Goal: Task Accomplishment & Management: Manage account settings

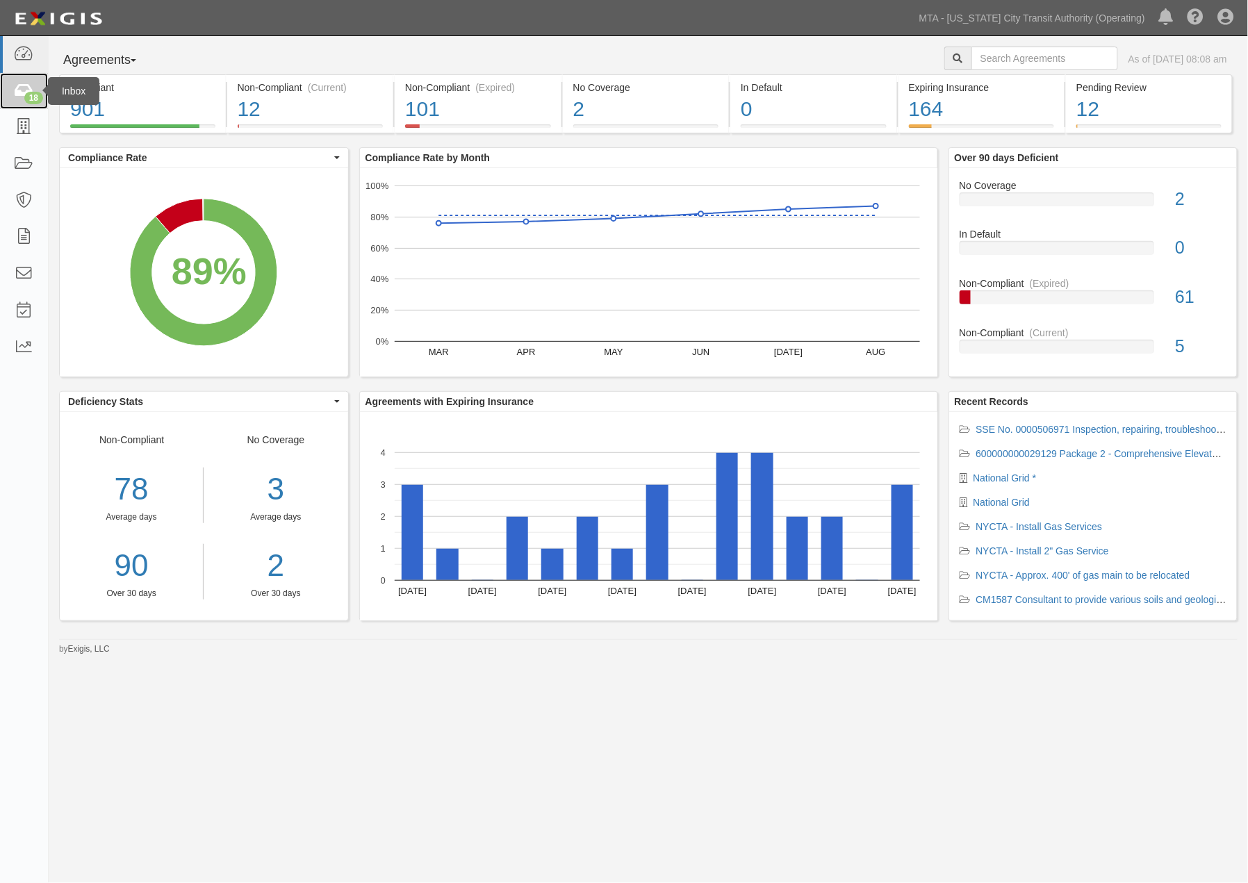
click at [17, 87] on icon at bounding box center [23, 91] width 19 height 16
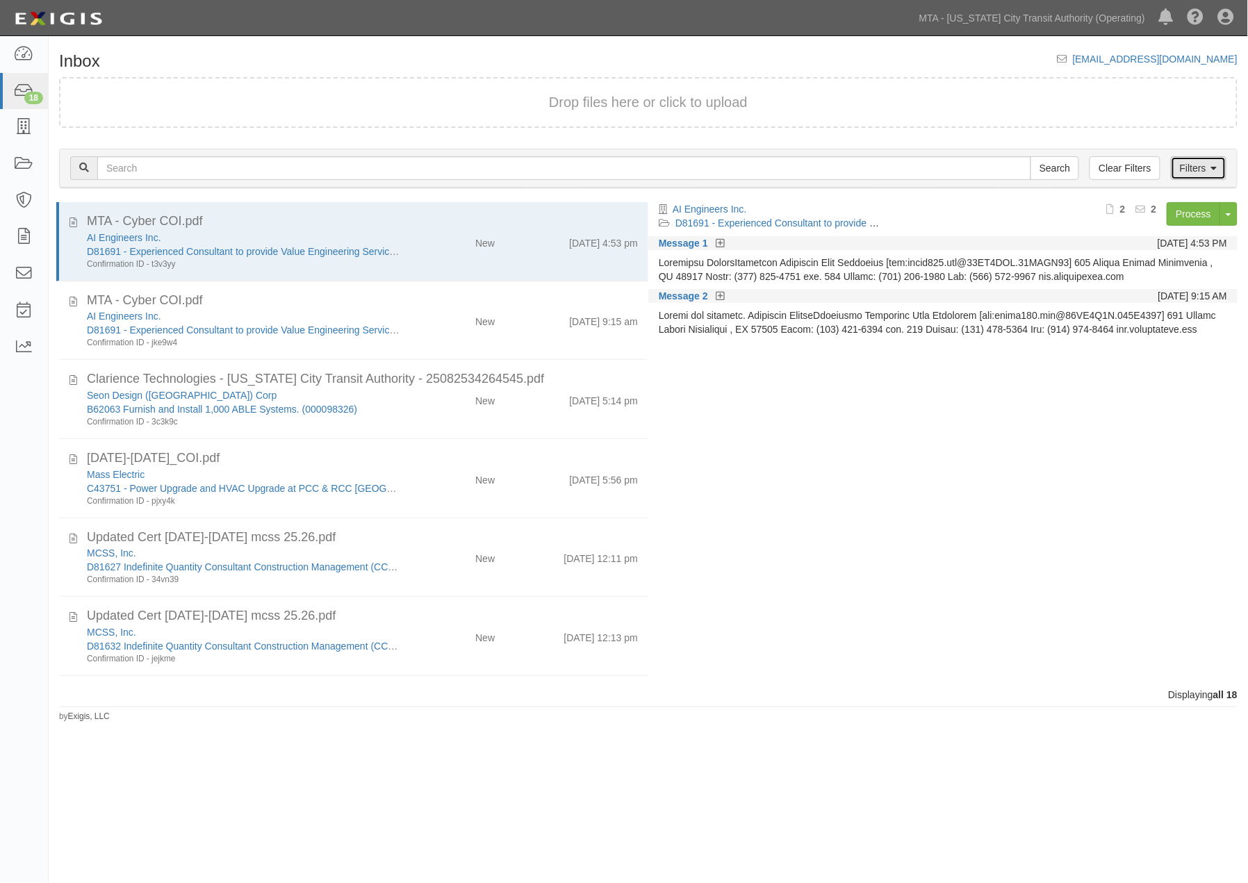
click at [1198, 170] on link "Filters" at bounding box center [1199, 168] width 56 height 24
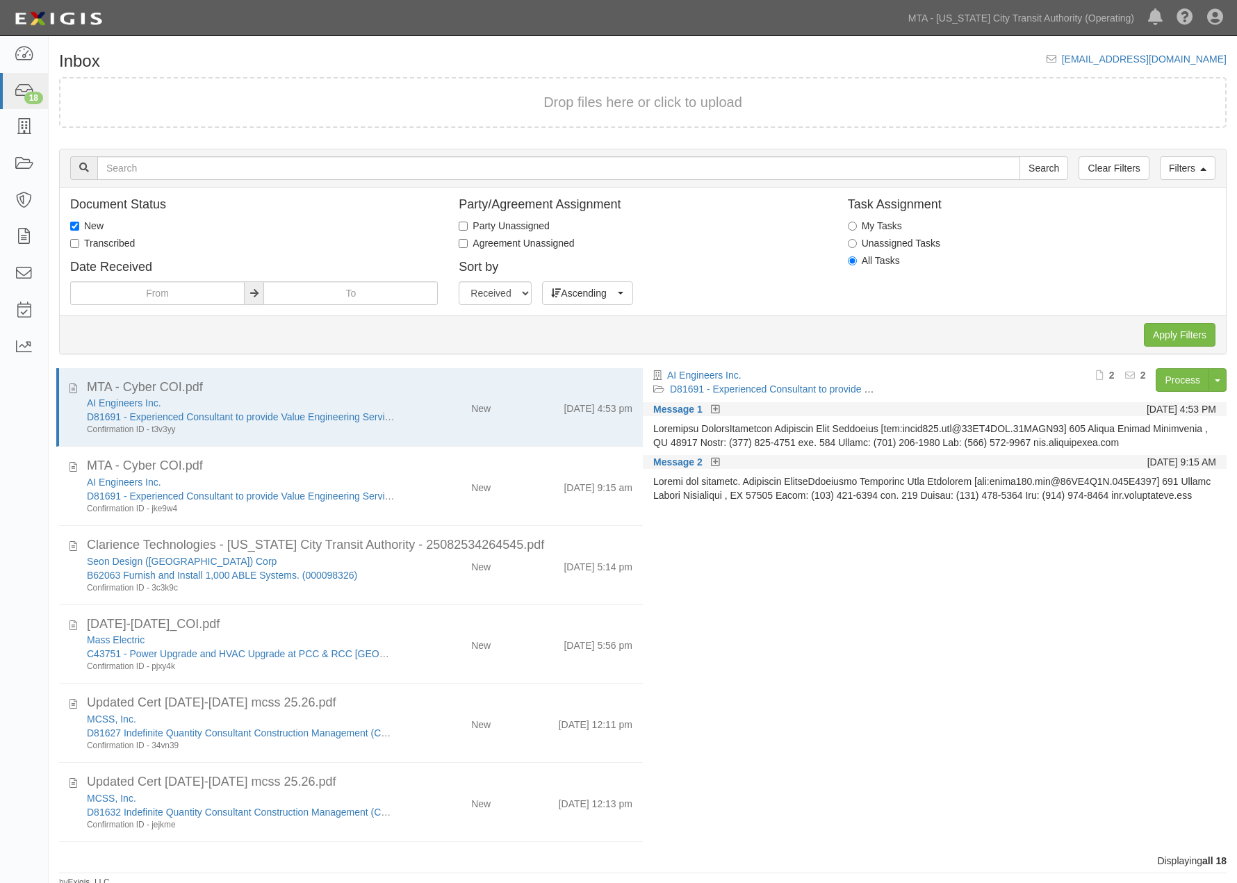
click at [95, 241] on label "Transcribed" at bounding box center [102, 243] width 65 height 14
click at [79, 241] on input "Transcribed" at bounding box center [74, 243] width 9 height 9
checkbox input "true"
click at [89, 225] on label "New" at bounding box center [86, 226] width 33 height 14
click at [79, 225] on input "New" at bounding box center [74, 226] width 9 height 9
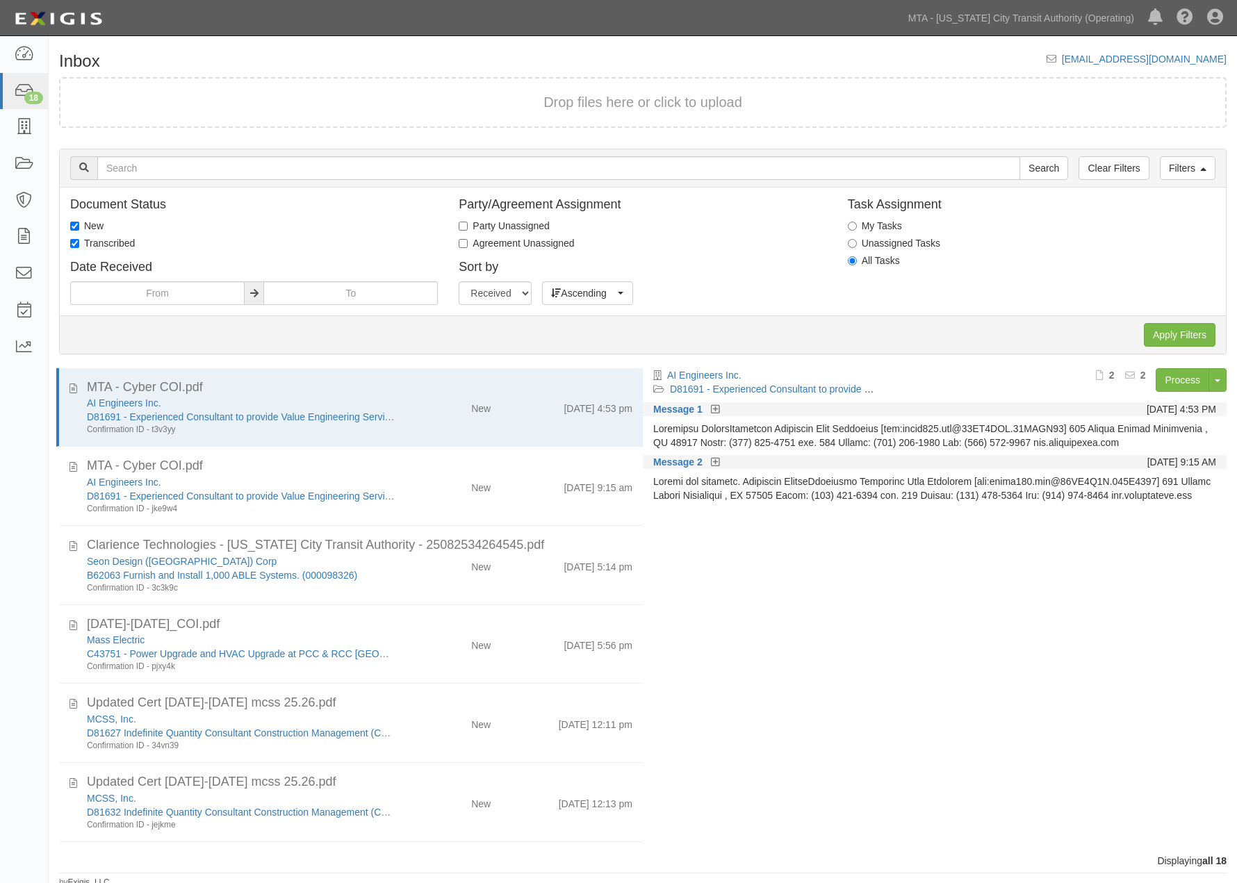
checkbox input "false"
click at [1177, 329] on input "Apply Filters" at bounding box center [1180, 335] width 72 height 24
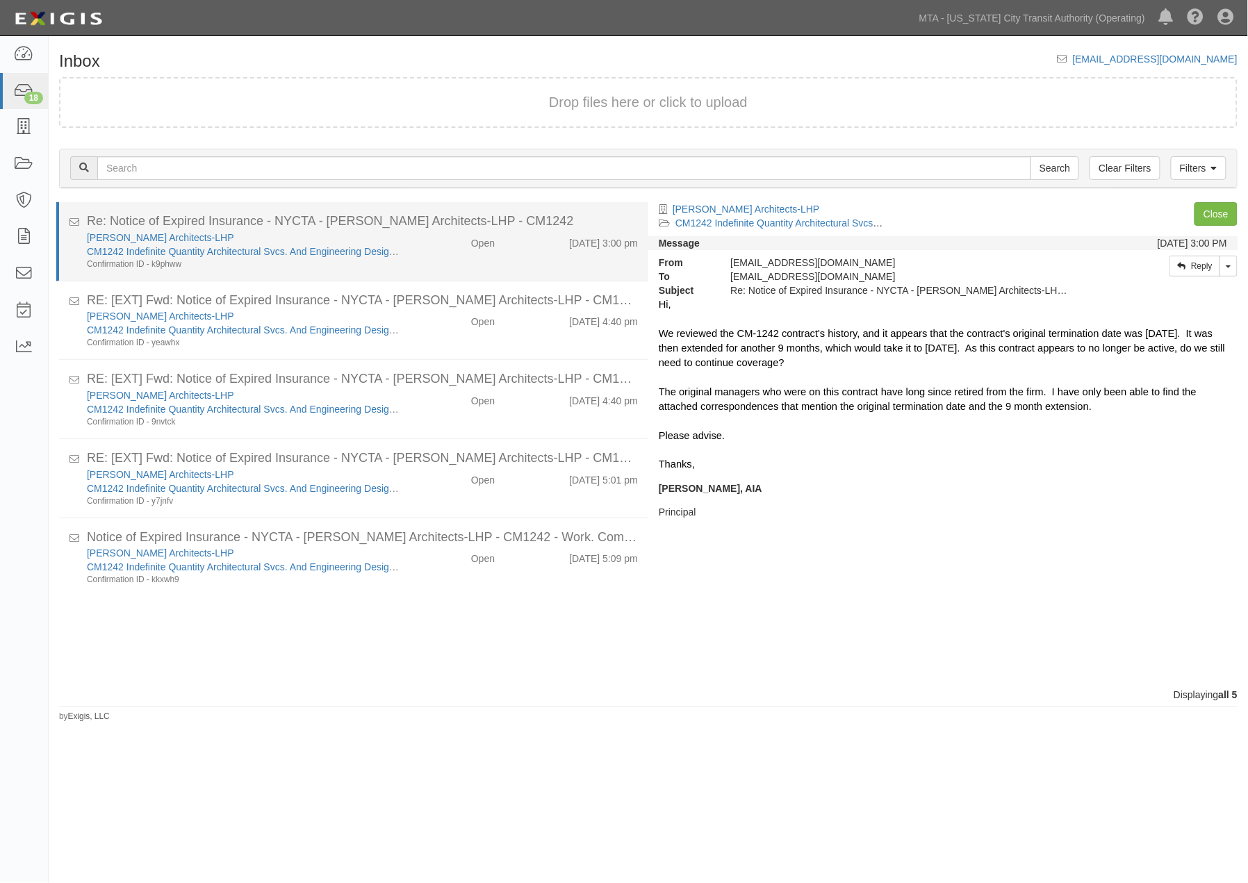
click at [447, 266] on div "Lee Harris Pomeroy Architects-LHP CM1242 Indefinite Quantity Architectural Svcs…" at bounding box center [362, 251] width 572 height 40
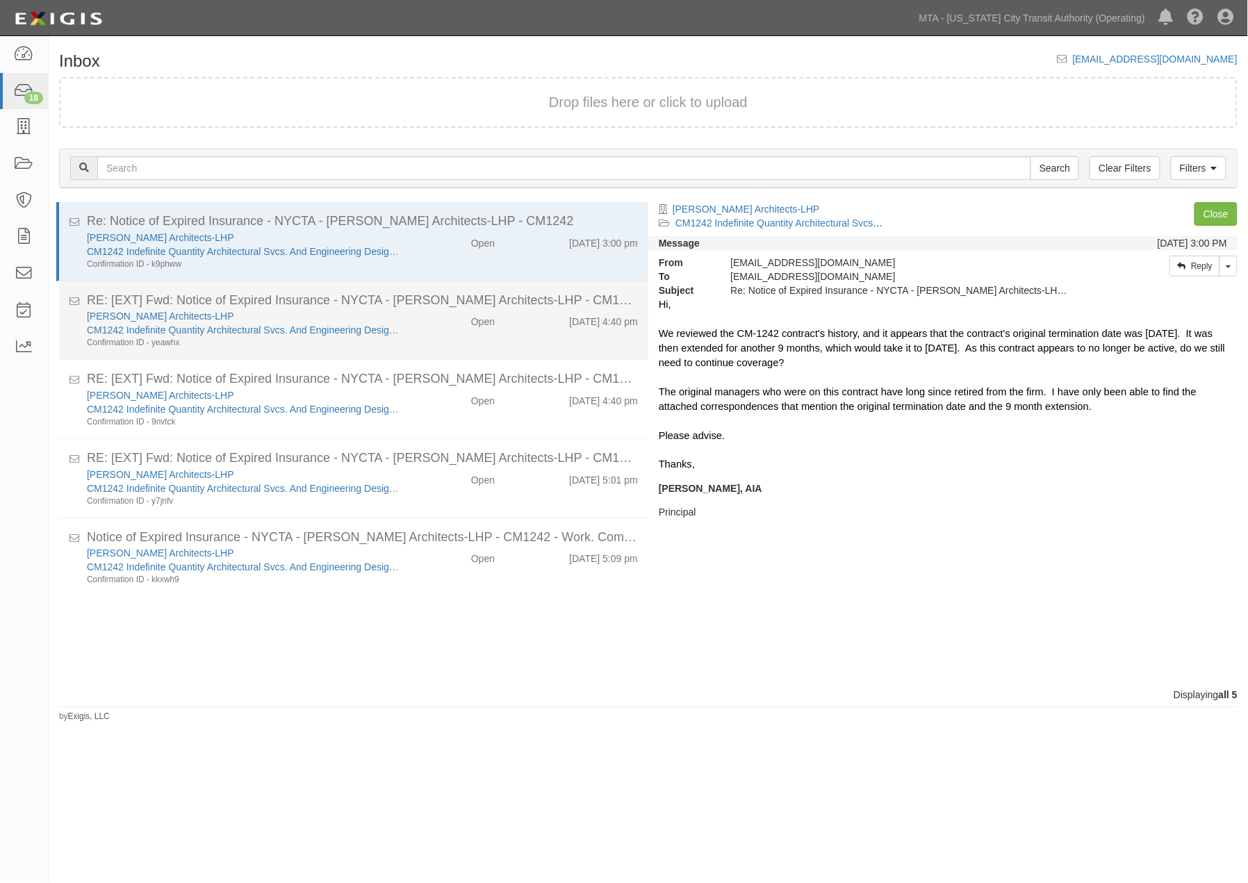
click at [435, 332] on div "Lee Harris Pomeroy Architects-LHP CM1242 Indefinite Quantity Architectural Svcs…" at bounding box center [362, 329] width 572 height 40
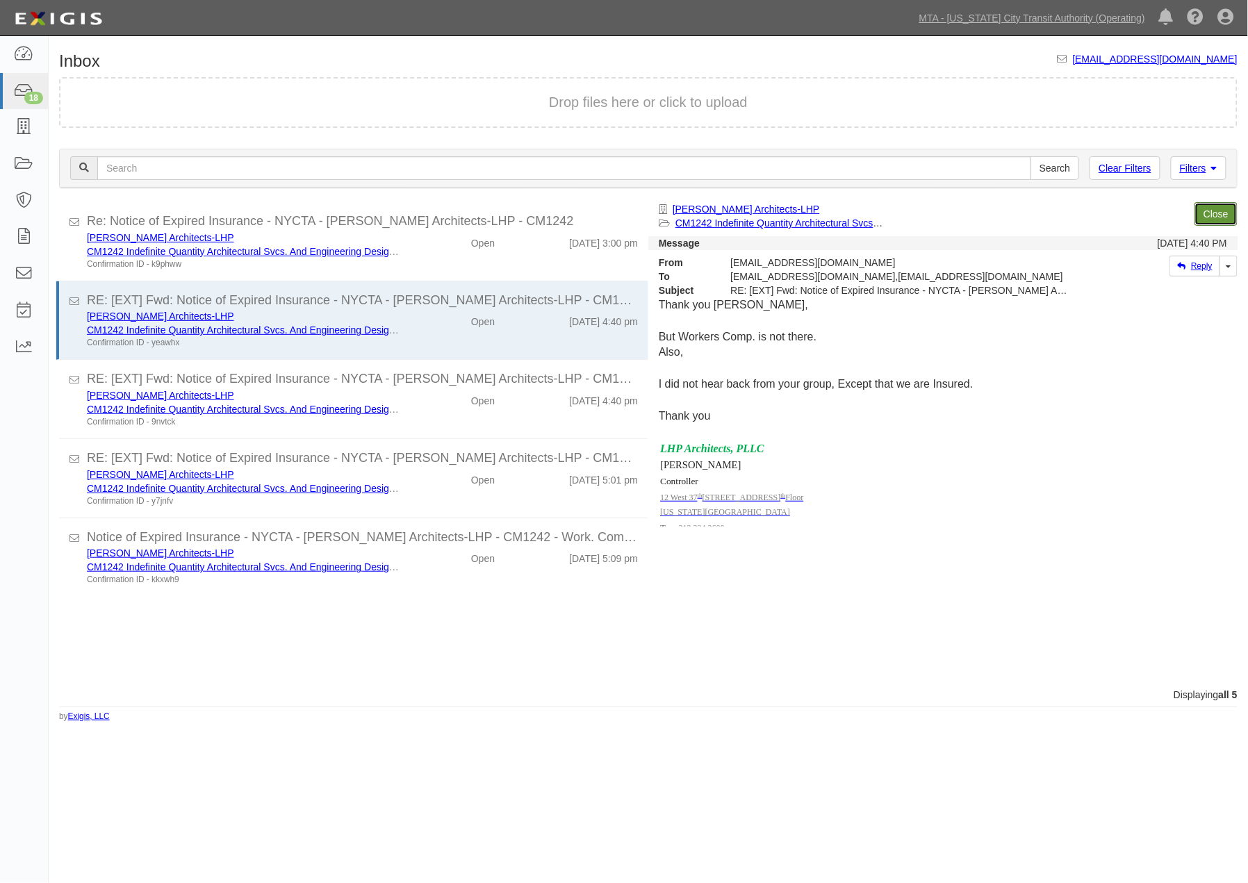
click at [1223, 210] on link "Close" at bounding box center [1216, 214] width 43 height 24
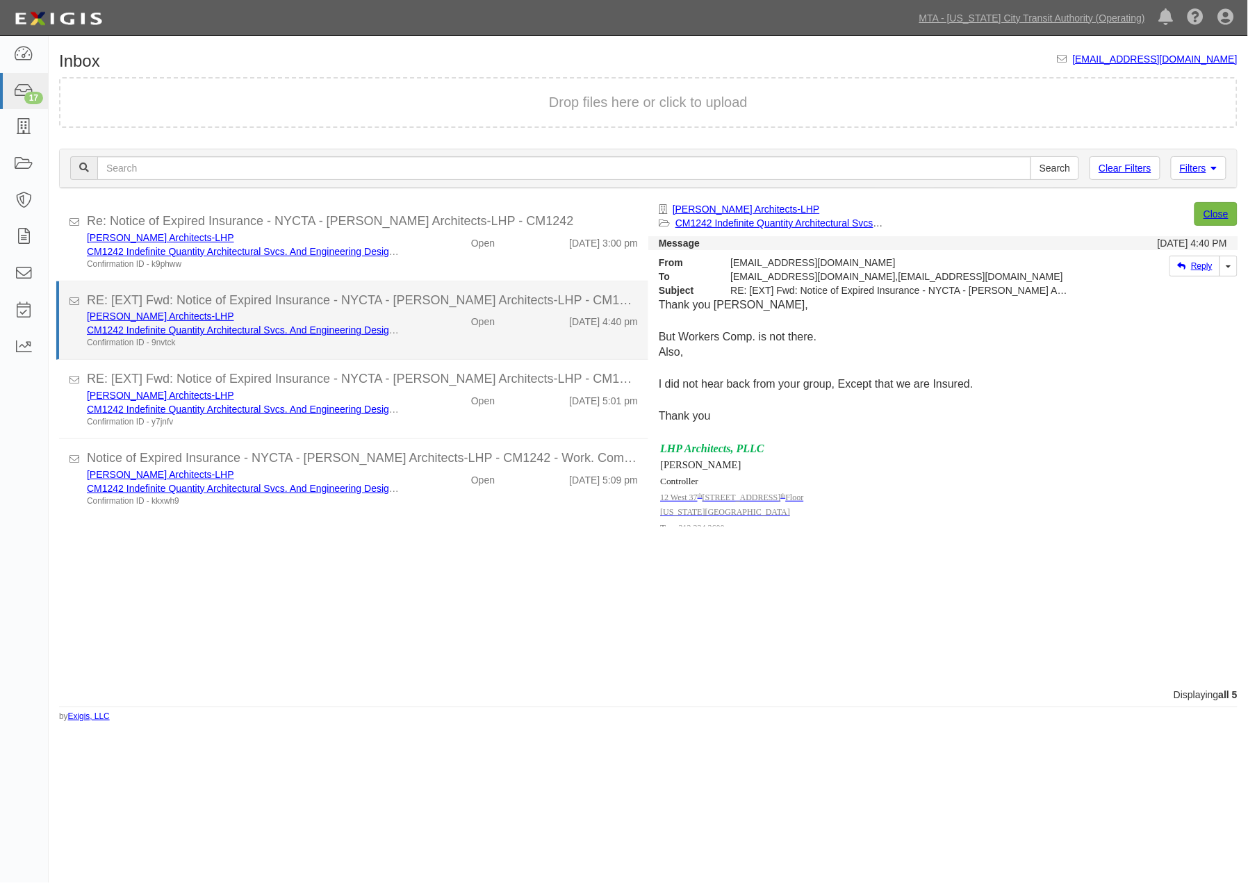
click at [427, 344] on div "Lee Harris Pomeroy Architects-LHP CM1242 Indefinite Quantity Architectural Svcs…" at bounding box center [362, 329] width 572 height 40
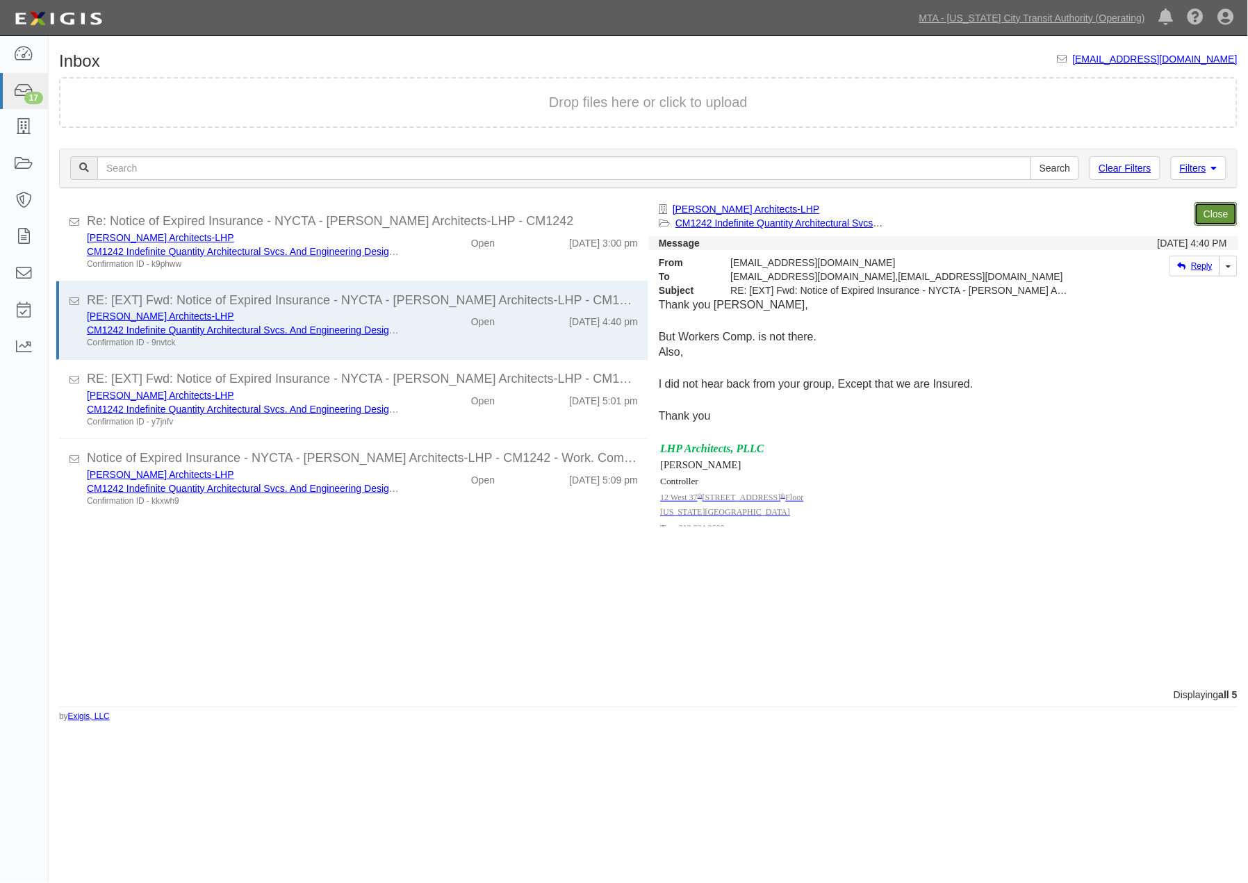
click at [1211, 214] on link "Close" at bounding box center [1216, 214] width 43 height 24
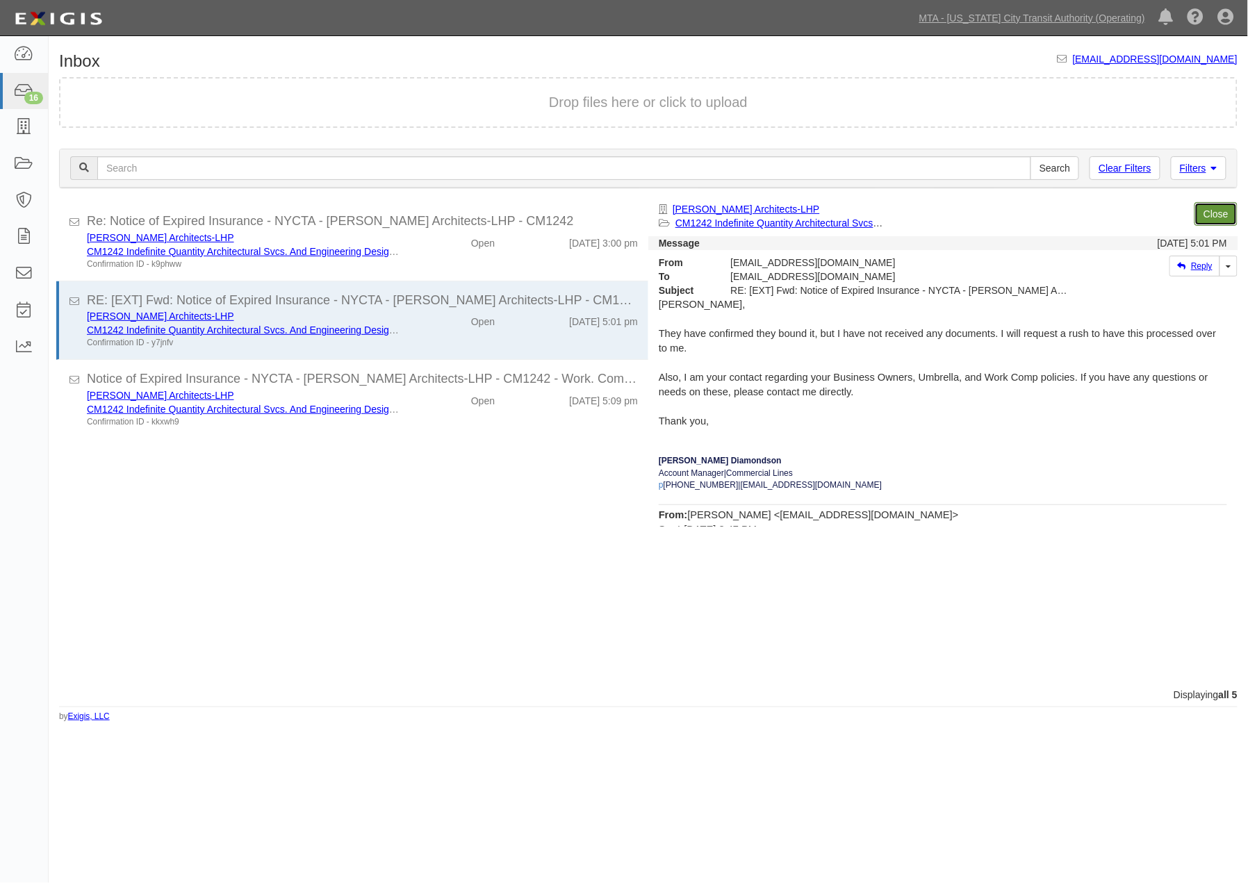
click at [1211, 213] on link "Close" at bounding box center [1216, 214] width 43 height 24
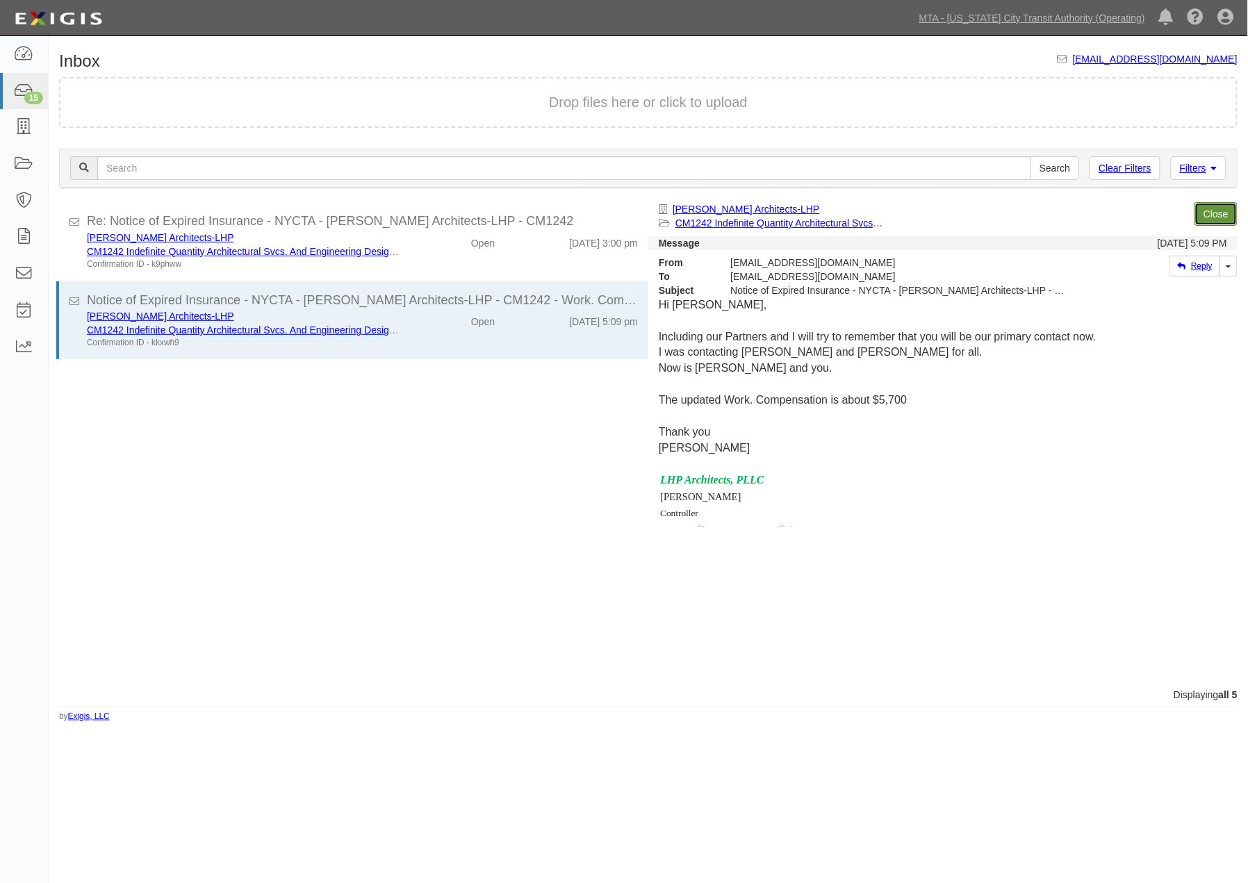
click at [1211, 213] on link "Close" at bounding box center [1216, 214] width 43 height 24
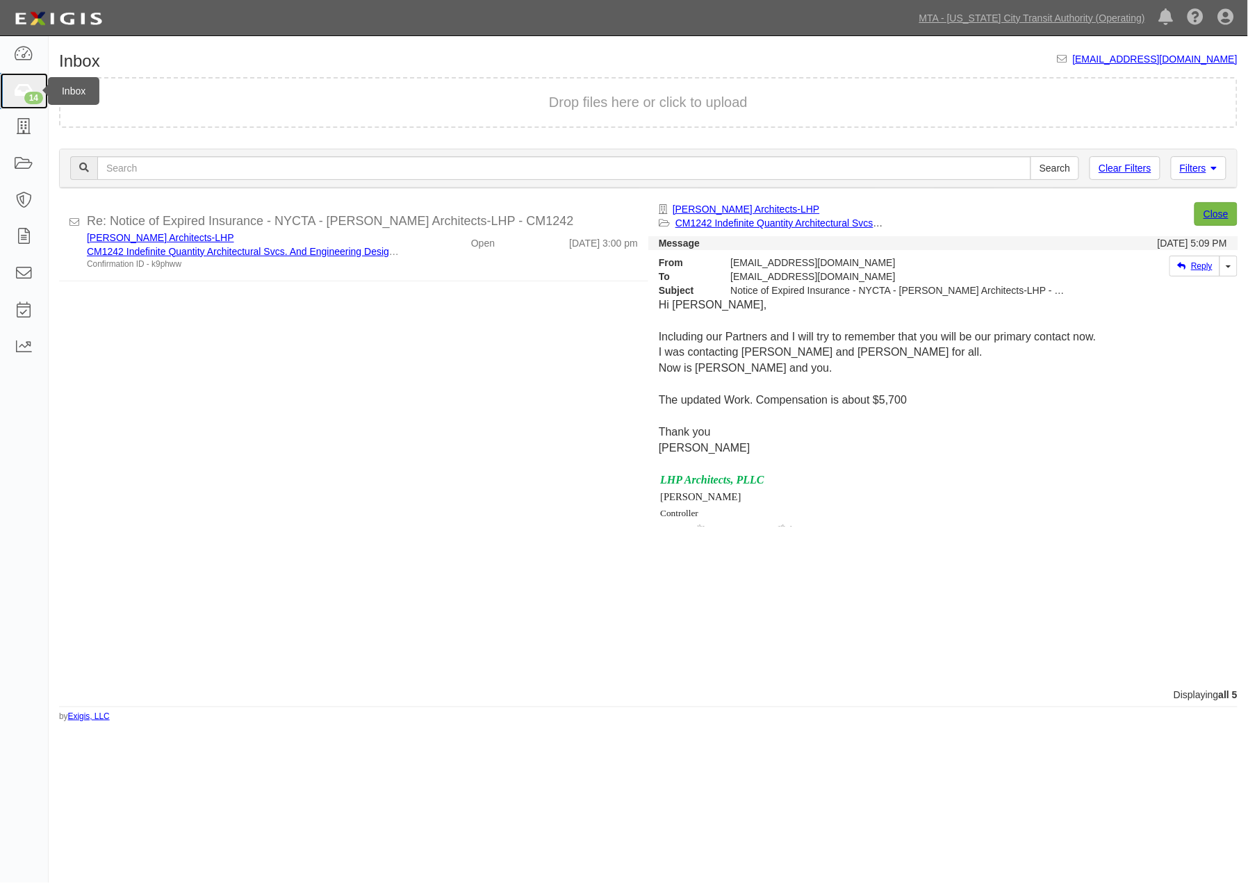
click at [19, 87] on icon at bounding box center [23, 91] width 19 height 16
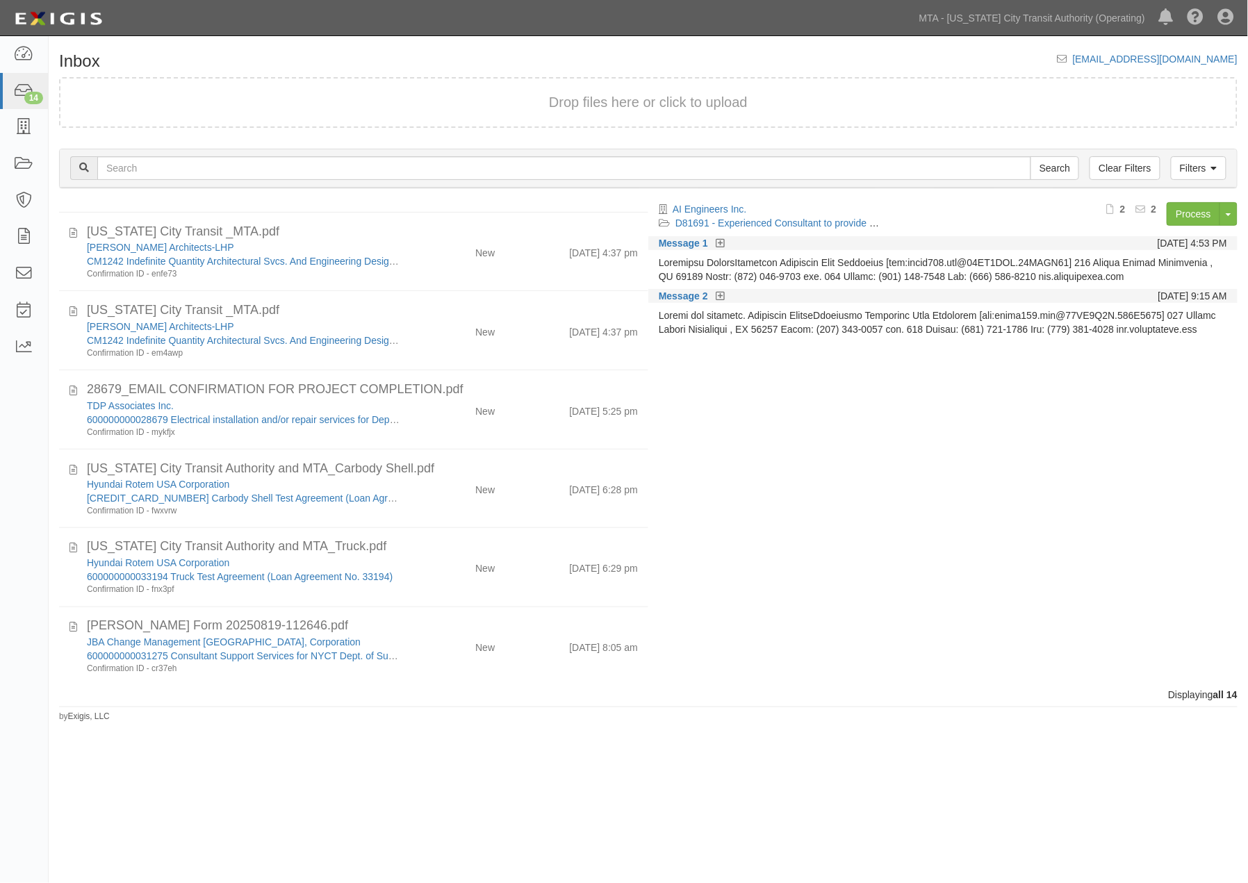
scroll to position [628, 0]
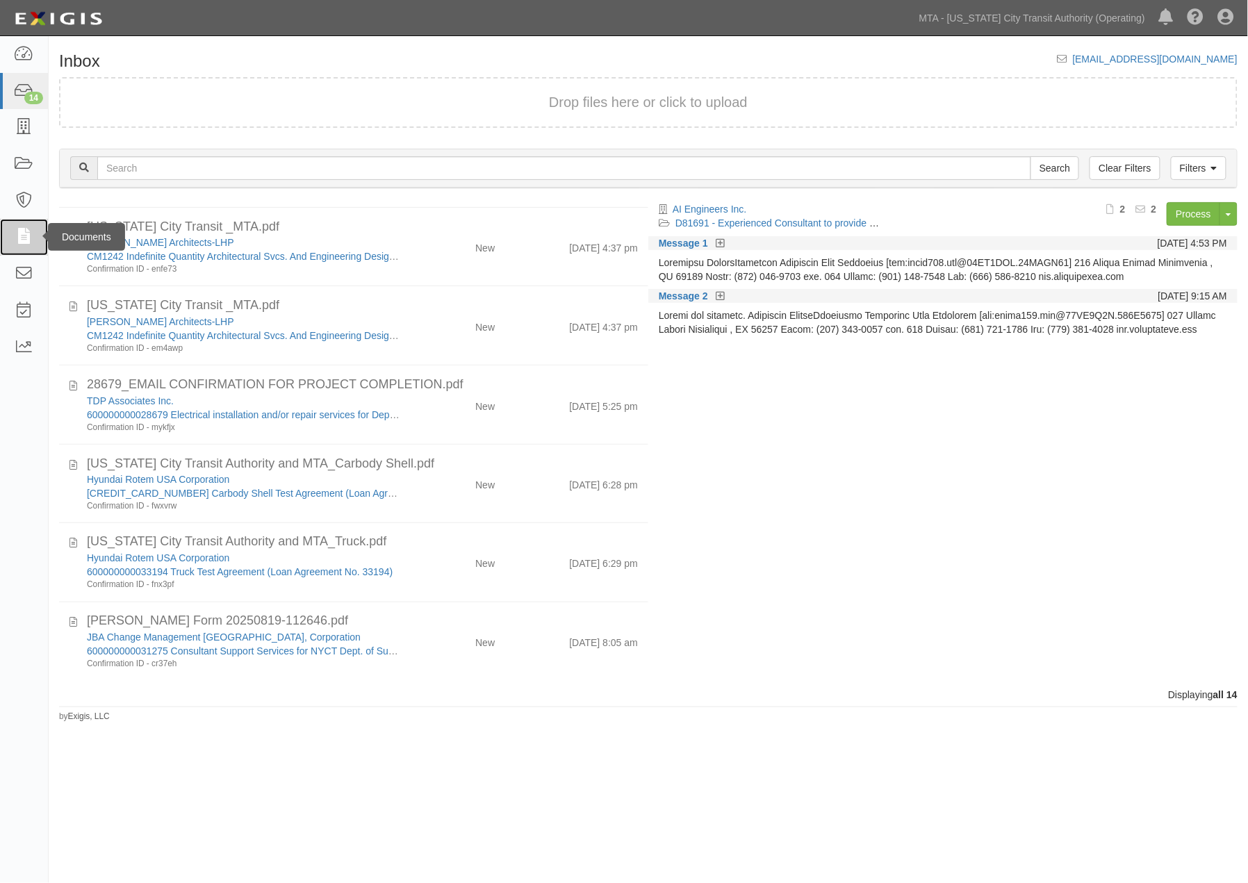
click at [24, 240] on icon at bounding box center [23, 237] width 19 height 16
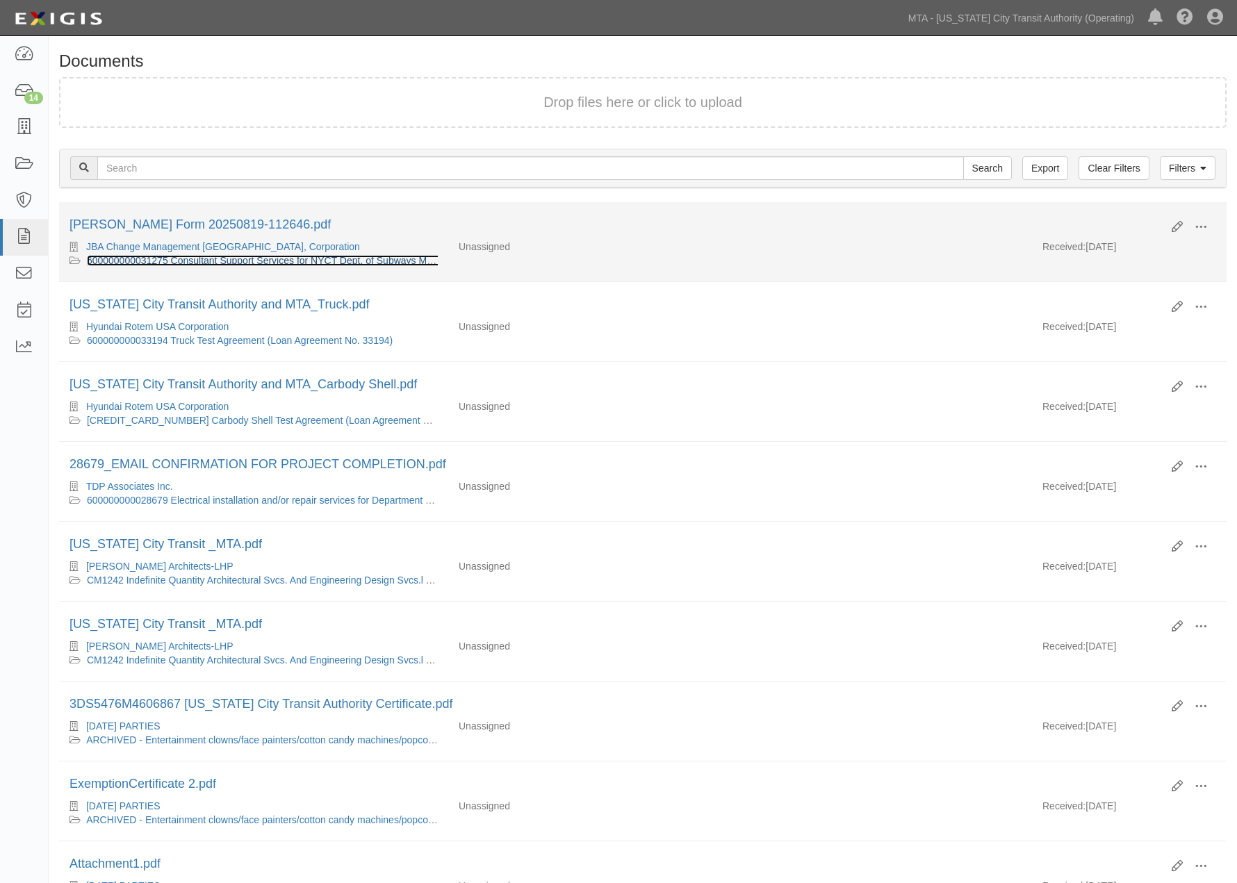
click at [277, 258] on link "600000000031275 Consultant Support Services for NYCT Dept. of Subways Maintenan…" at bounding box center [375, 260] width 576 height 11
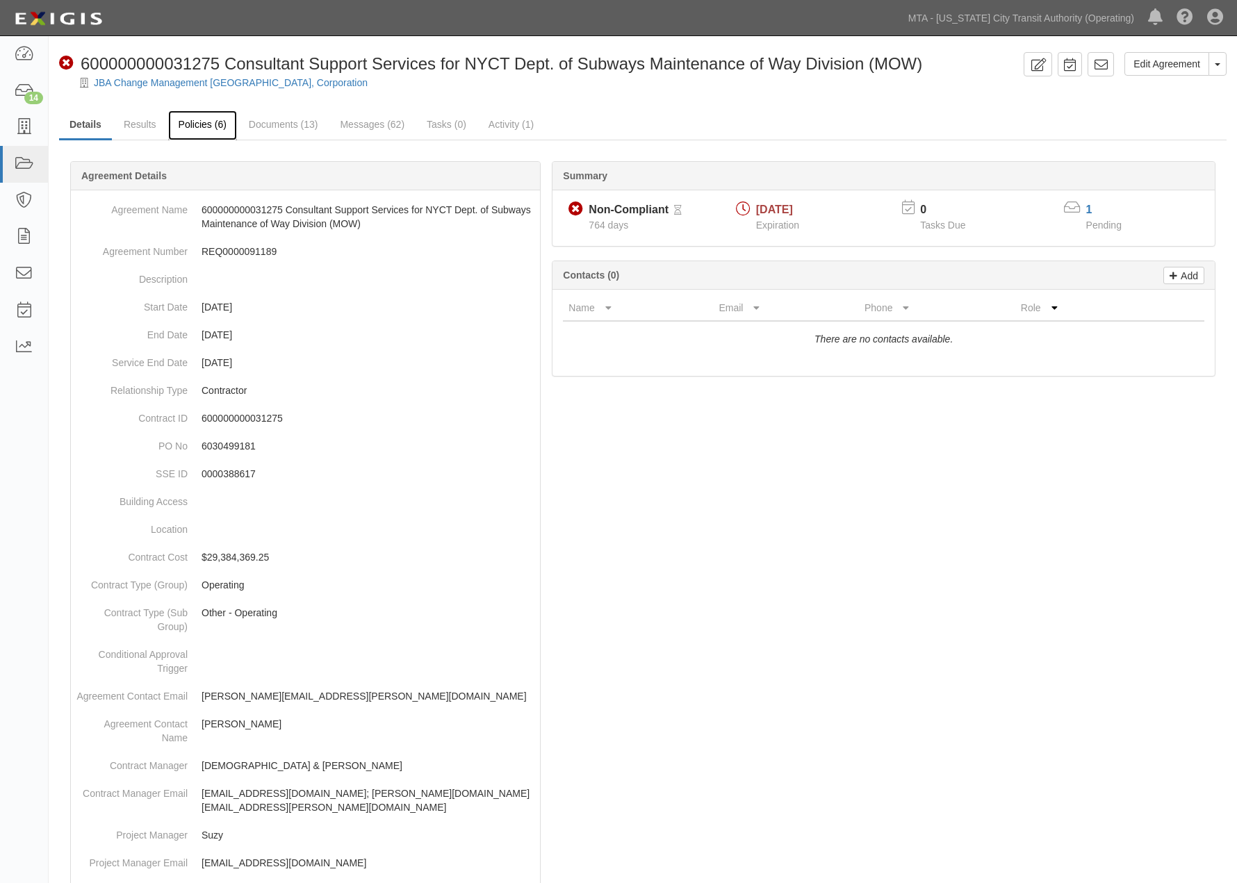
click at [199, 135] on link "Policies (6)" at bounding box center [202, 126] width 69 height 30
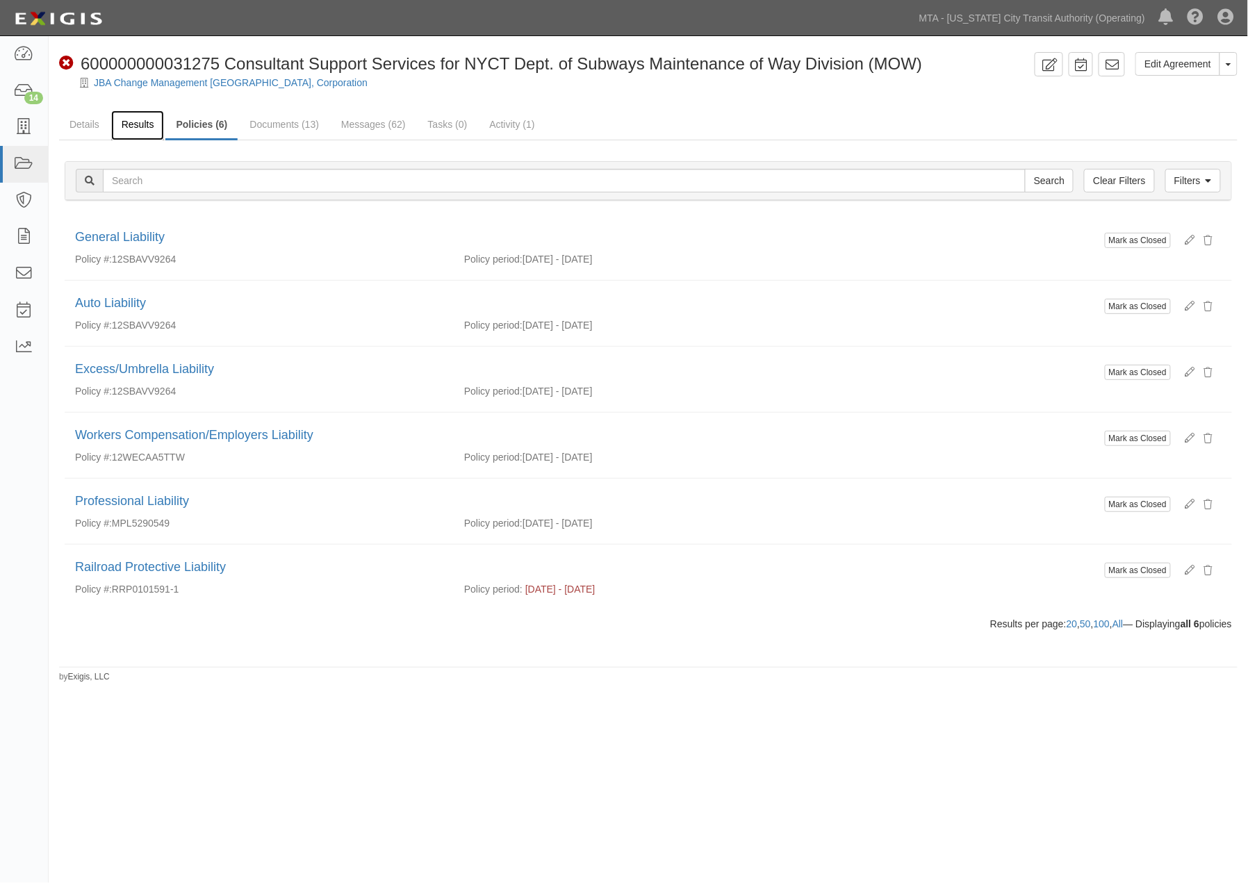
click at [143, 122] on link "Results" at bounding box center [138, 126] width 54 height 30
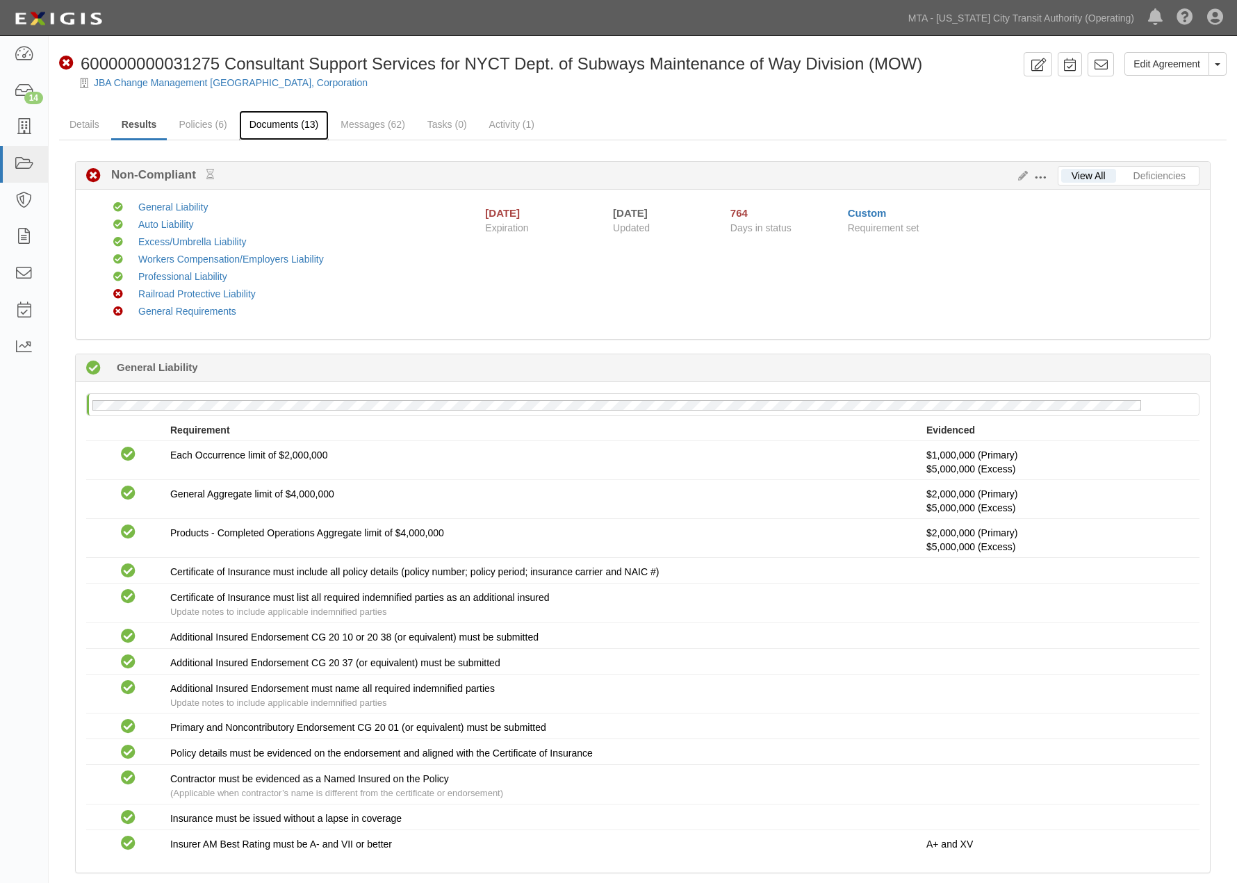
click at [287, 126] on link "Documents (13)" at bounding box center [284, 126] width 90 height 30
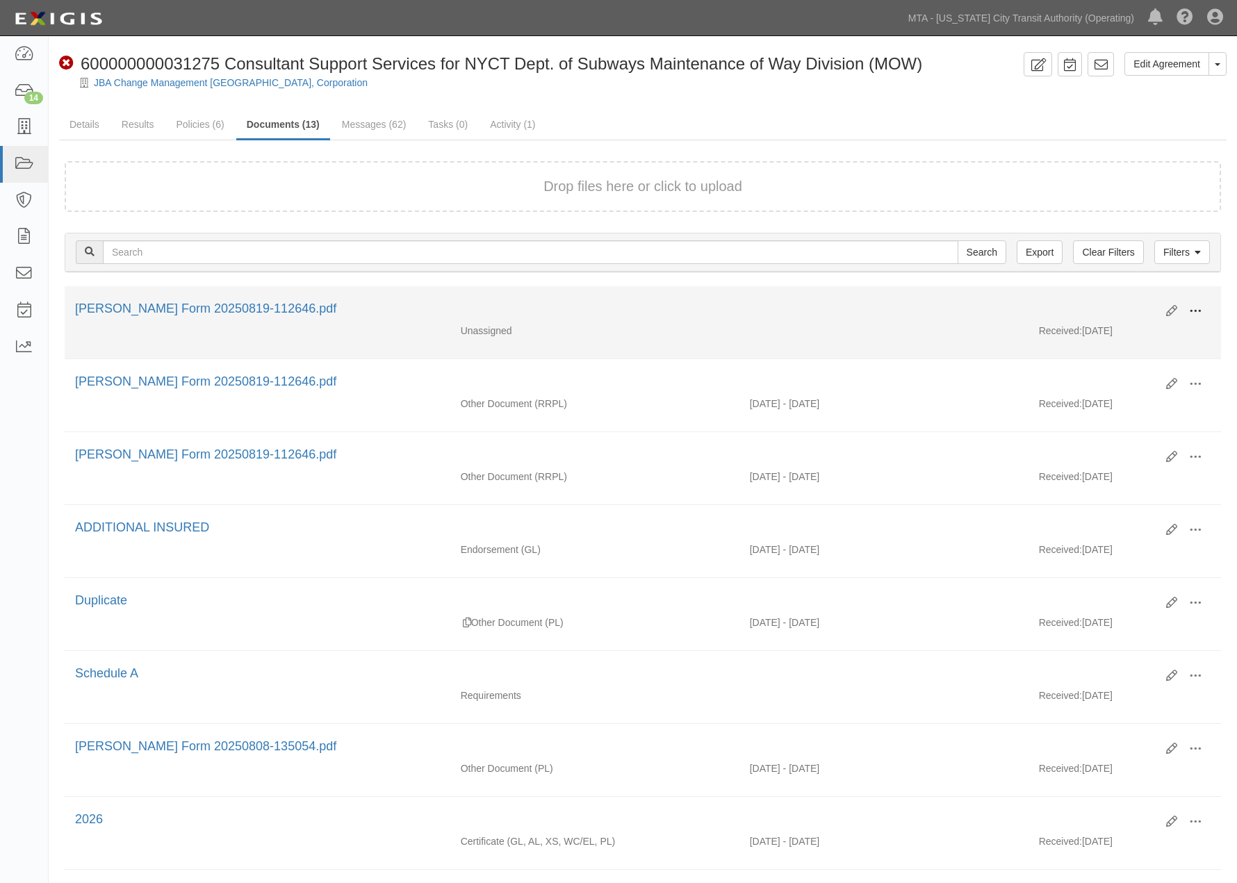
click at [1195, 307] on span at bounding box center [1195, 311] width 13 height 13
click at [1109, 330] on link "View" at bounding box center [1128, 331] width 110 height 25
click at [1194, 309] on span at bounding box center [1195, 311] width 13 height 13
click at [149, 306] on link "ACORD Form 20250819-112646.pdf" at bounding box center [205, 309] width 261 height 14
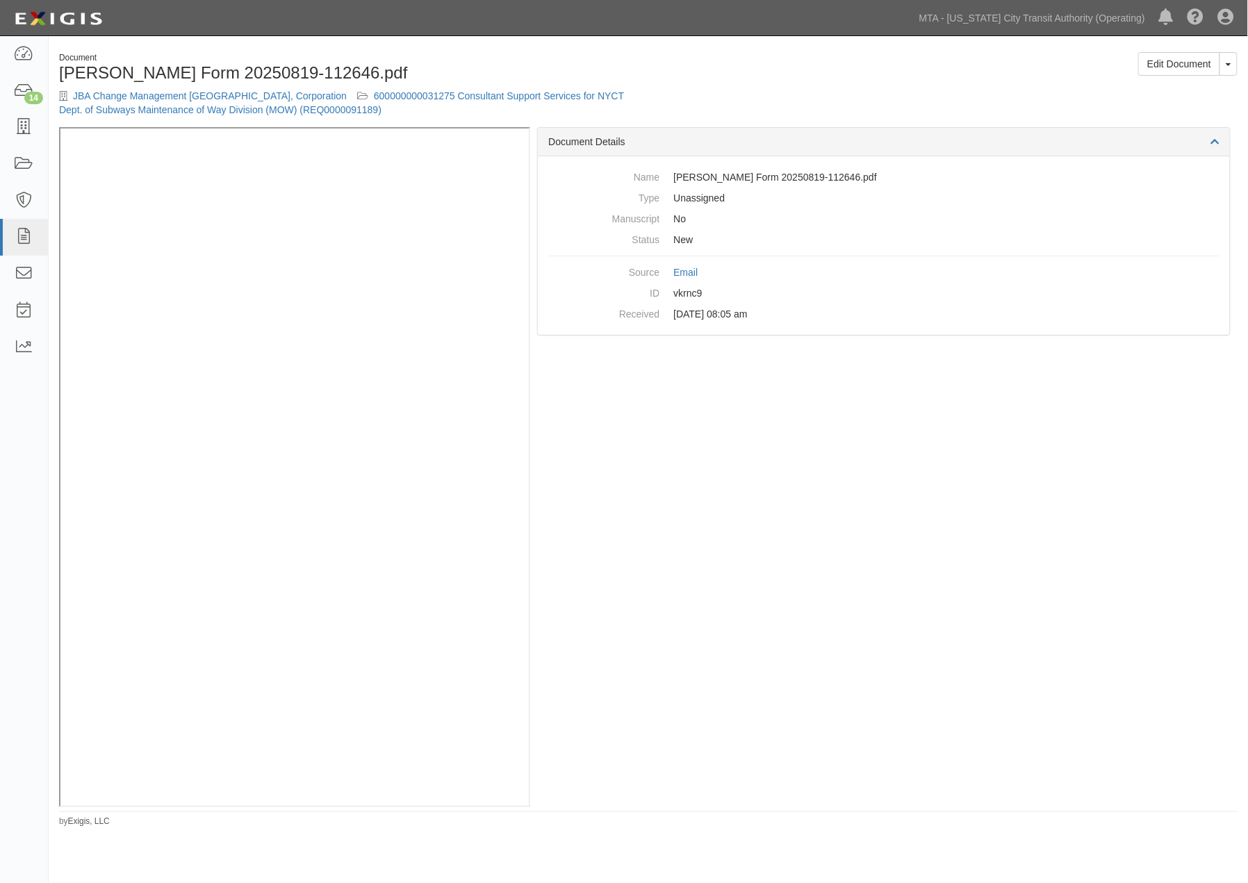
click at [858, 530] on div "Document Details Name ACORD Form 20250819-112646.pdf Type Unassigned Manuscript…" at bounding box center [884, 467] width 708 height 680
click at [420, 88] on div "Document ACORD Form 20250819-112646.pdf JBA Change Management North America, Co…" at bounding box center [349, 89] width 600 height 75
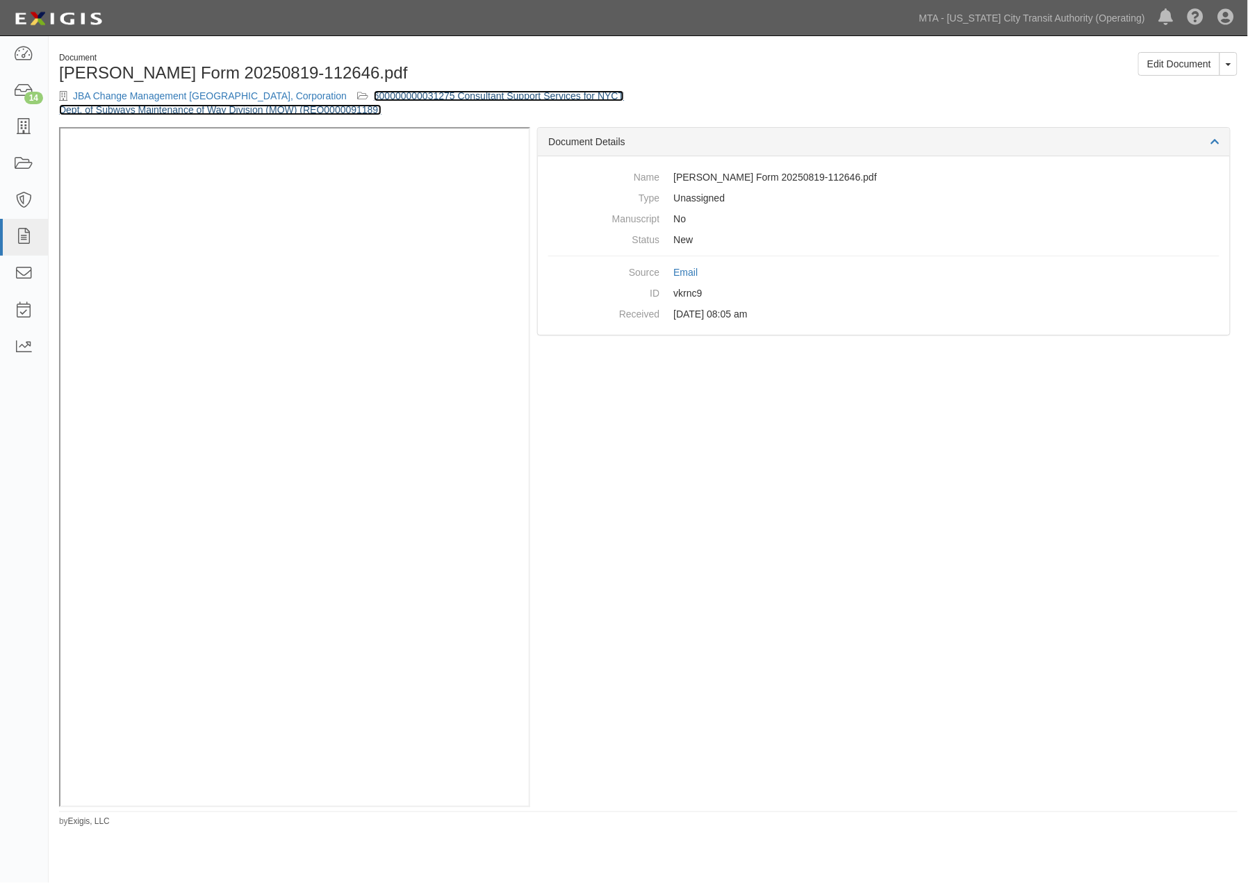
click at [432, 95] on link "600000000031275 Consultant Support Services for NYCT Dept. of Subways Maintenan…" at bounding box center [341, 102] width 565 height 25
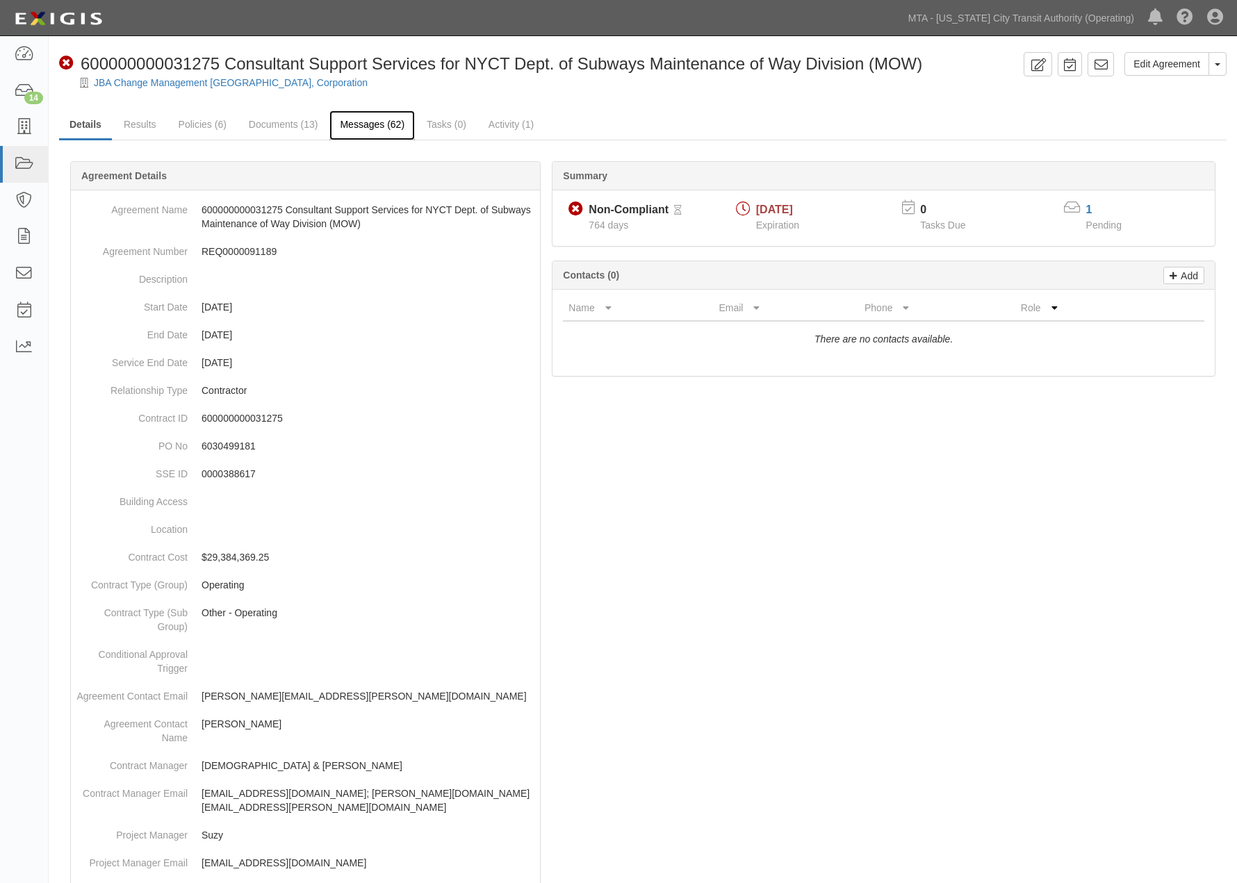
click at [381, 122] on link "Messages (62)" at bounding box center [371, 126] width 85 height 30
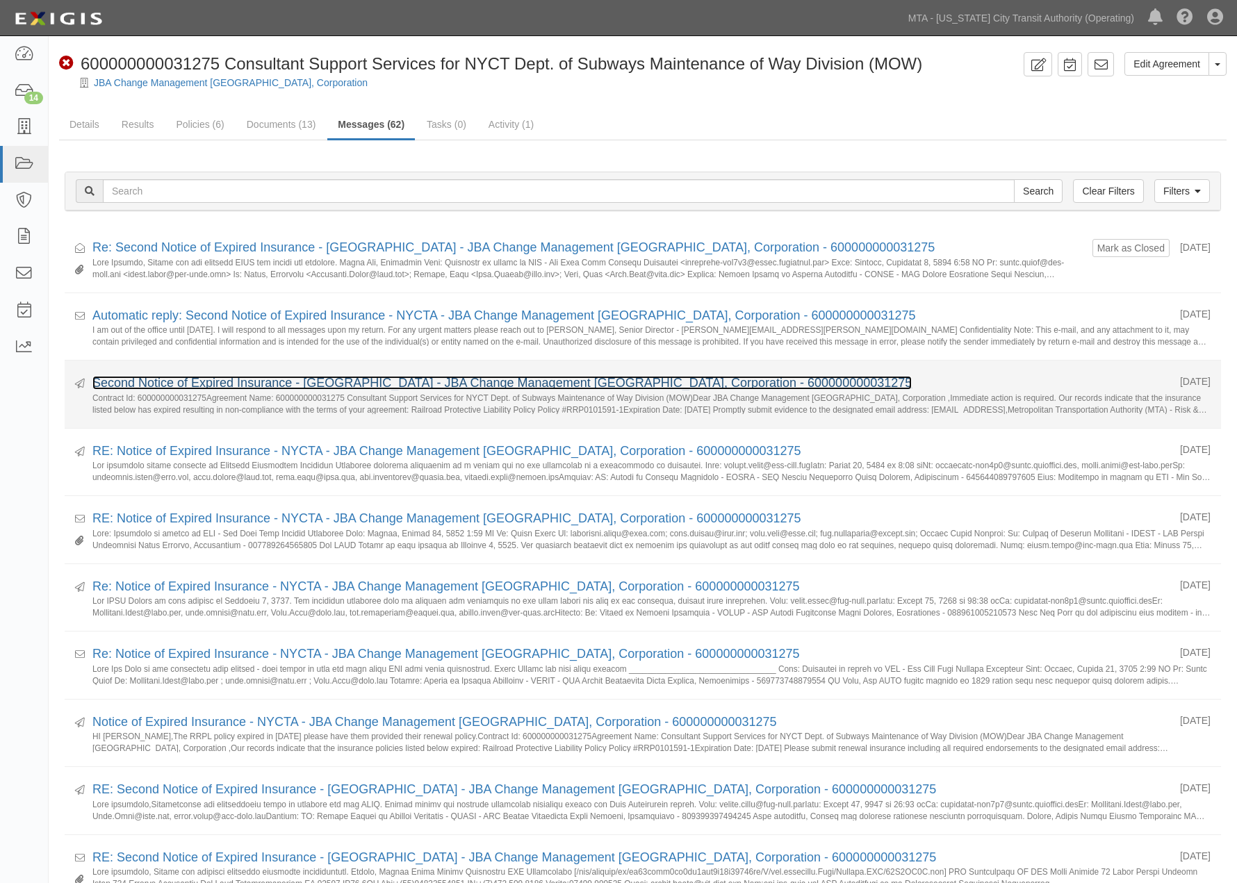
click at [248, 381] on link "Second Notice of Expired Insurance - NYCTA - JBA Change Management North Americ…" at bounding box center [501, 383] width 819 height 14
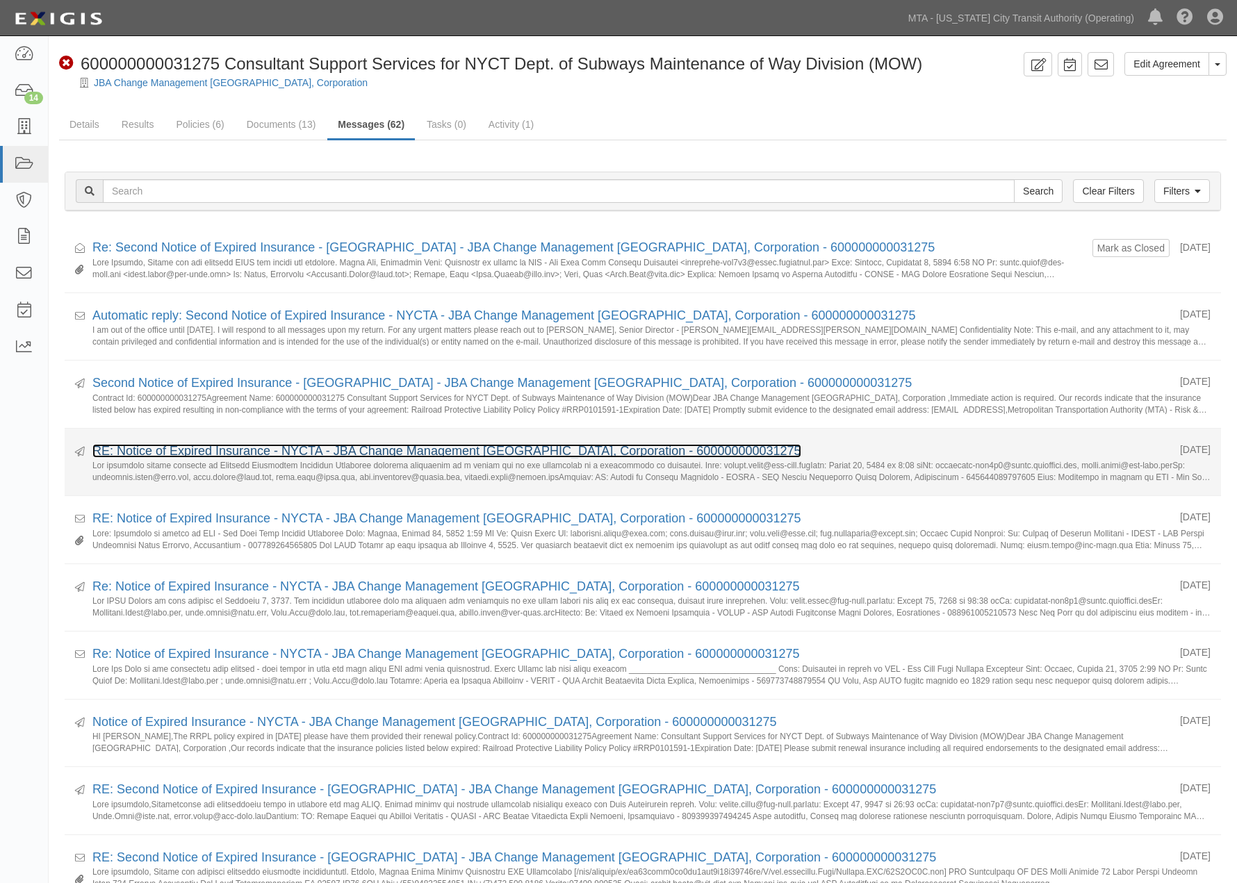
click at [221, 455] on link "RE: Notice of Expired Insurance - NYCTA - JBA Change Management North America, …" at bounding box center [446, 451] width 709 height 14
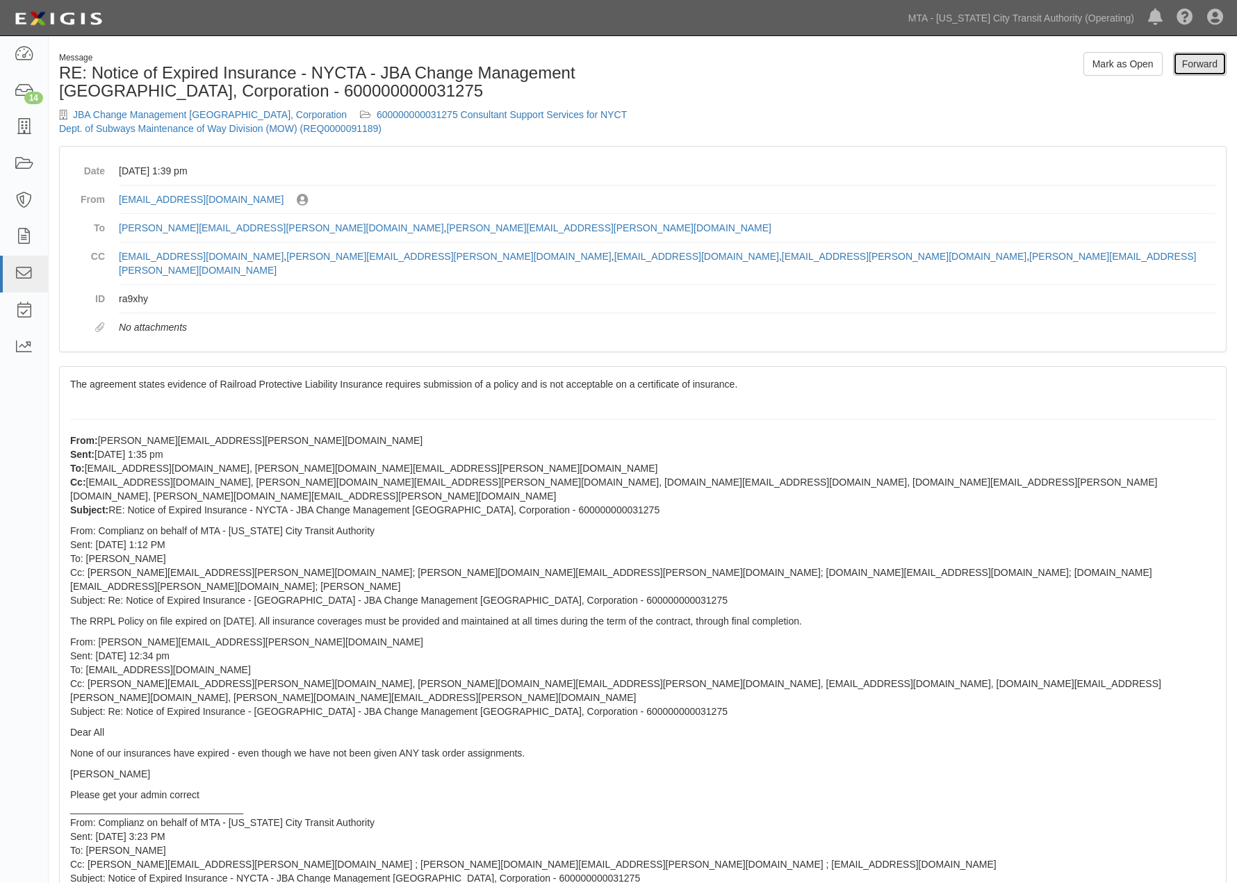
click at [1191, 65] on link "Forward" at bounding box center [1200, 64] width 54 height 24
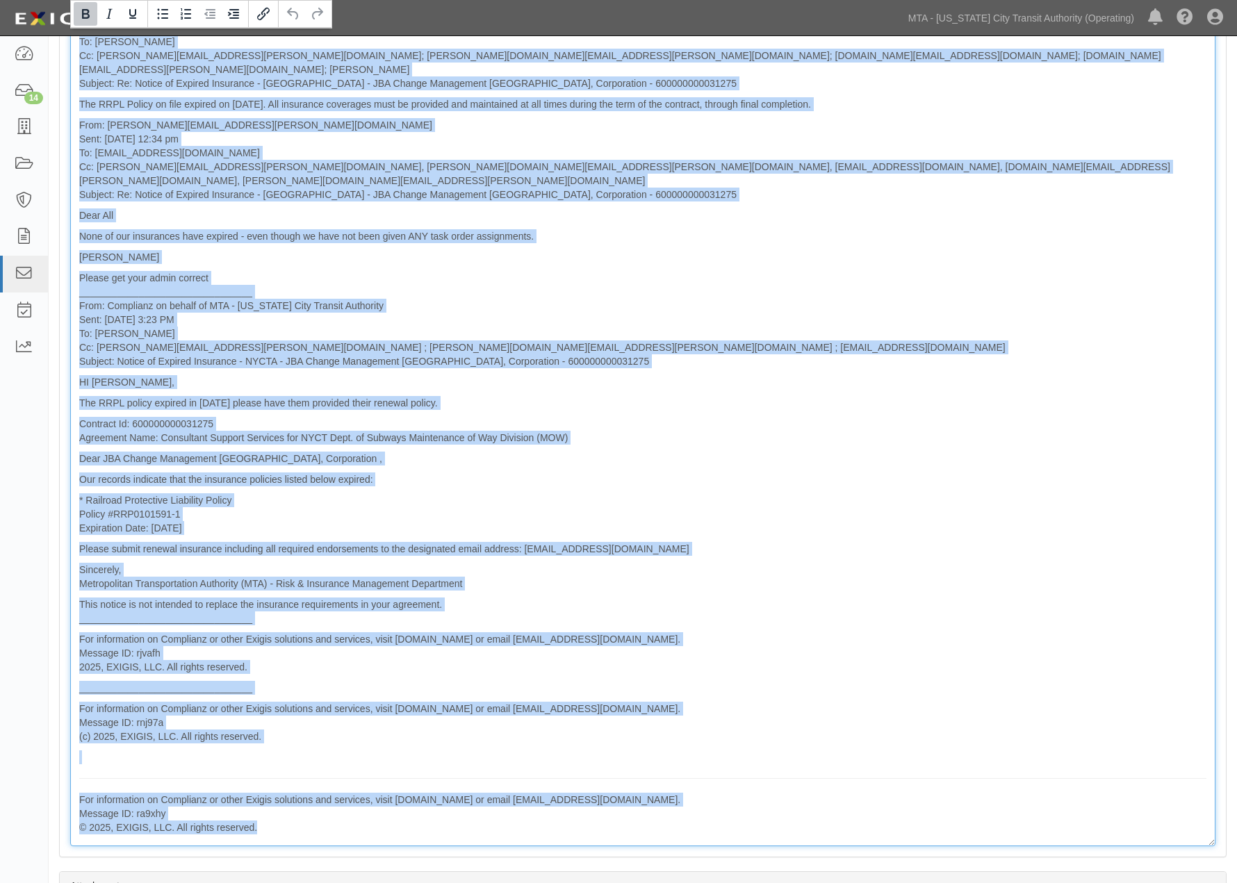
scroll to position [862, 0]
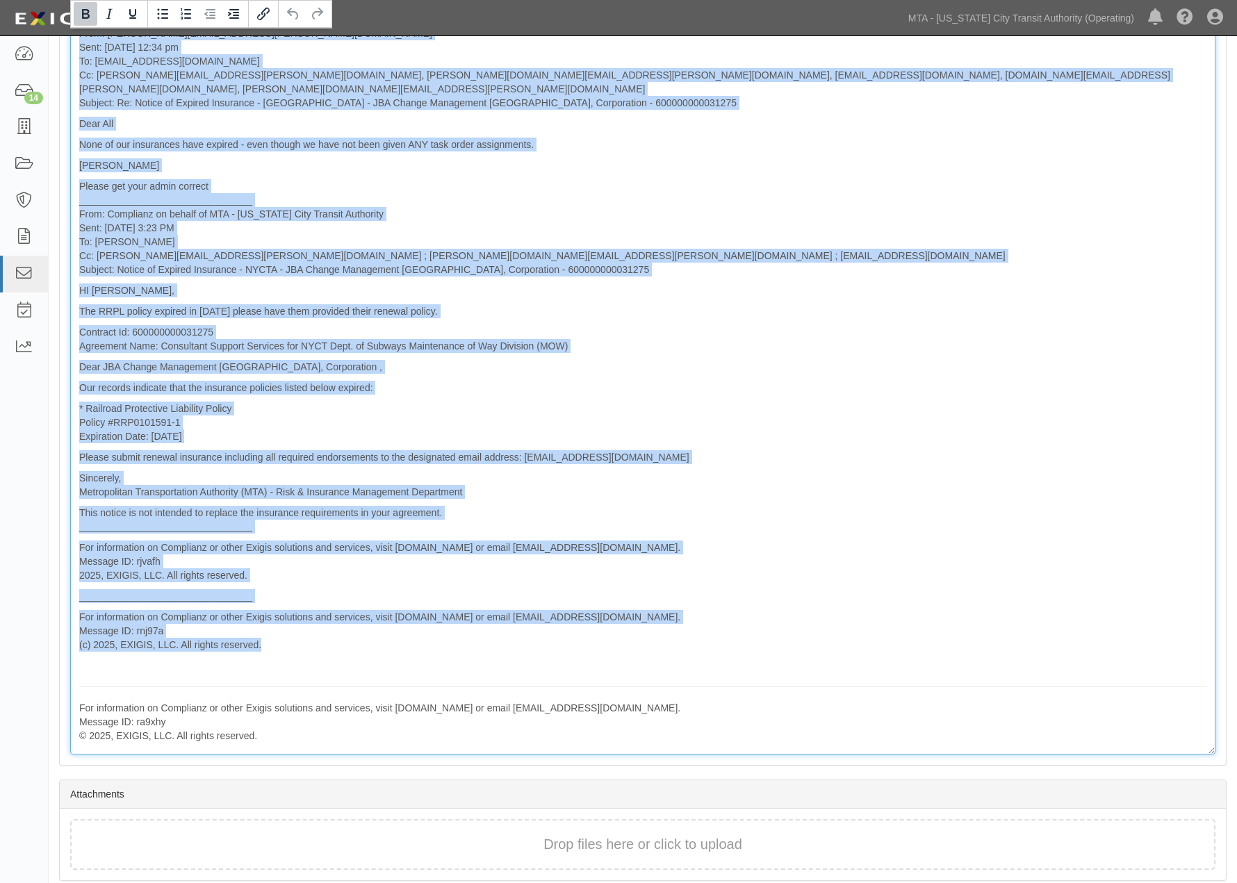
drag, startPoint x: 81, startPoint y: 301, endPoint x: 504, endPoint y: 617, distance: 528.0
click at [504, 617] on div "From: [EMAIL_ADDRESS][DOMAIN_NAME] Sent: [DATE] 1:39 pm To: [PERSON_NAME][EMAIL…" at bounding box center [642, 186] width 1145 height 1138
copy div "Lore: ipsumdolo-sit5a7@conse.adipiscin.eli Sedd: Eiusmo 33, 1263 te 6:90 in Ut:…"
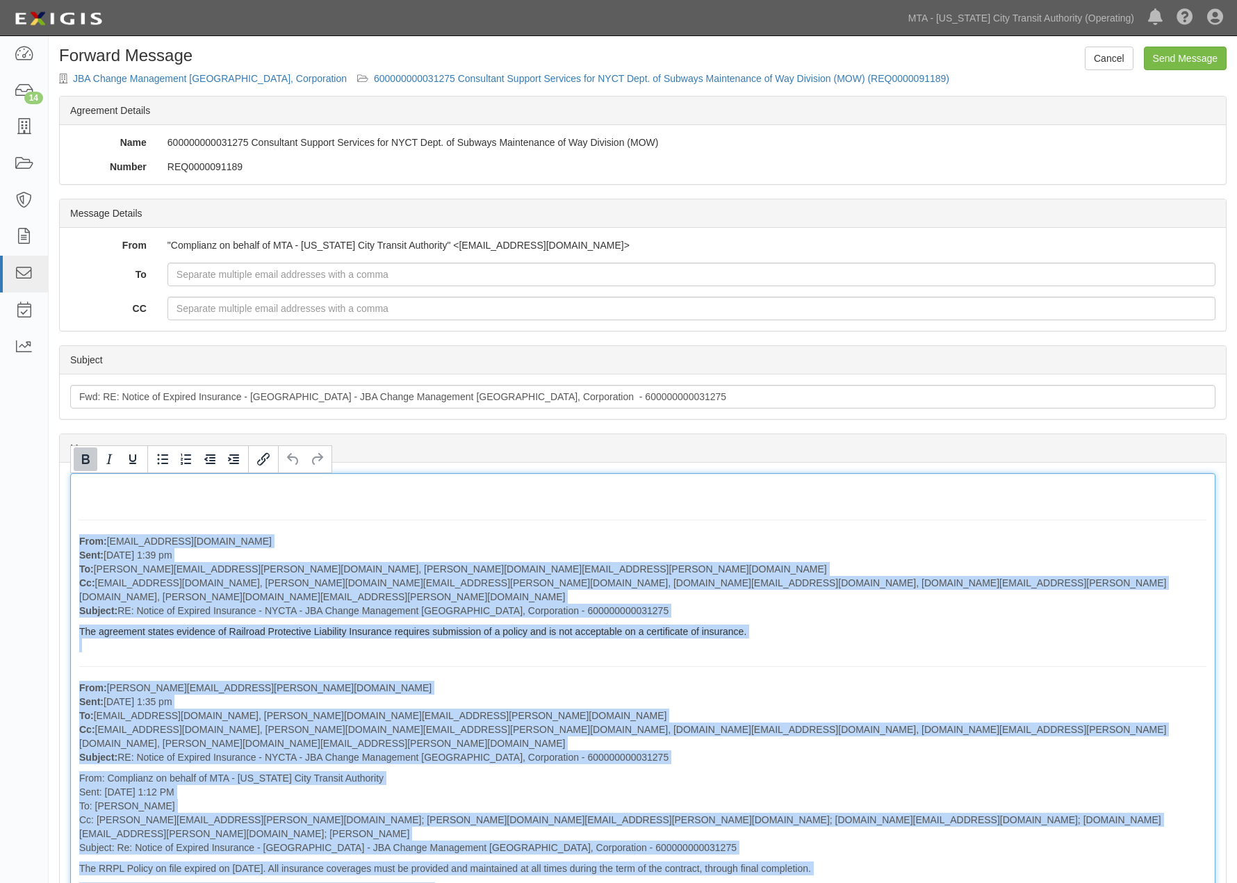
scroll to position [0, 0]
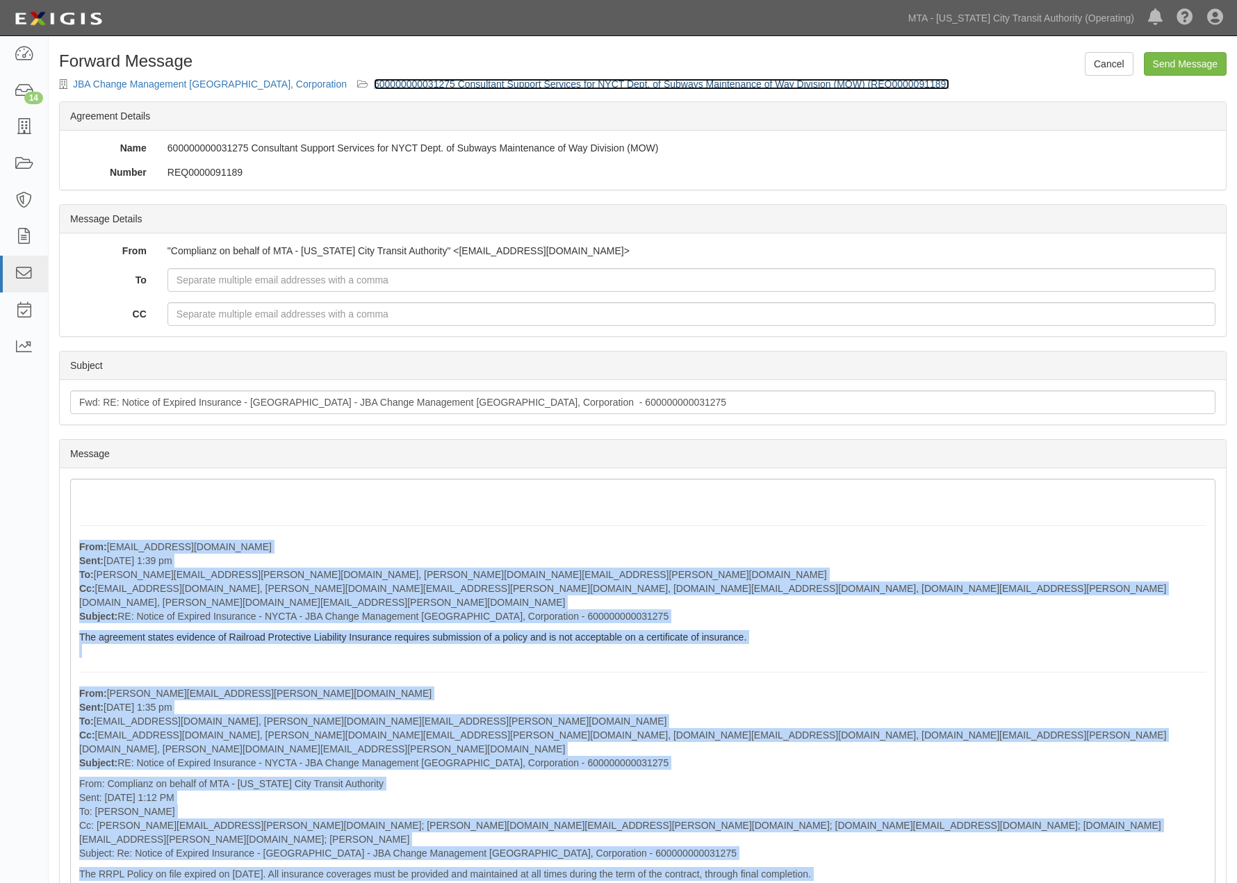
click at [425, 82] on link "600000000031275 Consultant Support Services for NYCT Dept. of Subways Maintenan…" at bounding box center [662, 84] width 576 height 11
click at [428, 79] on link "600000000031275 Consultant Support Services for NYCT Dept. of Subways Maintenan…" at bounding box center [662, 84] width 576 height 11
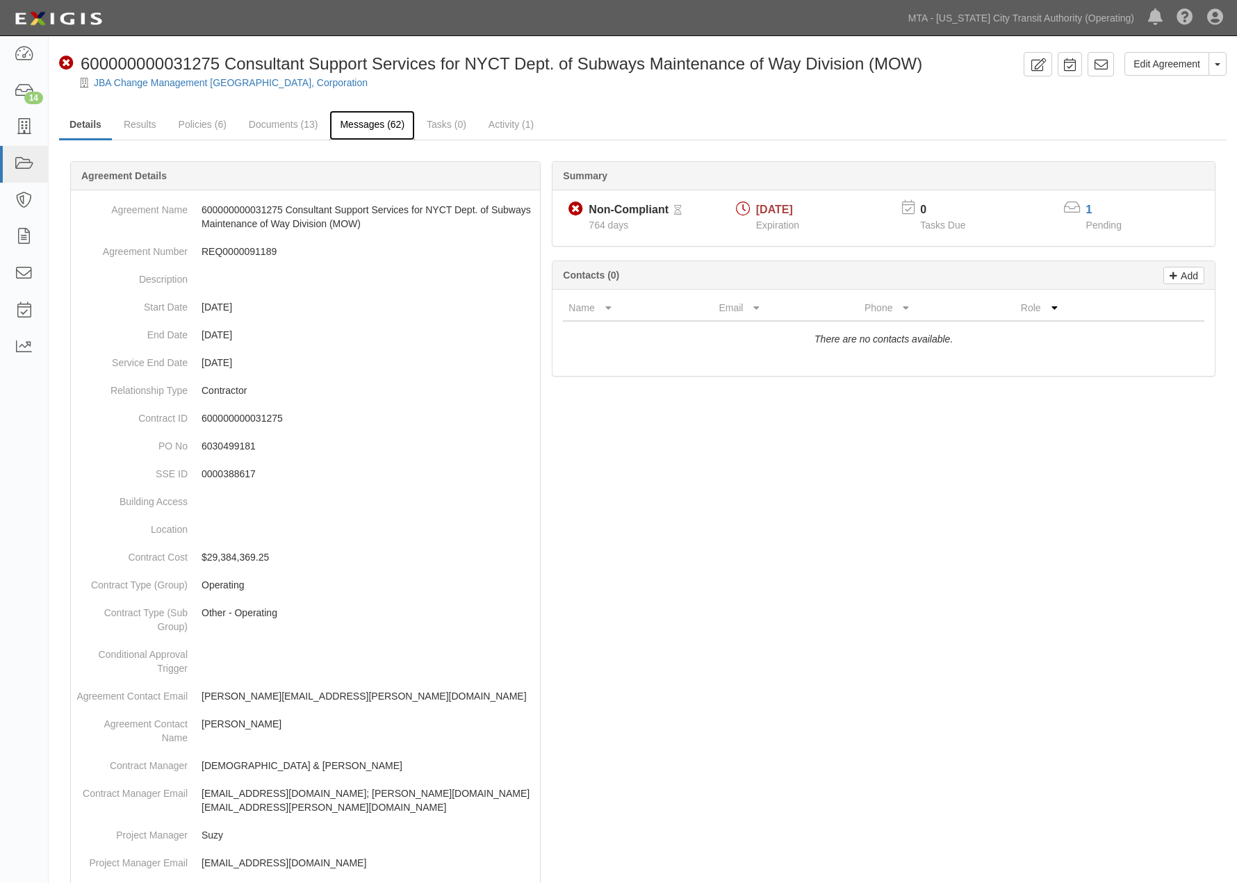
click at [360, 125] on link "Messages (62)" at bounding box center [371, 126] width 85 height 30
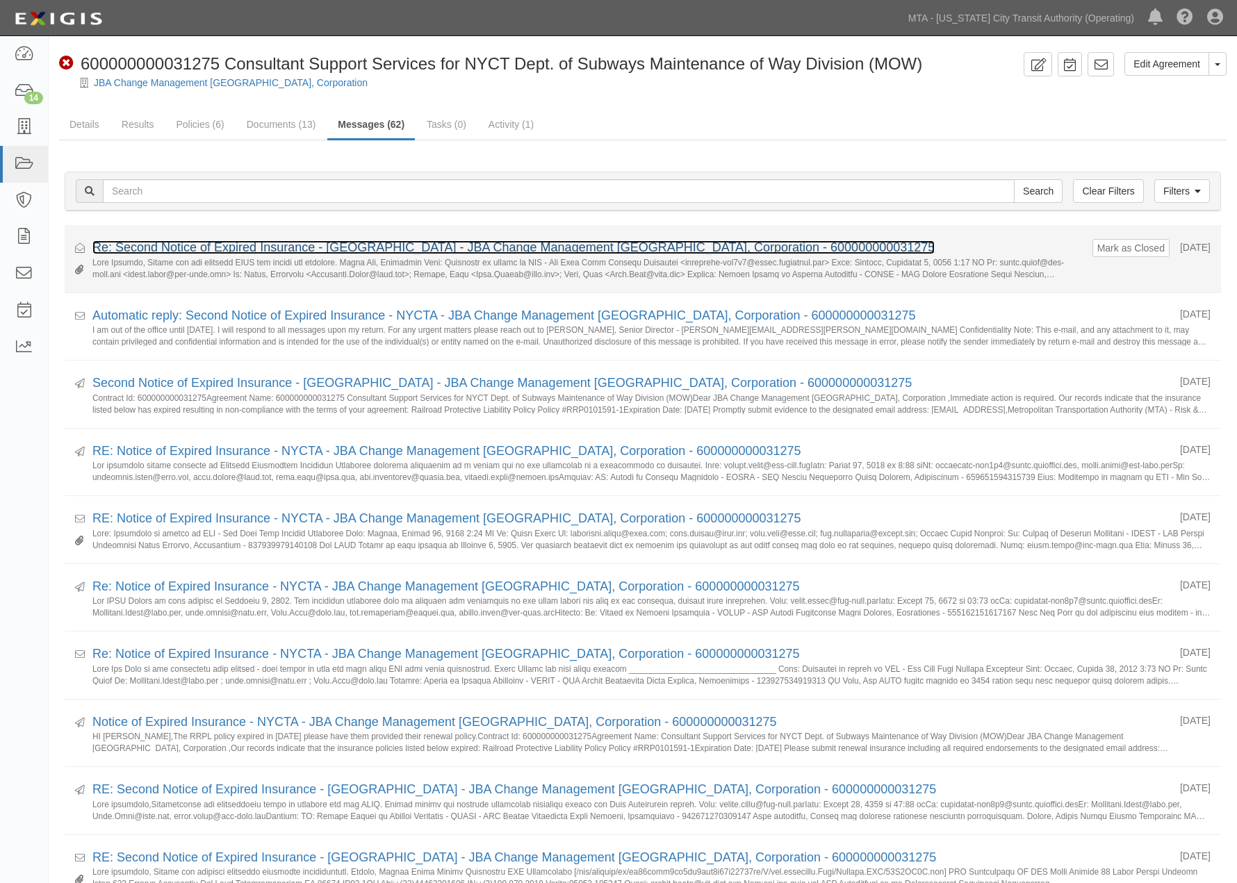
click at [204, 246] on link "Re: Second Notice of Expired Insurance - [GEOGRAPHIC_DATA] - JBA Change Managem…" at bounding box center [513, 247] width 842 height 14
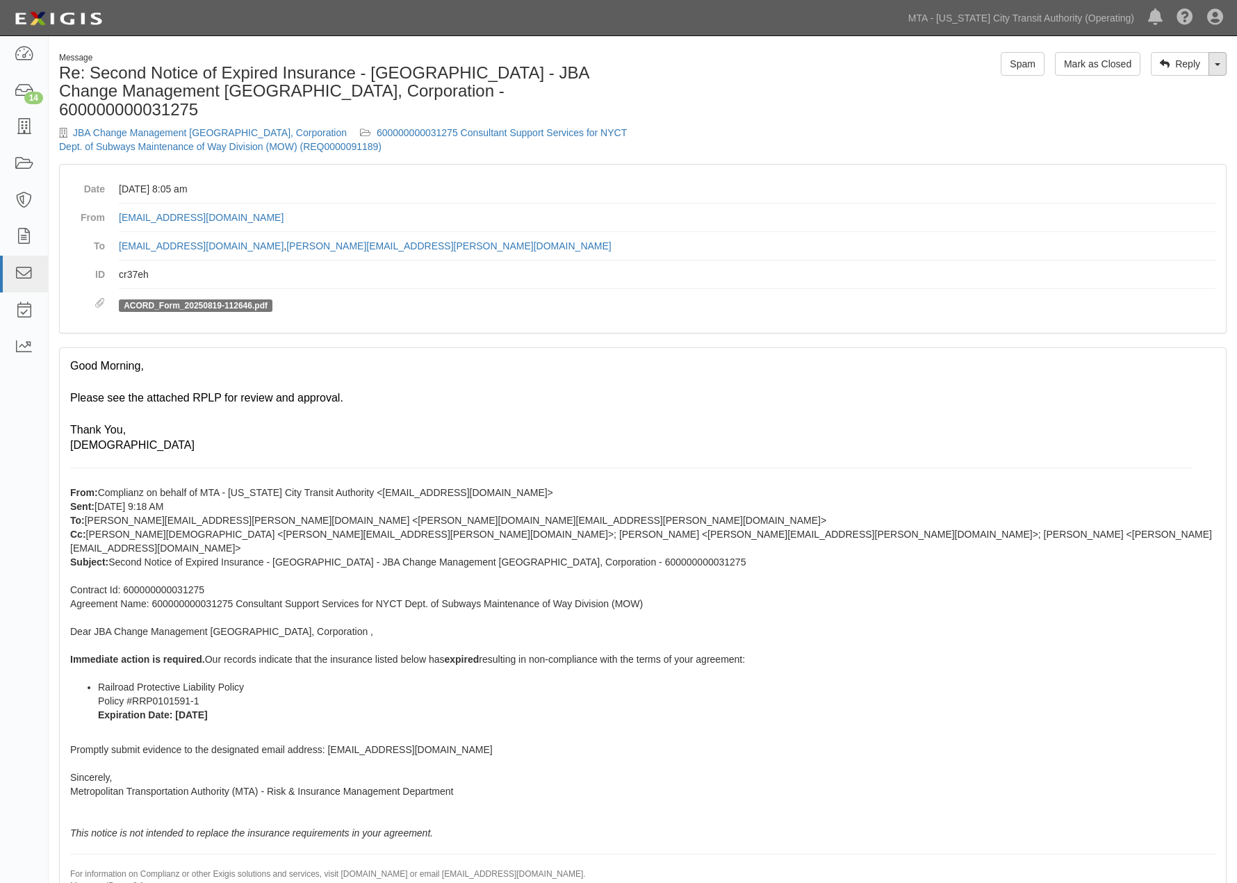
click at [1217, 65] on link "Toggle Dropdown" at bounding box center [1218, 64] width 18 height 24
click at [1148, 86] on link "Reply All" at bounding box center [1171, 90] width 110 height 18
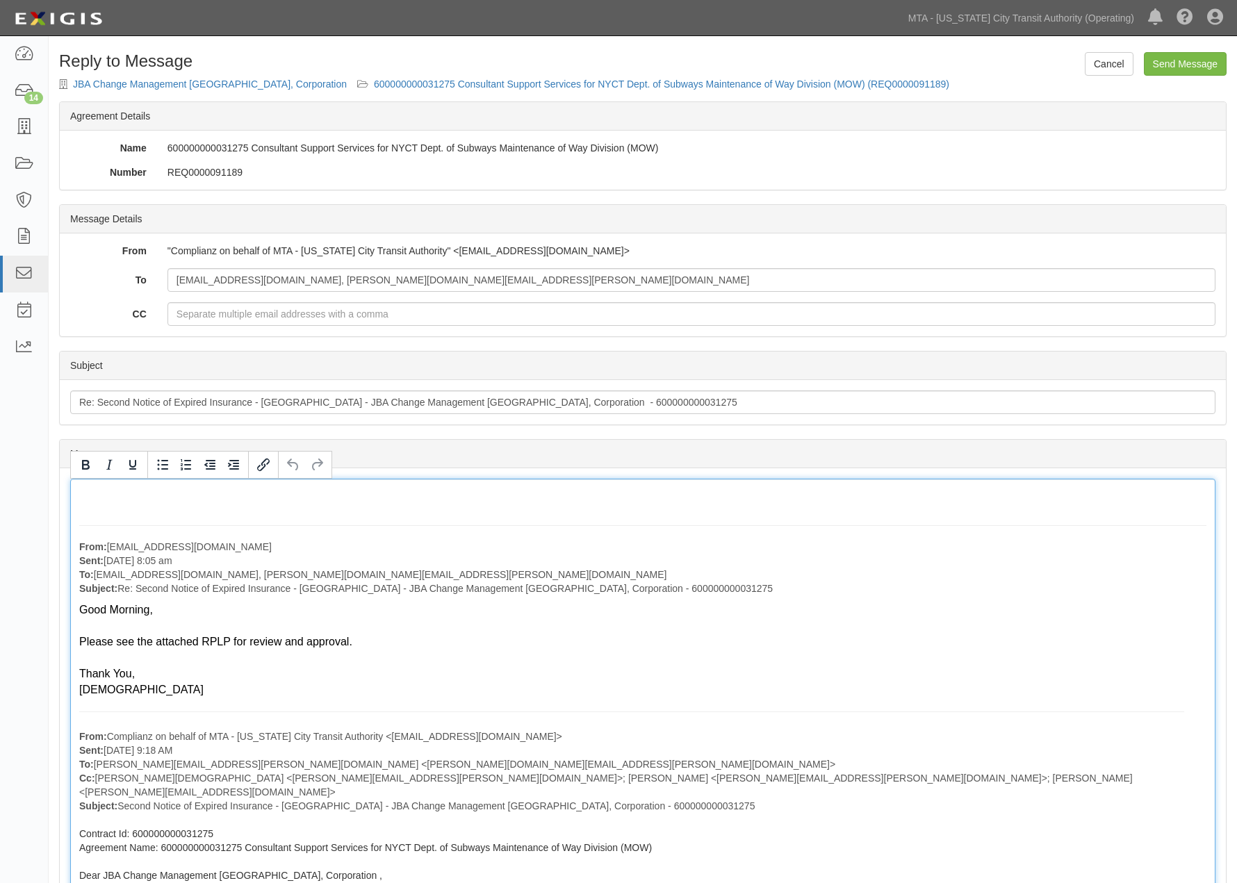
click at [149, 487] on div "From: Christian.Cotto@nyct.com Sent: September 09, 2025 at 8:05 am To: agreemen…" at bounding box center [642, 843] width 1145 height 729
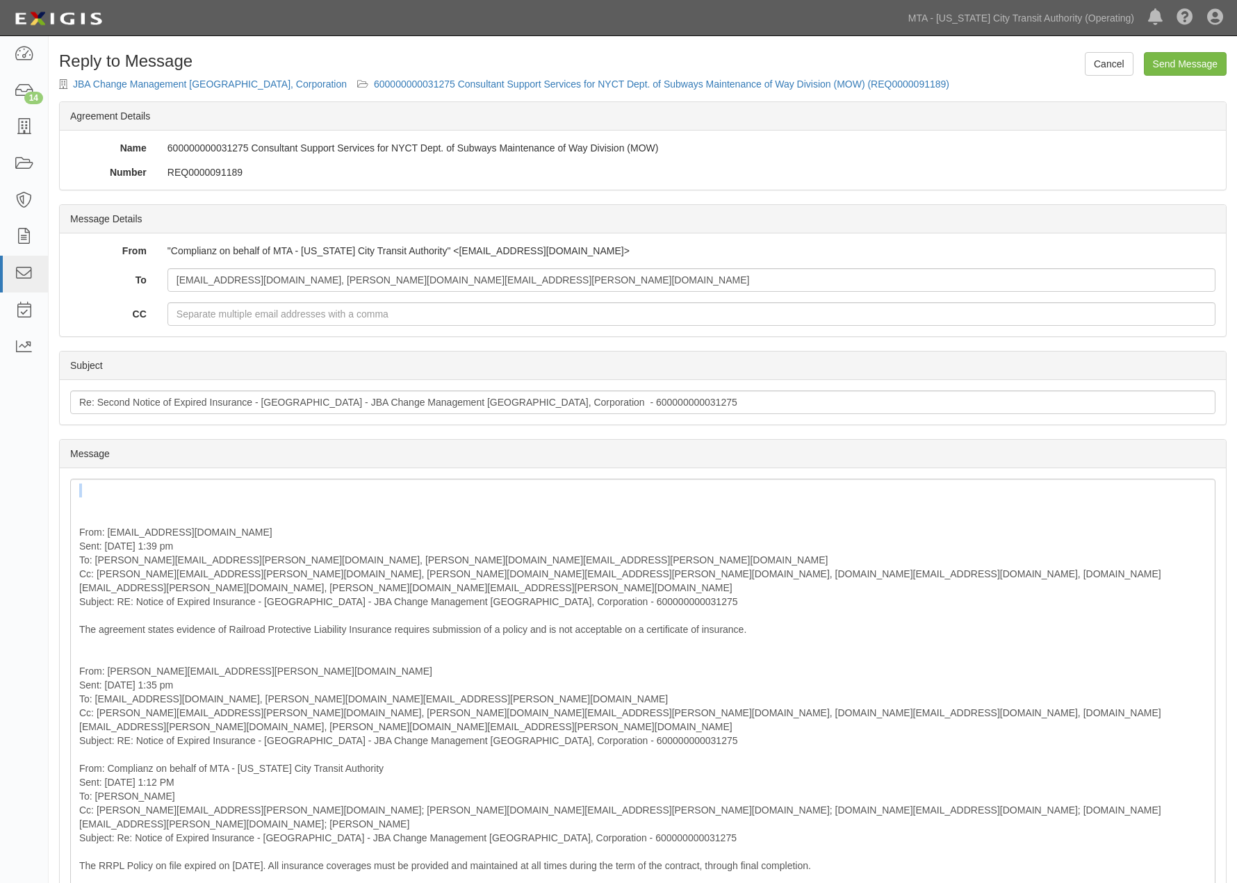
drag, startPoint x: 70, startPoint y: 544, endPoint x: 241, endPoint y: 545, distance: 171.7
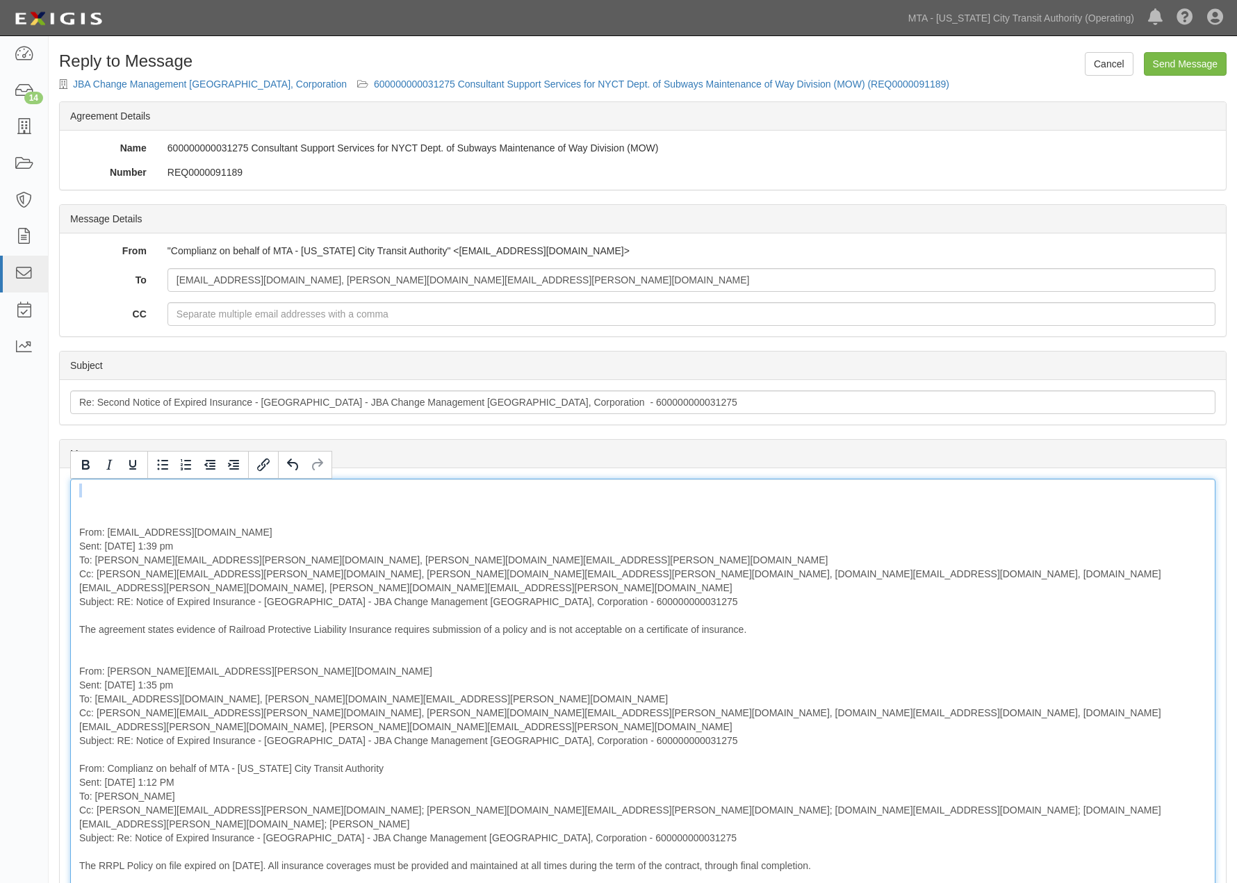
drag, startPoint x: 238, startPoint y: 546, endPoint x: 72, endPoint y: 550, distance: 166.2
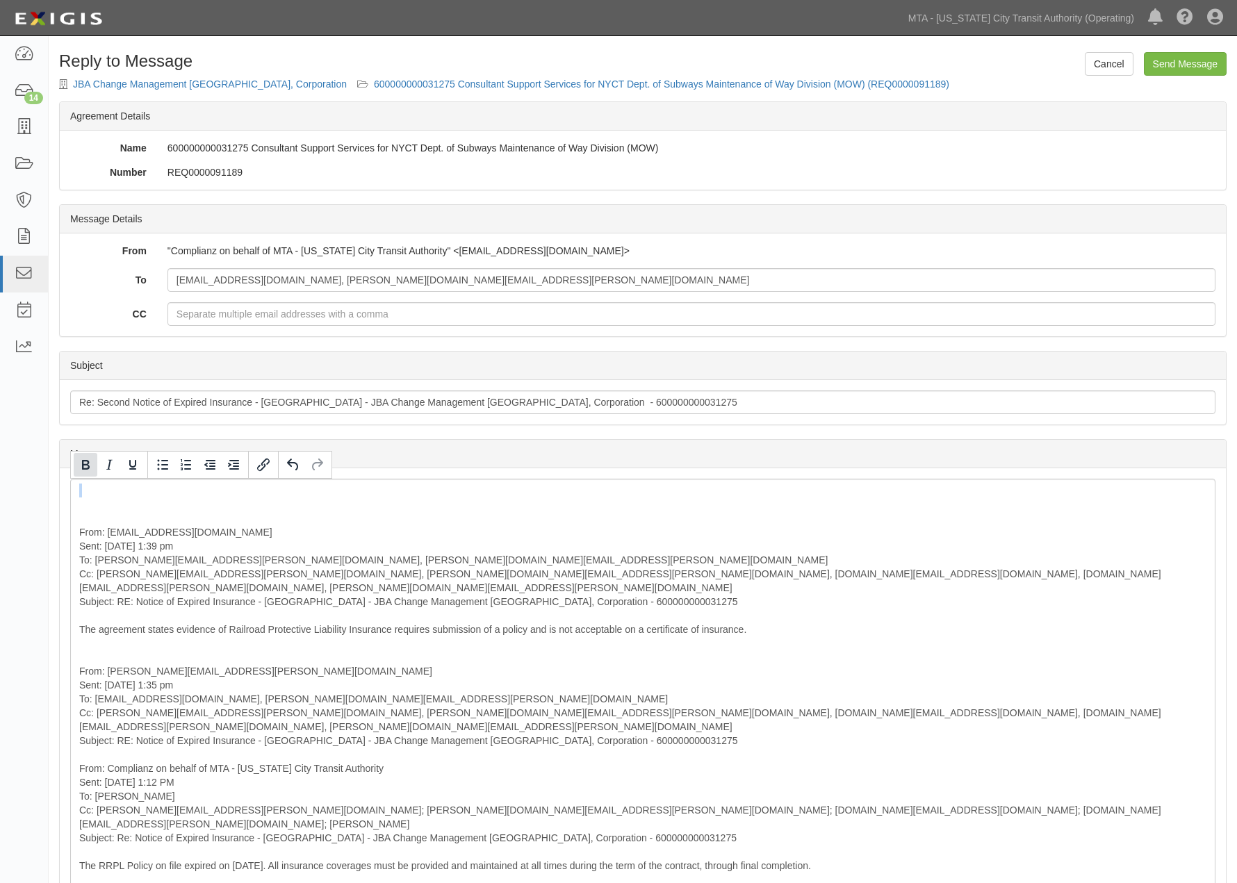
click at [85, 460] on icon "Bold" at bounding box center [86, 465] width 8 height 10
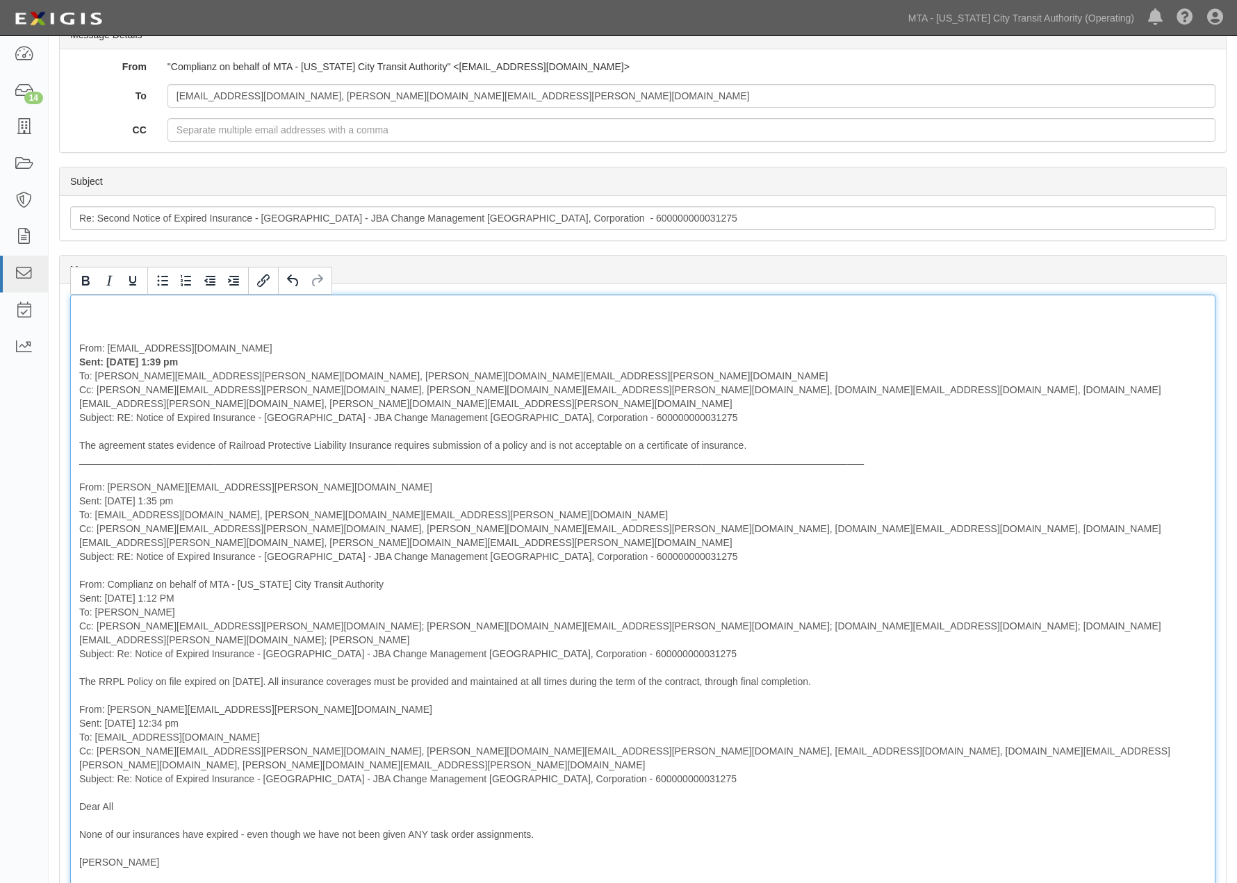
scroll to position [231, 0]
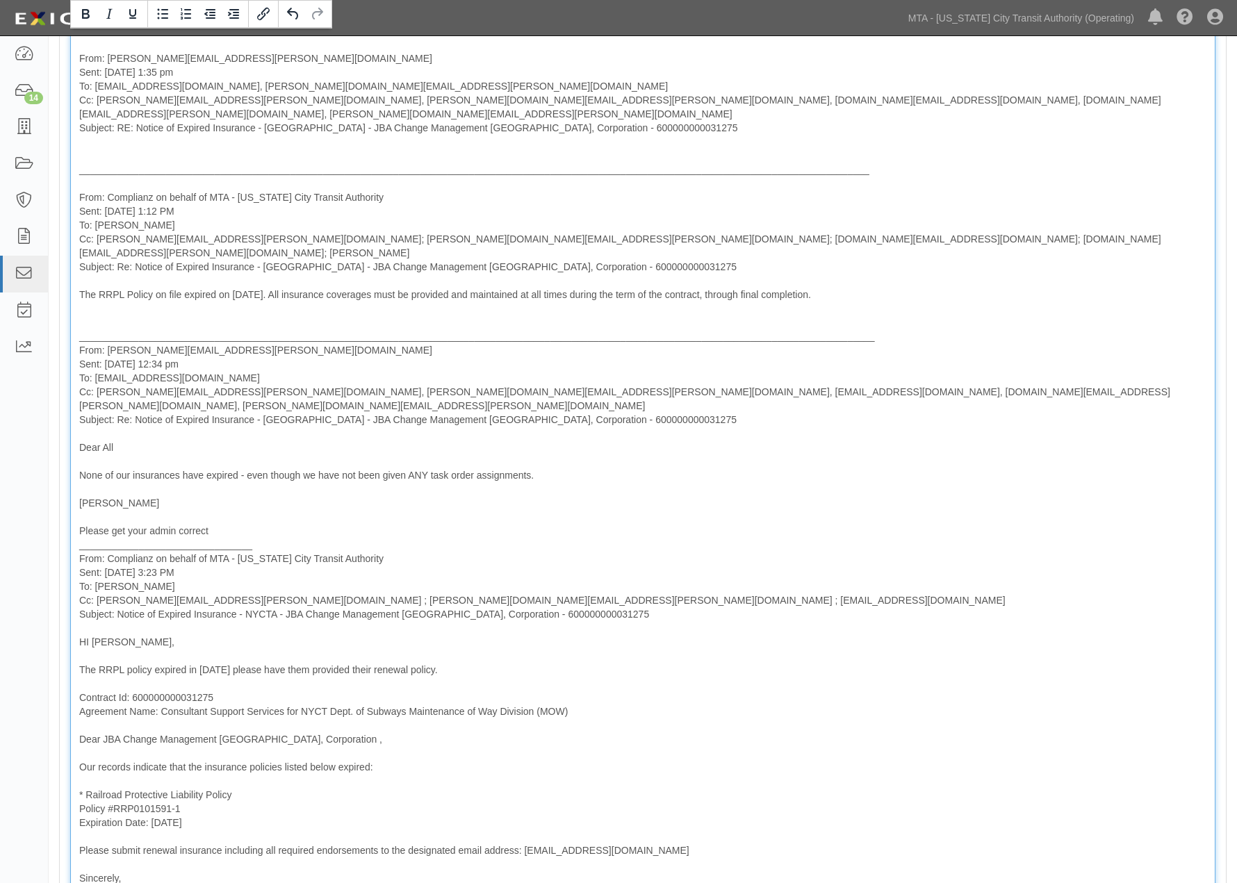
scroll to position [617, 0]
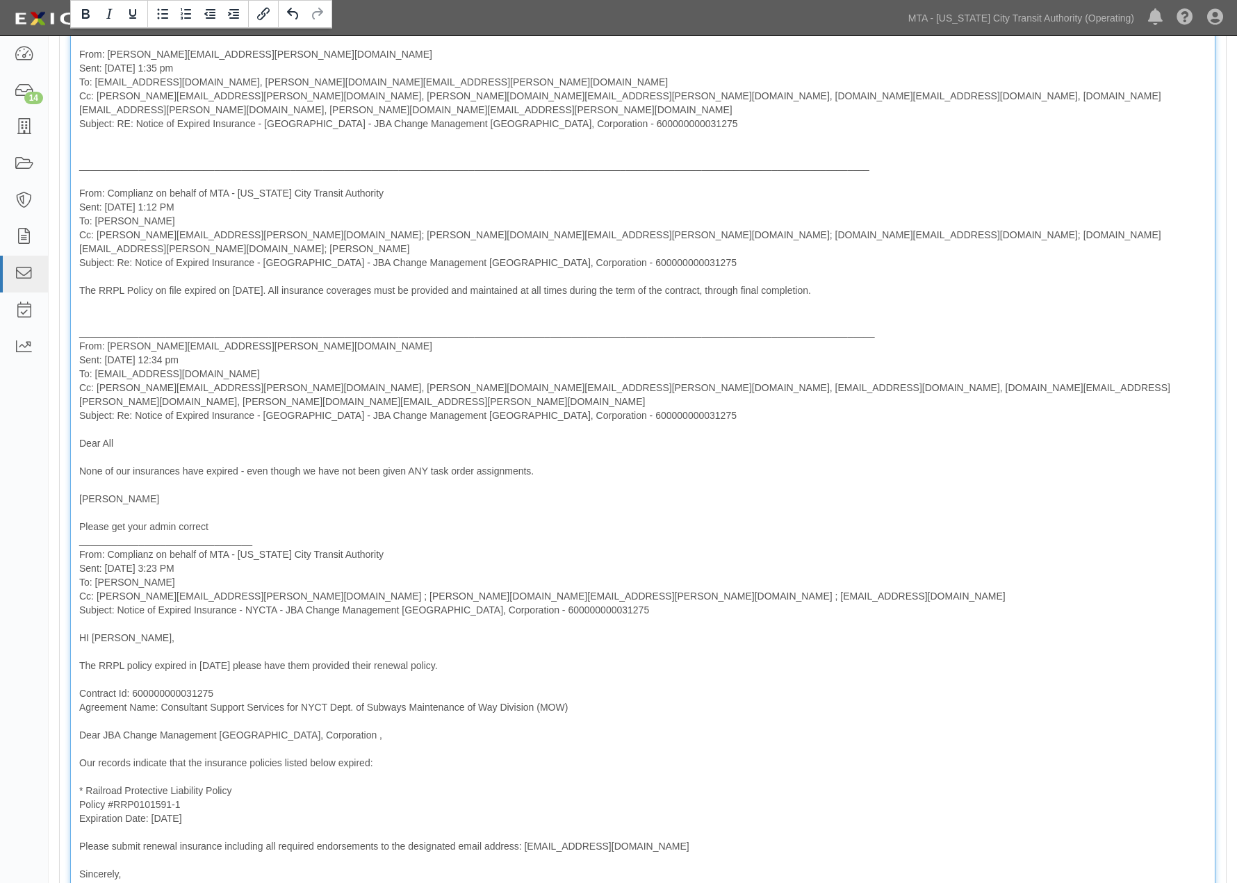
click at [254, 487] on div "From: agreement-vyr7w7@mtato.complianz.com Sent: August 25, 2025 at 1:39 pm To:…" at bounding box center [642, 824] width 1145 height 1925
click at [244, 487] on div "From: agreement-vyr7w7@mtato.complianz.com Sent: August 25, 2025 at 1:39 pm To:…" at bounding box center [642, 824] width 1145 height 1925
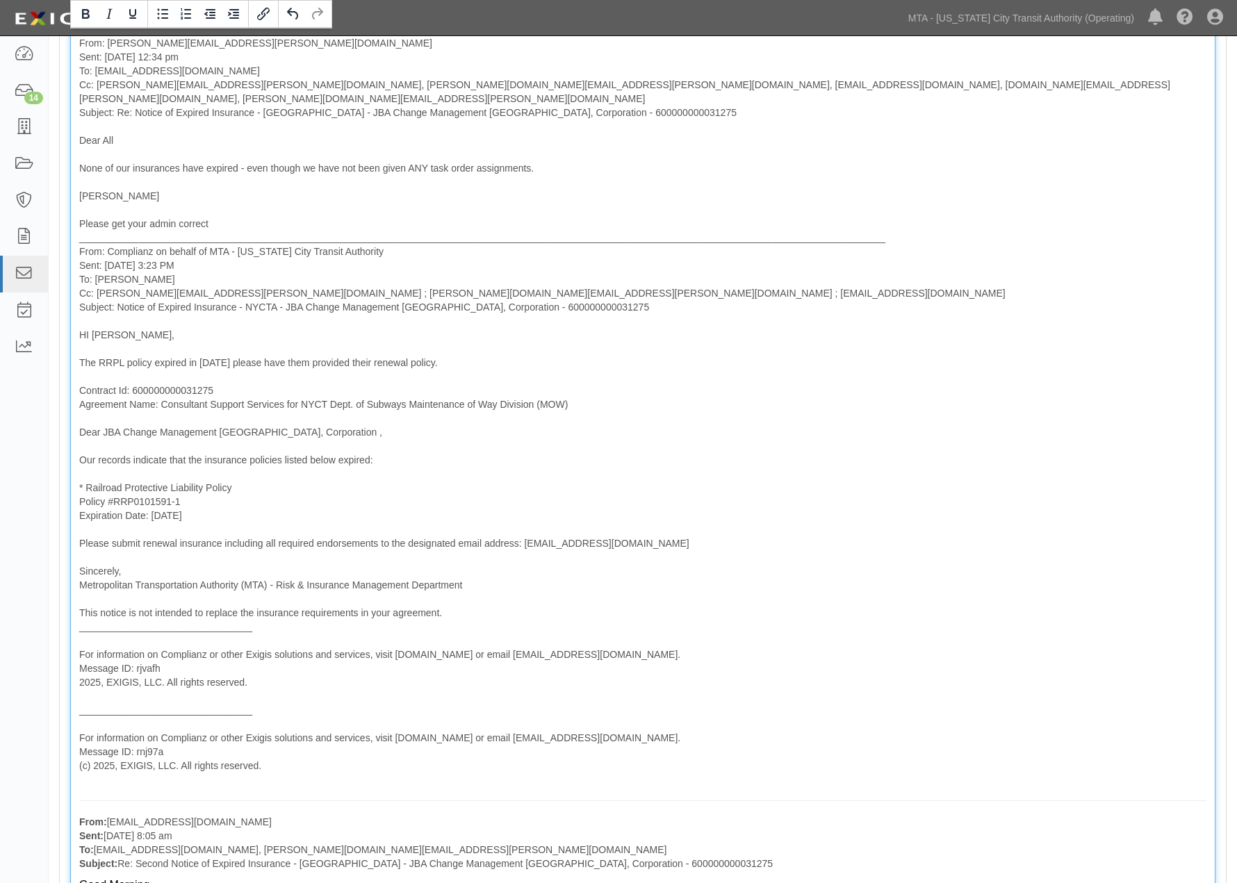
scroll to position [927, 0]
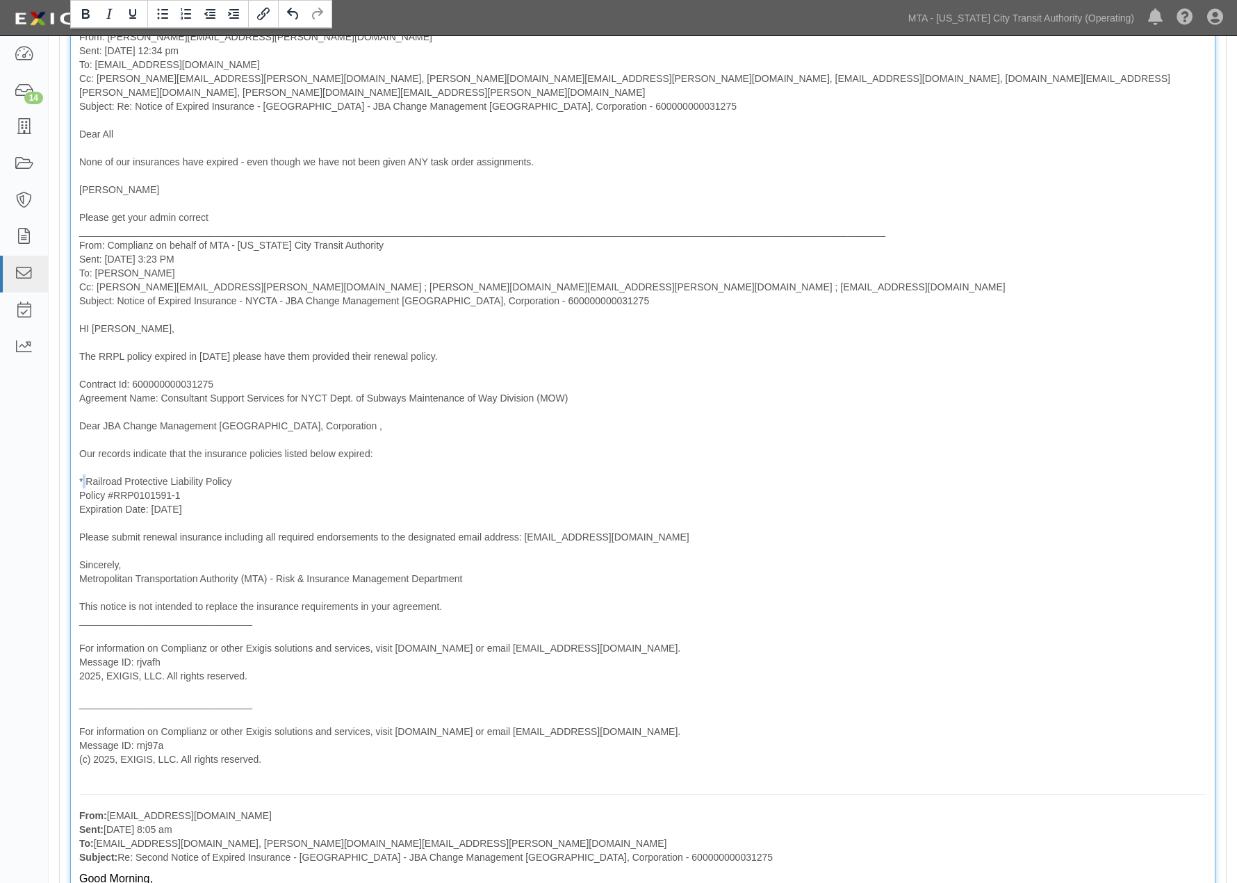
click at [85, 421] on div "From: agreement-vyr7w7@mtato.complianz.com Sent: August 25, 2025 at 1:39 pm To:…" at bounding box center [642, 514] width 1145 height 1925
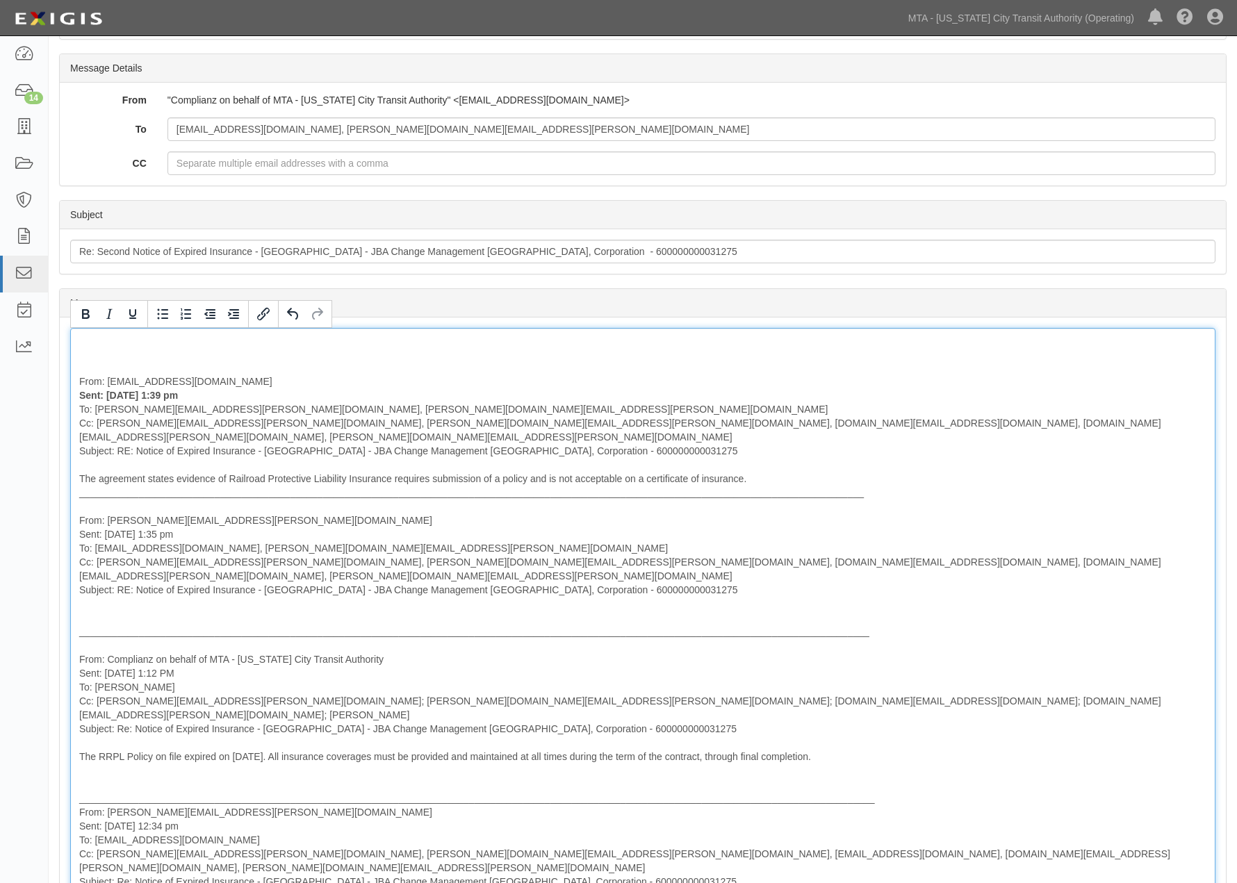
scroll to position [0, 0]
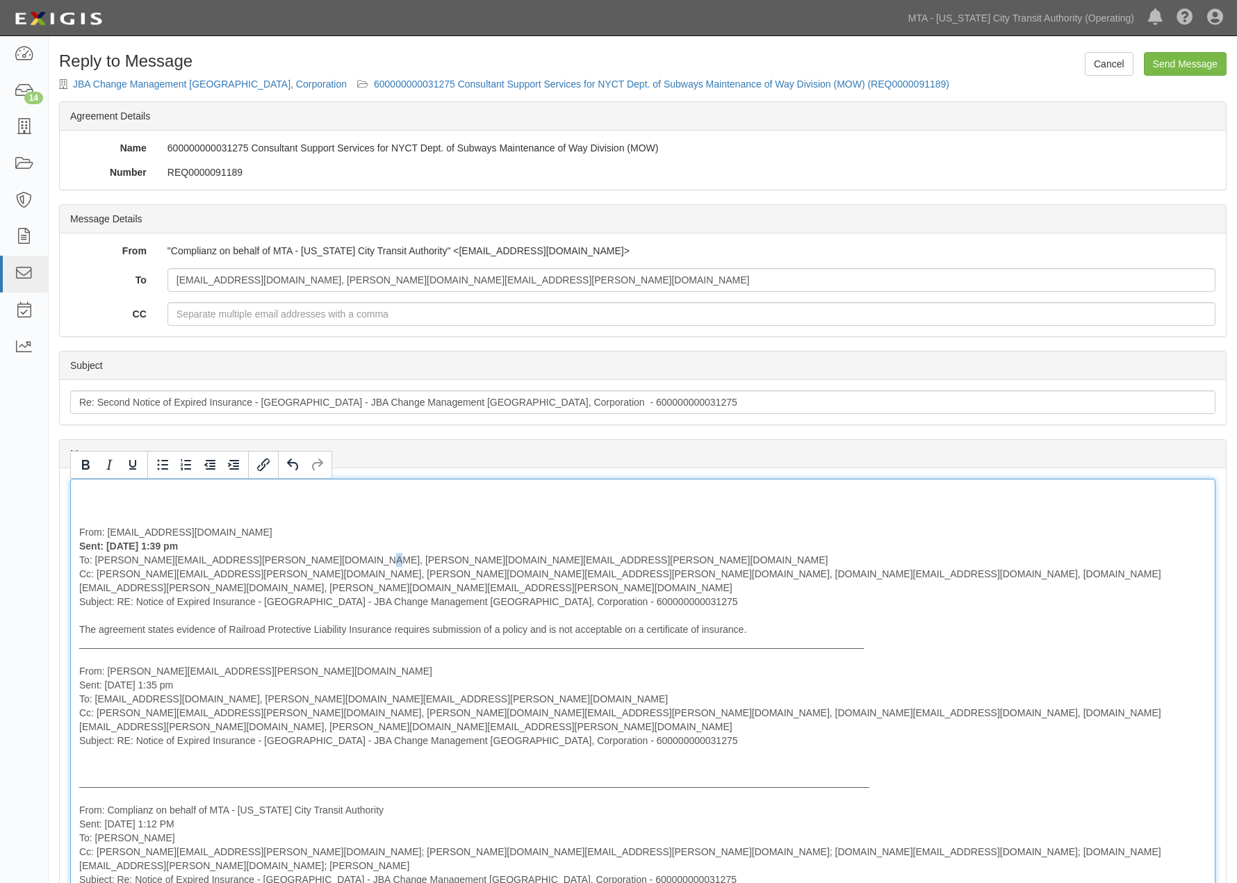
drag, startPoint x: 346, startPoint y: 560, endPoint x: 337, endPoint y: 561, distance: 9.1
drag, startPoint x: 93, startPoint y: 561, endPoint x: 218, endPoint y: 558, distance: 125.1
copy div "samuel.boyle@jba-corp.com"
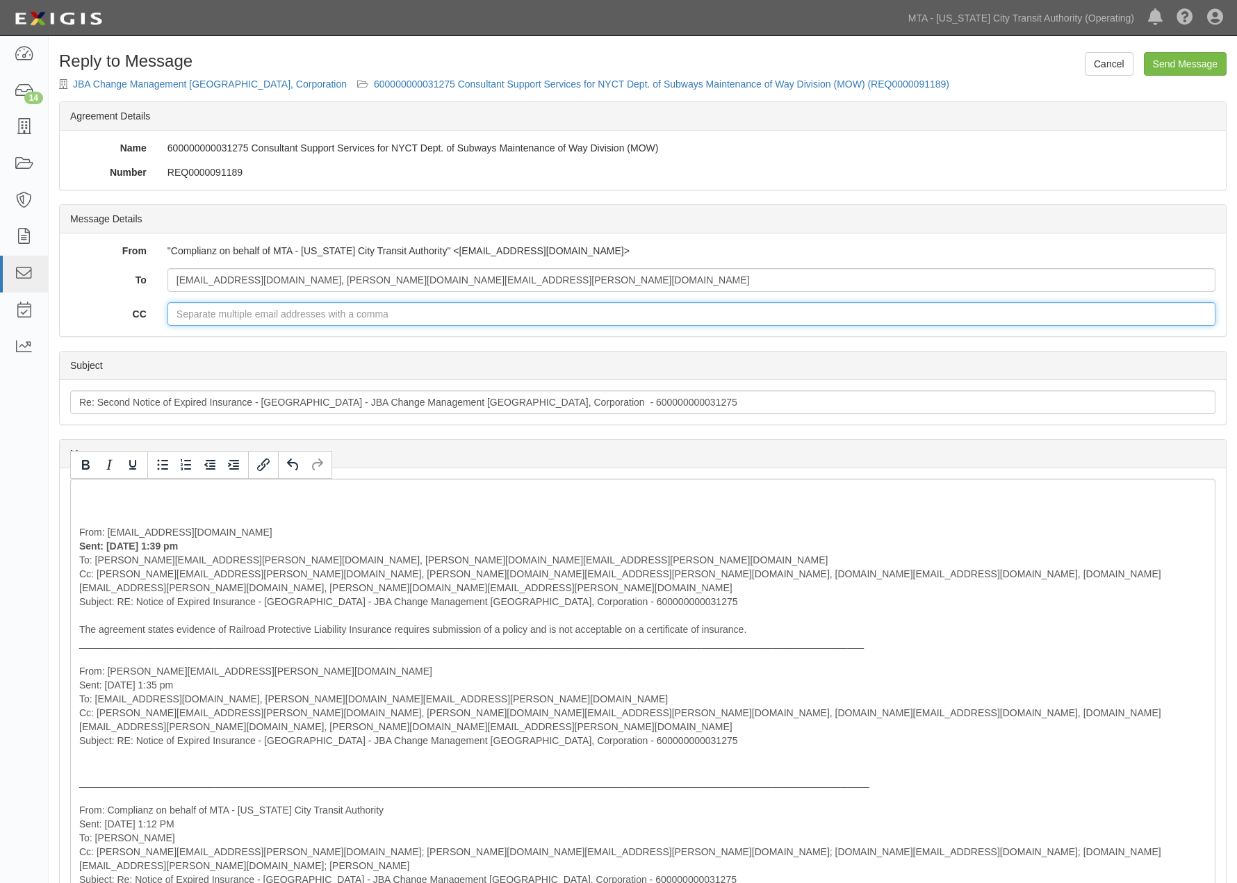
click at [184, 318] on input "CC" at bounding box center [692, 314] width 1048 height 24
paste input "samuel.boyle@jba-corp.com"
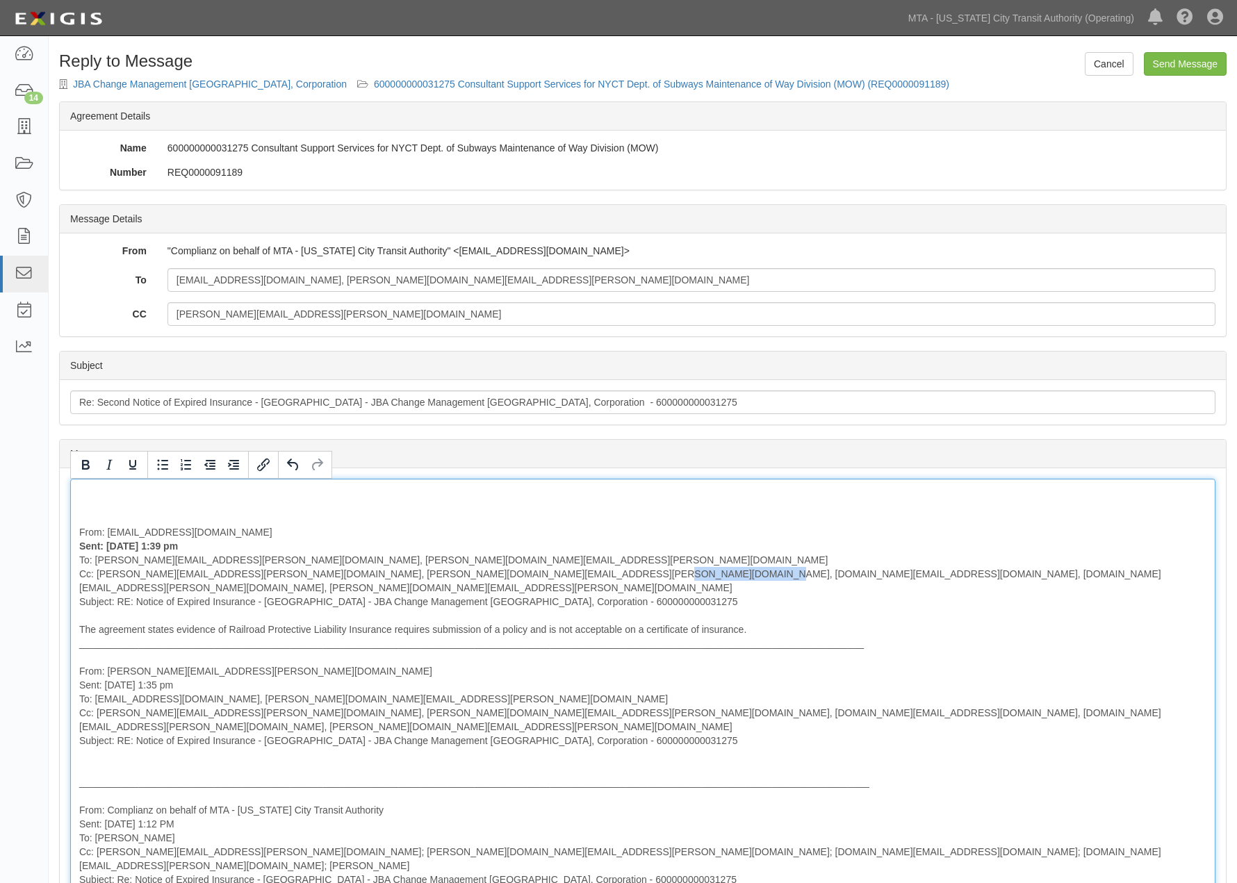
drag, startPoint x: 688, startPoint y: 576, endPoint x: 578, endPoint y: 576, distance: 110.5
drag, startPoint x: 699, startPoint y: 577, endPoint x: 420, endPoint y: 574, distance: 278.7
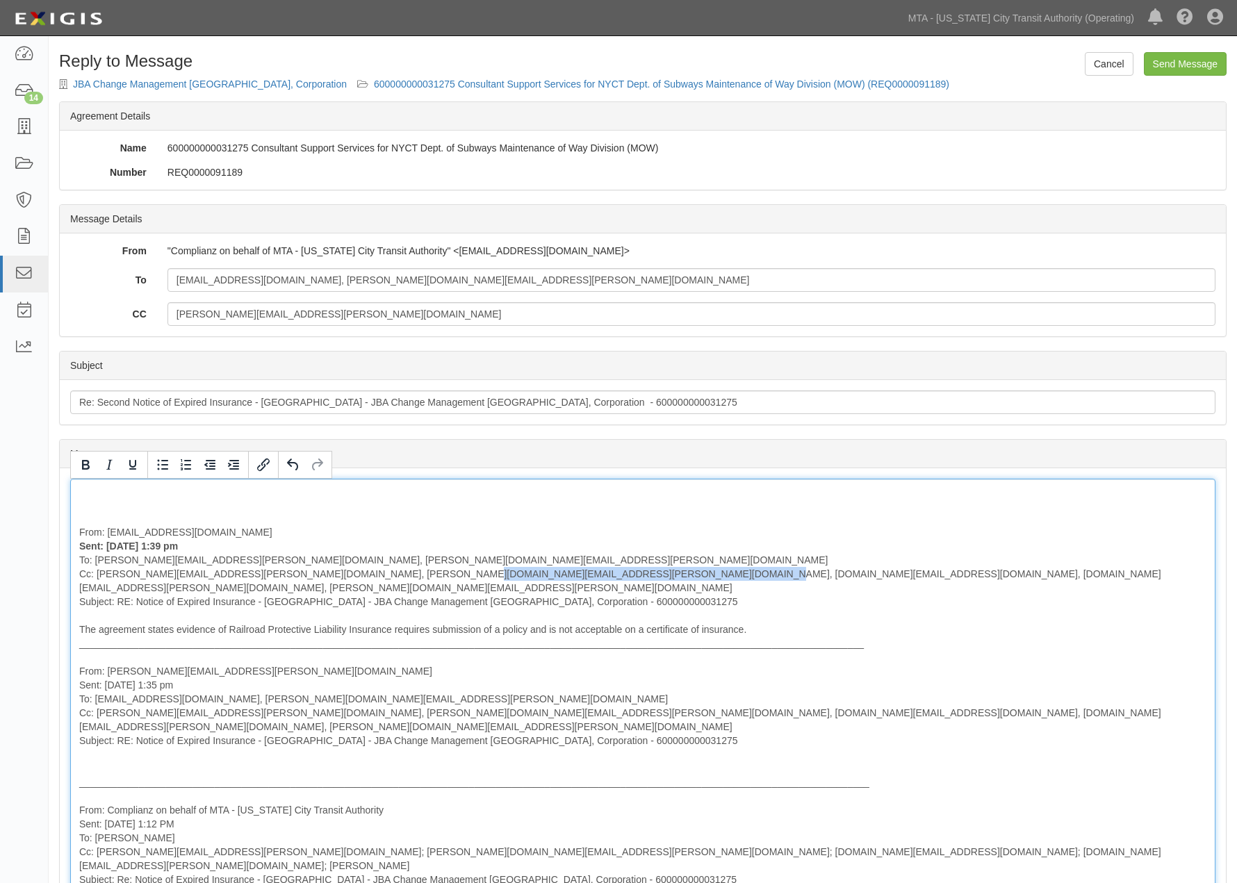
copy div "sue.moscatello@foason.com, frances.baker@foason.com"
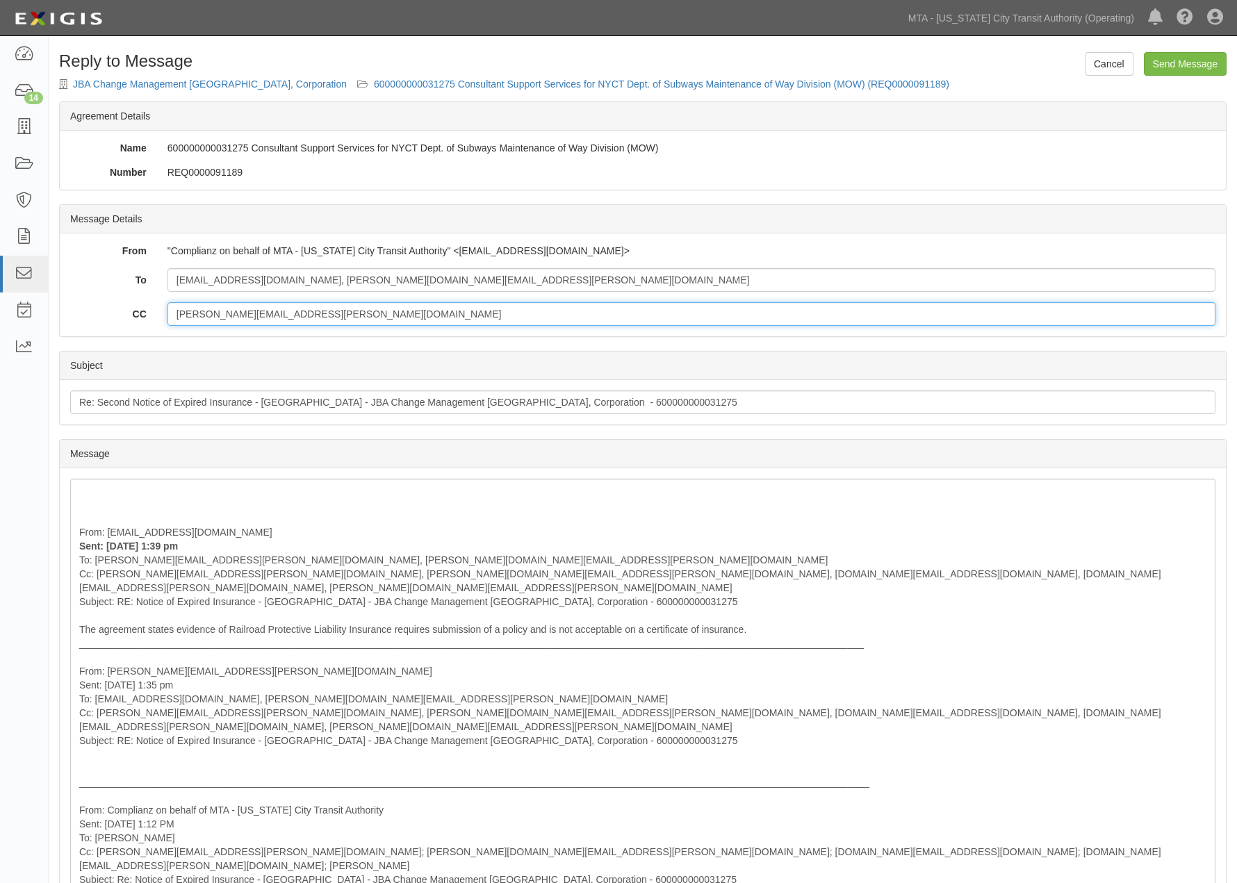
click at [393, 322] on input "samuel.boyle@jba-corp.com" at bounding box center [692, 314] width 1048 height 24
paste input "sue.moscatello@foason.com, frances.baker@foason.com"
type input "samuel.boyle@jba-corp.com; sue.moscatello@foason.com, frances.baker@foason.com"
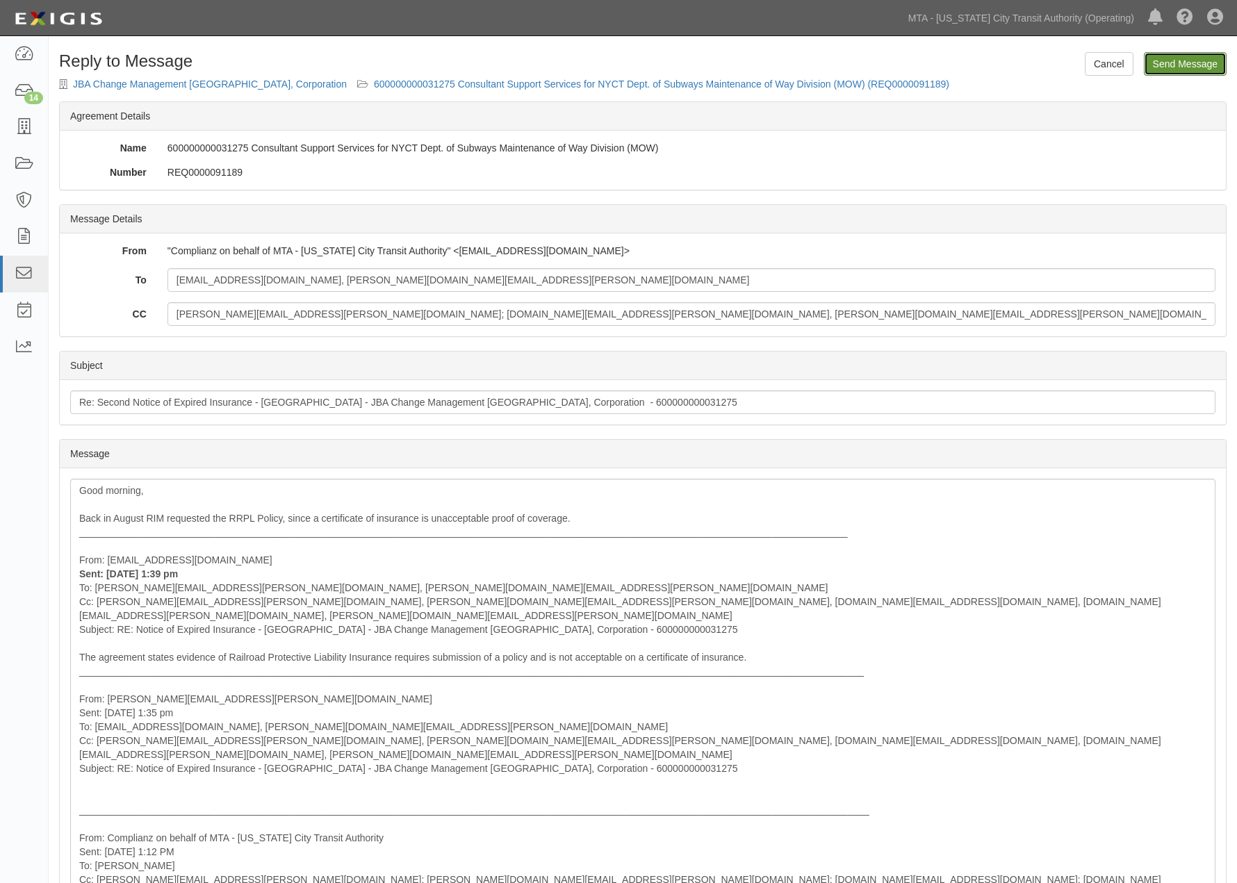
click at [1217, 67] on input "Send Message" at bounding box center [1185, 64] width 83 height 24
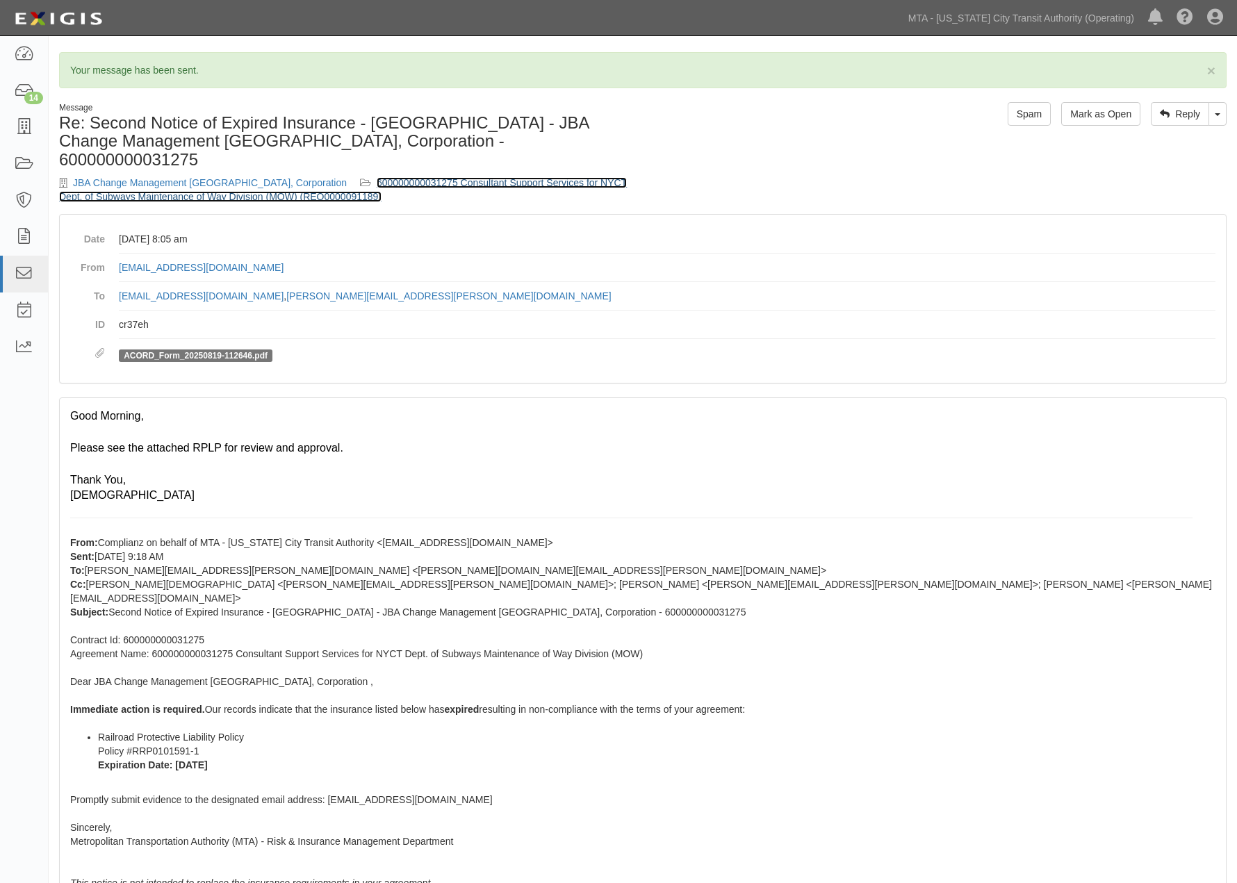
click at [441, 177] on link "600000000031275 Consultant Support Services for NYCT Dept. of Subways Maintenan…" at bounding box center [343, 189] width 568 height 25
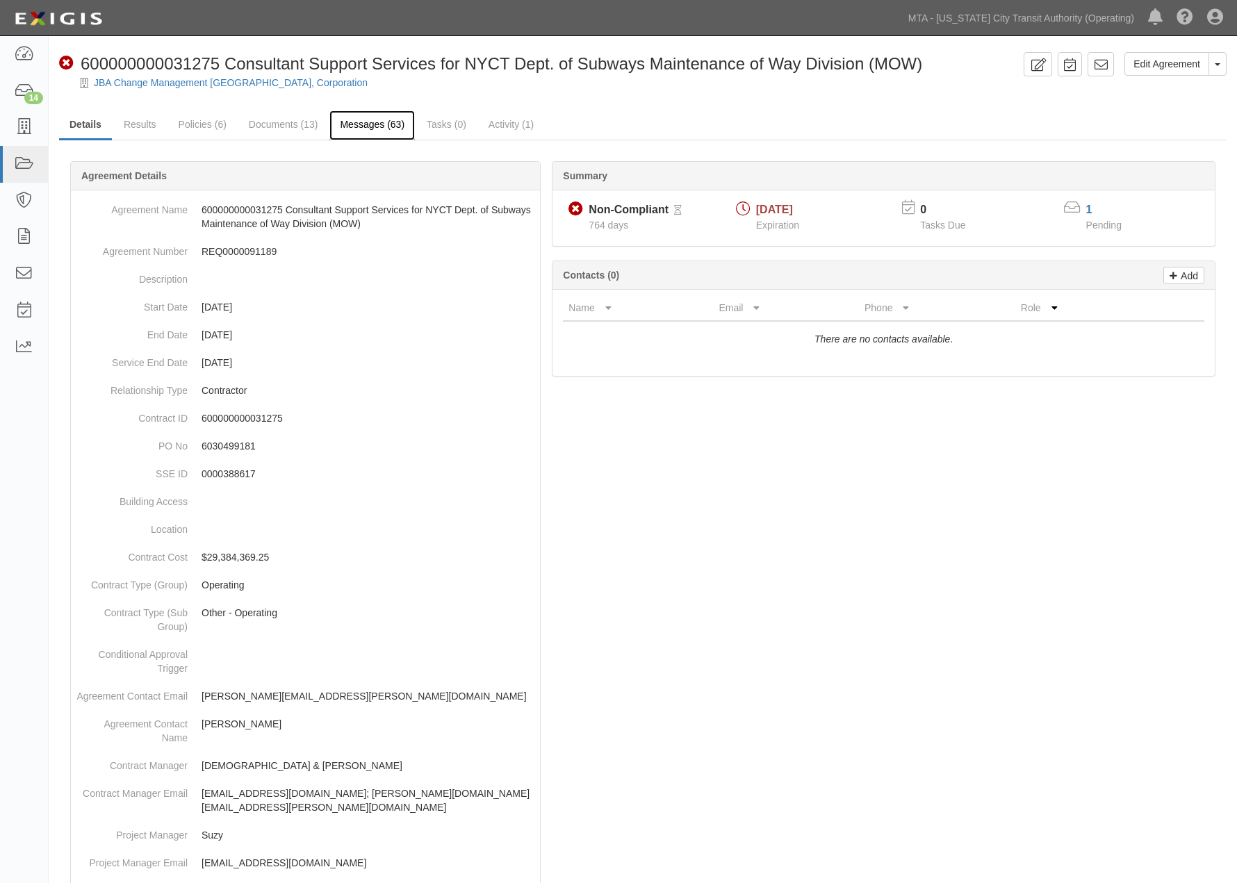
click at [360, 126] on link "Messages (63)" at bounding box center [371, 126] width 85 height 30
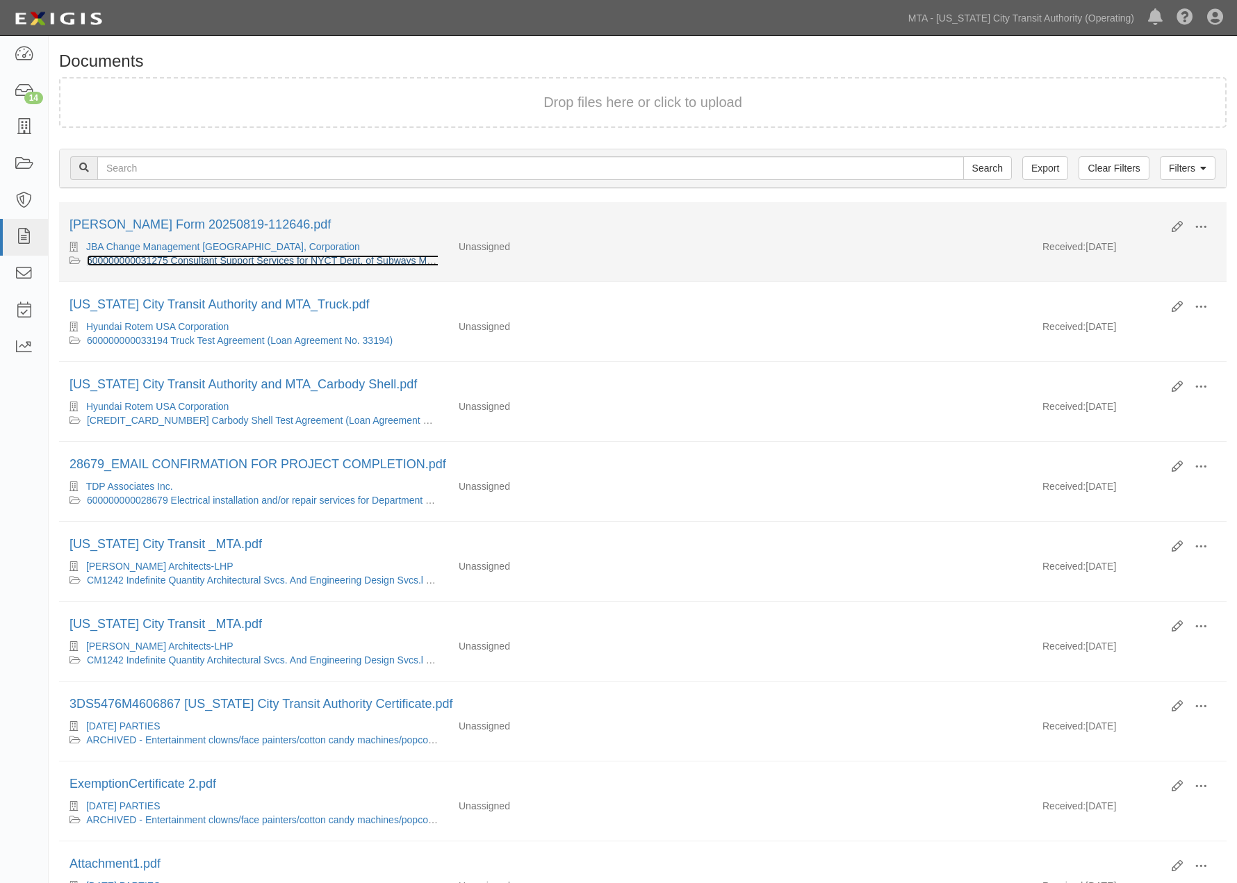
click at [410, 259] on link "600000000031275 Consultant Support Services for NYCT Dept. of Subways Maintenan…" at bounding box center [375, 260] width 576 height 11
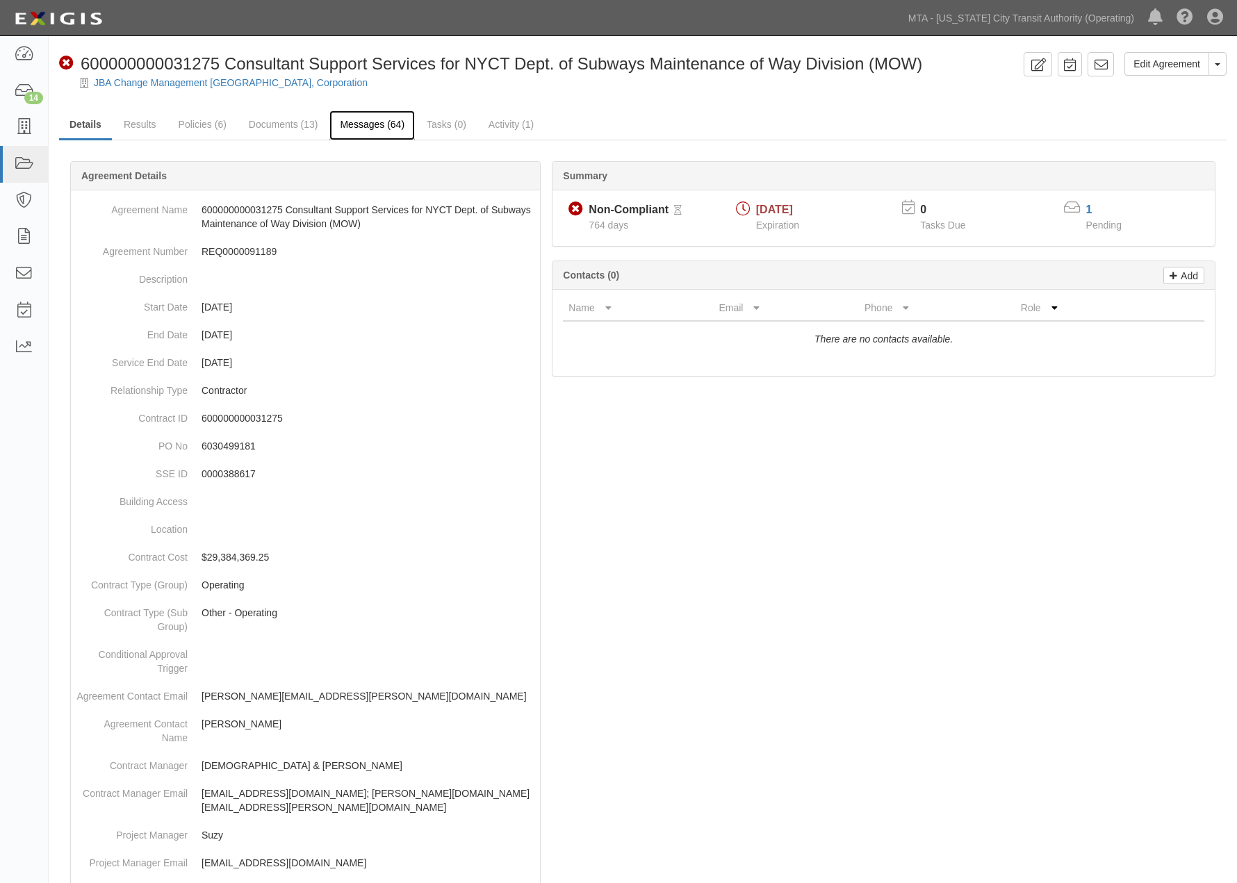
click at [372, 117] on link "Messages (64)" at bounding box center [371, 126] width 85 height 30
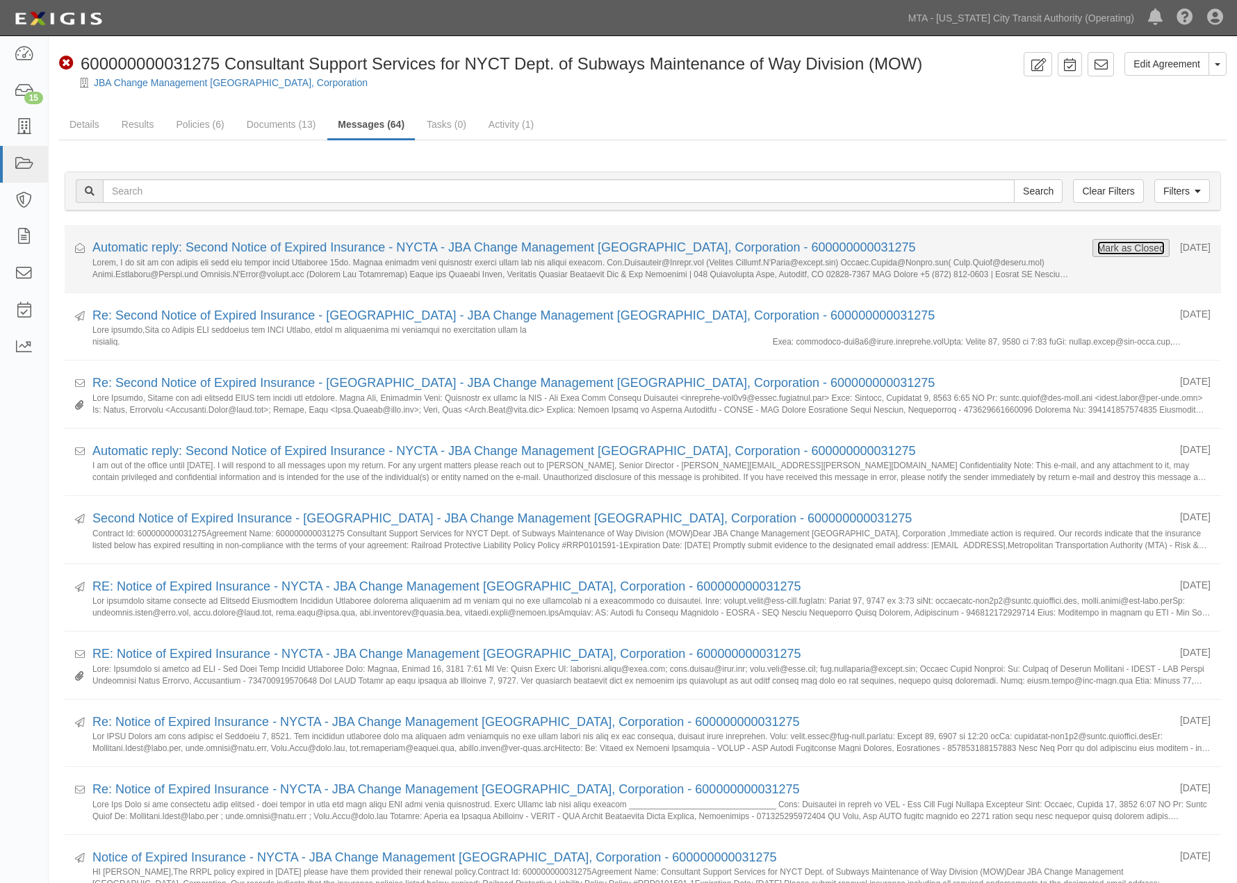
click at [1139, 243] on button "Mark as Closed" at bounding box center [1131, 247] width 69 height 15
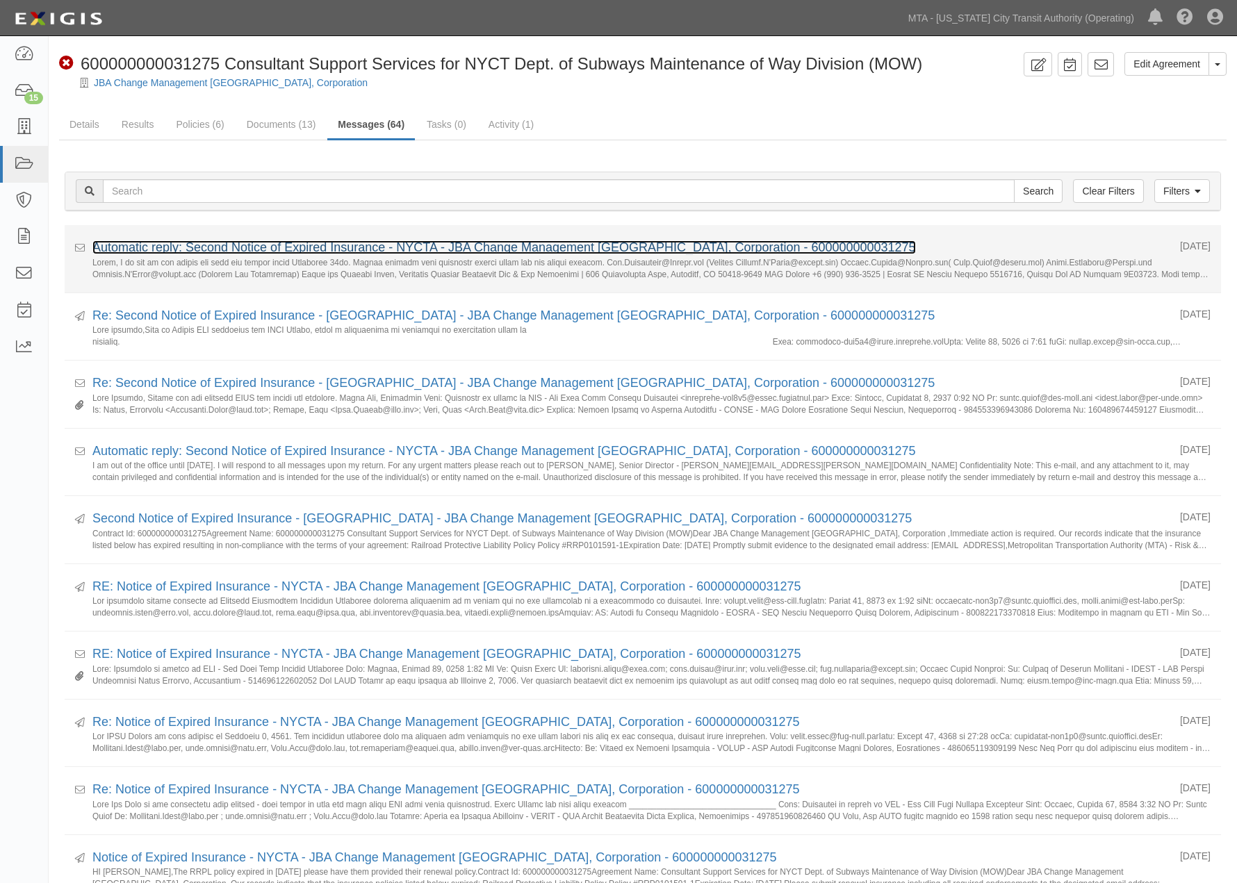
click at [357, 246] on link "Automatic reply: Second Notice of Expired Insurance - NYCTA - JBA Change Manage…" at bounding box center [504, 247] width 824 height 14
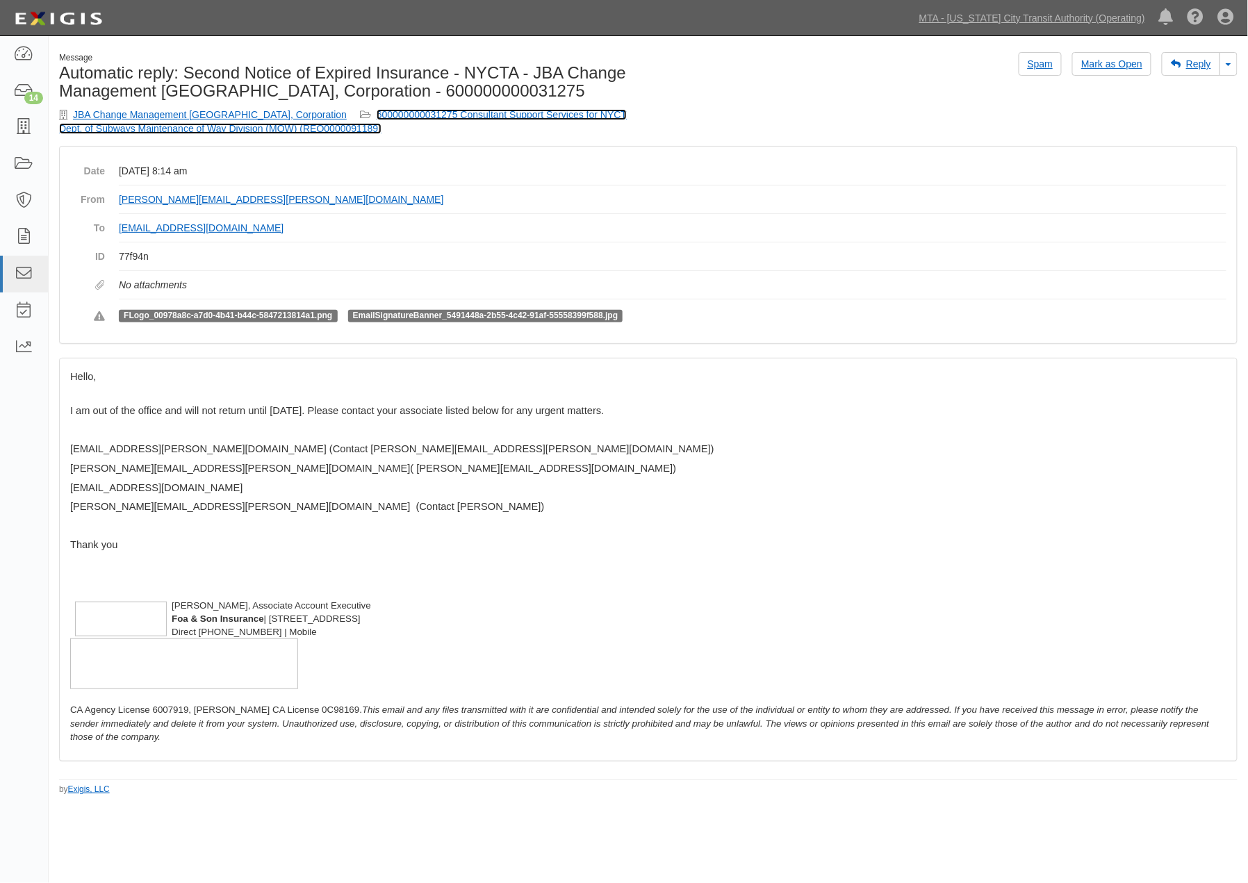
click at [485, 112] on link "600000000031275 Consultant Support Services for NYCT Dept. of Subways Maintenan…" at bounding box center [343, 121] width 568 height 25
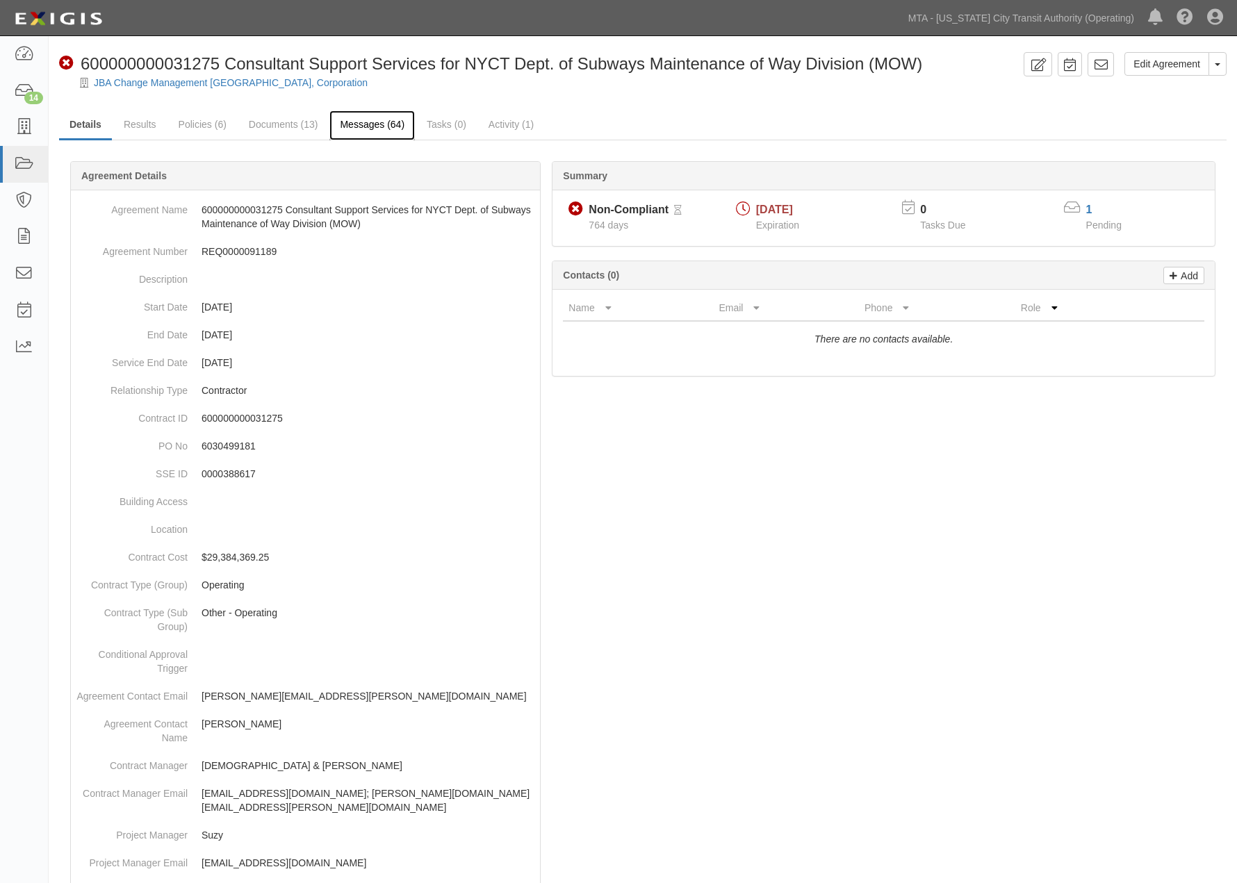
click at [361, 128] on link "Messages (64)" at bounding box center [371, 126] width 85 height 30
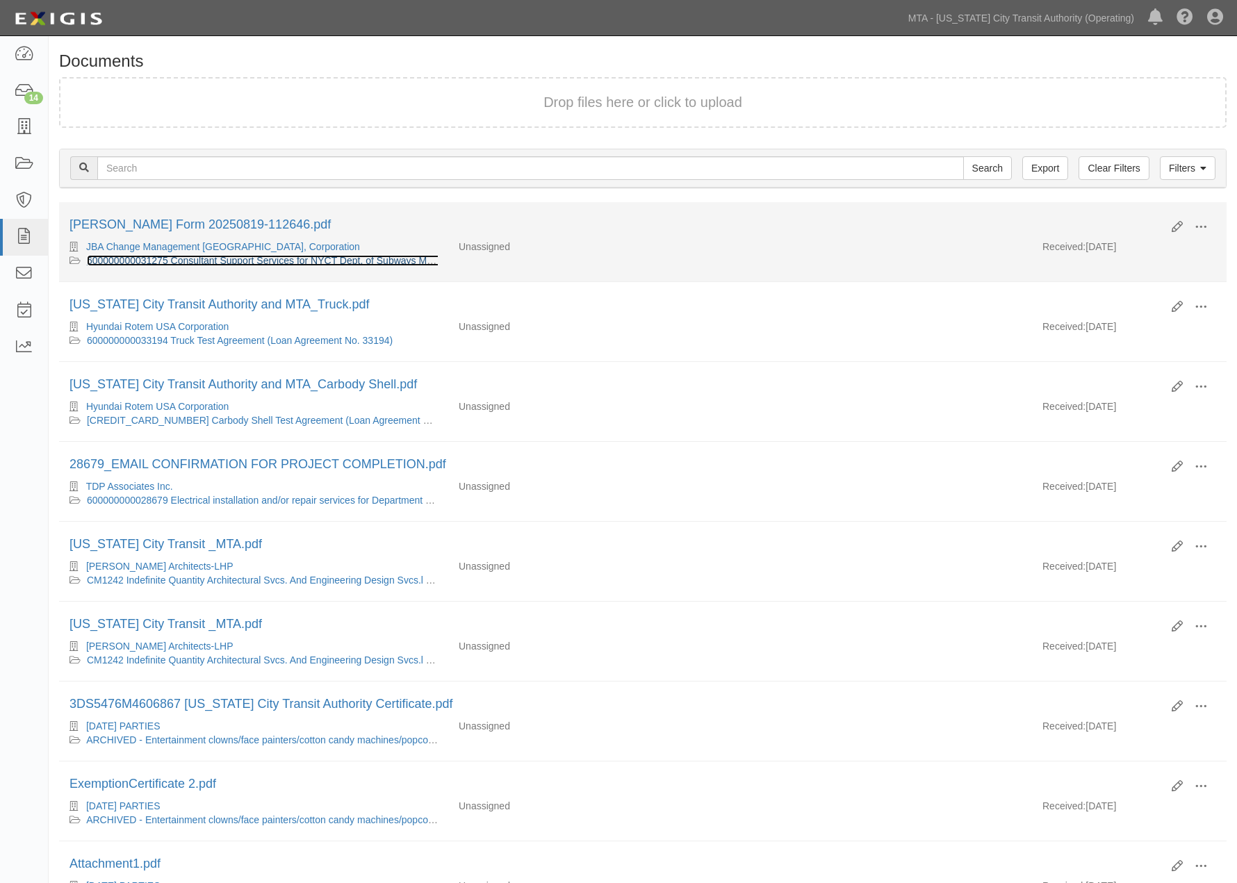
drag, startPoint x: 0, startPoint y: 0, endPoint x: 268, endPoint y: 256, distance: 370.7
click at [268, 256] on link "600000000031275 Consultant Support Services for NYCT Dept. of Subways Maintenan…" at bounding box center [375, 260] width 576 height 11
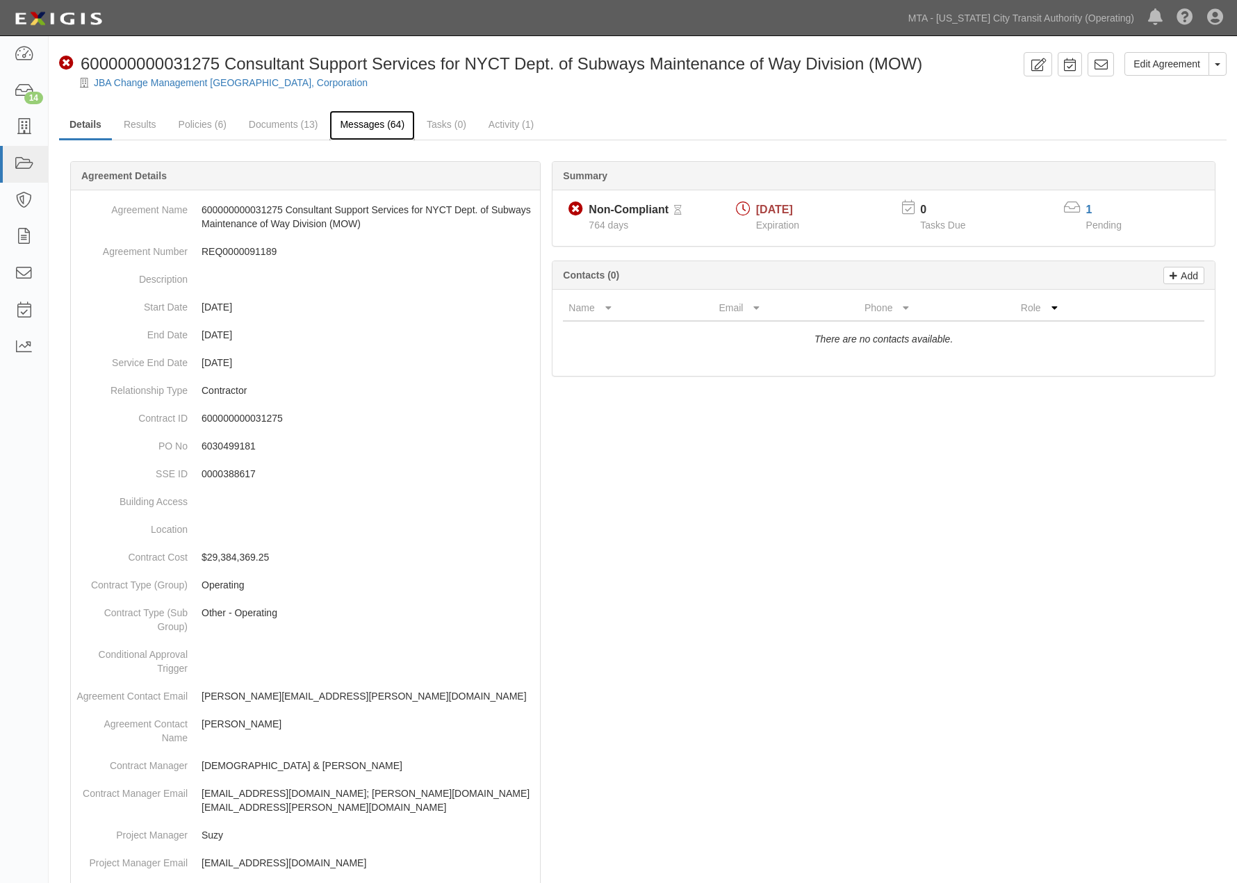
click at [350, 127] on link "Messages (64)" at bounding box center [371, 126] width 85 height 30
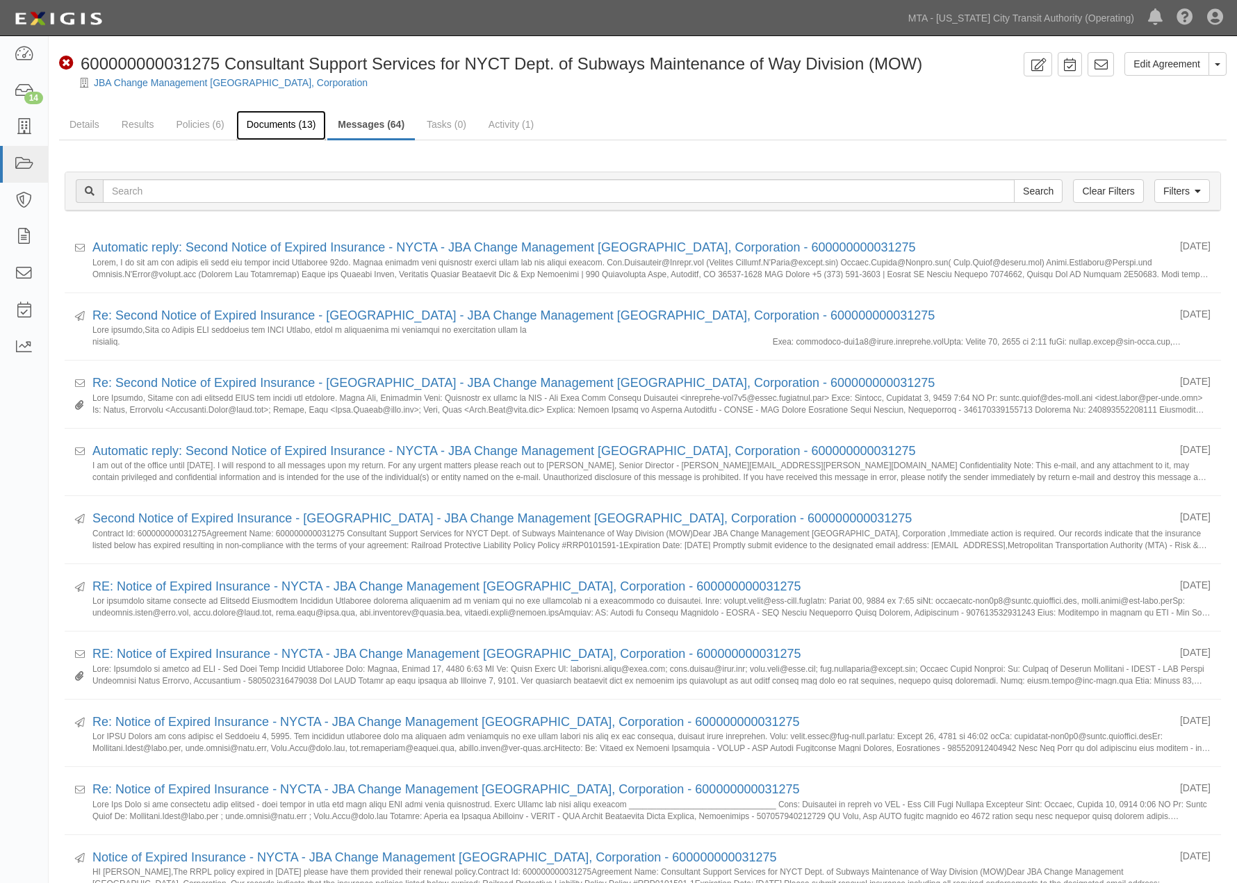
click at [283, 130] on link "Documents (13)" at bounding box center [281, 126] width 90 height 30
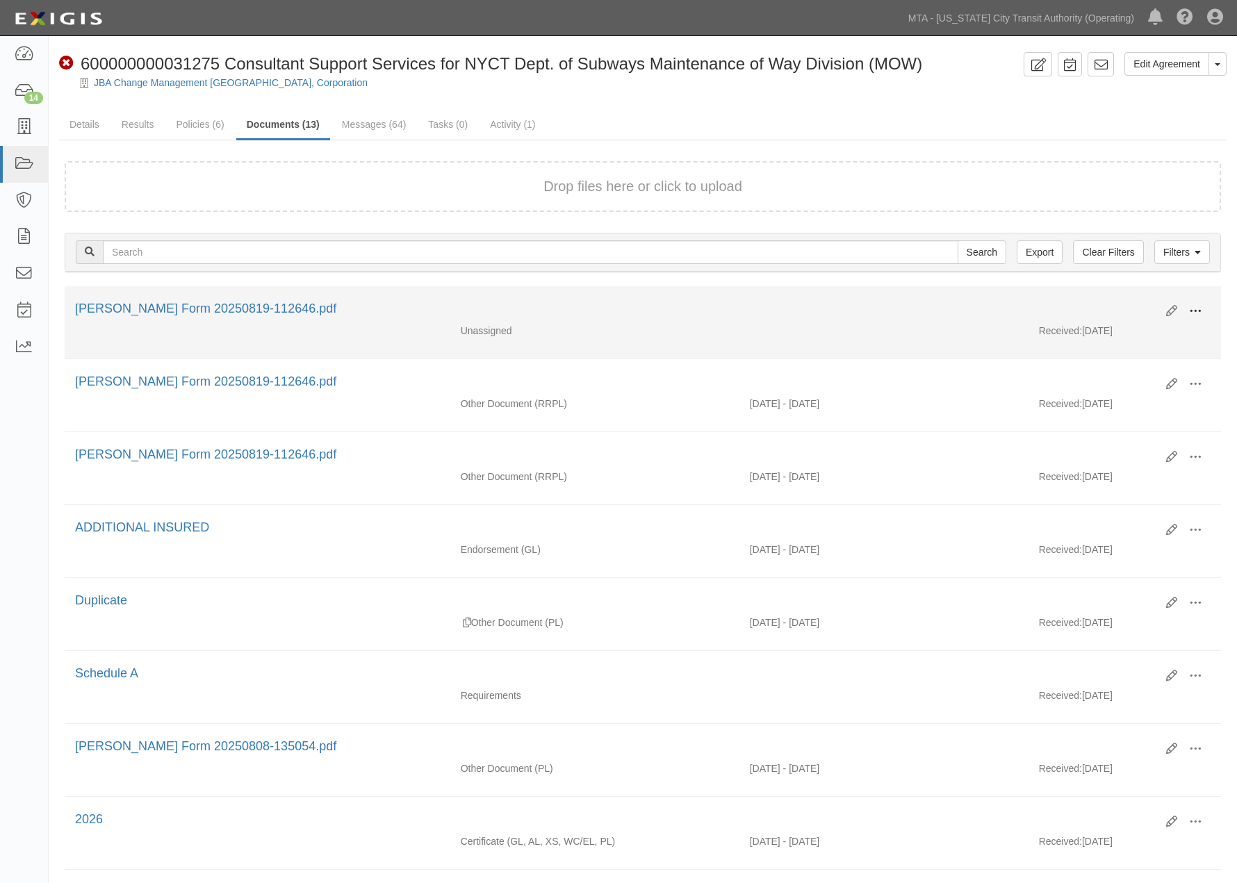
click at [1192, 305] on span at bounding box center [1195, 311] width 13 height 13
click at [1093, 304] on link "Edit" at bounding box center [1128, 305] width 110 height 25
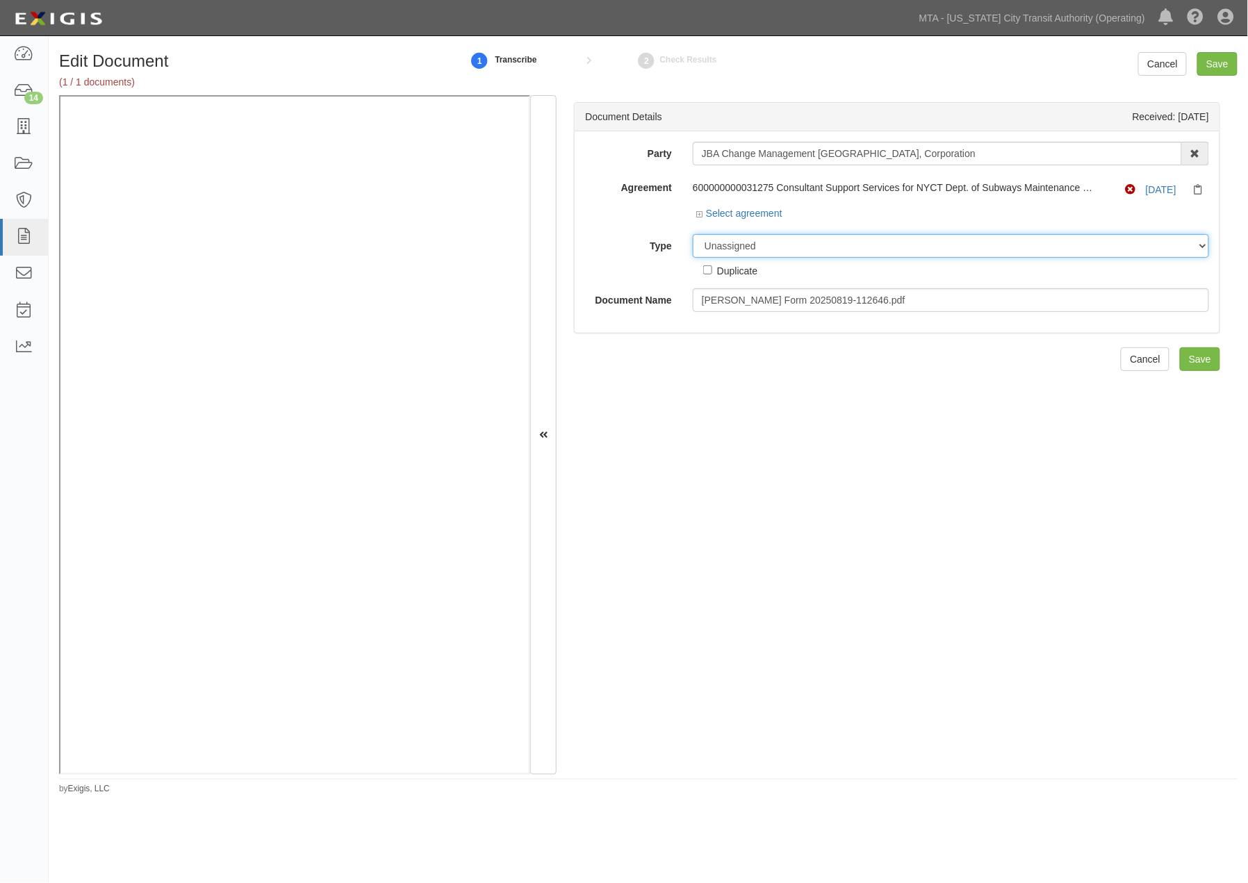
click at [744, 240] on select "Unassigned Binder Cancellation Notice Certificate Contract Endorsement Insuranc…" at bounding box center [951, 246] width 516 height 24
select select "OtherDetail"
click at [693, 235] on select "Unassigned Binder Cancellation Notice Certificate Contract Endorsement Insuranc…" at bounding box center [951, 246] width 516 height 24
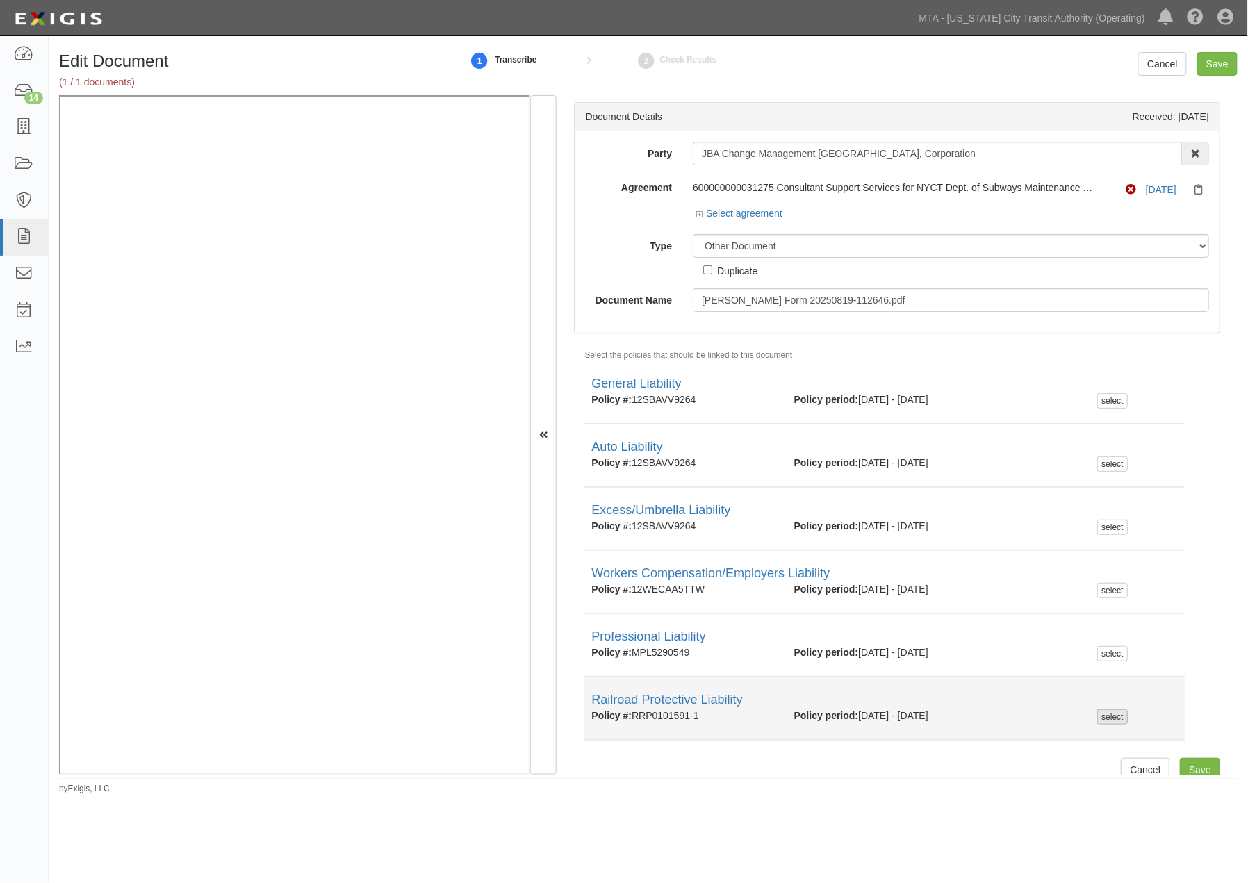
click at [1113, 718] on div "select" at bounding box center [1112, 717] width 30 height 15
checkbox input "true"
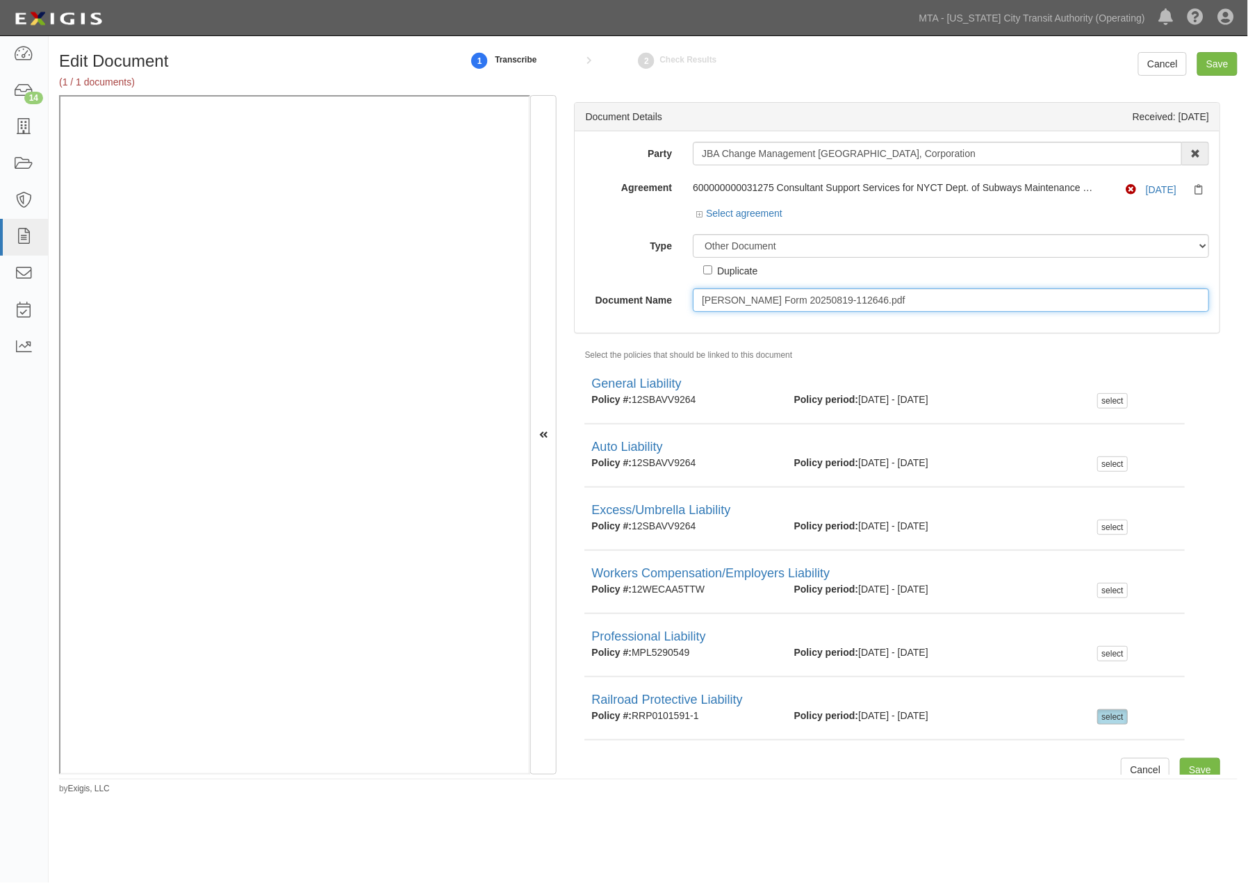
drag, startPoint x: 915, startPoint y: 304, endPoint x: 626, endPoint y: 303, distance: 289.8
click at [626, 303] on div "Document Name [PERSON_NAME] Form 20250819-112646.pdf" at bounding box center [897, 300] width 645 height 24
type input "COI RRPL - unacceptable"
click at [1215, 63] on input "Save" at bounding box center [1218, 64] width 40 height 24
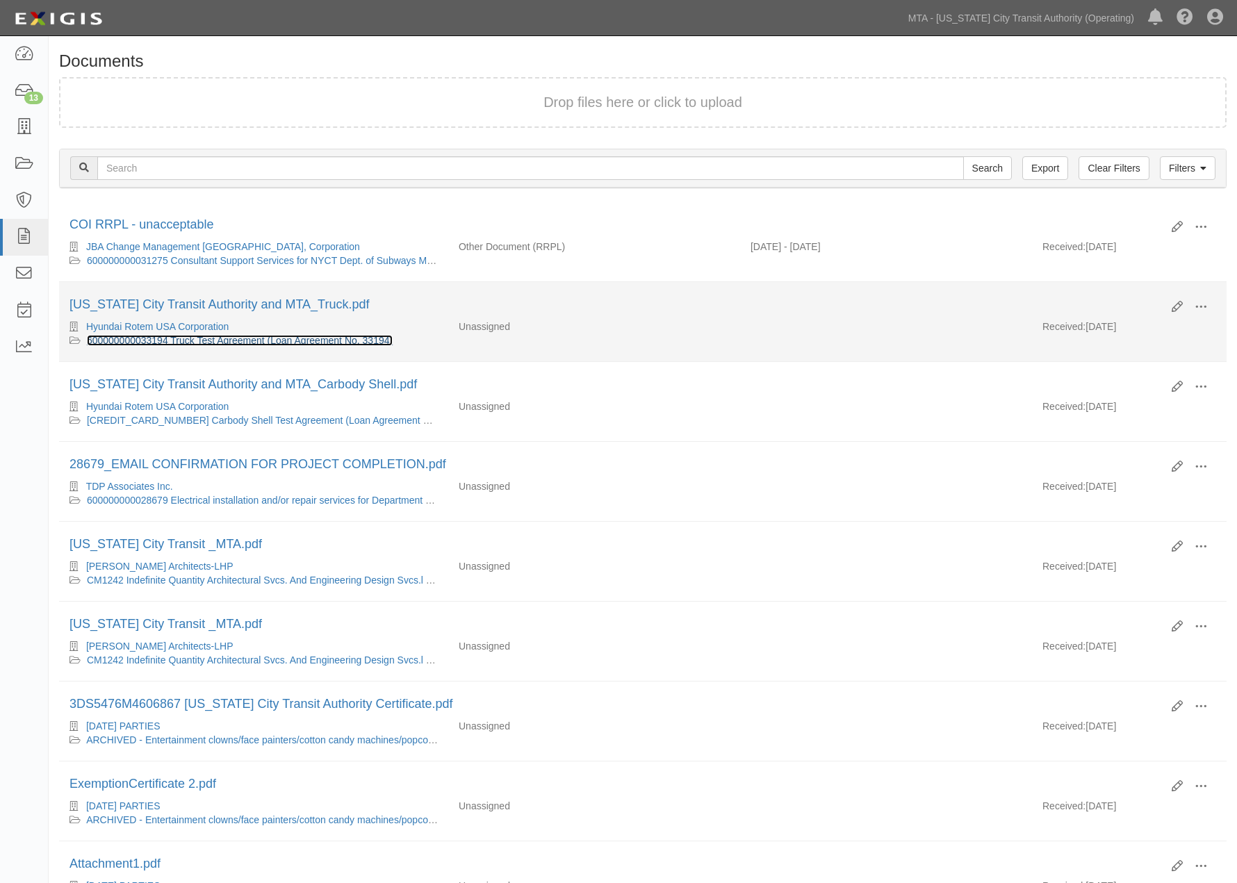
click at [209, 343] on link "600000000033194 Truck Test Agreement (Loan Agreement No. 33194)" at bounding box center [240, 340] width 306 height 11
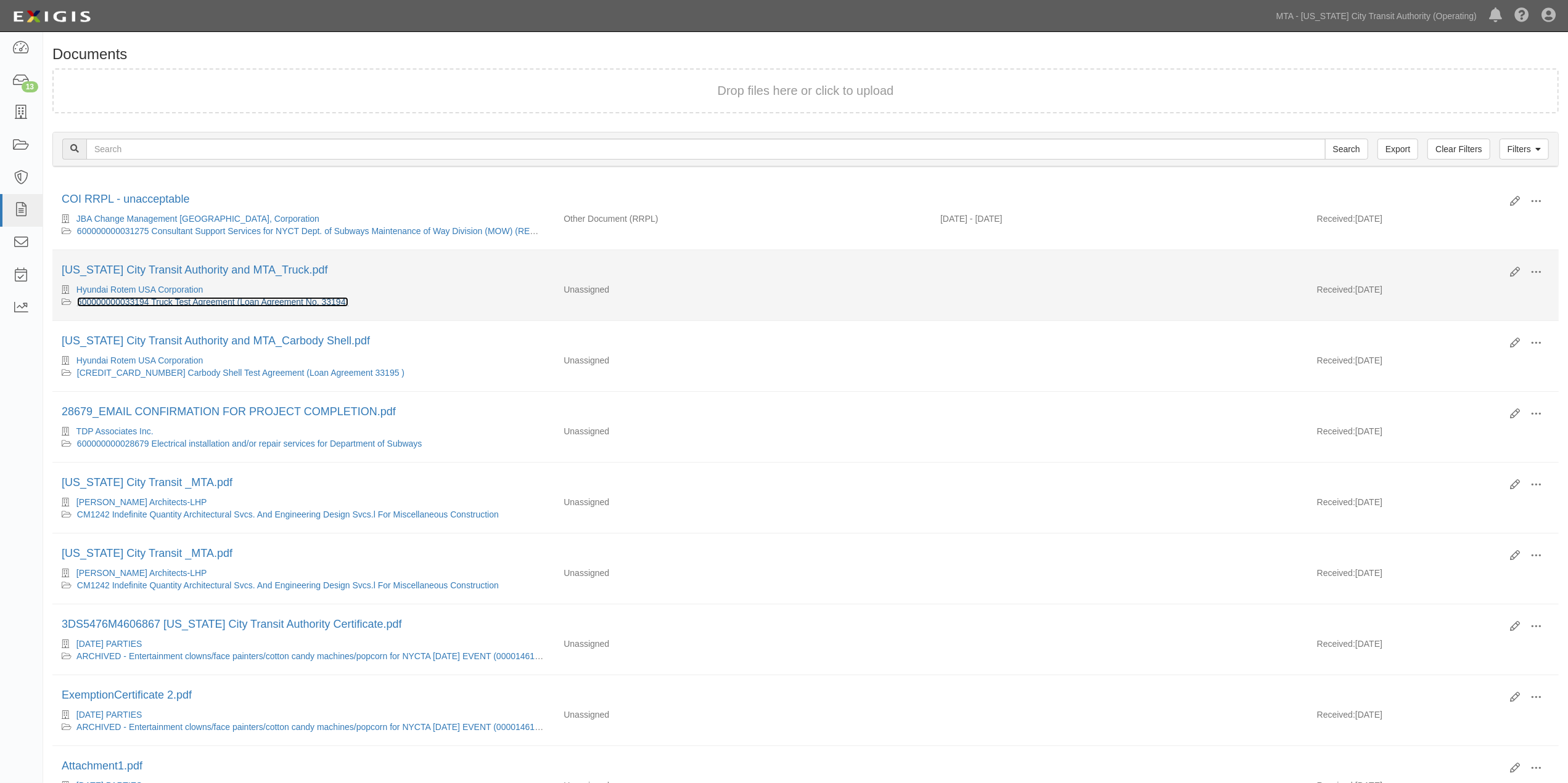
click at [189, 301] on link "600000000033194 Truck Test Agreement (Loan Agreement No. 33194)" at bounding box center [213, 301] width 271 height 10
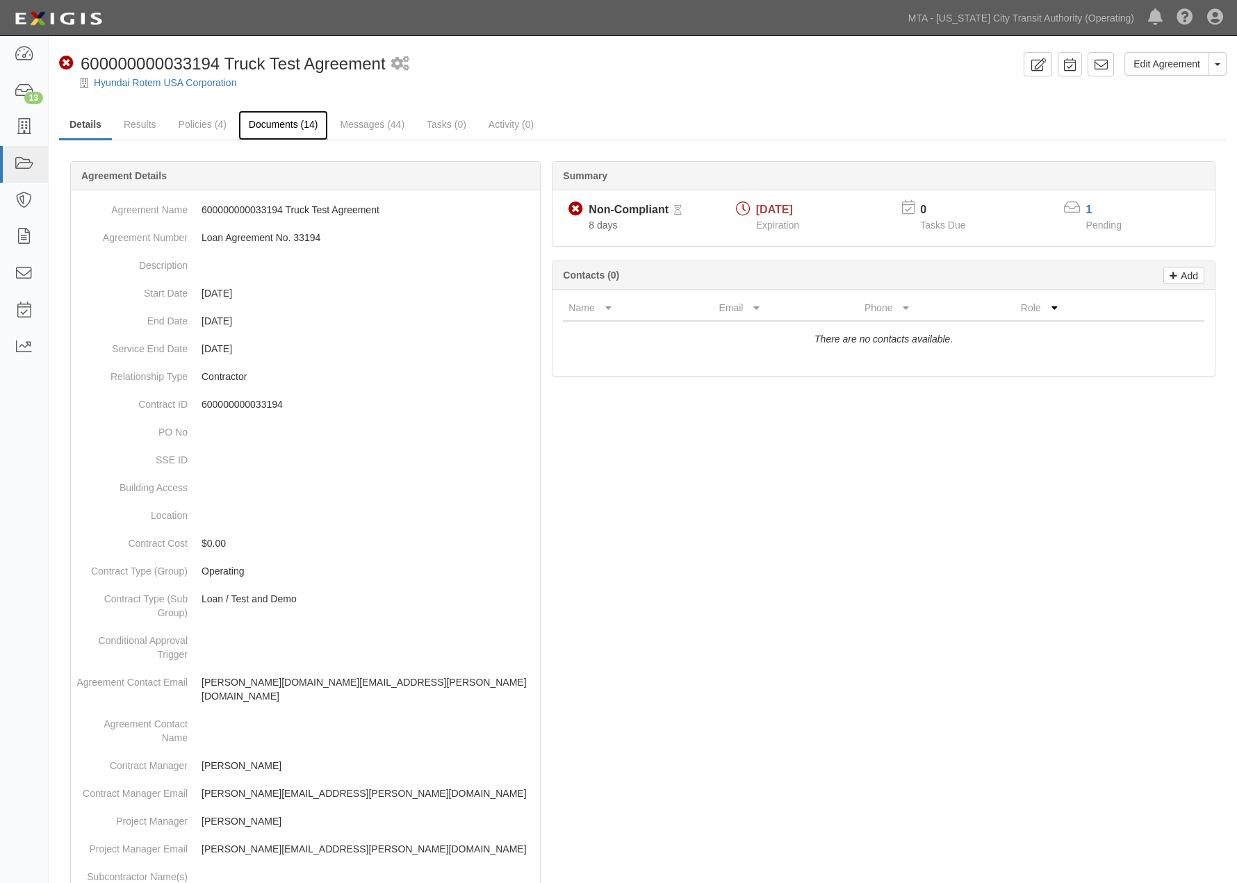
click at [266, 126] on link "Documents (14)" at bounding box center [283, 126] width 90 height 30
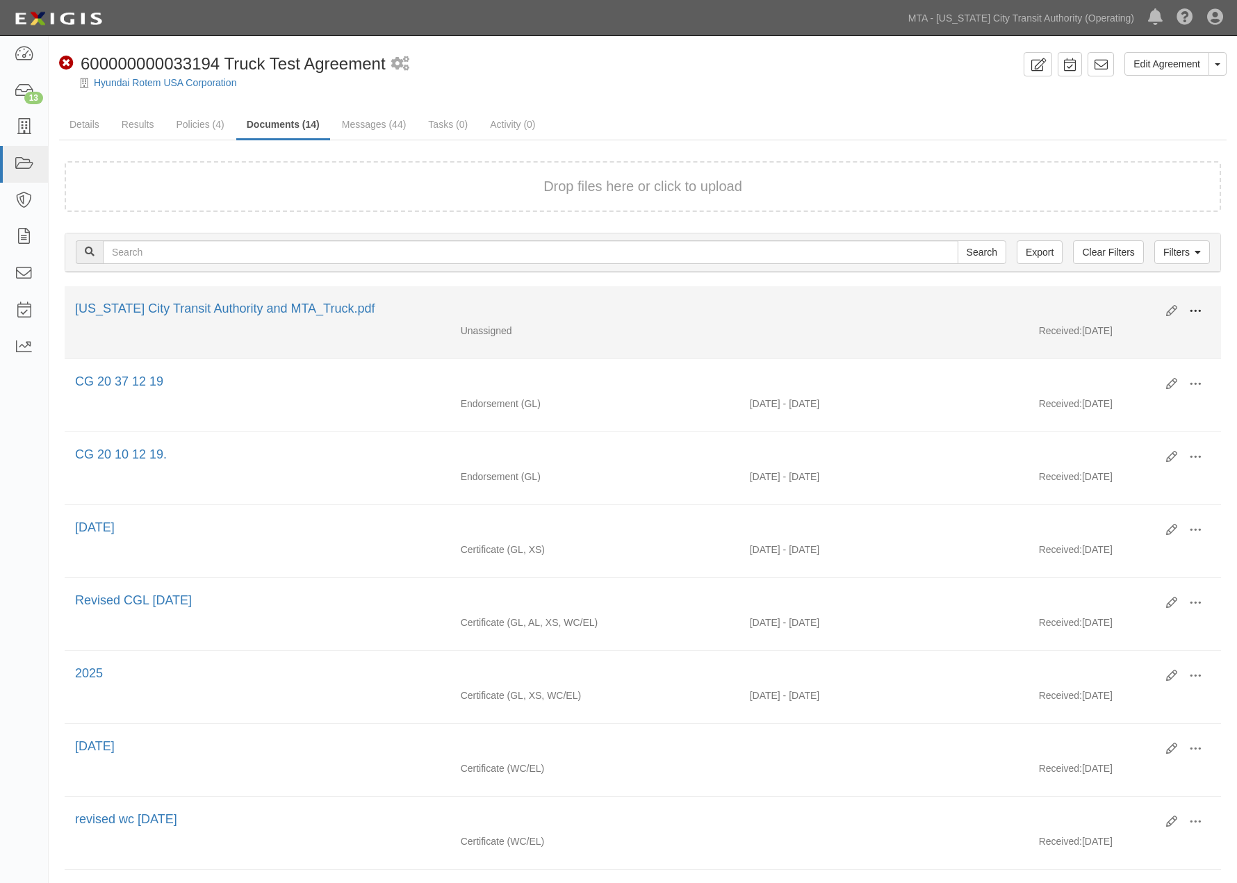
click at [1196, 302] on button at bounding box center [1195, 312] width 31 height 24
click at [1097, 299] on link "Edit" at bounding box center [1128, 305] width 110 height 25
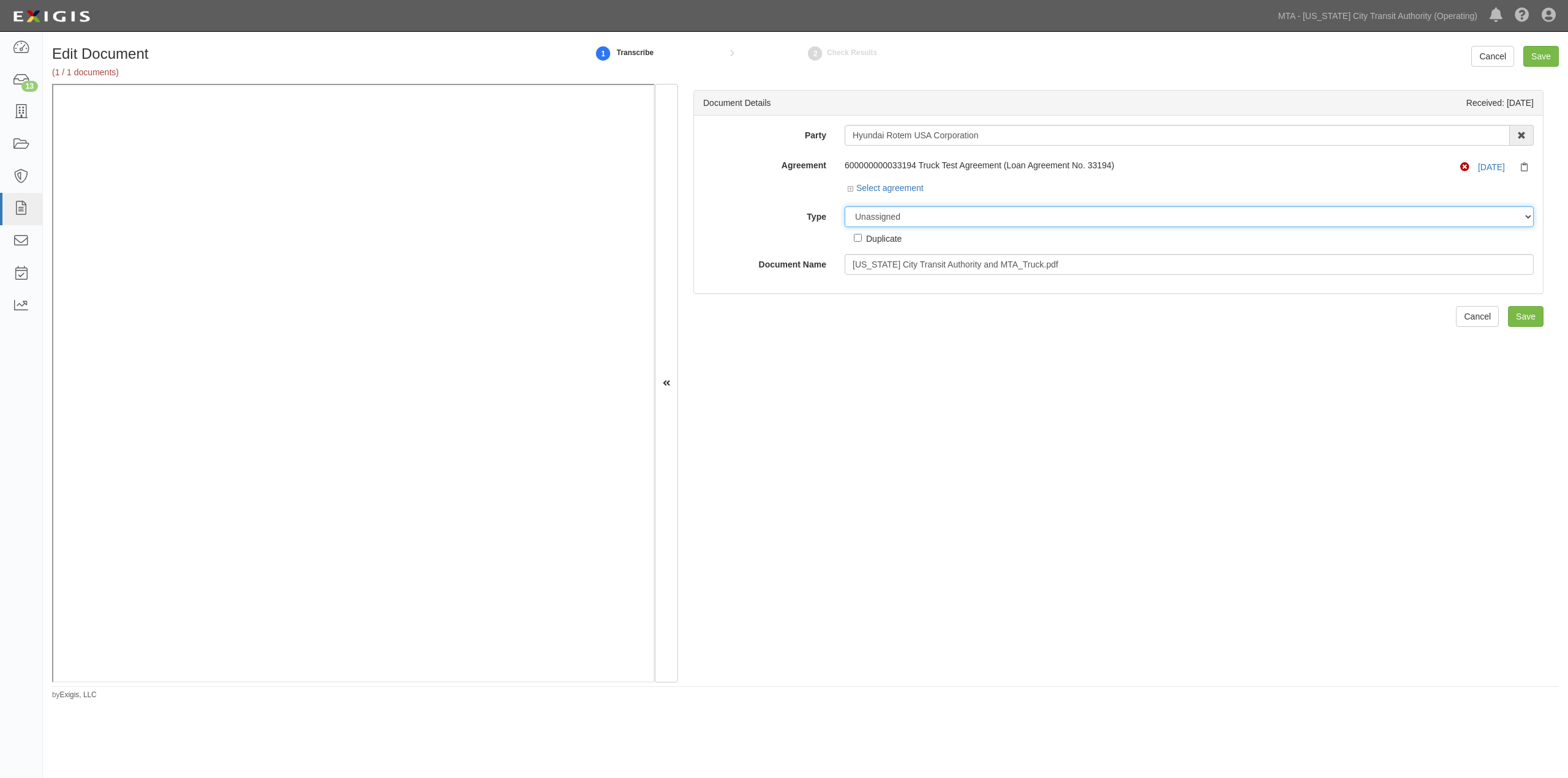
click at [908, 218] on select "Unassigned Binder Cancellation Notice Certificate Contract Endorsement Insuranc…" at bounding box center [1189, 217] width 689 height 21
select select "EndorsementDetail"
click at [844, 207] on select "Unassigned Binder Cancellation Notice Certificate Contract Endorsement Insuranc…" at bounding box center [1189, 217] width 689 height 21
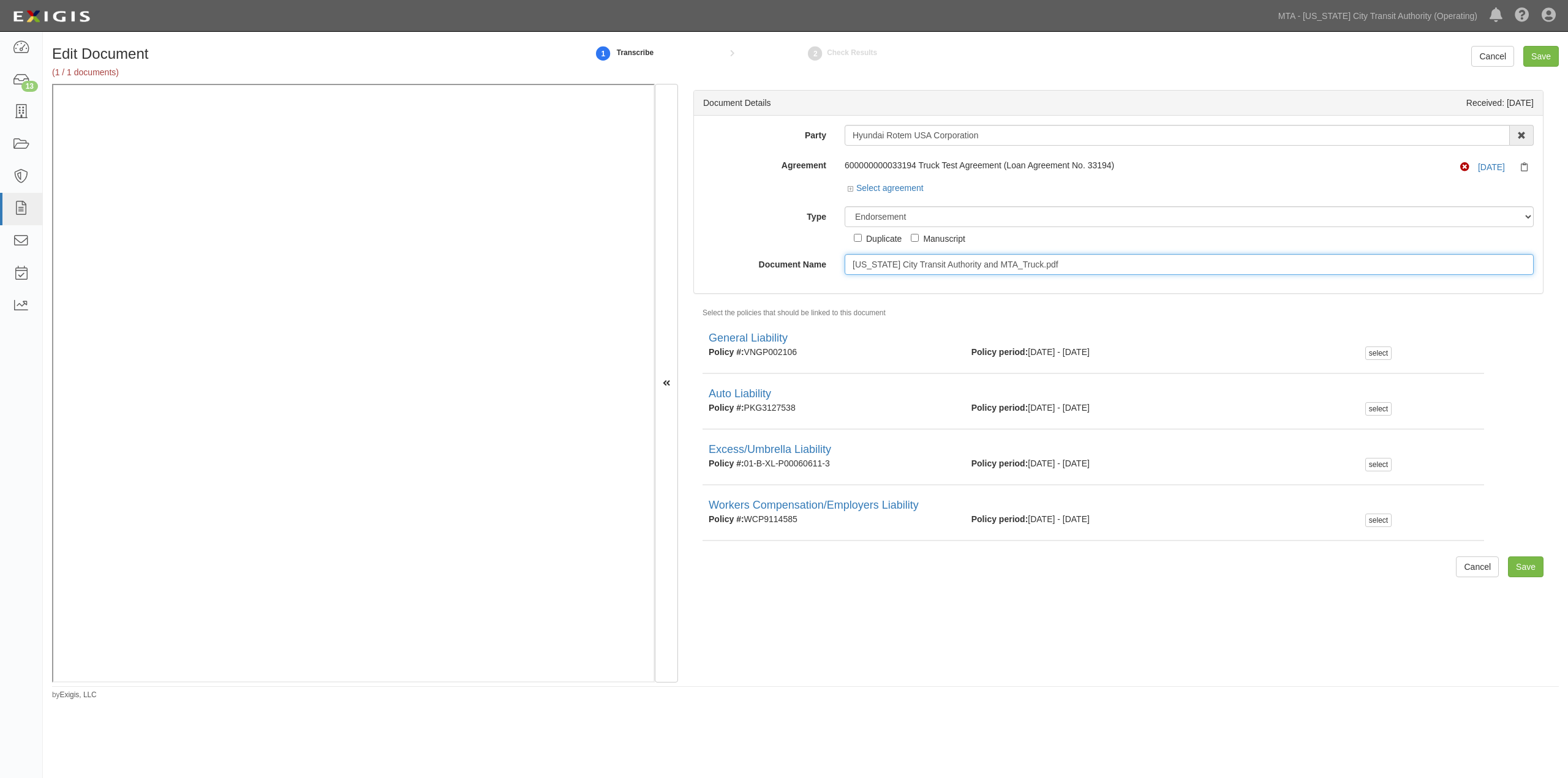
drag, startPoint x: 1075, startPoint y: 265, endPoint x: 697, endPoint y: 240, distance: 378.8
click at [710, 263] on div "Document Name New York City Transit Authority and MTA_Truck.pdf" at bounding box center [1118, 264] width 849 height 21
type input "Auto and WC 2026"
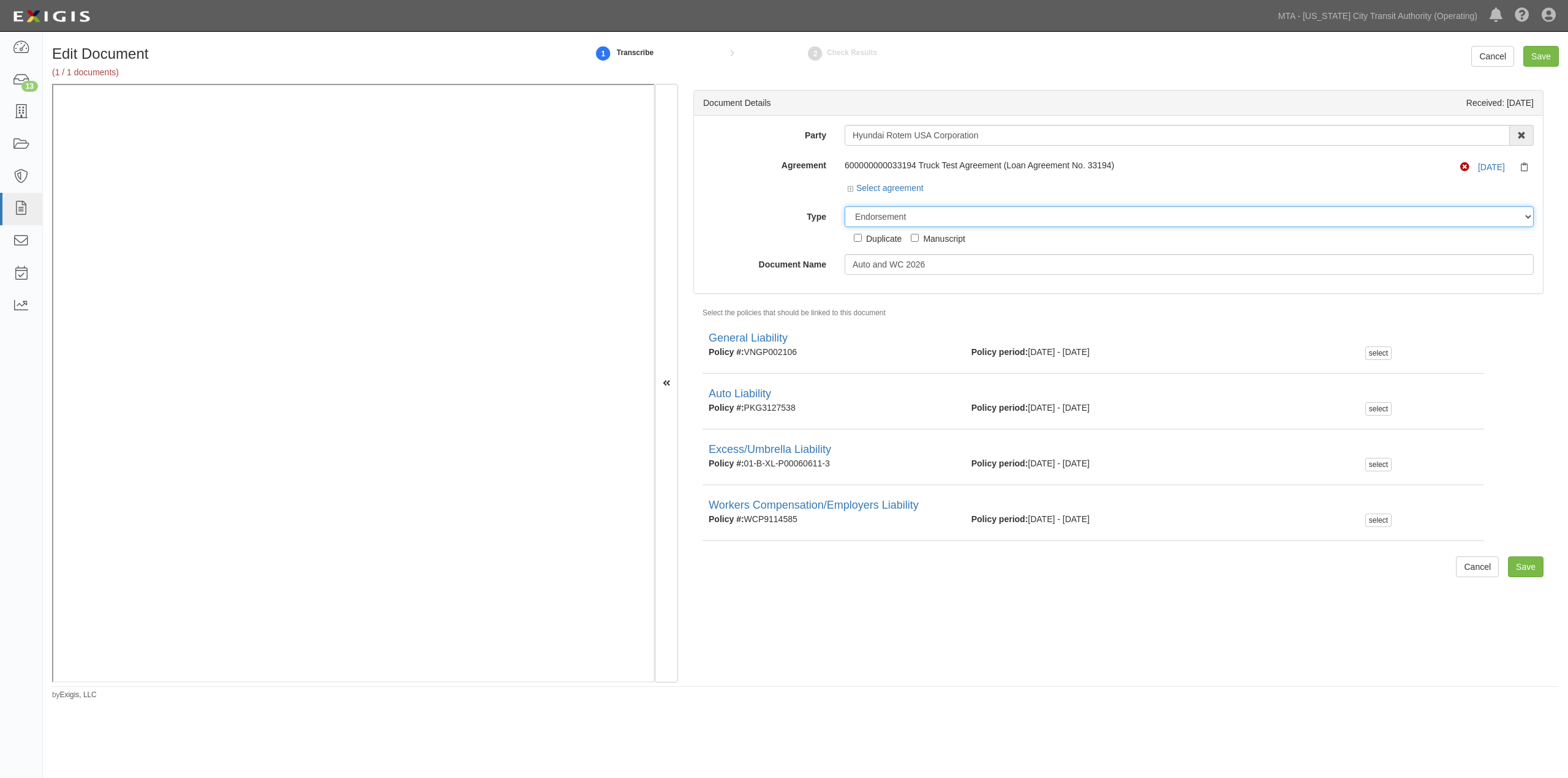
click at [963, 217] on select "Unassigned Binder Cancellation Notice Certificate Contract Endorsement Insuranc…" at bounding box center [1189, 217] width 689 height 21
select select "CertificateDetail"
click at [844, 207] on select "Unassigned Binder Cancellation Notice Certificate Contract Endorsement Insuranc…" at bounding box center [1189, 217] width 689 height 21
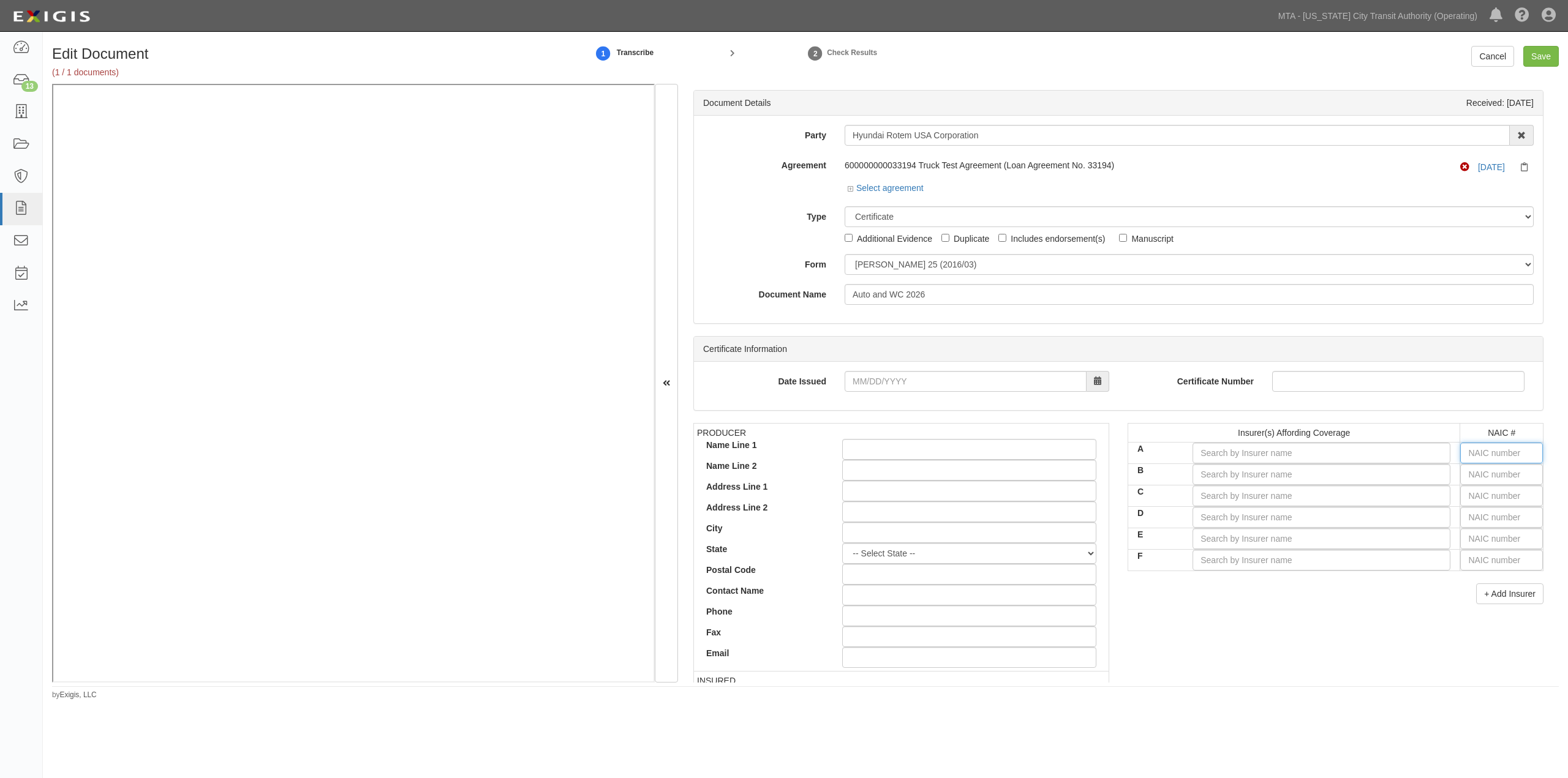
click at [1100, 449] on input "text" at bounding box center [1502, 454] width 83 height 21
type input "16862"
type input "1"
type input "10750"
type input "10"
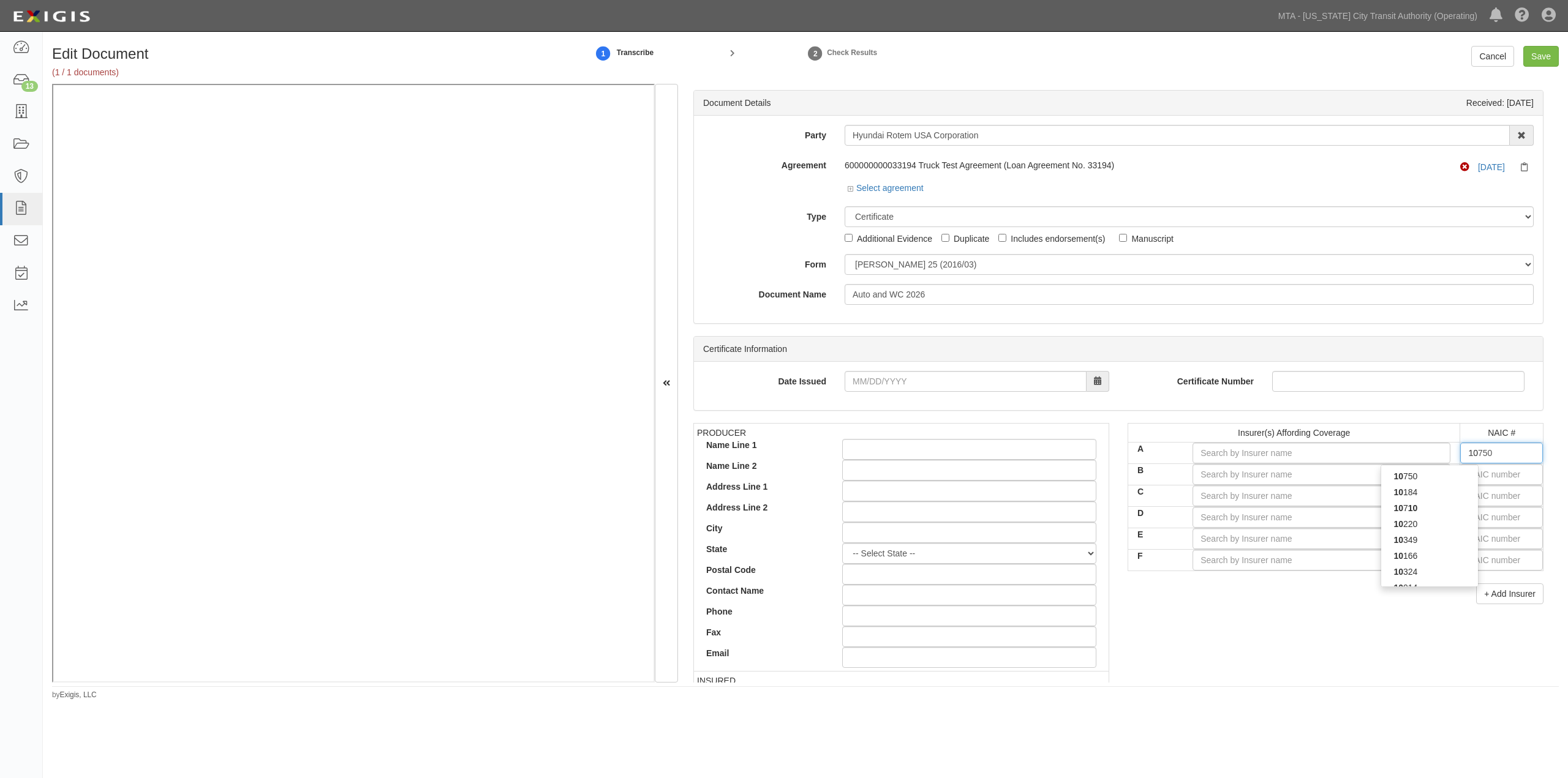
type input "10690"
type input "106"
type input "10638"
type input "1063"
type input "10633"
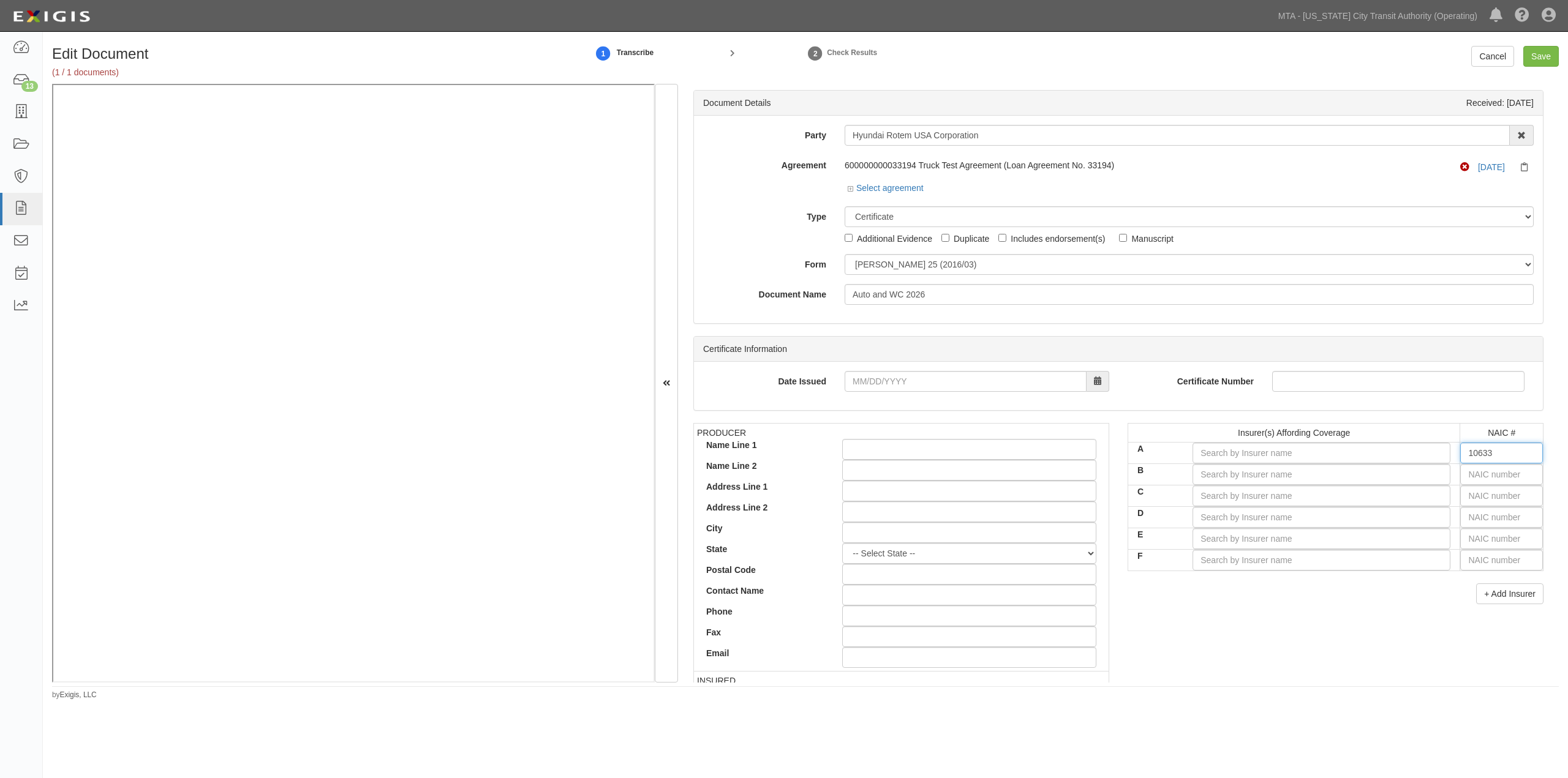
type input "10638"
type input "1063"
type input "10690"
type input "106"
type input "10750"
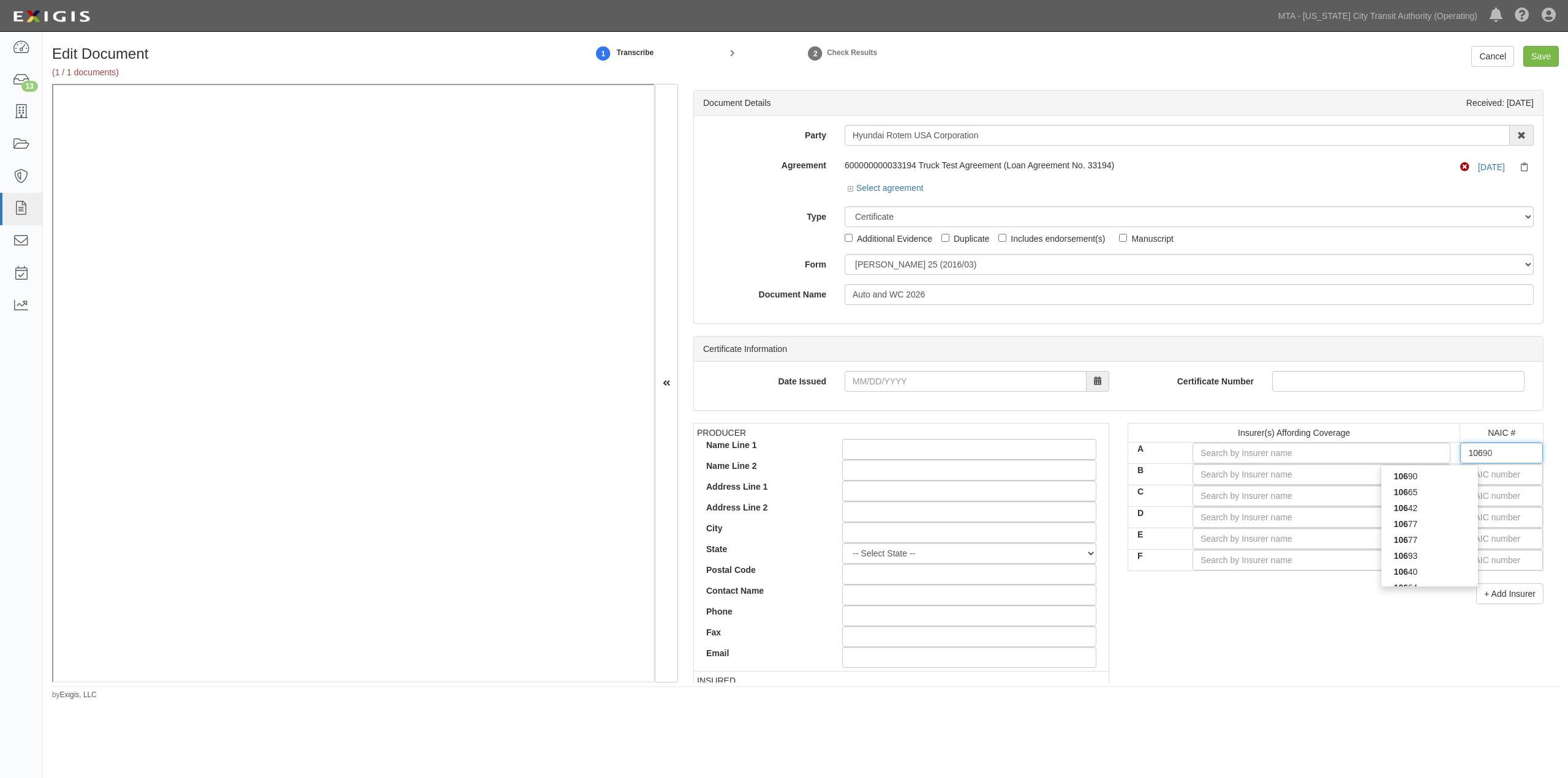
type input "10"
type input "10852"
type input "108"
type input "10830"
type input "1083"
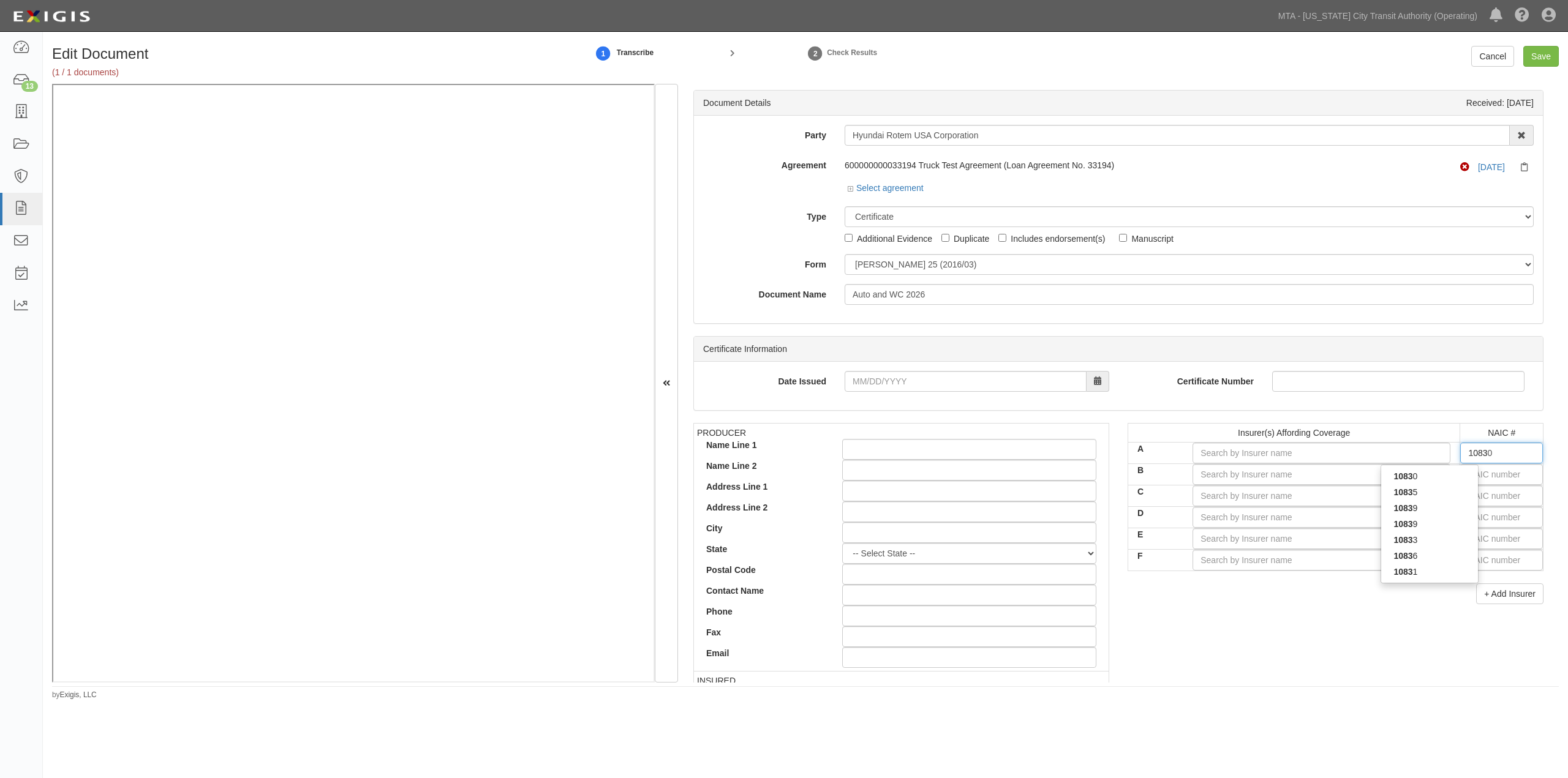
type input "10833"
click at [1100, 473] on div "10833" at bounding box center [1430, 477] width 97 height 16
type input "Gemini Insurance Company (A+ XV Rating)"
type input "10833"
click at [1100, 498] on input "text" at bounding box center [1502, 496] width 83 height 21
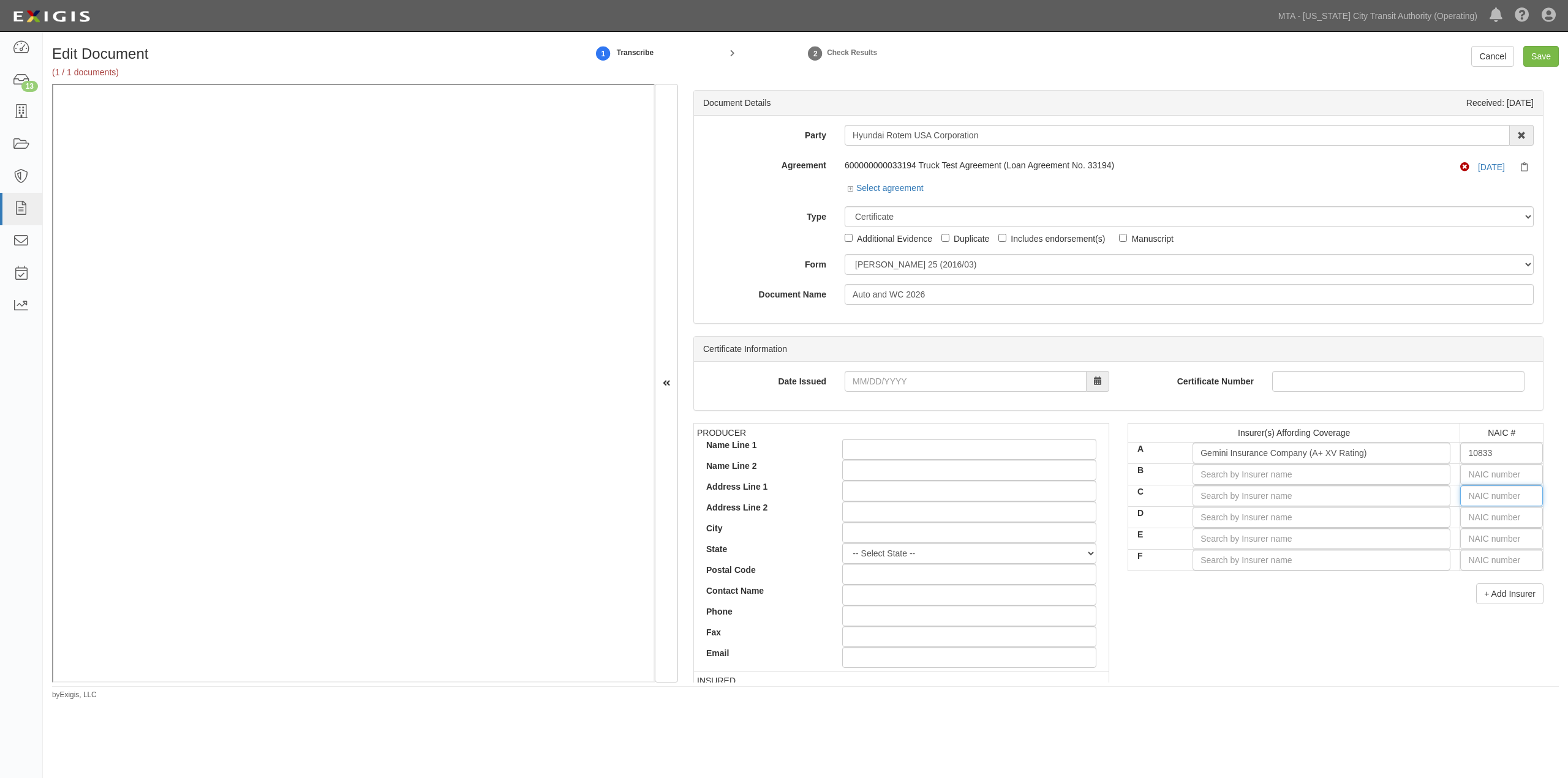
type input "25232"
type input "2"
type input "20796"
type input "20"
type input "20370"
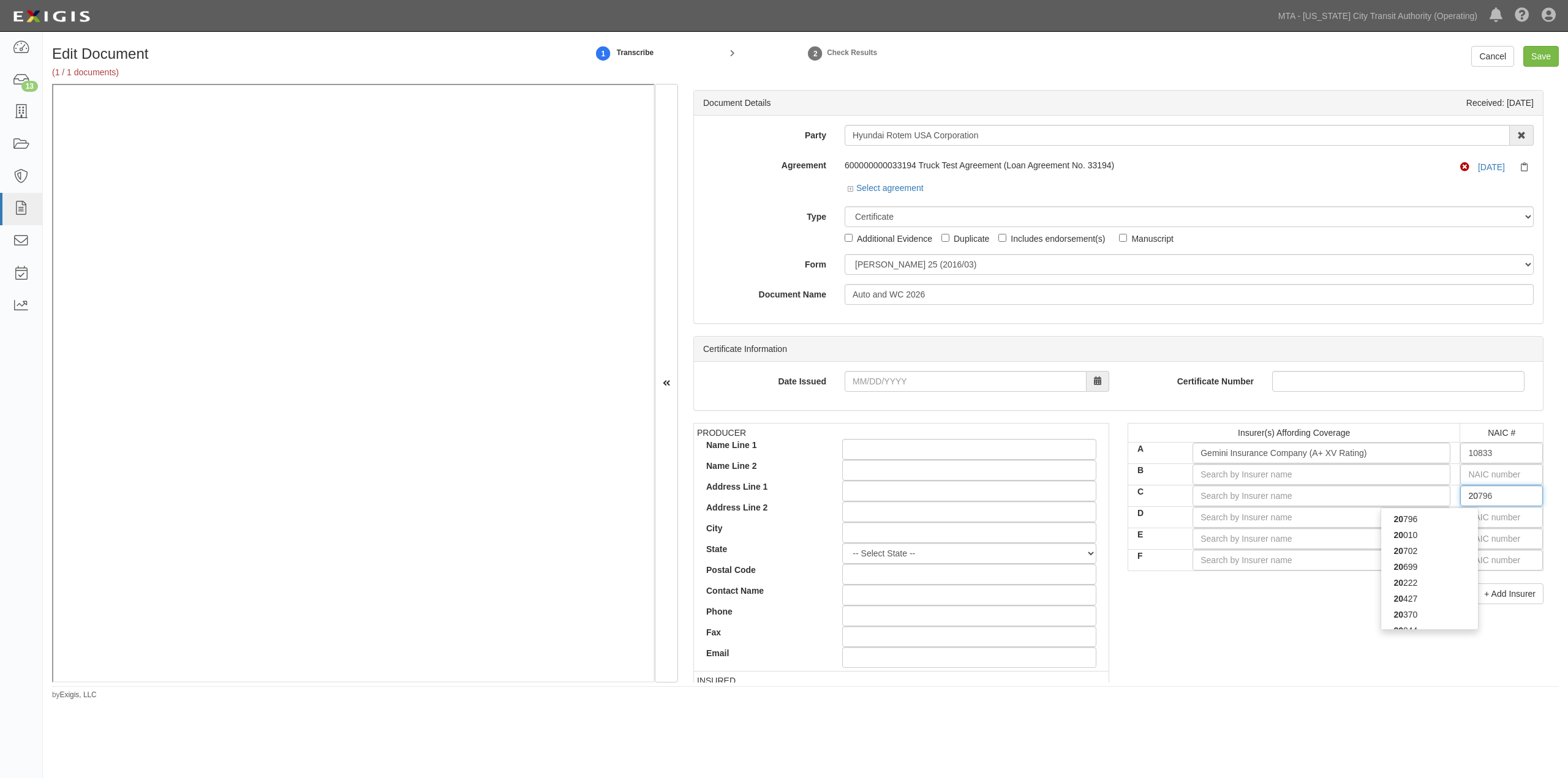
type input "203"
type input "2035"
type input "20370"
type input "203"
type input "20362"
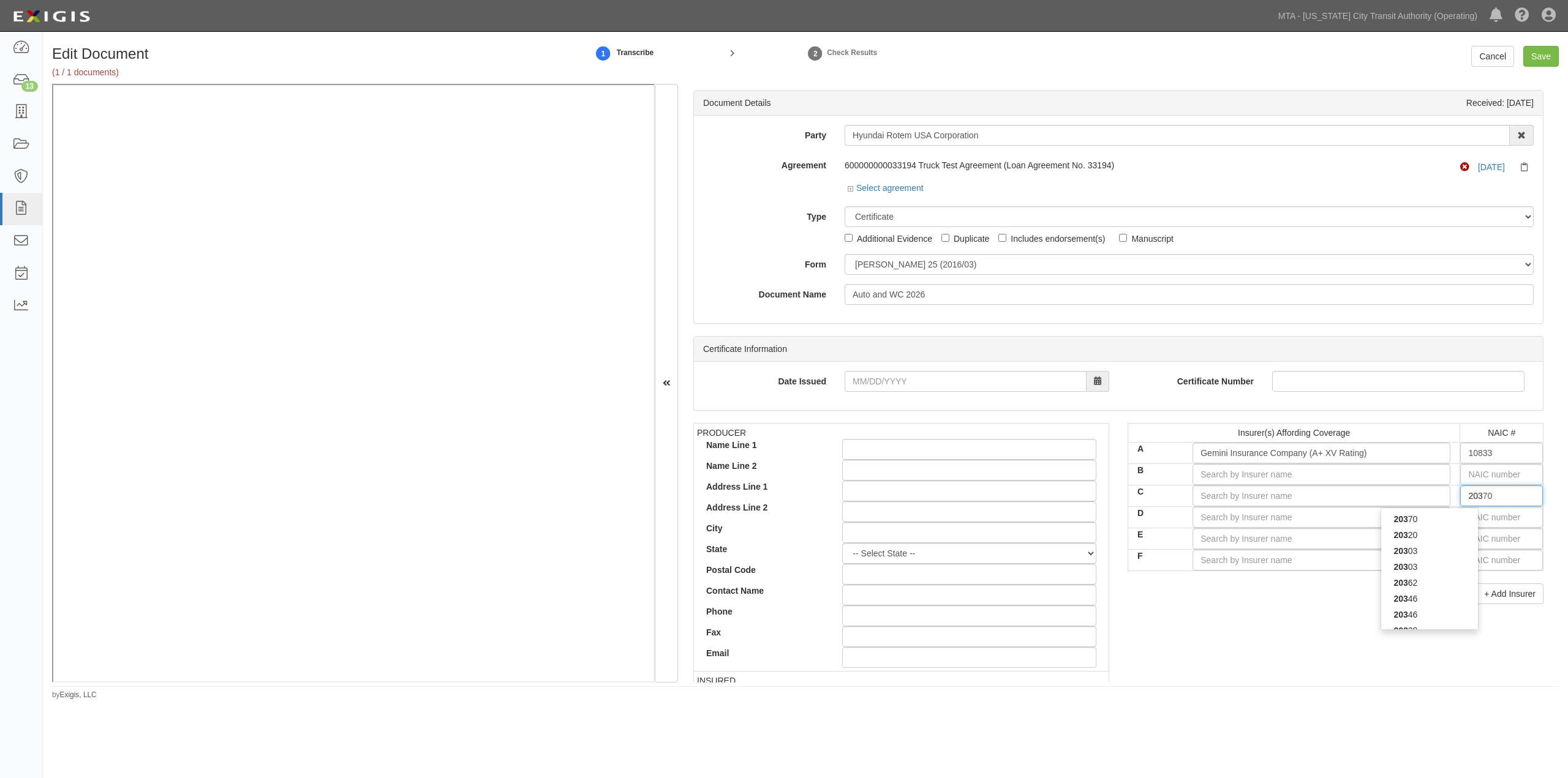
type input "2036"
type input "20362"
click at [1100, 522] on div "20362" at bounding box center [1430, 519] width 97 height 16
type input "Mitsui Sumitomo Insurance Co of America (A+ XV Rating)"
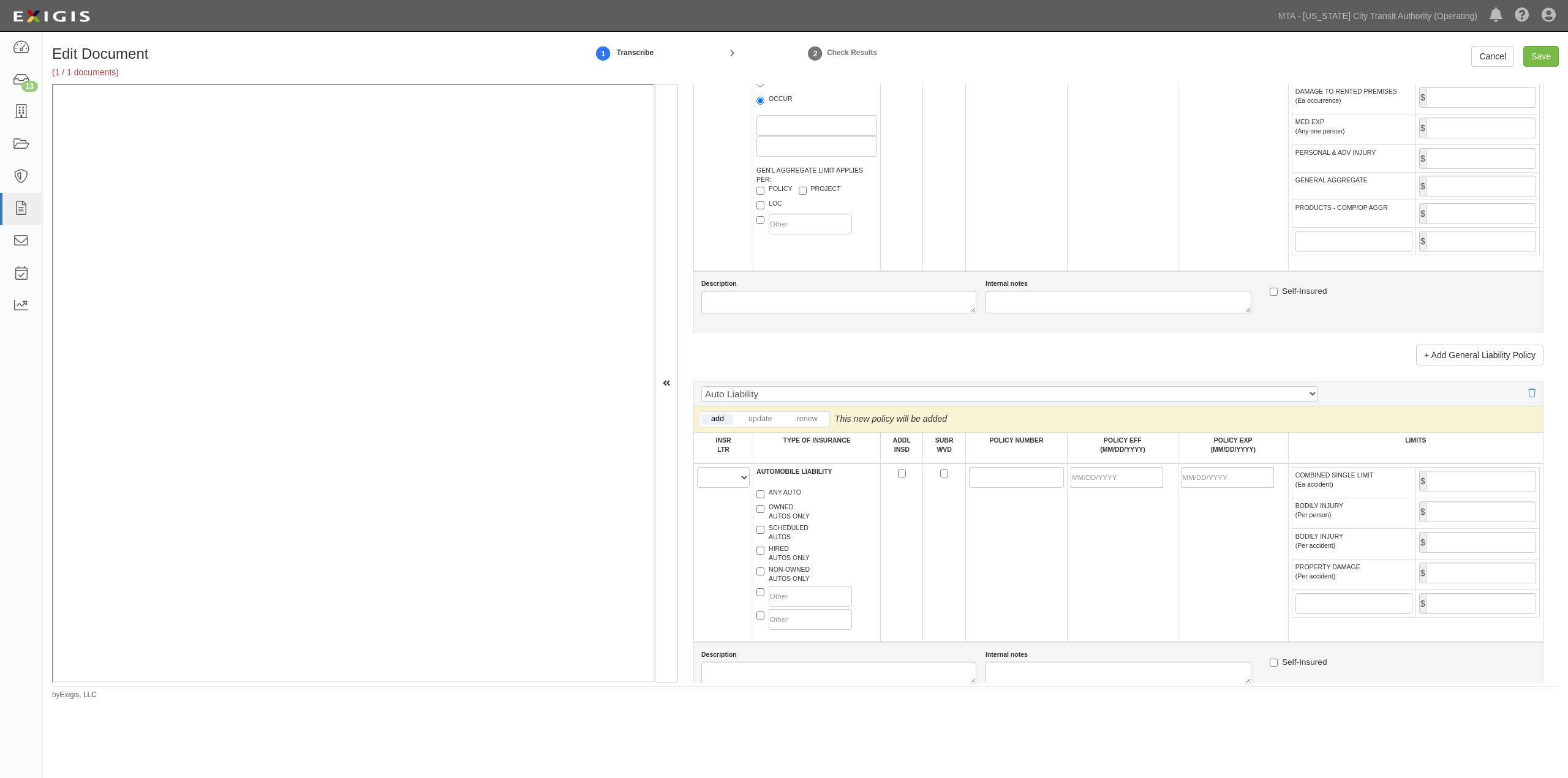
scroll to position [952, 0]
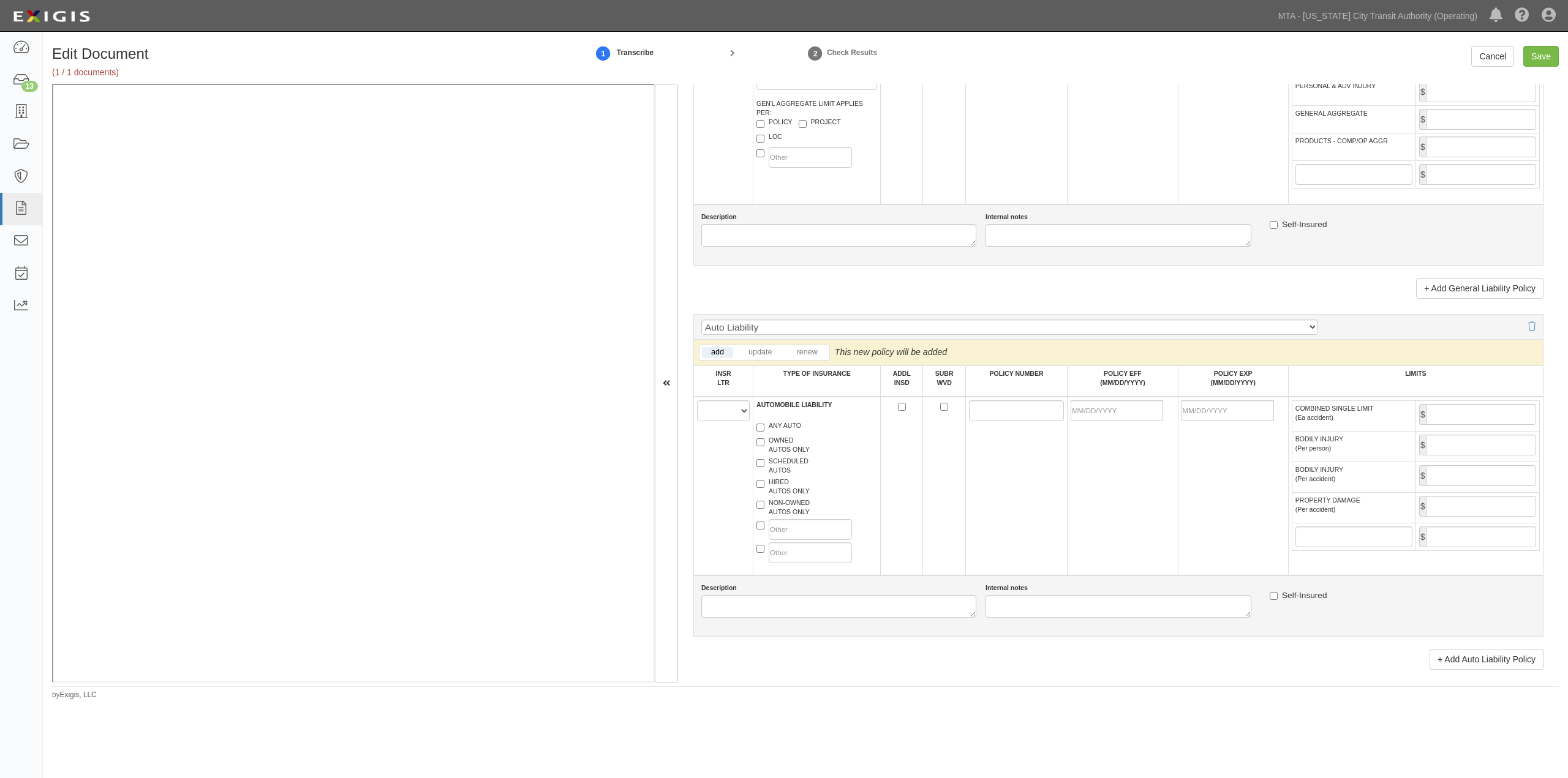
type input "20362"
click at [721, 421] on select "A B C D E F" at bounding box center [724, 411] width 53 height 21
select select "C"
click at [697, 421] on select "A B C D E F" at bounding box center [724, 411] width 53 height 21
click at [791, 517] on label "NON-OWNED AUTOS ONLY" at bounding box center [783, 508] width 53 height 19
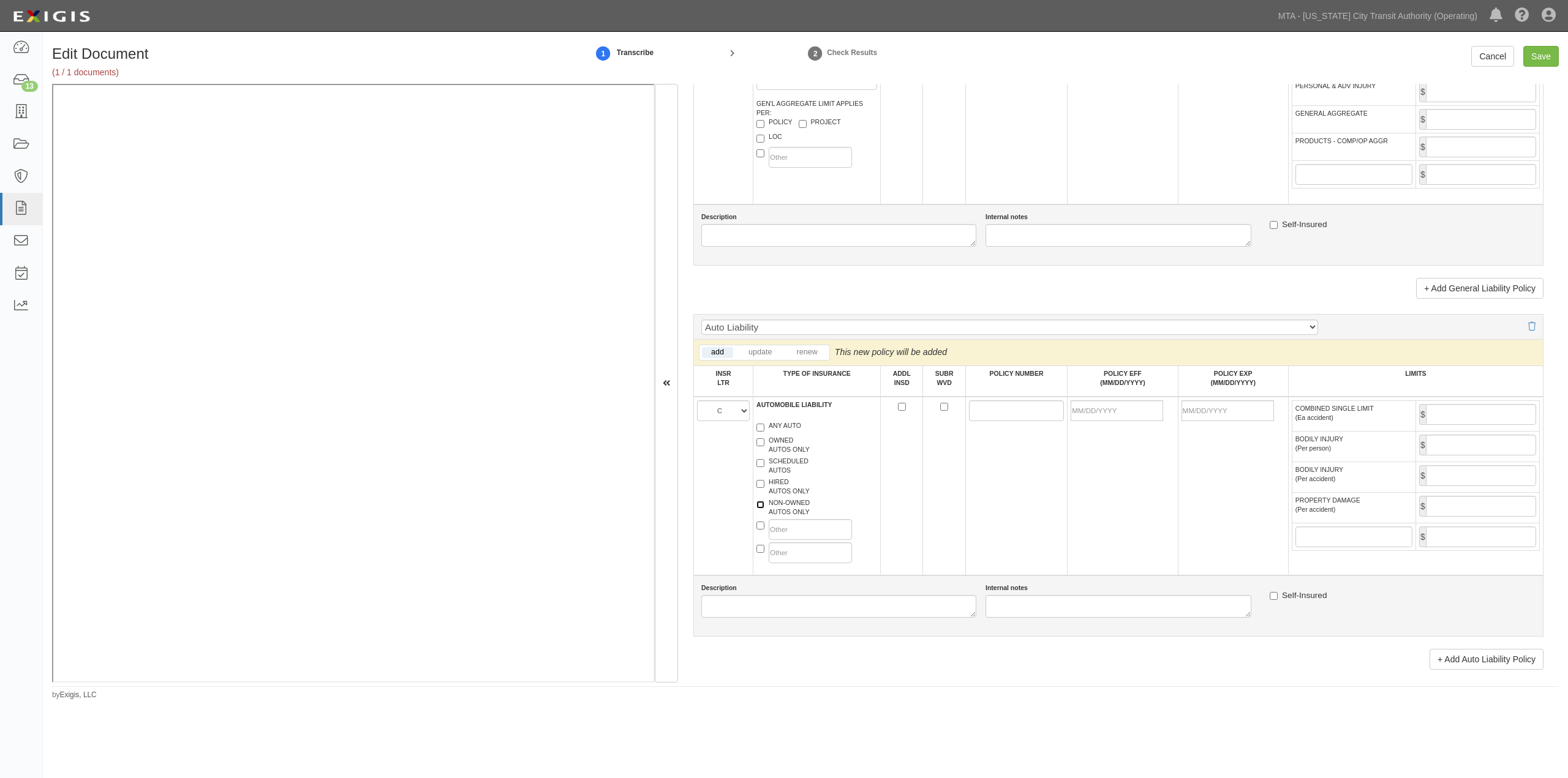
click at [764, 509] on input "NON-OWNED AUTOS ONLY" at bounding box center [760, 505] width 8 height 8
checkbox input "true"
click at [791, 496] on label "HIRED AUTOS ONLY" at bounding box center [783, 486] width 53 height 19
click at [764, 488] on input "HIRED AUTOS ONLY" at bounding box center [760, 484] width 8 height 8
checkbox input "true"
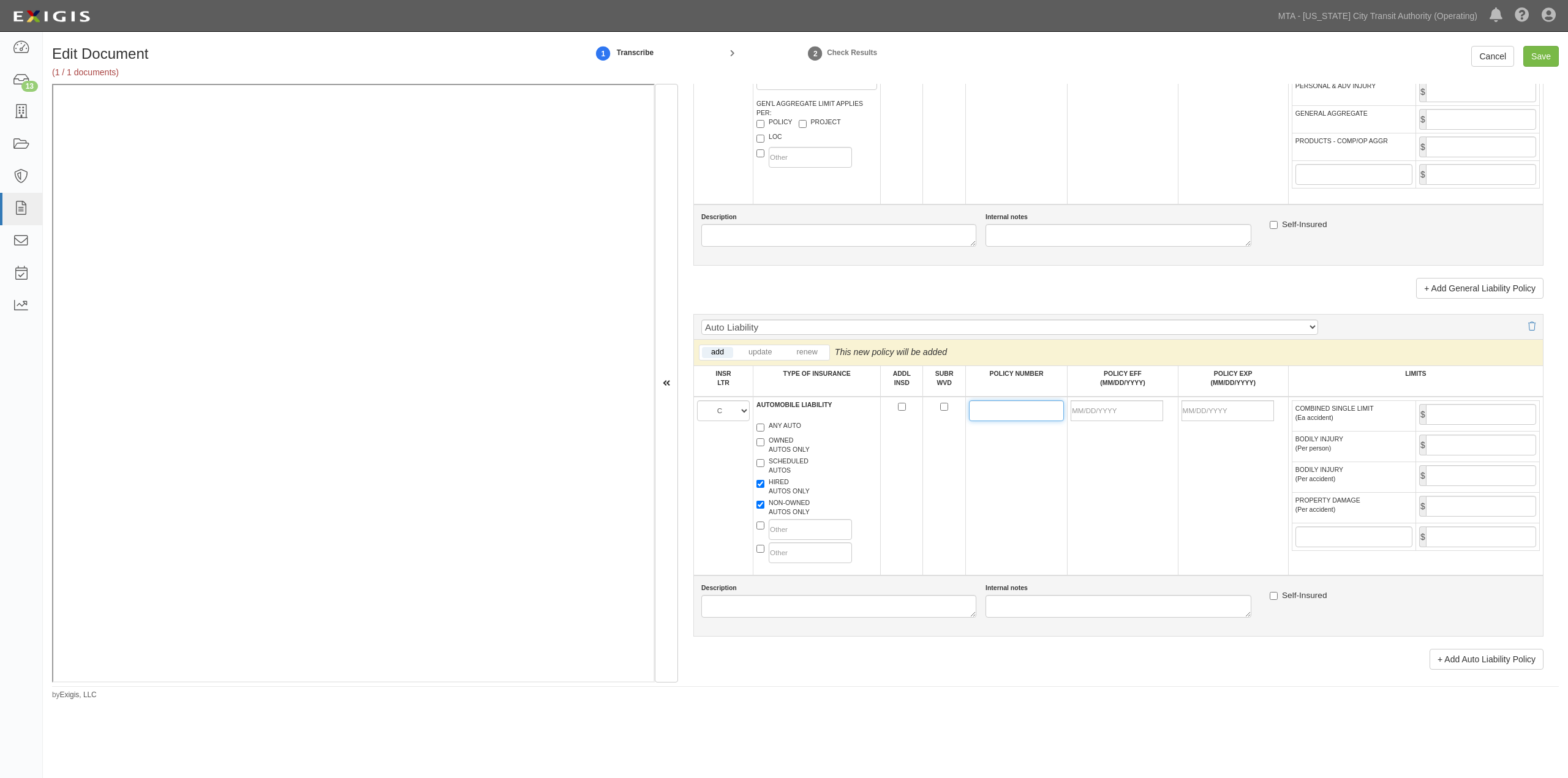
click at [1040, 421] on input "POLICY NUMBER" at bounding box center [1017, 411] width 95 height 21
paste input "PKG3127538"
type input "PKG3127538"
click at [1100, 421] on input "POLICY EFF (MM/DD/YYYY)" at bounding box center [1117, 411] width 93 height 21
type input "09/01/2025"
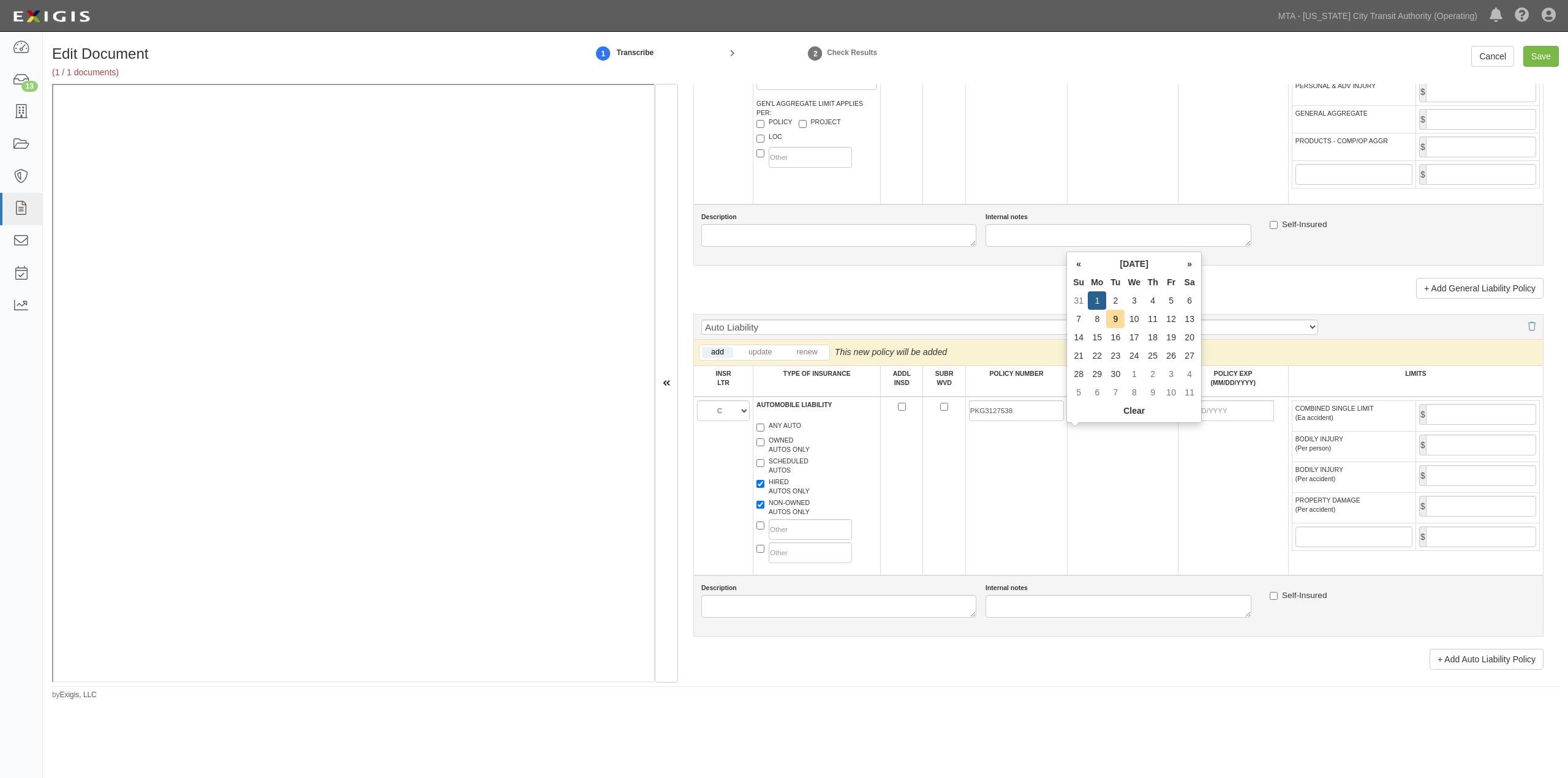
type input "09/01/2026"
click at [1100, 499] on td "09/01/2025" at bounding box center [1122, 485] width 110 height 179
click at [1100, 425] on input "COMBINED SINGLE LIMIT (Ea accident)" at bounding box center [1481, 415] width 110 height 21
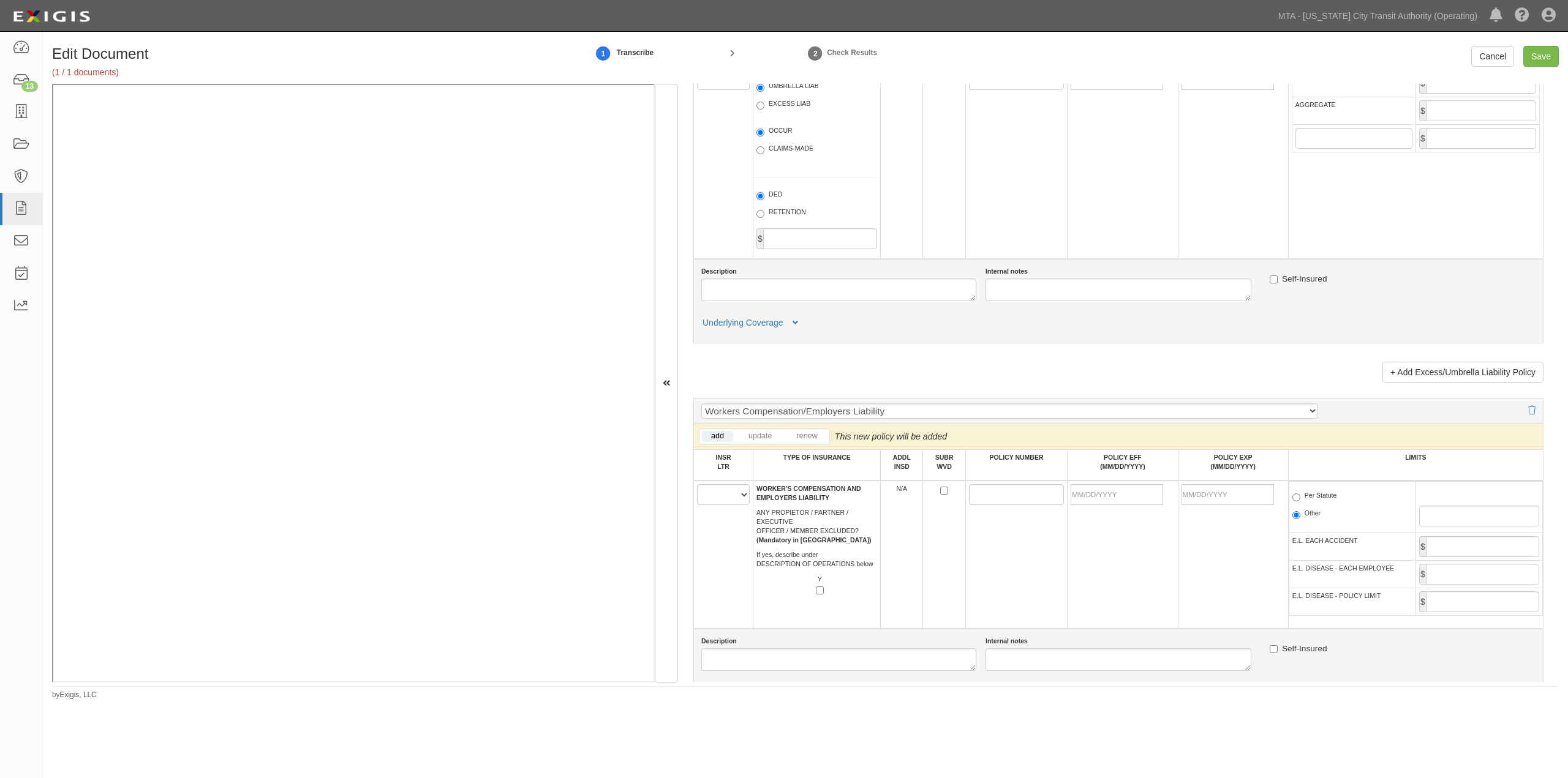
scroll to position [1700, 0]
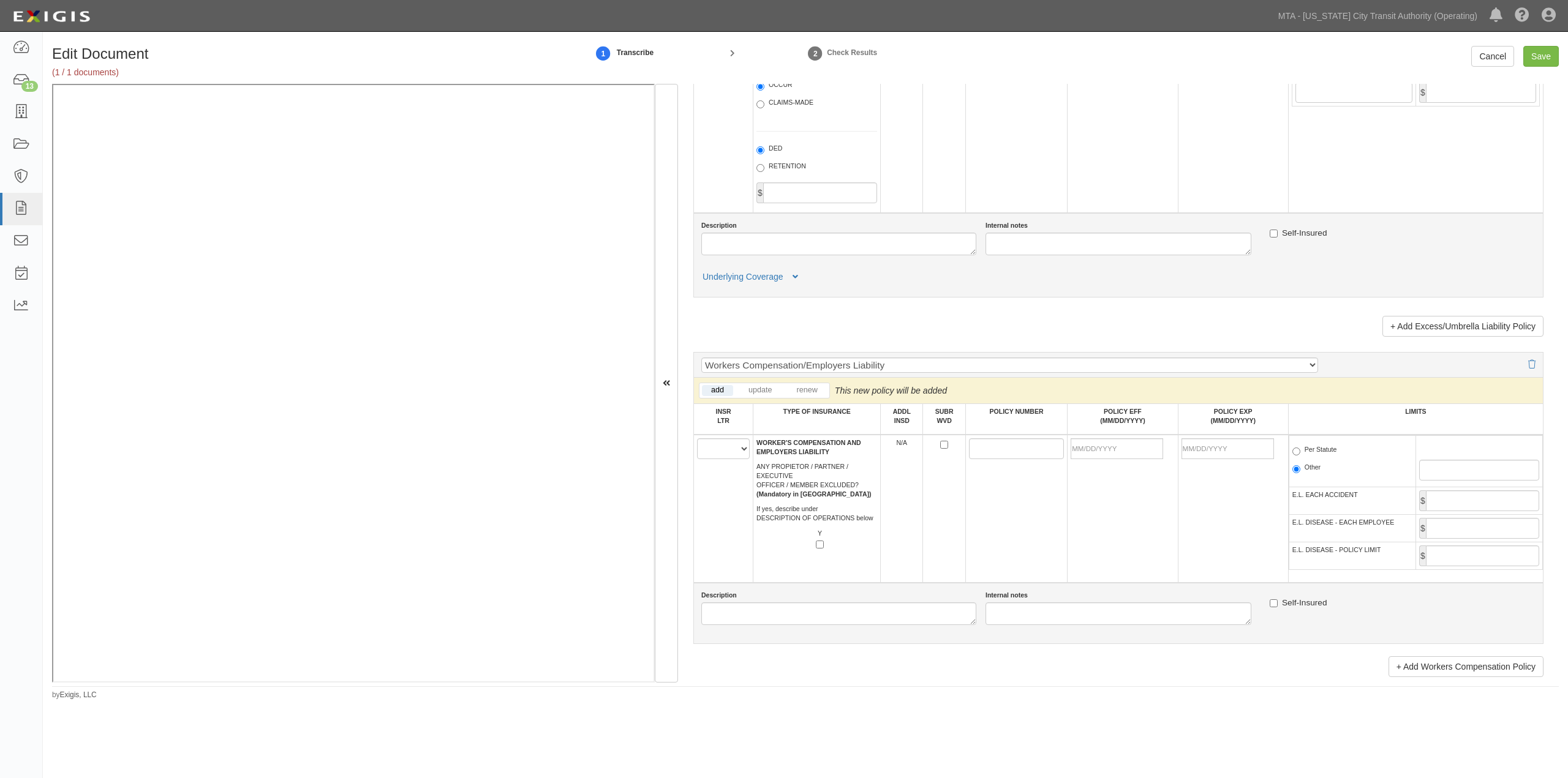
type input "1,000,000"
click at [717, 459] on select "A B C D E F" at bounding box center [724, 449] width 53 height 21
select select "C"
click at [697, 459] on select "A B C D E F" at bounding box center [724, 449] width 53 height 21
click at [988, 459] on input "POLICY NUMBER" at bounding box center [1017, 449] width 95 height 21
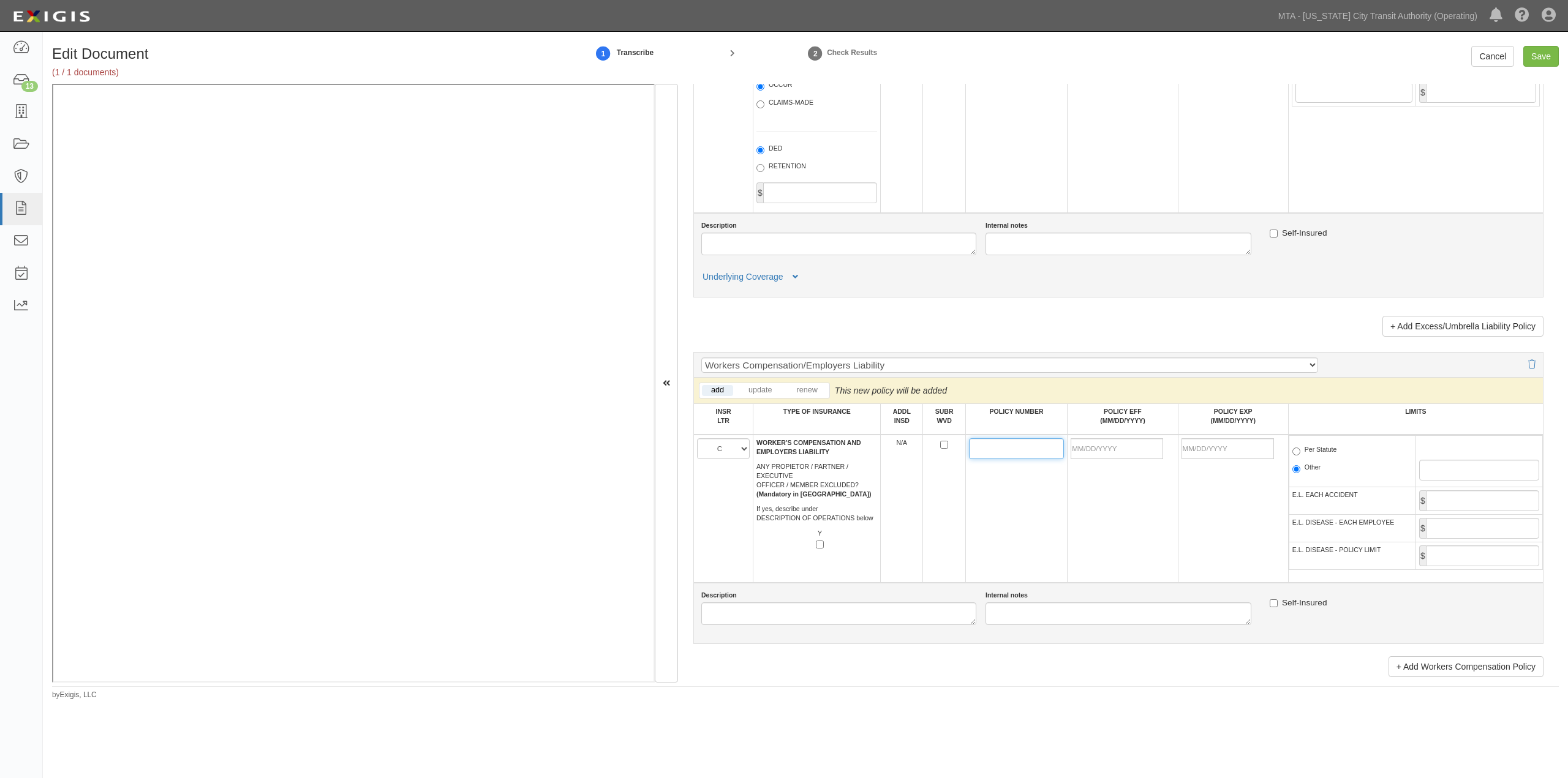
paste input "WCP9114585"
type input "WCP9114585"
click at [1096, 459] on input "POLICY EFF (MM/DD/YYYY)" at bounding box center [1117, 449] width 93 height 21
type input "09/01/2025"
type input "09/01/2026"
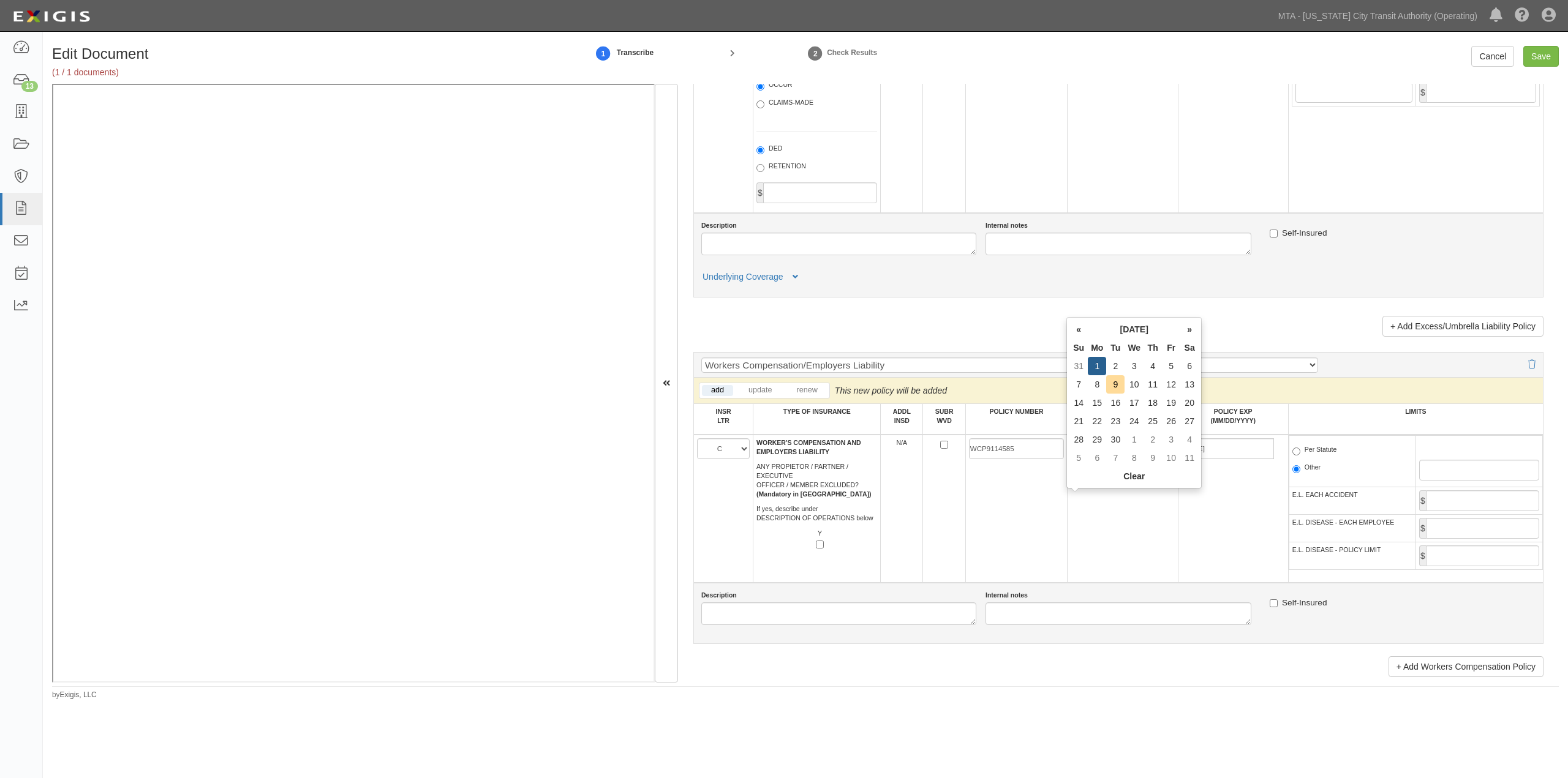
click at [1100, 530] on td "09/01/2025" at bounding box center [1122, 508] width 110 height 148
click at [1100, 457] on label "Per Statute" at bounding box center [1315, 451] width 45 height 12
click at [1100, 456] on input "Per Statute" at bounding box center [1297, 451] width 8 height 8
radio input "true"
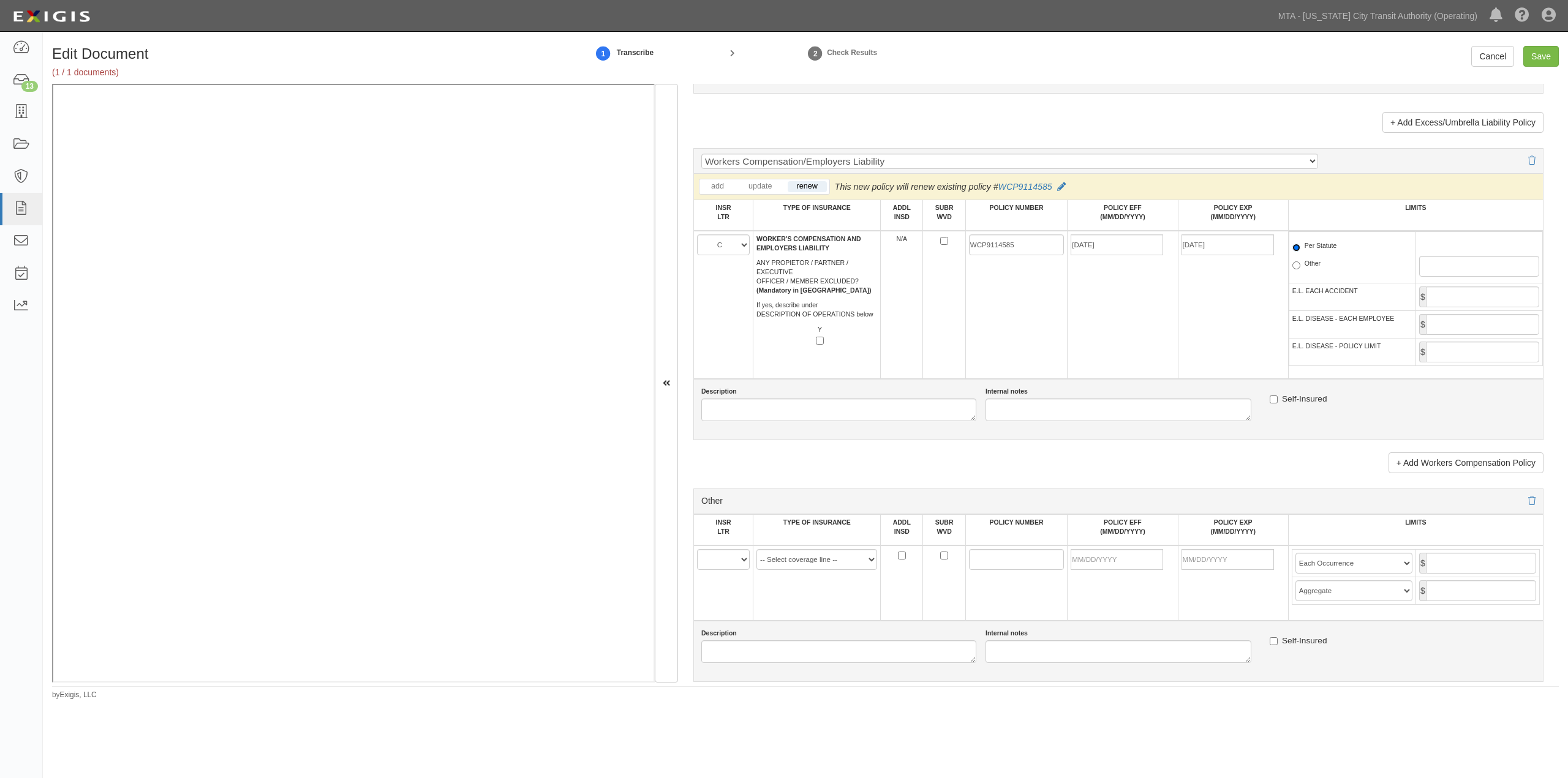
scroll to position [1905, 0]
click at [1100, 49] on input "Save" at bounding box center [1542, 56] width 35 height 21
type input "1000000"
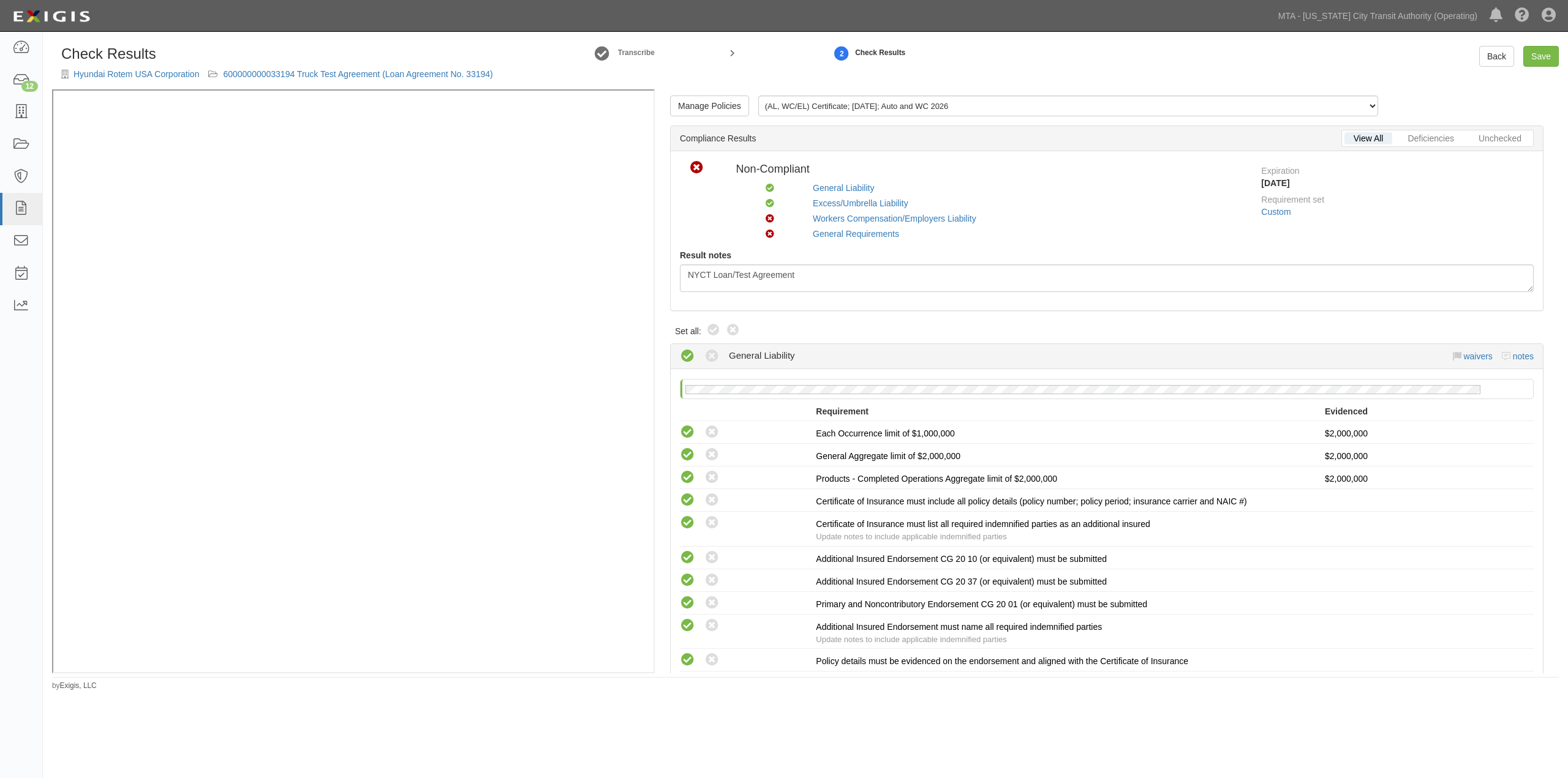
click at [889, 322] on div "Manage Policies (AL, WC/EL) Certificate; [DATE]; Auto and WC 2026 (GL) Endorsem…" at bounding box center [1107, 381] width 904 height 583
click at [708, 330] on icon at bounding box center [713, 330] width 15 height 15
radio input "true"
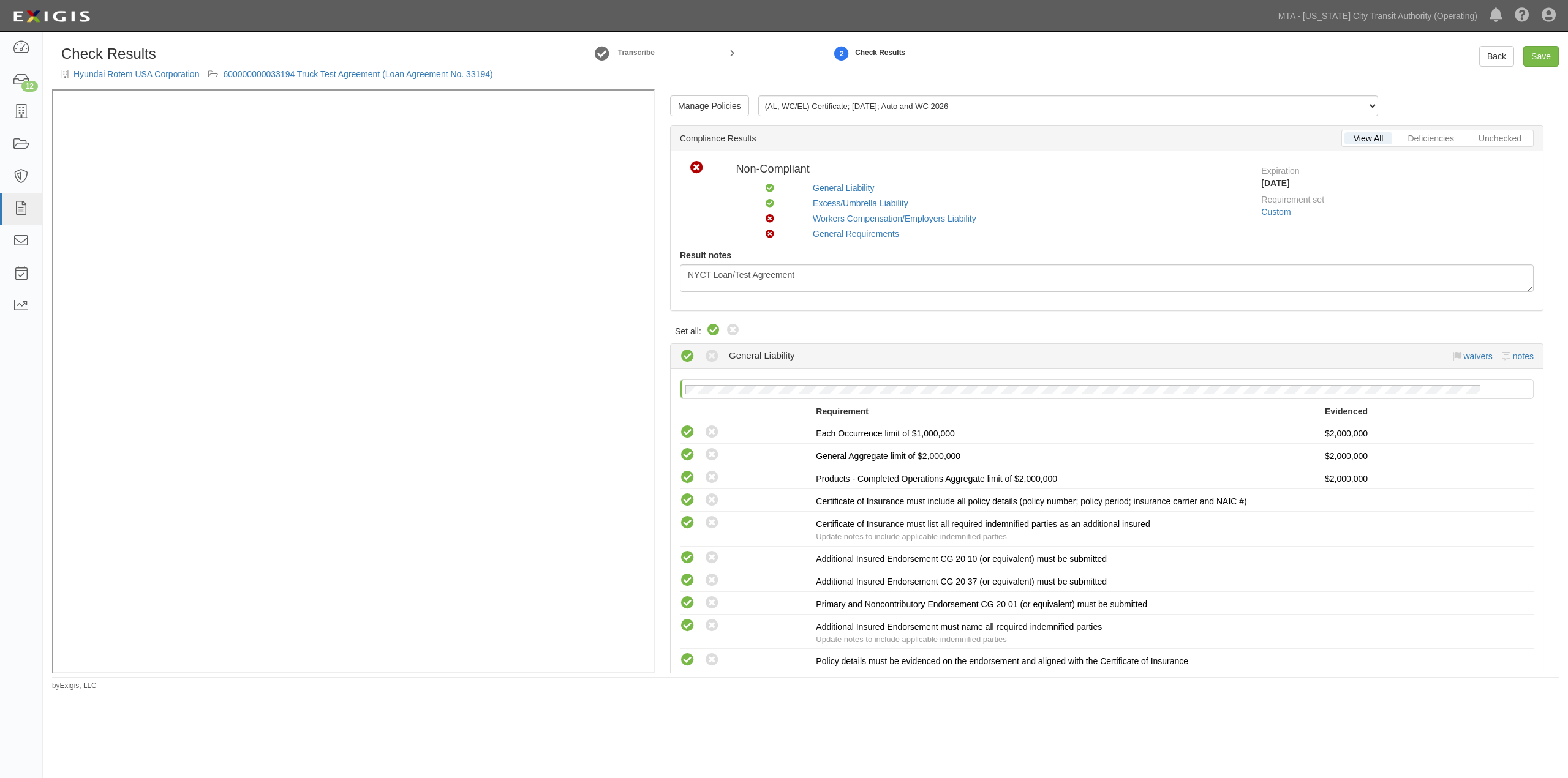
radio input "true"
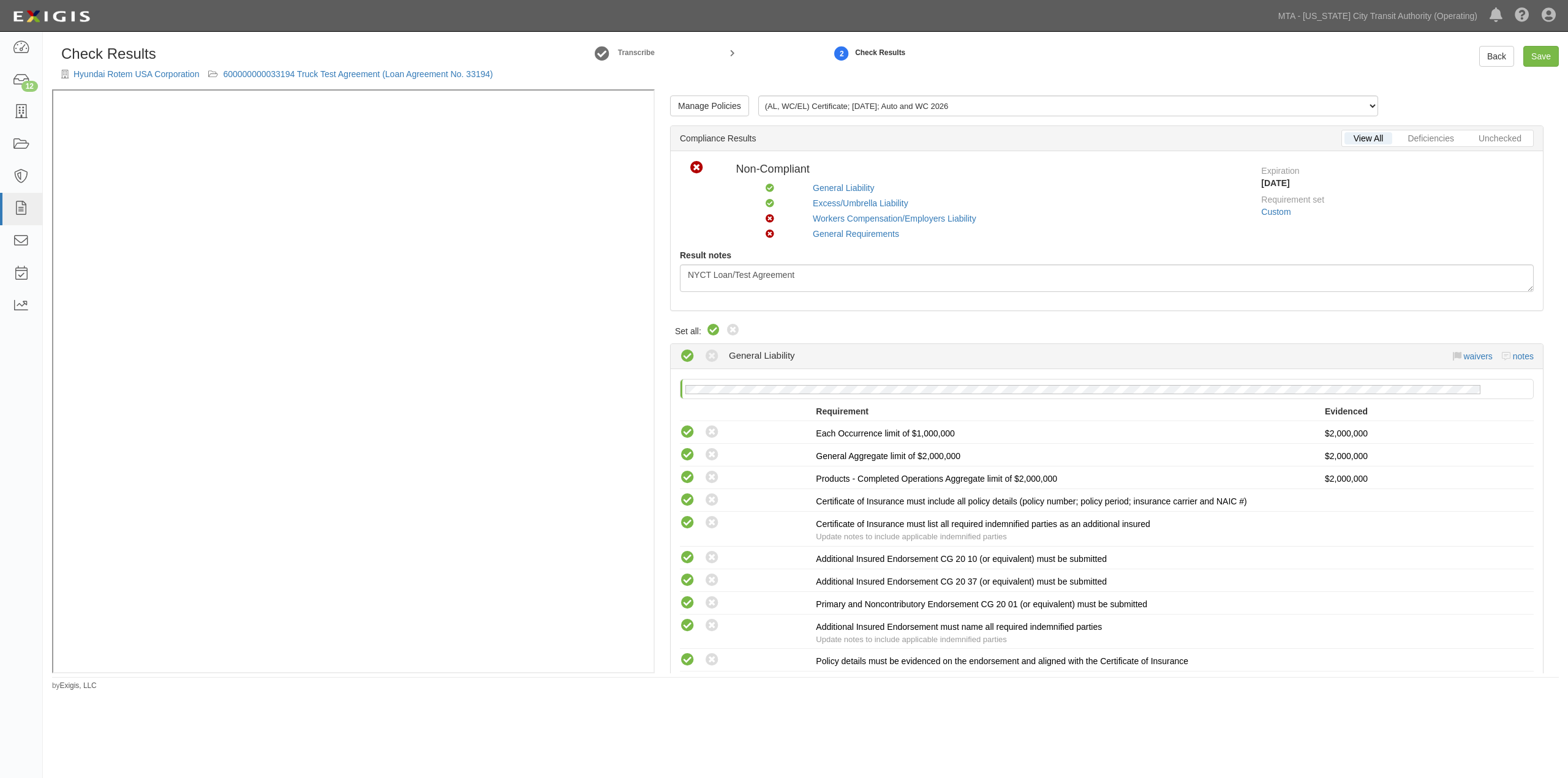
radio input "true"
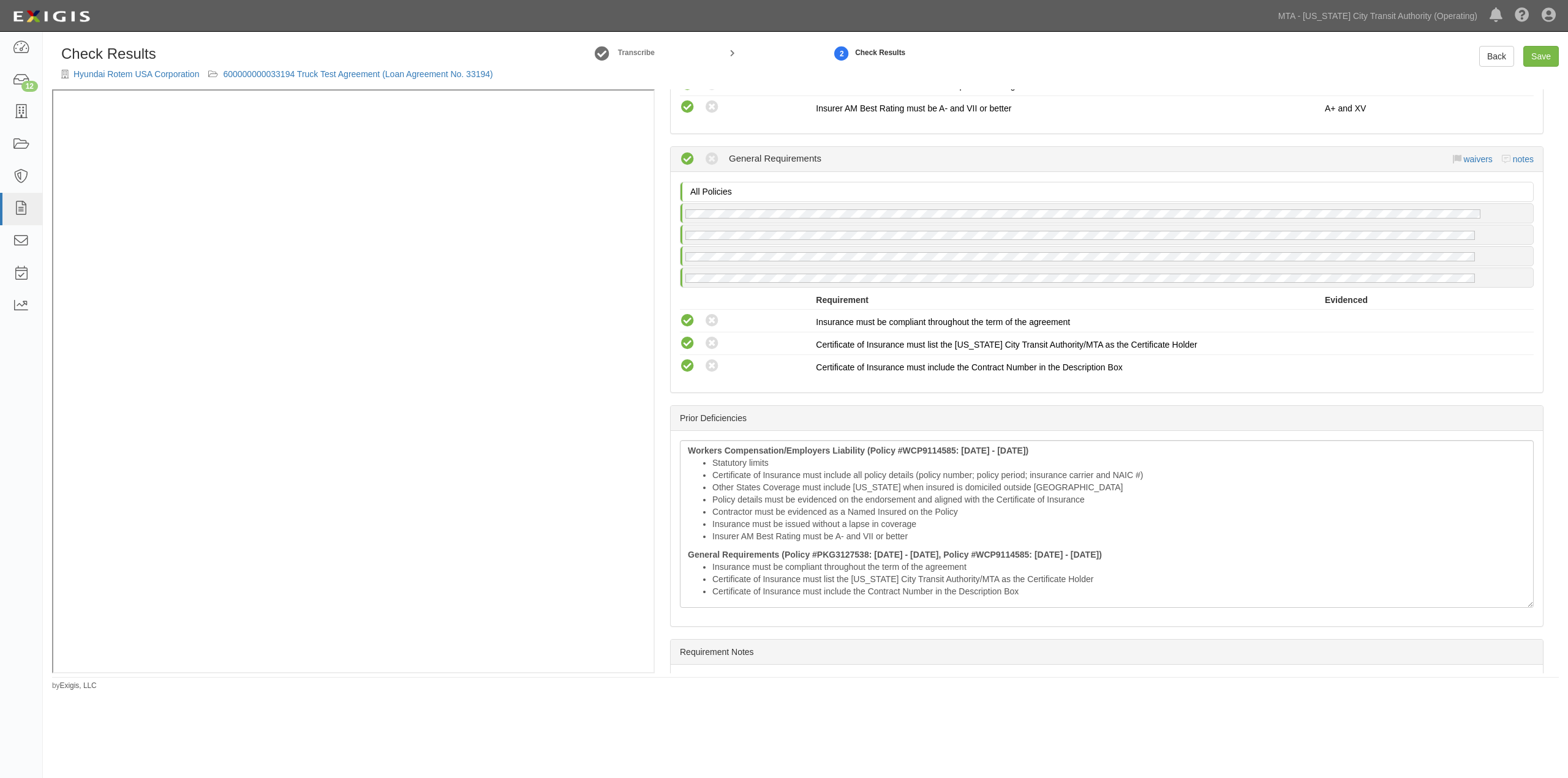
scroll to position [1347, 0]
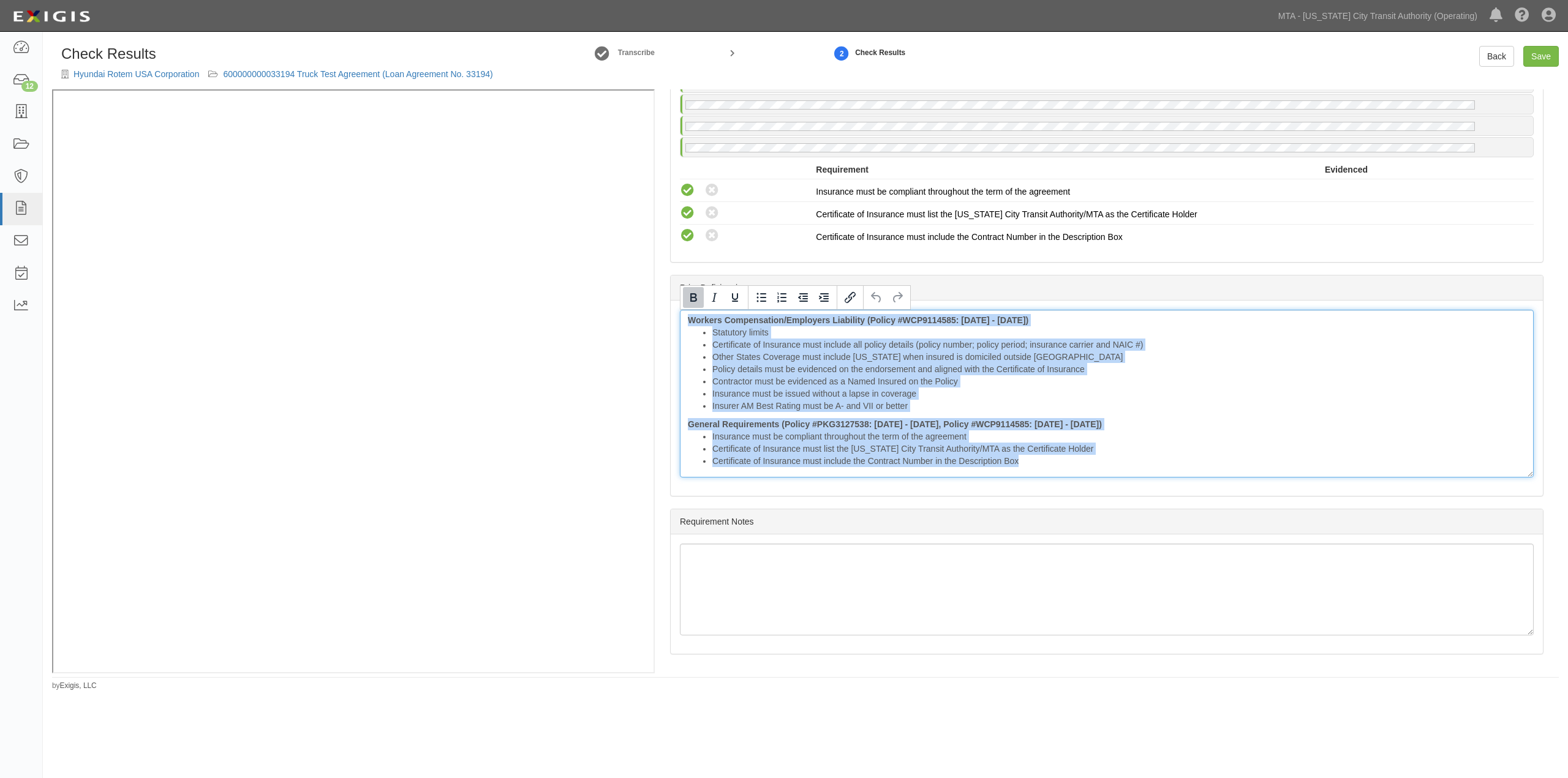
drag, startPoint x: 1034, startPoint y: 468, endPoint x: 688, endPoint y: 307, distance: 381.6
click at [688, 307] on body "Toggle navigation Dashboard 12 Inbox Parties Agreements Coverages Documents Mes…" at bounding box center [784, 368] width 1568 height 737
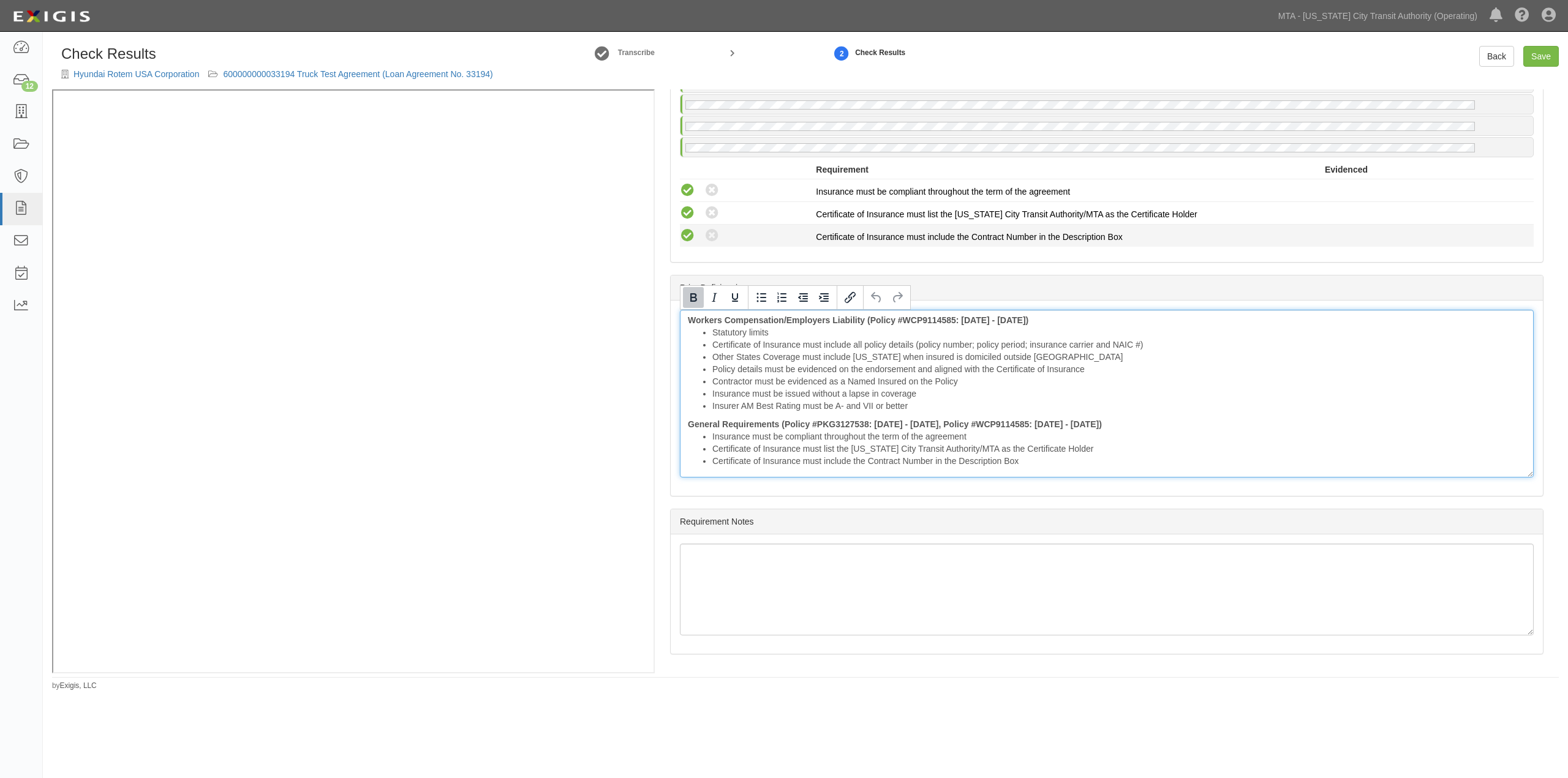
scroll to position [1271, 0]
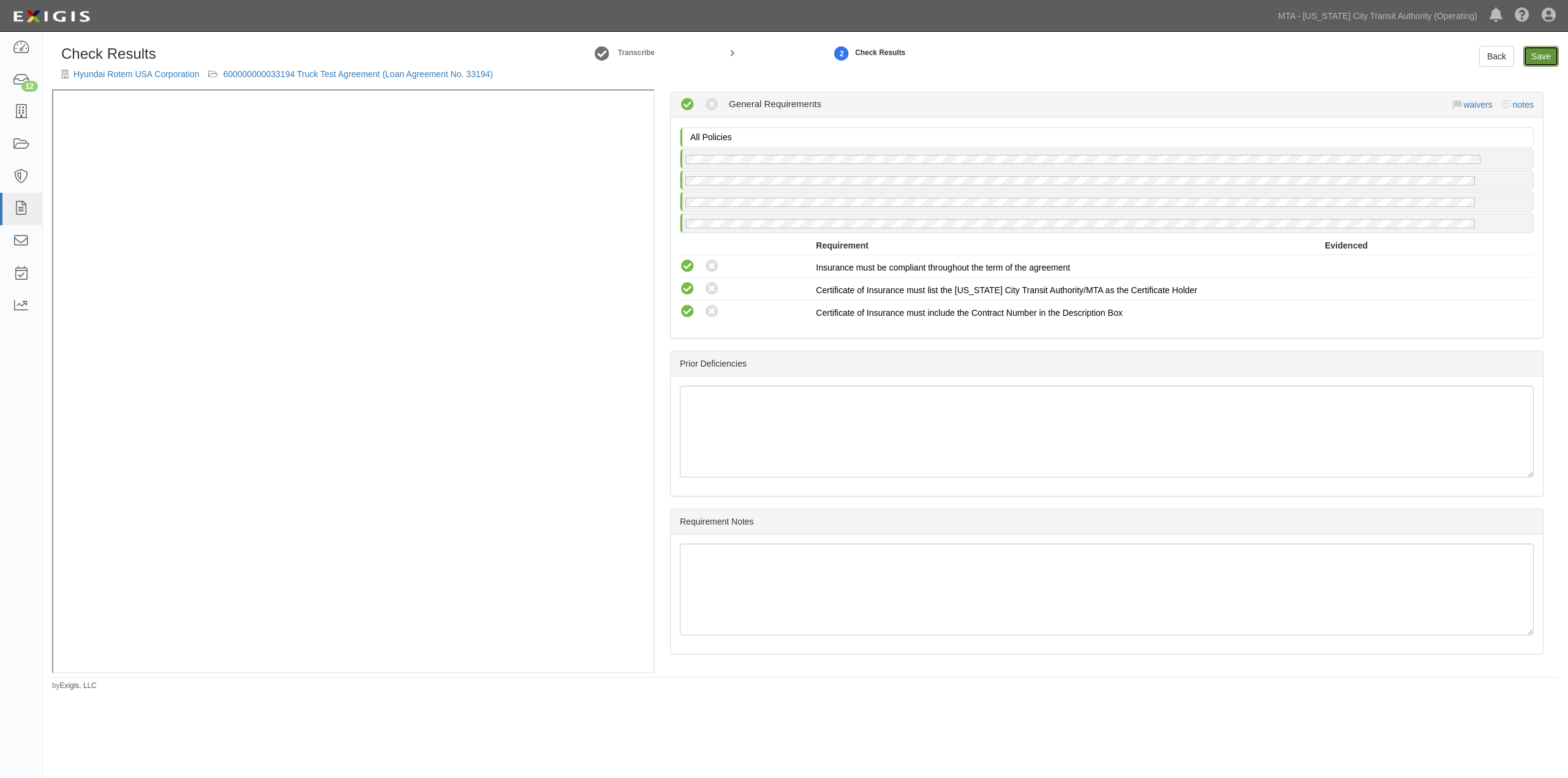
click at [1546, 51] on link "Save" at bounding box center [1542, 56] width 35 height 21
radio input "true"
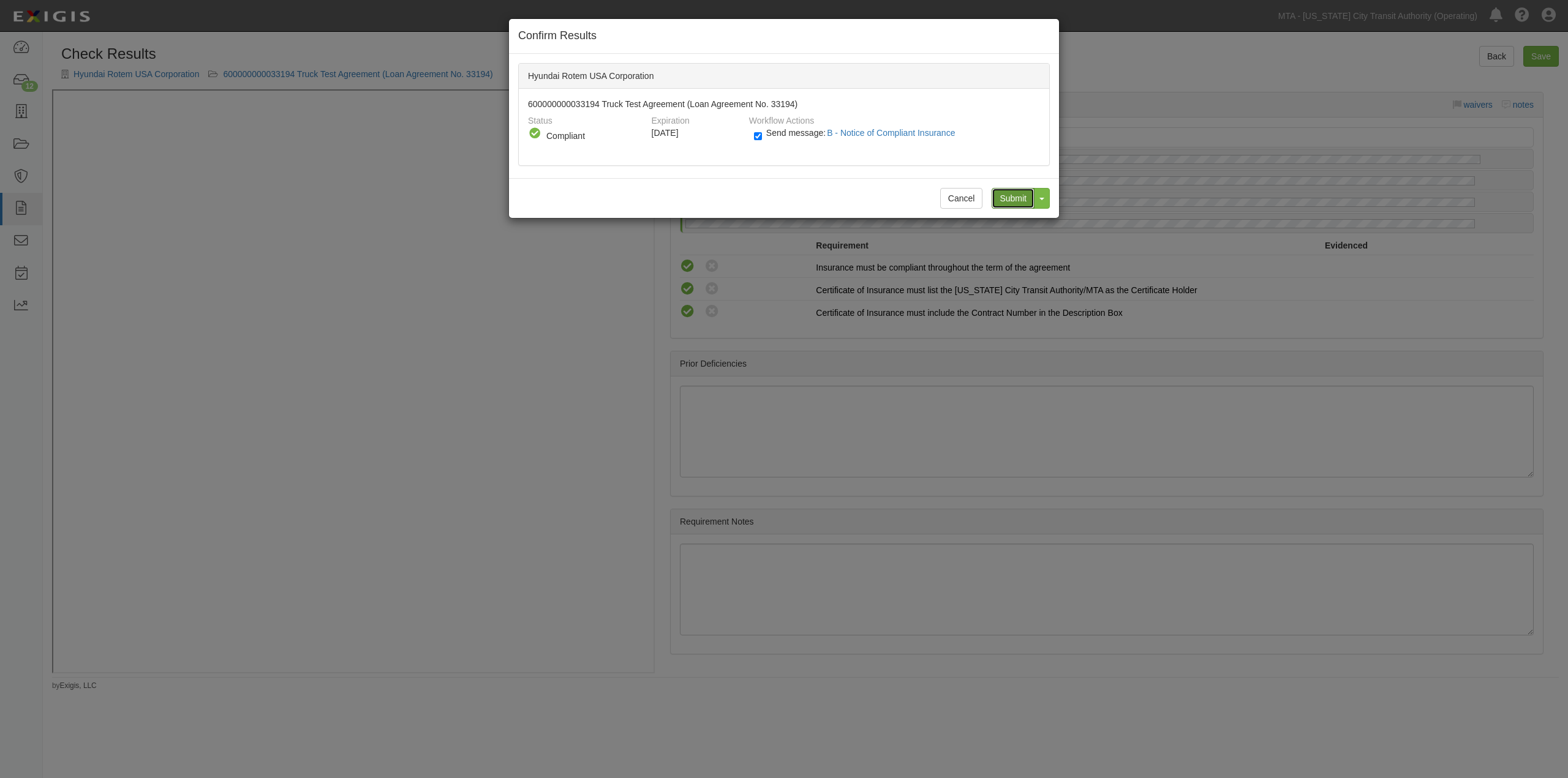
click at [1021, 196] on input "Submit" at bounding box center [1013, 198] width 43 height 21
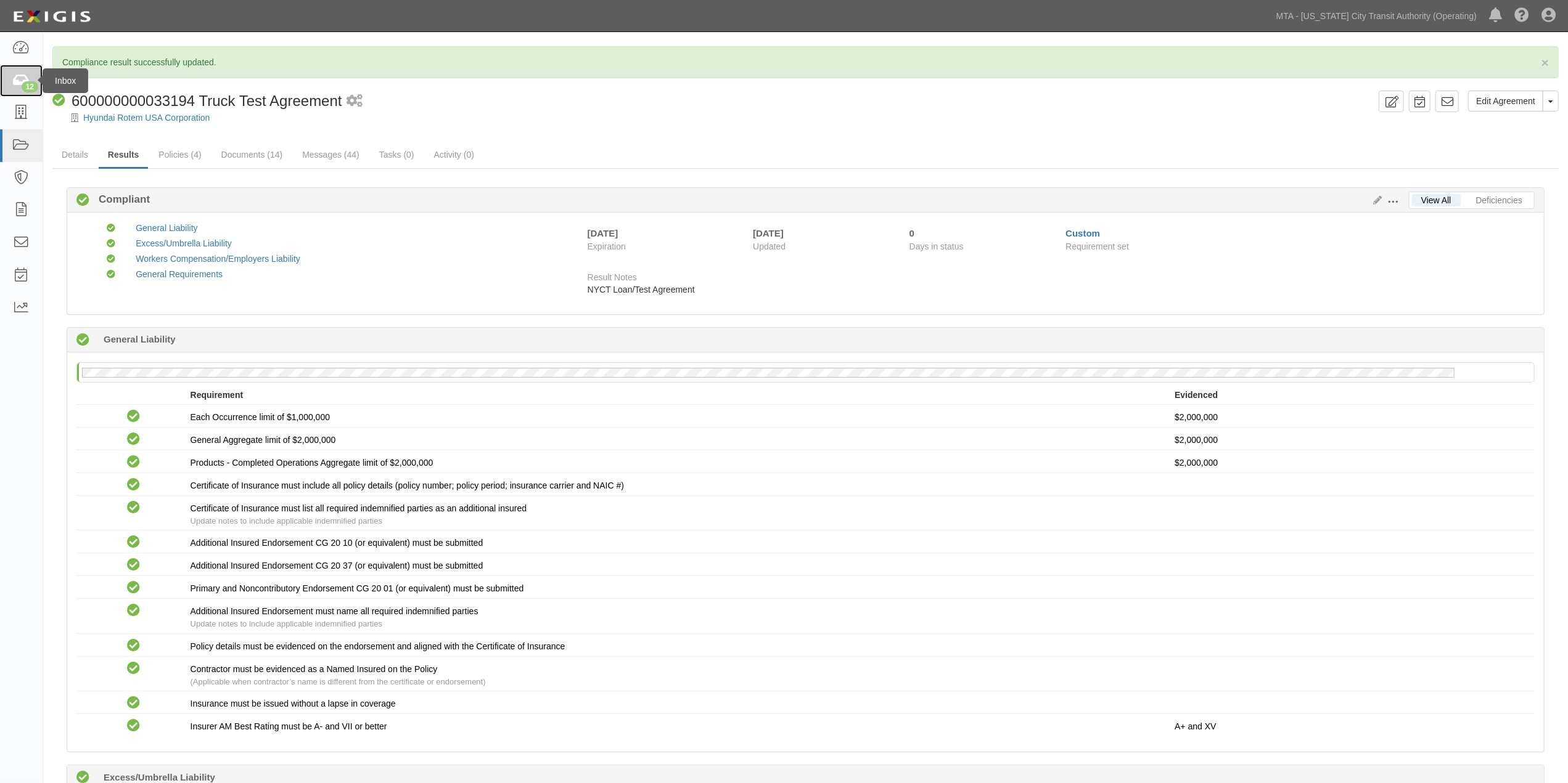
click at [17, 77] on icon at bounding box center [20, 81] width 17 height 14
click at [340, 151] on link "Messages (44)" at bounding box center [330, 156] width 75 height 27
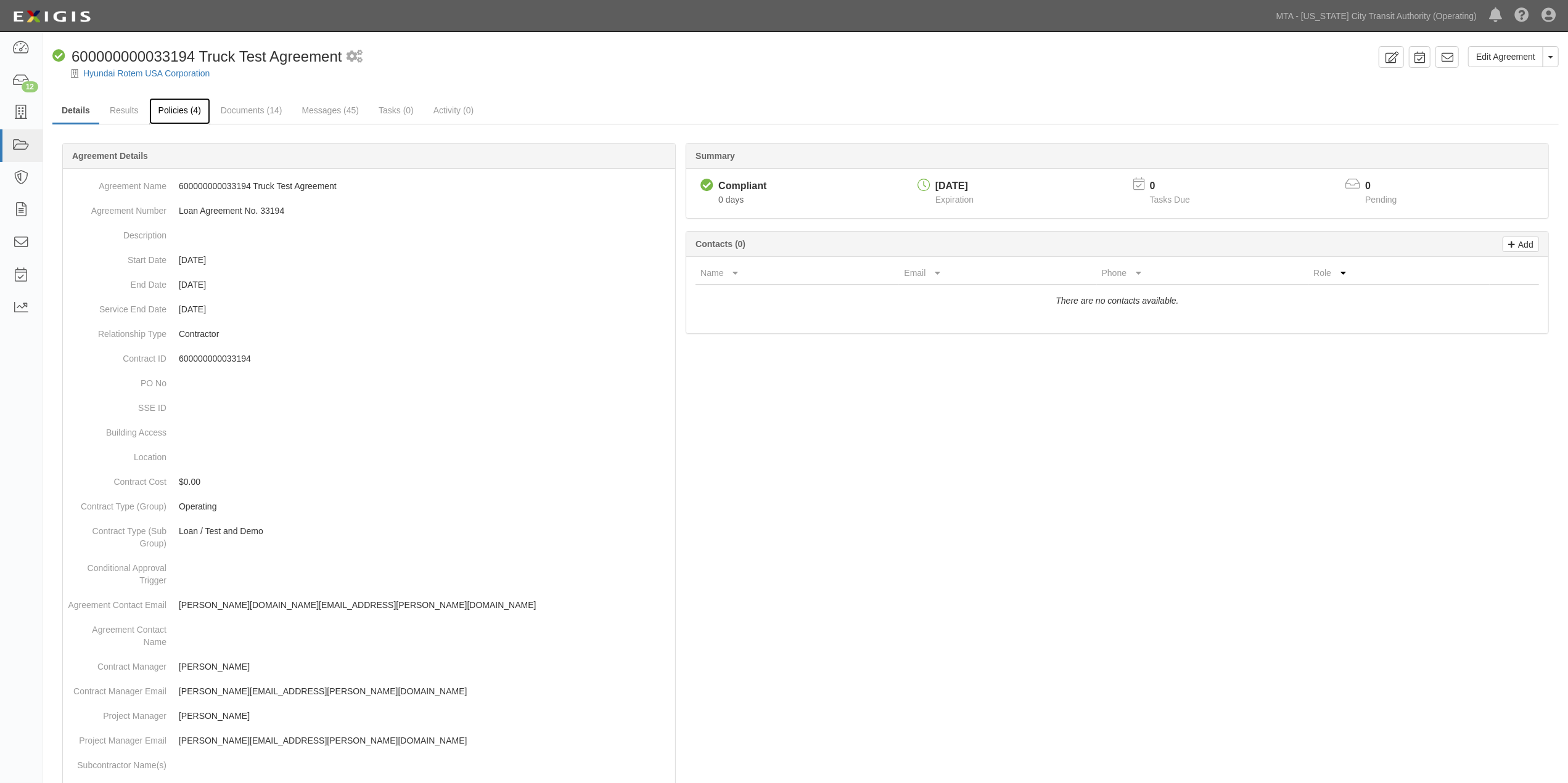
click at [158, 112] on link "Policies (4)" at bounding box center [179, 112] width 61 height 27
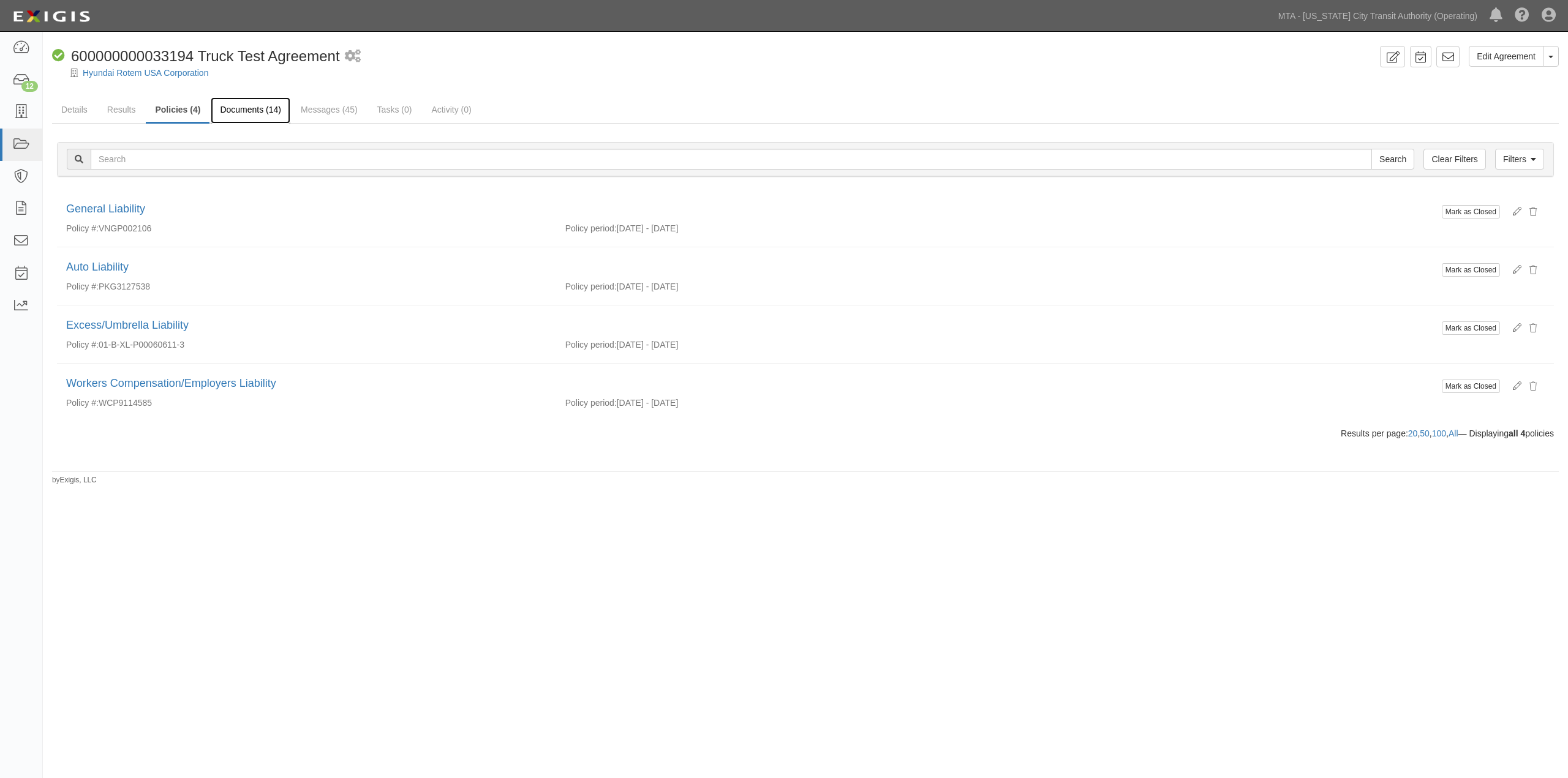
click at [247, 115] on link "Documents (14)" at bounding box center [250, 111] width 79 height 26
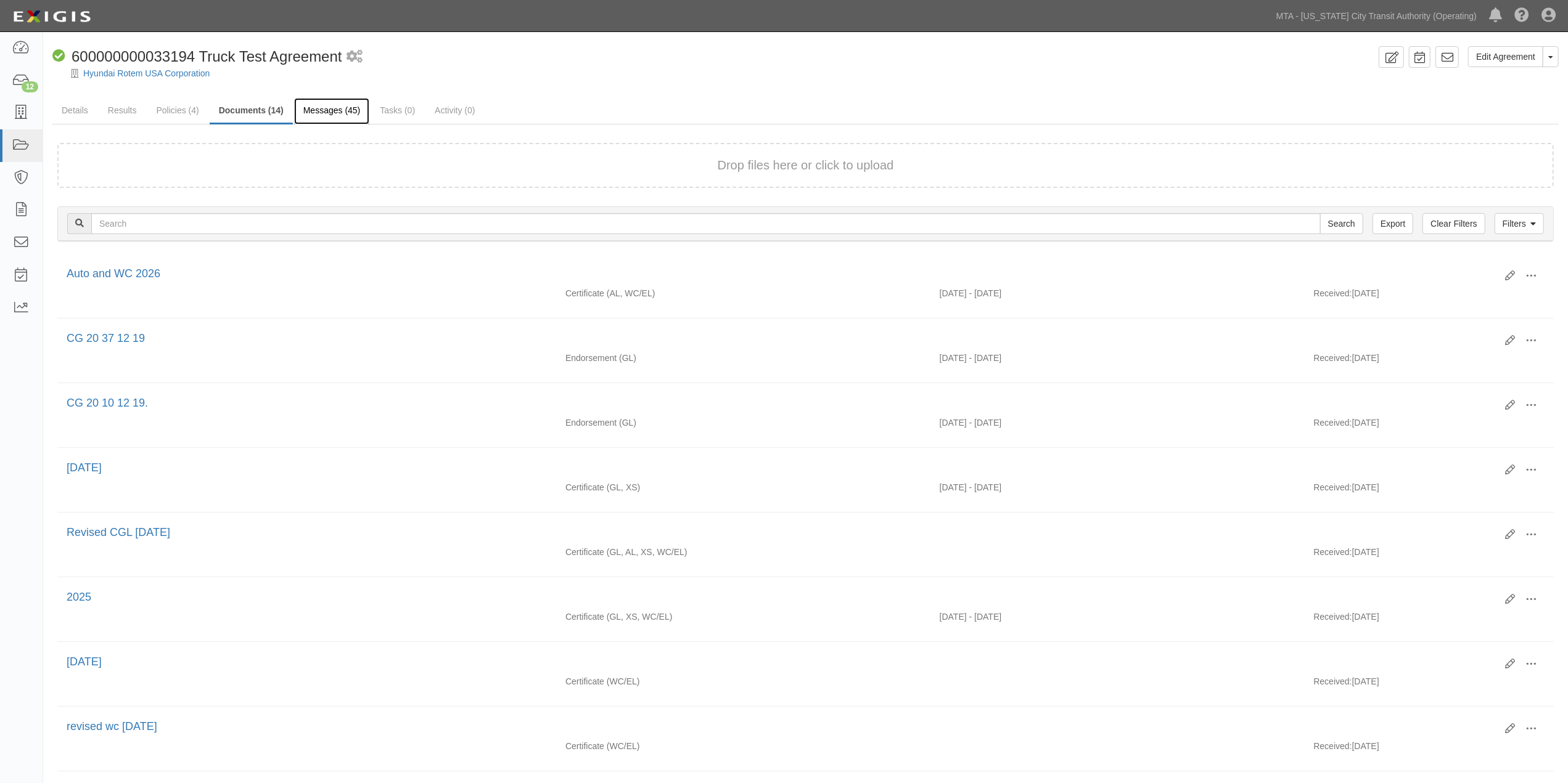
click at [317, 114] on link "Messages (45)" at bounding box center [332, 112] width 75 height 27
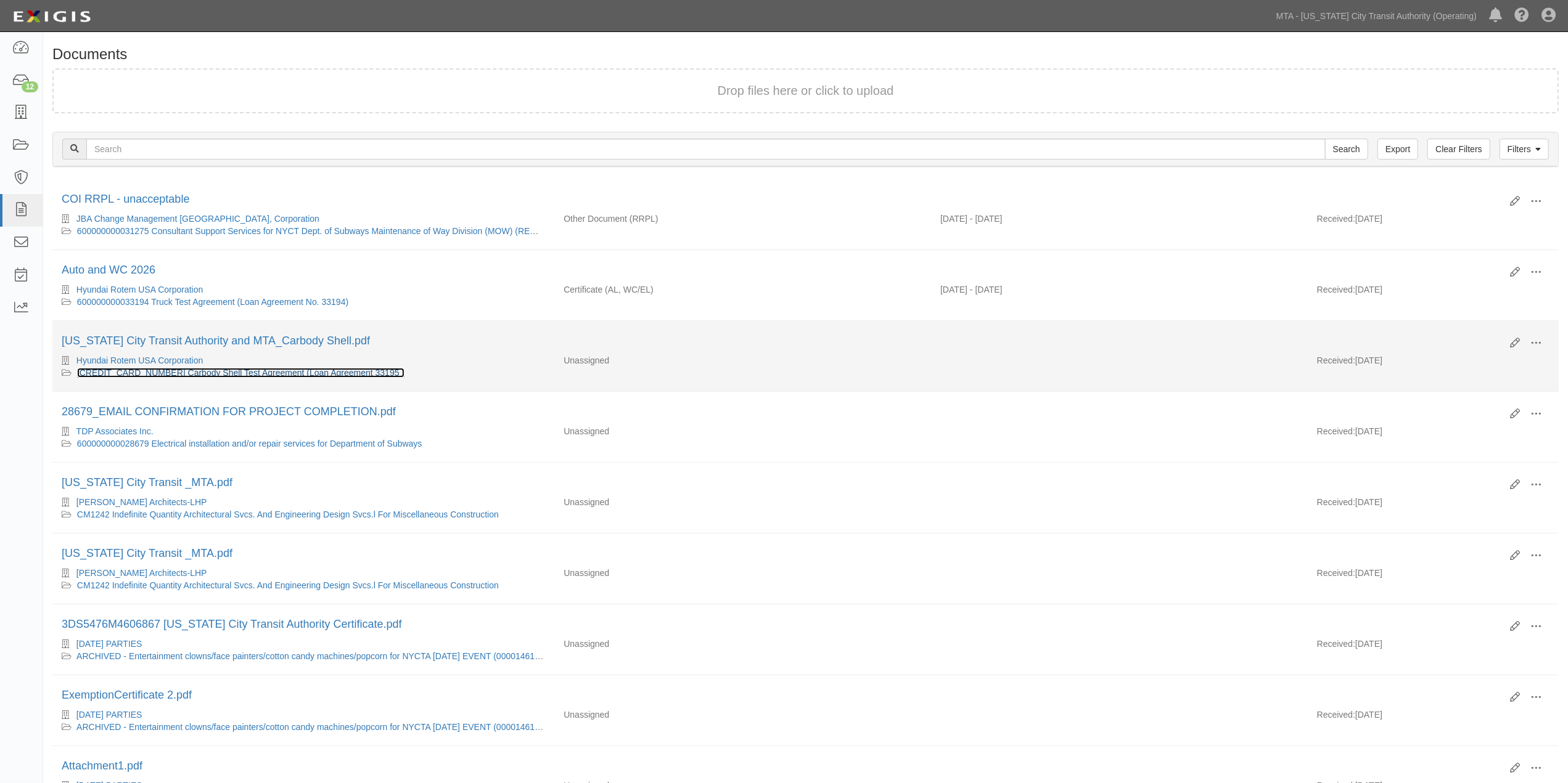
click at [221, 374] on link "[CREDIT_CARD_NUMBER] Carbody Shell Test Agreement (Loan Agreement 33195 )" at bounding box center [240, 372] width 327 height 10
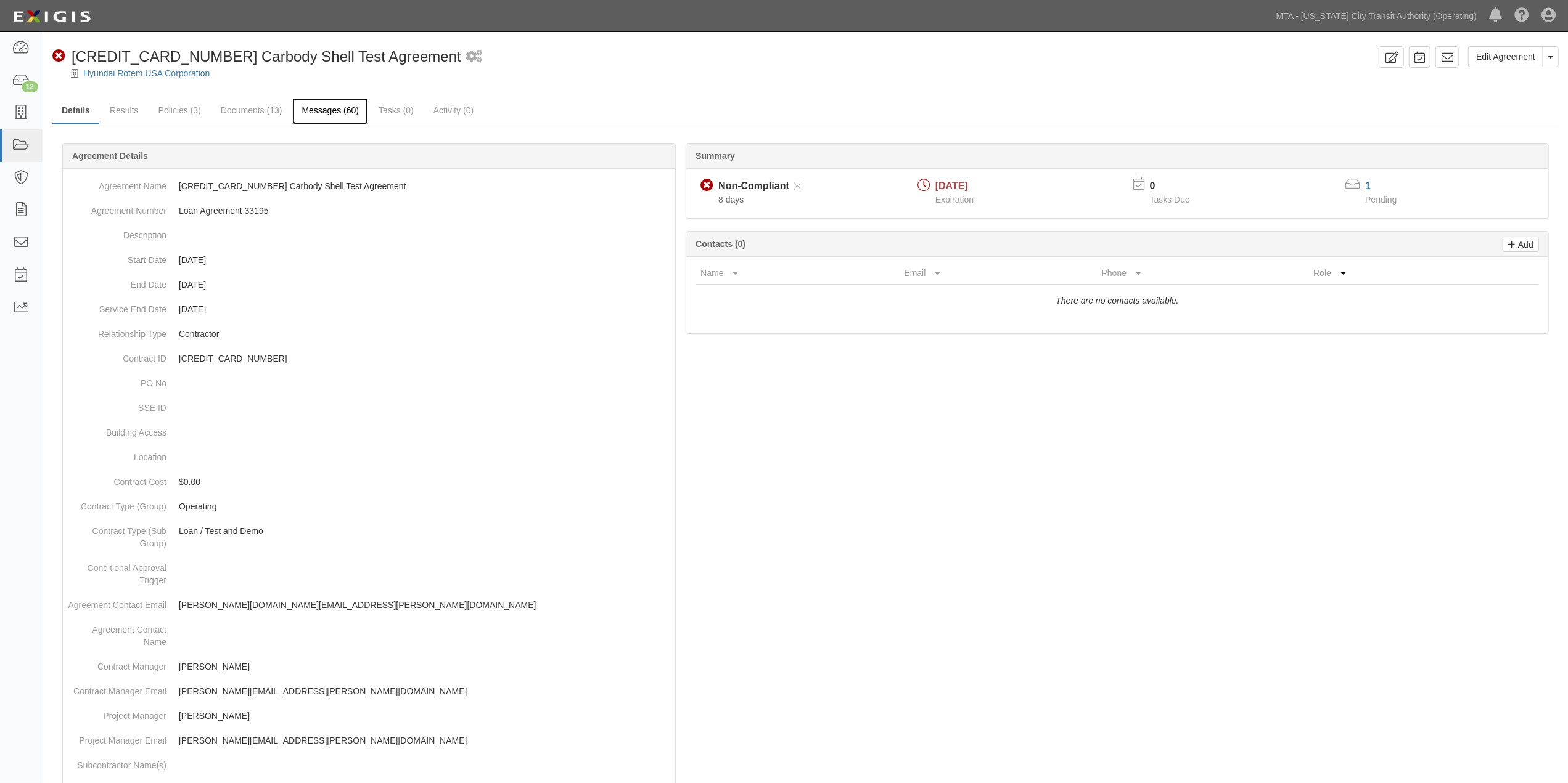
click at [325, 108] on link "Messages (60)" at bounding box center [329, 112] width 75 height 27
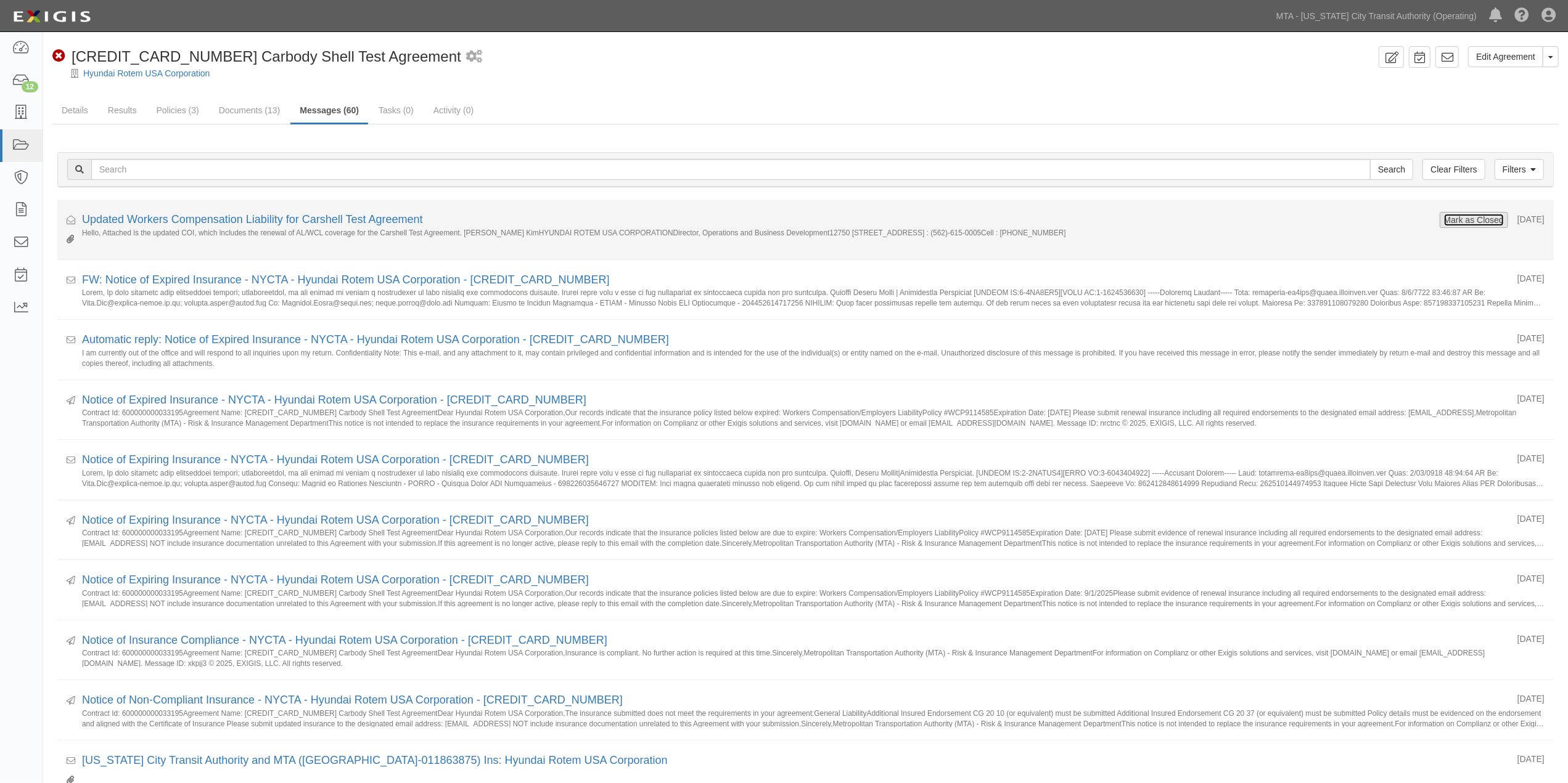
click at [1454, 220] on button "Mark as Closed" at bounding box center [1473, 219] width 61 height 13
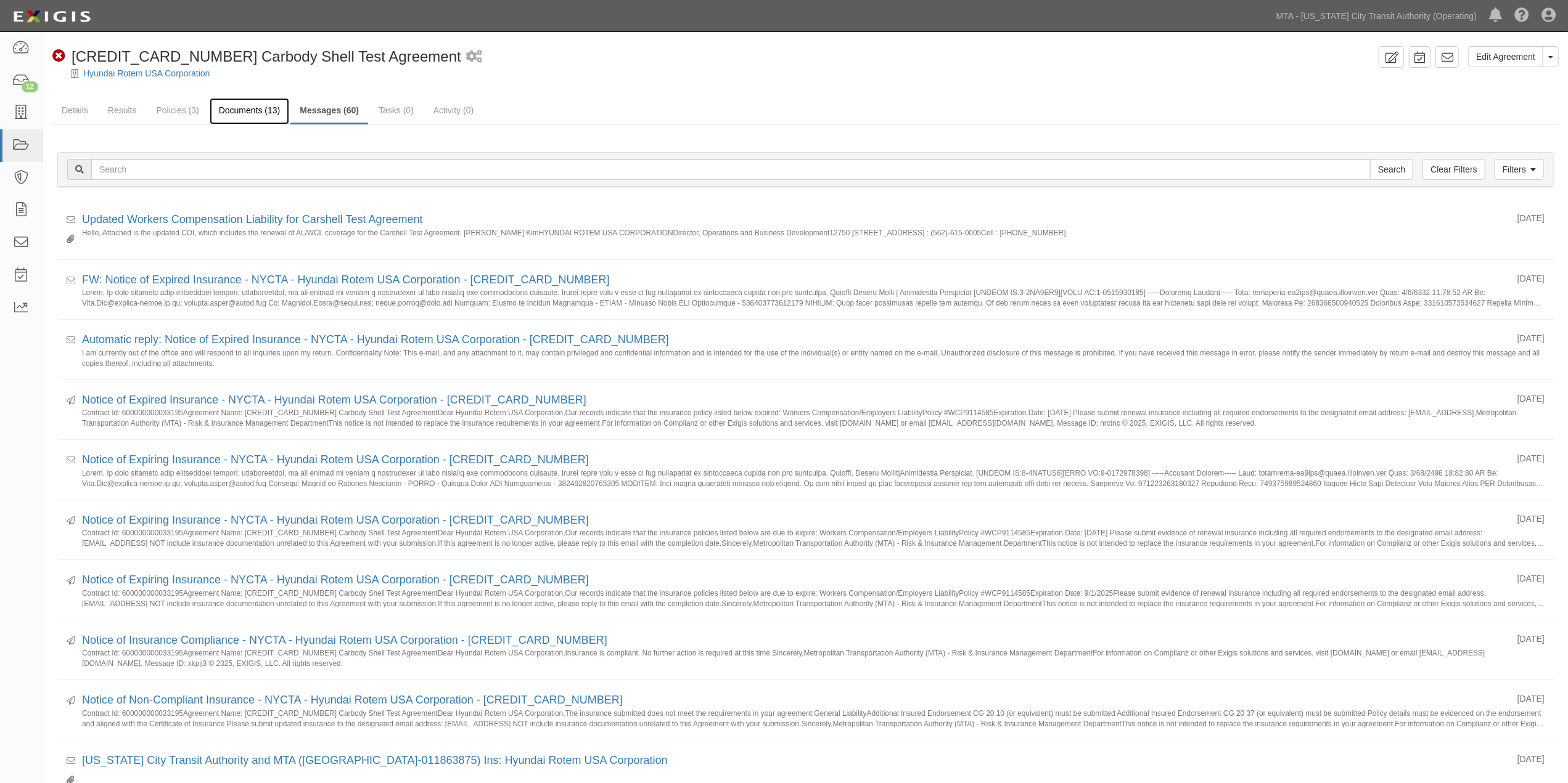
click at [247, 103] on link "Documents (13)" at bounding box center [249, 112] width 80 height 27
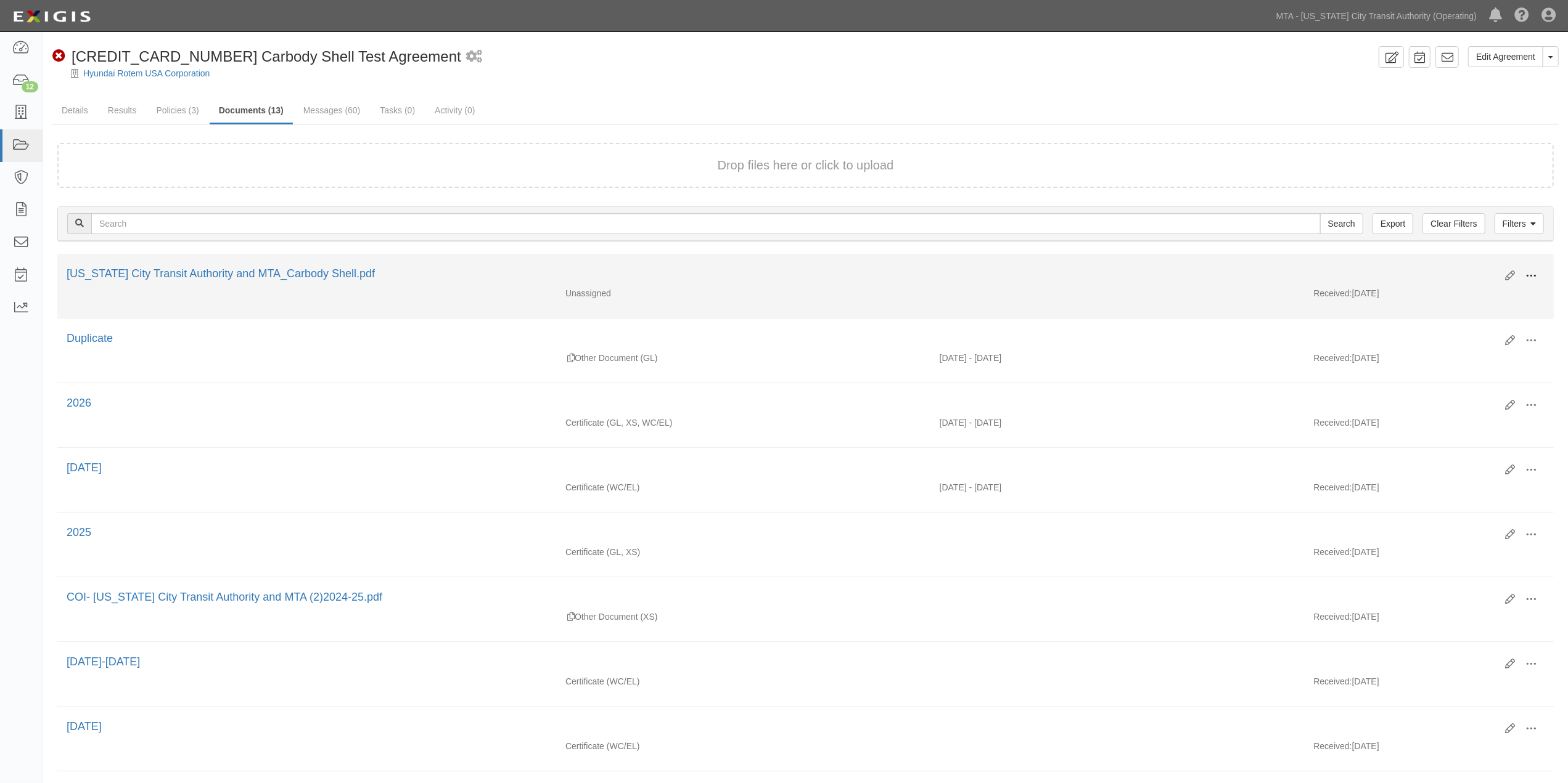
click at [1530, 272] on span at bounding box center [1531, 276] width 12 height 12
click at [1432, 270] on link "Edit" at bounding box center [1470, 270] width 98 height 22
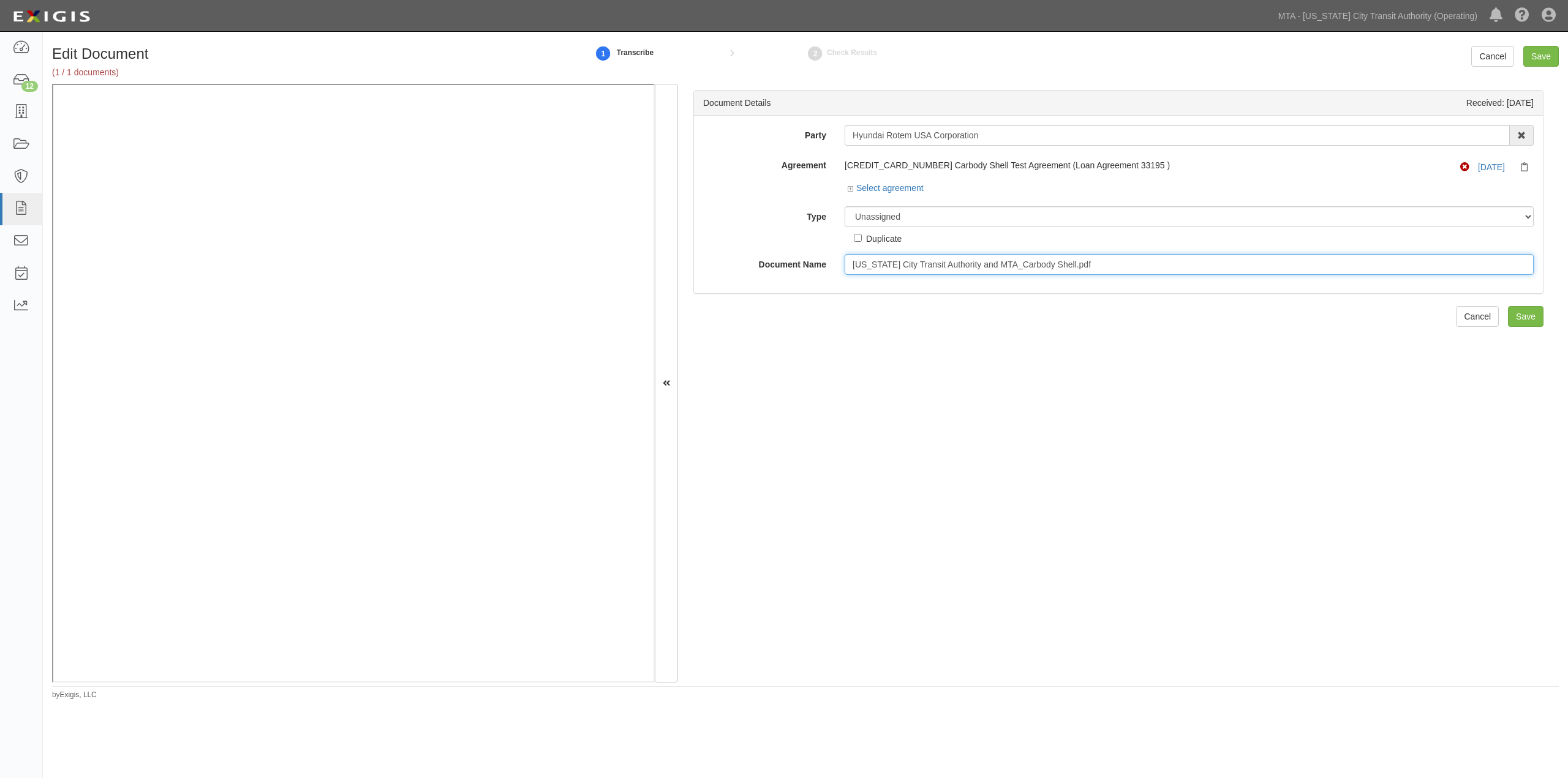
click at [962, 264] on input "New York City Transit Authority and MTA_Carbody Shell.pdf" at bounding box center [1189, 264] width 689 height 21
click at [1062, 264] on input "New York City Transit Authority and MTA_Carbody Shell.pdf" at bounding box center [1189, 264] width 689 height 21
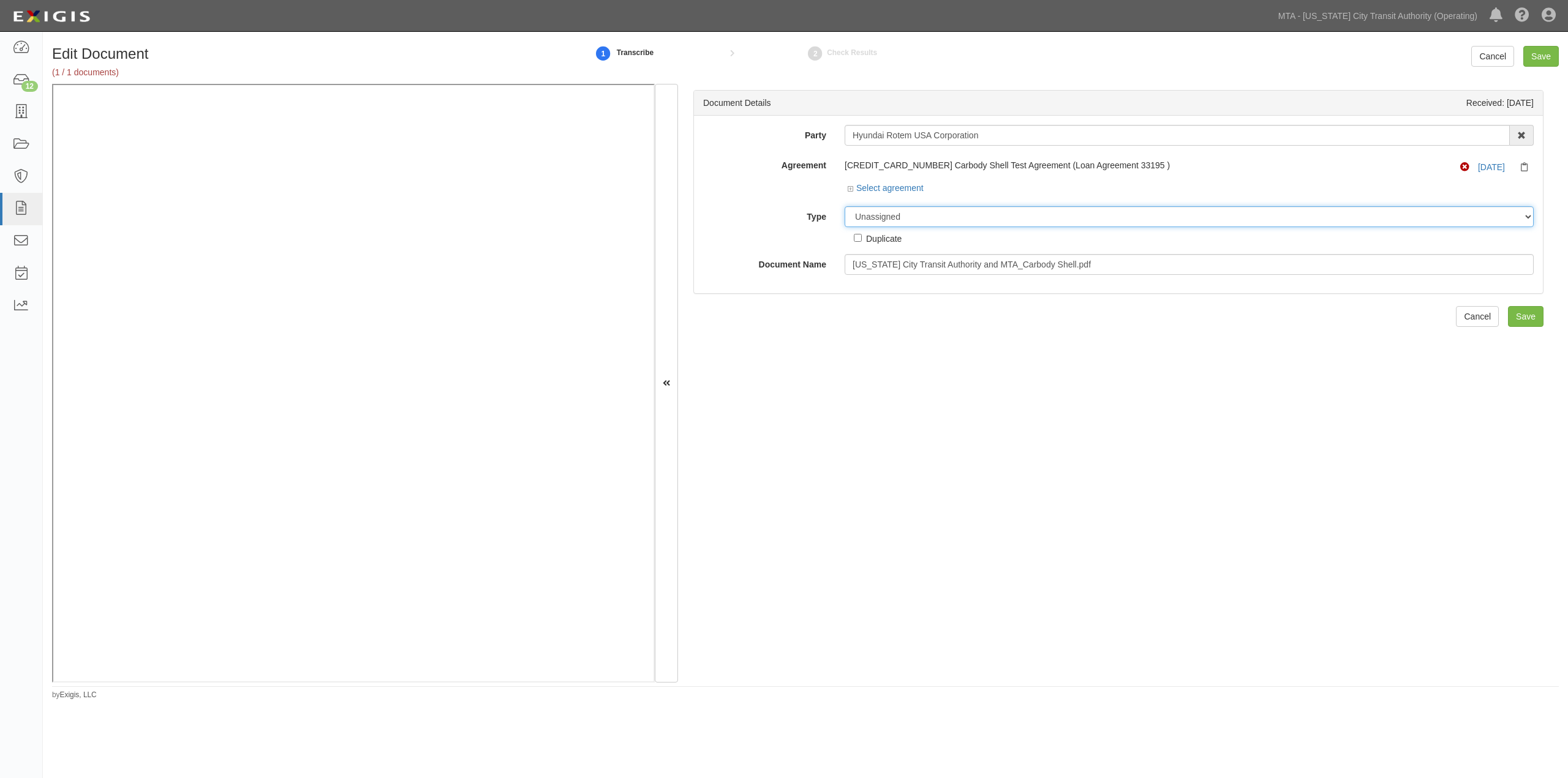
click at [946, 218] on select "Unassigned Binder Cancellation Notice Certificate Contract Endorsement Insuranc…" at bounding box center [1189, 217] width 689 height 21
click at [844, 207] on select "Unassigned Binder Cancellation Notice Certificate Contract Endorsement Insuranc…" at bounding box center [1189, 217] width 689 height 21
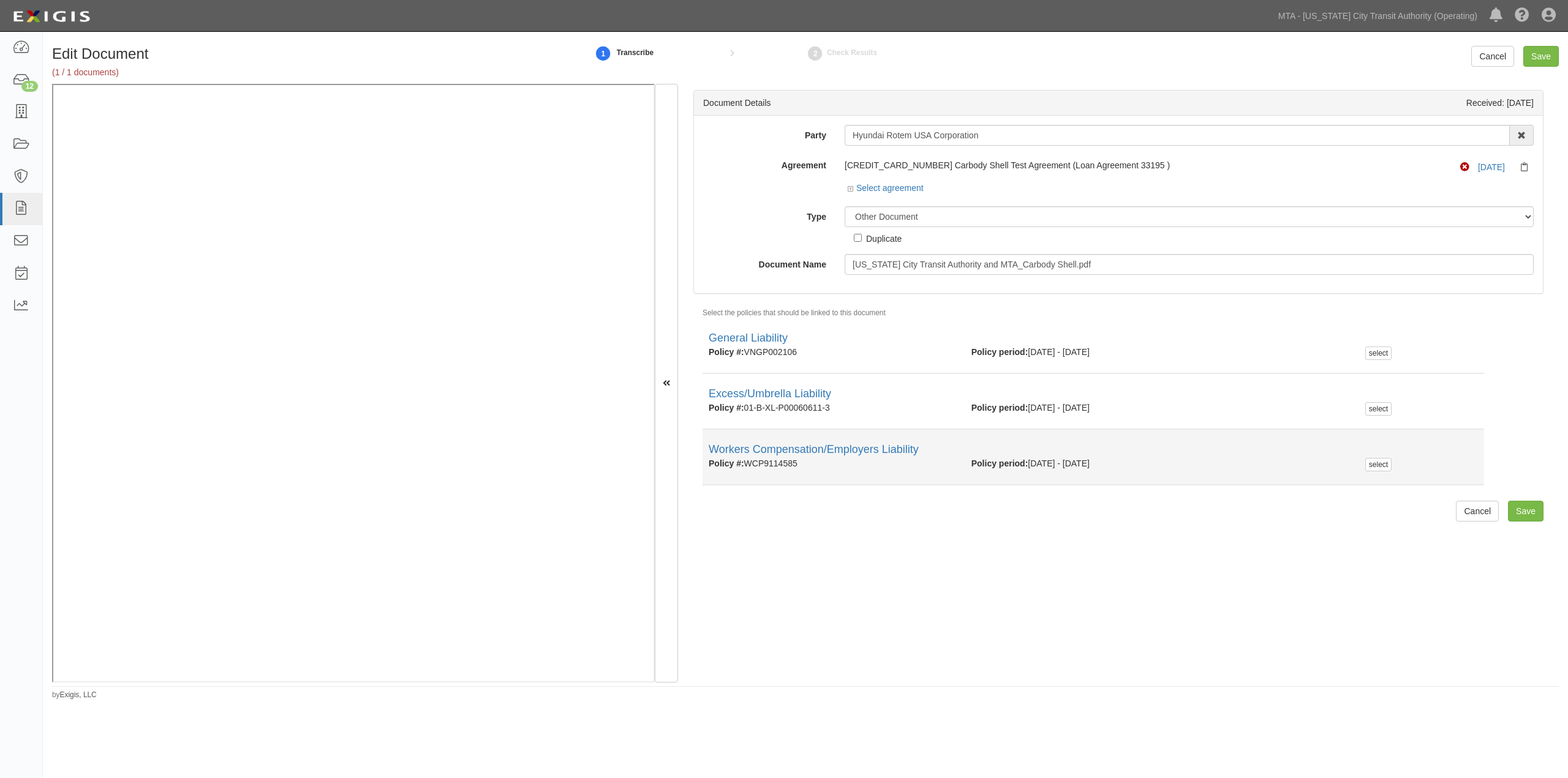
drag, startPoint x: 809, startPoint y: 468, endPoint x: 748, endPoint y: 467, distance: 61.0
click at [748, 467] on div "Policy #: WCP9114585" at bounding box center [831, 463] width 263 height 12
copy div "WCP9114585"
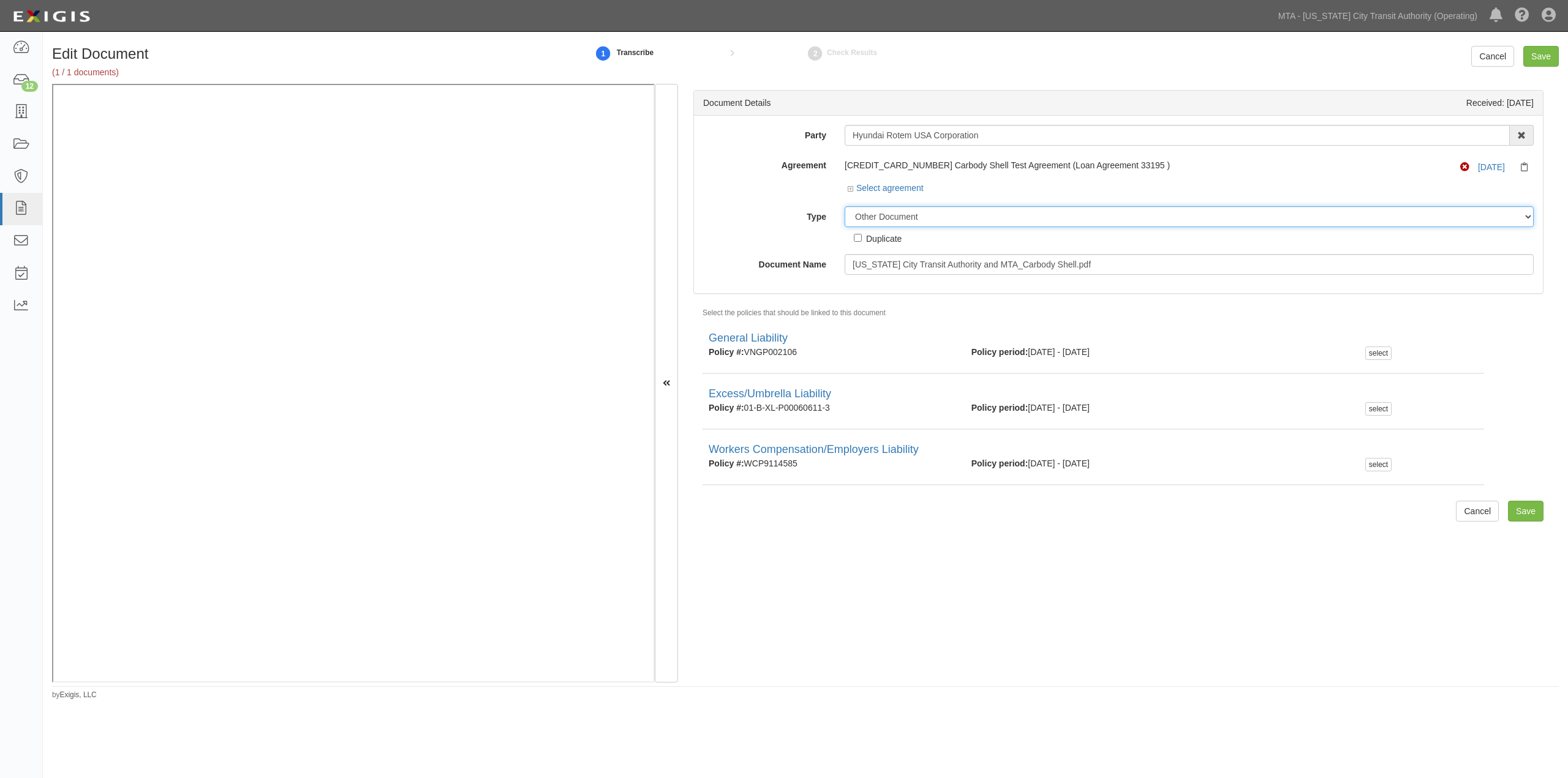
click at [896, 213] on select "Unassigned Binder Cancellation Notice Certificate Contract Endorsement Insuranc…" at bounding box center [1189, 217] width 689 height 21
select select "CertificateDetail"
click at [844, 207] on select "Unassigned Binder Cancellation Notice Certificate Contract Endorsement Insuranc…" at bounding box center [1189, 217] width 689 height 21
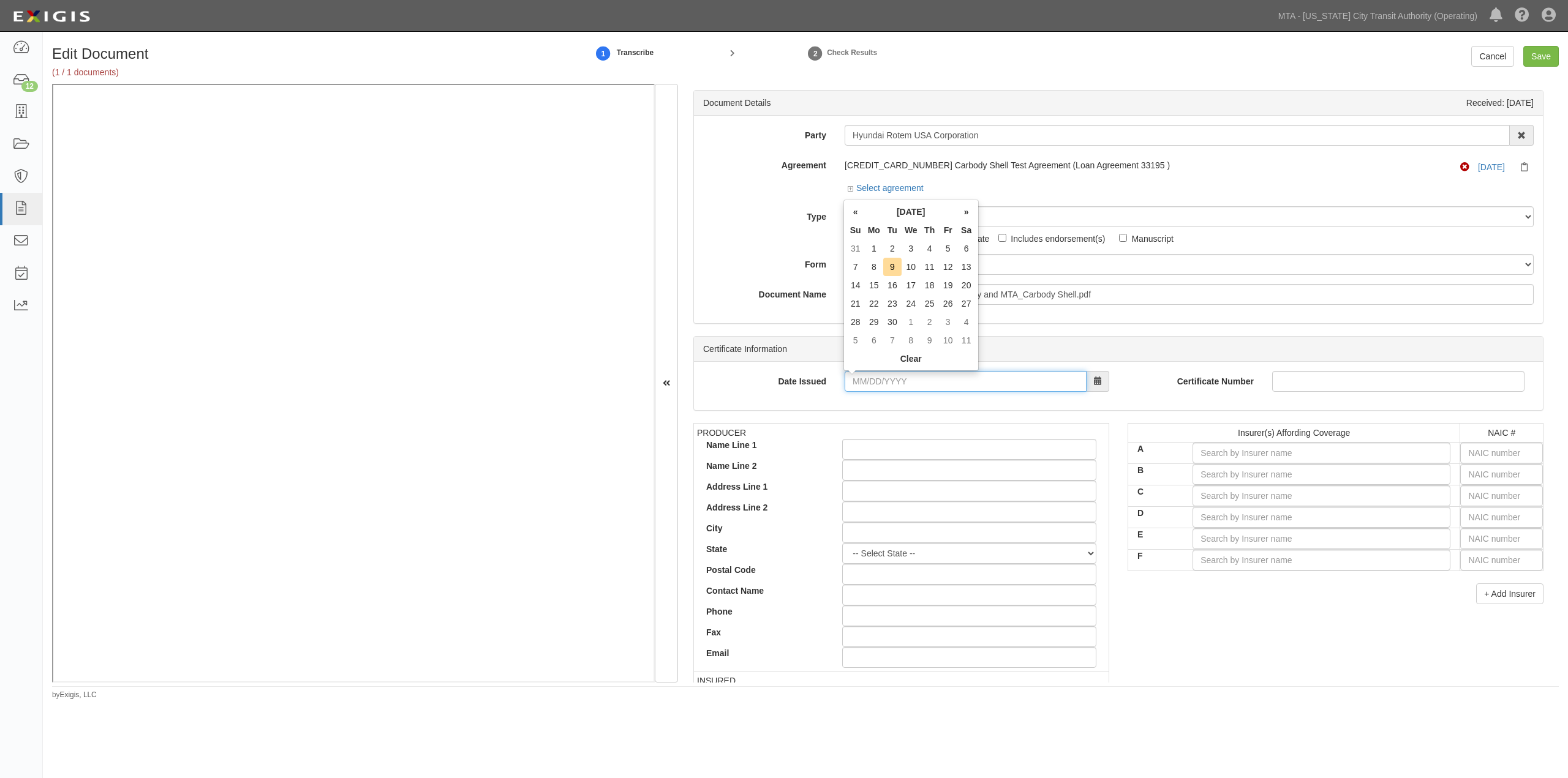
click at [1029, 378] on input "Date Issued" at bounding box center [965, 382] width 242 height 21
type input "09/03/2025"
click at [1503, 455] on input "text" at bounding box center [1502, 454] width 83 height 21
click at [1484, 502] on input "text" at bounding box center [1502, 496] width 83 height 21
type input "25232"
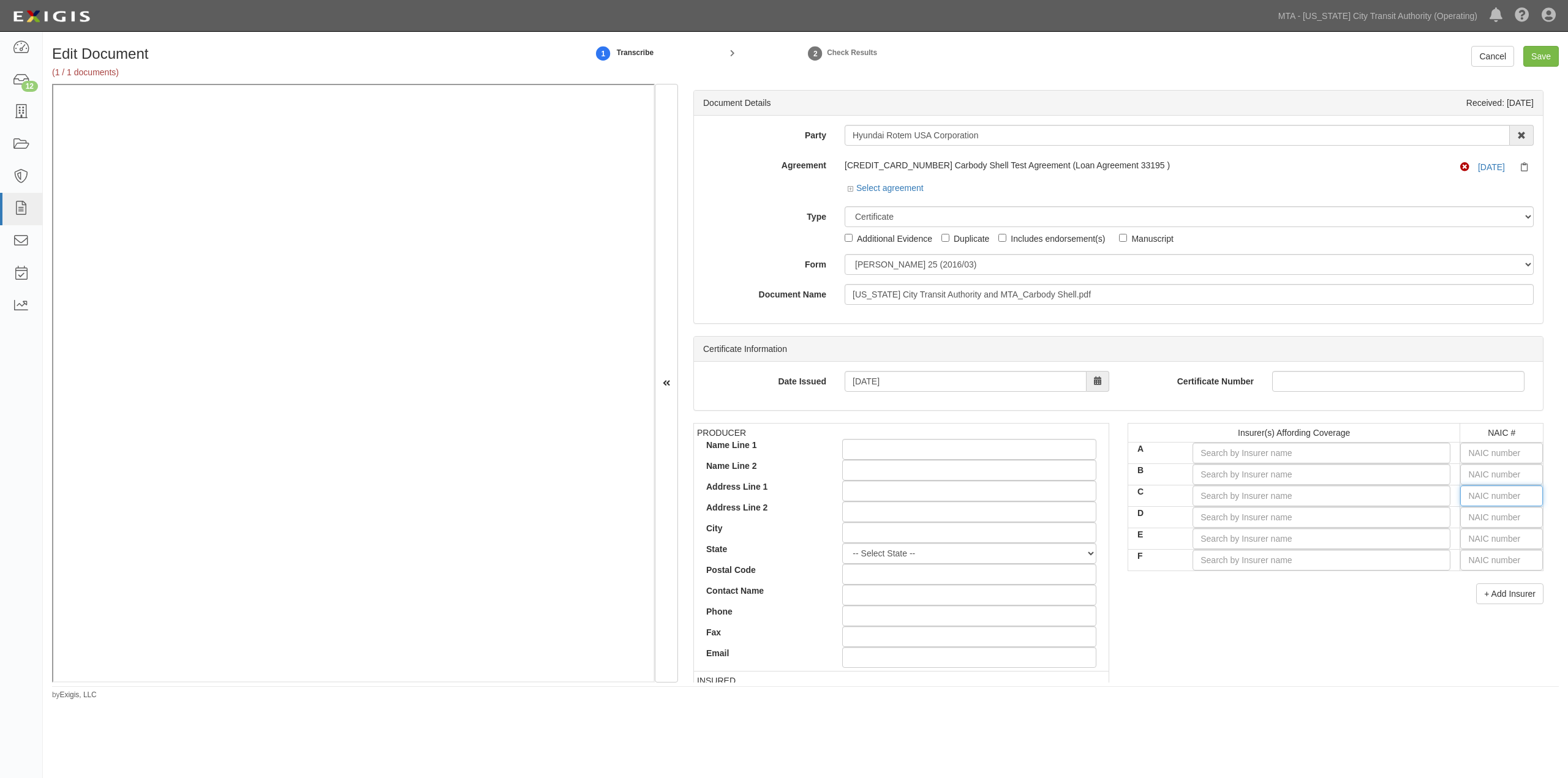
type input "2"
type input "20796"
type input "20"
type input "20370"
type input "203"
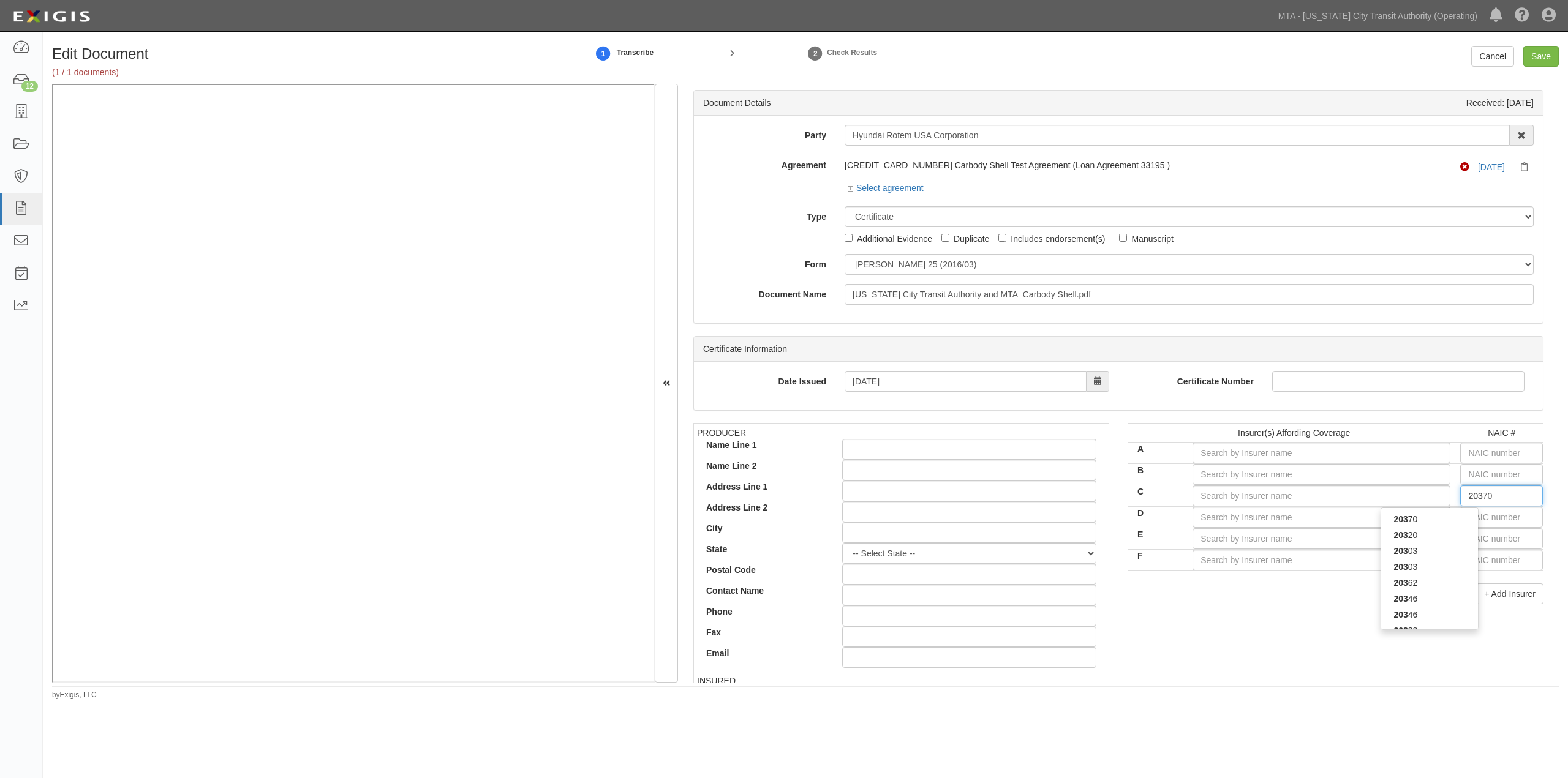
type input "20362"
type input "2036"
type input "20362"
click at [1454, 519] on div "20362" at bounding box center [1430, 519] width 97 height 16
type input "Mitsui Sumitomo Insurance Co of America (A+ XV Rating)"
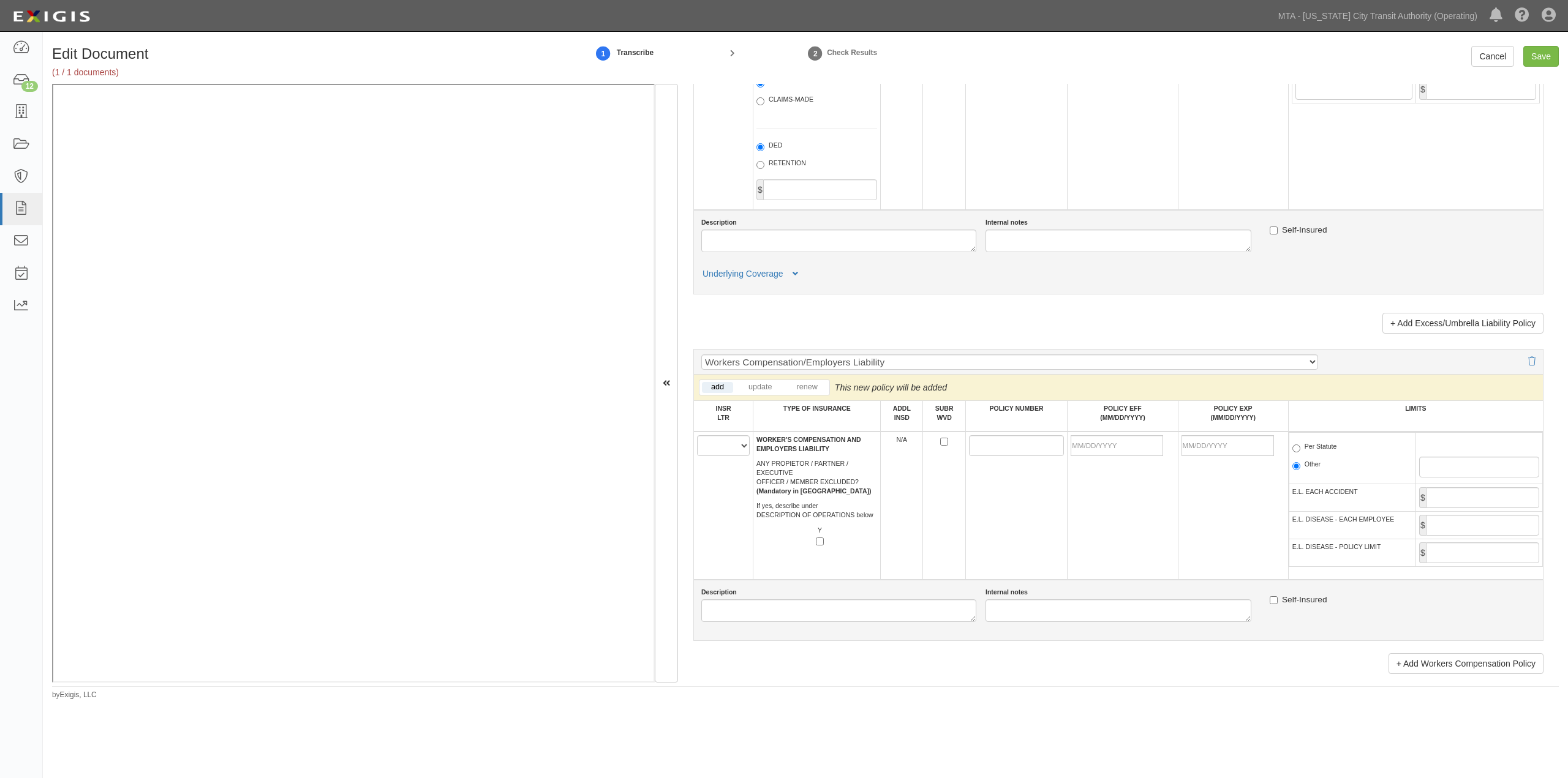
scroll to position [1700, 0]
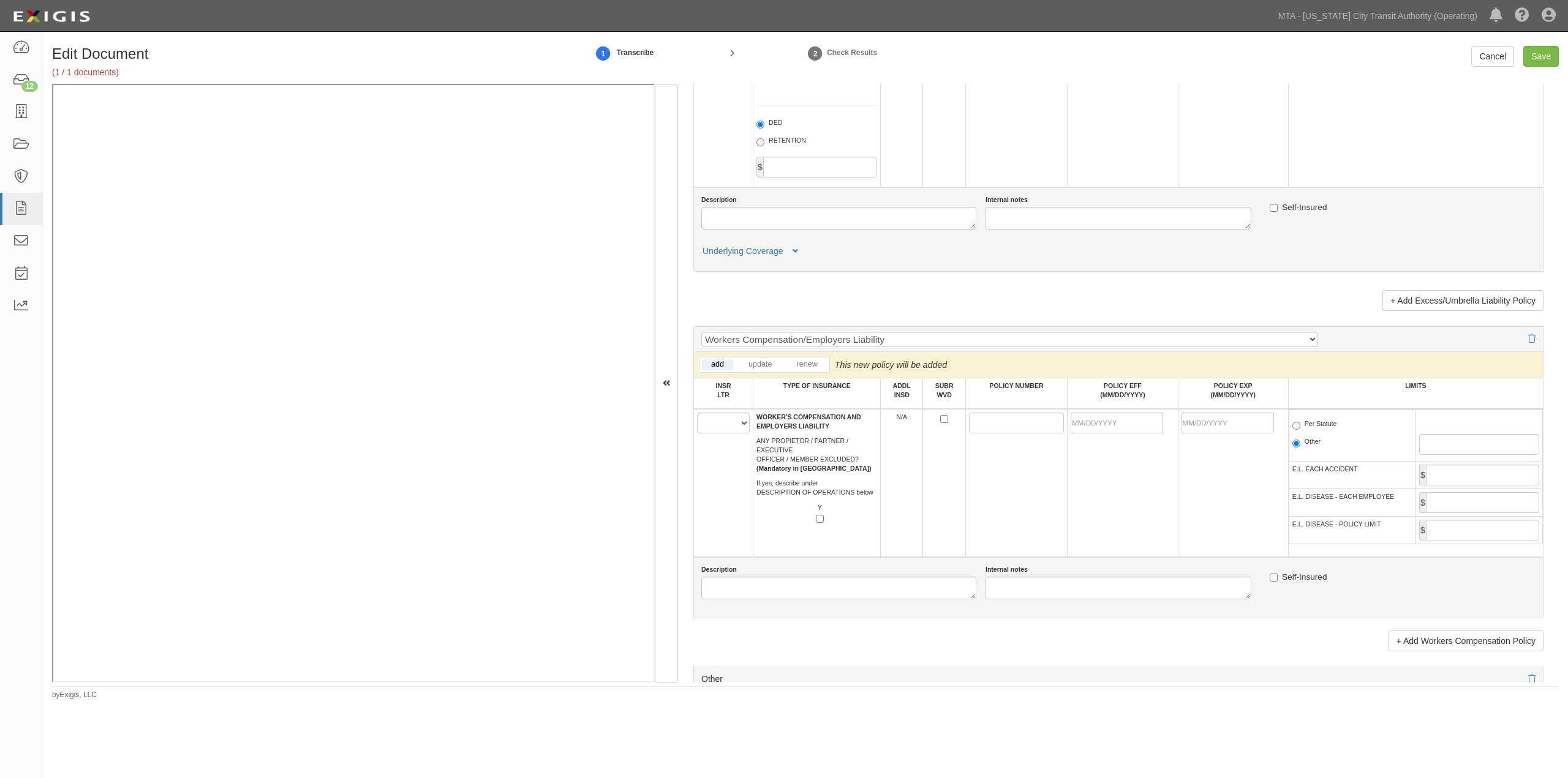
type input "20362"
click select "A B C D E F"
select select "C"
click select "A B C D E F"
paste input "WCP9114585"
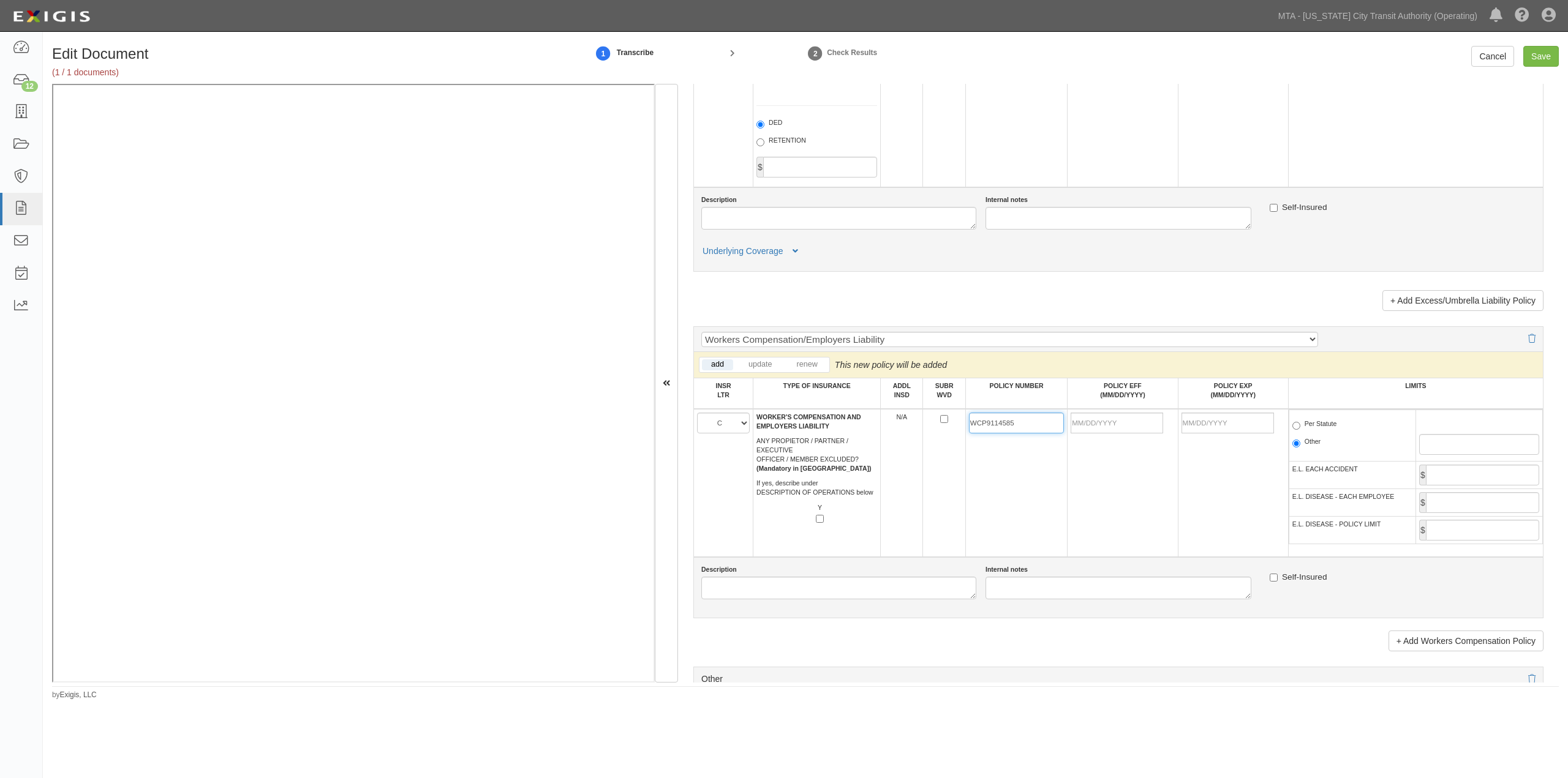
type input "WCP9114585"
click input "POLICY EFF (MM/DD/YYYY)"
type input "09/01/2025"
type input "09/01/2026"
click td "09/01/2025"
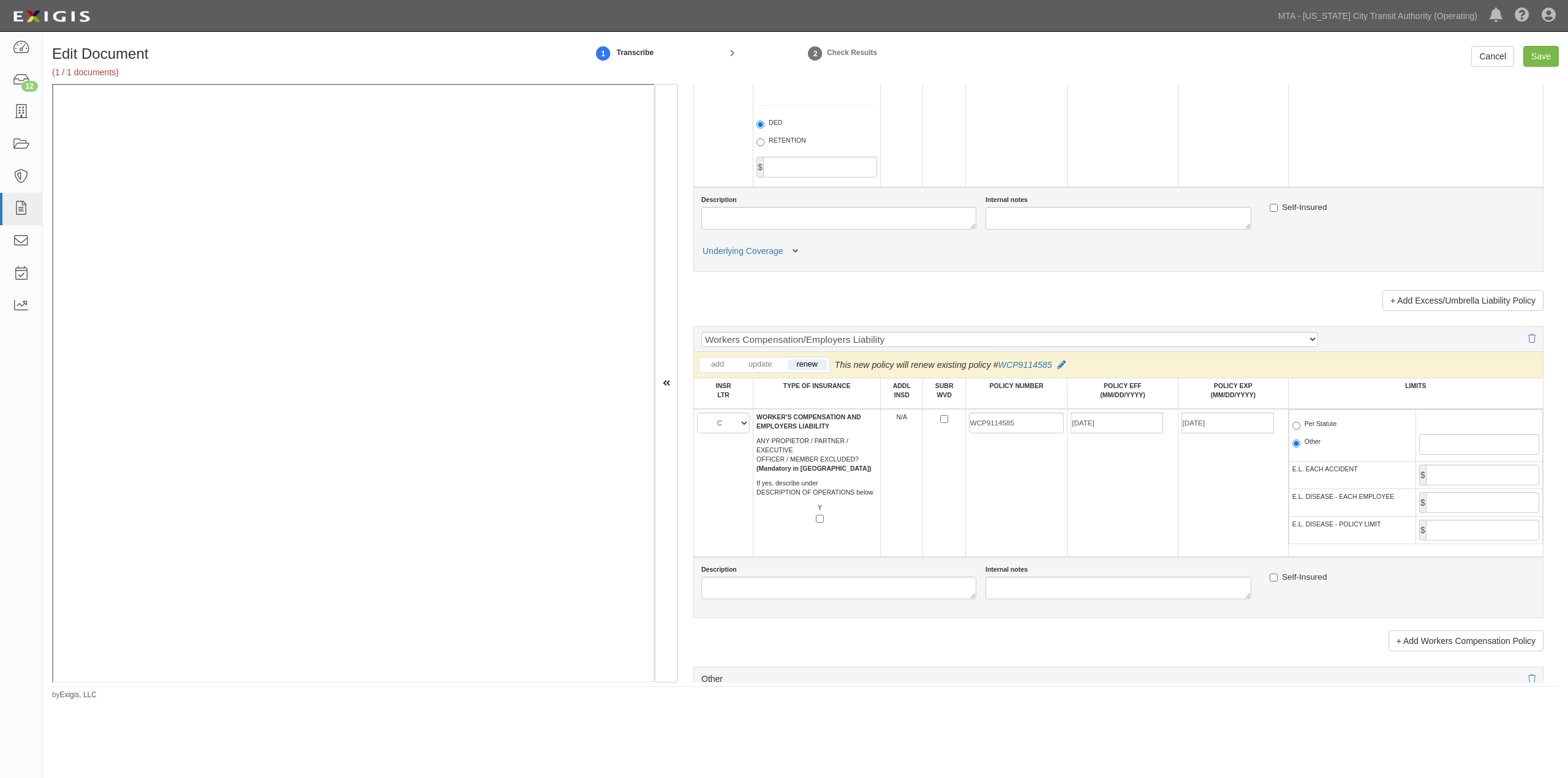
click label "Per Statute"
click input "Per Statute"
radio input "true"
click input "Save"
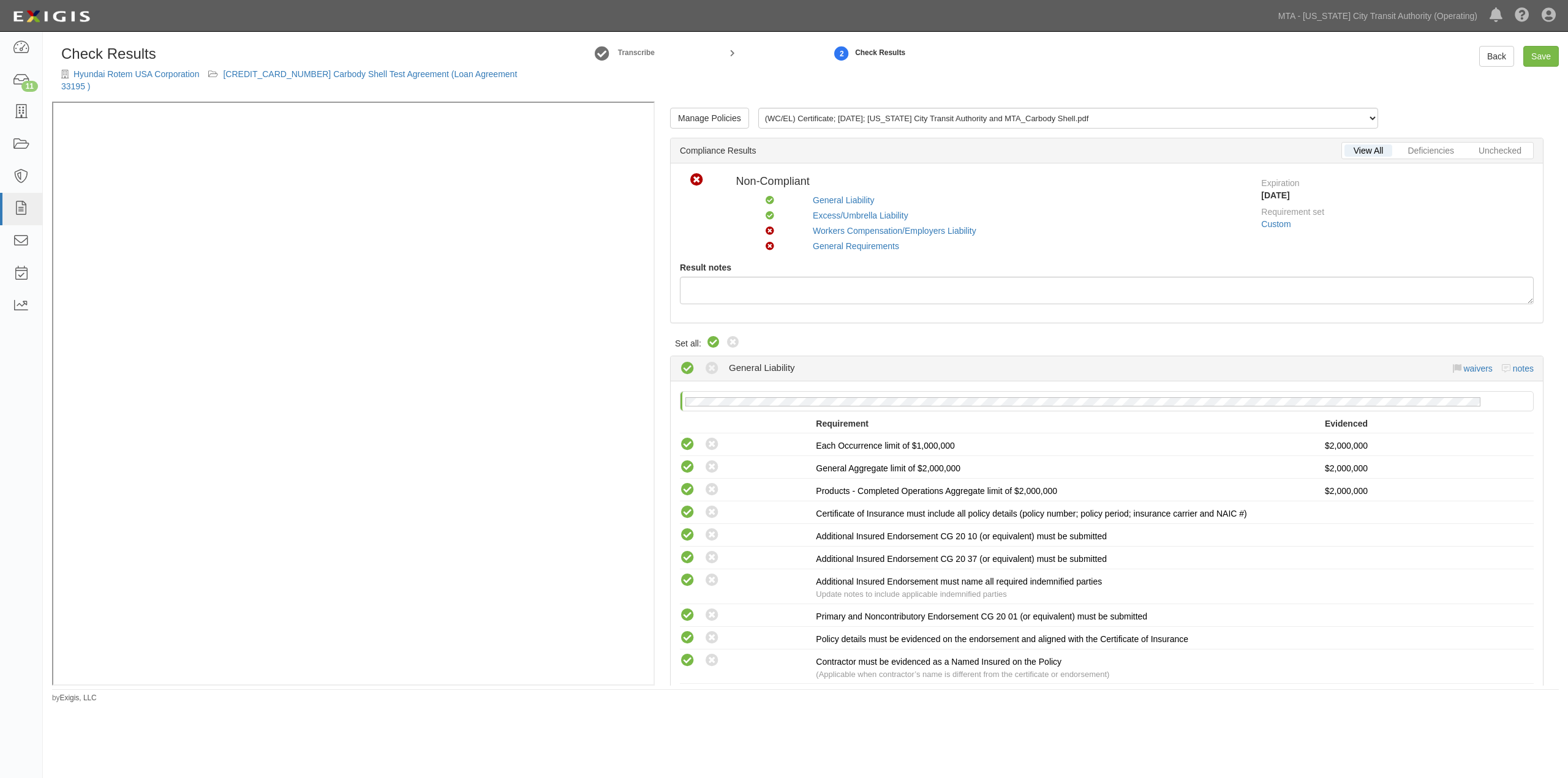
click at [717, 336] on icon at bounding box center [713, 343] width 15 height 15
radio input "true"
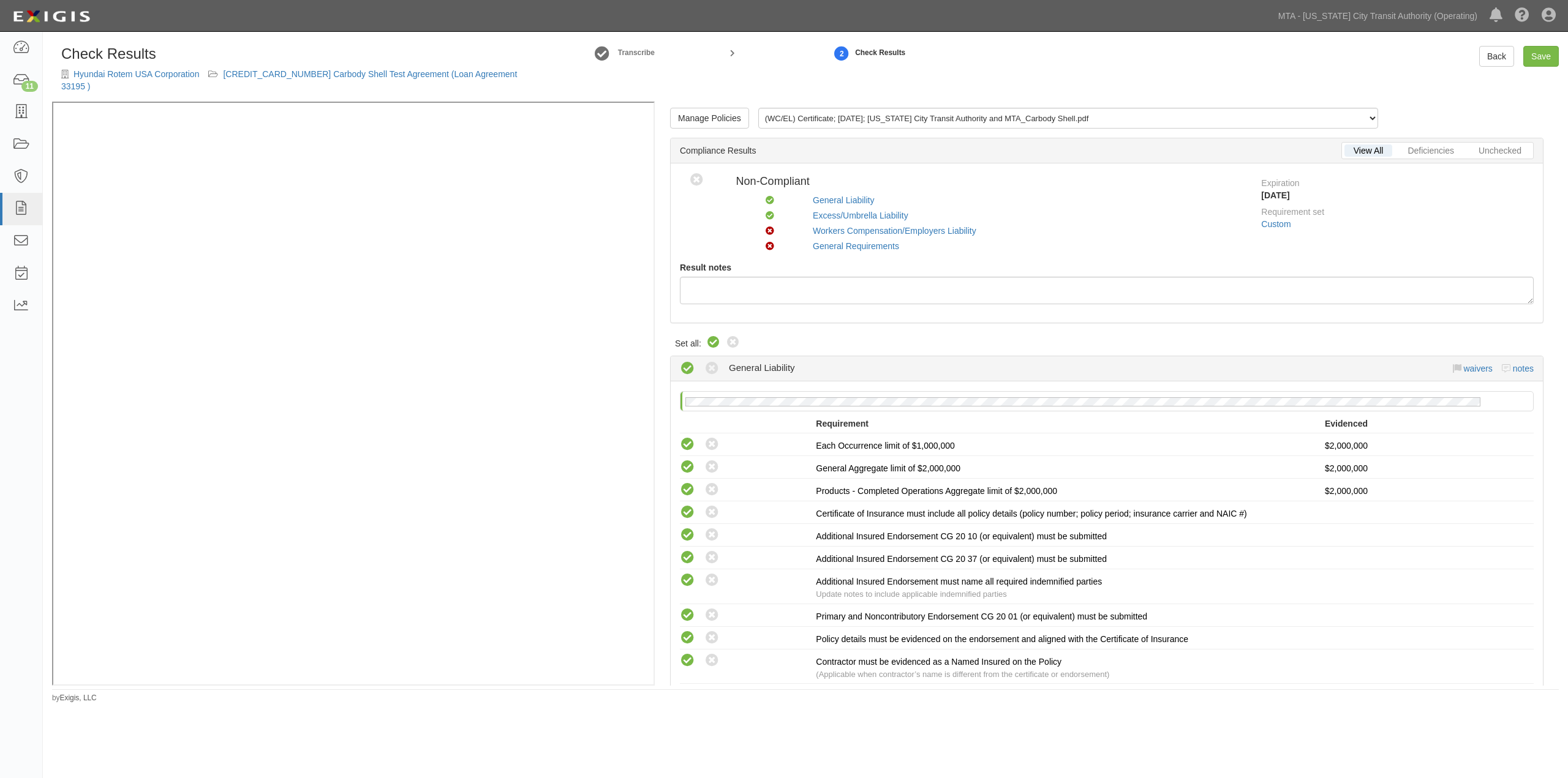
radio input "true"
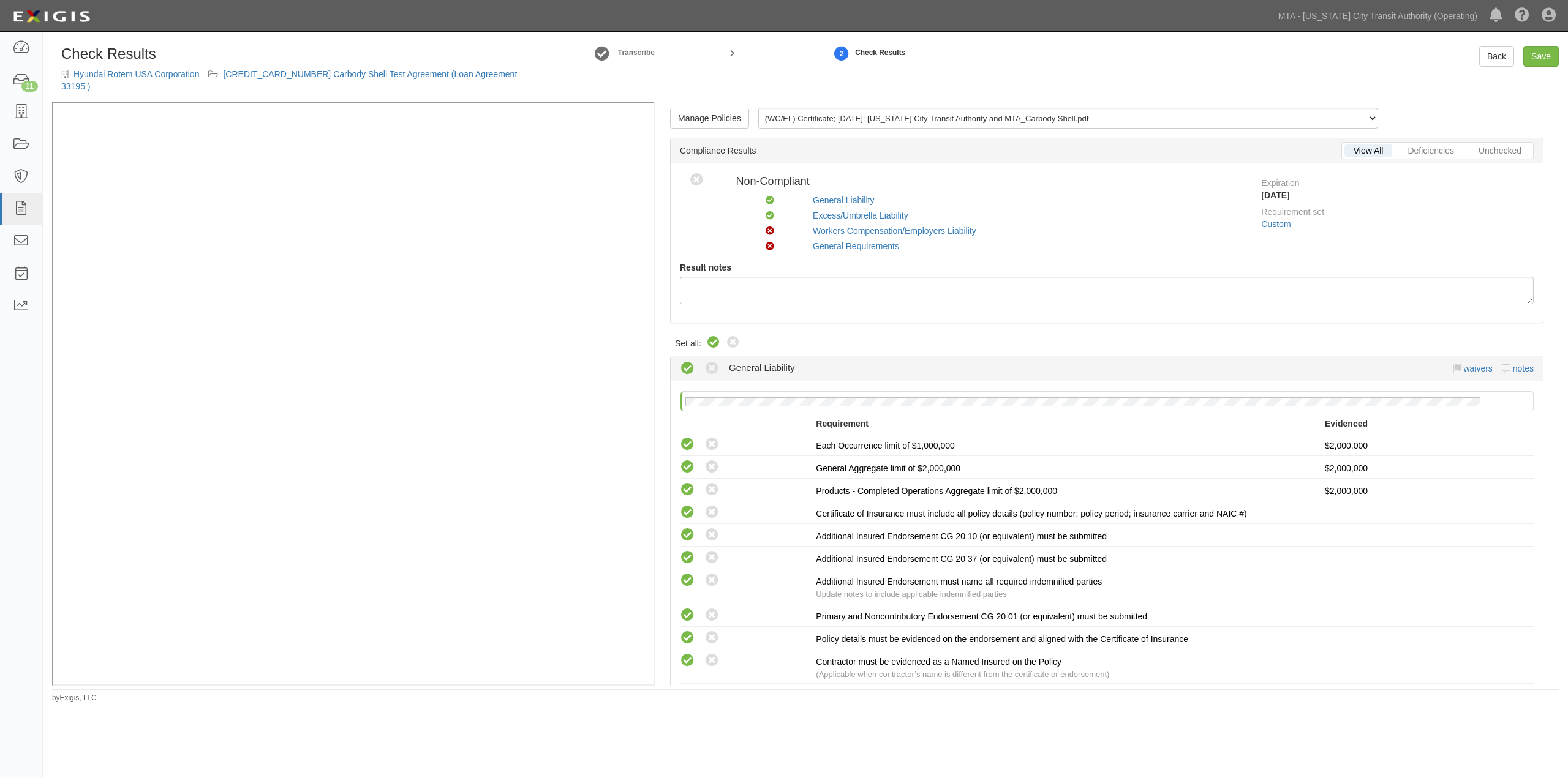
radio input "true"
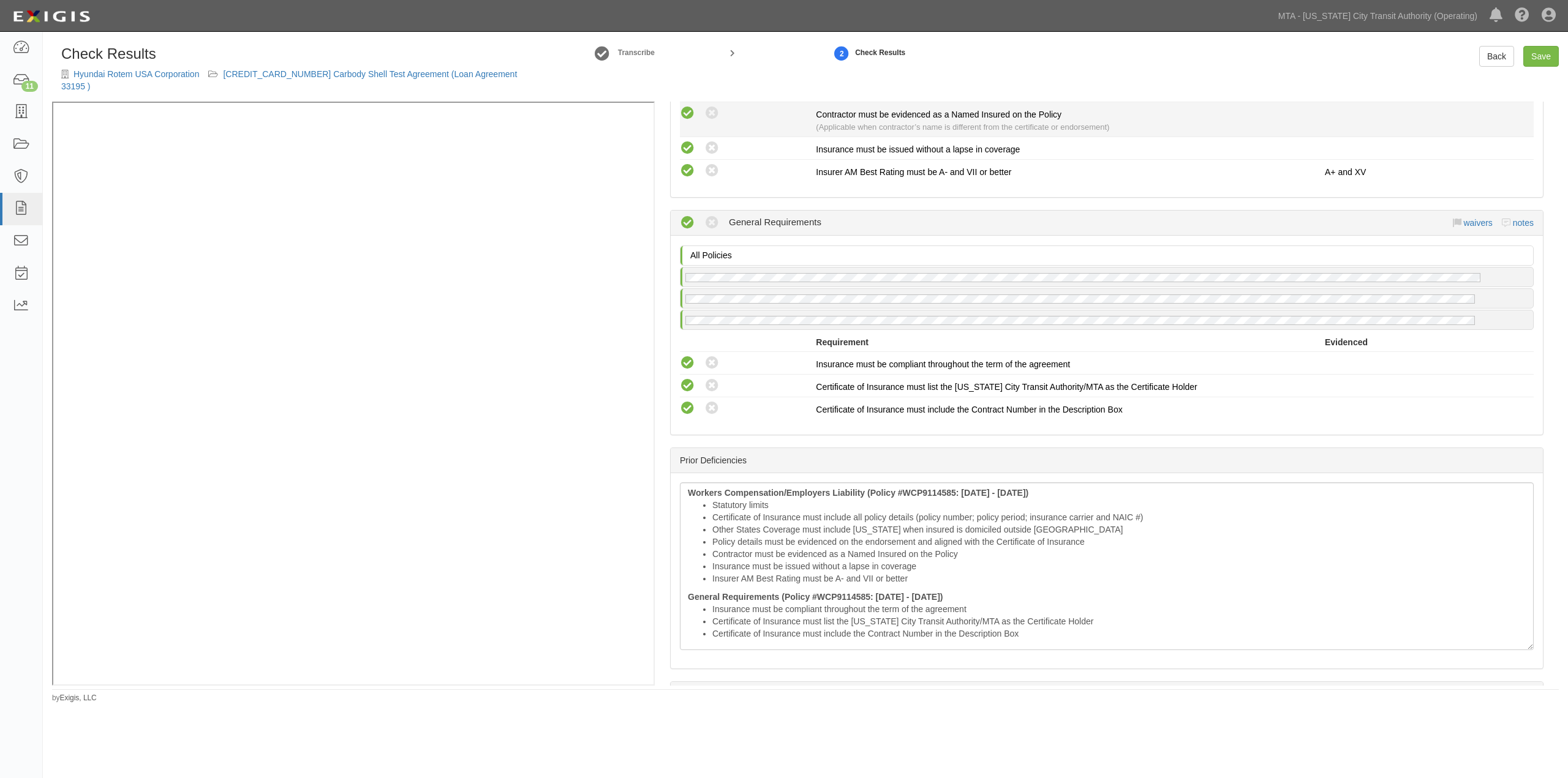
scroll to position [1225, 0]
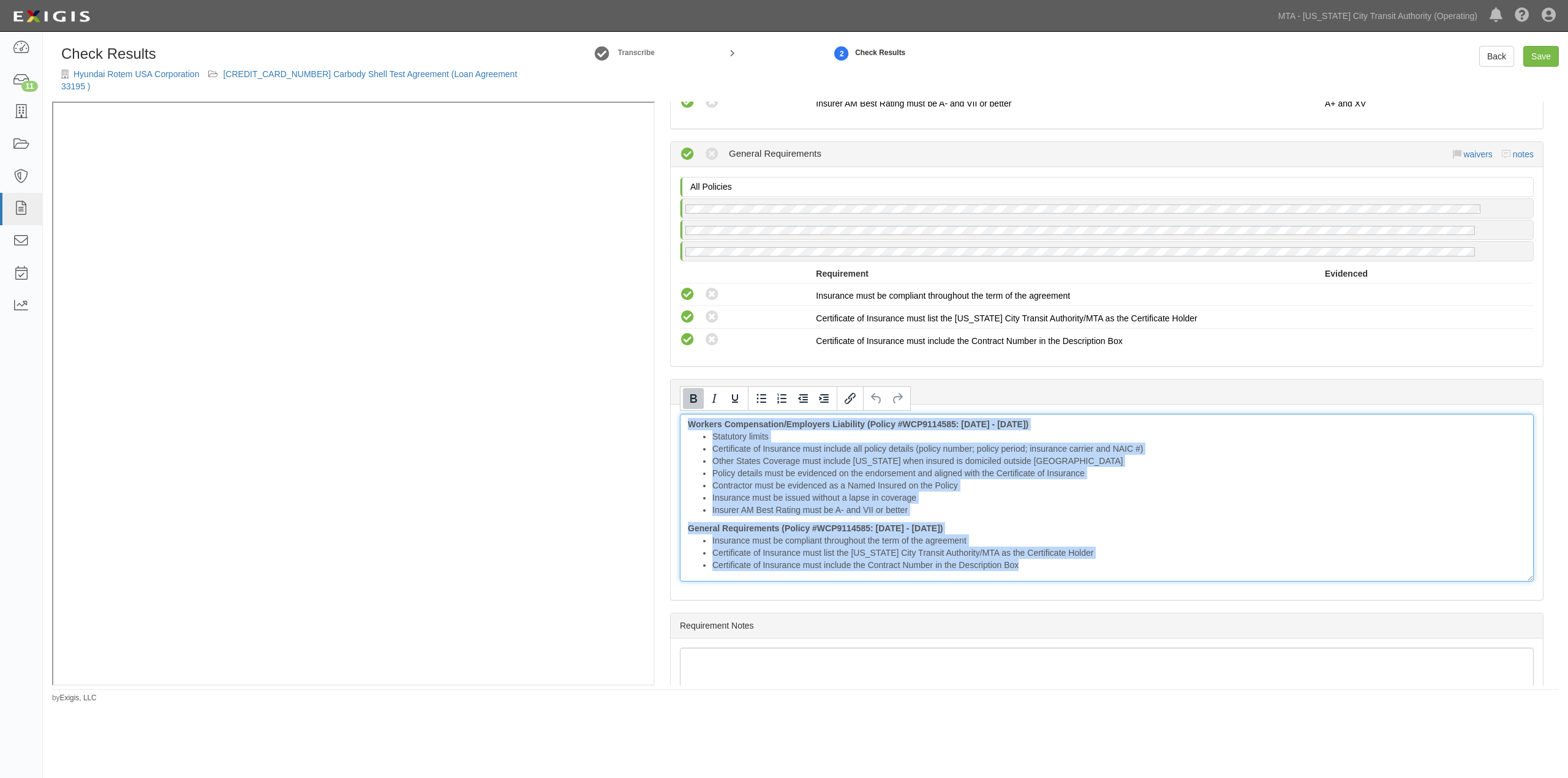
drag, startPoint x: 687, startPoint y: 420, endPoint x: 1210, endPoint y: 571, distance: 544.4
click at [1210, 571] on div "Workers Compensation/Employers Liability (Policy #WCP9114585: 09/01/2024 - 09/0…" at bounding box center [1107, 498] width 854 height 167
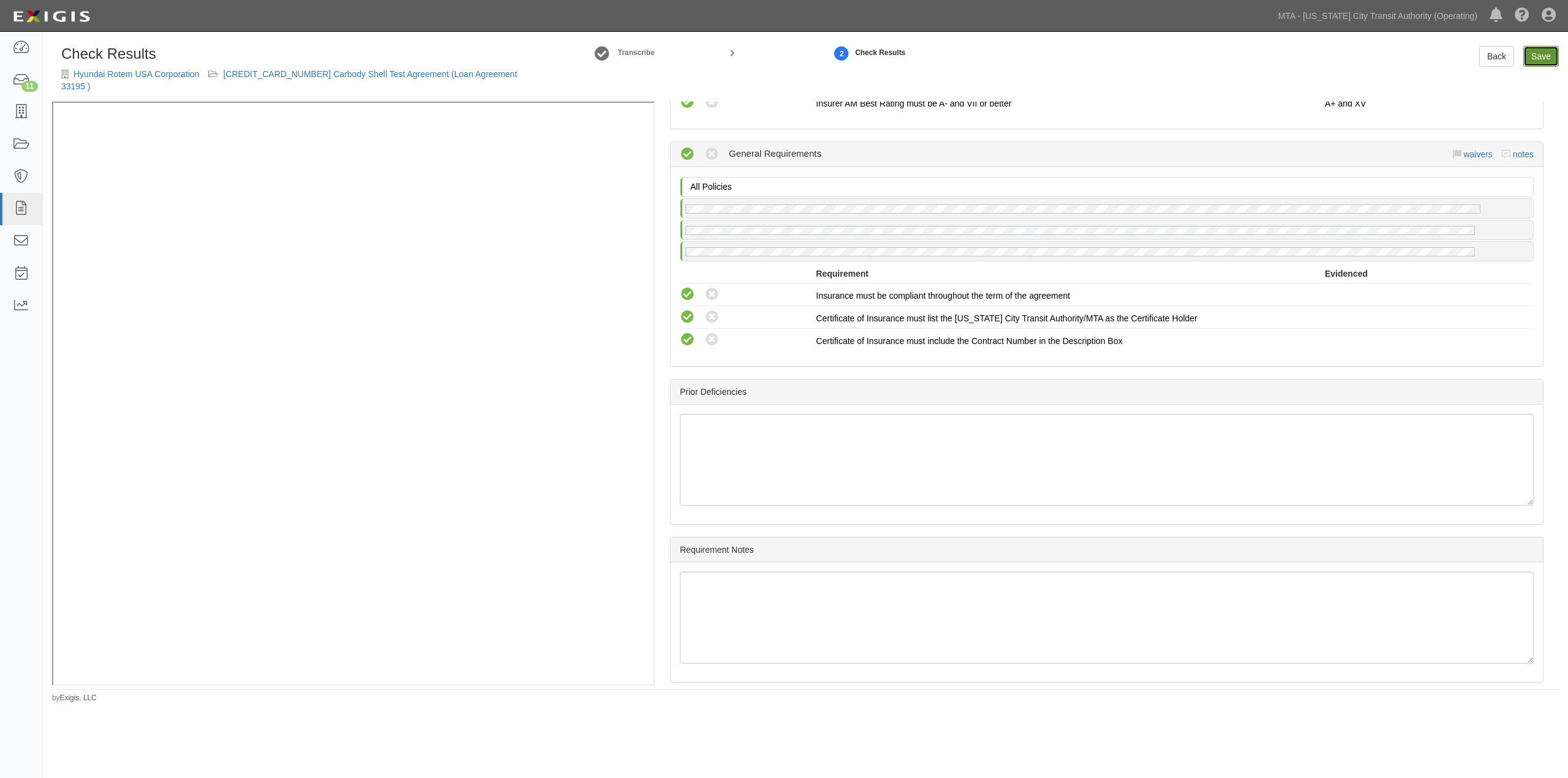
click at [1546, 59] on link "Save" at bounding box center [1542, 56] width 35 height 21
radio input "true"
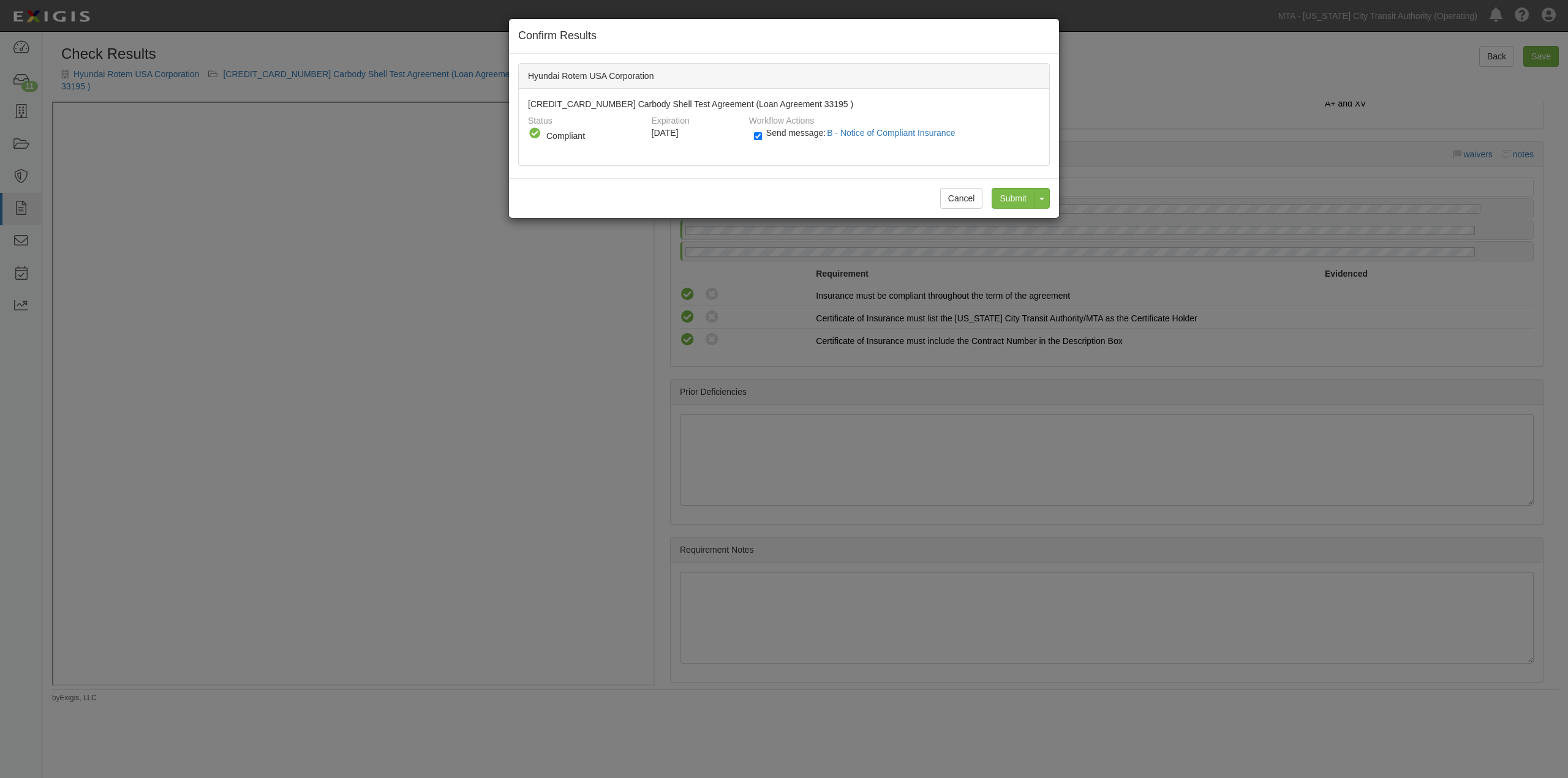
click at [797, 139] on label "Send message: B - Notice of Compliant Insurance" at bounding box center [858, 139] width 206 height 16
click at [762, 139] on input "Send message: B - Notice of Compliant Insurance" at bounding box center [758, 137] width 8 height 14
checkbox input "false"
click at [1003, 202] on input "Submit" at bounding box center [1013, 198] width 43 height 21
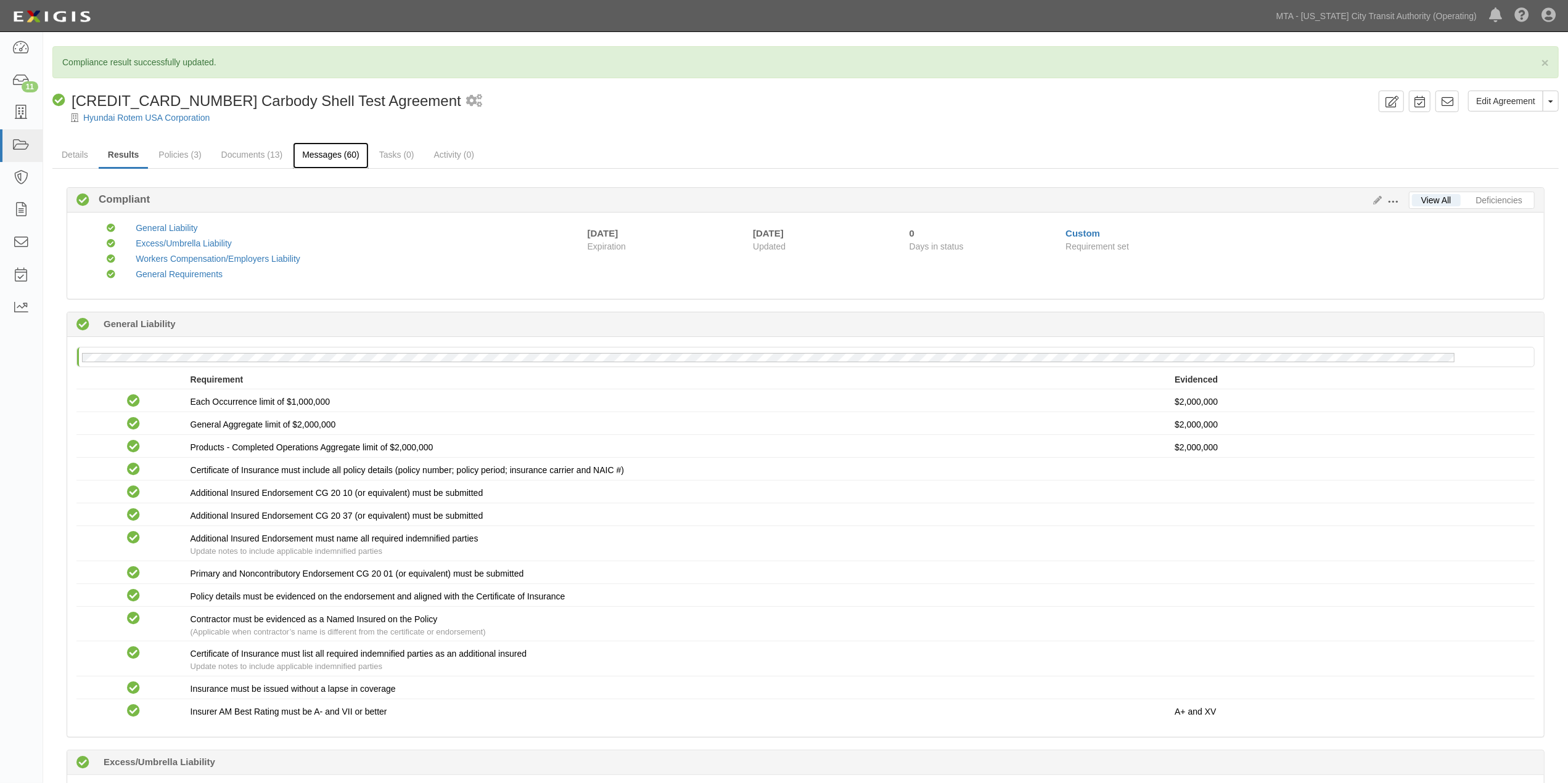
click at [344, 154] on link "Messages (60)" at bounding box center [330, 156] width 75 height 27
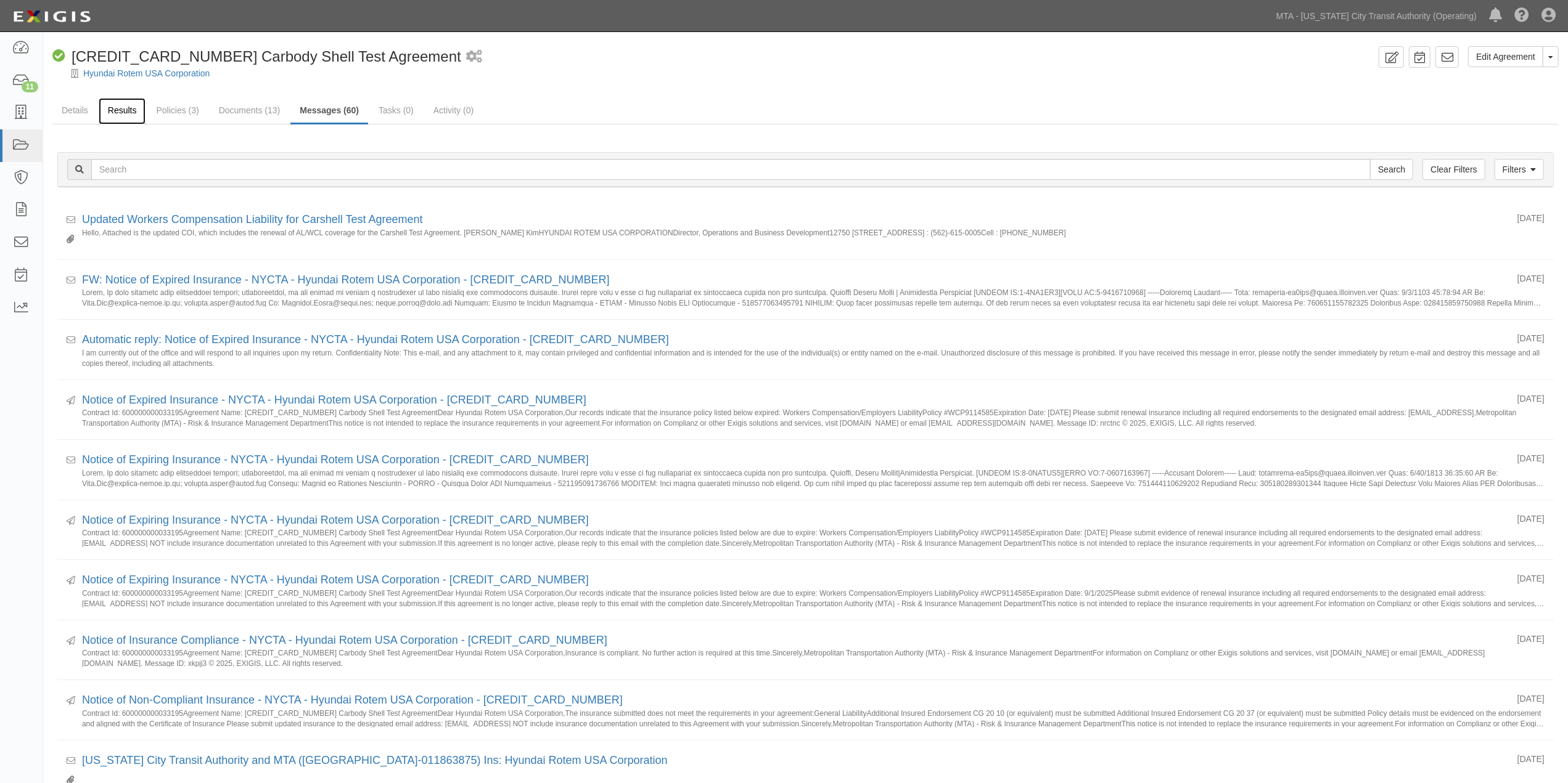
click at [117, 106] on link "Results" at bounding box center [122, 112] width 48 height 27
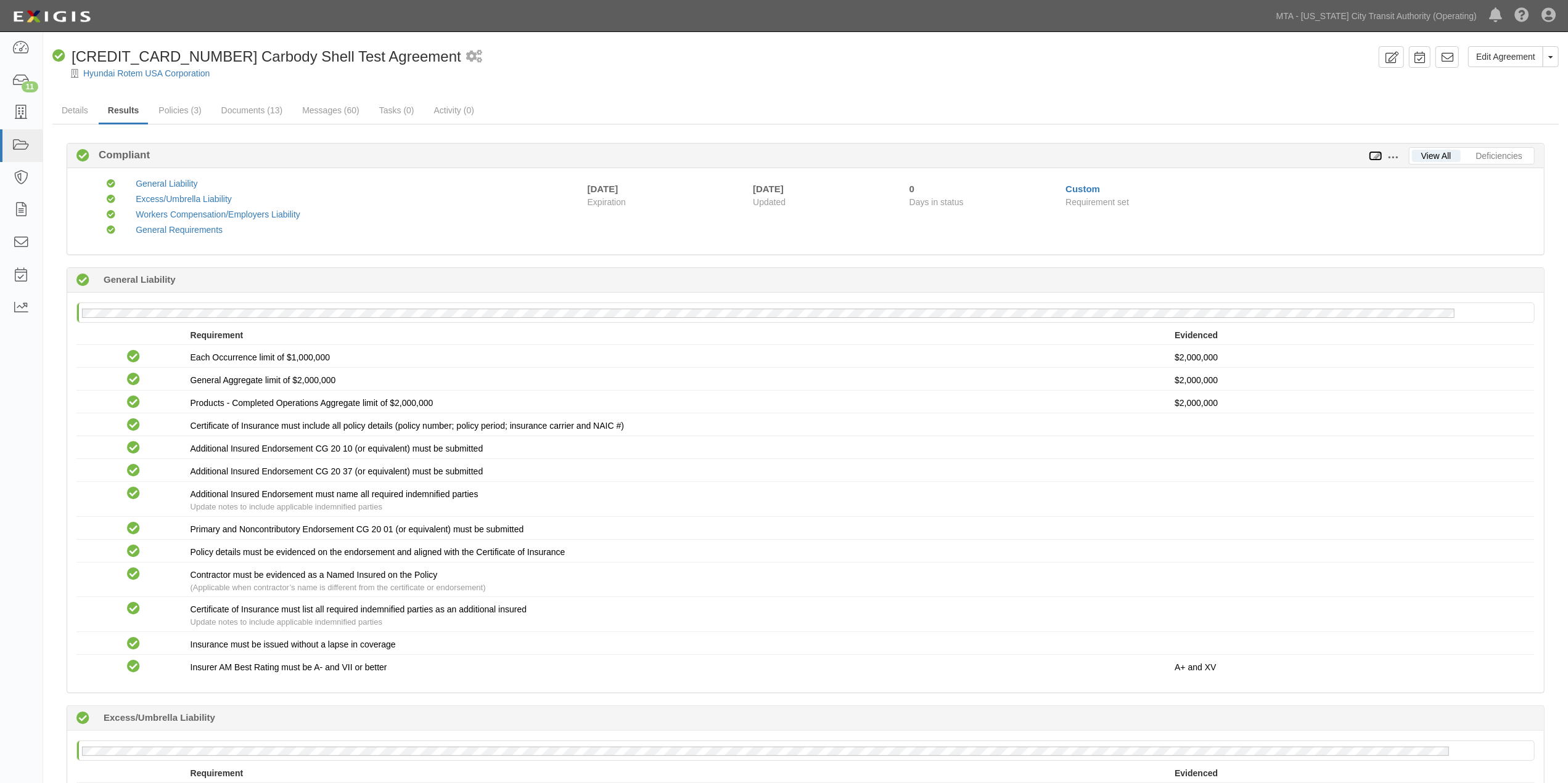
click at [1376, 154] on icon at bounding box center [1375, 157] width 13 height 9
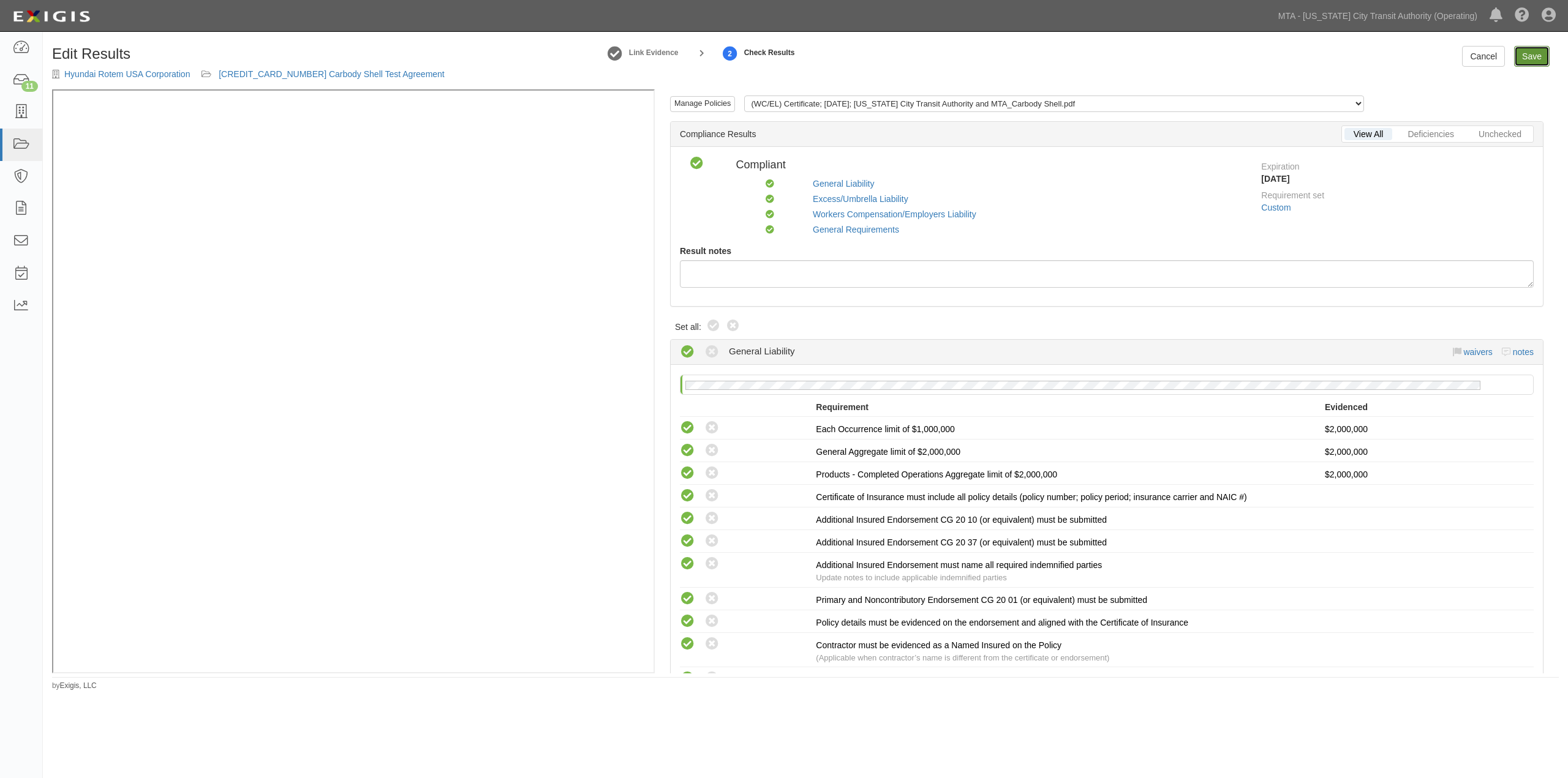
click at [1527, 59] on link "Save" at bounding box center [1532, 56] width 35 height 21
radio input "true"
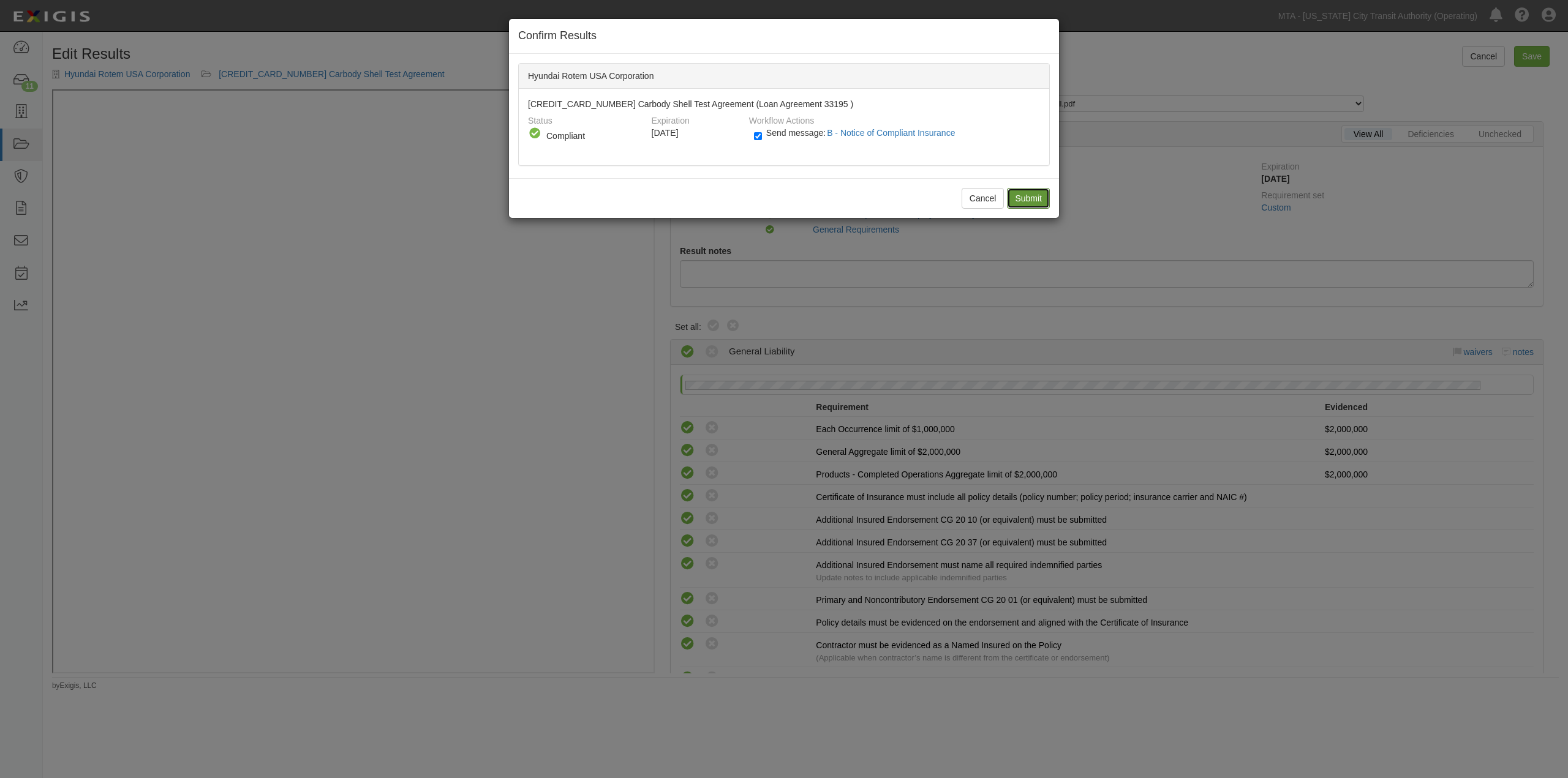
click at [1027, 197] on input "Submit" at bounding box center [1029, 198] width 43 height 21
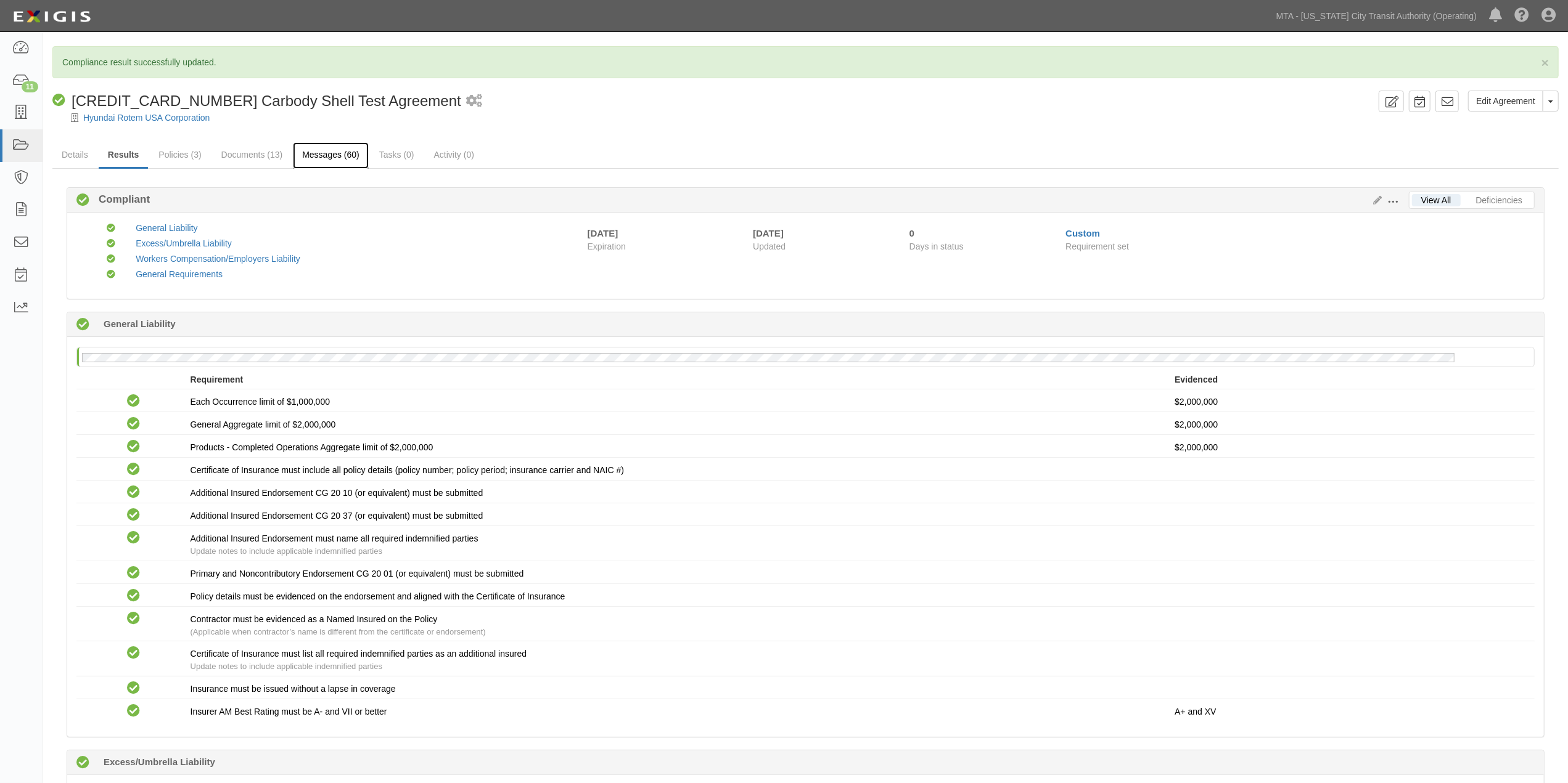
click at [330, 157] on link "Messages (60)" at bounding box center [330, 156] width 75 height 27
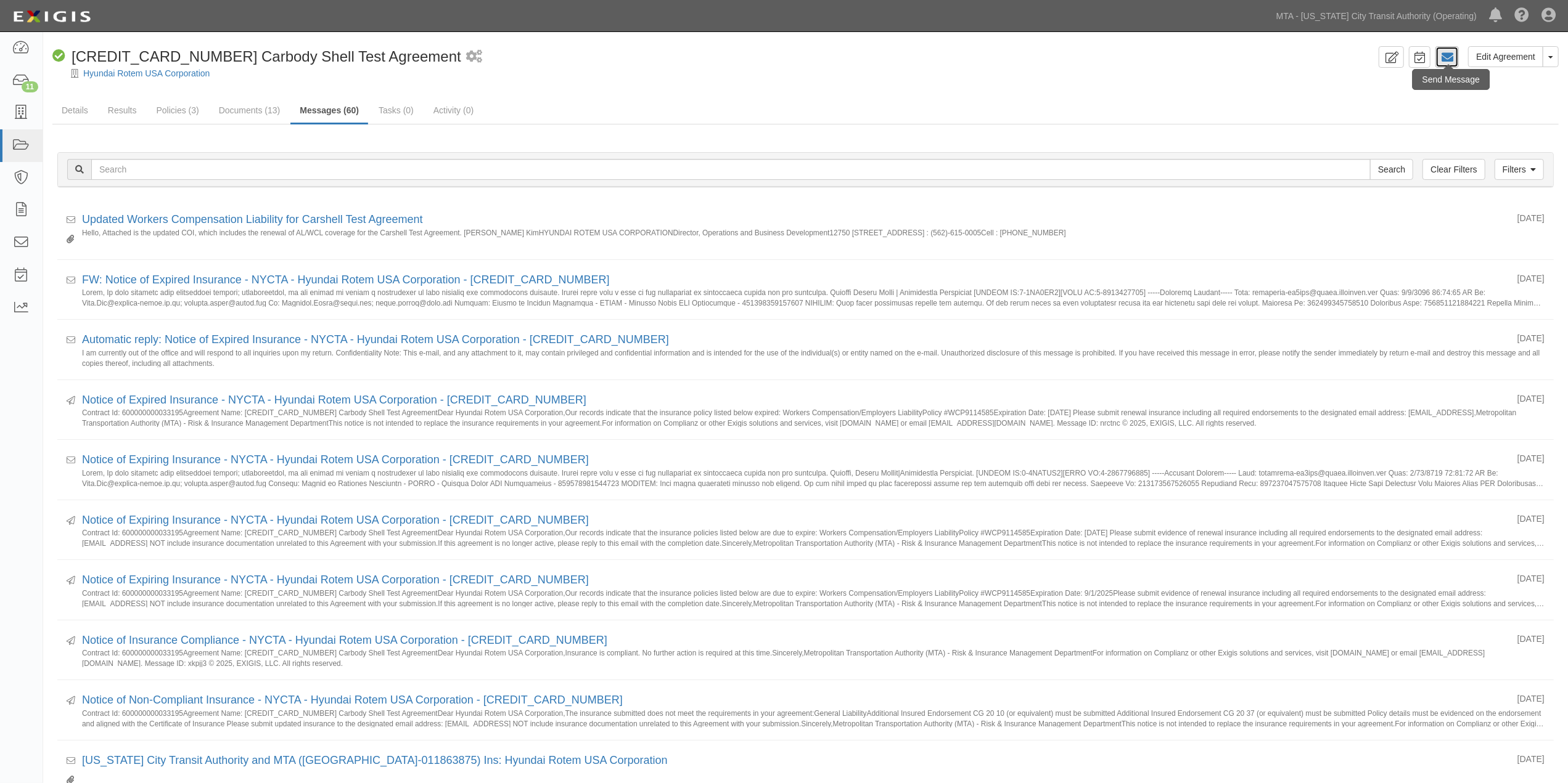
click at [1447, 60] on icon at bounding box center [1446, 58] width 12 height 12
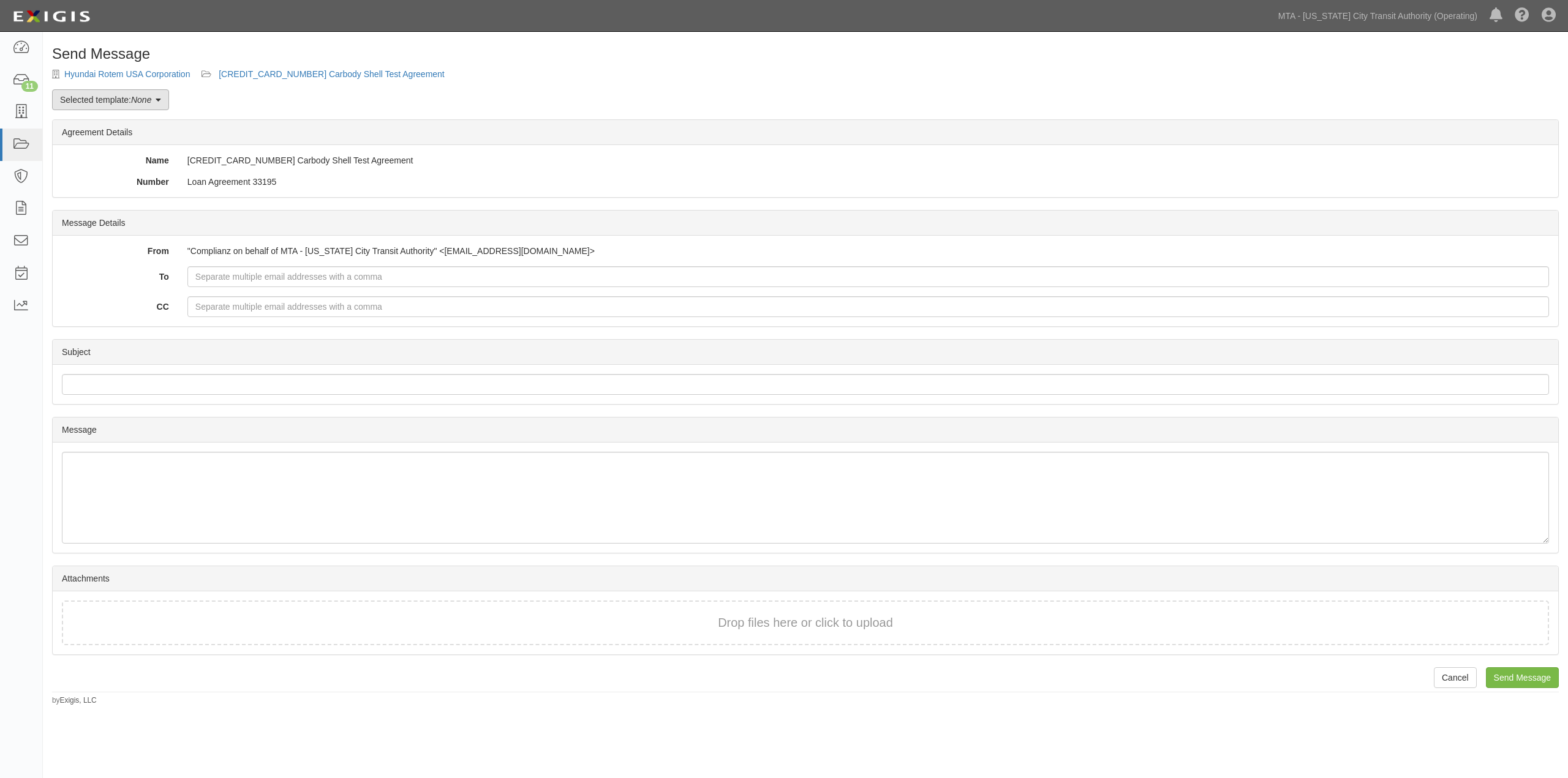
click at [145, 96] on em "None" at bounding box center [141, 100] width 20 height 10
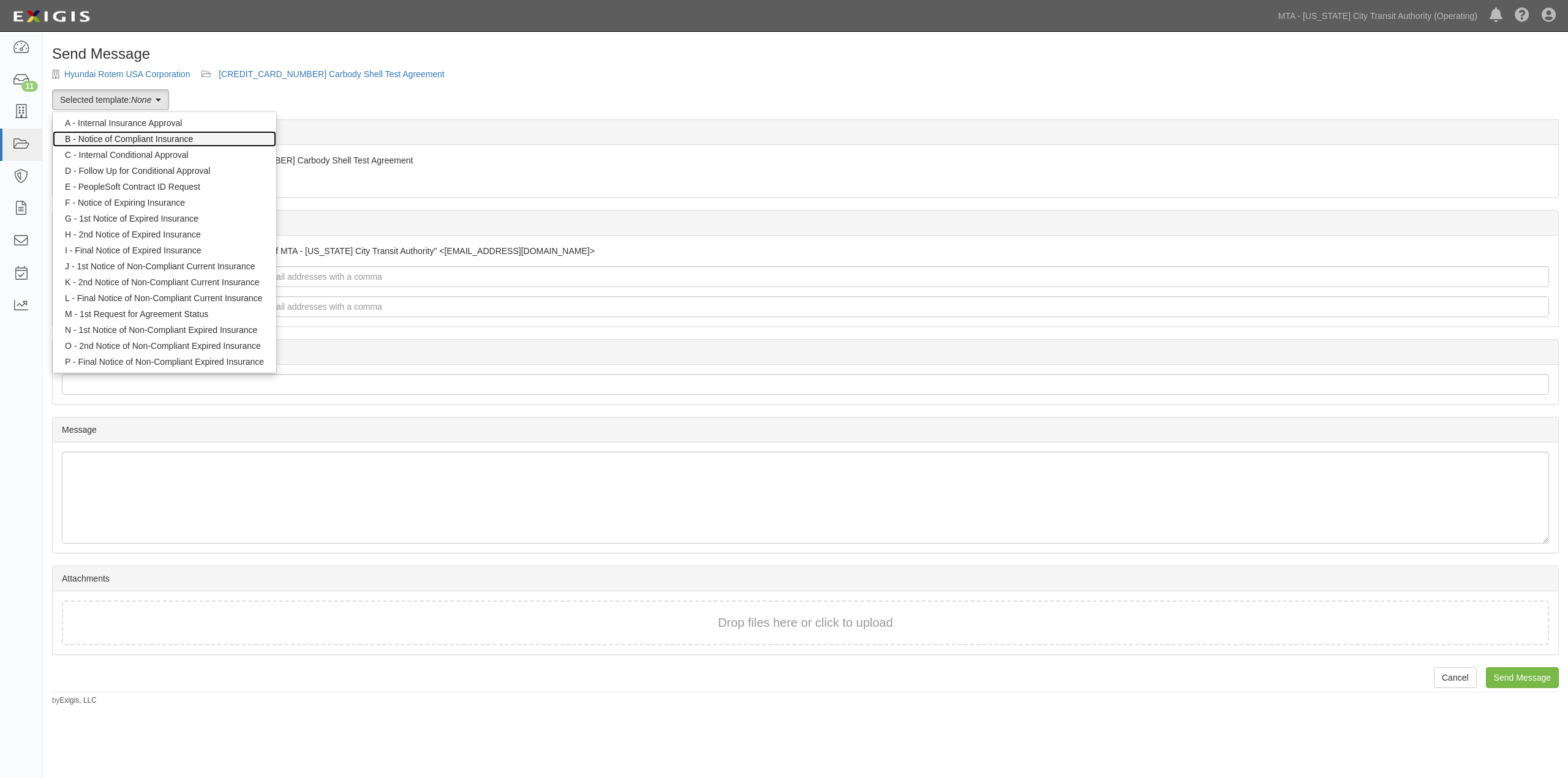
click at [137, 137] on link "B - Notice of Compliant Insurance" at bounding box center [165, 139] width 224 height 16
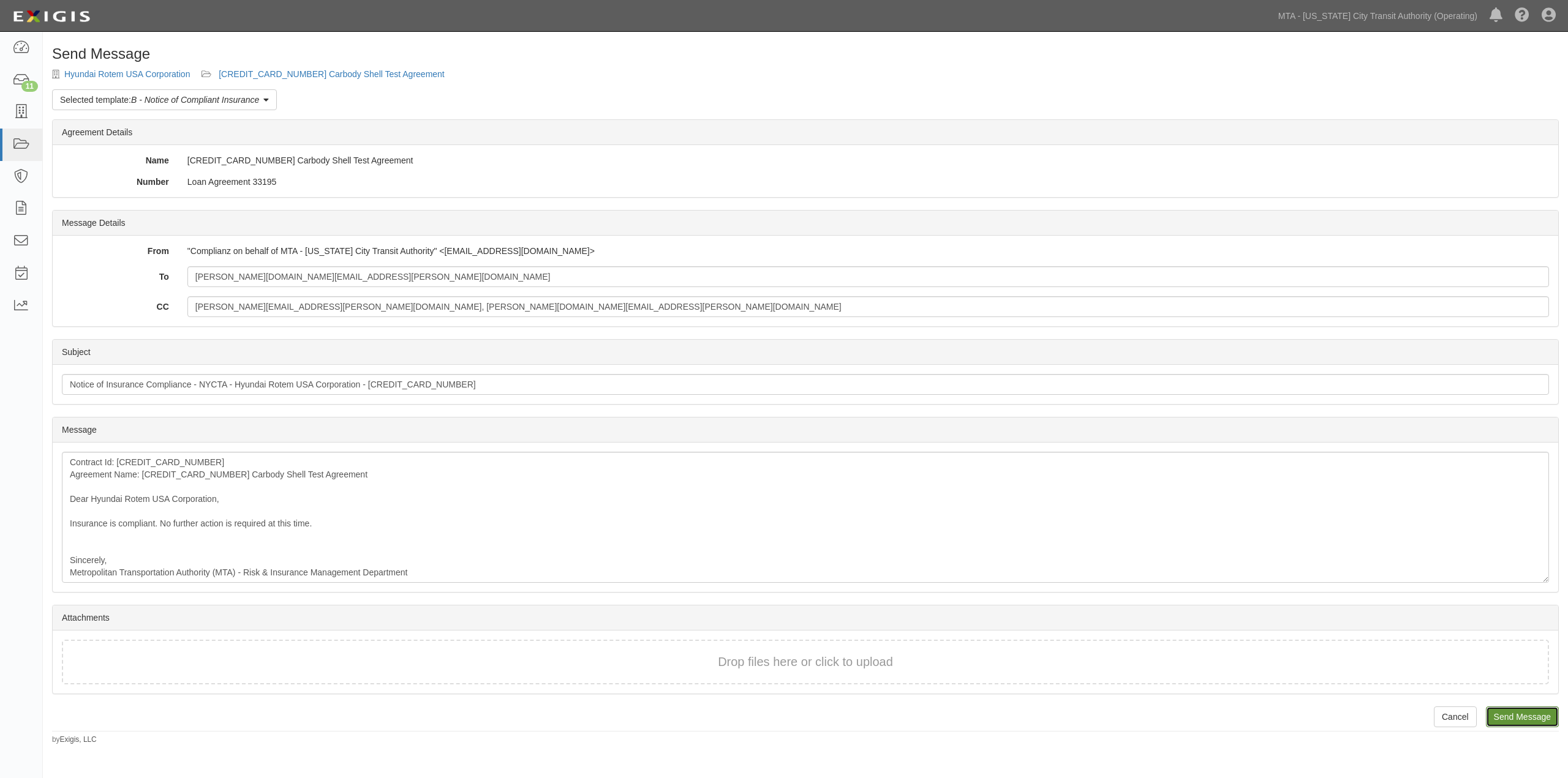
click at [1510, 720] on input "Send Message" at bounding box center [1522, 717] width 73 height 21
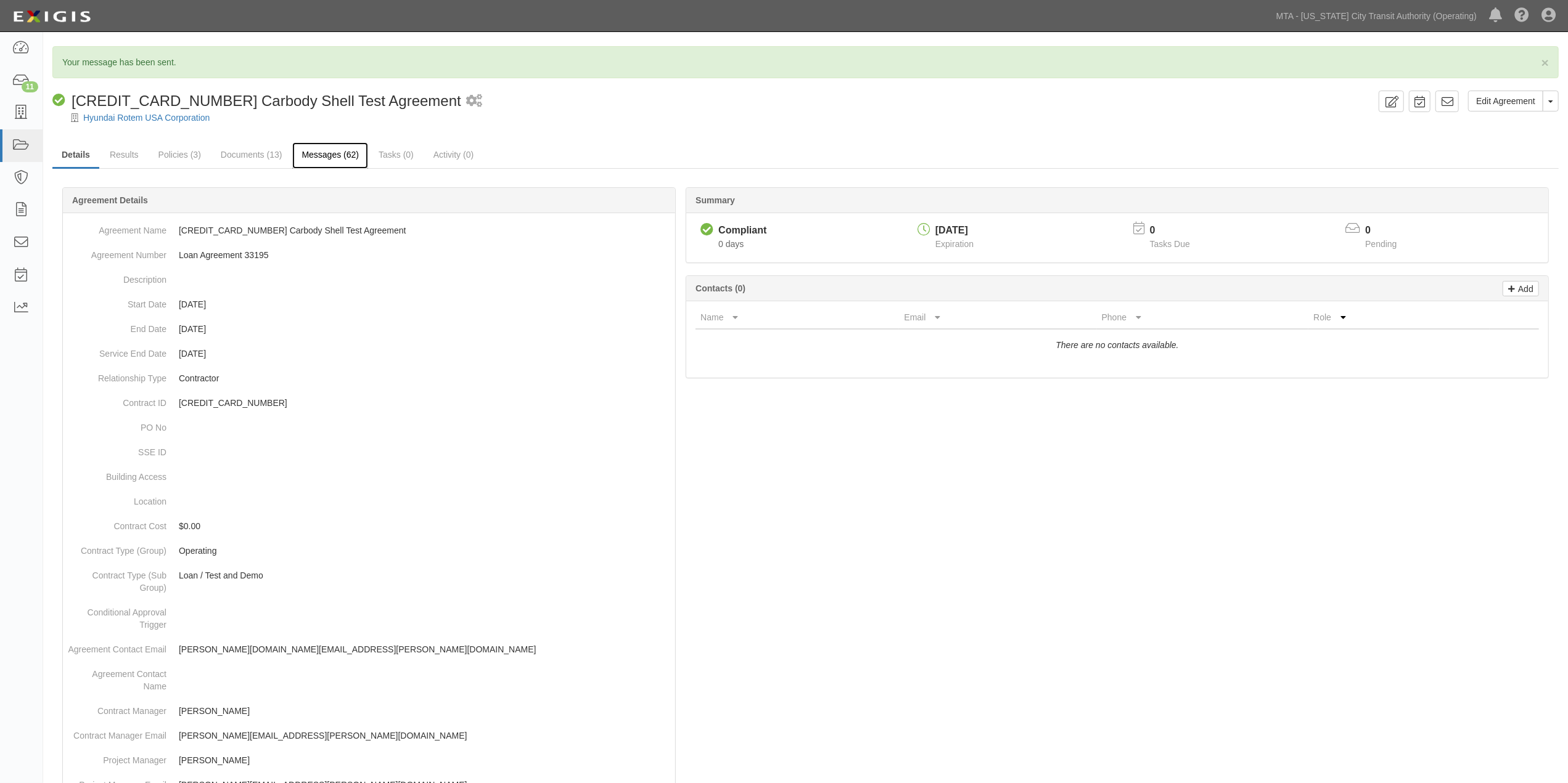
click at [310, 152] on link "Messages (62)" at bounding box center [329, 156] width 75 height 27
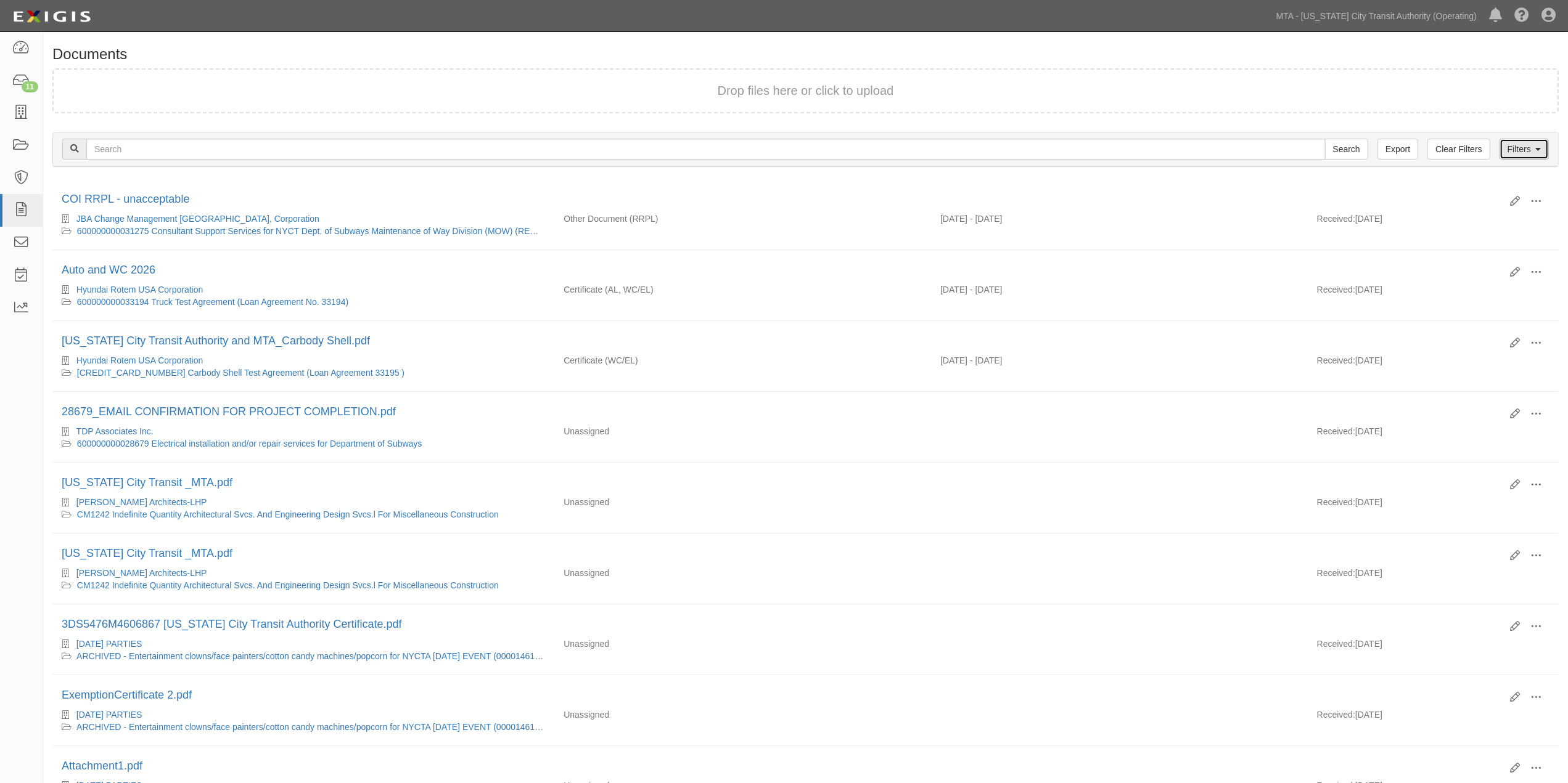
click at [1529, 144] on link "Filters" at bounding box center [1524, 149] width 50 height 21
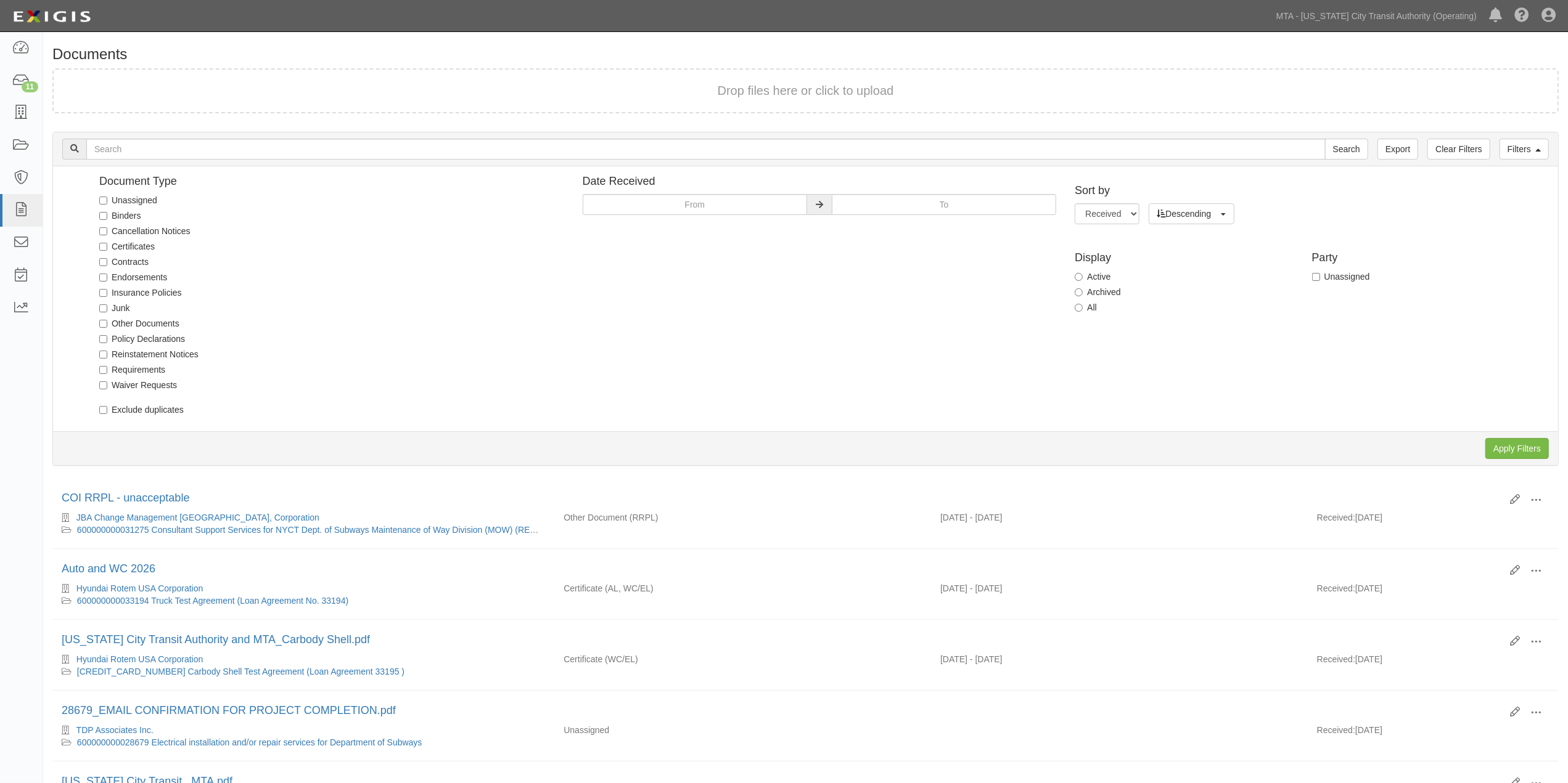
click at [137, 198] on label "Unassigned" at bounding box center [128, 200] width 58 height 12
click at [107, 198] on input "Unassigned" at bounding box center [103, 200] width 8 height 8
checkbox input "true"
click at [1525, 449] on input "Apply Filters" at bounding box center [1517, 449] width 64 height 21
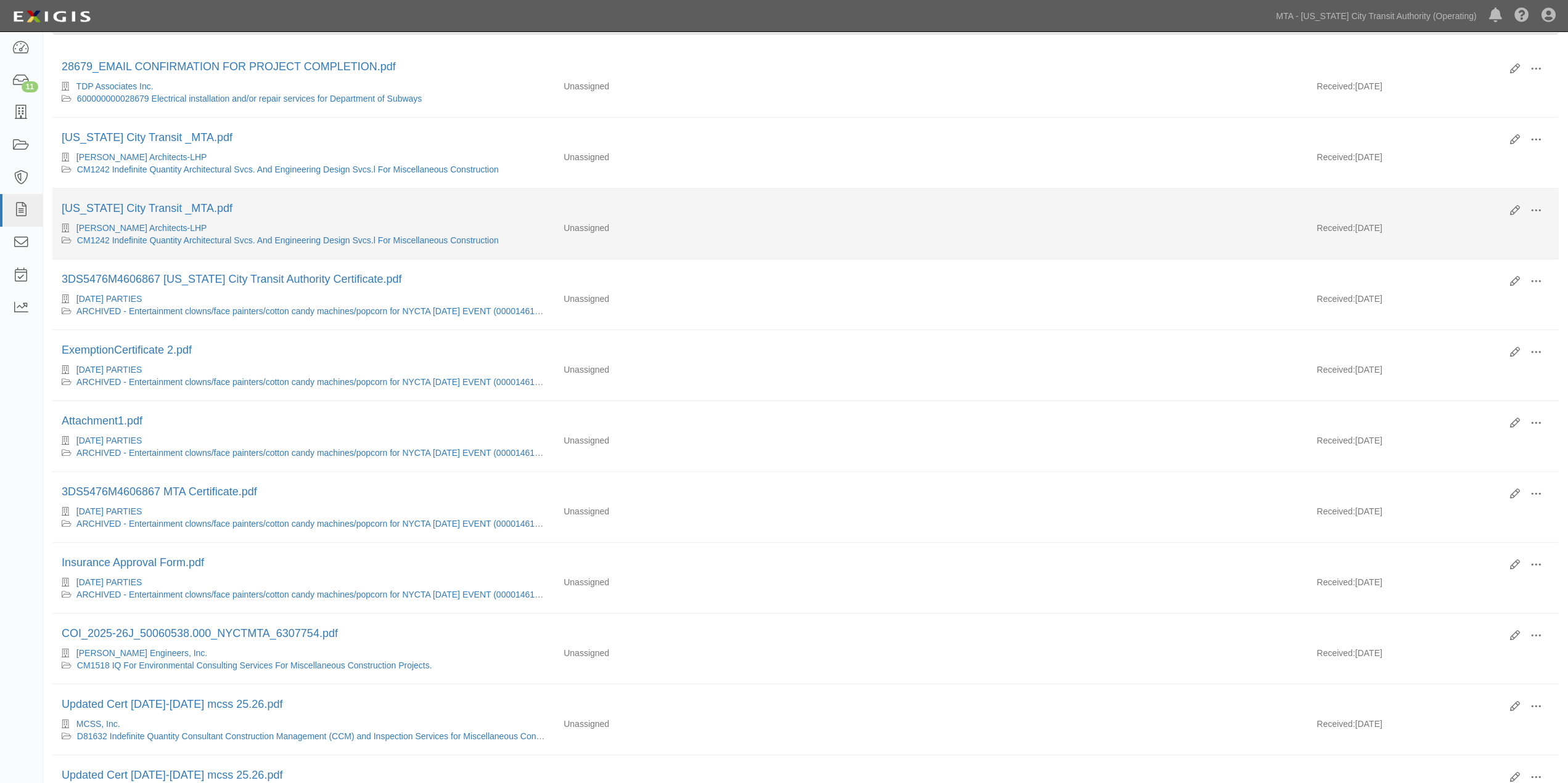
scroll to position [137, 0]
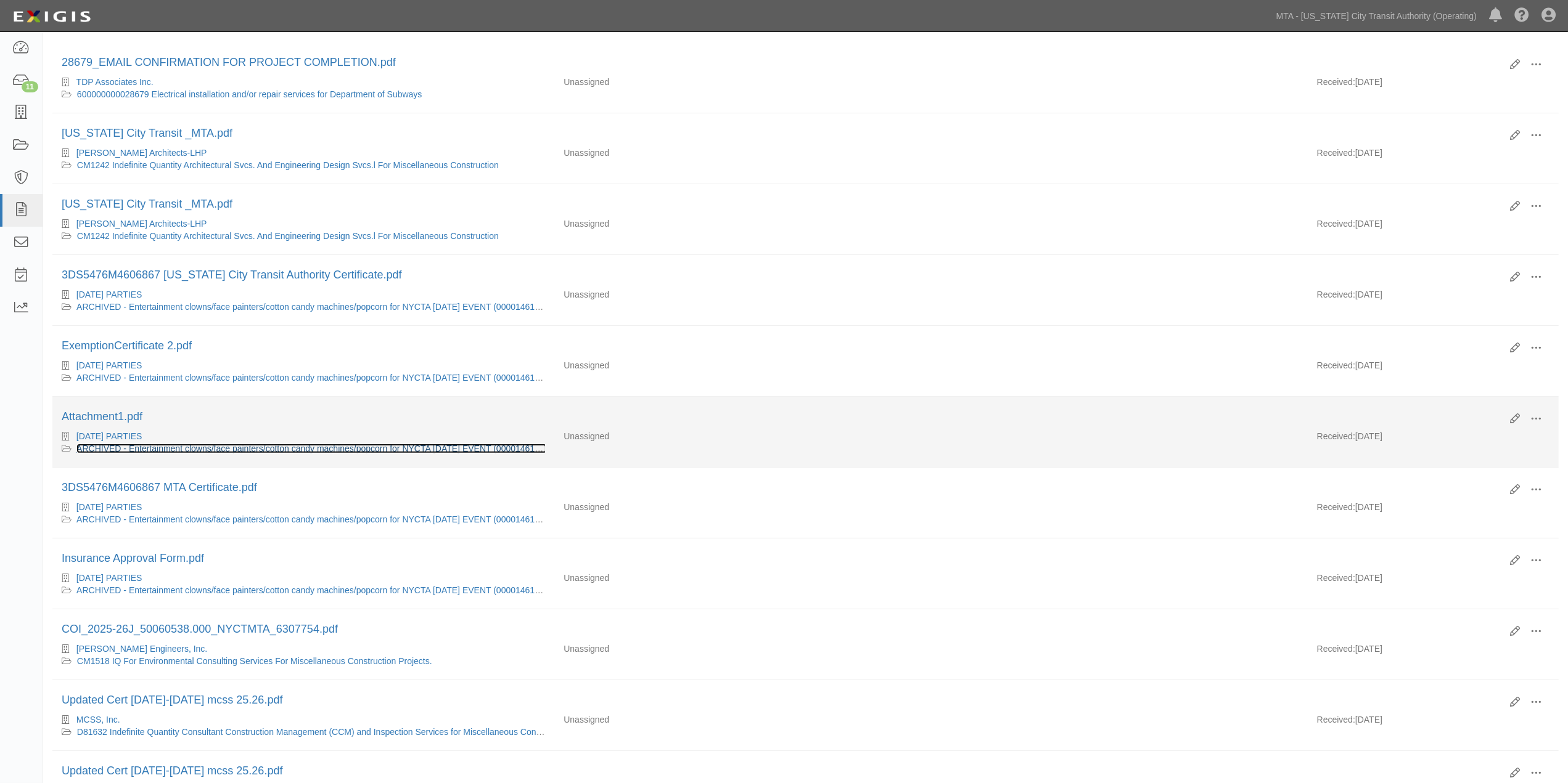
click at [171, 454] on link "ARCHIVED - Entertainment clowns/face painters/cotton candy machines/popcorn for…" at bounding box center [311, 448] width 470 height 10
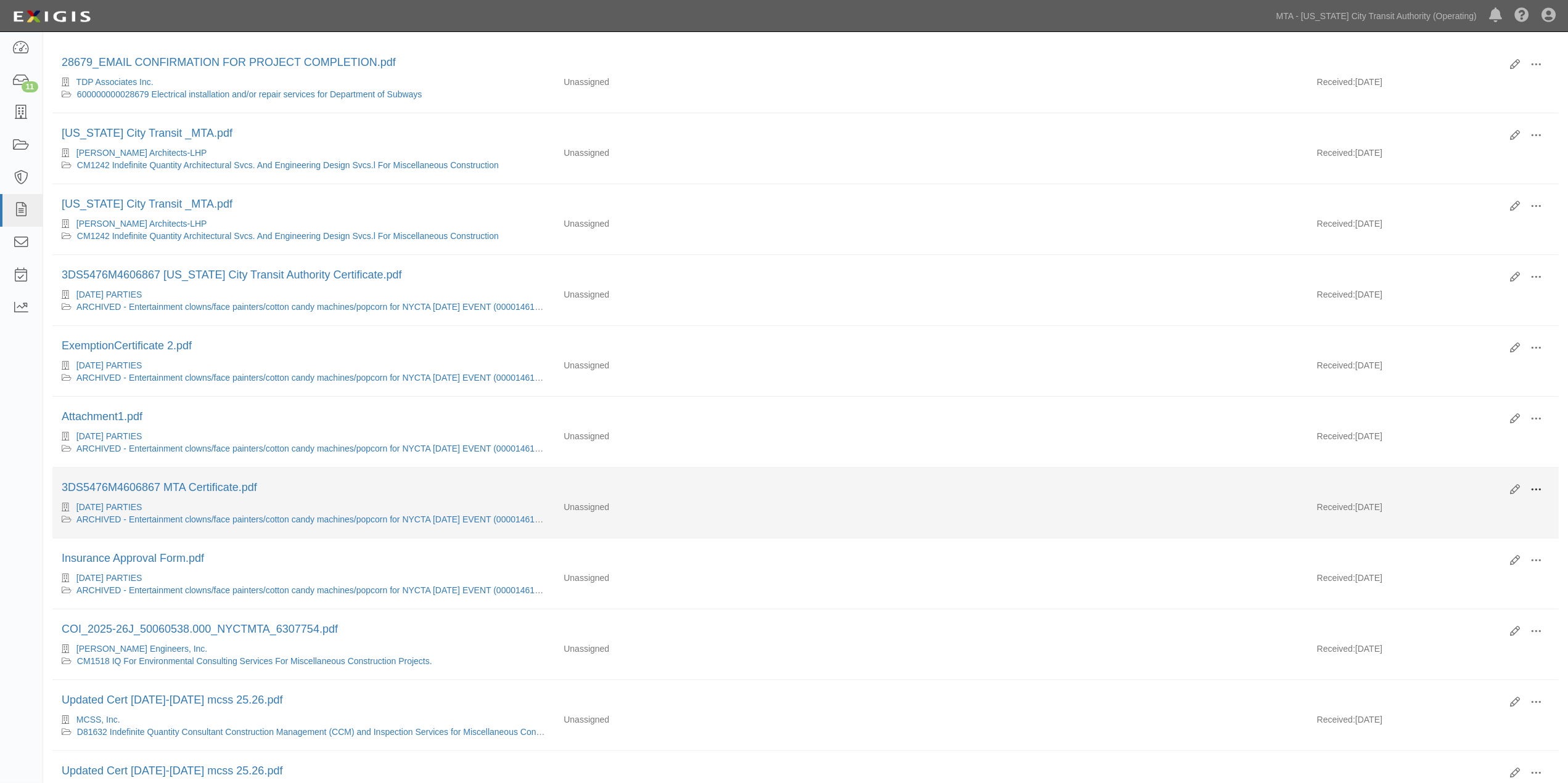
click at [1533, 496] on span at bounding box center [1535, 489] width 12 height 12
click at [1458, 560] on link "Archive" at bounding box center [1476, 553] width 98 height 22
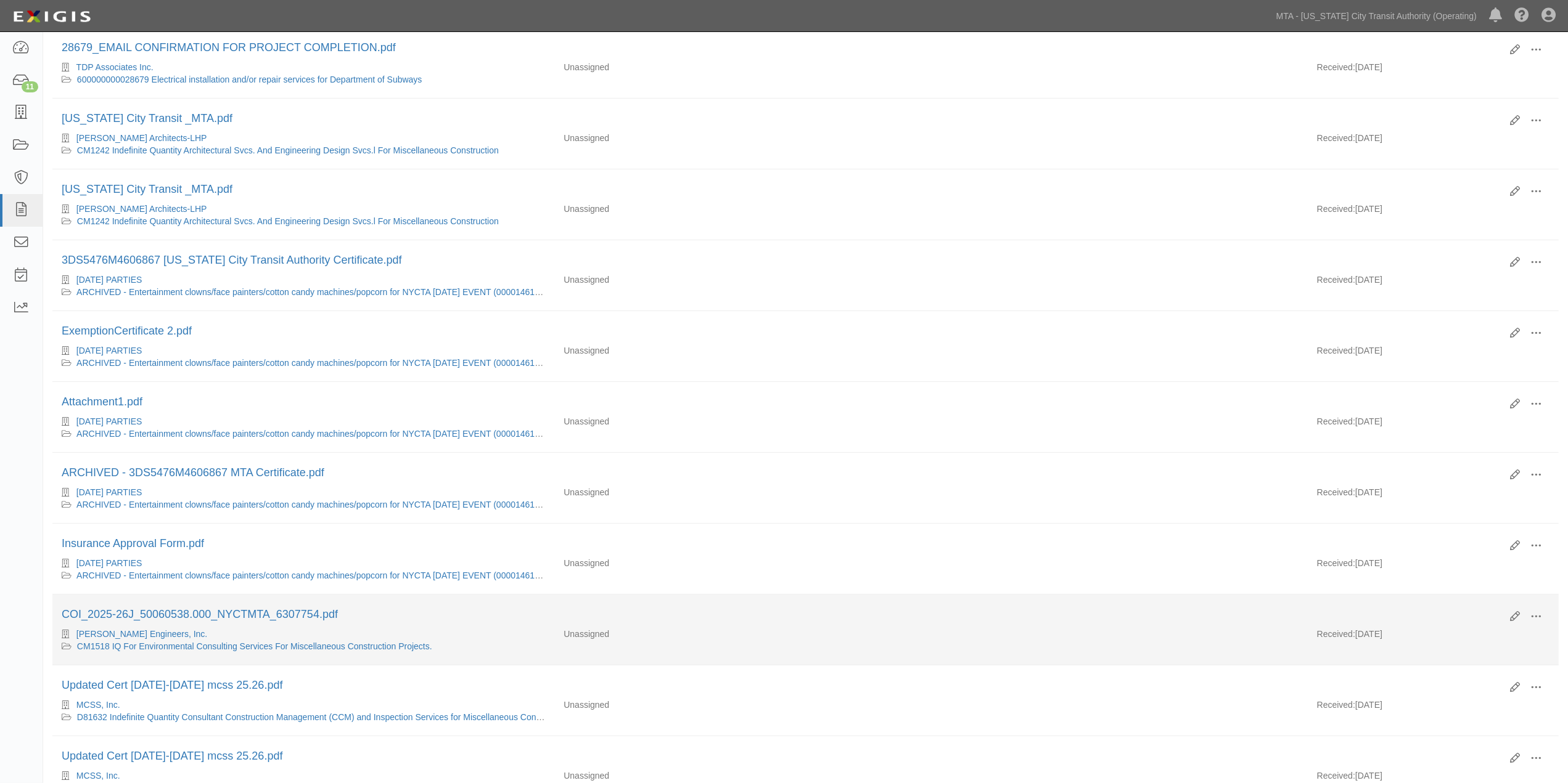
scroll to position [205, 0]
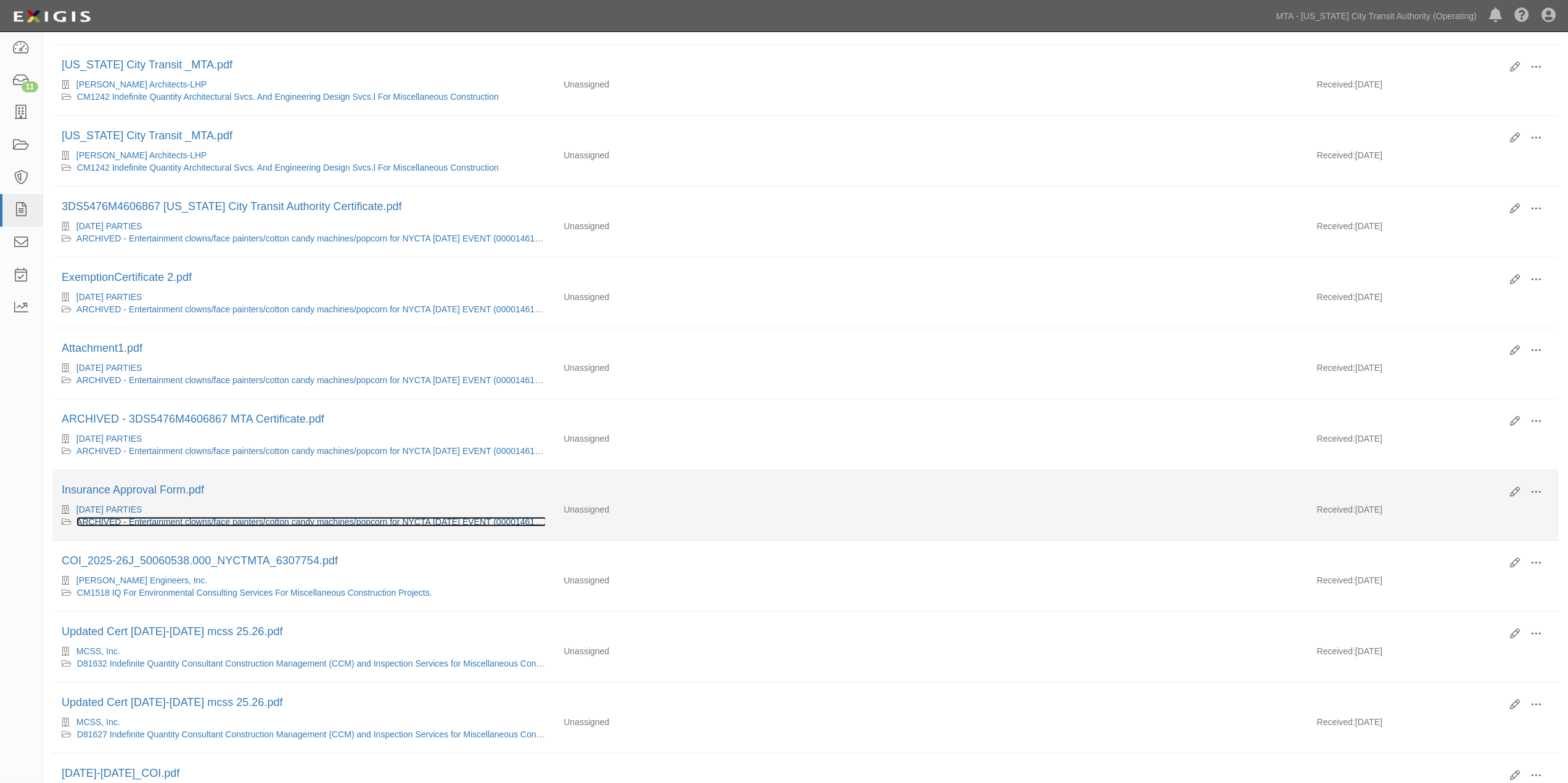
click at [240, 527] on link "ARCHIVED - Entertainment clowns/face painters/cotton candy machines/popcorn for…" at bounding box center [311, 521] width 470 height 10
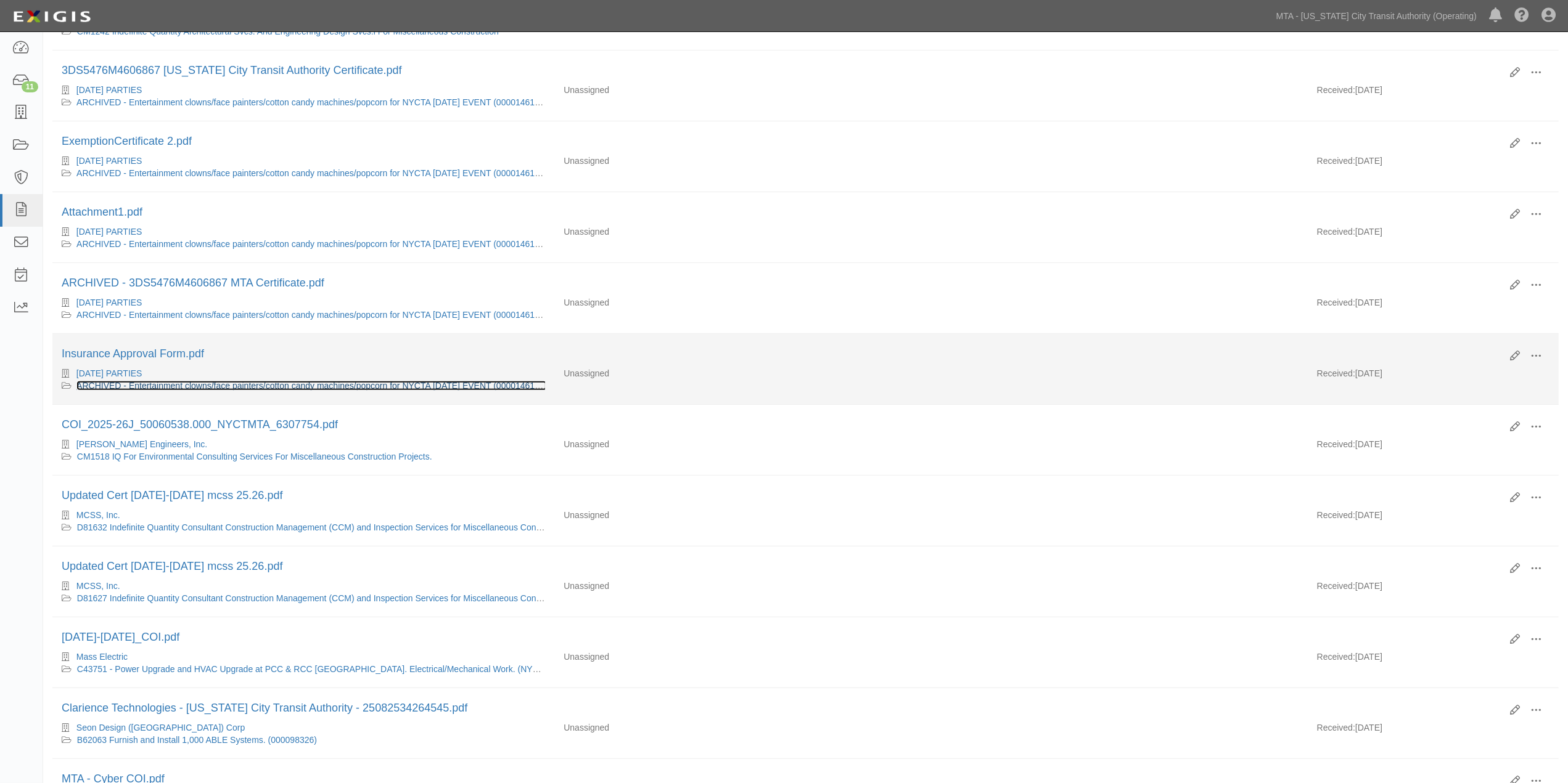
scroll to position [342, 0]
click at [1544, 362] on button at bounding box center [1535, 356] width 27 height 21
click at [1058, 379] on div "CARNIVAL PARTIES ARCHIVED - Entertainment clowns/face painters/cotton candy mac…" at bounding box center [805, 380] width 1506 height 25
click at [1530, 361] on span at bounding box center [1535, 356] width 12 height 12
click at [1445, 426] on link "Archive" at bounding box center [1476, 419] width 98 height 22
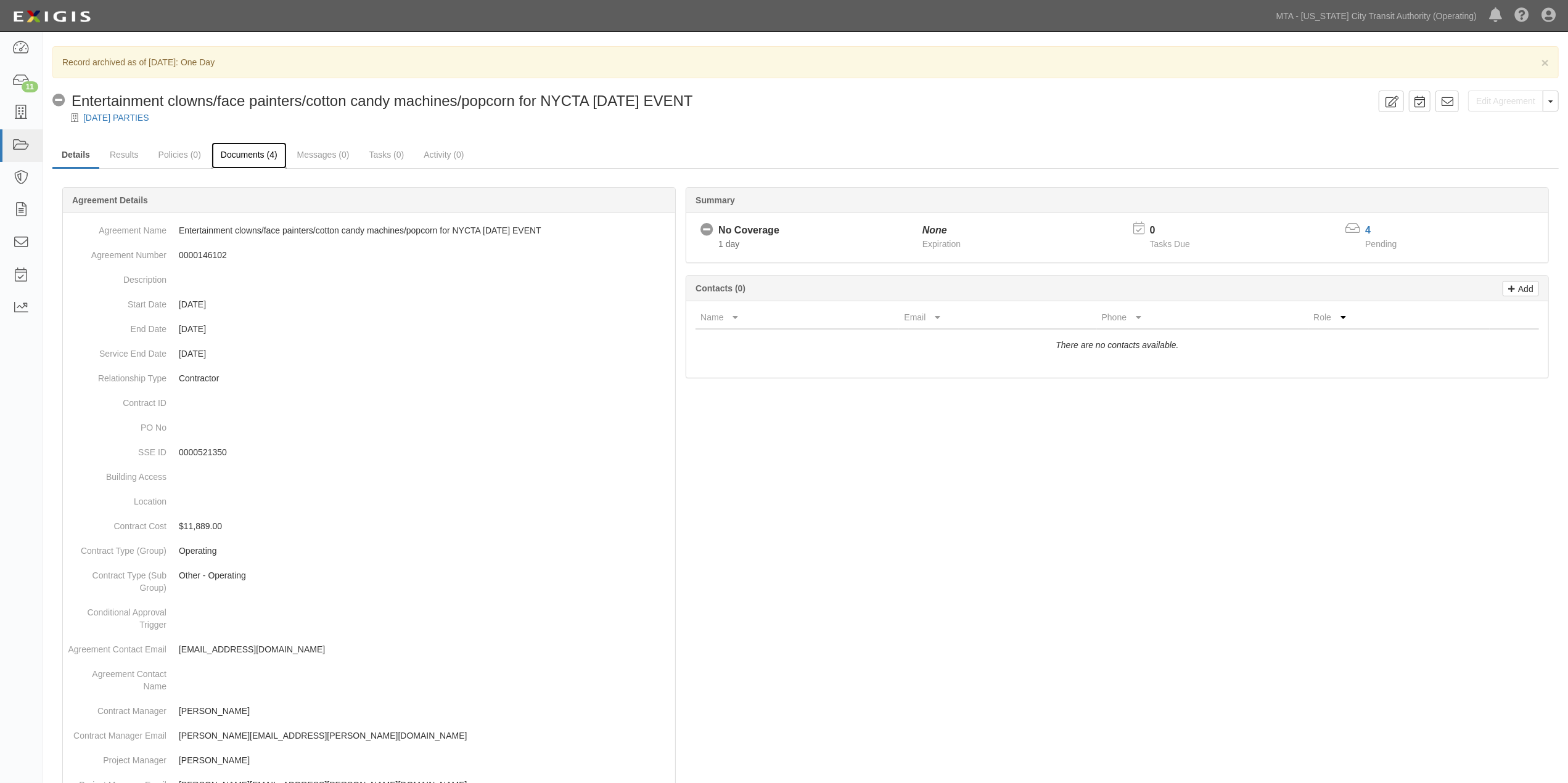
click at [253, 151] on link "Documents (4)" at bounding box center [248, 156] width 75 height 27
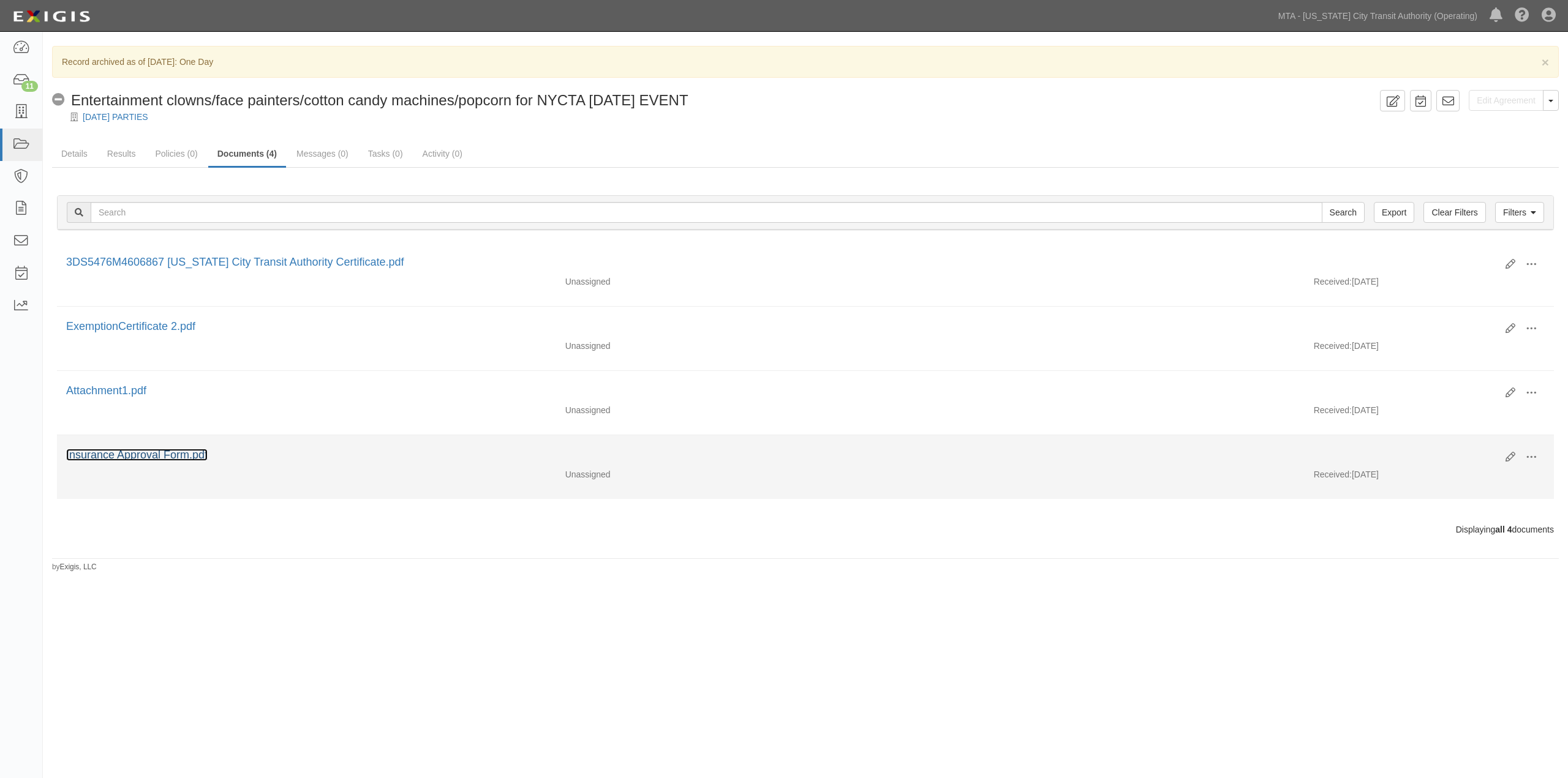
click at [175, 458] on link "Insurance Approval Form.pdf" at bounding box center [137, 455] width 142 height 12
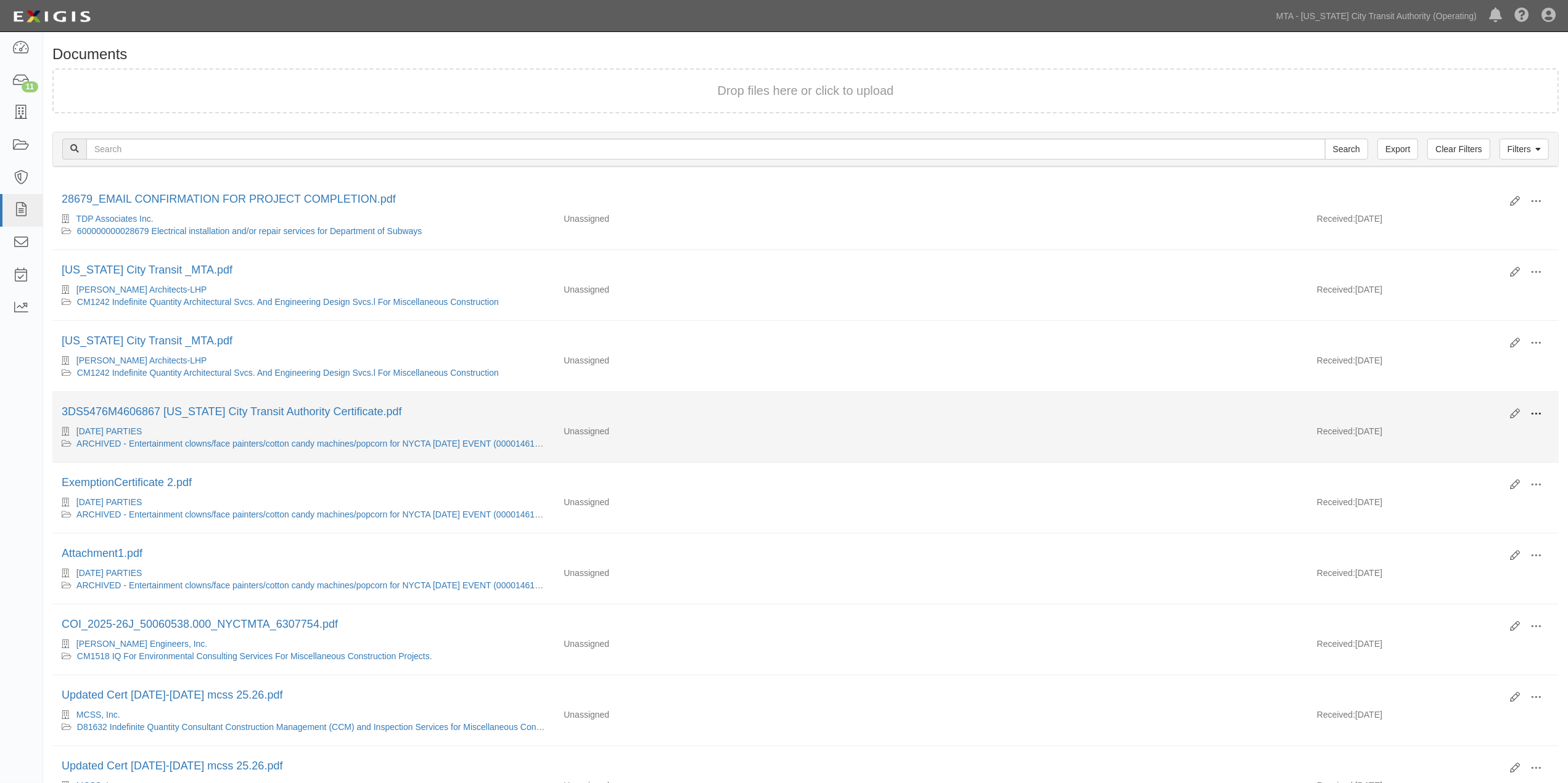
click at [1532, 419] on span at bounding box center [1535, 414] width 12 height 12
click at [1448, 478] on link "Archive" at bounding box center [1476, 477] width 98 height 22
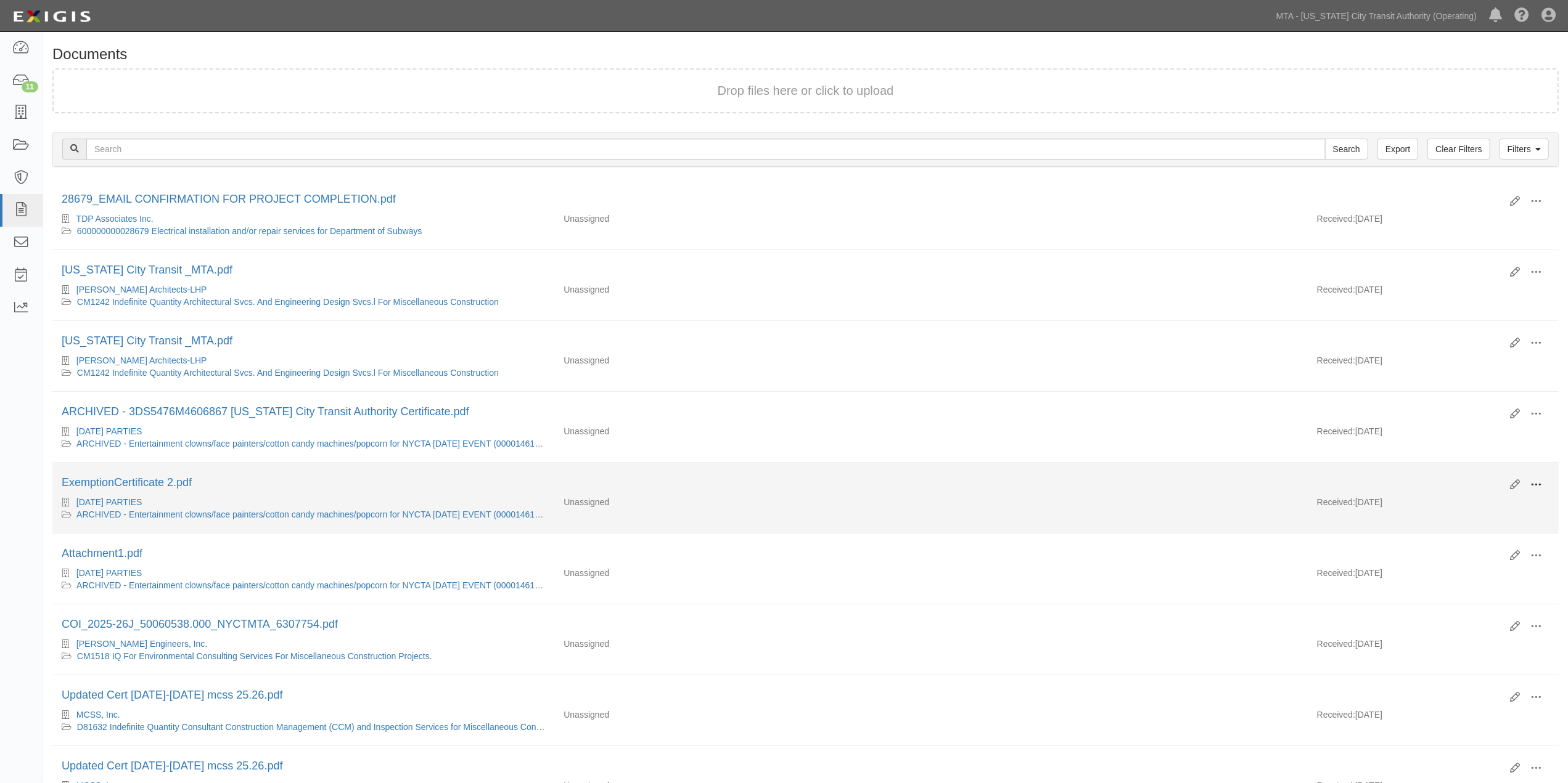
click at [1538, 488] on span at bounding box center [1535, 485] width 12 height 12
click at [1443, 553] on link "Archive" at bounding box center [1476, 548] width 98 height 22
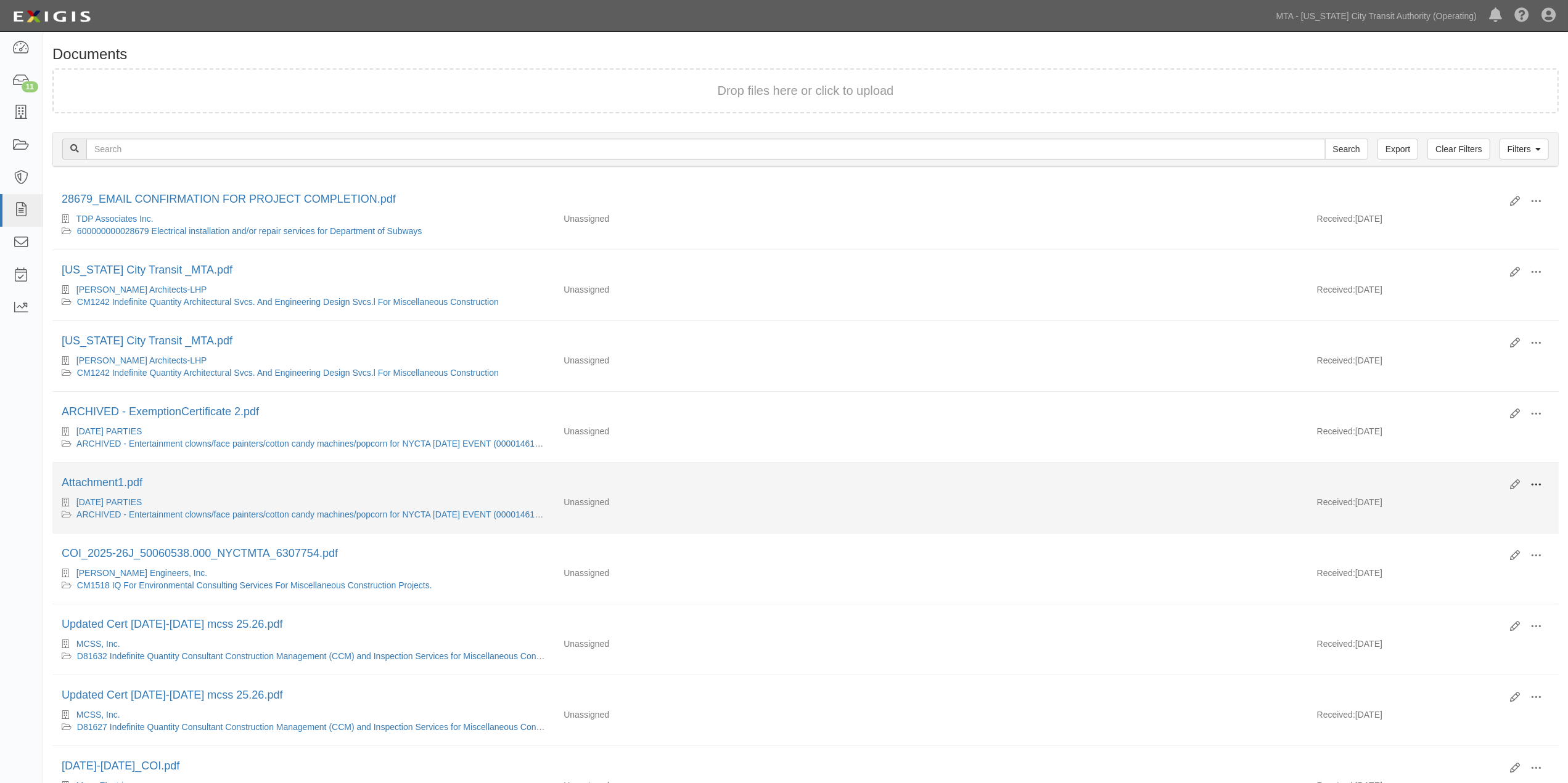
click at [1538, 489] on span at bounding box center [1535, 485] width 12 height 12
click at [1449, 555] on link "Archive" at bounding box center [1476, 548] width 98 height 22
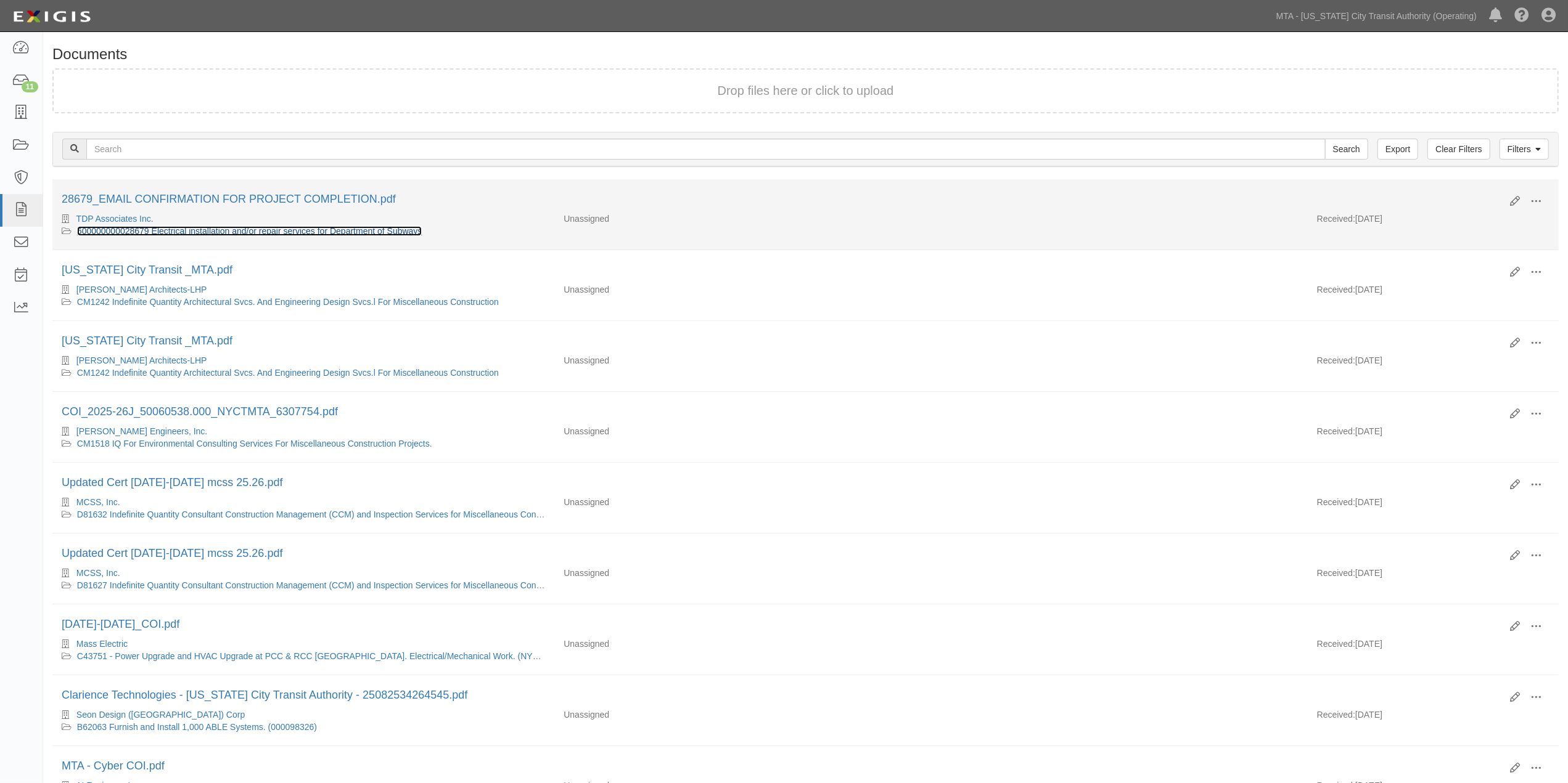
click at [238, 231] on link "600000000028679 Electrical installation and/or repair services for Department o…" at bounding box center [249, 231] width 345 height 10
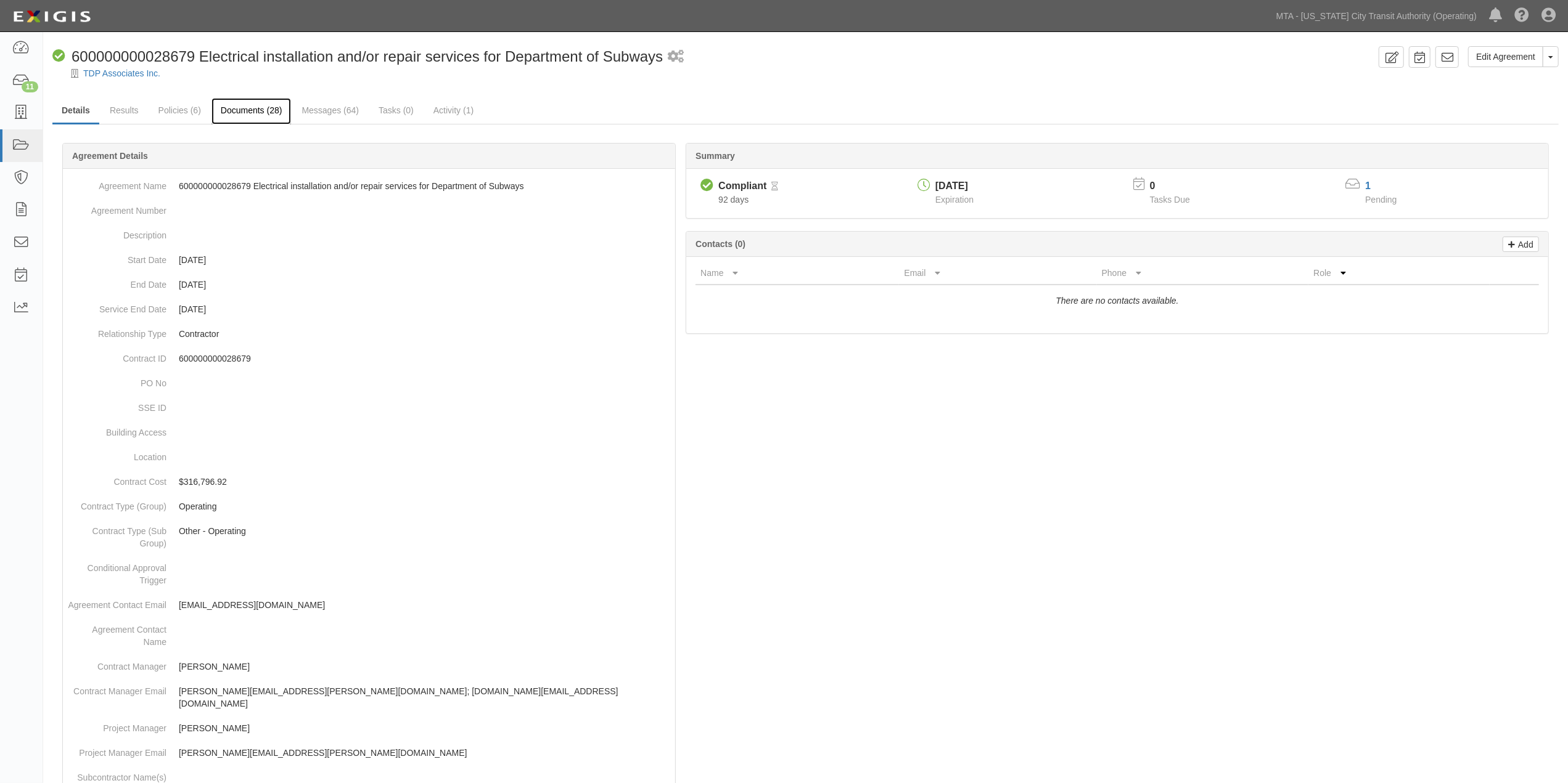
click at [226, 108] on link "Documents (28)" at bounding box center [251, 112] width 80 height 27
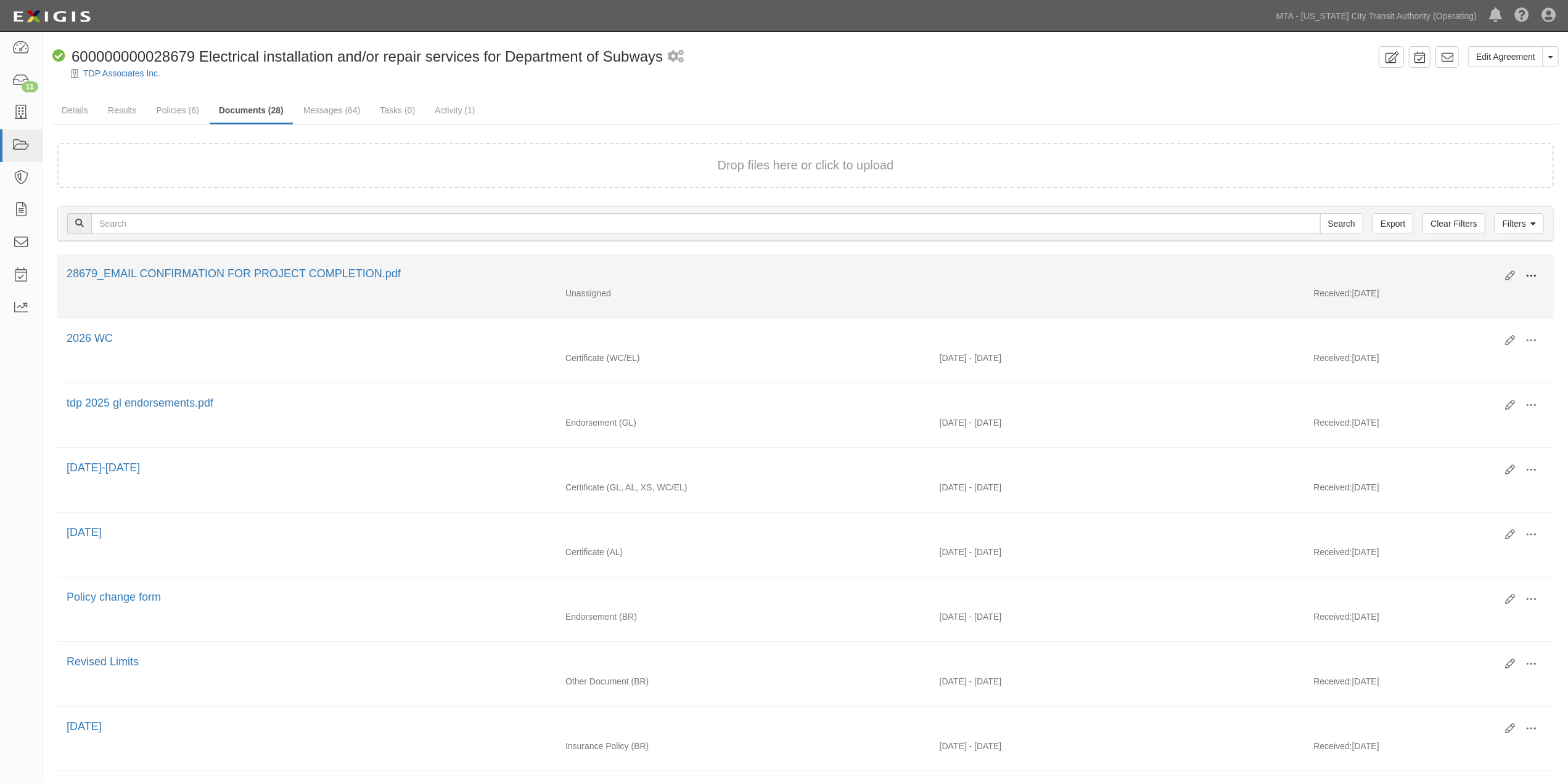
click at [1529, 272] on span at bounding box center [1531, 276] width 12 height 12
click at [1437, 290] on link "View" at bounding box center [1470, 294] width 98 height 22
click at [1063, 297] on div "Unassigned Received: [DATE]" at bounding box center [805, 296] width 1496 height 19
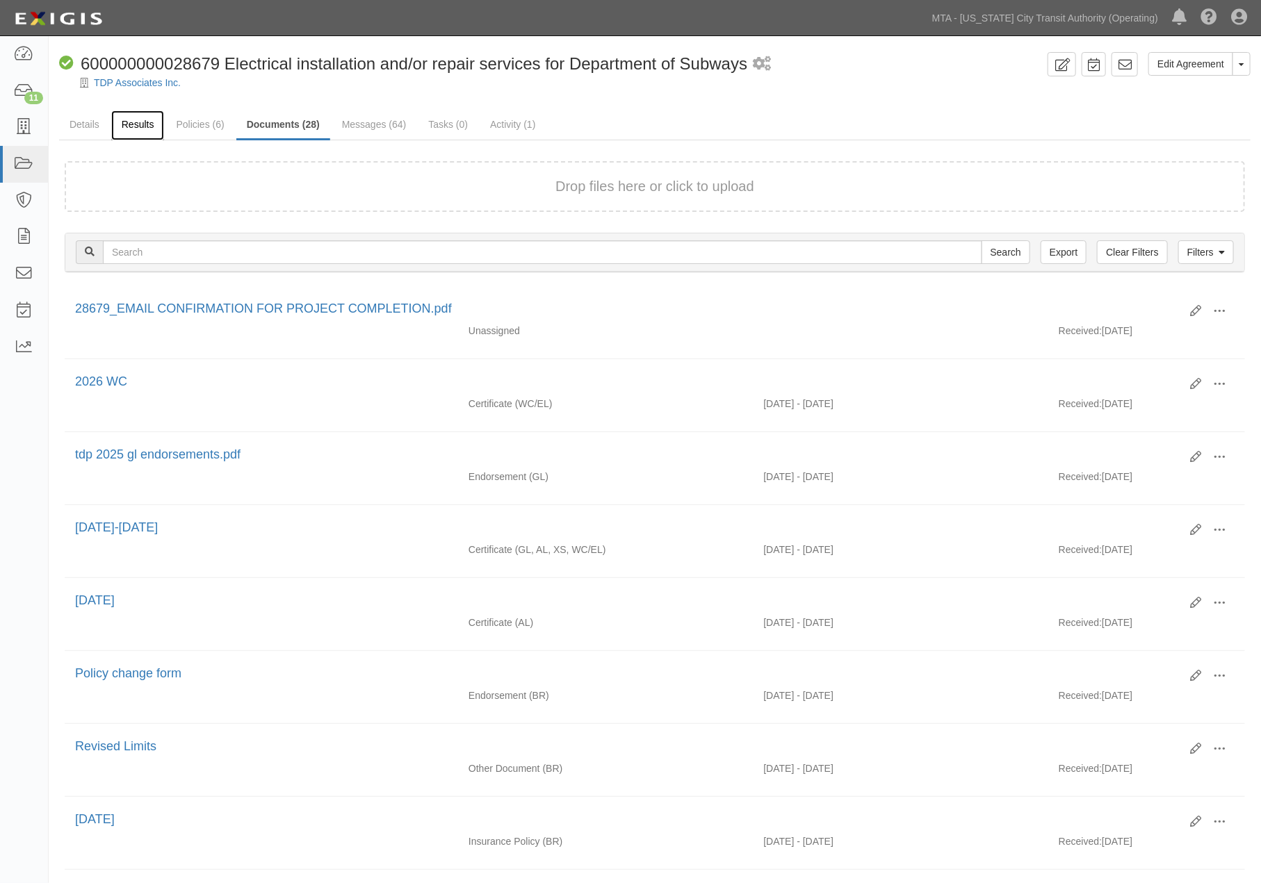
click at [144, 125] on link "Results" at bounding box center [138, 126] width 54 height 30
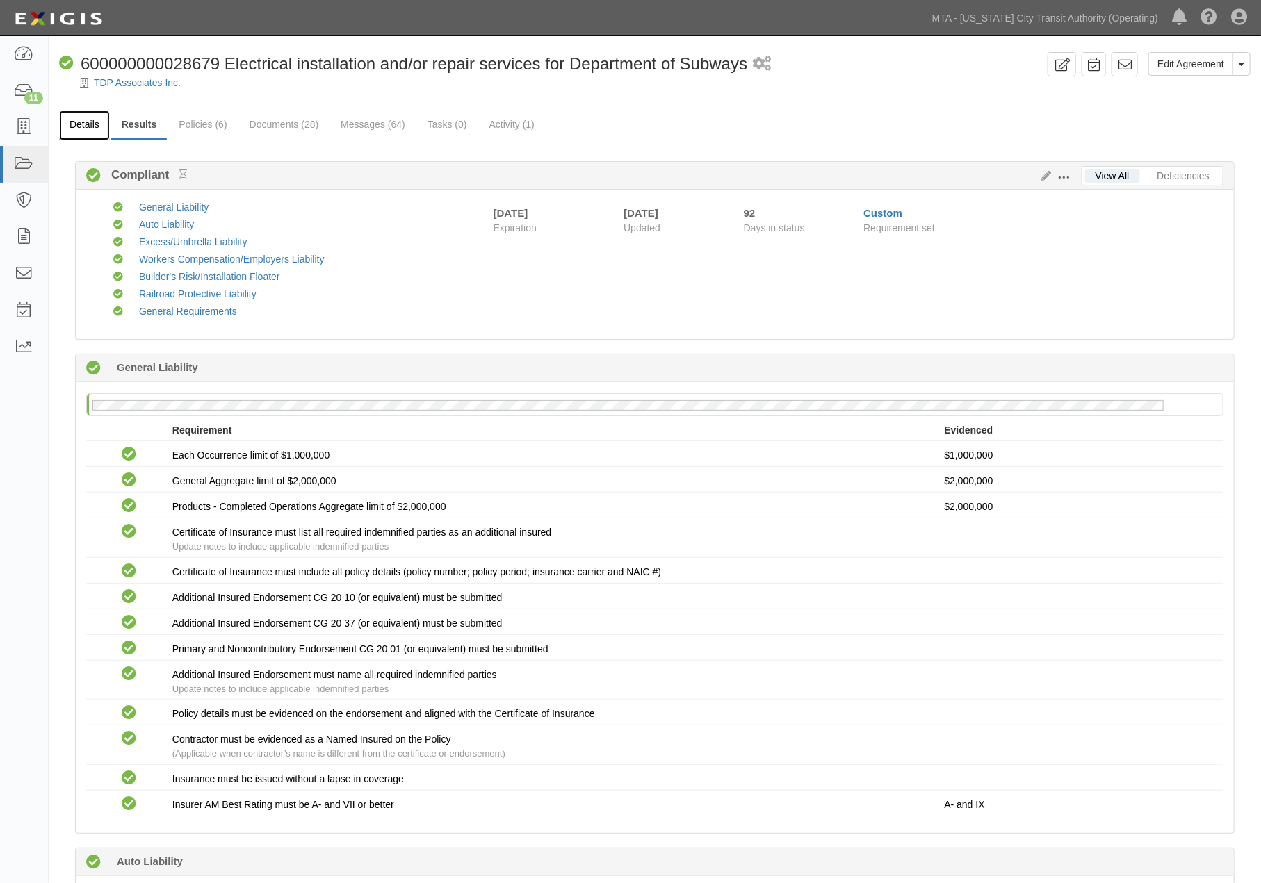
click at [86, 123] on link "Details" at bounding box center [84, 126] width 51 height 30
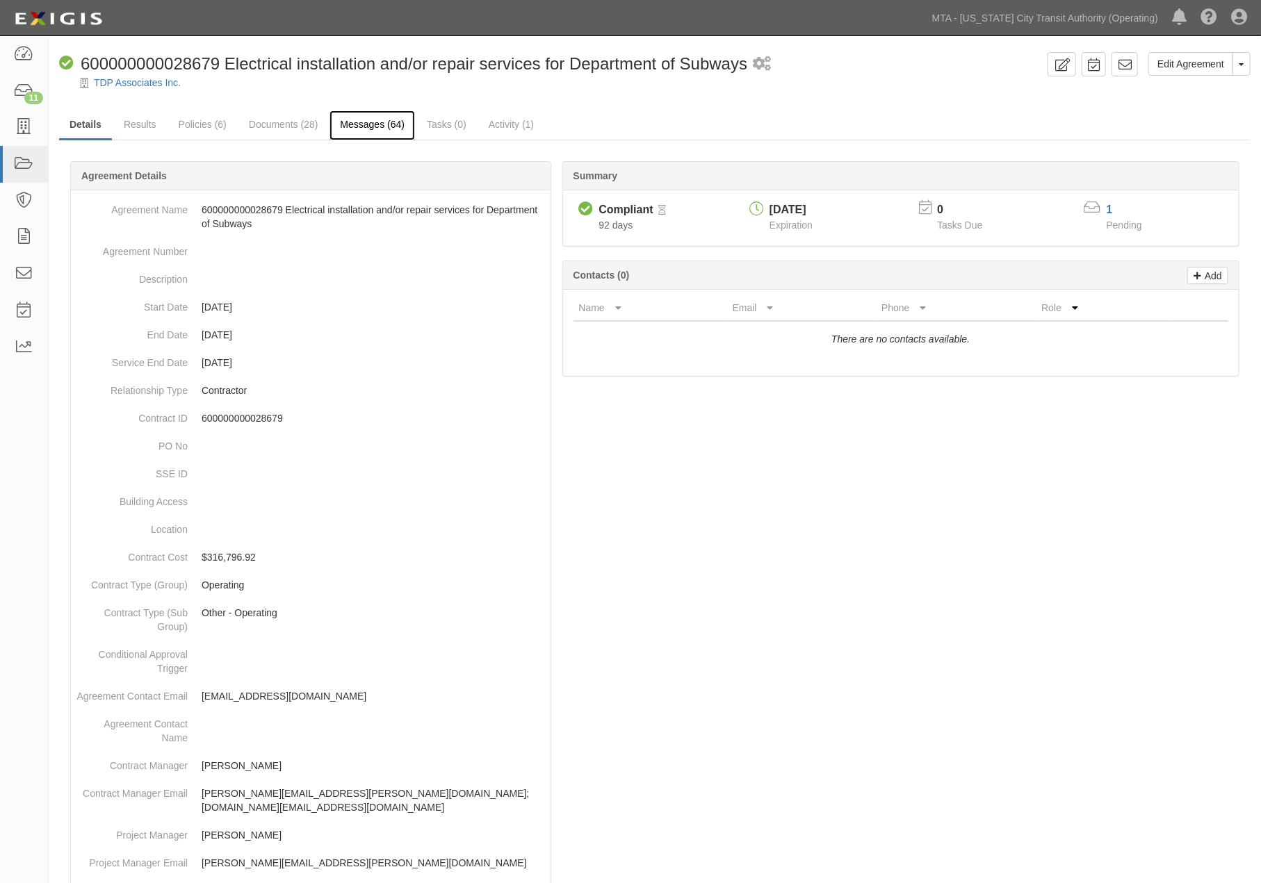
click at [346, 119] on link "Messages (64)" at bounding box center [371, 126] width 85 height 30
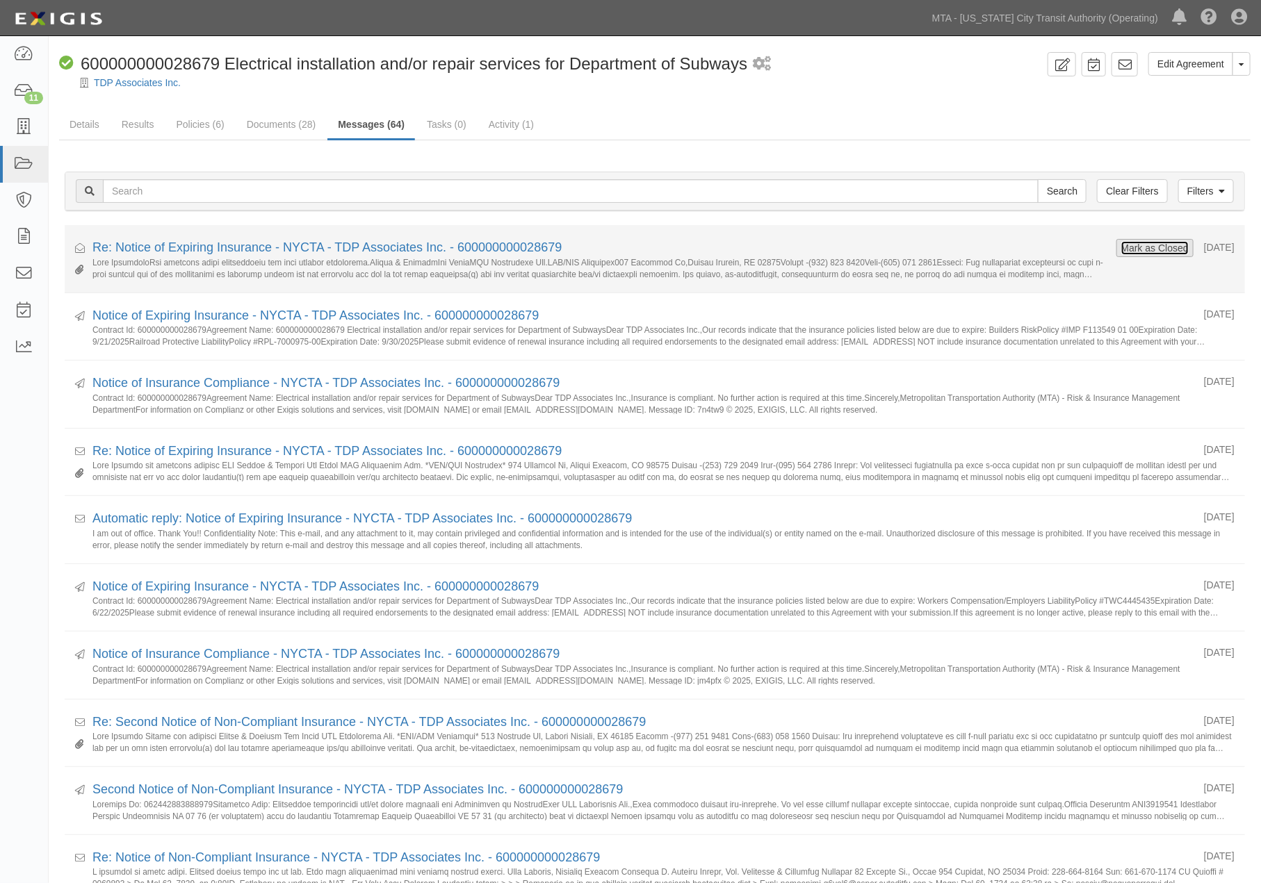
click at [1154, 252] on button "Mark as Closed" at bounding box center [1154, 247] width 69 height 15
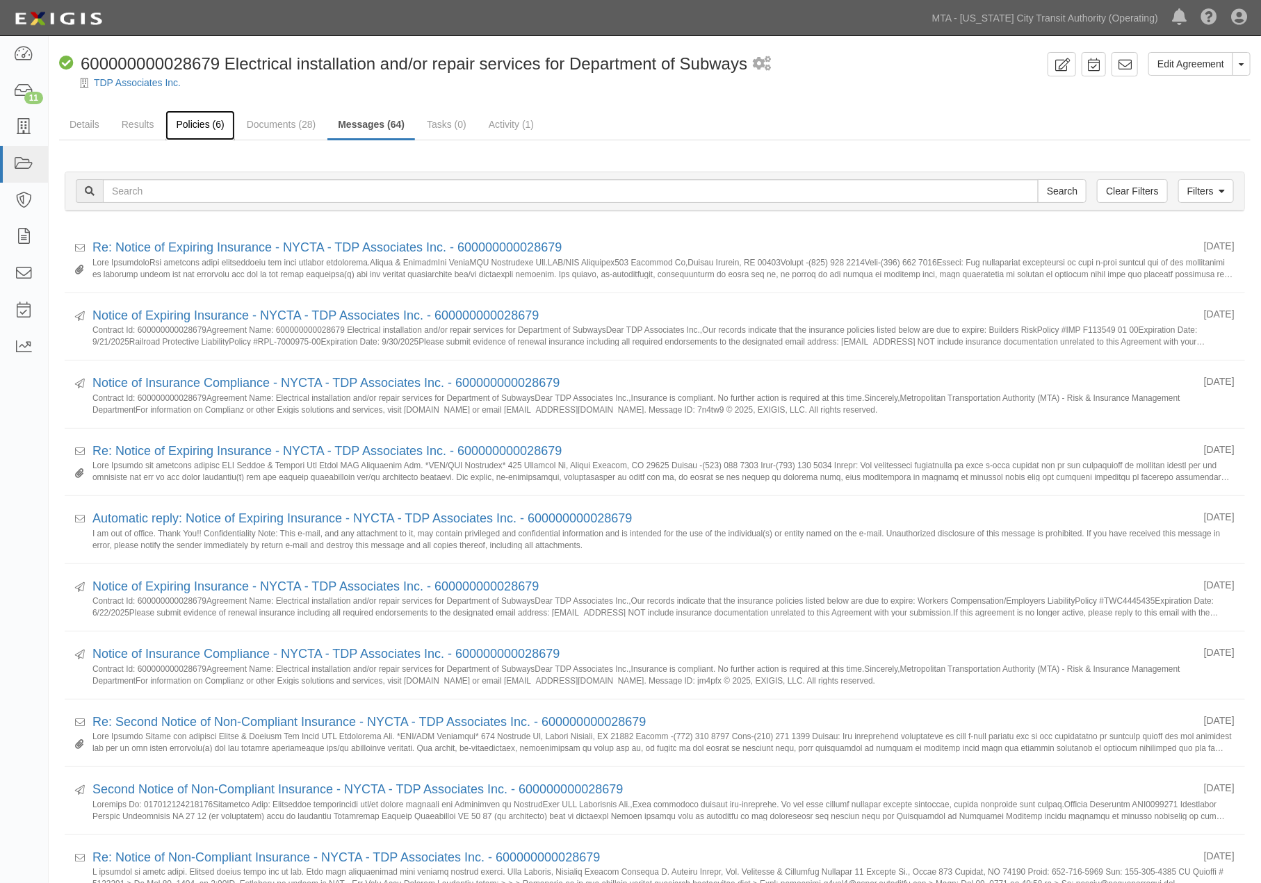
click at [200, 123] on link "Policies (6)" at bounding box center [199, 126] width 69 height 30
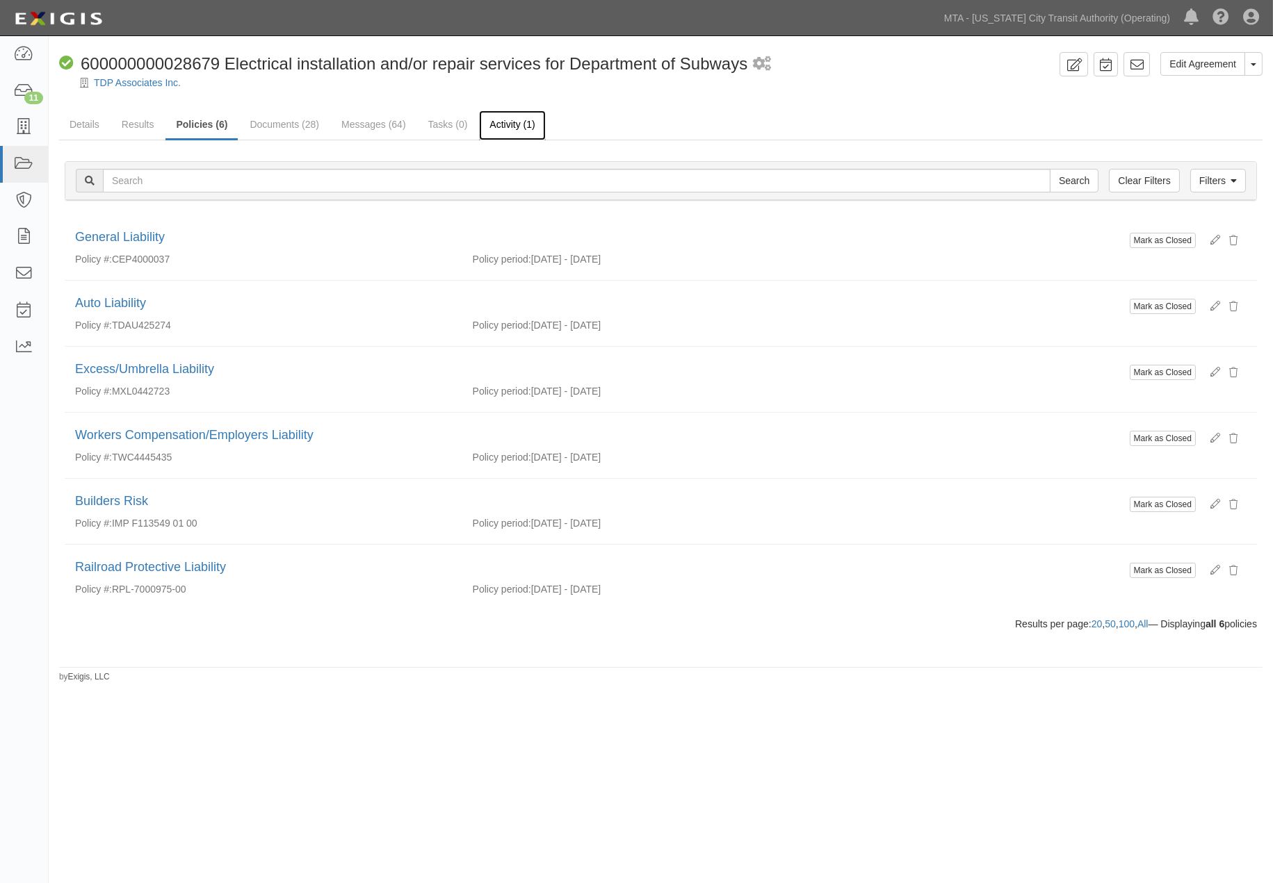
click at [516, 130] on link "Activity (1)" at bounding box center [512, 126] width 66 height 30
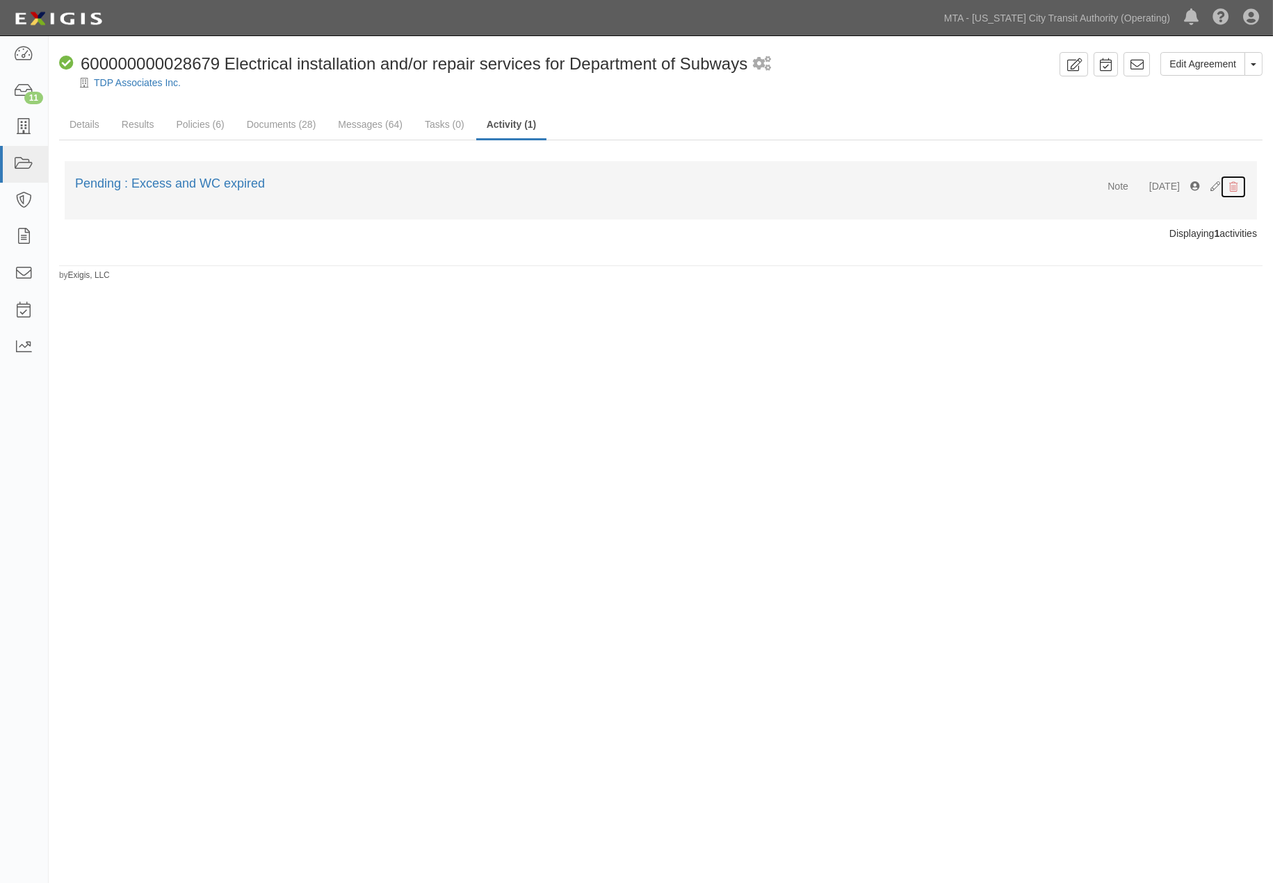
click at [1231, 184] on icon "submit" at bounding box center [1233, 188] width 8 height 10
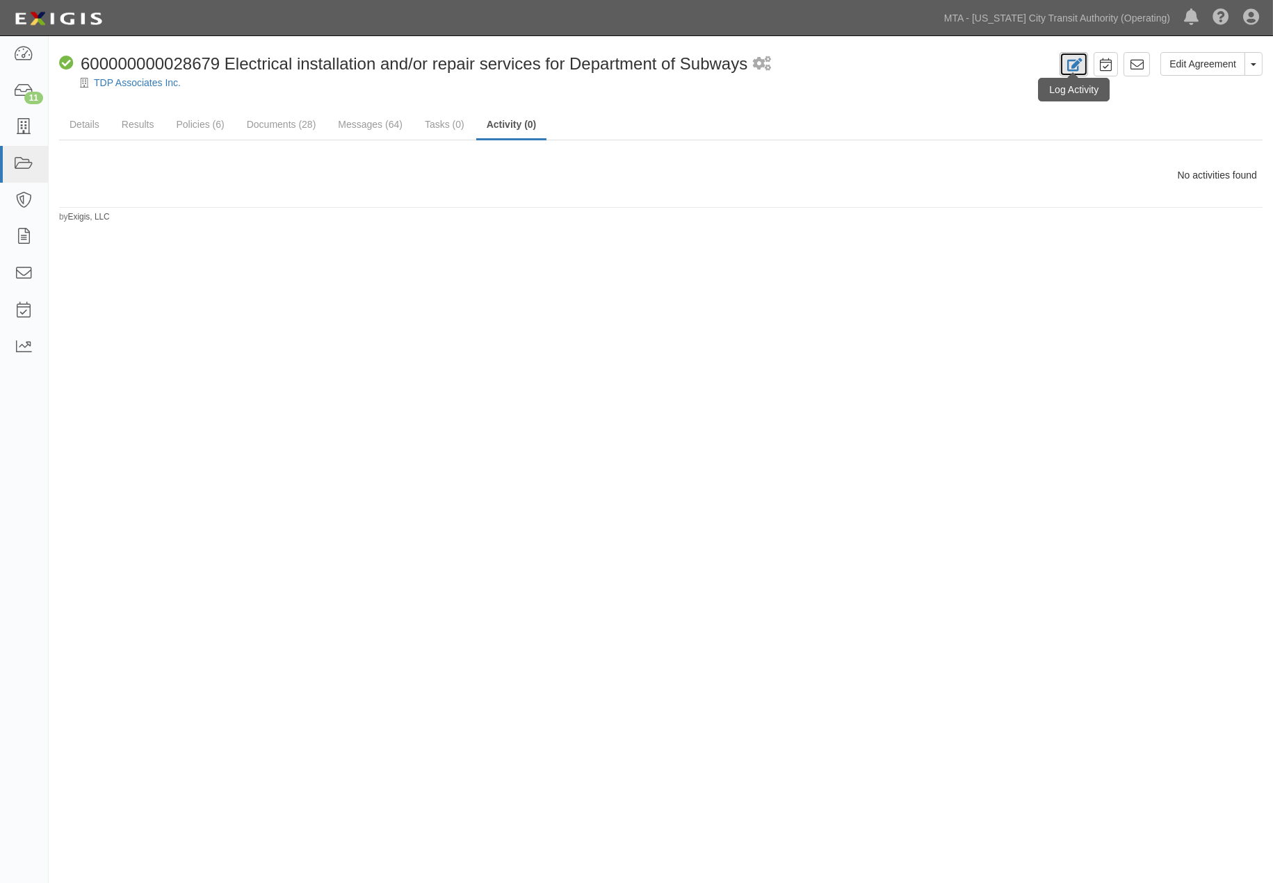
click at [1072, 60] on icon at bounding box center [1074, 64] width 16 height 13
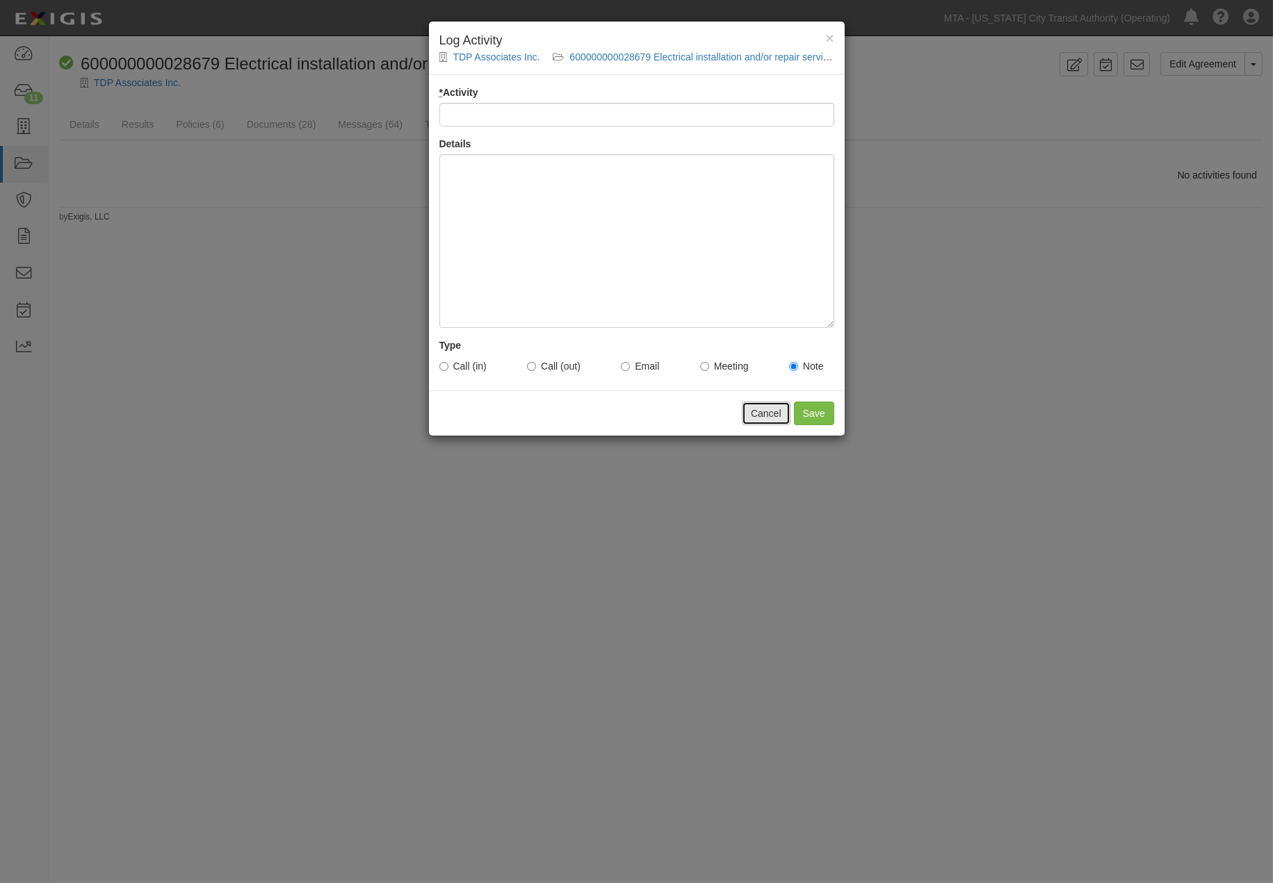
click at [775, 411] on button "Cancel" at bounding box center [766, 414] width 49 height 24
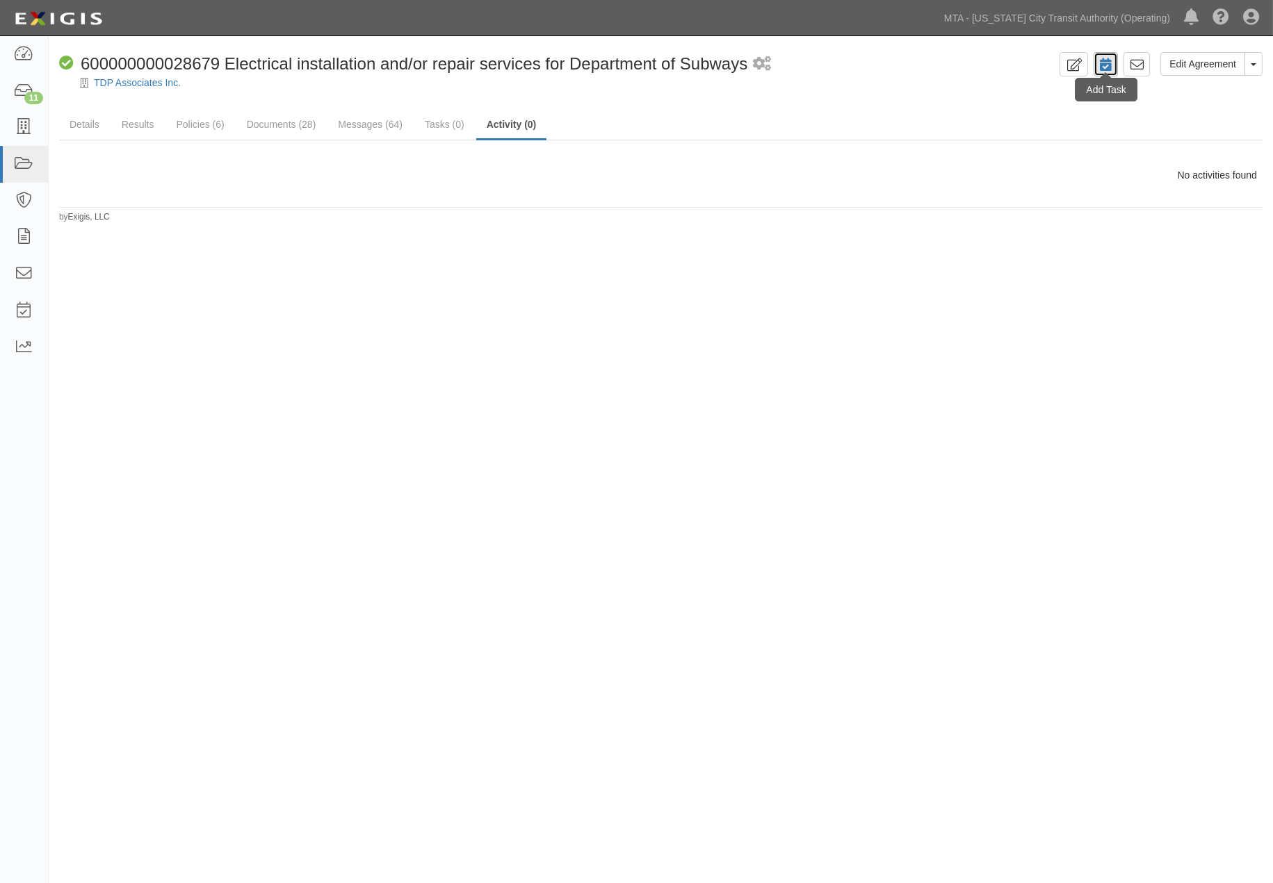
click at [1110, 65] on icon at bounding box center [1106, 64] width 12 height 13
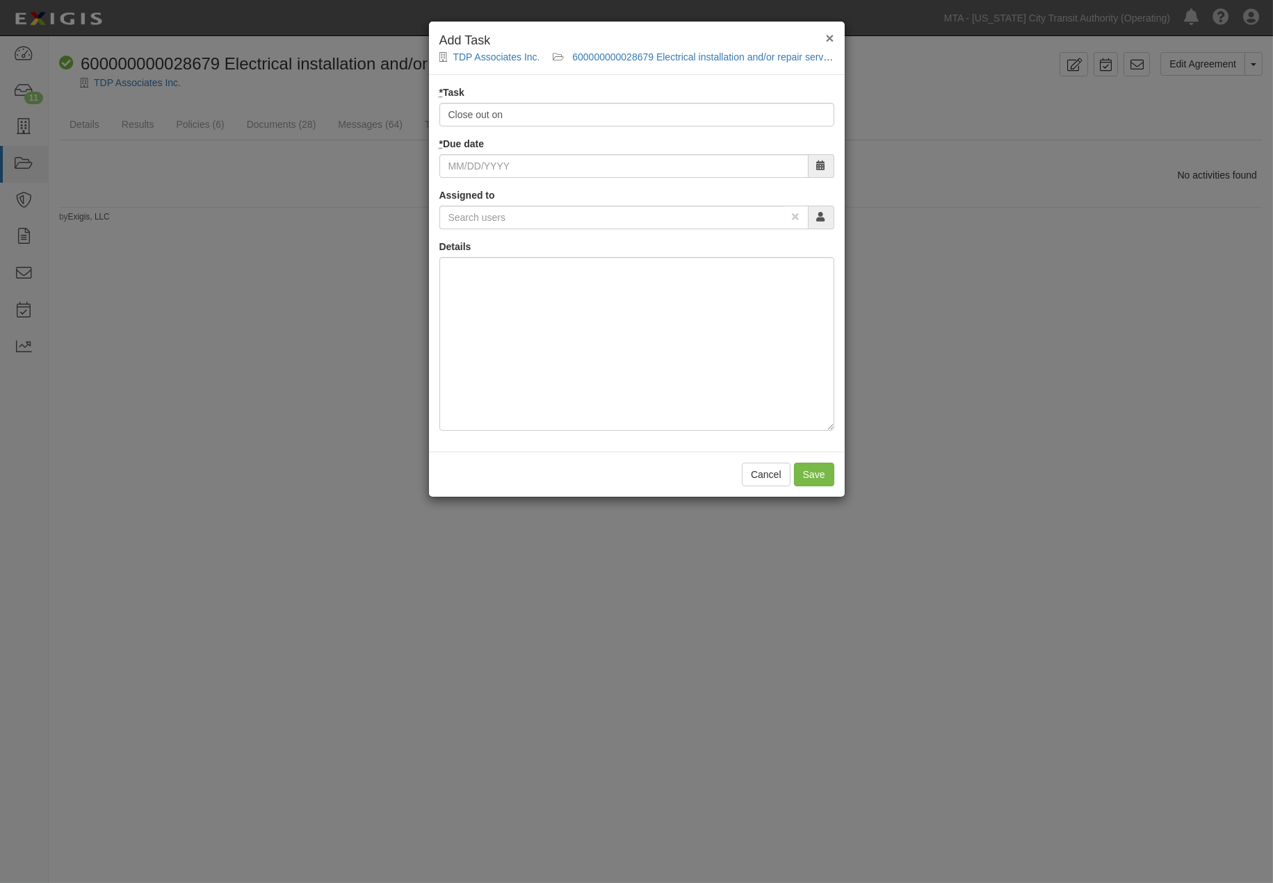
type input "Close out on"
click at [827, 35] on span "×" at bounding box center [829, 38] width 8 height 16
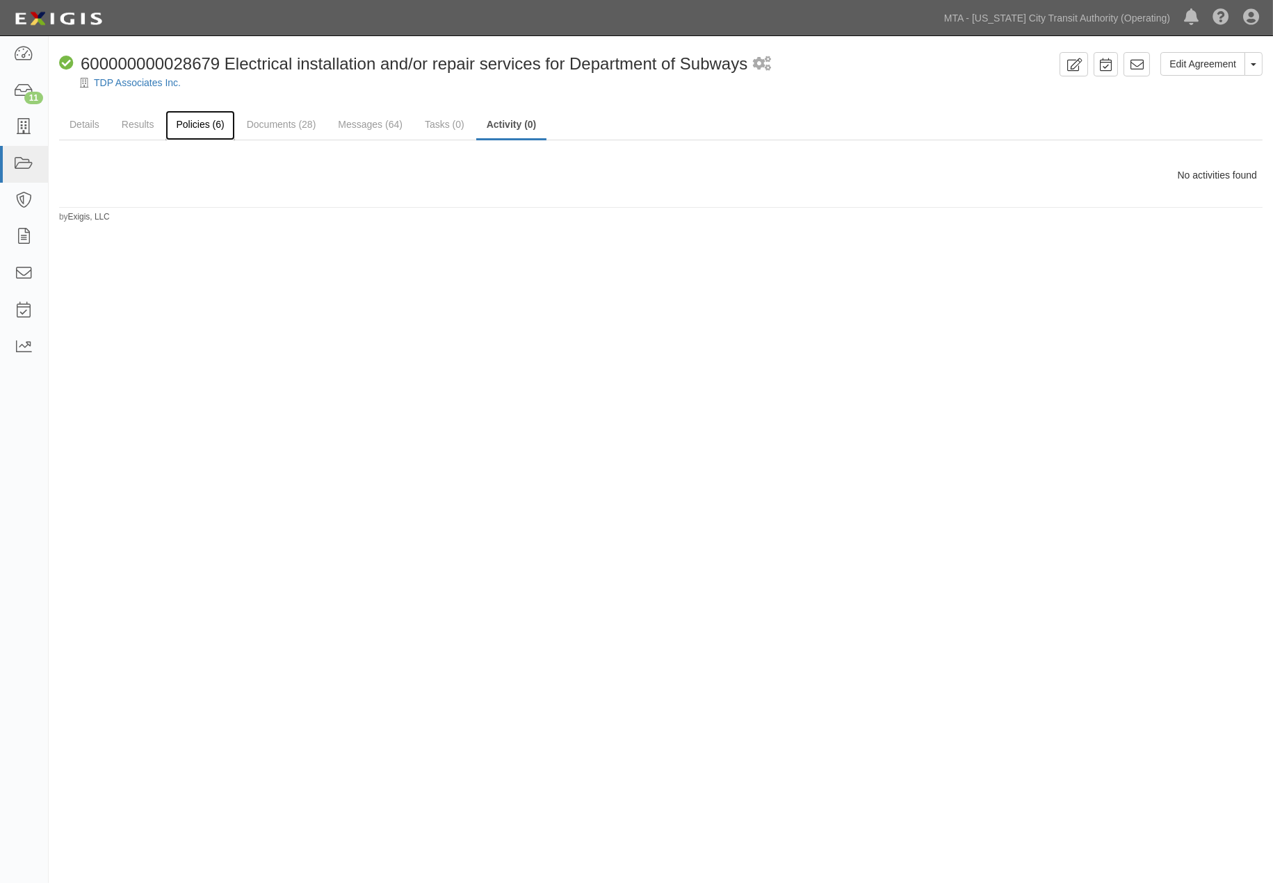
click at [186, 126] on link "Policies (6)" at bounding box center [199, 126] width 69 height 30
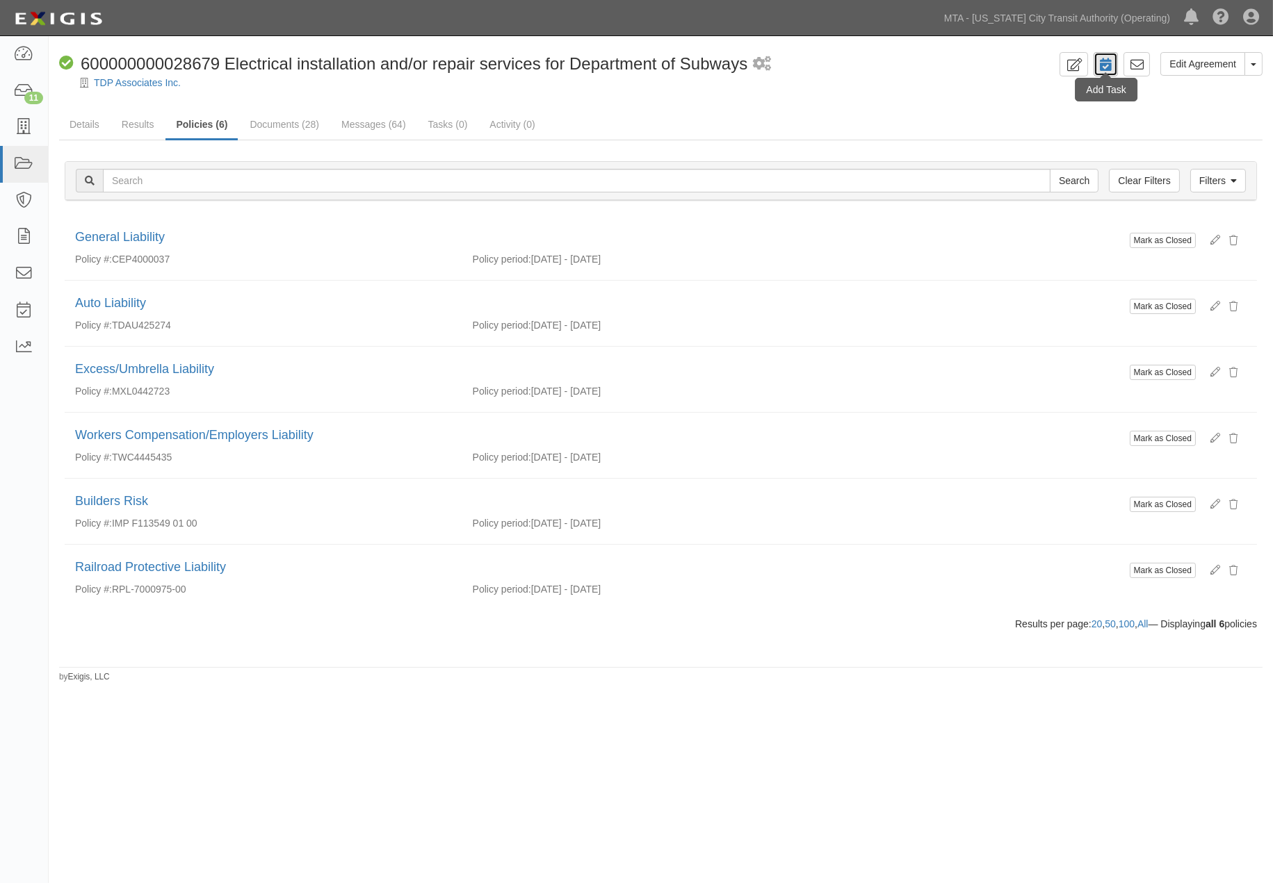
click at [1108, 61] on icon at bounding box center [1106, 64] width 12 height 13
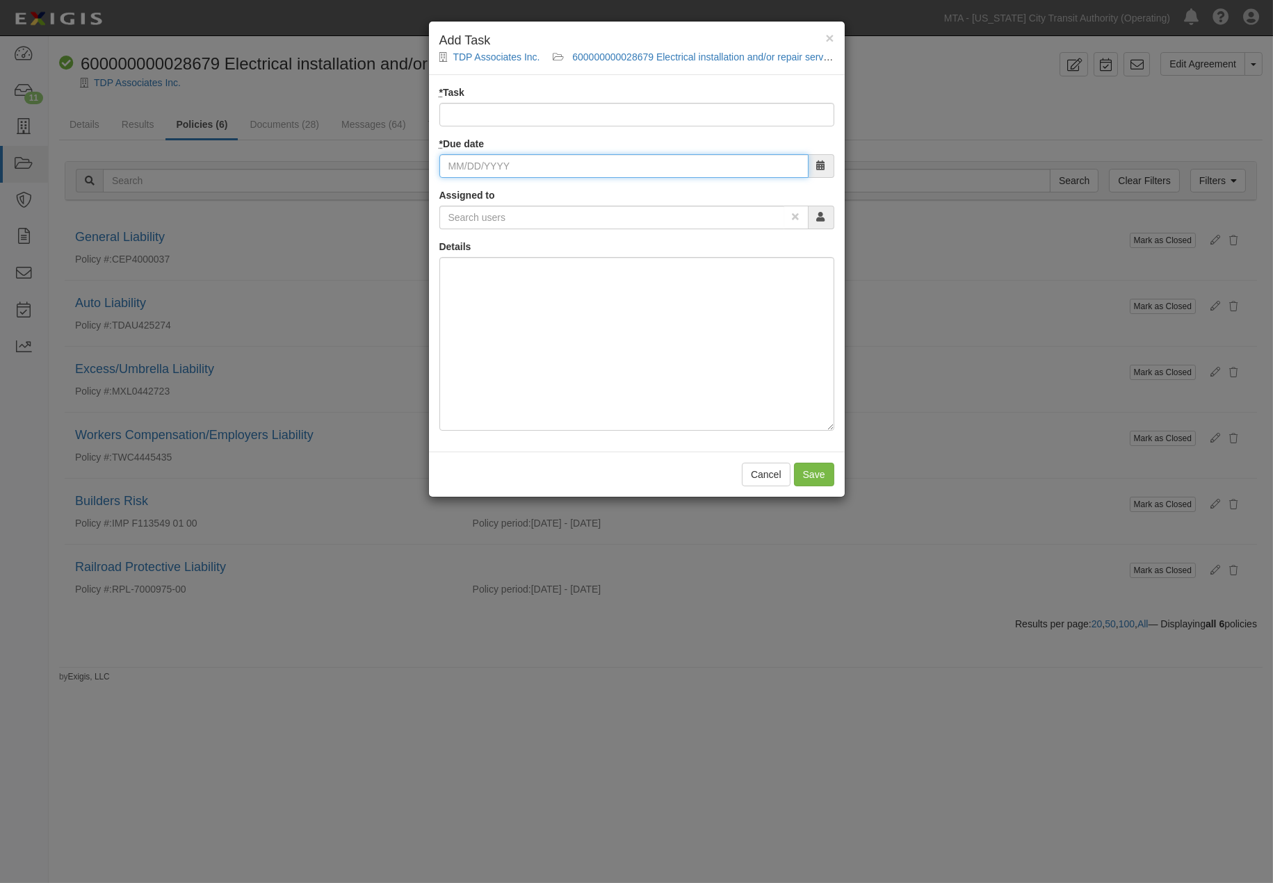
click at [468, 165] on input "* Due date" at bounding box center [623, 166] width 369 height 24
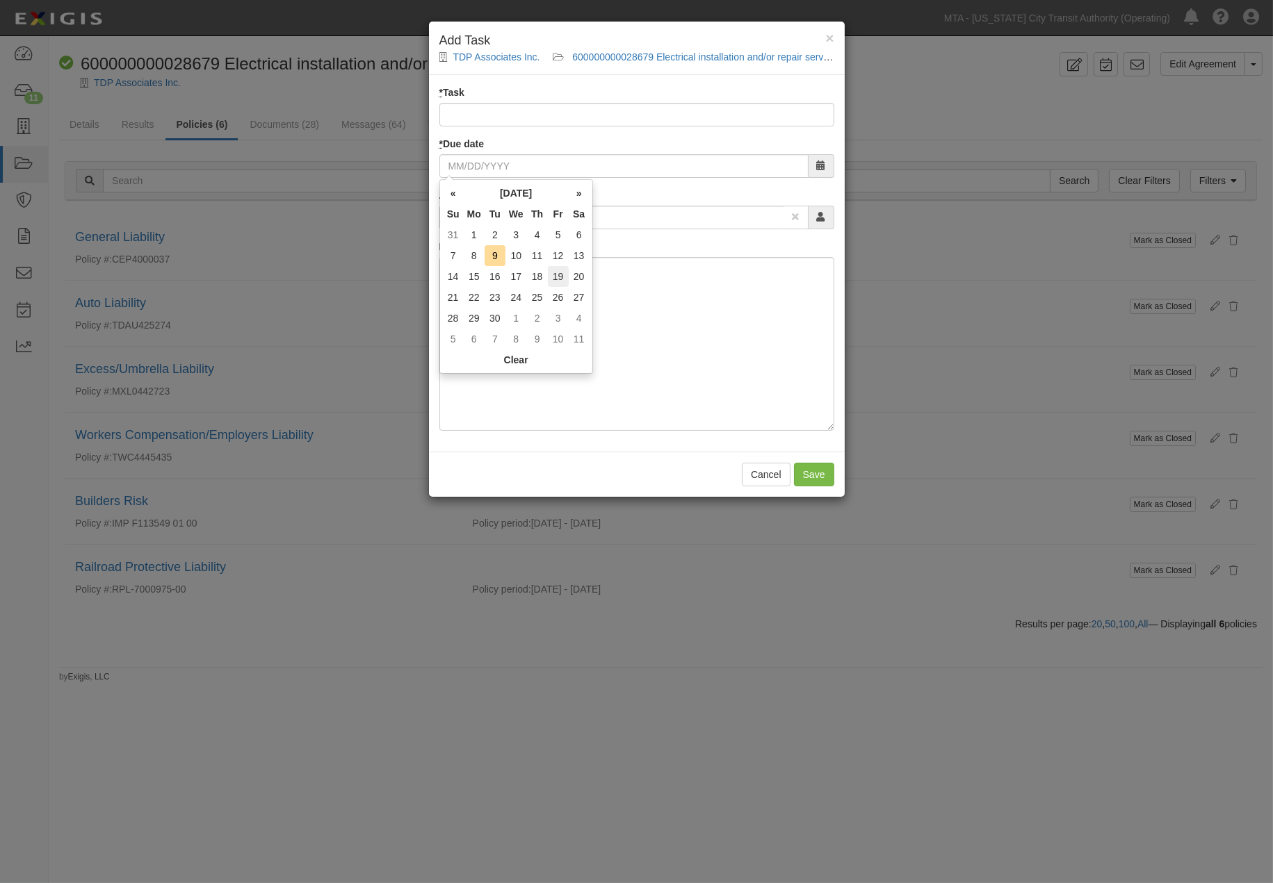
click at [558, 276] on td "19" at bounding box center [558, 276] width 21 height 21
type input "[DATE]"
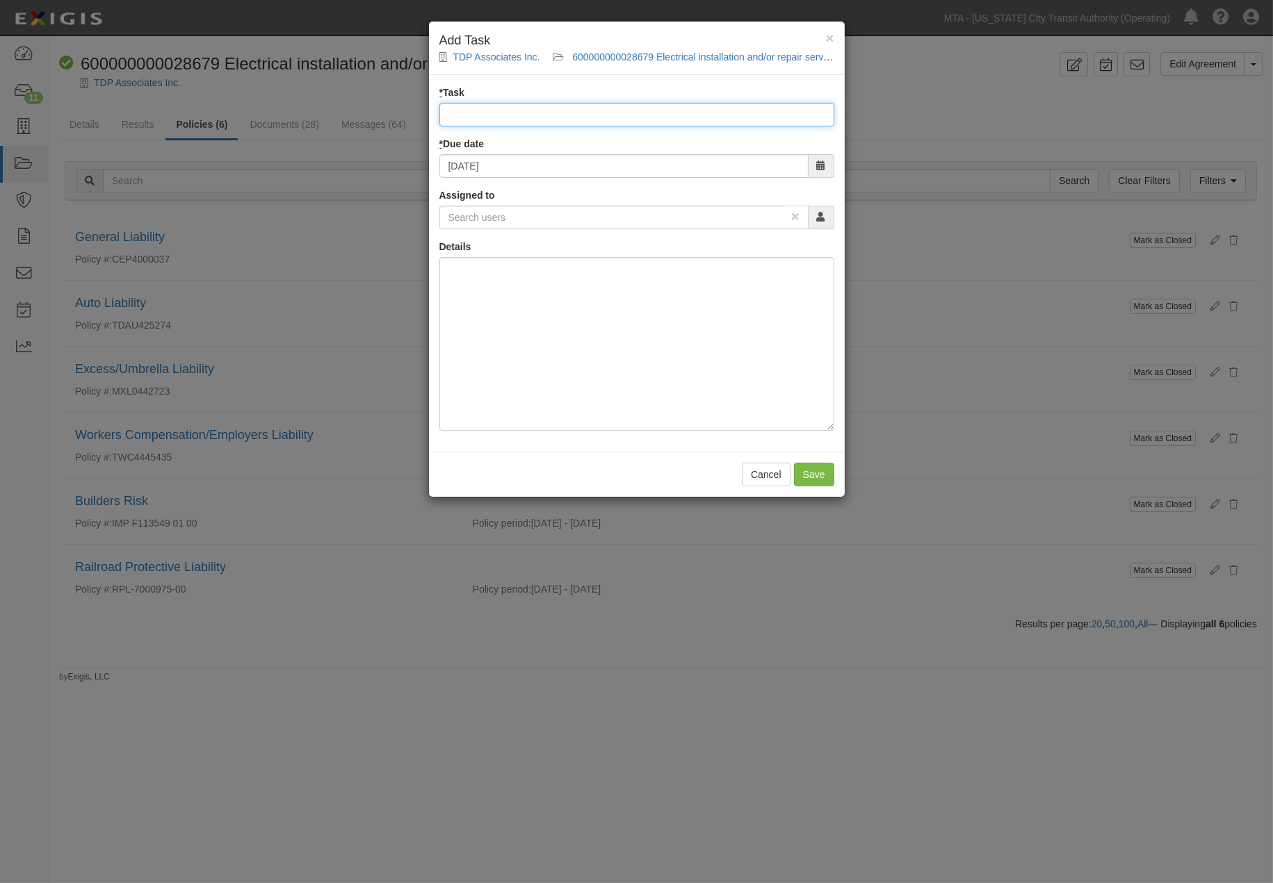
click at [513, 117] on input "* Task" at bounding box center [636, 115] width 395 height 24
type input "Closeout on [DATE]"
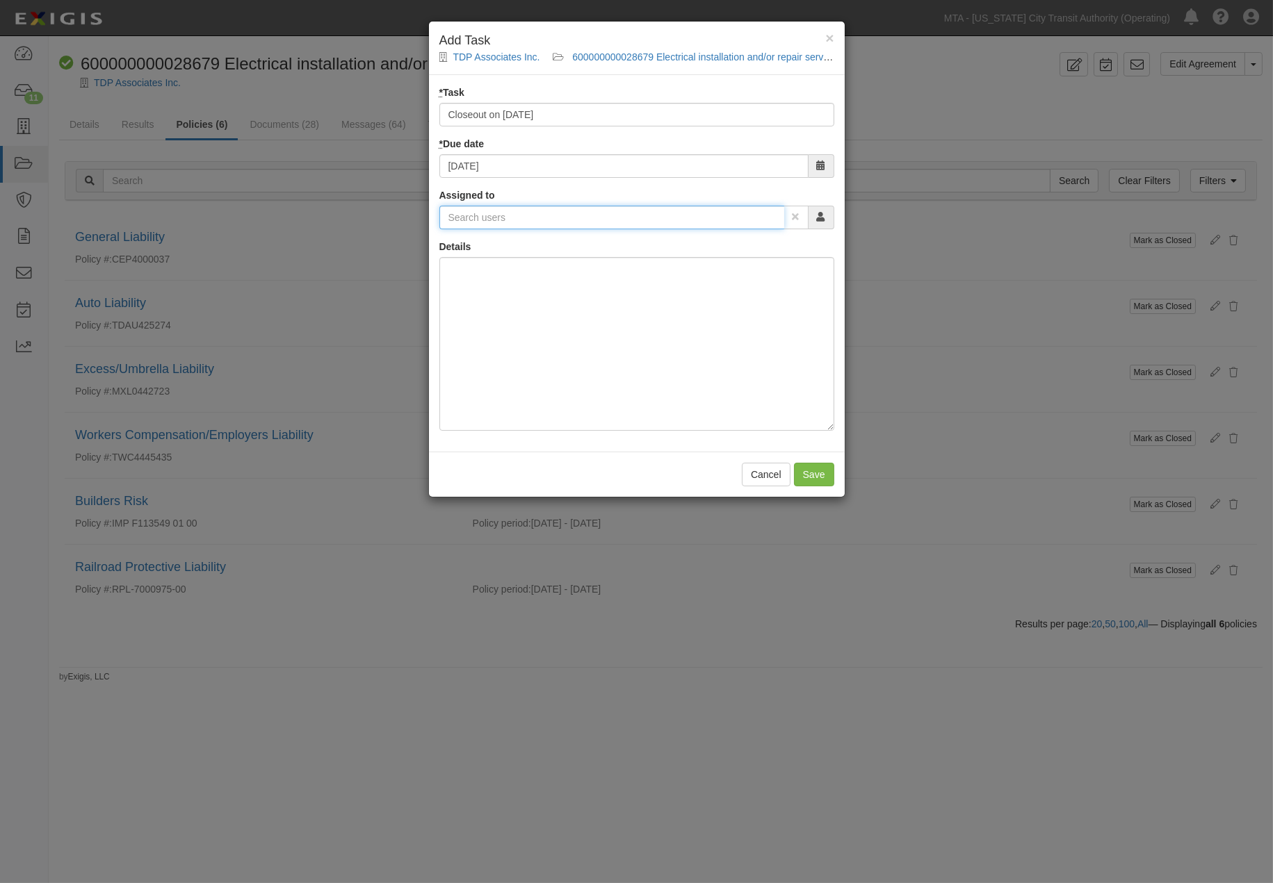
click at [487, 211] on input "text" at bounding box center [611, 218] width 345 height 24
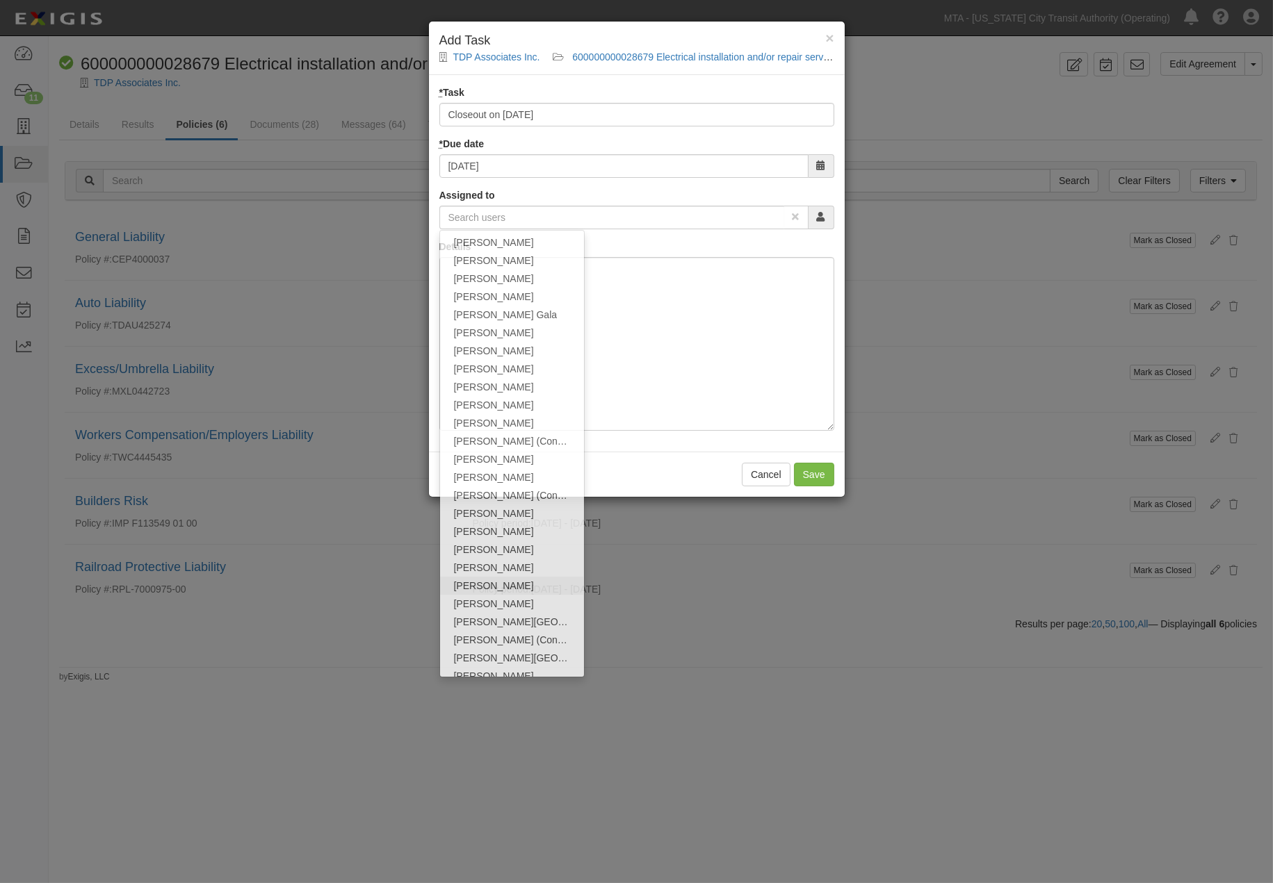
click at [471, 587] on div "× Add Task TDP Associates Inc. 600000000028679 Electrical installation and/or r…" at bounding box center [636, 441] width 1273 height 883
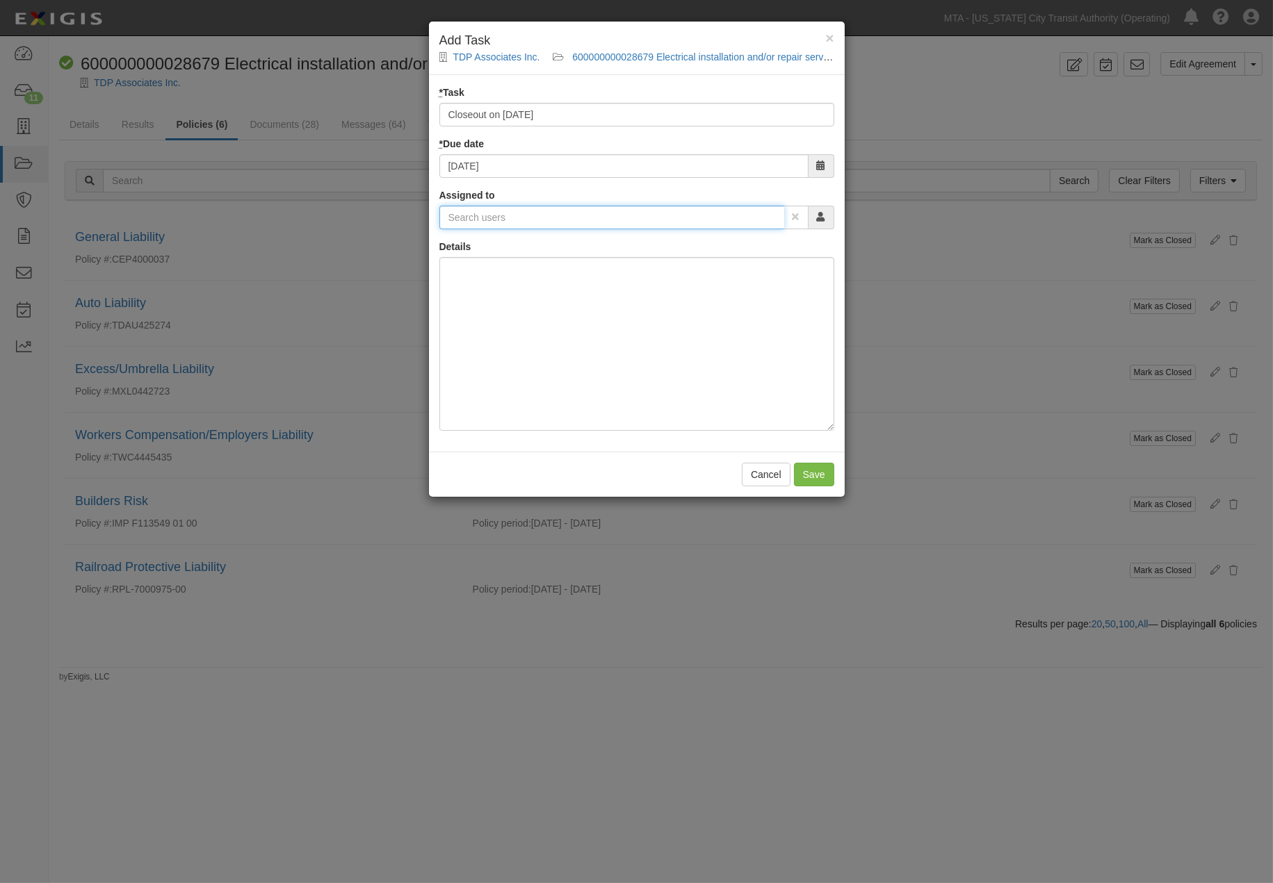
click at [487, 220] on input "text" at bounding box center [611, 218] width 345 height 24
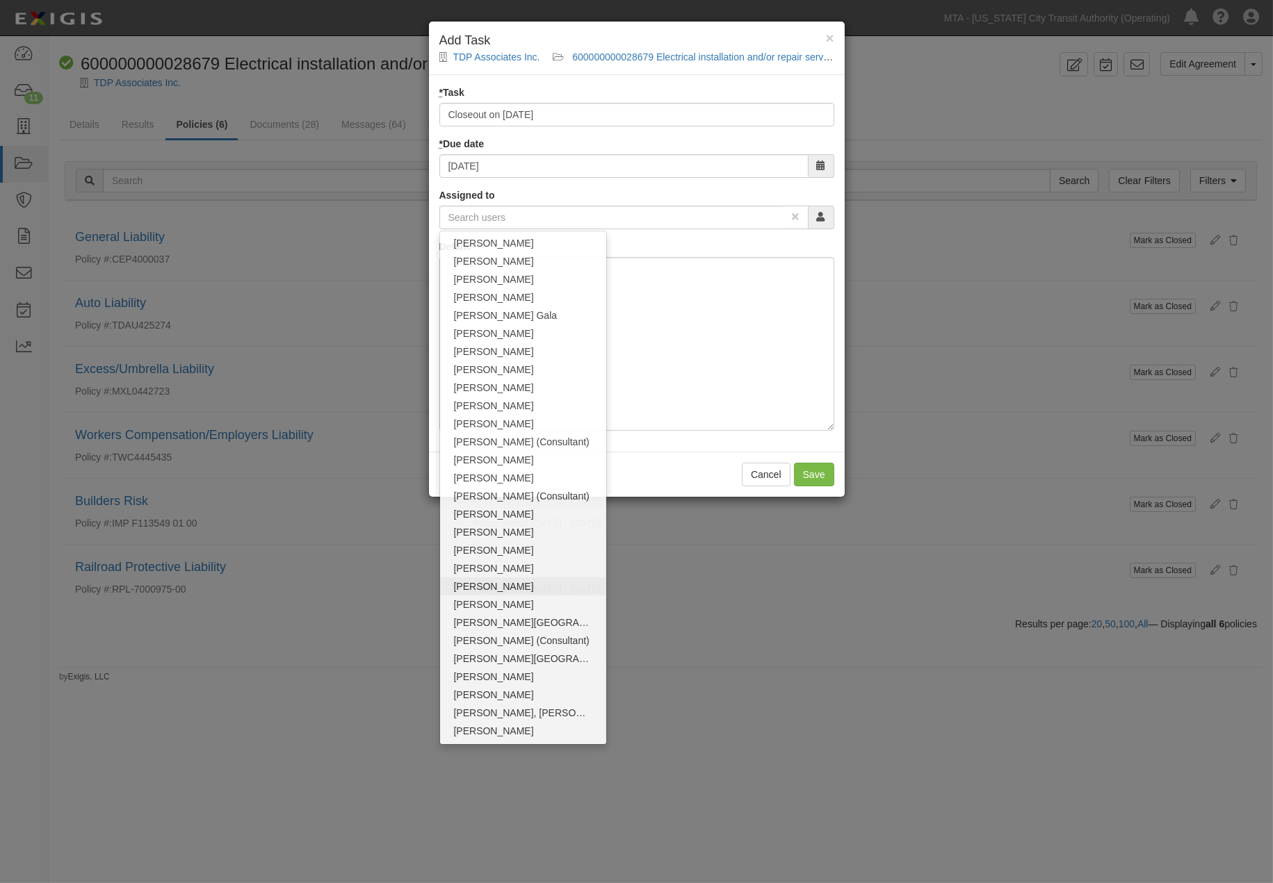
click at [492, 589] on link "[PERSON_NAME]" at bounding box center [523, 587] width 166 height 18
type input "[PERSON_NAME]"
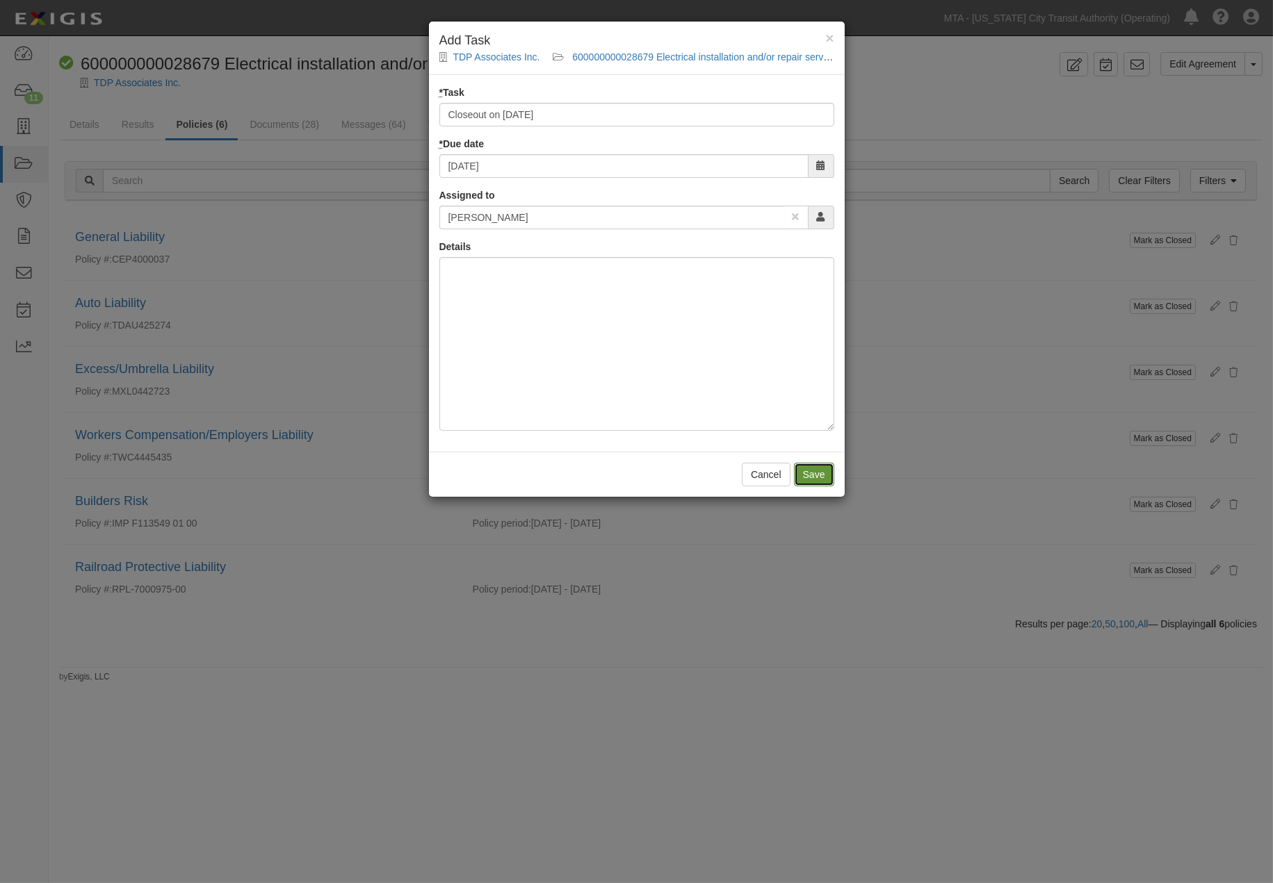
click at [803, 468] on input "Save" at bounding box center [814, 475] width 40 height 24
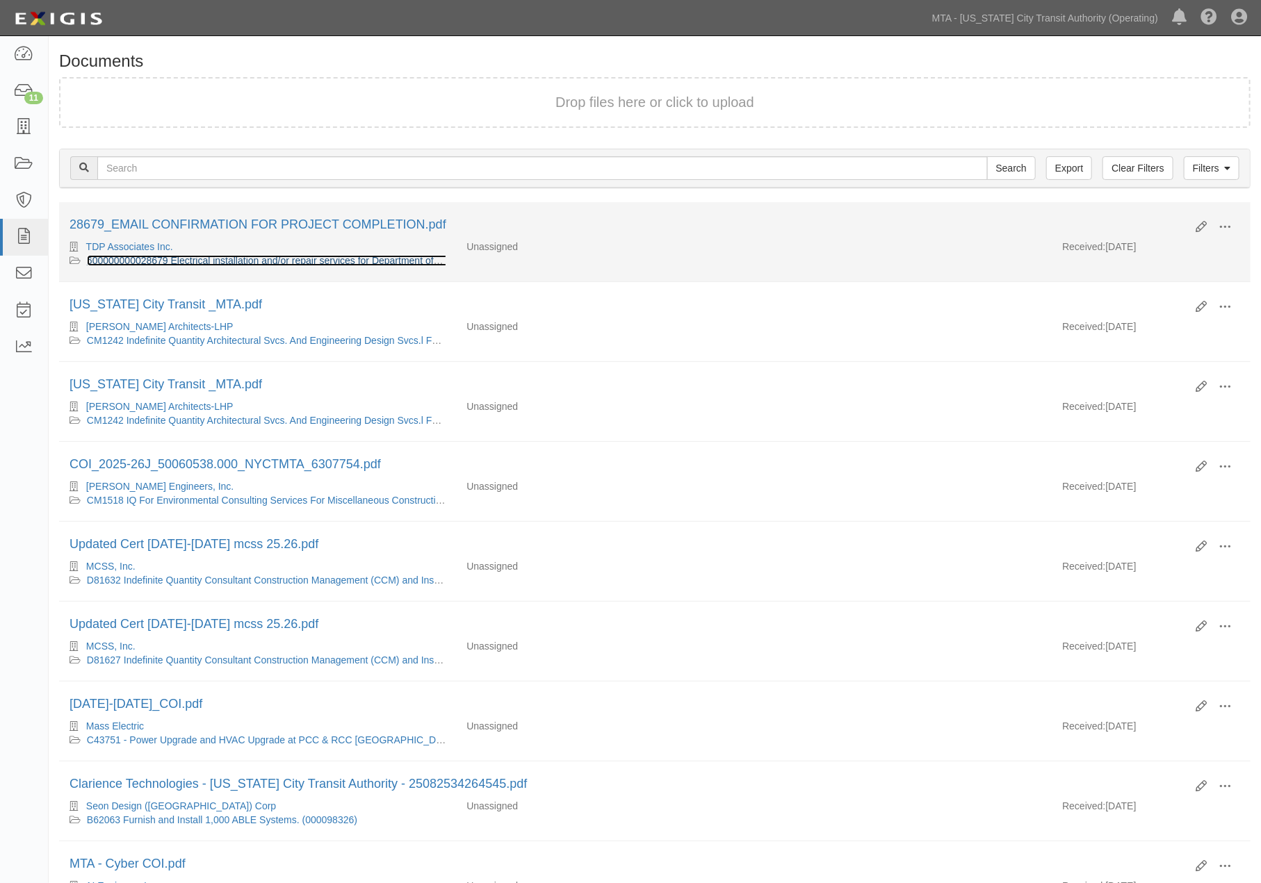
click at [318, 261] on link "600000000028679 Electrical installation and/or repair services for Department o…" at bounding box center [281, 260] width 389 height 11
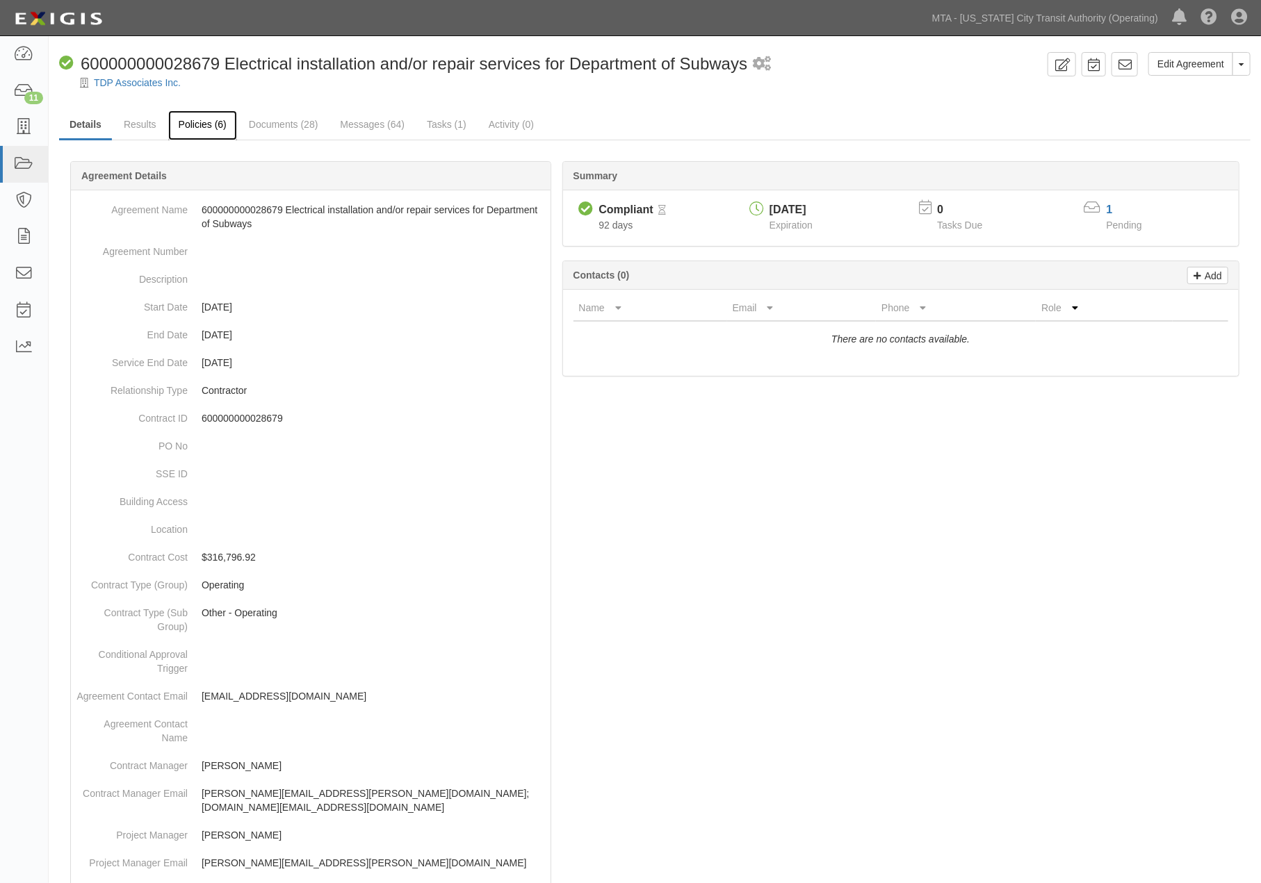
click at [206, 121] on link "Policies (6)" at bounding box center [202, 126] width 69 height 30
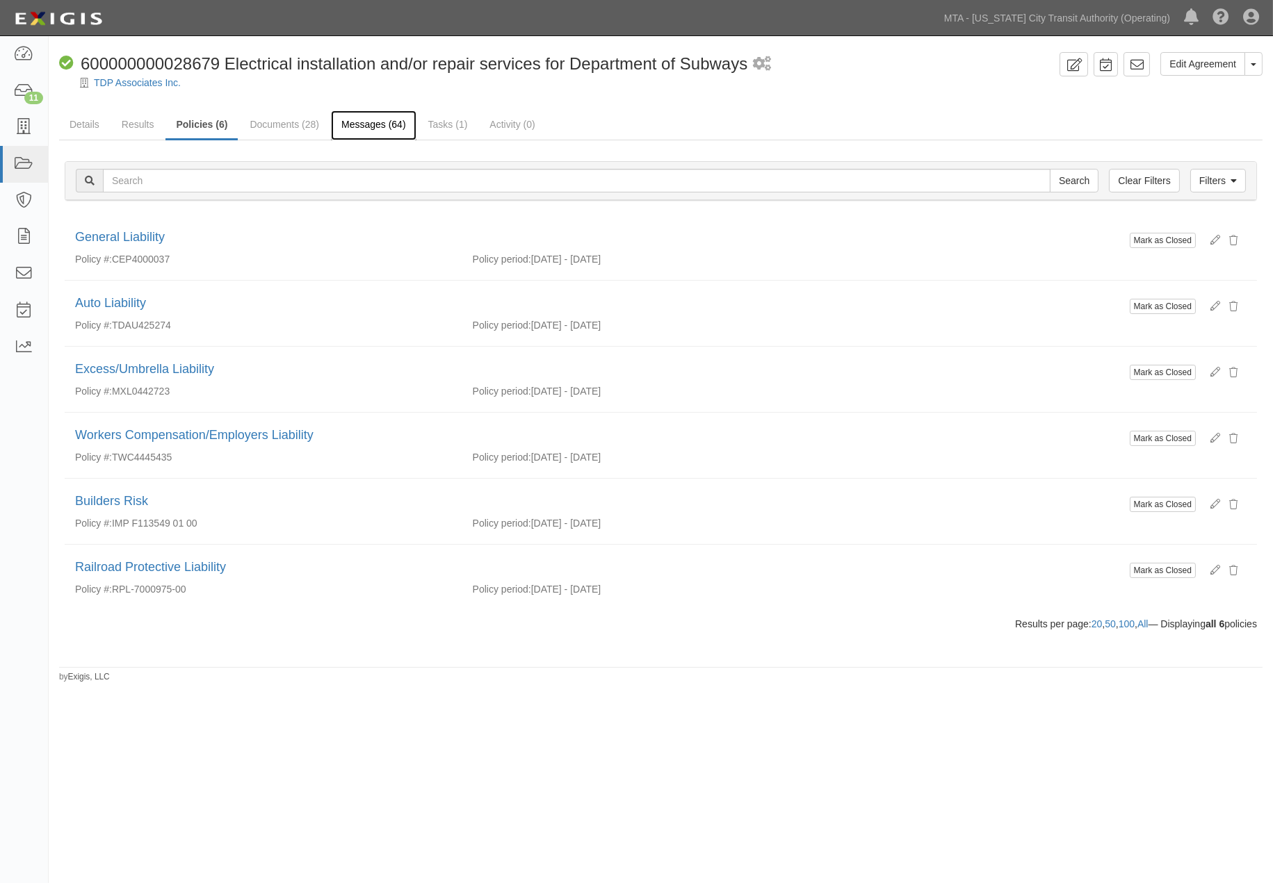
click at [368, 120] on link "Messages (64)" at bounding box center [373, 126] width 85 height 30
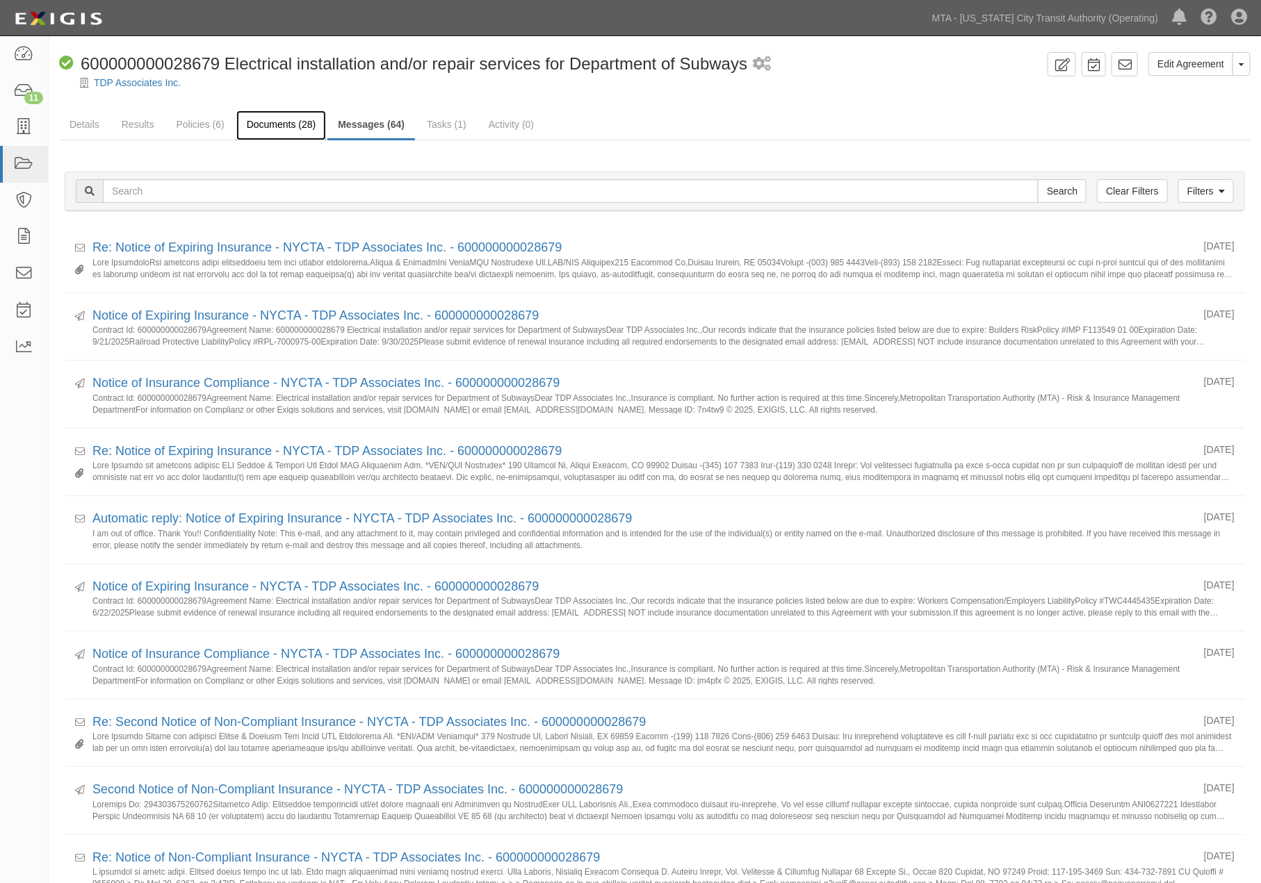
click at [269, 129] on link "Documents (28)" at bounding box center [281, 126] width 90 height 30
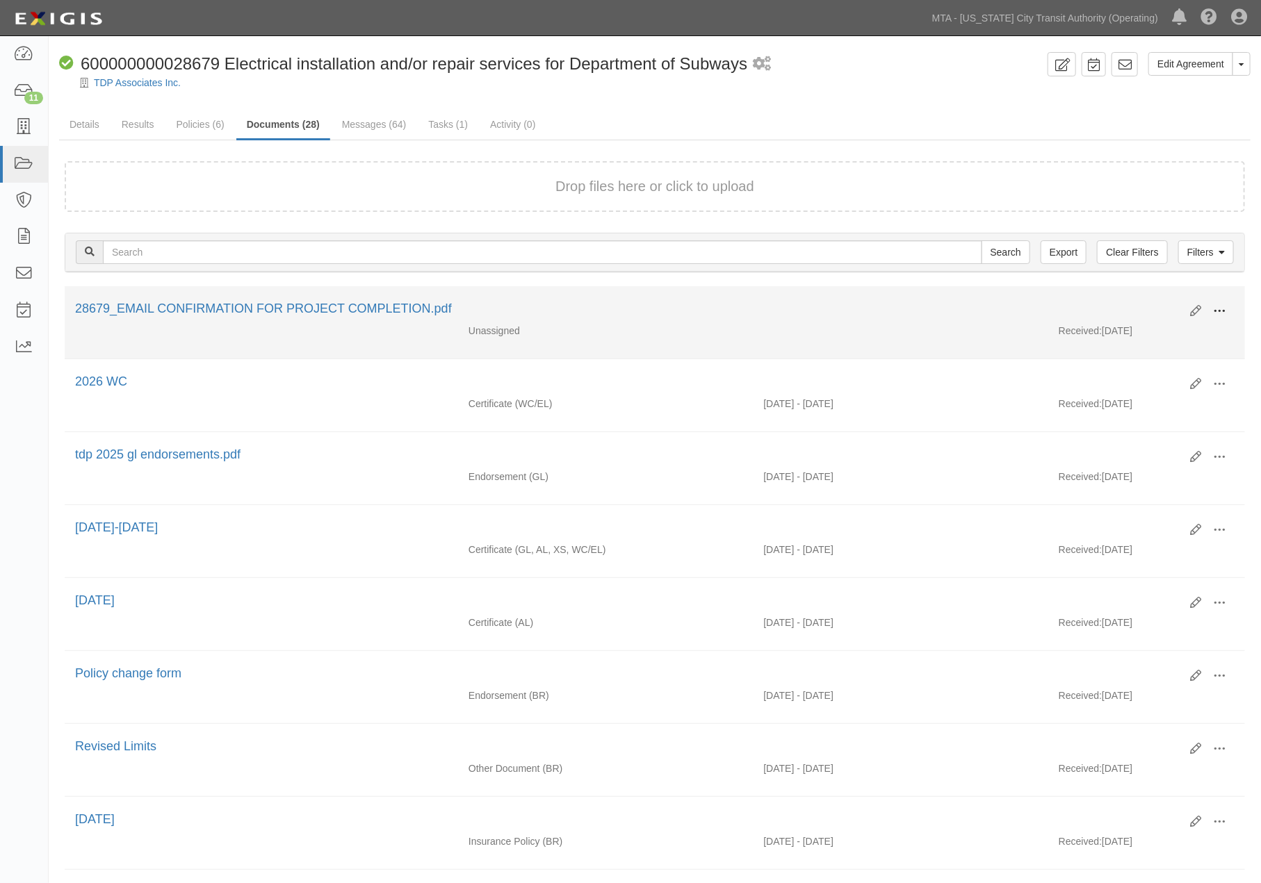
click at [1220, 308] on span at bounding box center [1219, 311] width 13 height 13
click at [1142, 300] on link "Edit" at bounding box center [1152, 305] width 110 height 25
click at [1219, 306] on span at bounding box center [1219, 311] width 13 height 13
click at [1148, 302] on link "Edit" at bounding box center [1152, 305] width 110 height 25
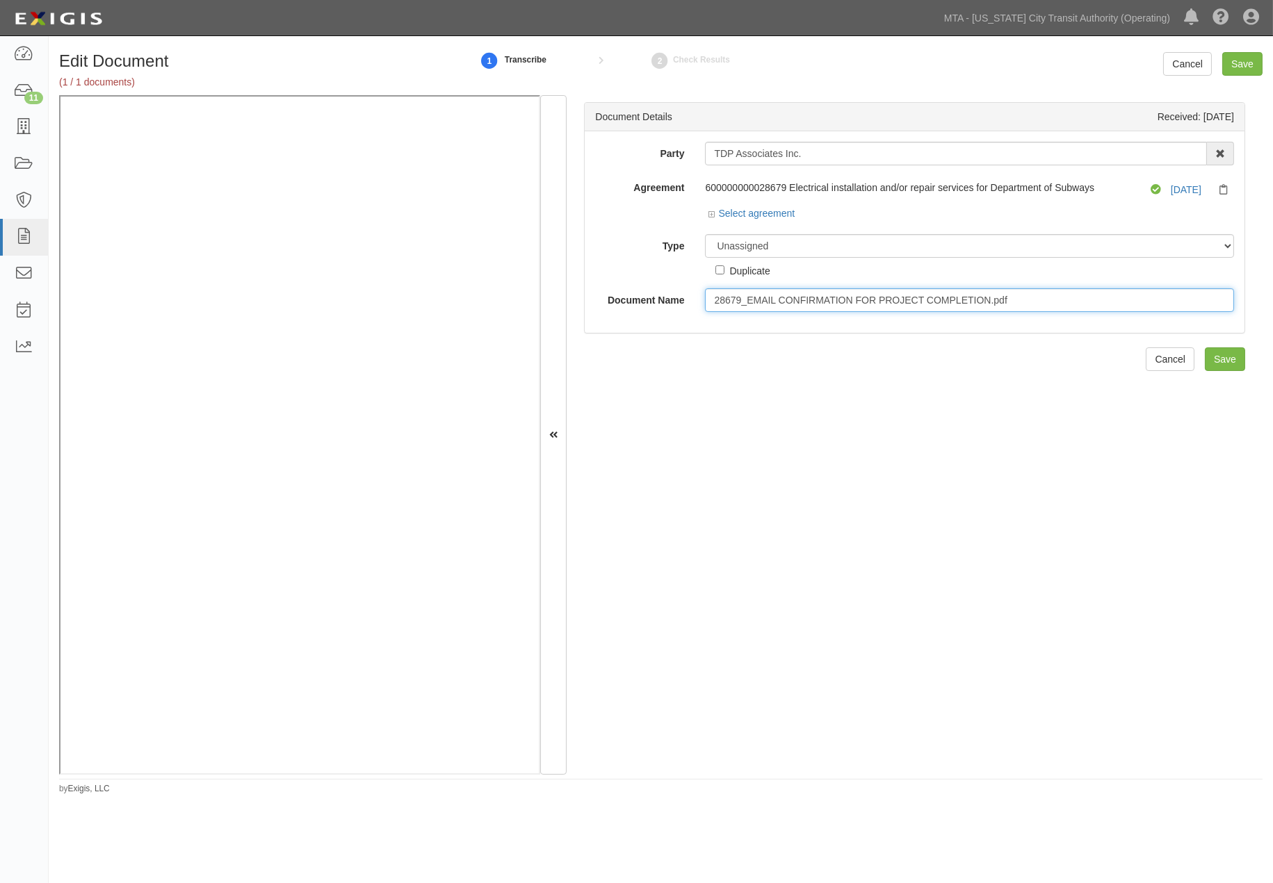
click at [1031, 304] on input "28679_EMAIL CONFIRMATION FOR PROJECT COMPLETION.pdf" at bounding box center [969, 300] width 529 height 24
drag, startPoint x: 876, startPoint y: 300, endPoint x: 785, endPoint y: 295, distance: 91.2
click at [776, 294] on input "28679_EMAIL CONFIRMATION FOR PROJECT COMPLETION." at bounding box center [969, 300] width 529 height 24
click at [853, 332] on div "Party TDP Associates Inc. 10-21 TO 10-23TH 38TH ST DEVELOPMENT LLC [STREET_ADDR…" at bounding box center [915, 232] width 660 height 202
drag, startPoint x: 926, startPoint y: 301, endPoint x: 863, endPoint y: 303, distance: 62.6
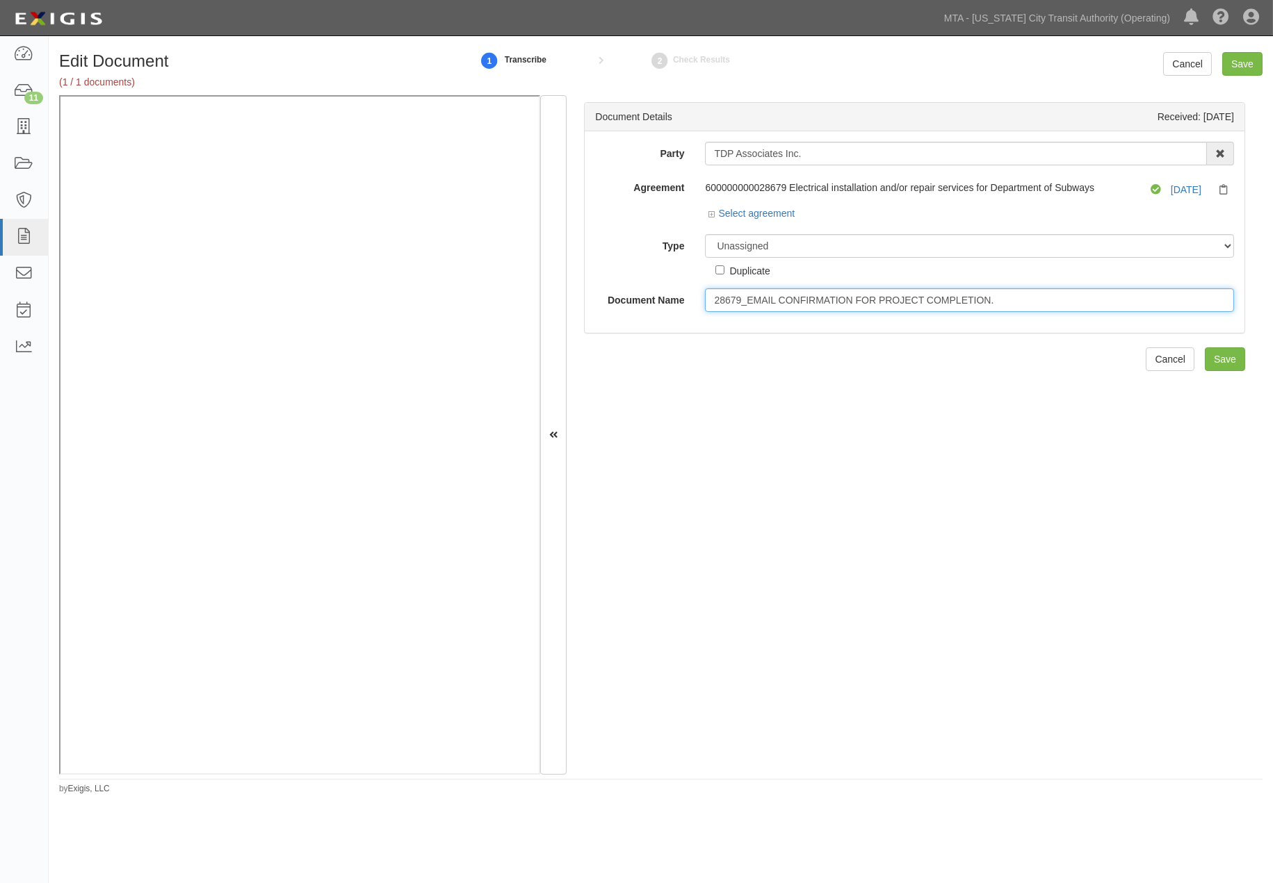
click at [863, 303] on input "28679_EMAIL CONFIRMATION FOR PROJECT COMPLETION." at bounding box center [969, 300] width 529 height 24
click at [879, 309] on input "28679_EMAIL CONFIRMATION FOR PROJECT COMPLETION." at bounding box center [969, 300] width 529 height 24
click at [877, 299] on input "28679_EMAIL CONFIRMATION FOR PROJECT COMPLETION." at bounding box center [969, 300] width 529 height 24
drag, startPoint x: 877, startPoint y: 299, endPoint x: 853, endPoint y: 297, distance: 24.4
click at [853, 297] on input "28679_EMAIL CONFIRMATION FOR PROJECT COMPLETION." at bounding box center [969, 300] width 529 height 24
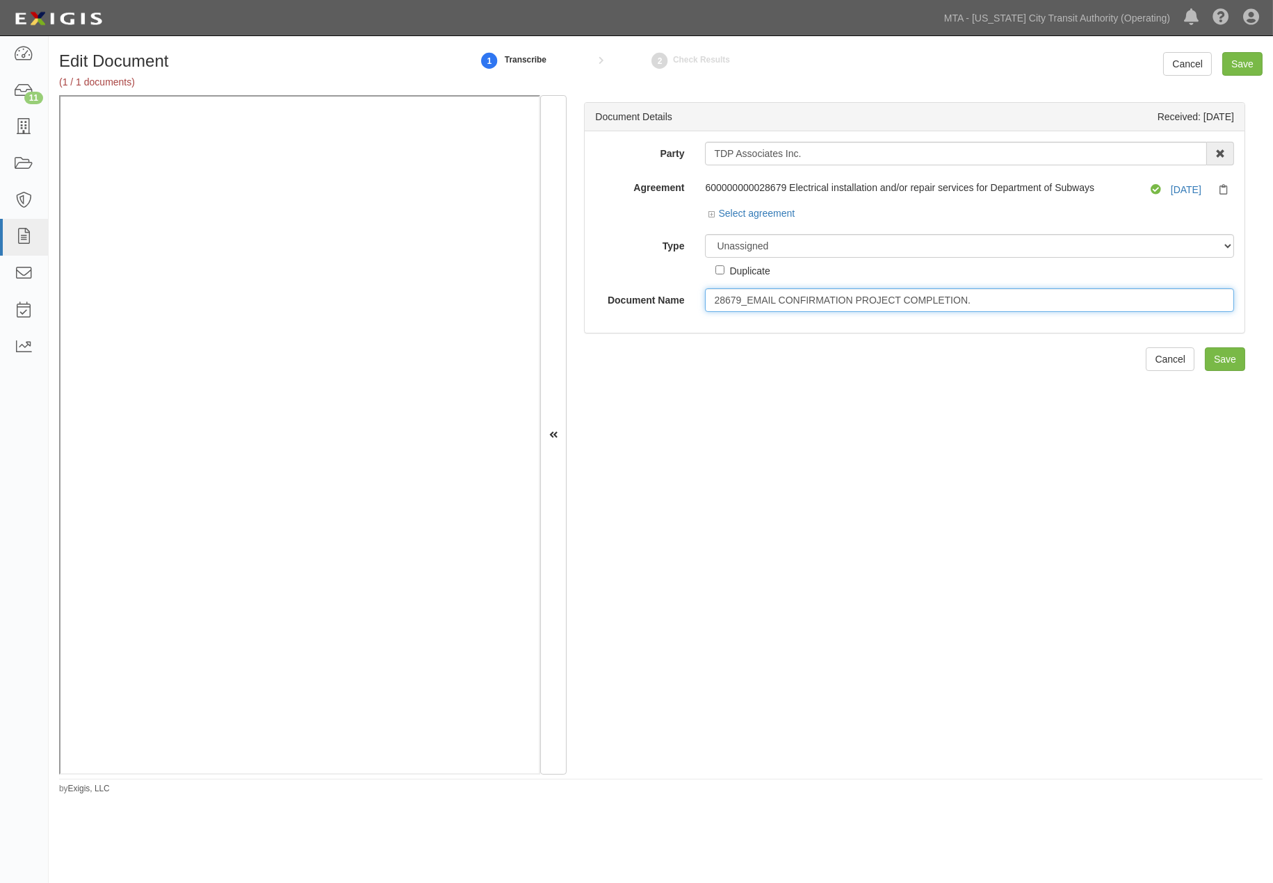
drag, startPoint x: 747, startPoint y: 300, endPoint x: 672, endPoint y: 300, distance: 75.1
click at [672, 300] on div "Document Name 28679_EMAIL CONFIRMATION PROJECT COMPLETION." at bounding box center [915, 300] width 660 height 24
type input "EMAIL CONFIRMATION PROJECT COMPLETION."
click at [1220, 357] on input "Save" at bounding box center [1225, 360] width 40 height 24
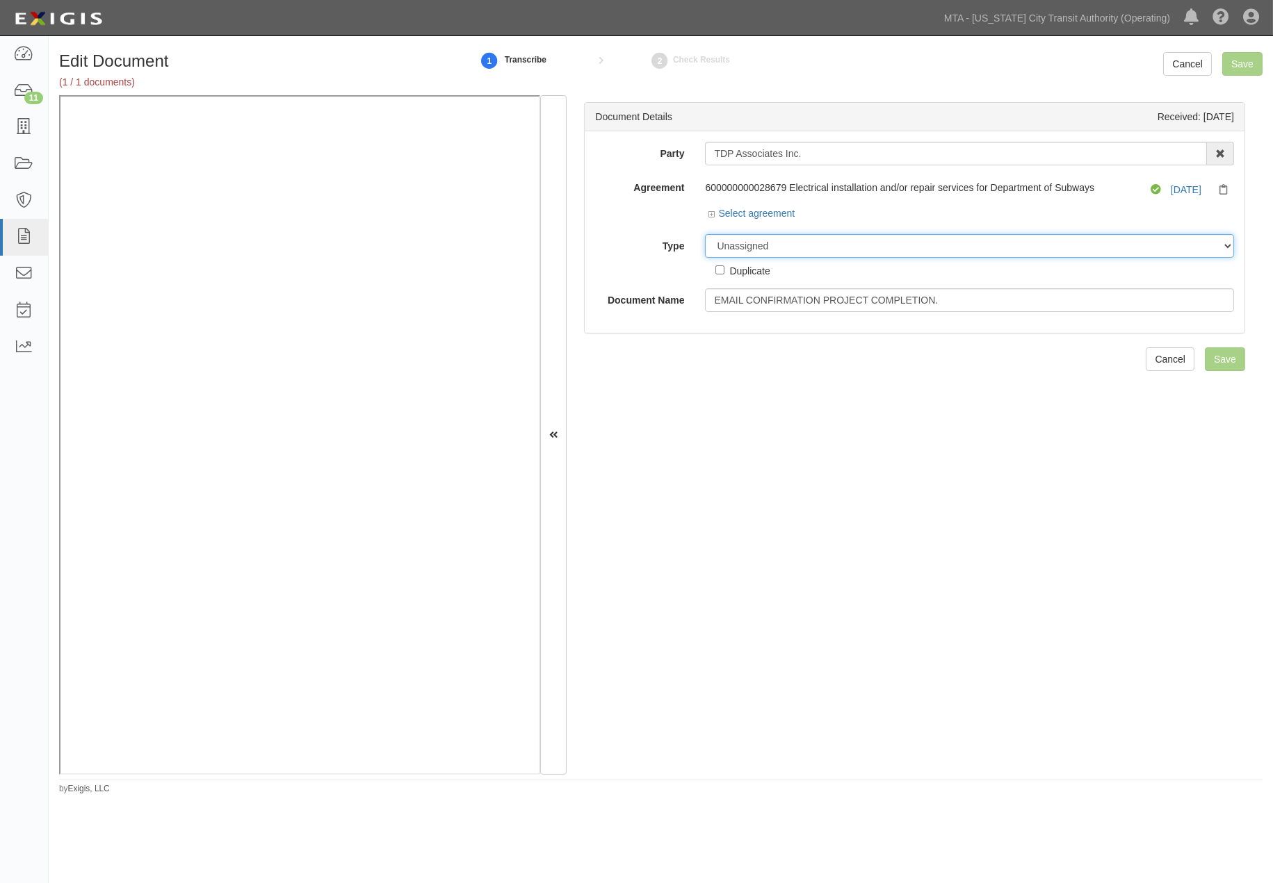
click at [765, 240] on select "Unassigned Binder Cancellation Notice Certificate Contract Endorsement Insuranc…" at bounding box center [969, 246] width 529 height 24
click at [748, 246] on select "Unassigned Binder Cancellation Notice Certificate Contract Endorsement Insuranc…" at bounding box center [969, 246] width 529 height 24
select select "OtherDetail"
click at [705, 235] on select "Unassigned Binder Cancellation Notice Certificate Contract Endorsement Insuranc…" at bounding box center [969, 246] width 529 height 24
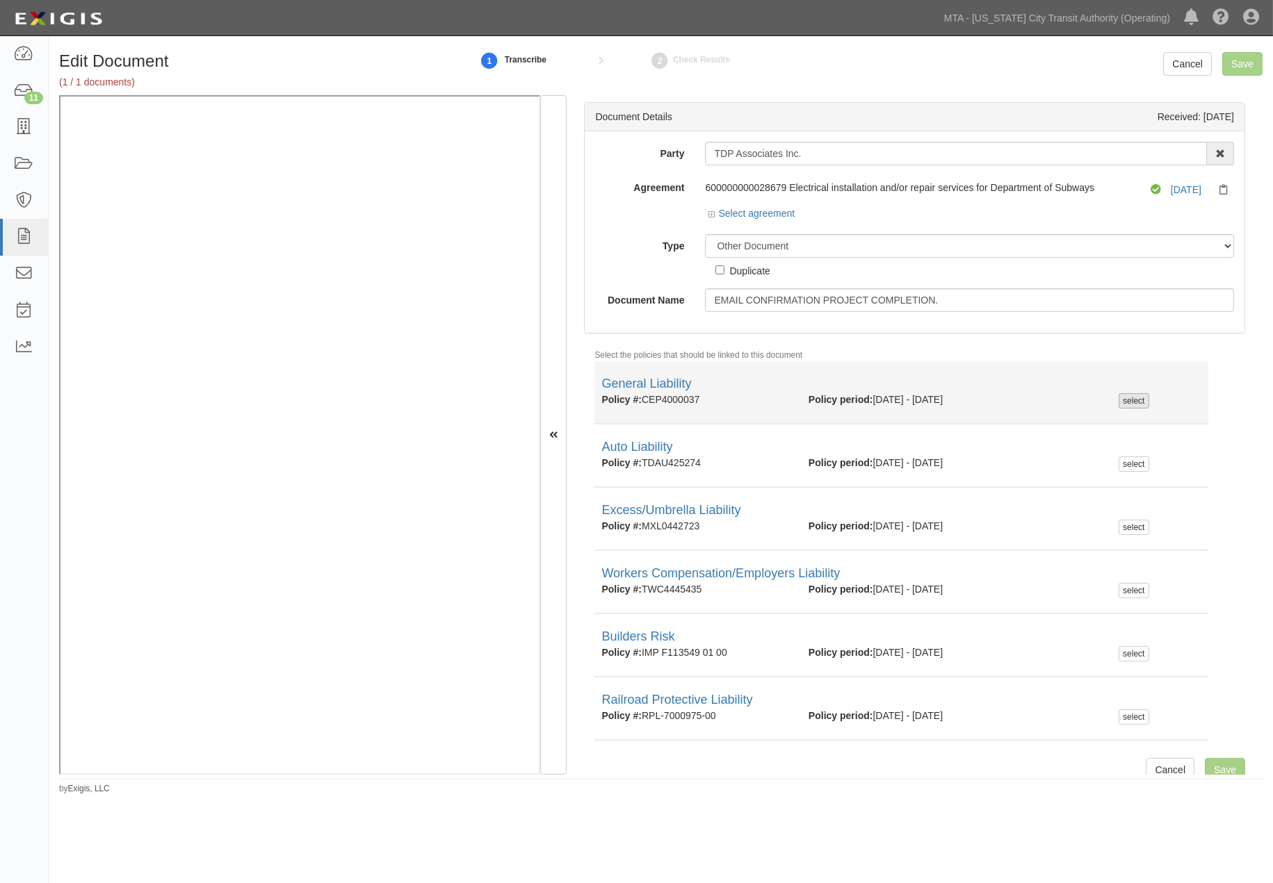
click at [1127, 403] on div "select" at bounding box center [1133, 400] width 30 height 15
checkbox input "true"
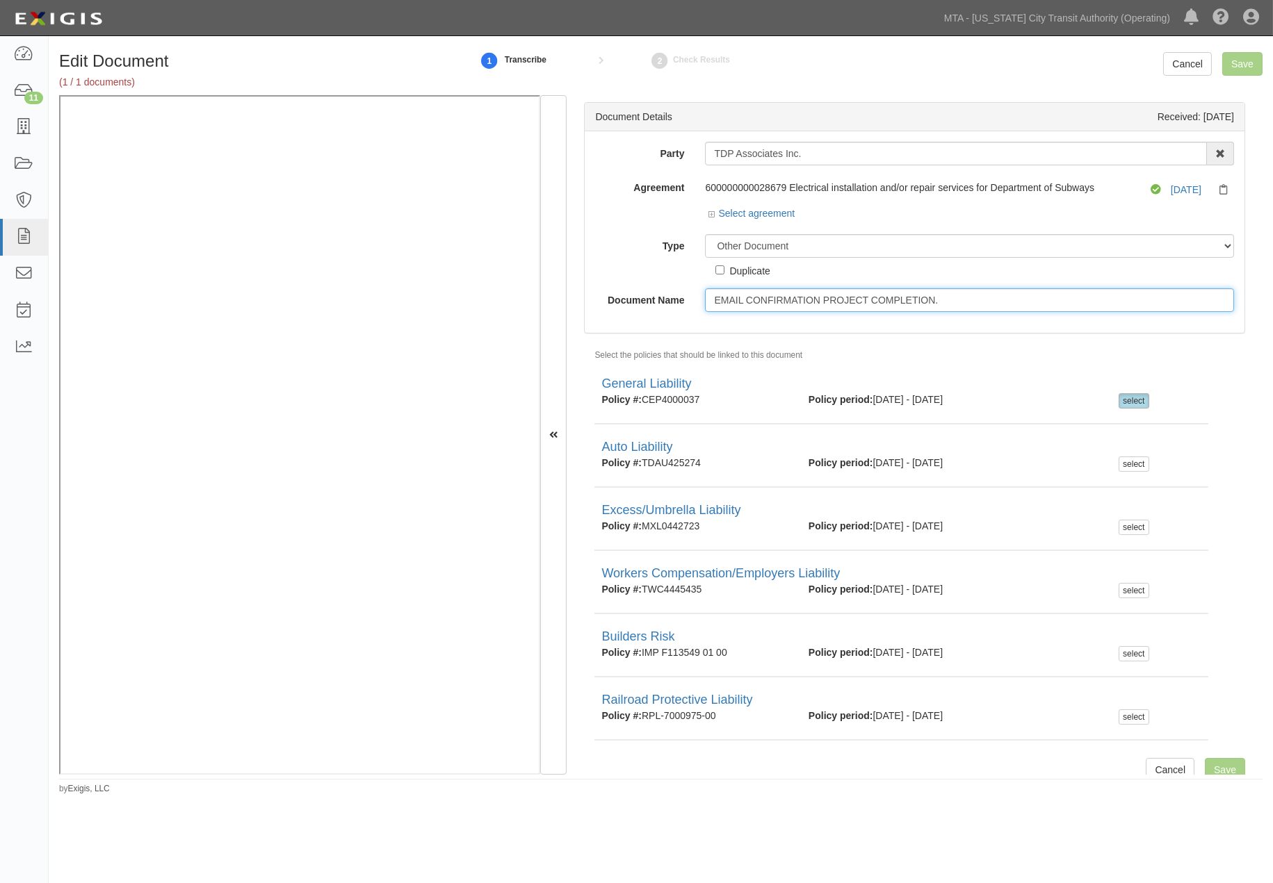
click at [934, 310] on input "EMAIL CONFIRMATION PROJECT COMPLETION." at bounding box center [969, 300] width 529 height 24
type input "EMAIL CONFIRMATION PROJECT COMPLETION."
click at [1075, 85] on div "Edit Document (1 / 1 documents) 1 Transcribe 2 Check Results Cancel Save" at bounding box center [661, 73] width 1224 height 43
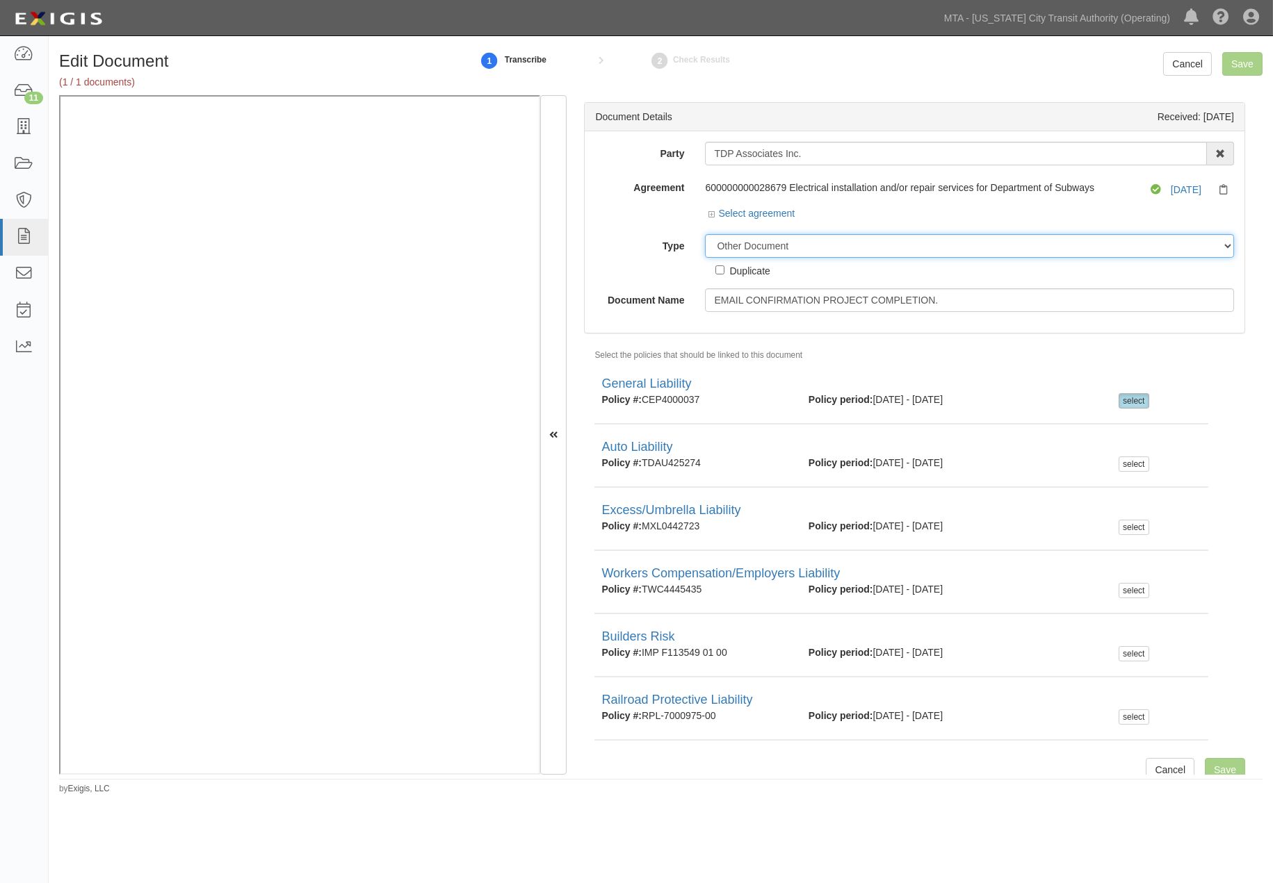
click at [815, 242] on select "Unassigned Binder Cancellation Notice Certificate Contract Endorsement Insuranc…" at bounding box center [969, 246] width 529 height 24
click at [705, 235] on select "Unassigned Binder Cancellation Notice Certificate Contract Endorsement Insuranc…" at bounding box center [969, 246] width 529 height 24
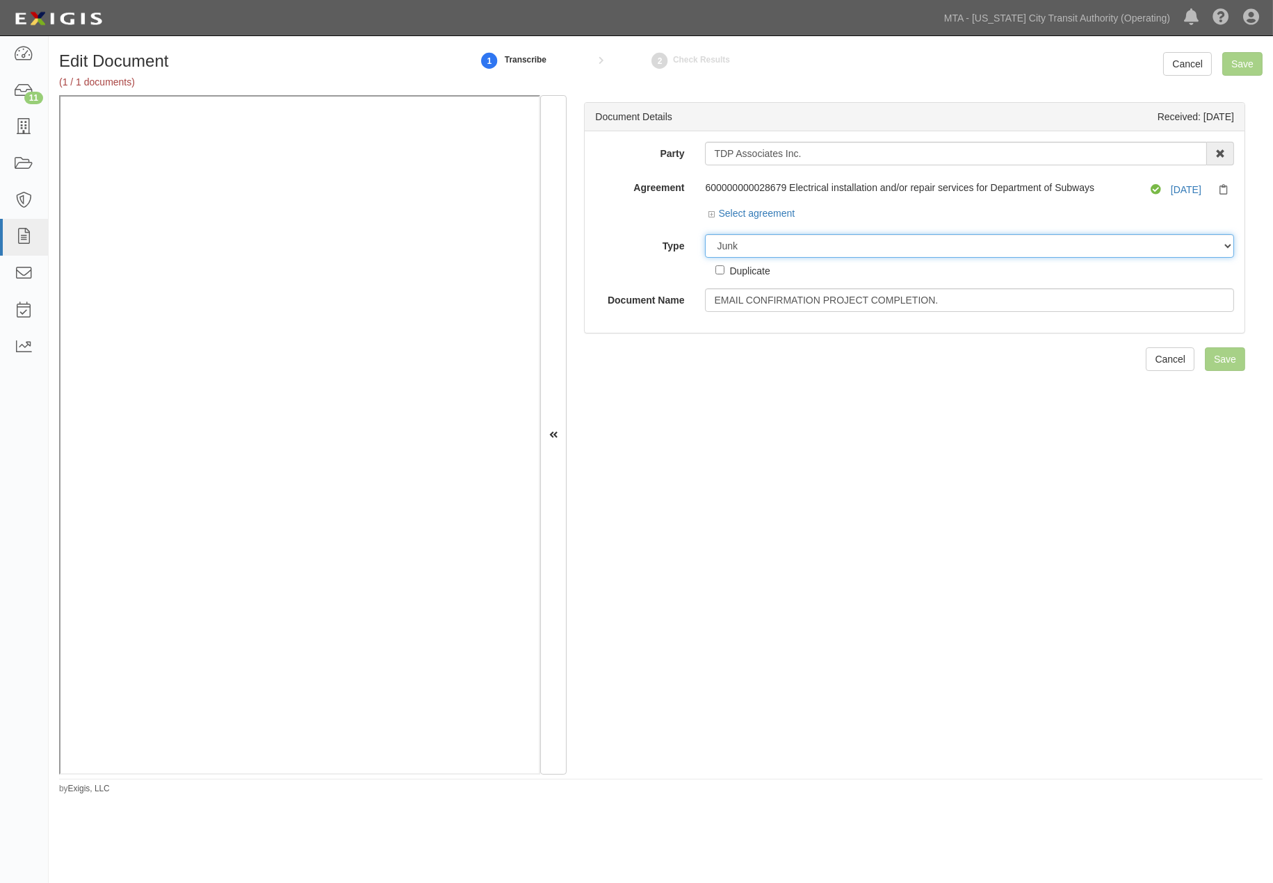
click at [766, 246] on select "Unassigned Binder Cancellation Notice Certificate Contract Endorsement Insuranc…" at bounding box center [969, 246] width 529 height 24
select select "OtherDetail"
click at [705, 235] on select "Unassigned Binder Cancellation Notice Certificate Contract Endorsement Insuranc…" at bounding box center [969, 246] width 529 height 24
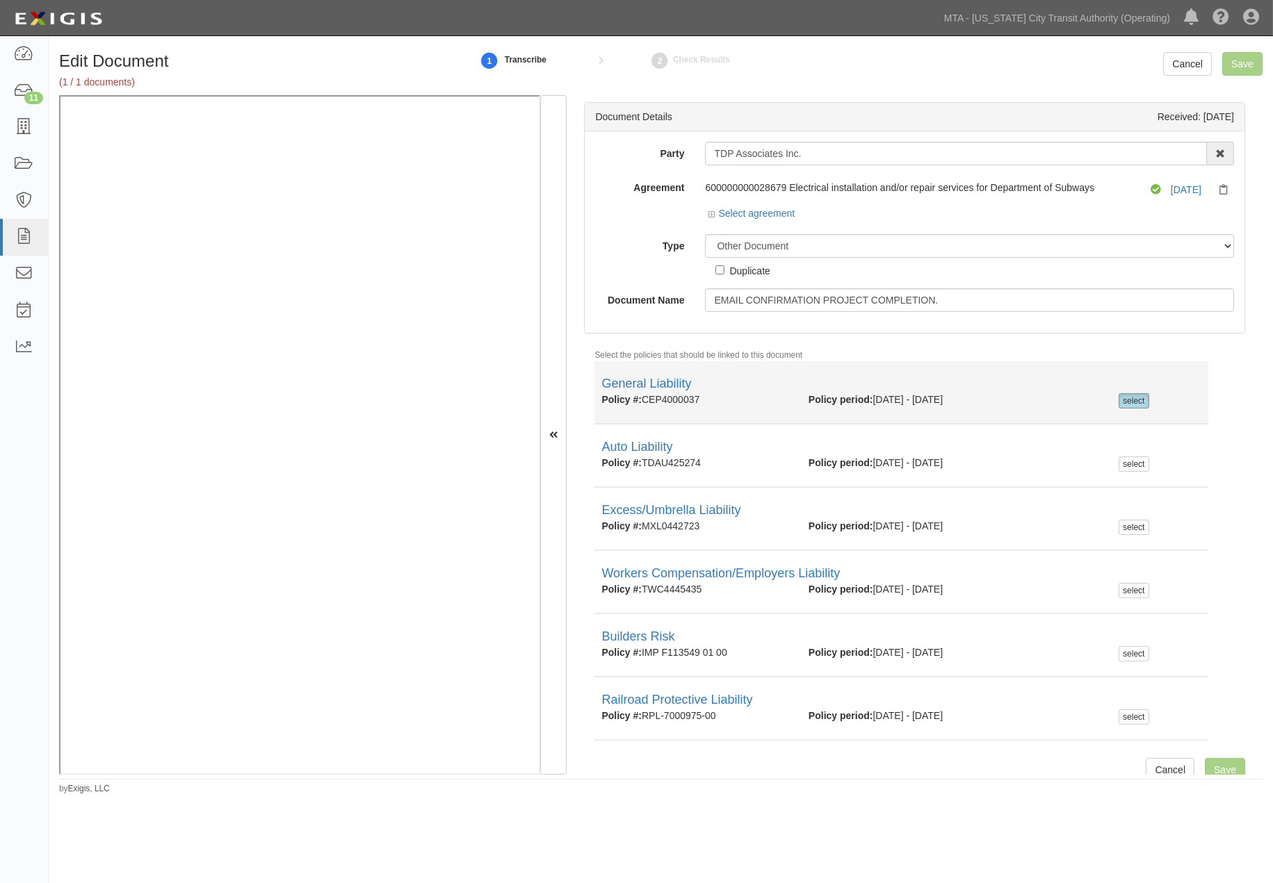
click at [1128, 403] on div "select" at bounding box center [1133, 400] width 30 height 15
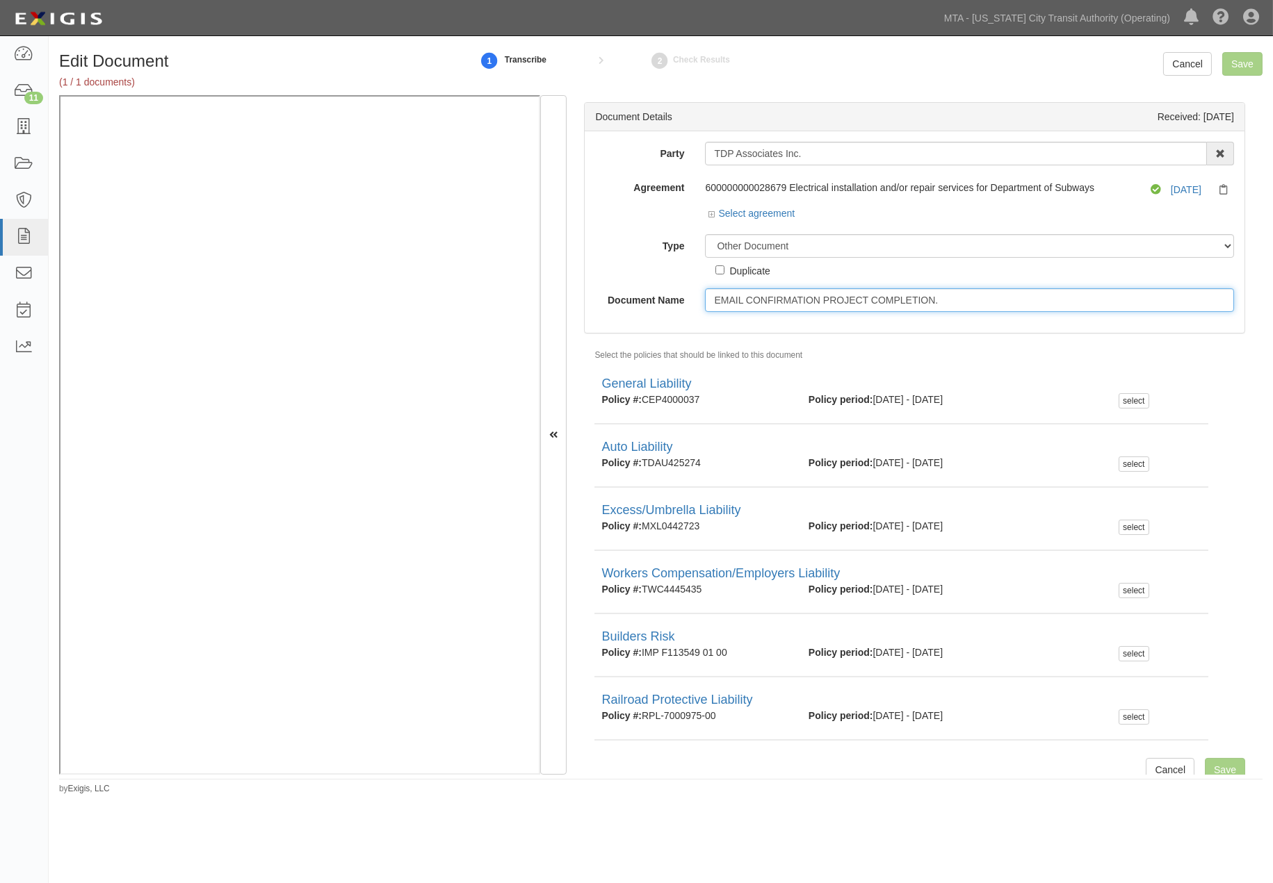
click at [800, 300] on input "EMAIL CONFIRMATION PROJECT COMPLETION." at bounding box center [969, 300] width 529 height 24
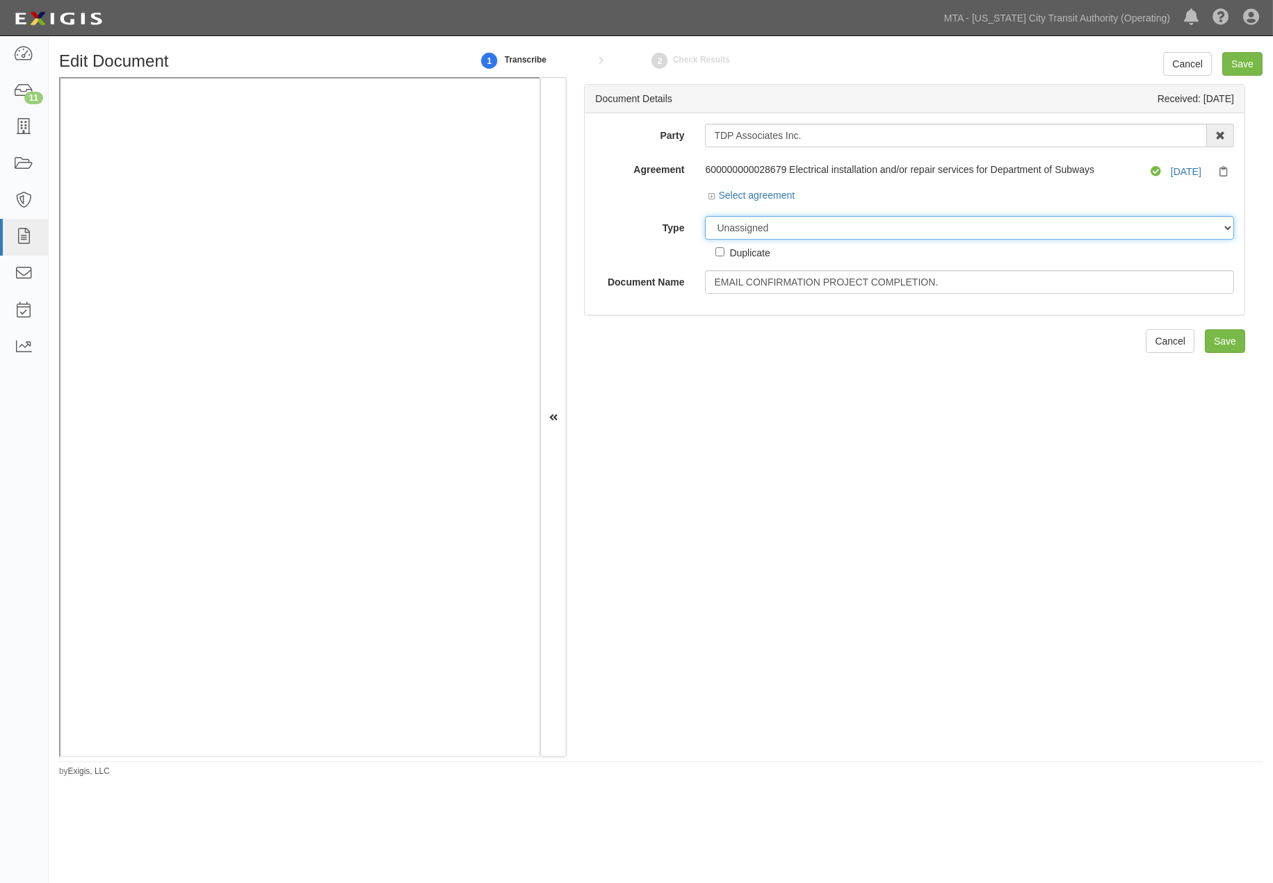
click at [758, 228] on select "Unassigned Binder Cancellation Notice Certificate Contract Endorsement Insuranc…" at bounding box center [969, 228] width 529 height 24
select select "OtherDetail"
click at [705, 218] on select "Unassigned Binder Cancellation Notice Certificate Contract Endorsement Insuranc…" at bounding box center [969, 228] width 529 height 24
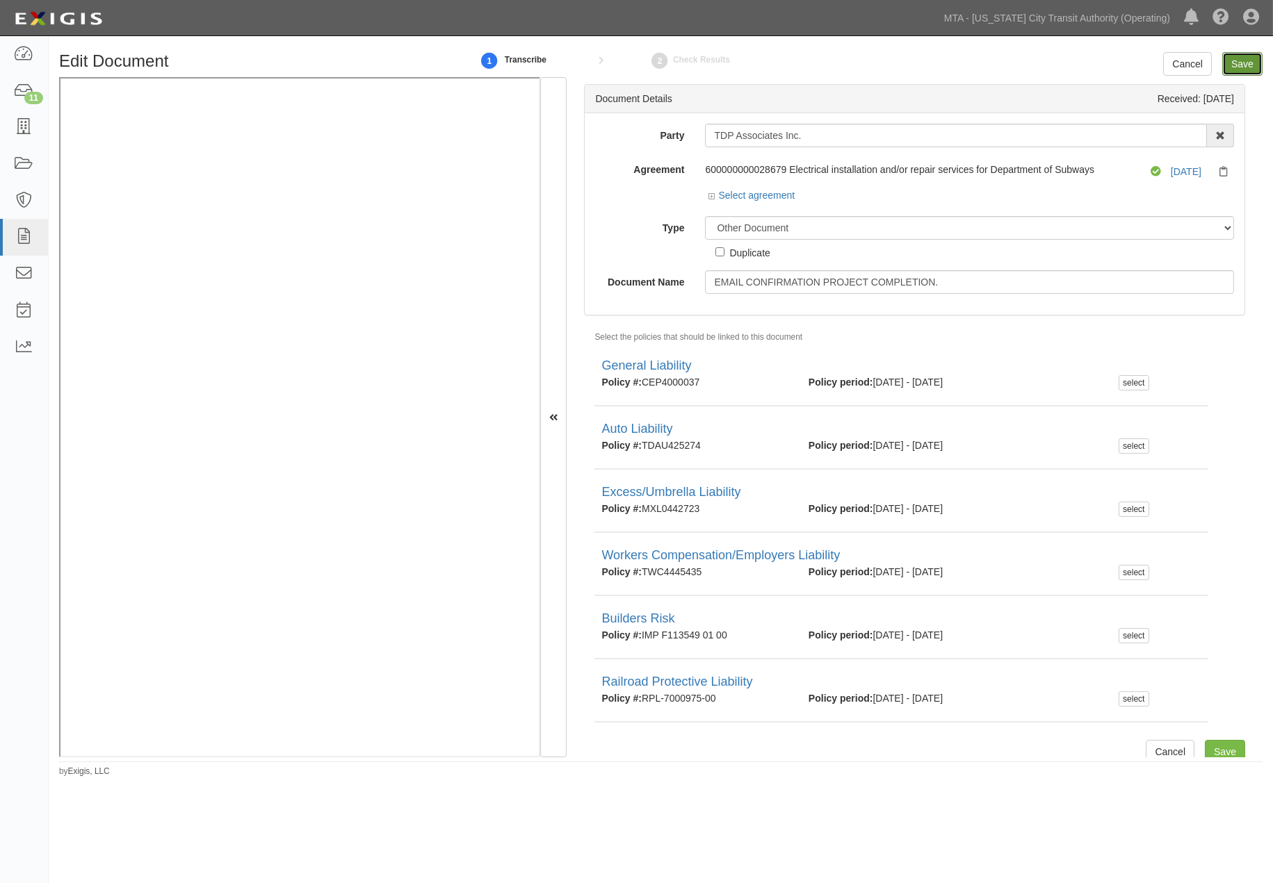
click at [1238, 57] on input "Save" at bounding box center [1242, 64] width 40 height 24
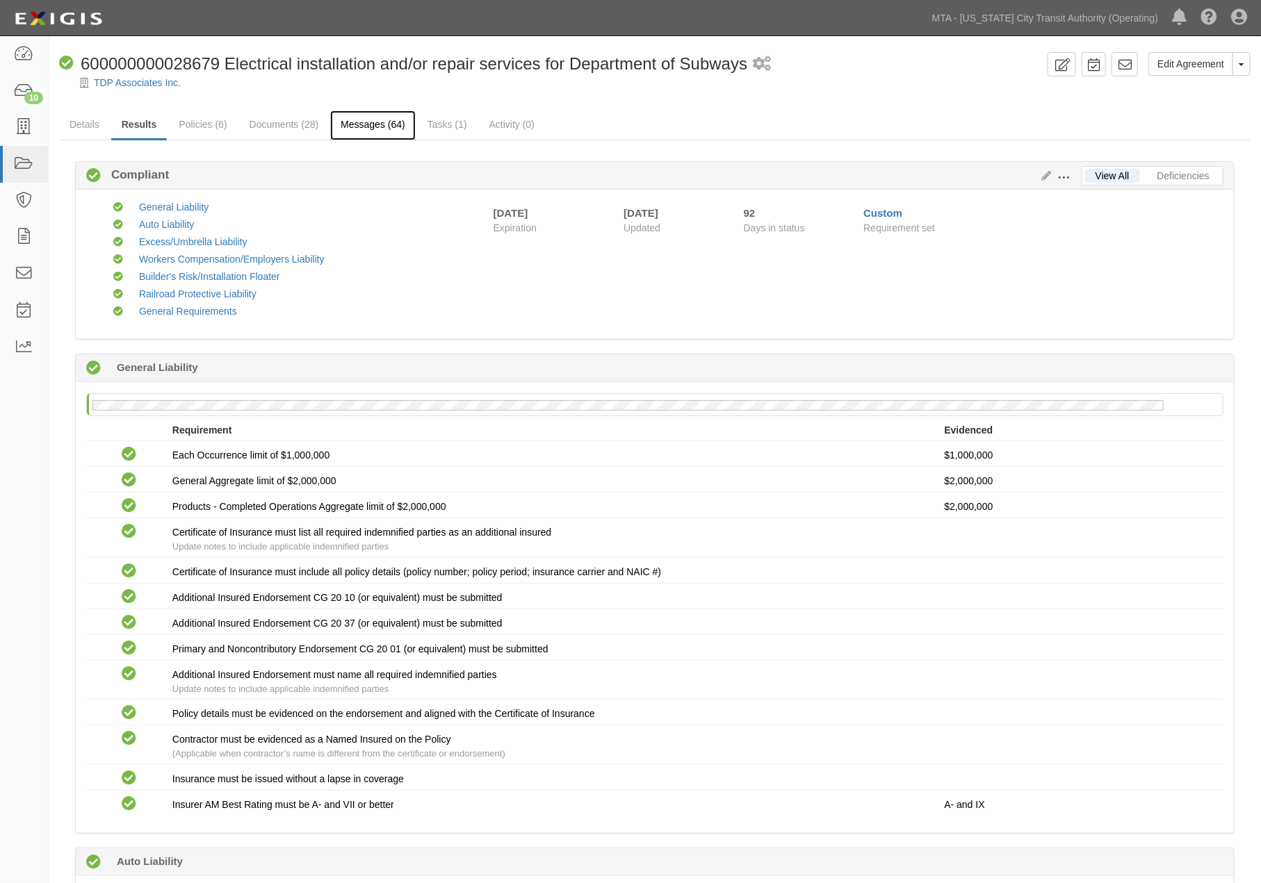
click at [383, 123] on link "Messages (64)" at bounding box center [372, 126] width 85 height 30
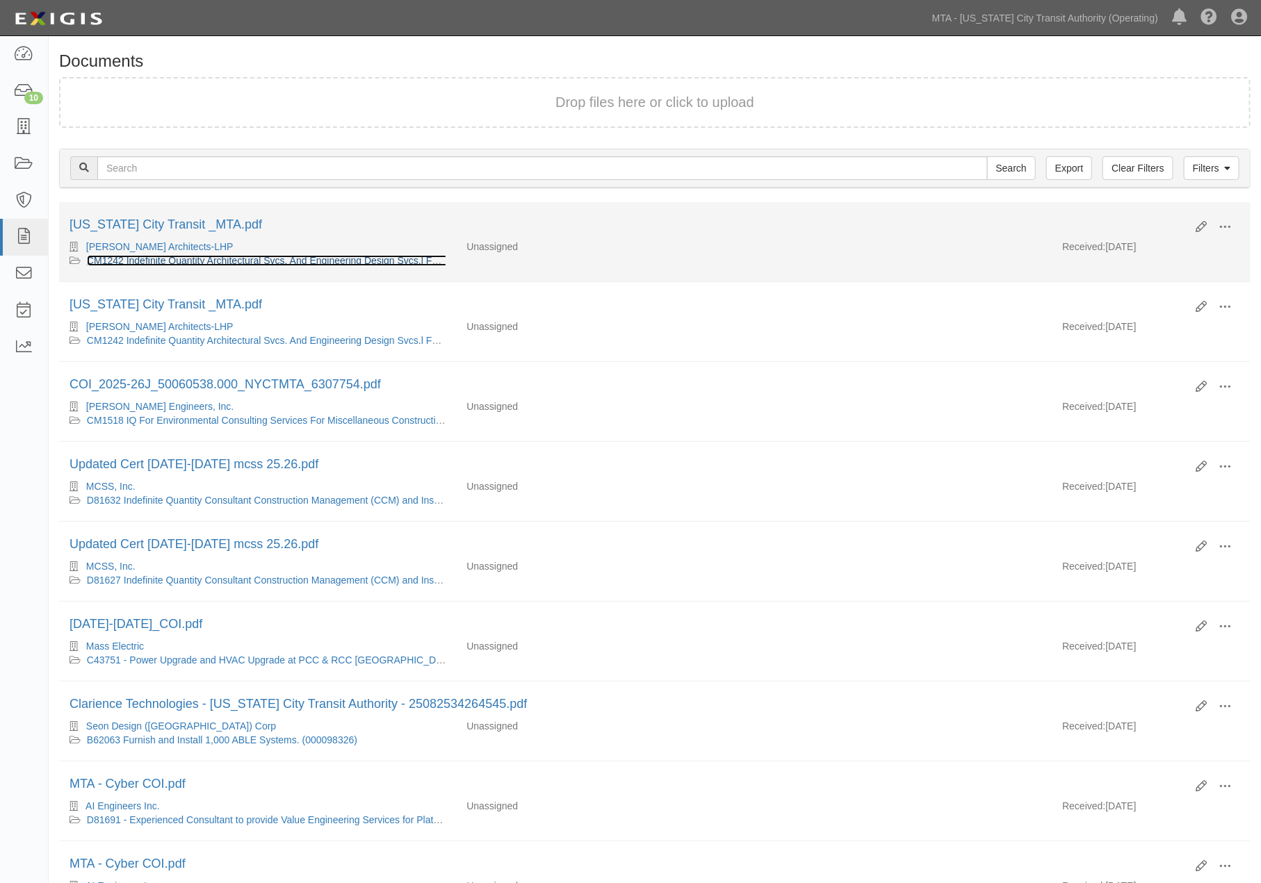
click at [225, 259] on link "CM1242 Indefinite Quantity Architectural Svcs. And Engineering Design Svcs.l Fo…" at bounding box center [324, 260] width 475 height 11
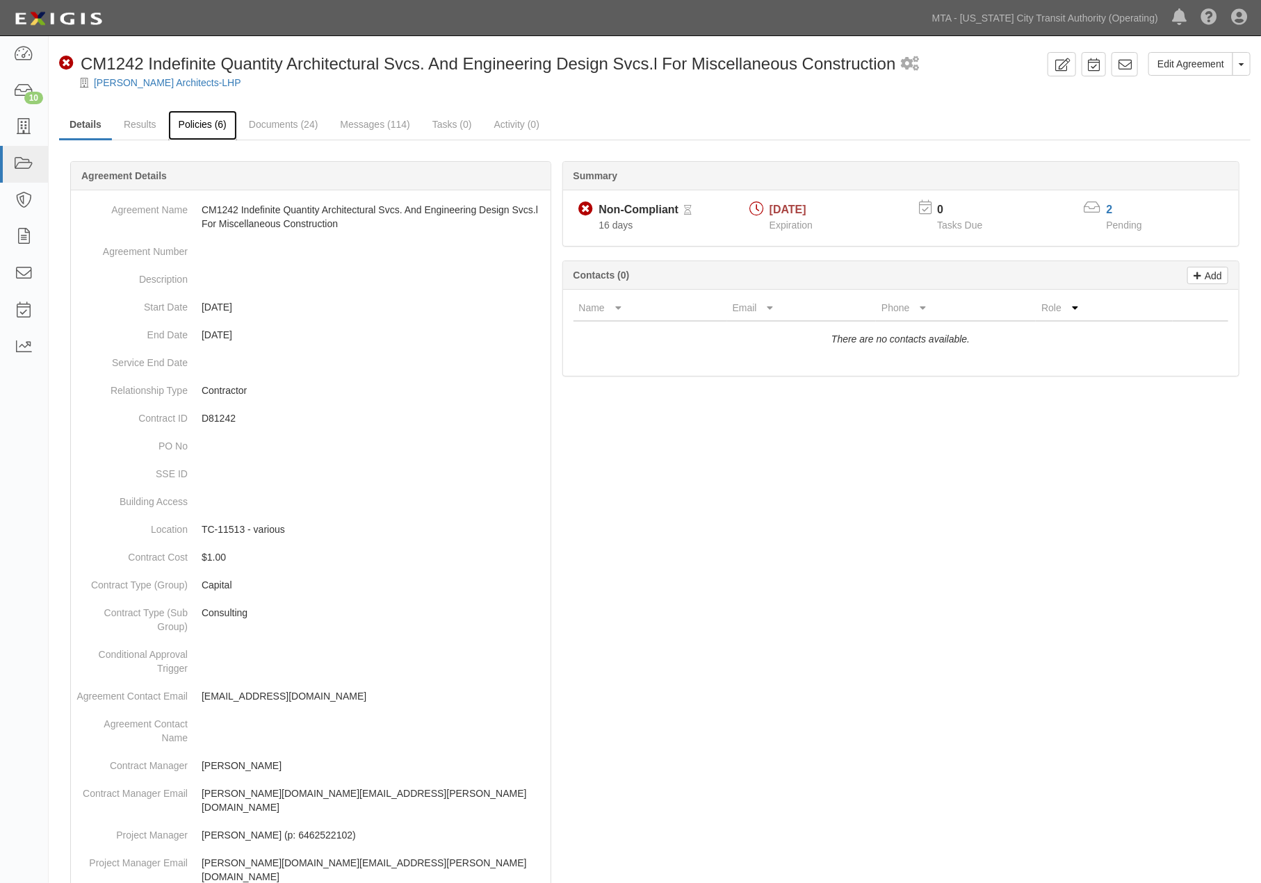
click at [190, 124] on link "Policies (6)" at bounding box center [202, 126] width 69 height 30
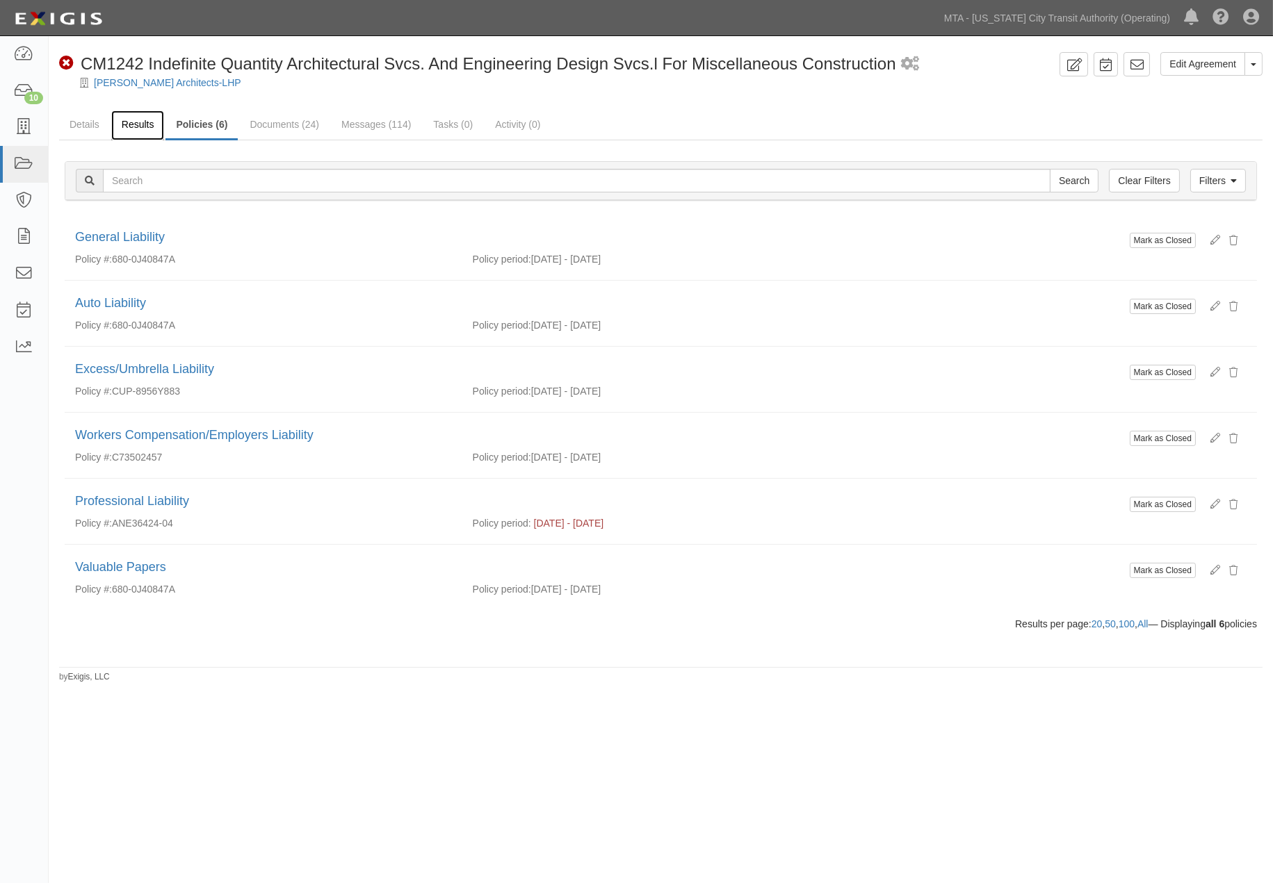
click at [136, 120] on link "Results" at bounding box center [138, 126] width 54 height 30
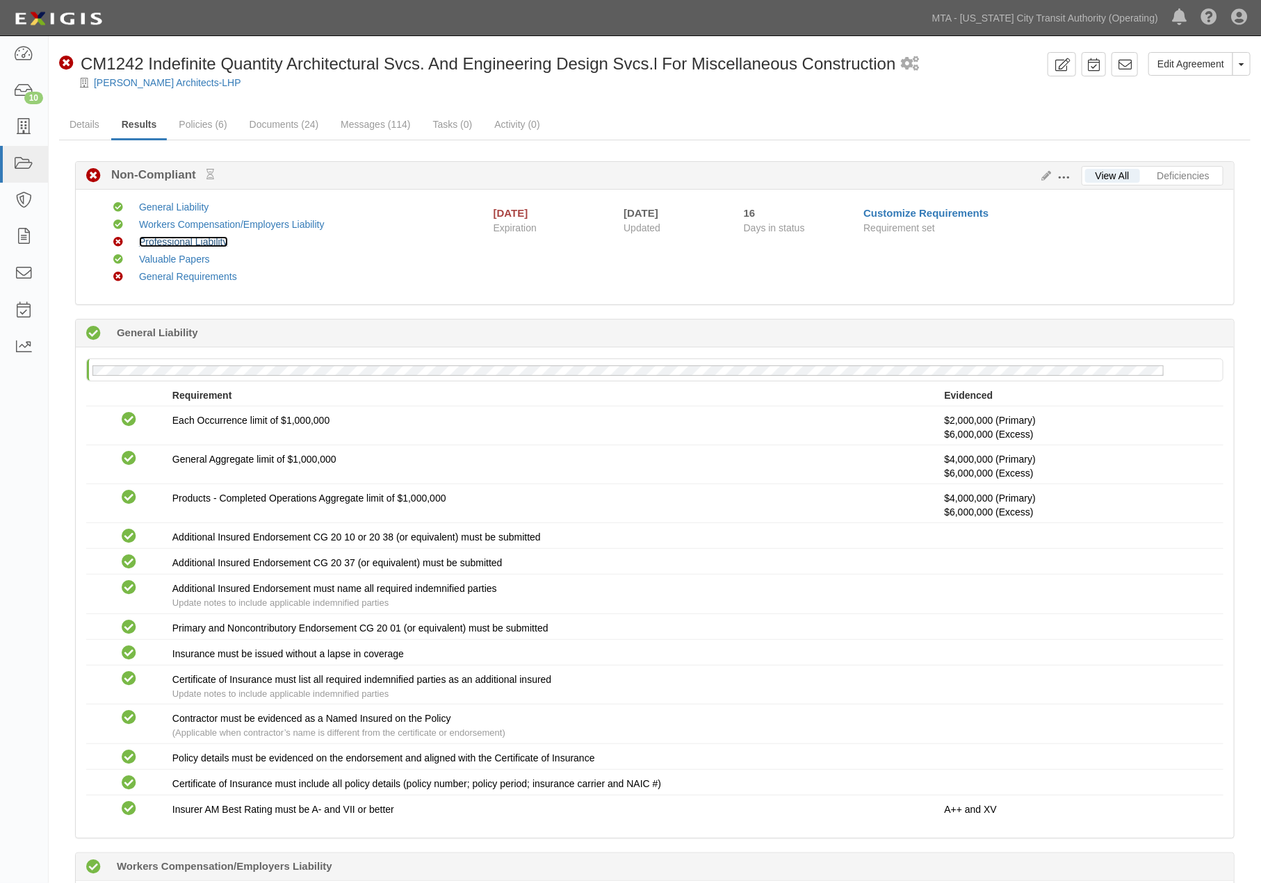
click link "Professional Liability"
click link "Messages (114)"
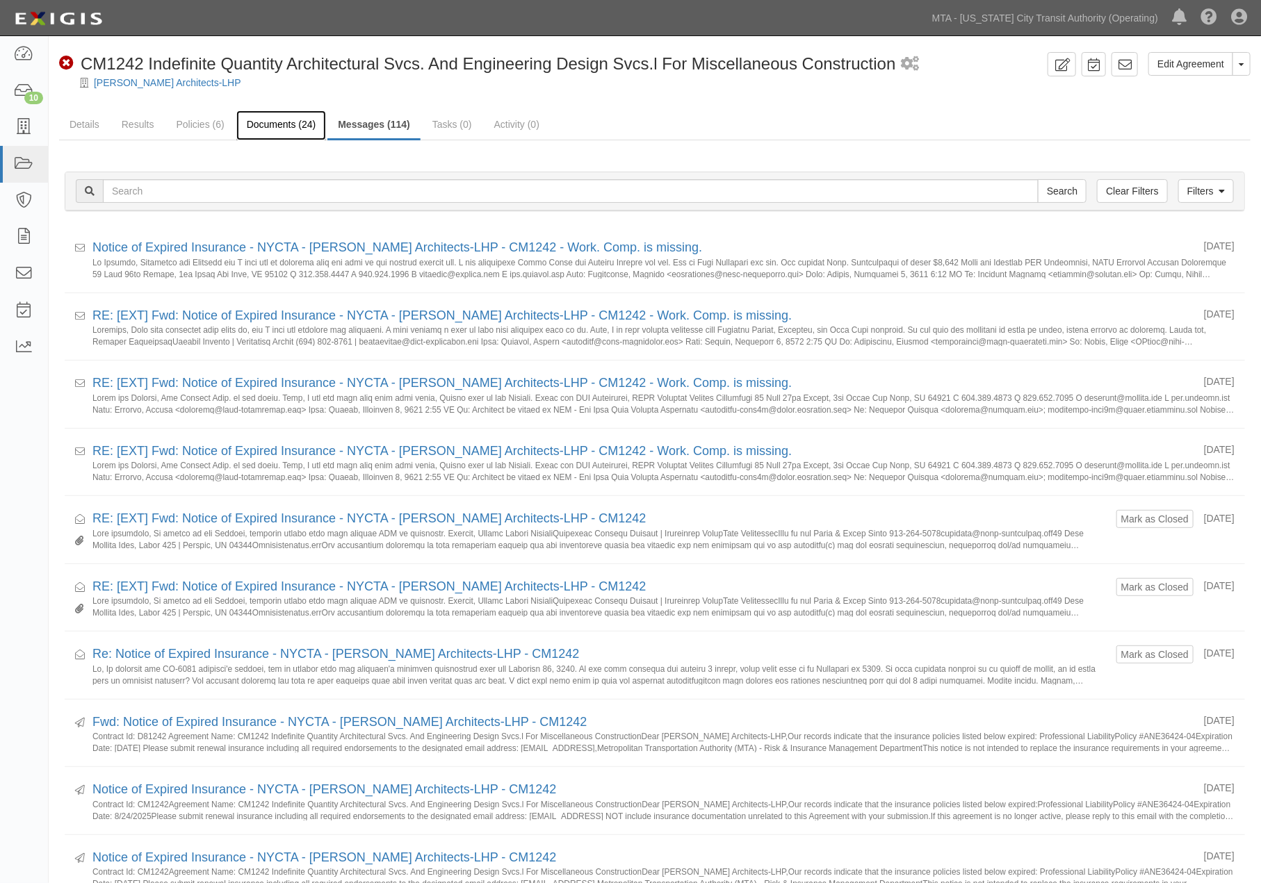
click at [276, 116] on link "Documents (24)" at bounding box center [281, 126] width 90 height 30
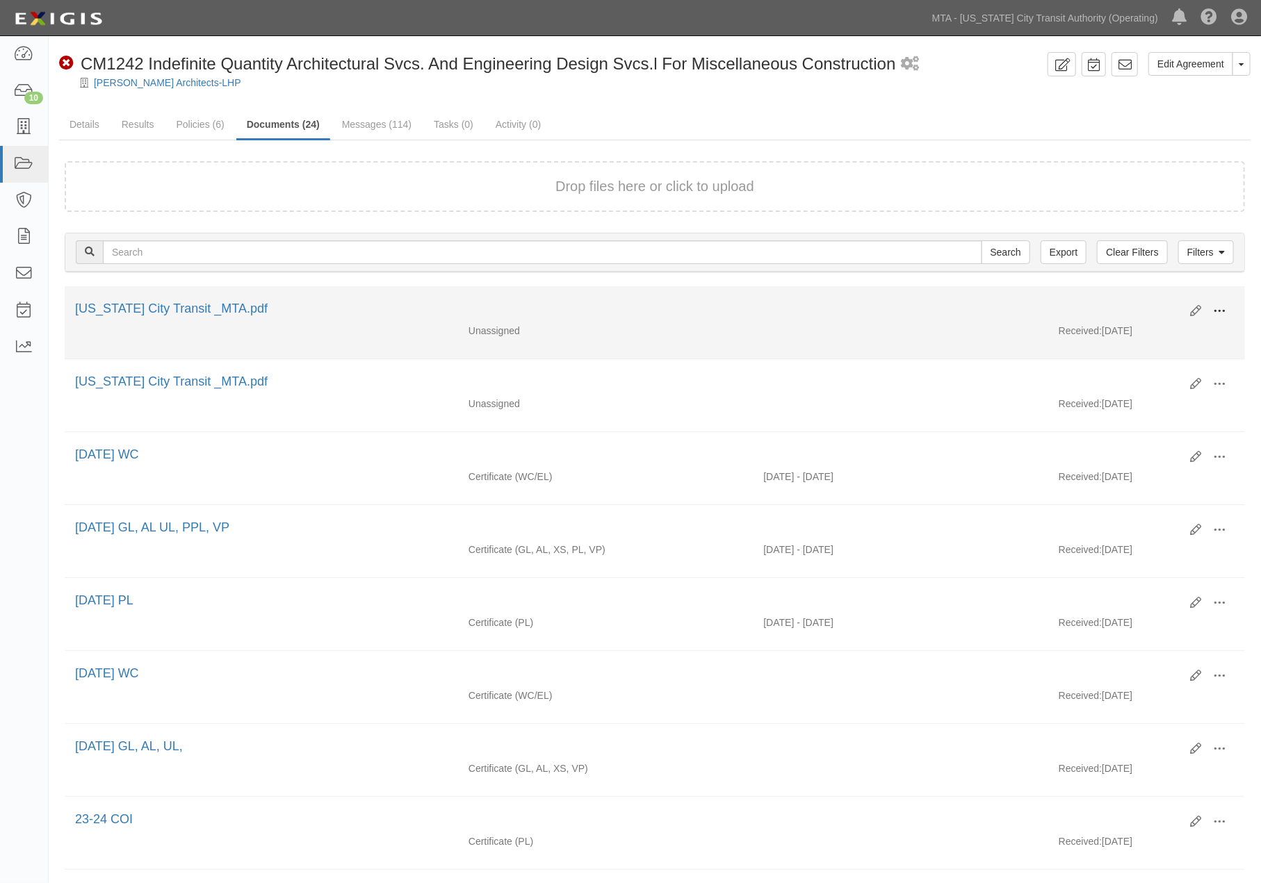
click at [1222, 305] on span at bounding box center [1219, 311] width 13 height 13
click at [1123, 328] on link "View" at bounding box center [1152, 331] width 110 height 25
click at [1226, 306] on button at bounding box center [1219, 312] width 31 height 24
click at [1121, 302] on link "Edit" at bounding box center [1152, 305] width 110 height 25
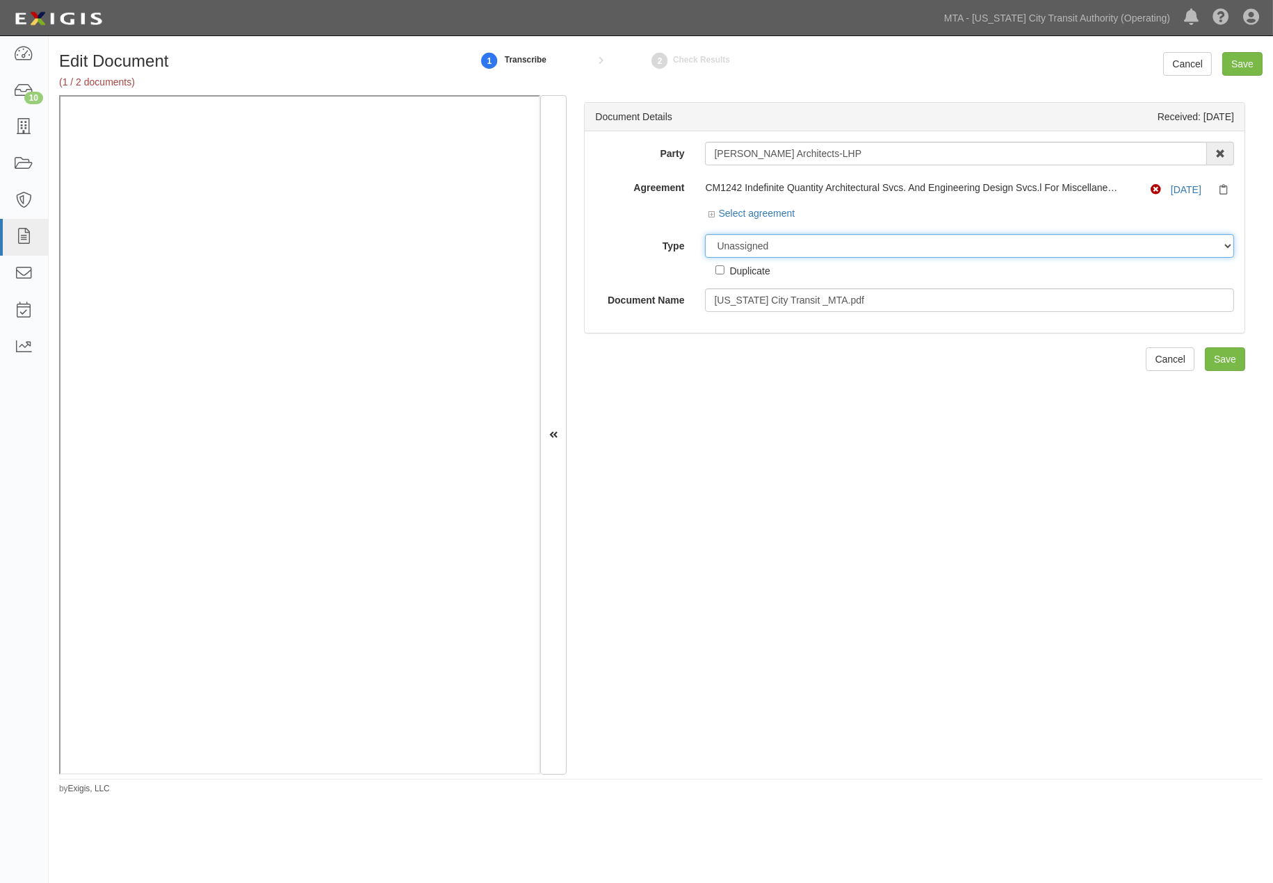
click at [760, 247] on select "Unassigned Binder Cancellation Notice Certificate Contract Endorsement Insuranc…" at bounding box center [969, 246] width 529 height 24
select select "CertificateDetail"
click at [705, 235] on select "Unassigned Binder Cancellation Notice Certificate Contract Endorsement Insuranc…" at bounding box center [969, 246] width 529 height 24
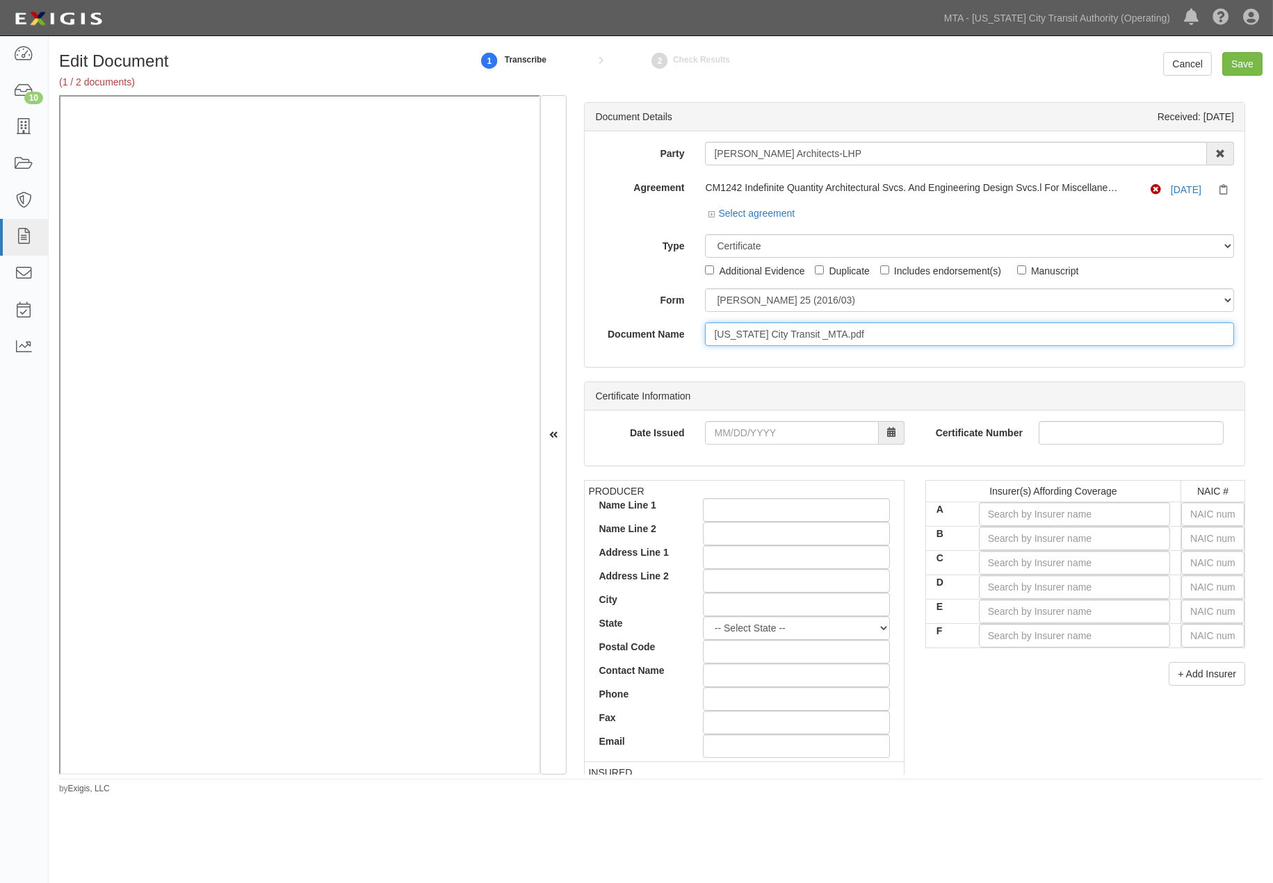
drag, startPoint x: 865, startPoint y: 339, endPoint x: 649, endPoint y: 338, distance: 216.2
click at [649, 338] on div "Document Name New York City Transit _MTA.pdf" at bounding box center [915, 335] width 660 height 24
click at [710, 335] on input "8/24/26" at bounding box center [969, 335] width 529 height 24
type input "08/24/26"
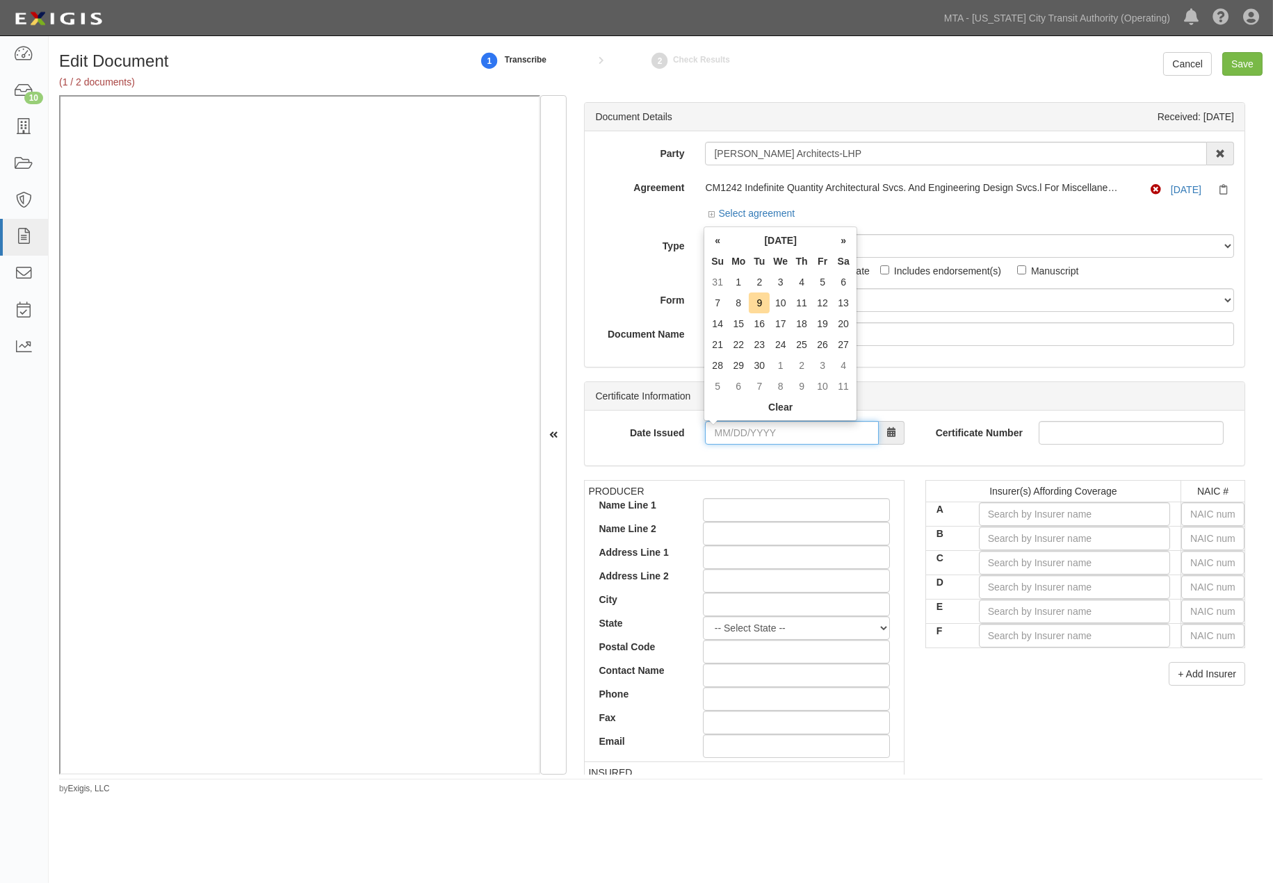
click at [817, 432] on input "Date Issued" at bounding box center [791, 433] width 173 height 24
type input "09/08/2025"
click at [1187, 564] on input "text" at bounding box center [1212, 563] width 63 height 24
type input "36404"
type input "3"
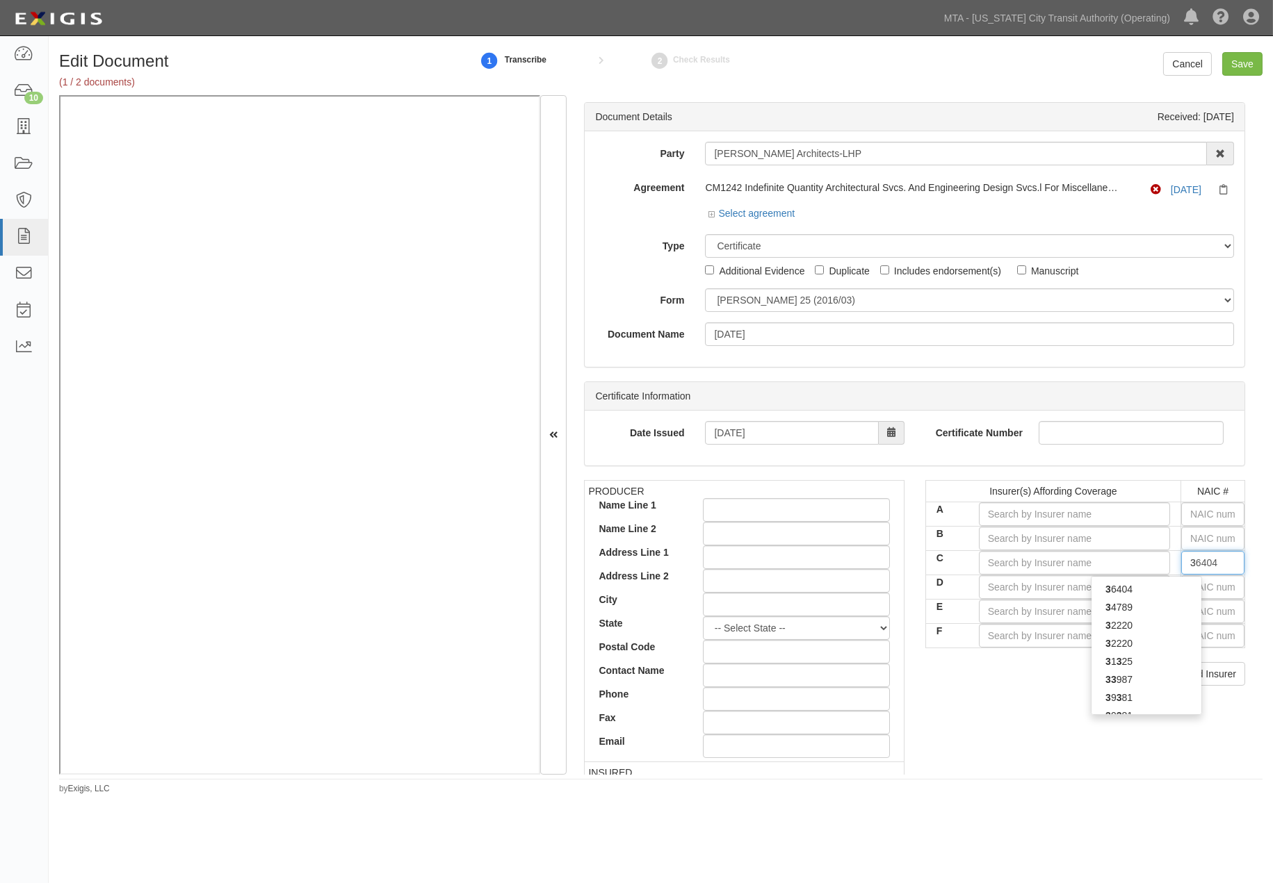
type input "39381"
type input "39"
type input "39217"
type input "3921"
type input "39217"
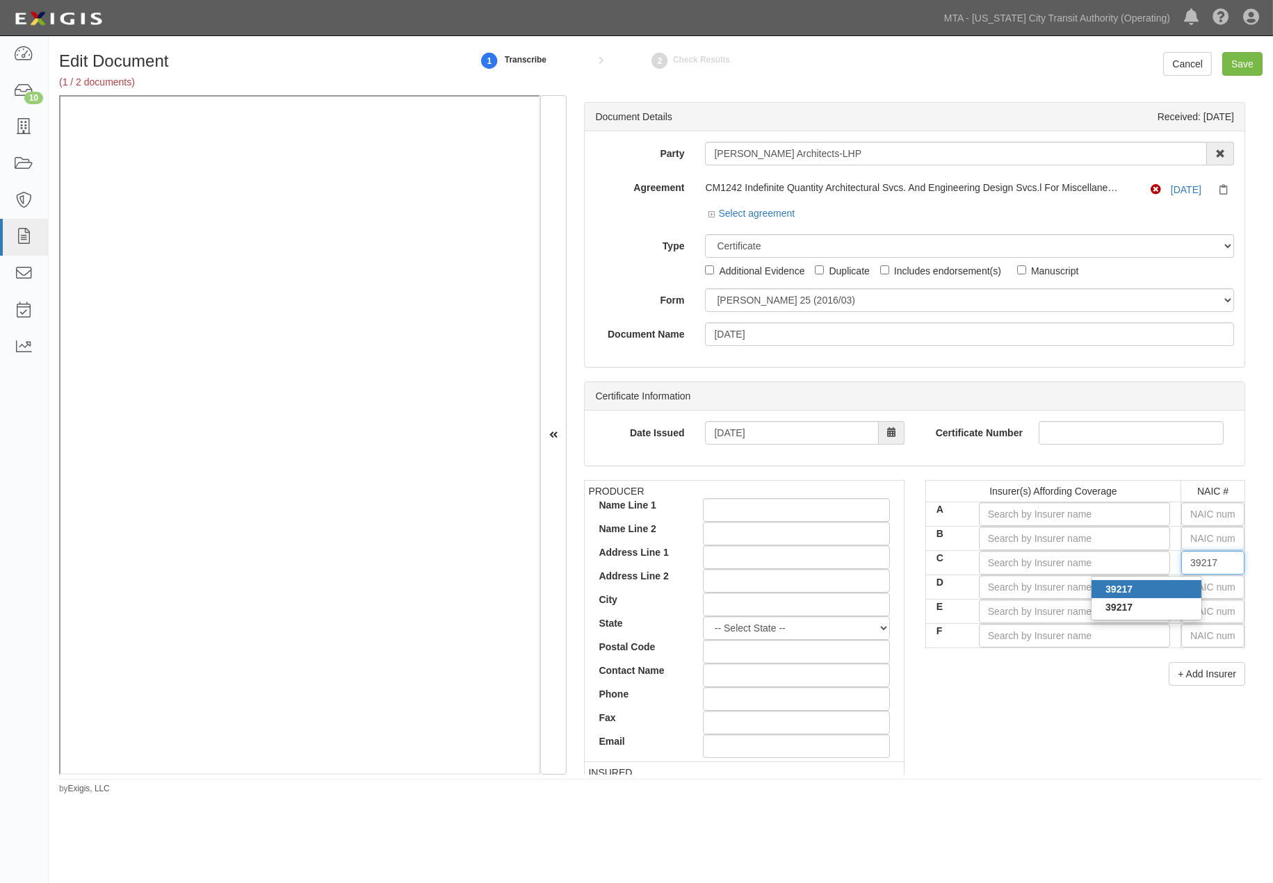
click at [1166, 585] on div "39217" at bounding box center [1146, 589] width 110 height 18
type input "QBE Insurance Corporation (A XV Rating)"
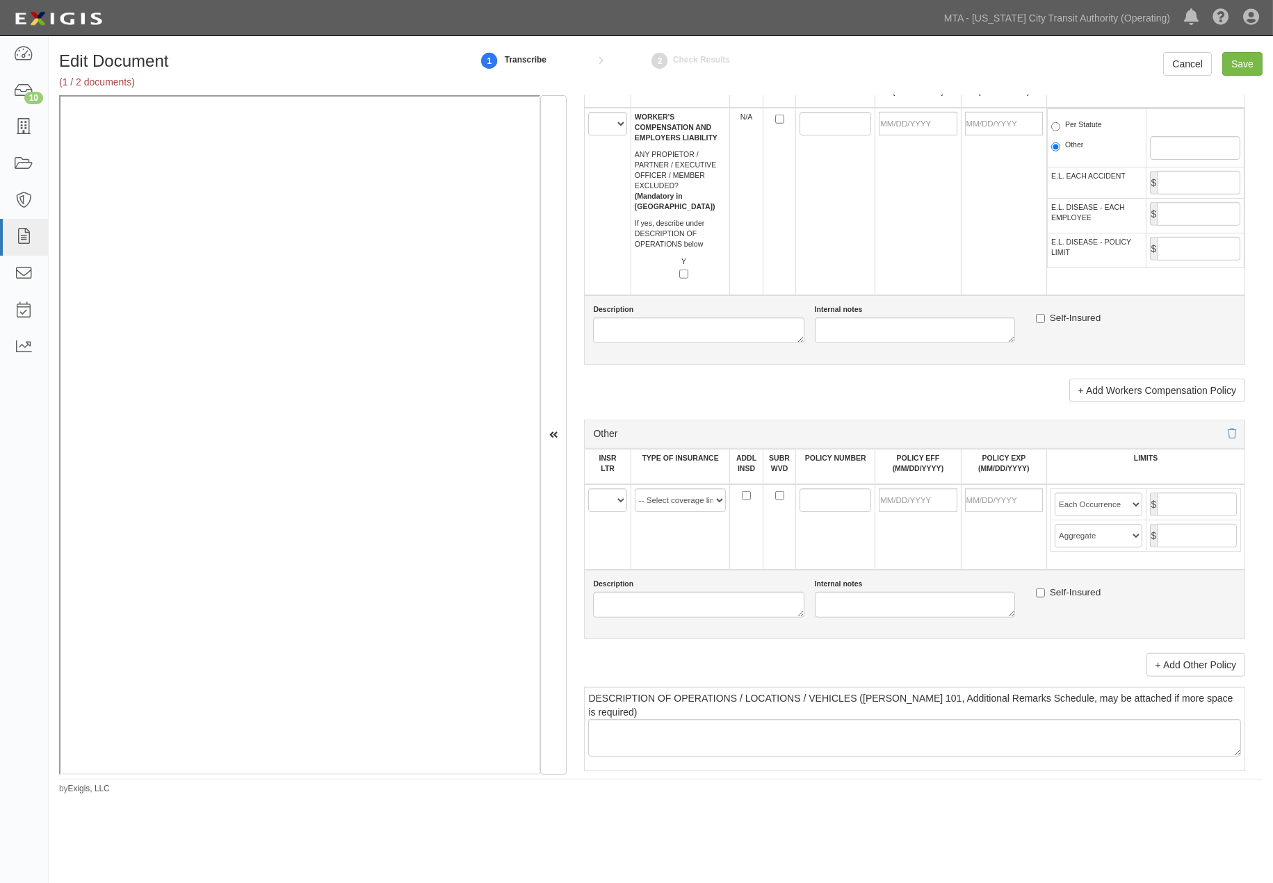
scroll to position [2471, 0]
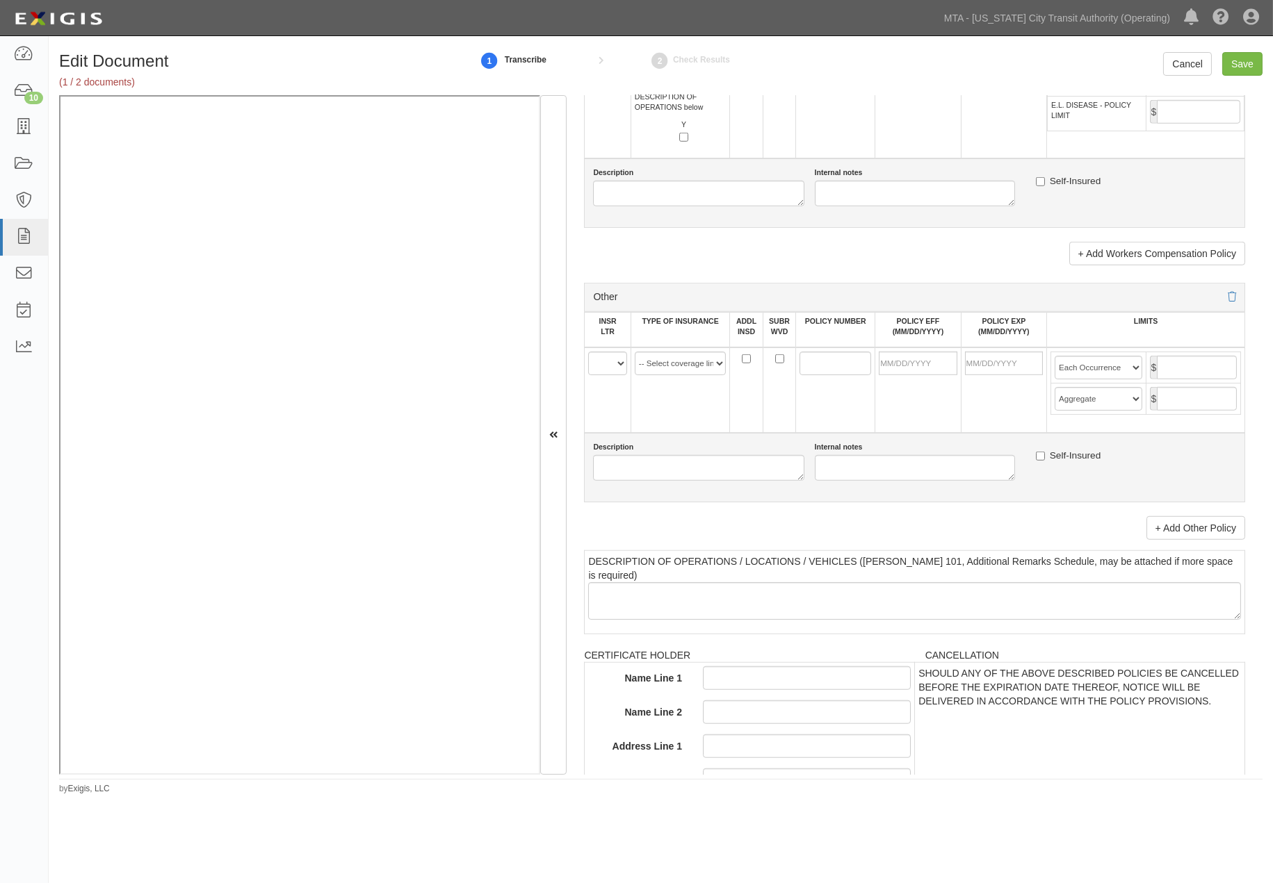
type input "39217"
click at [602, 375] on select "A B C D E F" at bounding box center [607, 364] width 38 height 24
select select "C"
click at [589, 375] on select "A B C D E F" at bounding box center [607, 364] width 38 height 24
click at [655, 375] on select "-- Select coverage line -- Asbestos Abatement Auto Physical Damage Aviation Lia…" at bounding box center [680, 364] width 91 height 24
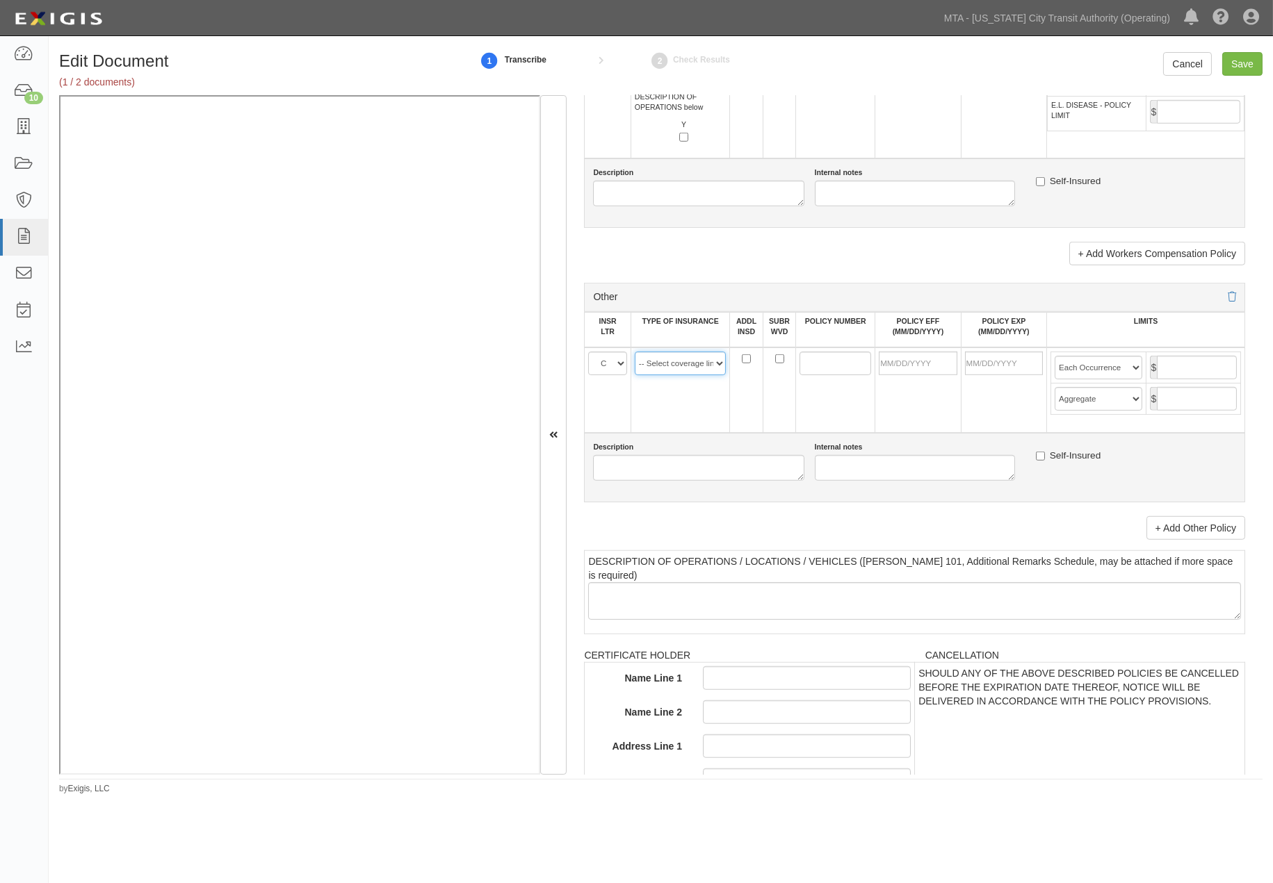
select select "44"
click at [635, 375] on select "-- Select coverage line -- Asbestos Abatement Auto Physical Damage Aviation Lia…" at bounding box center [680, 364] width 91 height 24
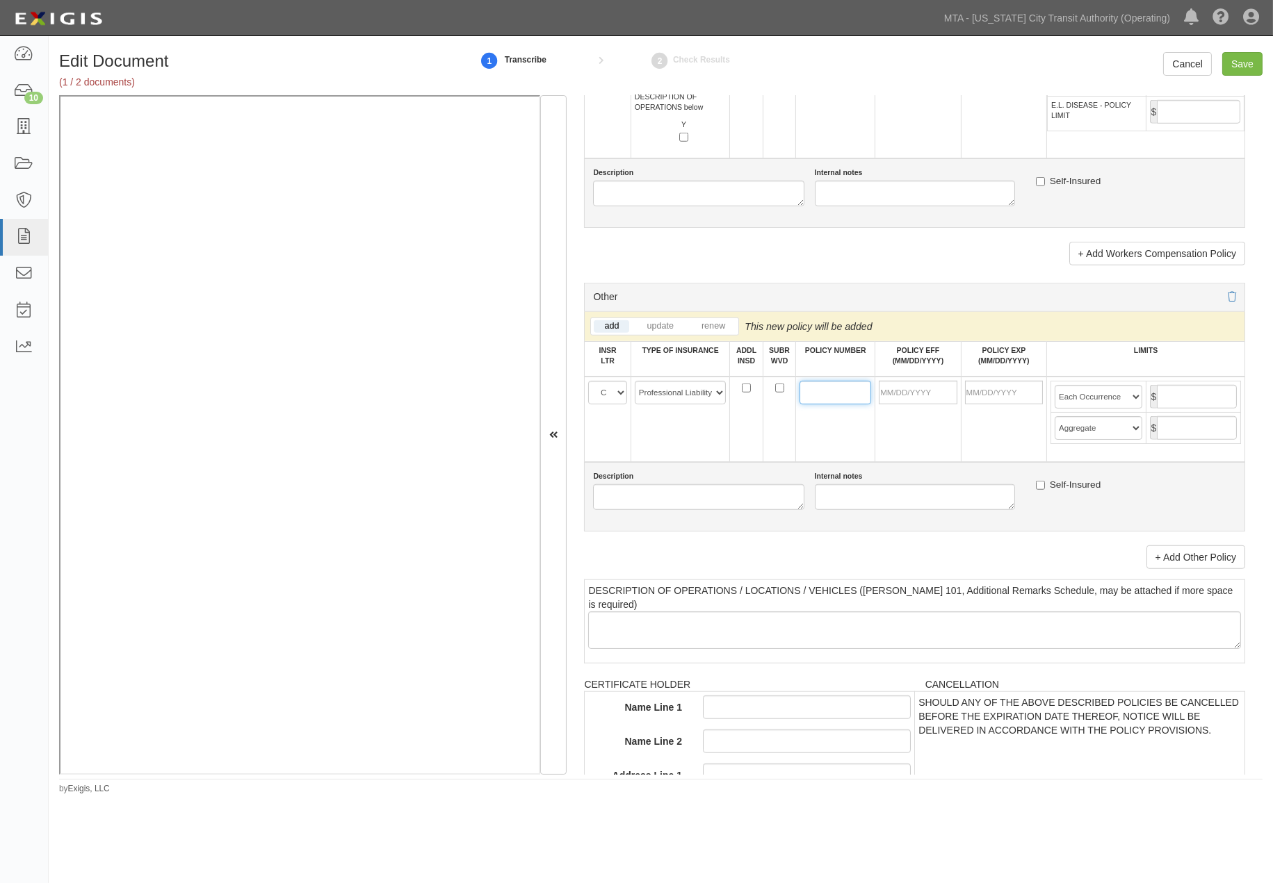
paste input "ANE37895"
type input "ANE37895"
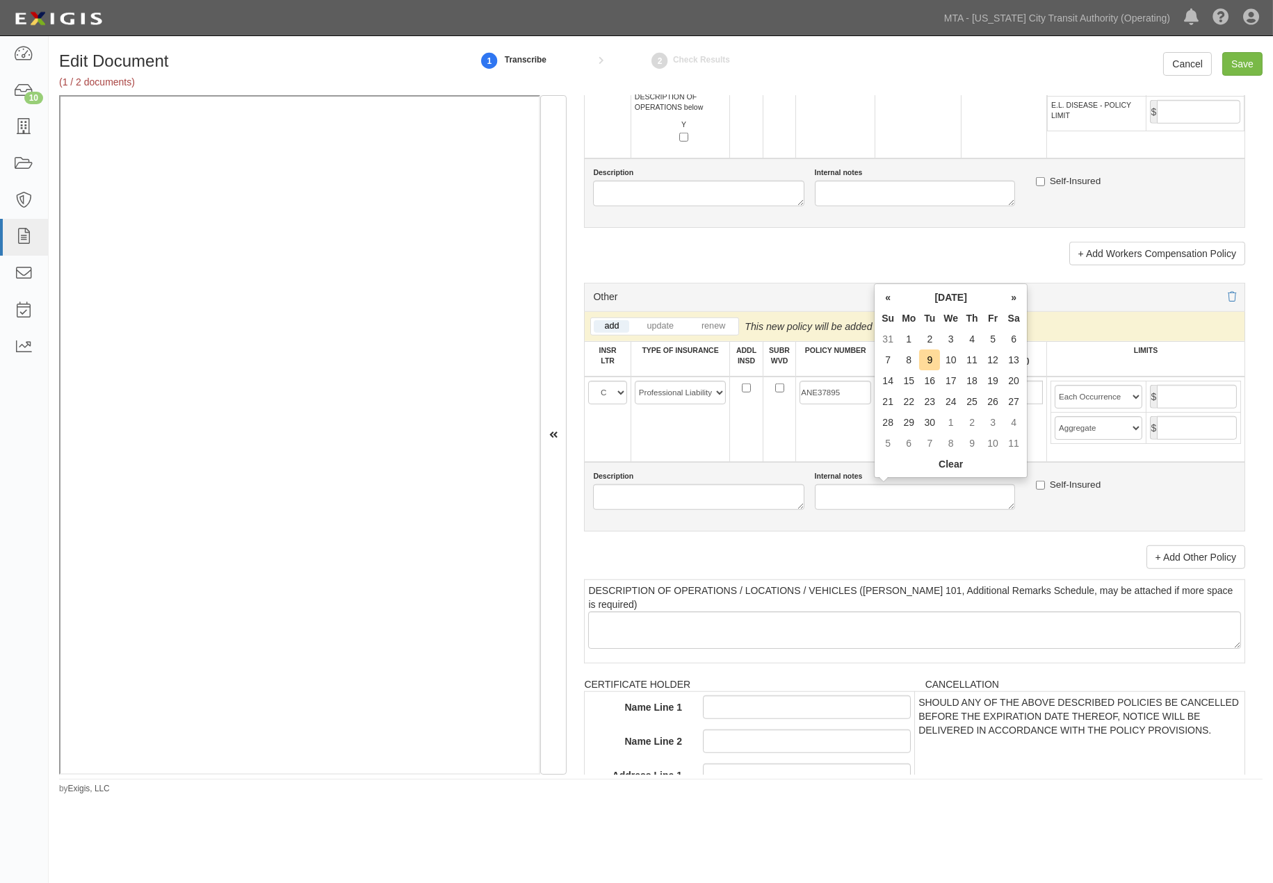
click at [892, 405] on input "POLICY EFF (MM/DD/YYYY)" at bounding box center [918, 393] width 78 height 24
type input "08/24/2025"
type input "08/24/2026"
click at [985, 532] on div "Description Internal notes Self-Insured" at bounding box center [914, 497] width 661 height 70
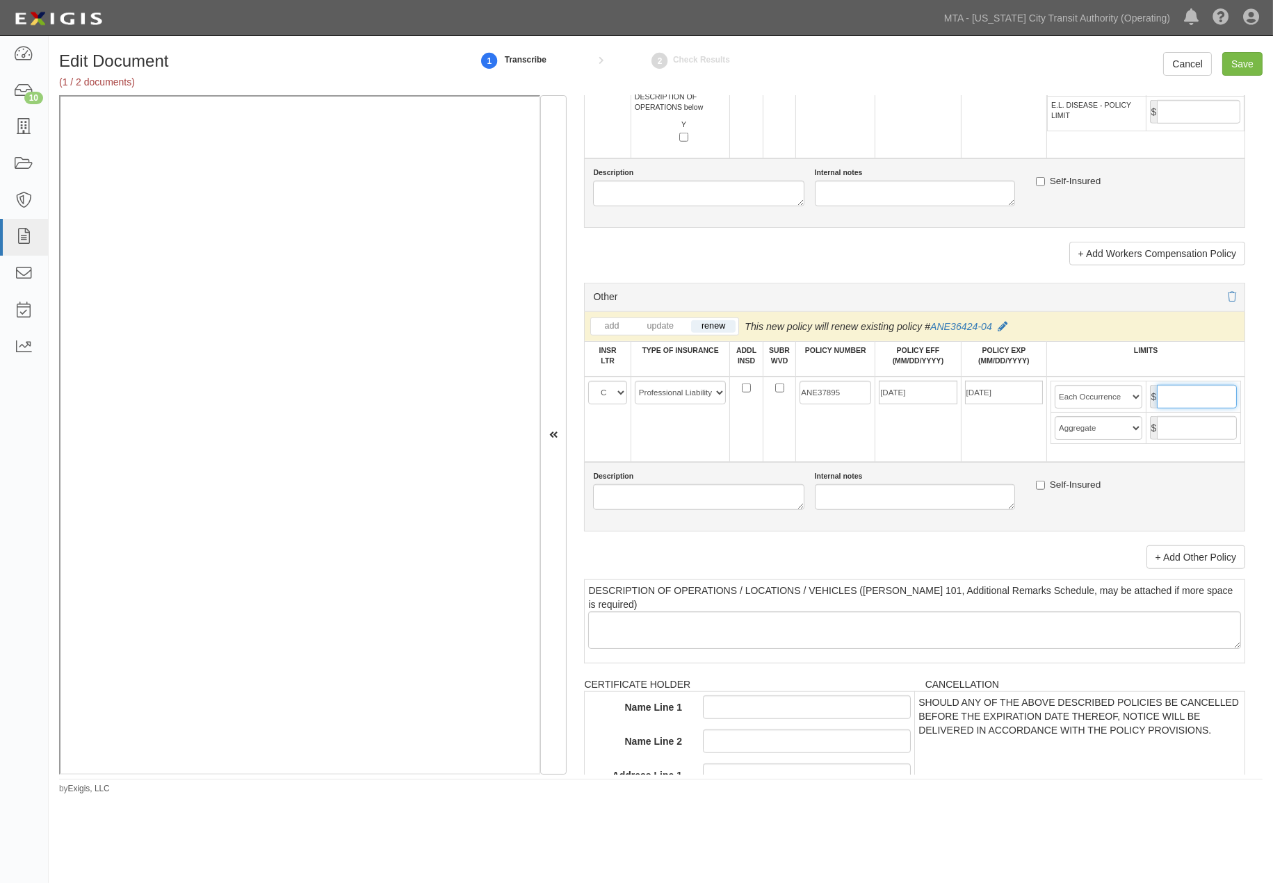
click at [1166, 409] on input "text" at bounding box center [1197, 397] width 80 height 24
type input "5,000,000"
click at [1164, 440] on input "text" at bounding box center [1197, 428] width 80 height 24
type input "5,000,000"
click at [1127, 409] on select "Limit Each Occurrence Each Claim Aggregate Deductible Self-Insured Retention Pe…" at bounding box center [1097, 397] width 87 height 24
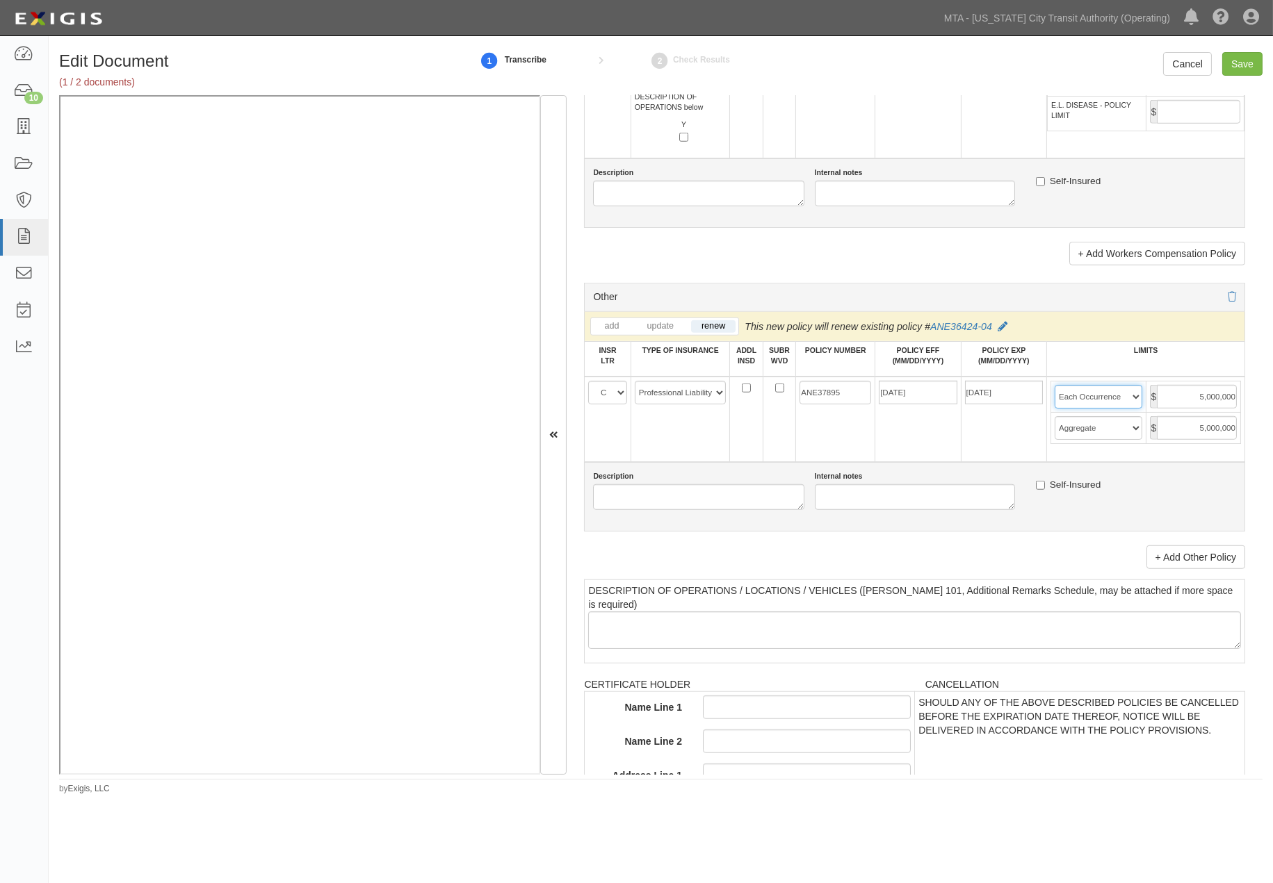
select select "Each Claim"
click at [1054, 409] on select "Limit Each Occurrence Each Claim Aggregate Deductible Self-Insured Retention Pe…" at bounding box center [1097, 397] width 87 height 24
click at [1243, 63] on input "Save" at bounding box center [1242, 64] width 40 height 24
type input "5000000"
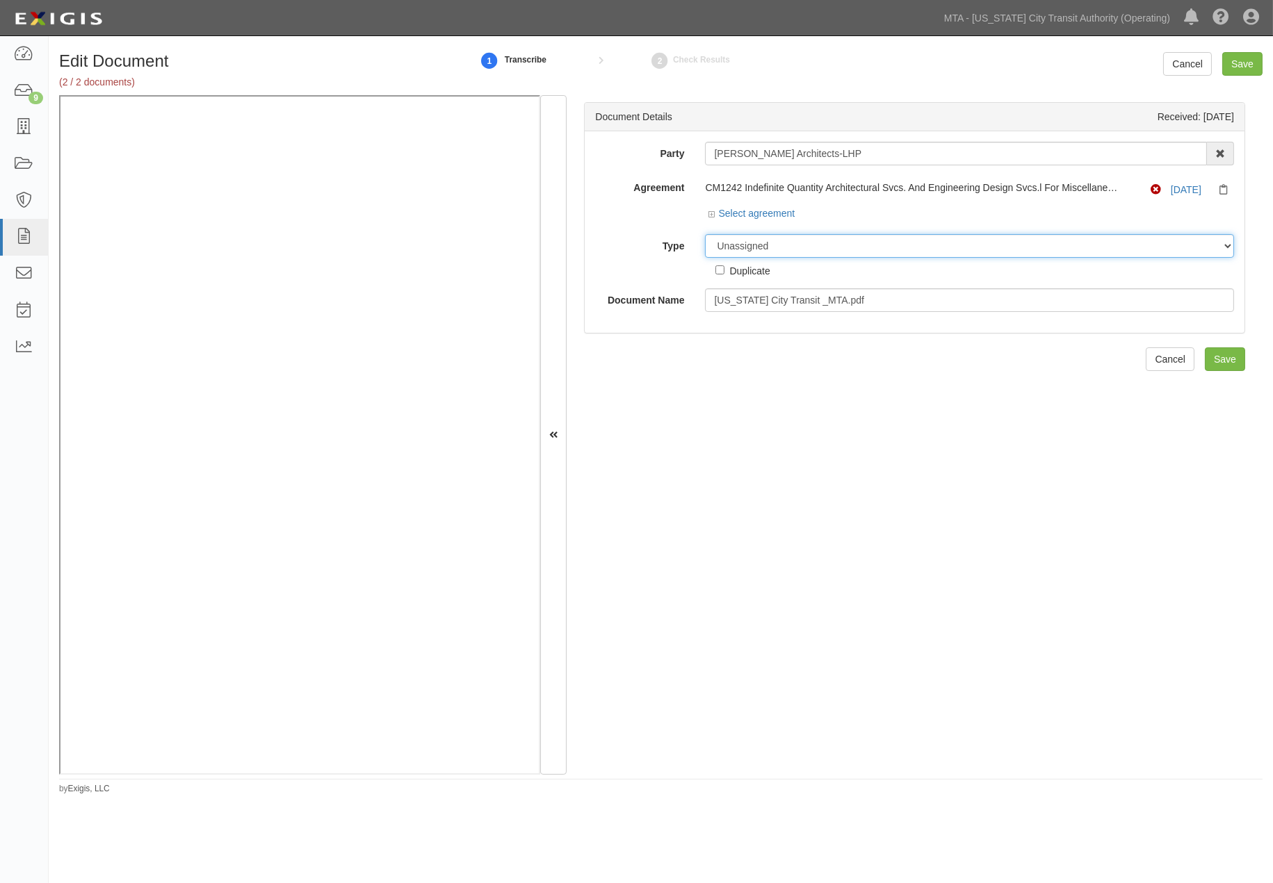
click at [751, 245] on select "Unassigned Binder Cancellation Notice Certificate Contract Endorsement Insuranc…" at bounding box center [969, 246] width 529 height 24
select select "OtherDetail"
click at [705, 235] on select "Unassigned Binder Cancellation Notice Certificate Contract Endorsement Insuranc…" at bounding box center [969, 246] width 529 height 24
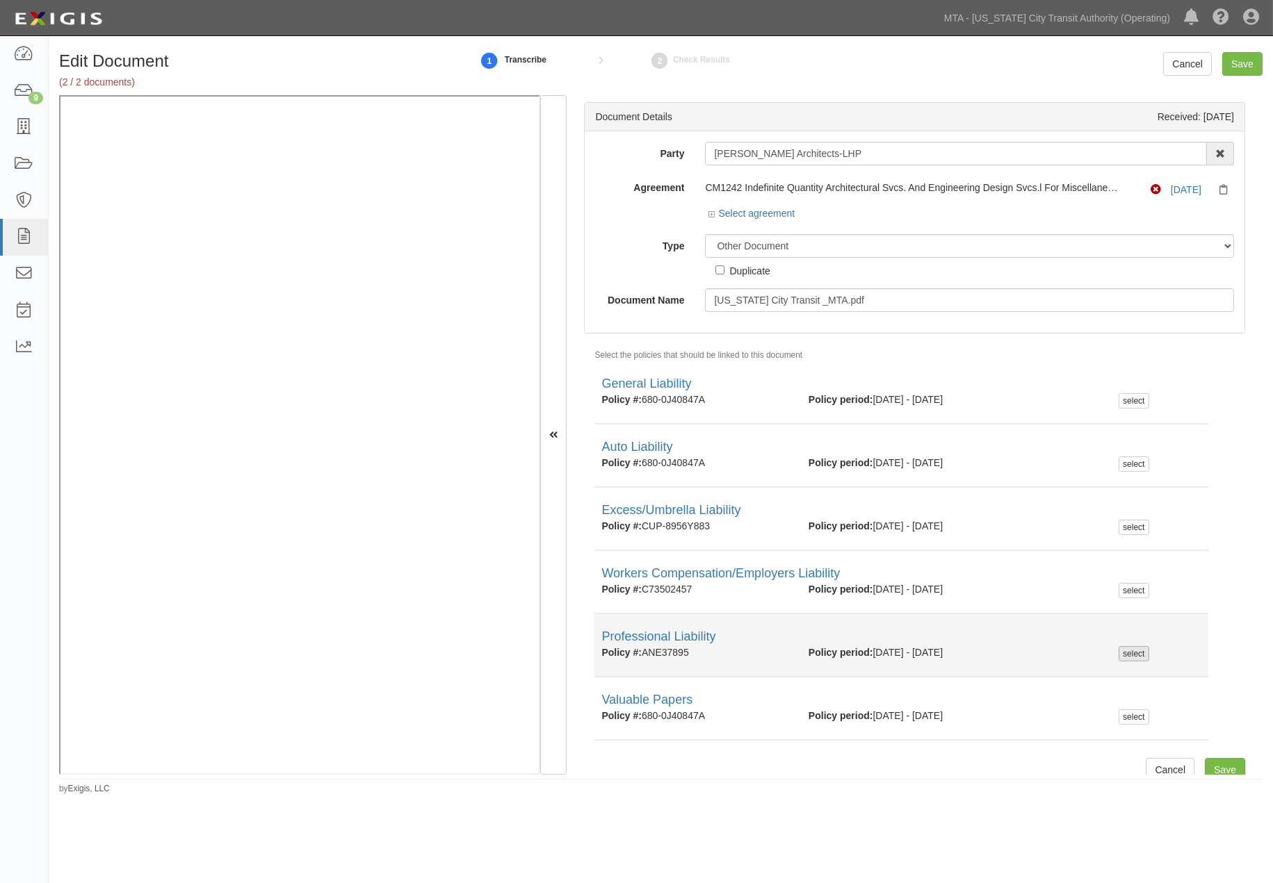
click at [1124, 649] on div "select" at bounding box center [1133, 653] width 30 height 15
checkbox input "true"
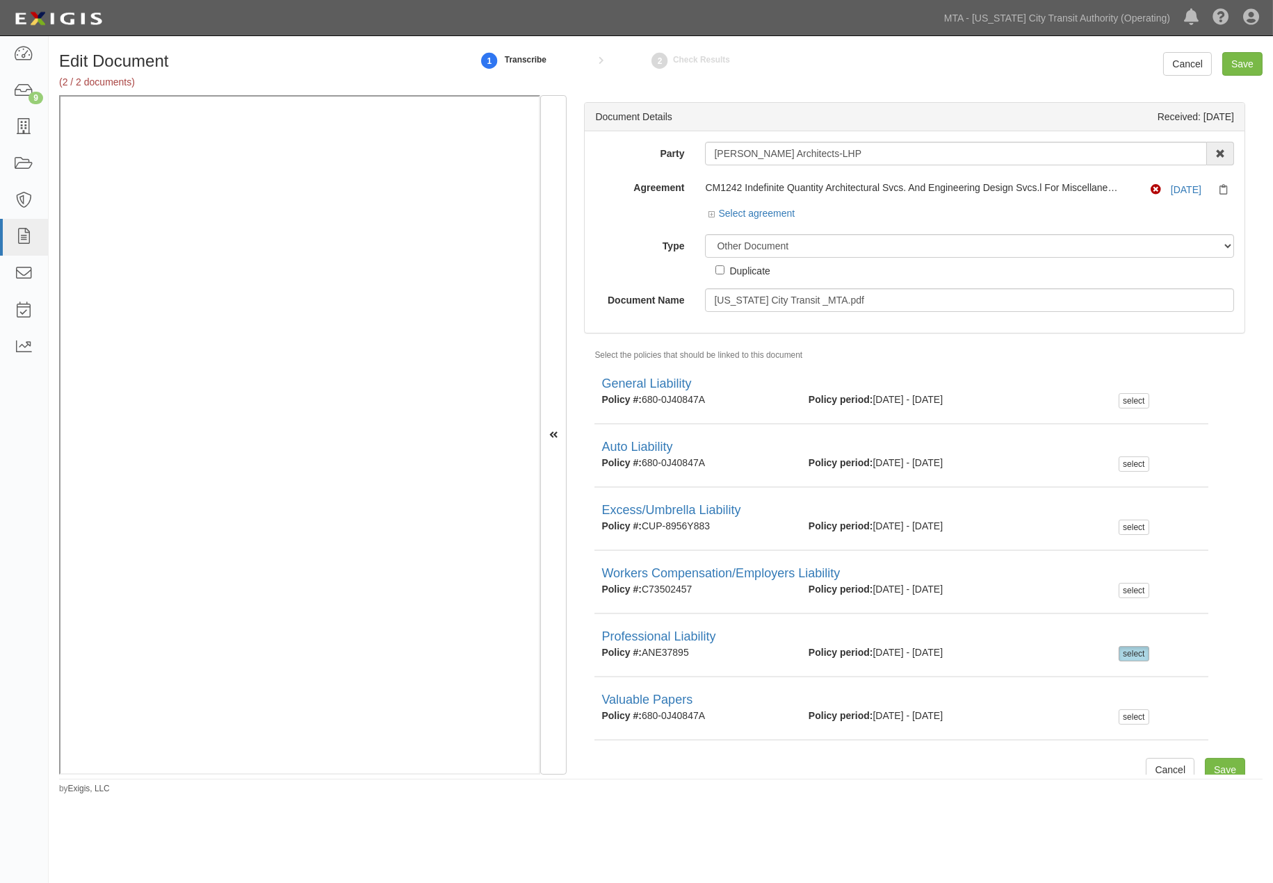
click at [740, 271] on div "Duplicate" at bounding box center [749, 270] width 40 height 15
click at [724, 271] on input "Duplicate" at bounding box center [719, 270] width 9 height 9
checkbox input "true"
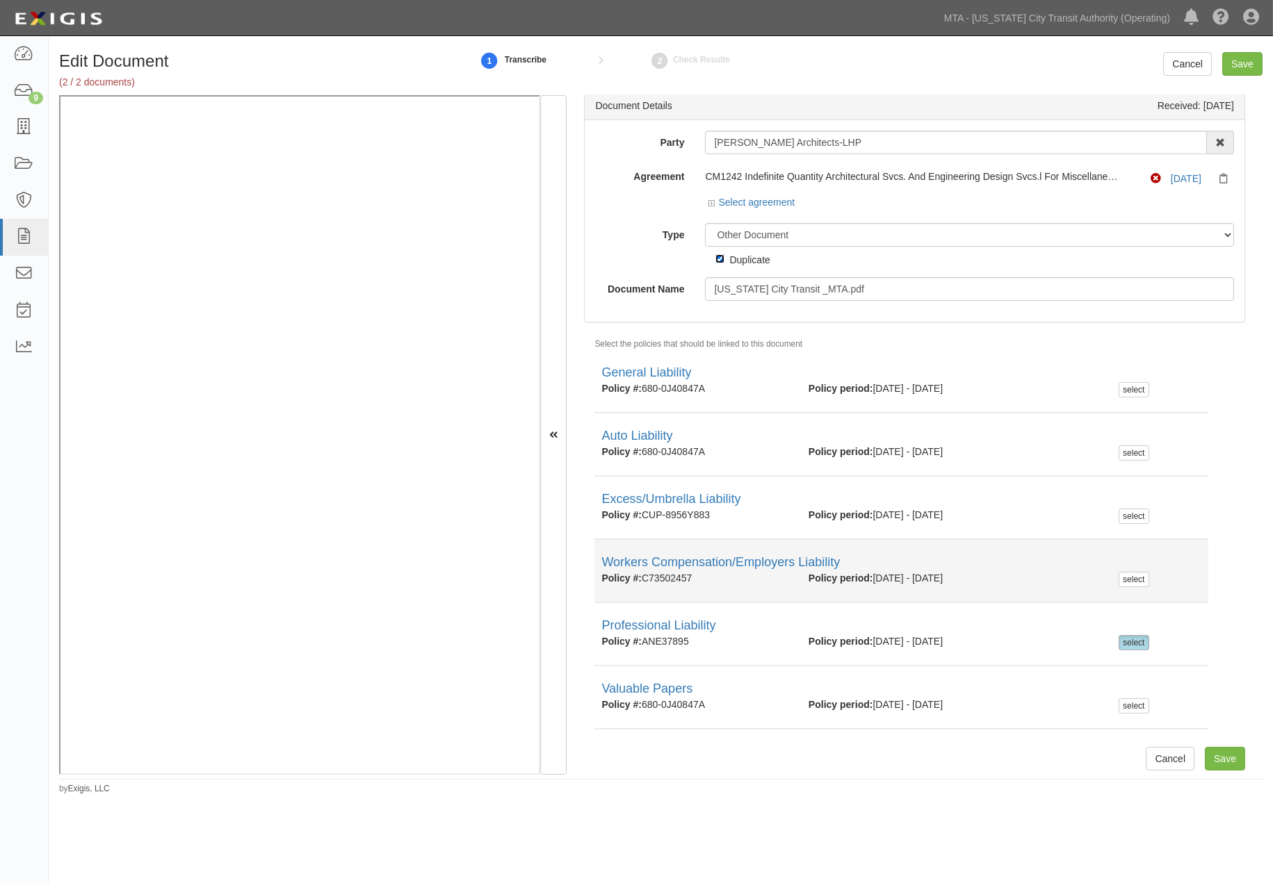
scroll to position [15, 0]
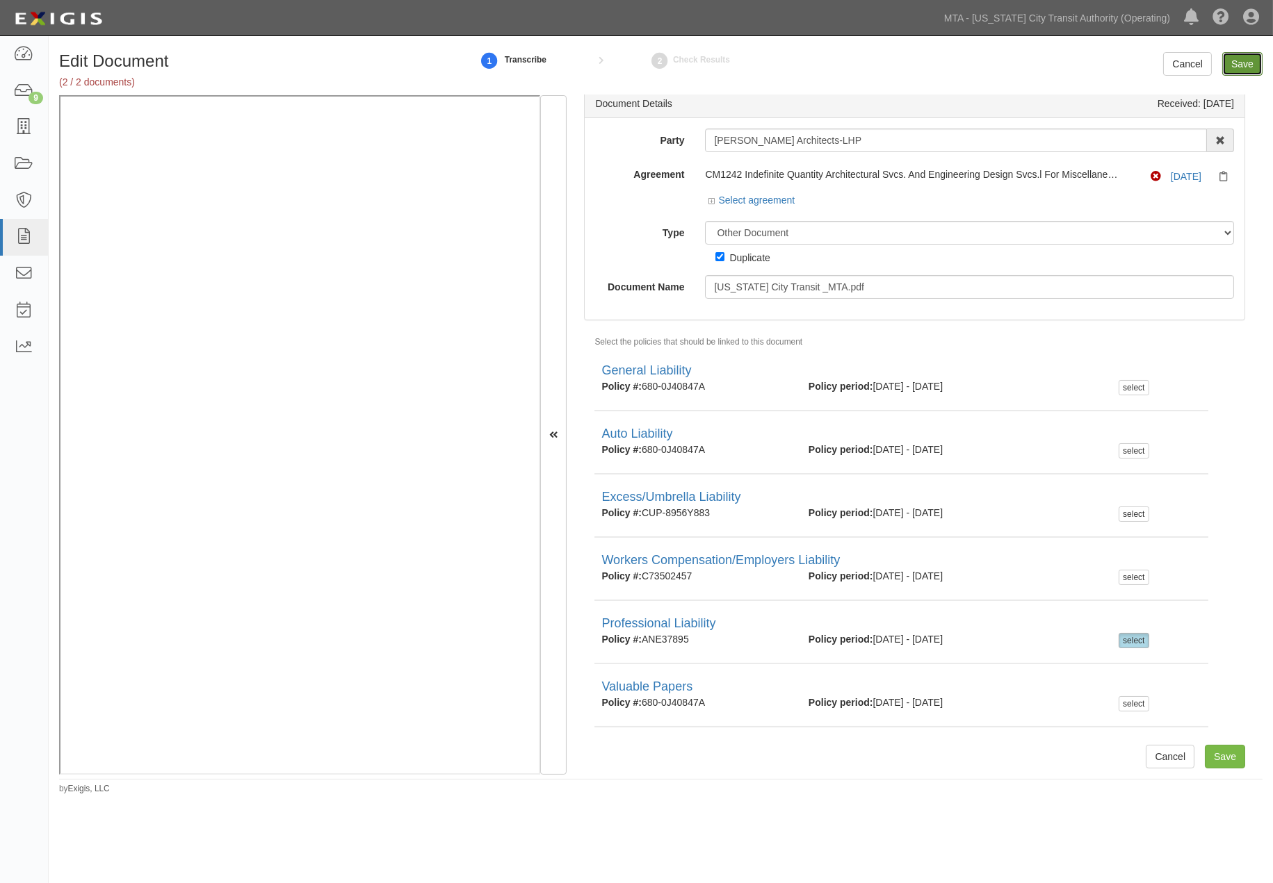
click at [1246, 64] on input "Save" at bounding box center [1242, 64] width 40 height 24
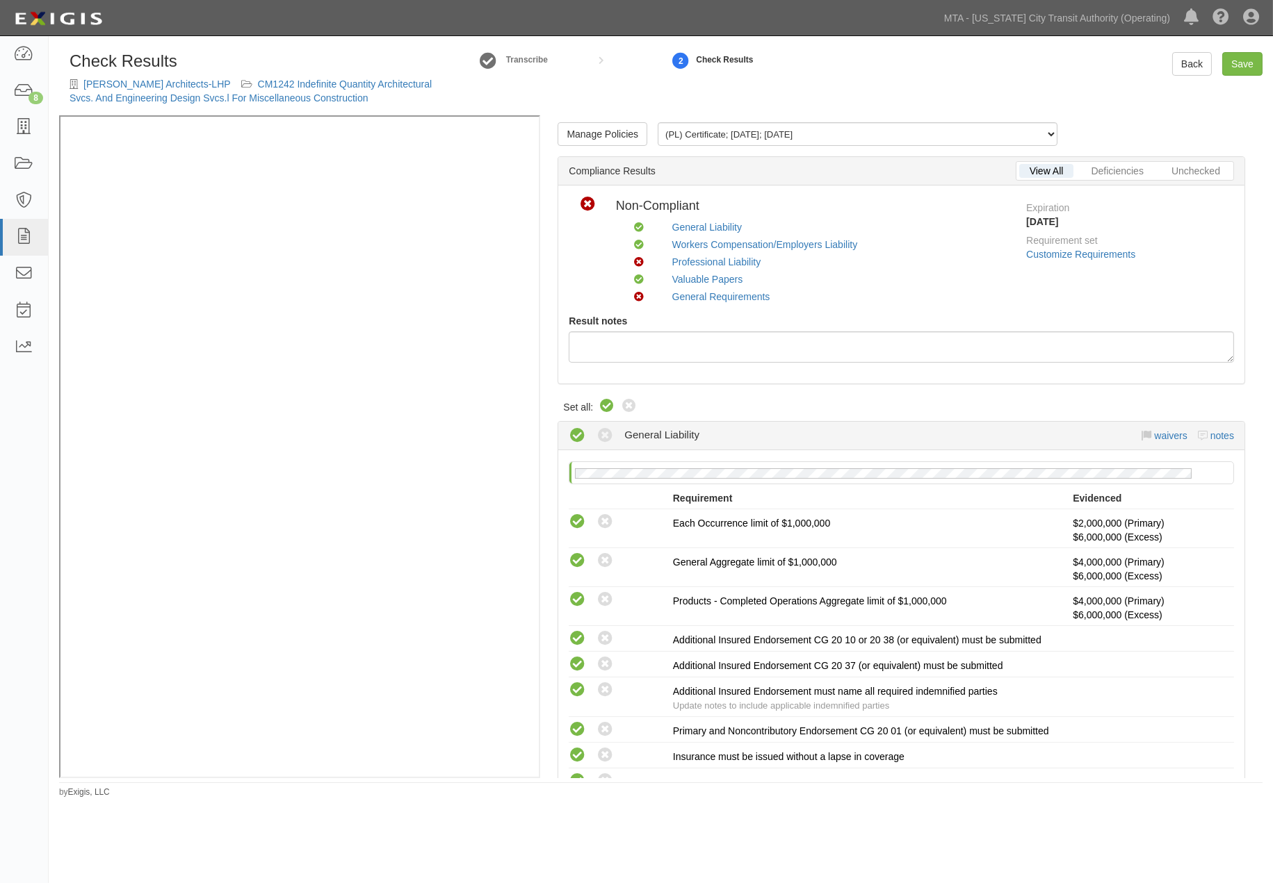
click at [612, 405] on icon at bounding box center [606, 406] width 17 height 17
radio input "true"
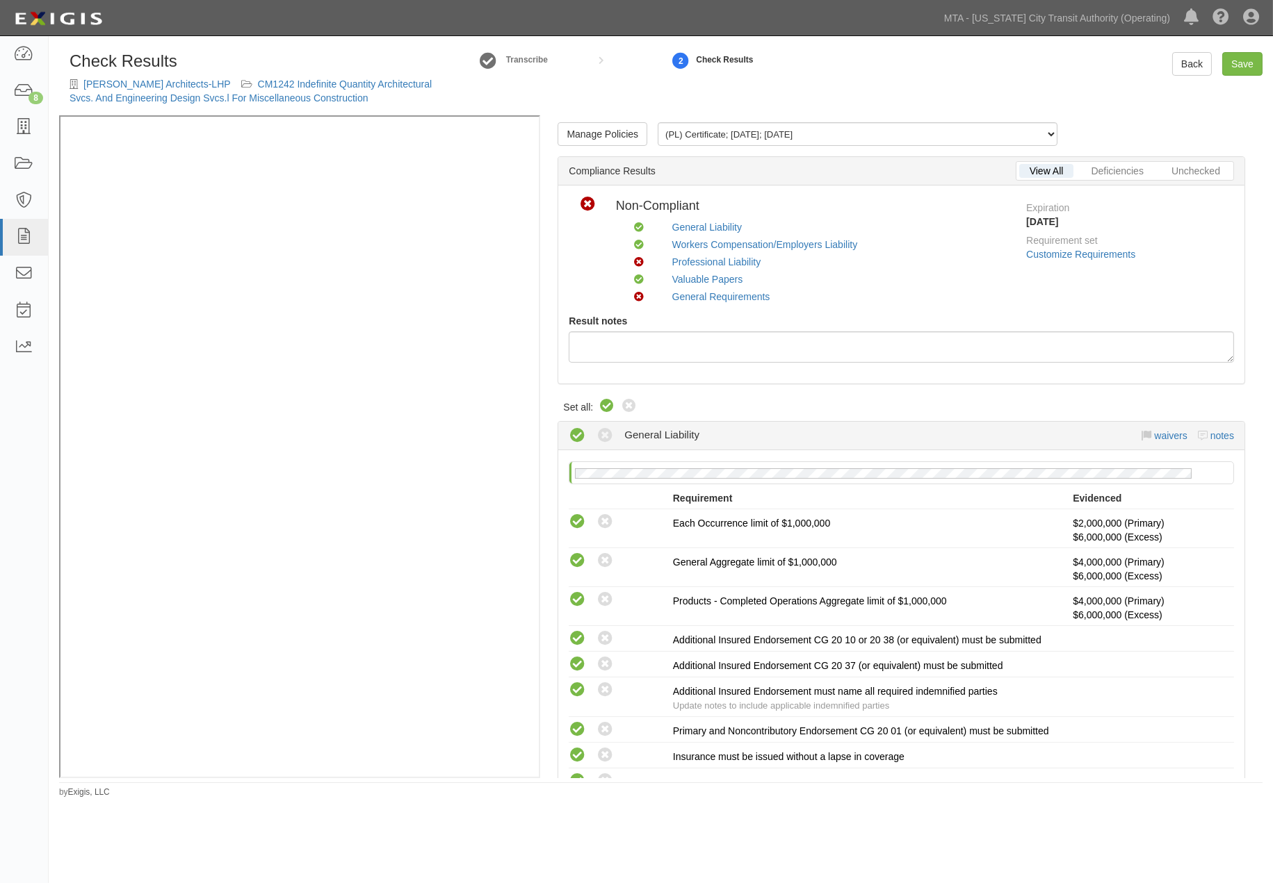
radio input "true"
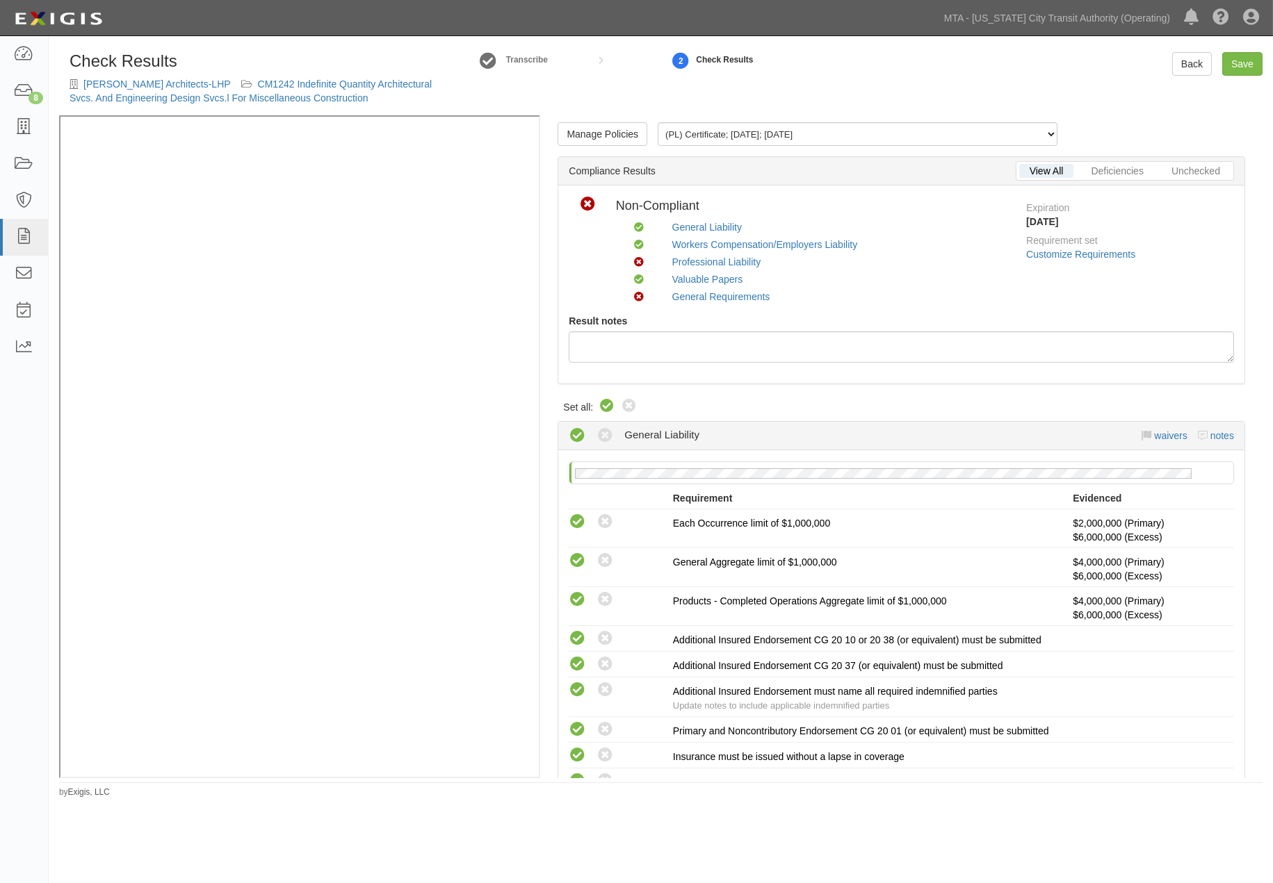
radio input "true"
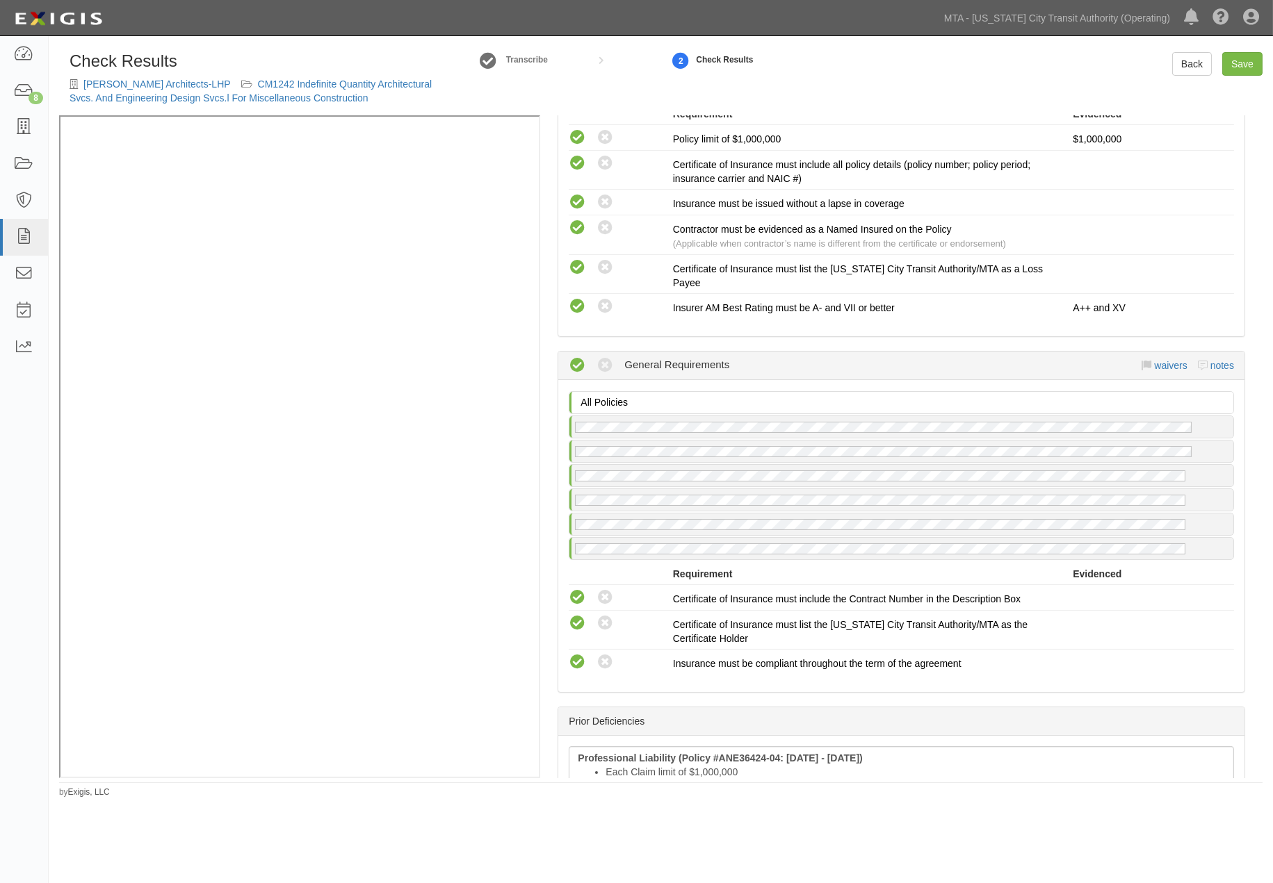
scroll to position [2007, 0]
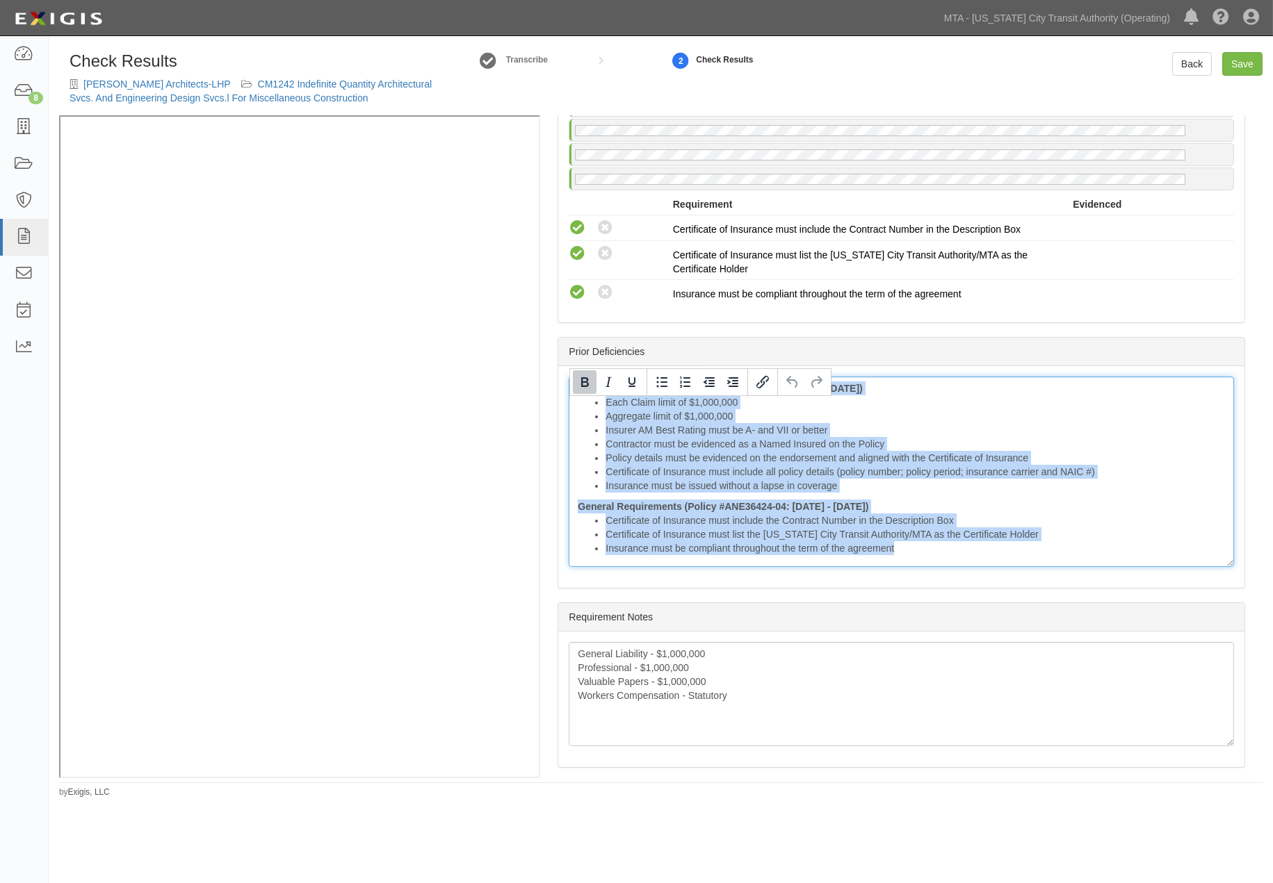
drag, startPoint x: 572, startPoint y: 406, endPoint x: 1045, endPoint y: 589, distance: 506.8
click at [1045, 588] on div "Professional Liability (Policy #ANE36424-04: 08/24/2024 - 08/24/2025) Each Clai…" at bounding box center [901, 477] width 686 height 222
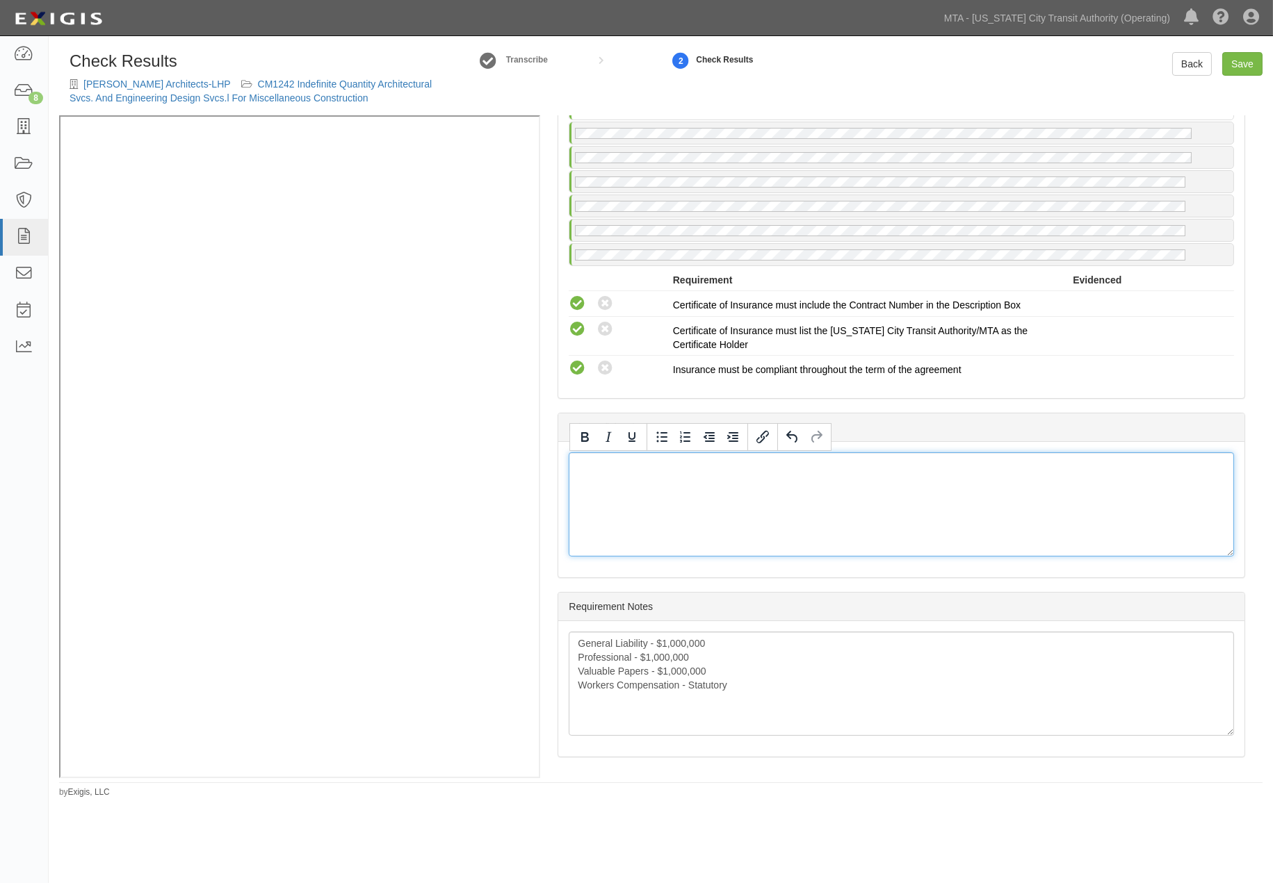
scroll to position [1953, 0]
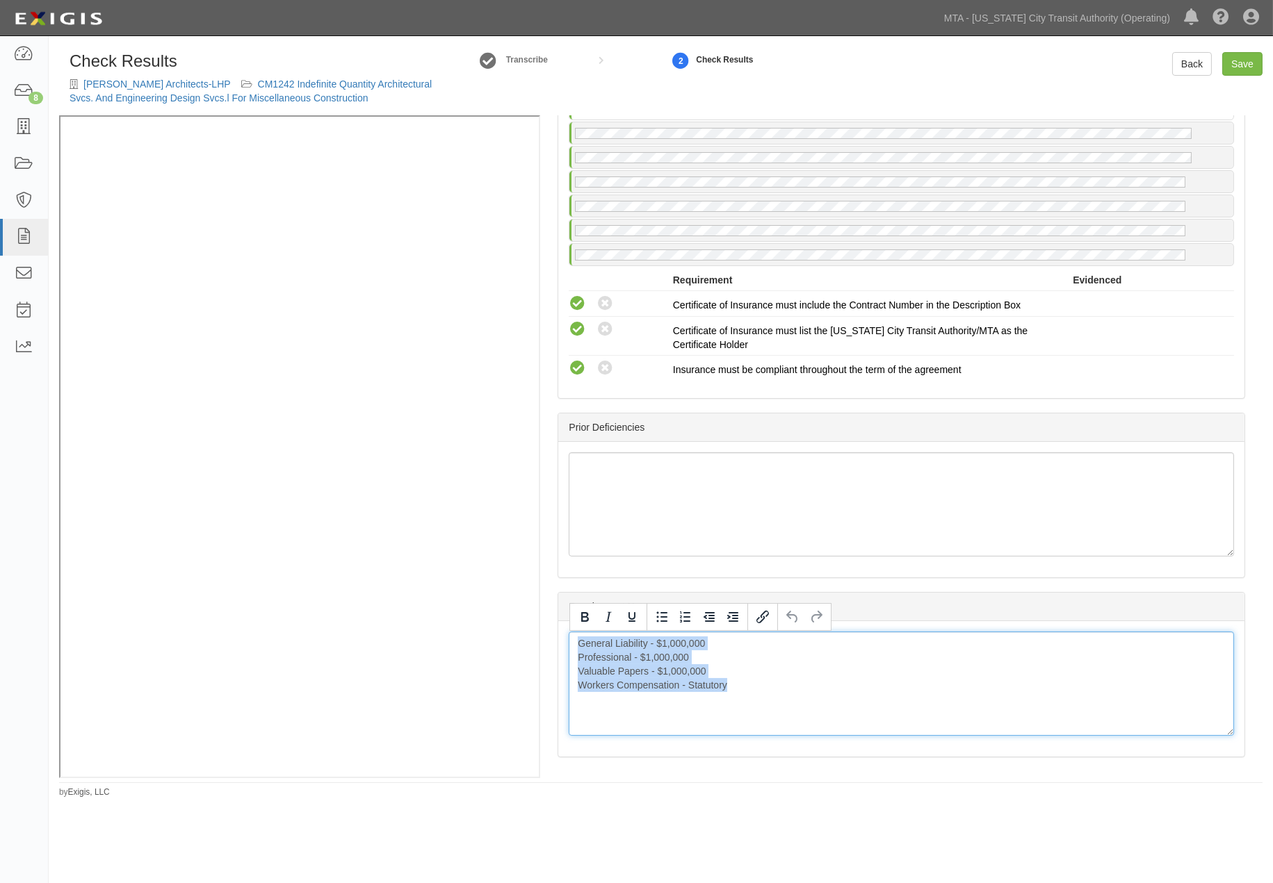
drag, startPoint x: 753, startPoint y: 701, endPoint x: 539, endPoint y: 630, distance: 225.5
click at [397, 446] on div "Manage Policies (PL) Certificate; 9/8/2025; 08/24/26 (WC/EL) Certificate; 7/8/2…" at bounding box center [660, 446] width 1203 height 662
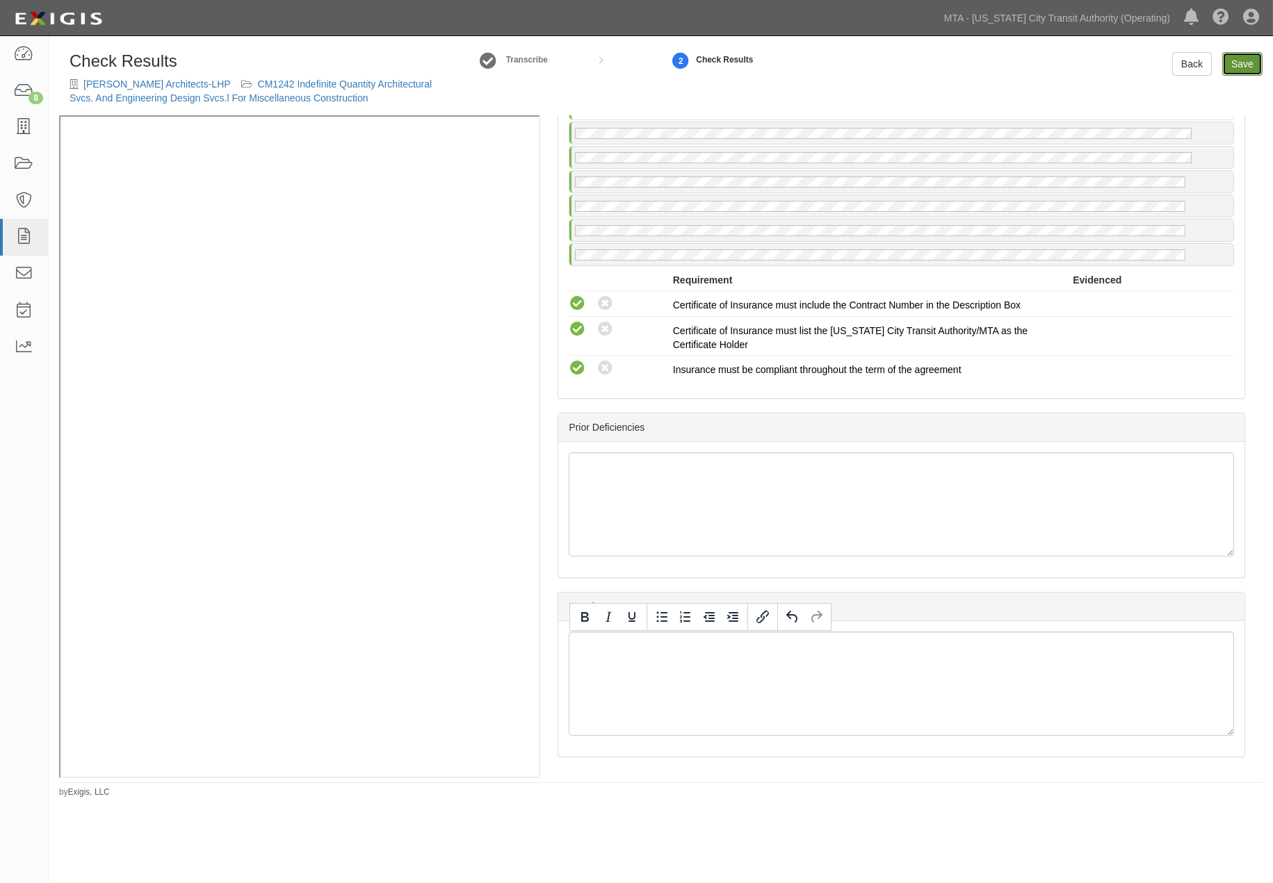
click at [1244, 65] on link "Save" at bounding box center [1242, 64] width 40 height 24
radio input "true"
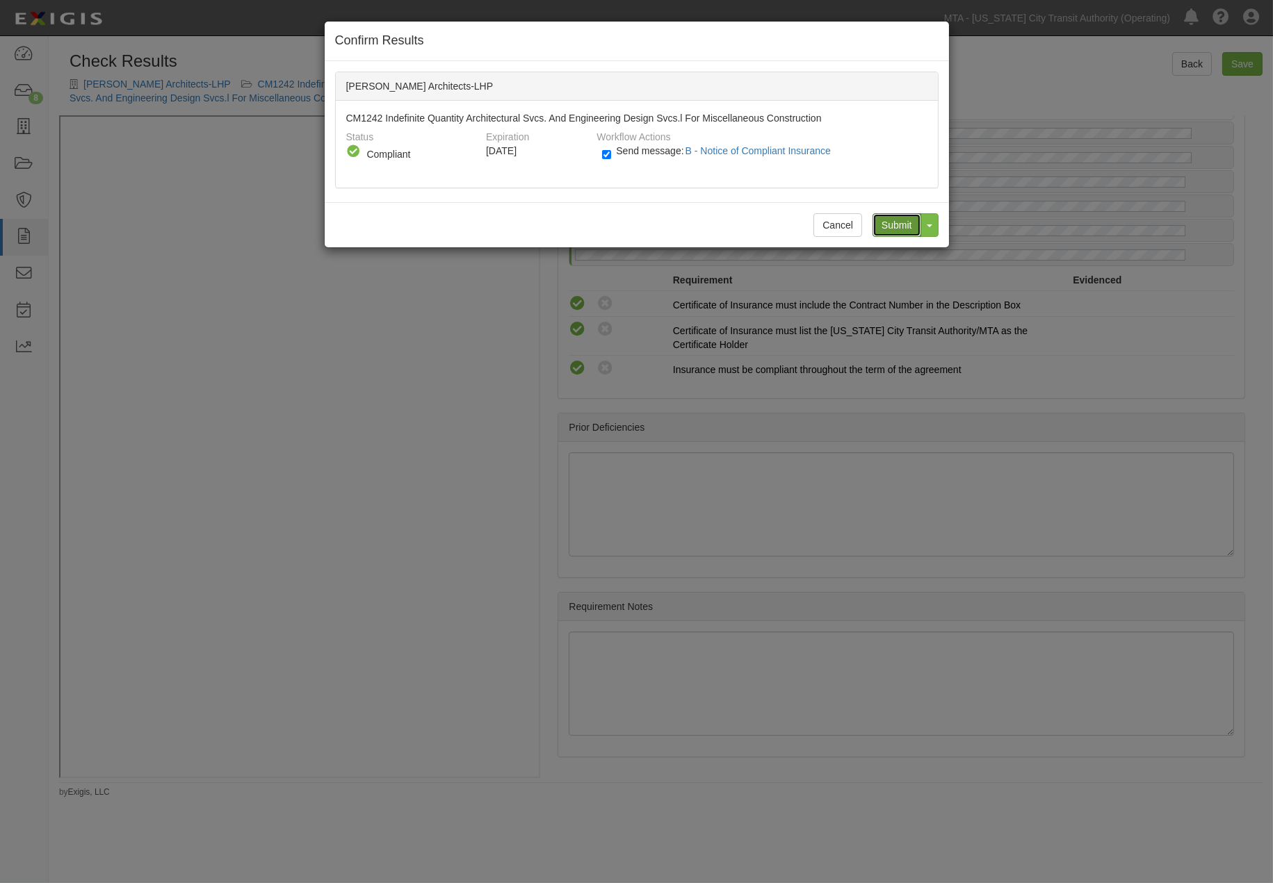
click at [900, 226] on input "Submit" at bounding box center [896, 225] width 49 height 24
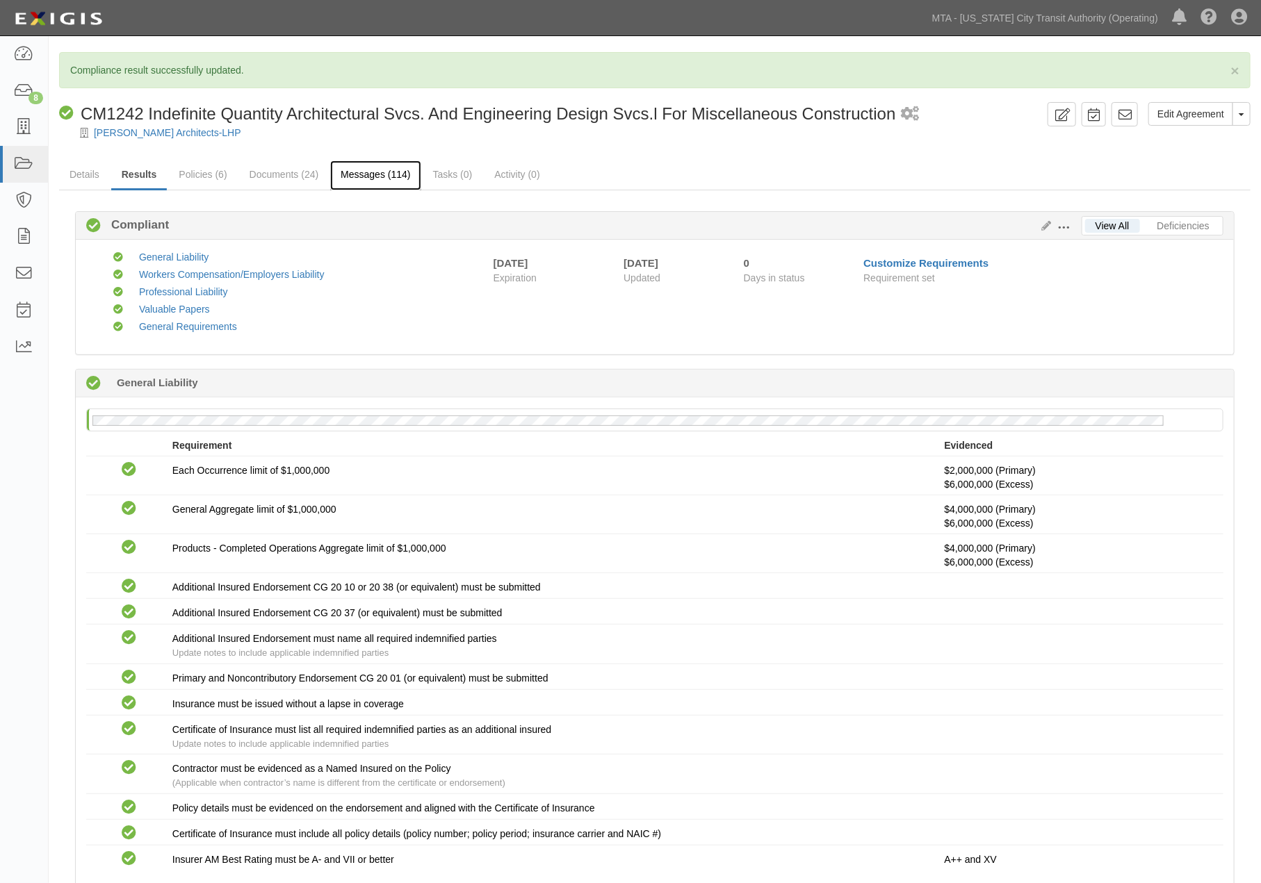
click at [394, 172] on link "Messages (114)" at bounding box center [375, 176] width 90 height 30
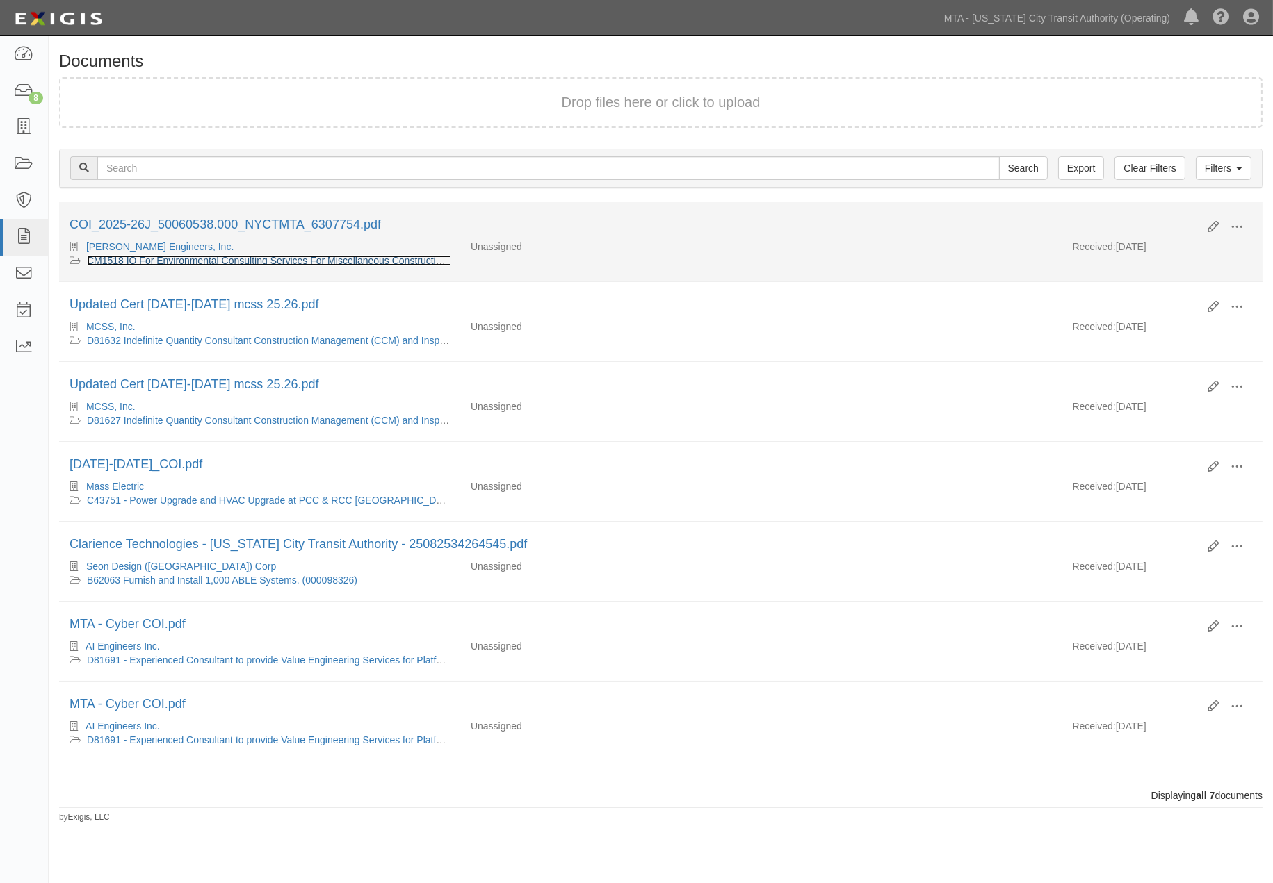
click at [262, 258] on link "CM1518 IQ For Environmental Consulting Services For Miscellaneous Construction …" at bounding box center [287, 260] width 400 height 11
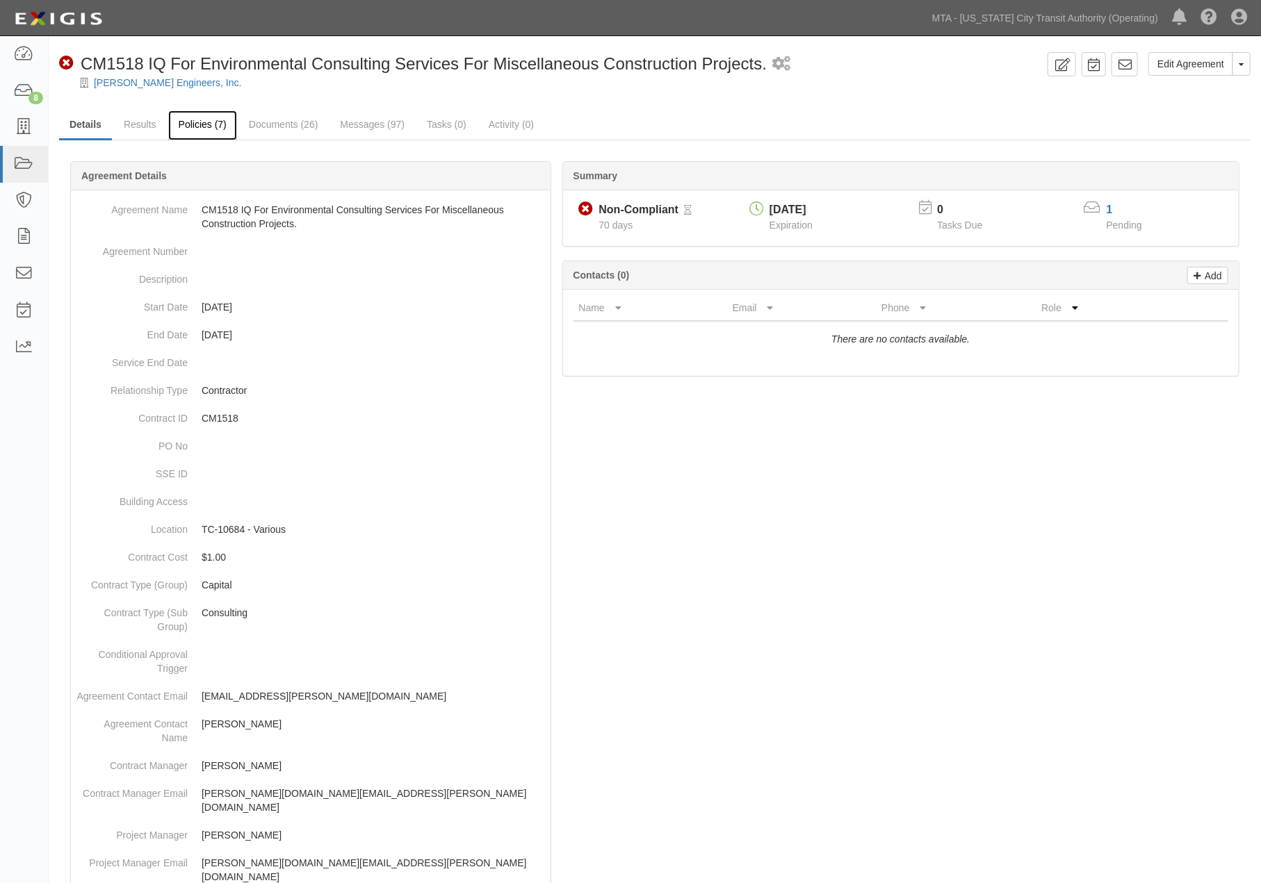
click at [207, 120] on link "Policies (7)" at bounding box center [202, 126] width 69 height 30
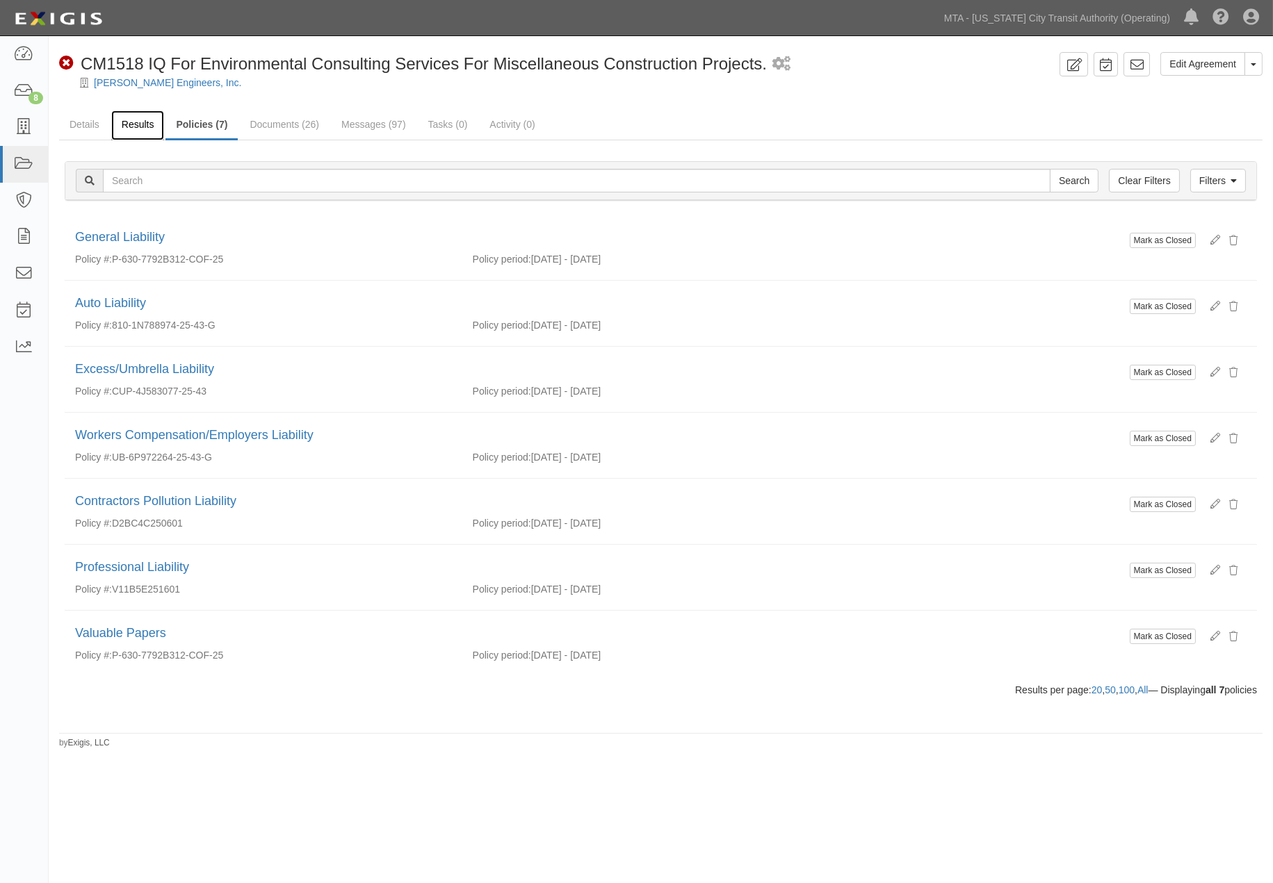
click at [140, 122] on link "Results" at bounding box center [138, 126] width 54 height 30
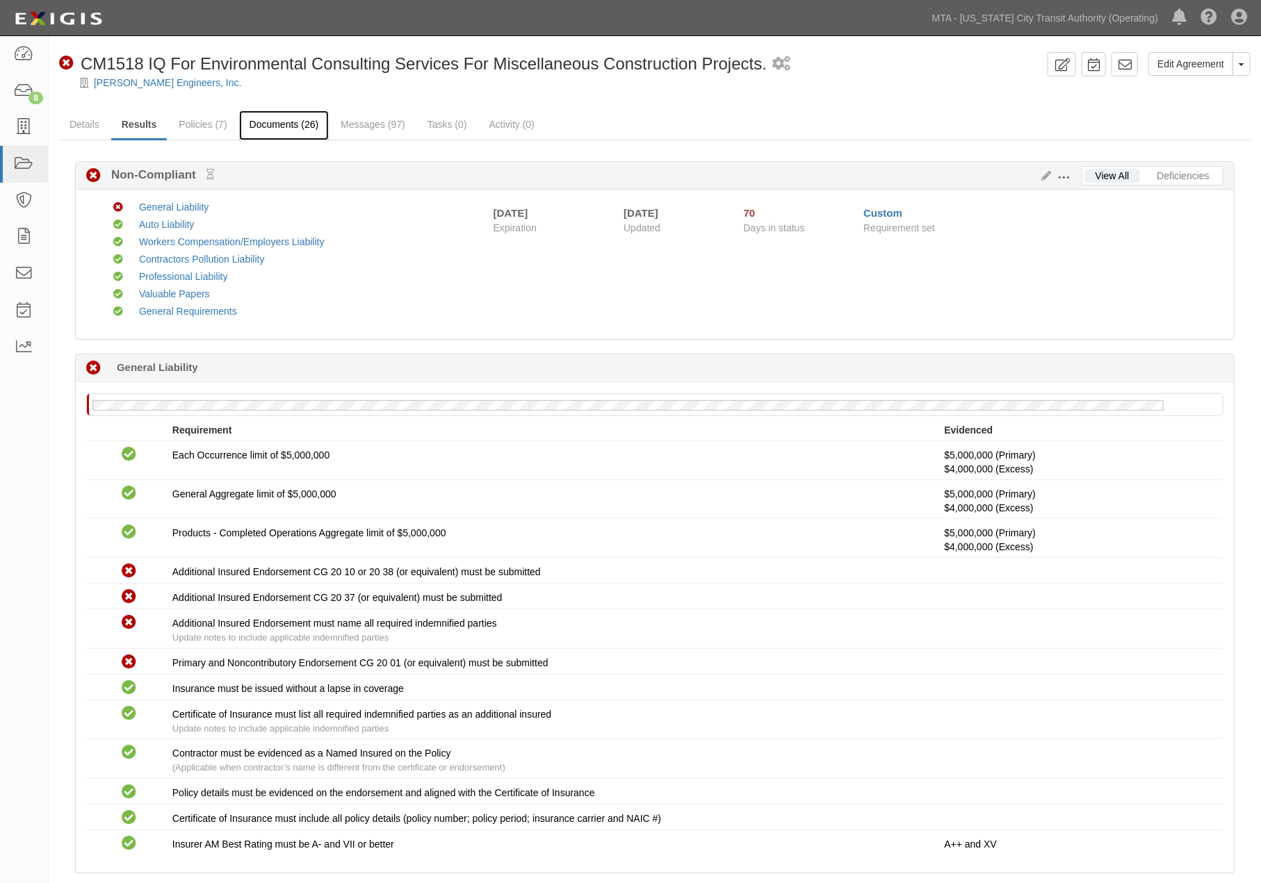
click at [276, 122] on link "Documents (26)" at bounding box center [284, 126] width 90 height 30
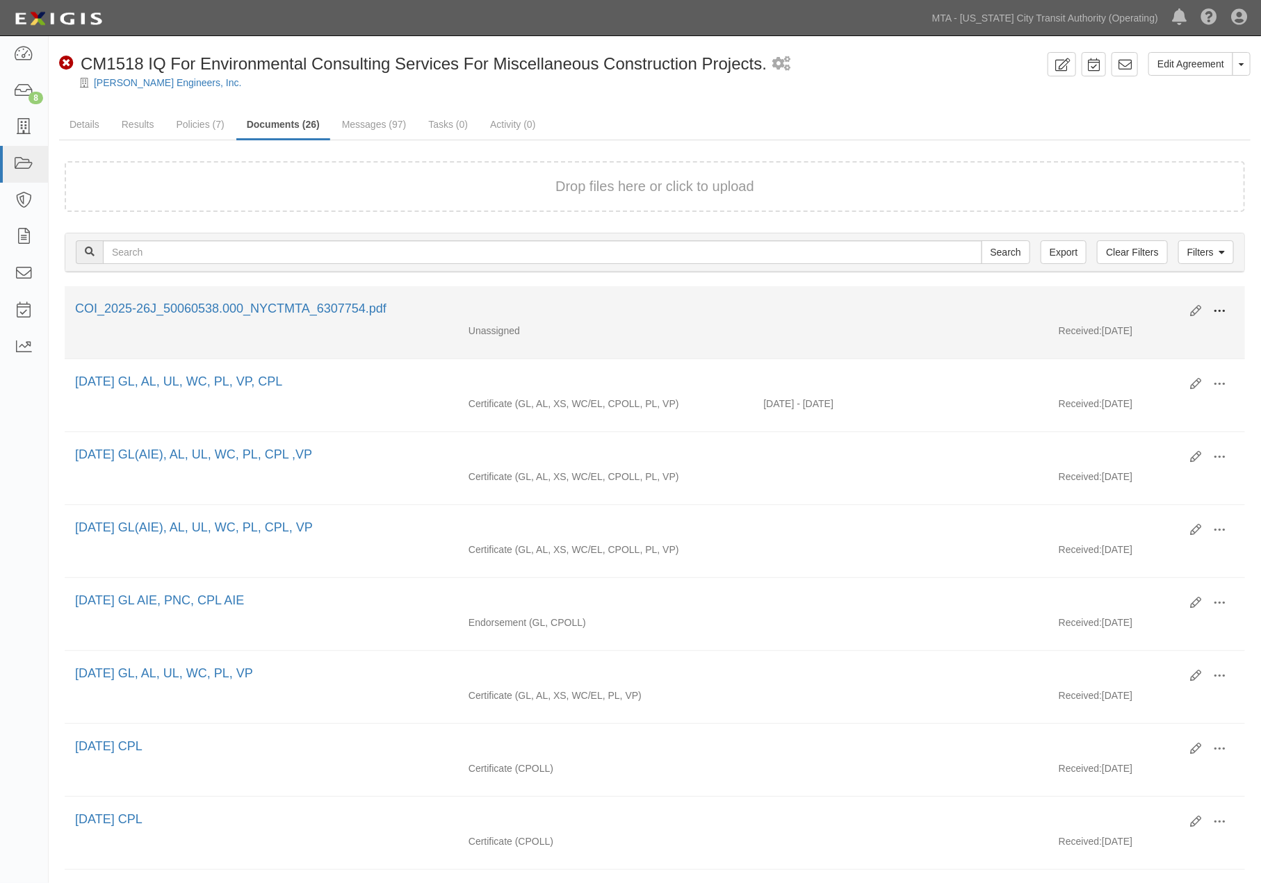
click at [1221, 302] on button at bounding box center [1219, 312] width 31 height 24
click at [1124, 304] on link "Edit" at bounding box center [1152, 305] width 110 height 25
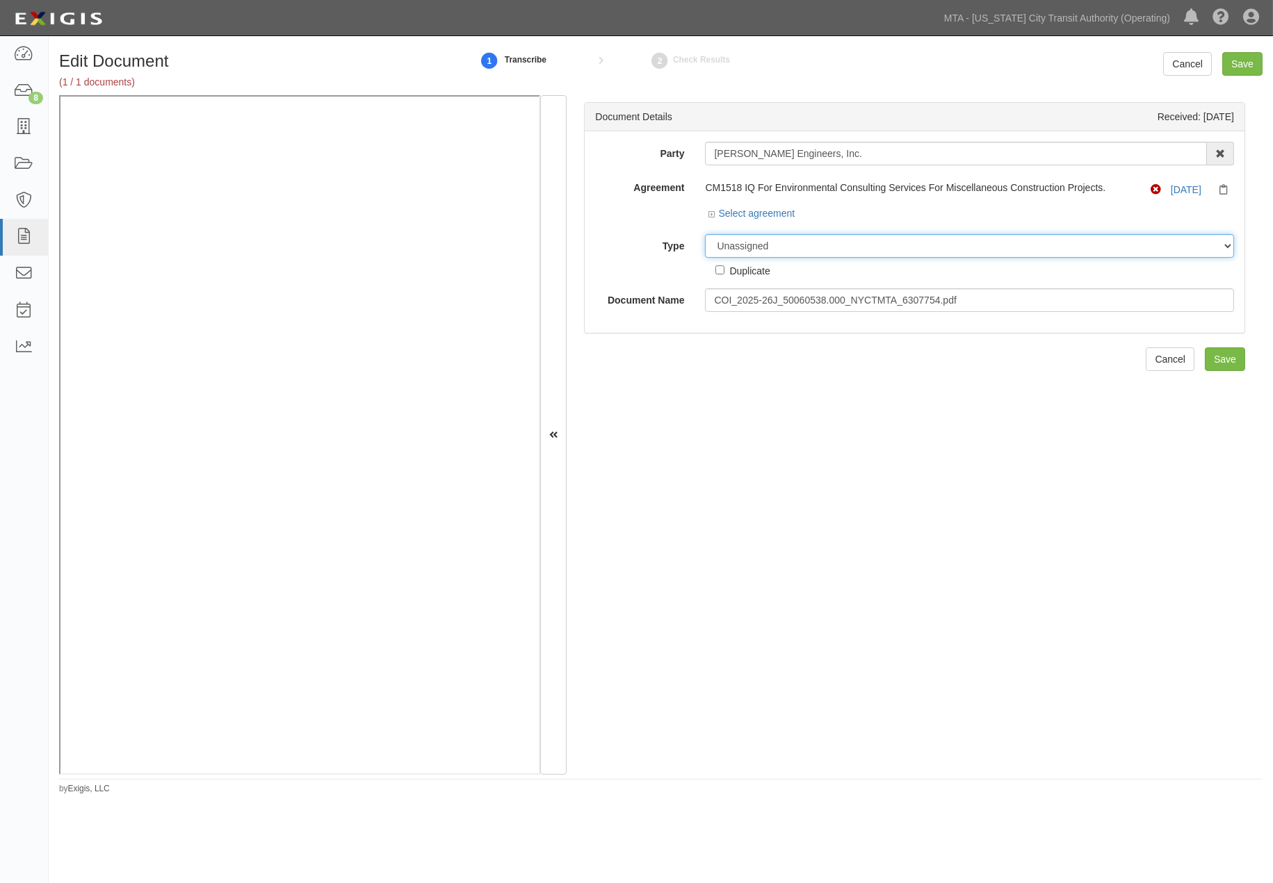
click at [831, 243] on select "Unassigned Binder Cancellation Notice Certificate Contract Endorsement Insuranc…" at bounding box center [969, 246] width 529 height 24
select select "EndorsementDetail"
click at [705, 235] on select "Unassigned Binder Cancellation Notice Certificate Contract Endorsement Insuranc…" at bounding box center [969, 246] width 529 height 24
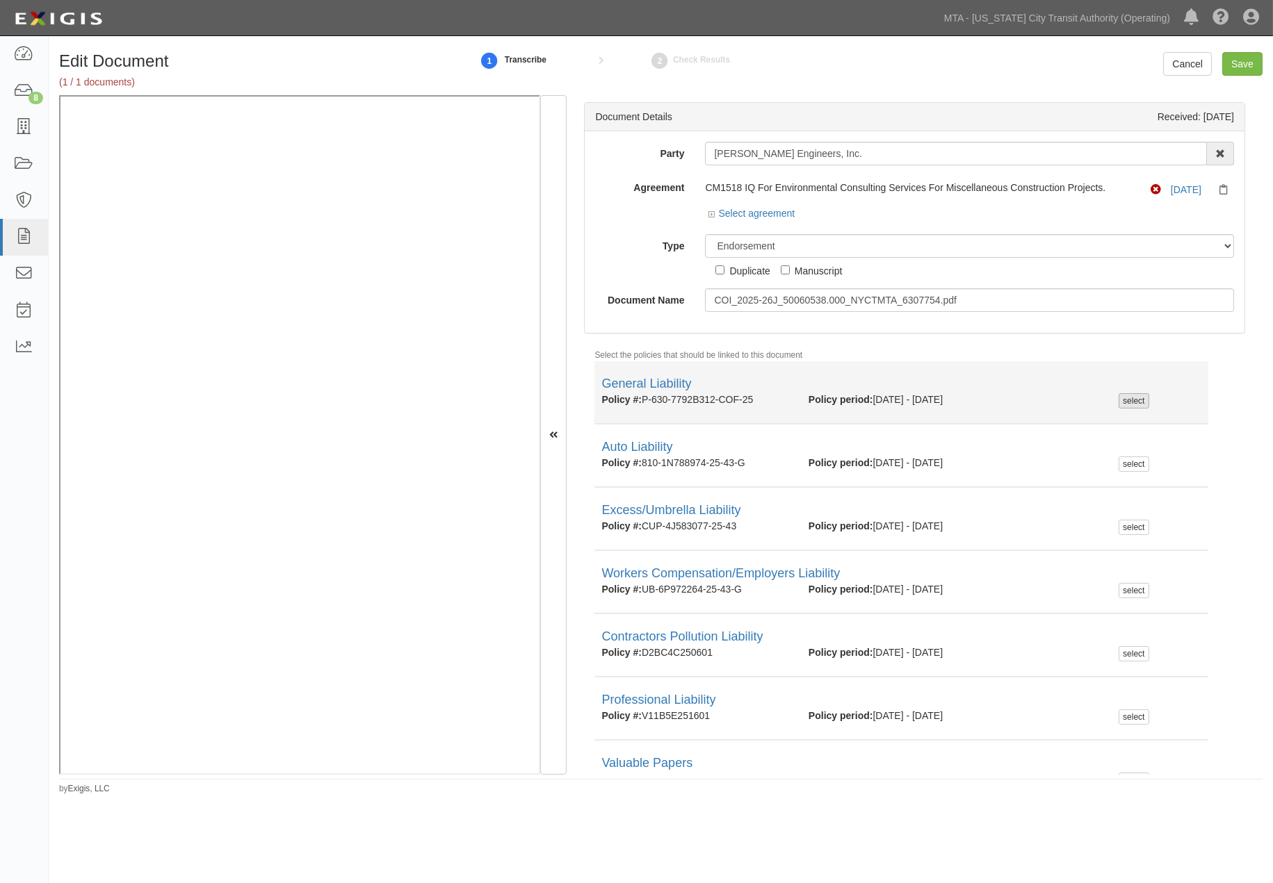
click at [1120, 400] on div "select" at bounding box center [1133, 400] width 30 height 15
checkbox input "true"
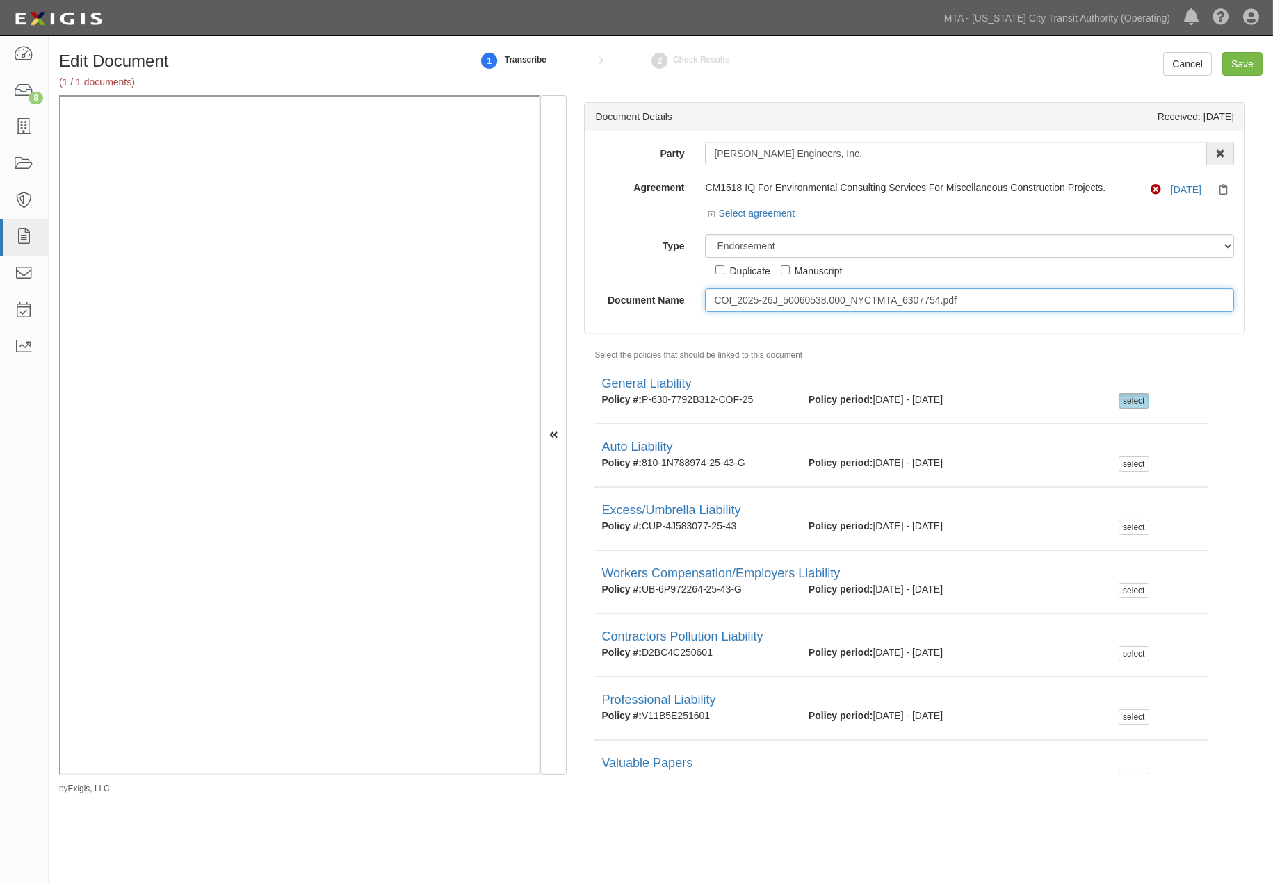
drag, startPoint x: 710, startPoint y: 297, endPoint x: 1048, endPoint y: 297, distance: 337.8
click at [1047, 297] on input "COI_2025-26J_50060538.000_NYCTMTA_6307754.pdf" at bounding box center [969, 300] width 529 height 24
click at [941, 296] on input "COI_2025-26J_50060538.000_NYCTMTA_6307754.pdf" at bounding box center [969, 300] width 529 height 24
drag, startPoint x: 940, startPoint y: 297, endPoint x: 663, endPoint y: 299, distance: 276.6
click at [663, 299] on div "Document Name COI_2025-26J_50060538.000_NYCTMTA_6307754.pdf" at bounding box center [915, 300] width 660 height 24
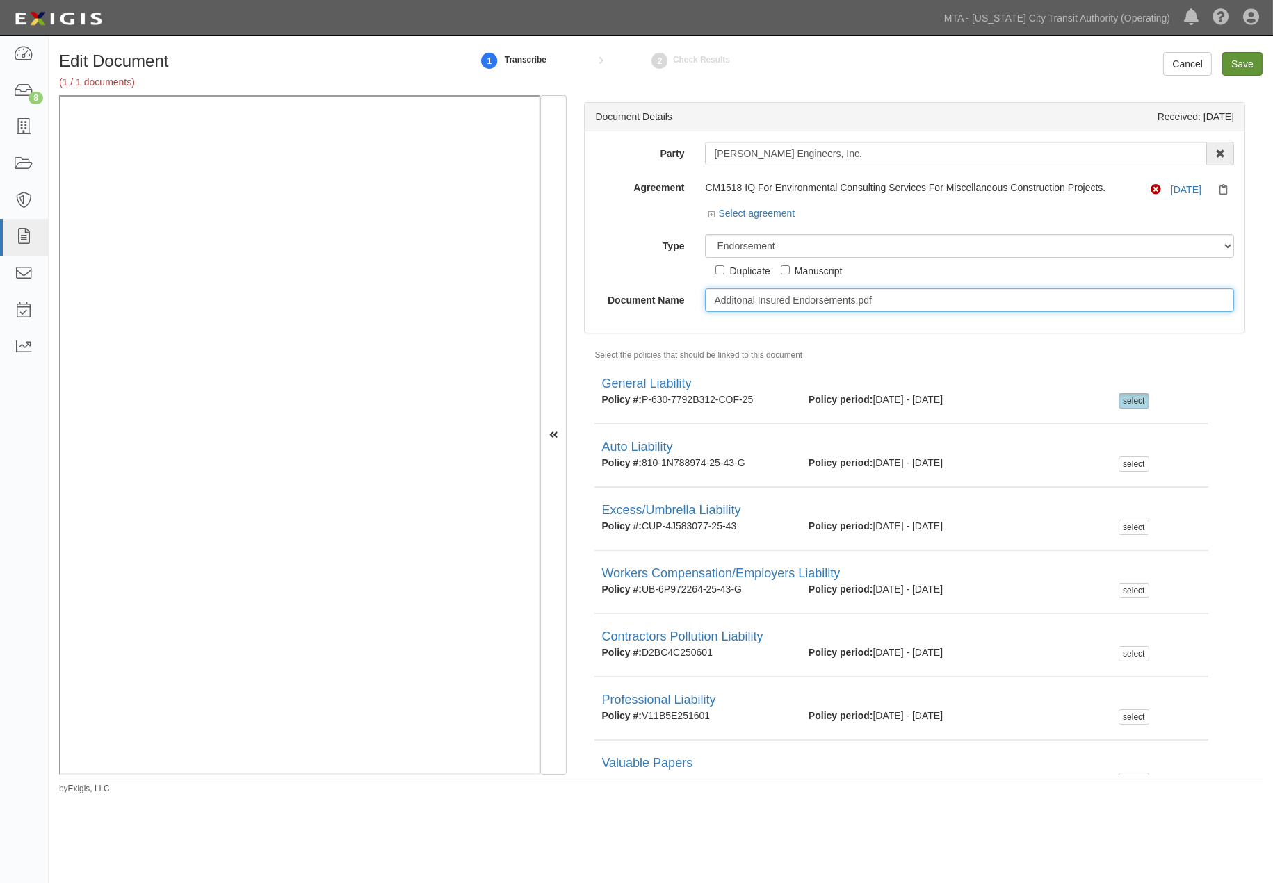
type input "Additonal Insured Endorsements.pdf"
click at [1248, 67] on input "Save" at bounding box center [1242, 64] width 40 height 24
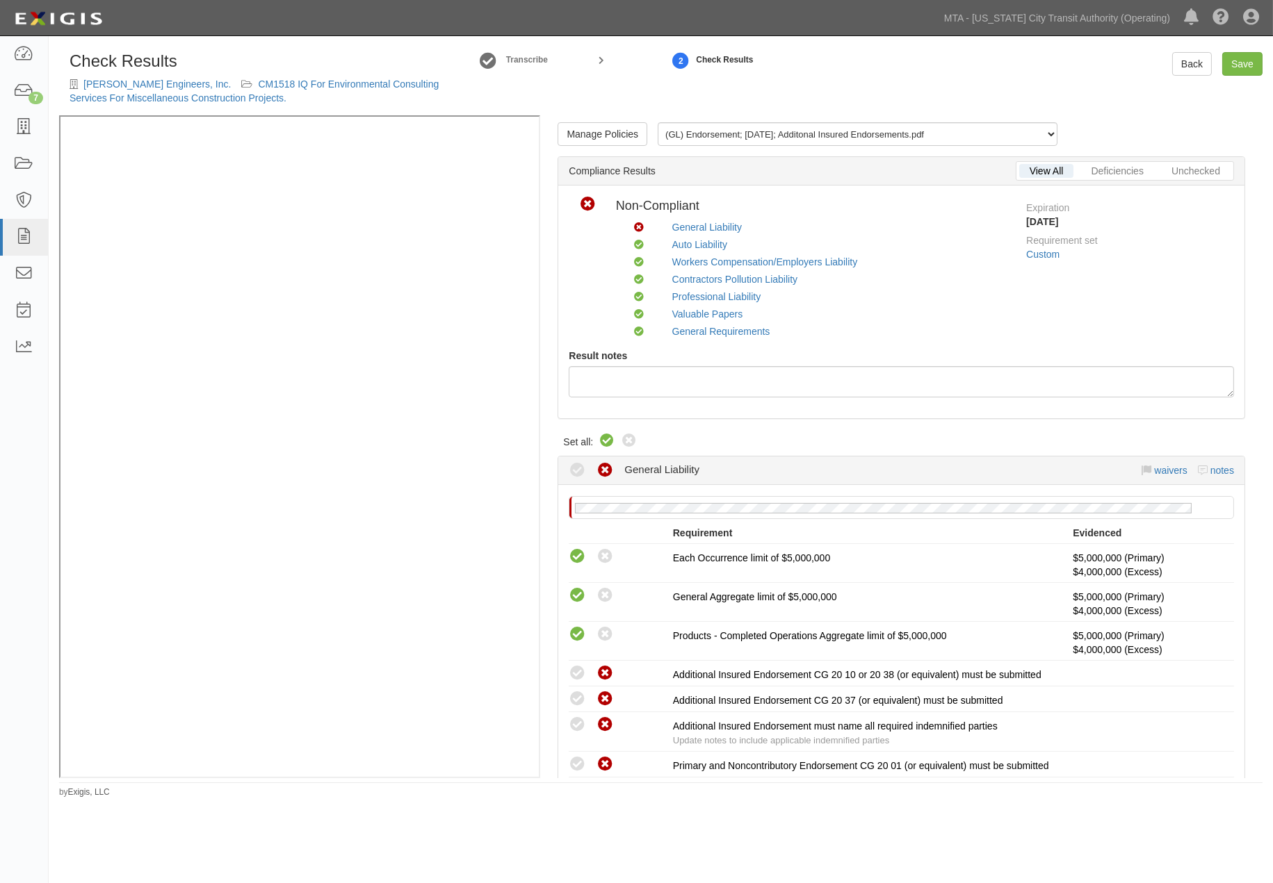
click at [607, 438] on icon at bounding box center [606, 441] width 17 height 17
radio input "true"
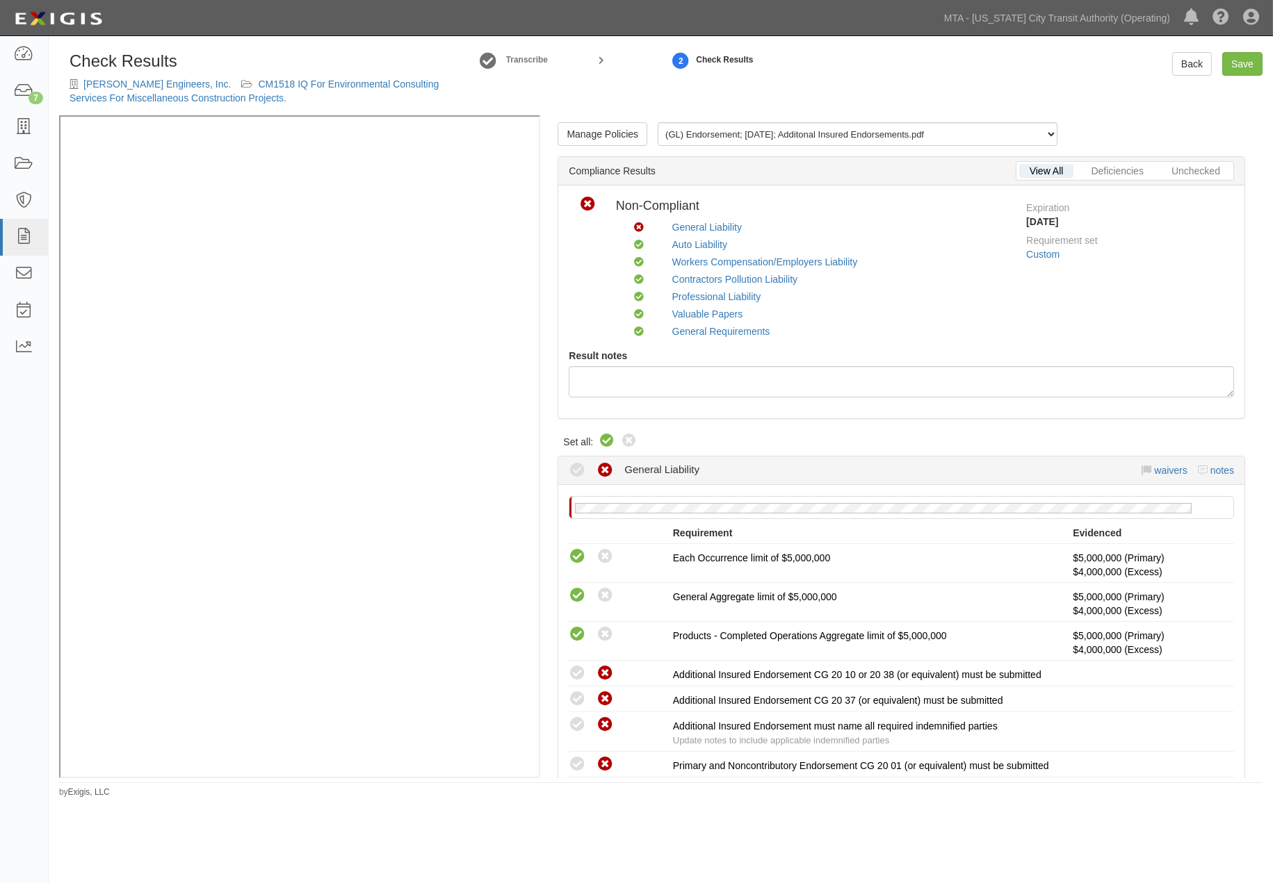
radio input "true"
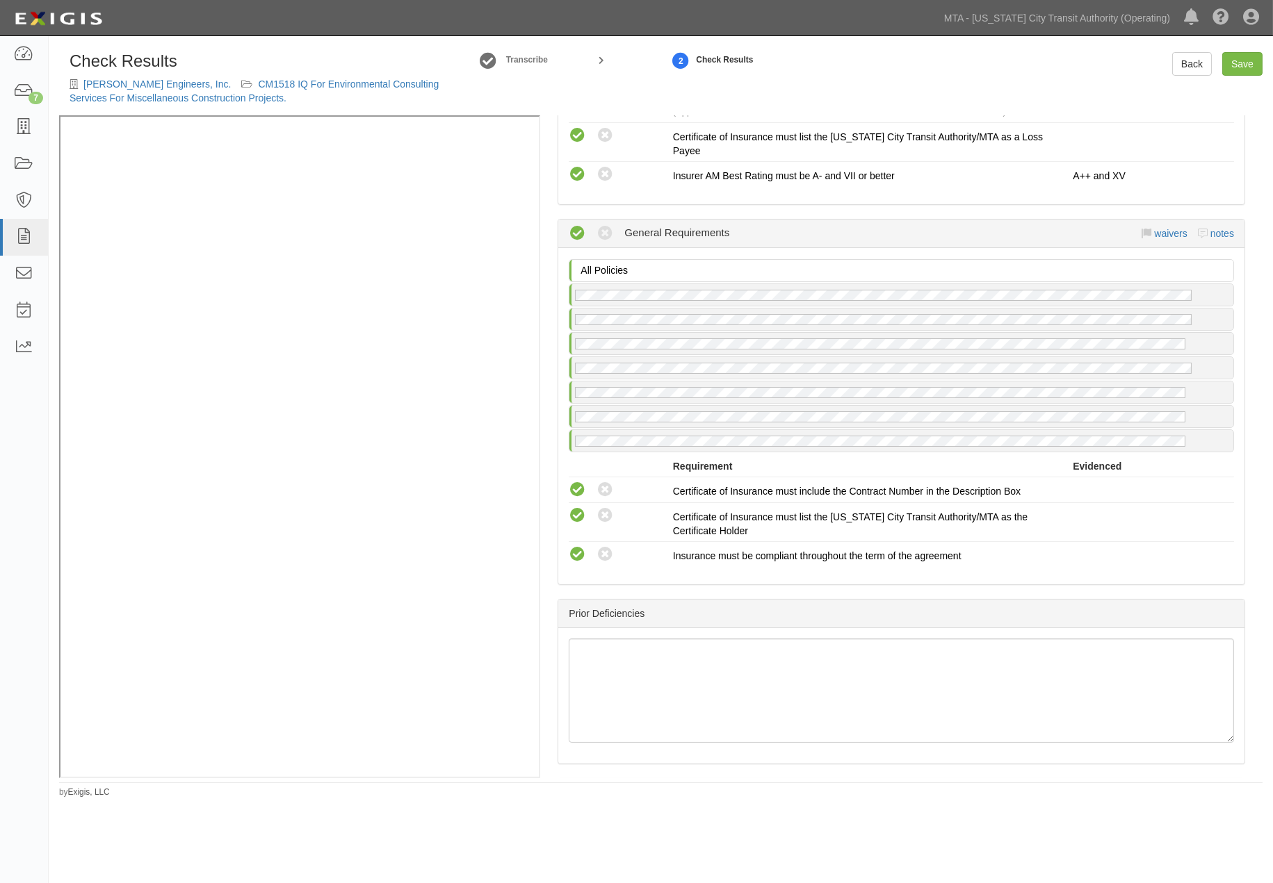
scroll to position [2681, 0]
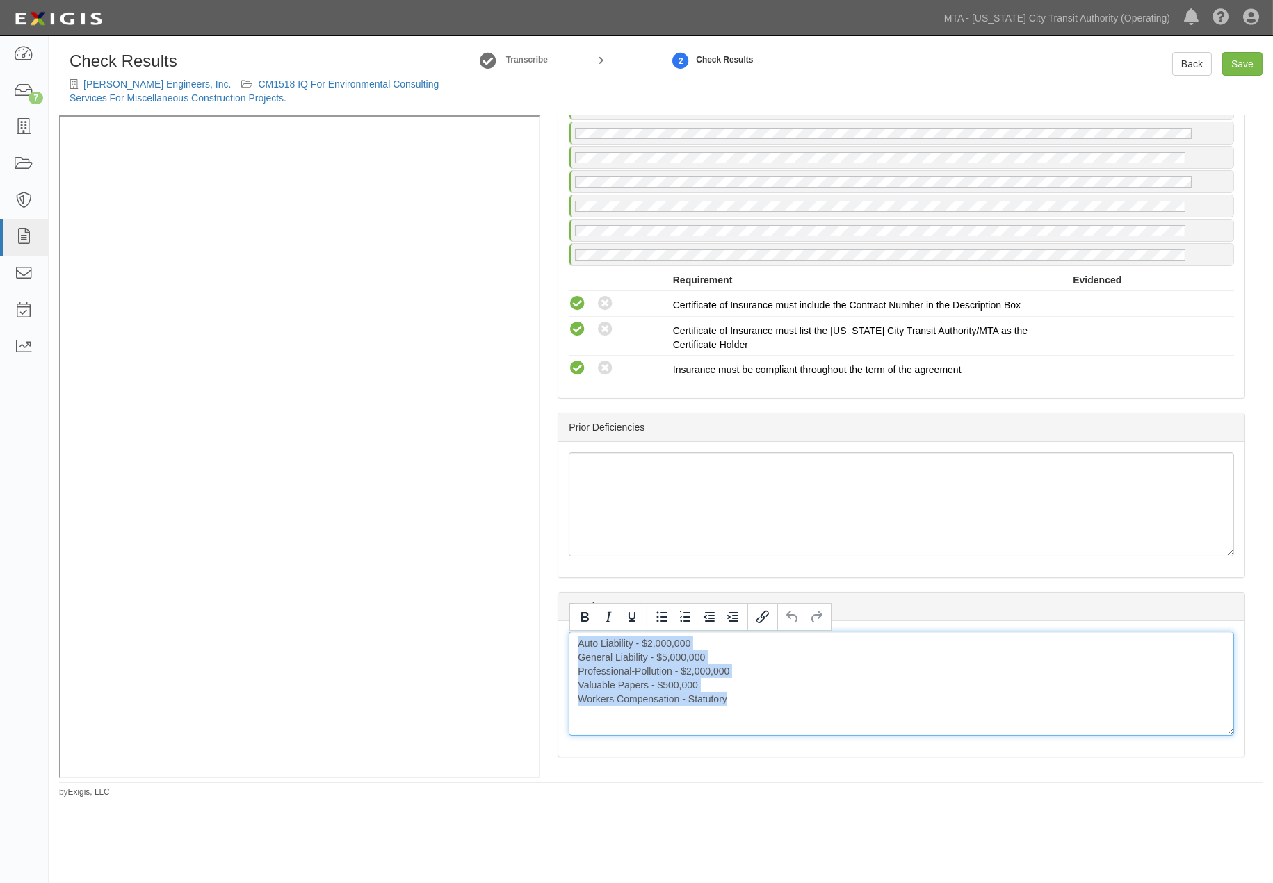
drag, startPoint x: 760, startPoint y: 707, endPoint x: 537, endPoint y: 644, distance: 232.4
click at [430, 457] on div "Manage Policies (GL) Endorsement; 9/8/2025; Additonal Insured Endorsements.pdf …" at bounding box center [660, 446] width 1203 height 662
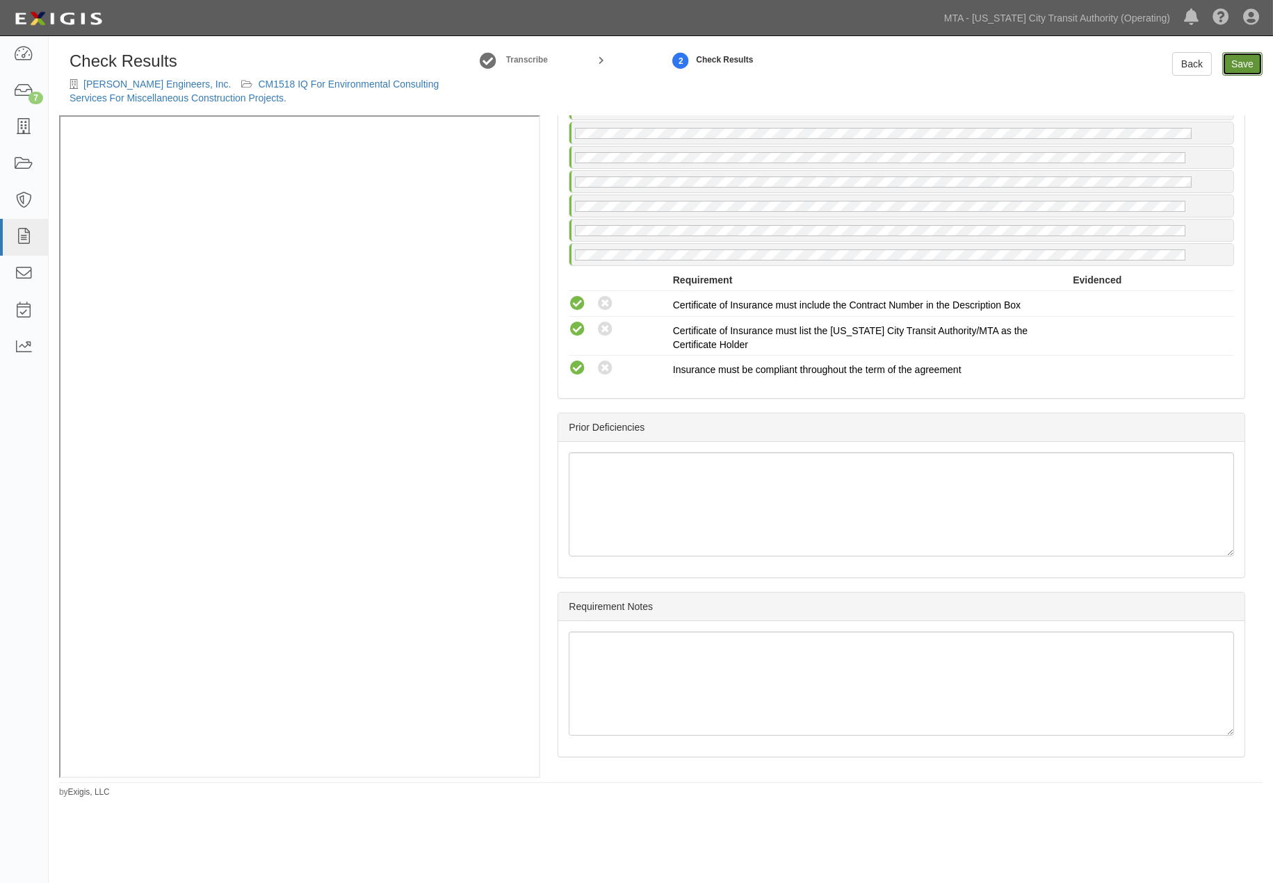
click at [1241, 63] on link "Save" at bounding box center [1242, 64] width 40 height 24
radio input "true"
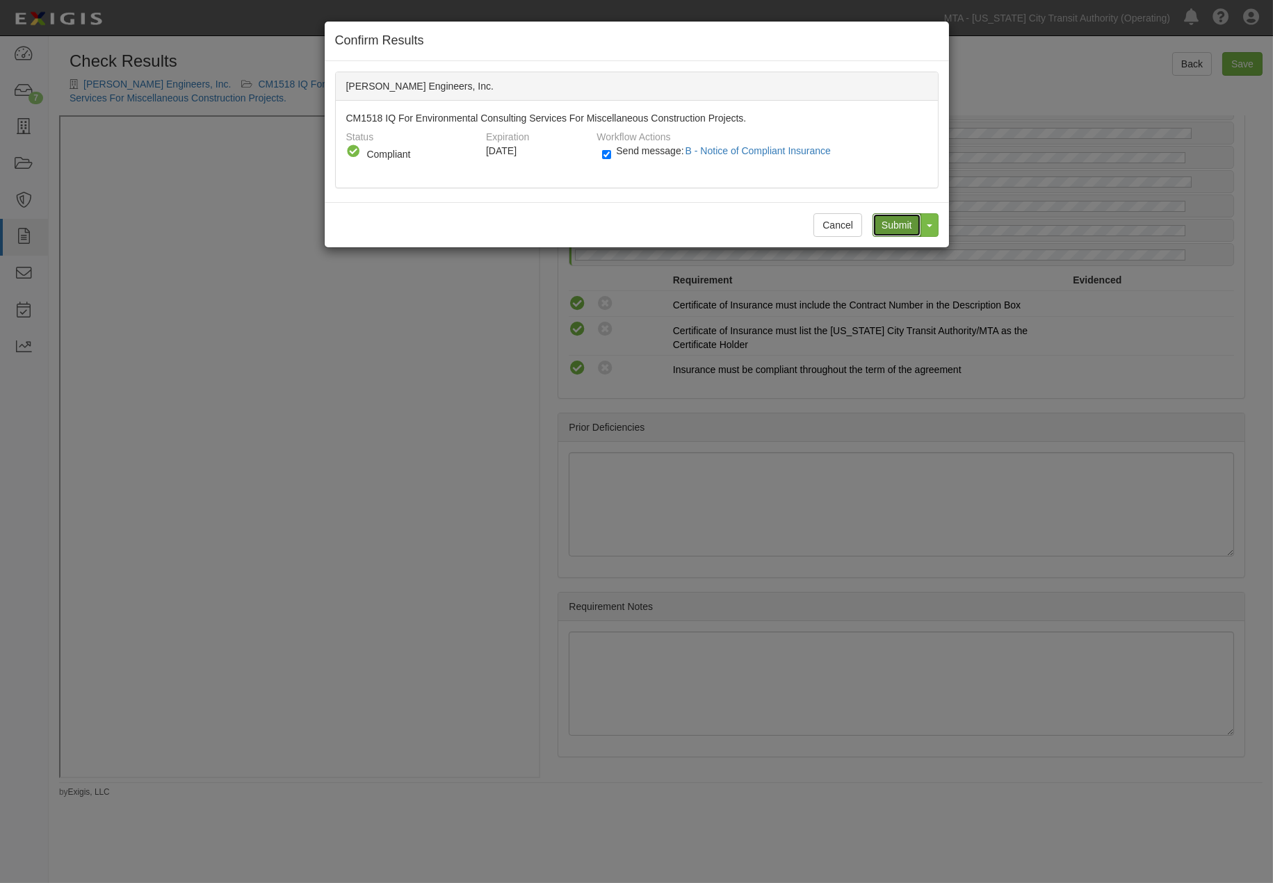
click at [899, 225] on input "Submit" at bounding box center [896, 225] width 49 height 24
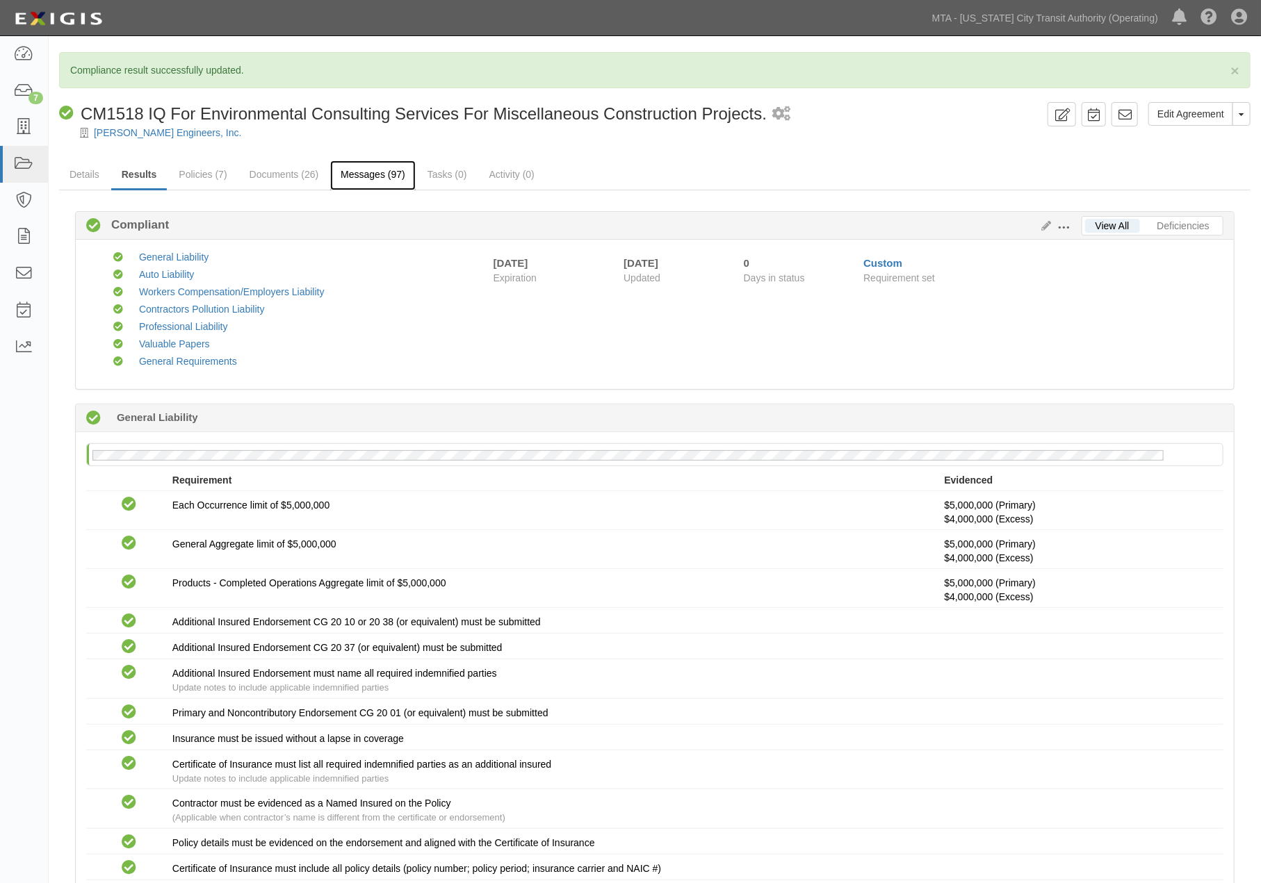
click at [375, 170] on link "Messages (97)" at bounding box center [372, 176] width 85 height 30
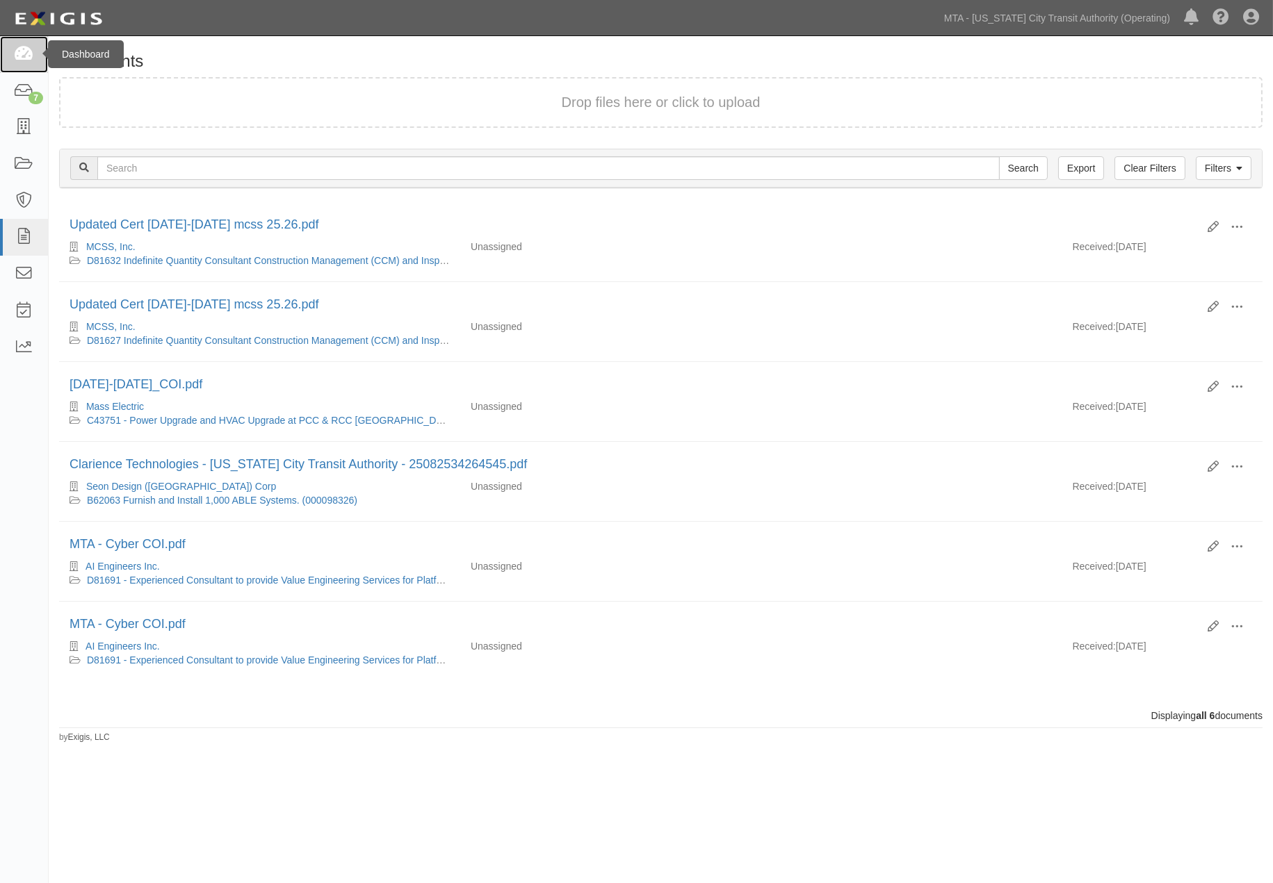
click at [26, 50] on icon at bounding box center [23, 55] width 19 height 16
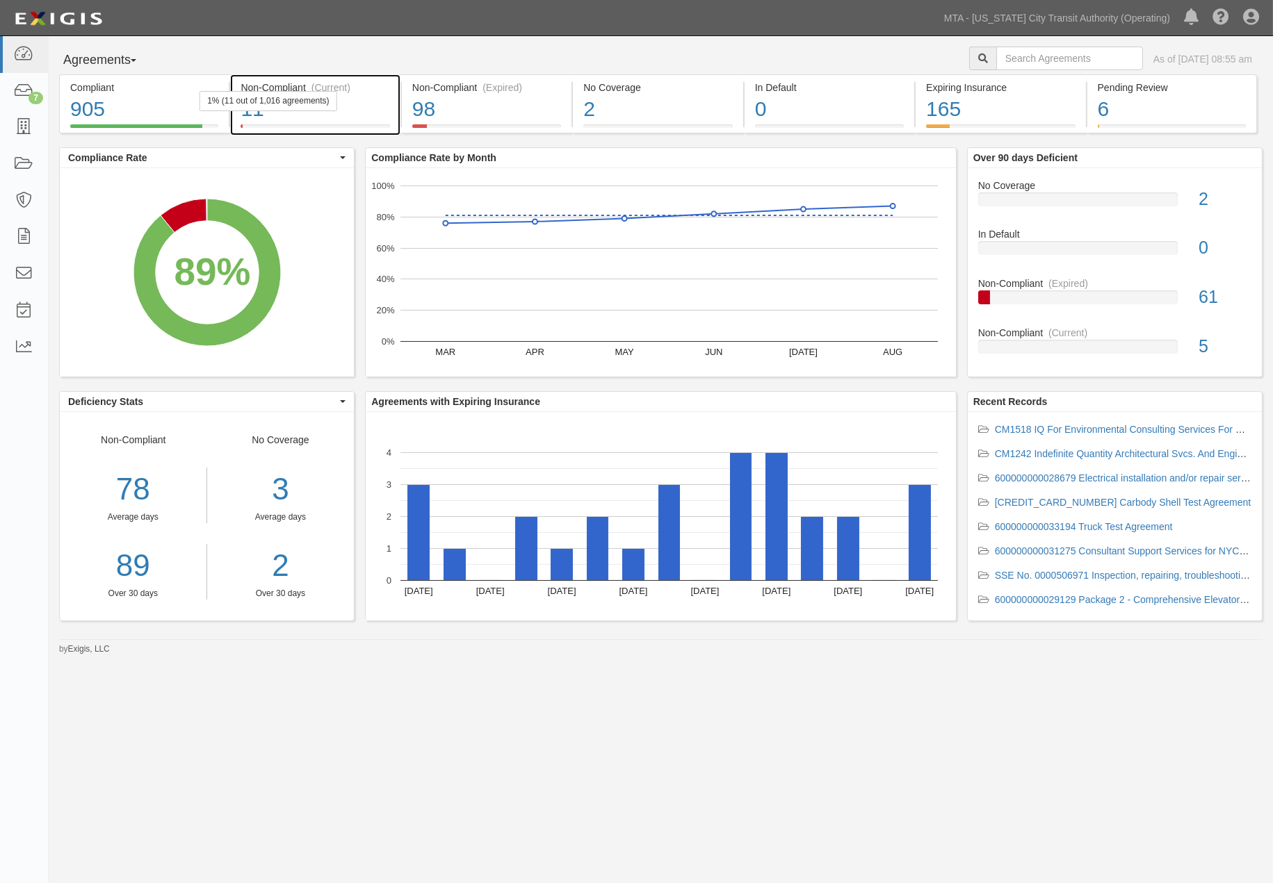
click at [373, 102] on div "11" at bounding box center [314, 110] width 149 height 30
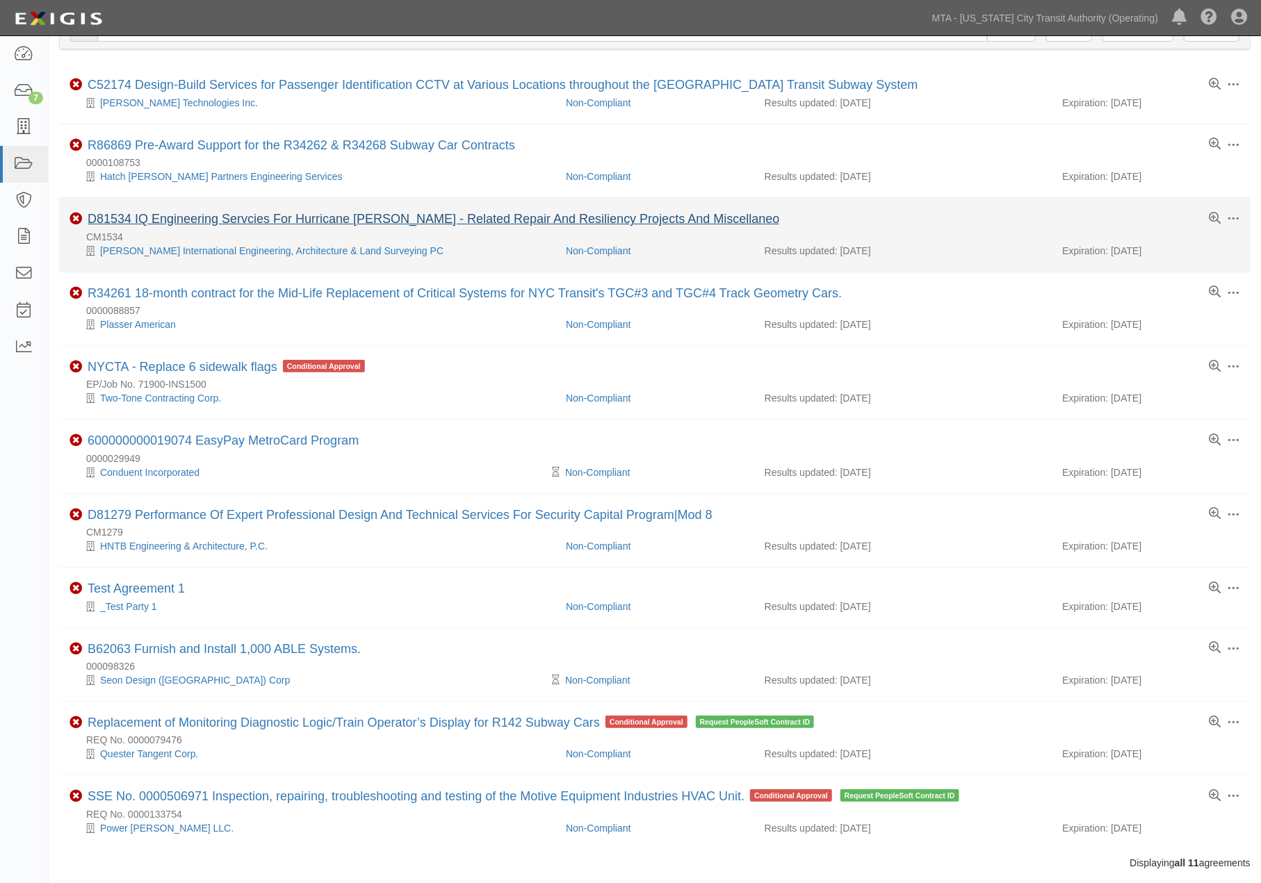
scroll to position [112, 0]
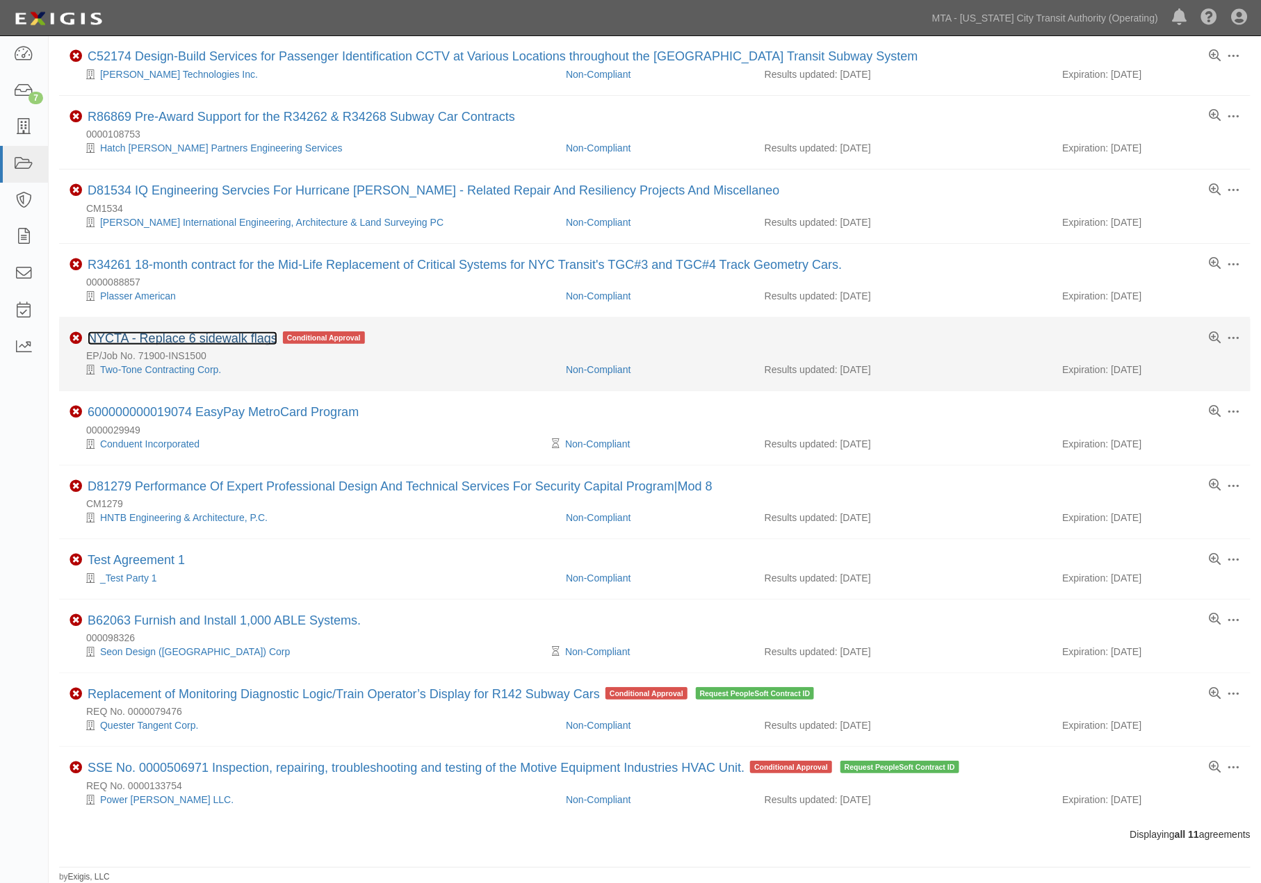
click at [225, 336] on link "NYCTA - Replace 6 sidewalk flags" at bounding box center [183, 339] width 190 height 14
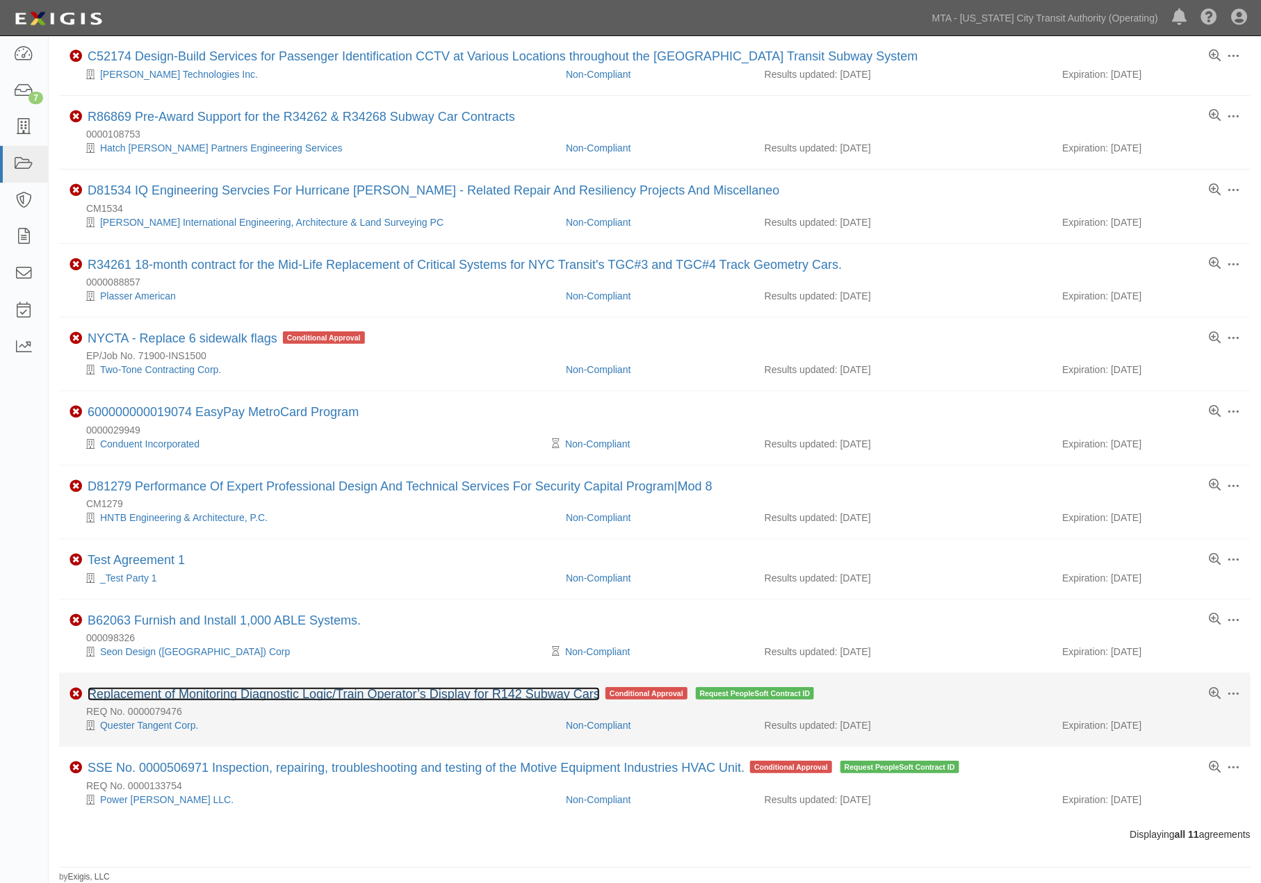
click at [294, 695] on link "Replacement of Monitoring Diagnostic Logic/Train Operator’s Display for R142 Su…" at bounding box center [344, 694] width 512 height 14
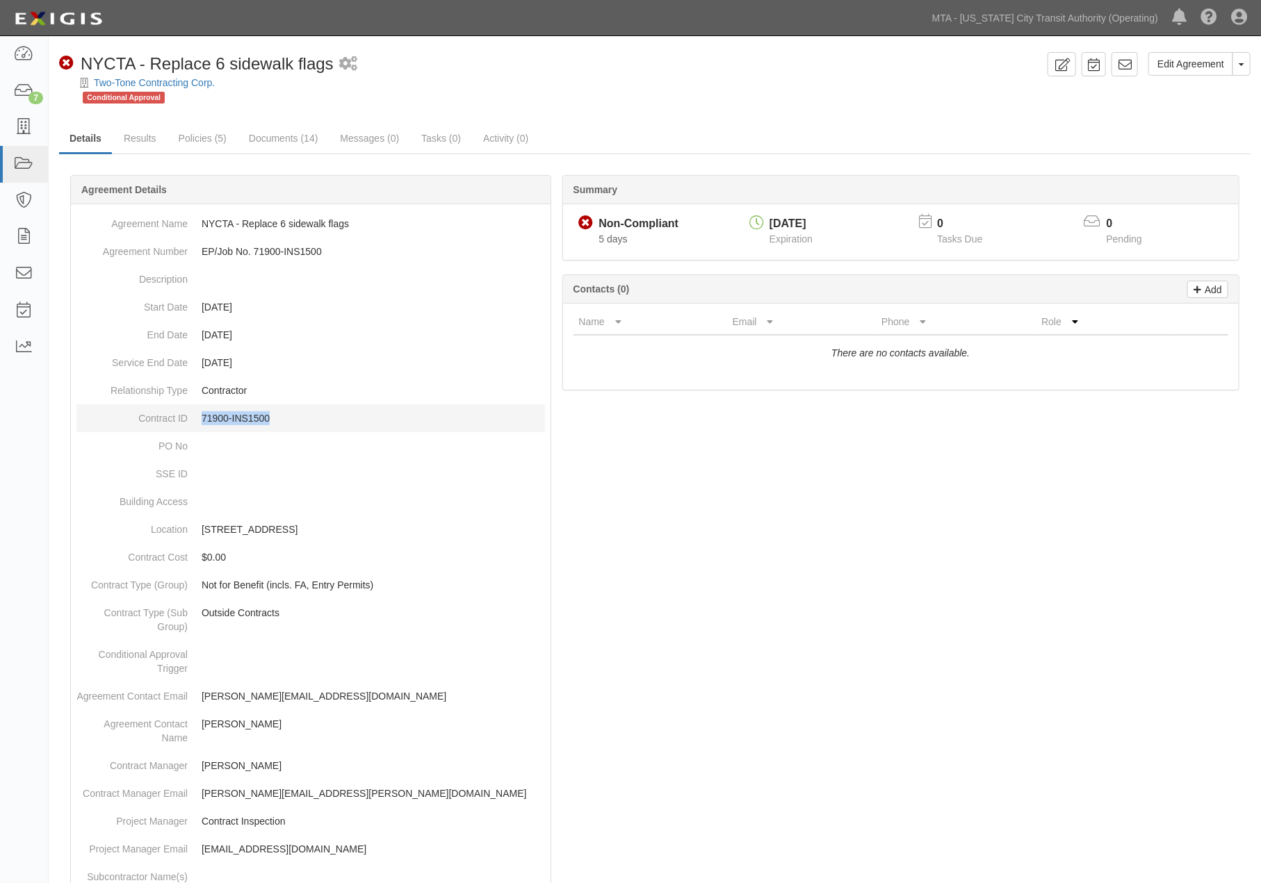
drag, startPoint x: 275, startPoint y: 415, endPoint x: 202, endPoint y: 415, distance: 73.0
click at [202, 415] on p "71900-INS1500" at bounding box center [373, 418] width 343 height 14
copy p "71900-INS1500"
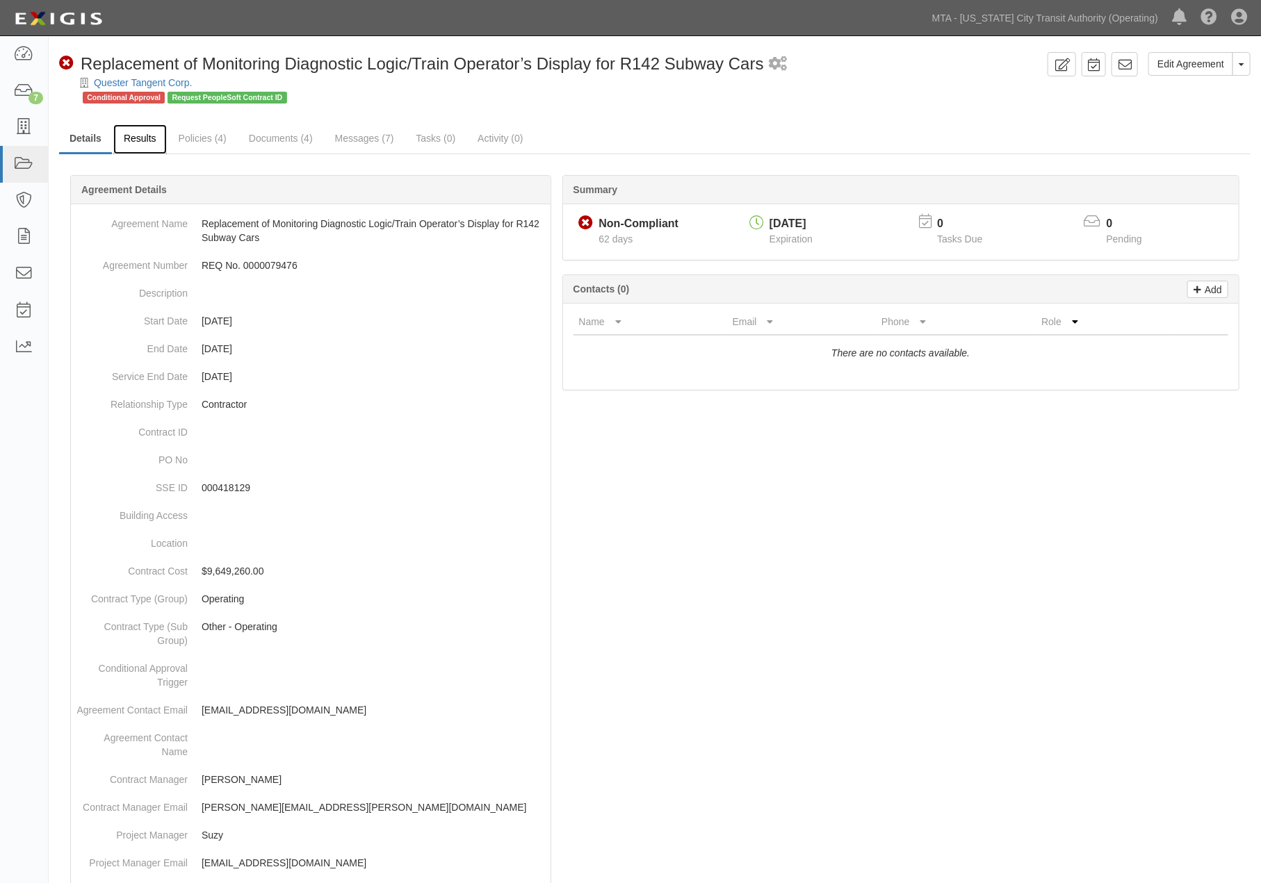
click at [151, 137] on link "Results" at bounding box center [140, 139] width 54 height 30
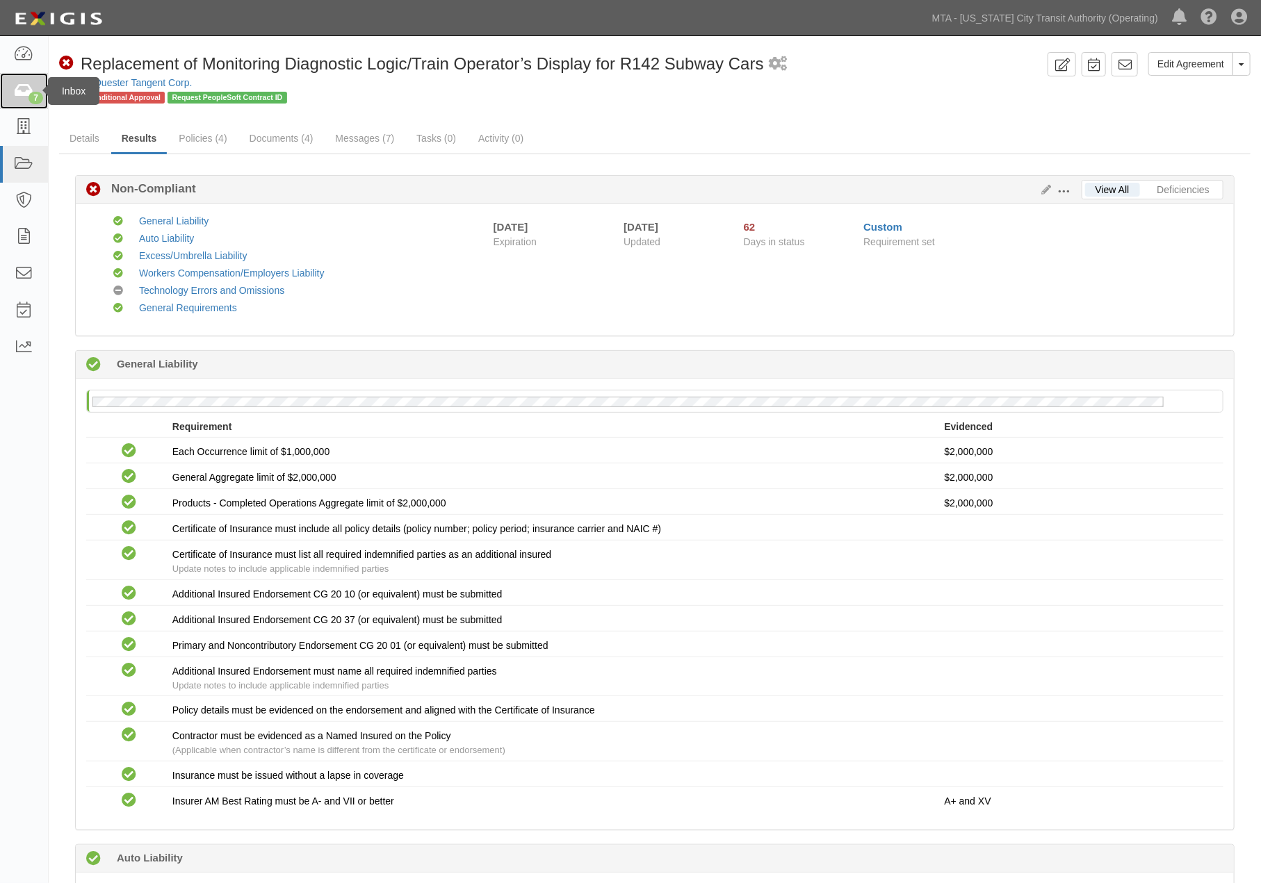
click at [16, 92] on icon at bounding box center [23, 91] width 19 height 16
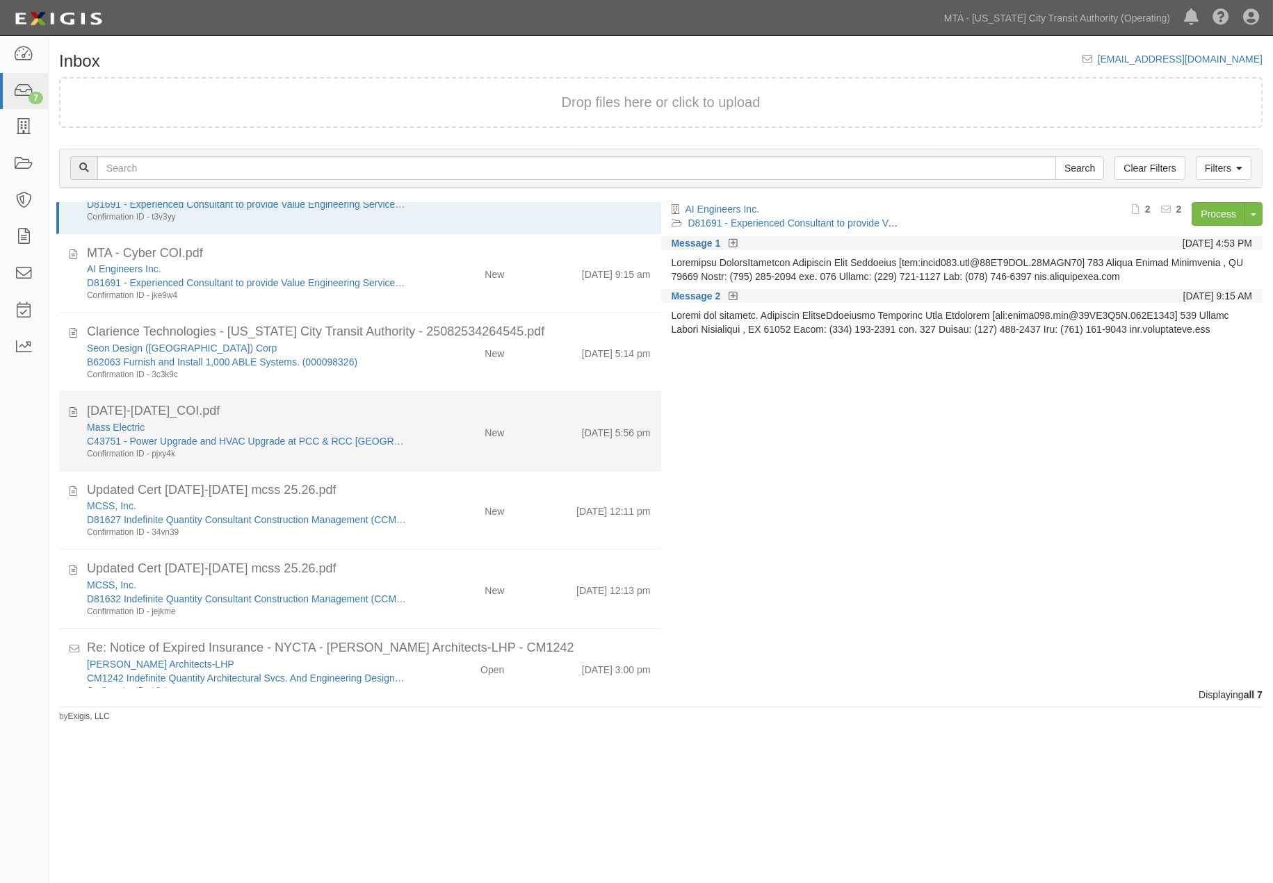
scroll to position [74, 0]
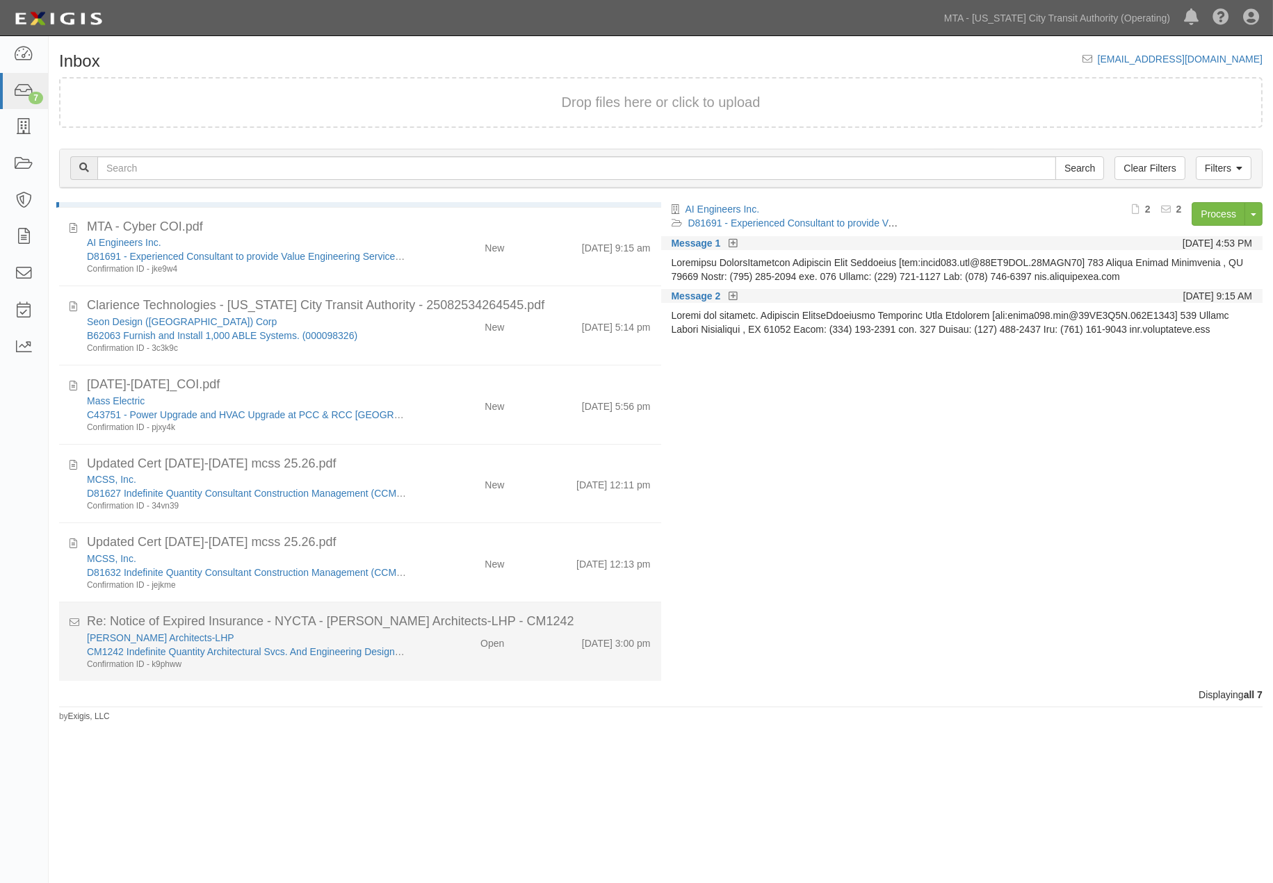
click at [427, 661] on div "[PERSON_NAME] Architects-LHP CM1242 Indefinite Quantity Architectural Svcs. And…" at bounding box center [368, 651] width 585 height 40
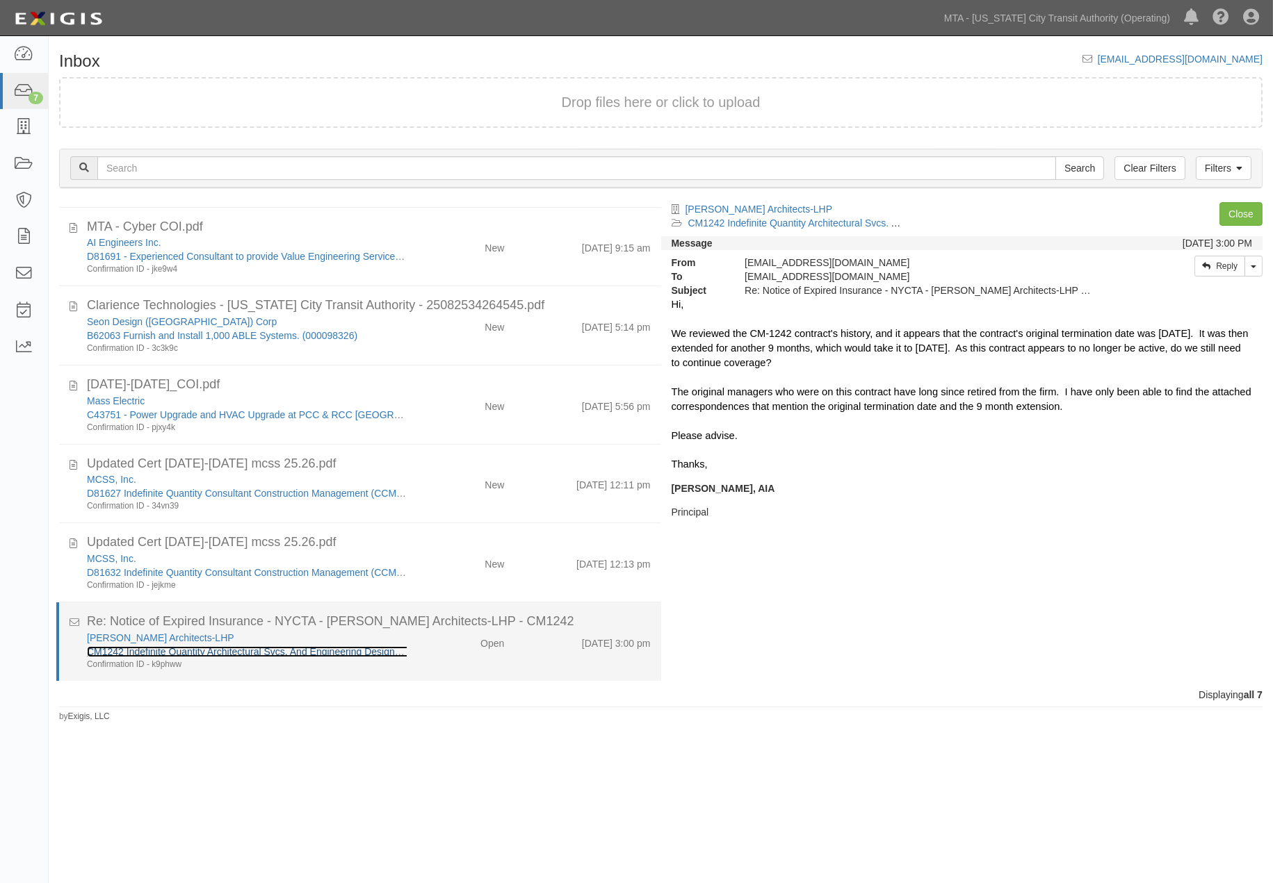
click at [223, 648] on link "CM1242 Indefinite Quantity Architectural Svcs. And Engineering Design Svcs.l Fo…" at bounding box center [324, 651] width 475 height 11
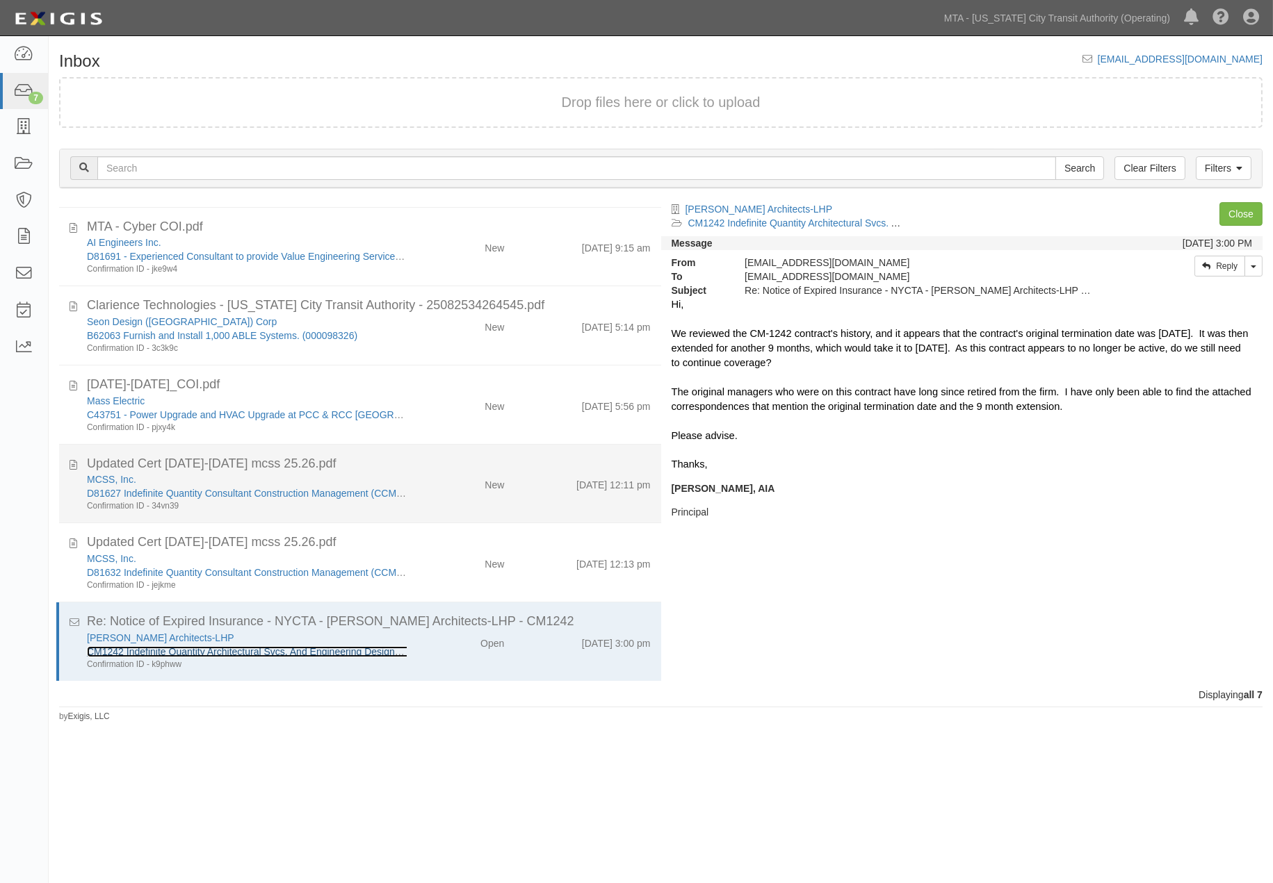
scroll to position [0, 0]
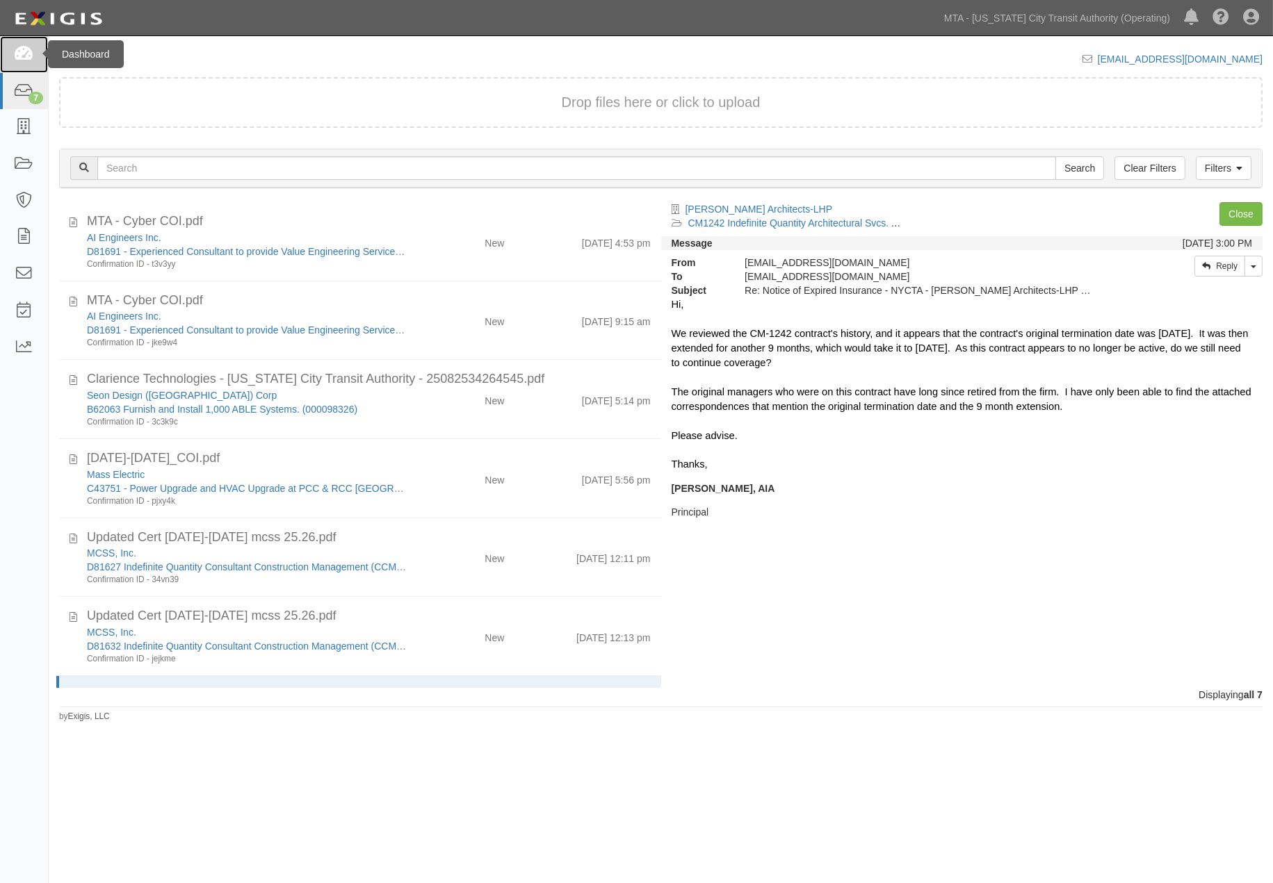
click at [32, 56] on icon at bounding box center [23, 55] width 19 height 16
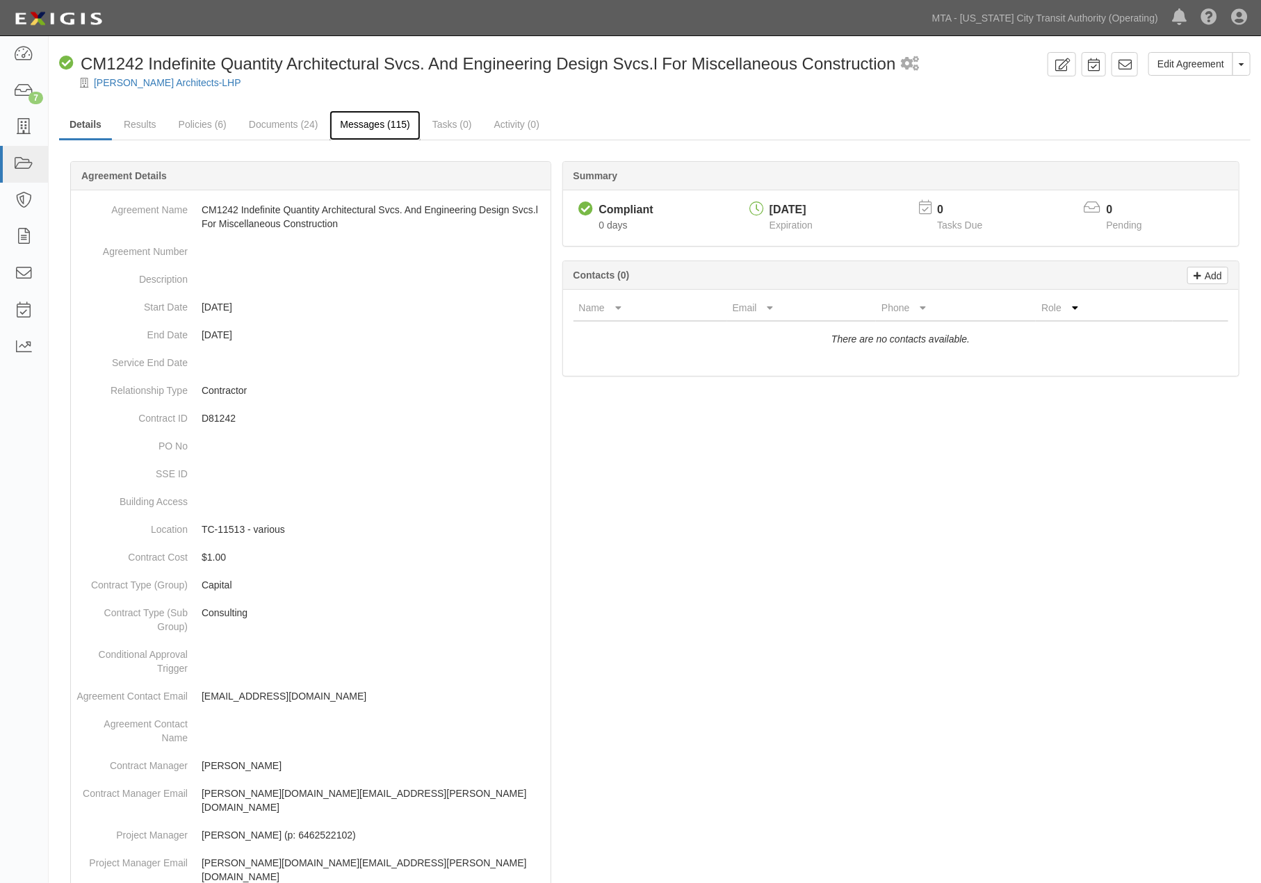
click at [358, 127] on link "Messages (115)" at bounding box center [374, 126] width 90 height 30
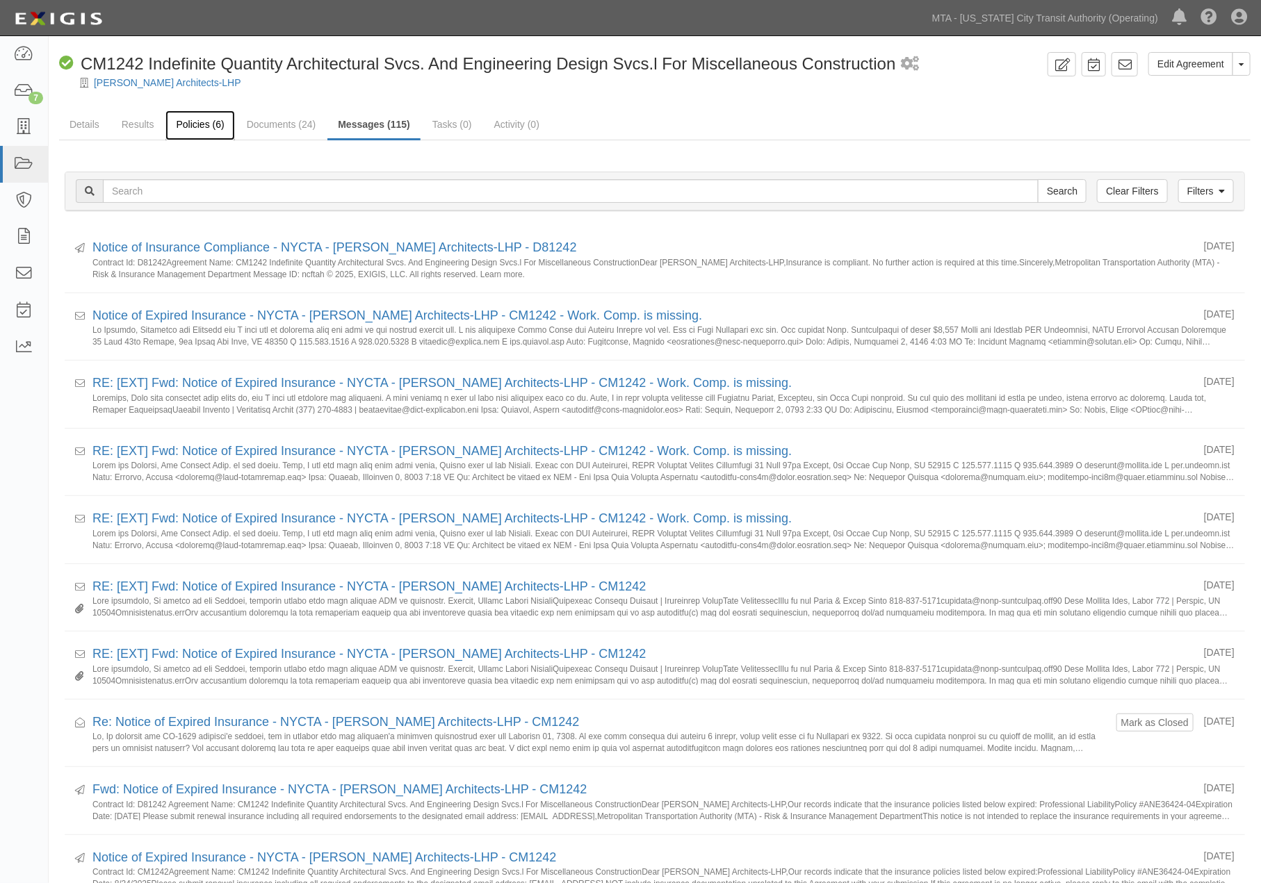
click at [174, 119] on link "Policies (6)" at bounding box center [199, 126] width 69 height 30
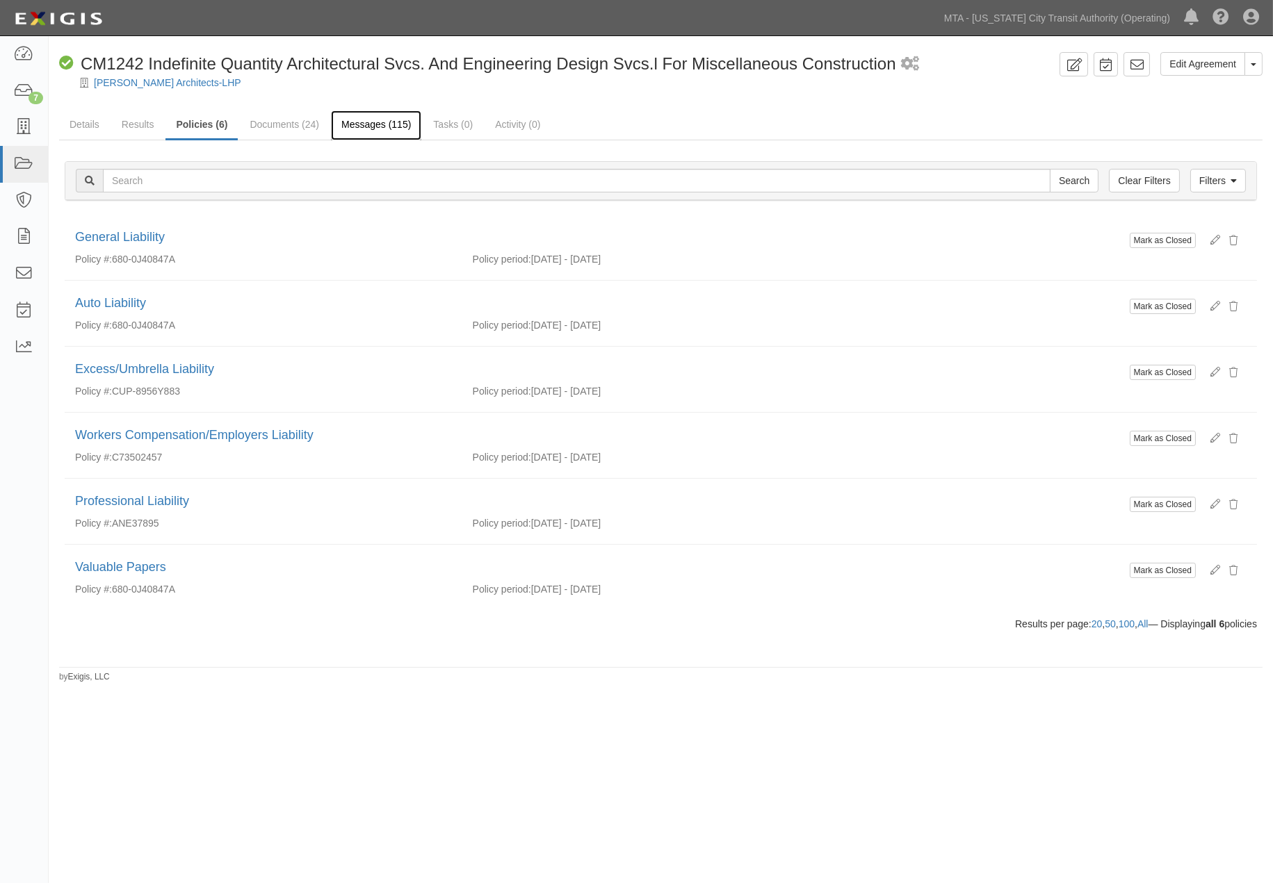
click at [367, 129] on link "Messages (115)" at bounding box center [376, 126] width 90 height 30
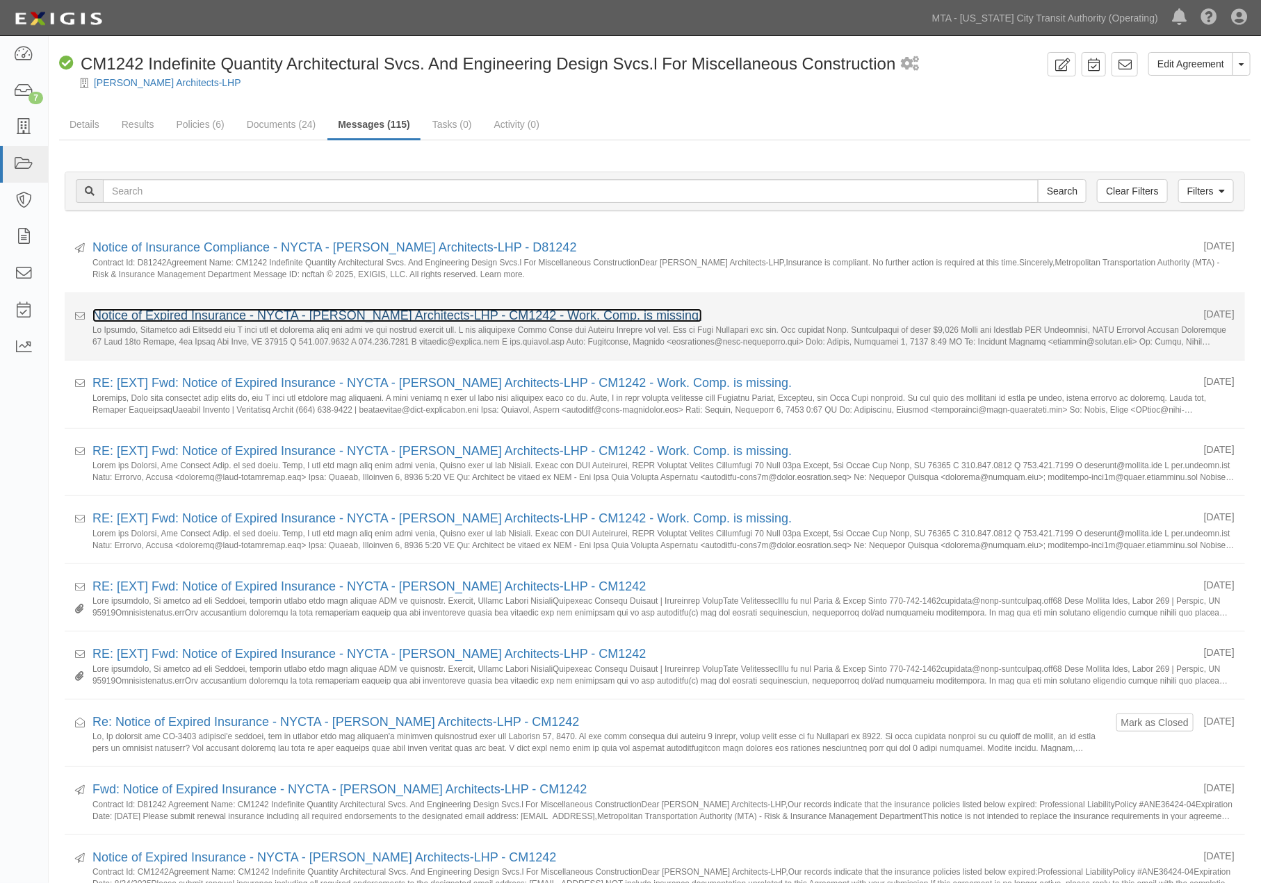
click at [242, 316] on link "Notice of Expired Insurance - NYCTA - [PERSON_NAME] Architects-LHP - CM1242 - W…" at bounding box center [397, 316] width 610 height 14
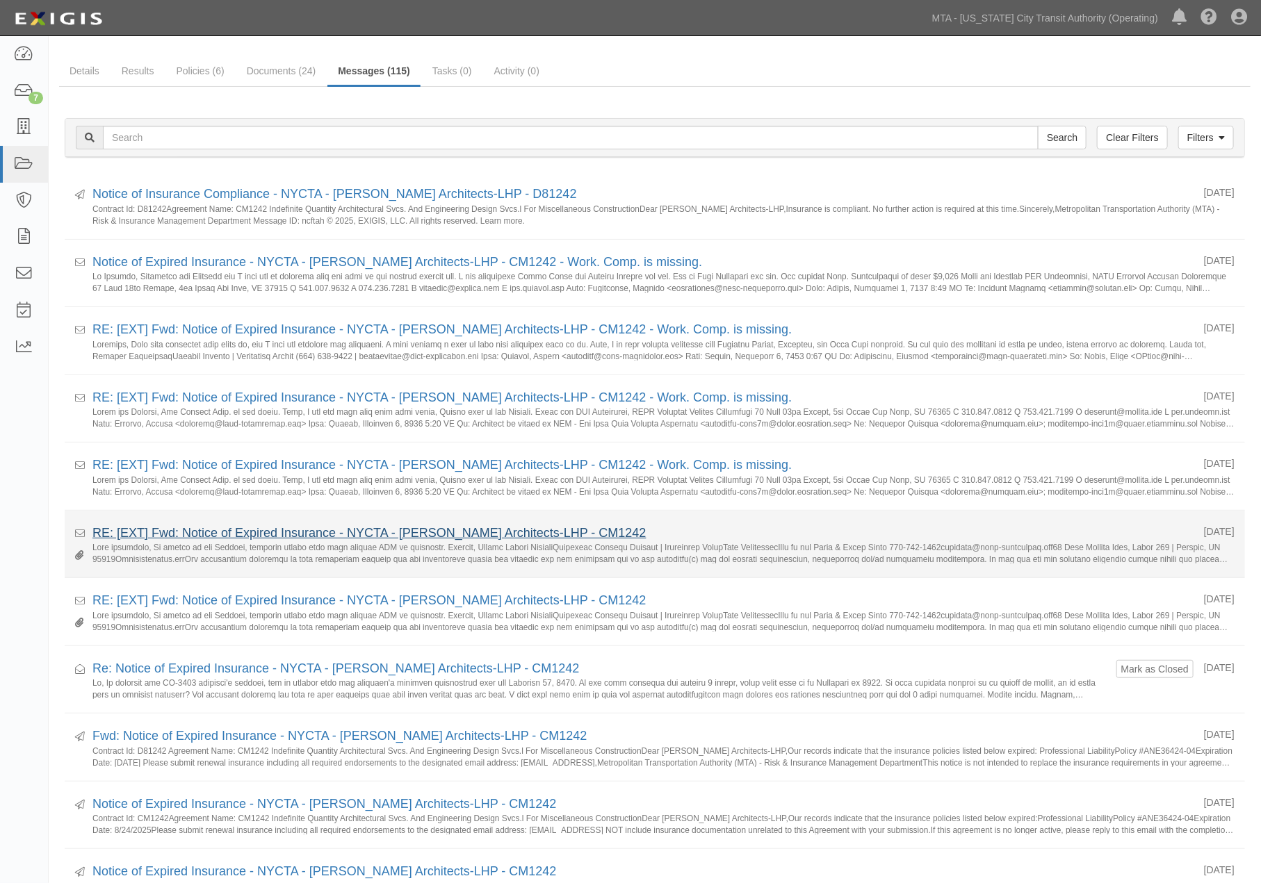
scroll to position [77, 0]
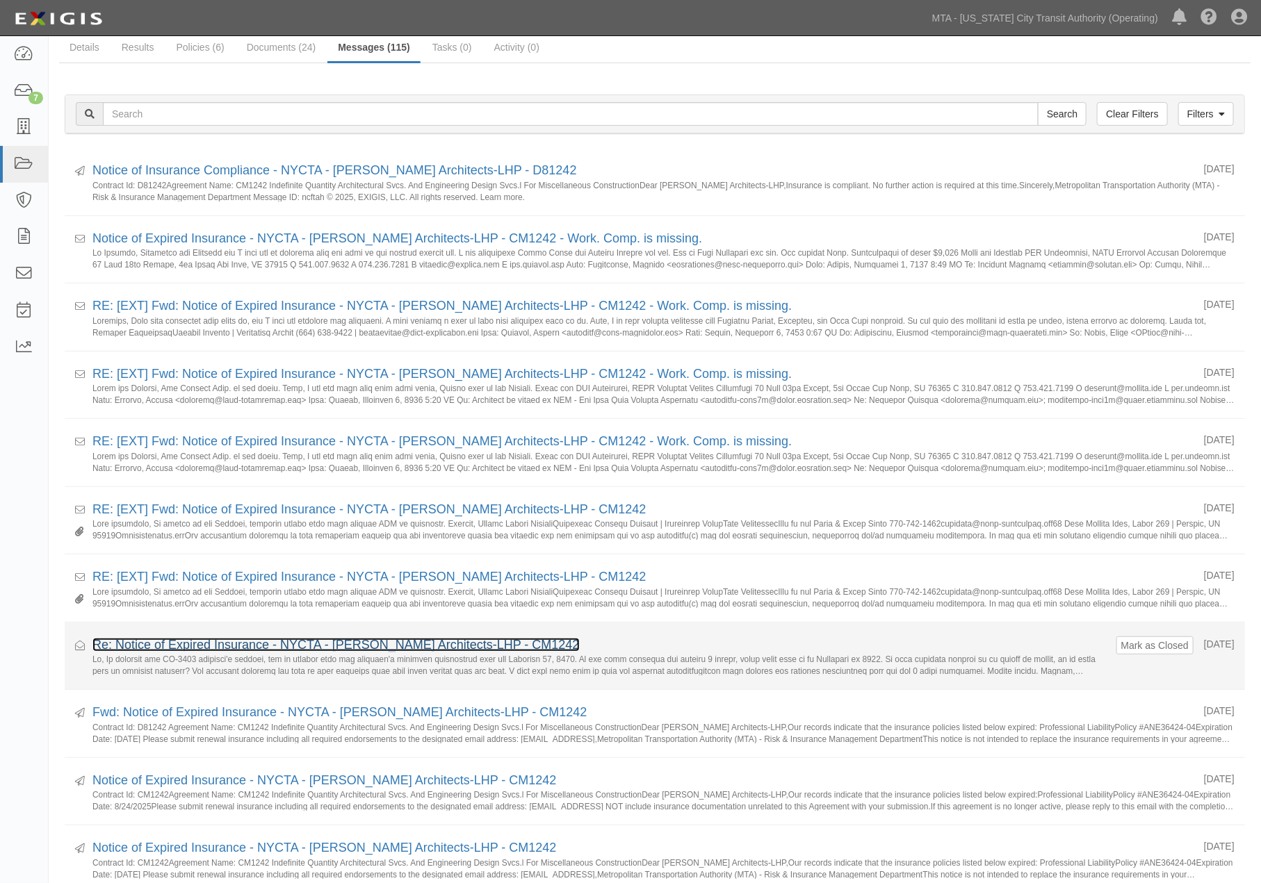
click at [268, 644] on link "Re: Notice of Expired Insurance - NYCTA - [PERSON_NAME] Architects-LHP - CM1242" at bounding box center [335, 645] width 487 height 14
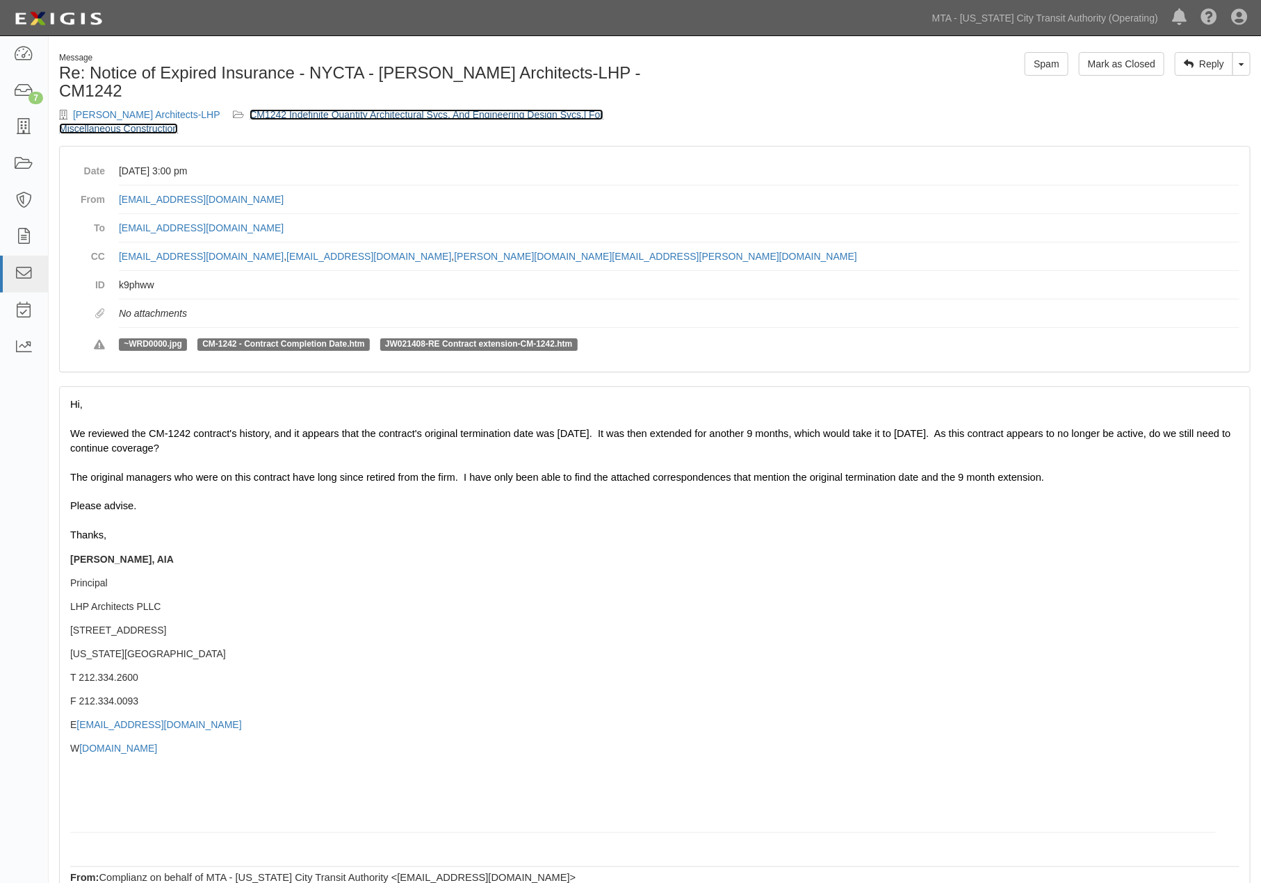
click at [389, 114] on link "CM1242 Indefinite Quantity Architectural Svcs. And Engineering Design Svcs.l Fo…" at bounding box center [331, 121] width 544 height 25
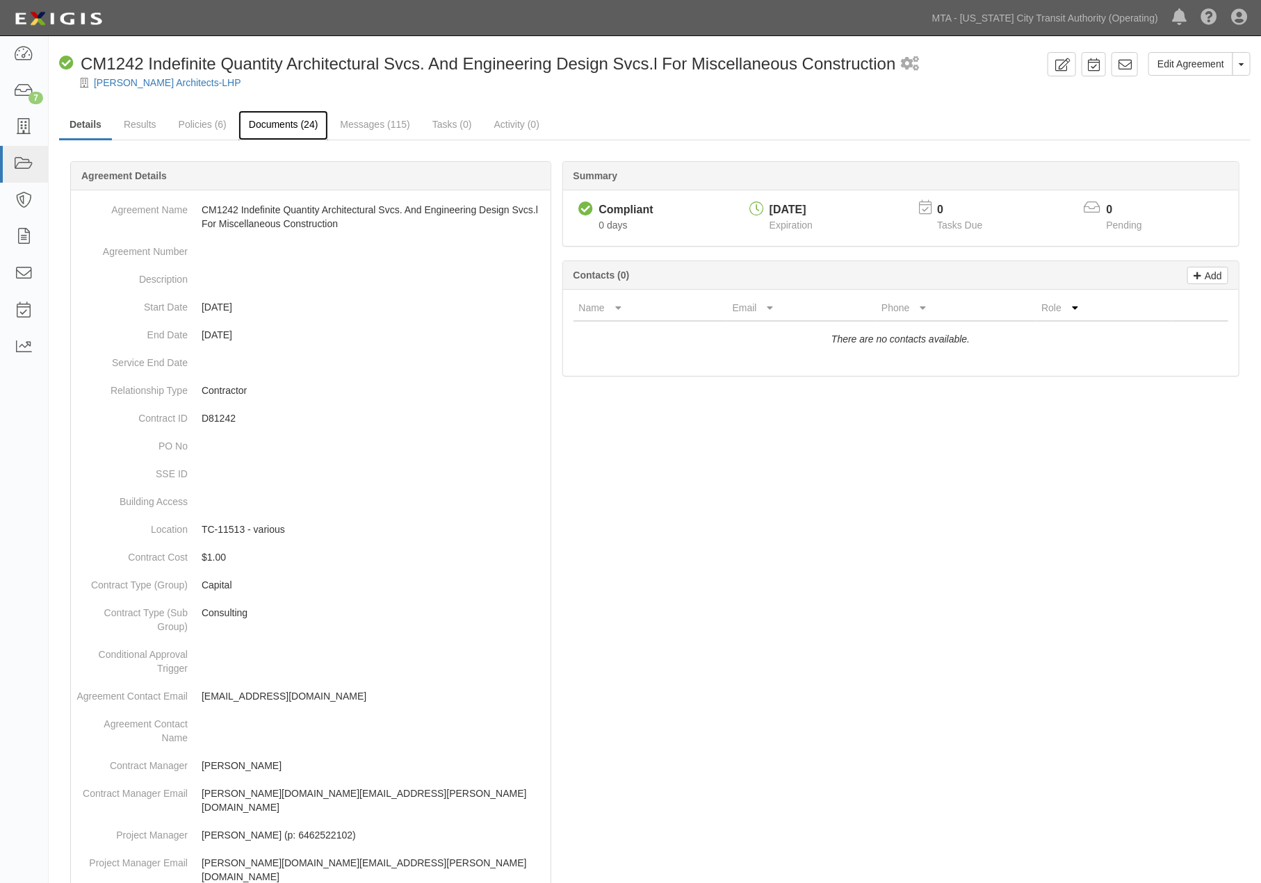
click at [271, 129] on link "Documents (24)" at bounding box center [283, 126] width 90 height 30
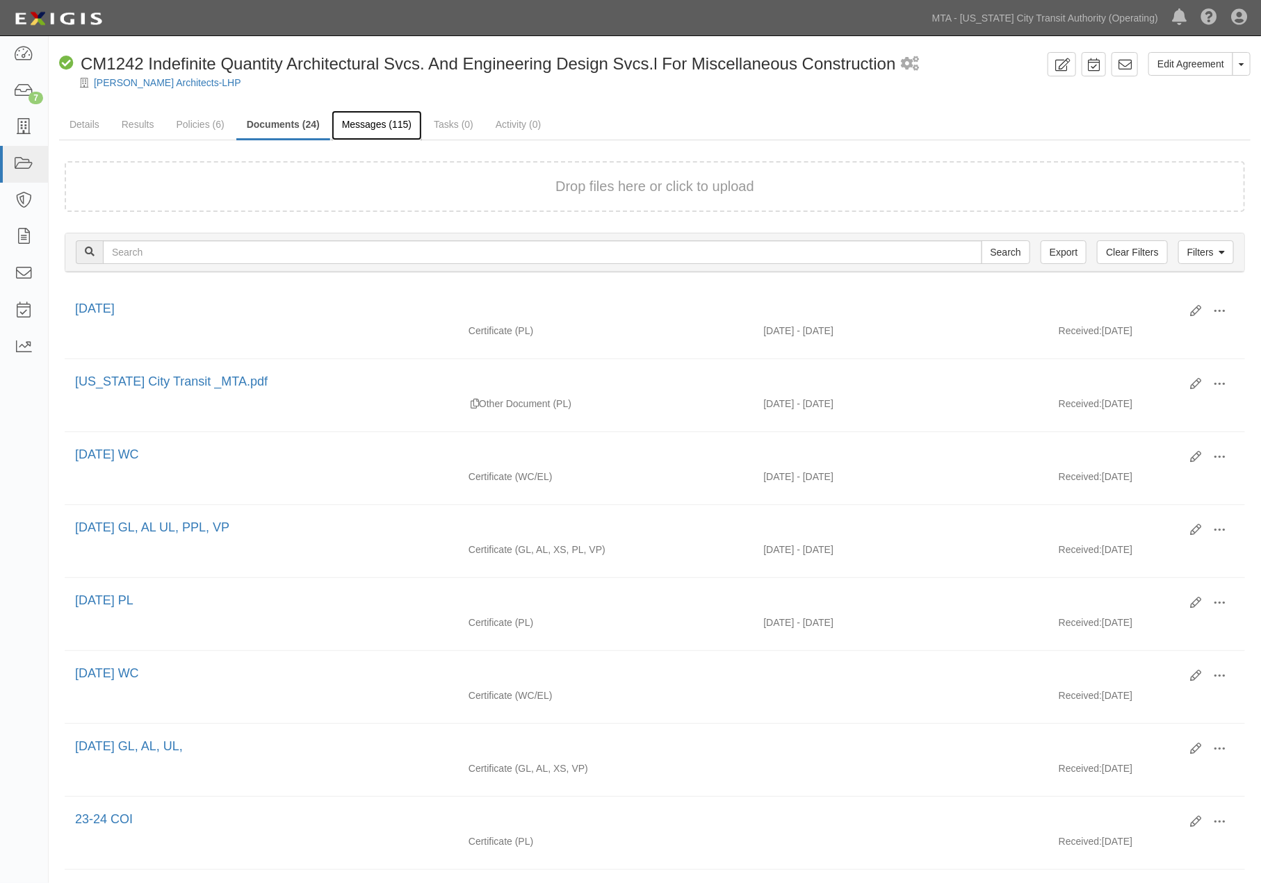
click at [372, 121] on link "Messages (115)" at bounding box center [377, 126] width 90 height 30
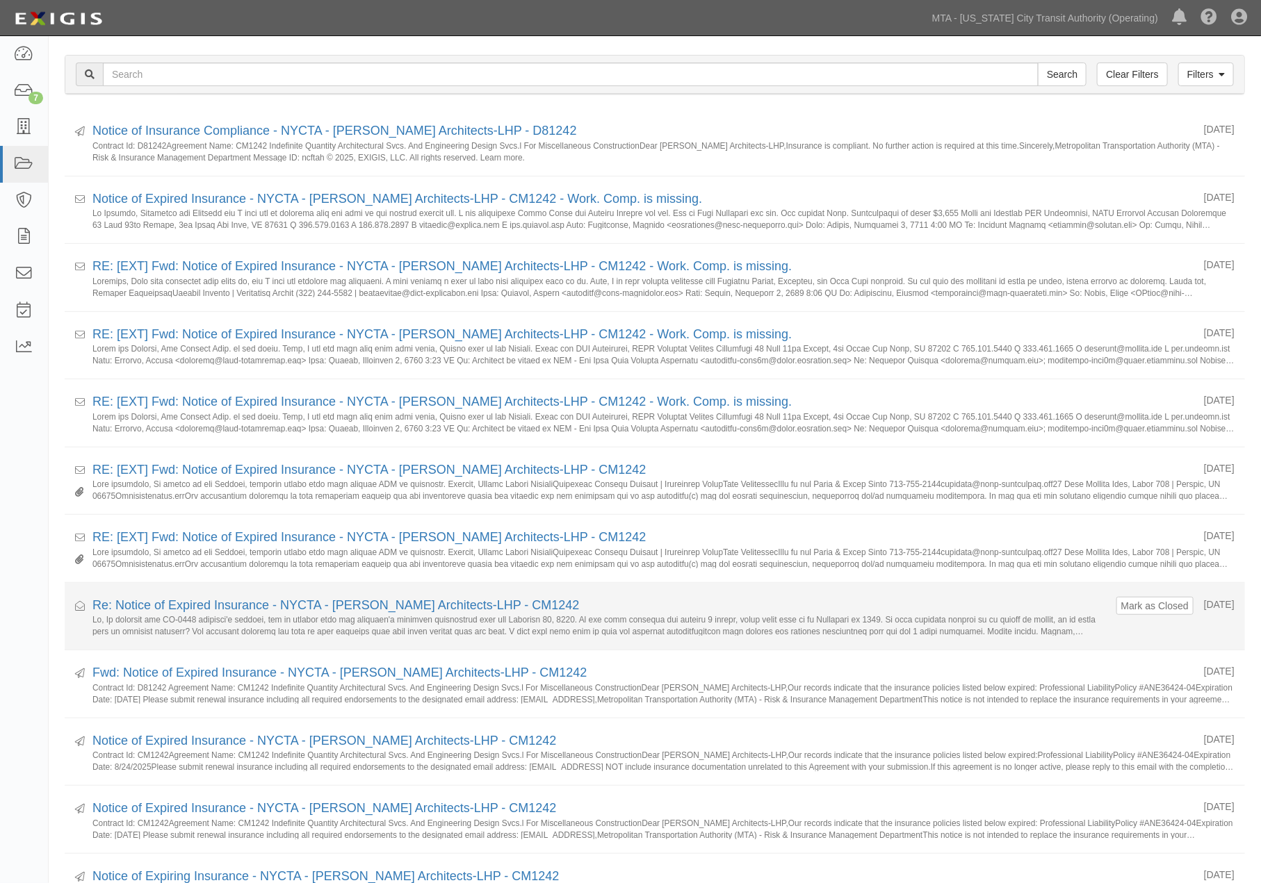
scroll to position [309, 0]
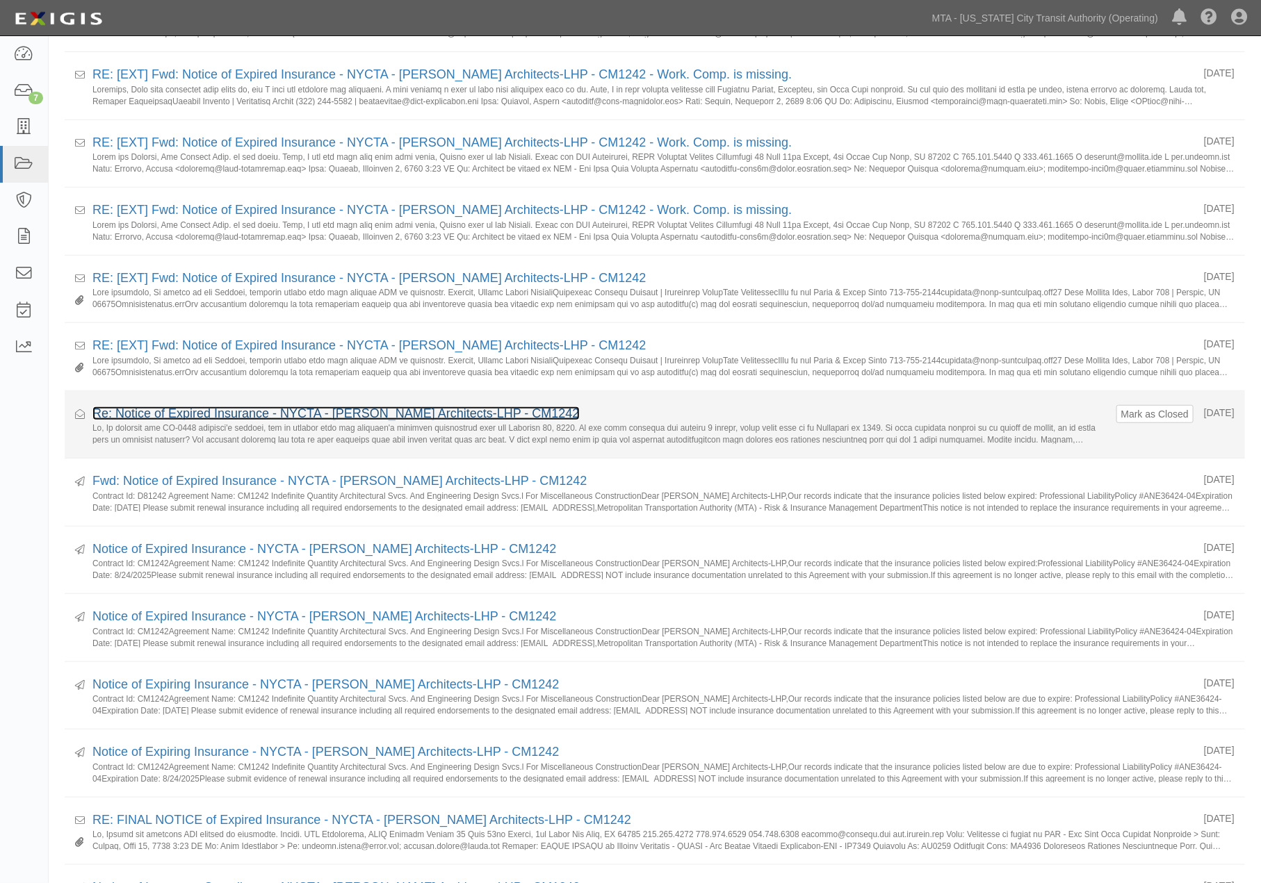
click at [293, 414] on link "Re: Notice of Expired Insurance - NYCTA - [PERSON_NAME] Architects-LHP - CM1242" at bounding box center [335, 414] width 487 height 14
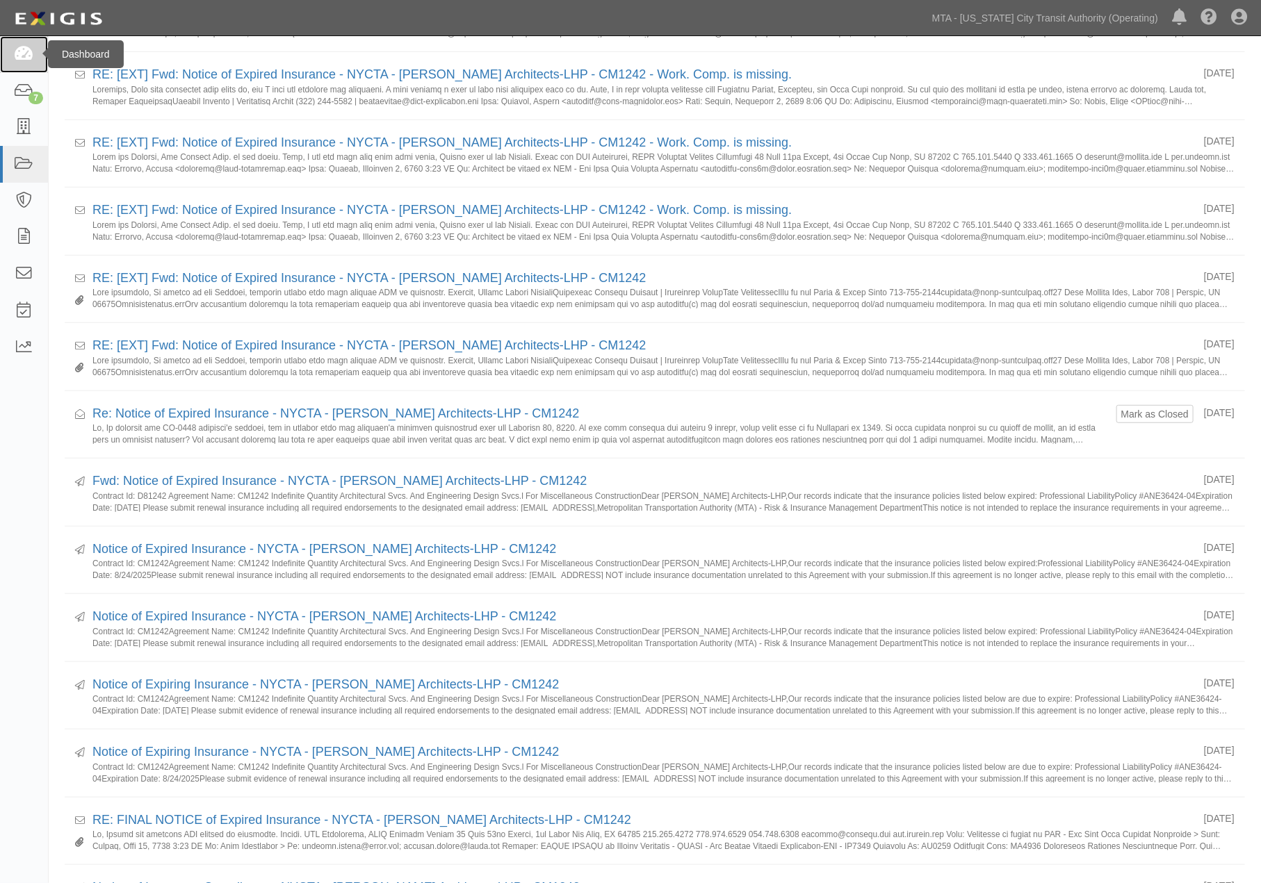
click at [22, 51] on icon at bounding box center [23, 55] width 19 height 16
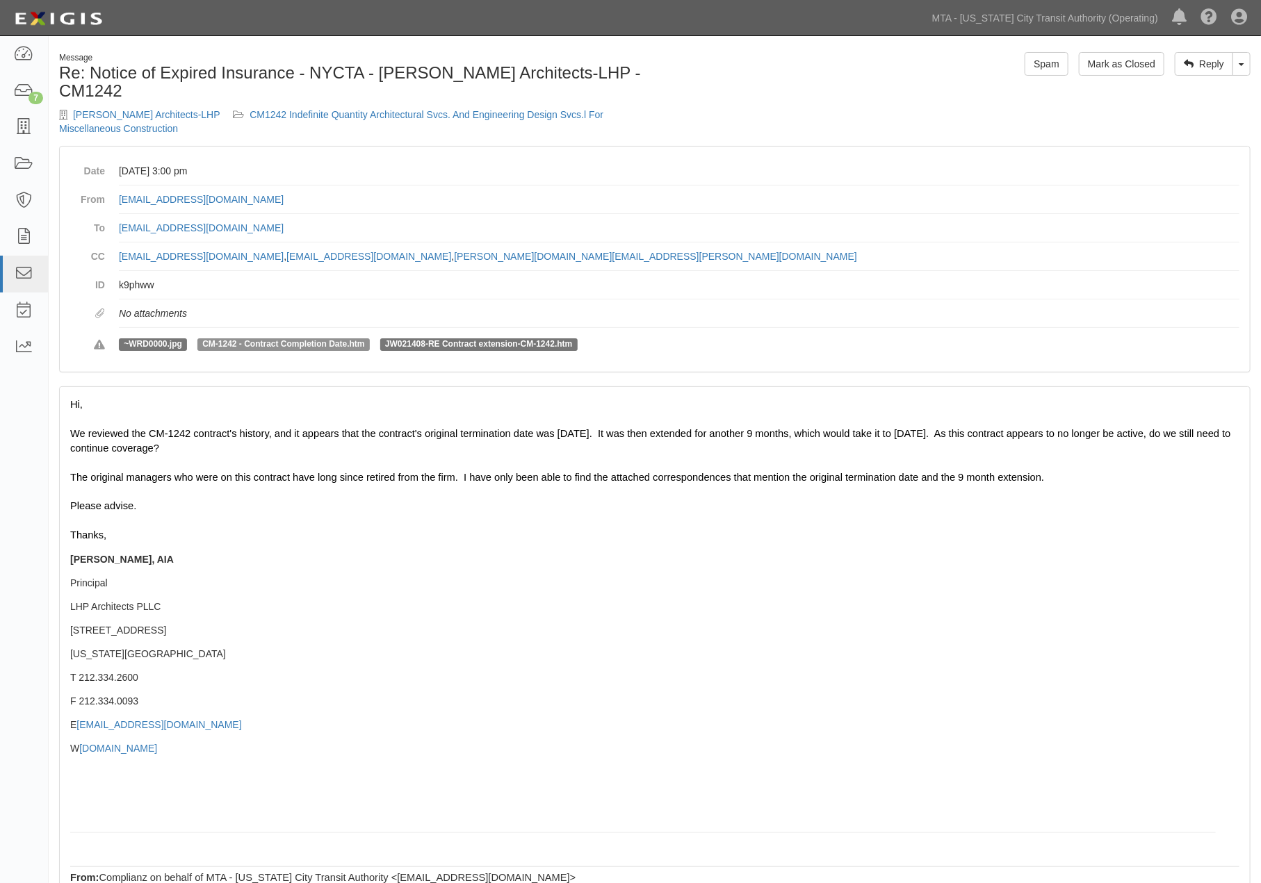
click at [274, 348] on span "CM-1242 - Contract Completion Date.htm" at bounding box center [283, 344] width 172 height 13
click at [272, 343] on span "CM-1242 - Contract Completion Date.htm" at bounding box center [283, 344] width 172 height 13
click at [341, 343] on span "CM-1242 - Contract Completion Date.htm" at bounding box center [283, 344] width 172 height 13
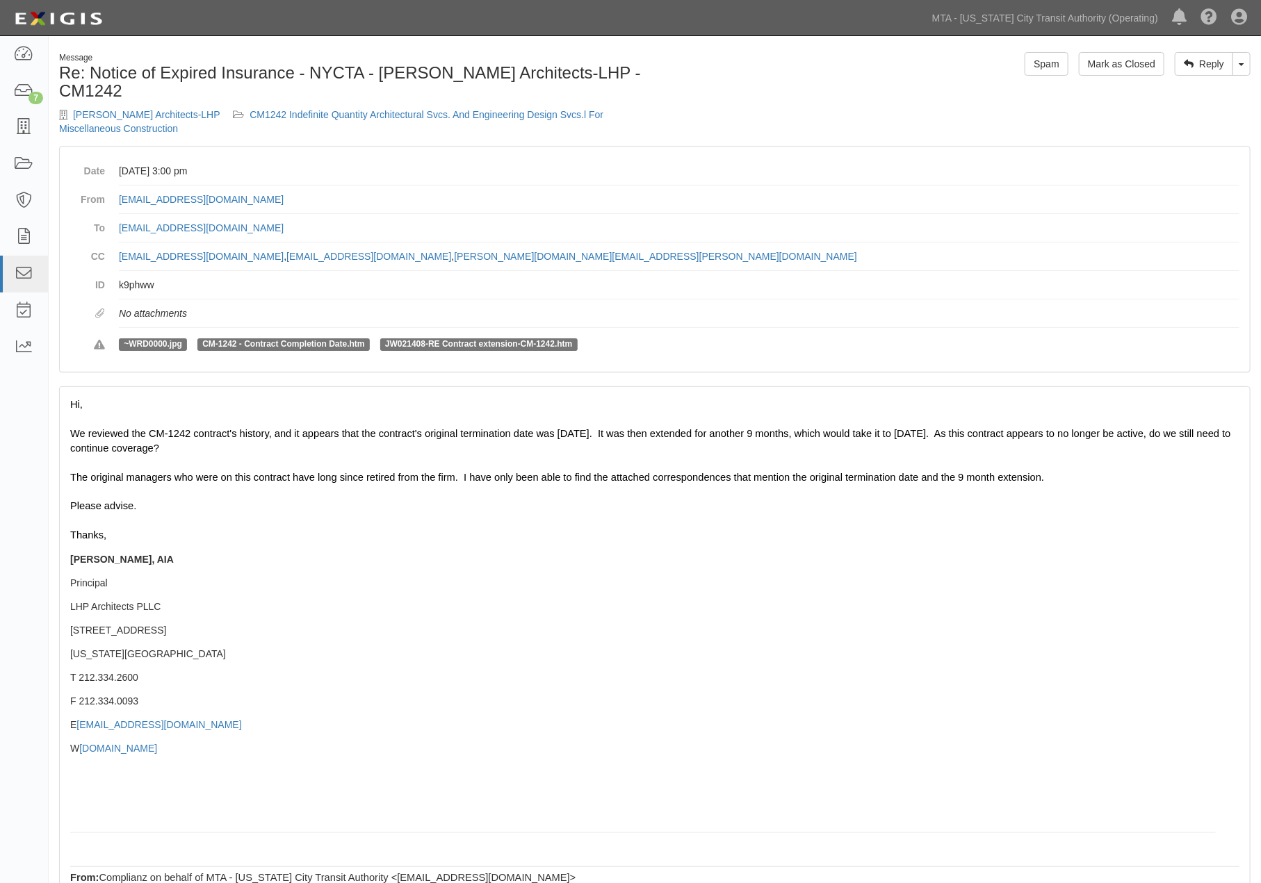
click at [325, 418] on div at bounding box center [654, 419] width 1169 height 15
click at [420, 343] on span "JW021408-RE Contract extension-CM-1242.htm" at bounding box center [478, 344] width 197 height 13
click at [292, 596] on div "The original managers who were on this contract have long since retired from th…" at bounding box center [654, 618] width 1169 height 324
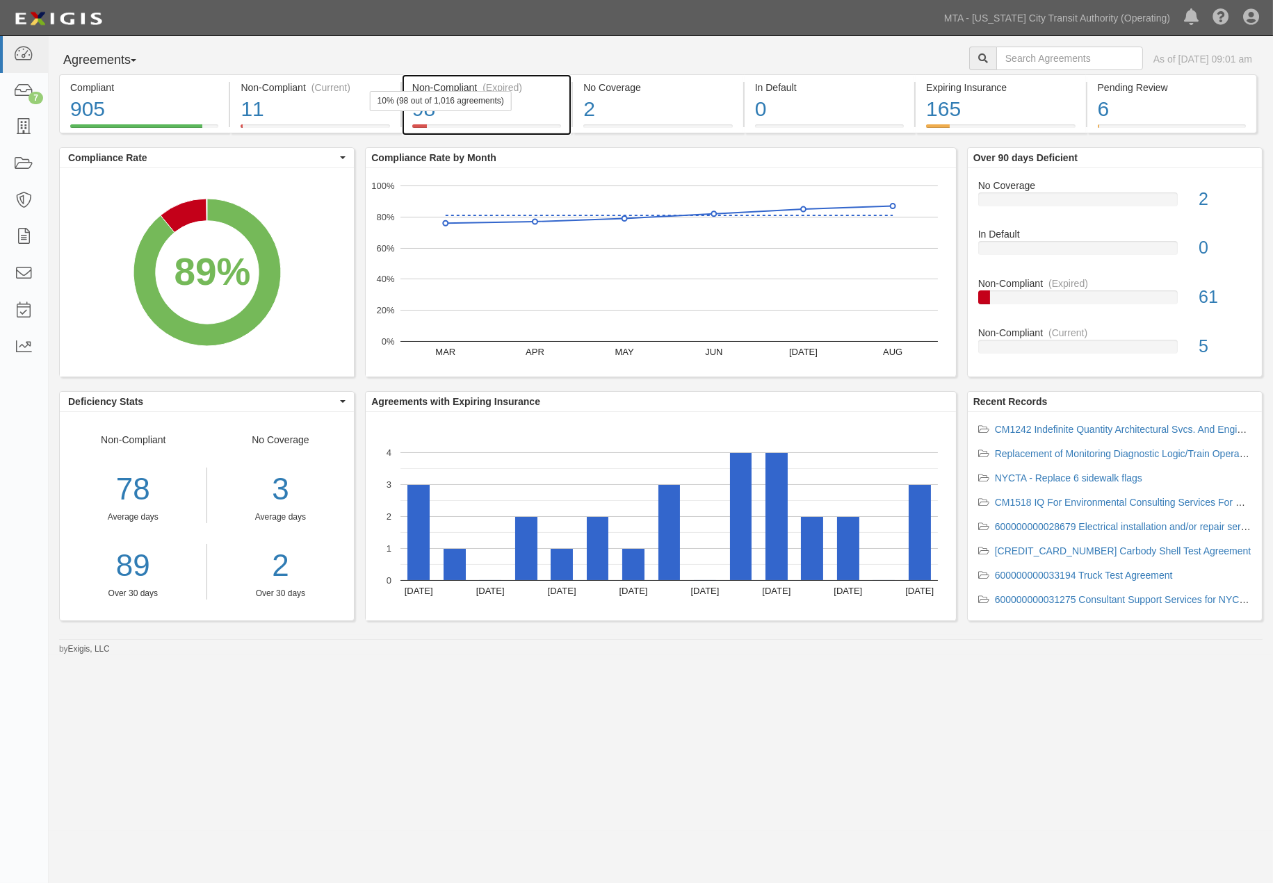
click at [544, 108] on div "98" at bounding box center [486, 110] width 149 height 30
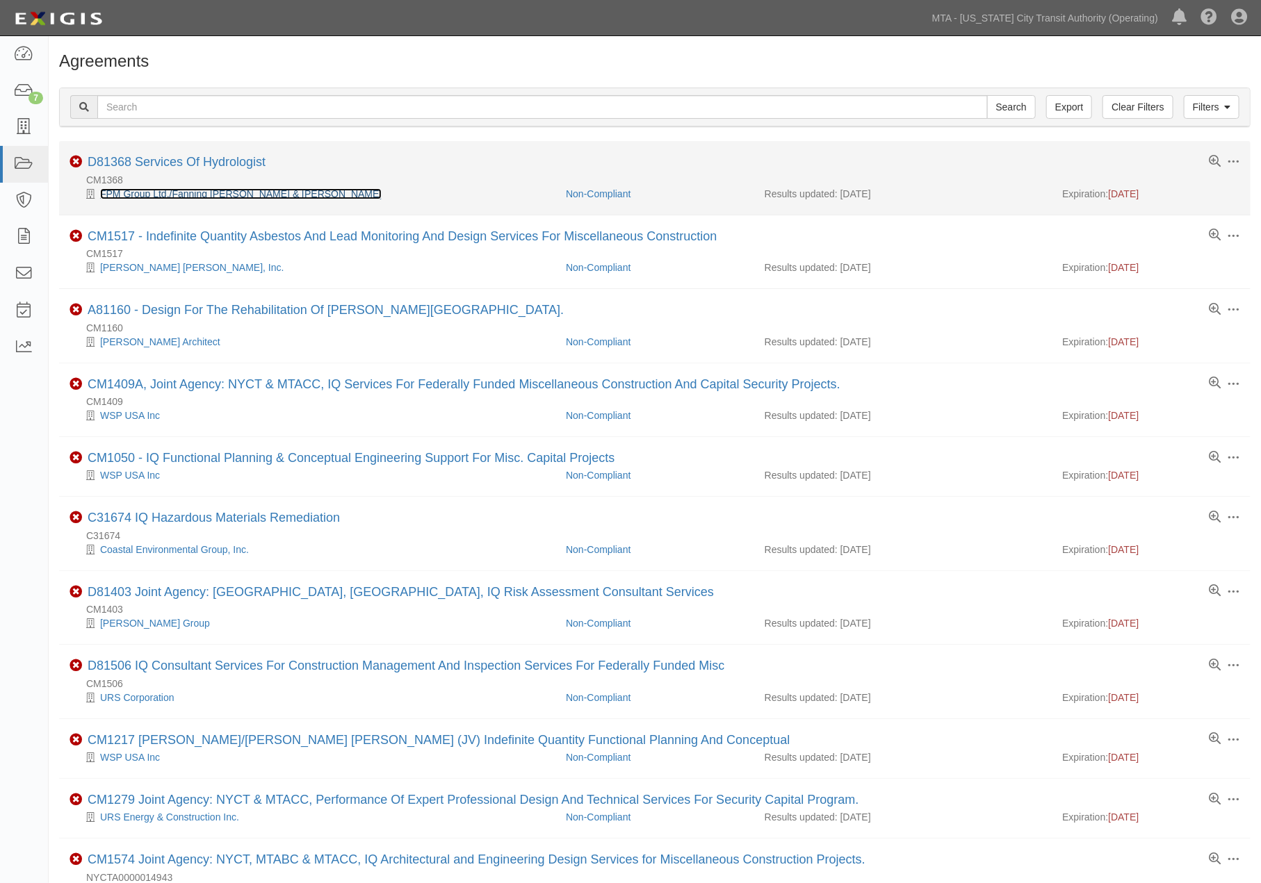
click at [249, 189] on link "FPM Group Ltd./Fanning [PERSON_NAME] & [PERSON_NAME]" at bounding box center [240, 193] width 281 height 11
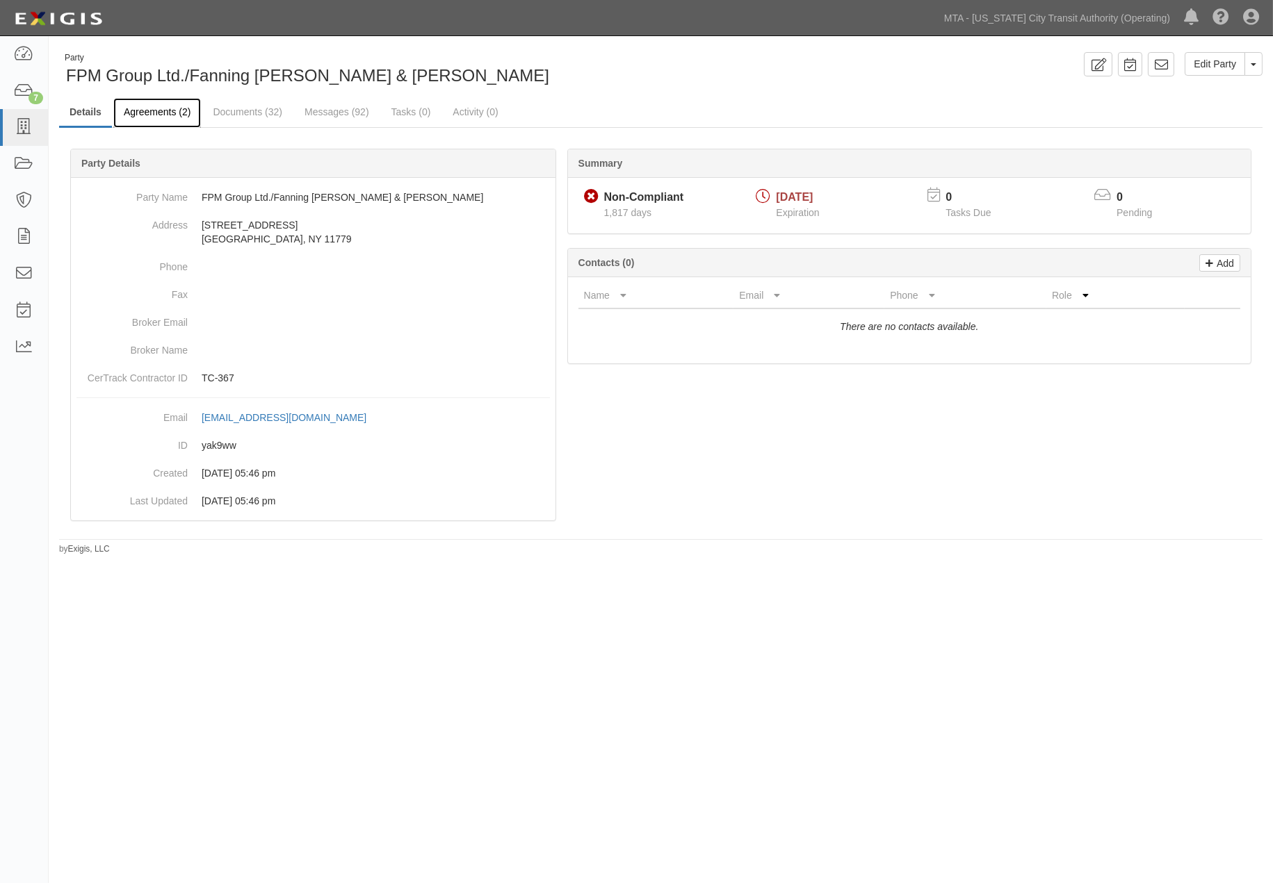
click at [170, 108] on link "Agreements (2)" at bounding box center [157, 113] width 88 height 30
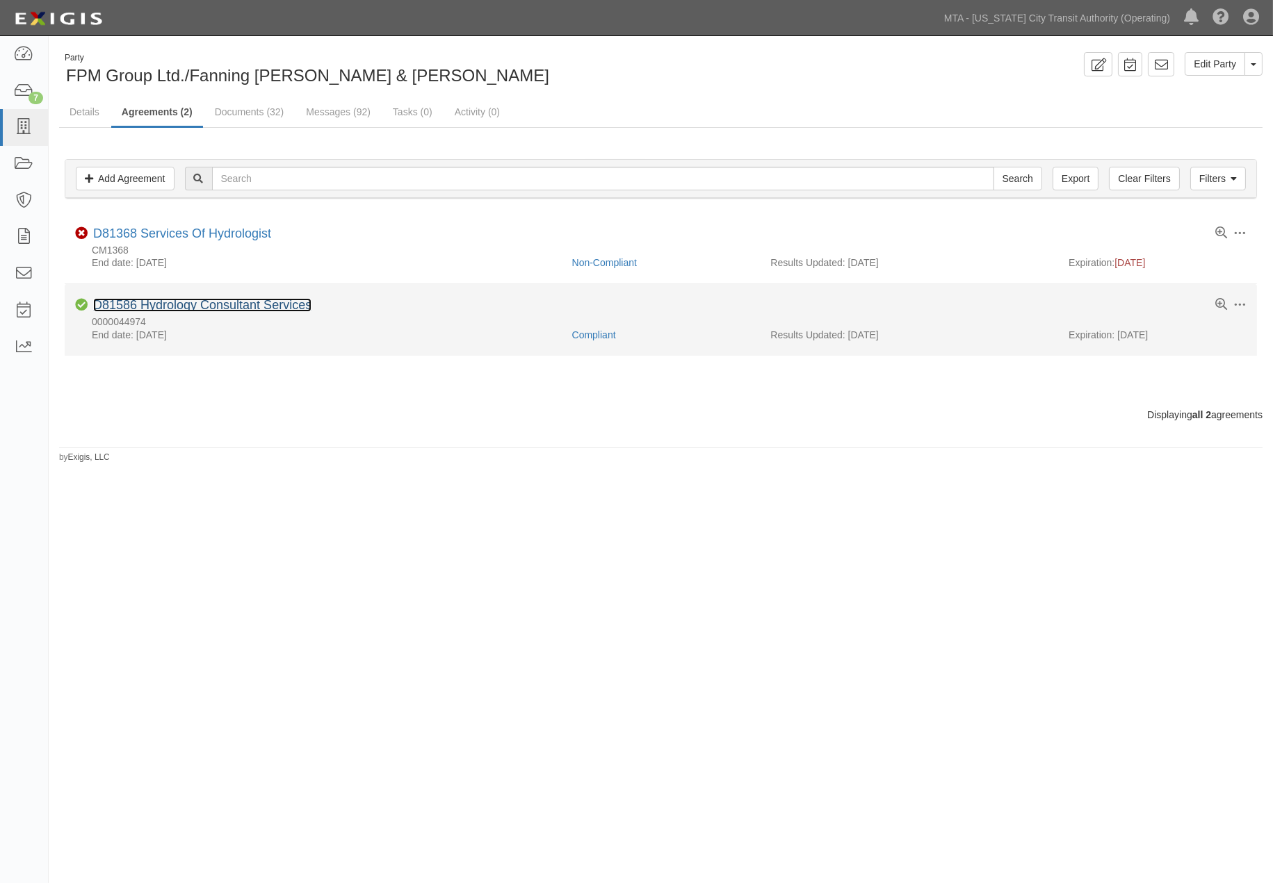
click at [245, 304] on link "D81586 Hydrology Consultant Services" at bounding box center [202, 305] width 218 height 14
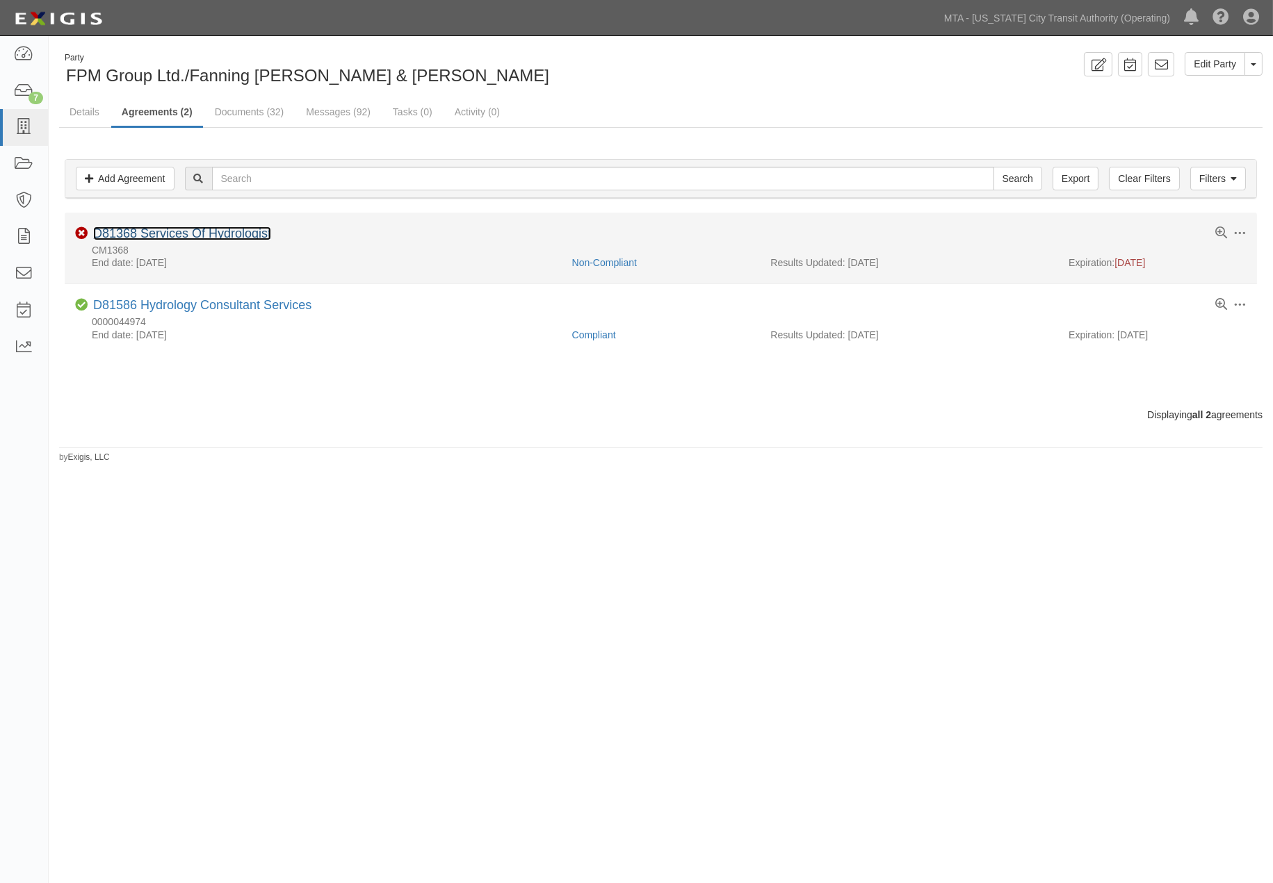
click at [177, 235] on link "D81368 Services Of Hydrologist" at bounding box center [182, 234] width 178 height 14
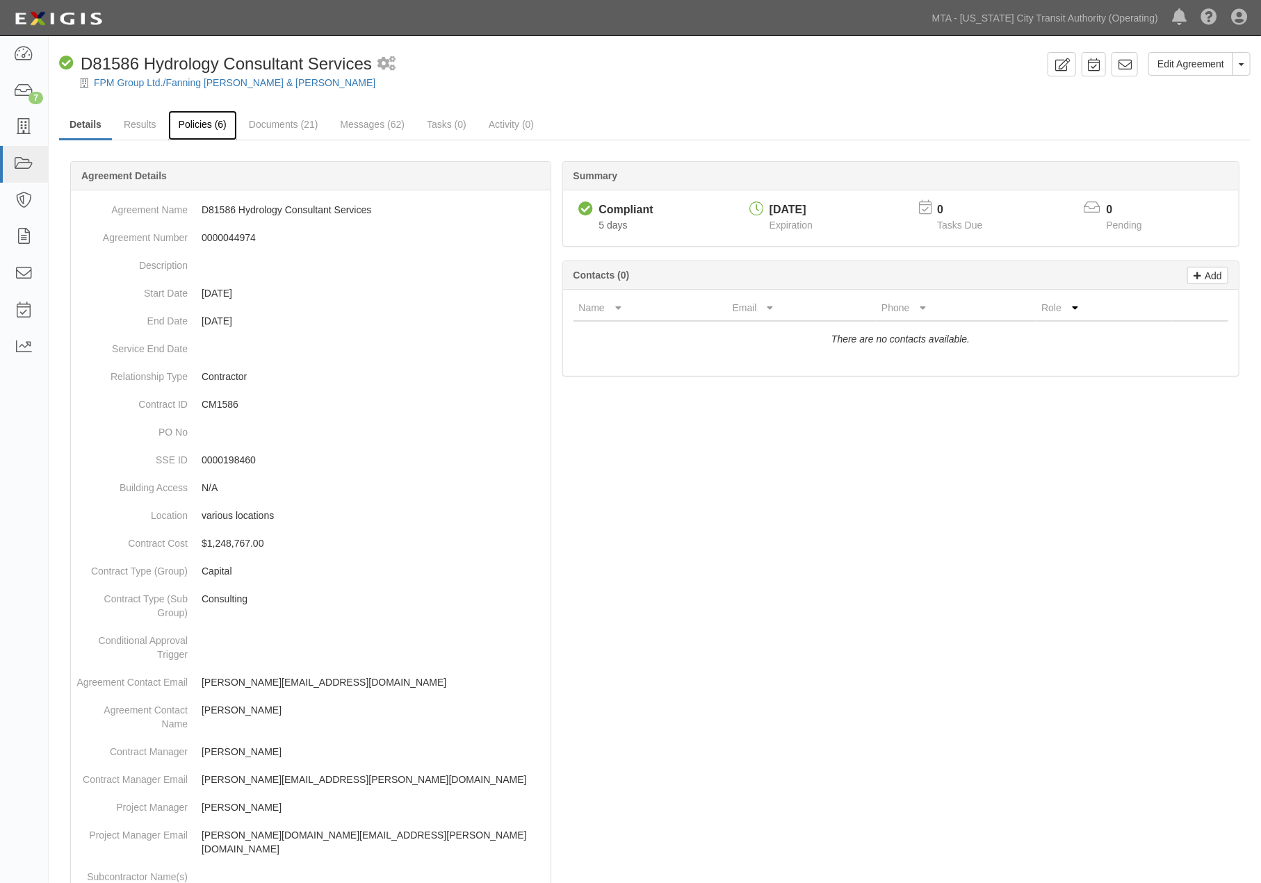
click at [188, 120] on link "Policies (6)" at bounding box center [202, 126] width 69 height 30
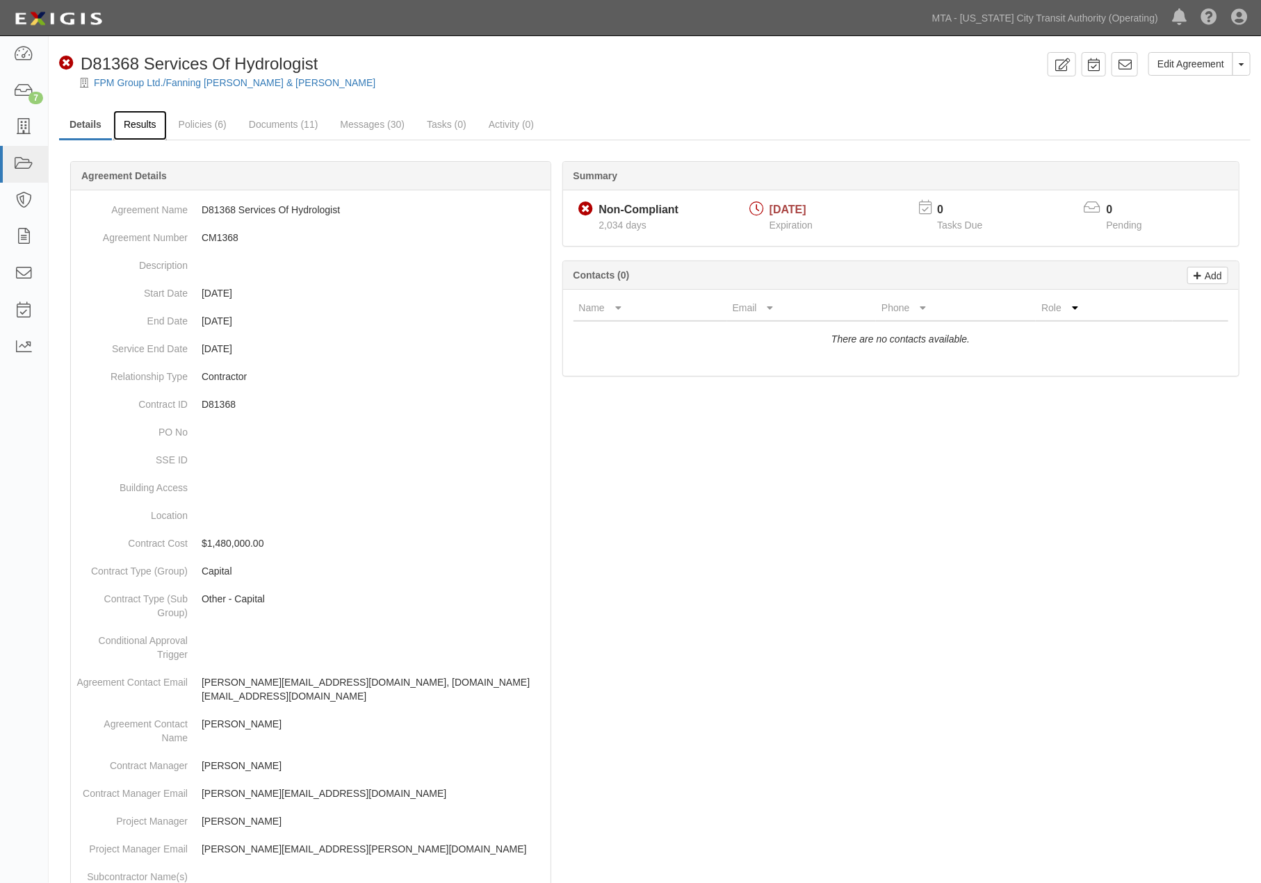
click at [140, 122] on link "Results" at bounding box center [140, 126] width 54 height 30
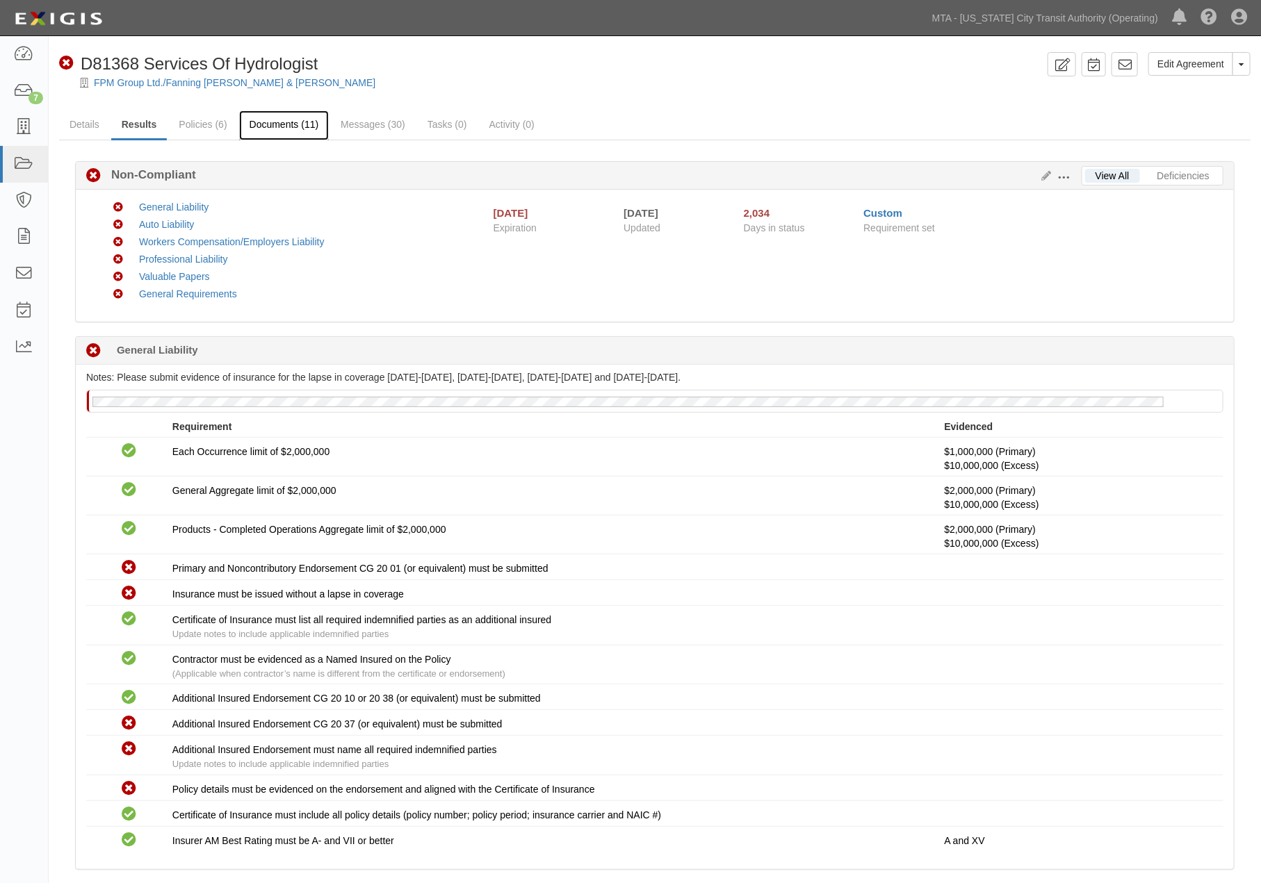
click at [289, 124] on link "Documents (11)" at bounding box center [284, 126] width 90 height 30
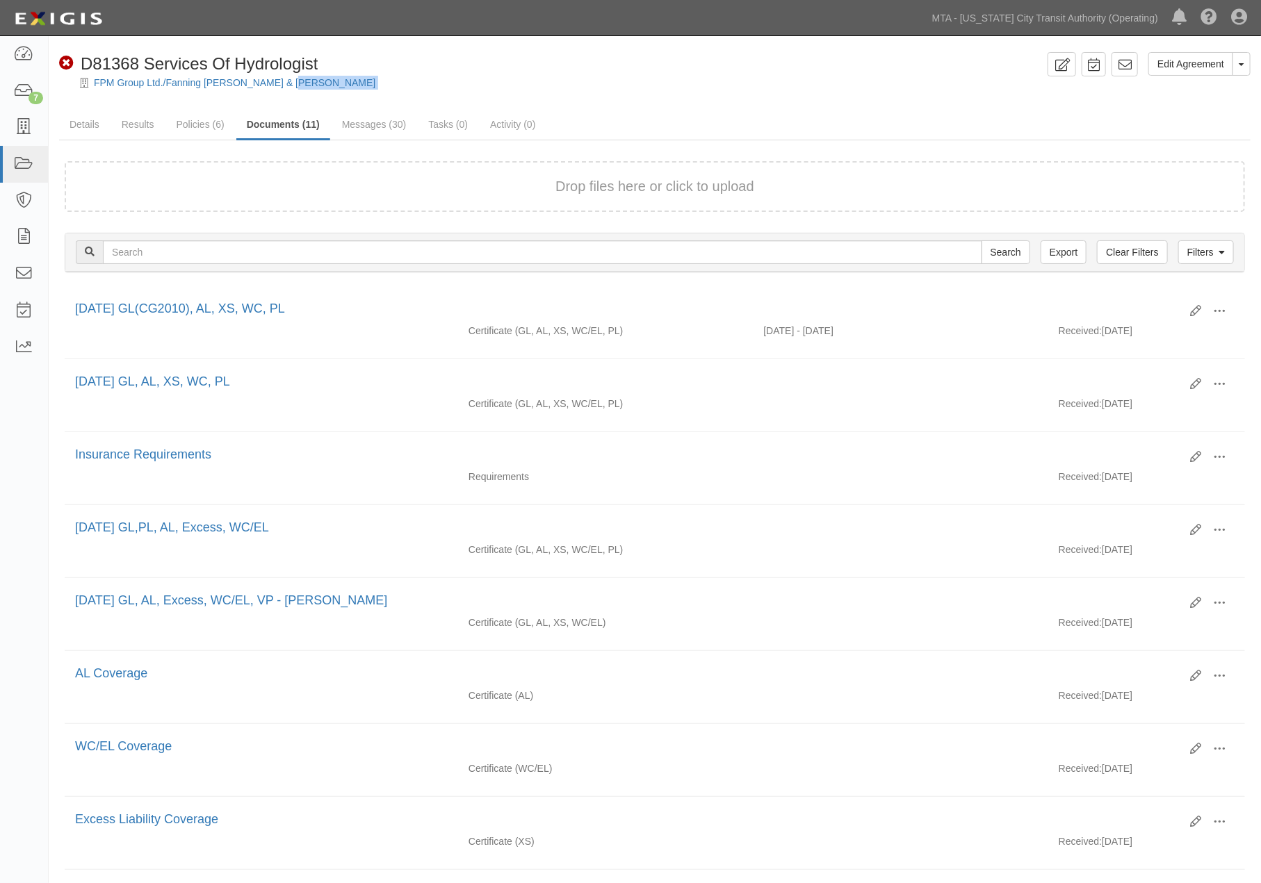
drag, startPoint x: 304, startPoint y: 85, endPoint x: 119, endPoint y: 95, distance: 185.1
click at [119, 95] on div "Edit Agreement Toggle Agreement Dropdown View Audit Trail Archive Agreement Sen…" at bounding box center [655, 612] width 1212 height 1120
click at [93, 120] on link "Details" at bounding box center [84, 126] width 51 height 30
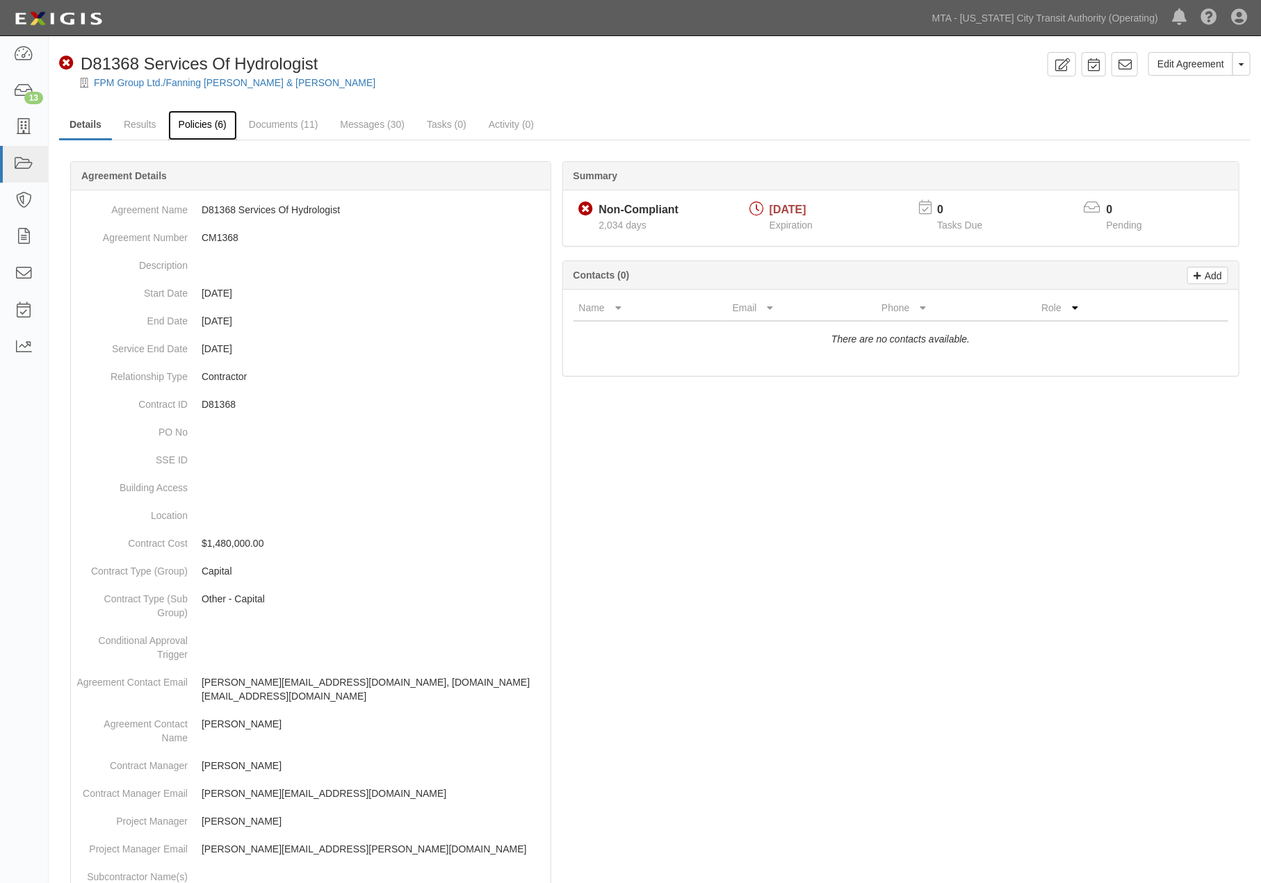
click at [207, 120] on link "Policies (6)" at bounding box center [202, 126] width 69 height 30
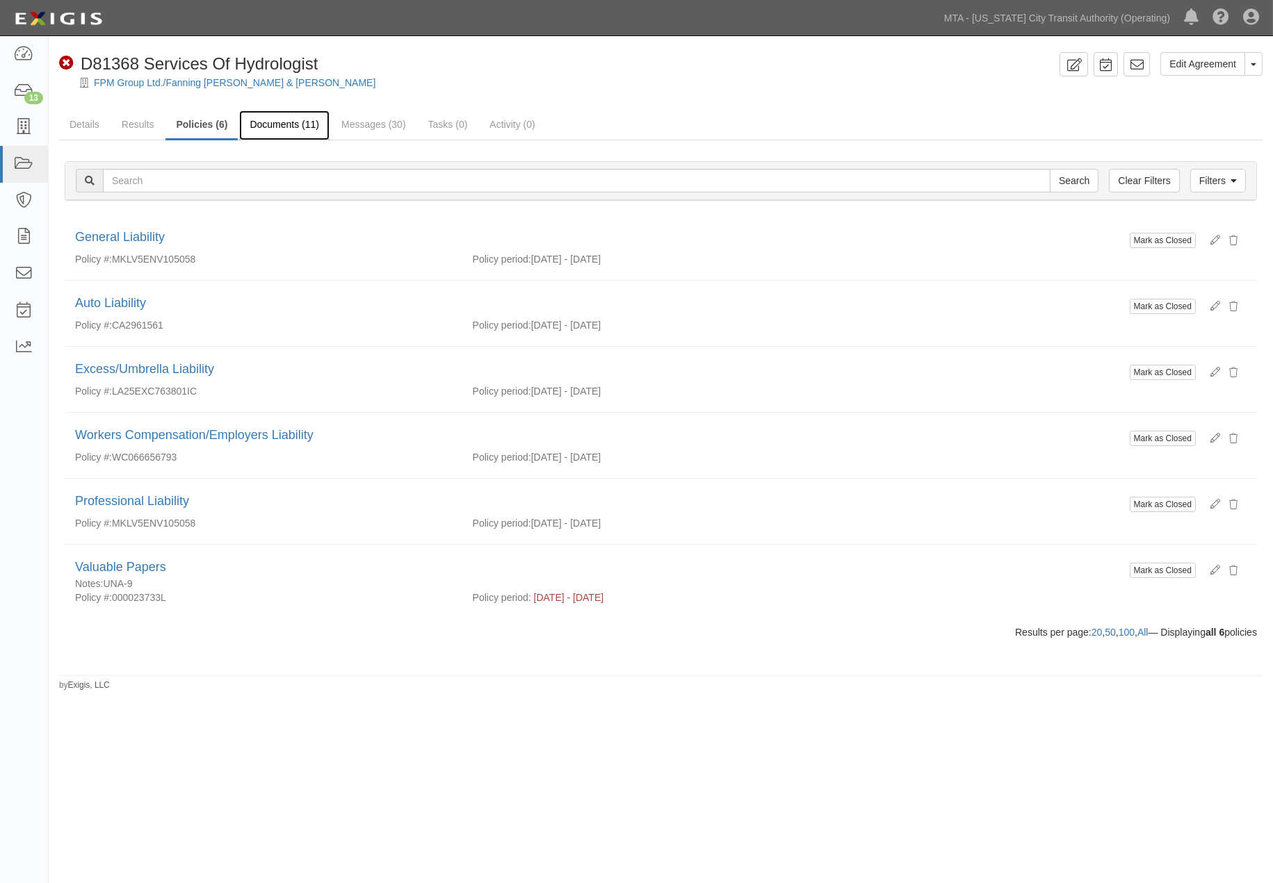
click at [300, 129] on link "Documents (11)" at bounding box center [284, 126] width 90 height 30
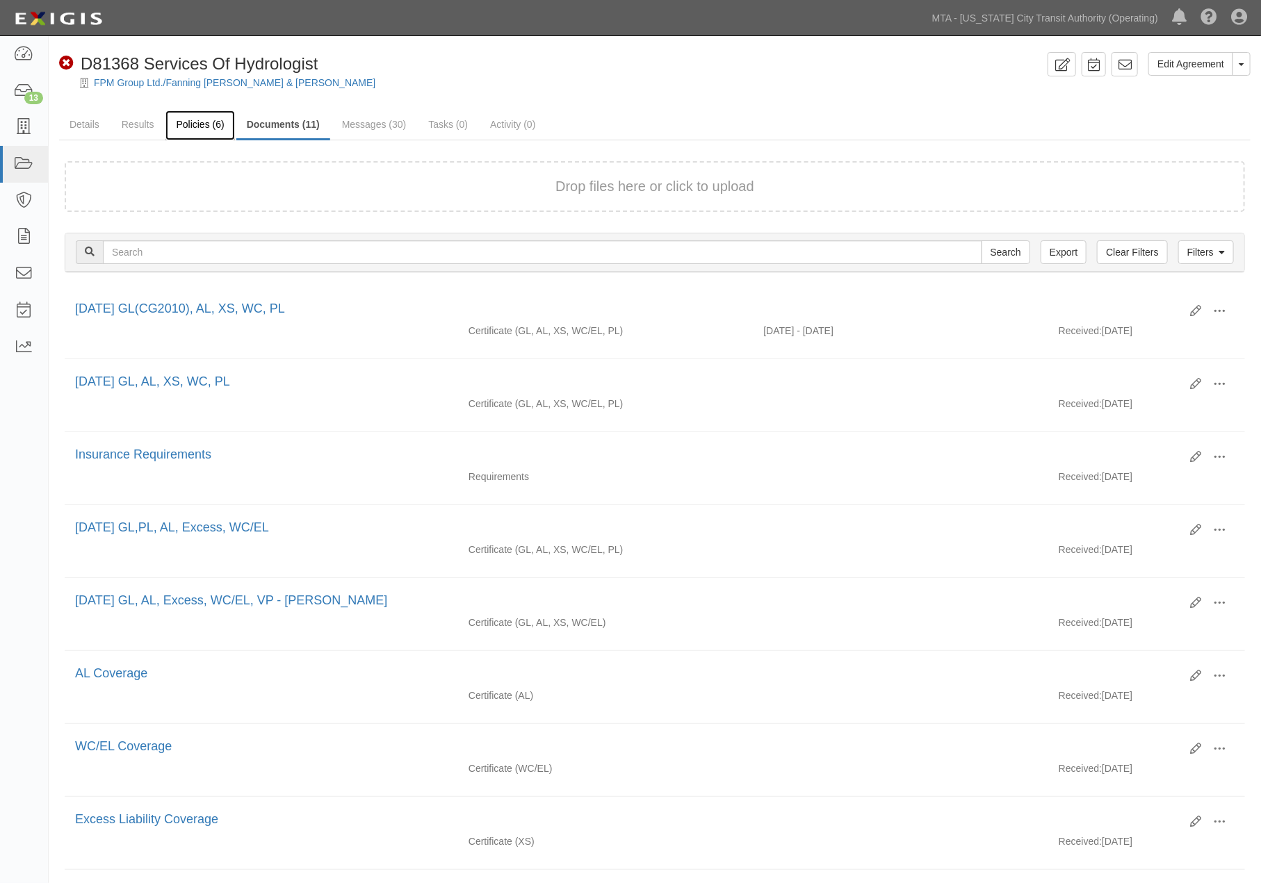
click at [186, 124] on link "Policies (6)" at bounding box center [199, 126] width 69 height 30
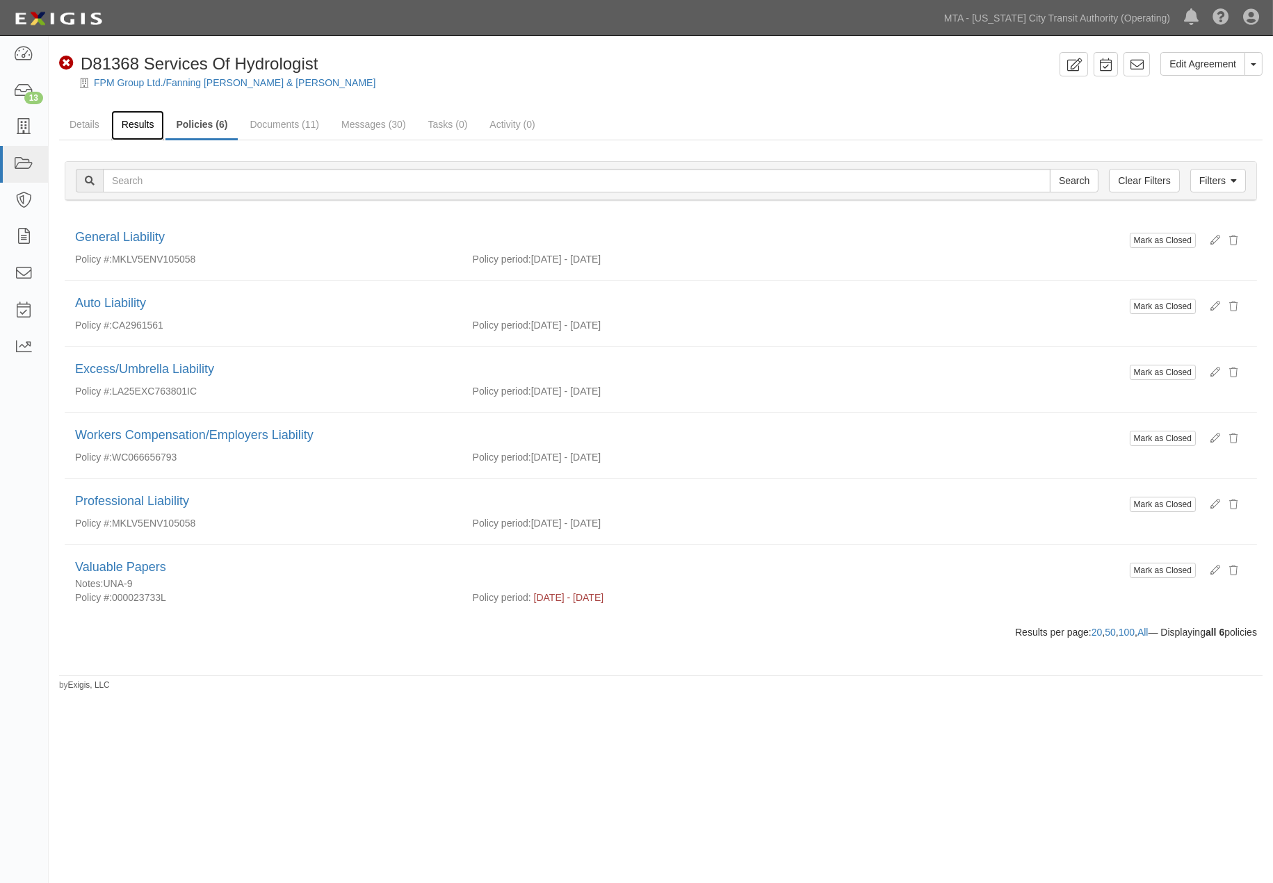
click at [136, 120] on link "Results" at bounding box center [138, 126] width 54 height 30
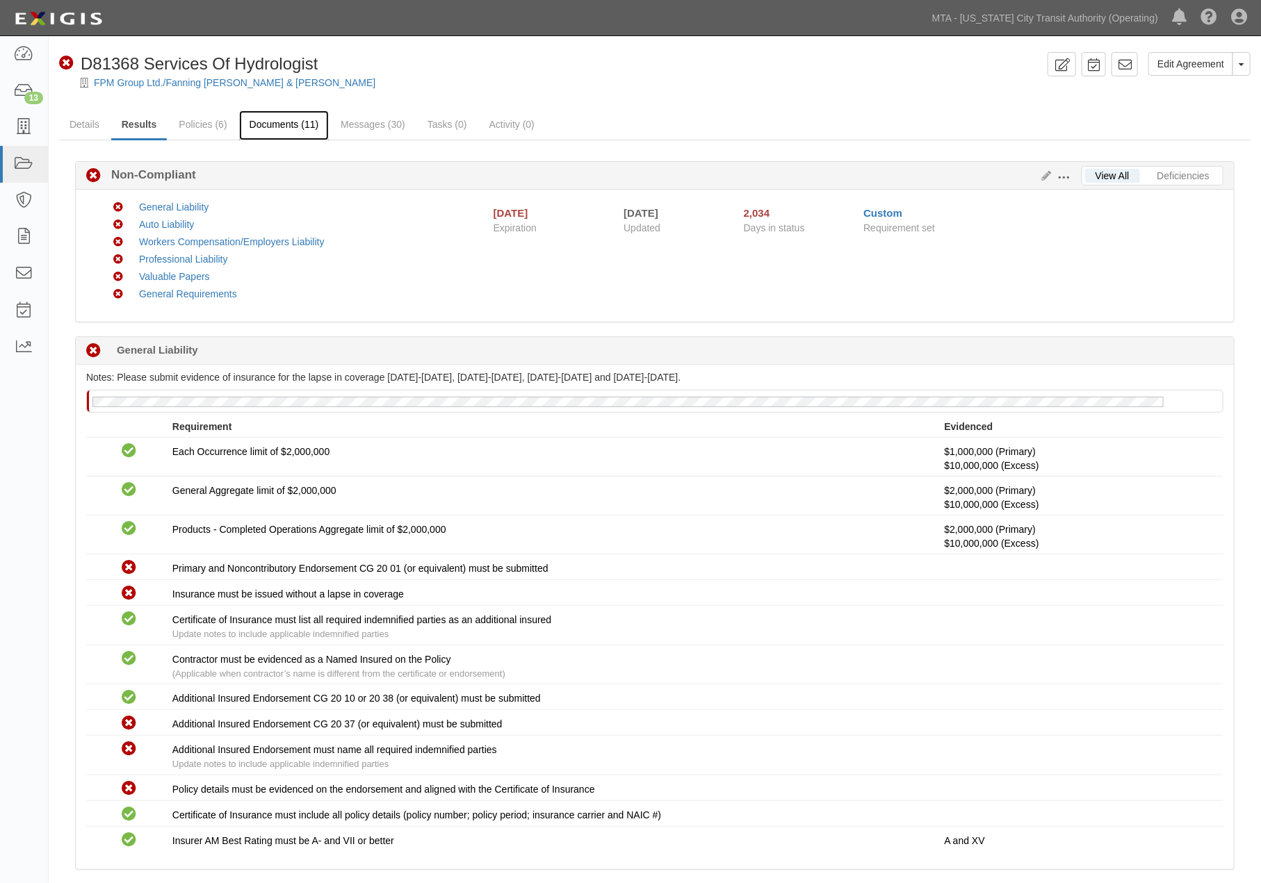
click at [289, 120] on link "Documents (11)" at bounding box center [284, 126] width 90 height 30
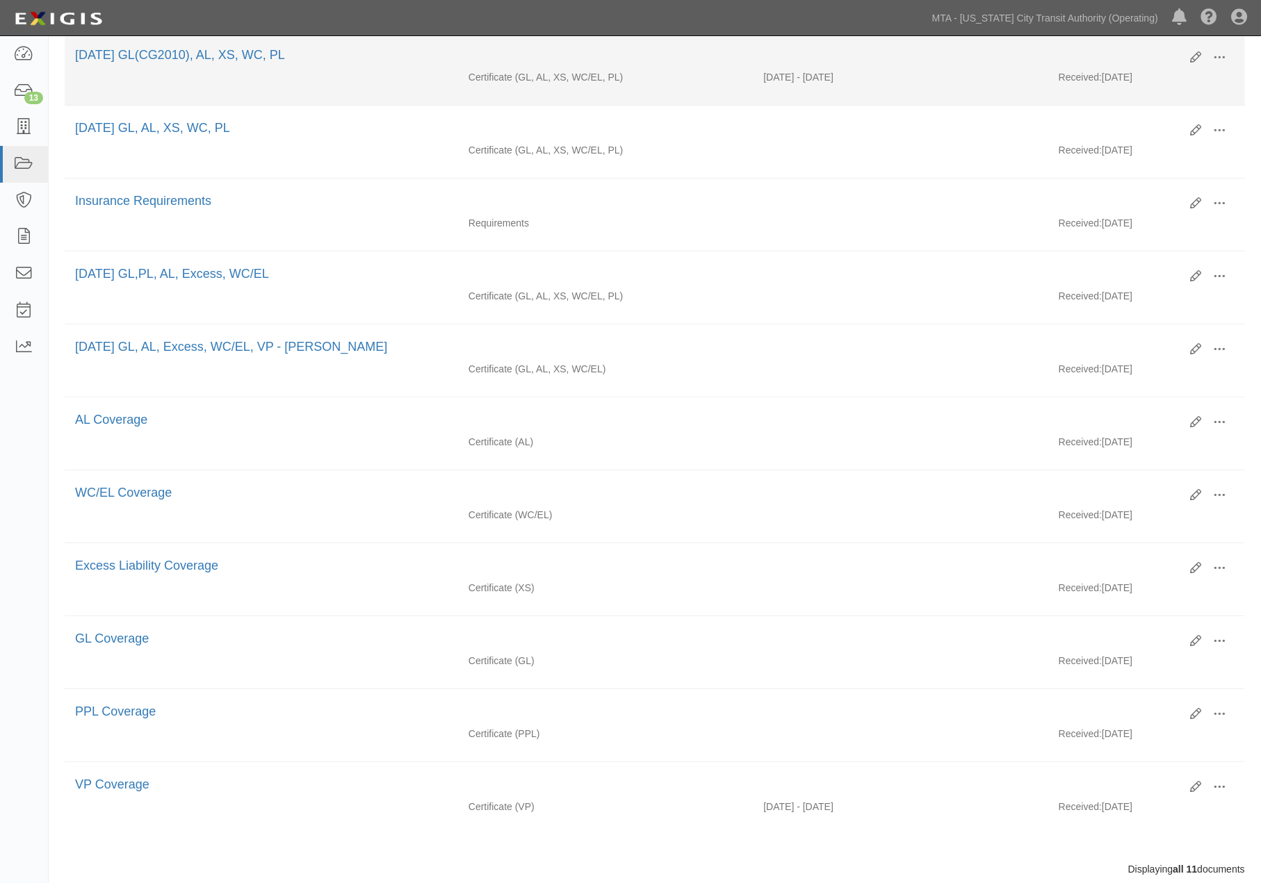
scroll to position [228, 0]
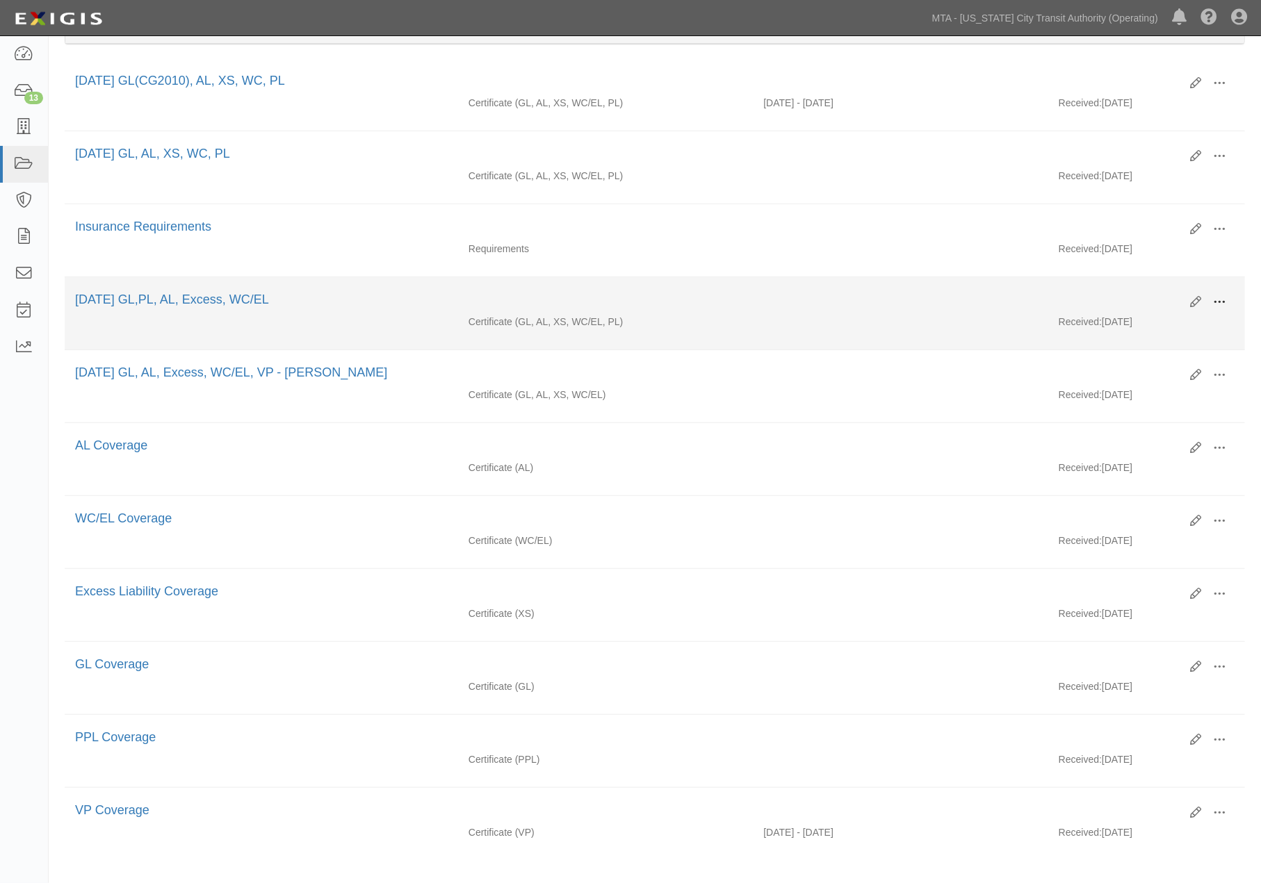
click at [1218, 302] on span at bounding box center [1219, 302] width 13 height 13
click at [1129, 320] on link "View" at bounding box center [1152, 322] width 110 height 25
click at [1215, 304] on span at bounding box center [1219, 302] width 13 height 13
click at [1123, 323] on link "View" at bounding box center [1152, 322] width 110 height 25
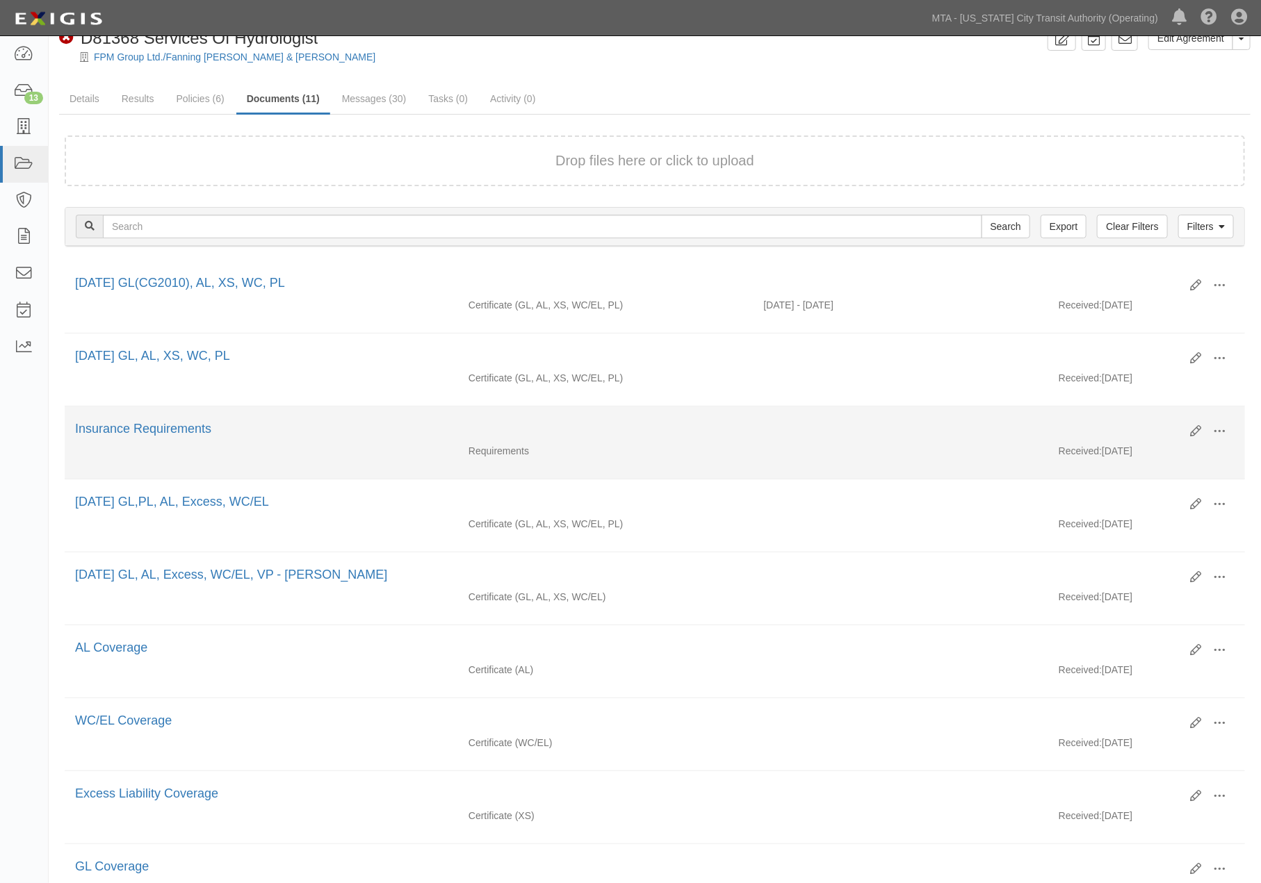
scroll to position [0, 0]
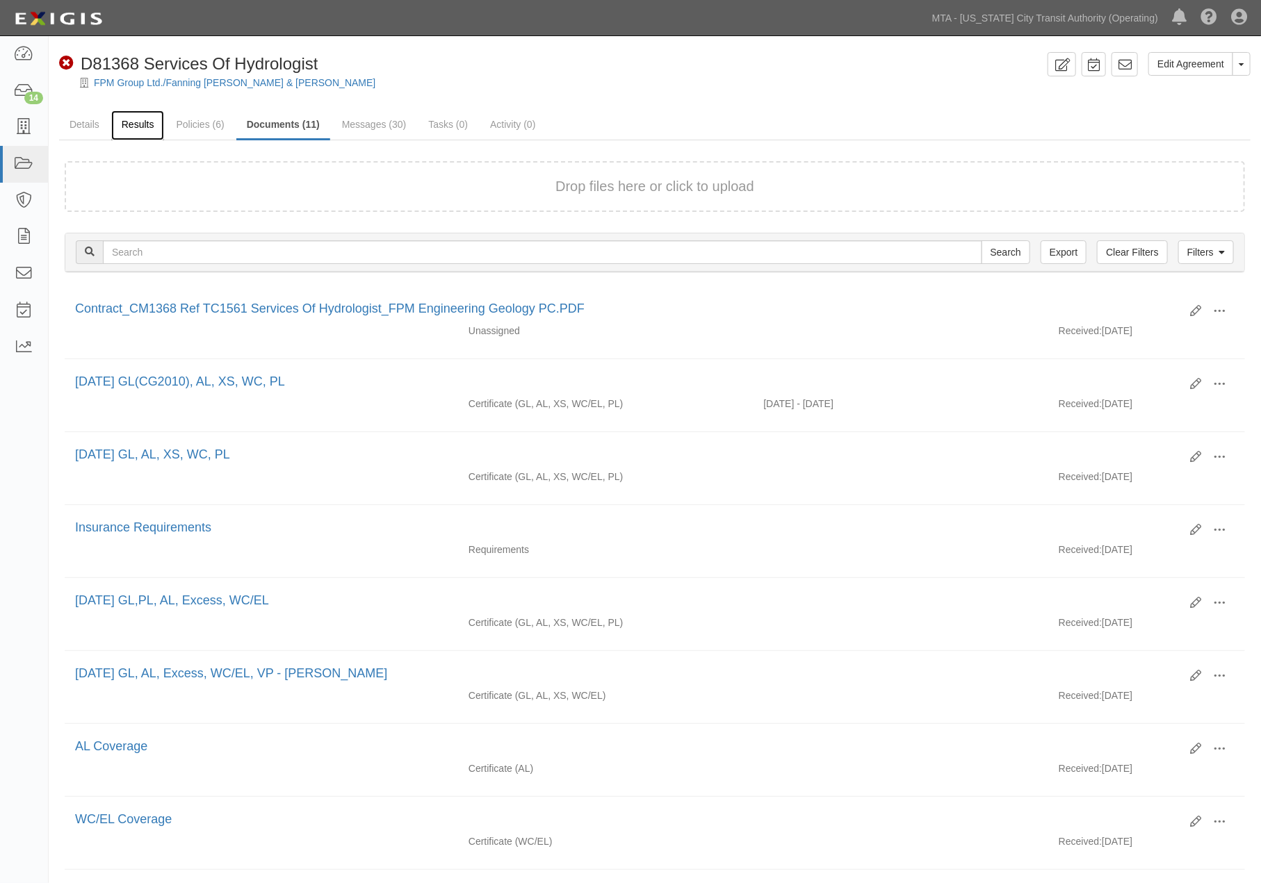
click at [129, 120] on link "Results" at bounding box center [138, 126] width 54 height 30
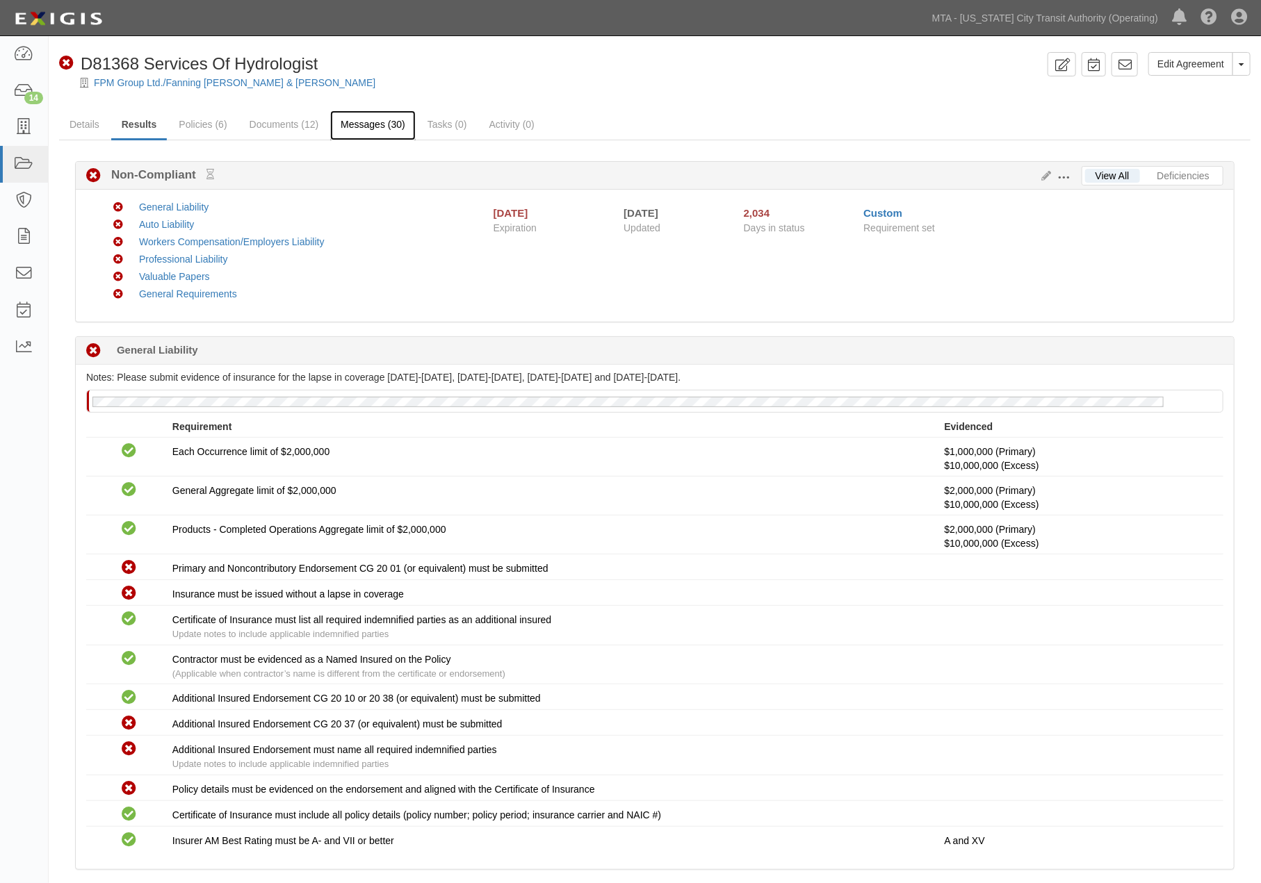
click at [365, 122] on link "Messages (30)" at bounding box center [372, 126] width 85 height 30
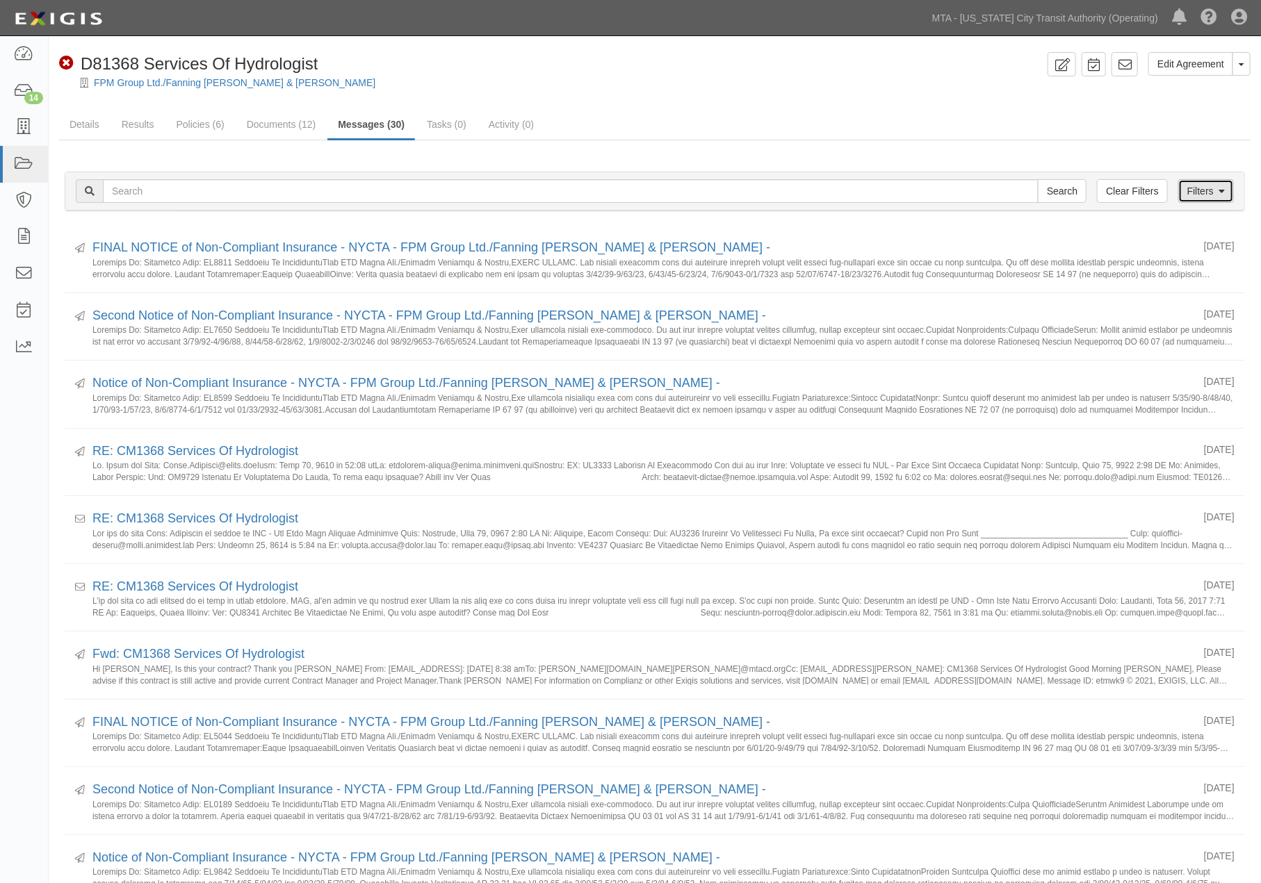
click at [1199, 199] on link "Filters" at bounding box center [1206, 191] width 56 height 24
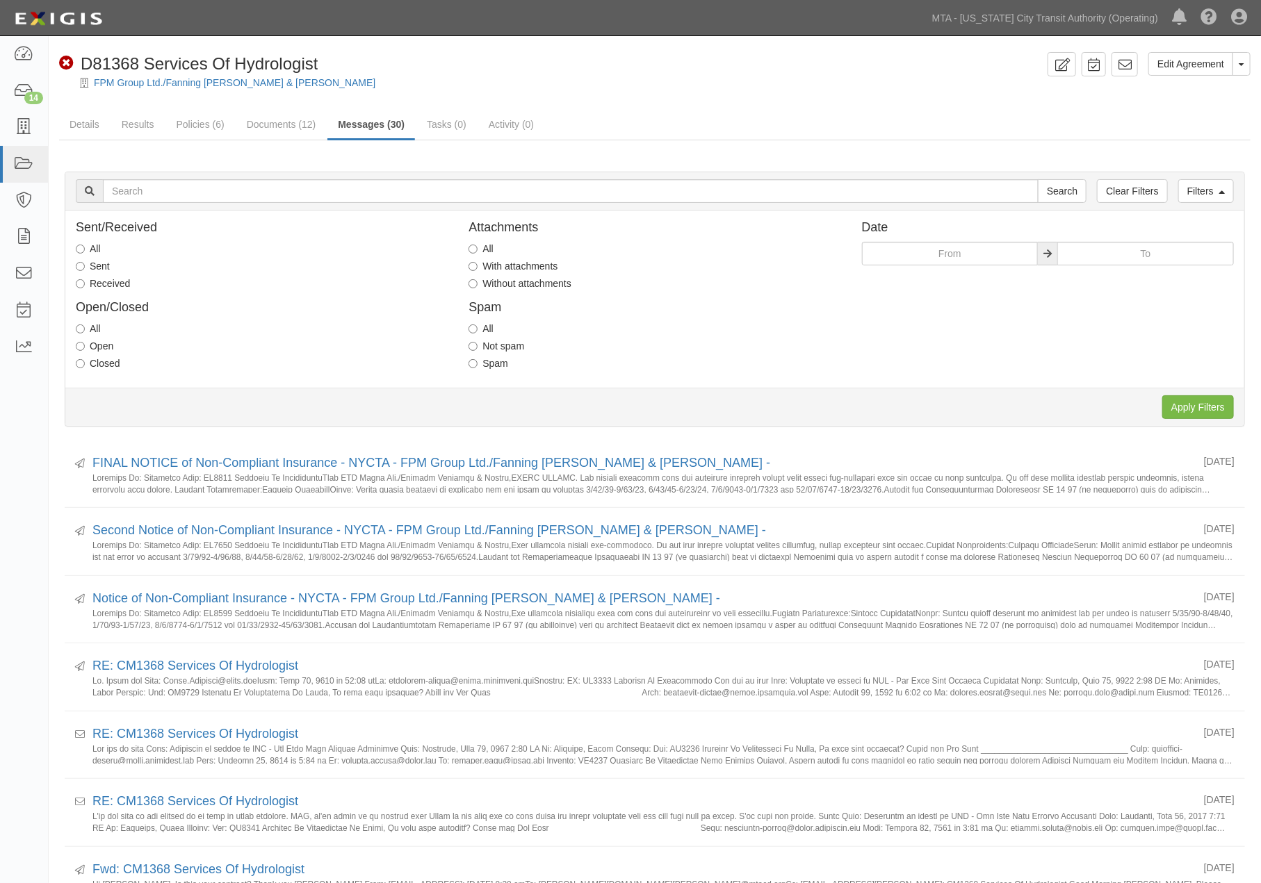
click at [503, 268] on label "With attachments" at bounding box center [512, 266] width 89 height 14
click at [478, 268] on input "With attachments" at bounding box center [472, 266] width 9 height 9
radio input "true"
click at [1204, 403] on input "Apply Filters" at bounding box center [1198, 407] width 72 height 24
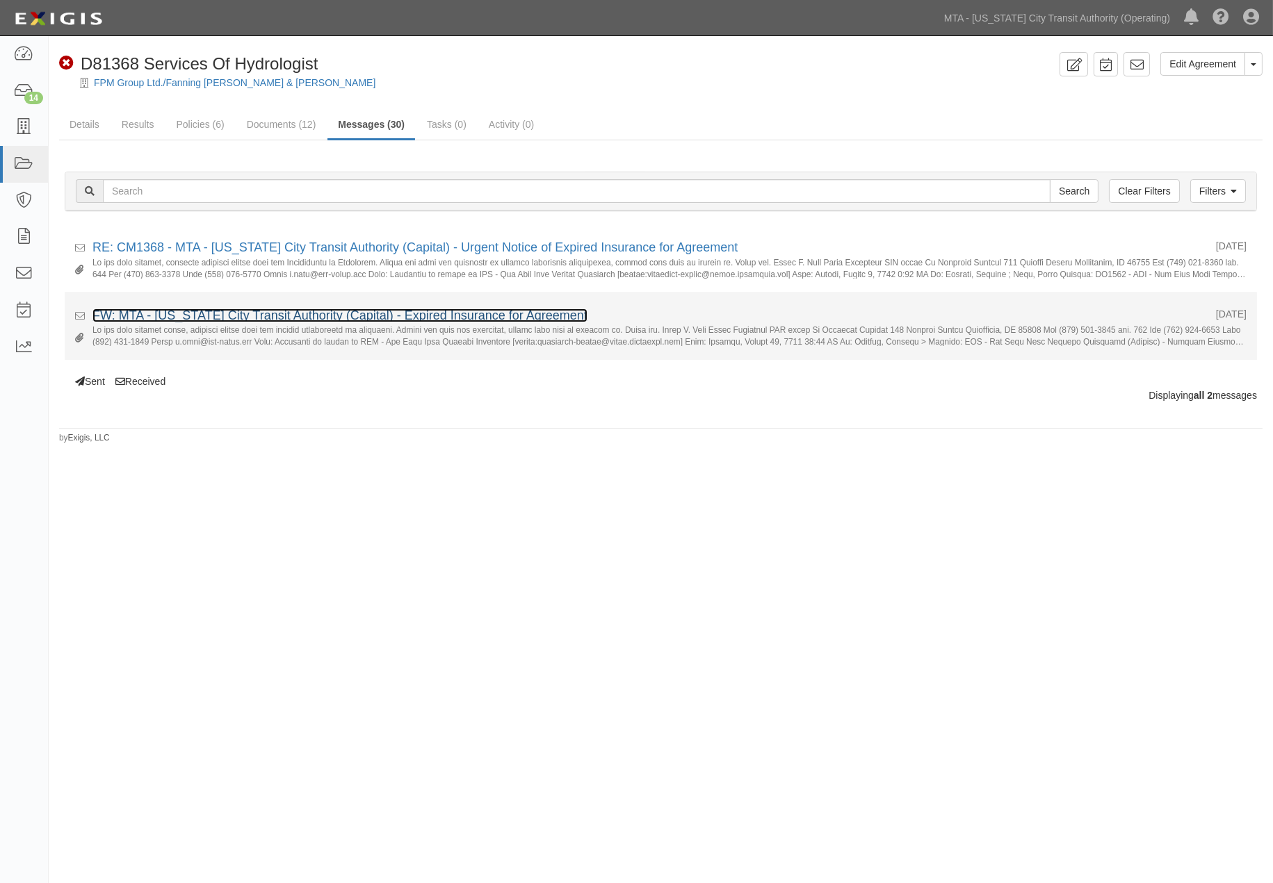
click at [343, 315] on link "FW: MTA - New York City Transit Authority (Capital) - Expired Insurance for Agr…" at bounding box center [339, 316] width 495 height 14
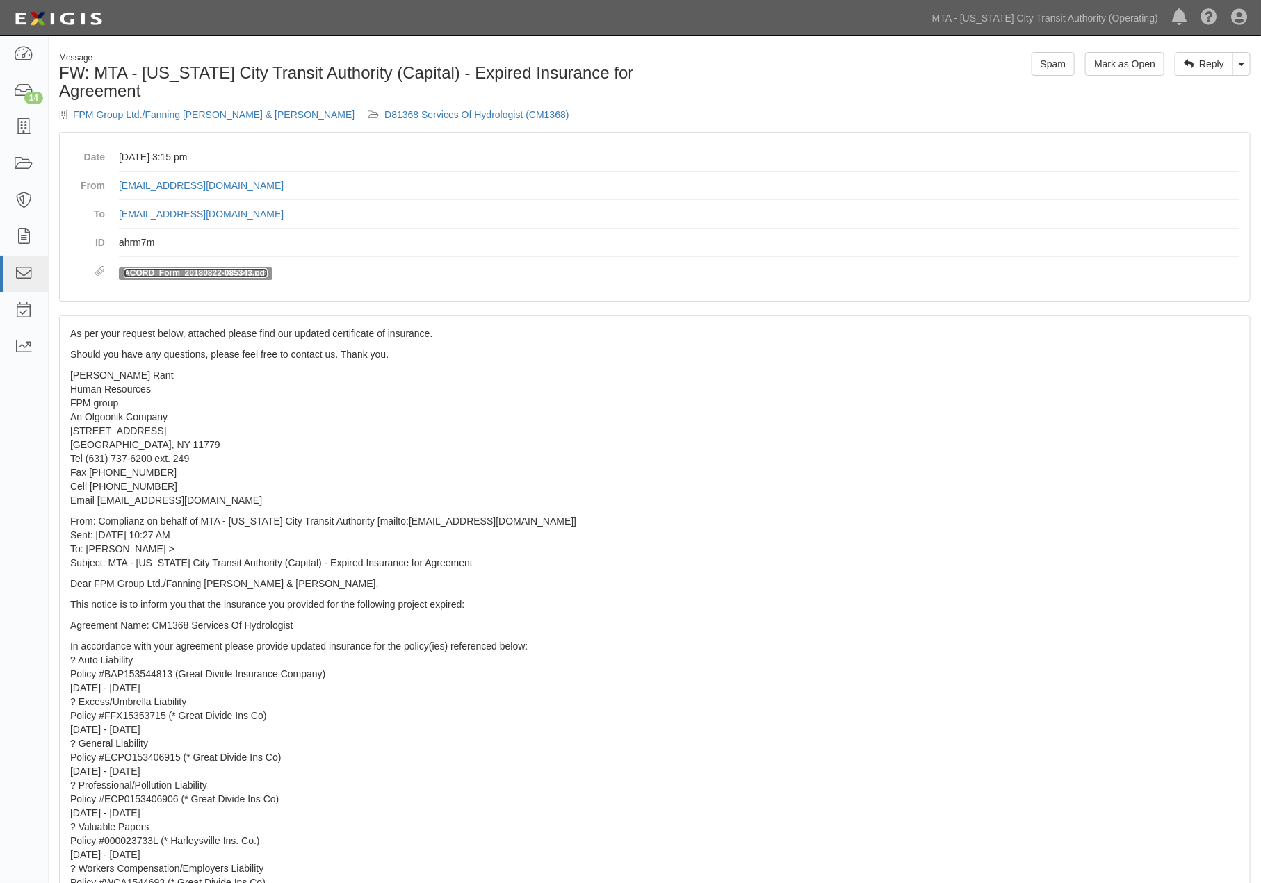
click at [258, 271] on link "ACORD_Form_20180822-085343.pdf" at bounding box center [196, 273] width 144 height 10
click at [329, 108] on div "FPM Group Ltd./Fanning Phillips & Molnar D81368 Services Of Hydrologist (CM1368)" at bounding box center [351, 115] width 585 height 14
click at [384, 114] on link "D81368 Services Of Hydrologist (CM1368)" at bounding box center [476, 114] width 184 height 11
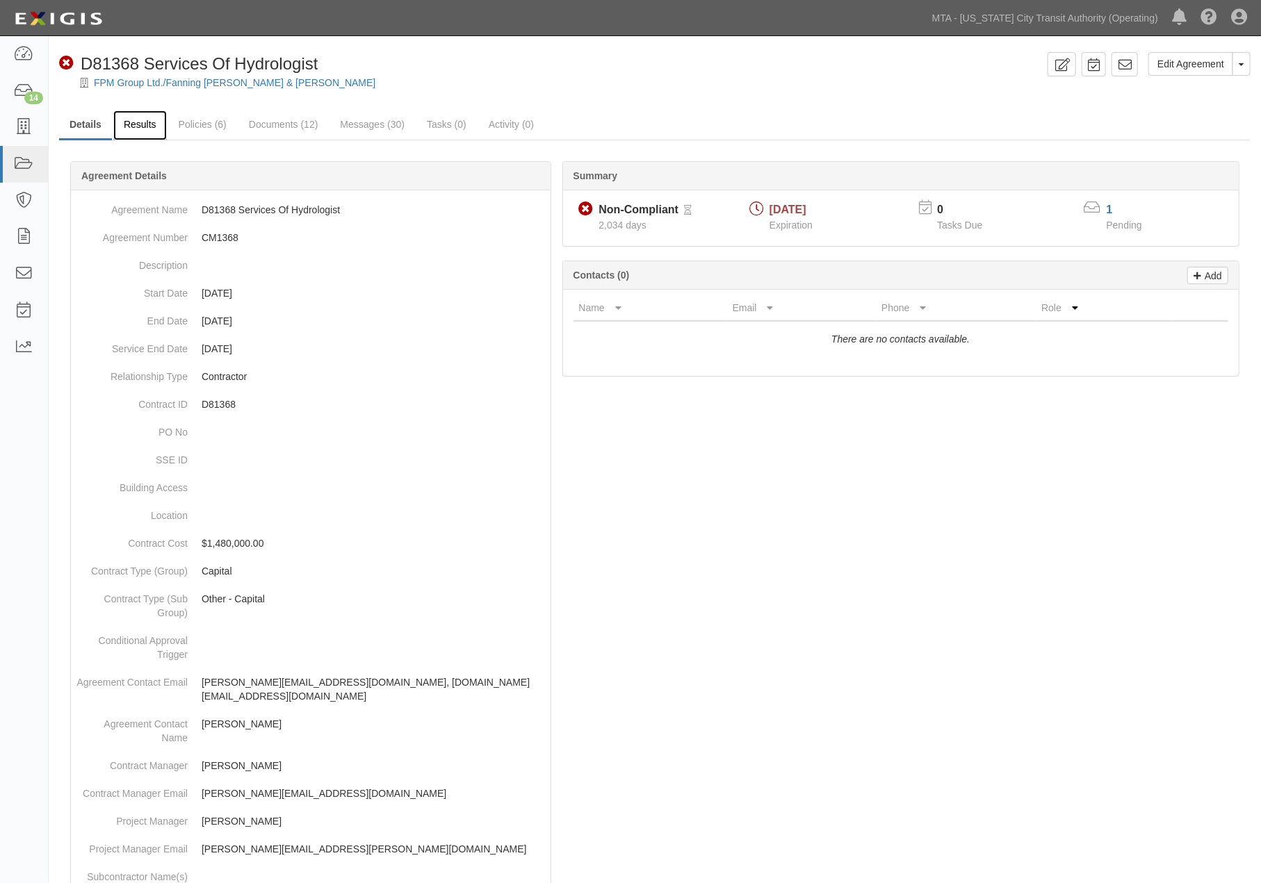
click at [148, 125] on link "Results" at bounding box center [140, 126] width 54 height 30
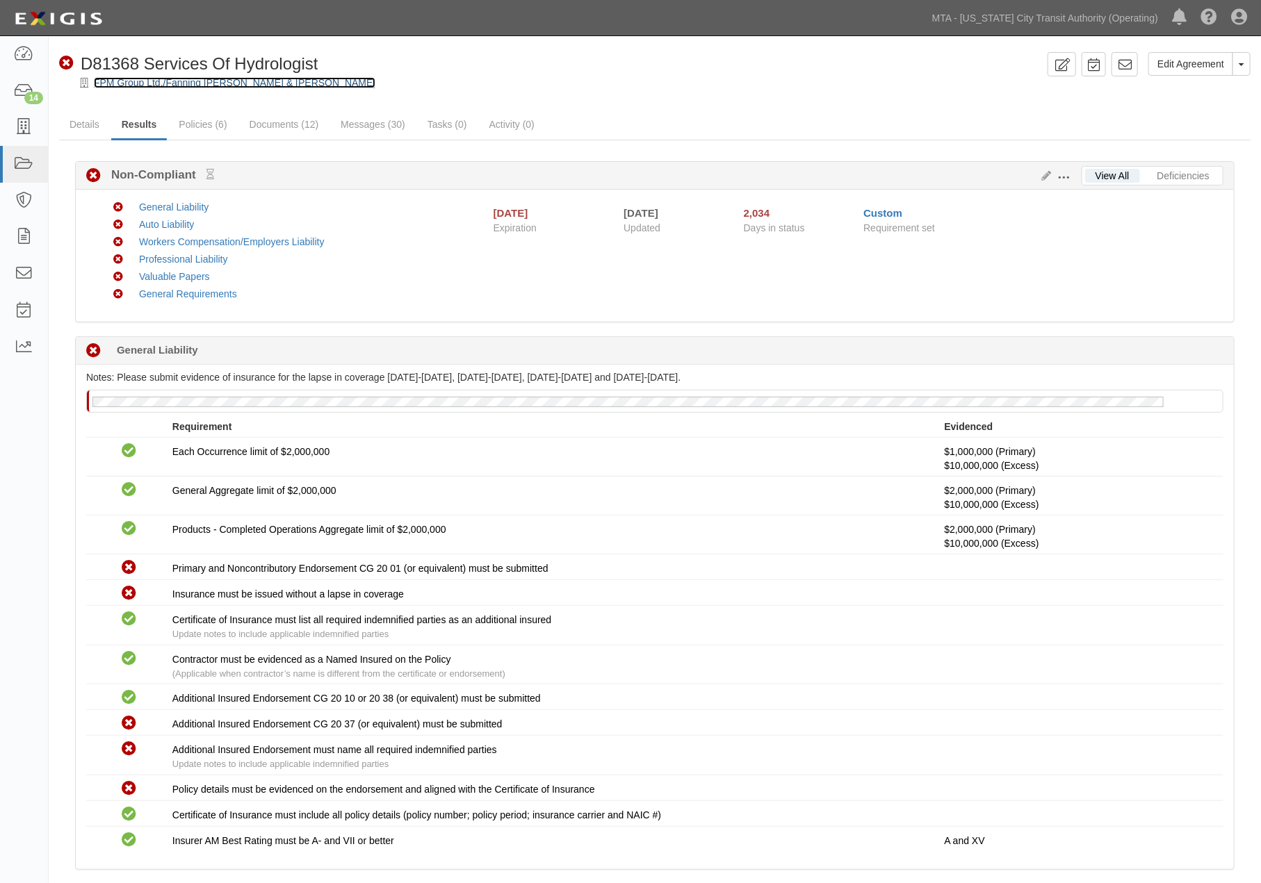
click at [199, 81] on link "FPM Group Ltd./Fanning [PERSON_NAME] & [PERSON_NAME]" at bounding box center [234, 82] width 281 height 11
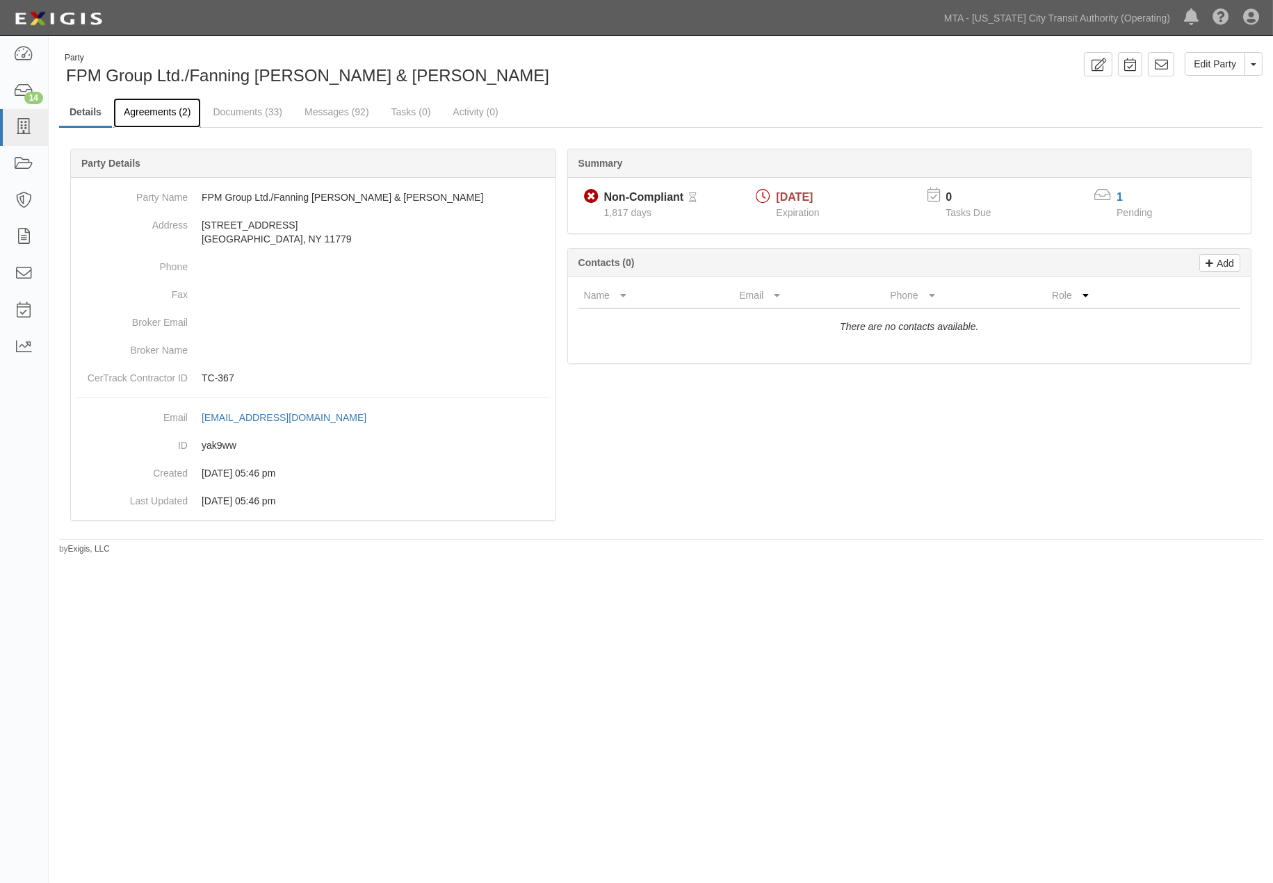
click at [153, 110] on link "Agreements (2)" at bounding box center [157, 113] width 88 height 30
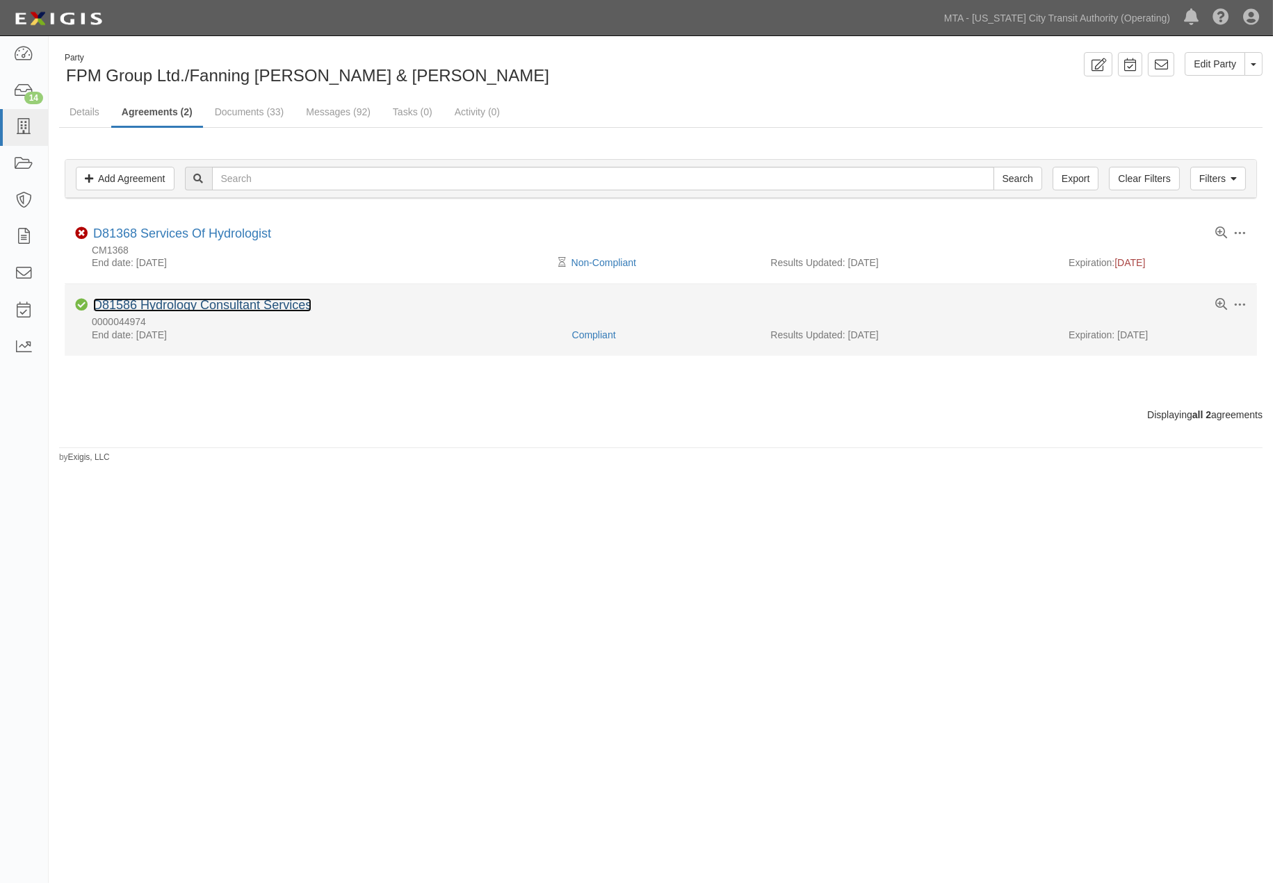
click at [211, 306] on link "D81586 Hydrology Consultant Services" at bounding box center [202, 305] width 218 height 14
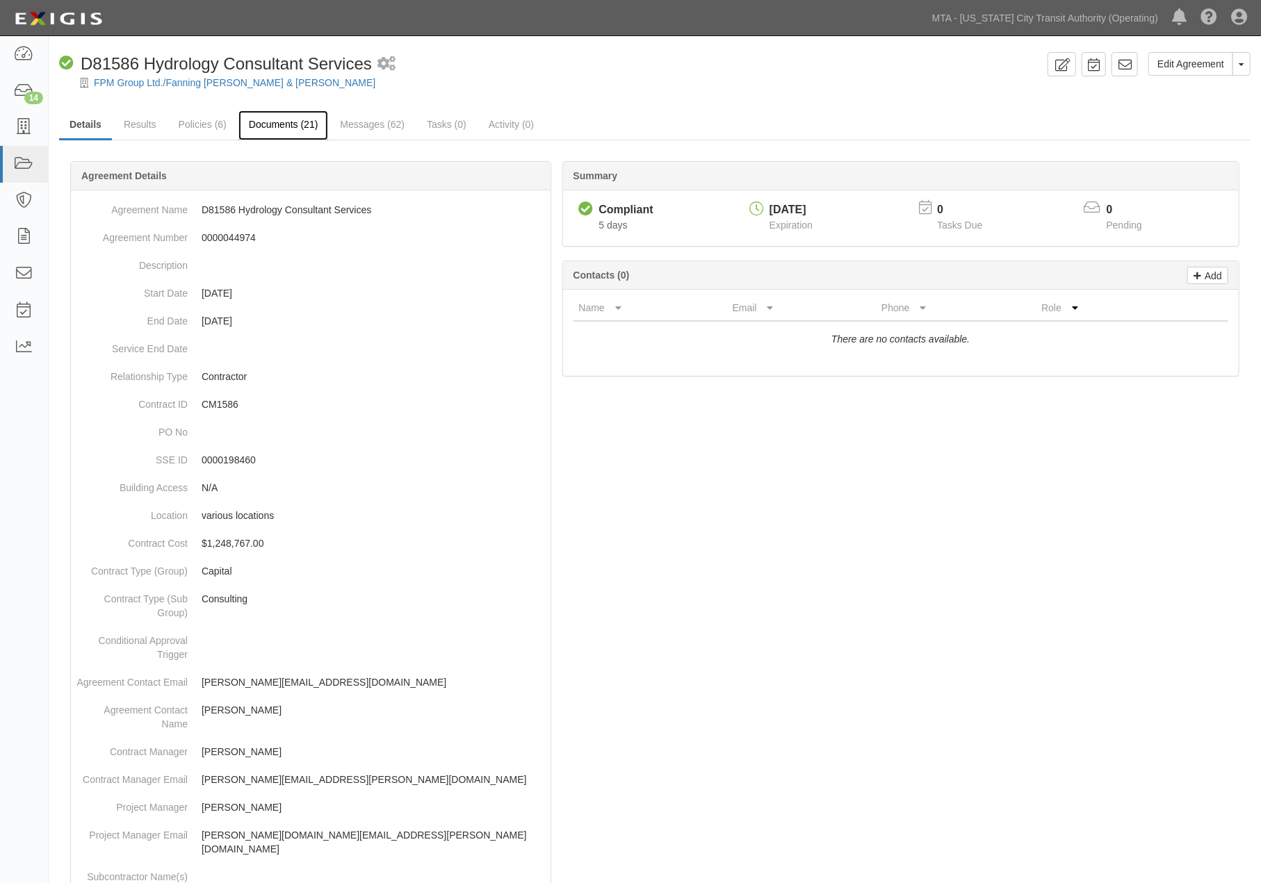
click at [279, 122] on link "Documents (21)" at bounding box center [283, 126] width 90 height 30
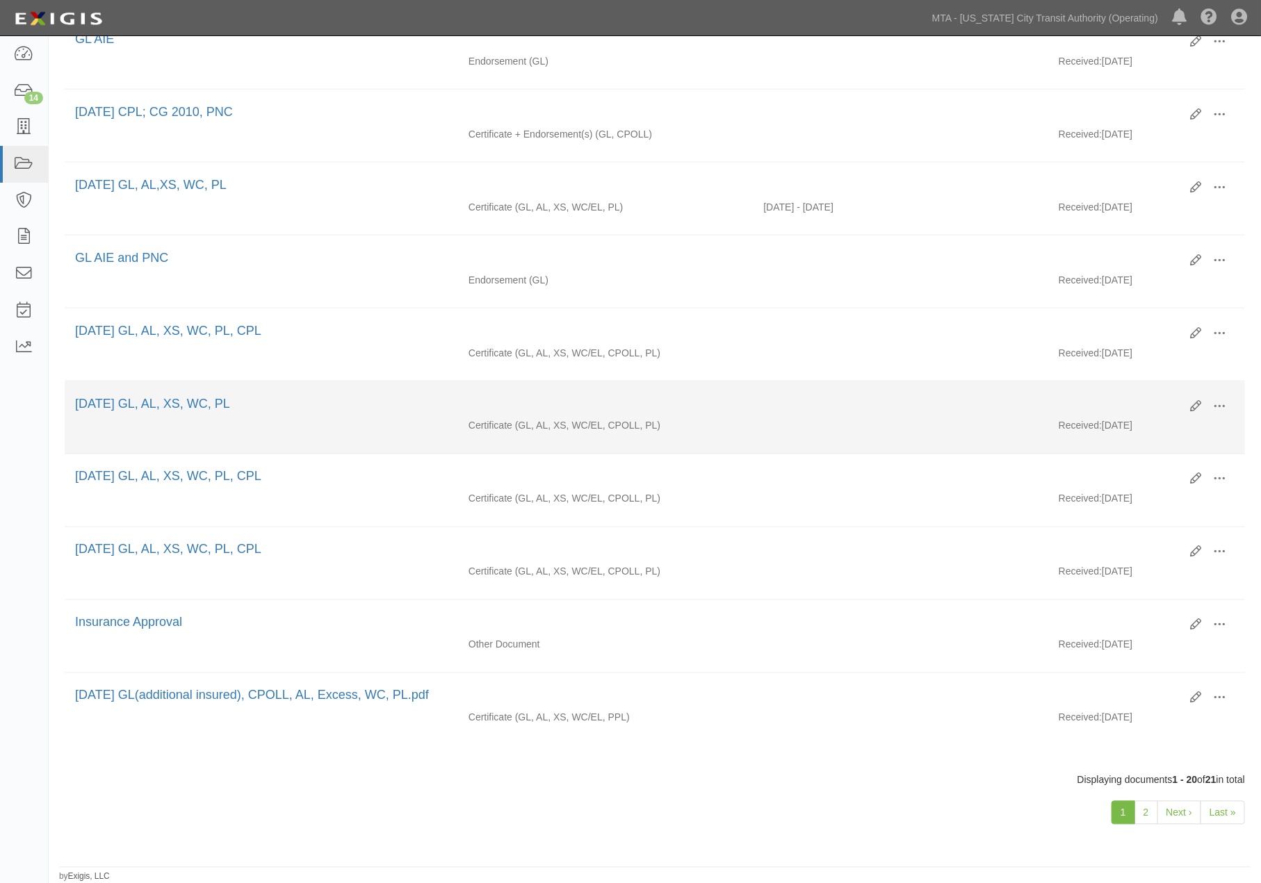
scroll to position [1034, 0]
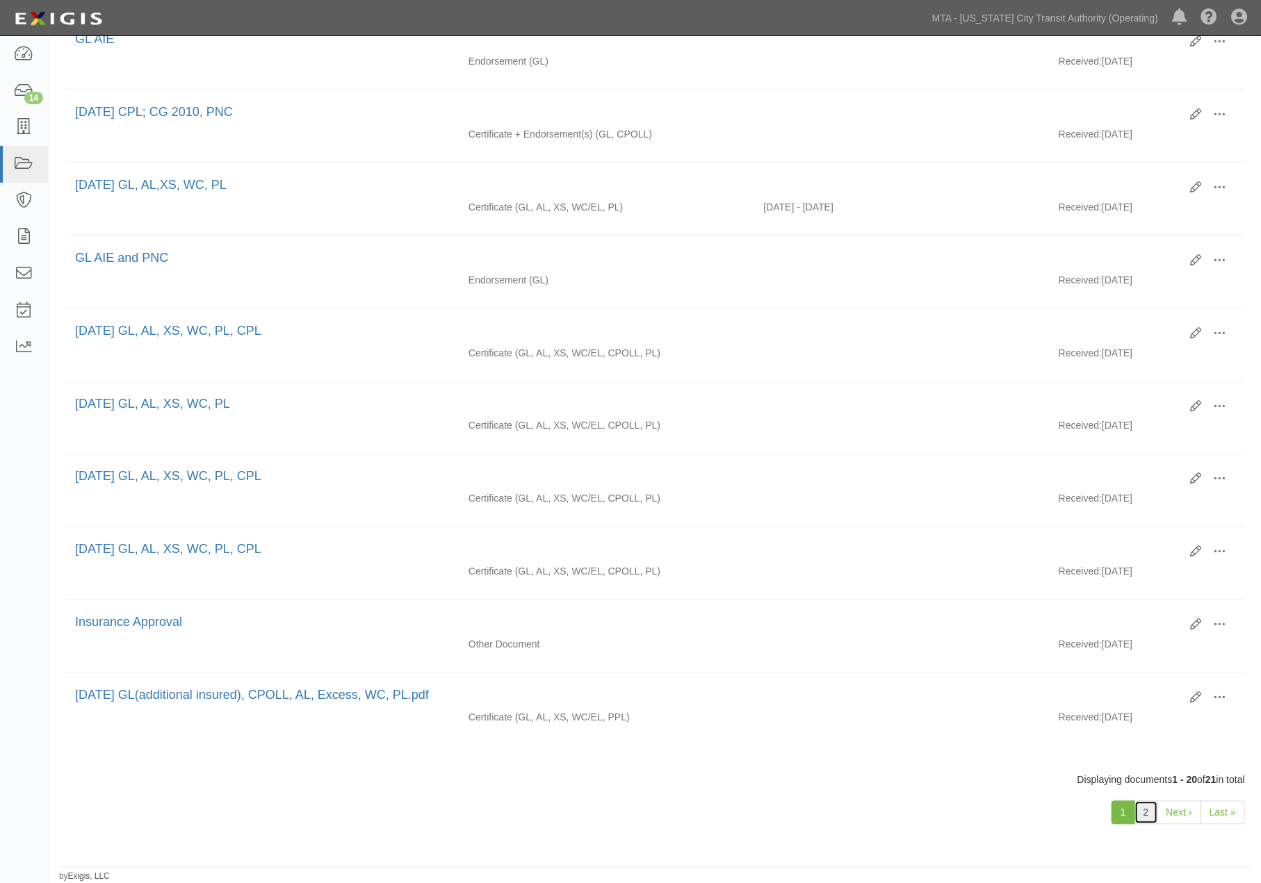
click at [1142, 810] on link "2" at bounding box center [1146, 813] width 24 height 24
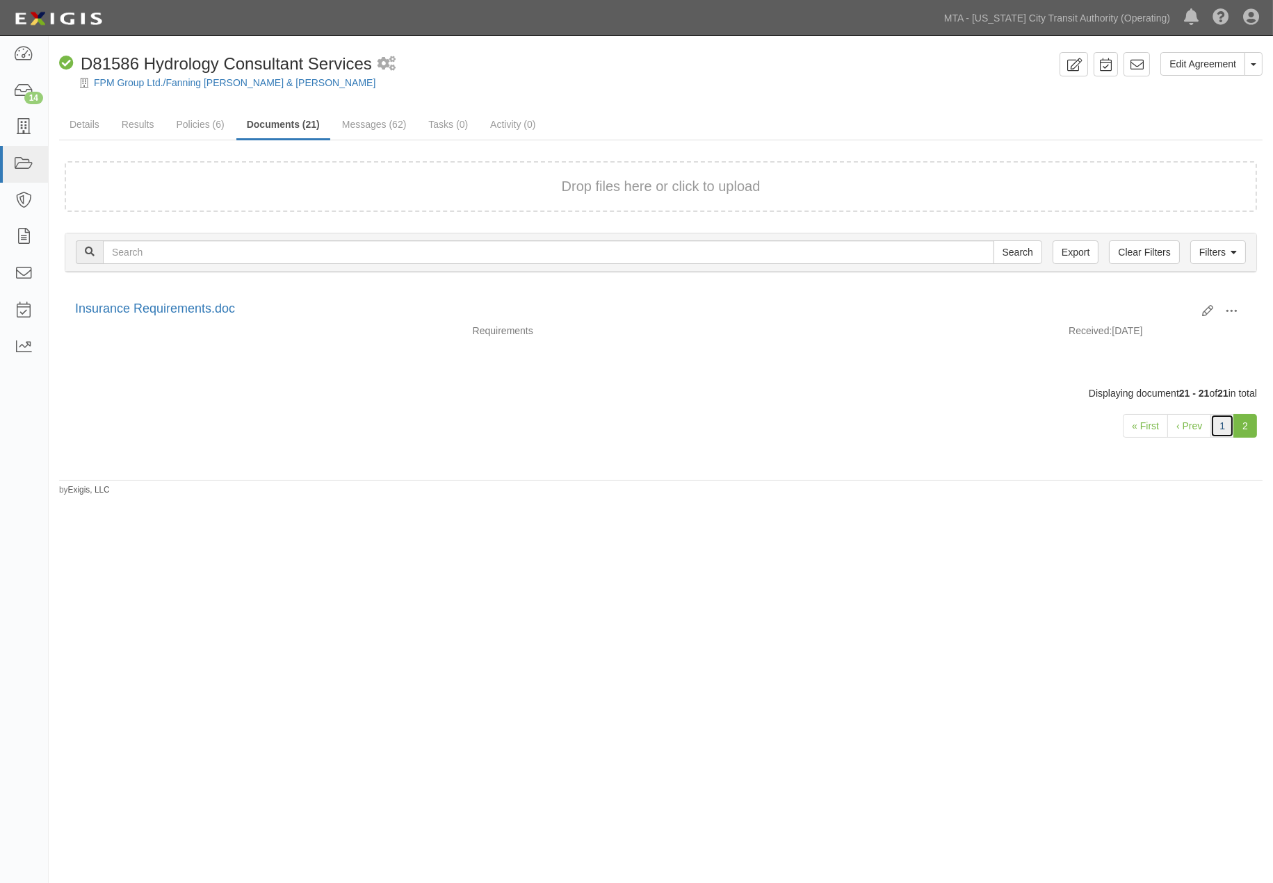
click at [1220, 425] on link "1" at bounding box center [1222, 426] width 24 height 24
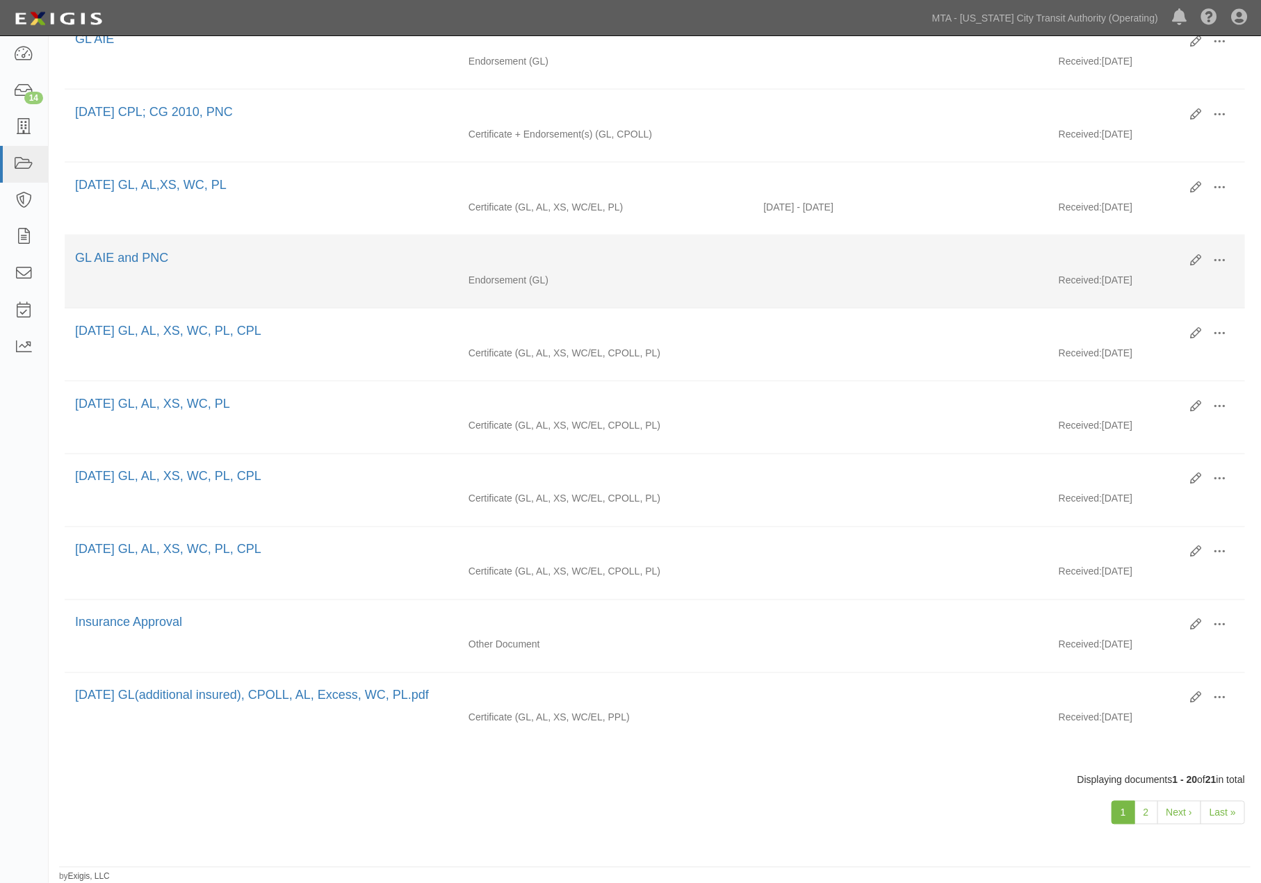
scroll to position [1034, 0]
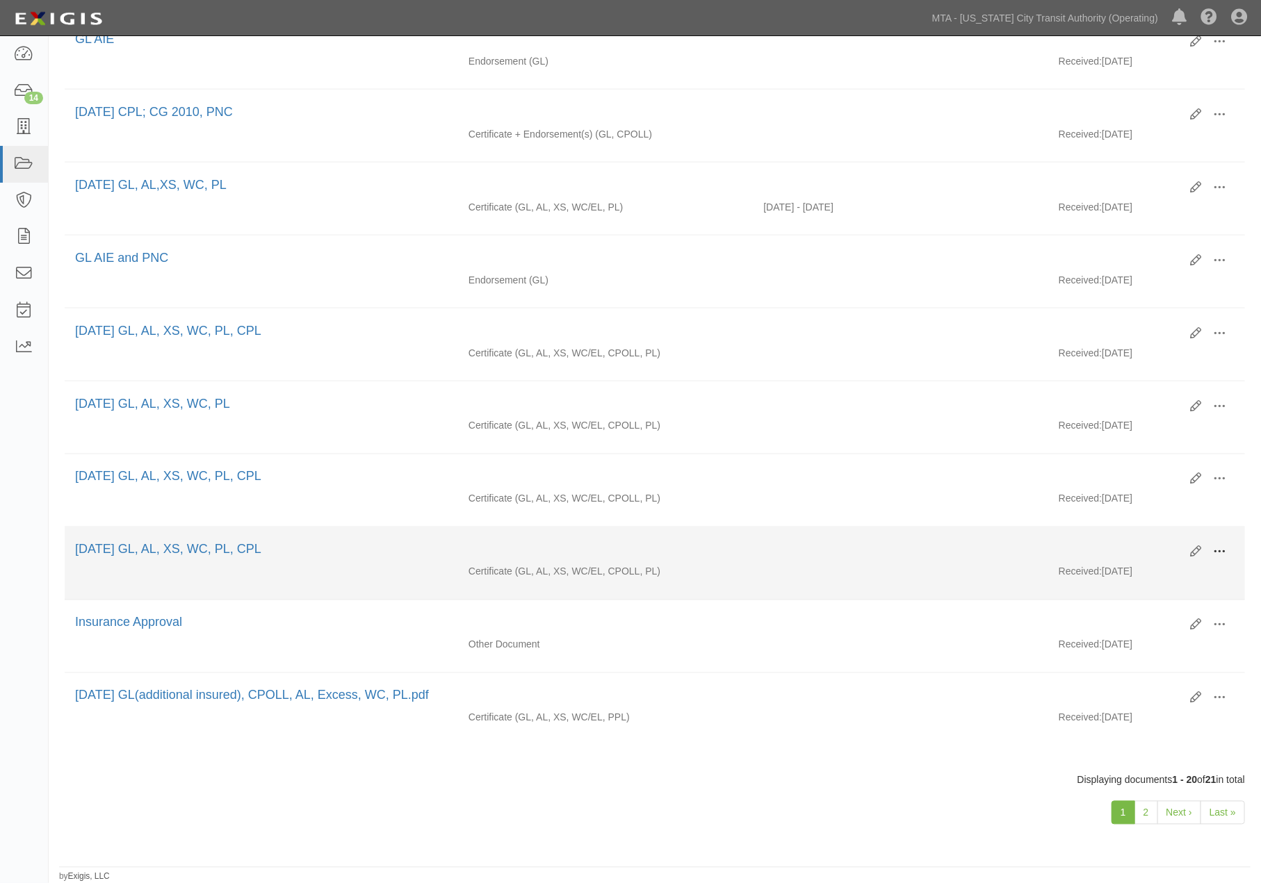
click at [1225, 546] on span at bounding box center [1219, 552] width 13 height 13
click at [1116, 565] on link "View" at bounding box center [1152, 572] width 110 height 25
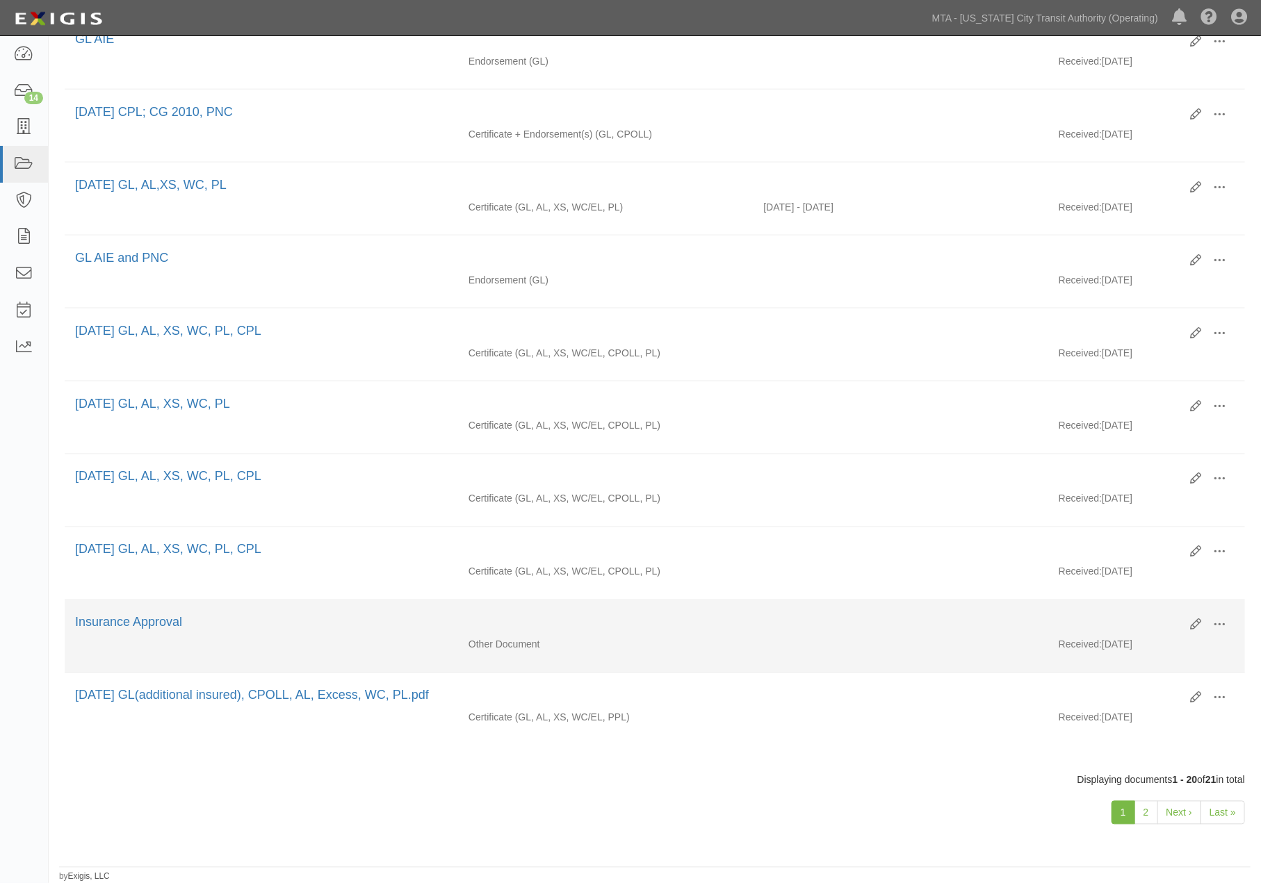
click at [666, 654] on div "Other Document Received: 06/12/2019" at bounding box center [655, 648] width 1180 height 21
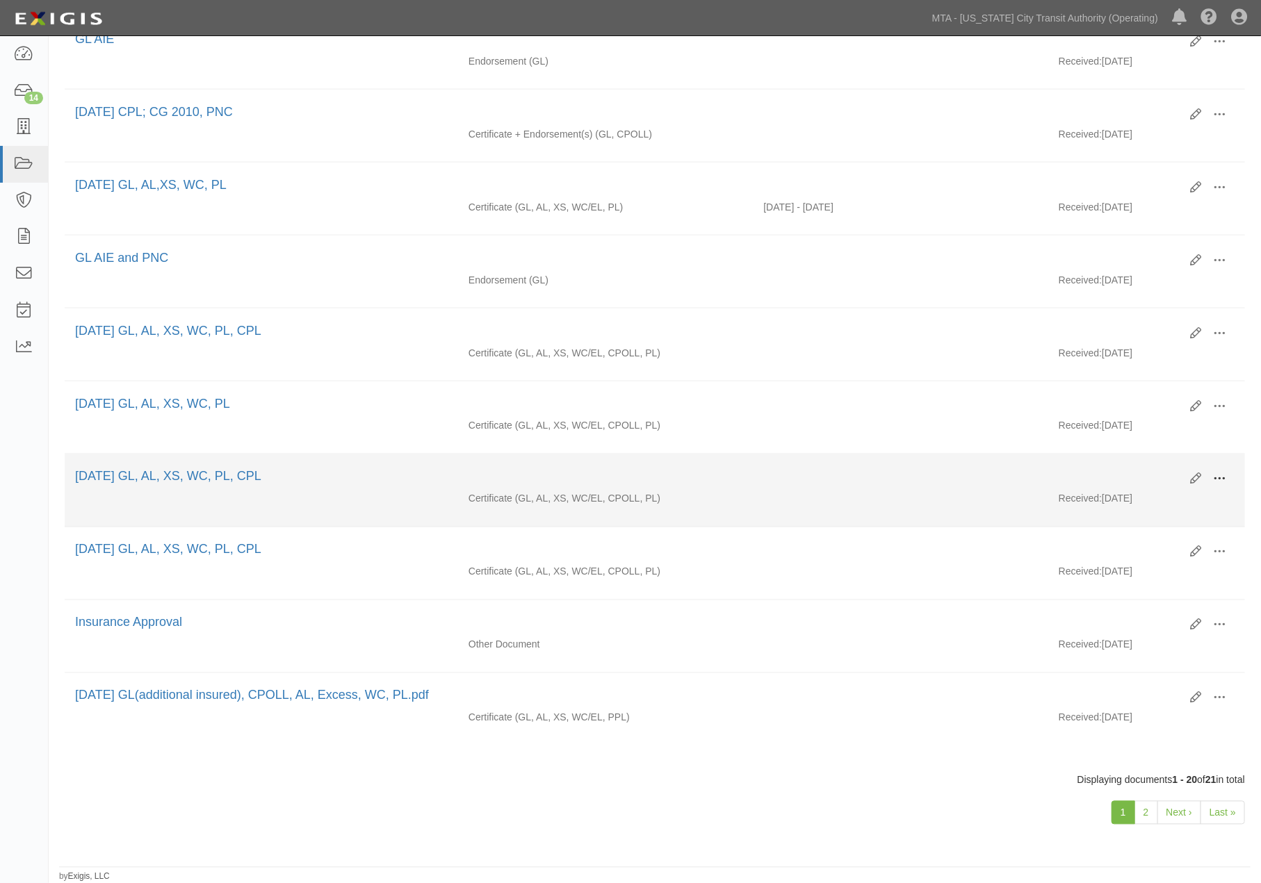
click at [1221, 473] on span at bounding box center [1219, 479] width 13 height 13
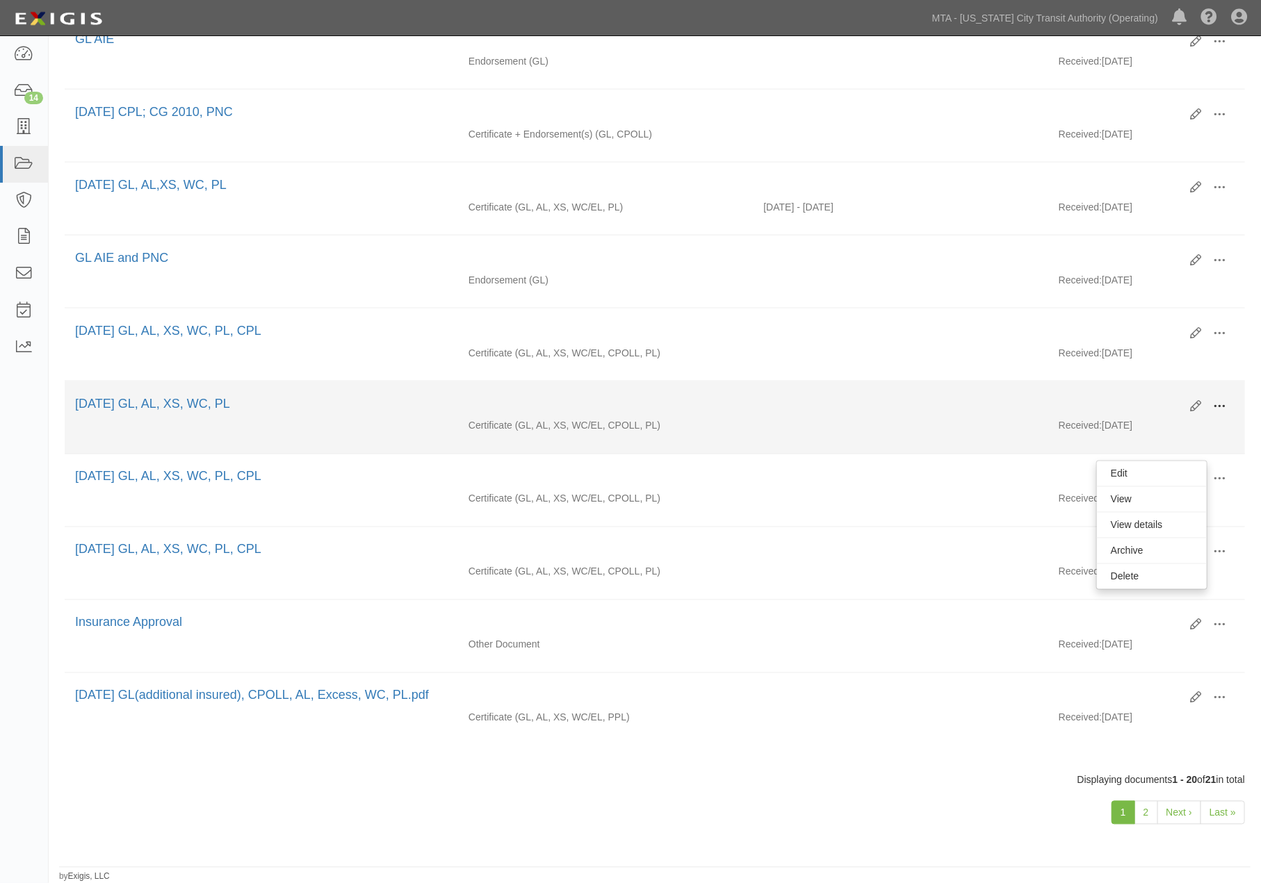
click at [1217, 400] on span at bounding box center [1219, 406] width 13 height 13
click at [1109, 414] on link "View" at bounding box center [1152, 426] width 110 height 25
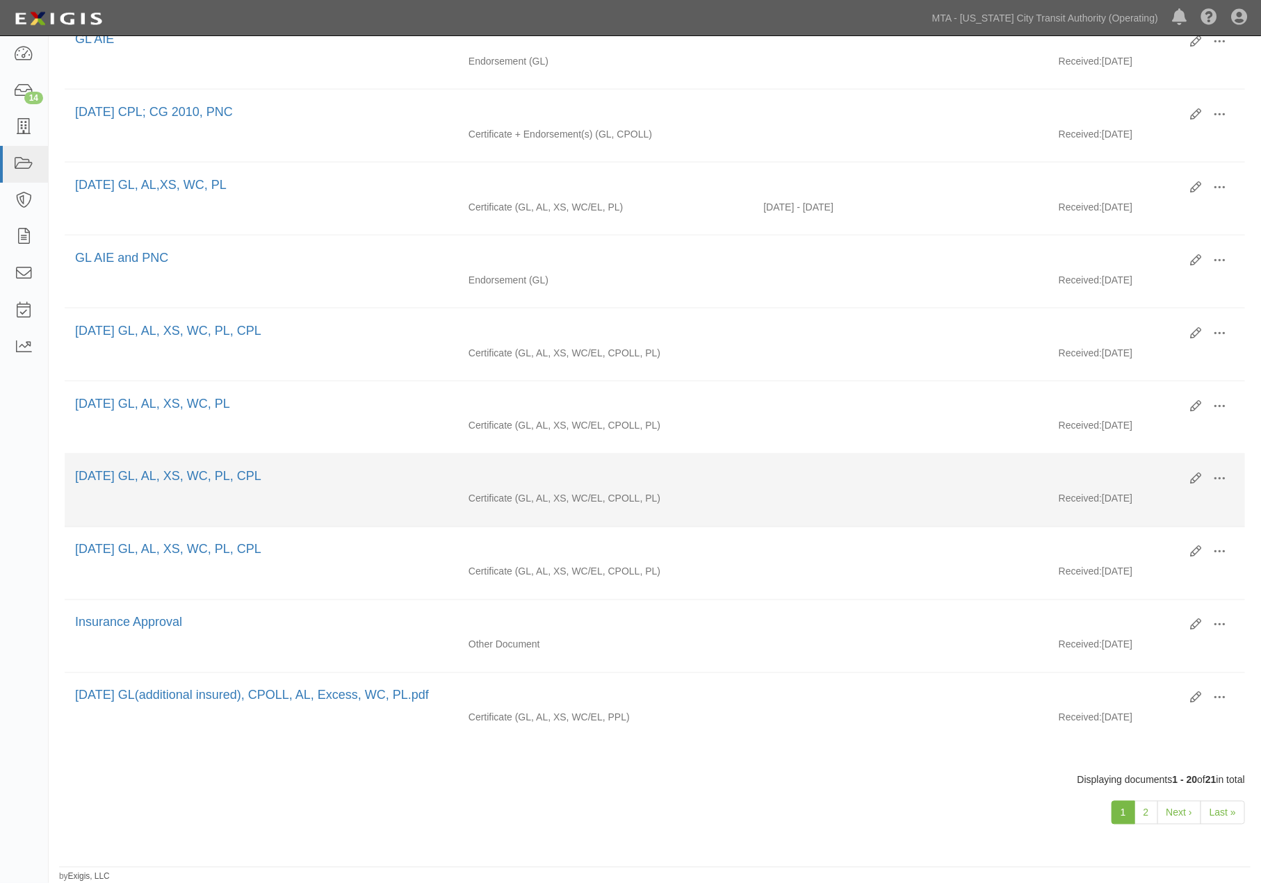
click at [917, 468] on div "3.1.21 GL, AL, XS, WC, PL, CPL" at bounding box center [627, 477] width 1104 height 18
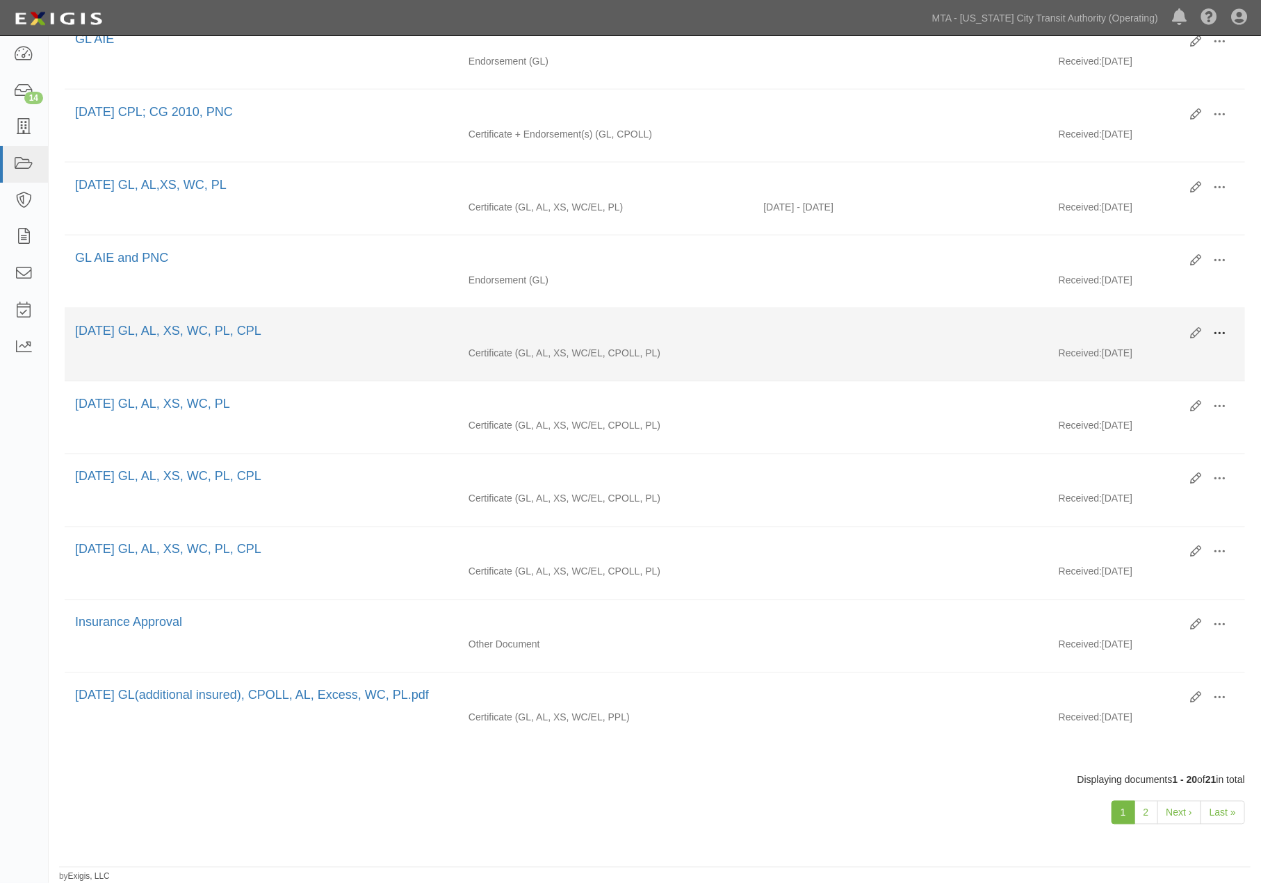
click at [1223, 327] on span at bounding box center [1219, 333] width 13 height 13
click at [1117, 341] on link "View" at bounding box center [1152, 353] width 110 height 25
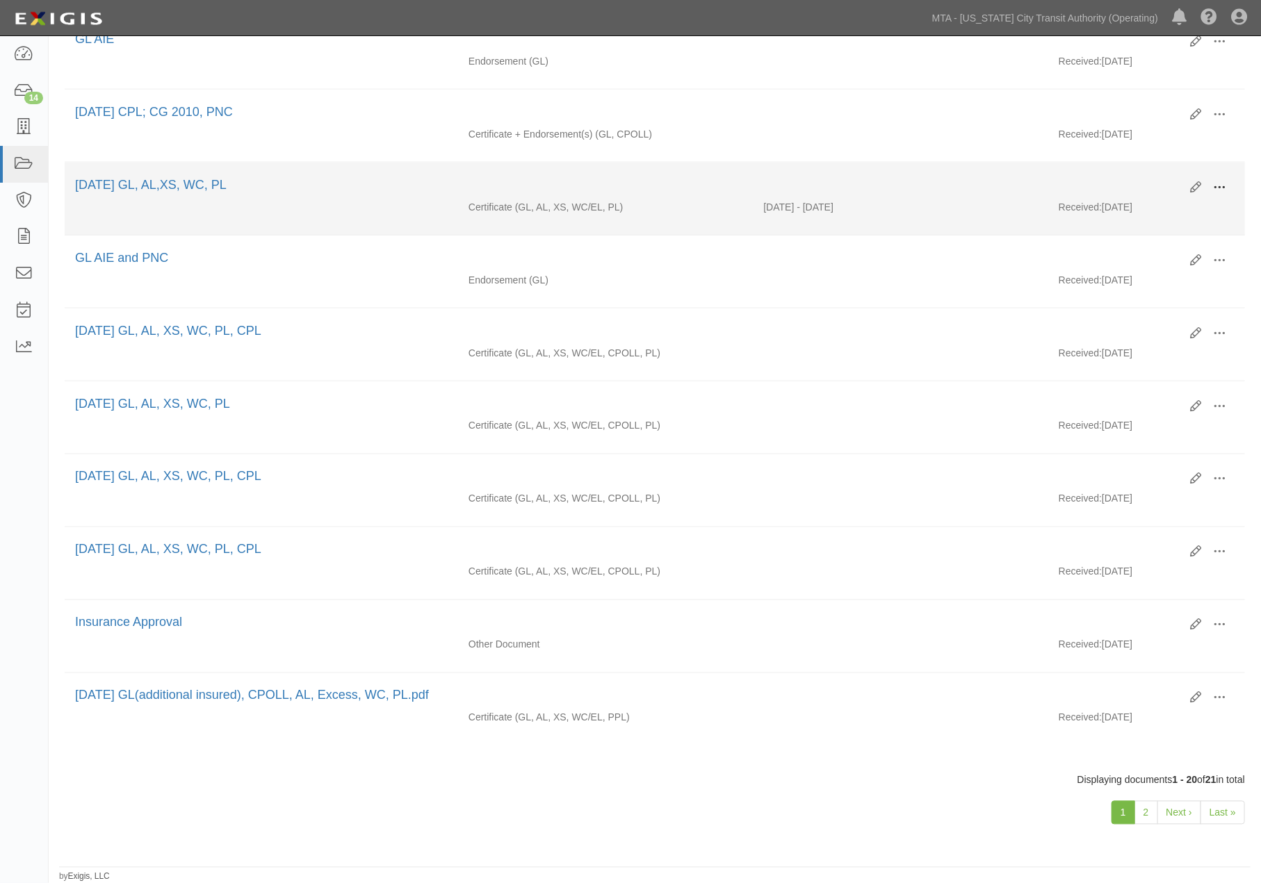
click at [1225, 181] on span at bounding box center [1219, 187] width 13 height 13
click at [1123, 195] on link "View" at bounding box center [1152, 207] width 110 height 25
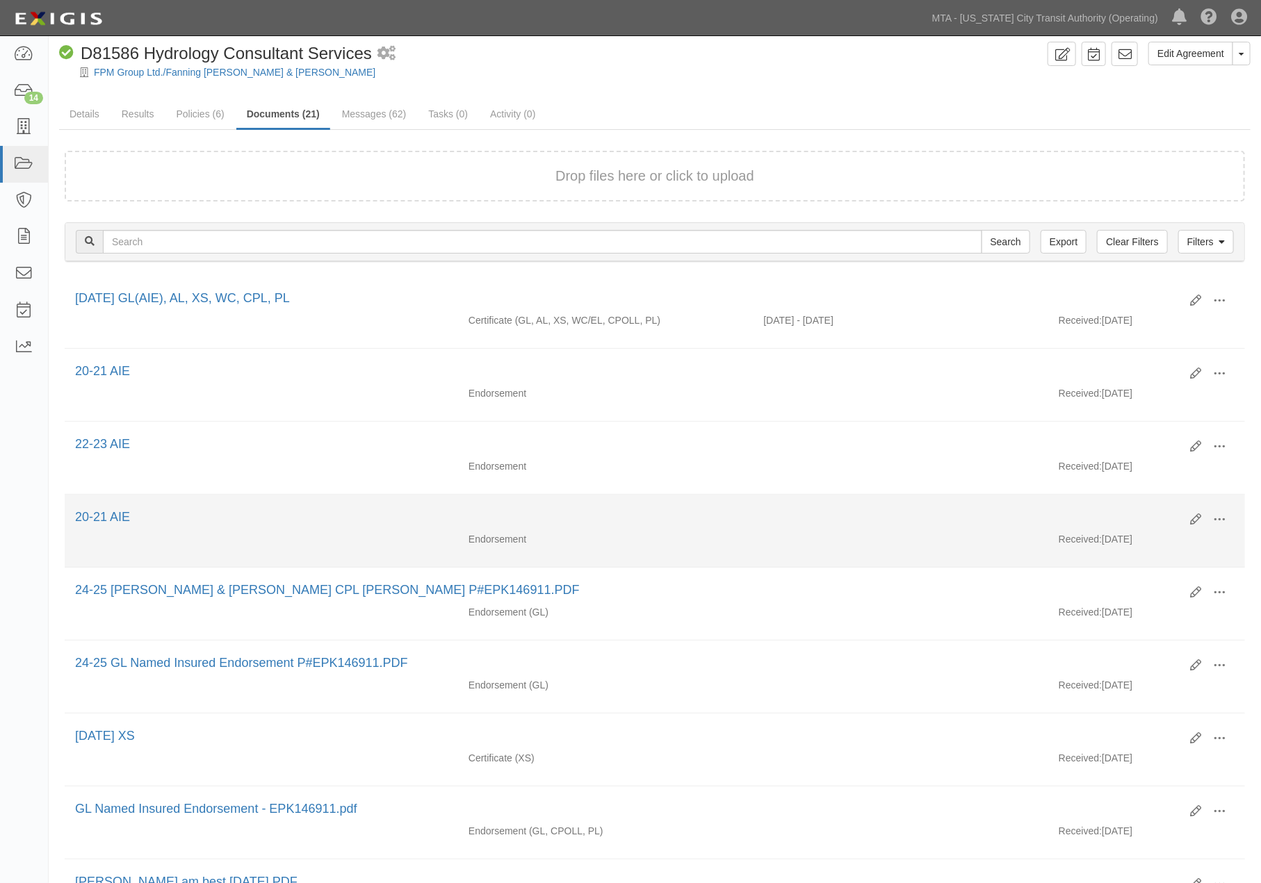
scroll to position [0, 0]
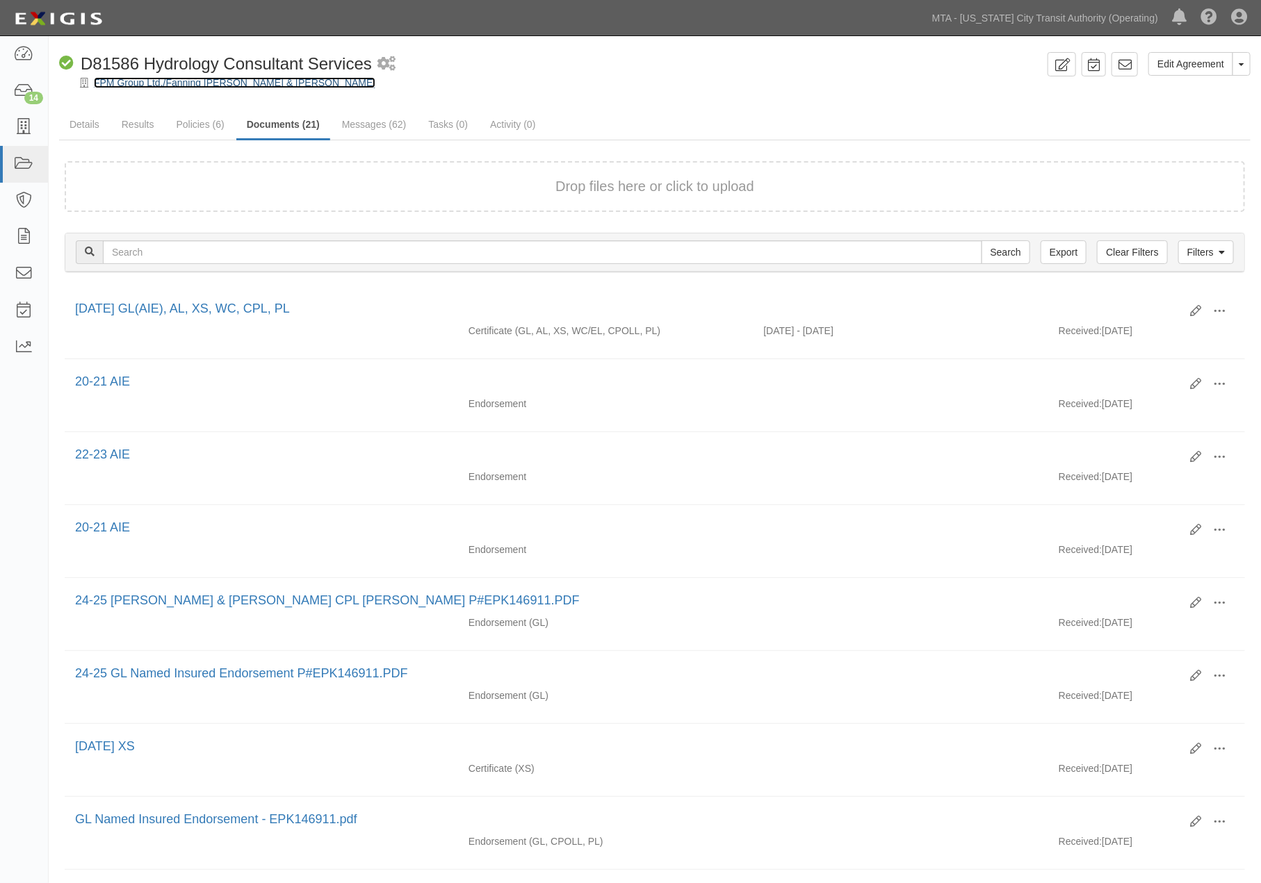
click at [136, 79] on link "FPM Group Ltd./Fanning [PERSON_NAME] & [PERSON_NAME]" at bounding box center [234, 82] width 281 height 11
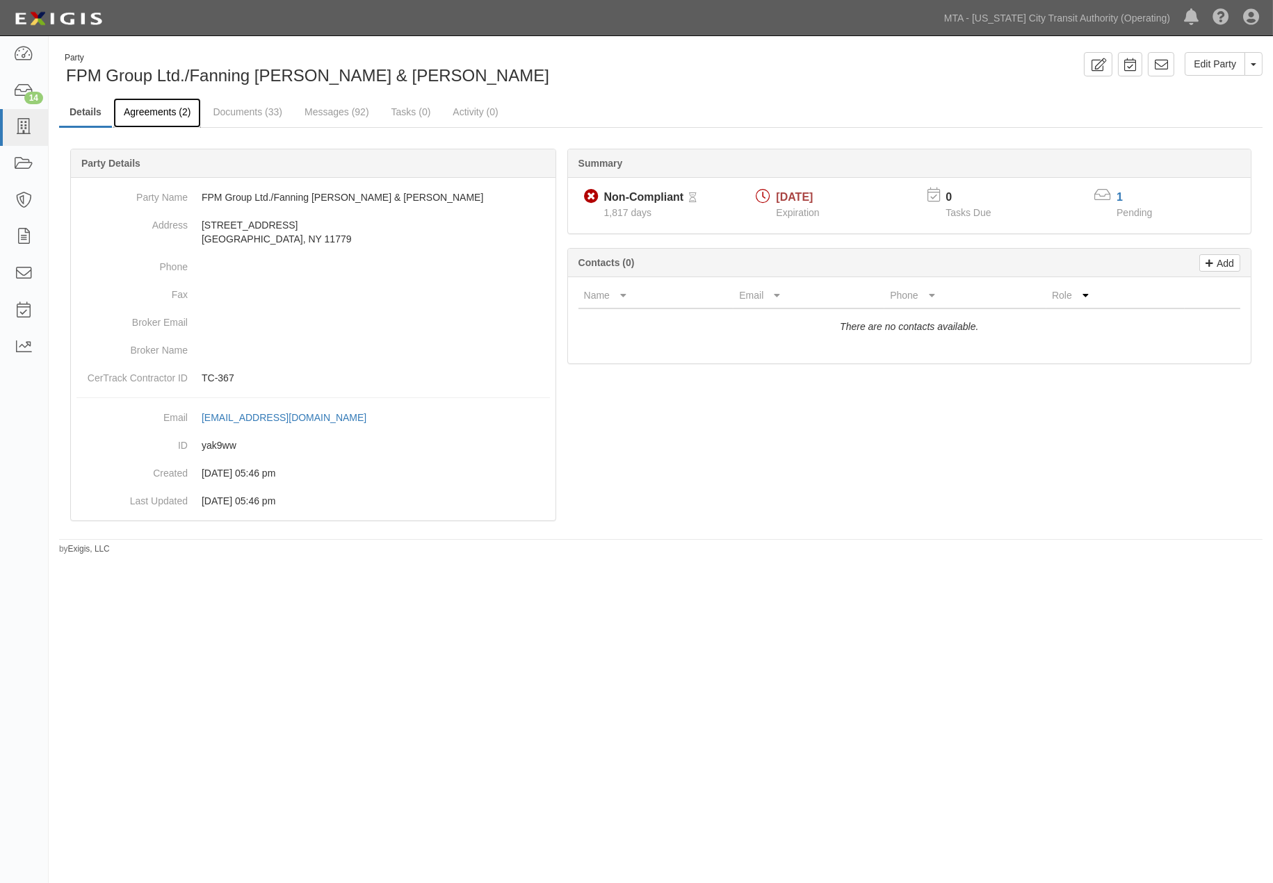
click at [148, 108] on link "Agreements (2)" at bounding box center [157, 113] width 88 height 30
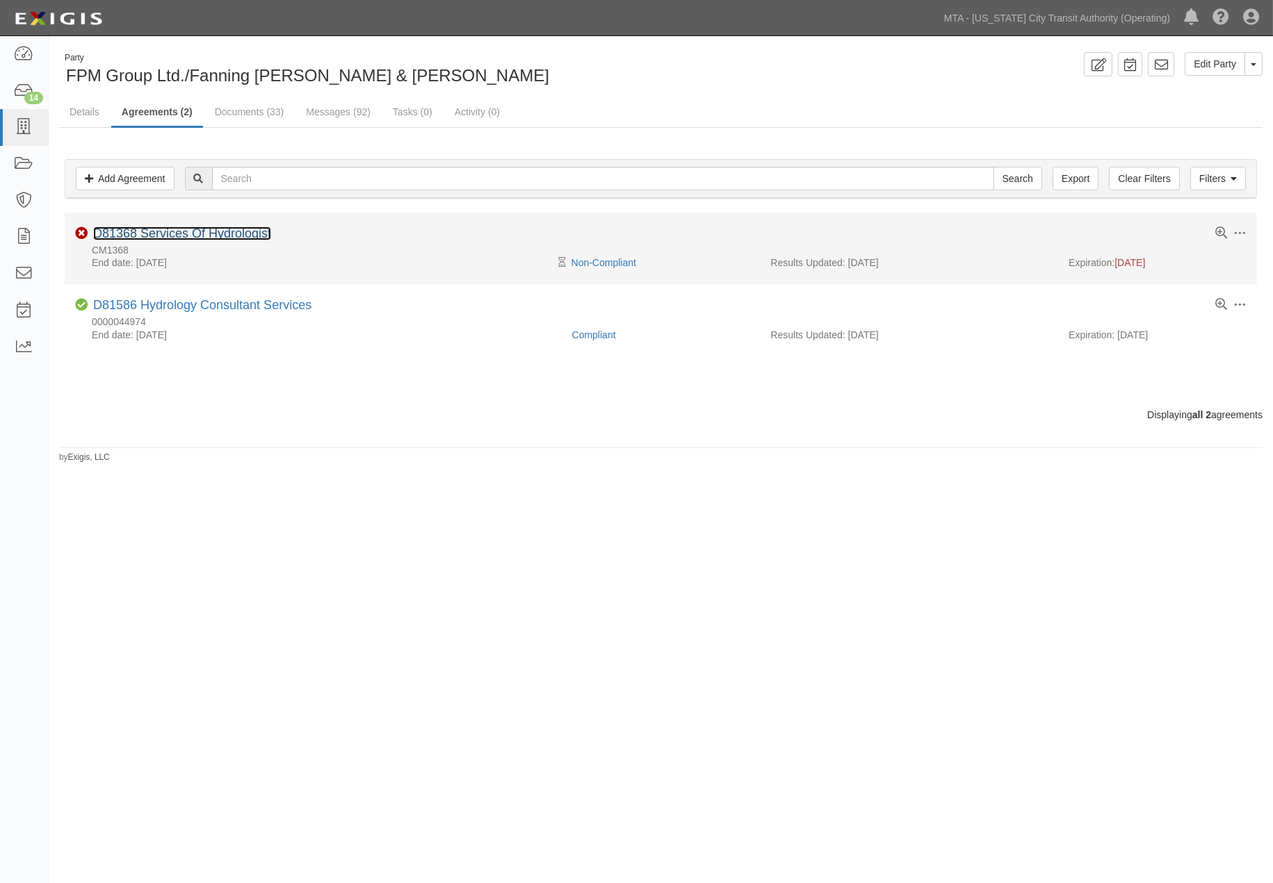
click at [189, 231] on link "D81368 Services Of Hydrologist" at bounding box center [182, 234] width 178 height 14
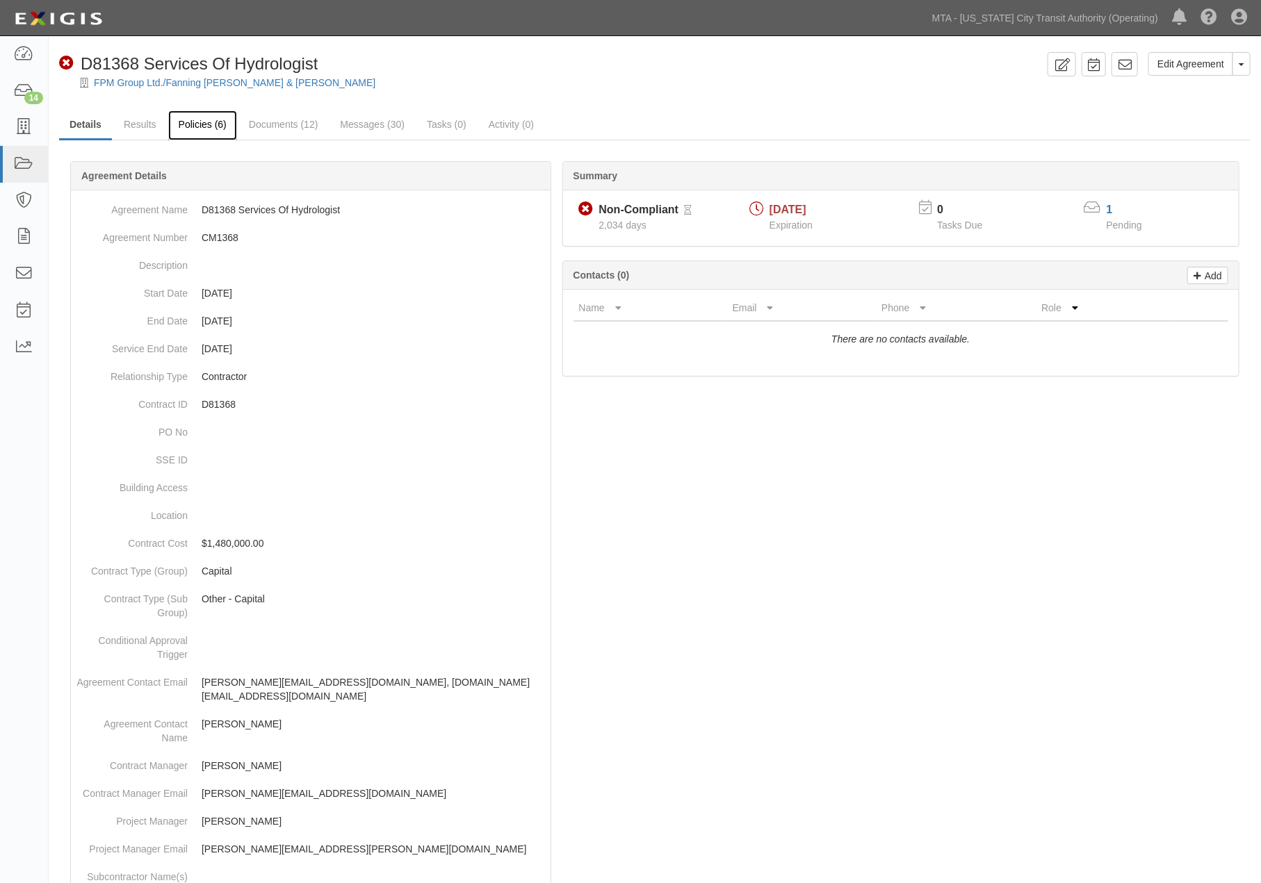
click at [204, 123] on link "Policies (6)" at bounding box center [202, 126] width 69 height 30
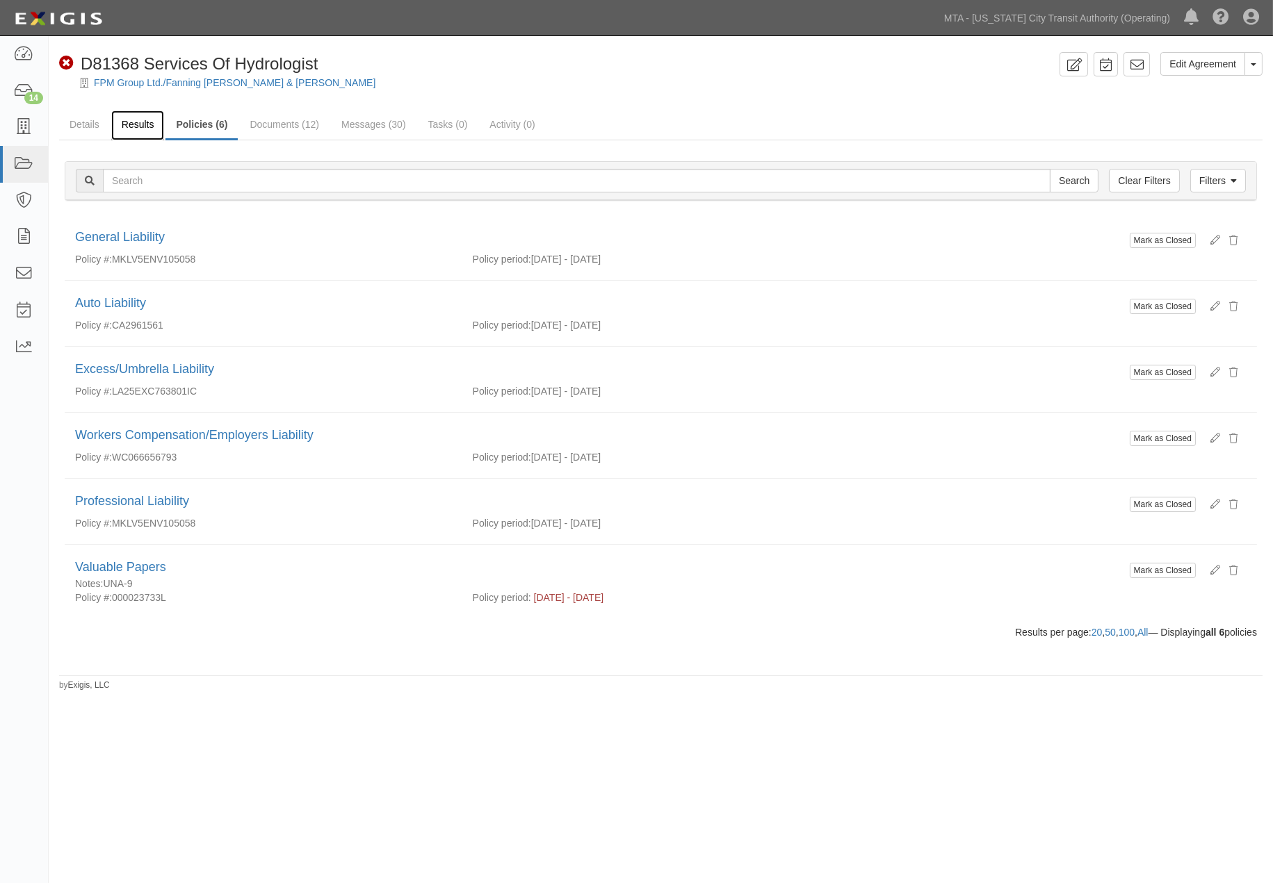
click at [141, 130] on link "Results" at bounding box center [138, 126] width 54 height 30
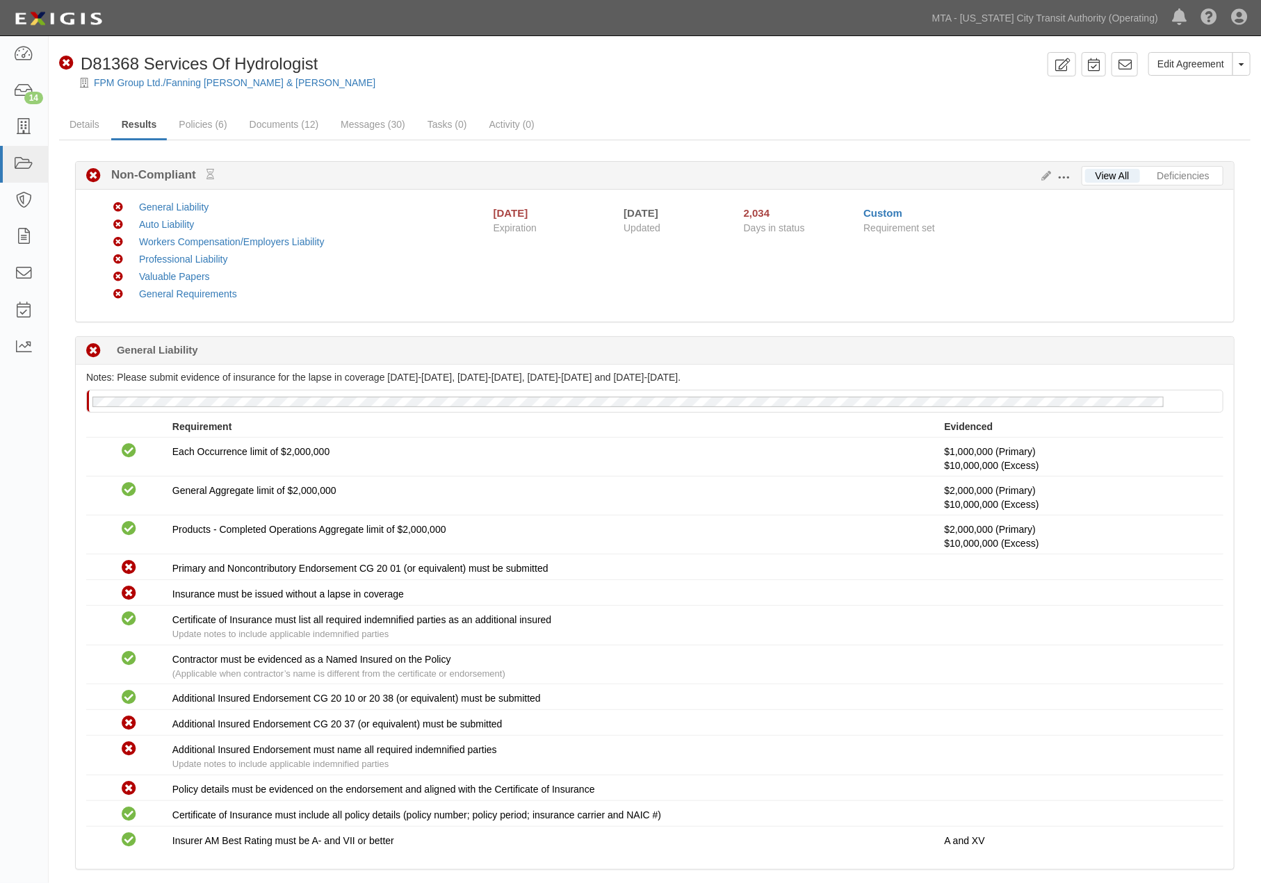
click at [541, 81] on div "FPM Group Ltd./Fanning [PERSON_NAME] & [PERSON_NAME]" at bounding box center [665, 83] width 1191 height 14
click at [259, 123] on link "Documents (12)" at bounding box center [284, 126] width 90 height 30
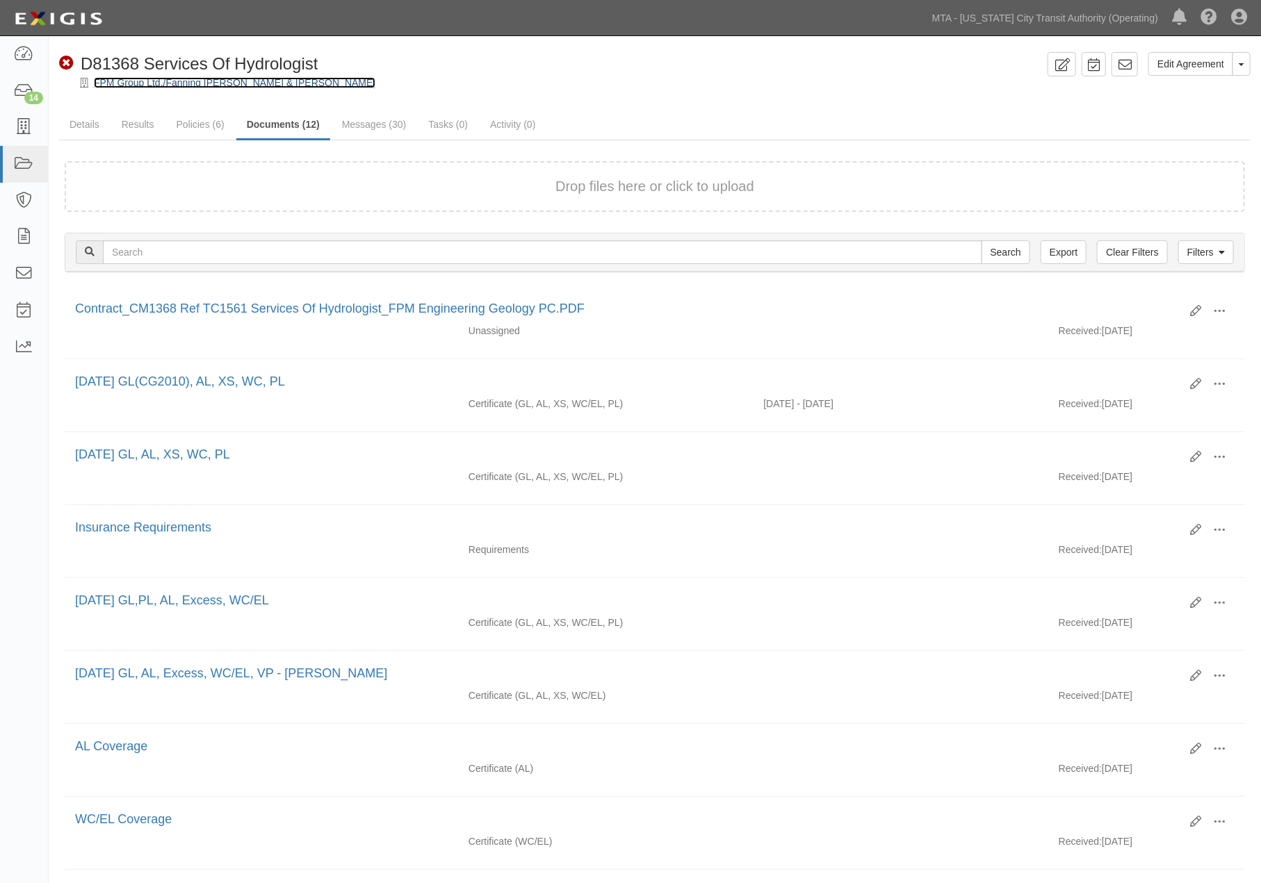
click at [115, 83] on link "FPM Group Ltd./Fanning [PERSON_NAME] & [PERSON_NAME]" at bounding box center [234, 82] width 281 height 11
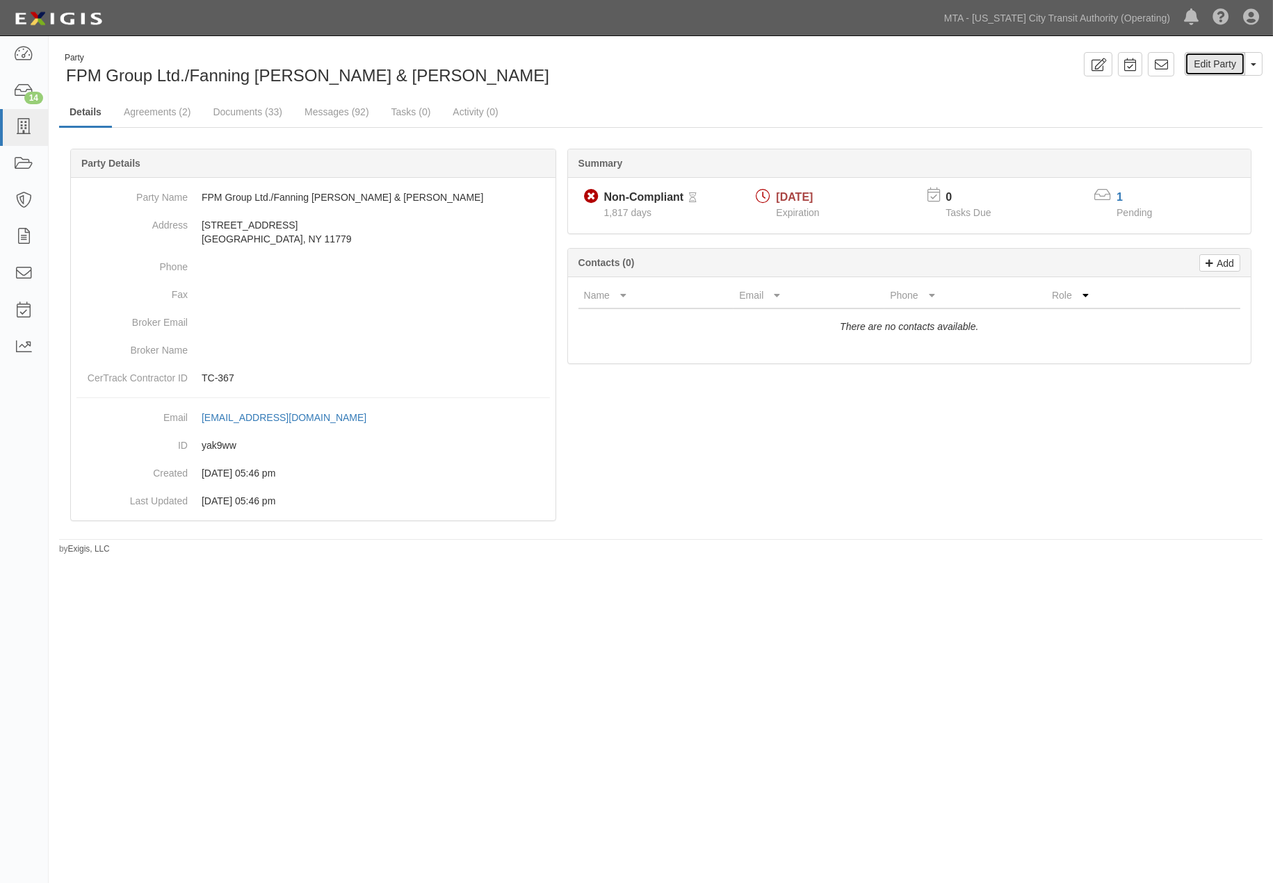
click at [1217, 64] on link "Edit Party" at bounding box center [1214, 64] width 60 height 24
click at [147, 114] on link "Agreements (2)" at bounding box center [157, 113] width 88 height 30
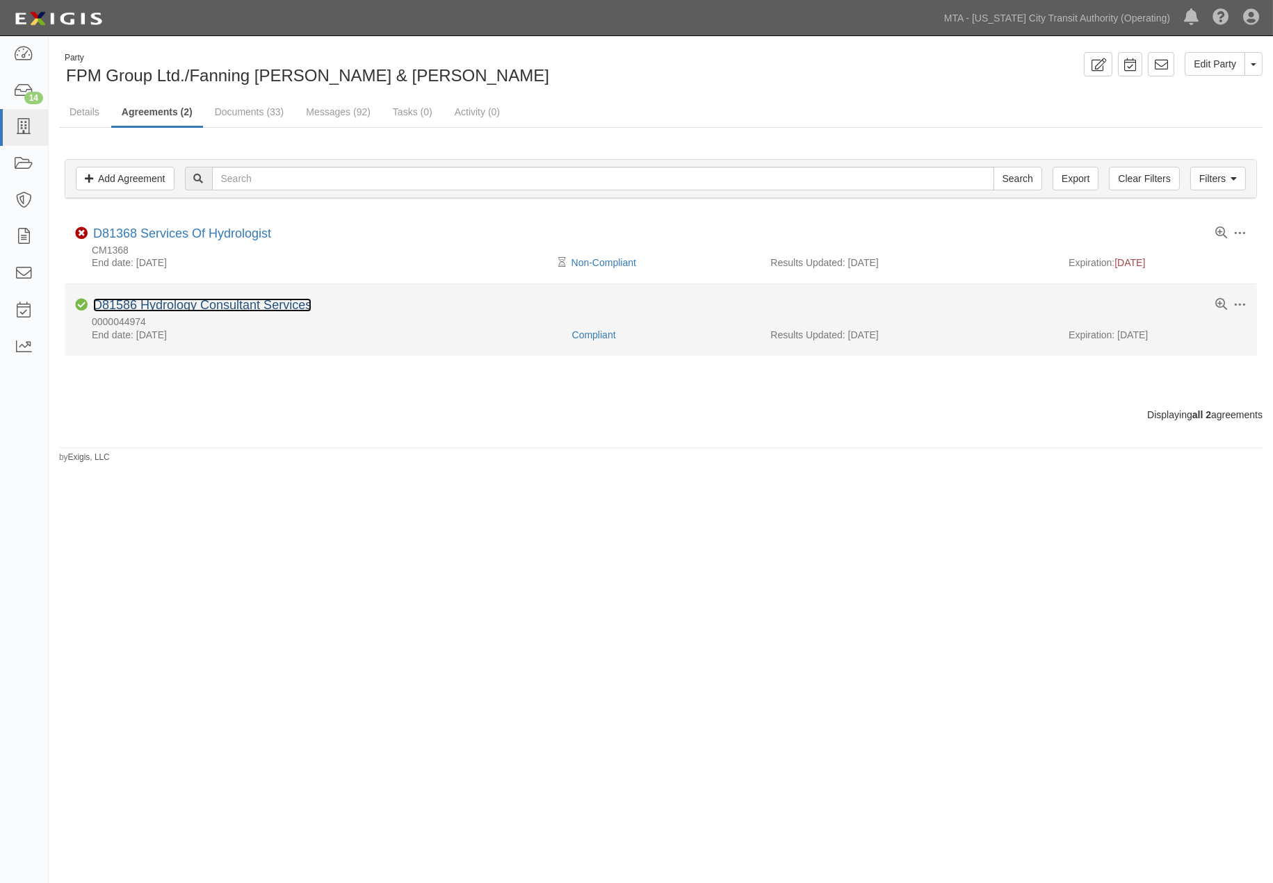
click at [191, 310] on link "D81586 Hydrology Consultant Services" at bounding box center [202, 305] width 218 height 14
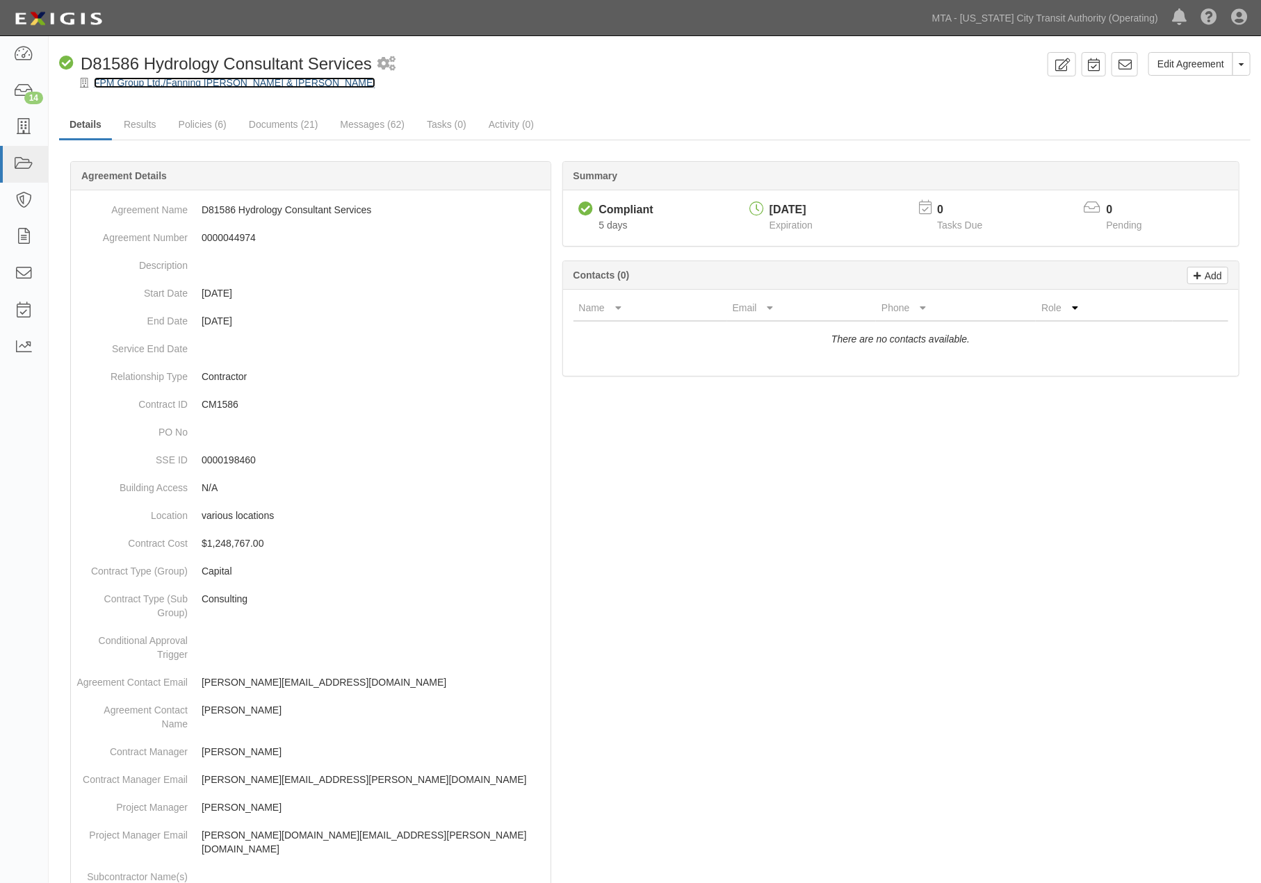
click at [128, 87] on link "FPM Group Ltd./Fanning [PERSON_NAME] & [PERSON_NAME]" at bounding box center [234, 82] width 281 height 11
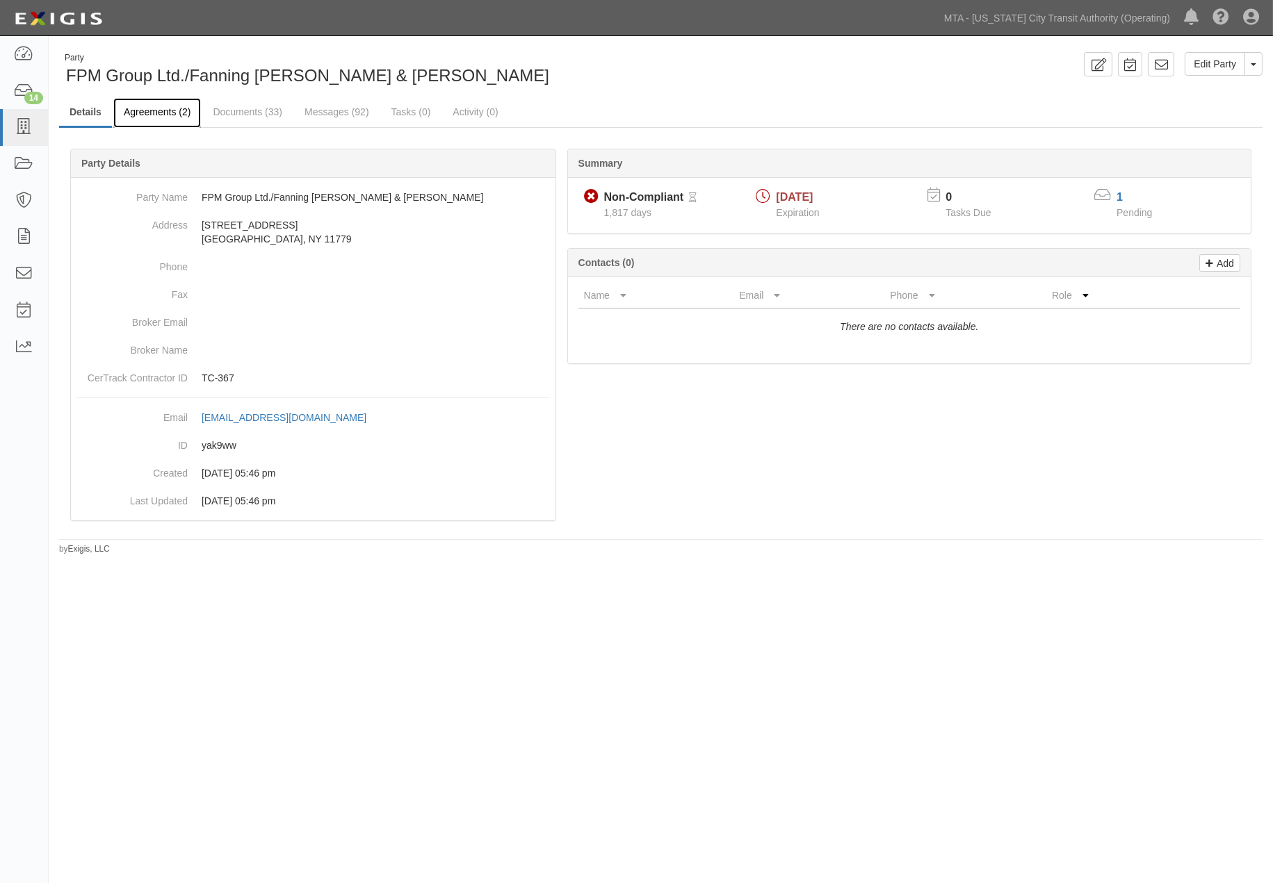
click at [140, 114] on link "Agreements (2)" at bounding box center [157, 113] width 88 height 30
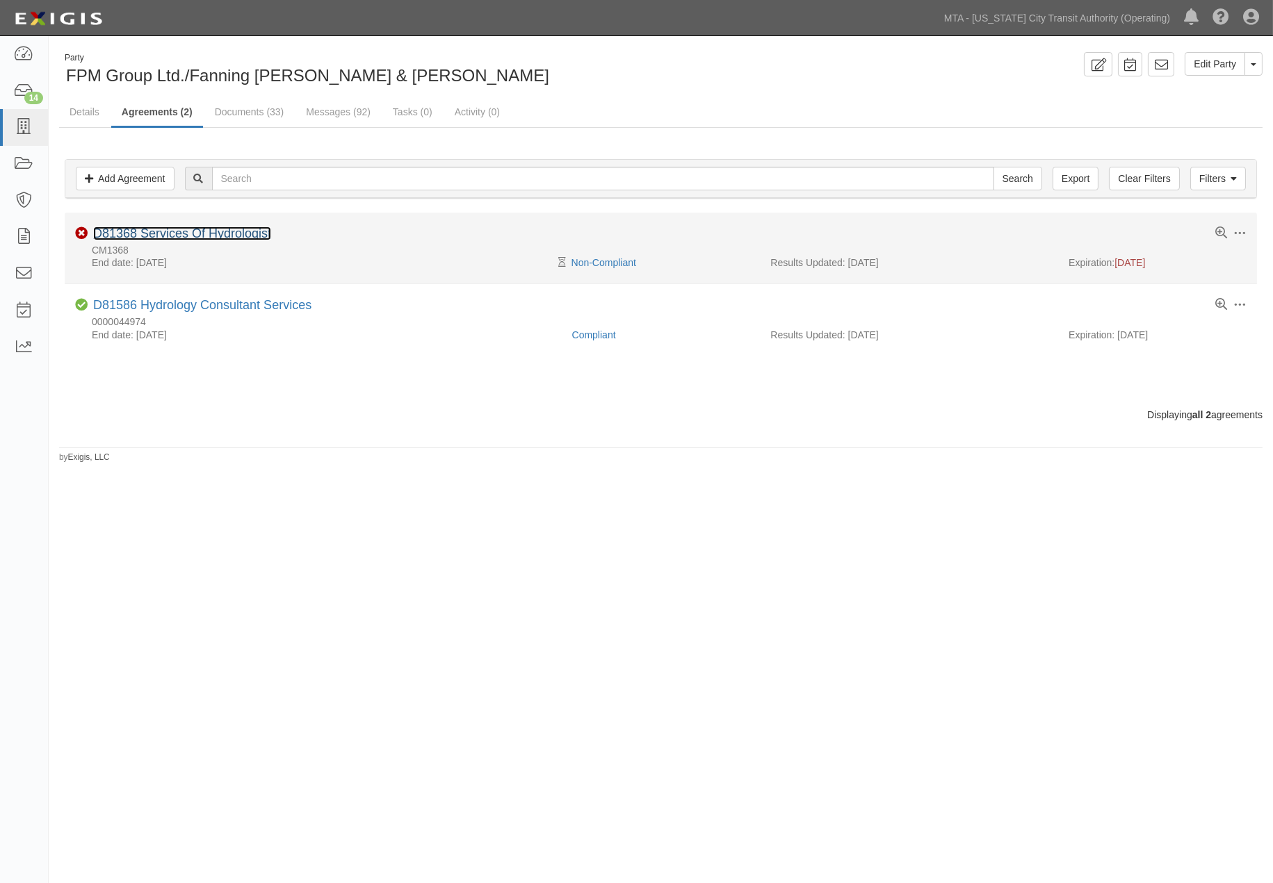
click at [209, 238] on link "D81368 Services Of Hydrologist" at bounding box center [182, 234] width 178 height 14
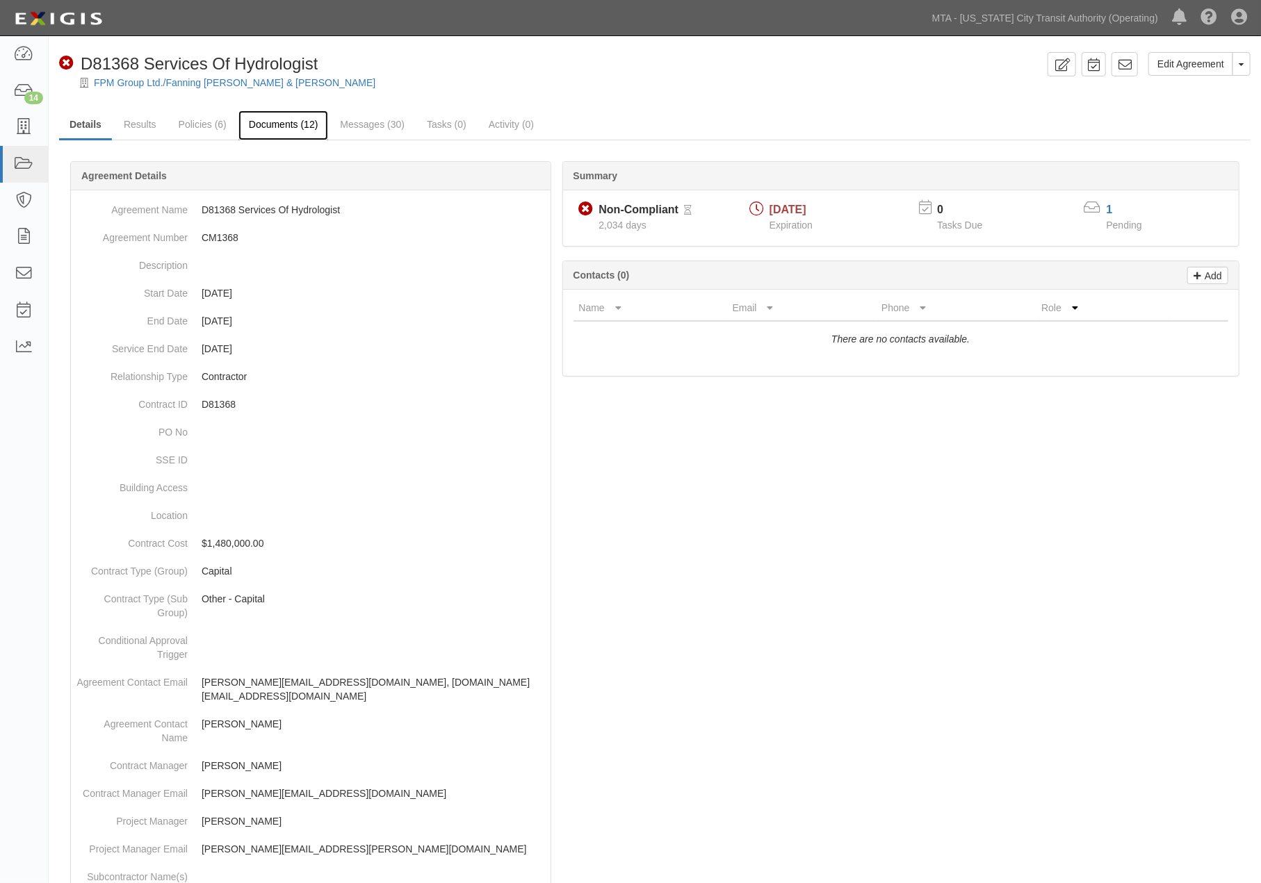
click at [275, 123] on link "Documents (12)" at bounding box center [283, 126] width 90 height 30
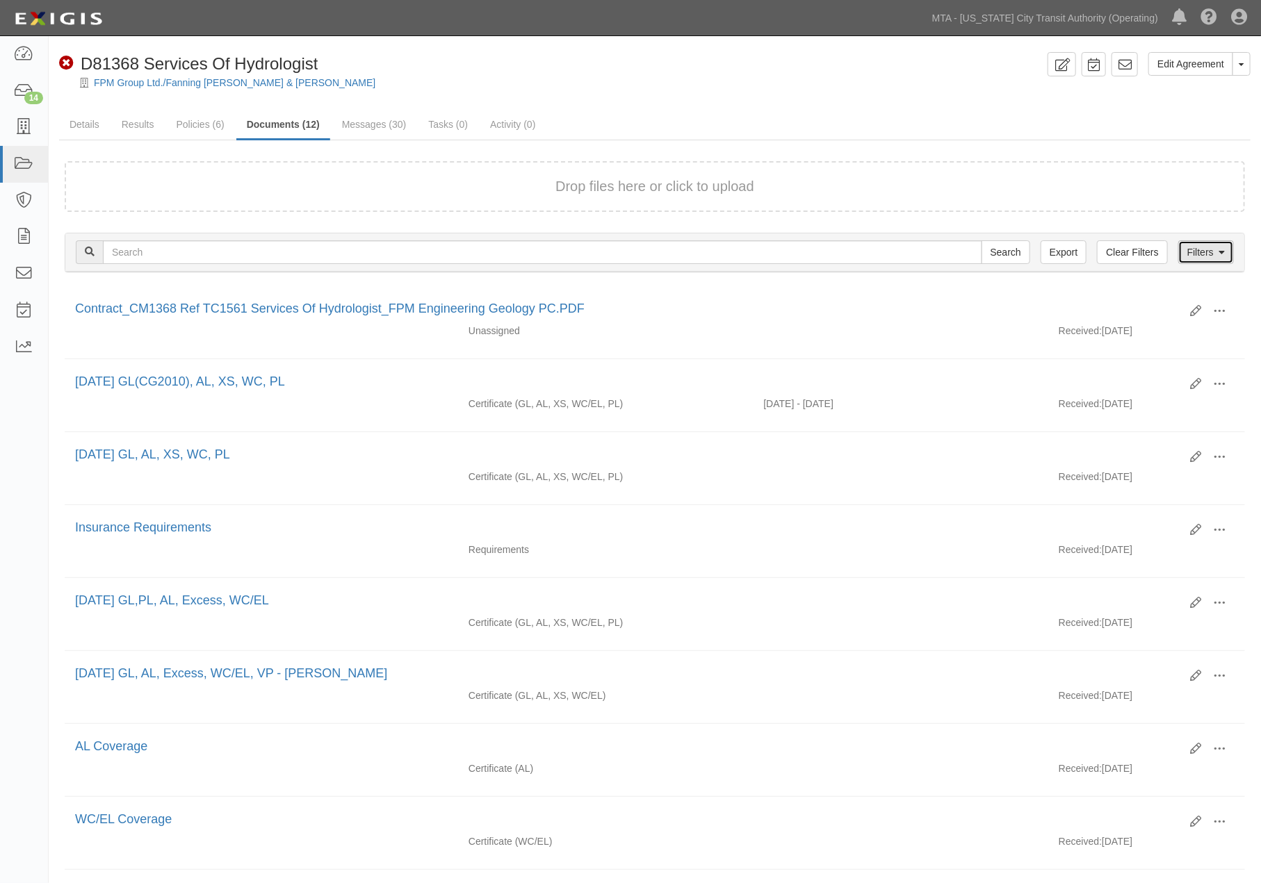
click at [1198, 252] on link "Filters" at bounding box center [1206, 252] width 56 height 24
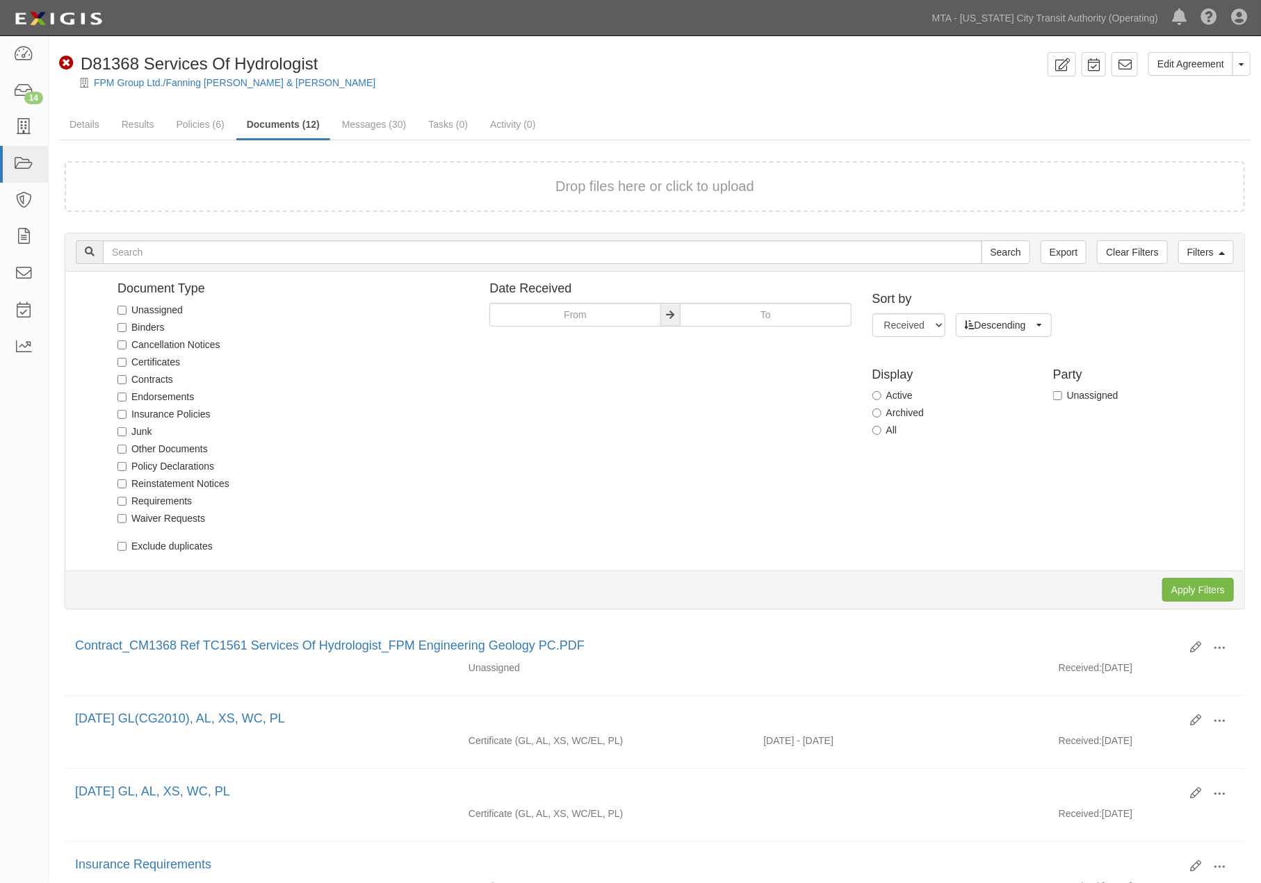
click at [151, 360] on label "Certificates" at bounding box center [148, 362] width 63 height 14
click at [127, 360] on input "Certificates" at bounding box center [121, 362] width 9 height 9
checkbox input "true"
click at [1205, 591] on input "Apply Filters" at bounding box center [1198, 590] width 72 height 24
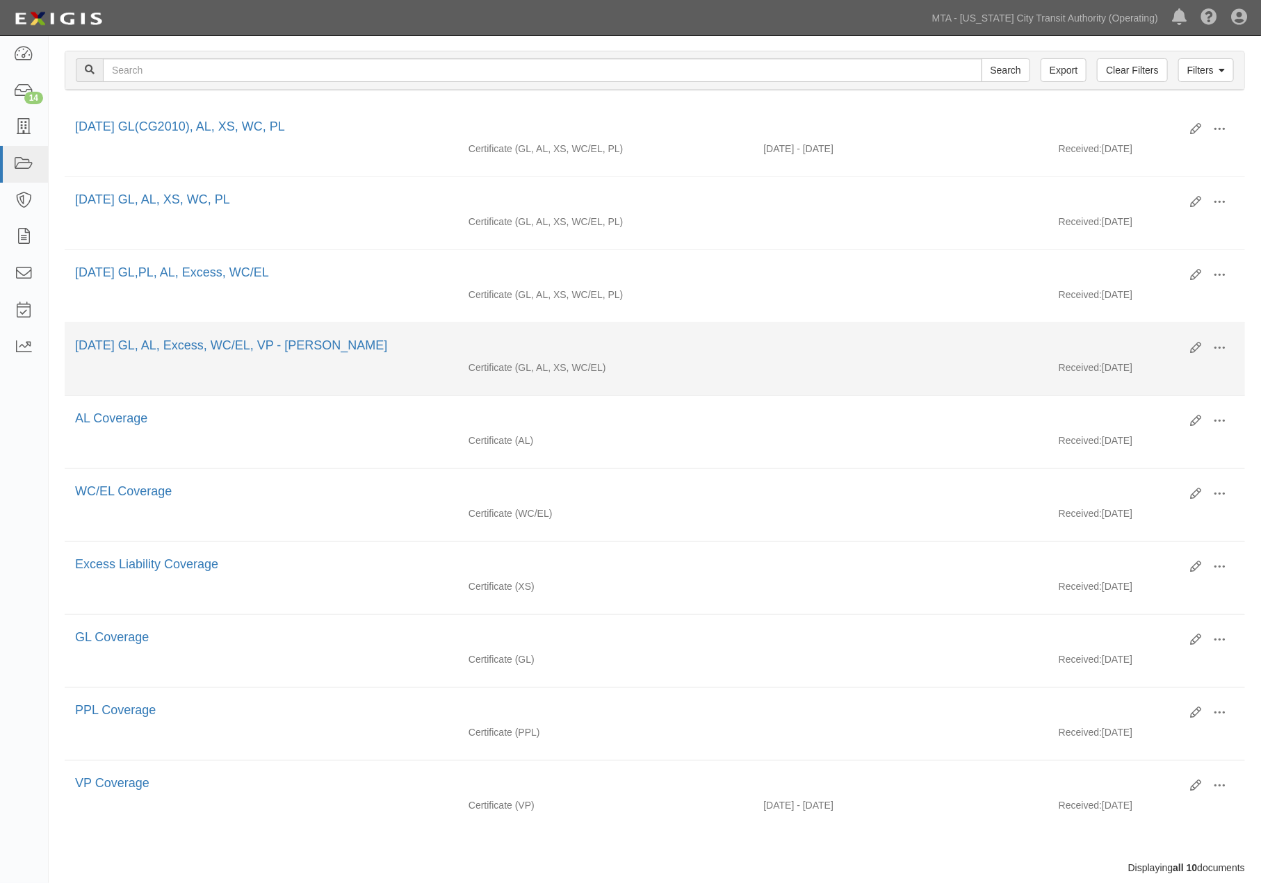
scroll to position [154, 0]
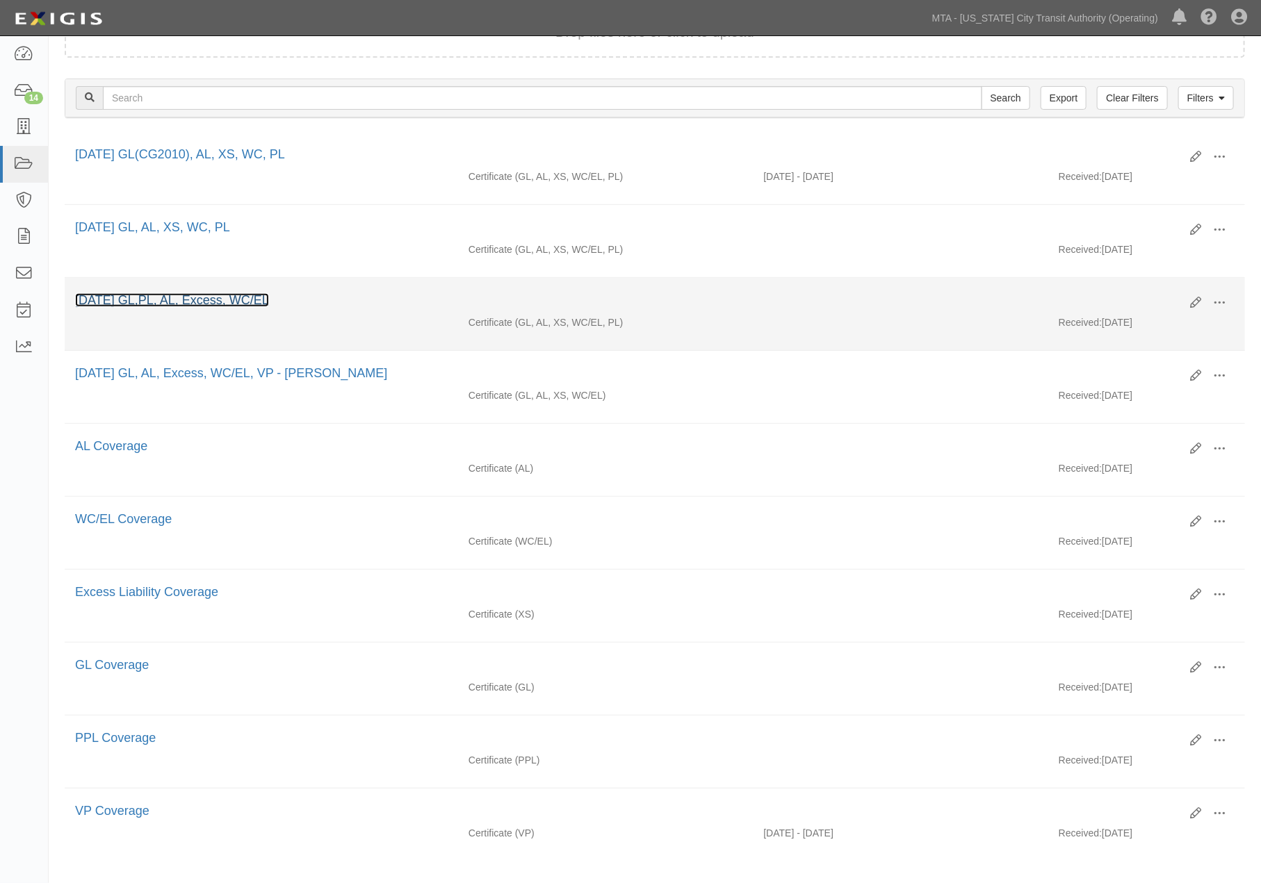
click at [238, 302] on link "[DATE] GL,PL, AL, Excess, WC/EL" at bounding box center [172, 300] width 194 height 14
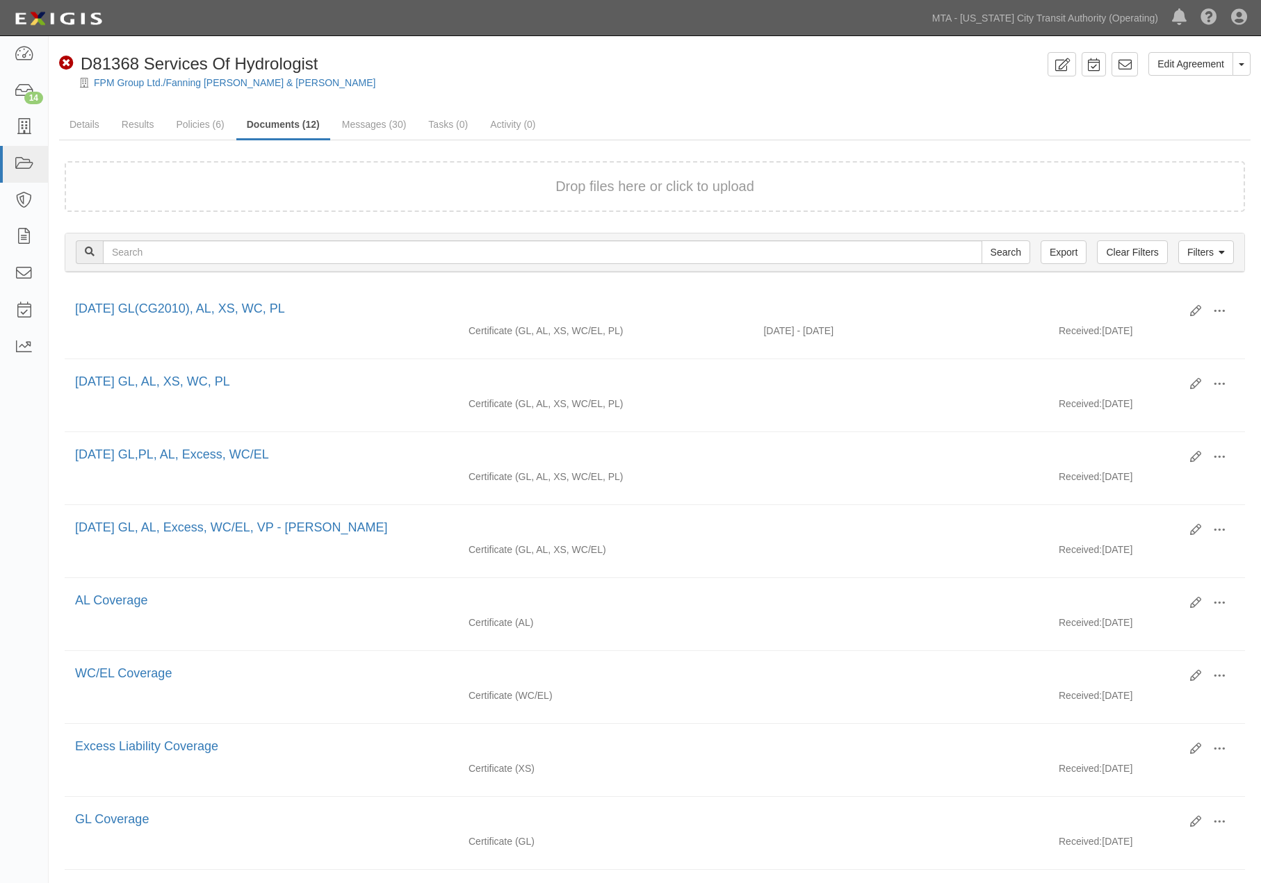
scroll to position [154, 0]
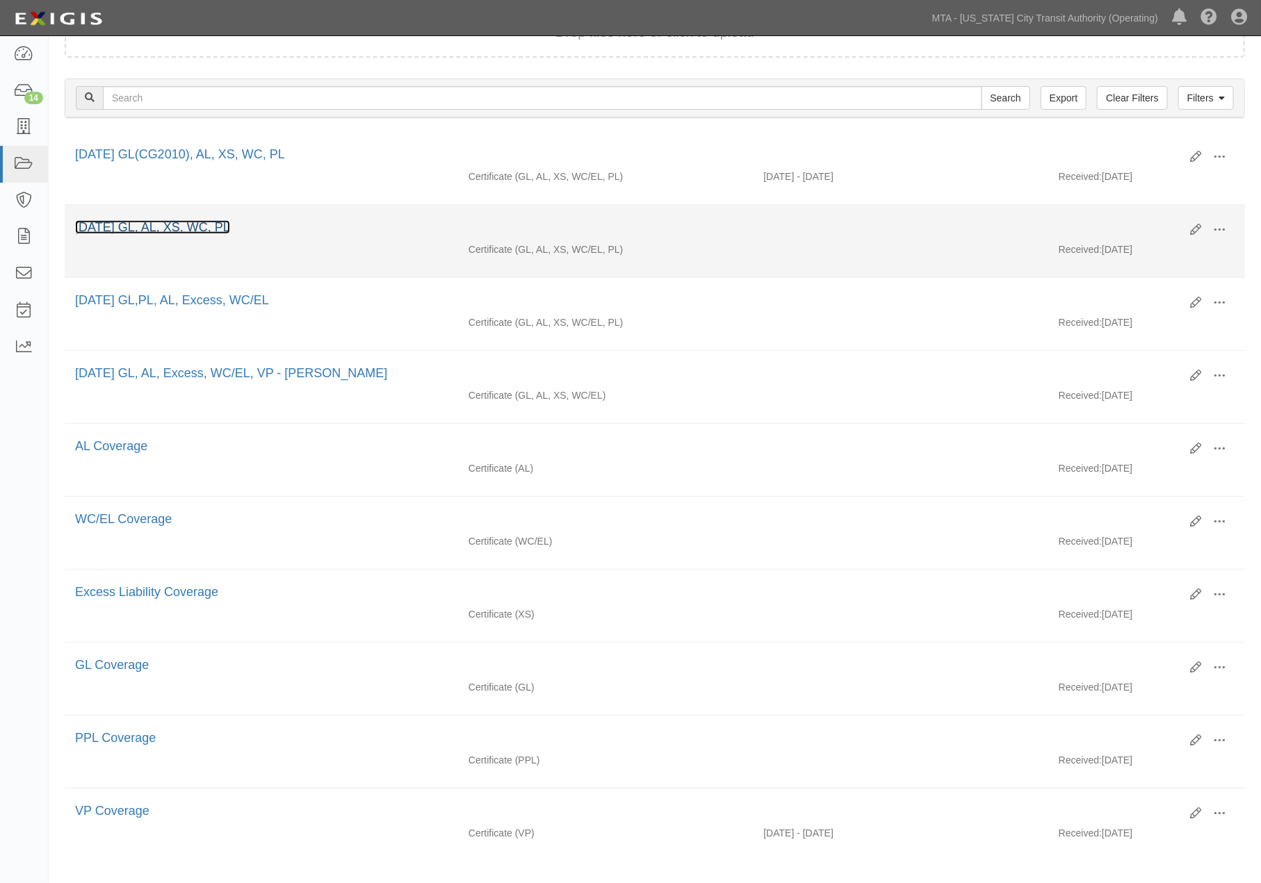
click at [138, 227] on link "3.1.23 GL, AL, XS, WC, PL" at bounding box center [152, 227] width 155 height 14
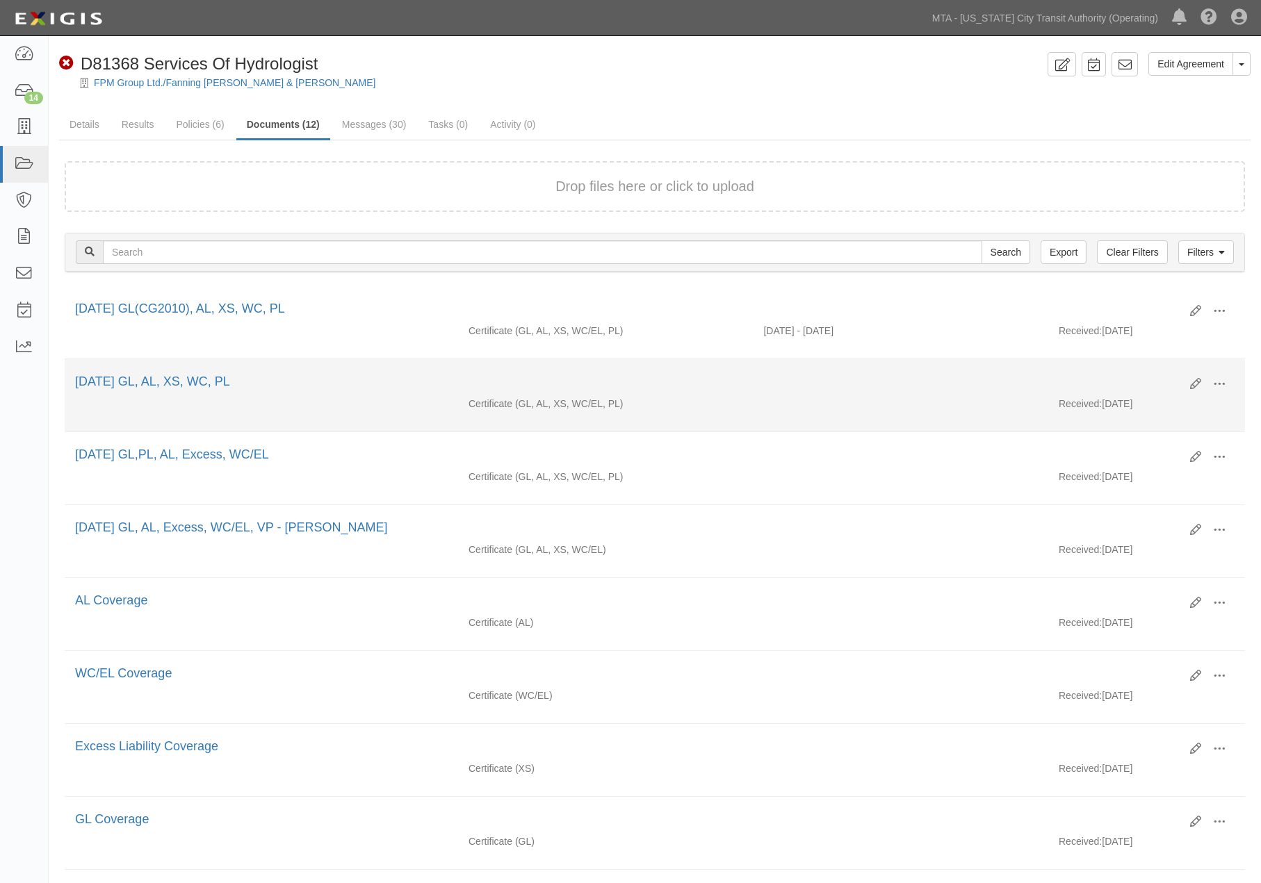
scroll to position [154, 0]
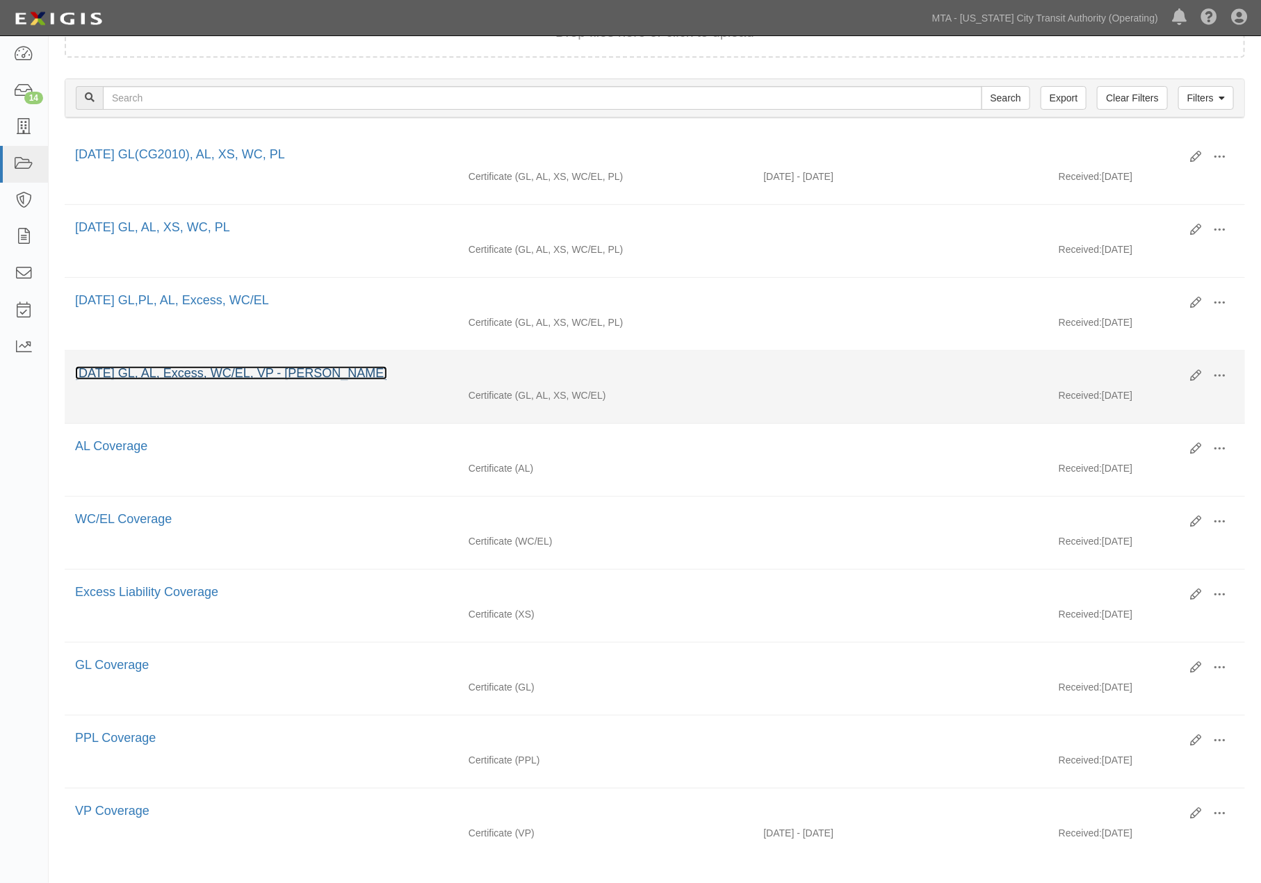
click at [174, 380] on link "[DATE] GL, AL, Excess, WC/EL, VP - [PERSON_NAME]" at bounding box center [231, 373] width 312 height 14
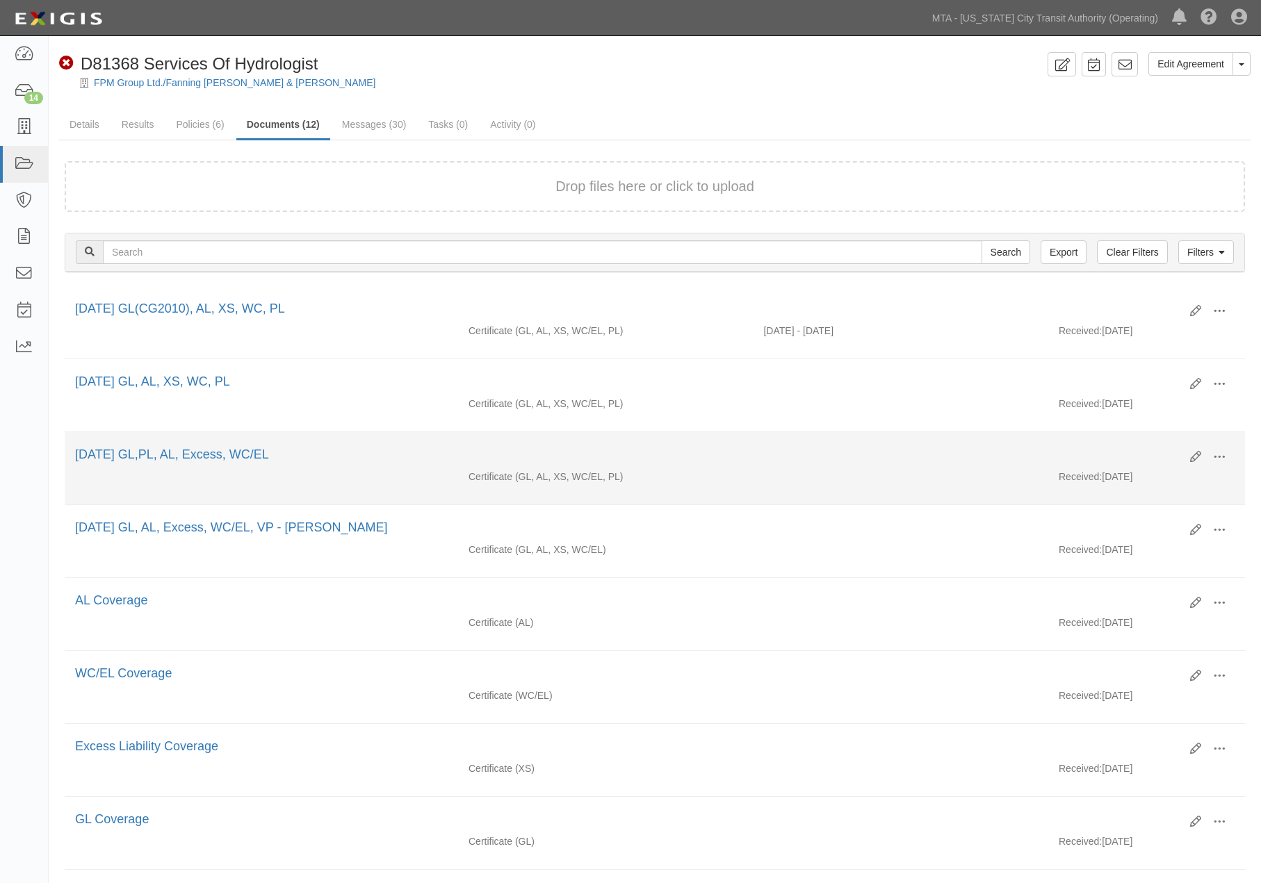
scroll to position [154, 0]
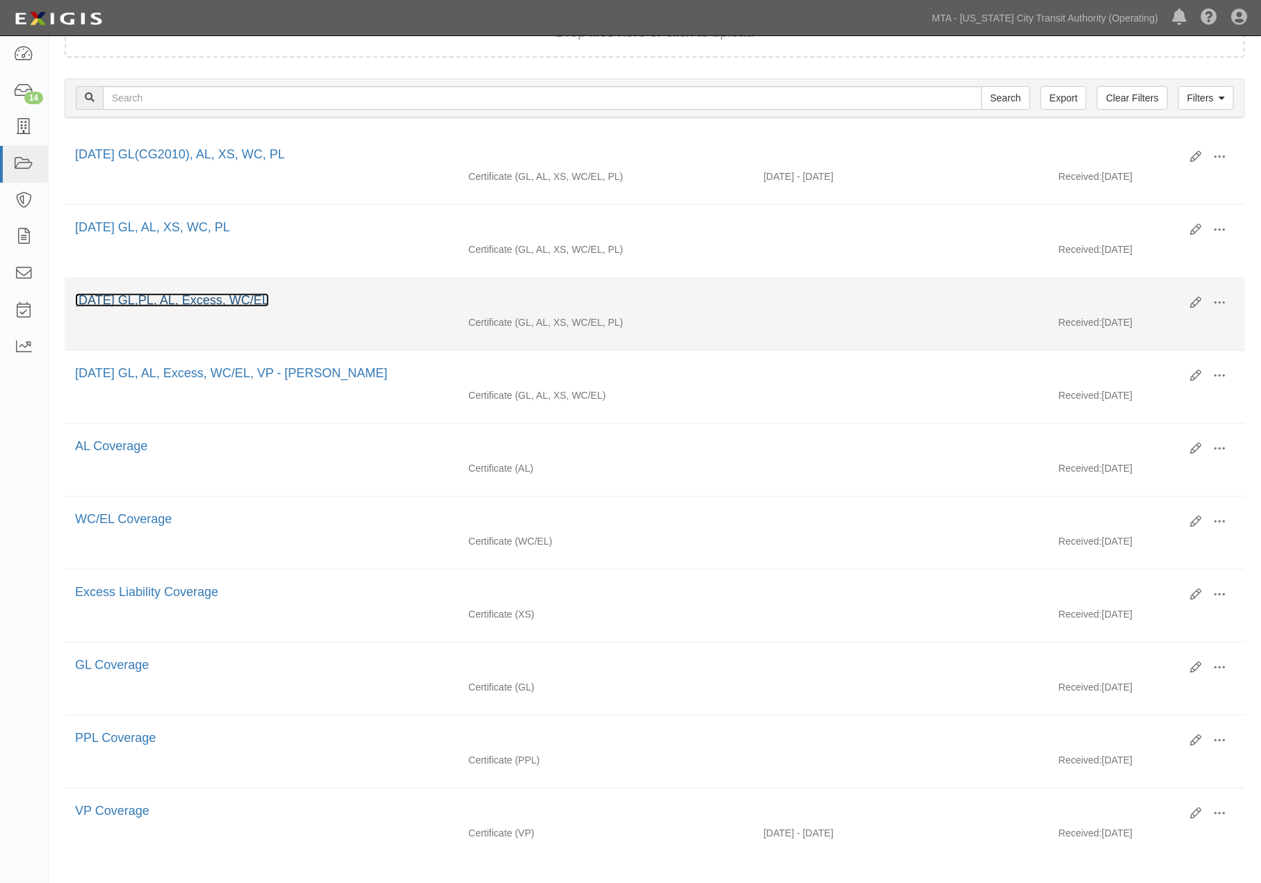
click at [220, 302] on link "[DATE] GL,PL, AL, Excess, WC/EL" at bounding box center [172, 300] width 194 height 14
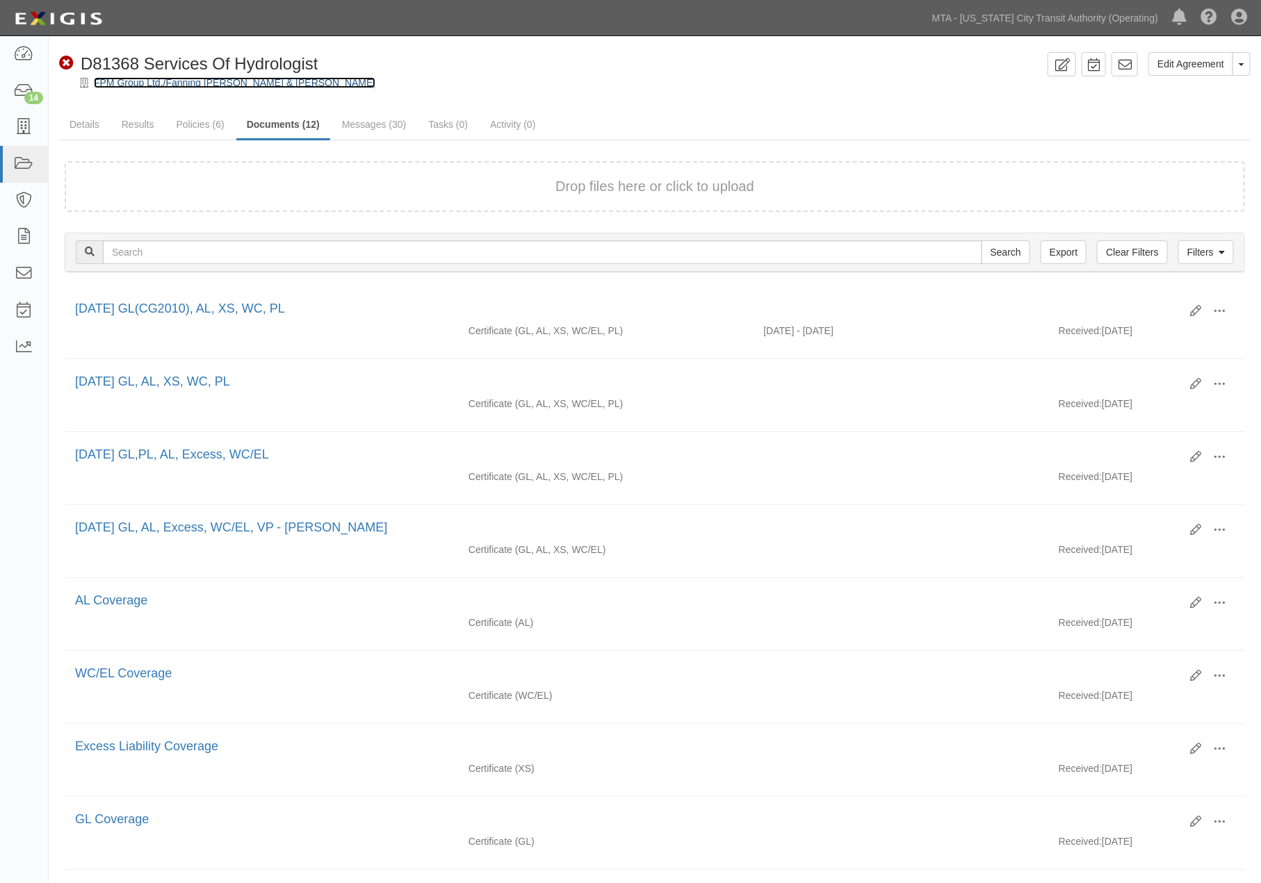
click at [177, 84] on link "FPM Group Ltd./Fanning [PERSON_NAME] & [PERSON_NAME]" at bounding box center [234, 82] width 281 height 11
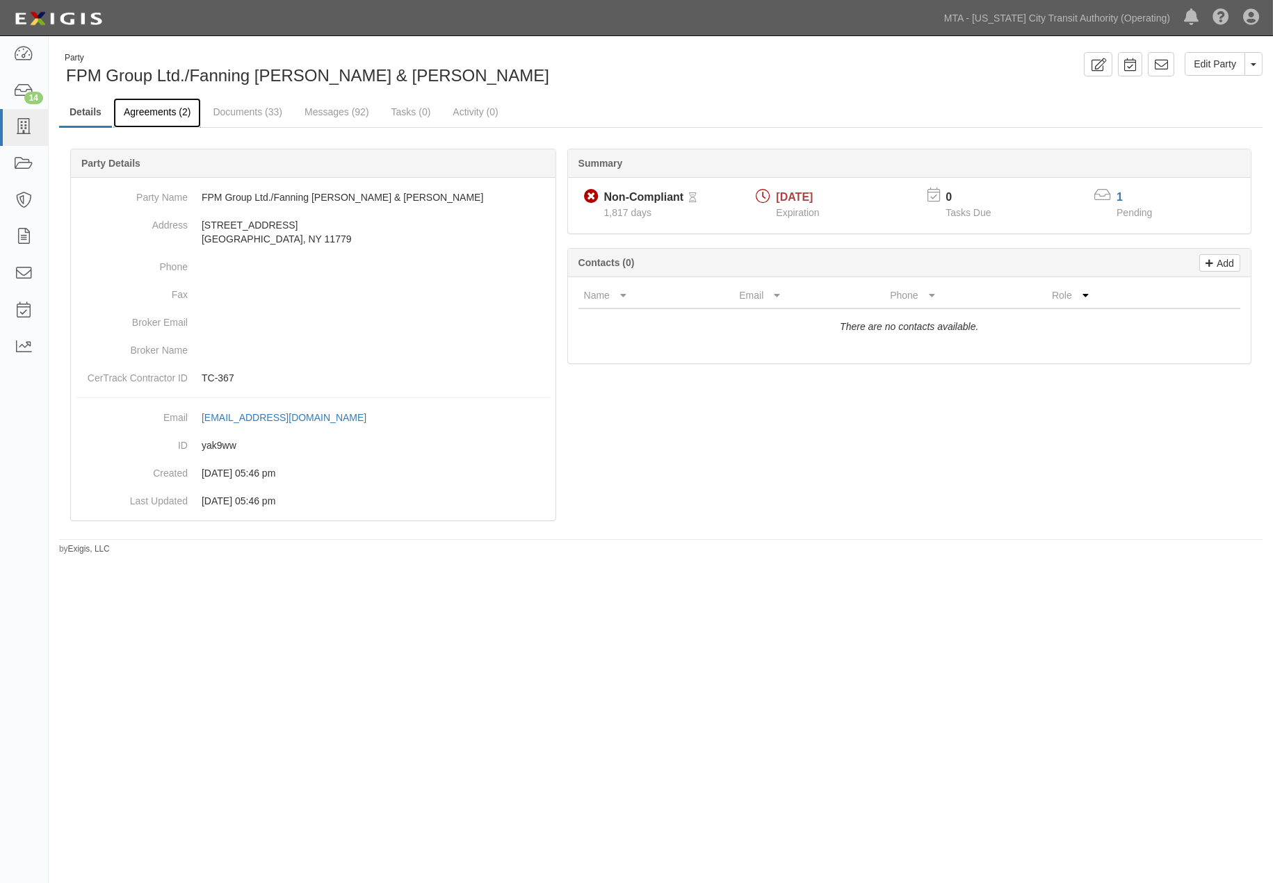
click at [172, 113] on link "Agreements (2)" at bounding box center [157, 113] width 88 height 30
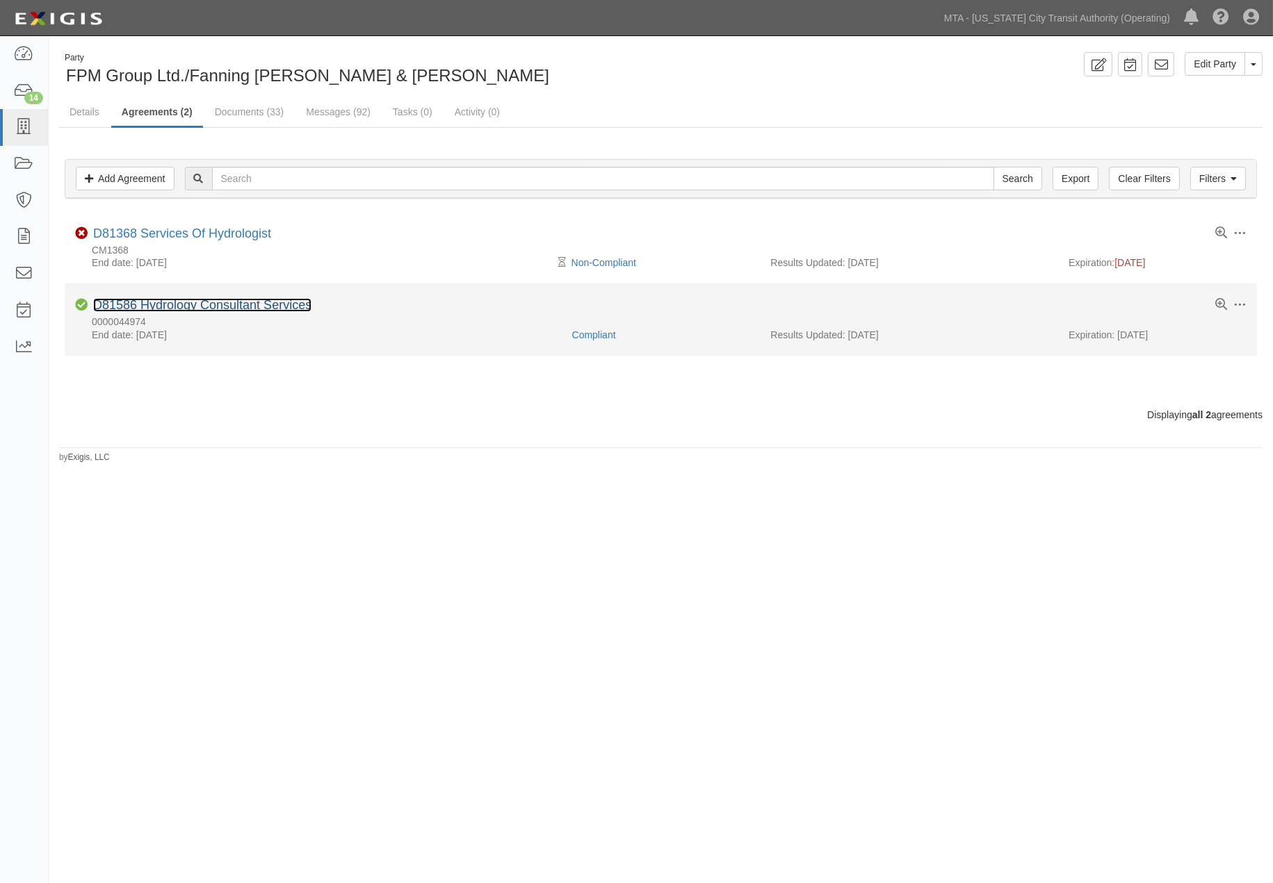
click at [172, 309] on link "D81586 Hydrology Consultant Services" at bounding box center [202, 305] width 218 height 14
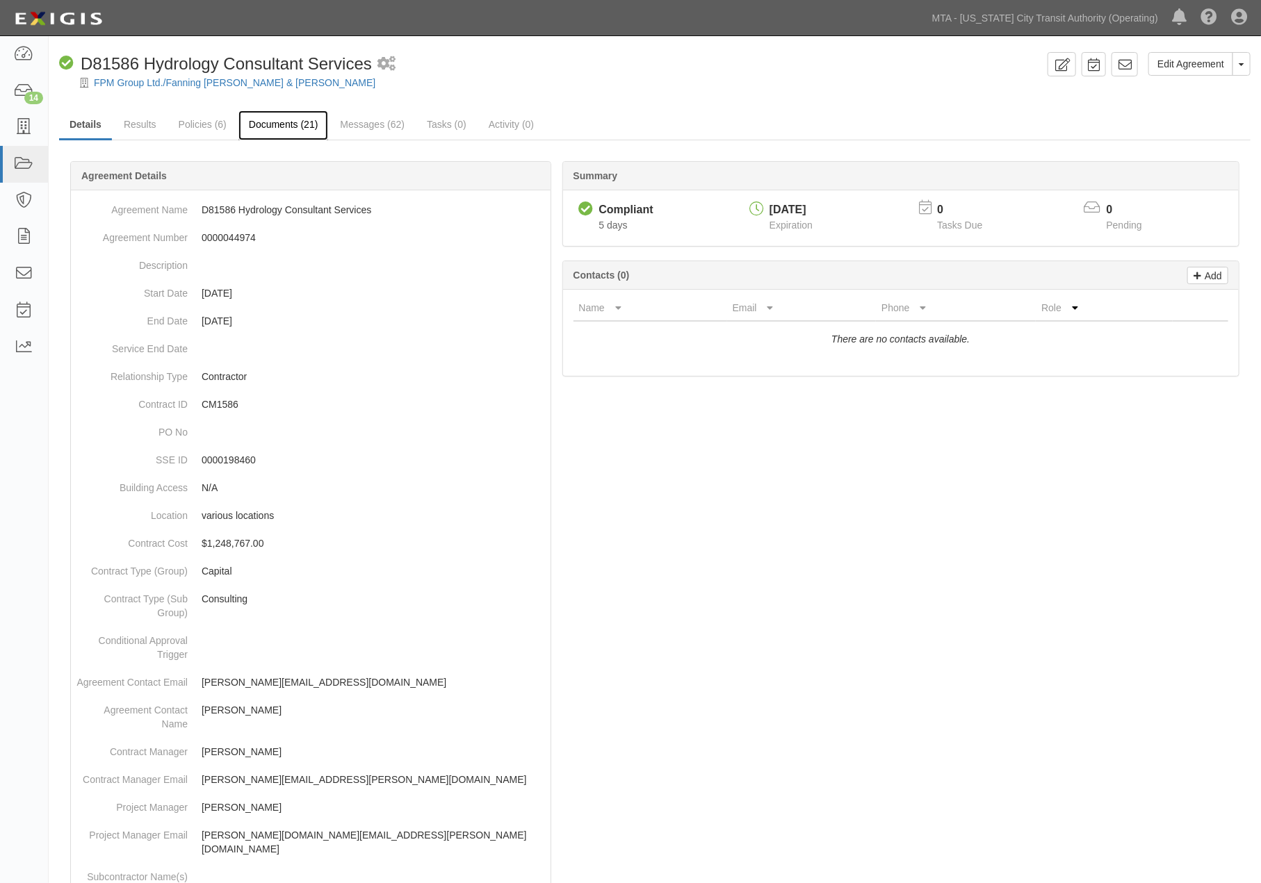
click at [263, 118] on link "Documents (21)" at bounding box center [283, 126] width 90 height 30
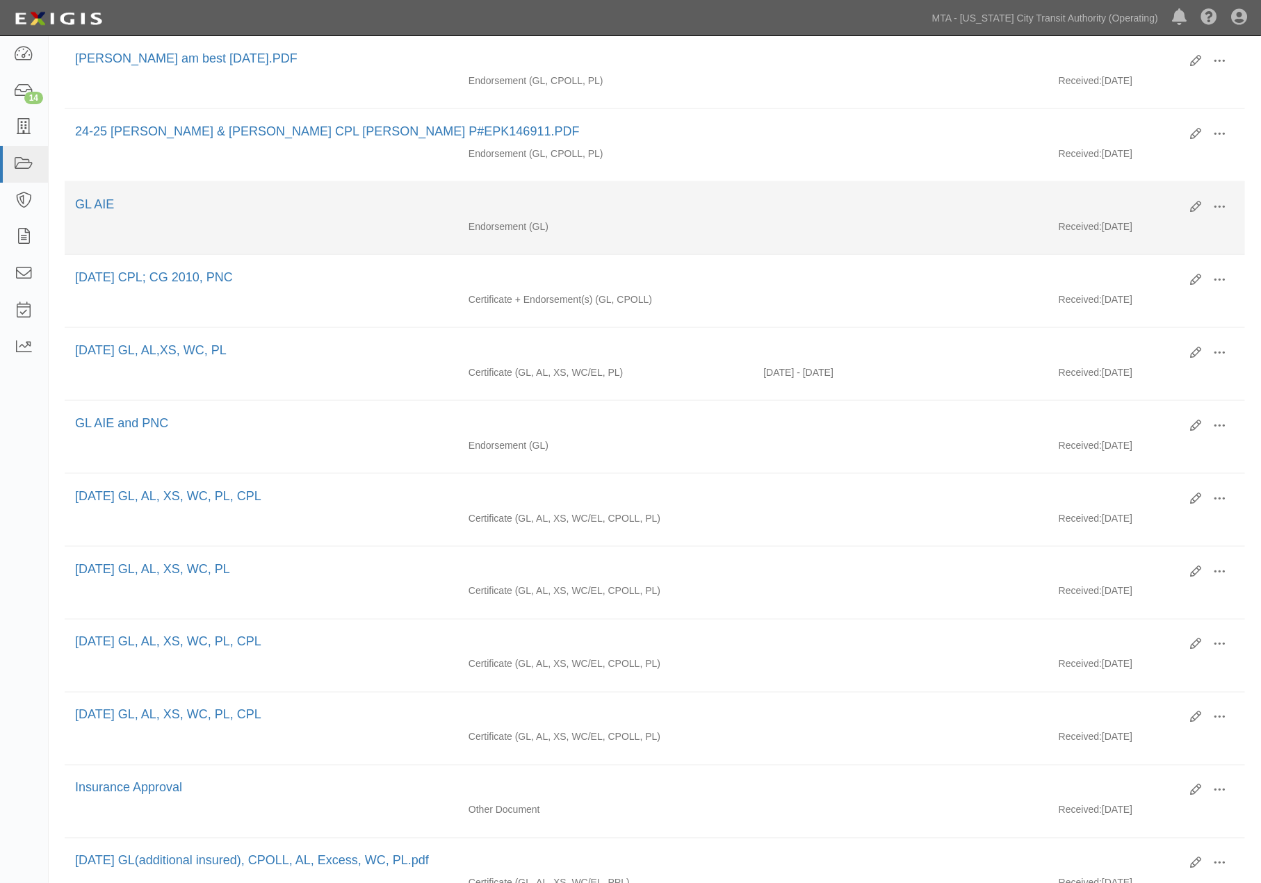
scroll to position [927, 0]
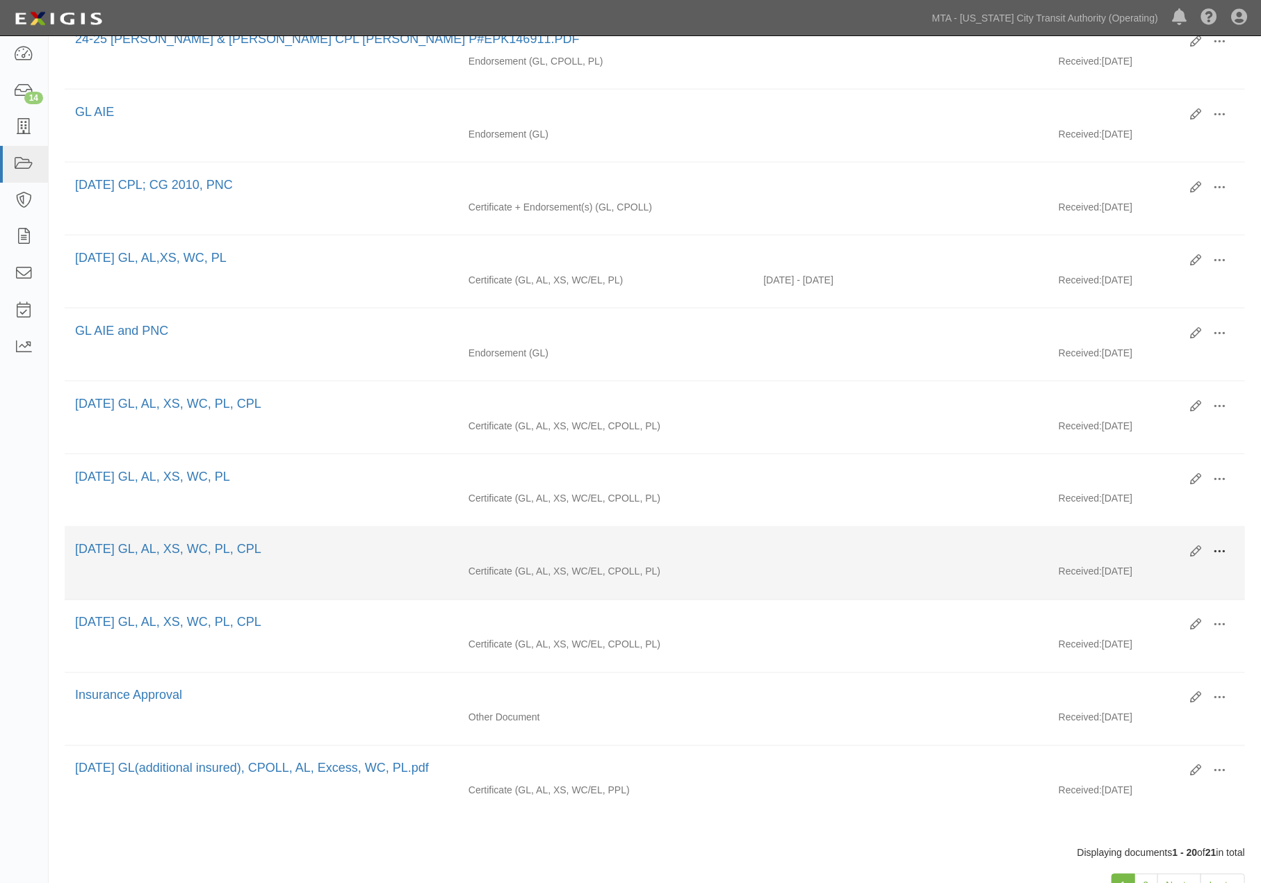
click at [1221, 559] on span at bounding box center [1219, 552] width 13 height 13
click at [1132, 585] on link "View" at bounding box center [1152, 572] width 110 height 25
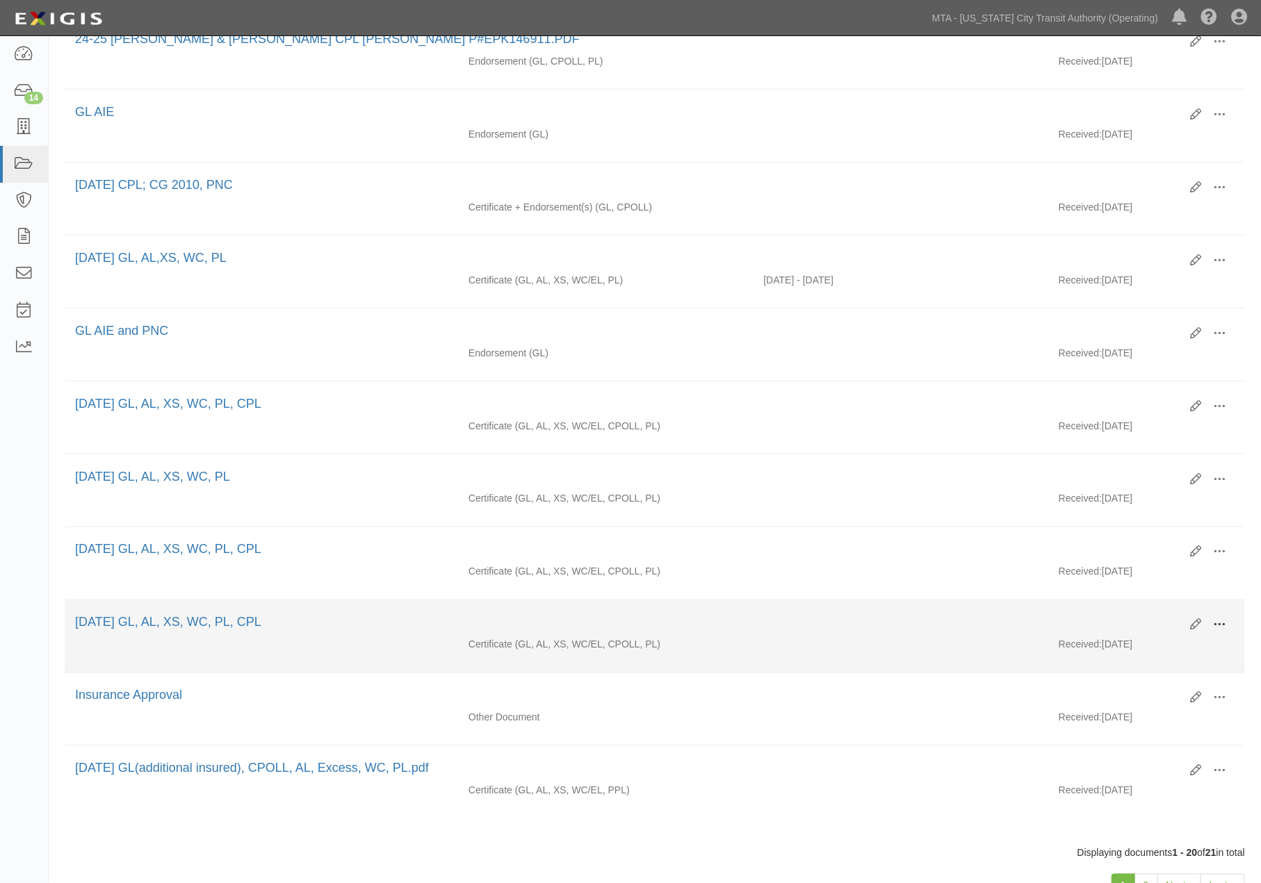
click at [1226, 638] on button at bounding box center [1219, 626] width 31 height 24
click at [1121, 658] on link "View" at bounding box center [1152, 645] width 110 height 25
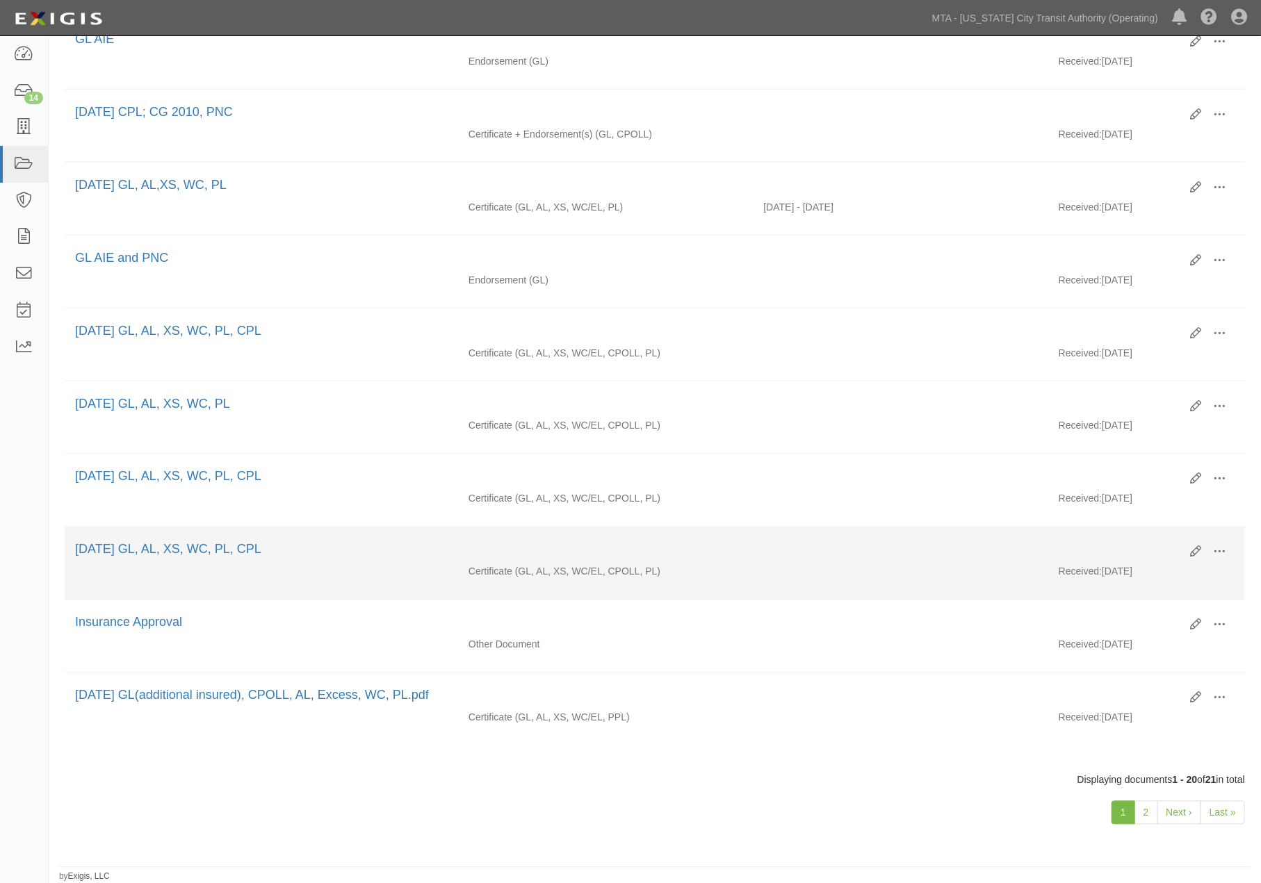
scroll to position [1034, 0]
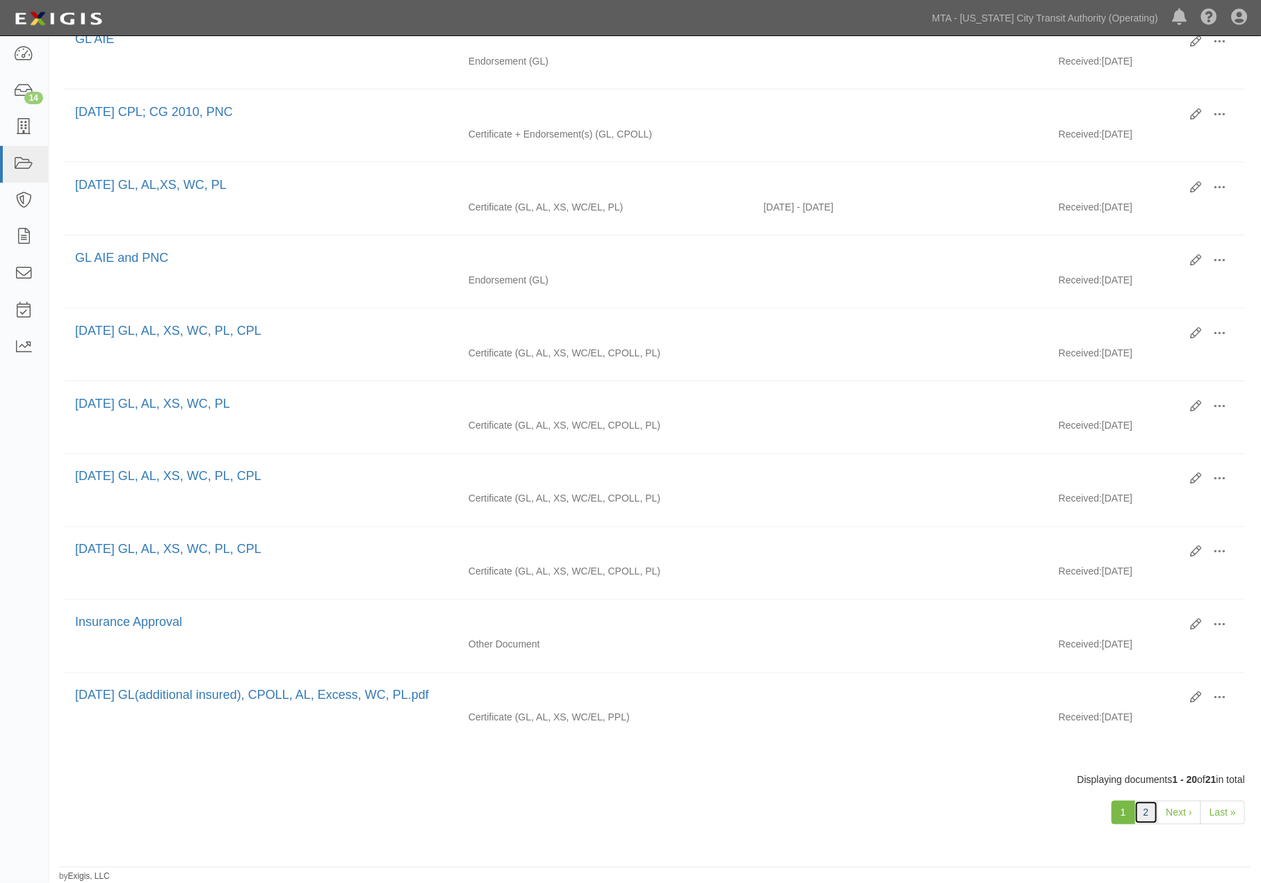
click at [1150, 810] on link "2" at bounding box center [1146, 813] width 24 height 24
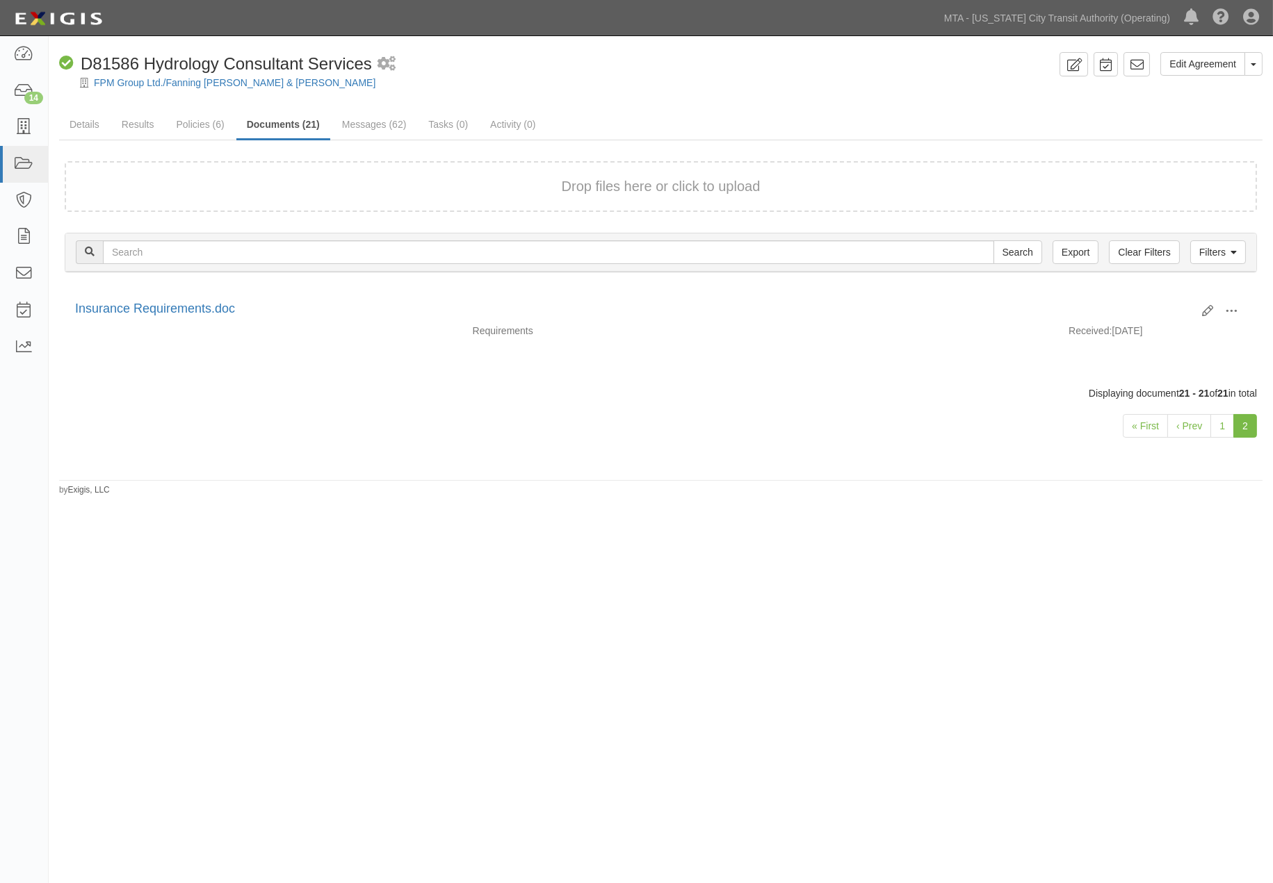
click at [439, 83] on div "FPM Group Ltd./Fanning [PERSON_NAME] & [PERSON_NAME]" at bounding box center [671, 83] width 1203 height 14
click at [161, 83] on link "FPM Group Ltd./Fanning [PERSON_NAME] & [PERSON_NAME]" at bounding box center [234, 82] width 281 height 11
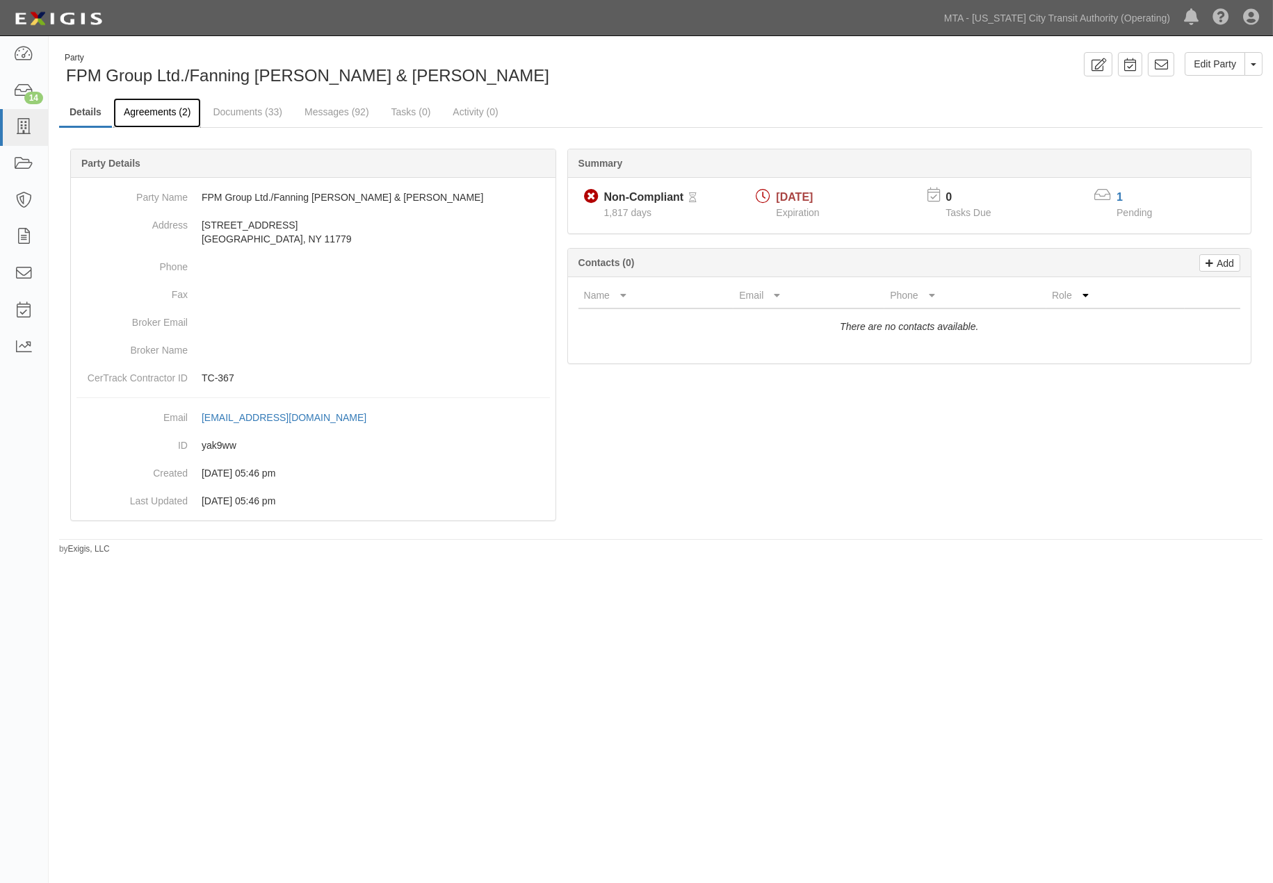
click at [168, 106] on link "Agreements (2)" at bounding box center [157, 113] width 88 height 30
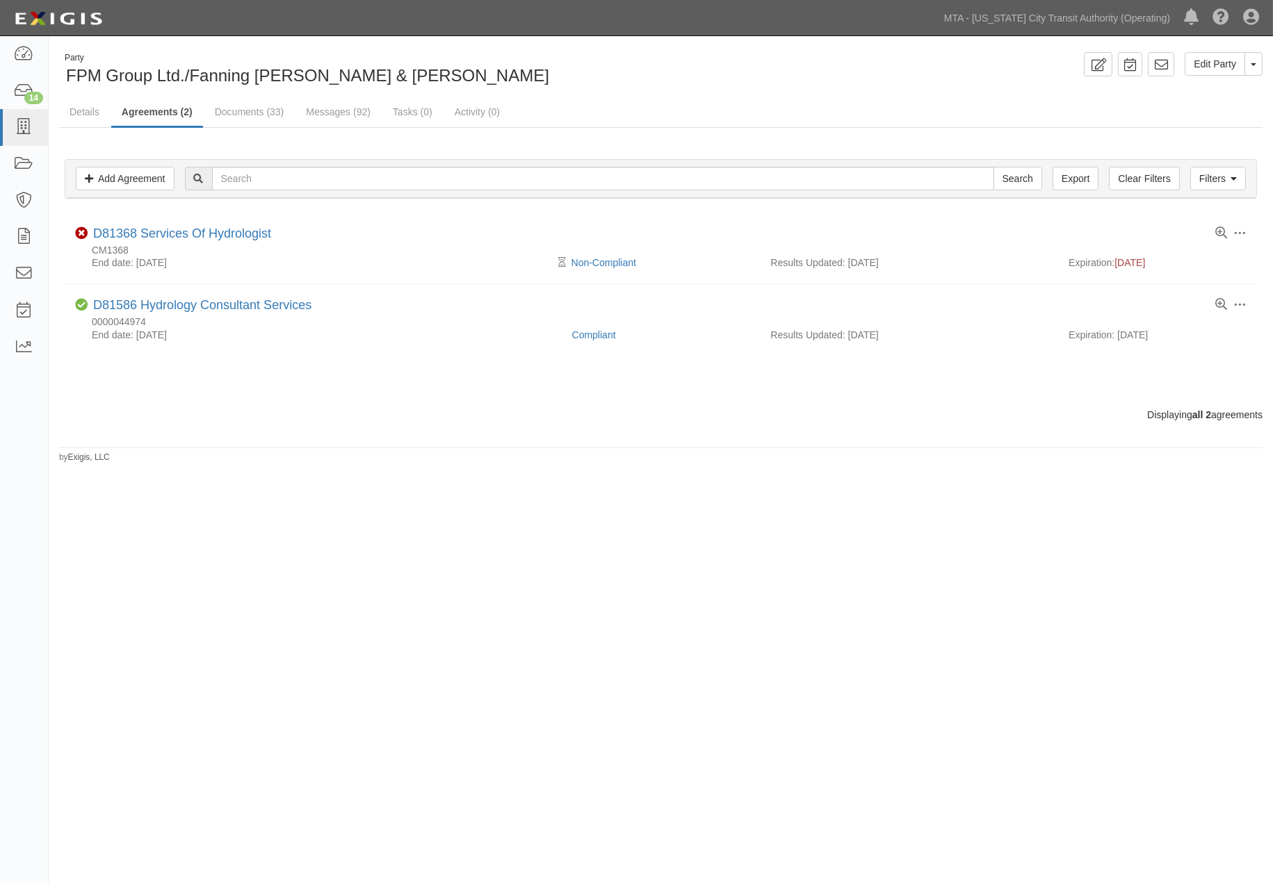
click at [585, 553] on div "Party FPM Group Ltd./Fanning [PERSON_NAME] & [PERSON_NAME] Edit Party Toggle Pa…" at bounding box center [636, 439] width 1273 height 795
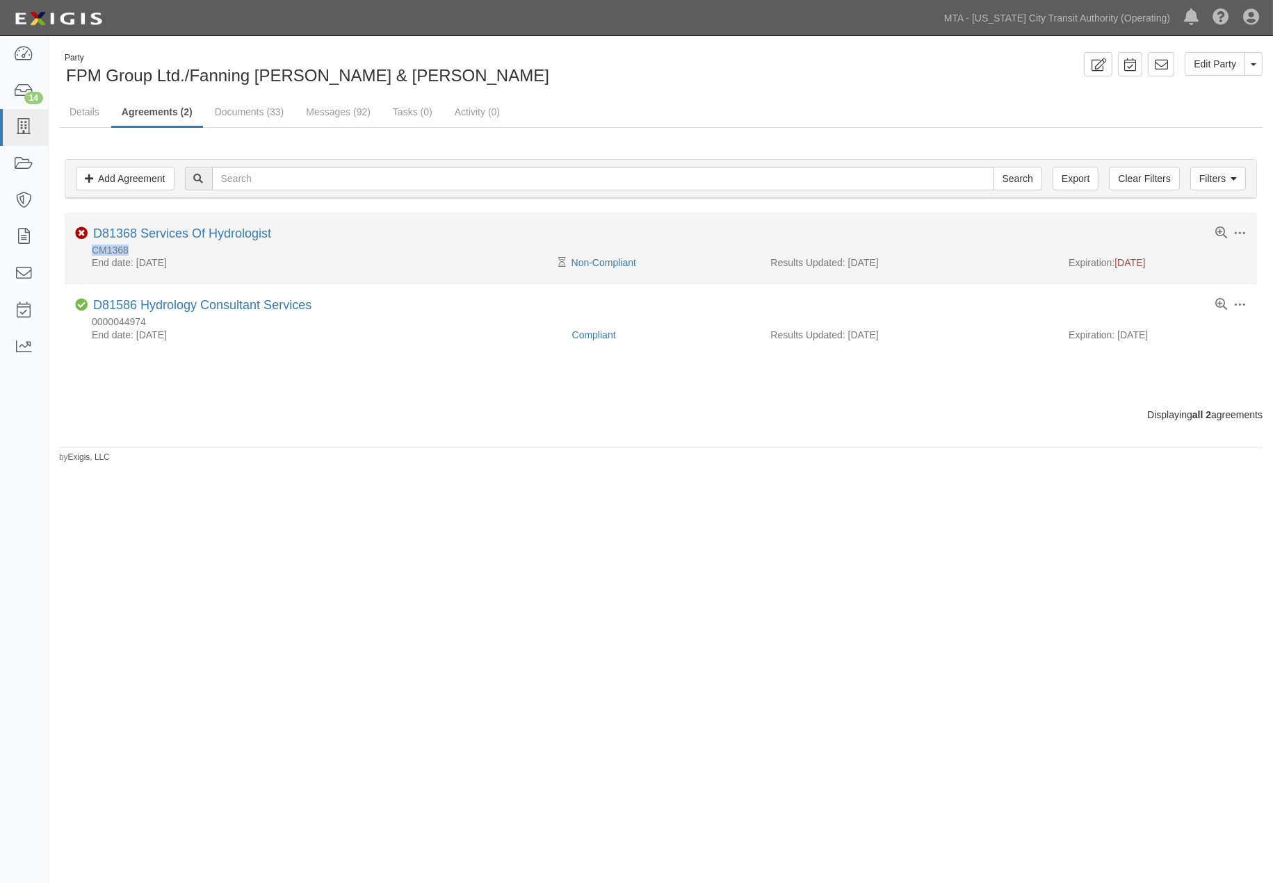
drag, startPoint x: 130, startPoint y: 247, endPoint x: 92, endPoint y: 248, distance: 38.2
click at [92, 248] on div "CM1368" at bounding box center [660, 251] width 1171 height 12
copy div "CM1368"
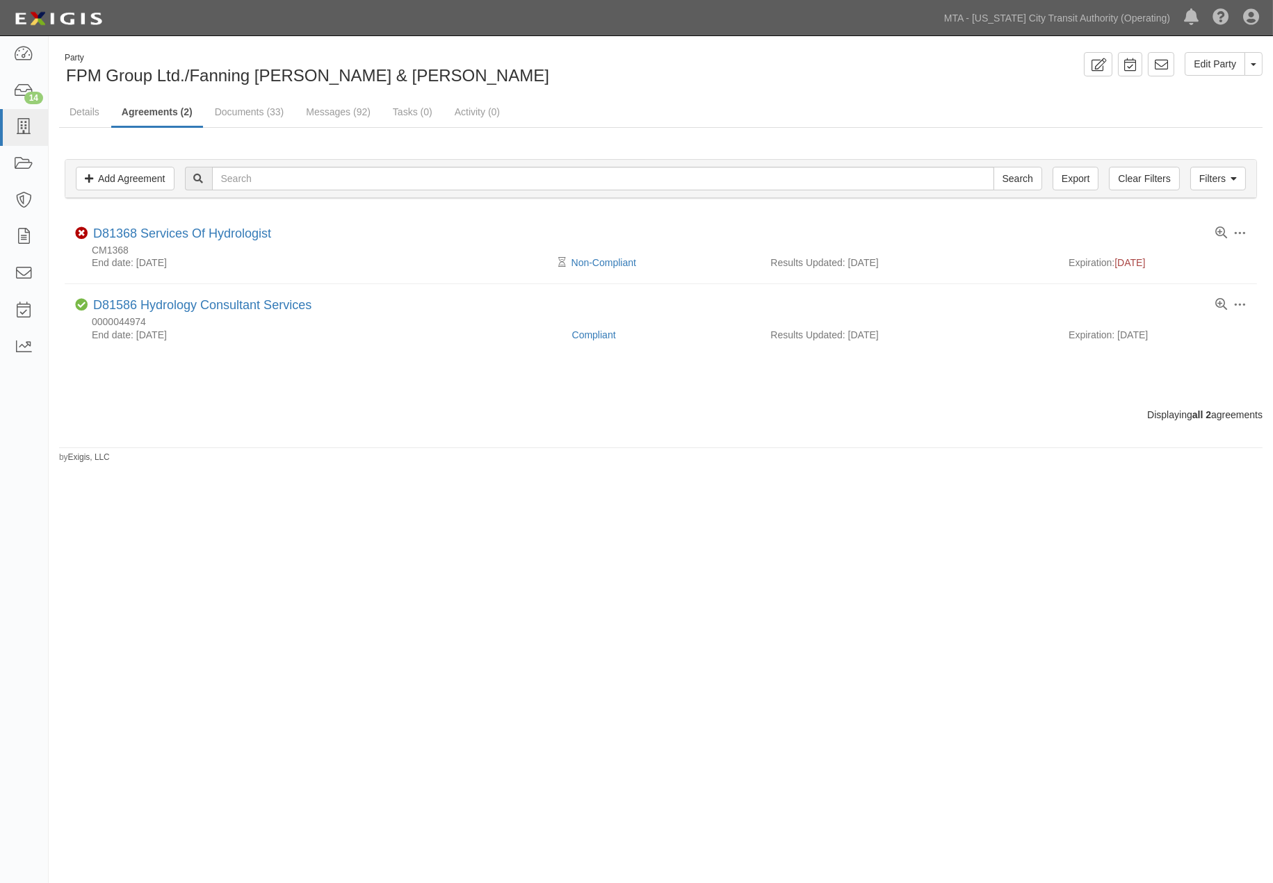
click at [813, 634] on div "Party FPM Group Ltd./Fanning [PERSON_NAME] & [PERSON_NAME] Edit Party Toggle Pa…" at bounding box center [636, 439] width 1273 height 795
click at [272, 111] on link "Documents (33)" at bounding box center [249, 113] width 90 height 30
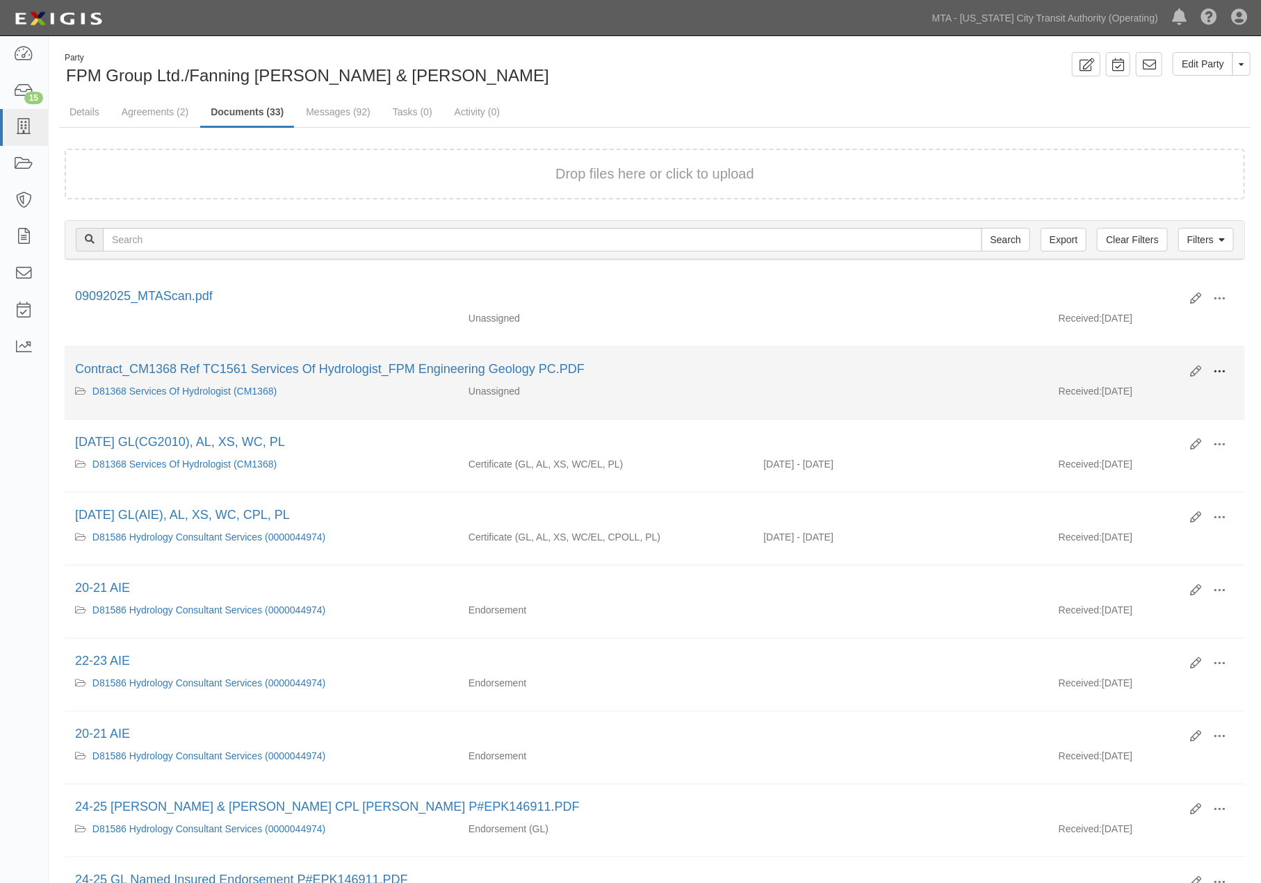
click at [1224, 366] on span at bounding box center [1219, 372] width 13 height 13
click at [1120, 365] on link "Edit" at bounding box center [1152, 366] width 110 height 25
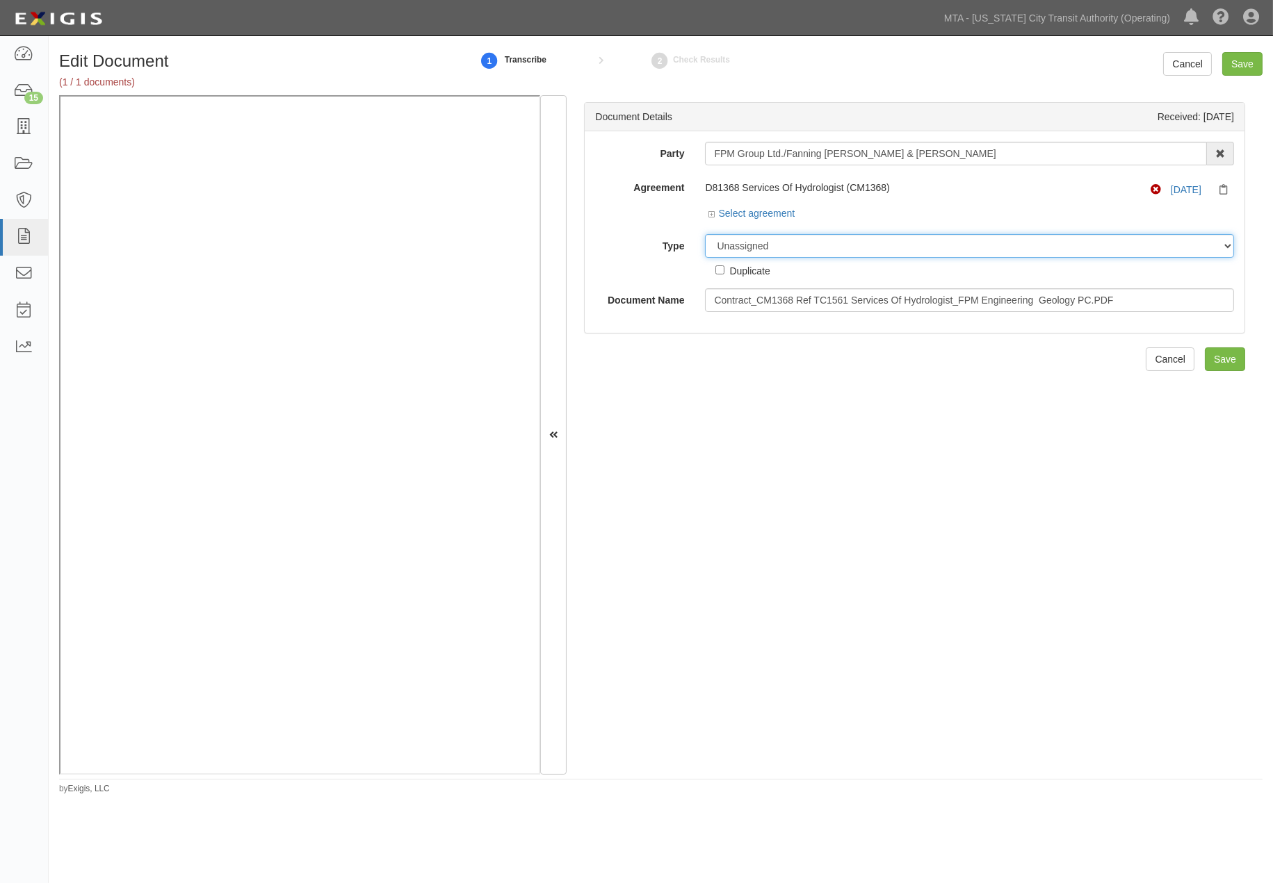
click at [769, 247] on select "Unassigned Binder Cancellation Notice Certificate Contract Endorsement Insuranc…" at bounding box center [969, 246] width 529 height 24
select select "CertificateDetail"
click at [705, 235] on select "Unassigned Binder Cancellation Notice Certificate Contract Endorsement Insuranc…" at bounding box center [969, 246] width 529 height 24
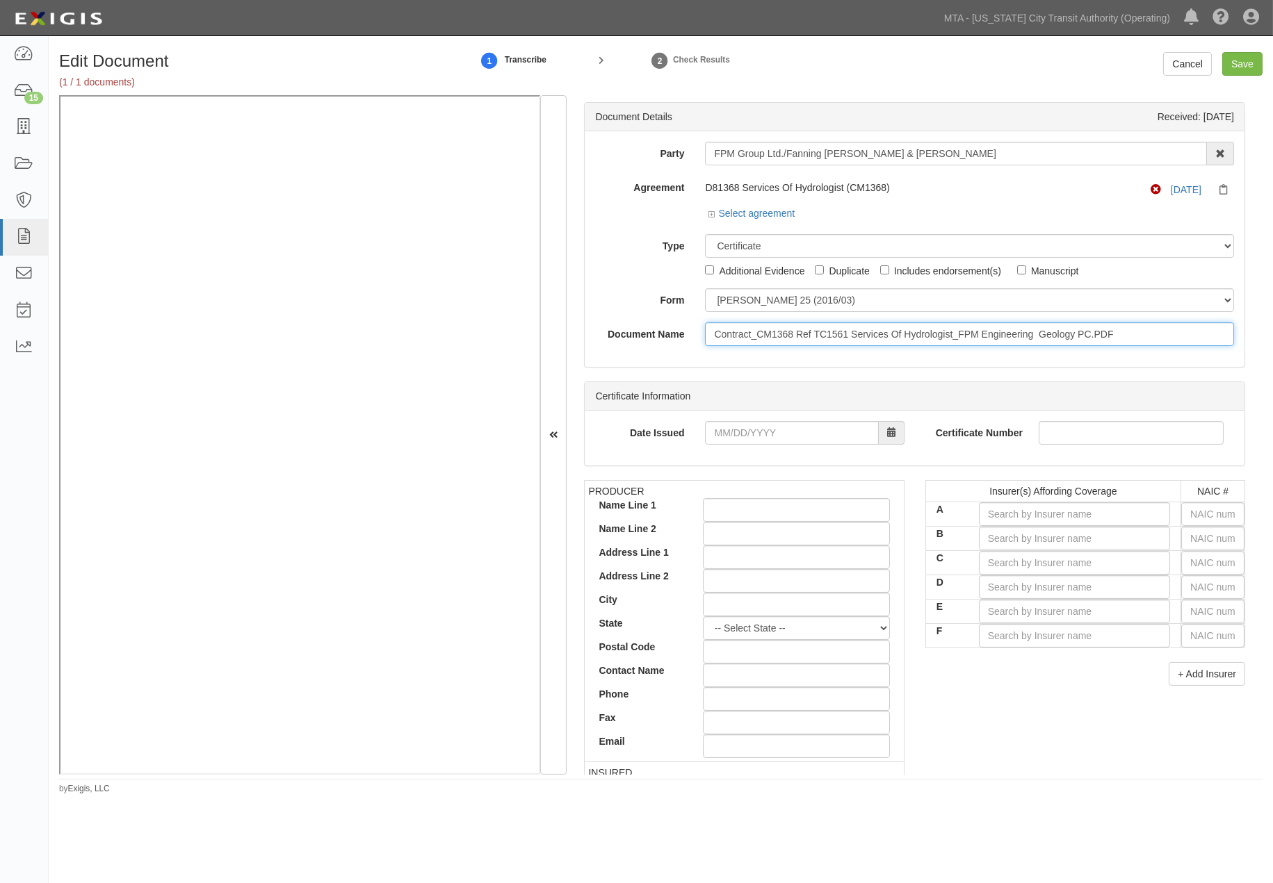
drag, startPoint x: 1132, startPoint y: 335, endPoint x: 589, endPoint y: 341, distance: 542.9
click at [589, 341] on div "Document Name Contract_CM1368 Ref TC1561 Services Of Hydrologist_FPM Engineerin…" at bounding box center [915, 335] width 660 height 24
type input "2020-2021"
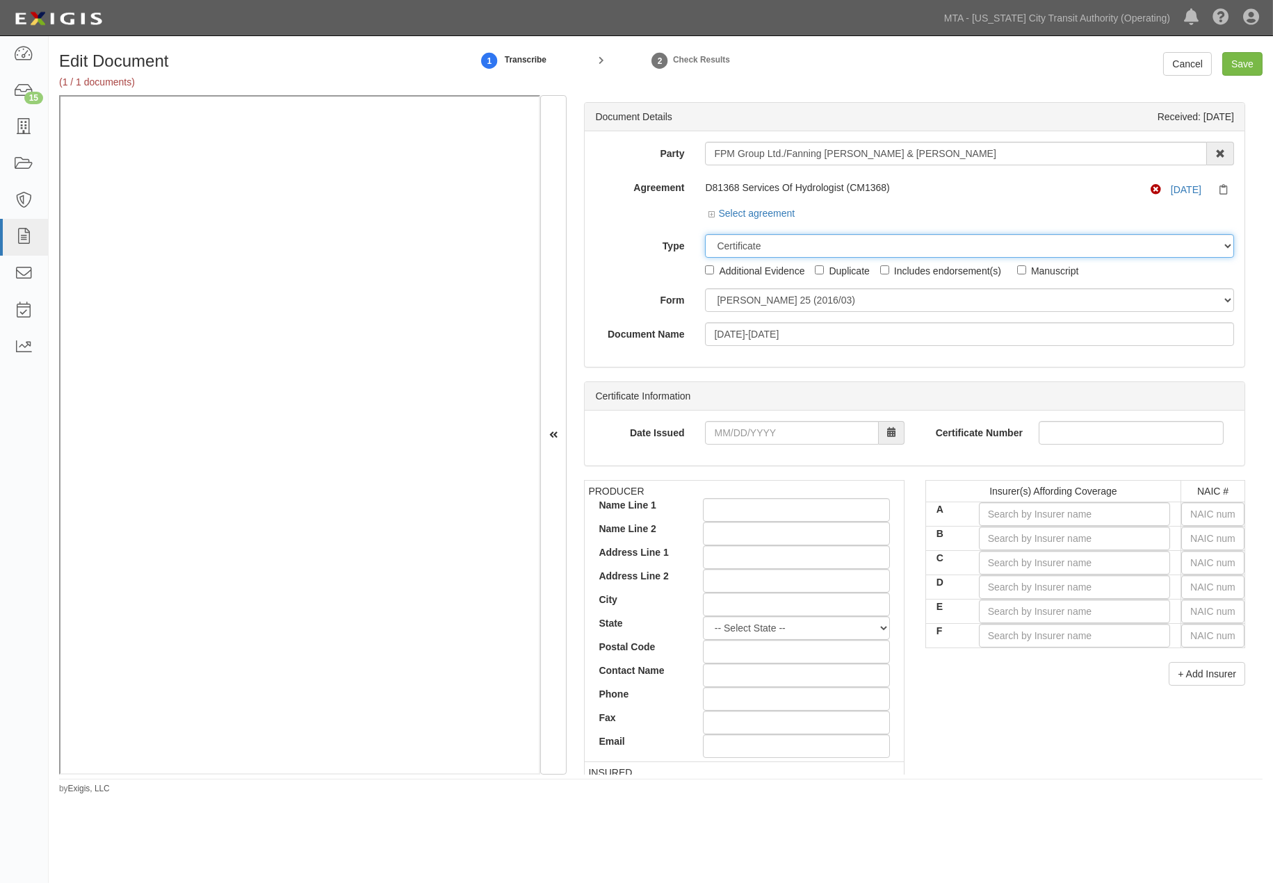
click at [801, 245] on select "Unassigned Binder Cancellation Notice Certificate Contract Endorsement Insuranc…" at bounding box center [969, 246] width 529 height 24
click at [705, 235] on select "Unassigned Binder Cancellation Notice Certificate Contract Endorsement Insuranc…" at bounding box center [969, 246] width 529 height 24
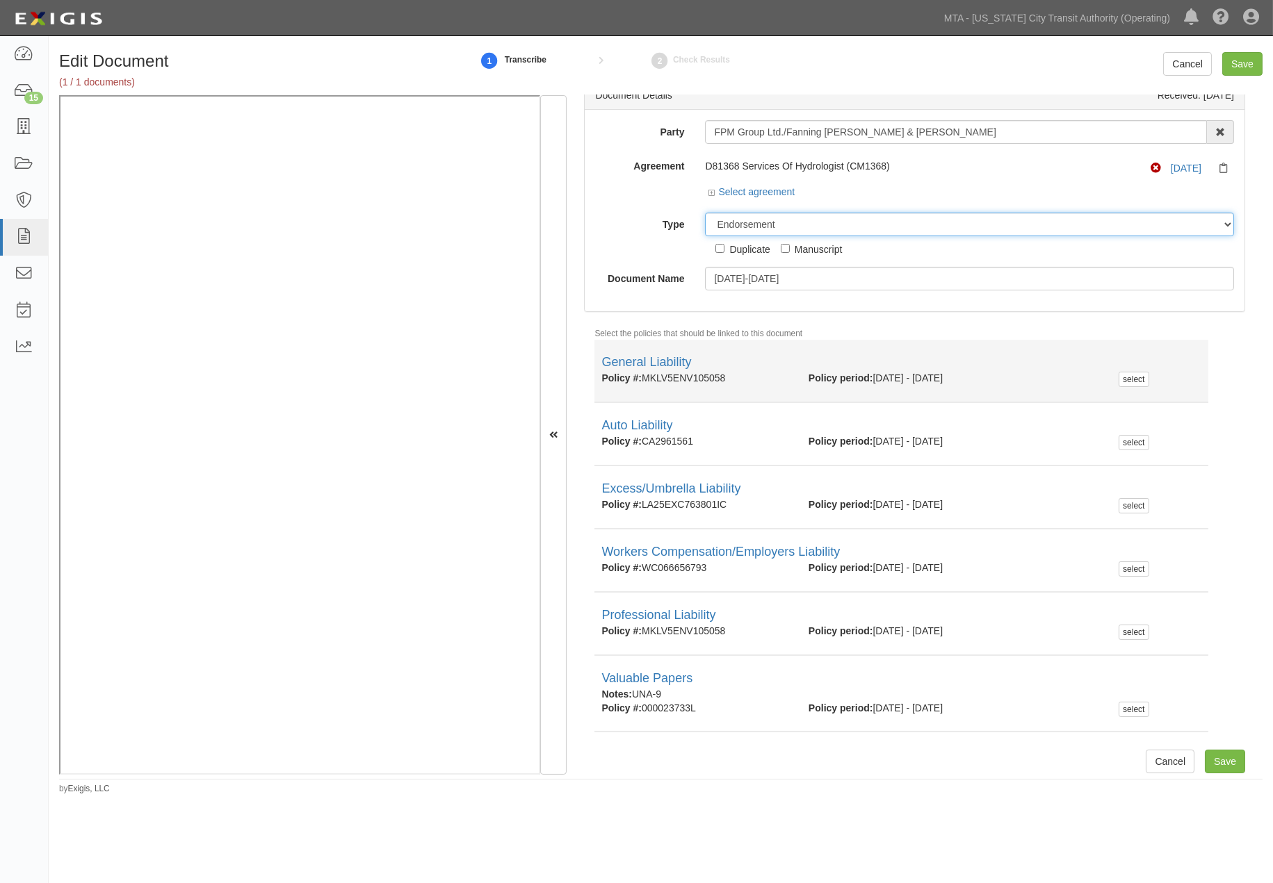
scroll to position [26, 0]
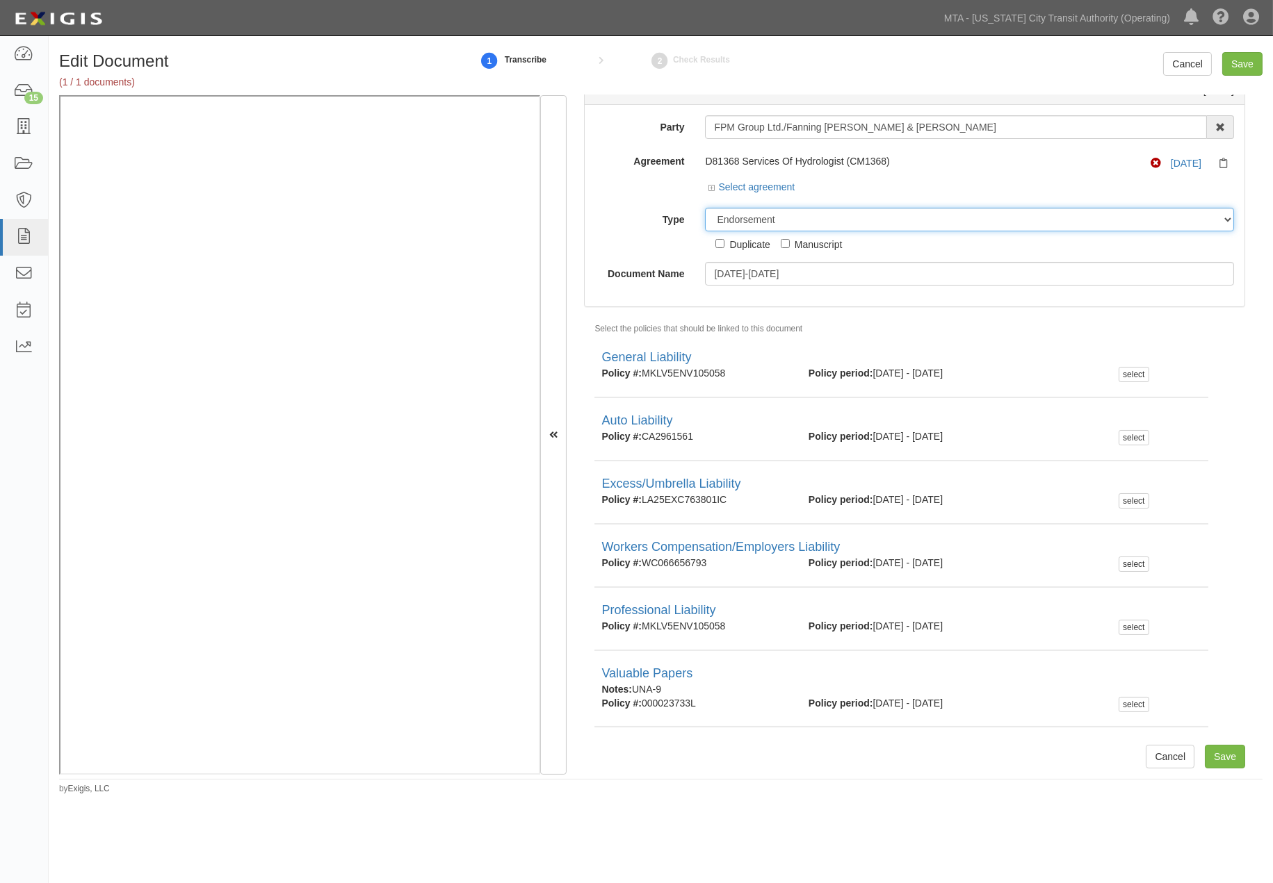
click at [802, 218] on select "Unassigned Binder Cancellation Notice Certificate Contract Endorsement Insuranc…" at bounding box center [969, 220] width 529 height 24
select select "CertificateDetail"
click at [705, 208] on select "Unassigned Binder Cancellation Notice Certificate Contract Endorsement Insuranc…" at bounding box center [969, 220] width 529 height 24
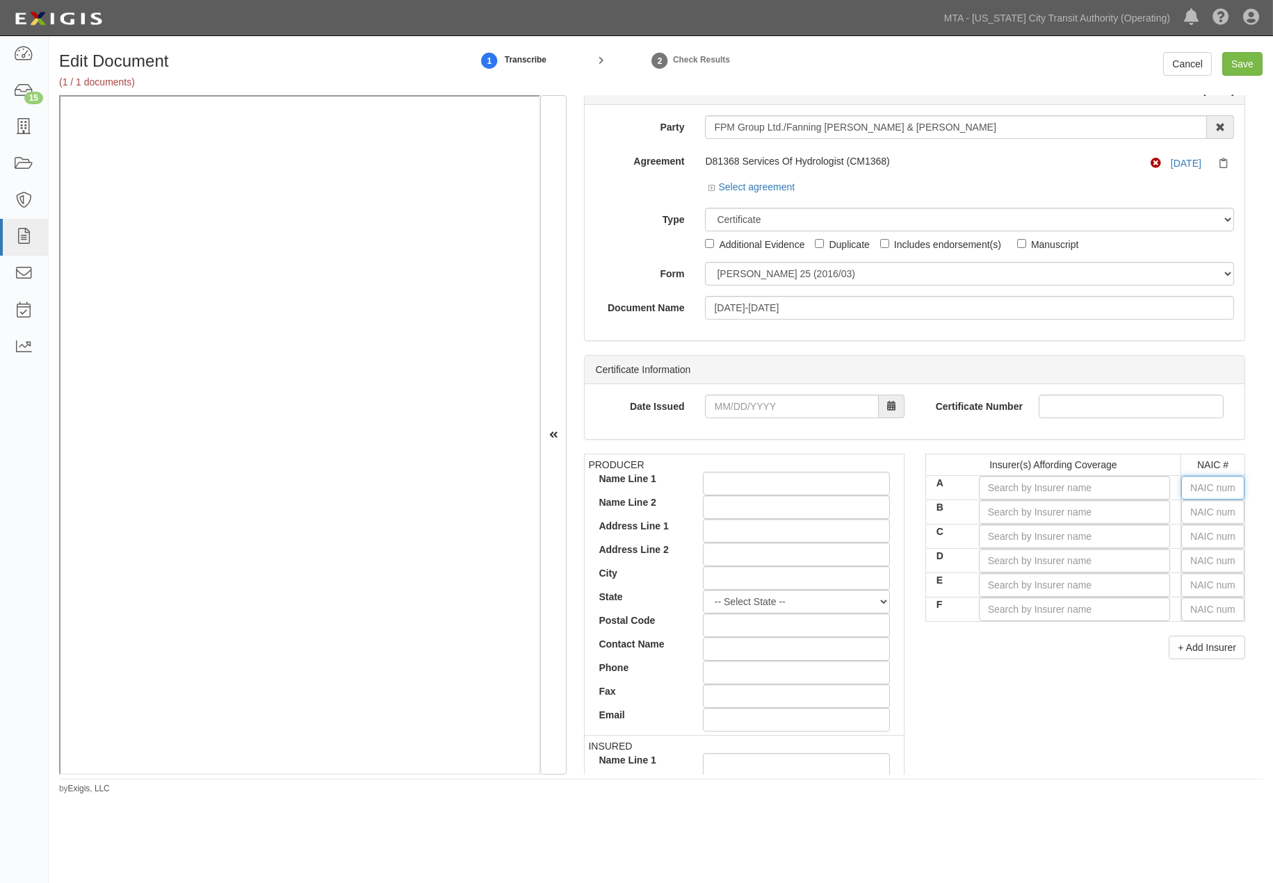
click at [1207, 491] on input "text" at bounding box center [1212, 488] width 63 height 24
type input "44725"
type input "44"
type input "44820"
click at [1194, 489] on input "44820" at bounding box center [1212, 488] width 63 height 24
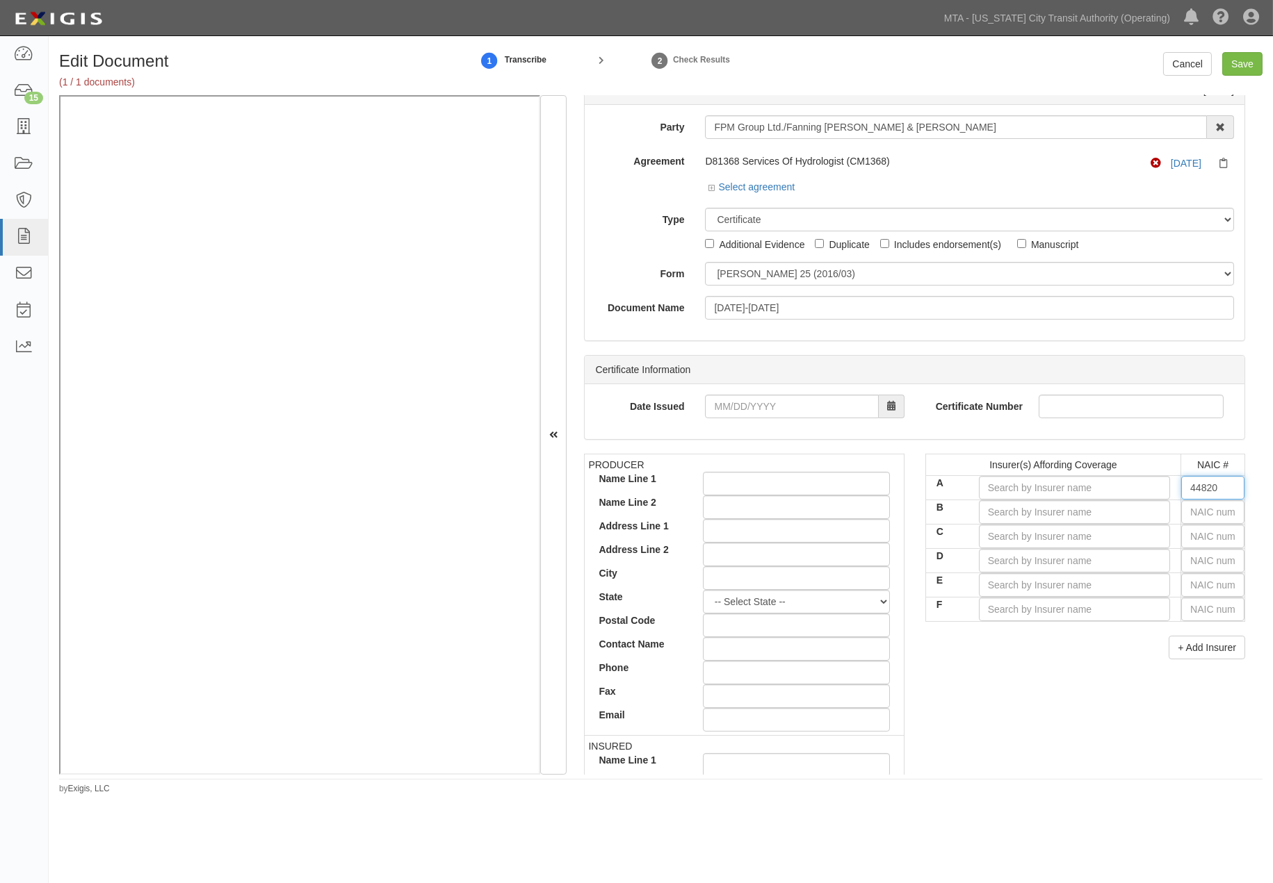
click at [1194, 489] on input "44820" at bounding box center [1212, 488] width 63 height 24
type input "44725"
type input "44"
type input "44504"
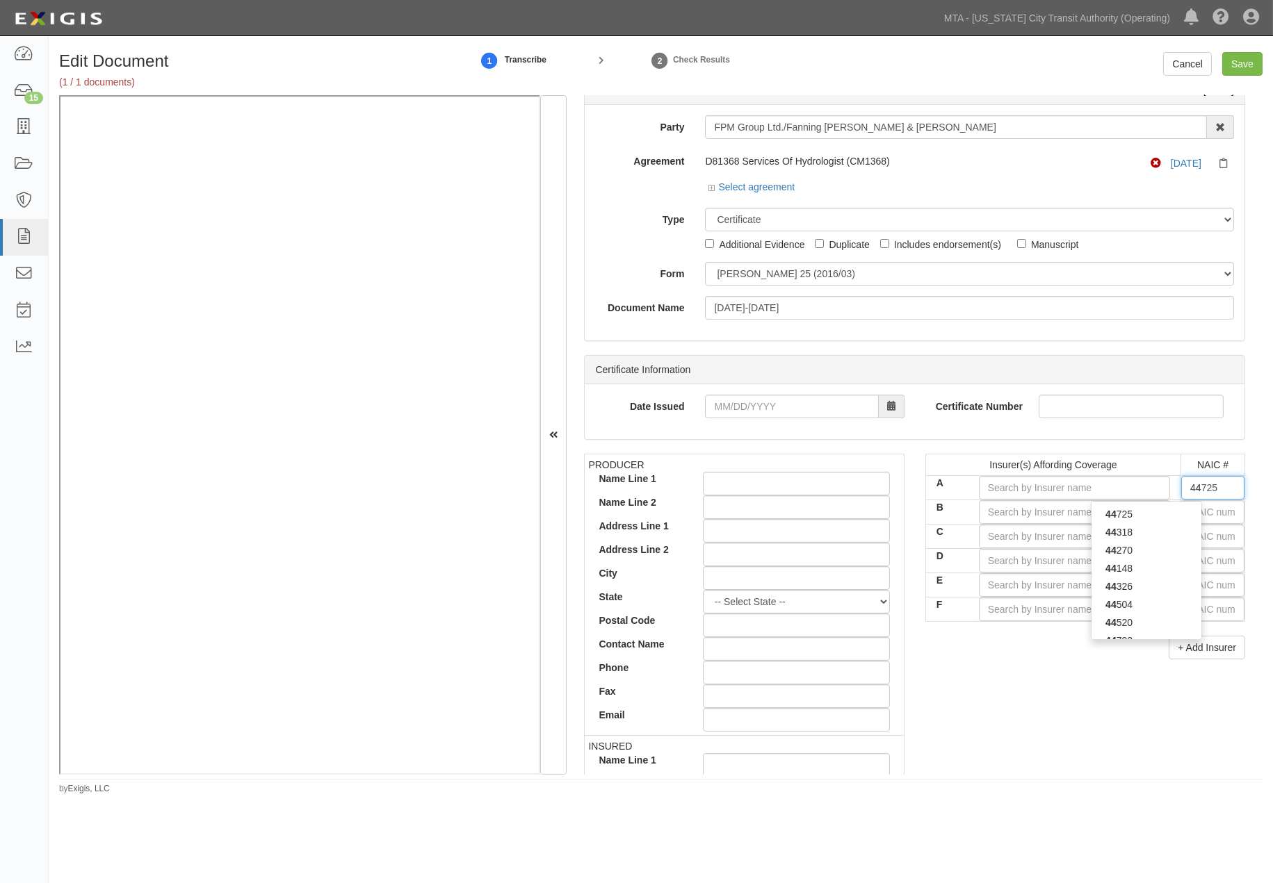
type input "445"
type input "44520"
type input "4452"
type input "44520"
click at [1161, 512] on div "44520" at bounding box center [1146, 514] width 110 height 18
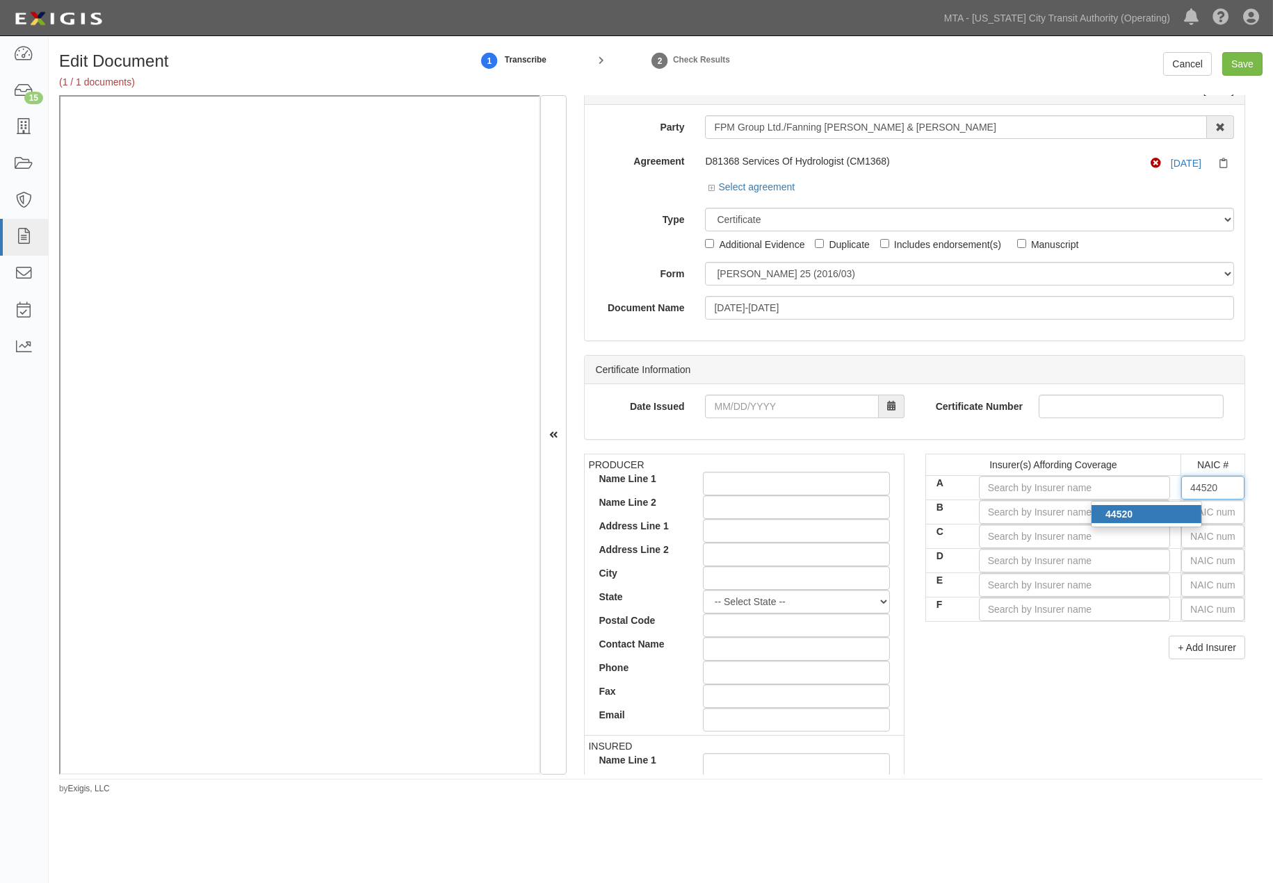
type input "Crum & Forster Specialty Insurance Co (A XV Rating)"
type input "44520"
click at [1193, 509] on input "text" at bounding box center [1212, 512] width 63 height 24
type input "36404"
type input "36"
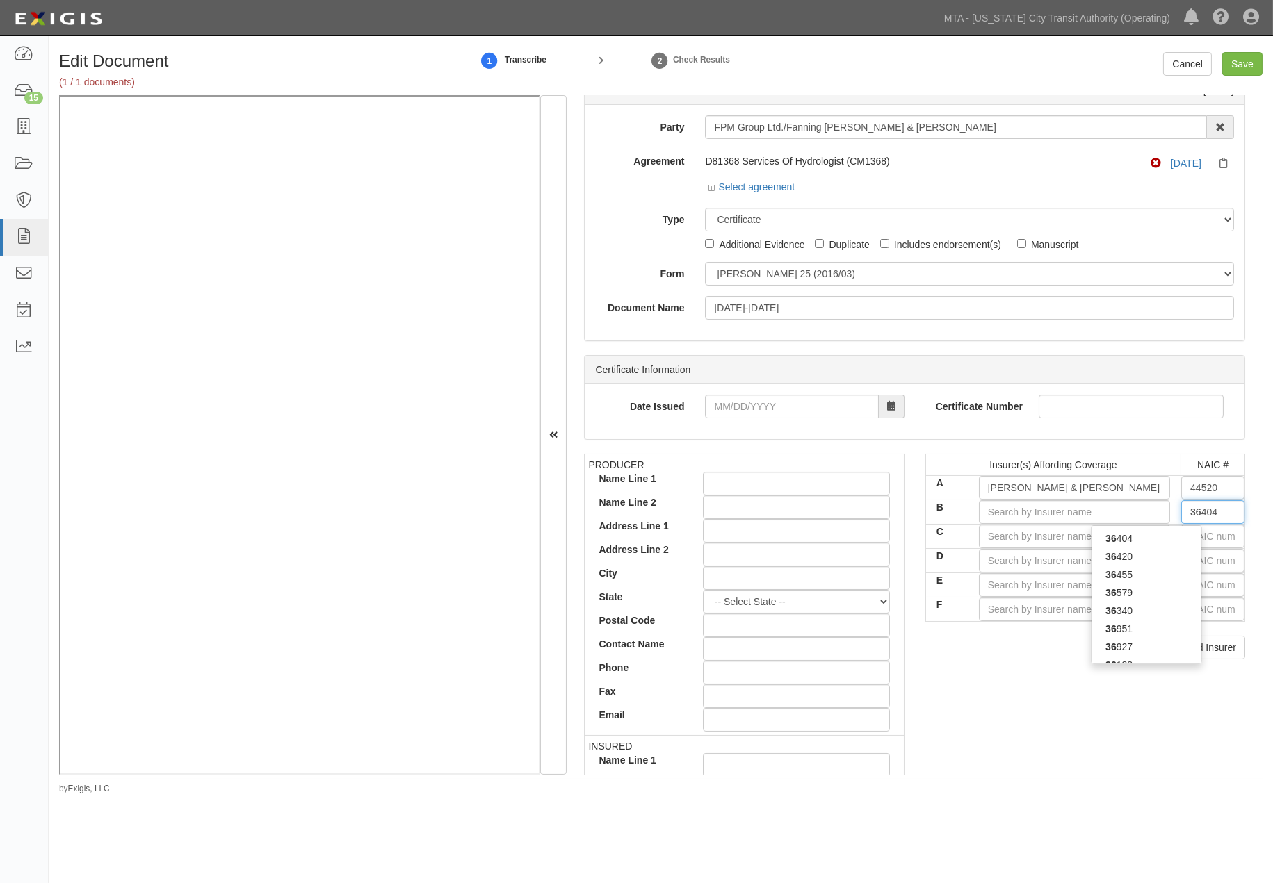
type input "36013"
type input "360"
type input "36056"
type input "3605"
type input "36056"
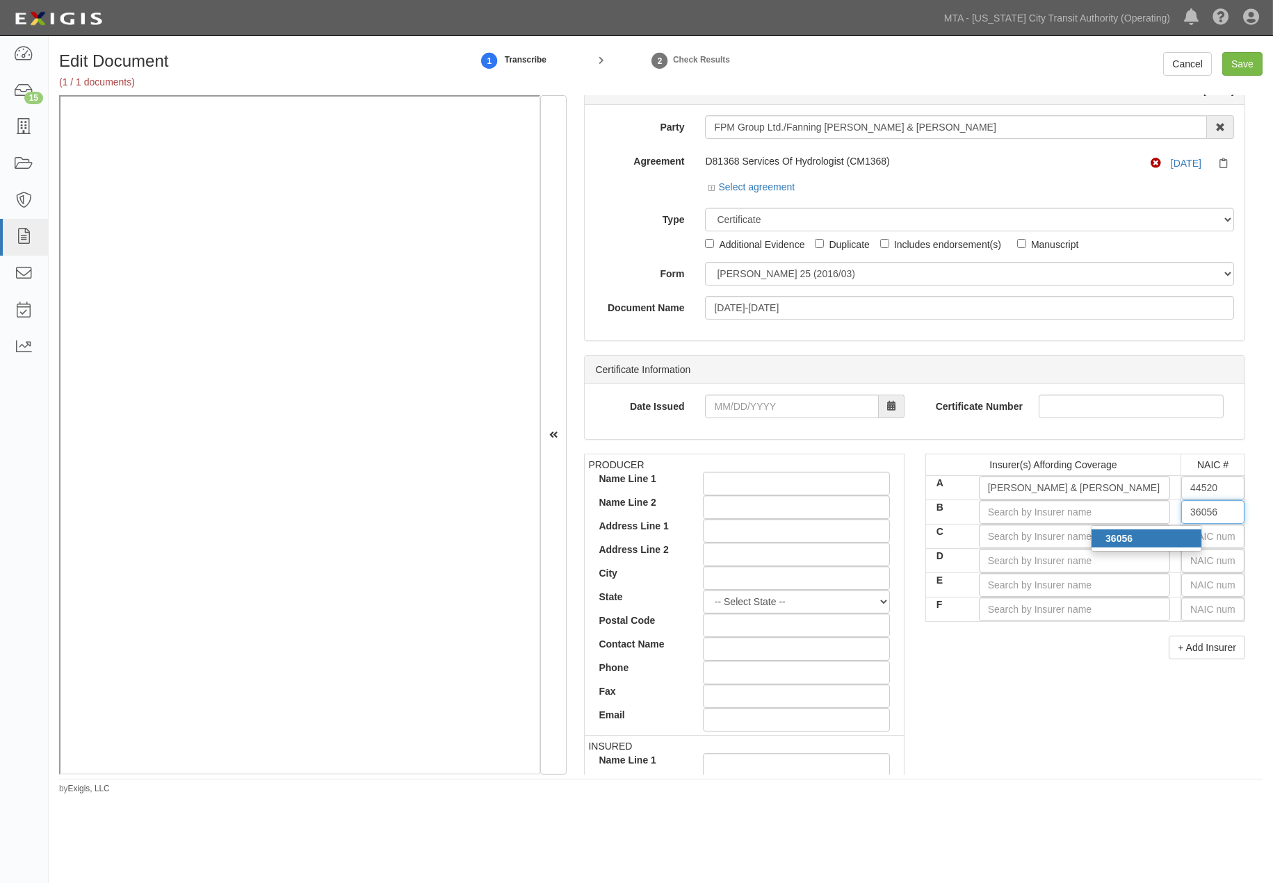
click at [1154, 536] on div "36056" at bounding box center [1146, 539] width 110 height 18
type input "Navigators Specialty Insurance Company (A+ XV Rating)"
type input "36056"
click at [1203, 537] on input "text" at bounding box center [1212, 537] width 63 height 24
type input "16862"
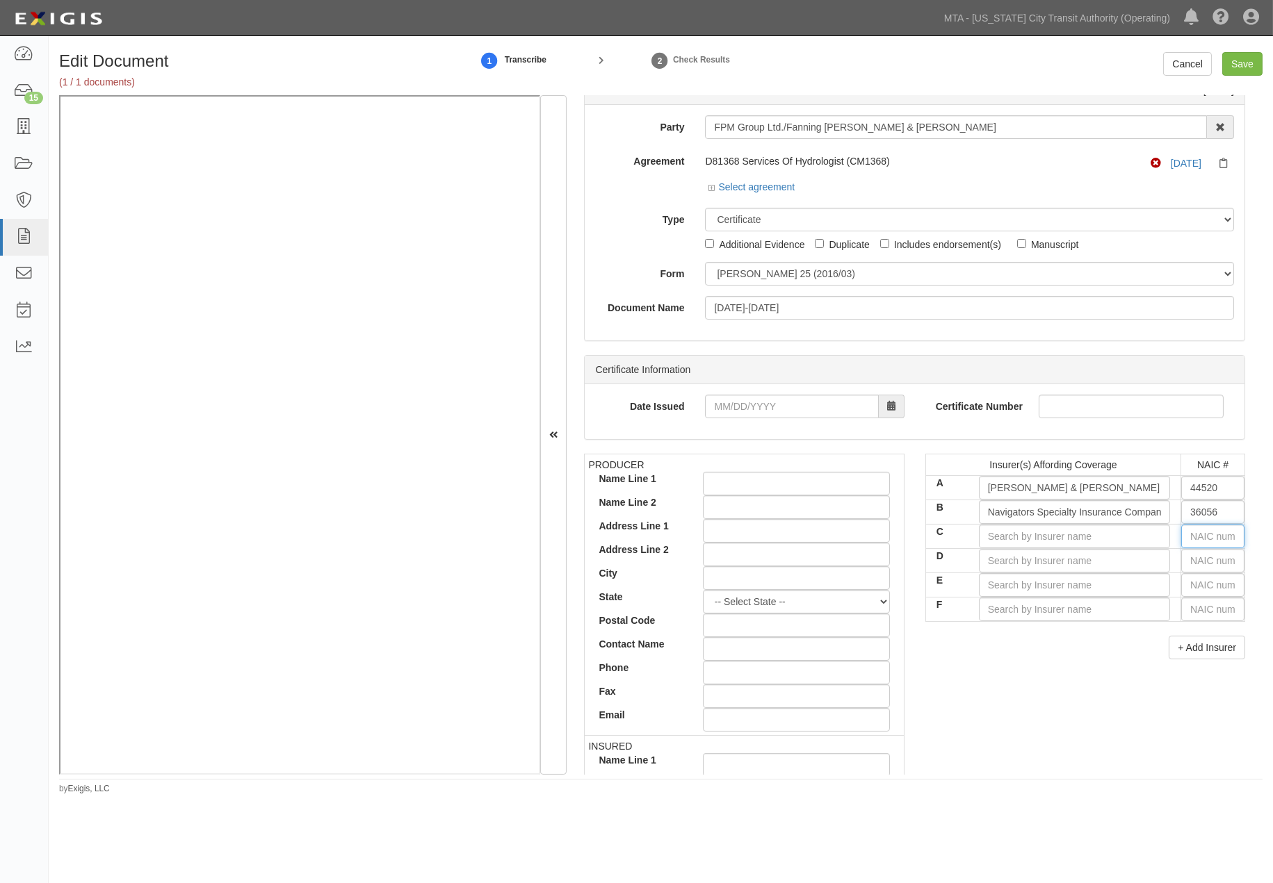
type input "1"
type input "19984"
type input "19"
type input "19402"
type input "194"
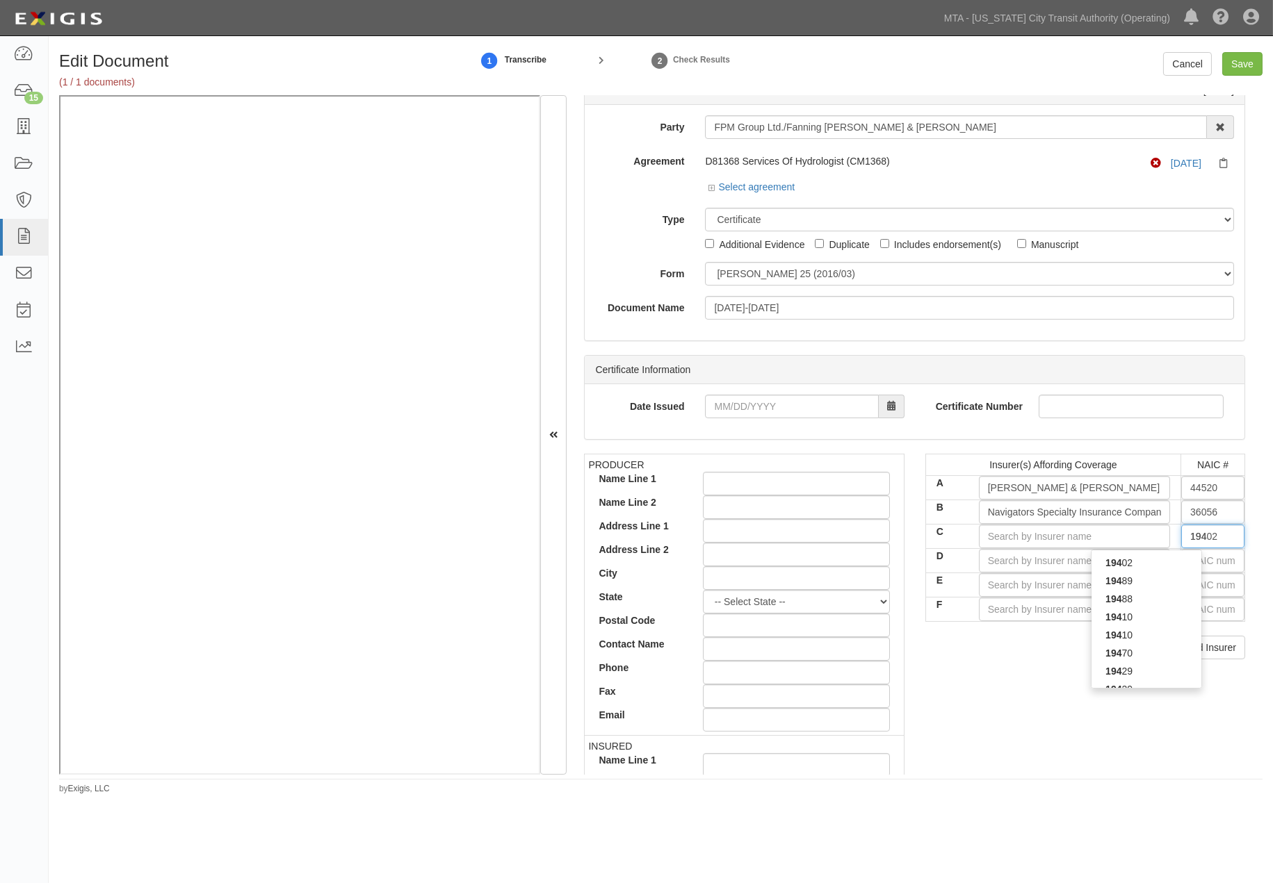
type input "19445"
type input "1944"
type input "19445"
click at [1177, 561] on div "19445" at bounding box center [1146, 563] width 110 height 18
type input "National Union Fire Ins Co Pittsburgh PA (A XV Rating)"
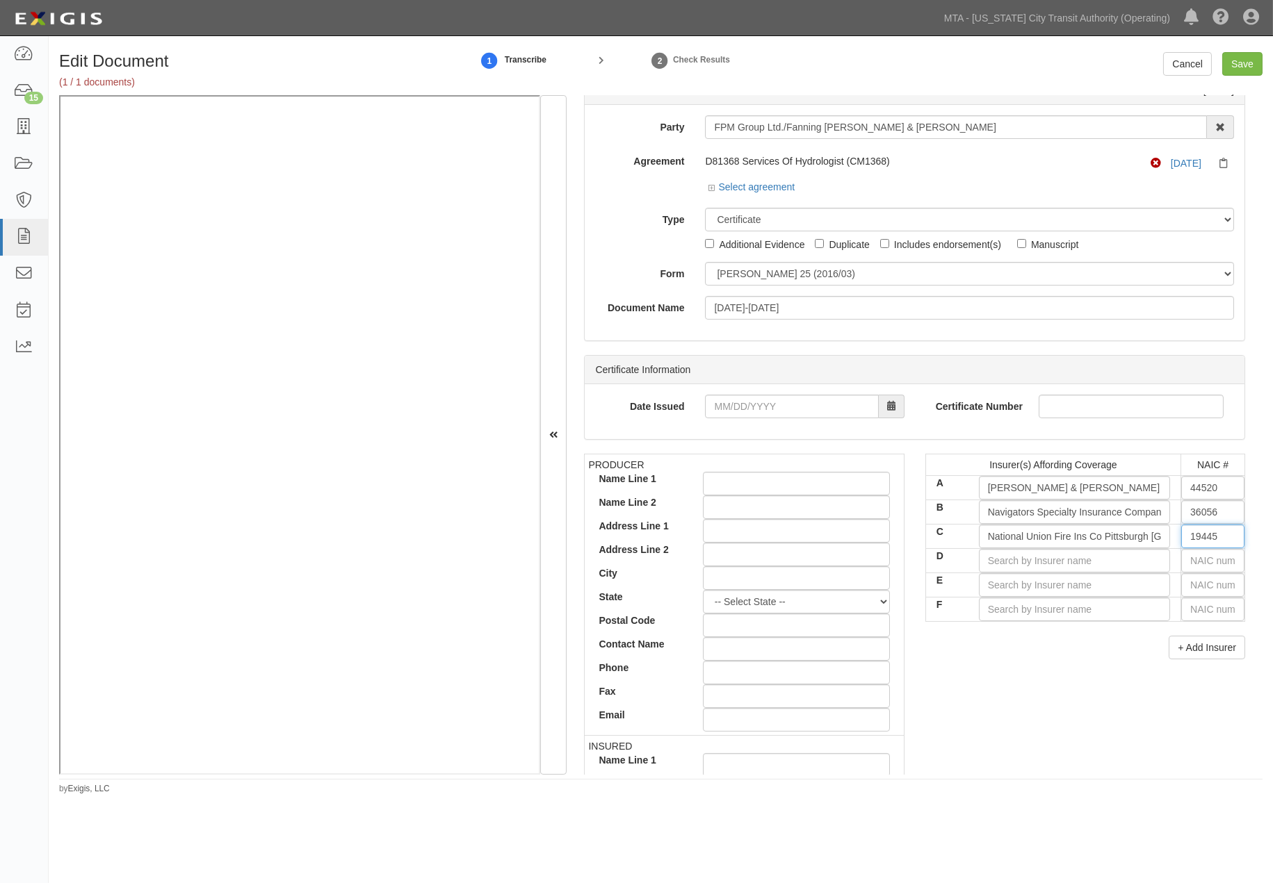
type input "19445"
click at [1214, 561] on input "text" at bounding box center [1212, 561] width 63 height 24
type input "16862"
type input "1"
type input "19984"
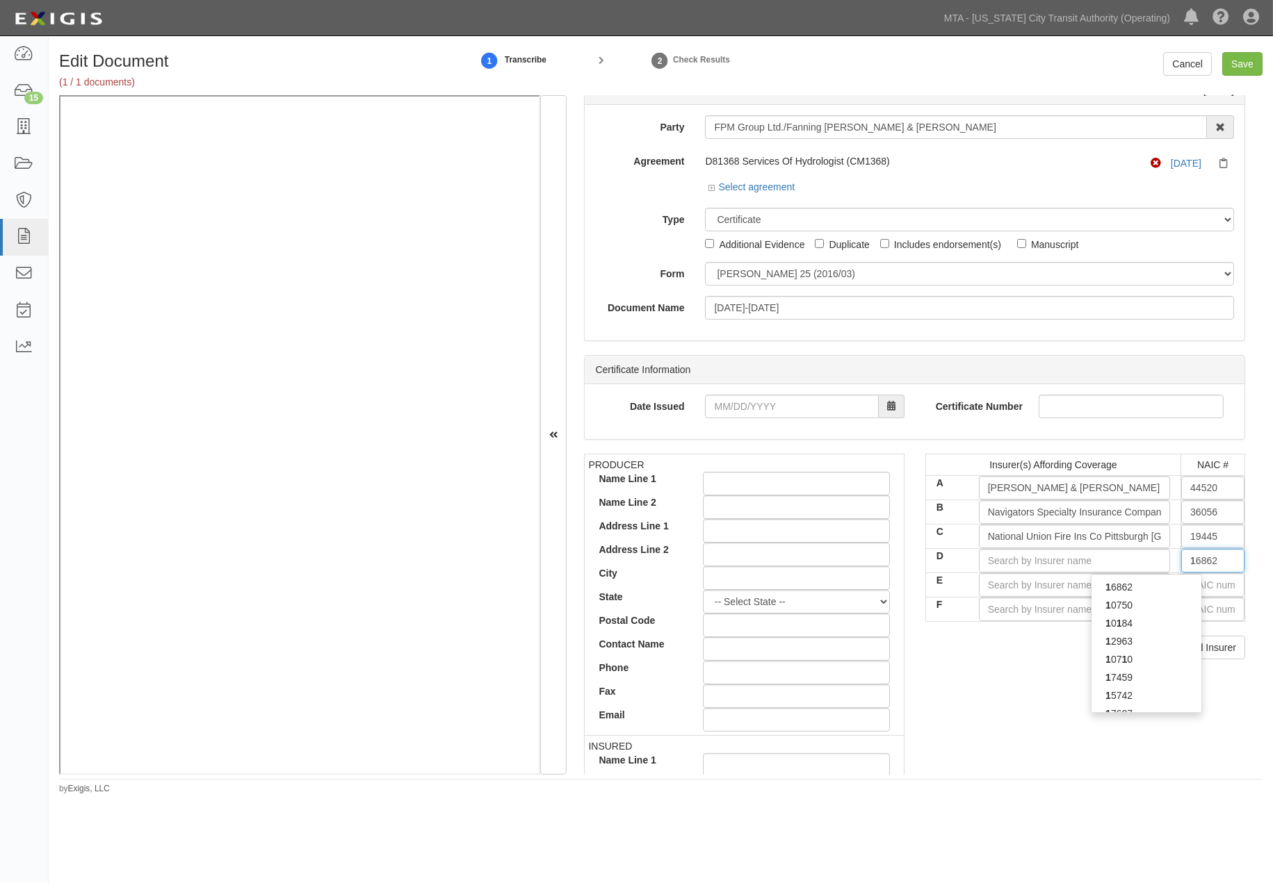
type input "19"
type input "19402"
type input "194"
type input "19429"
type input "1942"
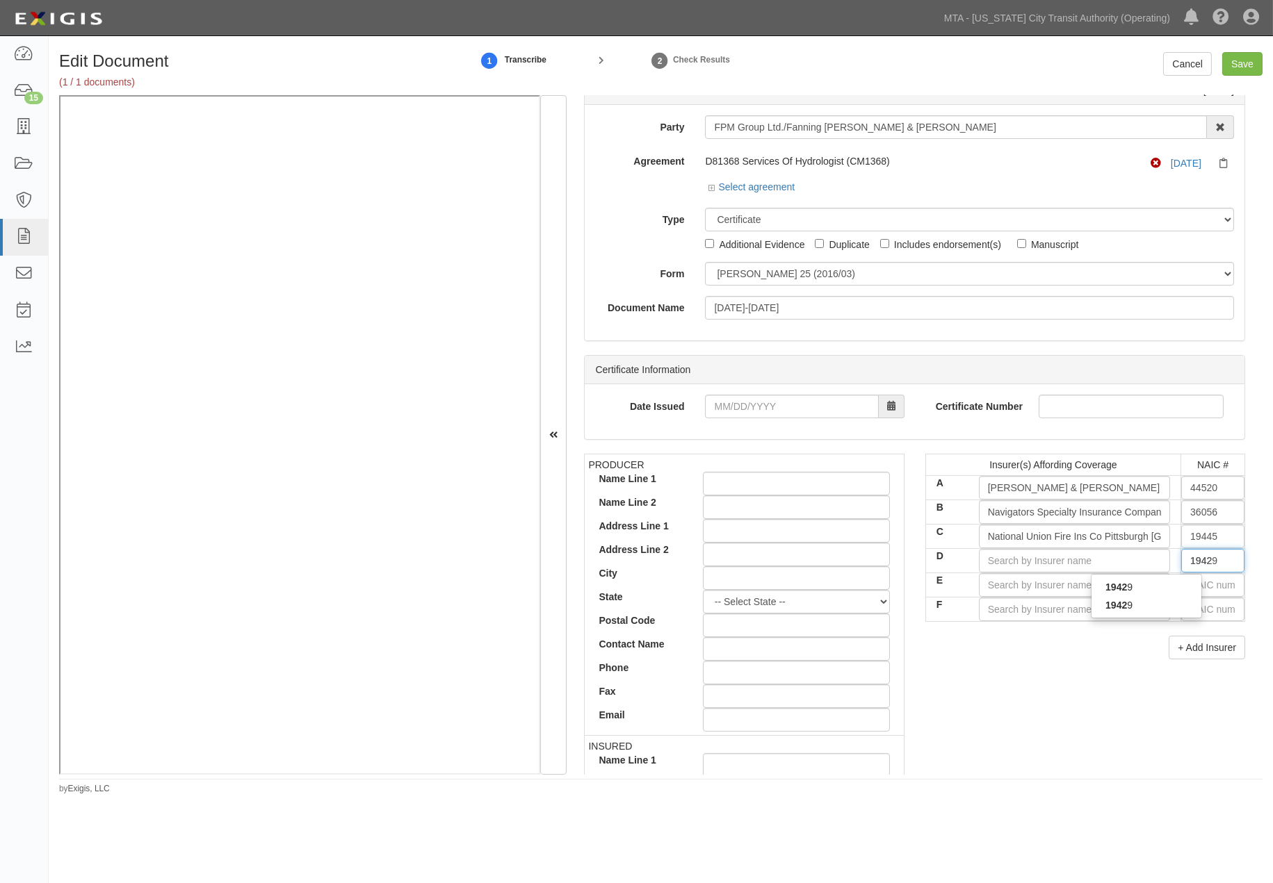
type input "19429"
click at [1172, 594] on div "19429" at bounding box center [1146, 587] width 110 height 18
type input "Insurance Company of State of PA (A XV Rating)"
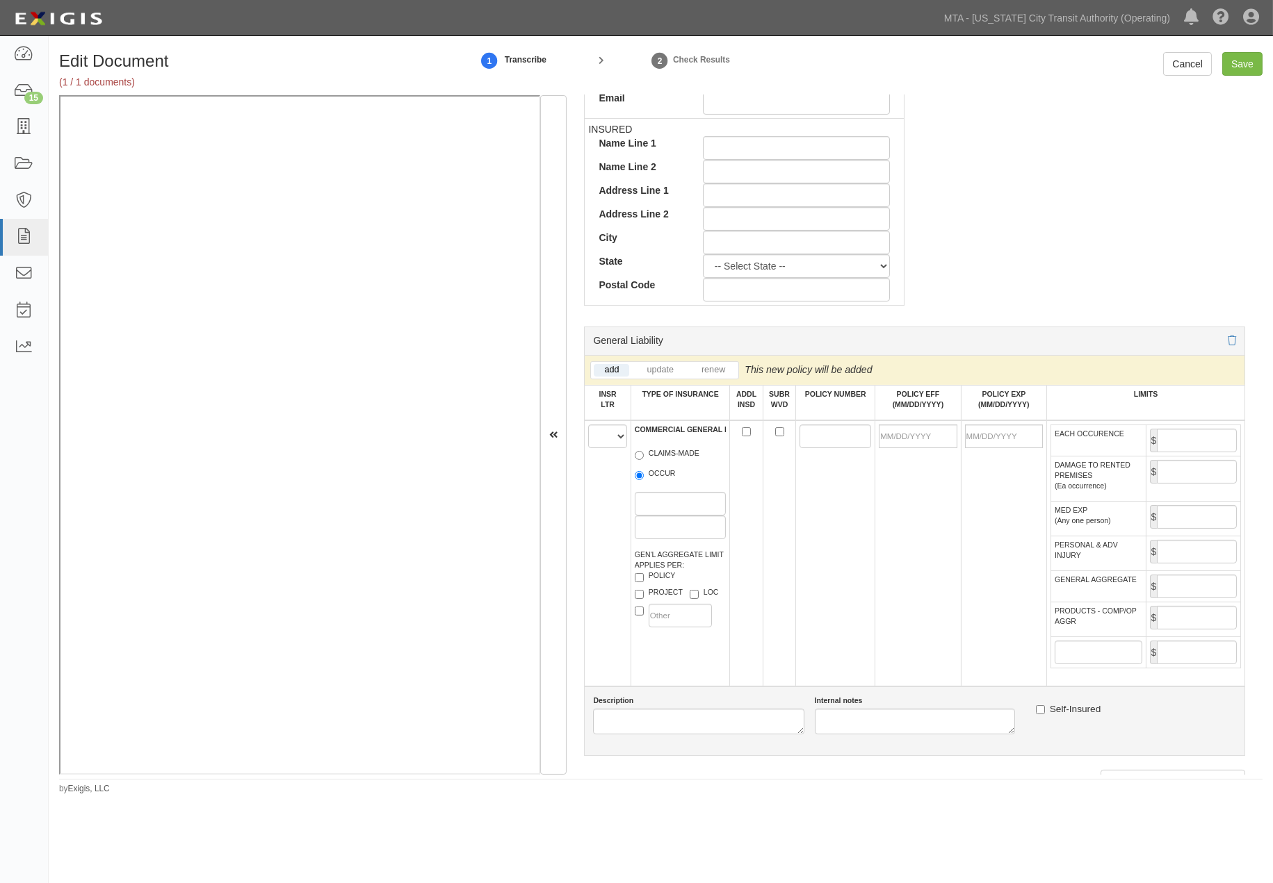
scroll to position [644, 0]
type input "19429"
click at [610, 440] on select "A B C D E F" at bounding box center [607, 436] width 38 height 24
select select "A"
click at [589, 427] on select "A B C D E F" at bounding box center [607, 436] width 38 height 24
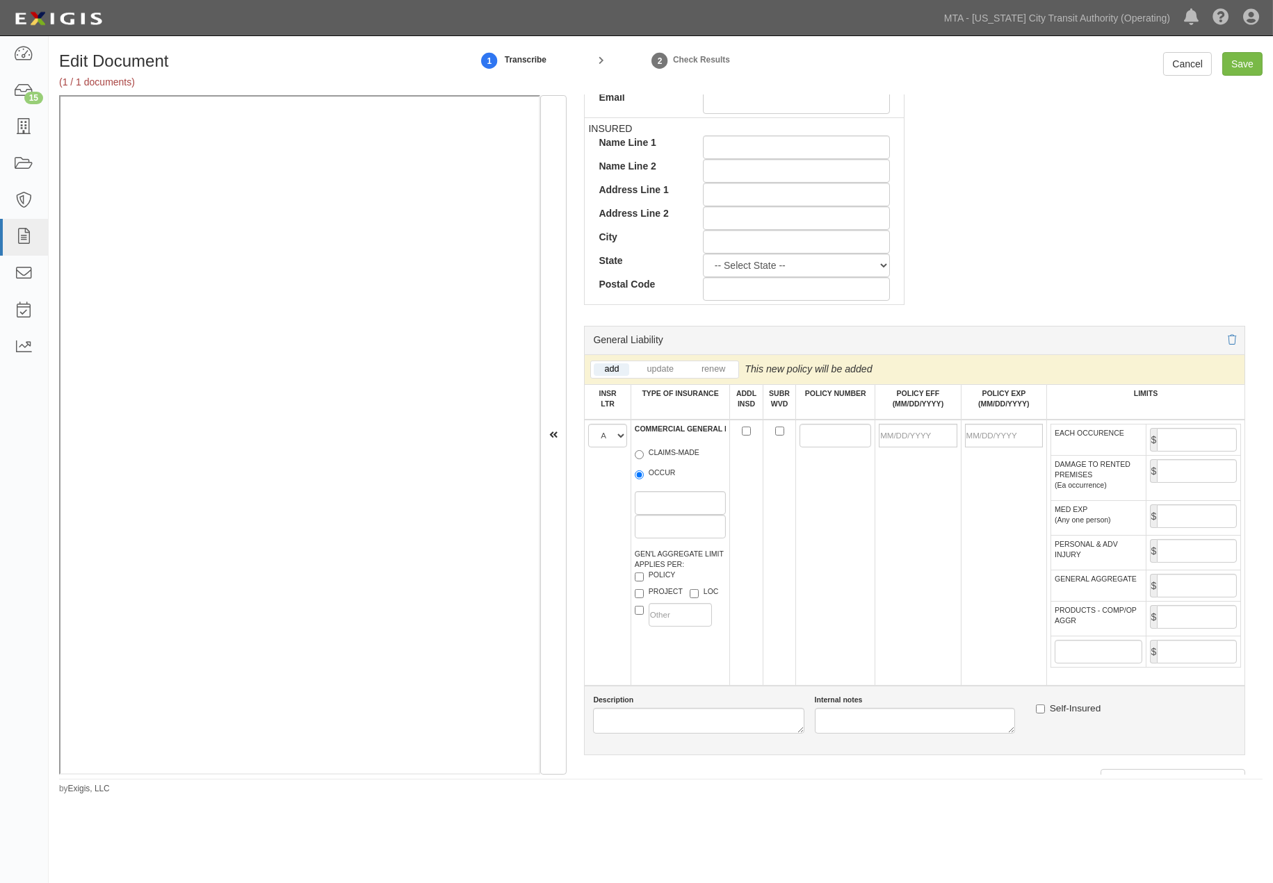
click at [650, 478] on label "OCCUR" at bounding box center [655, 475] width 41 height 14
click at [644, 478] on input "OCCUR" at bounding box center [639, 475] width 9 height 9
radio input "true"
paste input "EPKI 30098"
type input "EPKI 30098"
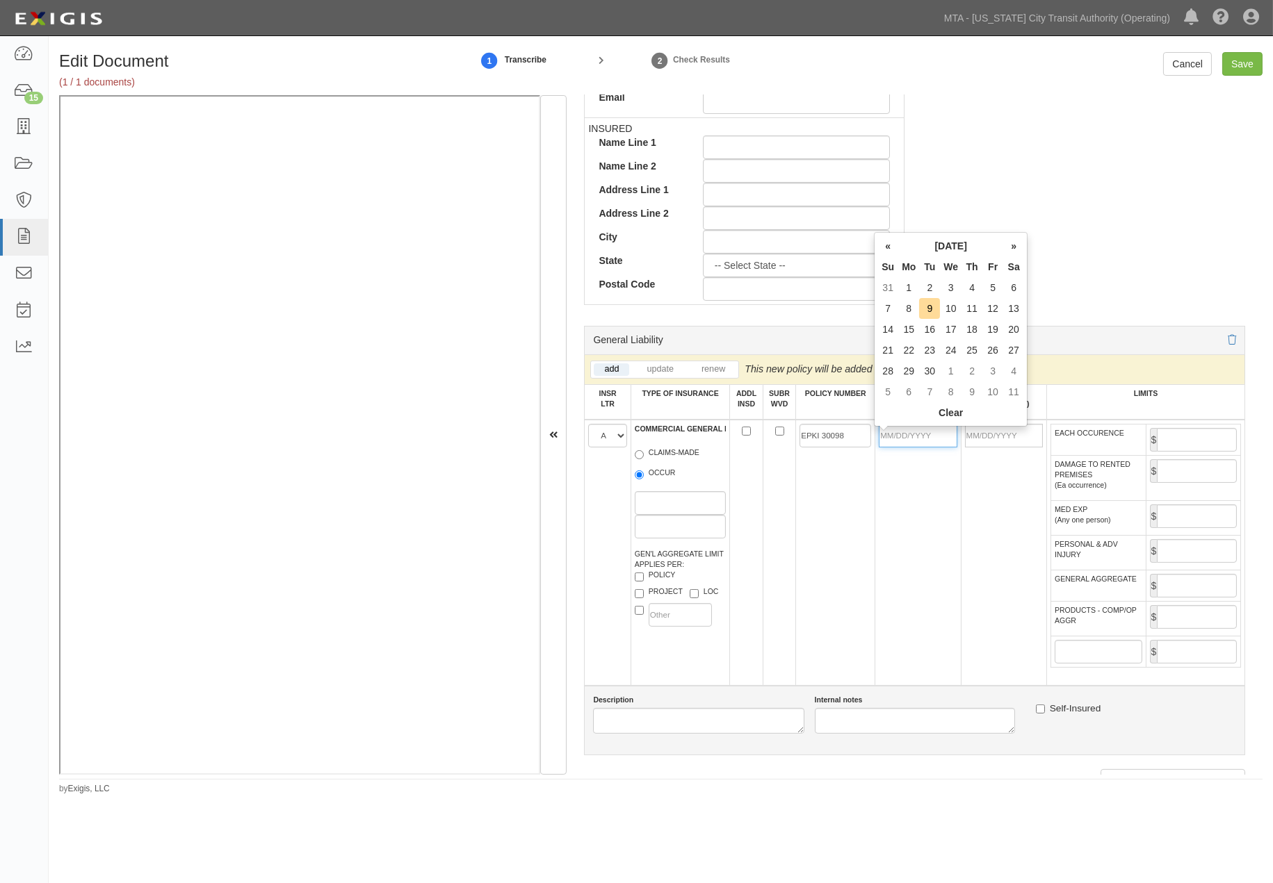
click at [897, 434] on input "POLICY EFF (MM/DD/YYYY)" at bounding box center [918, 436] width 78 height 24
type input "03/01/2020"
type input "03/01/2021"
click at [921, 501] on td "03/01/2020" at bounding box center [917, 553] width 85 height 266
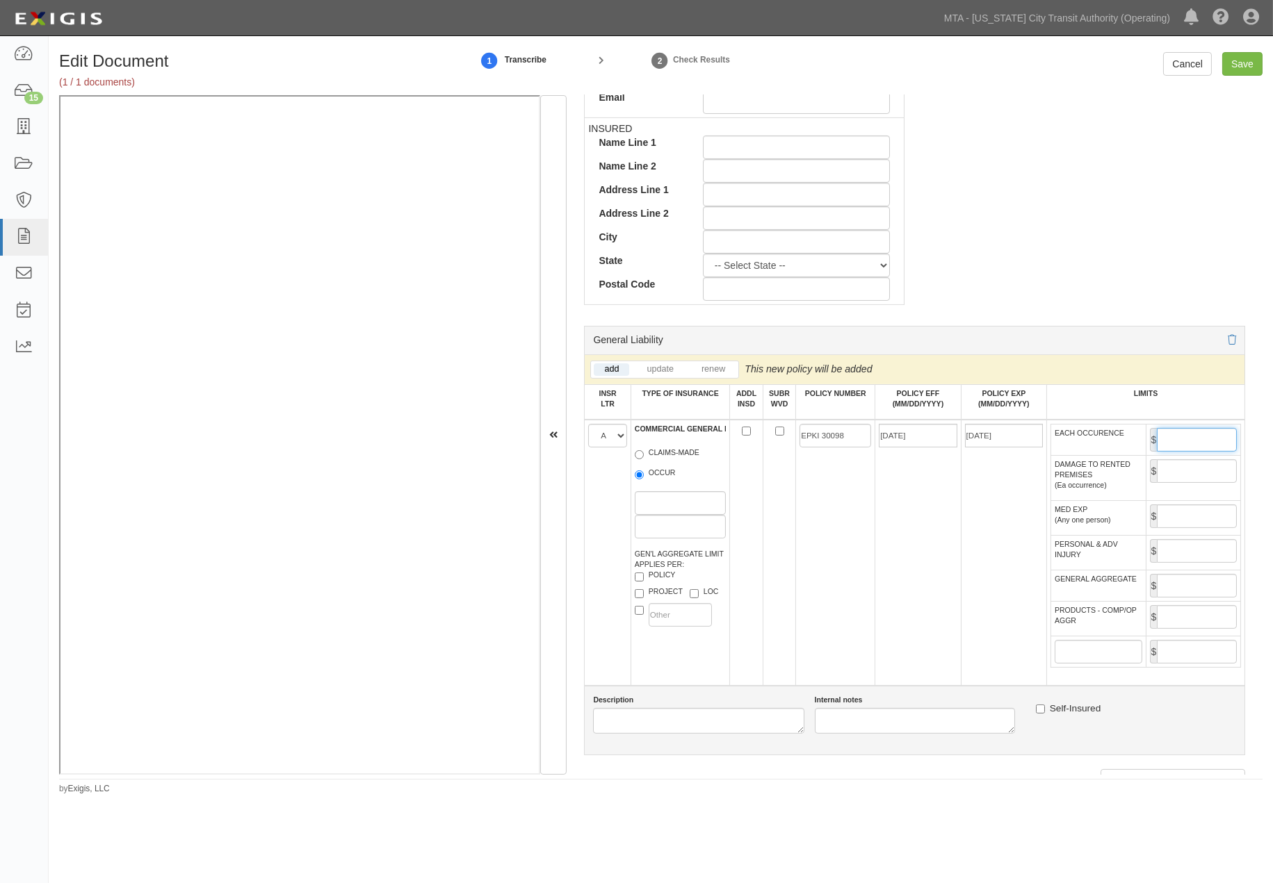
click at [1182, 440] on input "EACH OCCURENCE" at bounding box center [1197, 440] width 80 height 24
type input "1,000,000"
click at [1179, 598] on input "GENERAL AGGREGATE" at bounding box center [1197, 586] width 80 height 24
type input "2,000,000"
click at [1175, 629] on input "PRODUCTS - COMP/OP AGGR" at bounding box center [1197, 617] width 80 height 24
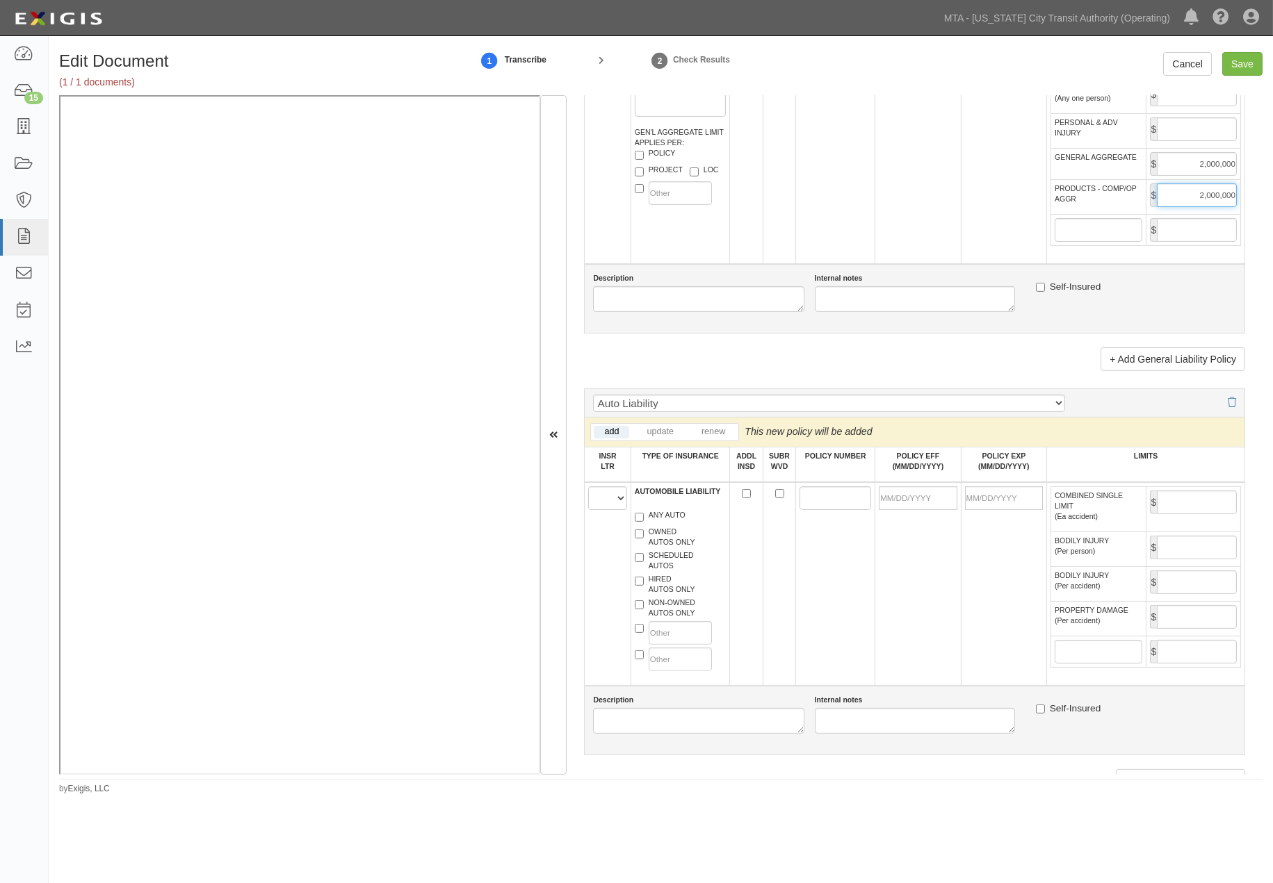
scroll to position [1185, 0]
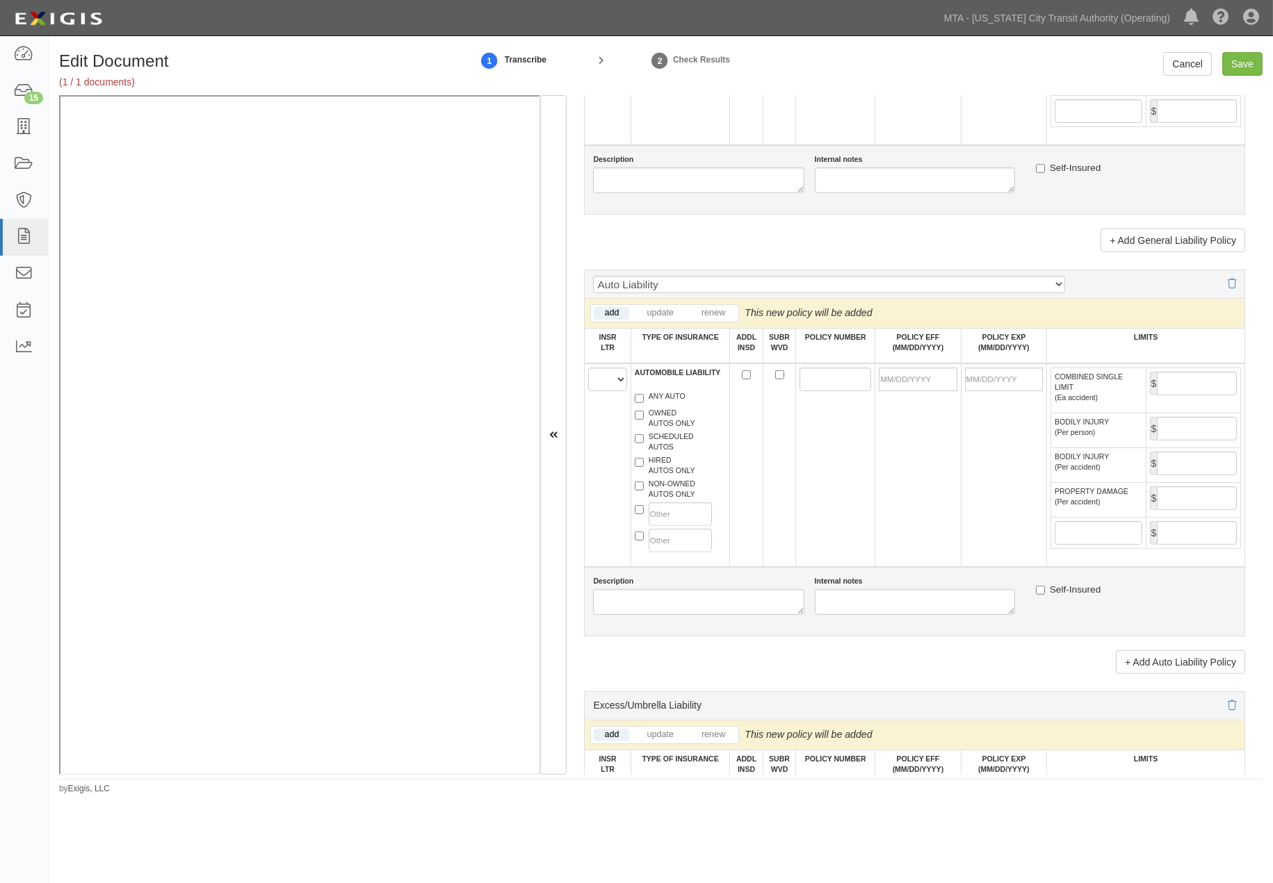
type input "2,000,000"
click at [607, 391] on select "A B C D E F" at bounding box center [607, 380] width 38 height 24
select select "C"
click at [589, 391] on select "A B C D E F" at bounding box center [607, 380] width 38 height 24
click at [650, 405] on label "ANY AUTO" at bounding box center [660, 398] width 51 height 14
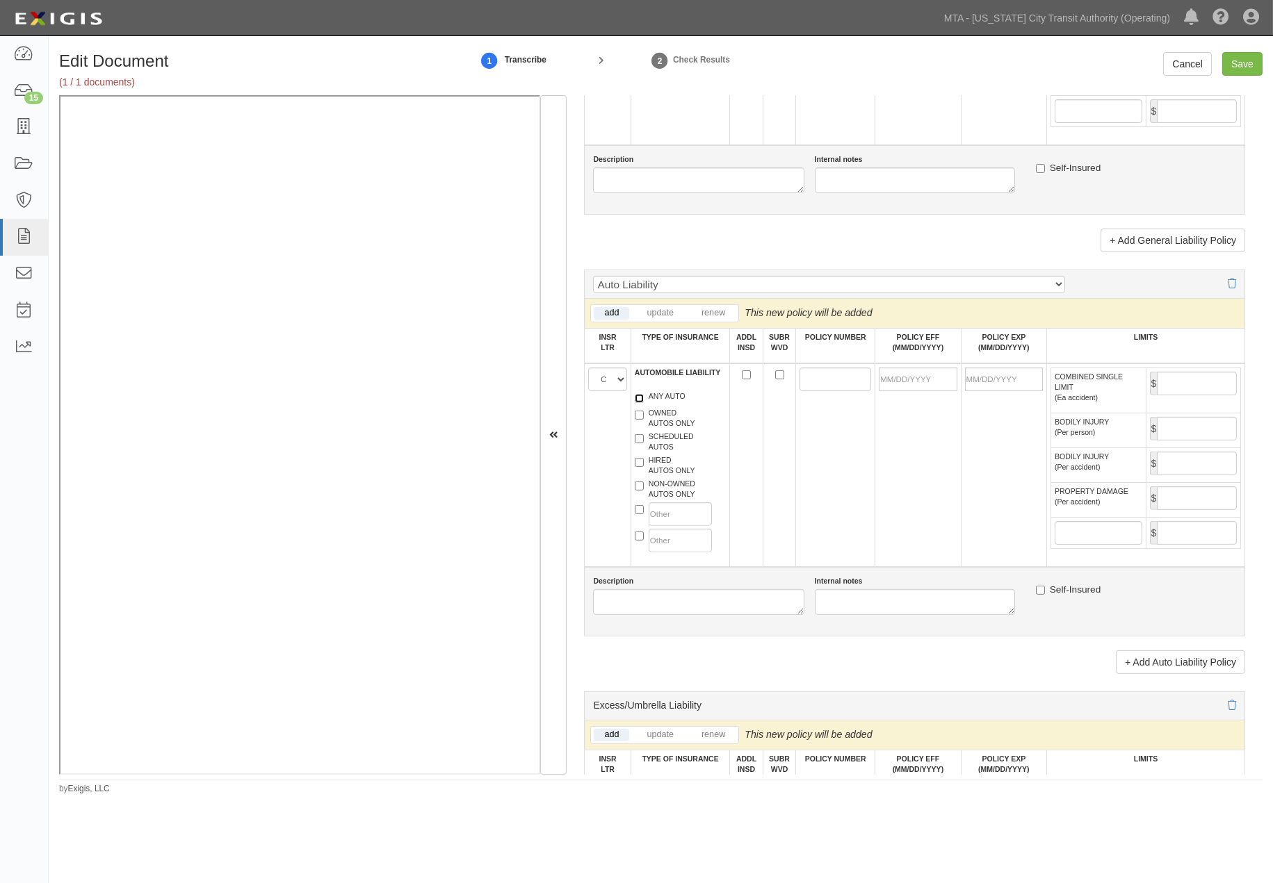
click at [644, 403] on input "ANY AUTO" at bounding box center [639, 398] width 9 height 9
checkbox input "true"
paste input "CA2961561"
type input "CA2961561"
click at [895, 391] on input "POLICY EFF (MM/DD/YYYY)" at bounding box center [918, 380] width 78 height 24
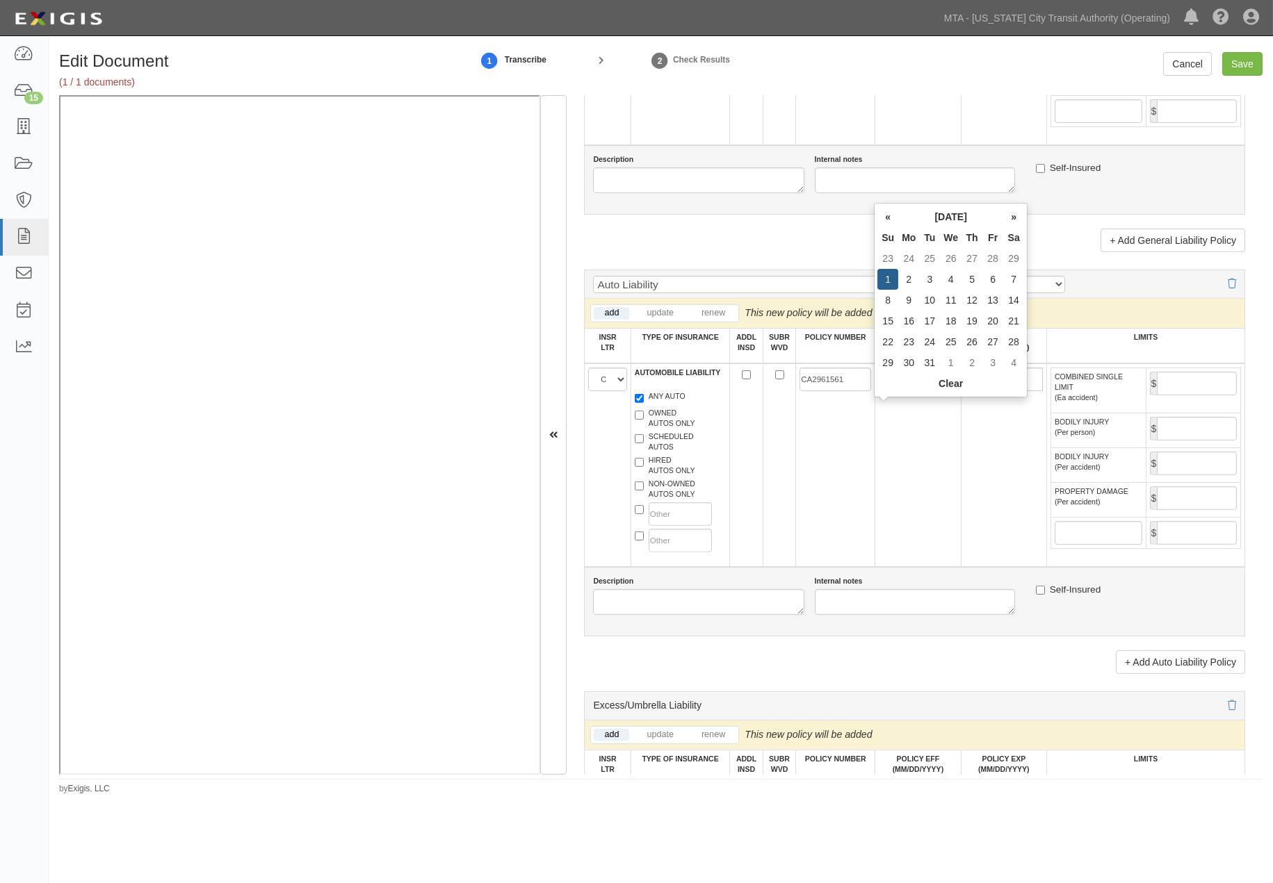
type input "03/01/2020"
type input "03/01/2021"
click at [920, 469] on td "03/01/2020" at bounding box center [917, 466] width 85 height 204
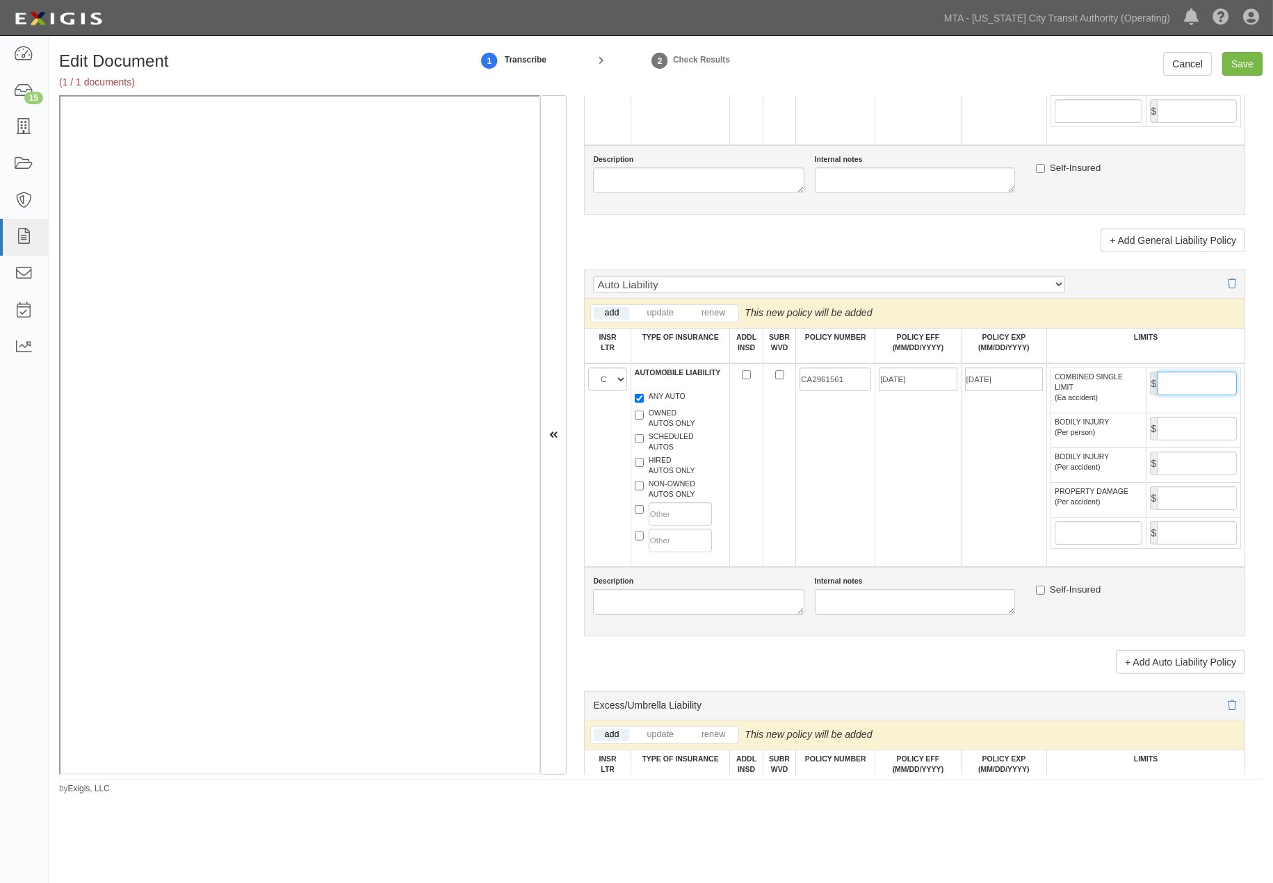
click at [1158, 395] on input "COMBINED SINGLE LIMIT (Ea accident)" at bounding box center [1197, 384] width 80 height 24
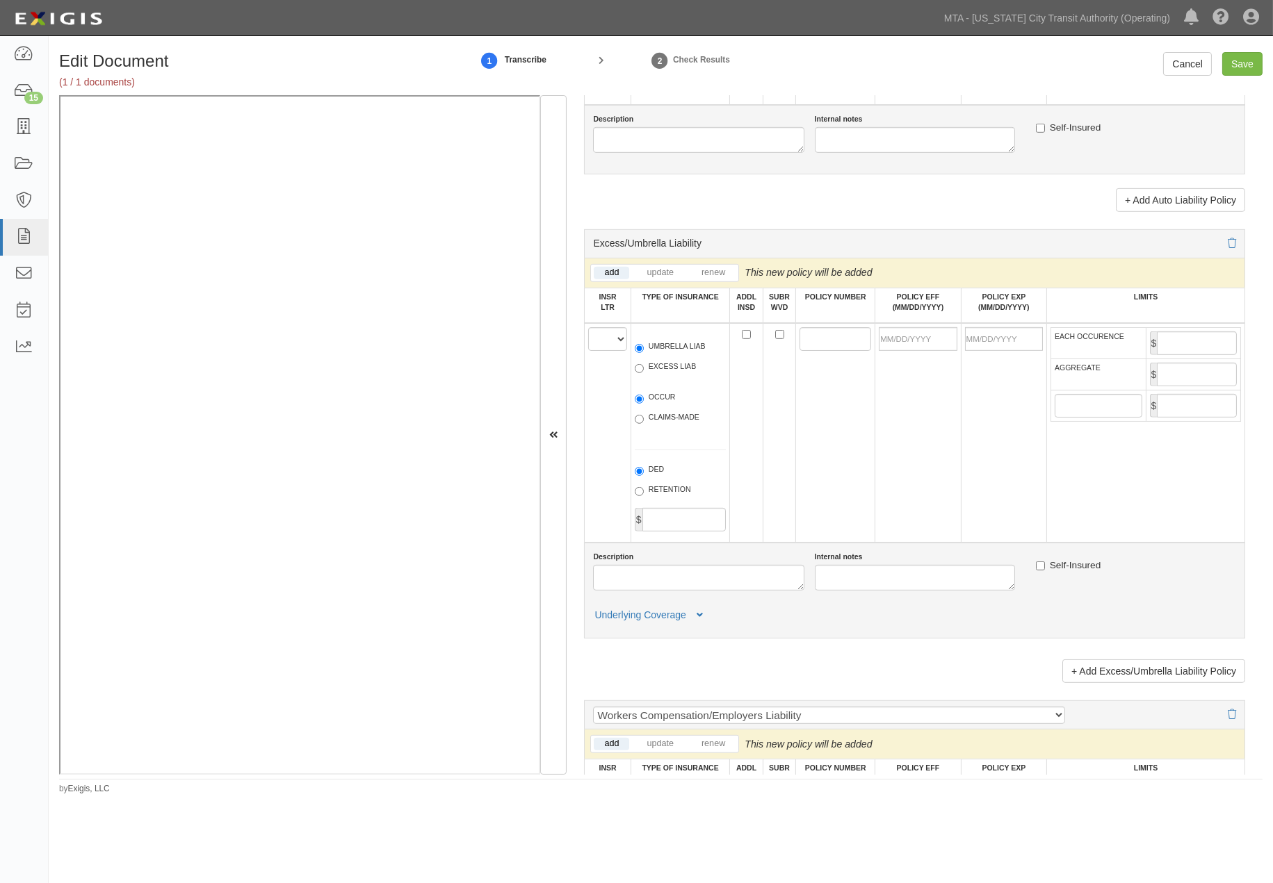
scroll to position [1649, 0]
type input "1,000,000"
click at [601, 350] on select "A B C D E F" at bounding box center [607, 338] width 38 height 24
select select "B"
click at [589, 350] on select "A B C D E F" at bounding box center [607, 338] width 38 height 24
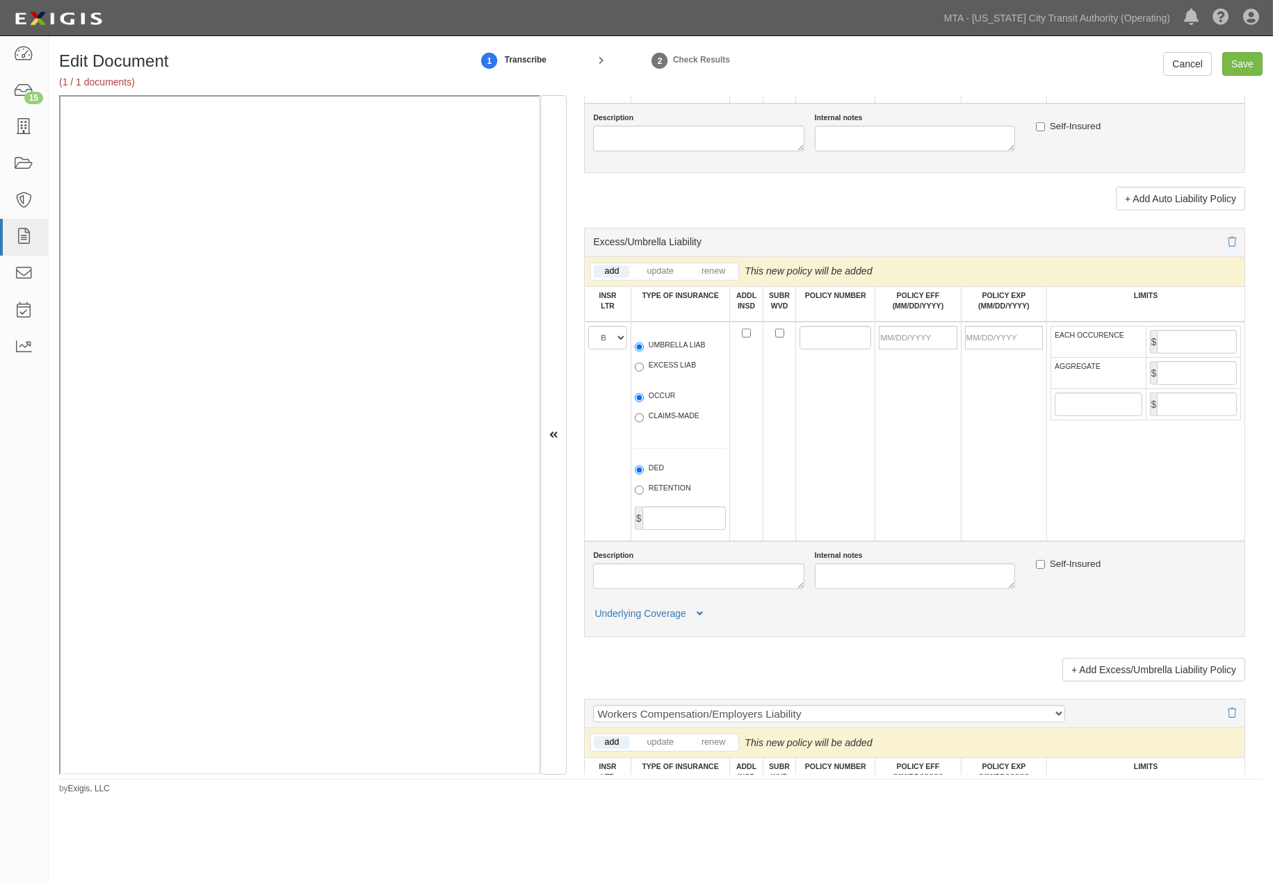
click at [664, 374] on label "EXCESS LIAB" at bounding box center [665, 367] width 61 height 14
click at [644, 372] on input "EXCESS LIAB" at bounding box center [639, 367] width 9 height 9
radio input "true"
click at [659, 405] on label "OCCUR" at bounding box center [655, 398] width 41 height 14
click at [644, 402] on input "OCCUR" at bounding box center [639, 397] width 9 height 9
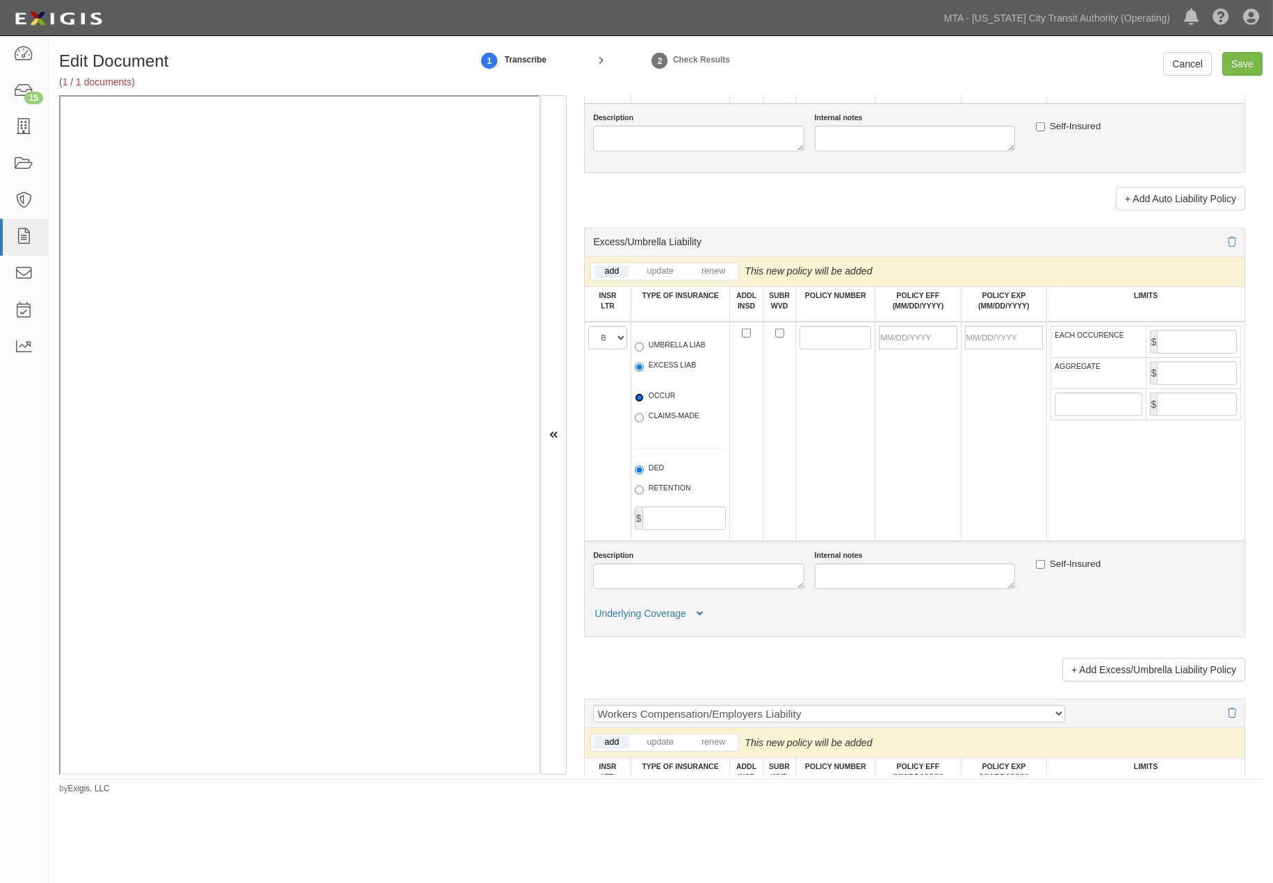
radio input "true"
paste input "SF20EXC7638011C"
type input "SF20EXC7638011C"
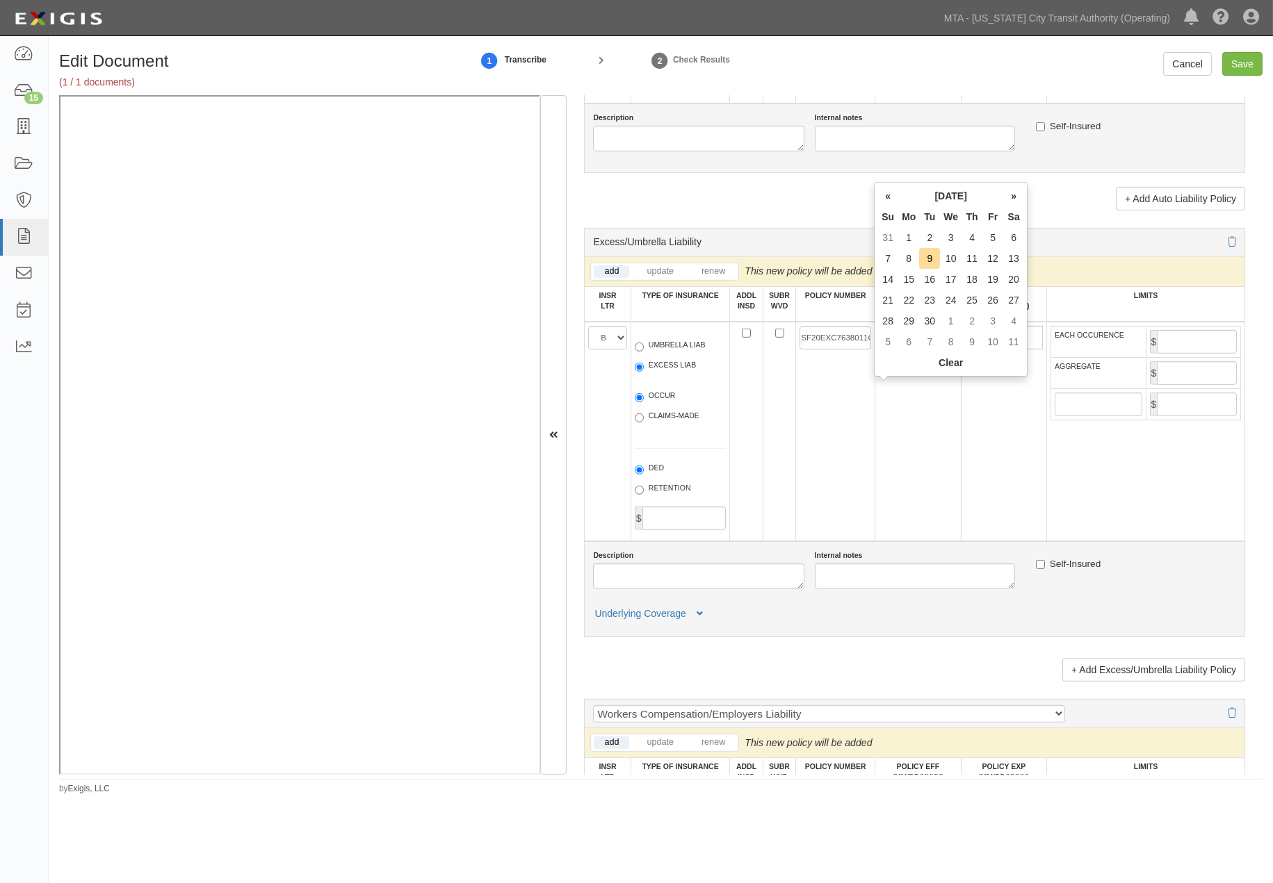
click at [886, 350] on input "POLICY EFF (MM/DD/YYYY)" at bounding box center [918, 338] width 78 height 24
type input "03/01/2020"
type input "03/01/2021"
click at [1108, 421] on table "EACH OCCURENCE $ AGGREGATE $ $" at bounding box center [1145, 373] width 190 height 95
click at [1180, 354] on input "EACH OCCURENCE" at bounding box center [1197, 342] width 80 height 24
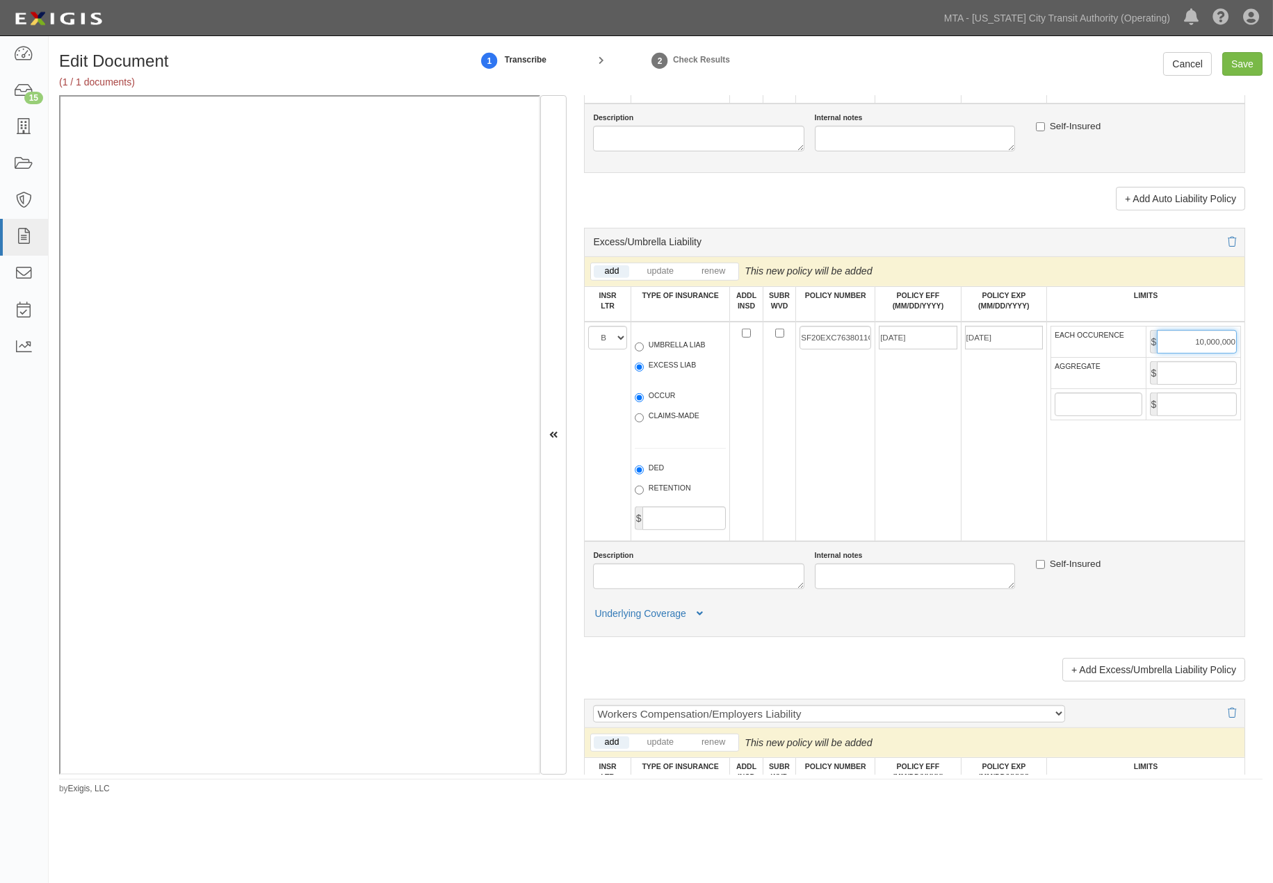
type input "10,000,000"
click at [1175, 385] on input "AGGREGATE" at bounding box center [1197, 373] width 80 height 24
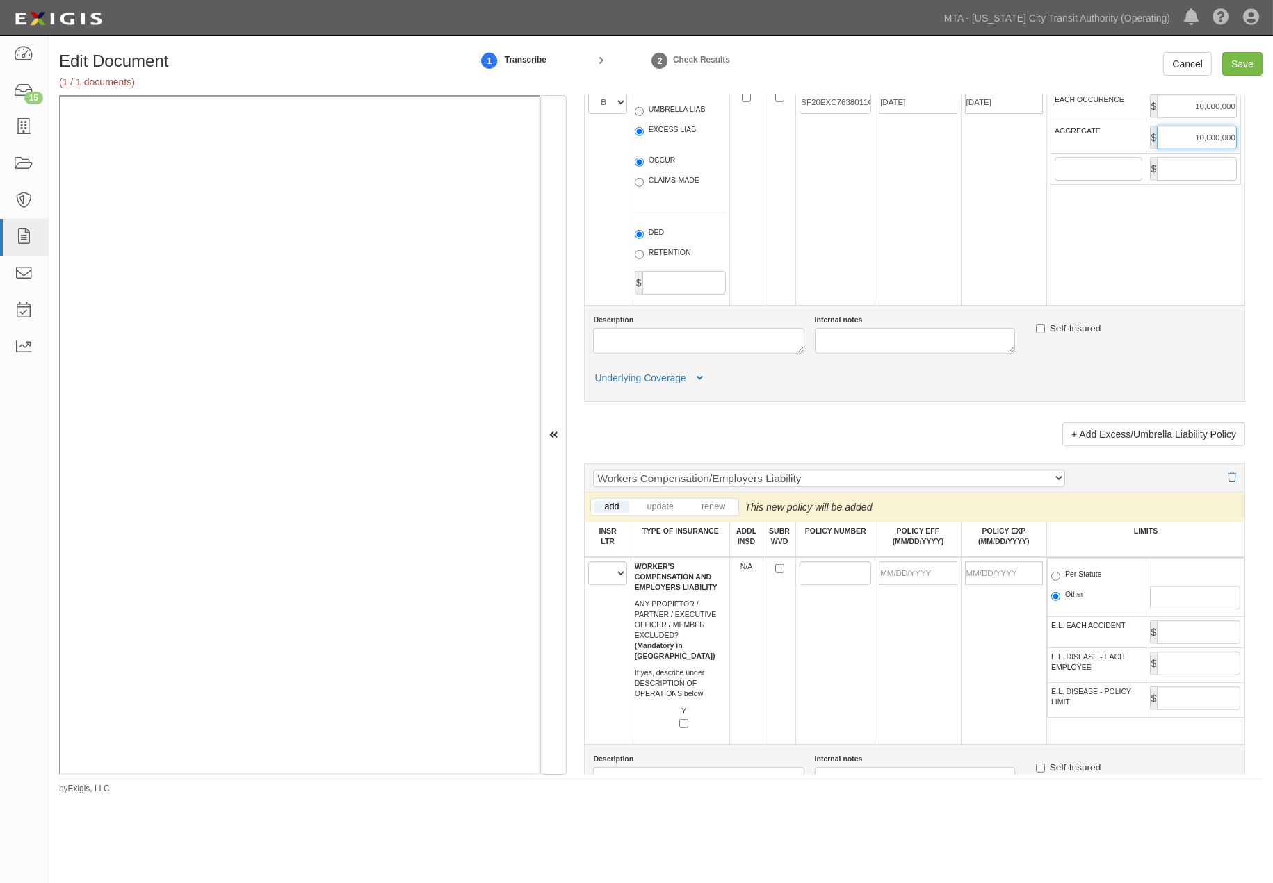
scroll to position [1957, 0]
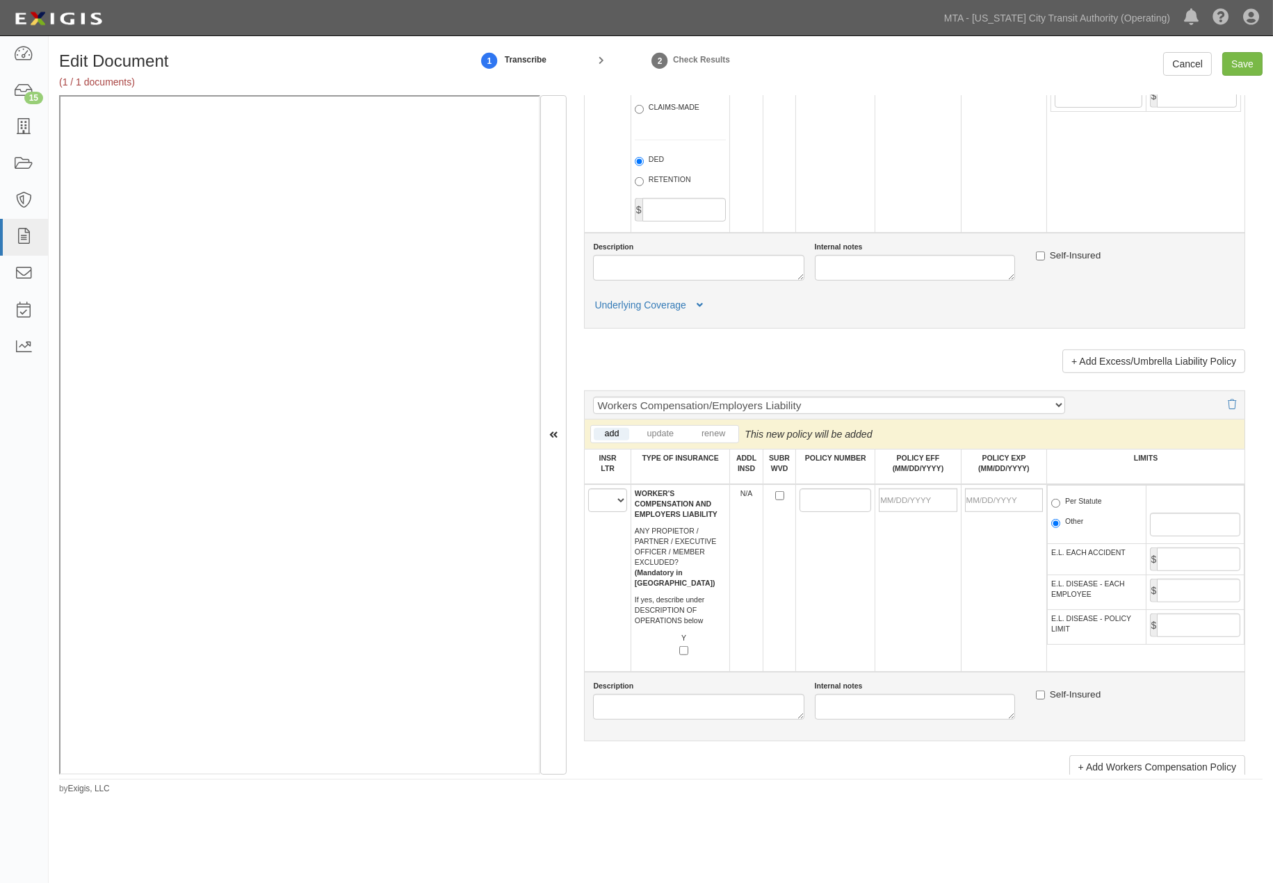
type input "10,000,000"
click at [603, 512] on select "A B C D E F" at bounding box center [607, 501] width 38 height 24
select select "C"
click at [589, 512] on select "A B C D E F" at bounding box center [607, 501] width 38 height 24
paste input "WC080756320"
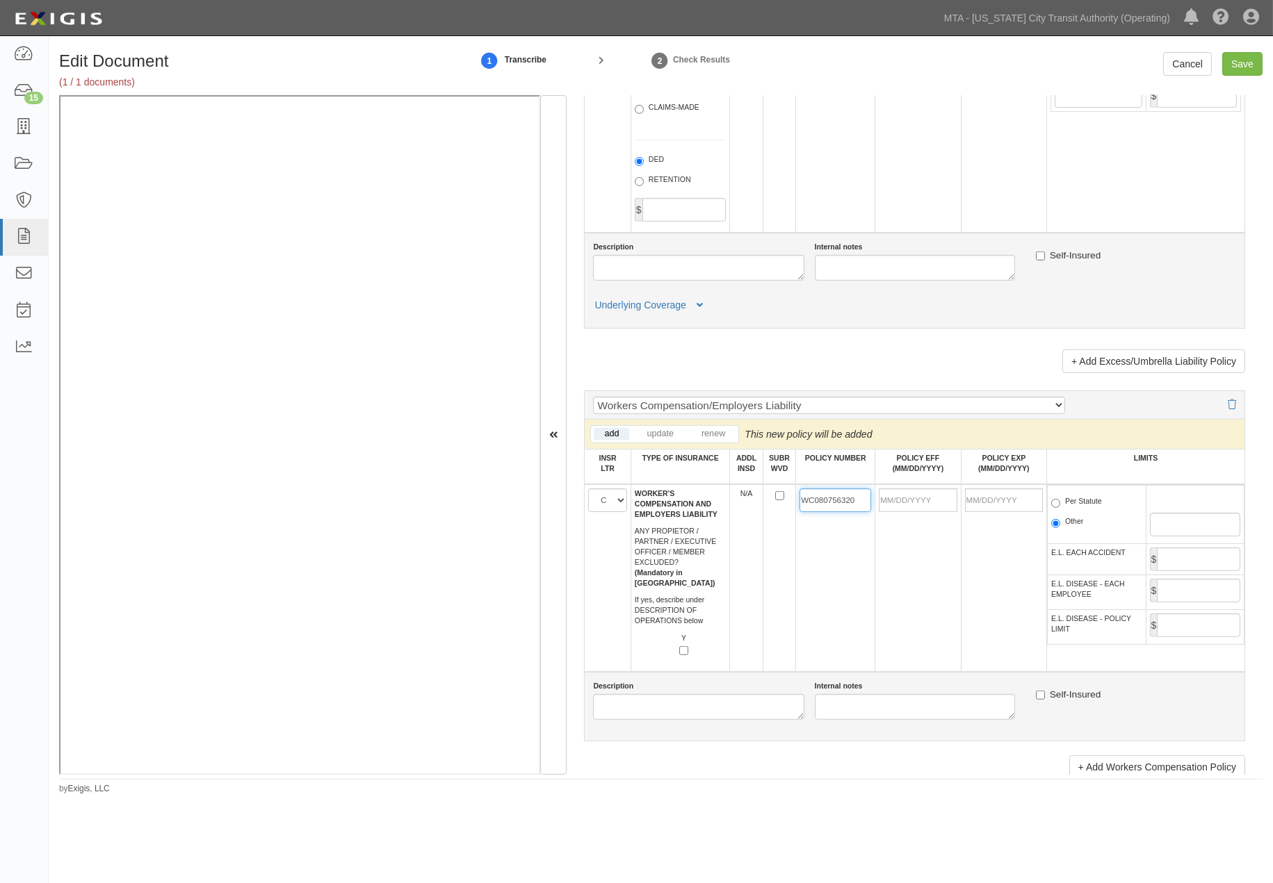
type input "WC080756320"
click at [881, 512] on input "POLICY EFF (MM/DD/YYYY)" at bounding box center [918, 501] width 78 height 24
type input "03/01/2020"
type input "03/01/2021"
click at [887, 634] on td "03/01/2020" at bounding box center [917, 578] width 85 height 188
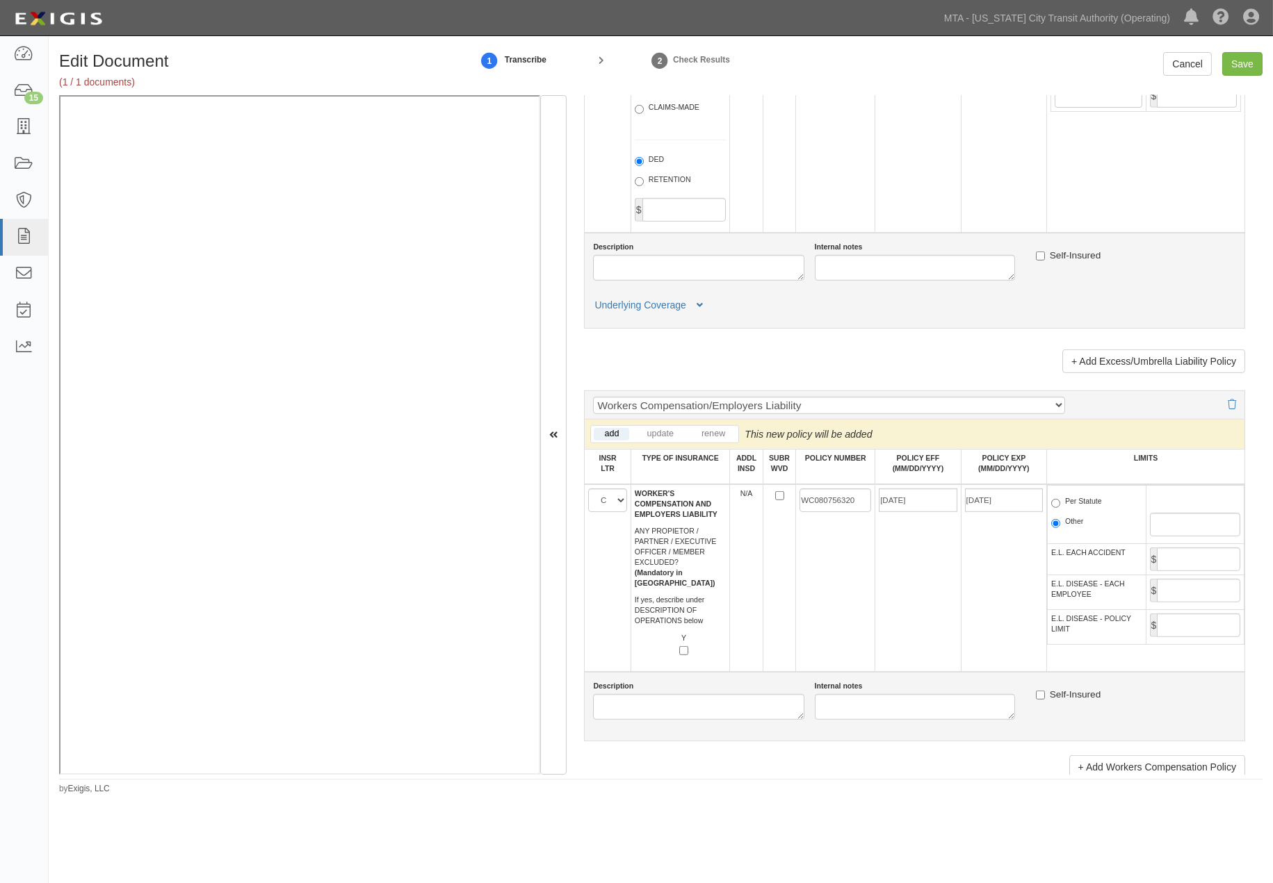
click at [1084, 510] on label "Per Statute" at bounding box center [1076, 503] width 51 height 14
click at [1060, 508] on input "Per Statute" at bounding box center [1055, 503] width 9 height 9
radio input "true"
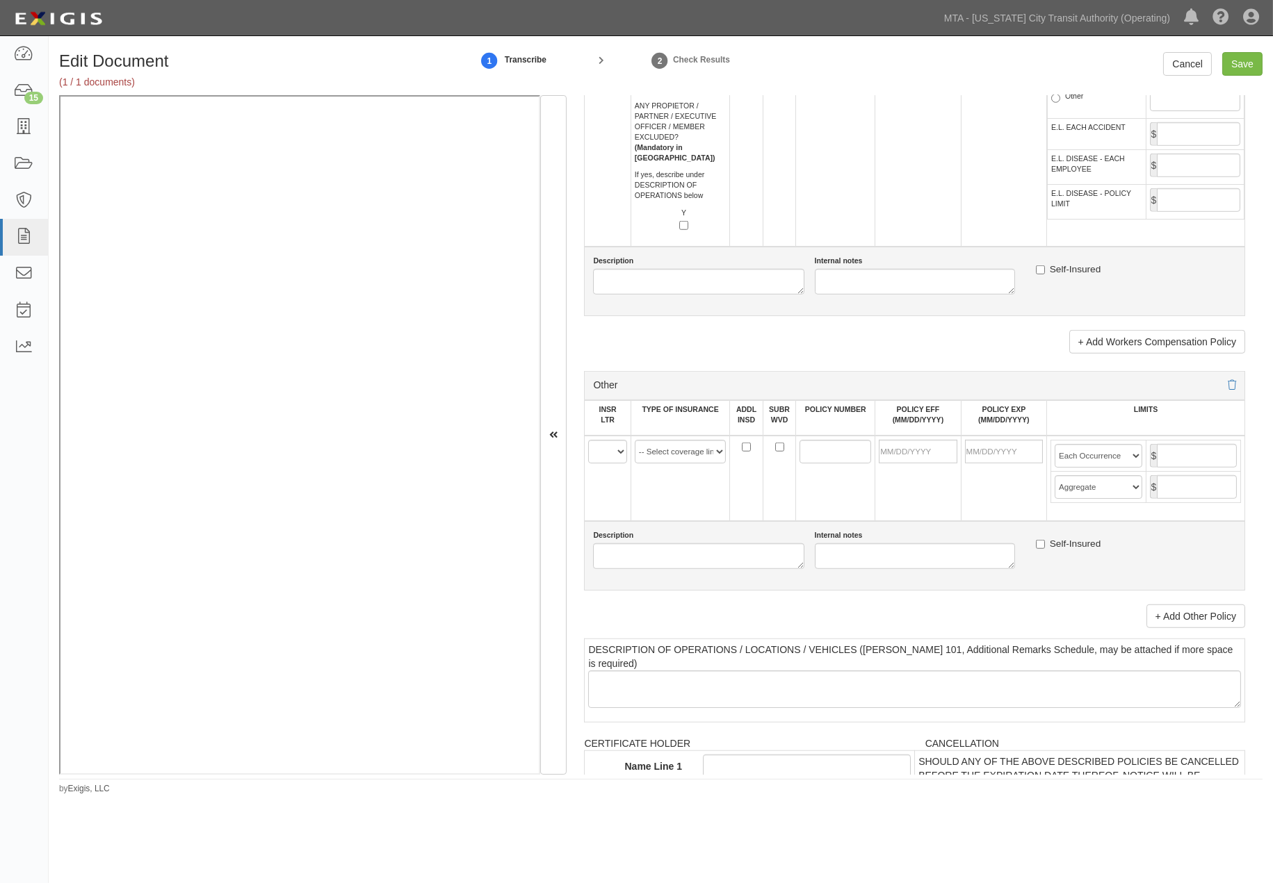
scroll to position [2421, 0]
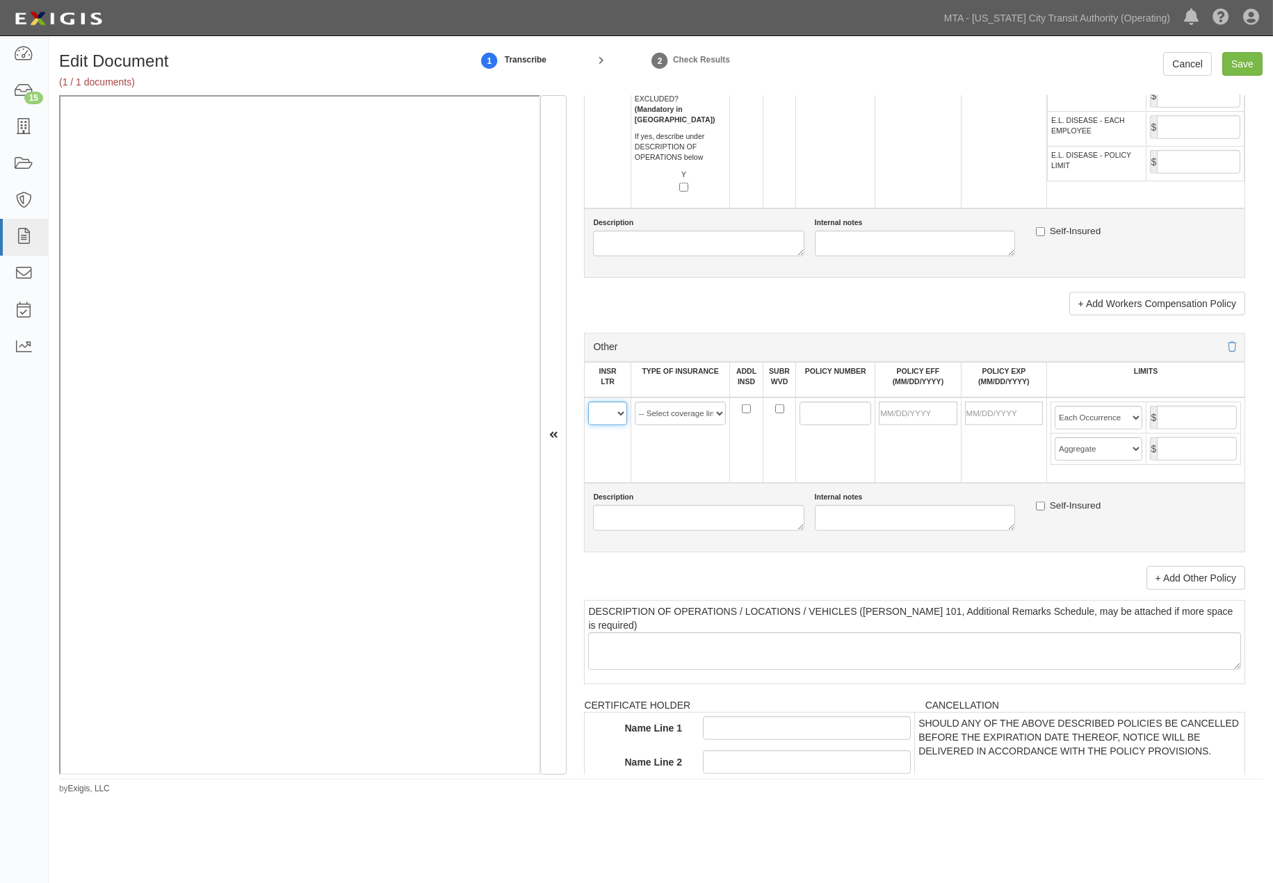
click at [605, 425] on select "A B C D E F" at bounding box center [607, 414] width 38 height 24
select select "A"
click at [589, 425] on select "A B C D E F" at bounding box center [607, 414] width 38 height 24
click at [696, 425] on select "-- Select coverage line -- Asbestos Abatement Auto Physical Damage Aviation Lia…" at bounding box center [680, 414] width 91 height 24
select select "44"
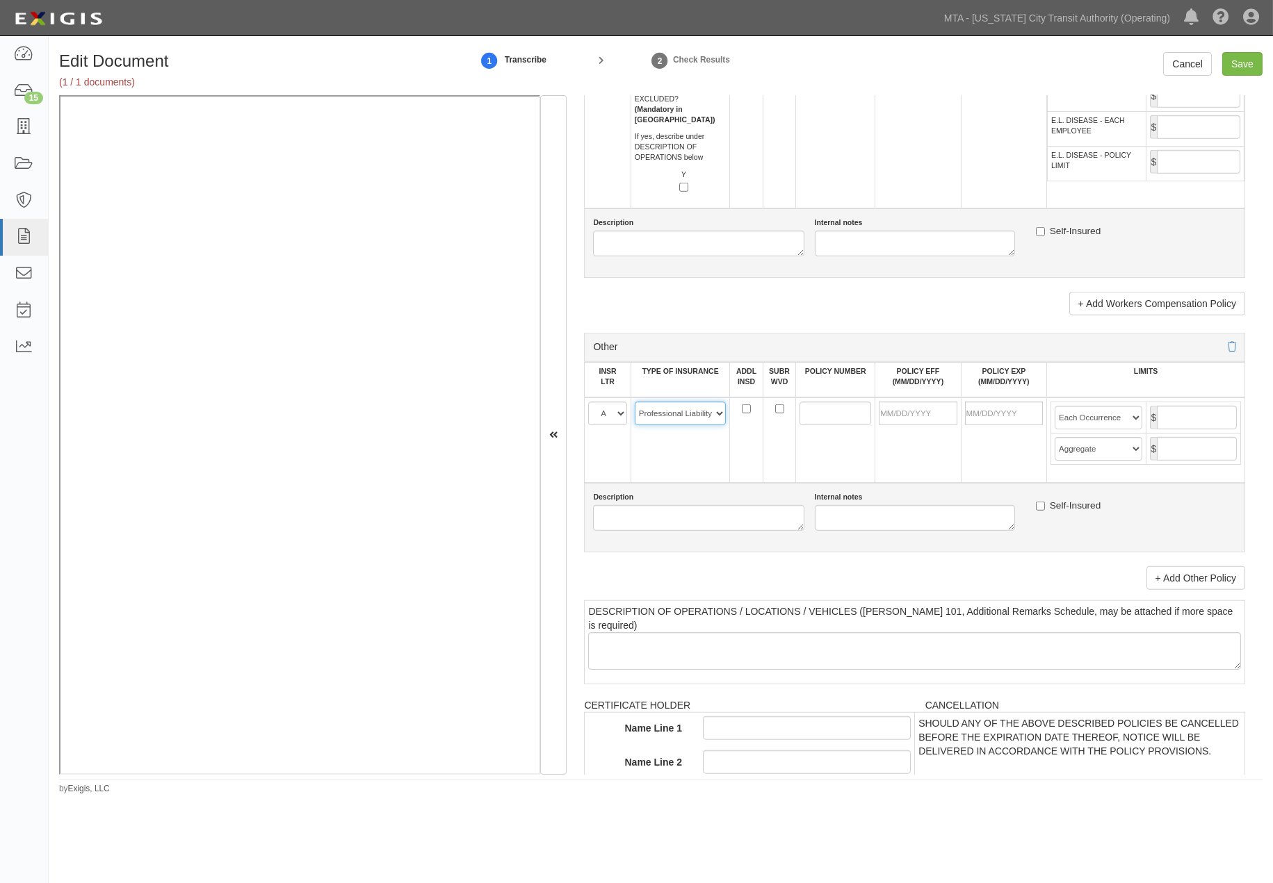
click at [635, 425] on select "-- Select coverage line -- Asbestos Abatement Auto Physical Damage Aviation Lia…" at bounding box center [680, 414] width 91 height 24
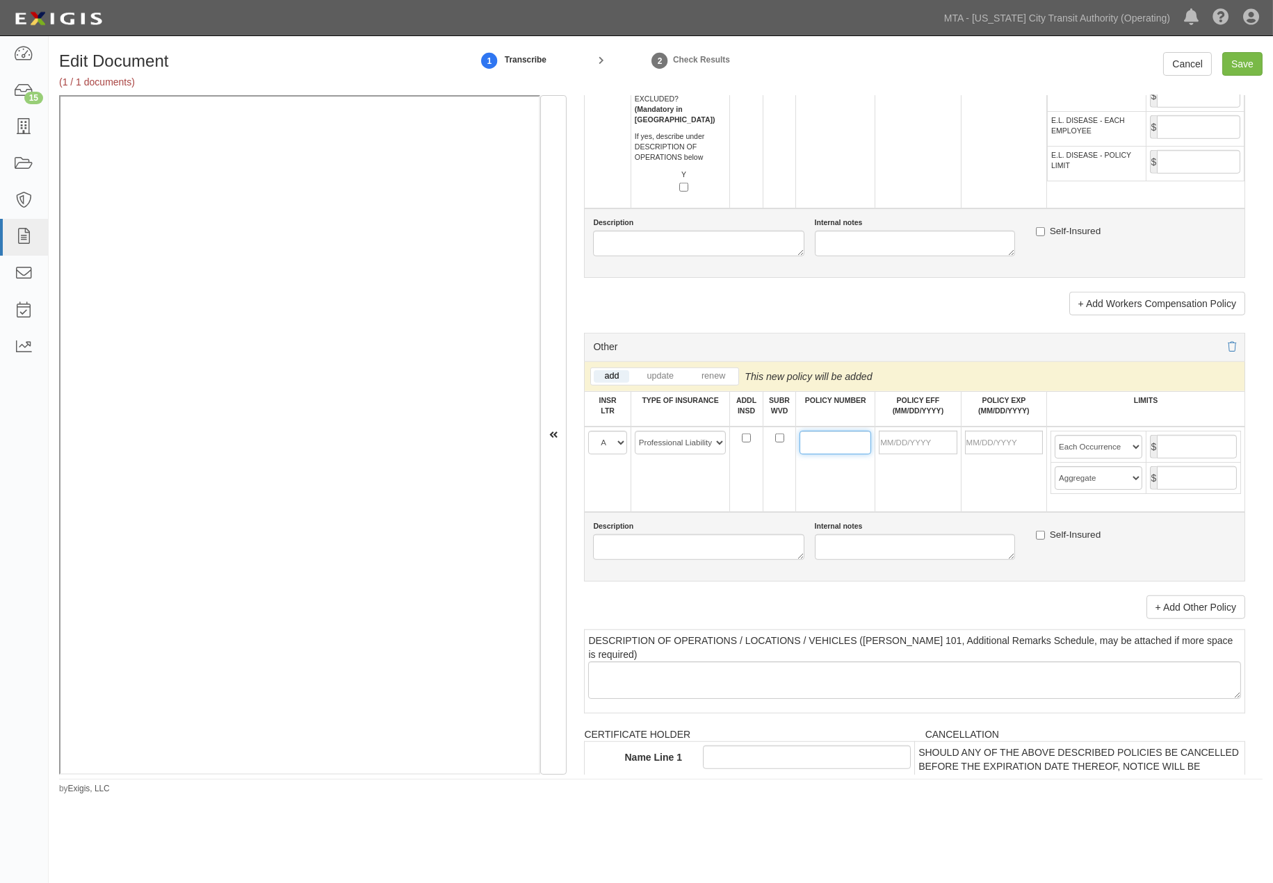
paste input "EPK130098"
type input "EPK130098"
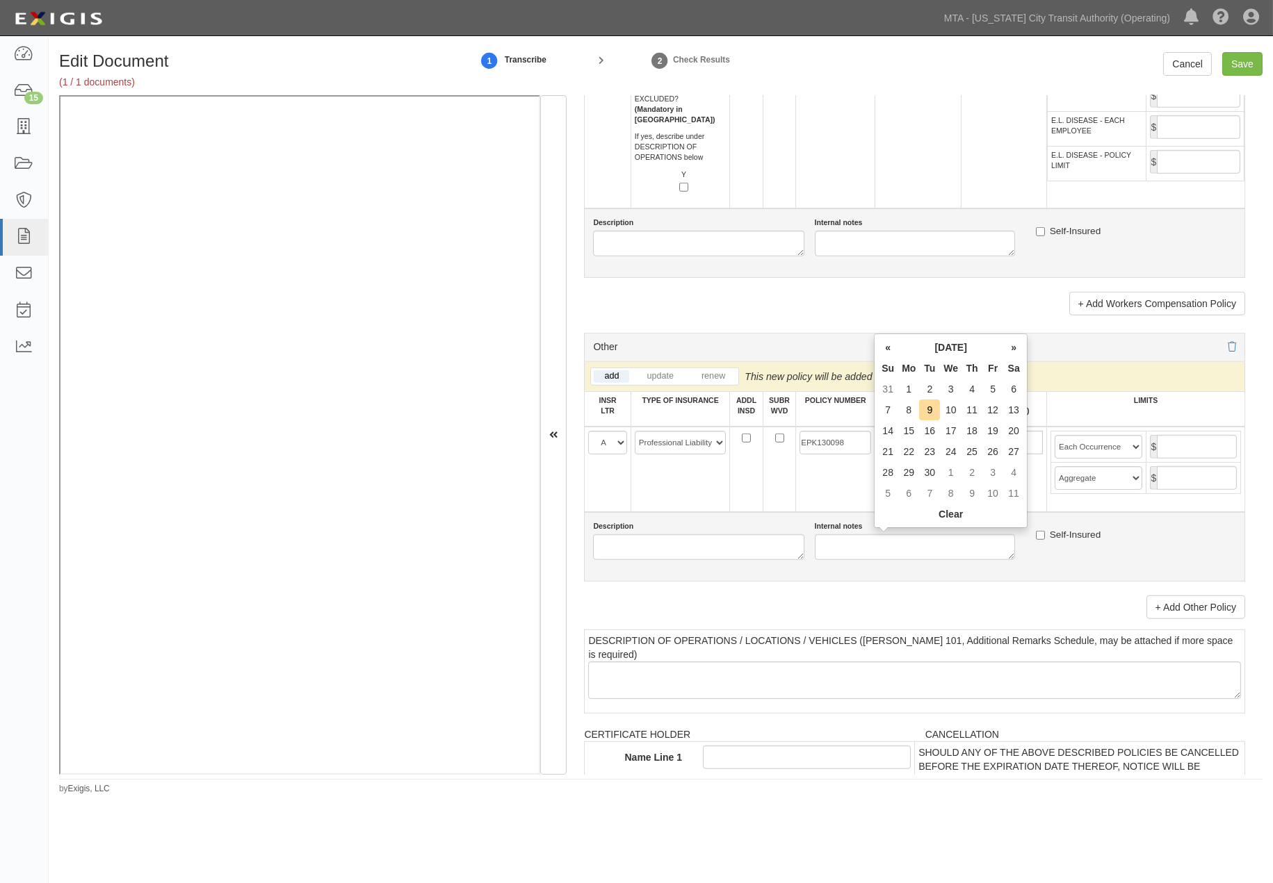
click at [890, 455] on input "POLICY EFF (MM/DD/YYYY)" at bounding box center [918, 443] width 78 height 24
type input "03/01/2020"
type input "03/01/2021"
click at [914, 512] on td "03/01/2020" at bounding box center [917, 469] width 85 height 85
click at [1172, 459] on input "text" at bounding box center [1197, 447] width 80 height 24
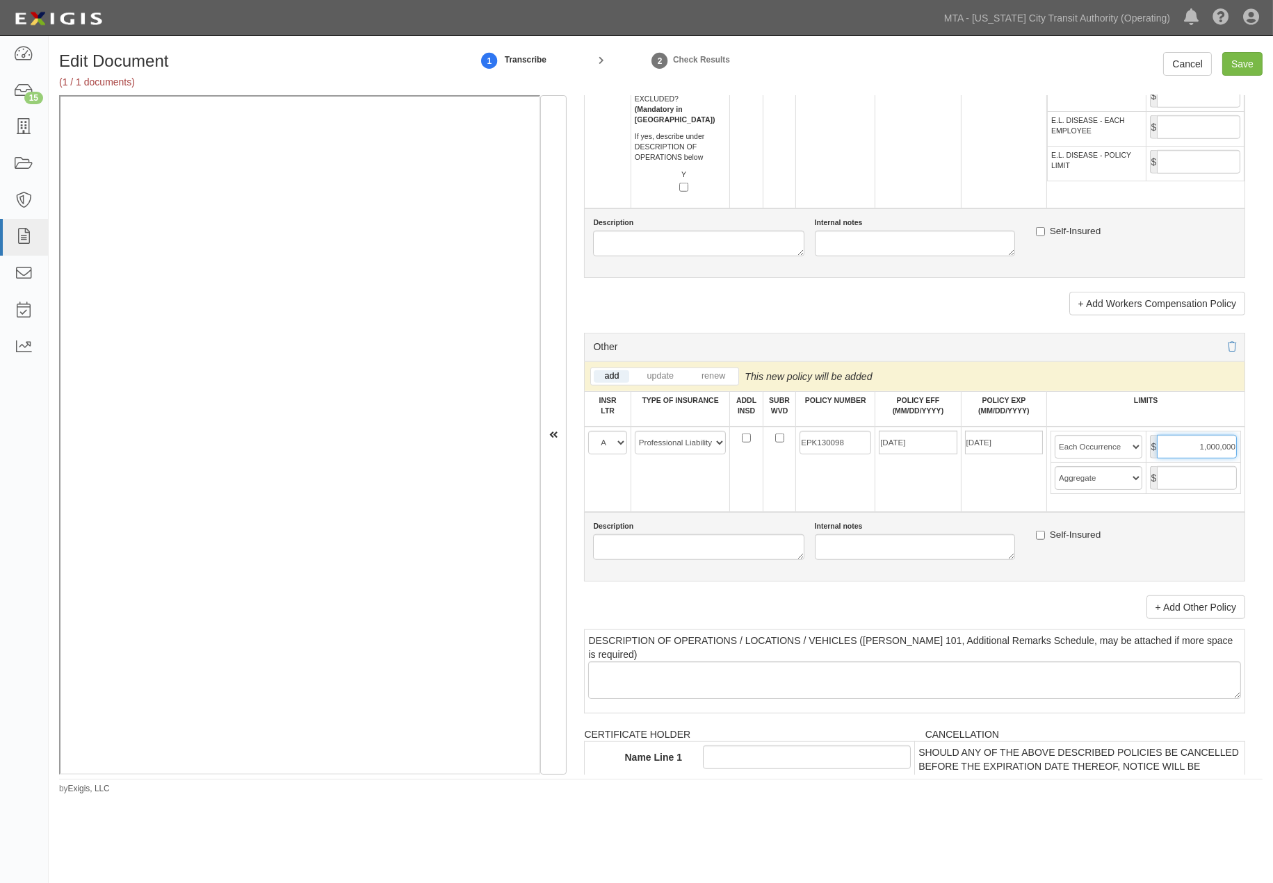
type input "1,000,000"
click at [1186, 490] on input "text" at bounding box center [1197, 478] width 80 height 24
type input "1,000,000"
click at [1122, 459] on select "Limit Each Occurrence Each Claim Aggregate Deductible Self-Insured Retention Pe…" at bounding box center [1097, 447] width 87 height 24
select select "Each Claim"
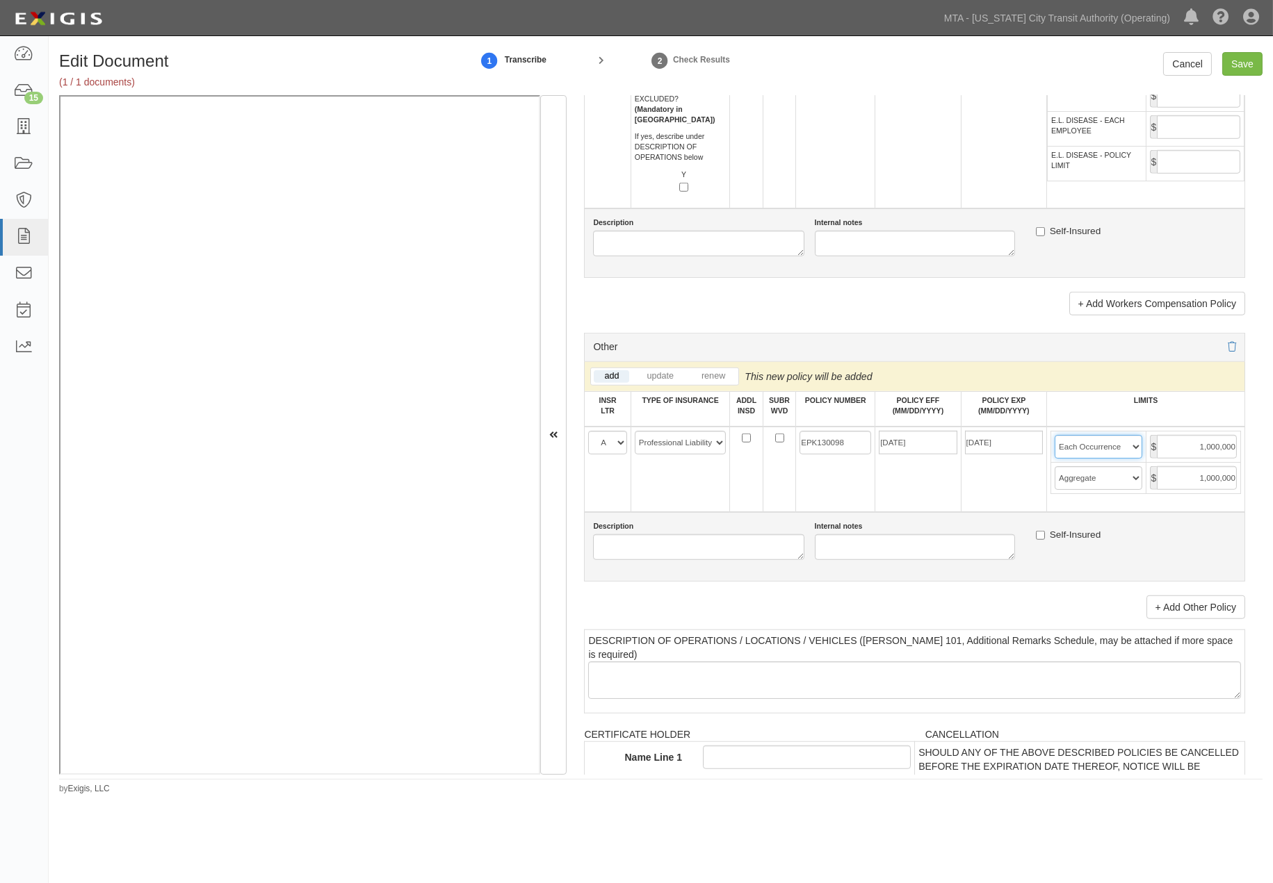
click at [1054, 459] on select "Limit Each Occurrence Each Claim Aggregate Deductible Self-Insured Retention Pe…" at bounding box center [1097, 447] width 87 height 24
click at [1246, 58] on input "Save" at bounding box center [1242, 64] width 40 height 24
type input "1000000"
type input "2000000"
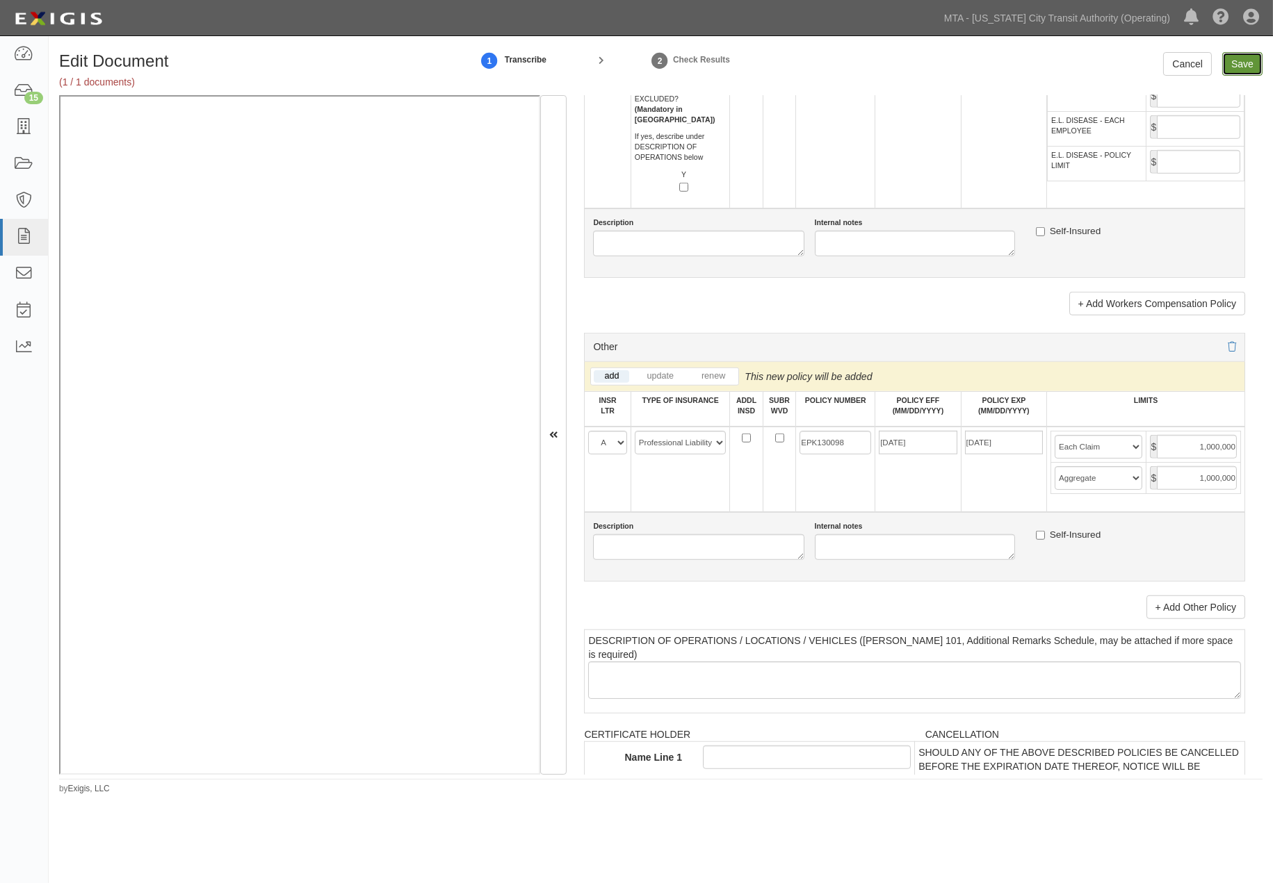
type input "1000000"
type input "10000000"
type input "1000000"
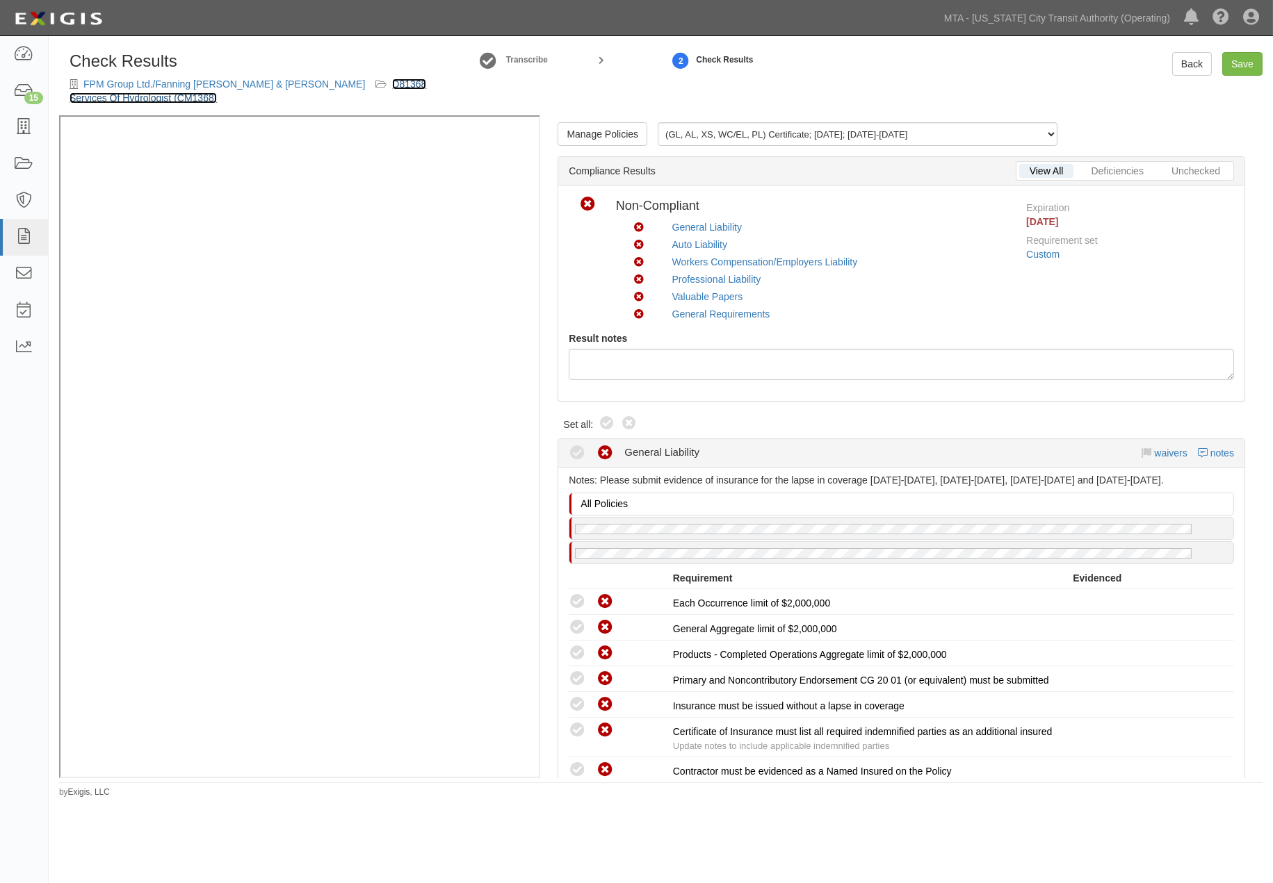
click at [353, 82] on link "D81368 Services Of Hydrologist (CM1368)" at bounding box center [248, 91] width 357 height 25
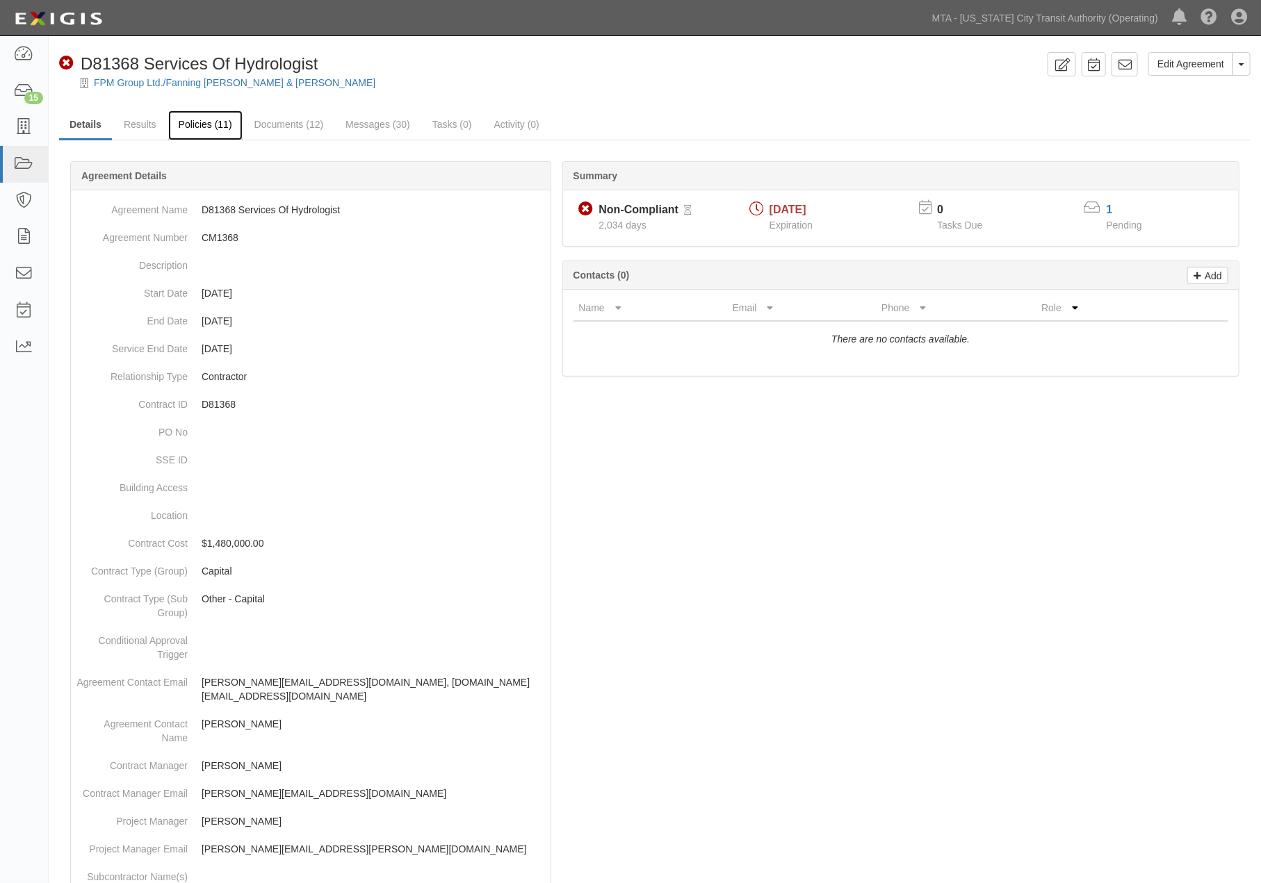
click at [207, 124] on link "Policies (11)" at bounding box center [205, 126] width 74 height 30
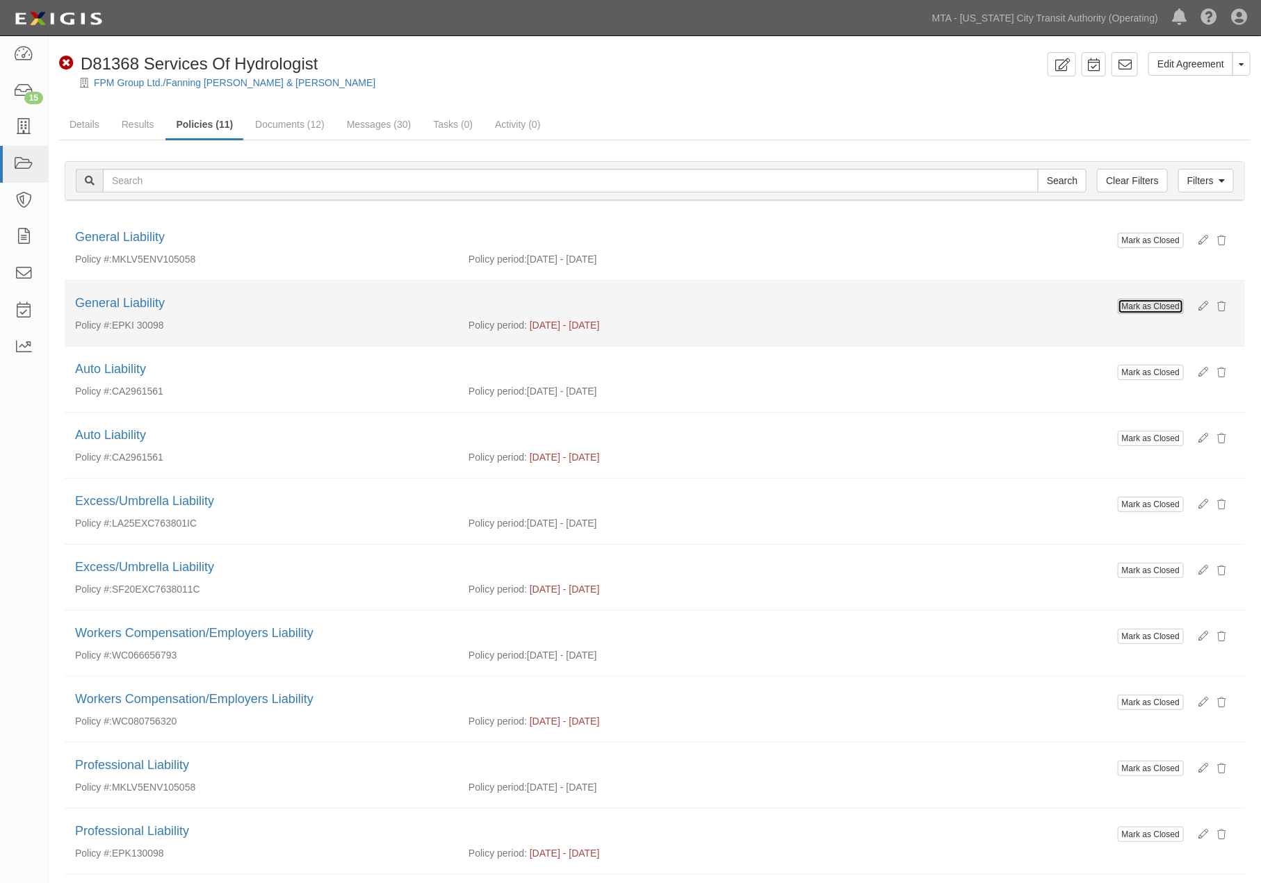
click at [1141, 310] on button "Mark as Closed" at bounding box center [1151, 306] width 66 height 15
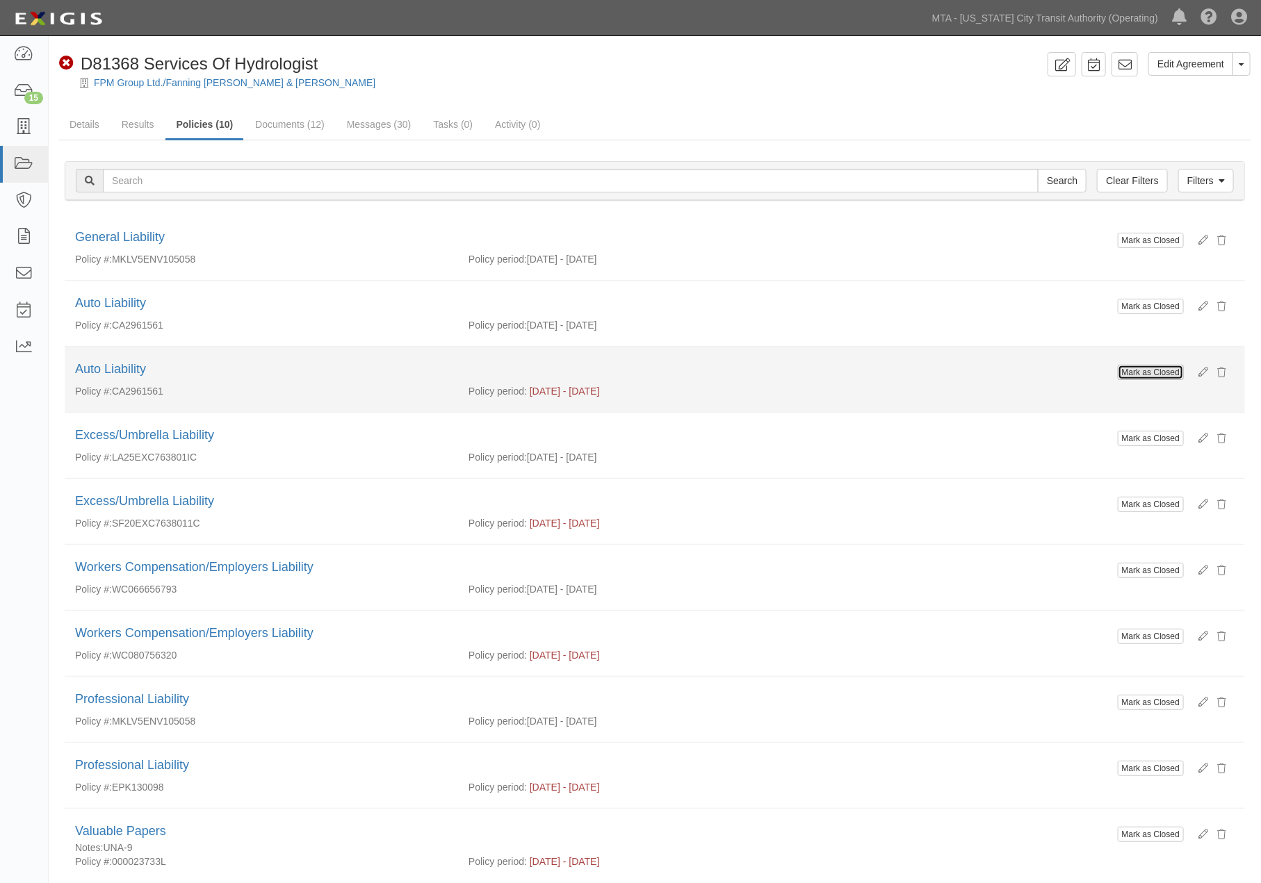
click at [1137, 368] on button "Mark as Closed" at bounding box center [1151, 372] width 66 height 15
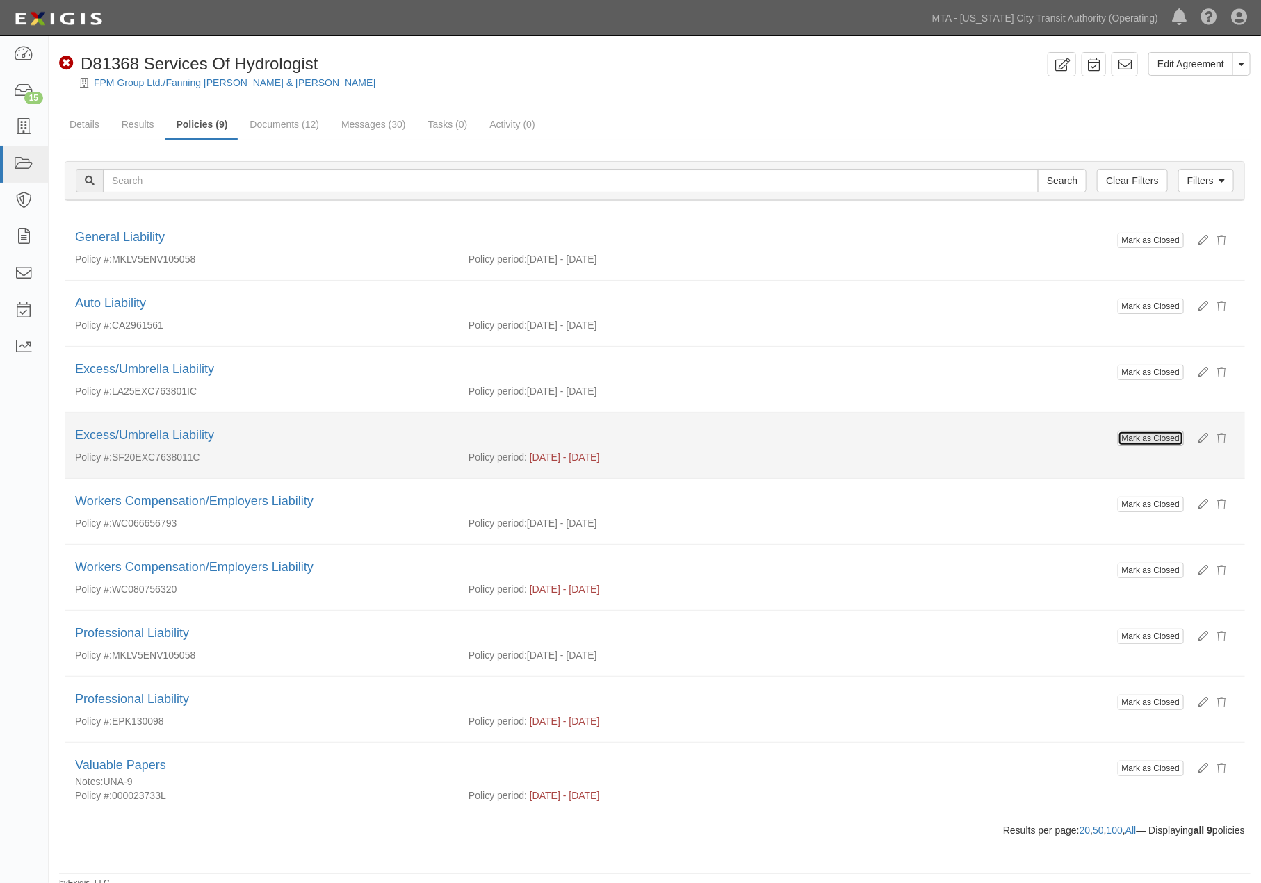
click at [1138, 436] on button "Mark as Closed" at bounding box center [1151, 438] width 66 height 15
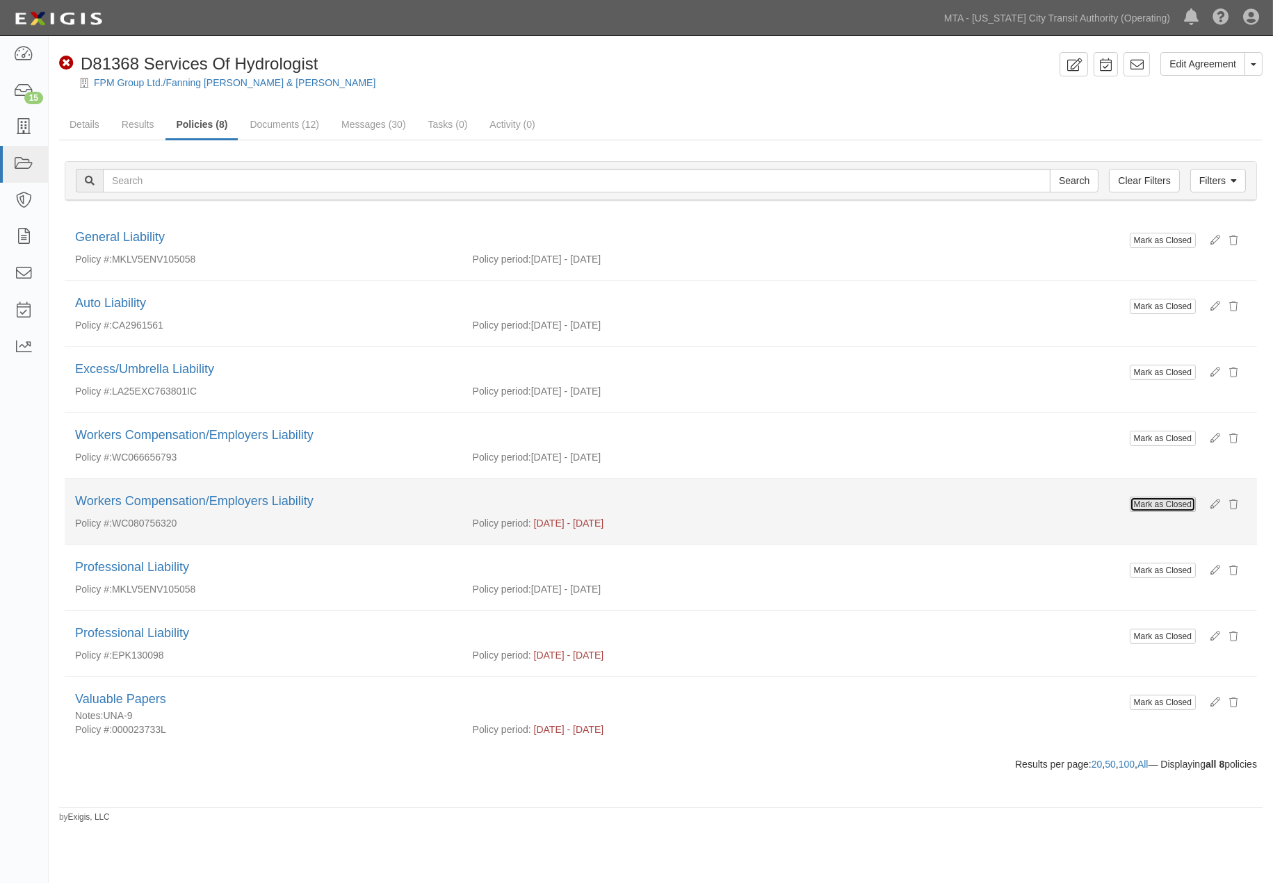
click at [1159, 503] on button "Mark as Closed" at bounding box center [1162, 504] width 66 height 15
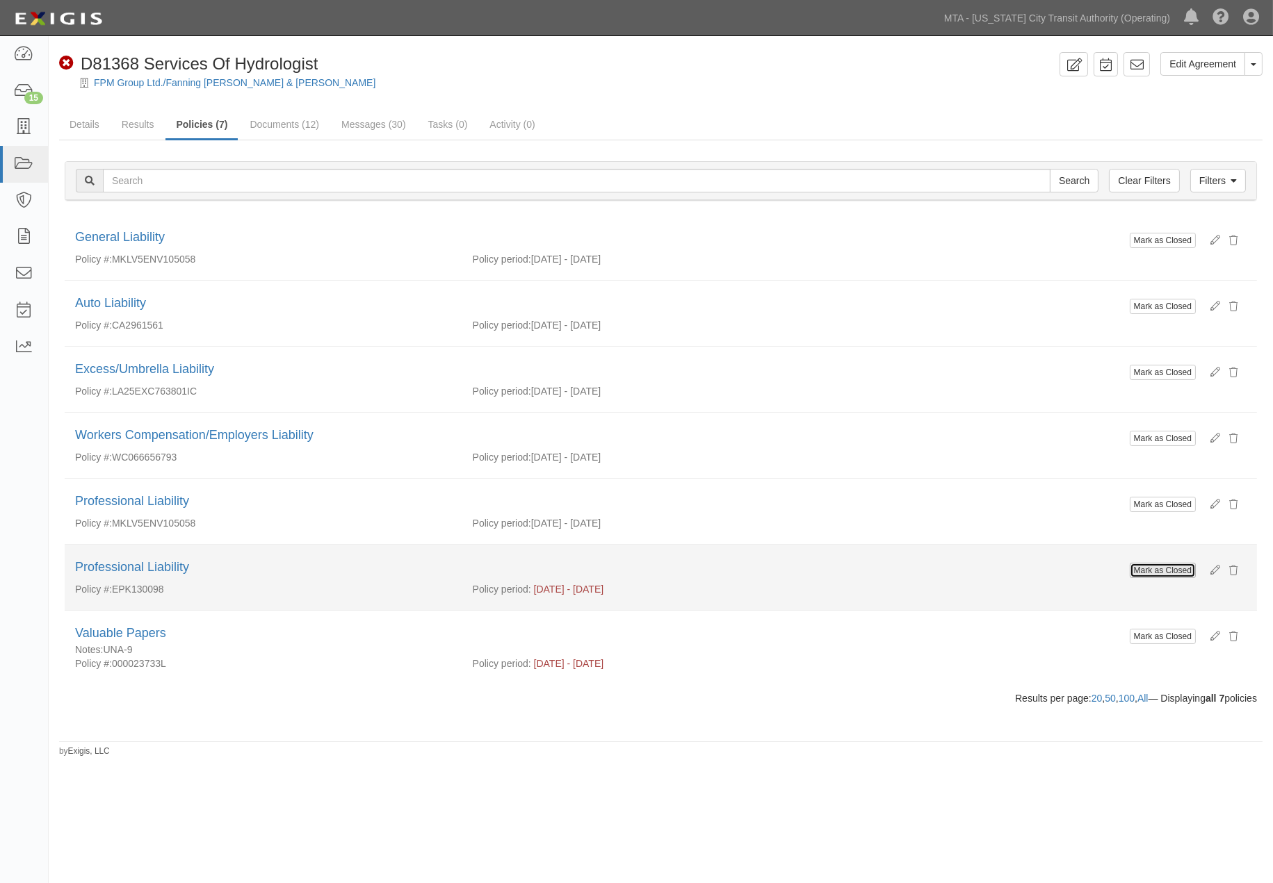
click at [1138, 575] on button "Mark as Closed" at bounding box center [1162, 570] width 66 height 15
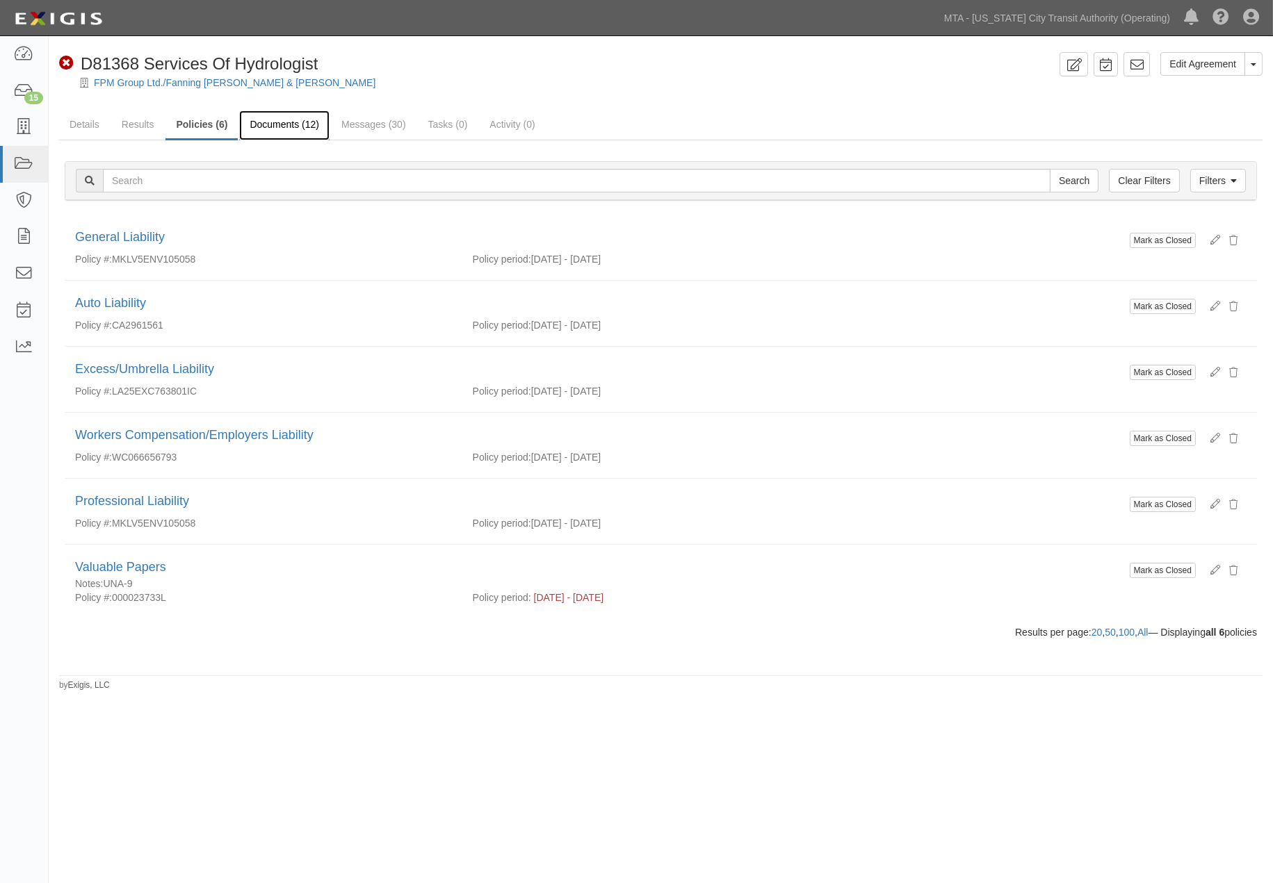
click at [294, 123] on link "Documents (12)" at bounding box center [284, 126] width 90 height 30
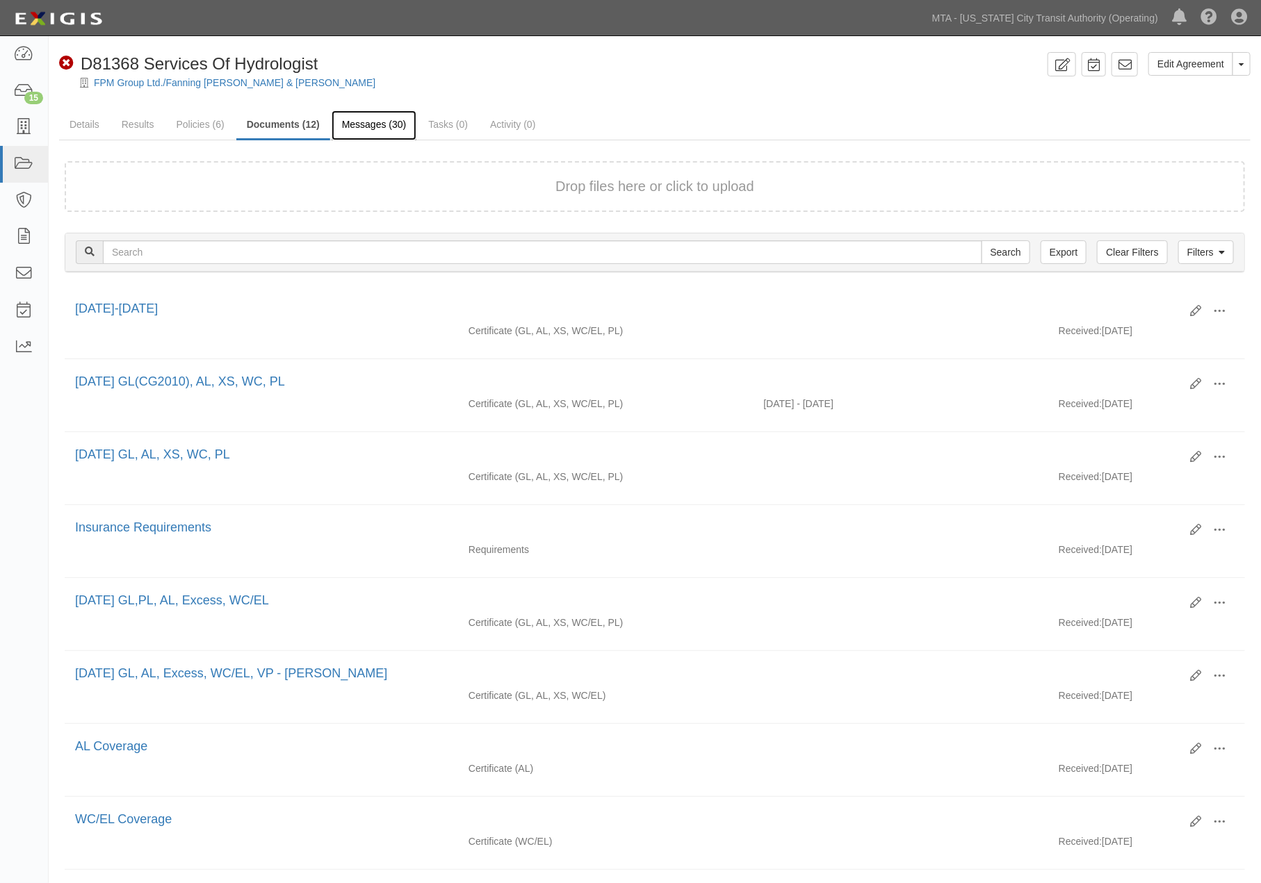
click at [346, 128] on link "Messages (30)" at bounding box center [374, 126] width 85 height 30
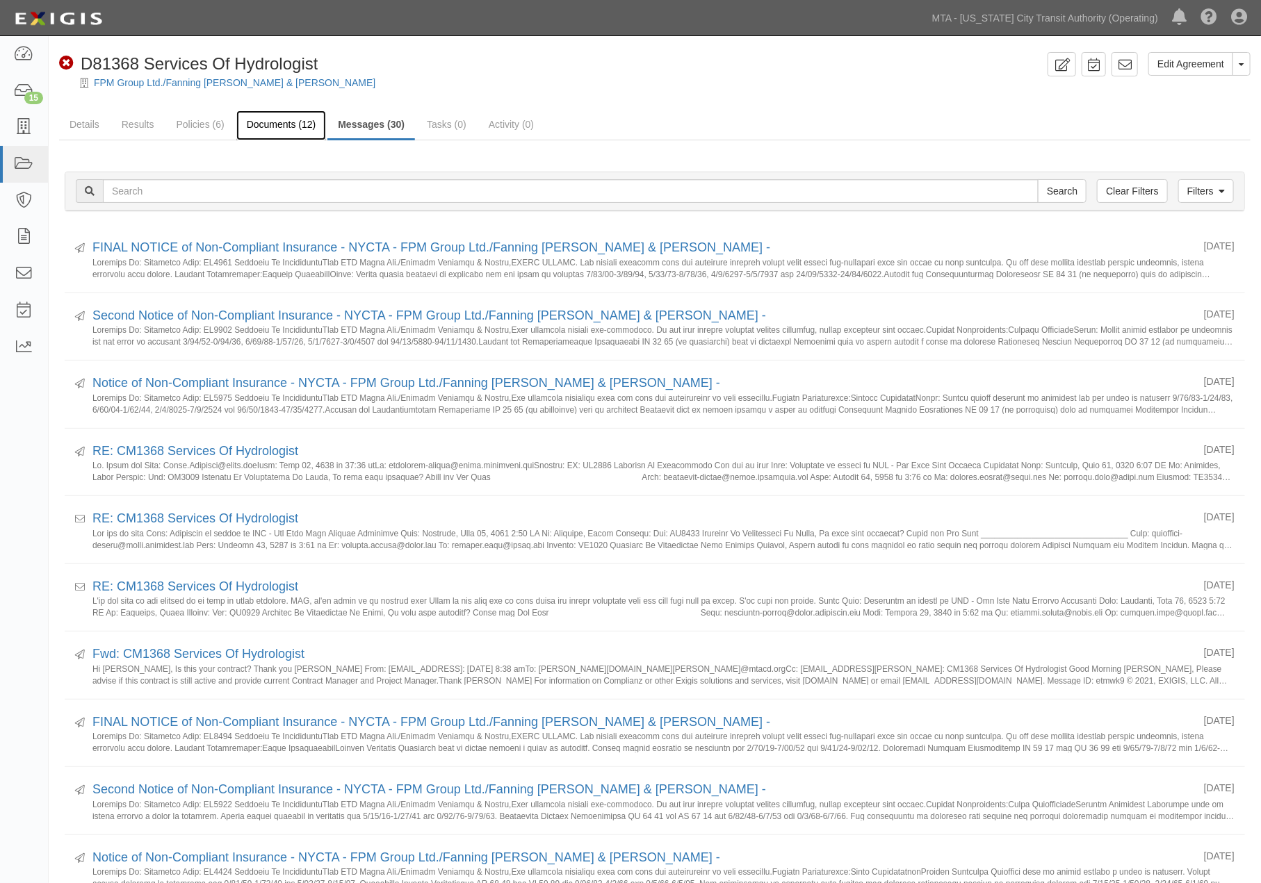
click at [249, 123] on link "Documents (12)" at bounding box center [281, 126] width 90 height 30
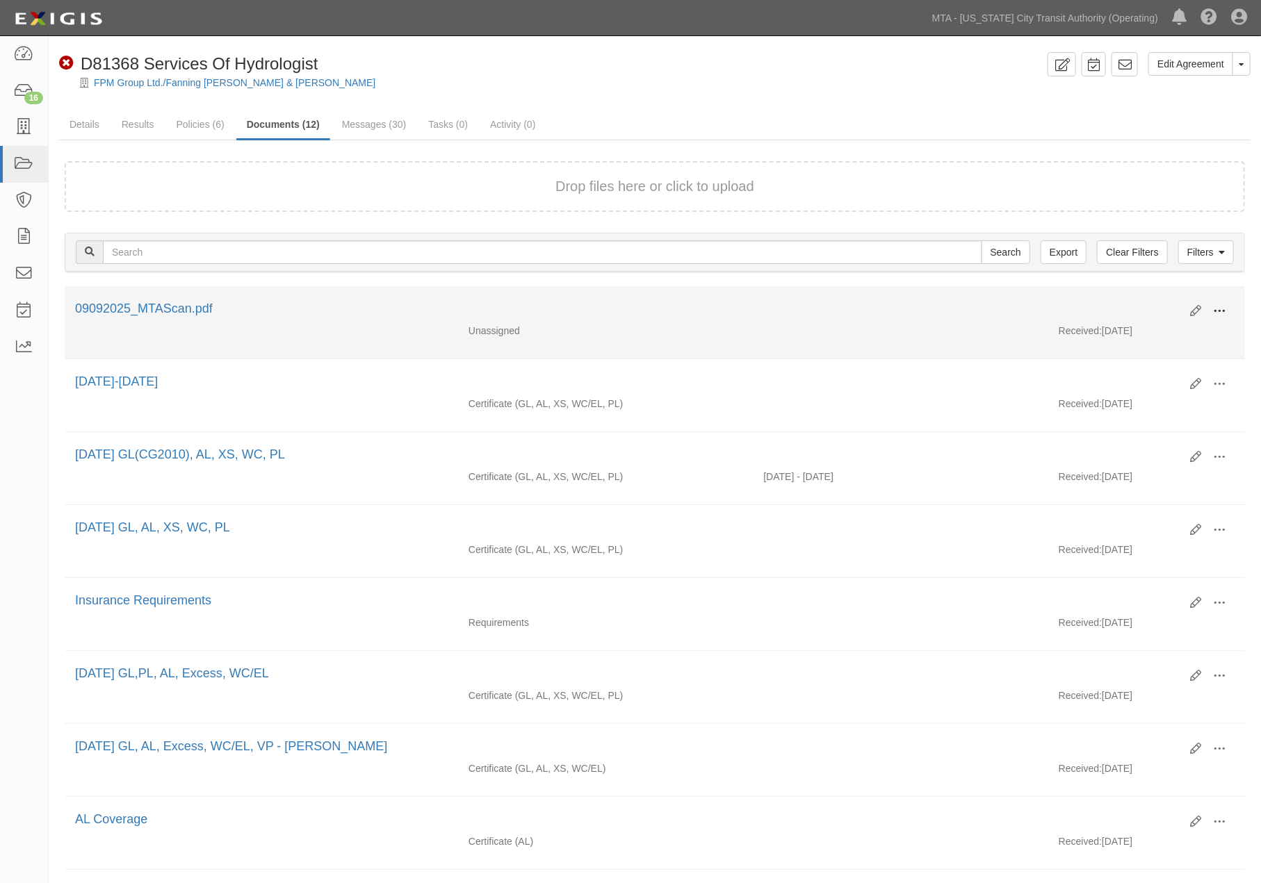
click at [1218, 305] on span at bounding box center [1219, 311] width 13 height 13
click at [1125, 302] on link "Edit" at bounding box center [1152, 305] width 110 height 25
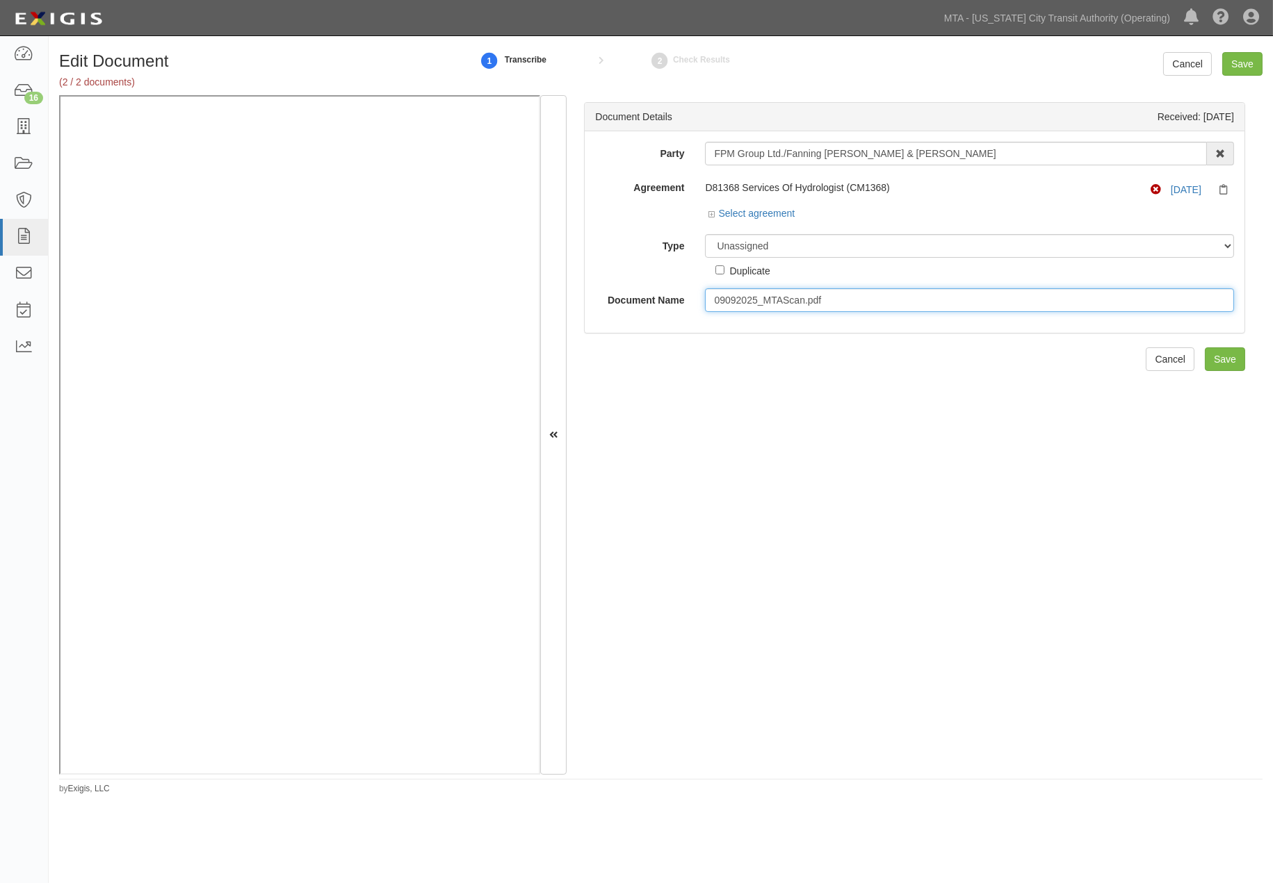
click at [753, 302] on input "09092025_MTAScan.pdf" at bounding box center [969, 300] width 529 height 24
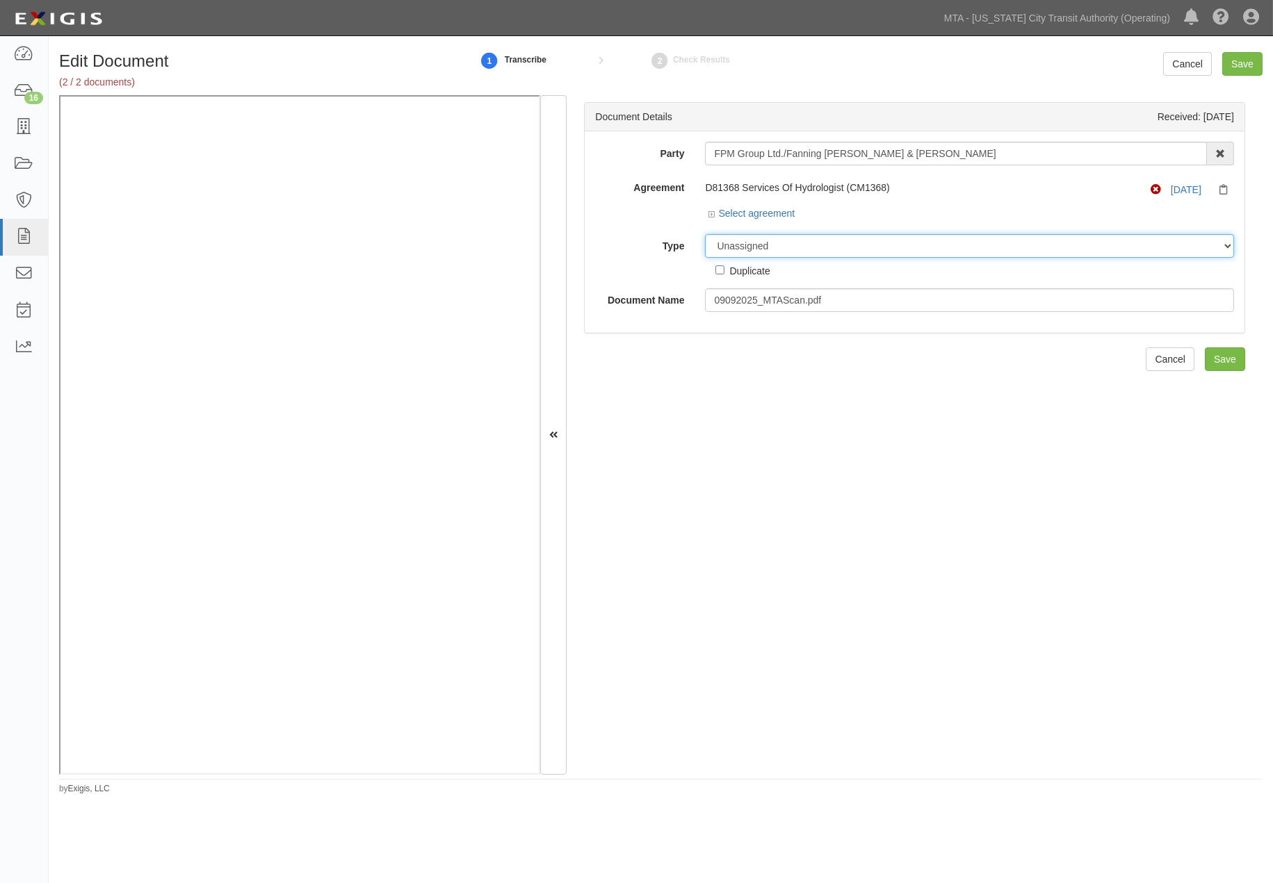
click at [774, 243] on select "Unassigned Binder Cancellation Notice Certificate Contract Endorsement Insuranc…" at bounding box center [969, 246] width 529 height 24
select select "CertificateDetail"
click at [705, 235] on select "Unassigned Binder Cancellation Notice Certificate Contract Endorsement Insuranc…" at bounding box center [969, 246] width 529 height 24
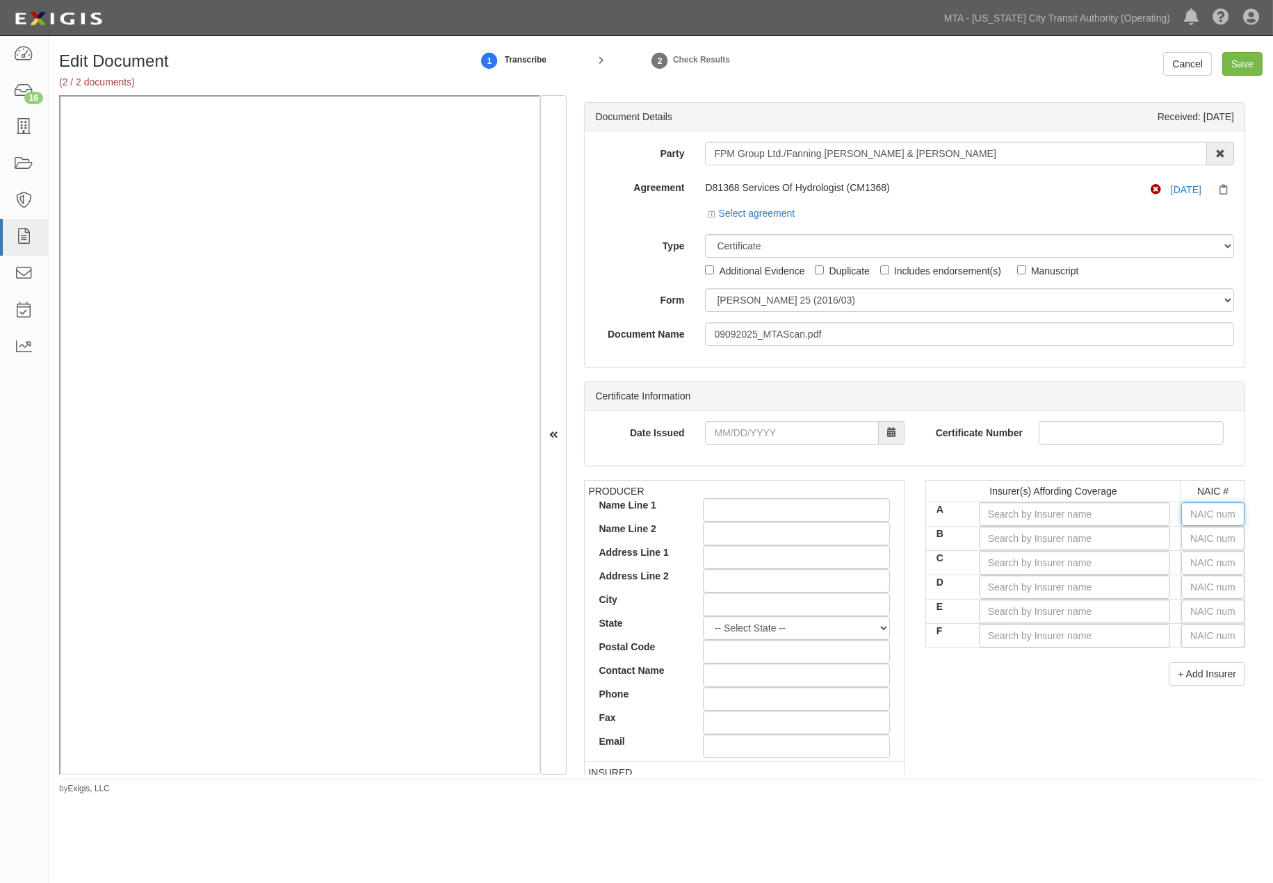
click at [1204, 513] on input "text" at bounding box center [1212, 515] width 63 height 24
click at [1189, 512] on input "text" at bounding box center [1212, 515] width 63 height 24
type input "44725"
type input "44"
type input "44504"
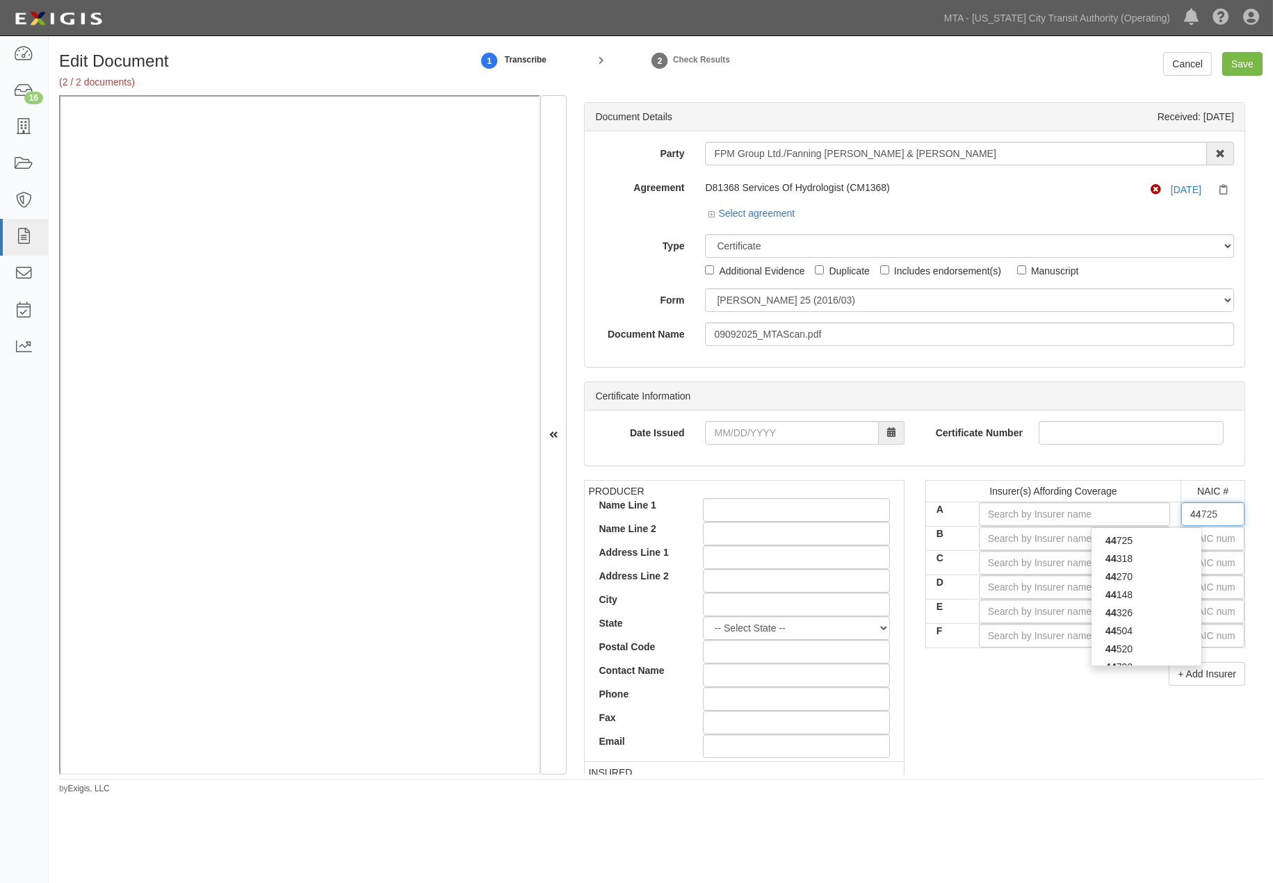
type input "445"
type input "44520"
type input "4452"
type input "44520"
click at [1127, 541] on div "44520" at bounding box center [1146, 541] width 110 height 18
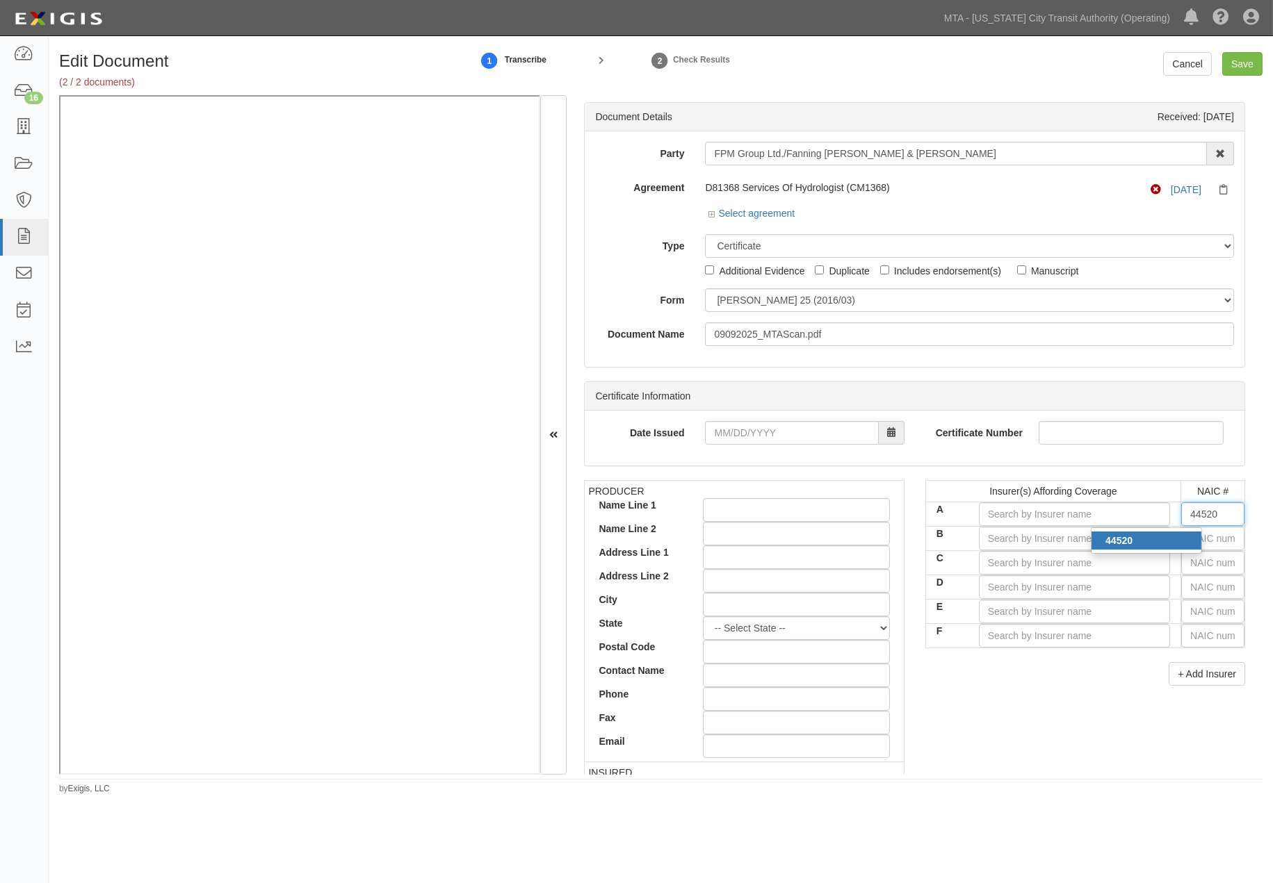
type input "Crum & Forster Specialty Insurance Co (A XV Rating)"
type input "44520"
click at [1200, 537] on input "text" at bounding box center [1212, 539] width 63 height 24
type input "36404"
type input "36"
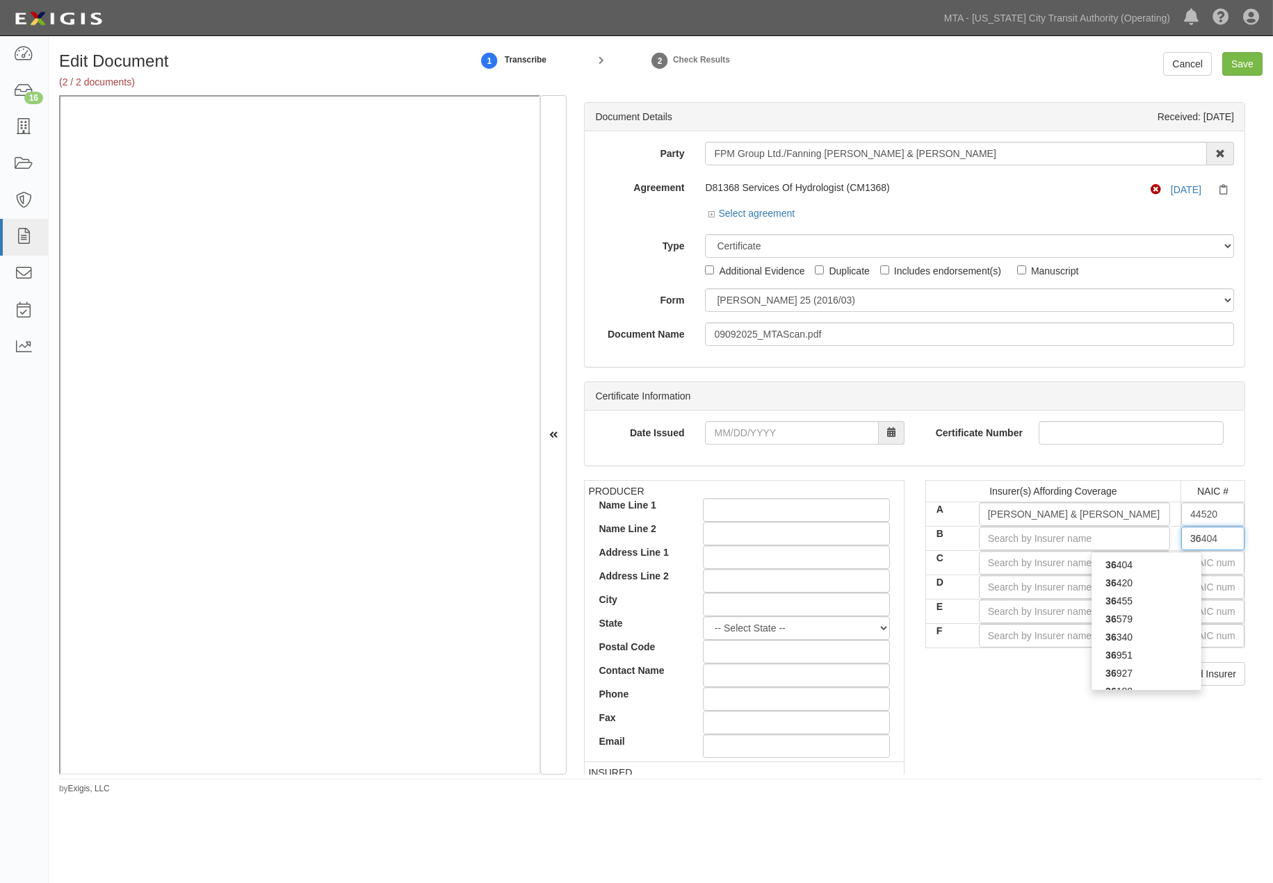
type input "36013"
type input "360"
type input "36056"
type input "3605"
type input "36056"
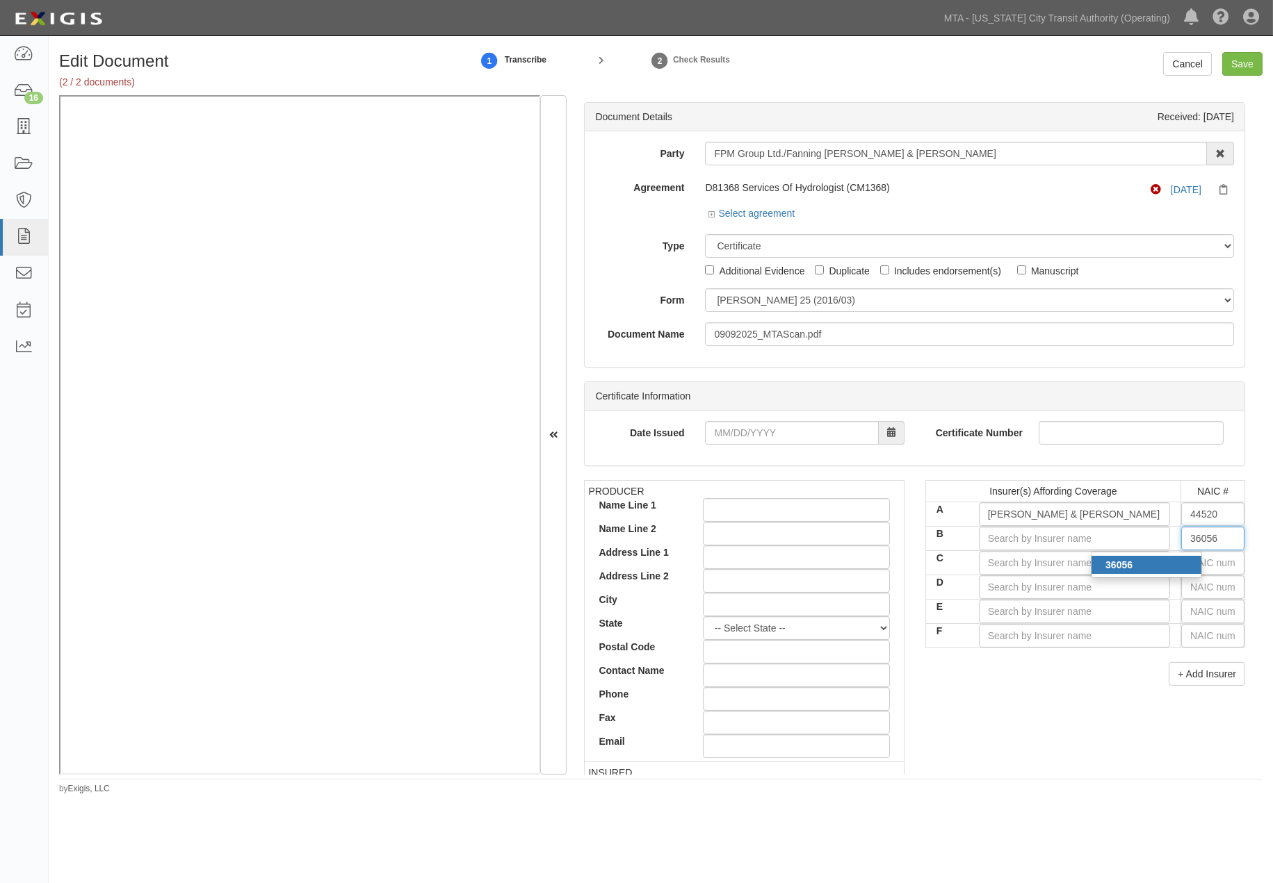
click at [1149, 563] on div "36056" at bounding box center [1146, 565] width 110 height 18
type input "Navigators Specialty Insurance Company (A+ XV Rating)"
type input "36056"
click at [1190, 560] on input "text" at bounding box center [1212, 563] width 63 height 24
type input "16862"
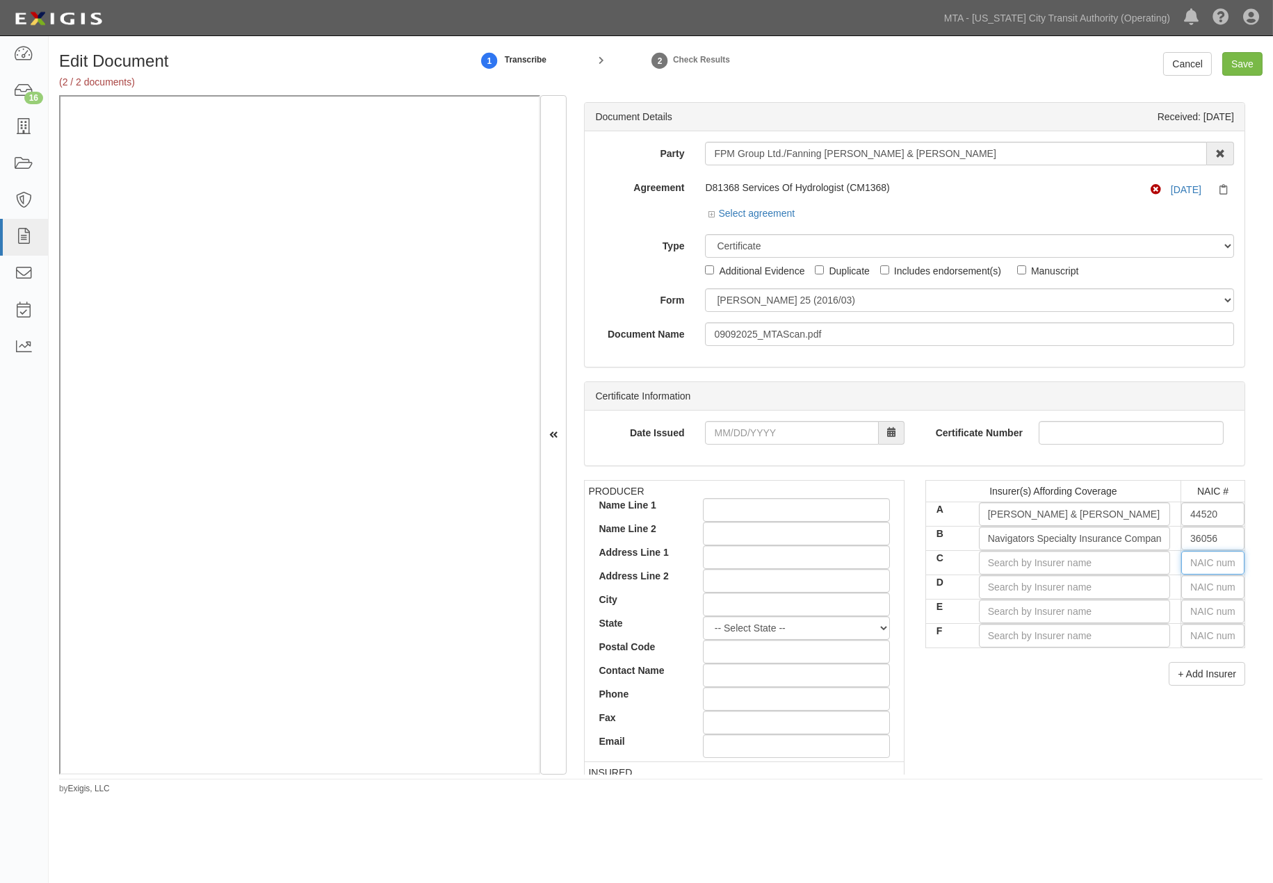
type input "1"
type input "19984"
type input "19"
type input "19402"
type input "194"
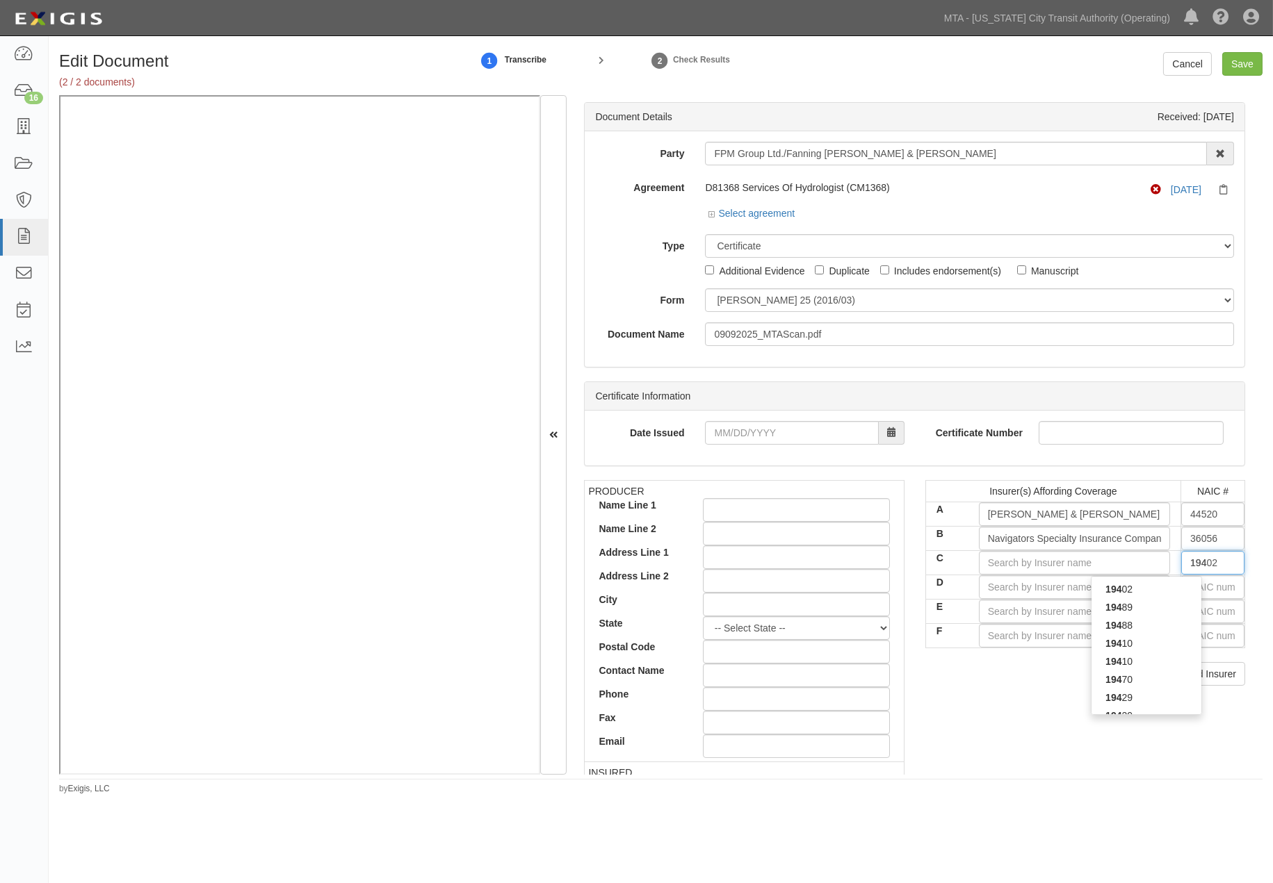
type input "19429"
type input "1942"
type input "19429"
click at [1159, 589] on div "19429" at bounding box center [1146, 589] width 110 height 18
type input "Insurance Company of State of PA (A XV Rating)"
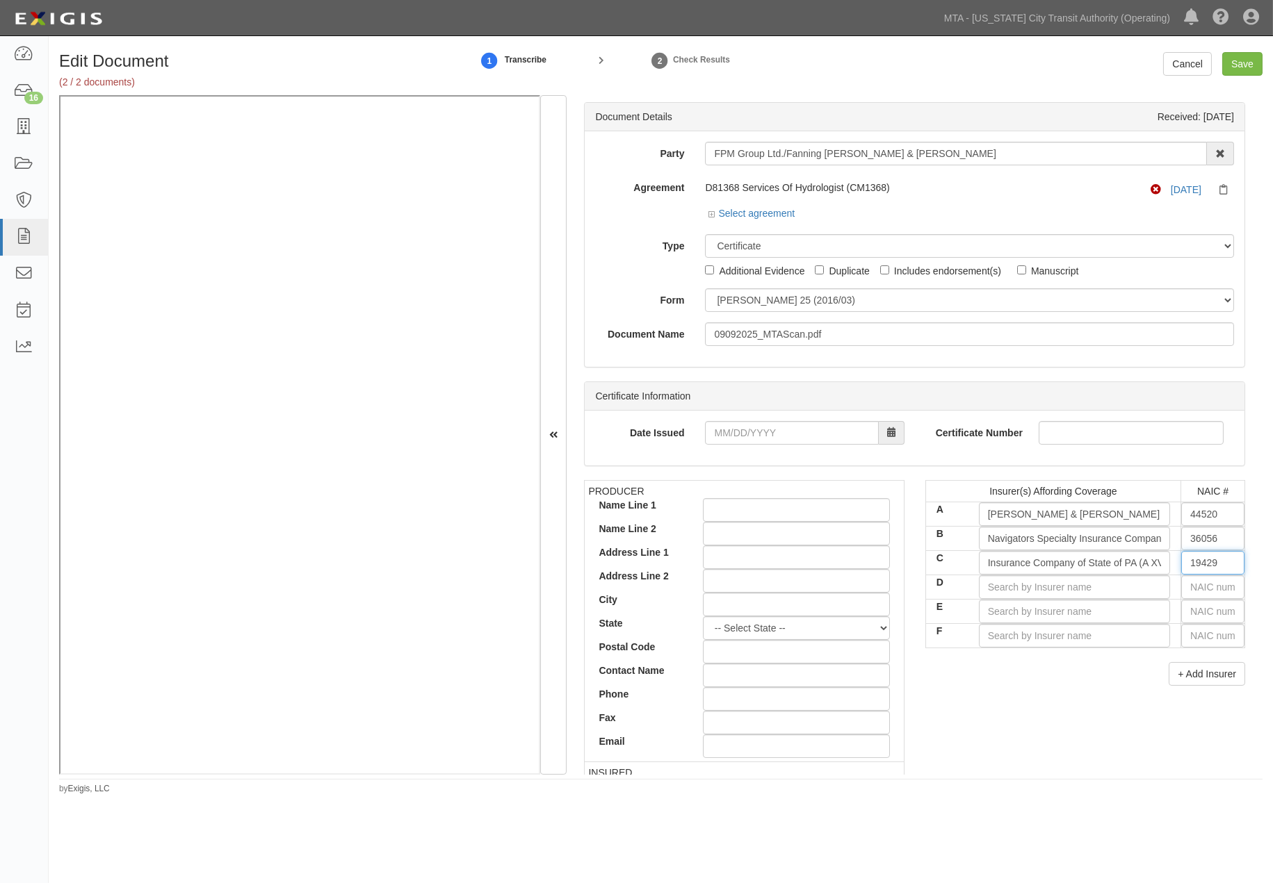
type input "19429"
click at [1218, 586] on input "text" at bounding box center [1212, 588] width 63 height 24
type input "16862"
type input "1"
type input "13677"
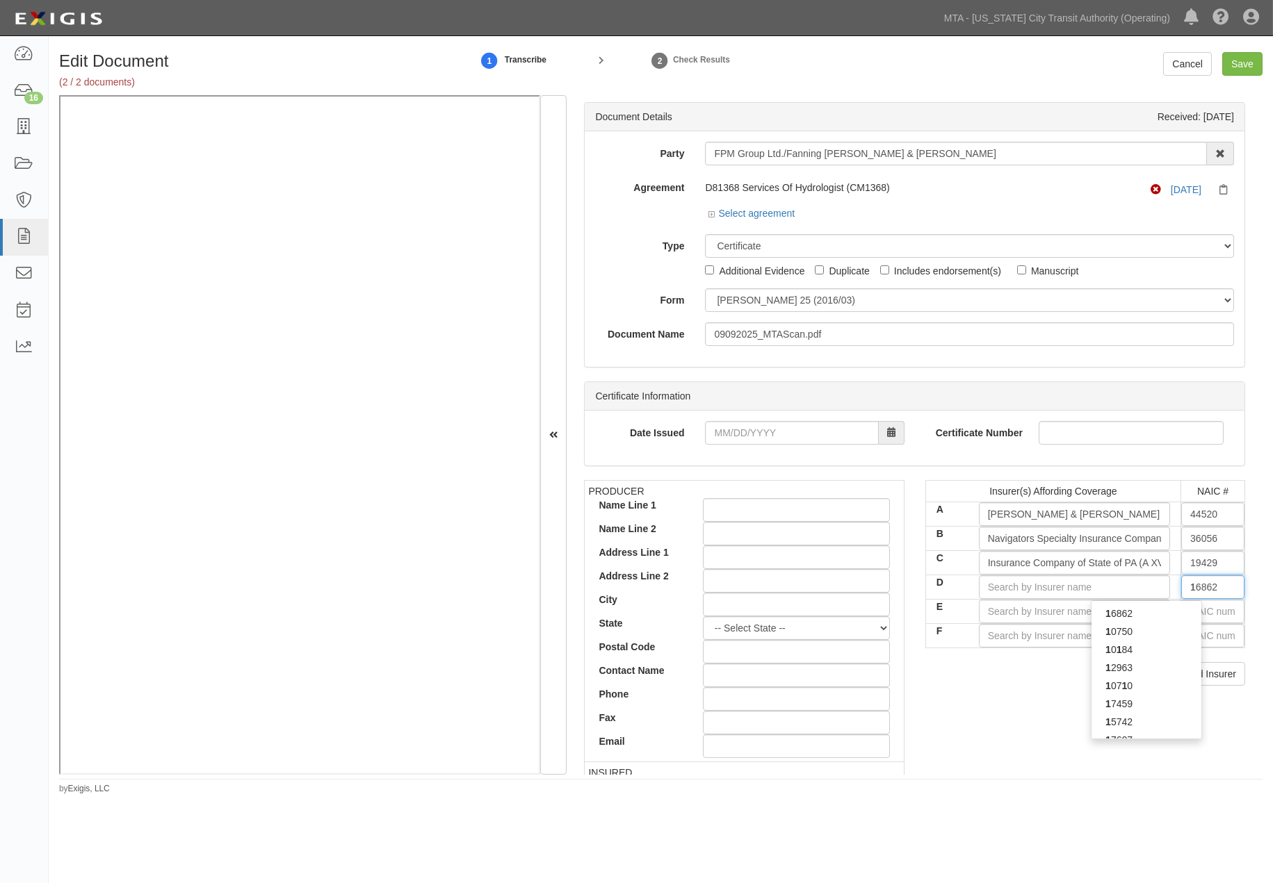
type input "13"
type input "16862"
type input "1"
type input "19984"
type input "19"
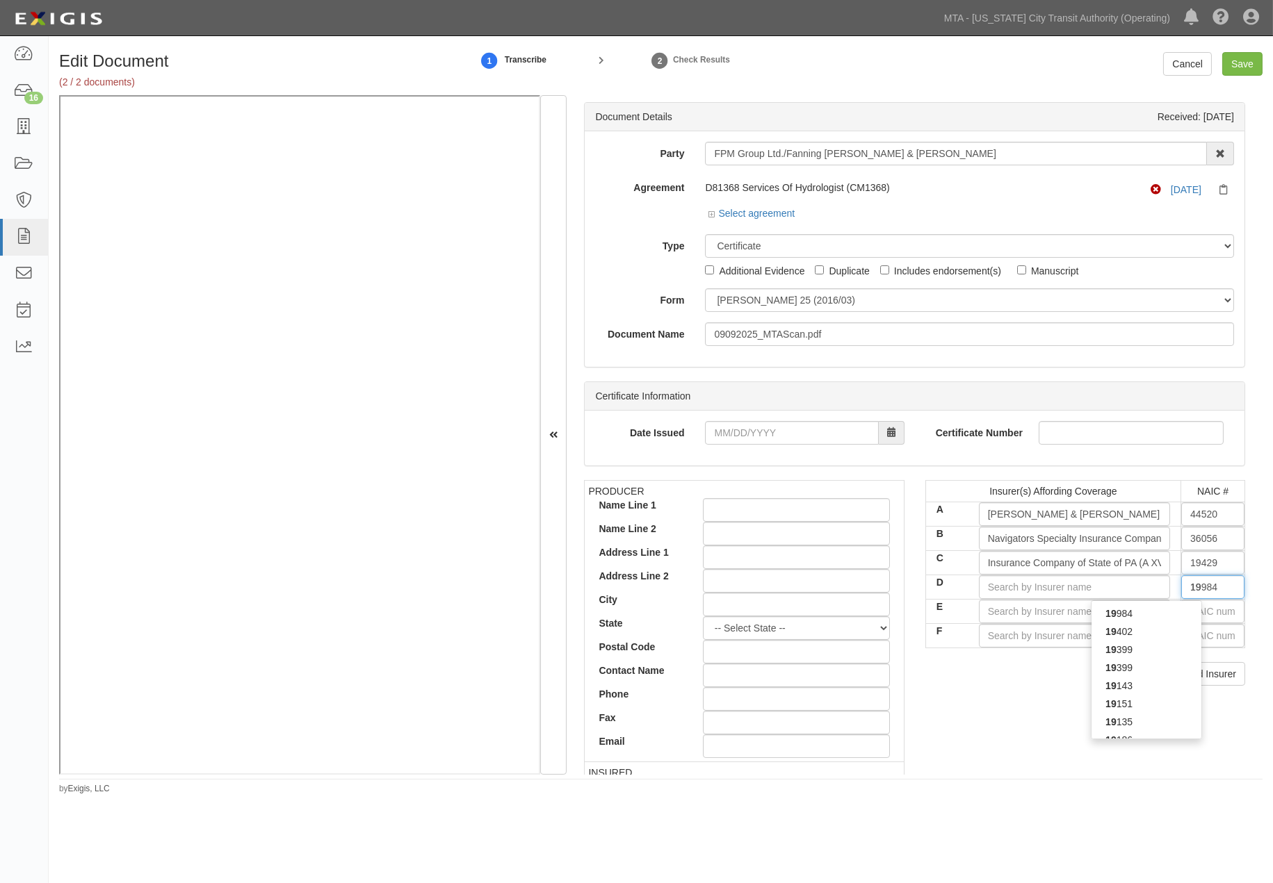
type input "19399"
type input "1939"
type input "19399"
click at [1152, 612] on div "19399" at bounding box center [1146, 614] width 110 height 18
type input "AIU Insurance Company (A XV Rating)"
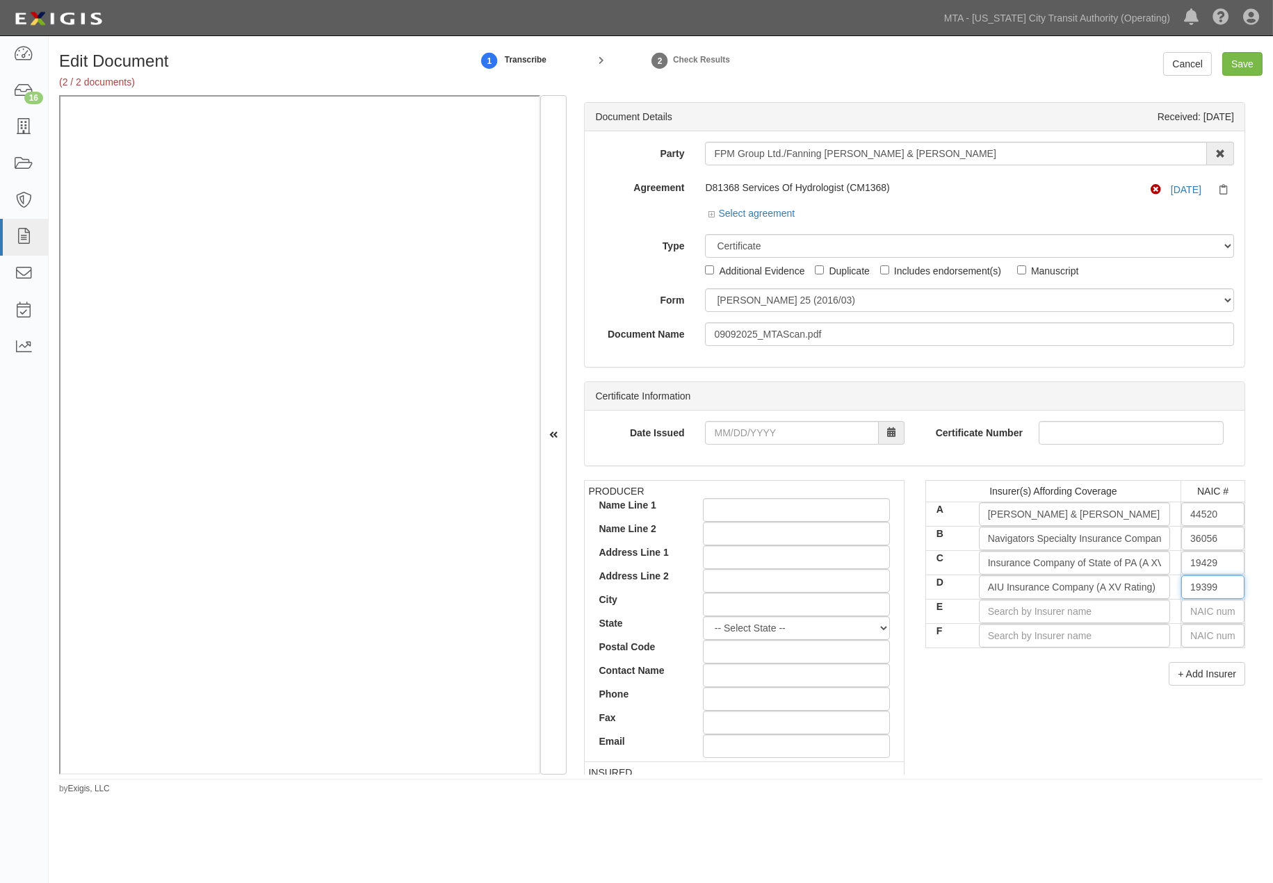
type input "19399"
click at [1193, 614] on input "text" at bounding box center [1212, 612] width 63 height 24
type input "16862"
type input "1"
type input "19984"
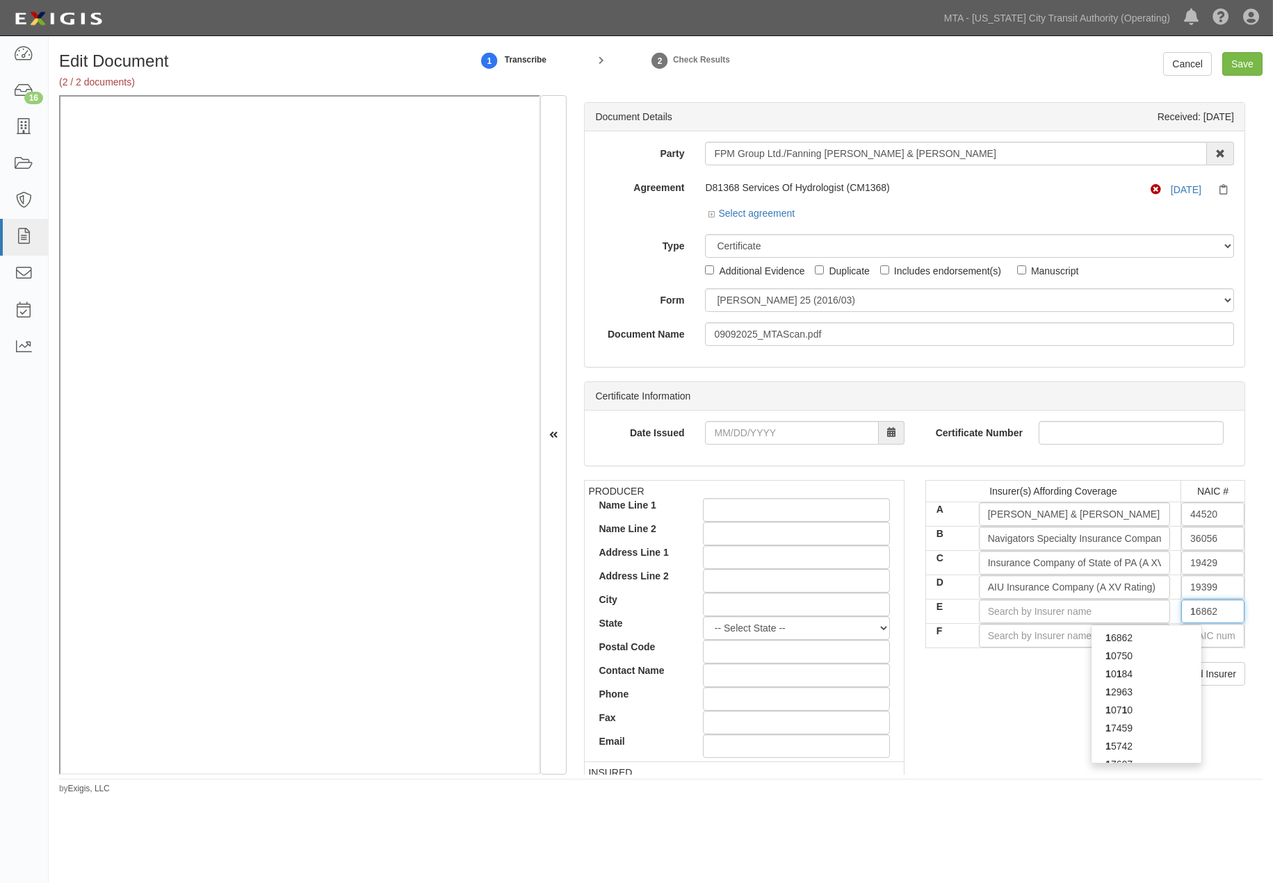
type input "19"
type input "19402"
type input "194"
type input "19453"
type input "1945"
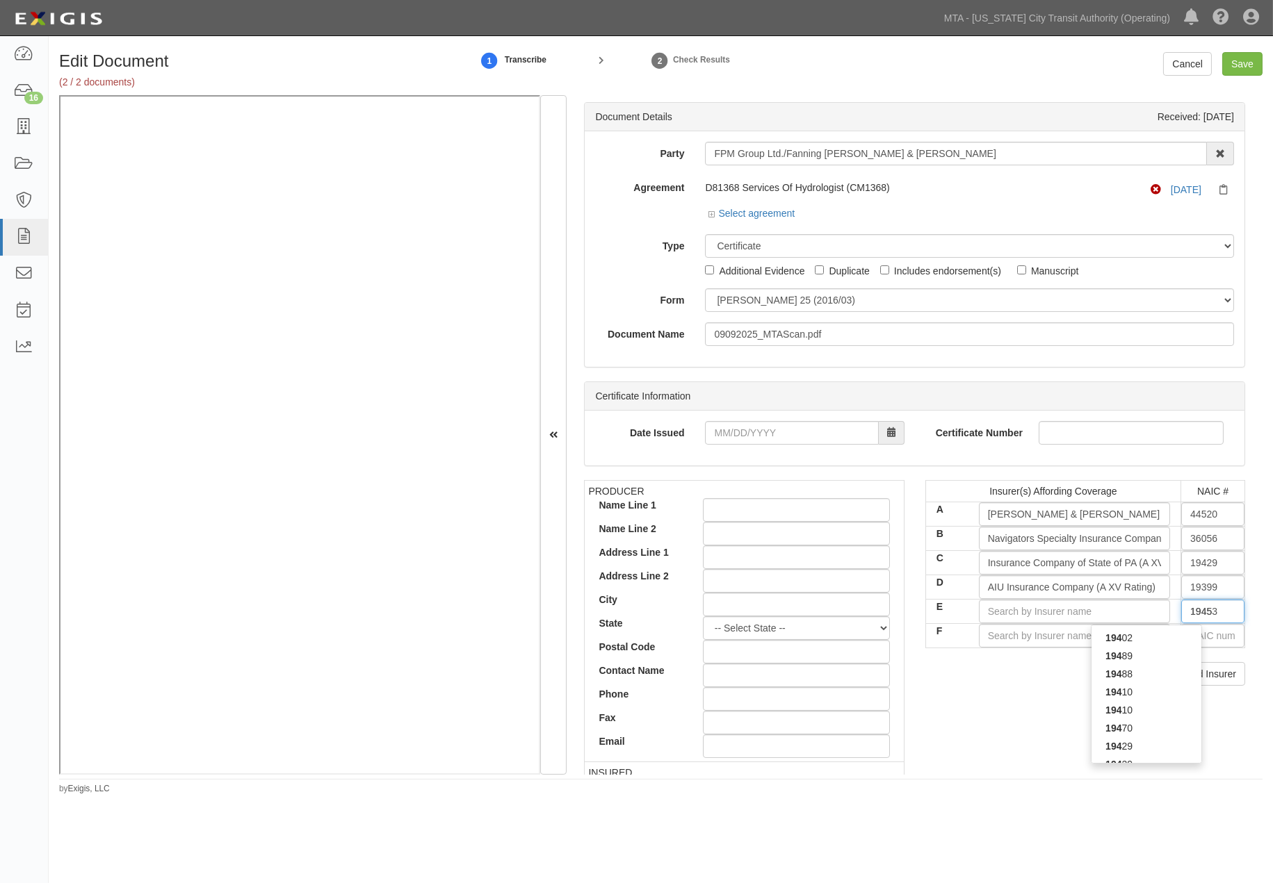
type input "19455"
type input "19453"
type input "1945"
type input "19402"
type input "194"
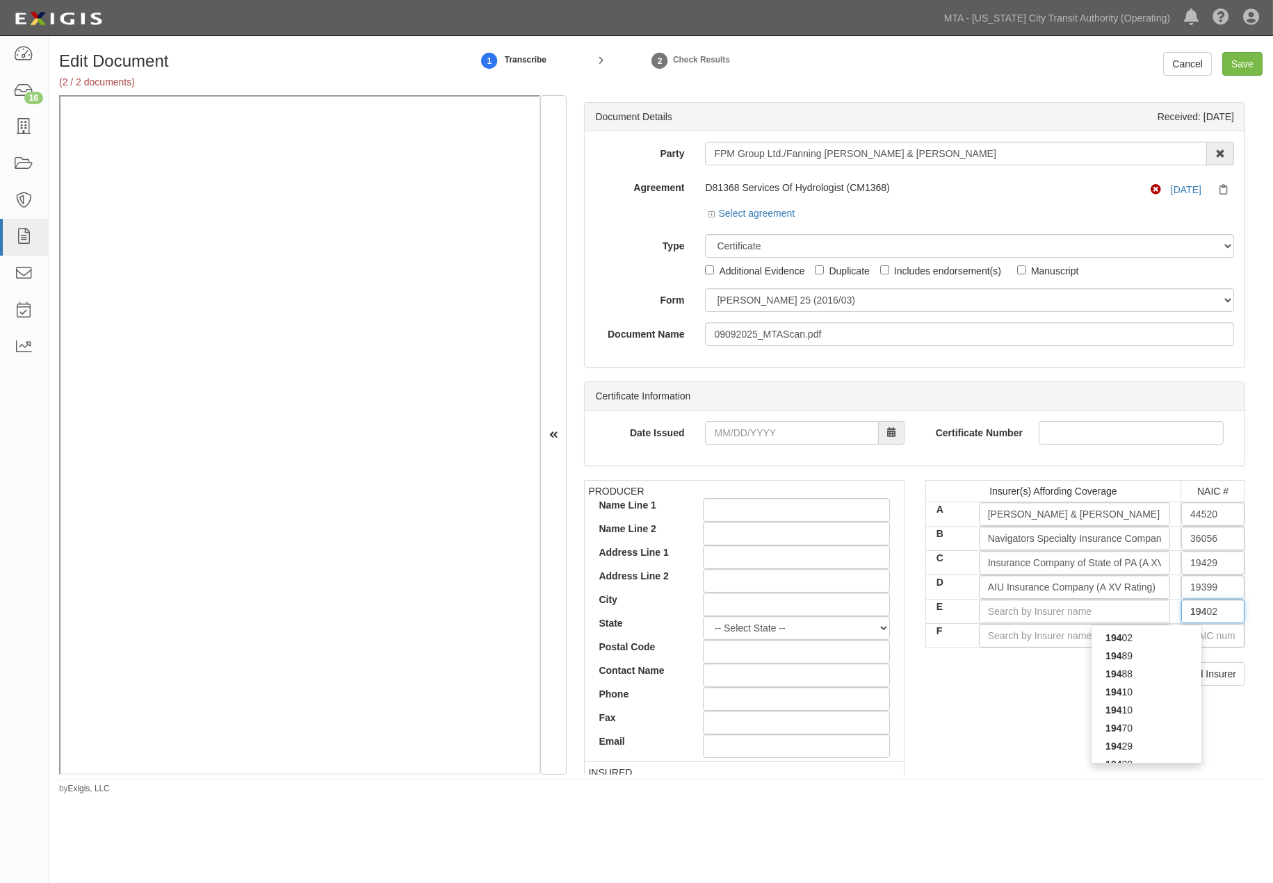
type input "19453"
type input "1945"
type input "19402"
type input "194"
type input "19445"
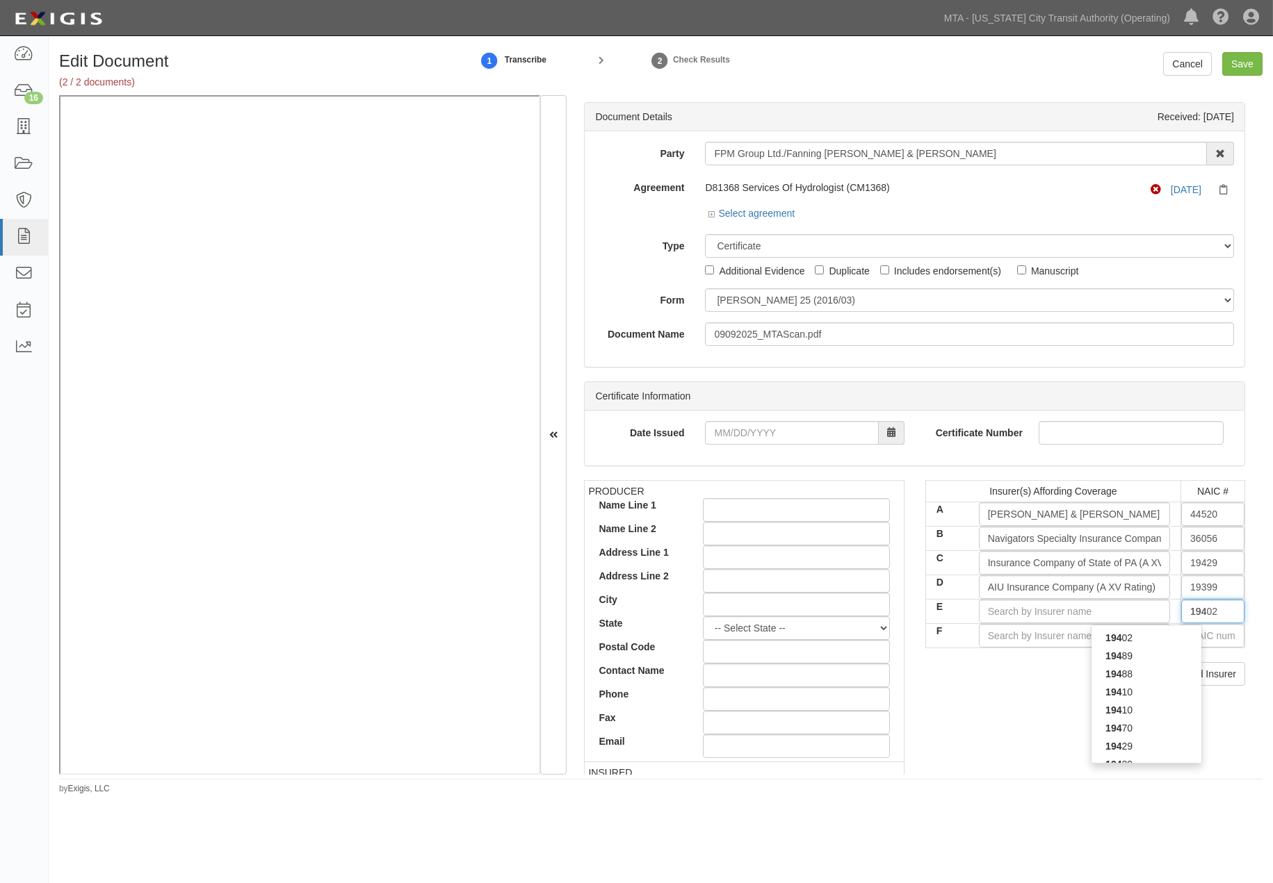
type input "1944"
type input "19445"
click at [1154, 631] on div "19445" at bounding box center [1146, 638] width 110 height 18
type input "National Union Fire Ins Co Pittsburgh [GEOGRAPHIC_DATA] (A XV Rating)"
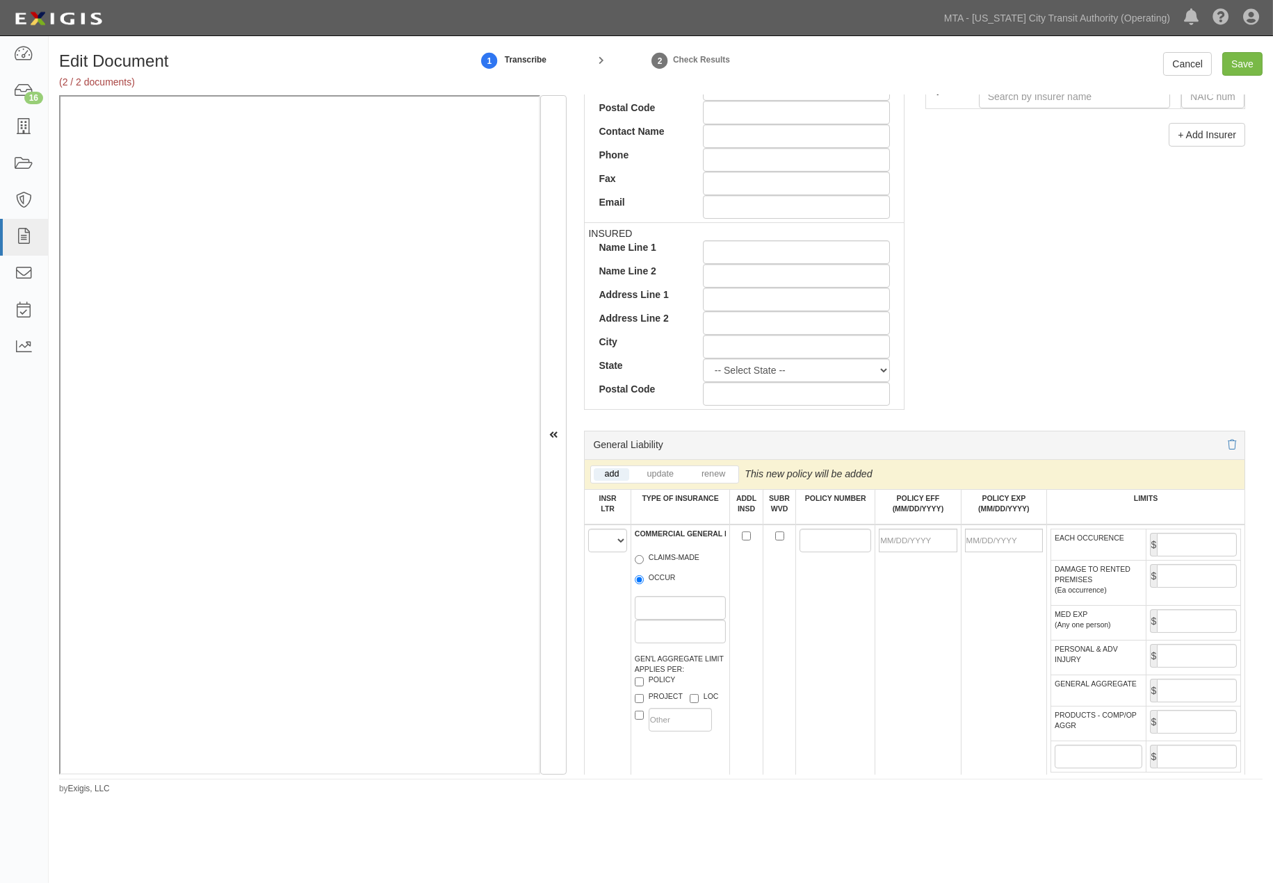
scroll to position [540, 0]
type input "19445"
drag, startPoint x: 598, startPoint y: 544, endPoint x: 599, endPoint y: 553, distance: 8.4
click at [598, 544] on select "A B C D E F" at bounding box center [607, 540] width 38 height 24
select select "A"
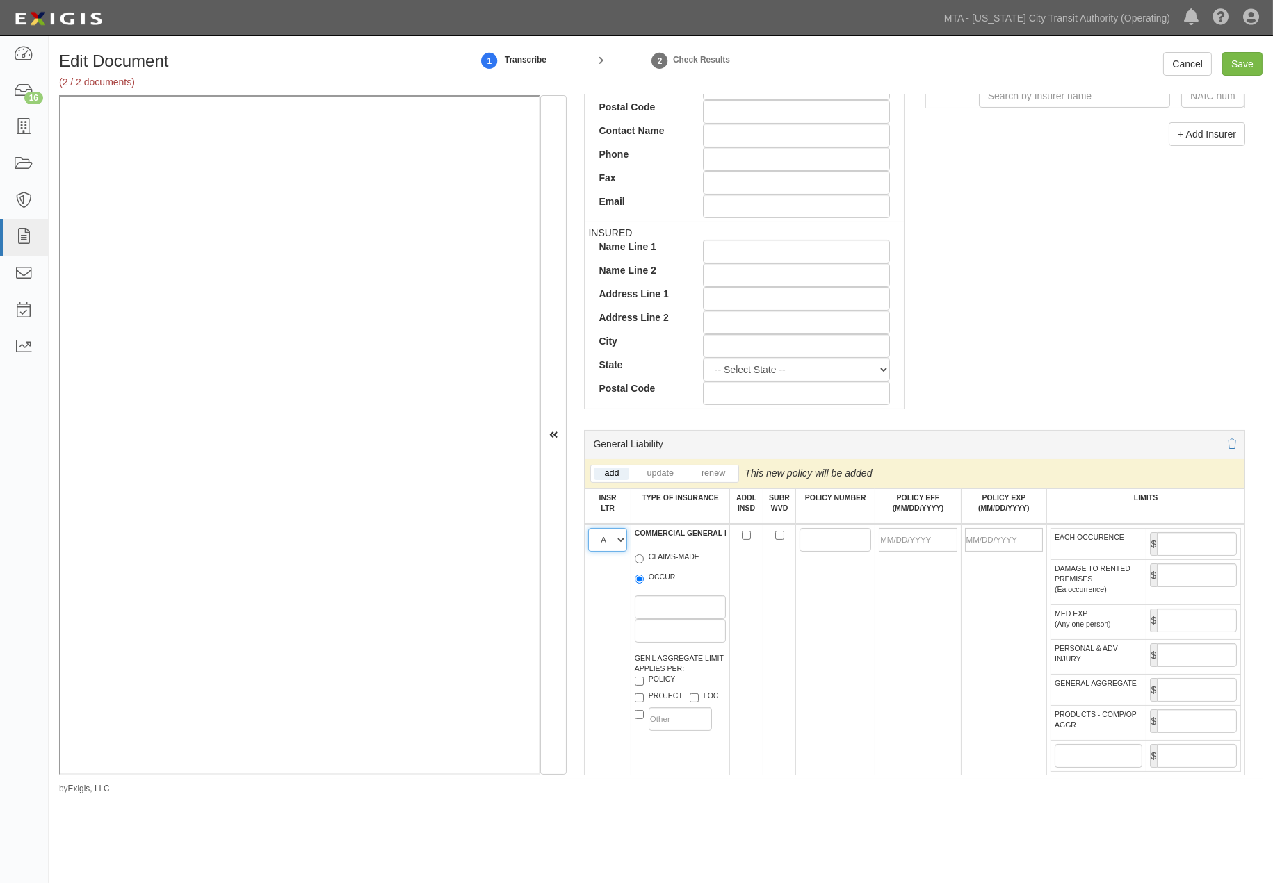
click at [589, 532] on select "A B C D E F" at bounding box center [607, 540] width 38 height 24
click at [648, 584] on label "OCCUR" at bounding box center [655, 579] width 41 height 14
click at [644, 584] on input "OCCUR" at bounding box center [639, 579] width 9 height 9
radio input "true"
click at [831, 537] on input "POLICY NUMBER" at bounding box center [835, 540] width 72 height 24
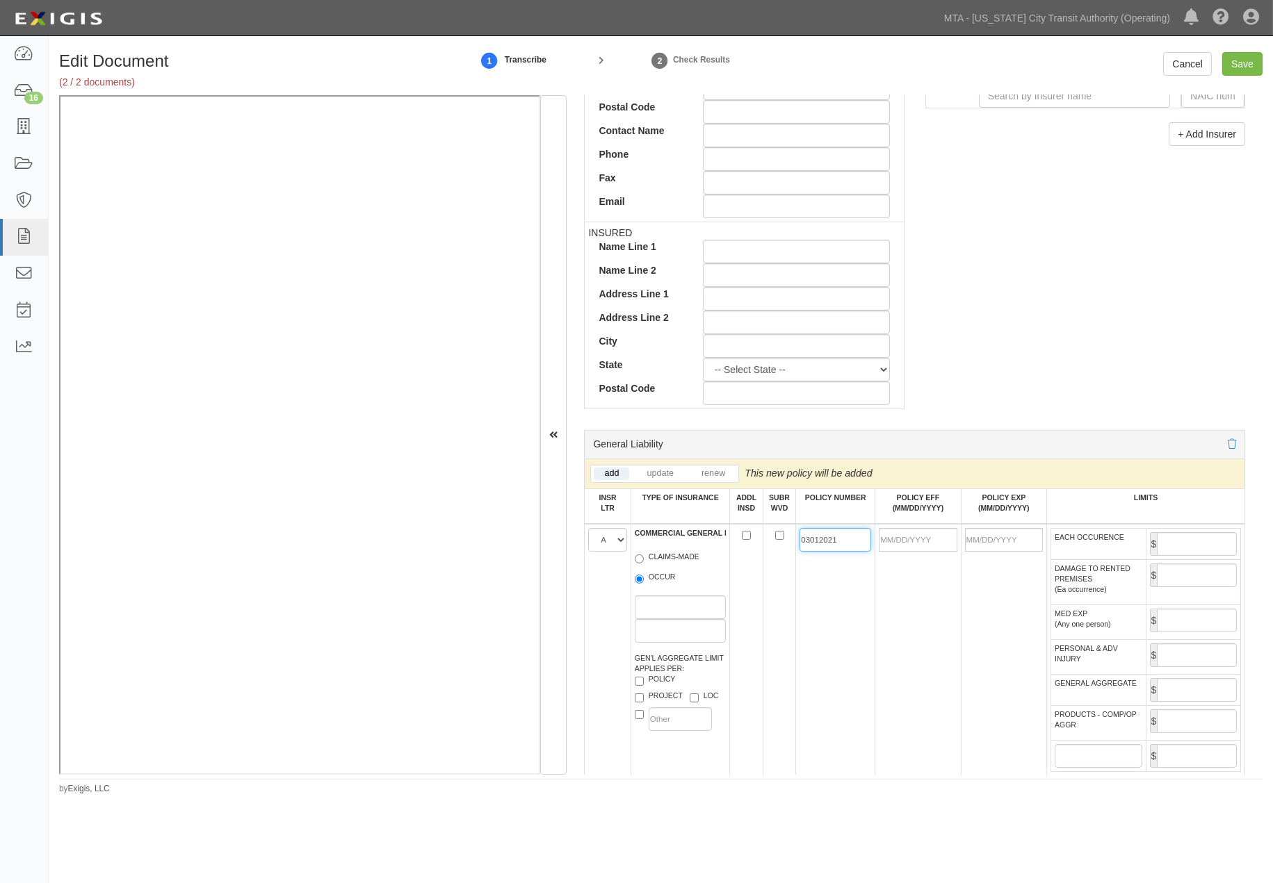
type input "03012021"
click at [908, 644] on td at bounding box center [917, 657] width 85 height 266
drag, startPoint x: 844, startPoint y: 541, endPoint x: 765, endPoint y: 544, distance: 78.6
click at [765, 544] on tr "A B C D E F COMMERCIAL GENERAL LIABILITY CLAIMS-MADE OCCUR GEN'L AGGREGATE LIMI…" at bounding box center [915, 657] width 660 height 266
click at [933, 543] on input "POLICY EFF (MM/DD/YYYY)" at bounding box center [918, 540] width 78 height 24
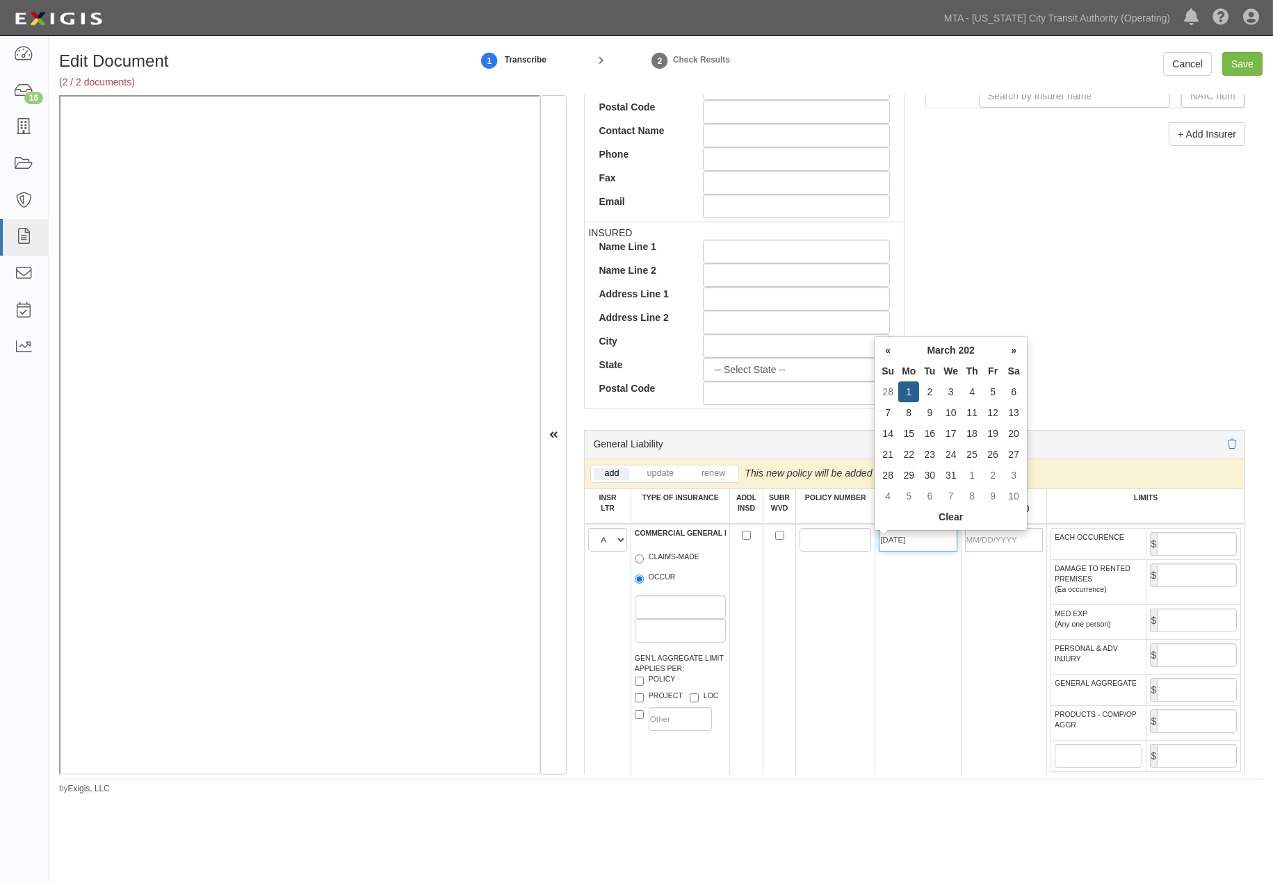
type input "03/01/2021"
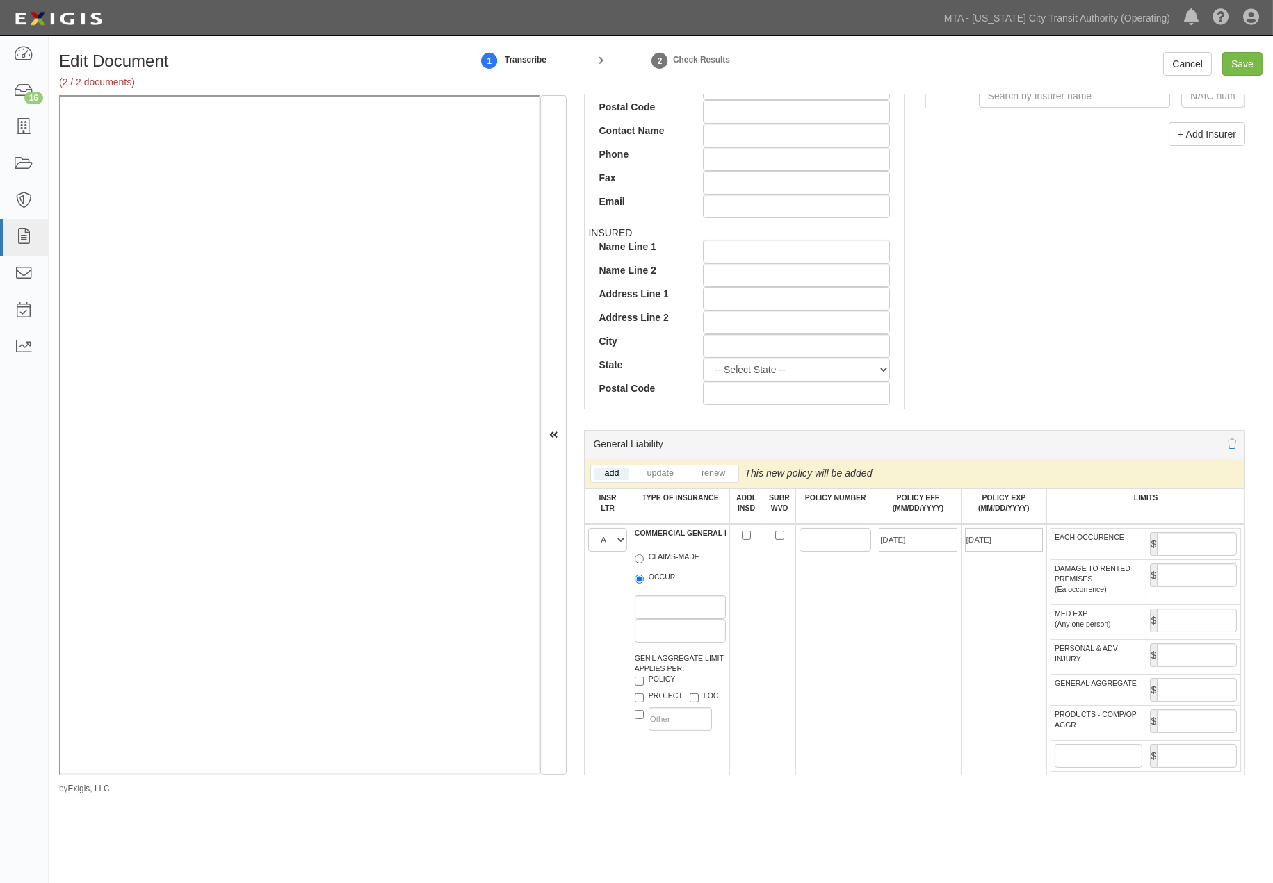
click at [942, 599] on td "03/01/2021" at bounding box center [917, 657] width 85 height 266
click at [1010, 544] on input "03/01/2022" at bounding box center [1004, 540] width 78 height 24
click at [930, 664] on td "03/01/2021" at bounding box center [917, 657] width 85 height 266
click at [1009, 543] on input "03/01/2022" at bounding box center [1004, 540] width 78 height 24
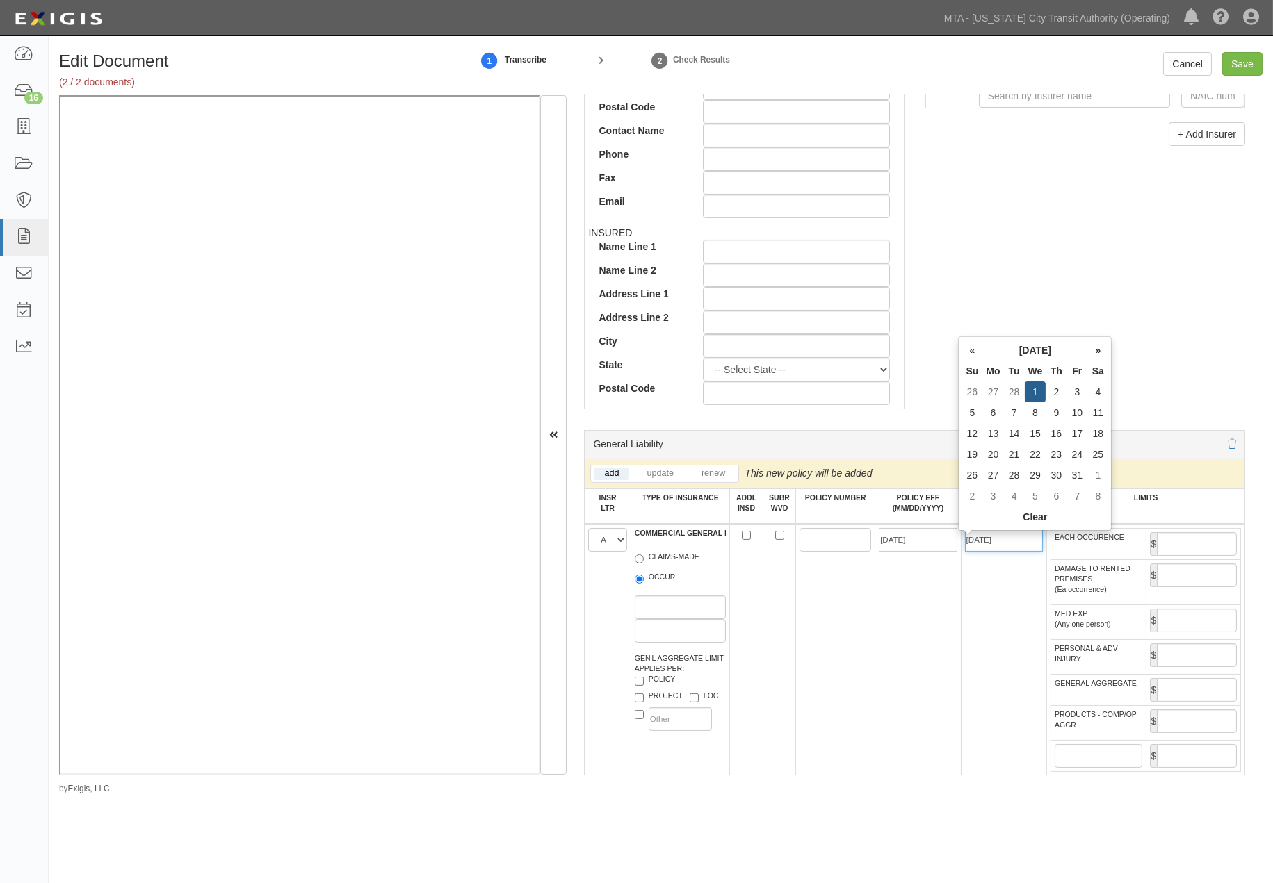
type input "03/01/2023"
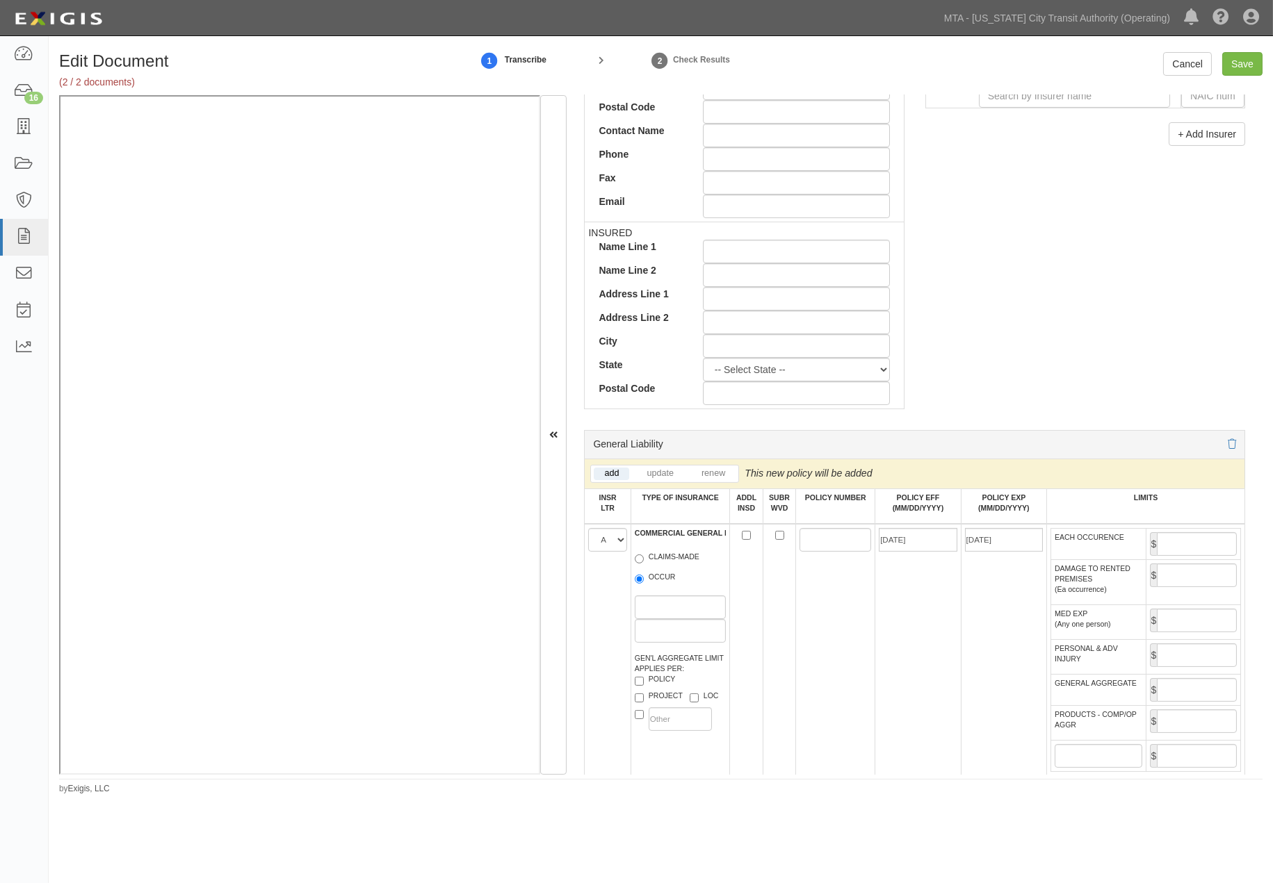
click at [890, 669] on td "03/01/2021" at bounding box center [917, 657] width 85 height 266
click at [1168, 546] on input "EACH OCCURENCE" at bounding box center [1197, 544] width 80 height 24
type input "1,000,000"
click at [1177, 702] on input "GENERAL AGGREGATE" at bounding box center [1197, 690] width 80 height 24
type input "2,000,000"
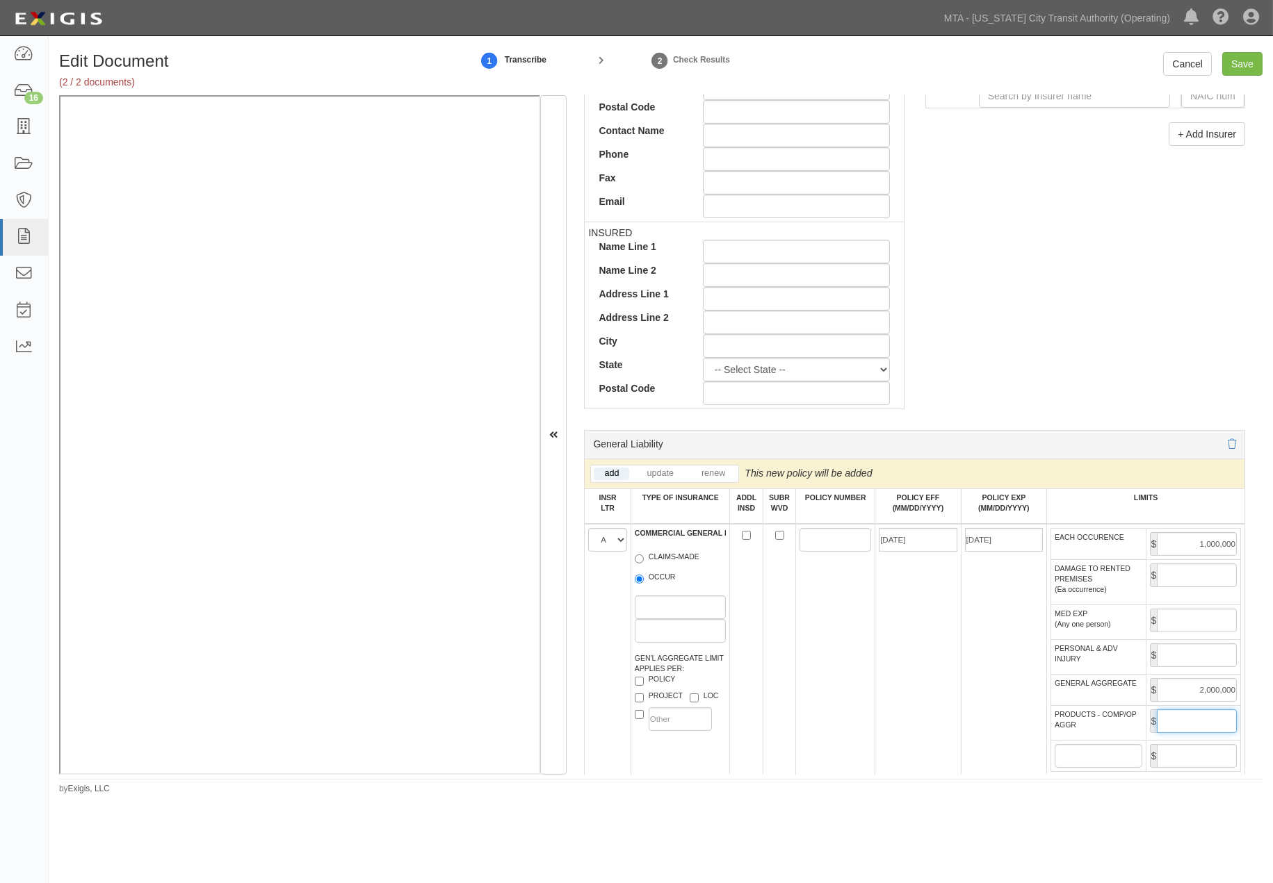
click at [1180, 733] on input "PRODUCTS - COMP/OP AGGR" at bounding box center [1197, 722] width 80 height 24
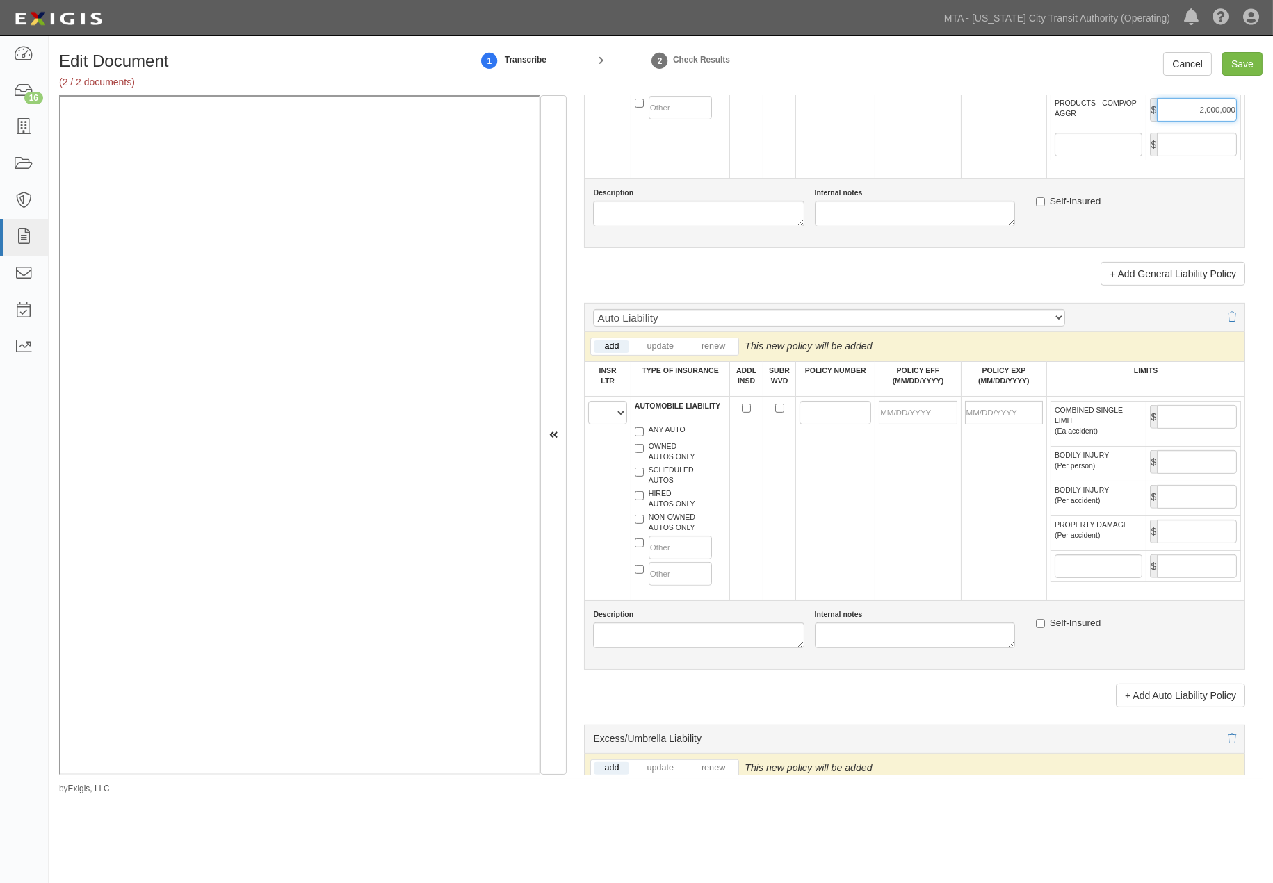
scroll to position [1158, 0]
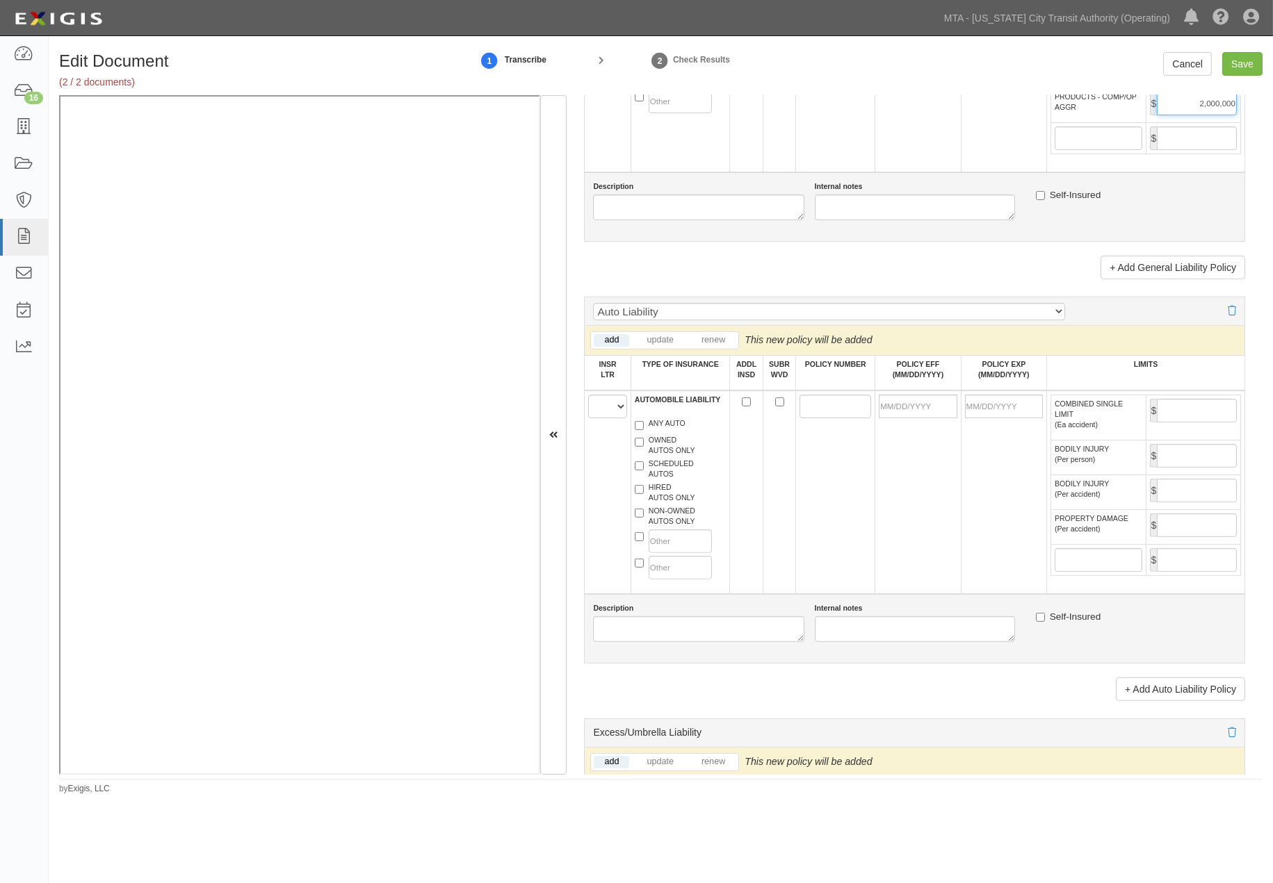
type input "2,000,000"
click at [601, 418] on select "A B C D E F" at bounding box center [607, 407] width 38 height 24
select select "E"
click at [589, 418] on select "A B C D E F" at bounding box center [607, 407] width 38 height 24
click at [644, 432] on label "ANY AUTO" at bounding box center [660, 425] width 51 height 14
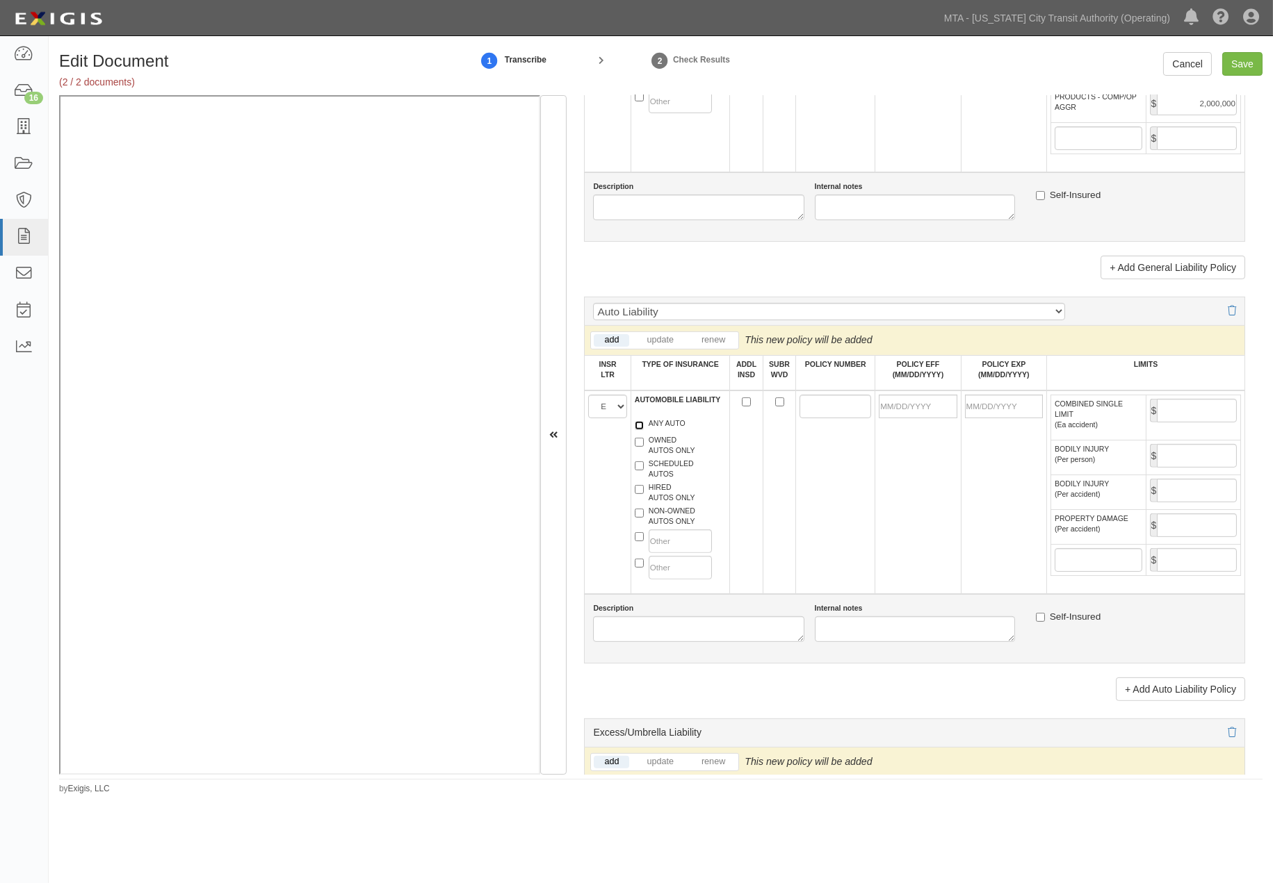
click at [644, 430] on input "ANY AUTO" at bounding box center [639, 425] width 9 height 9
checkbox input "true"
click at [821, 418] on input "POLICY NUMBER" at bounding box center [835, 407] width 72 height 24
type input "CA2961561"
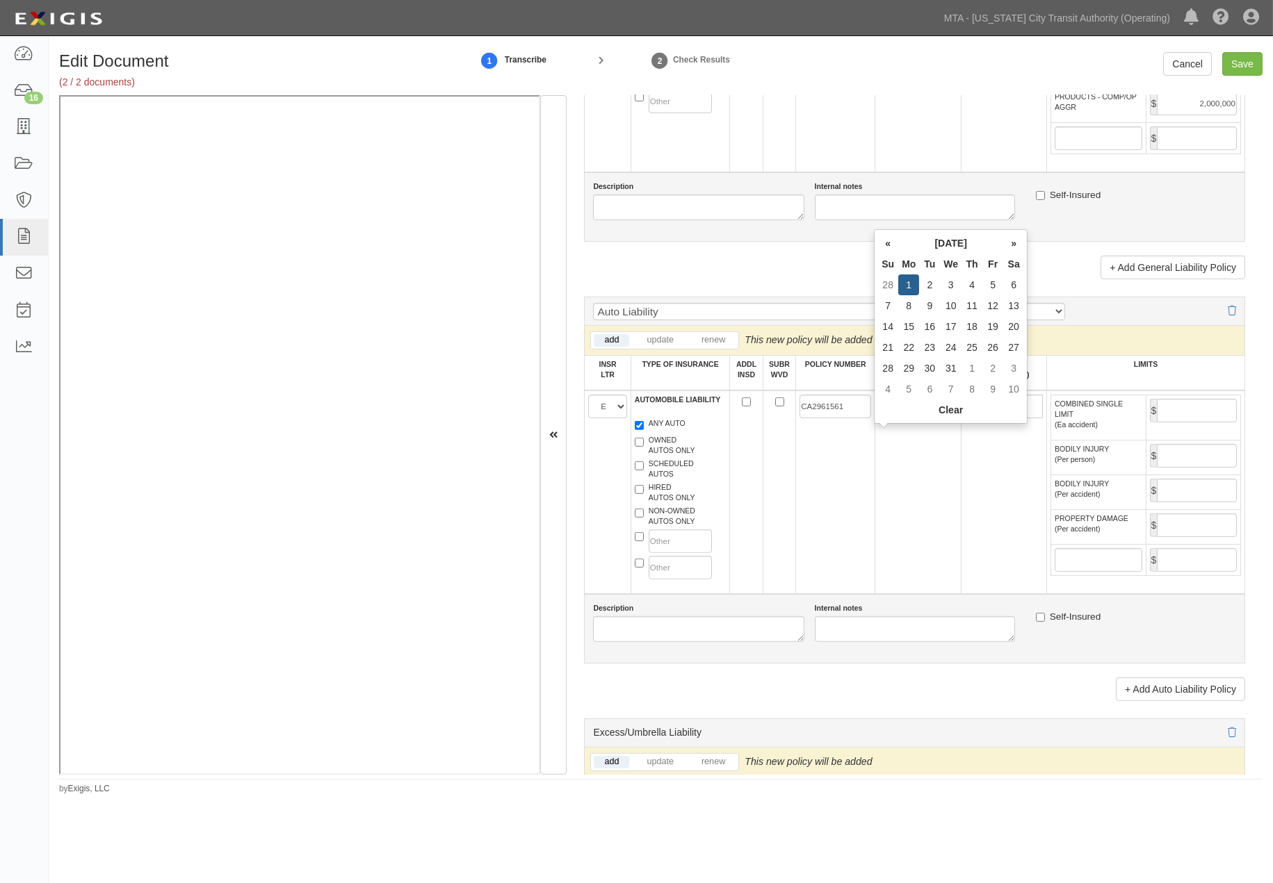
type input "03/01/2021"
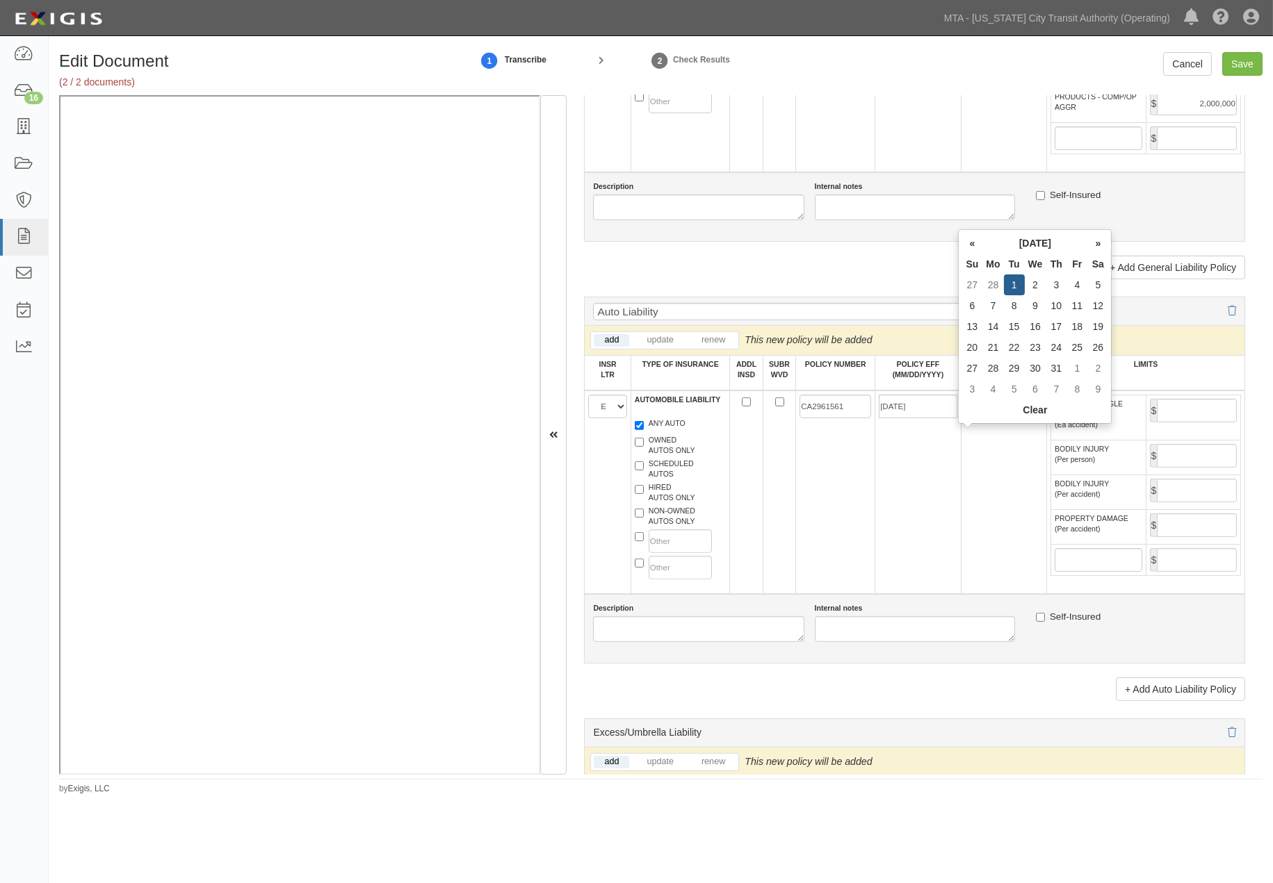
click at [1022, 418] on input "03/01/2022" at bounding box center [1004, 407] width 78 height 24
click at [1019, 418] on input "03/01/2022" at bounding box center [1004, 407] width 78 height 24
click at [1013, 418] on input "03/01/2022" at bounding box center [1004, 407] width 78 height 24
click at [1009, 418] on input "03/01/2022" at bounding box center [1004, 407] width 78 height 24
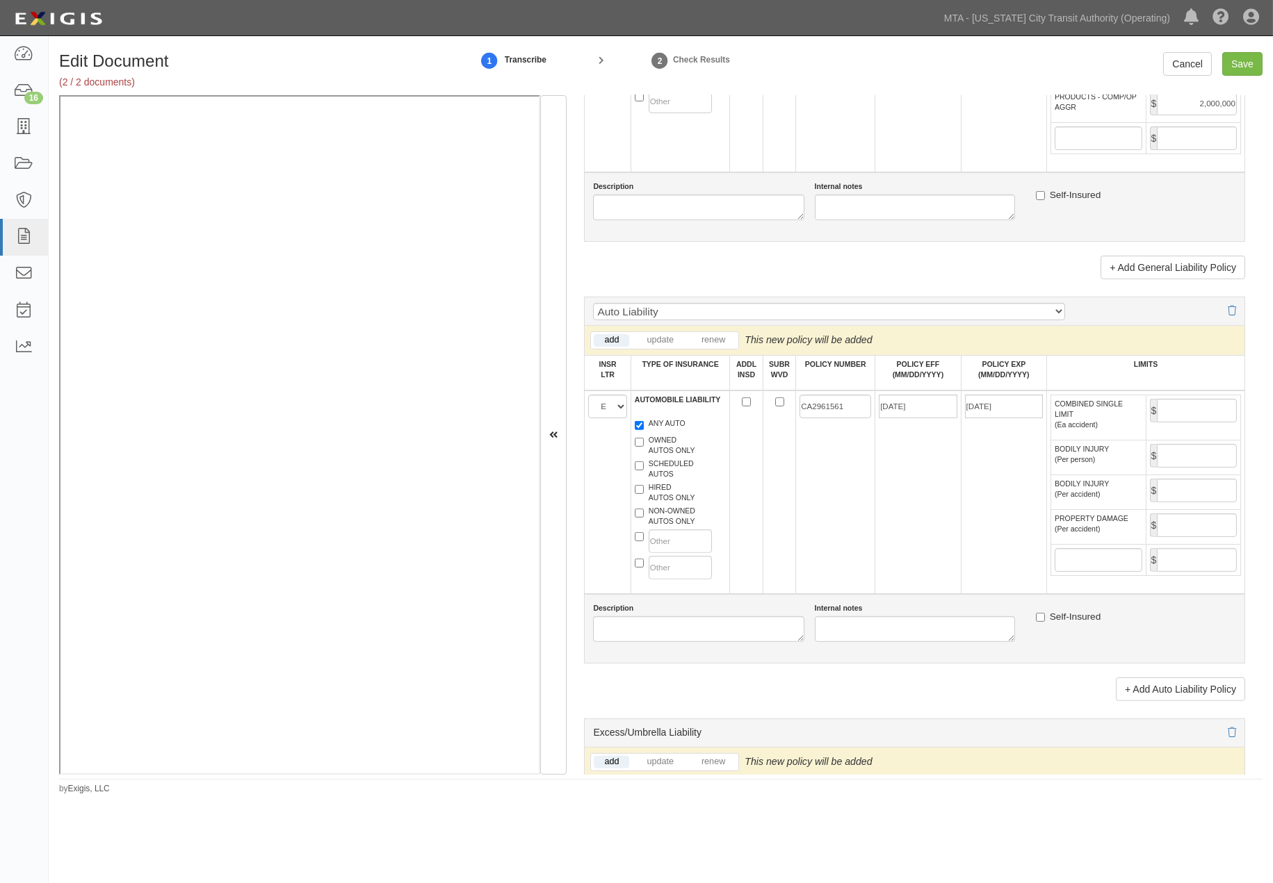
click at [1010, 516] on td "03/01/2022" at bounding box center [1003, 493] width 85 height 204
click at [995, 418] on input "03/01/2022" at bounding box center [1004, 407] width 78 height 24
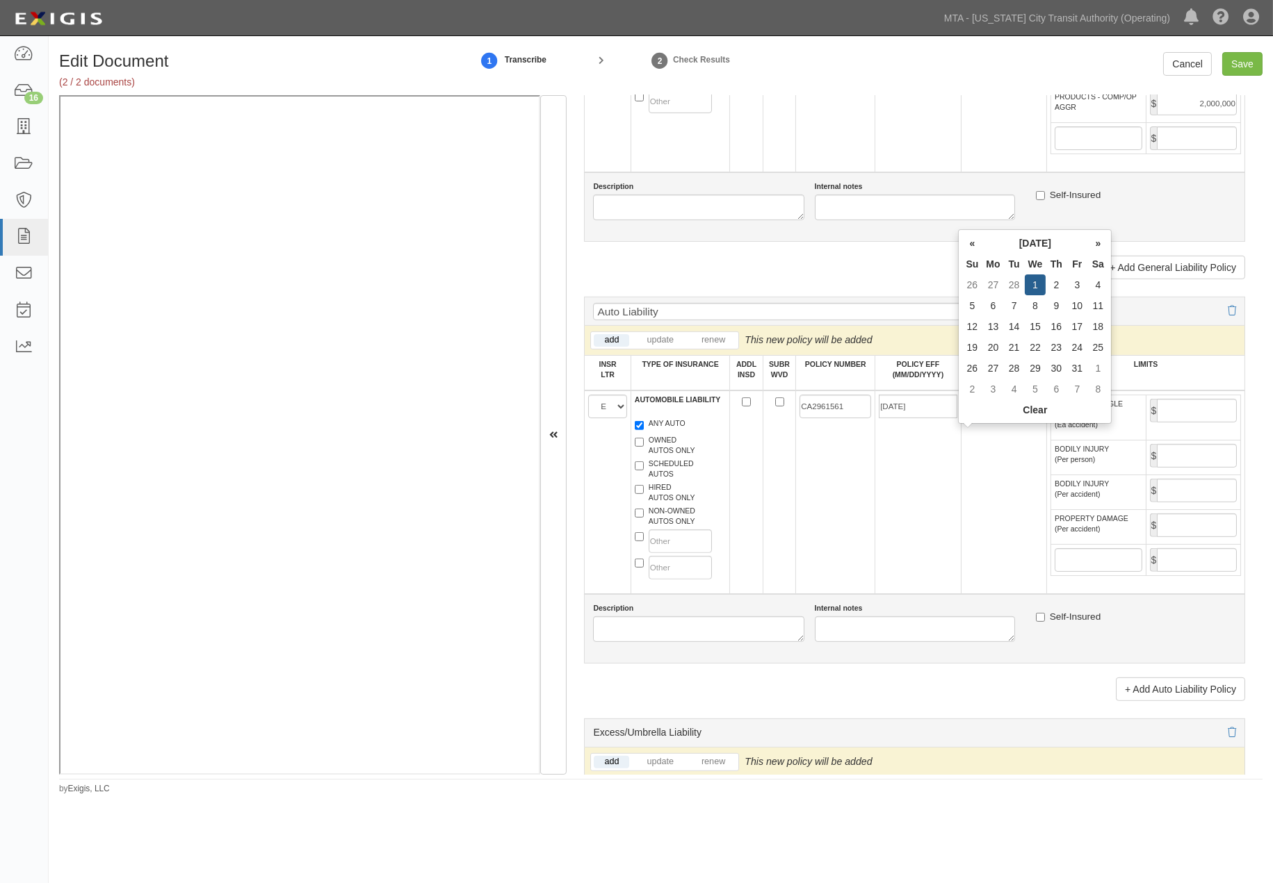
type input "03/01/2023"
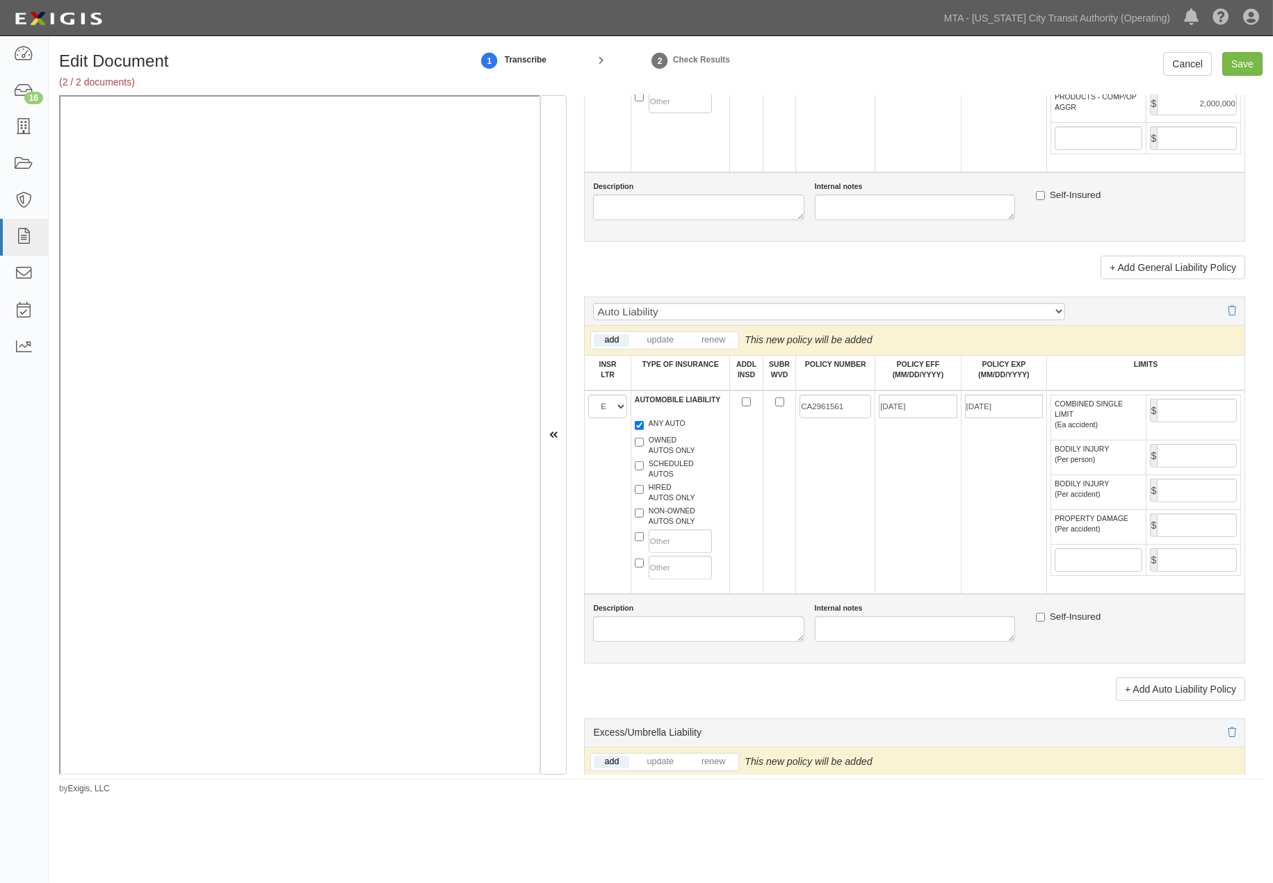
click at [998, 525] on td "03/01/2023" at bounding box center [1003, 493] width 85 height 204
click at [1187, 423] on input "COMBINED SINGLE LIMIT (Ea accident)" at bounding box center [1197, 411] width 80 height 24
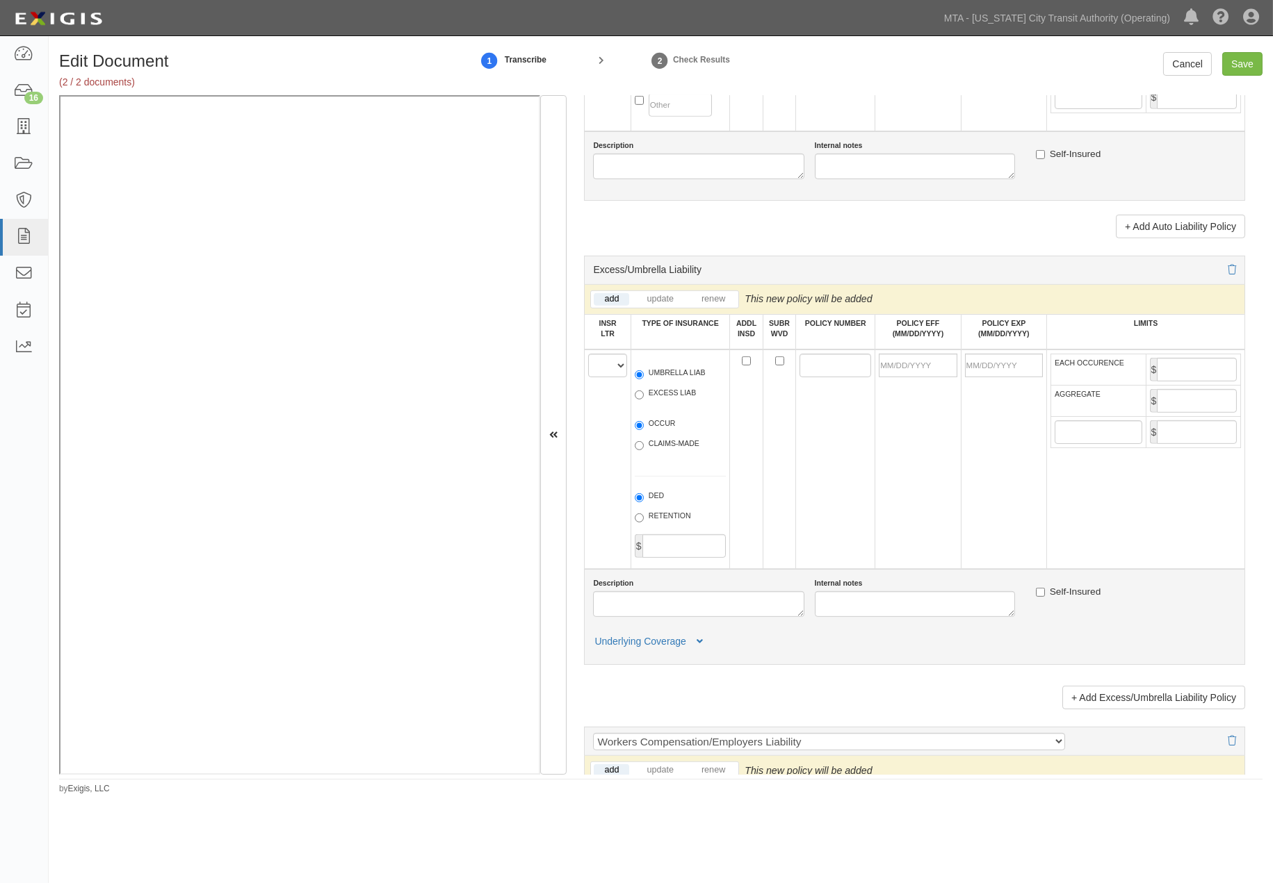
scroll to position [1622, 0]
type input "2,000,000"
click at [603, 377] on select "A B C D E F" at bounding box center [607, 365] width 38 height 24
select select "B"
click at [589, 377] on select "A B C D E F" at bounding box center [607, 365] width 38 height 24
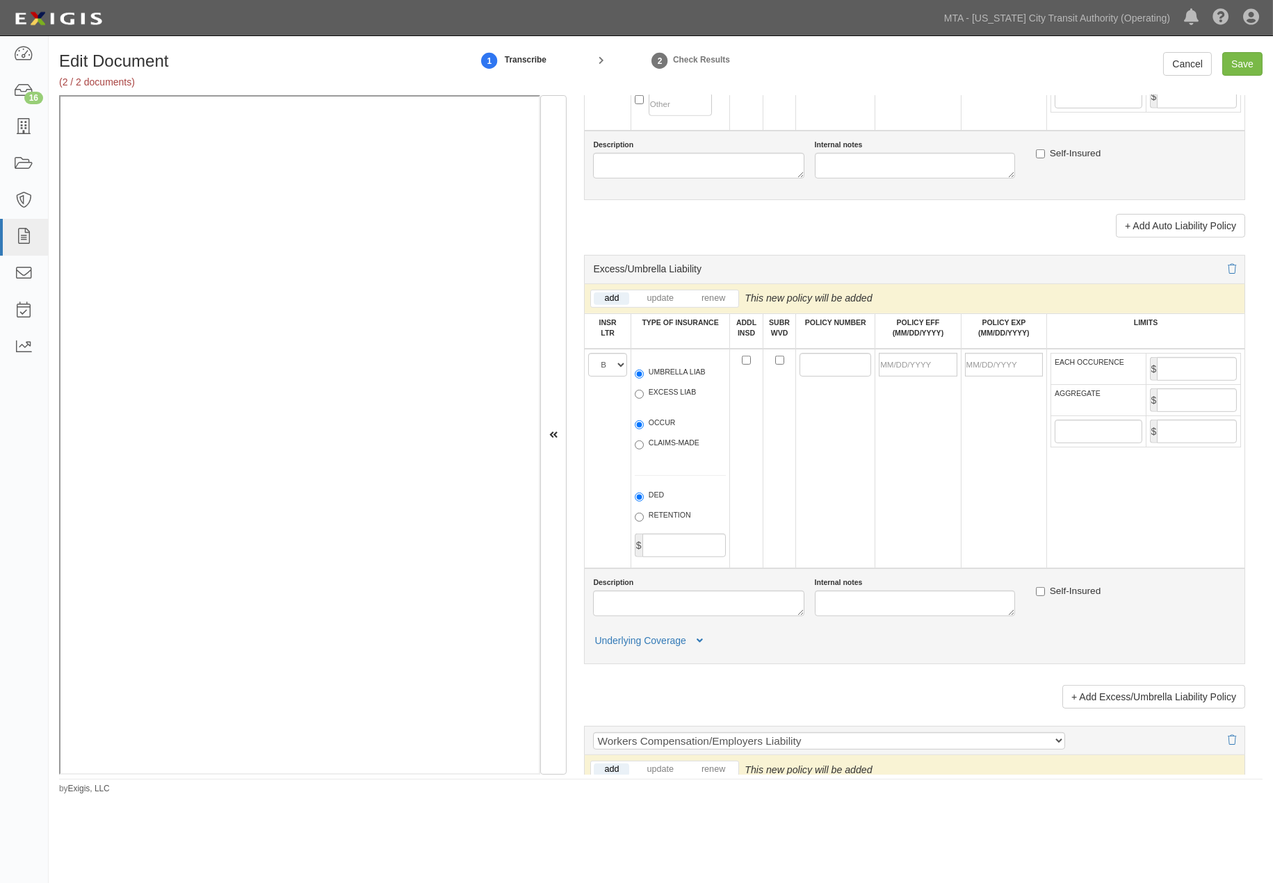
click at [658, 401] on label "EXCESS LIAB" at bounding box center [665, 394] width 61 height 14
click at [644, 399] on input "EXCESS LIAB" at bounding box center [639, 394] width 9 height 9
radio input "true"
click at [655, 432] on label "OCCUR" at bounding box center [655, 425] width 41 height 14
click at [644, 430] on input "OCCUR" at bounding box center [639, 425] width 9 height 9
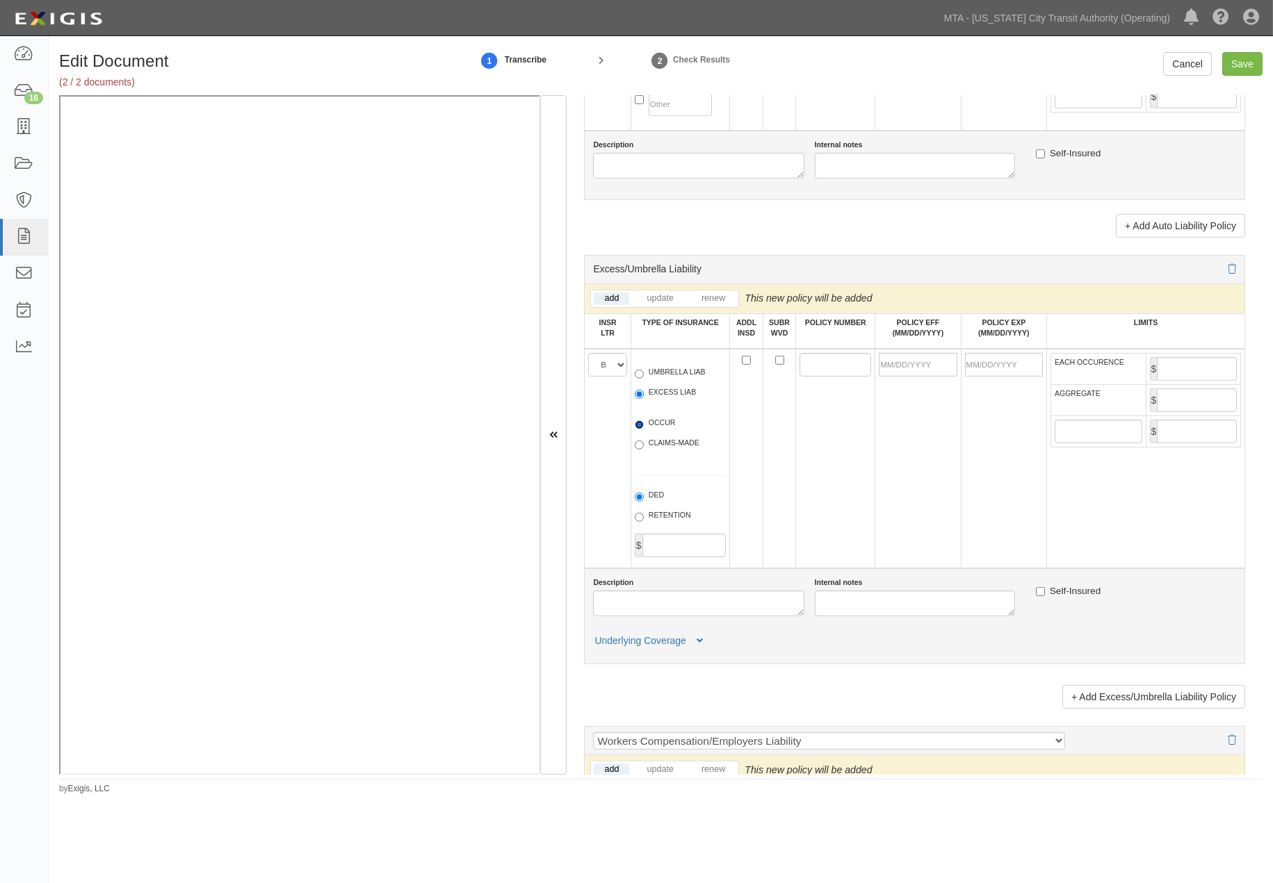
radio input "true"
click at [811, 377] on input "POLICY NUMBER" at bounding box center [835, 365] width 72 height 24
type input "LA22EXC763801IC"
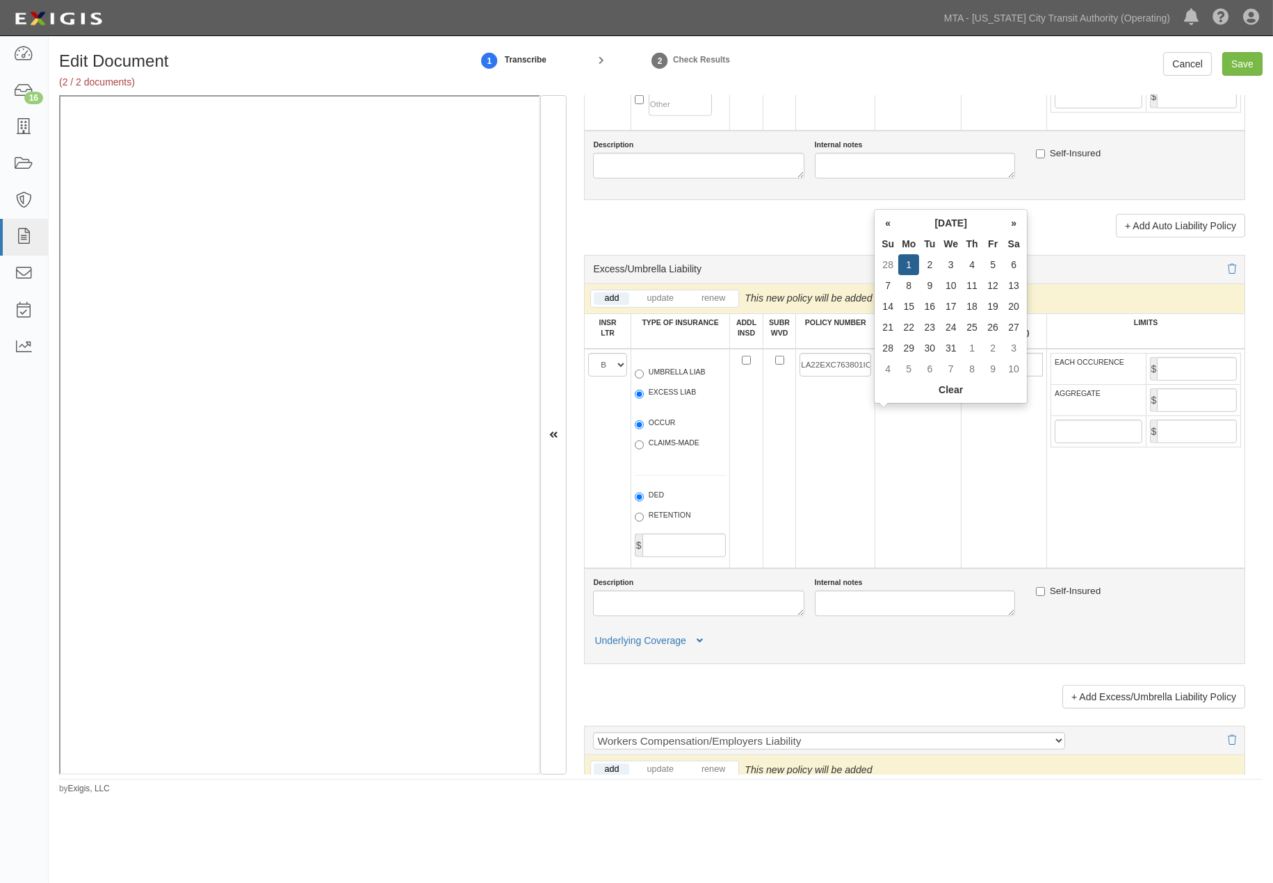
type input "03/01/2021"
click at [888, 489] on td "03/01/2021" at bounding box center [917, 459] width 85 height 220
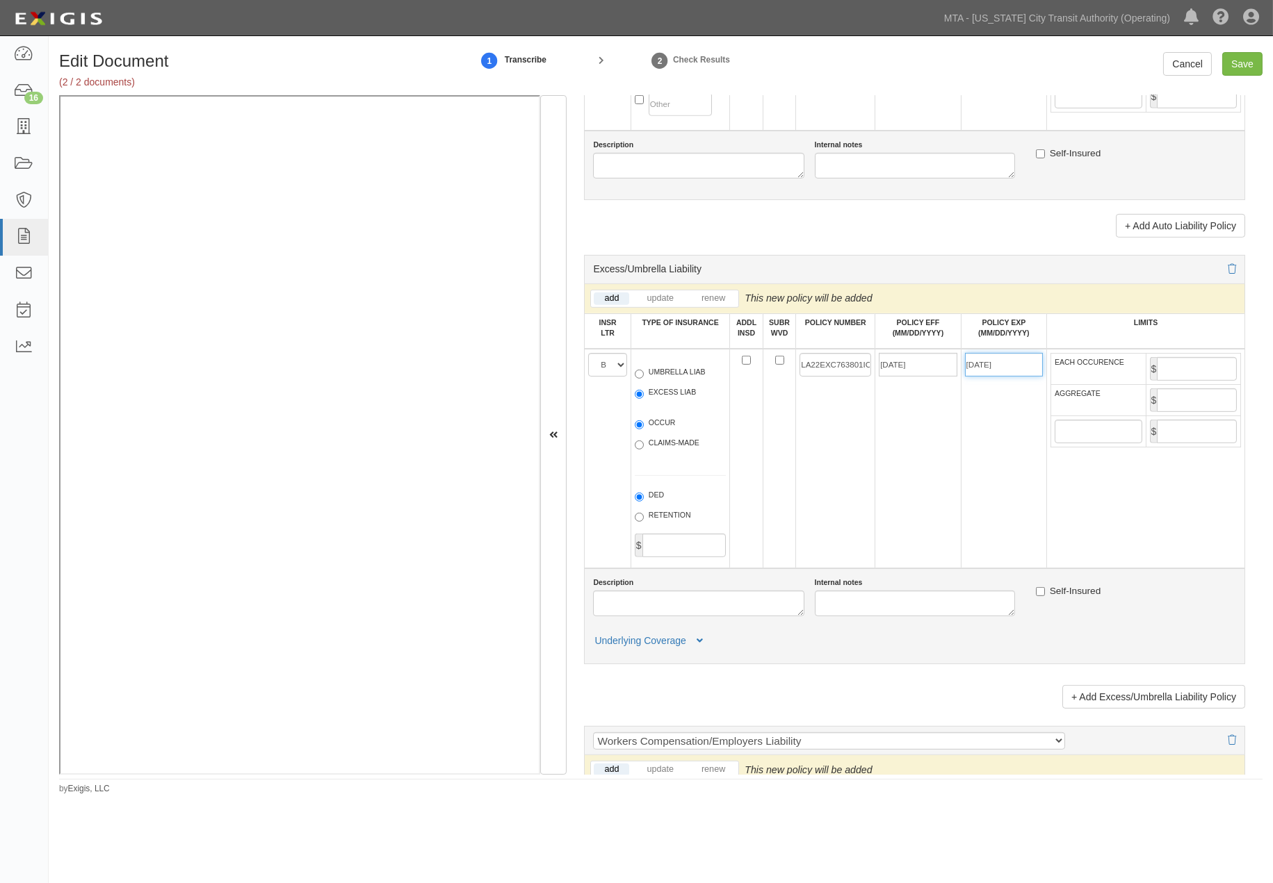
click at [1022, 377] on input "03/01/2022" at bounding box center [1004, 365] width 78 height 24
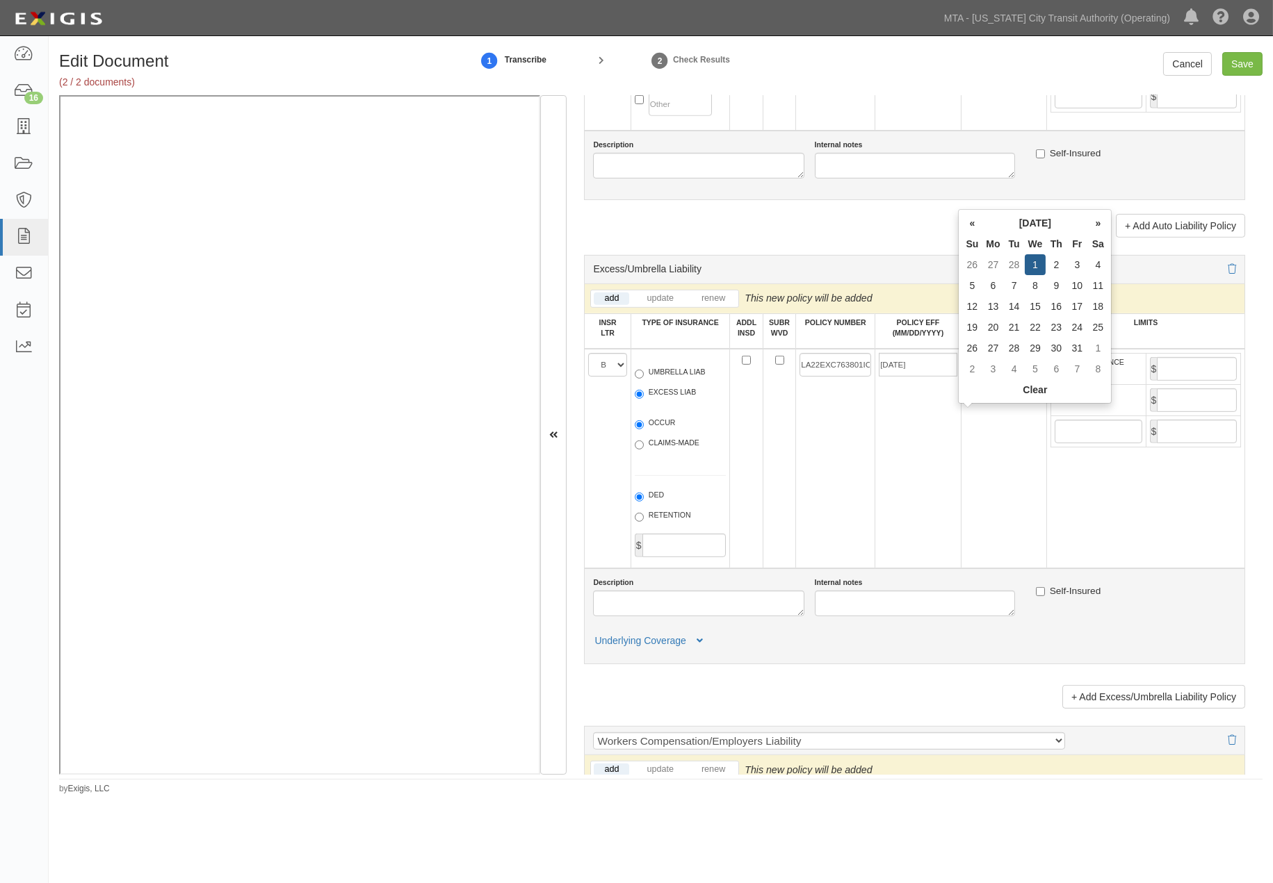
type input "03/01/2023"
click at [1024, 523] on td "03/01/2023" at bounding box center [1003, 459] width 85 height 220
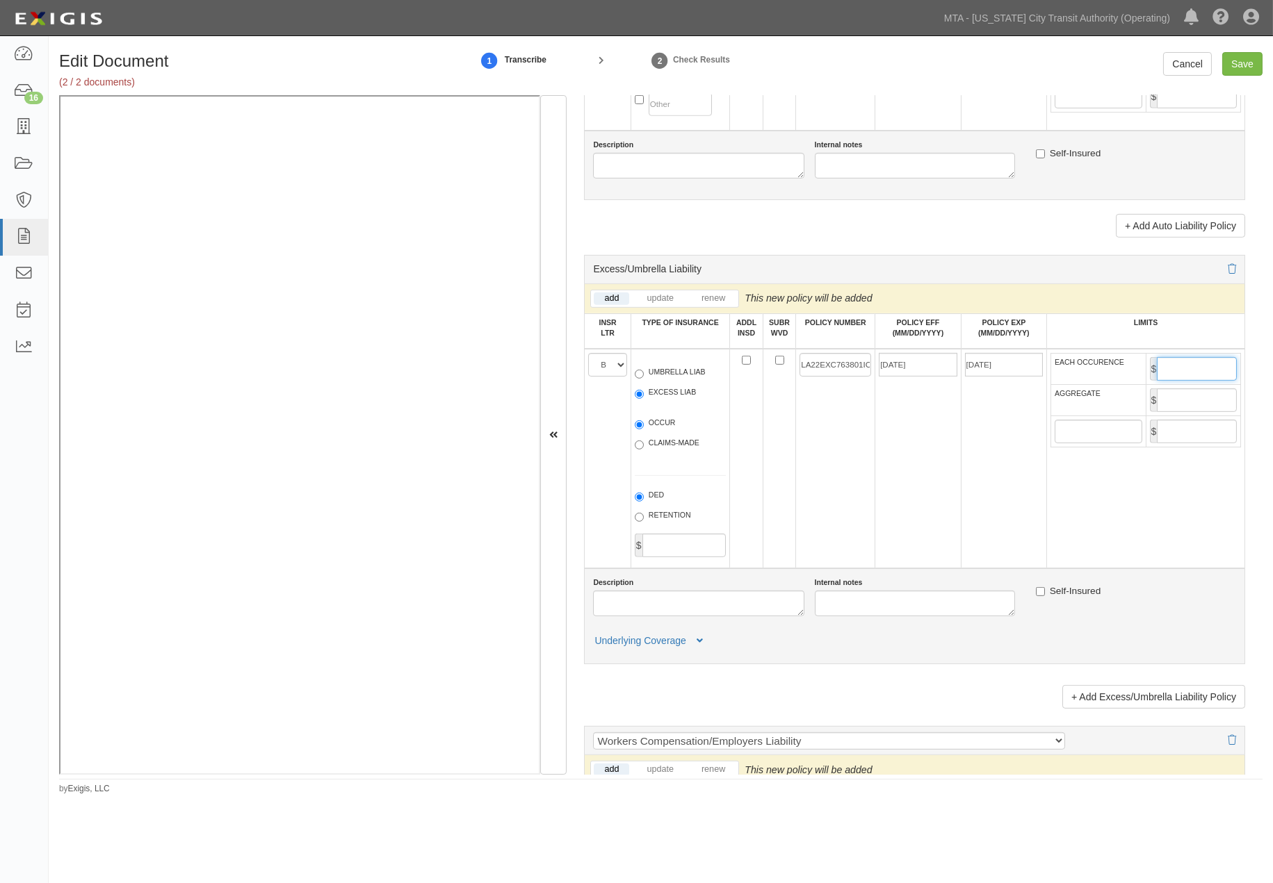
click at [1193, 381] on input "EACH OCCURENCE" at bounding box center [1197, 369] width 80 height 24
type input "10,000,000"
click at [1189, 412] on input "AGGREGATE" at bounding box center [1197, 401] width 80 height 24
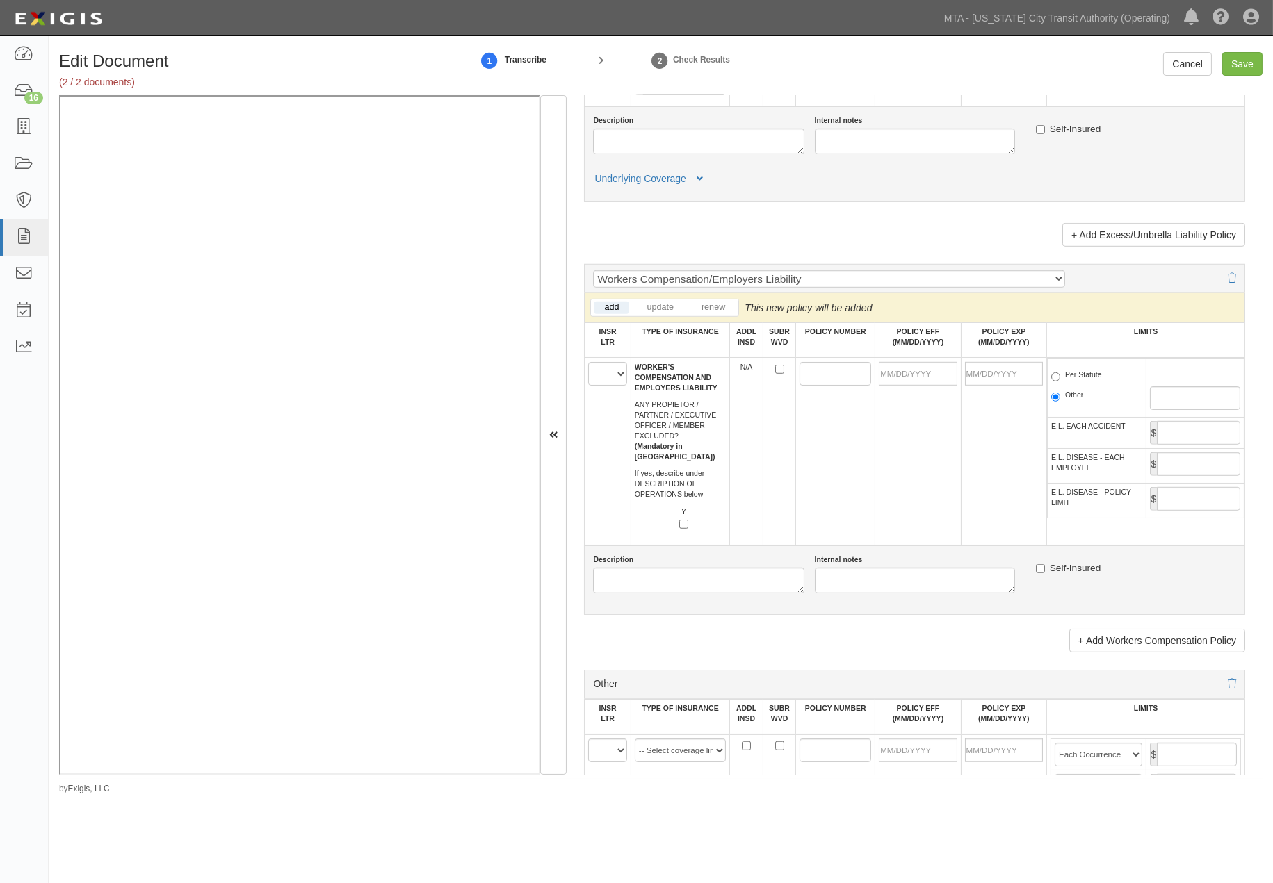
scroll to position [2085, 0]
type input "10,000,000"
click at [596, 384] on select "A B C D E F" at bounding box center [607, 373] width 38 height 24
select select "C"
click at [589, 384] on select "A B C D E F" at bounding box center [607, 373] width 38 height 24
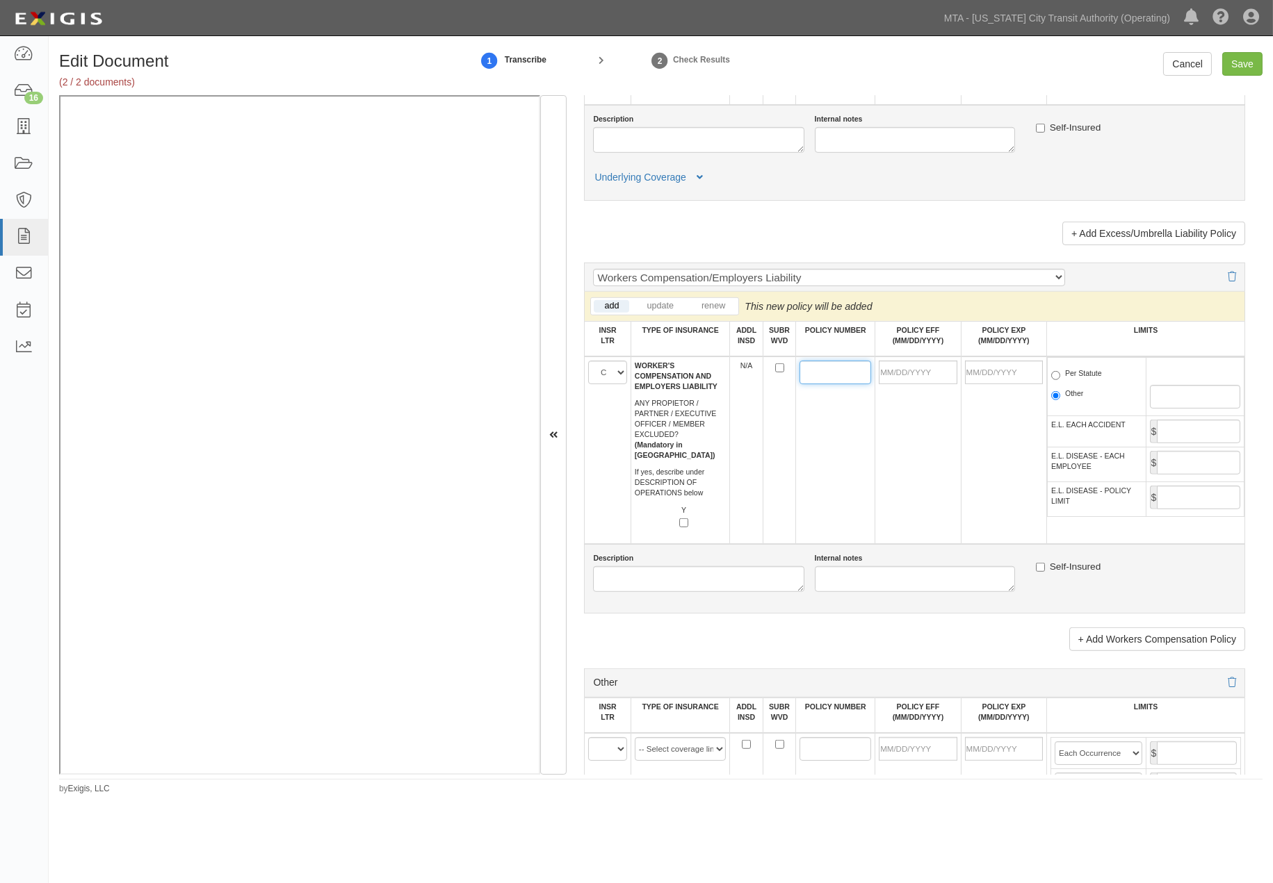
click at [815, 384] on input "POLICY NUMBER" at bounding box center [835, 373] width 72 height 24
type input "WC080756321"
type input "03/01/2021"
click at [895, 527] on td "03/01/2021" at bounding box center [917, 451] width 85 height 188
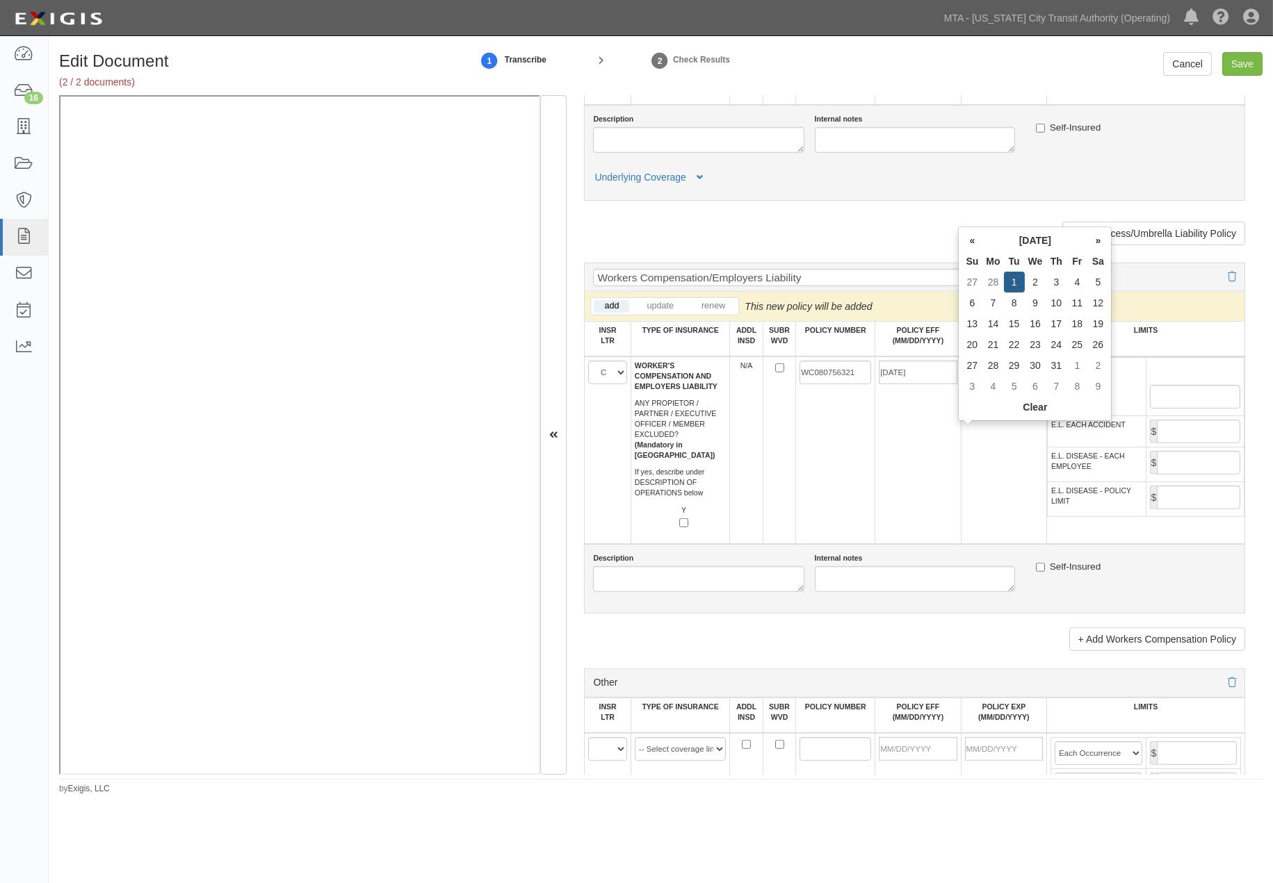
click at [1006, 384] on input "03/01/2022" at bounding box center [1004, 373] width 78 height 24
type input "03/01/2023"
click at [1052, 380] on input "Per Statute" at bounding box center [1055, 375] width 9 height 9
radio input "true"
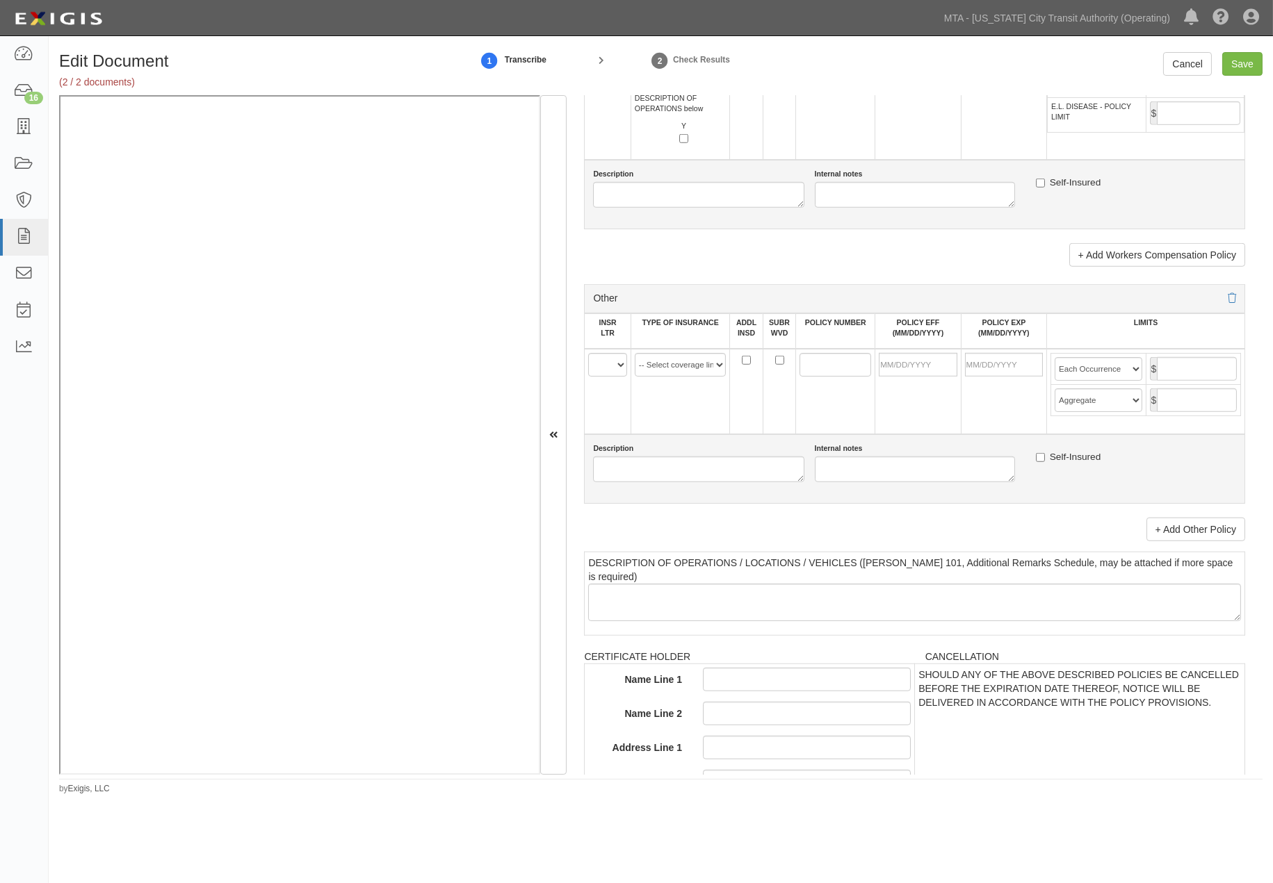
scroll to position [2471, 0]
click at [612, 375] on select "A B C D E F" at bounding box center [607, 364] width 38 height 24
select select "A"
click at [589, 375] on select "A B C D E F" at bounding box center [607, 364] width 38 height 24
click at [671, 375] on select "-- Select coverage line -- Asbestos Abatement Auto Physical Damage Aviation Lia…" at bounding box center [680, 364] width 91 height 24
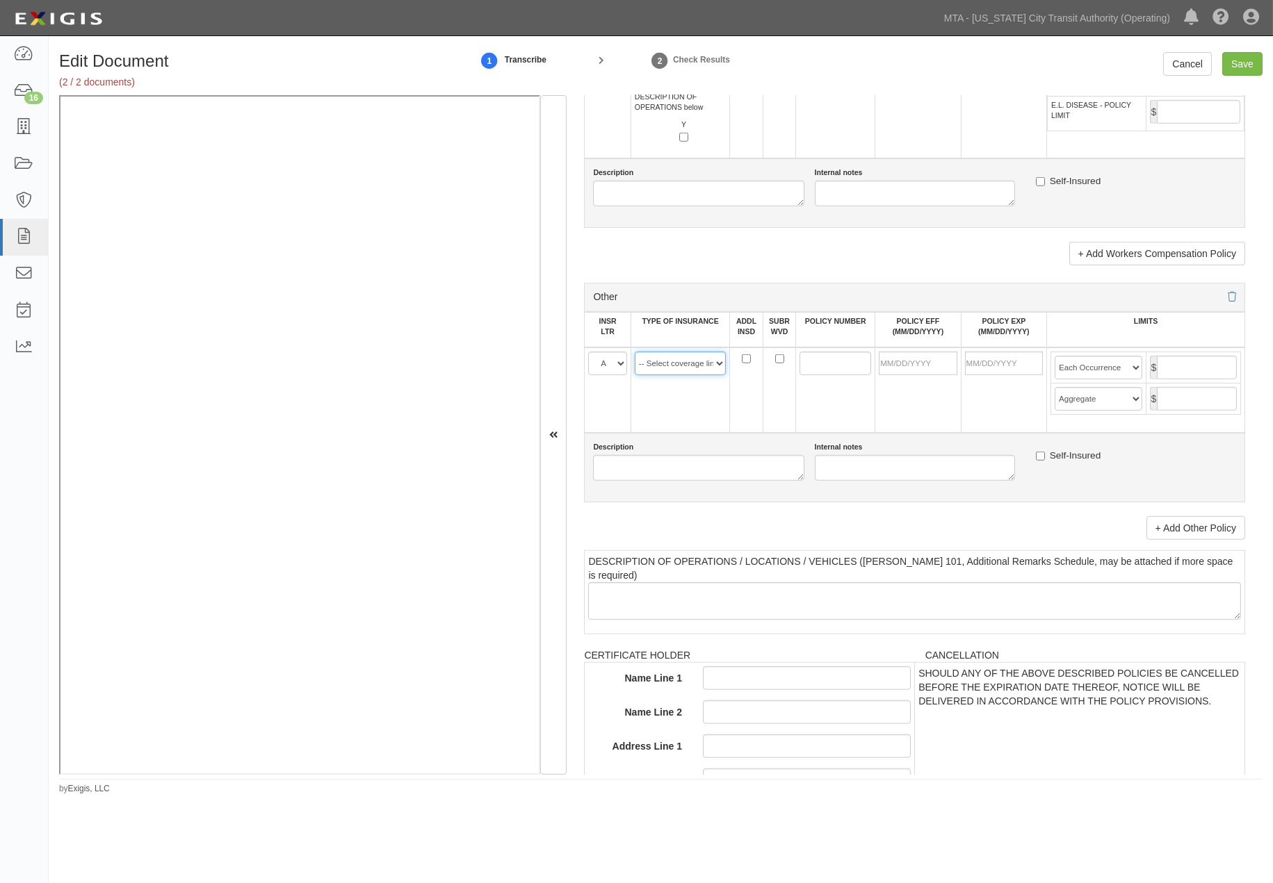
select select "44"
click at [635, 375] on select "-- Select coverage line -- Asbestos Abatement Auto Physical Damage Aviation Lia…" at bounding box center [680, 364] width 91 height 24
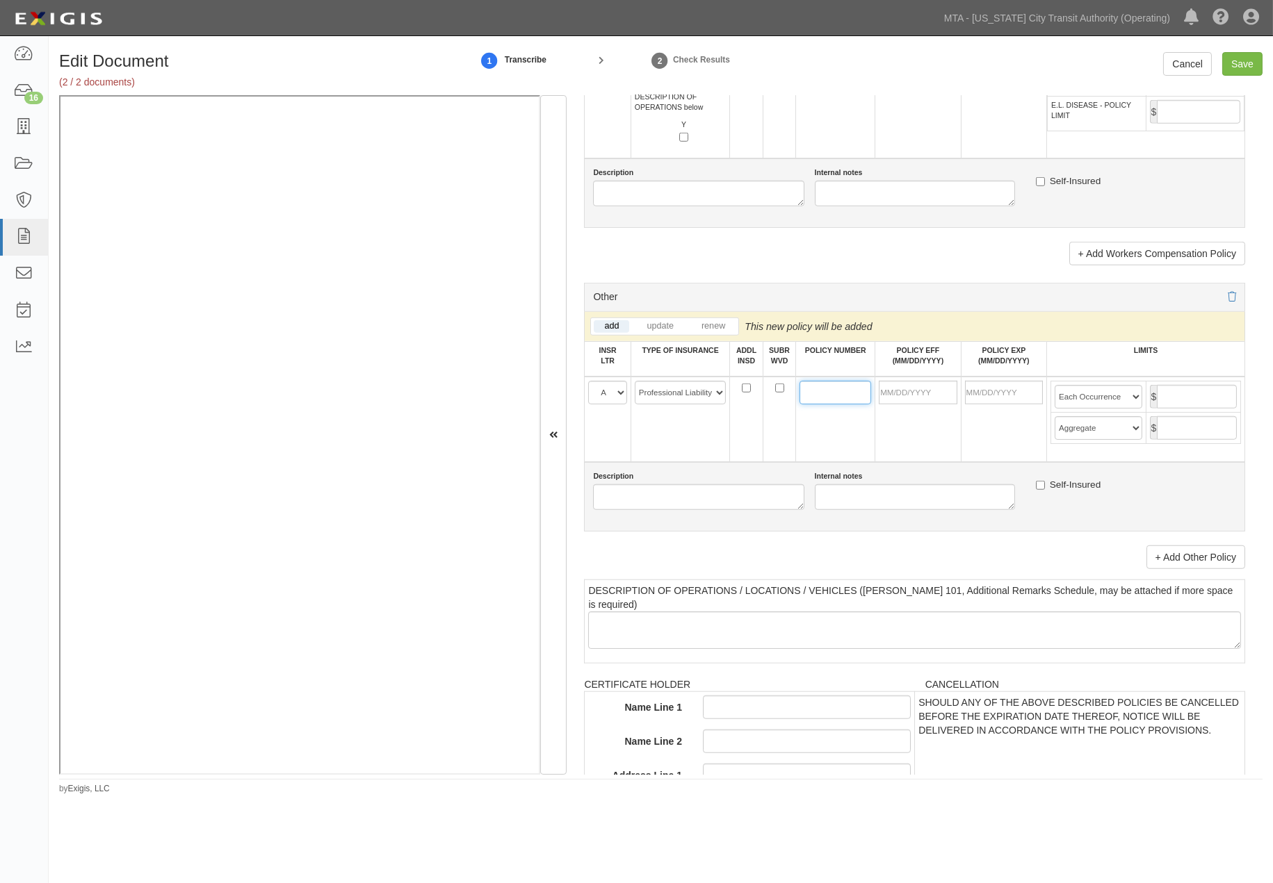
click at [811, 405] on input "POLICY NUMBER" at bounding box center [835, 393] width 72 height 24
type input "EPK138840"
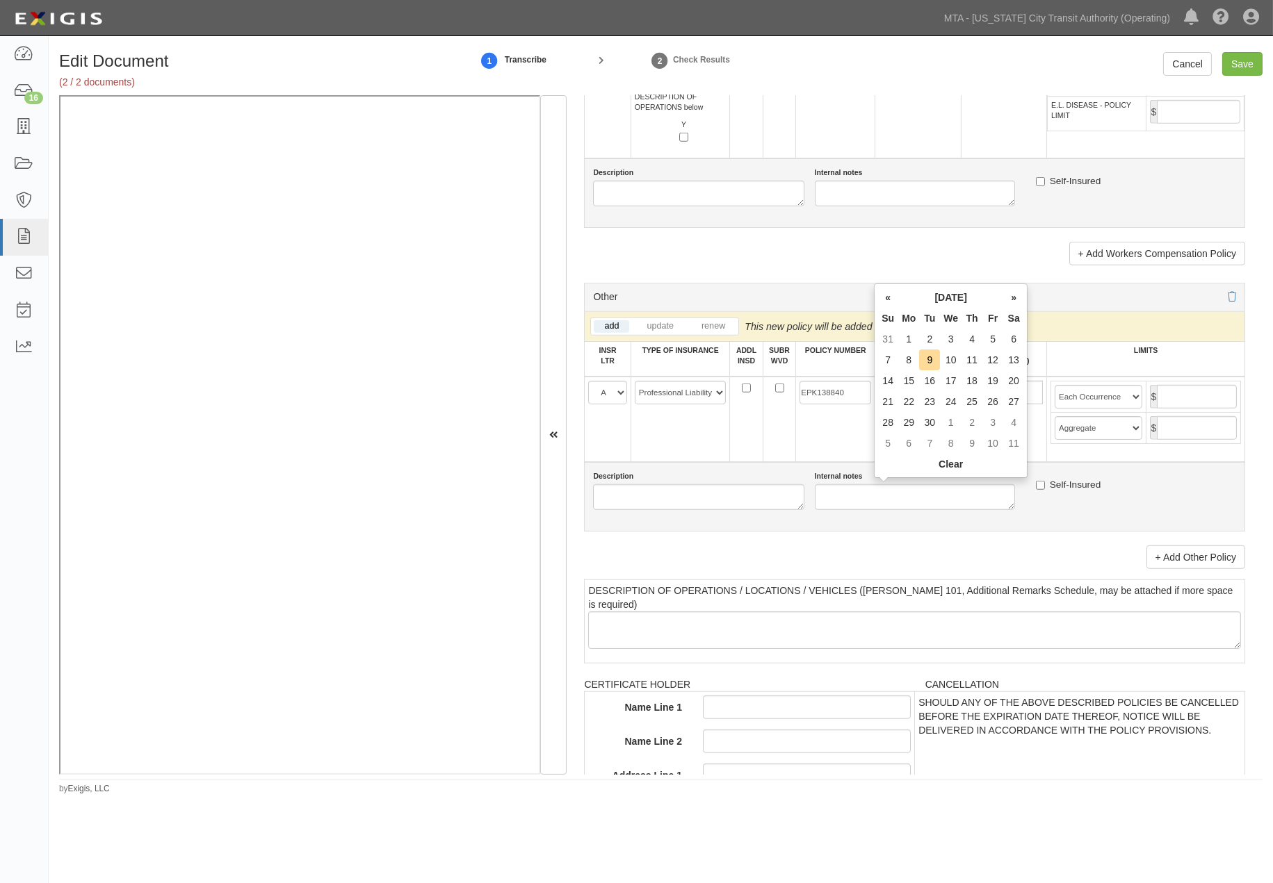
click at [911, 405] on input "POLICY EFF (MM/DD/YYYY)" at bounding box center [918, 393] width 78 height 24
type input "03/01/2021"
click at [943, 462] on td "03/01/2021" at bounding box center [917, 419] width 85 height 85
click at [1015, 405] on input "03/01/2022" at bounding box center [1004, 393] width 78 height 24
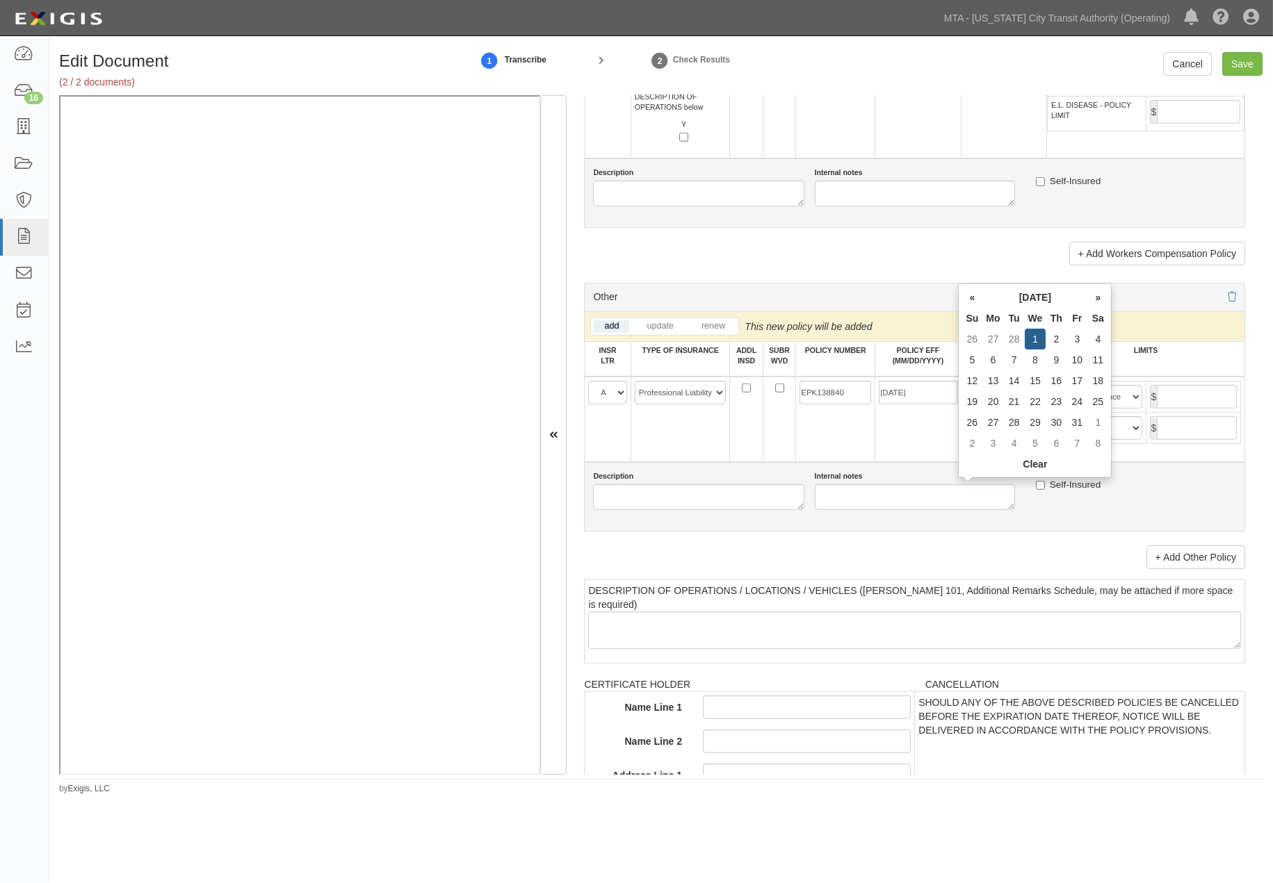
type input "03/01/2023"
click at [995, 462] on td "03/01/2023" at bounding box center [1003, 419] width 85 height 85
click at [1191, 409] on input "text" at bounding box center [1197, 397] width 80 height 24
type input "1,000,000"
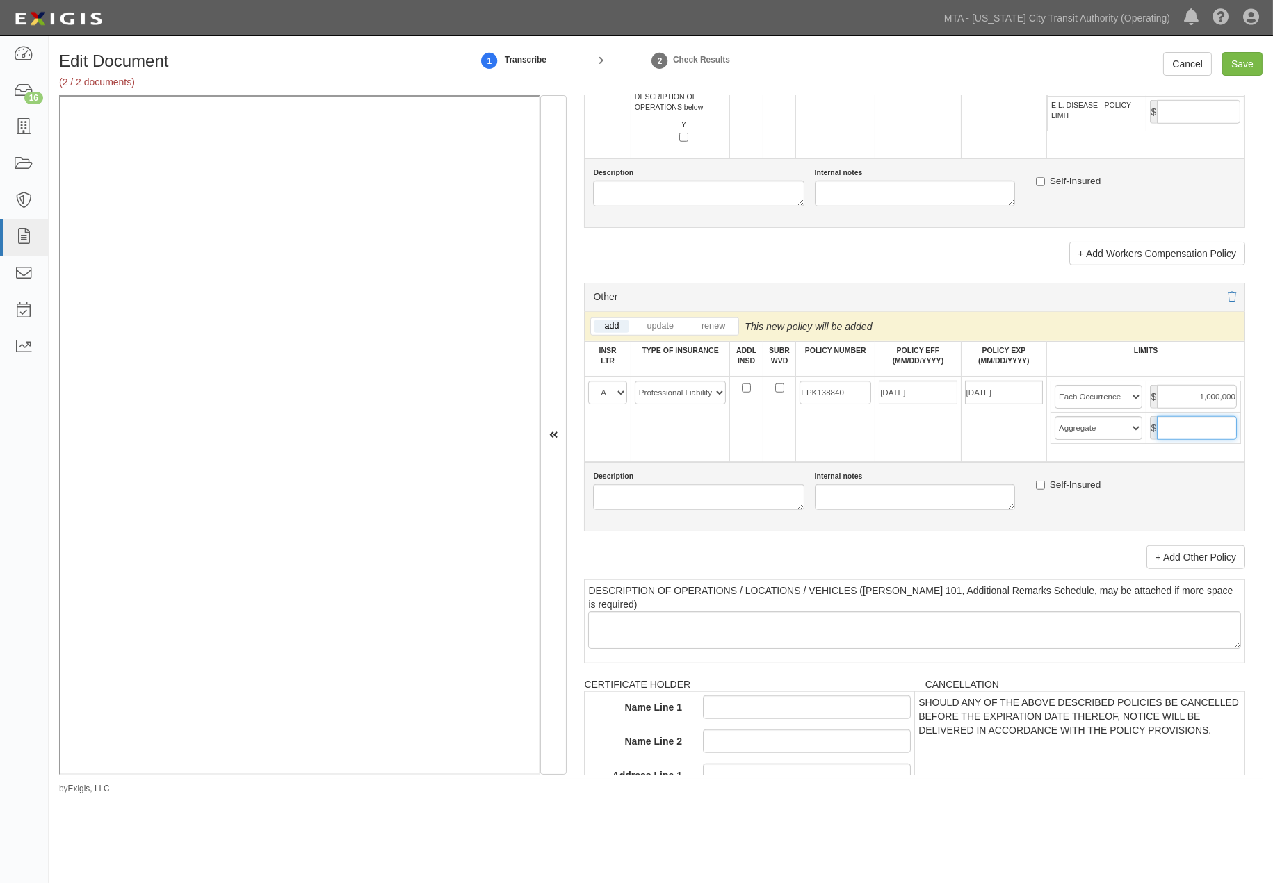
click at [1183, 440] on input "text" at bounding box center [1197, 428] width 80 height 24
type input "2,000,000"
click at [1127, 409] on select "Limit Each Occurrence Each Claim Aggregate Deductible Self-Insured Retention Pe…" at bounding box center [1097, 397] width 87 height 24
select select "Each Claim"
click at [1054, 409] on select "Limit Each Occurrence Each Claim Aggregate Deductible Self-Insured Retention Pe…" at bounding box center [1097, 397] width 87 height 24
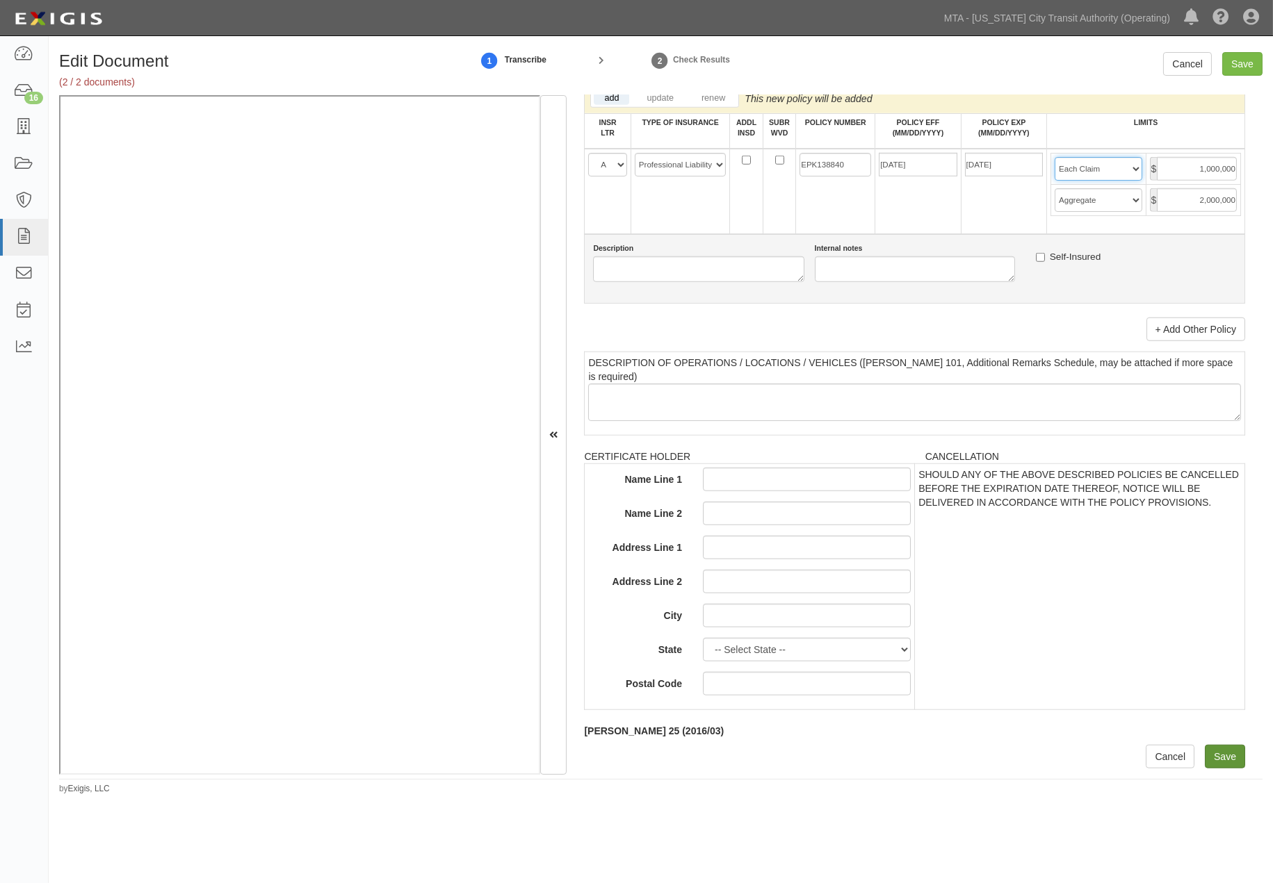
scroll to position [2800, 0]
click at [1219, 753] on input "Save" at bounding box center [1225, 757] width 40 height 24
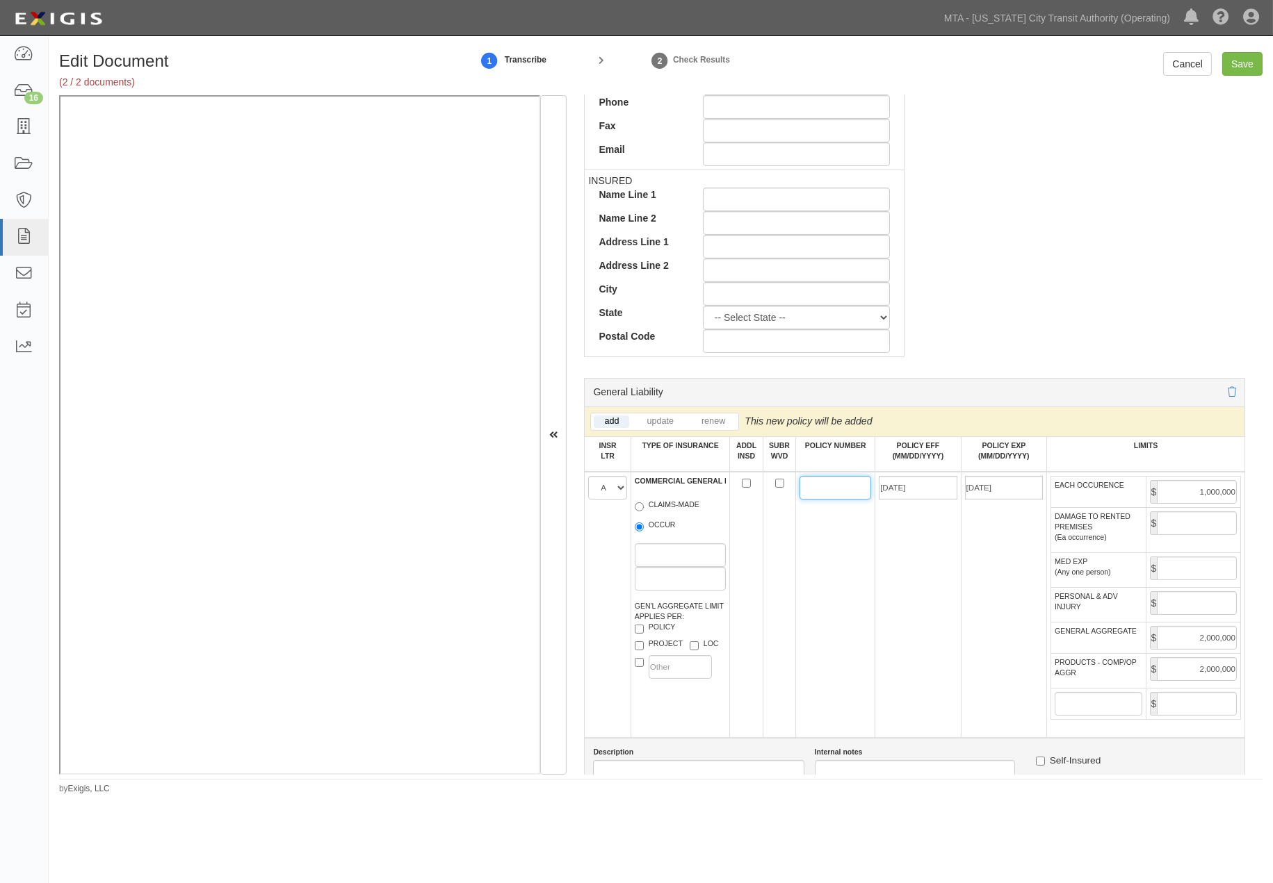
scroll to position [591, 0]
click at [831, 498] on input "POLICY NUMBER" at bounding box center [835, 489] width 72 height 24
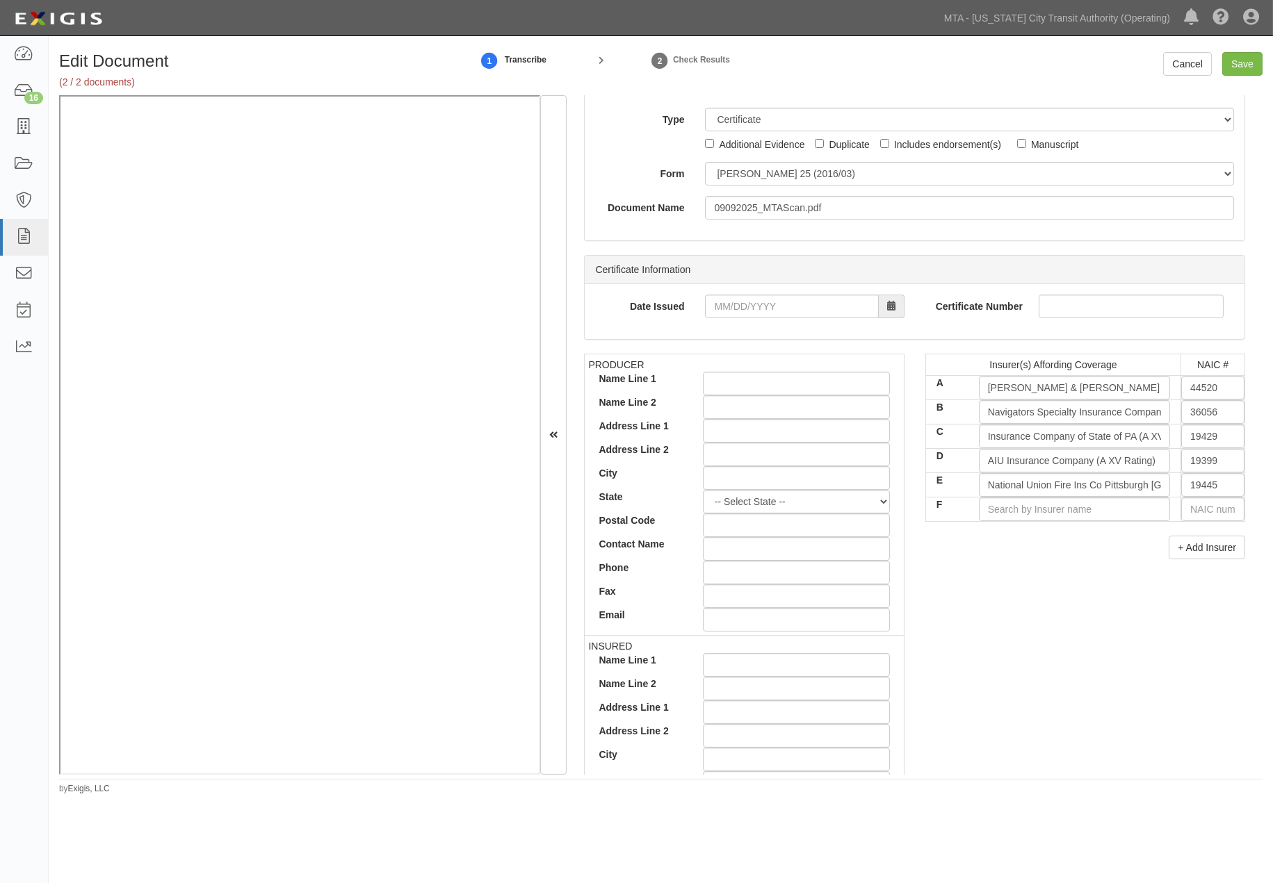
scroll to position [282, 0]
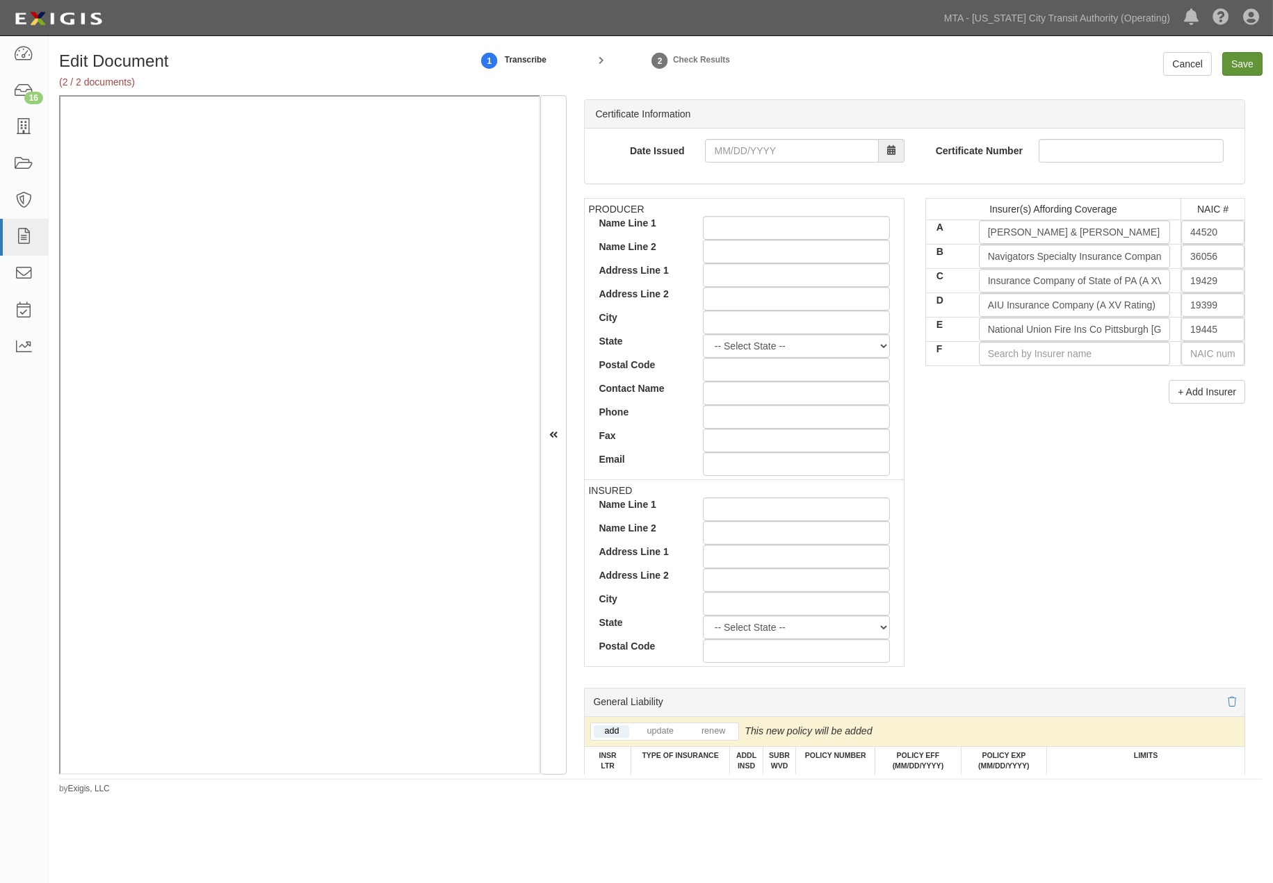
type input "EPK134205"
click at [1242, 65] on input "Save" at bounding box center [1242, 64] width 40 height 24
type input "1000000"
type input "2000000"
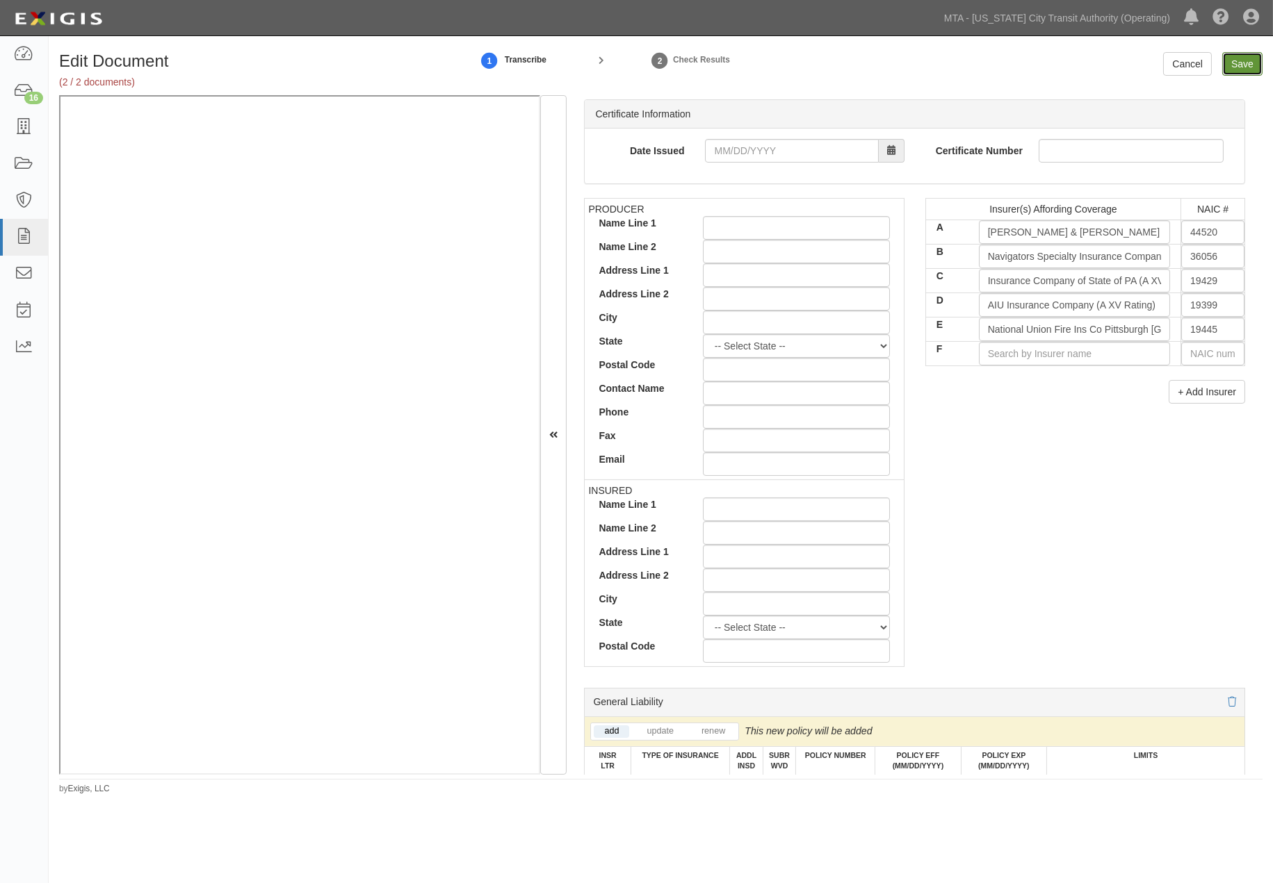
type input "2000000"
type input "10000000"
type input "1000000"
type input "2000000"
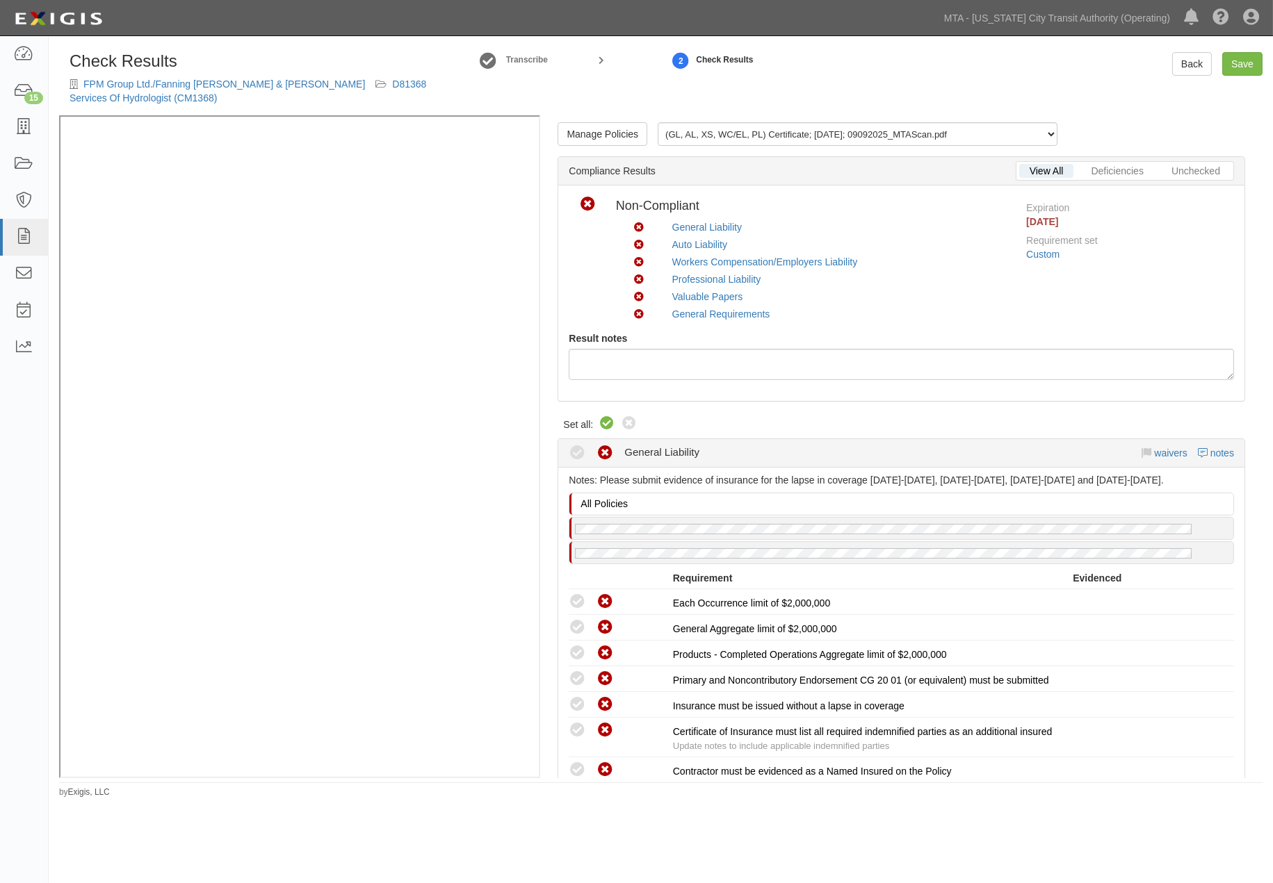
click at [606, 421] on icon at bounding box center [606, 424] width 17 height 17
radio input "true"
click at [1246, 65] on link "Save" at bounding box center [1242, 64] width 40 height 24
radio input "true"
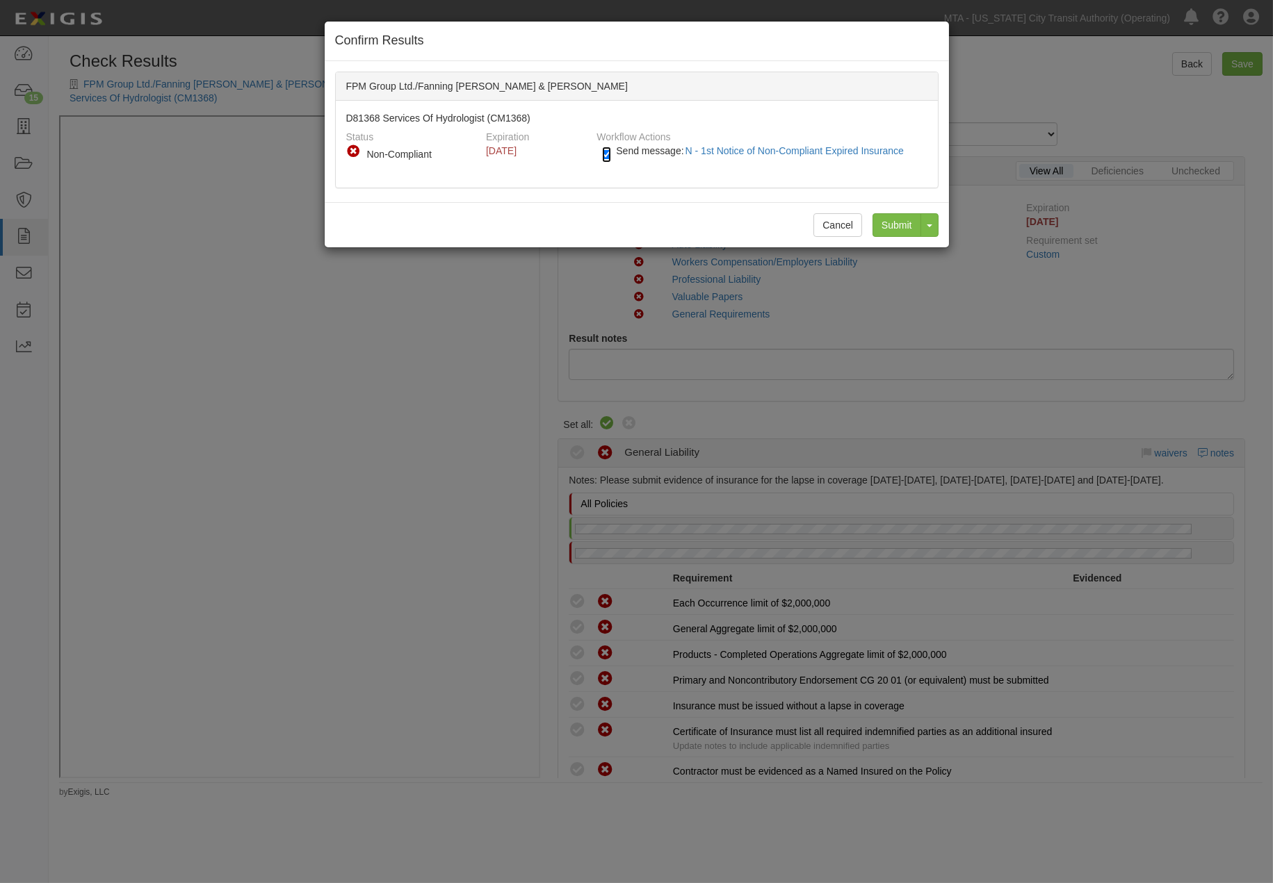
click at [605, 151] on input "Send message: N - 1st Notice of Non-Compliant Expired Insurance" at bounding box center [606, 155] width 9 height 16
checkbox input "false"
click at [906, 227] on input "Submit" at bounding box center [896, 225] width 49 height 24
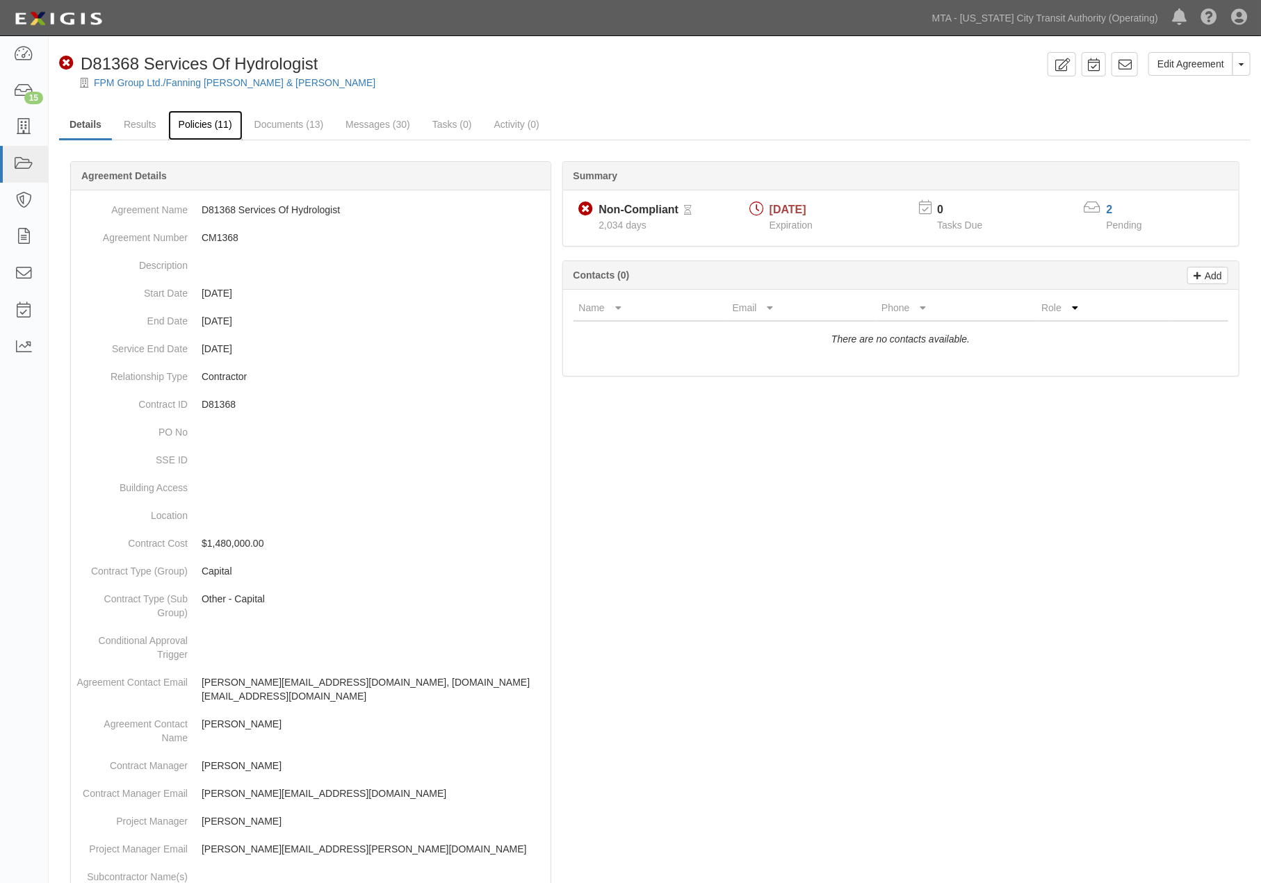
click at [210, 125] on link "Policies (11)" at bounding box center [205, 126] width 74 height 30
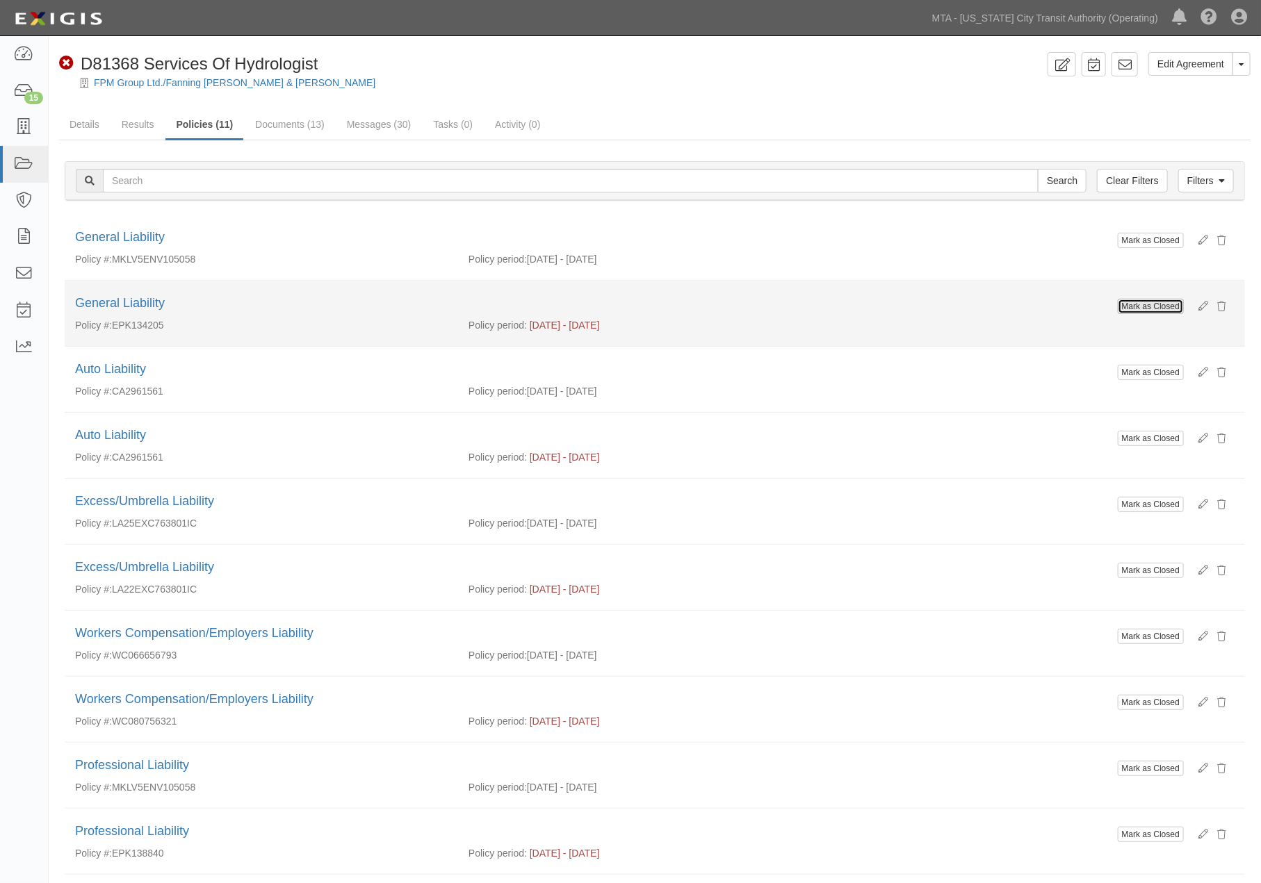
click at [1138, 307] on button "Mark as Closed" at bounding box center [1151, 306] width 66 height 15
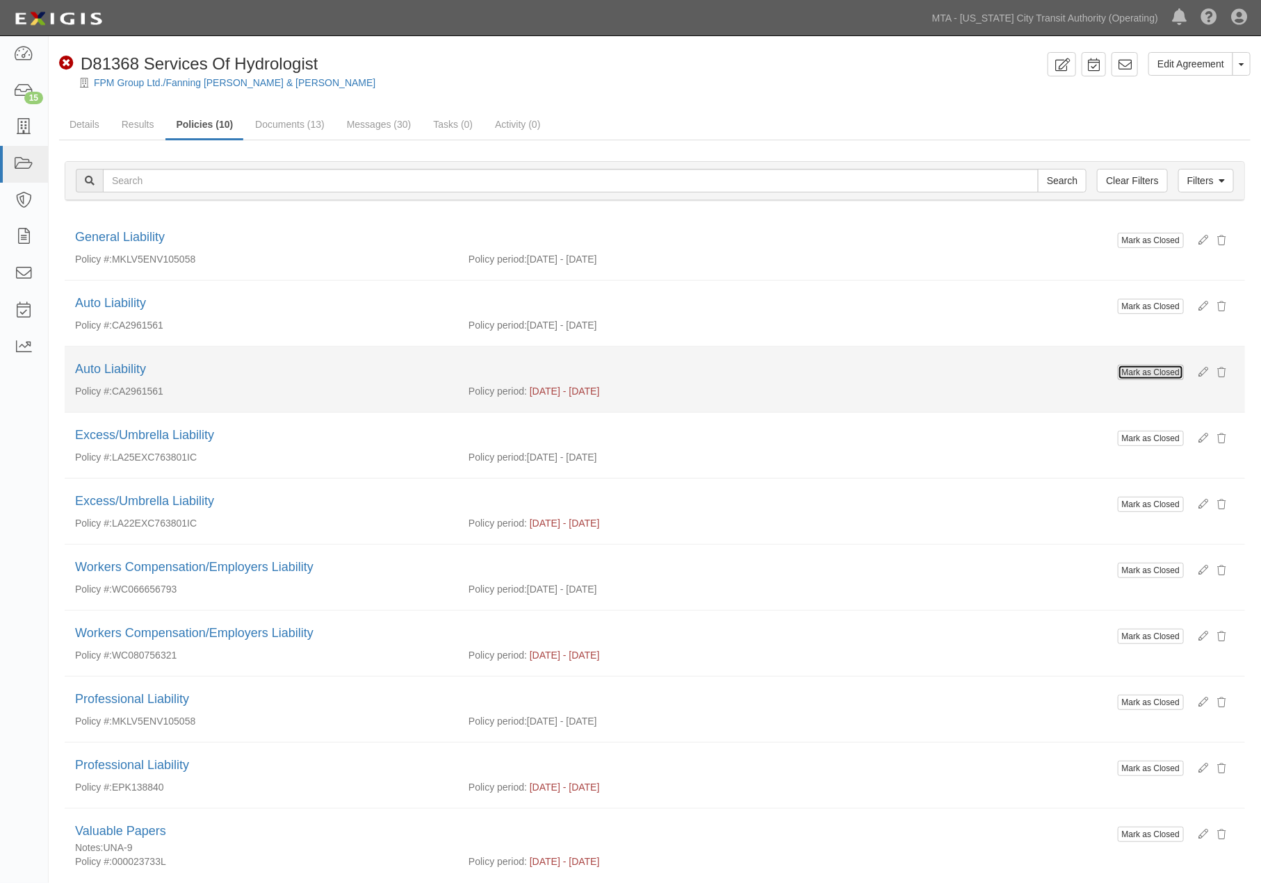
click at [1143, 369] on button "Mark as Closed" at bounding box center [1151, 372] width 66 height 15
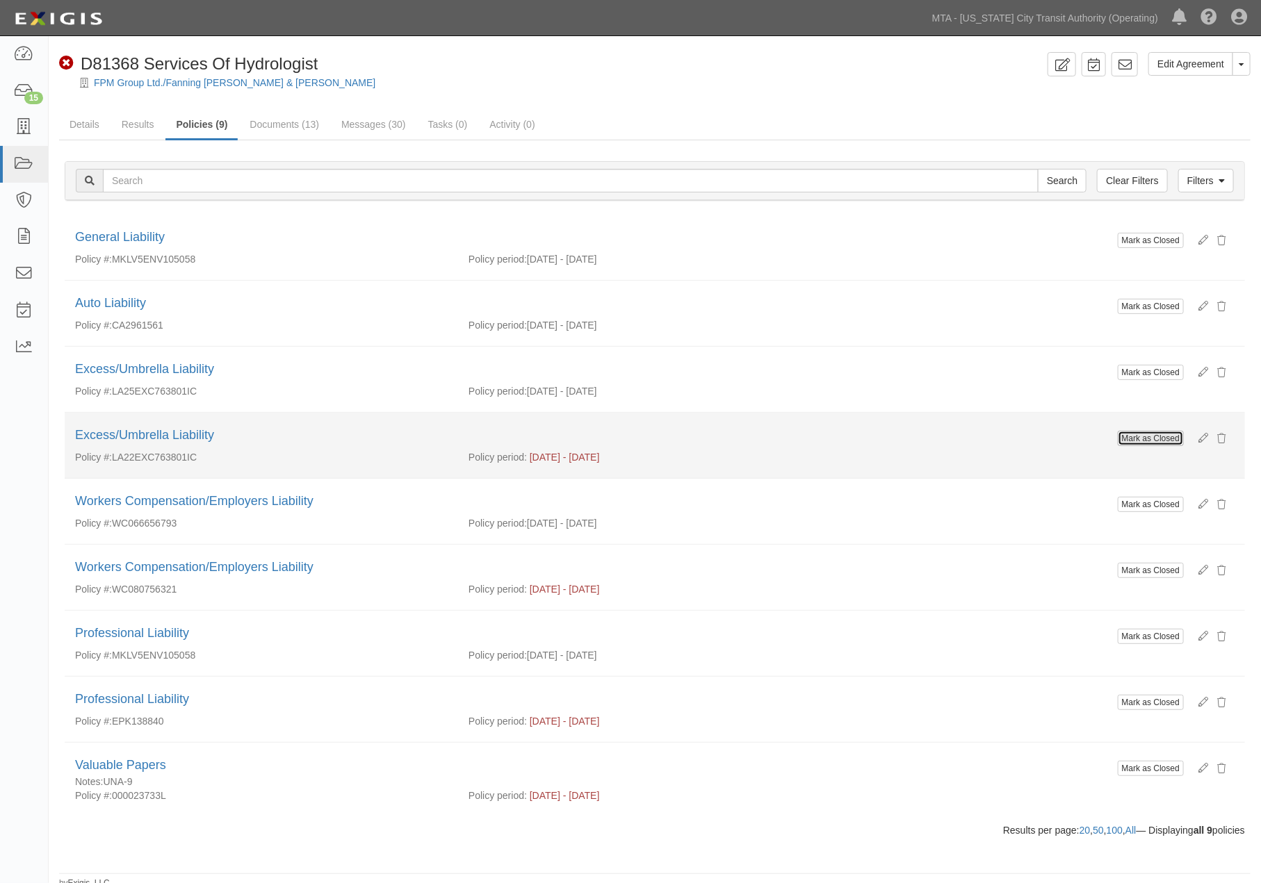
click at [1150, 438] on button "Mark as Closed" at bounding box center [1151, 438] width 66 height 15
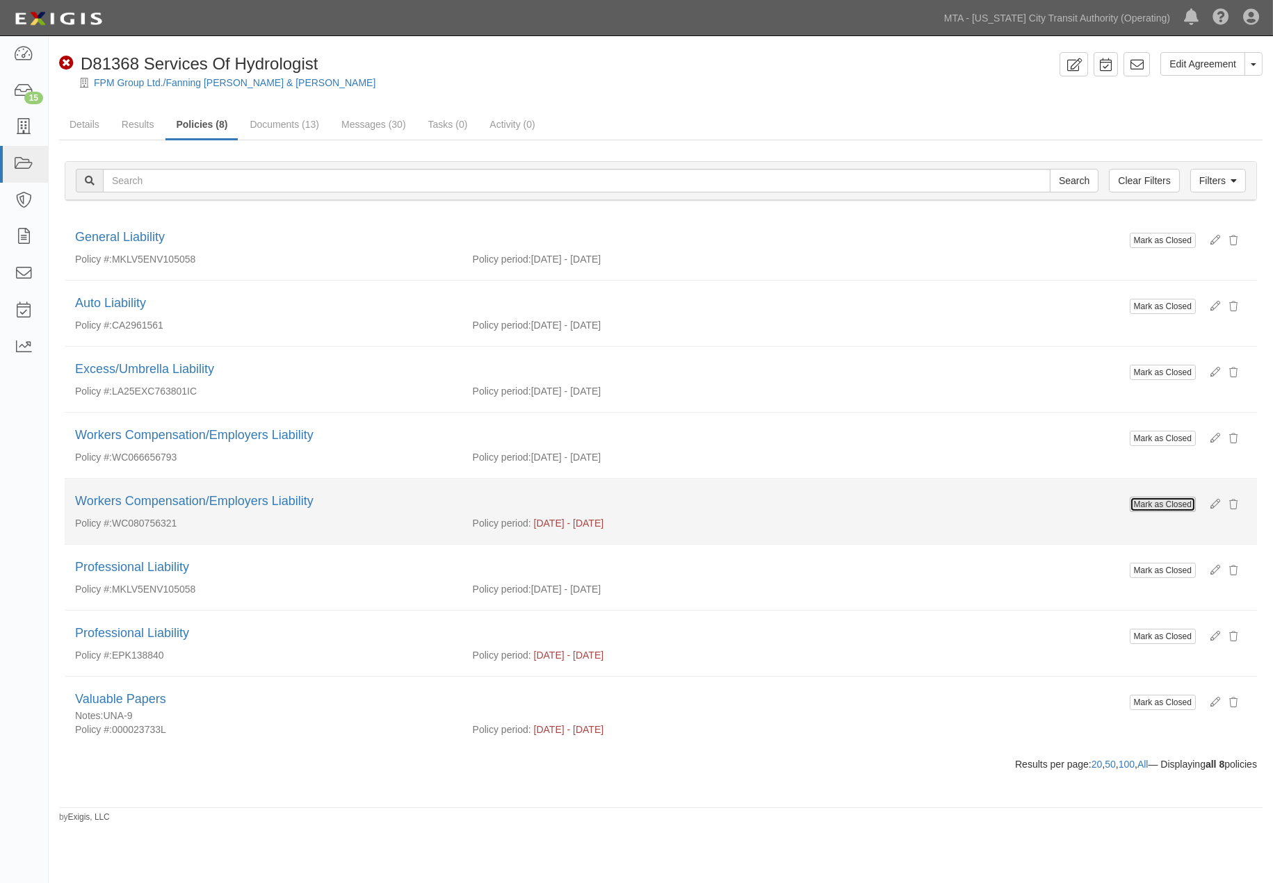
click at [1157, 506] on button "Mark as Closed" at bounding box center [1162, 504] width 66 height 15
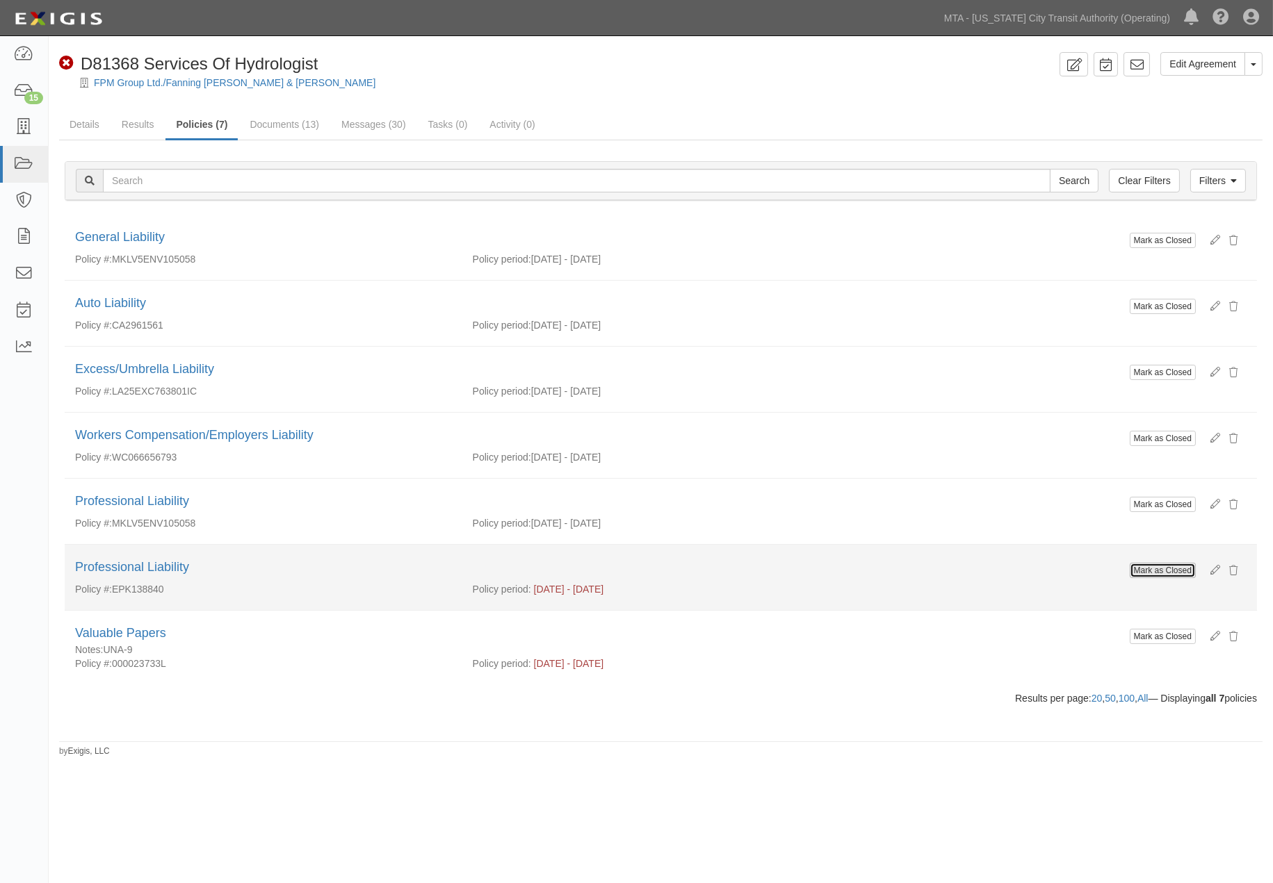
click at [1150, 567] on button "Mark as Closed" at bounding box center [1162, 570] width 66 height 15
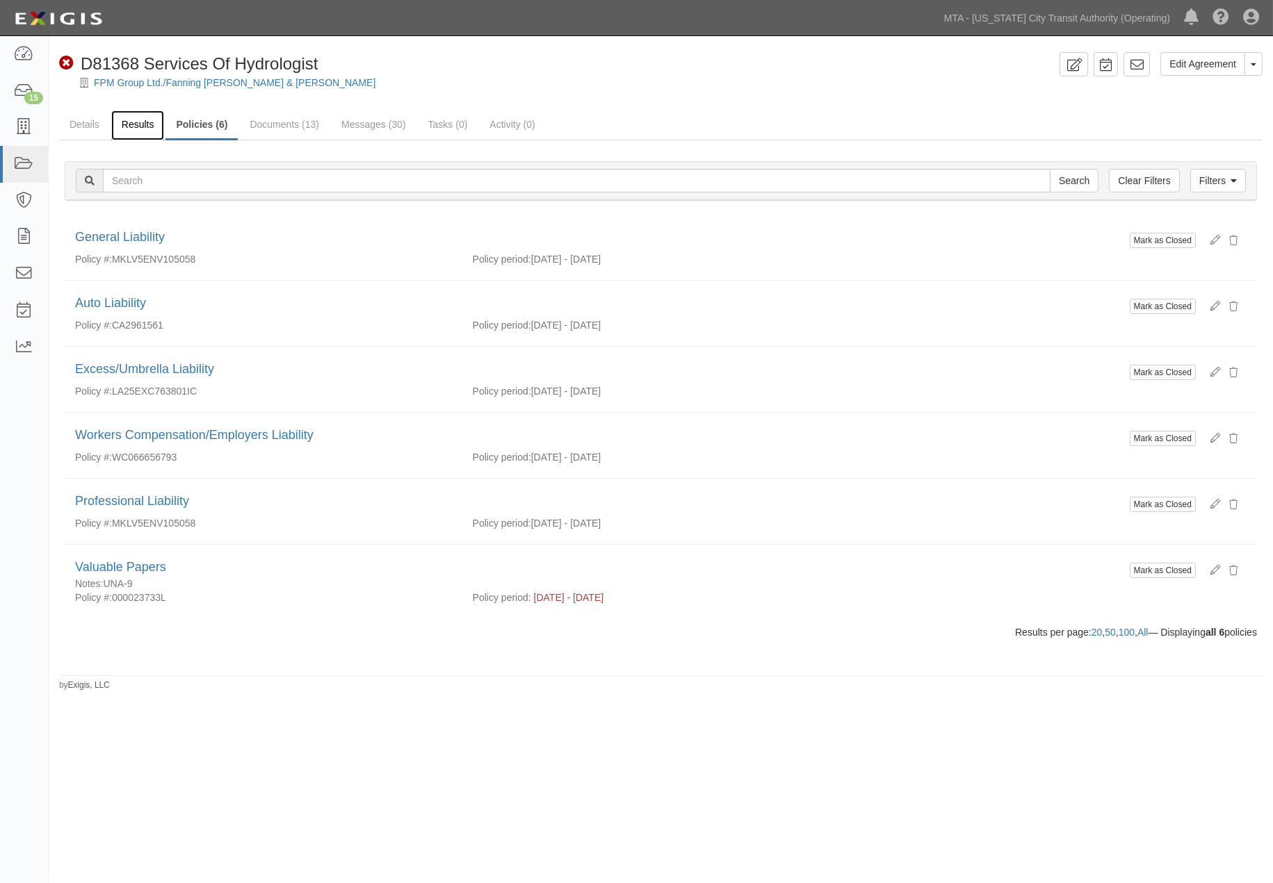
click at [144, 121] on link "Results" at bounding box center [138, 126] width 54 height 30
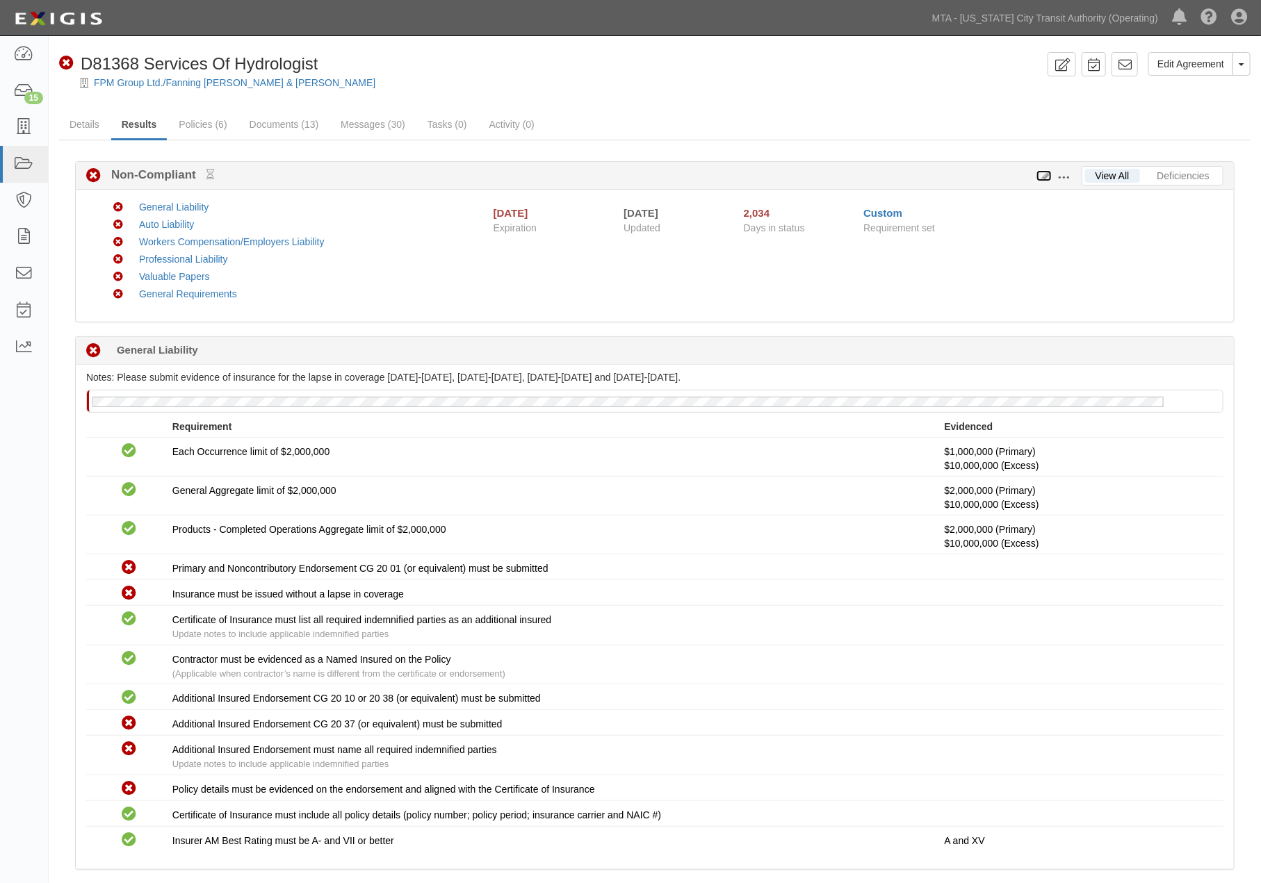
click at [1048, 172] on icon at bounding box center [1043, 177] width 15 height 10
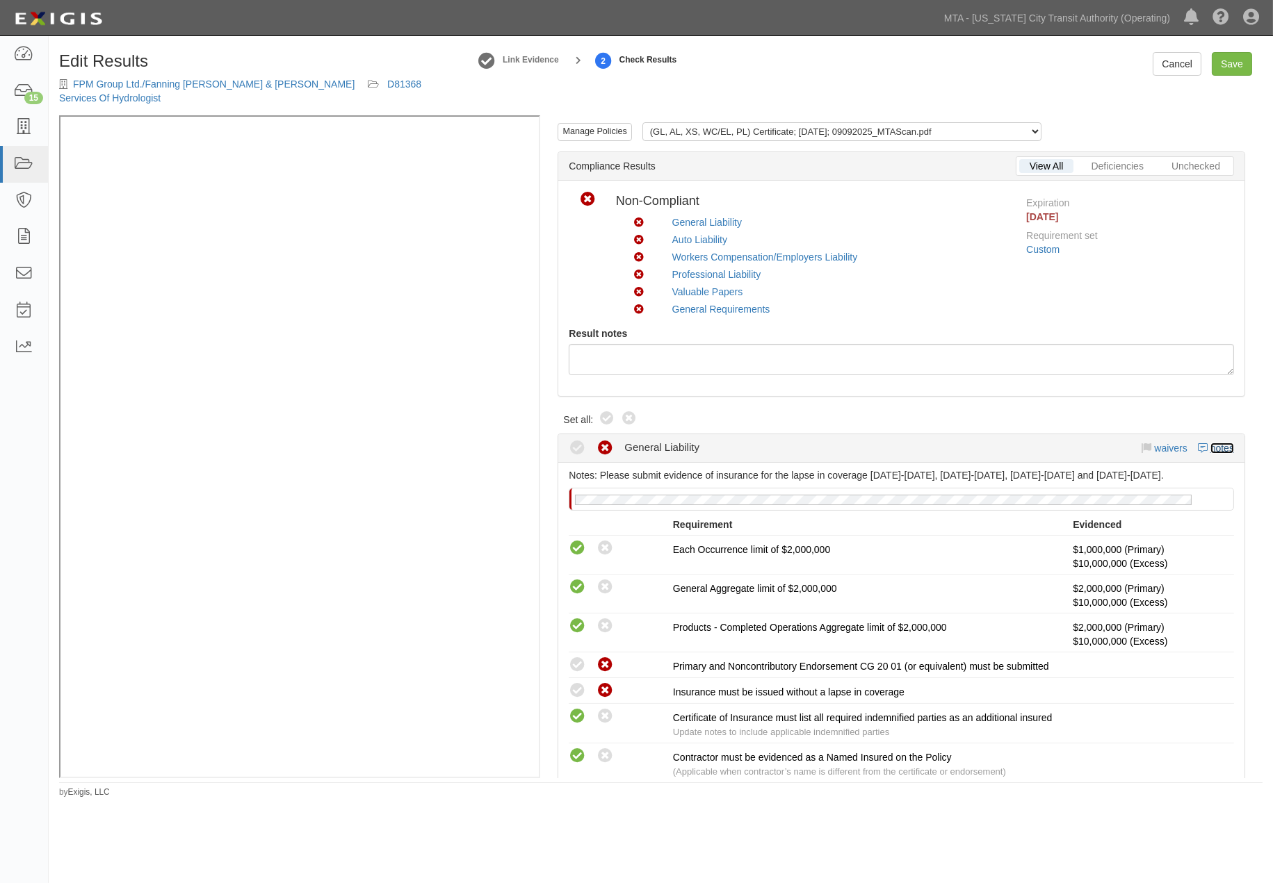
click at [1210, 443] on link "notes" at bounding box center [1222, 448] width 24 height 11
radio input "true"
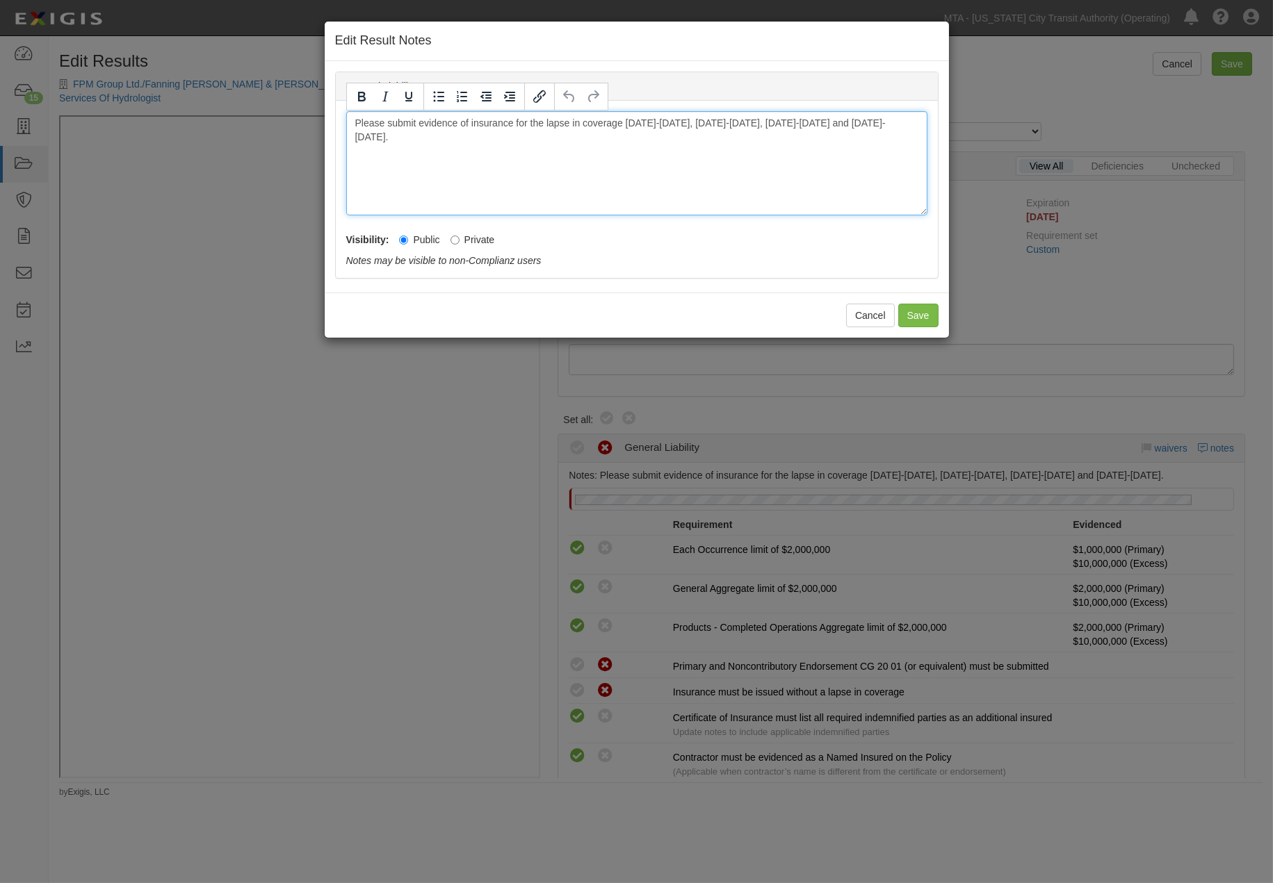
click at [851, 120] on div "Please submit evidence of insurance for the lapse in coverage 6/24/13-6/24/14, …" at bounding box center [636, 163] width 581 height 104
drag, startPoint x: 768, startPoint y: 124, endPoint x: 869, endPoint y: 138, distance: 101.7
click at [869, 138] on div "Please submit evidence of insurance for the lapse in coverage 6/24/13-6/24/14, …" at bounding box center [636, 163] width 581 height 104
click at [916, 318] on button "Save" at bounding box center [918, 316] width 40 height 24
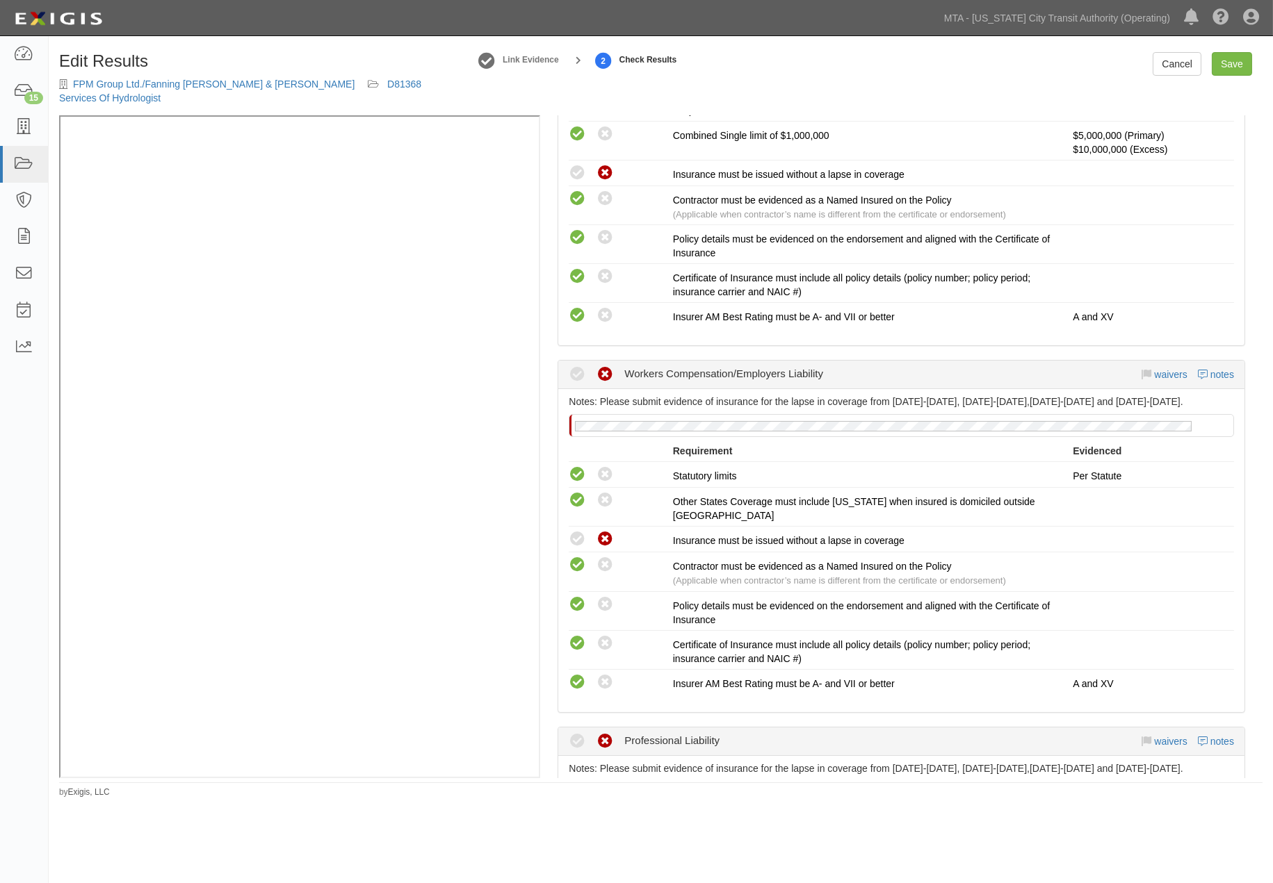
scroll to position [1004, 0]
click at [1210, 380] on link "notes" at bounding box center [1222, 373] width 24 height 11
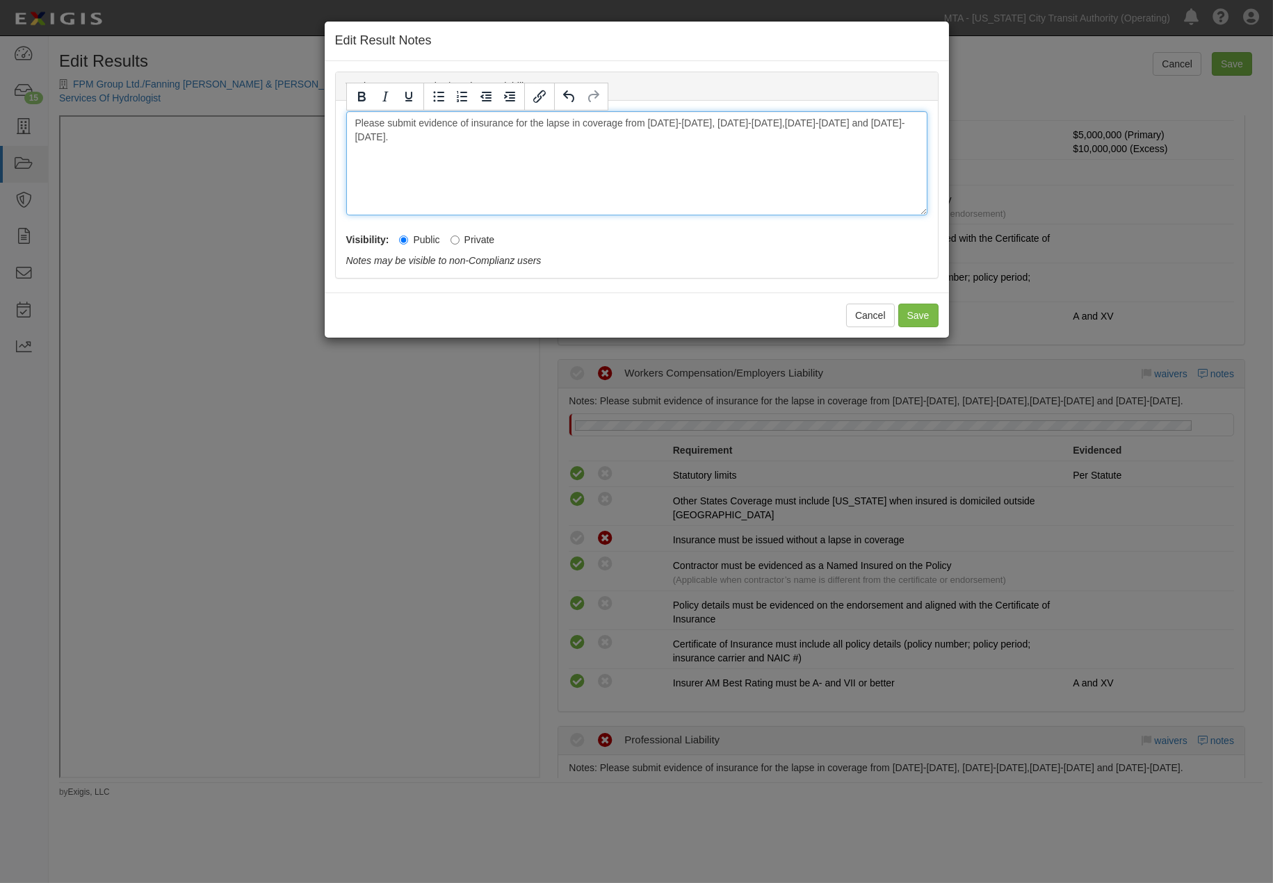
drag, startPoint x: 769, startPoint y: 122, endPoint x: 857, endPoint y: 149, distance: 91.7
click at [857, 149] on div "Please submit evidence of insurance for the lapse in coverage from 2/1/17-6/4/1…" at bounding box center [636, 163] width 581 height 104
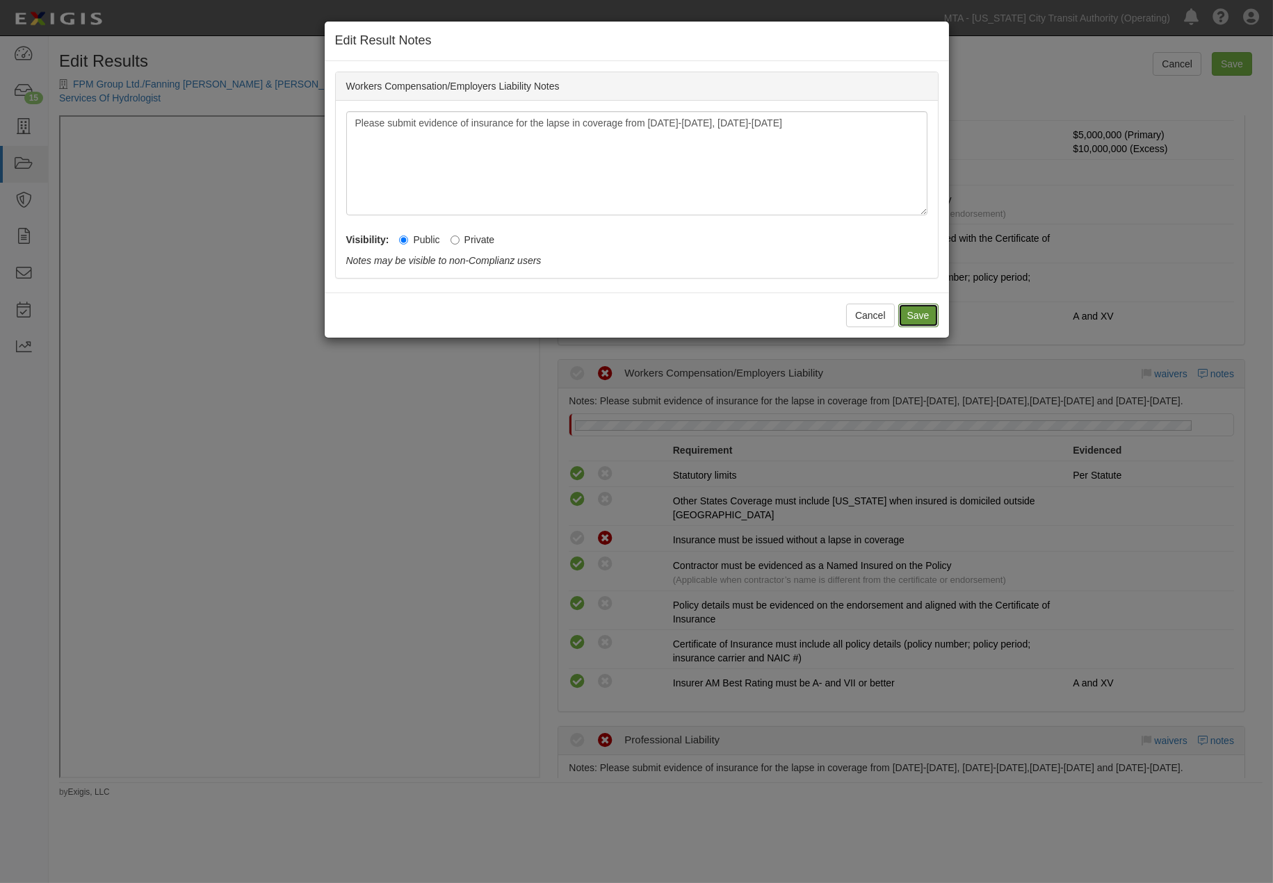
click at [915, 311] on button "Save" at bounding box center [918, 316] width 40 height 24
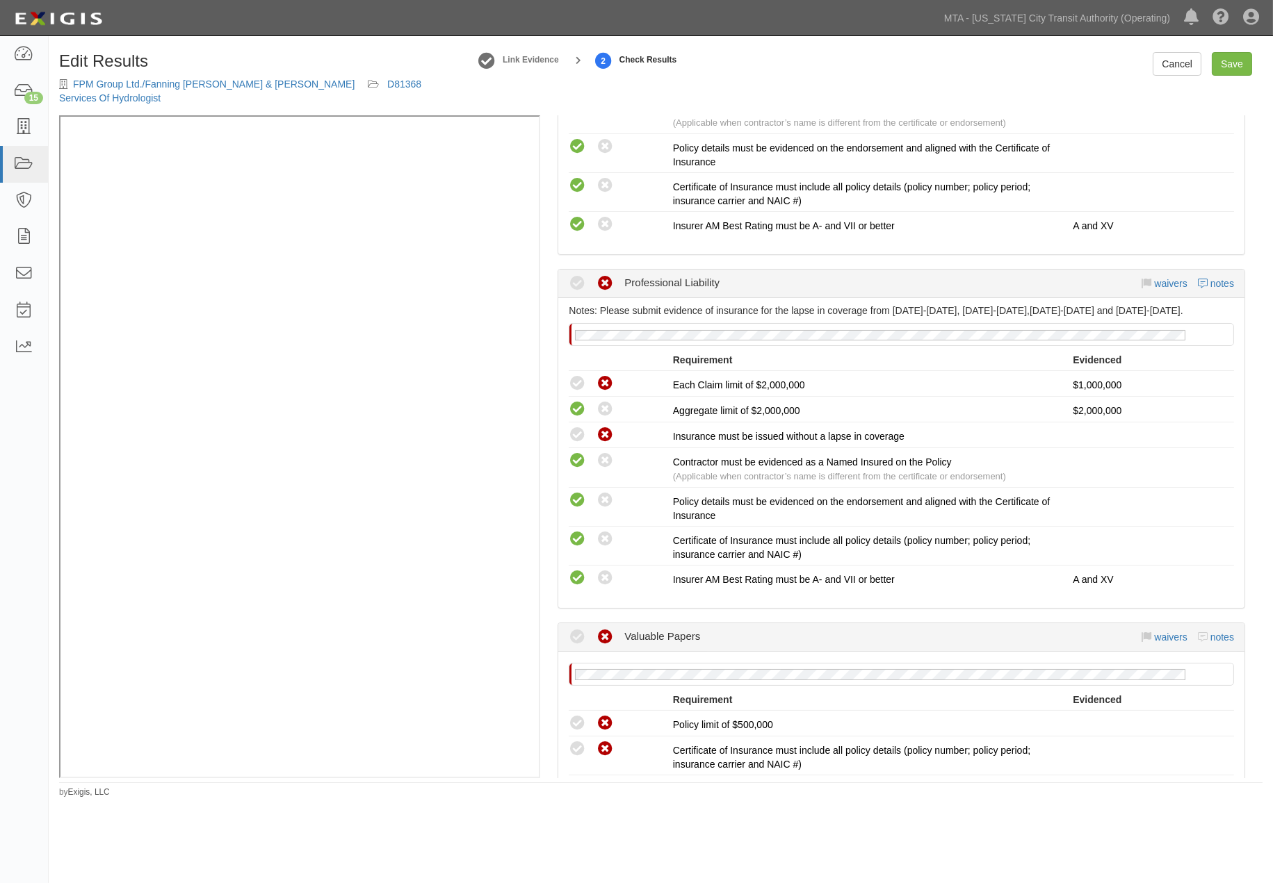
scroll to position [1467, 0]
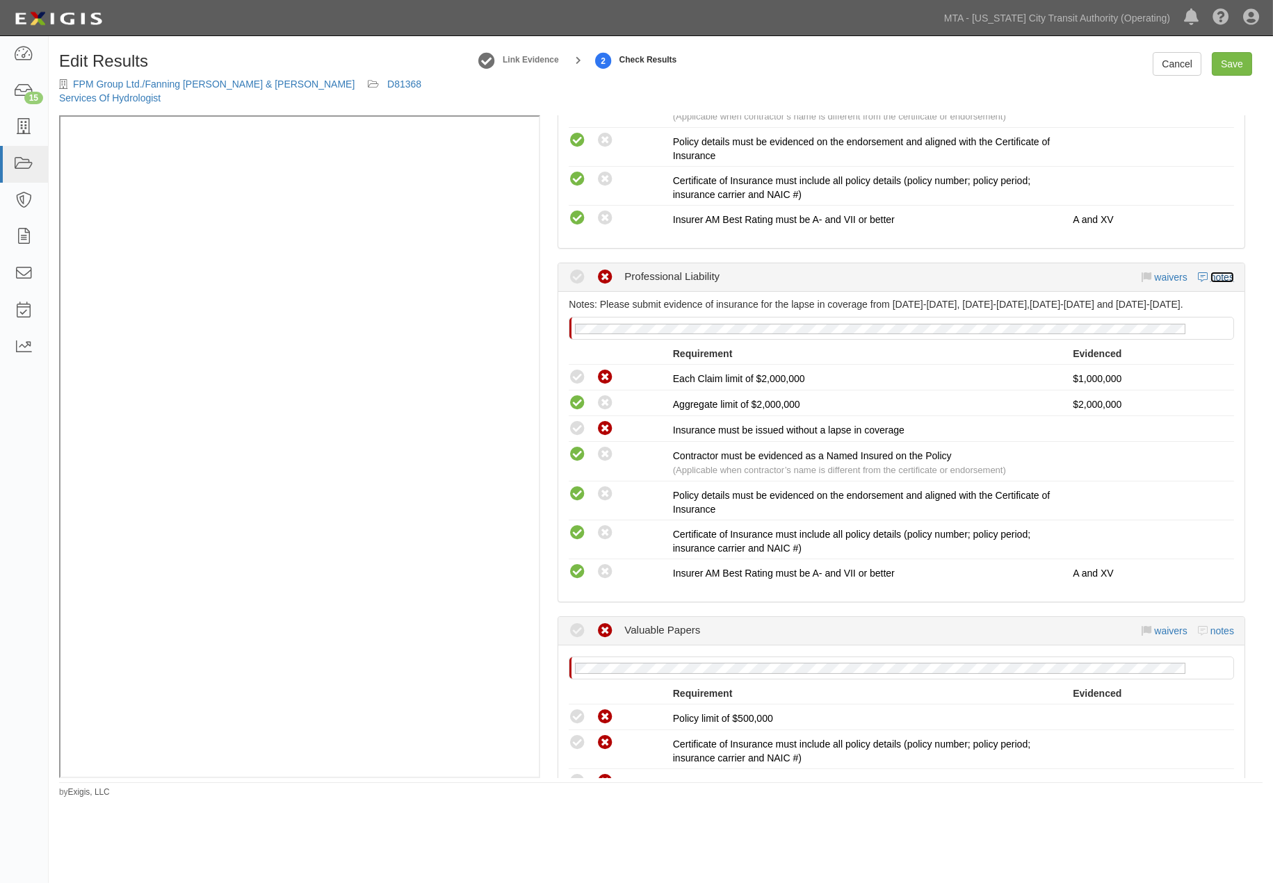
click at [1211, 281] on link "notes" at bounding box center [1222, 277] width 24 height 11
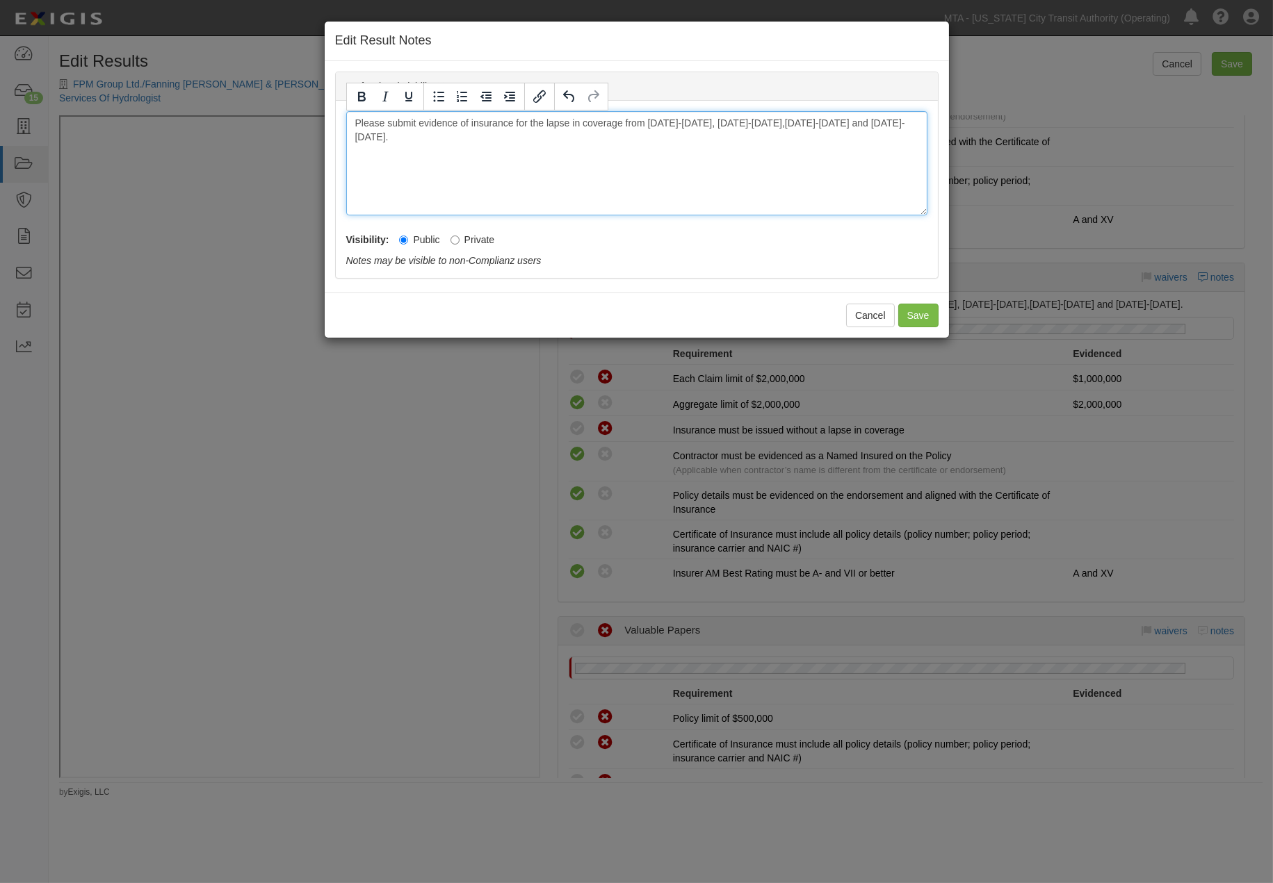
drag, startPoint x: 787, startPoint y: 119, endPoint x: 809, endPoint y: 151, distance: 38.9
click at [809, 151] on div "Please submit evidence of insurance for the lapse in coverage from 6/24/13-8/24…" at bounding box center [636, 163] width 581 height 104
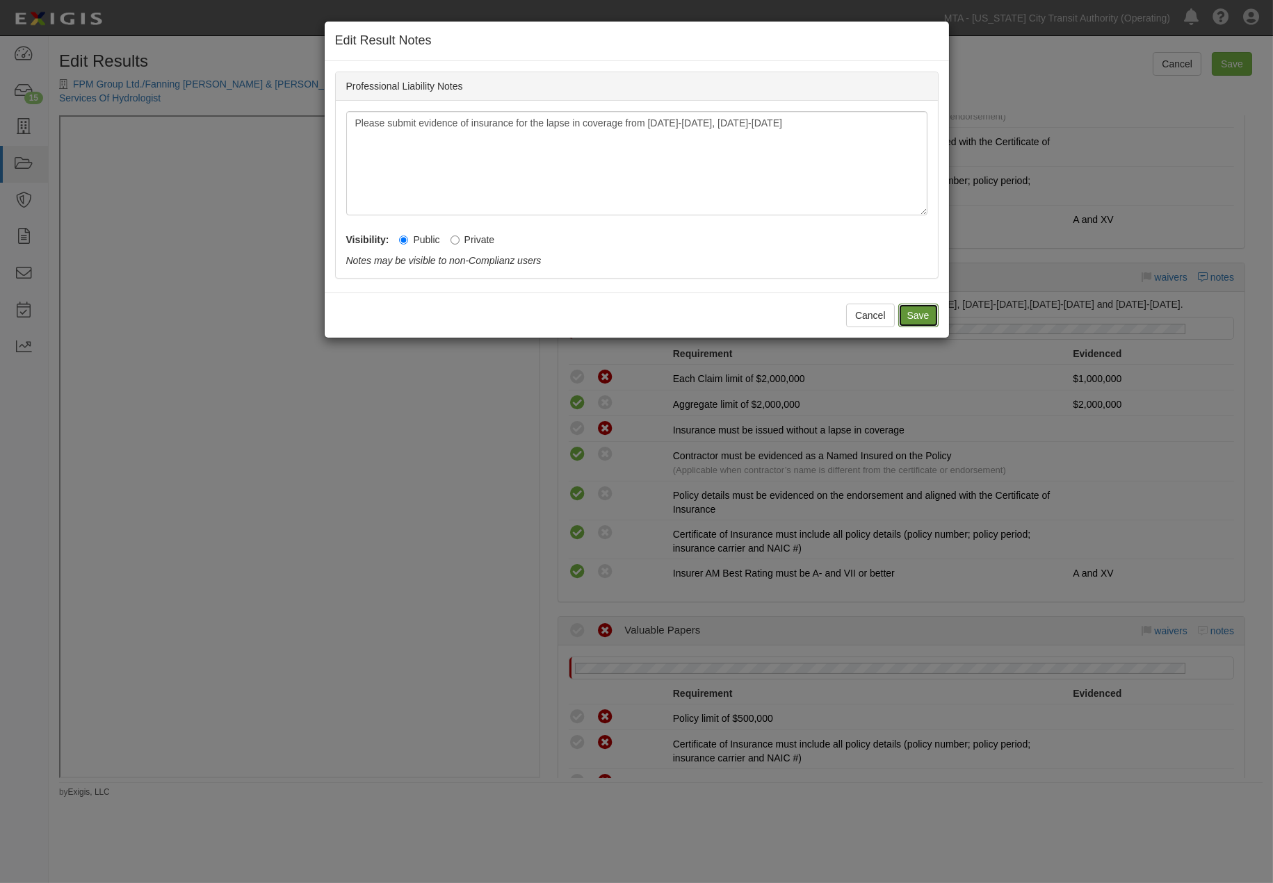
click at [927, 308] on button "Save" at bounding box center [918, 316] width 40 height 24
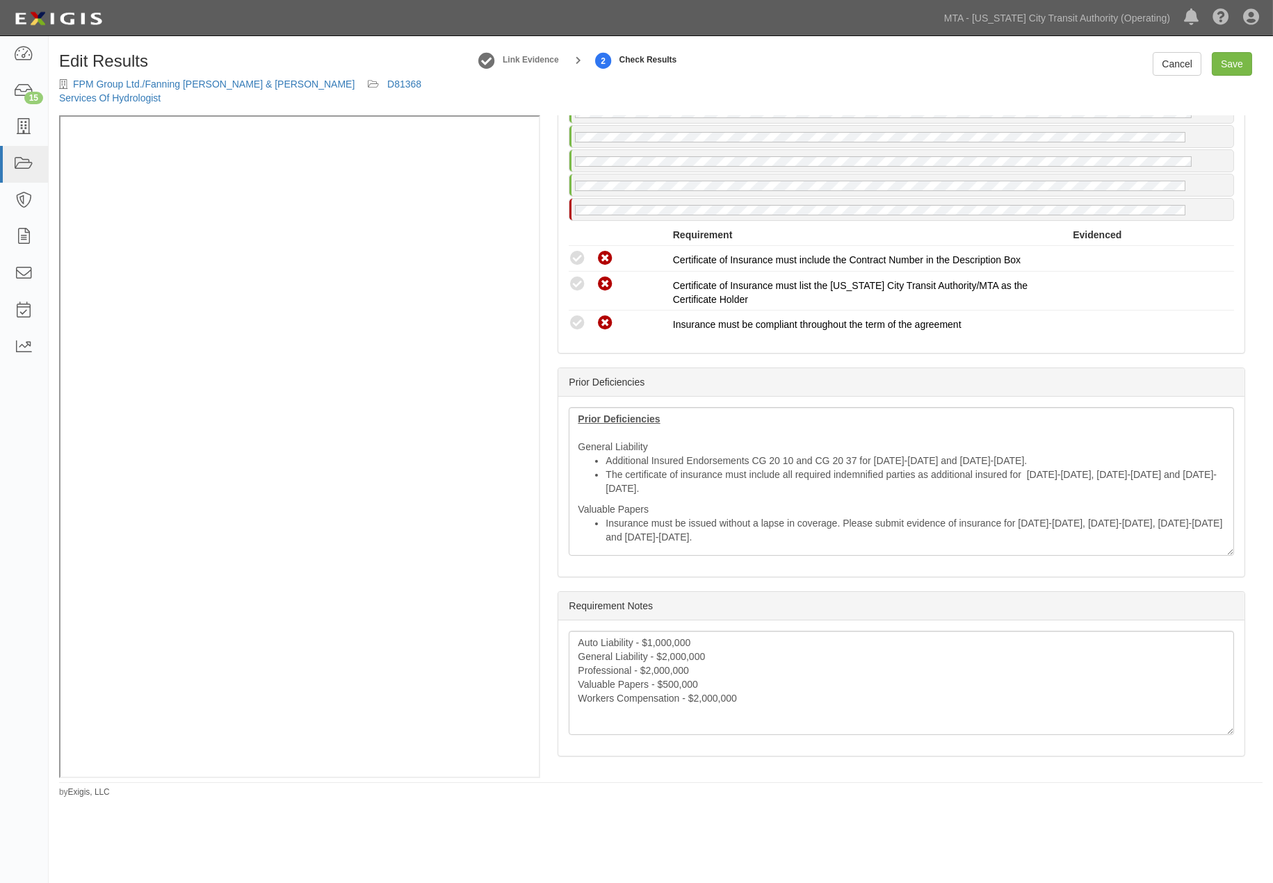
scroll to position [2407, 0]
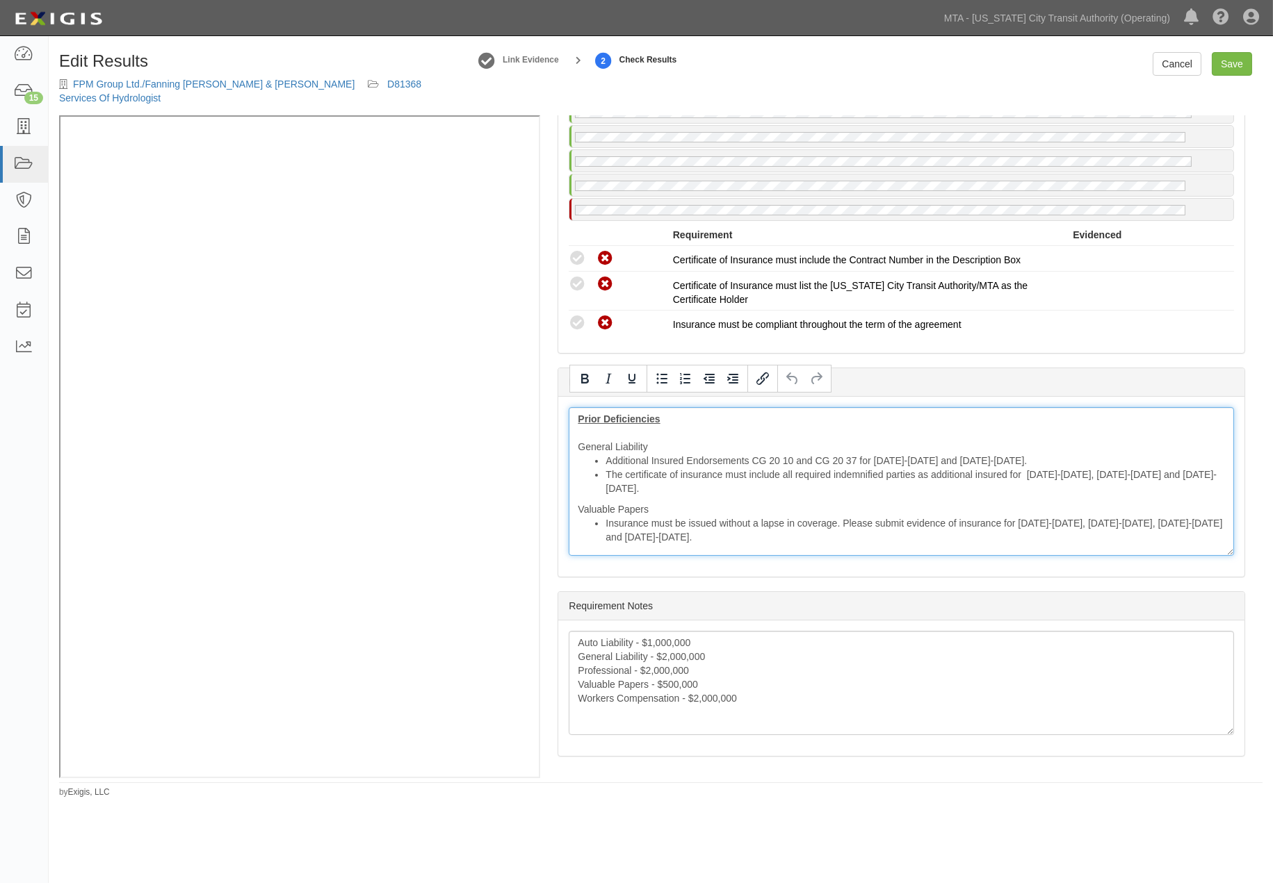
click at [578, 429] on div "Prior Deficiencies General Liability Additional Insured Endorsements CG 20 10 a…" at bounding box center [901, 481] width 665 height 149
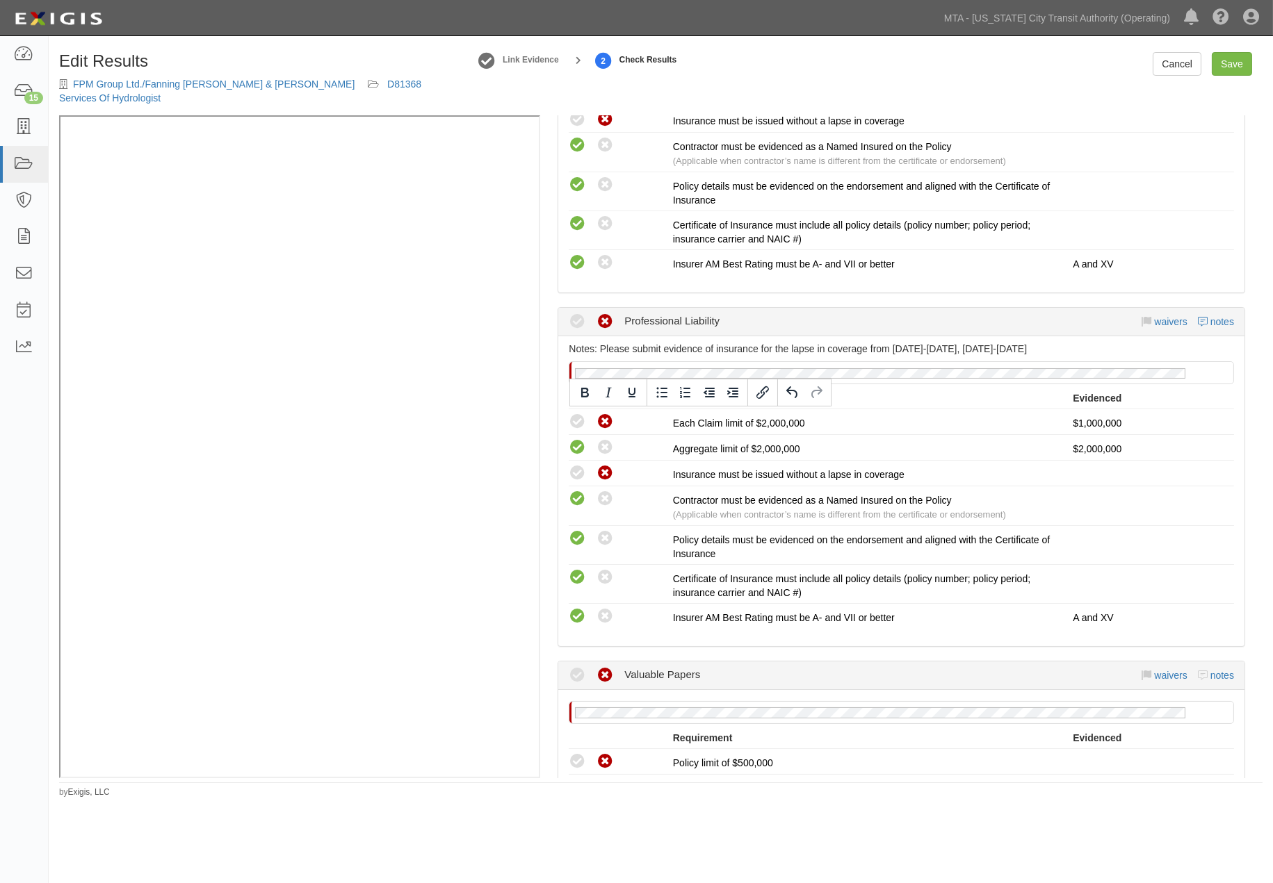
scroll to position [1356, 0]
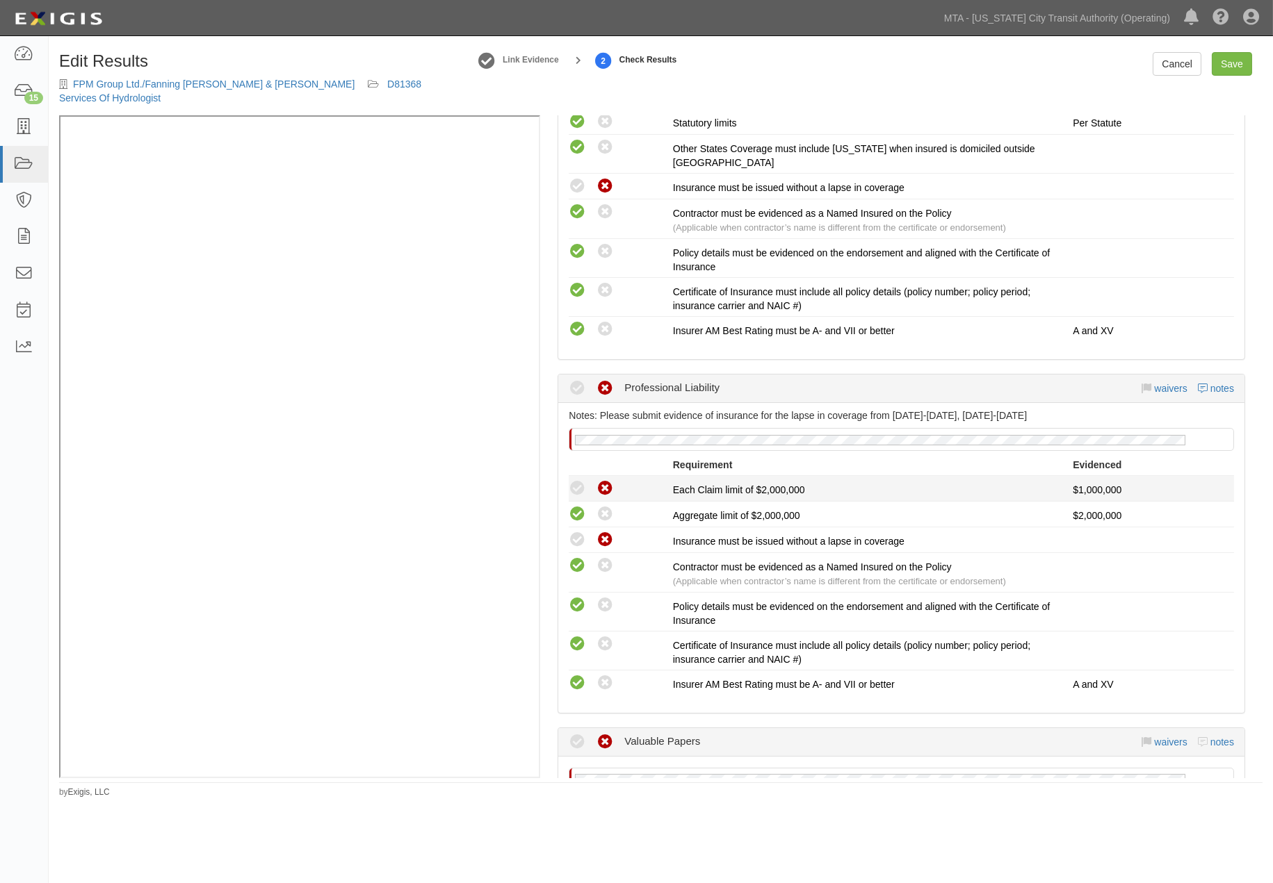
click at [575, 493] on icon at bounding box center [577, 488] width 17 height 17
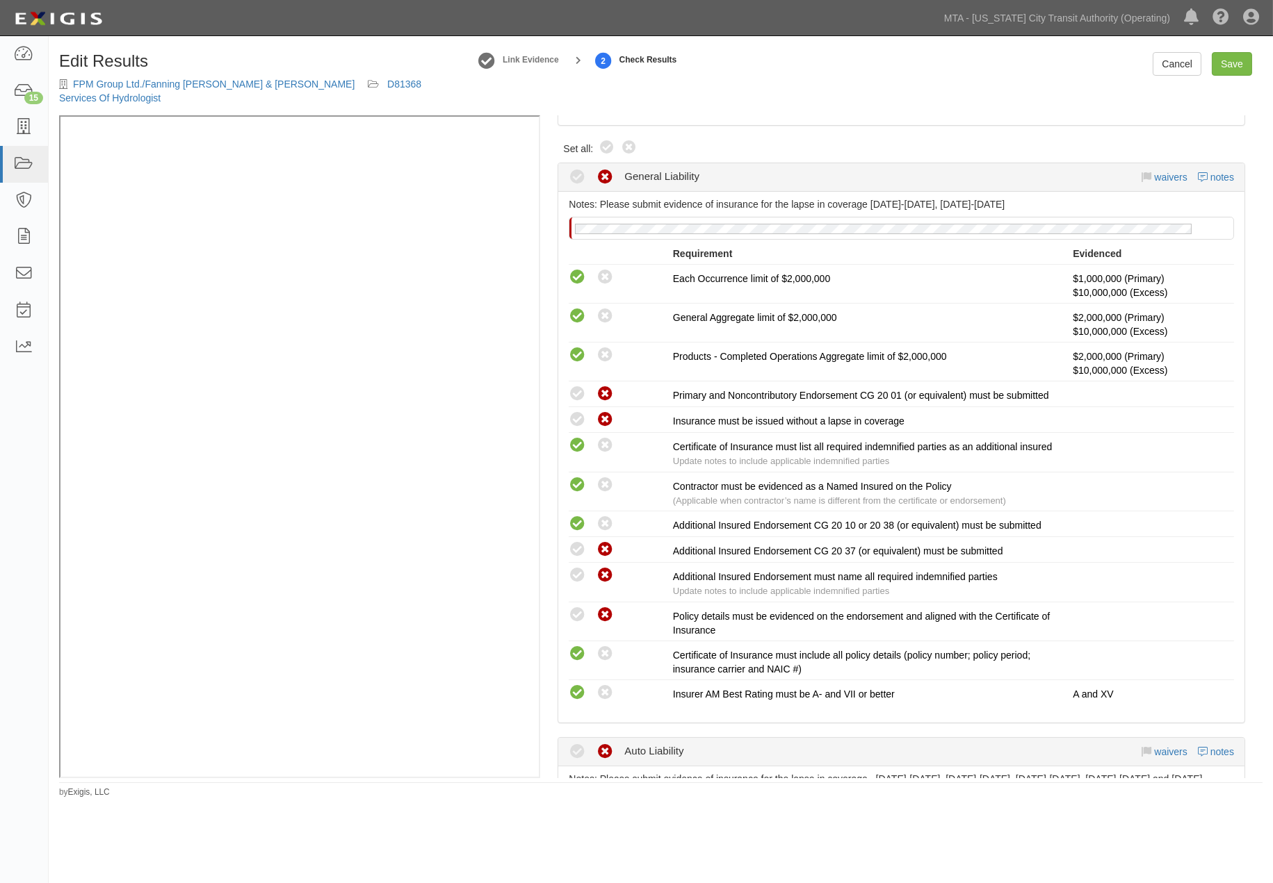
scroll to position [0, 0]
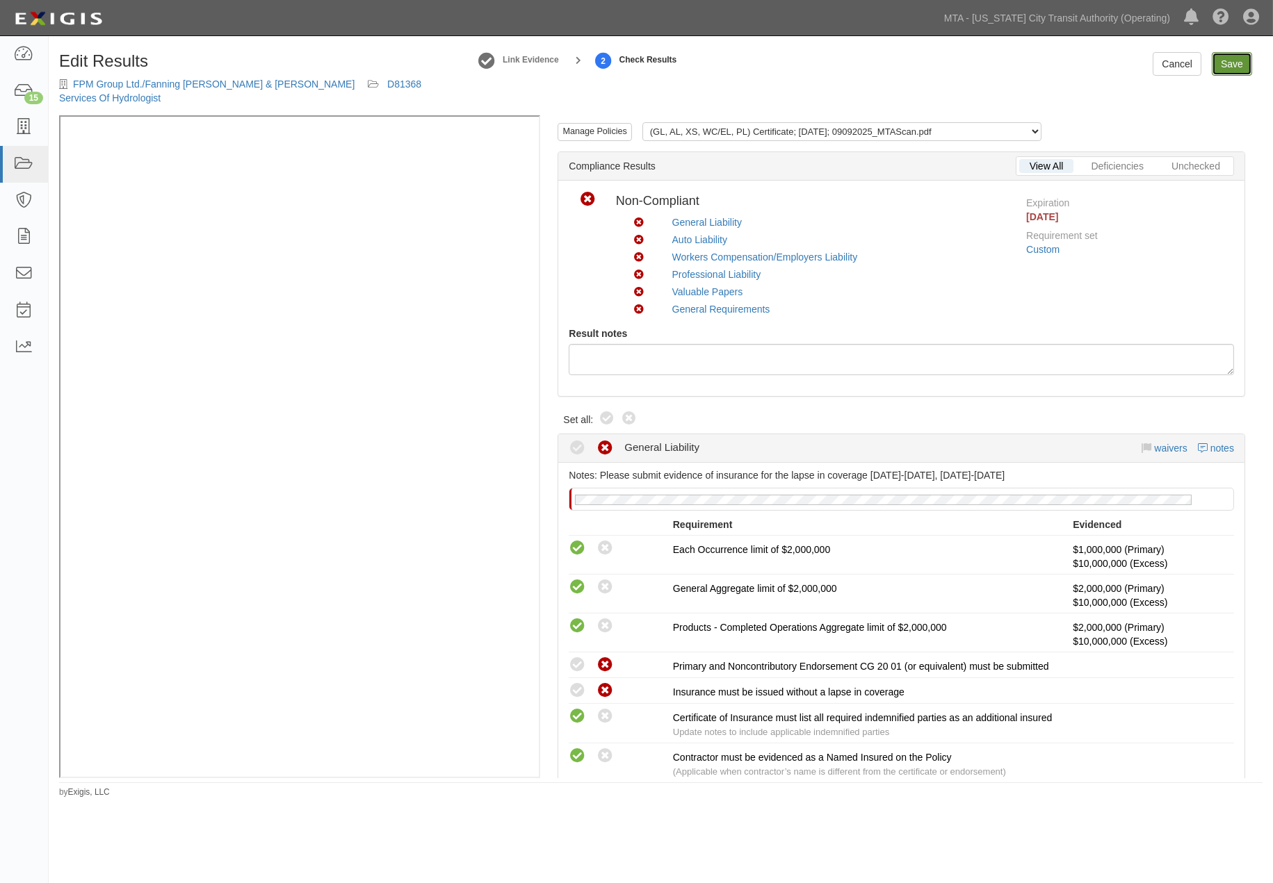
click at [1232, 60] on link "Save" at bounding box center [1231, 64] width 40 height 24
radio input "true"
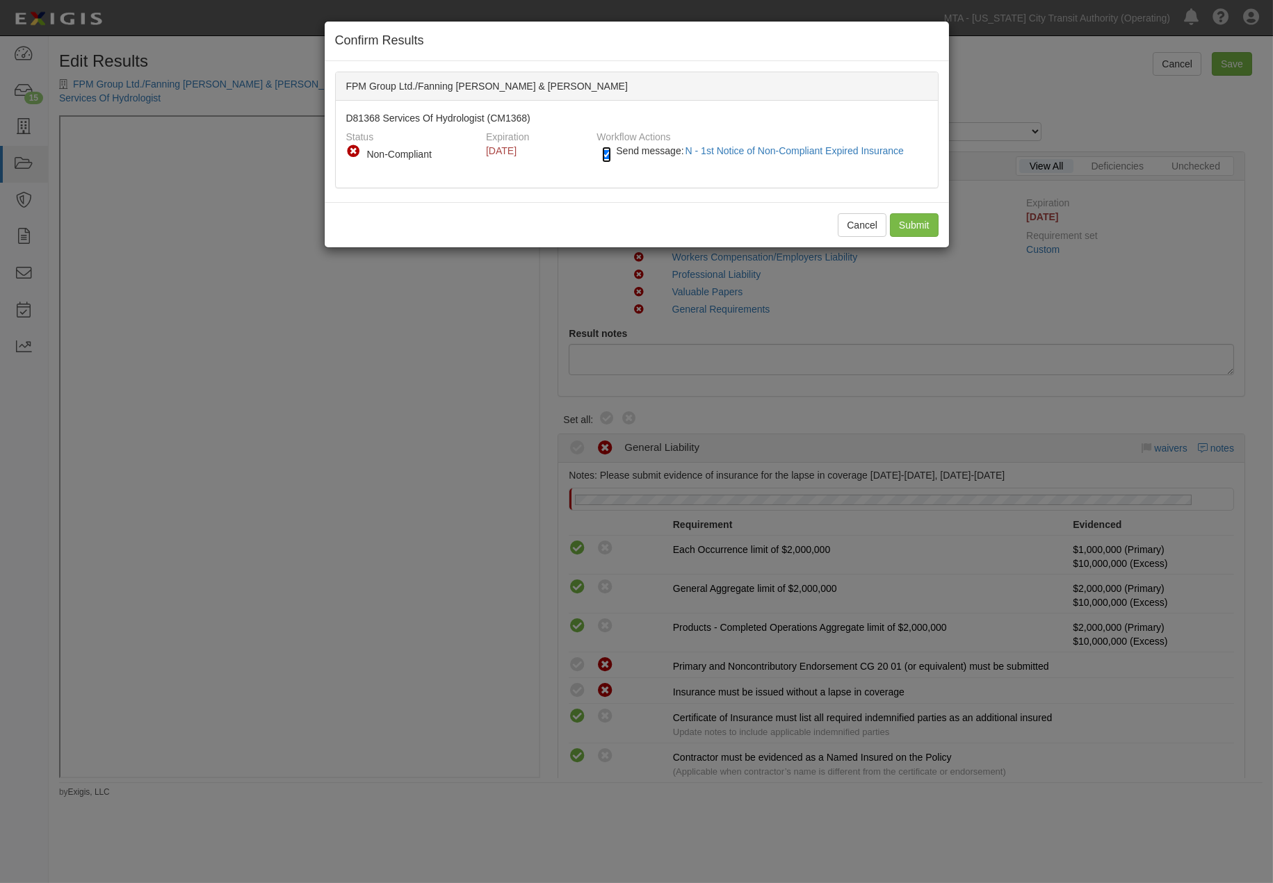
click at [603, 153] on input "Send message: N - 1st Notice of Non-Compliant Expired Insurance" at bounding box center [606, 155] width 9 height 16
checkbox input "false"
click at [899, 225] on input "Submit" at bounding box center [914, 225] width 49 height 24
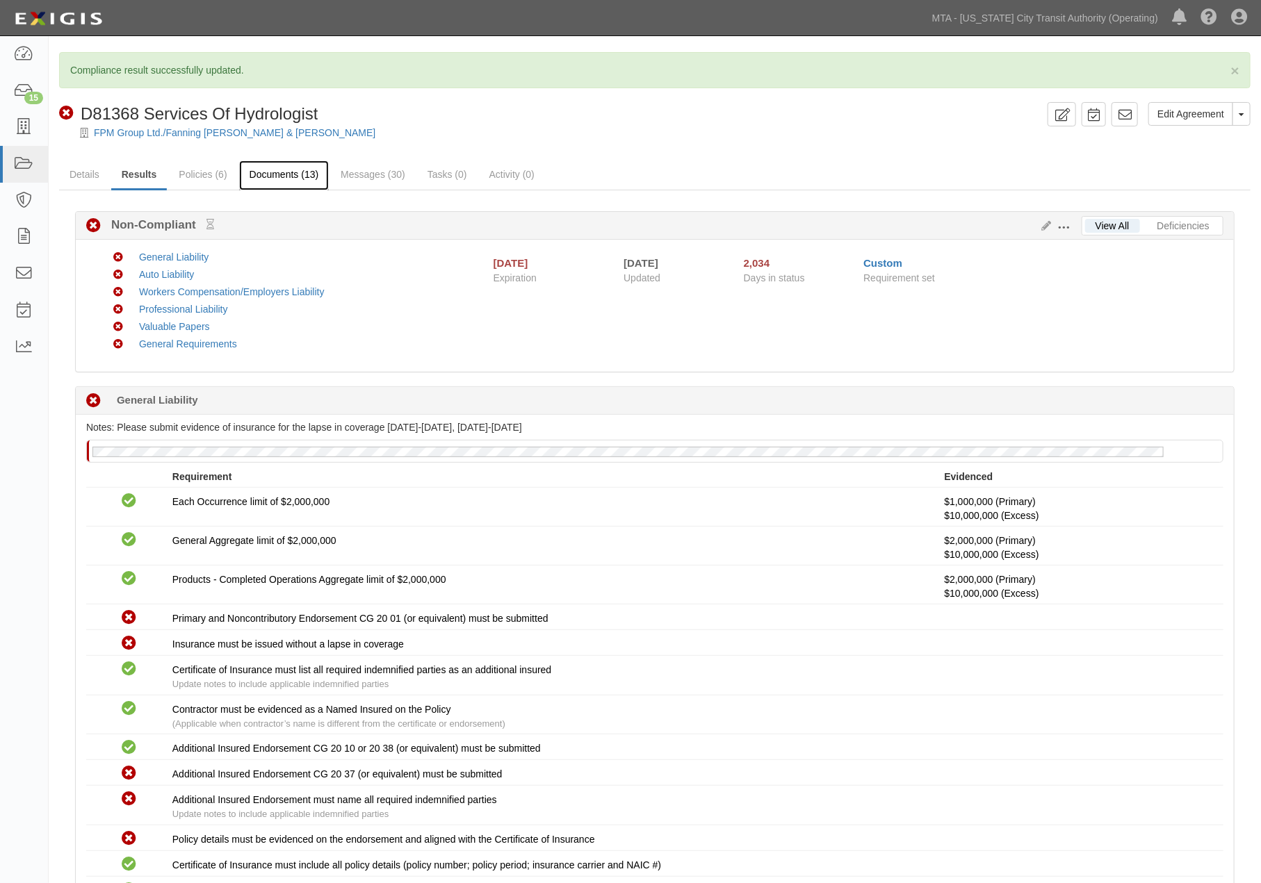
click at [295, 174] on link "Documents (13)" at bounding box center [284, 176] width 90 height 30
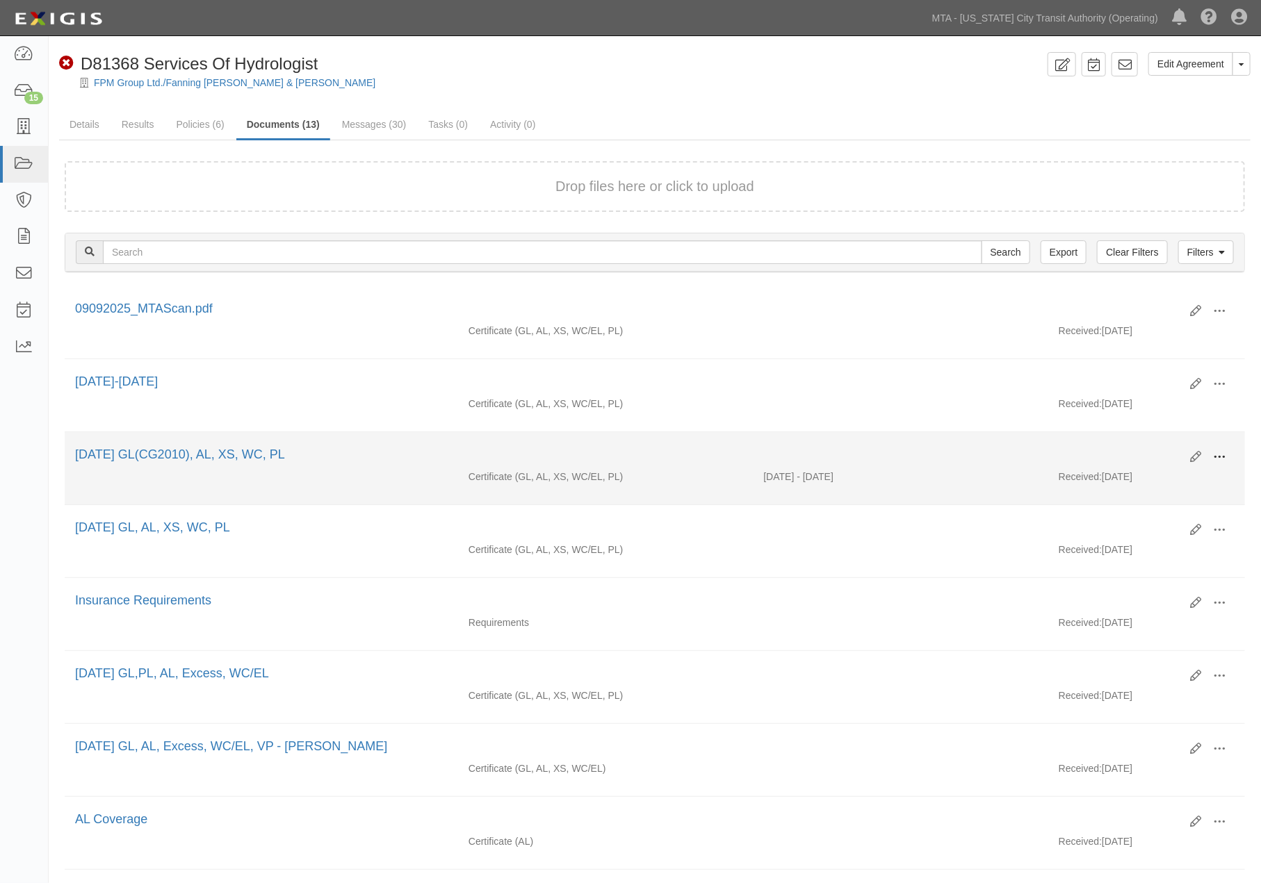
click at [1216, 455] on span at bounding box center [1219, 457] width 13 height 13
click at [1130, 452] on link "Edit" at bounding box center [1152, 451] width 110 height 25
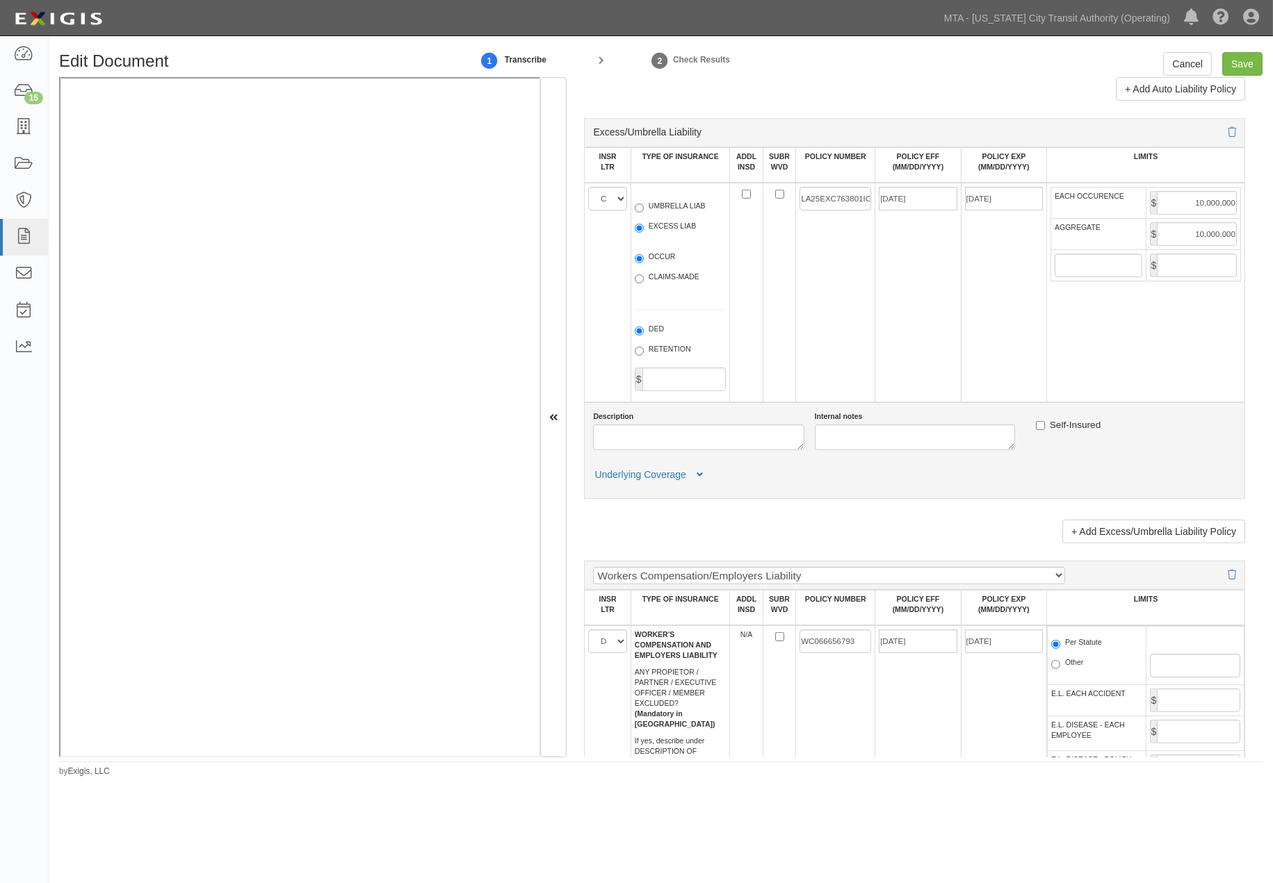
scroll to position [1699, 0]
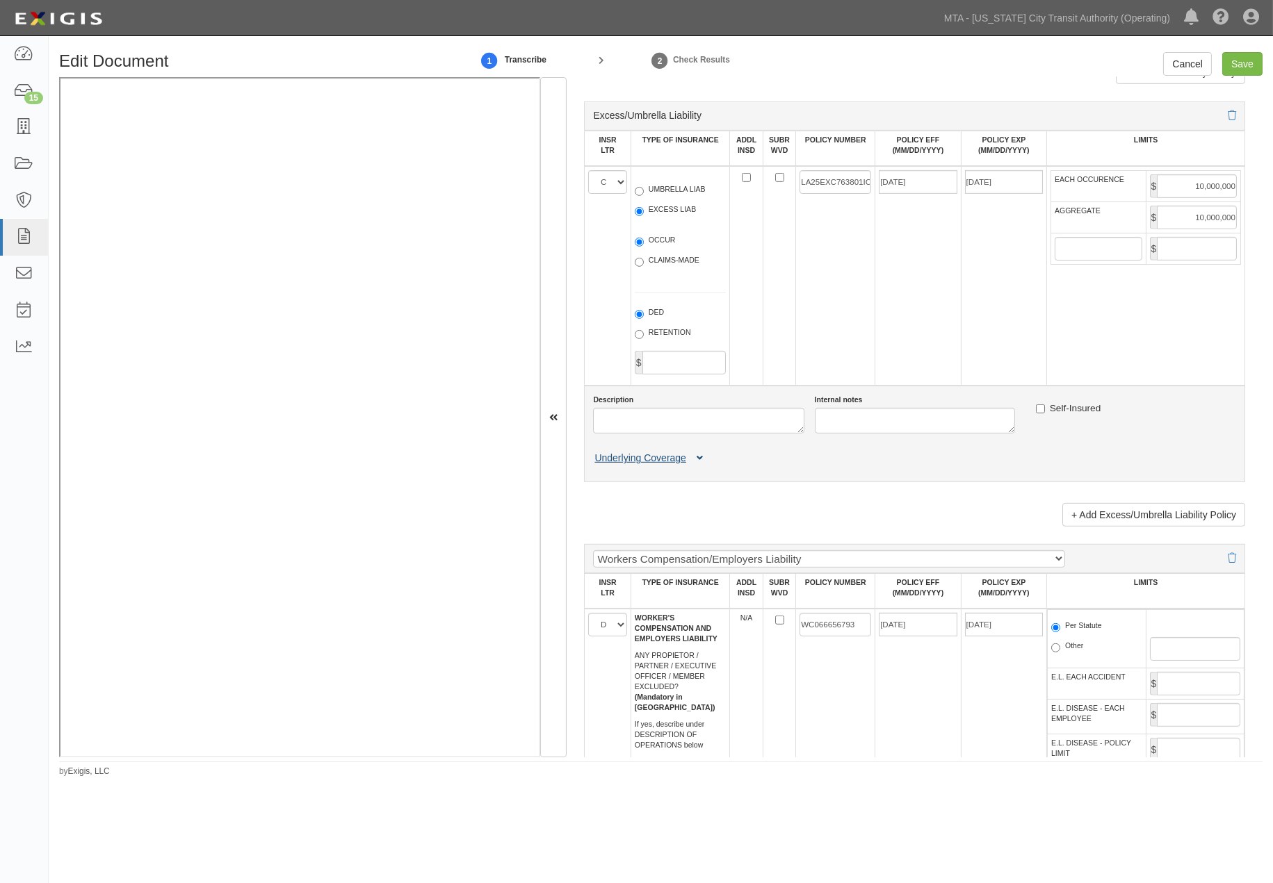
click at [698, 464] on icon at bounding box center [699, 459] width 6 height 10
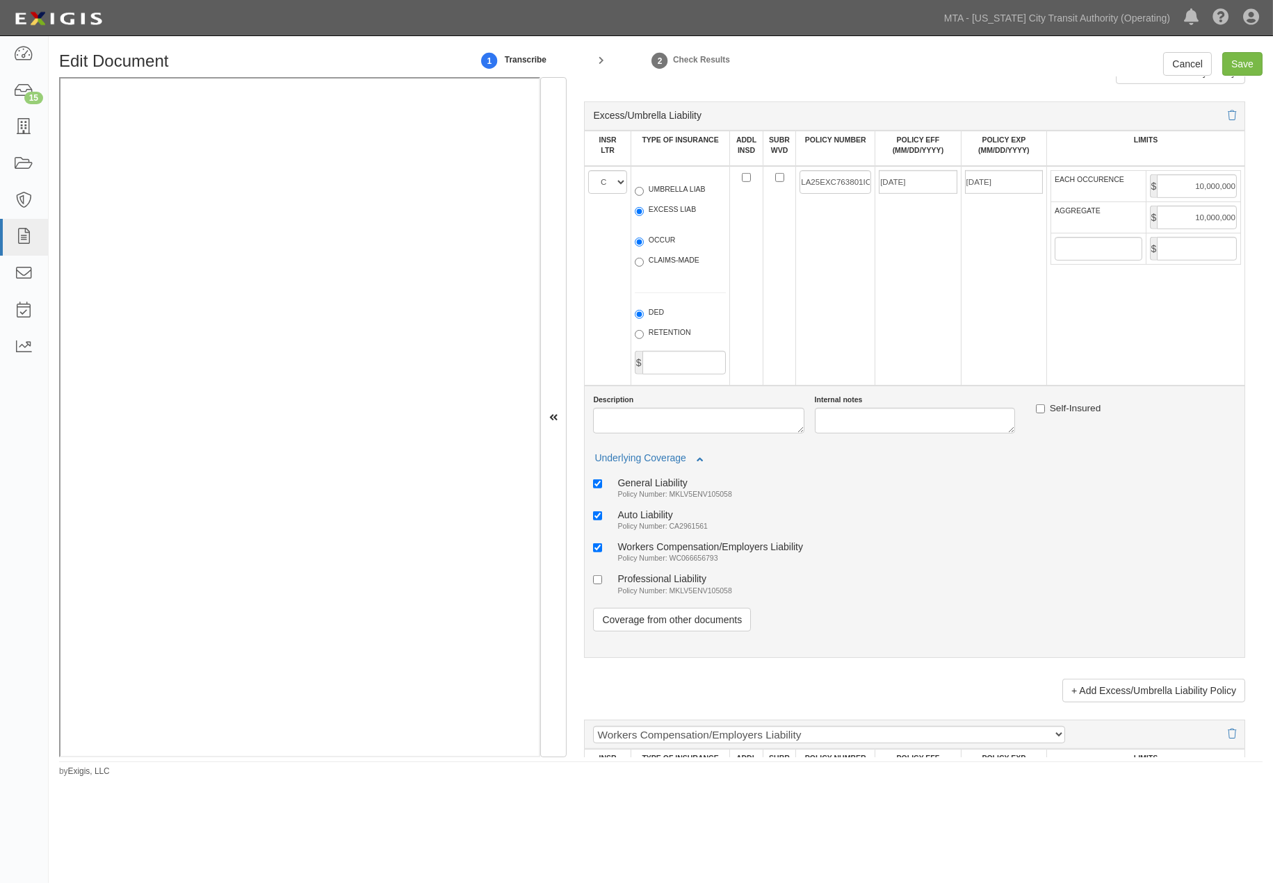
click at [674, 585] on div "Professional Liability" at bounding box center [674, 579] width 114 height 12
click at [602, 585] on input "Professional Liability Policy Number: MKLV5ENV105058" at bounding box center [597, 580] width 9 height 9
checkbox input "true"
click at [1248, 60] on input "Save" at bounding box center [1242, 64] width 40 height 24
type input "1000000"
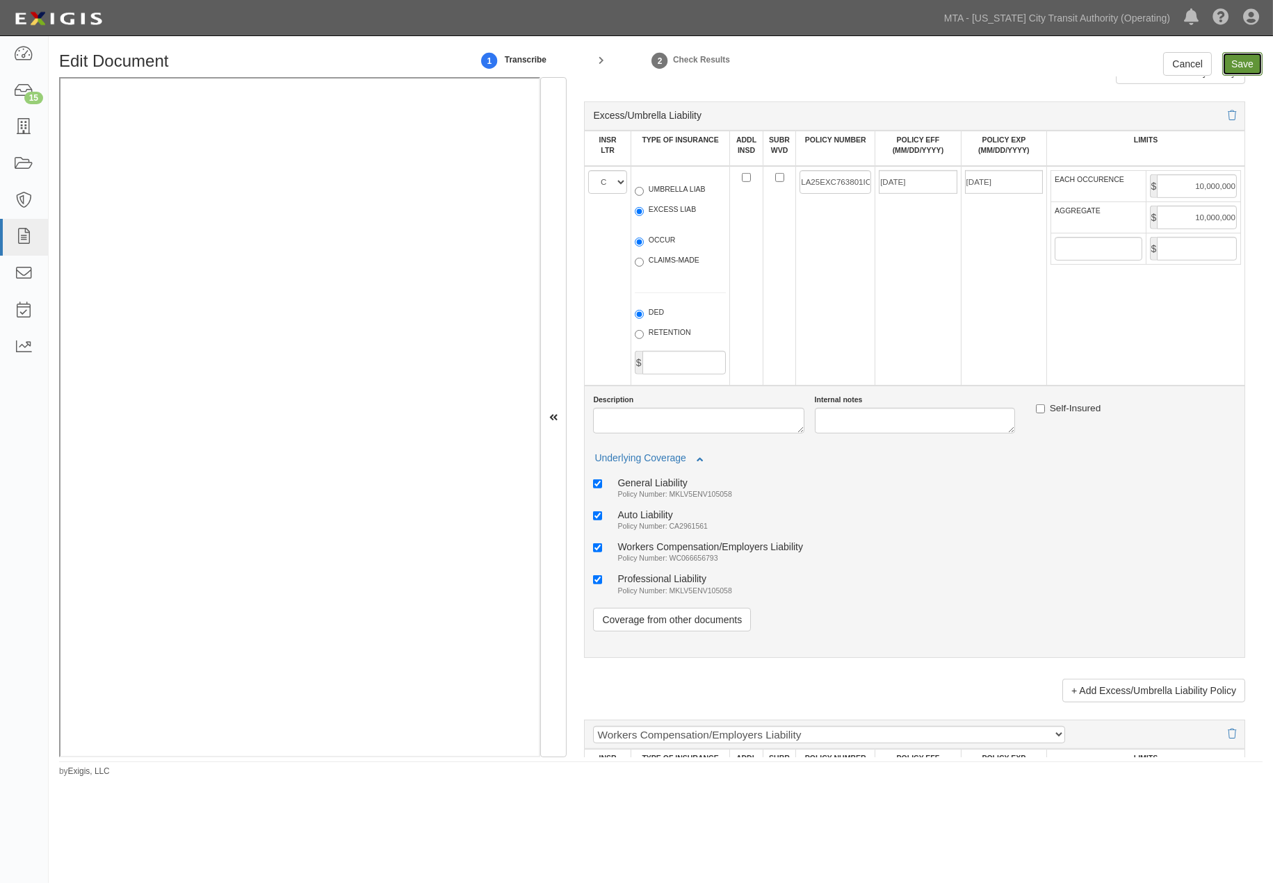
type input "2000000"
type input "5000000"
type input "10000000"
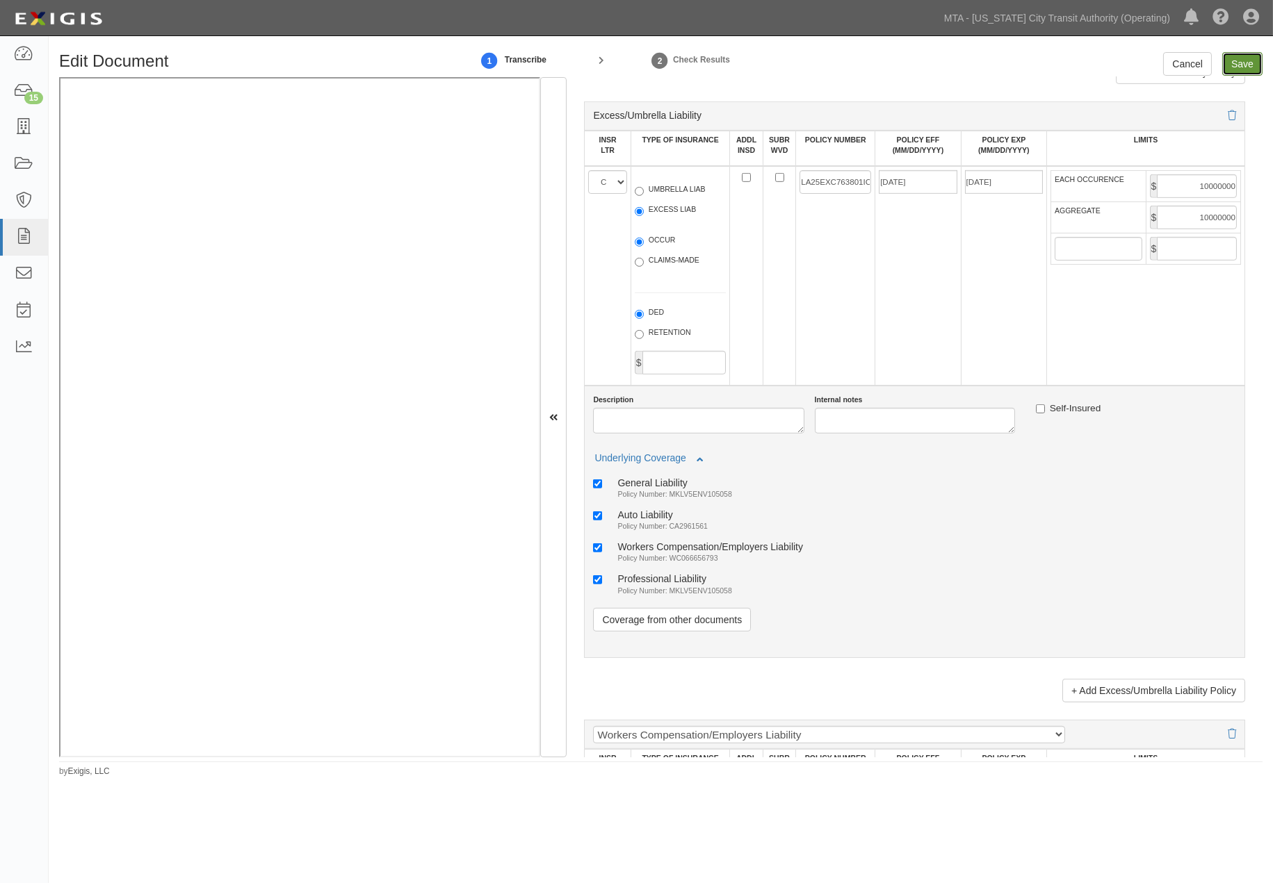
type input "1000000"
type input "2000000"
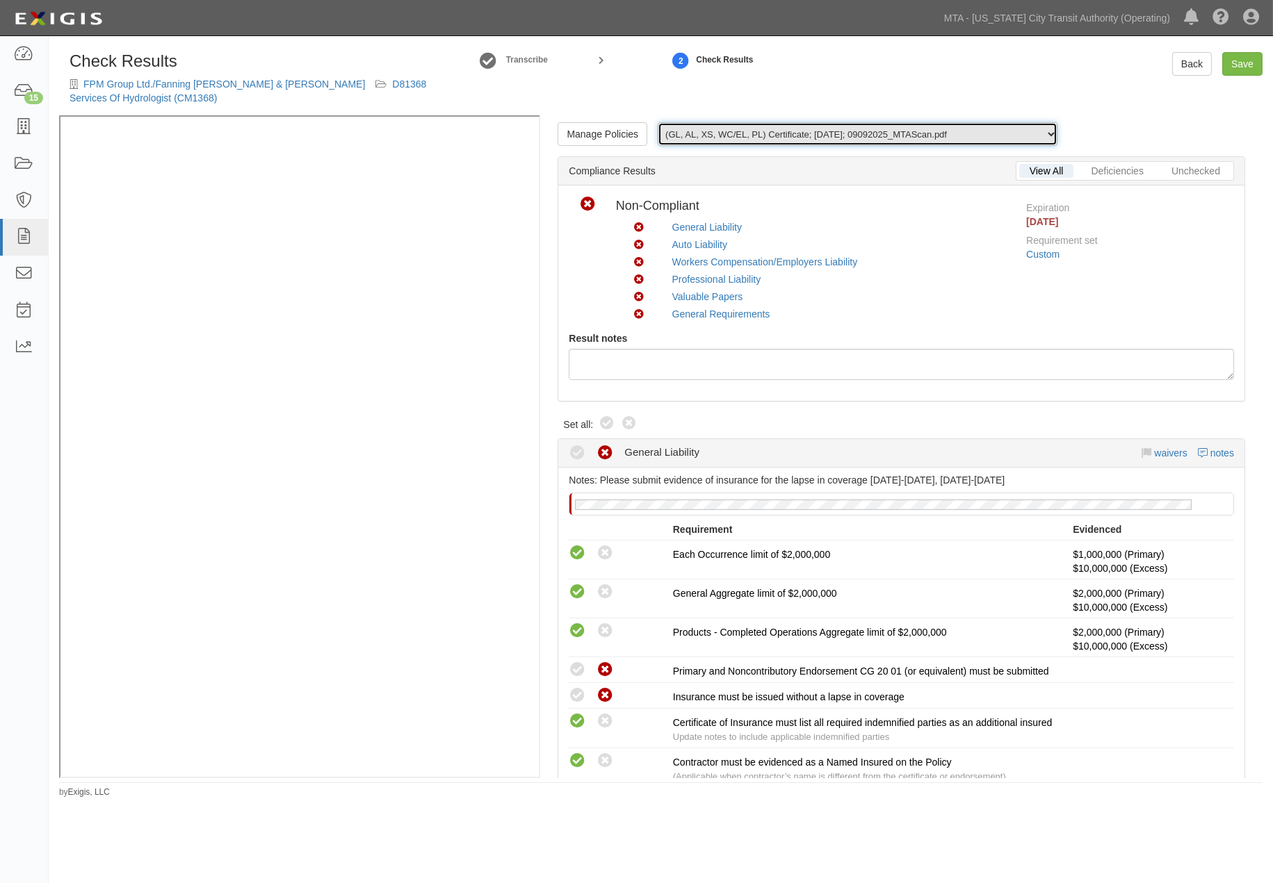
click at [748, 129] on select "(GL, AL, XS, WC/EL, PL) Certificate; [DATE]; 09092025_MTAScan.pdf (GL, AL, XS, …" at bounding box center [858, 134] width 400 height 24
select select "/documents/285158/download"
click at [658, 122] on select "(GL, AL, XS, WC/EL, PL) Certificate; 9/9/2025; 09092025_MTAScan.pdf (GL, AL, XS…" at bounding box center [858, 134] width 400 height 24
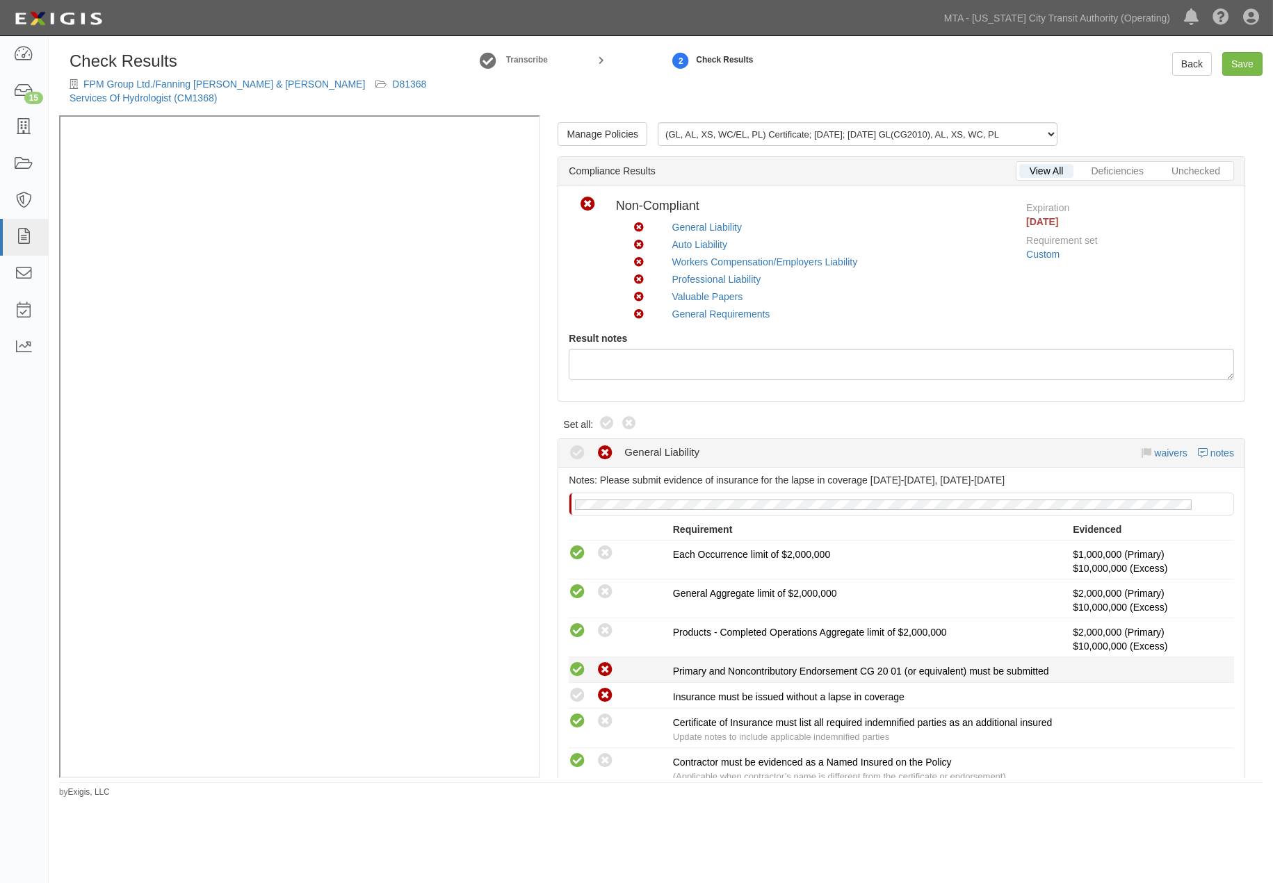
click at [573, 674] on icon at bounding box center [577, 670] width 17 height 17
radio input "true"
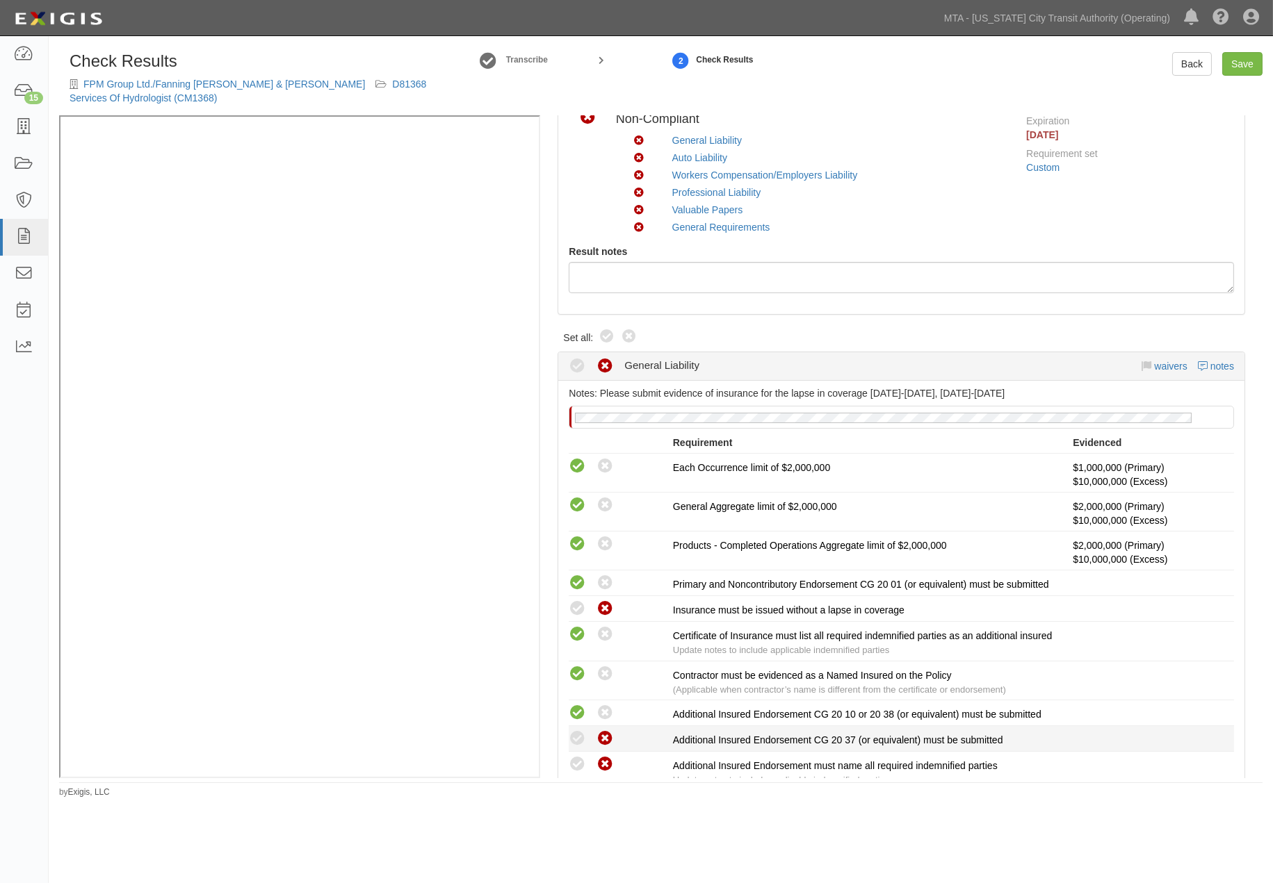
scroll to position [309, 0]
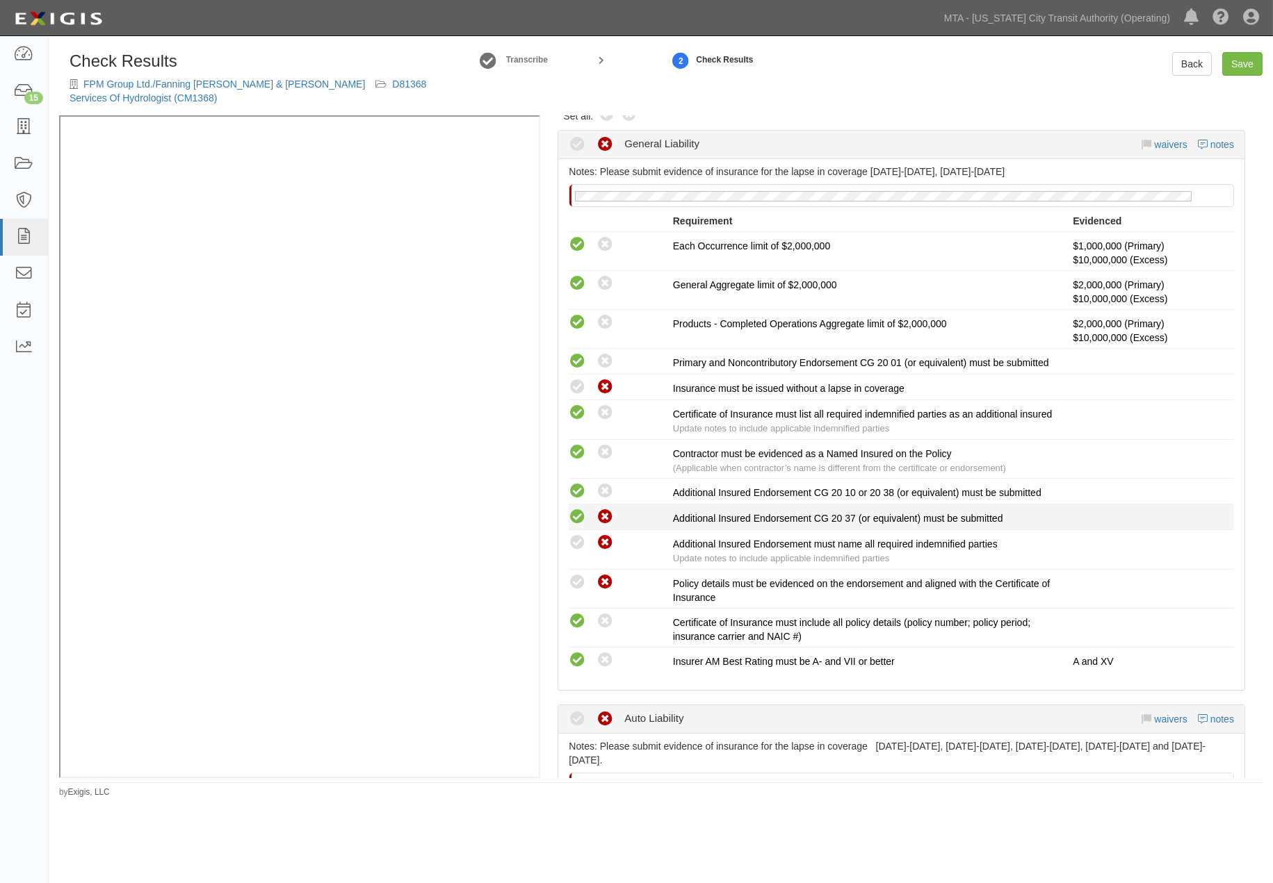
click at [582, 526] on icon at bounding box center [577, 517] width 17 height 17
radio input "true"
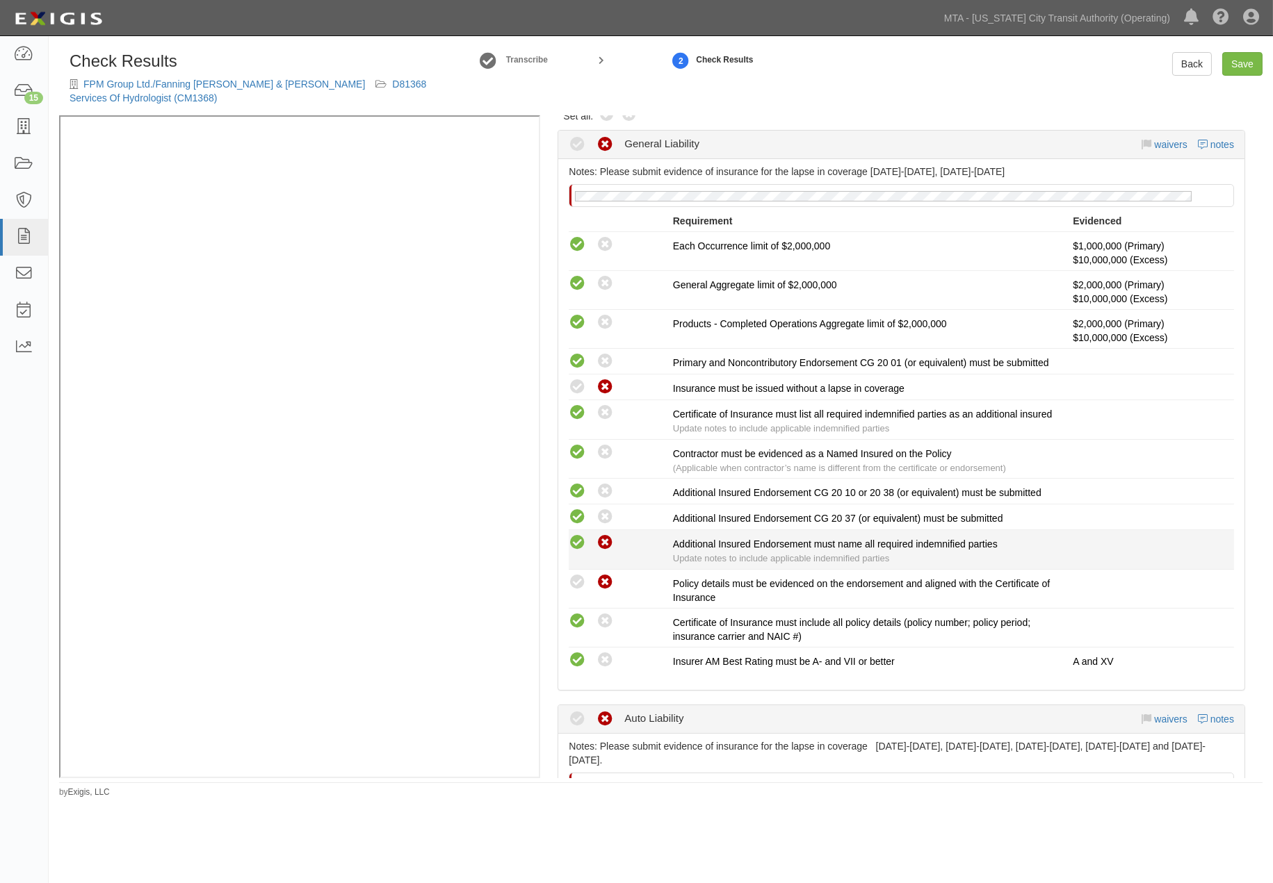
click at [581, 552] on icon at bounding box center [577, 542] width 17 height 17
radio input "true"
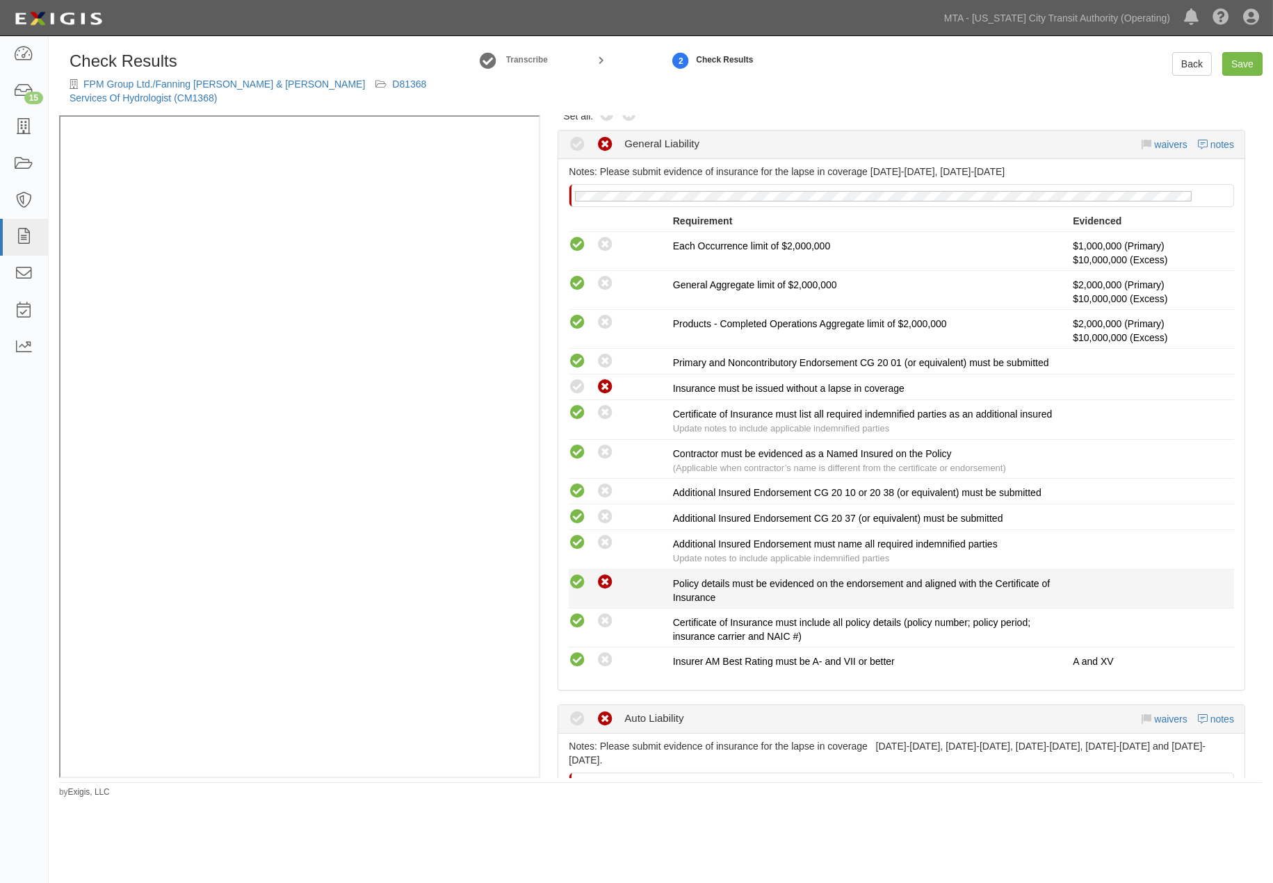
click at [578, 591] on icon at bounding box center [577, 582] width 17 height 17
radio input "true"
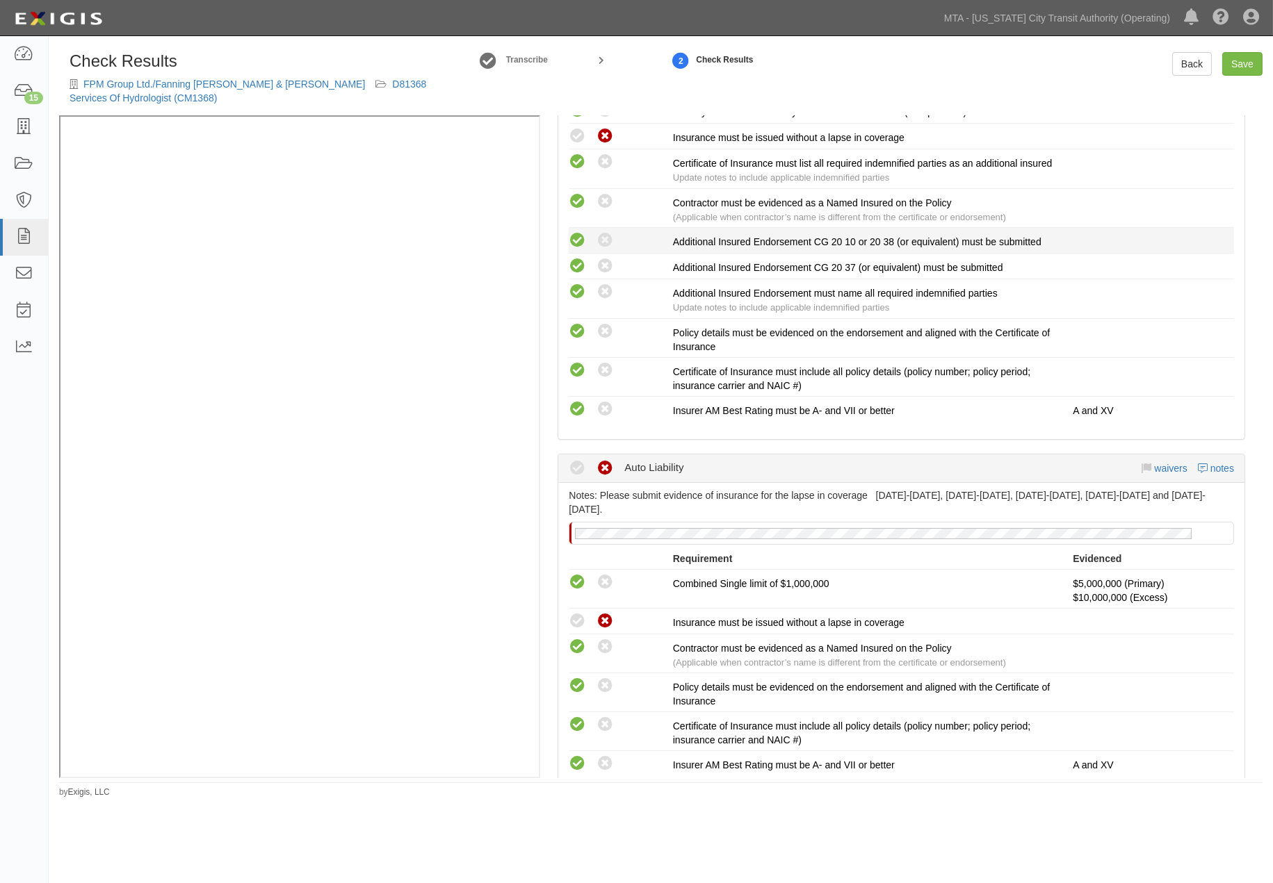
scroll to position [617, 0]
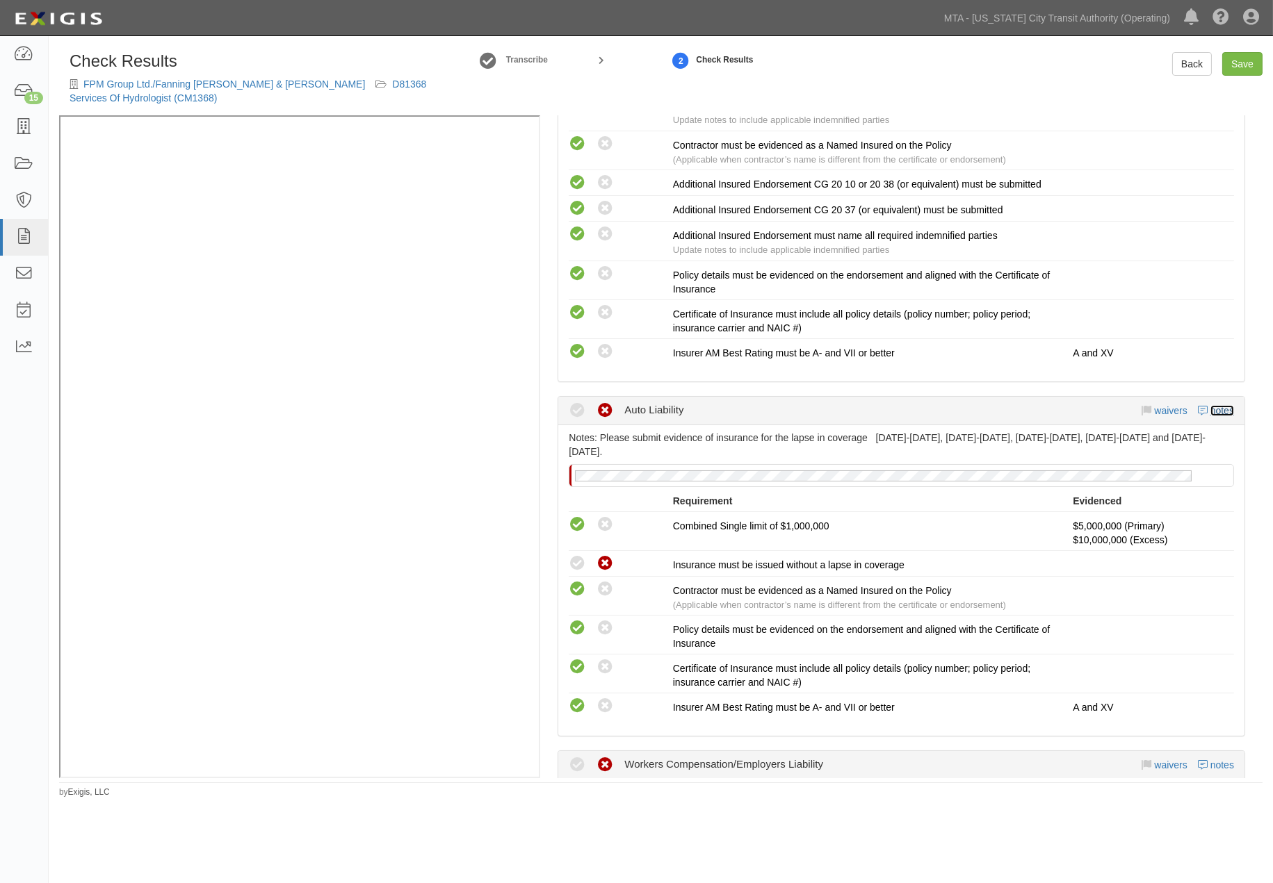
click at [1211, 416] on link "notes" at bounding box center [1222, 410] width 24 height 11
radio input "true"
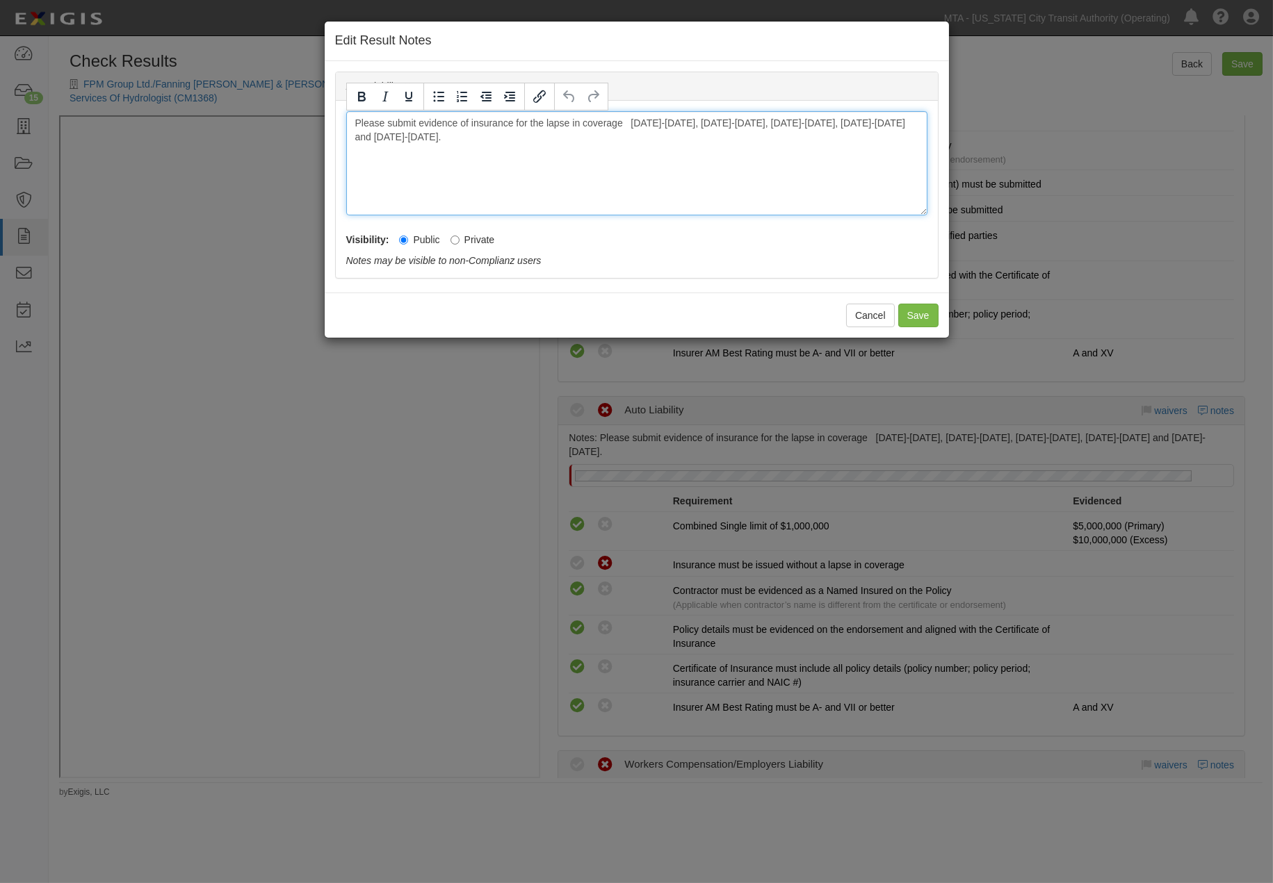
drag, startPoint x: 843, startPoint y: 120, endPoint x: 862, endPoint y: 147, distance: 33.0
click at [862, 147] on div "Please submit evidence of insurance for the lapse in coverage 8/25/13-8/25/14, …" at bounding box center [636, 163] width 581 height 104
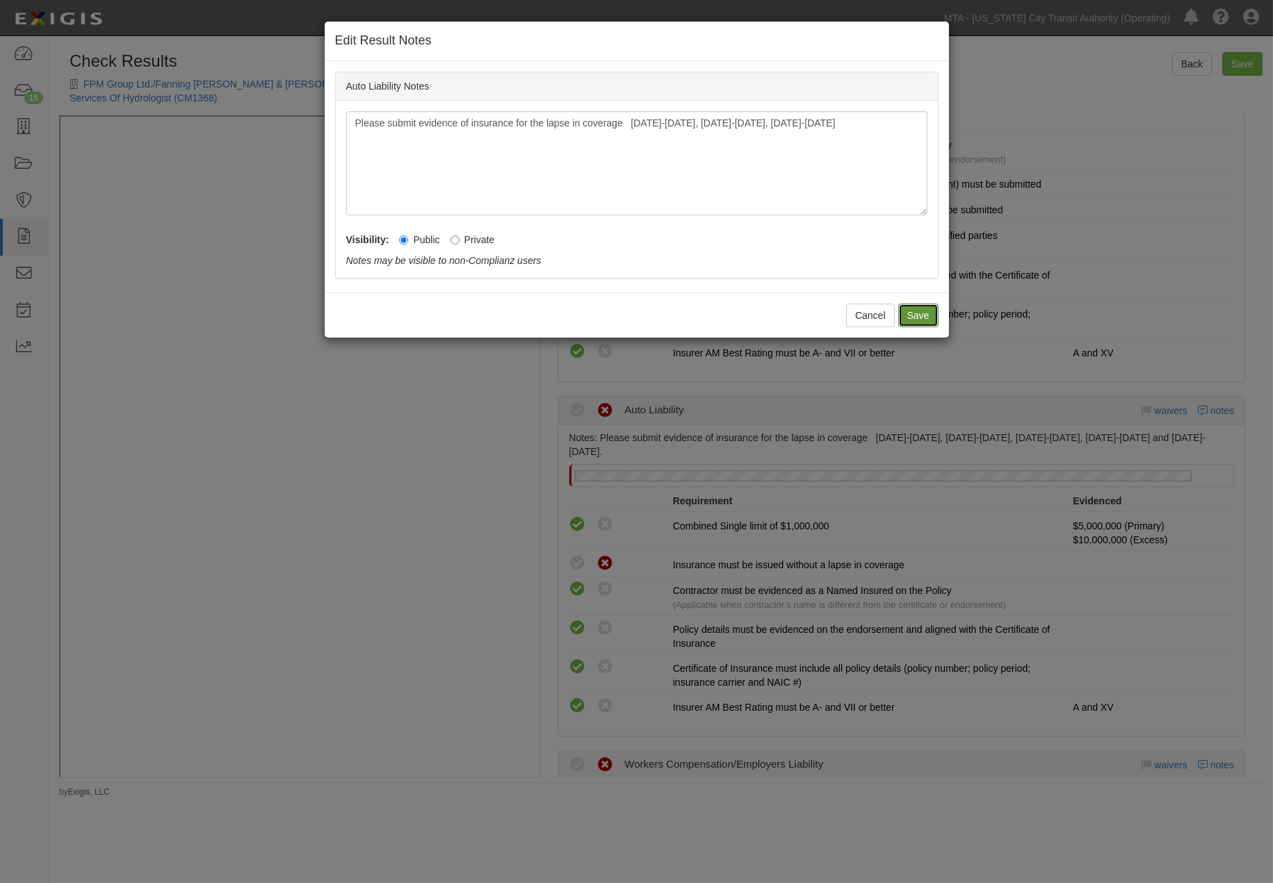
click at [912, 317] on button "Save" at bounding box center [918, 316] width 40 height 24
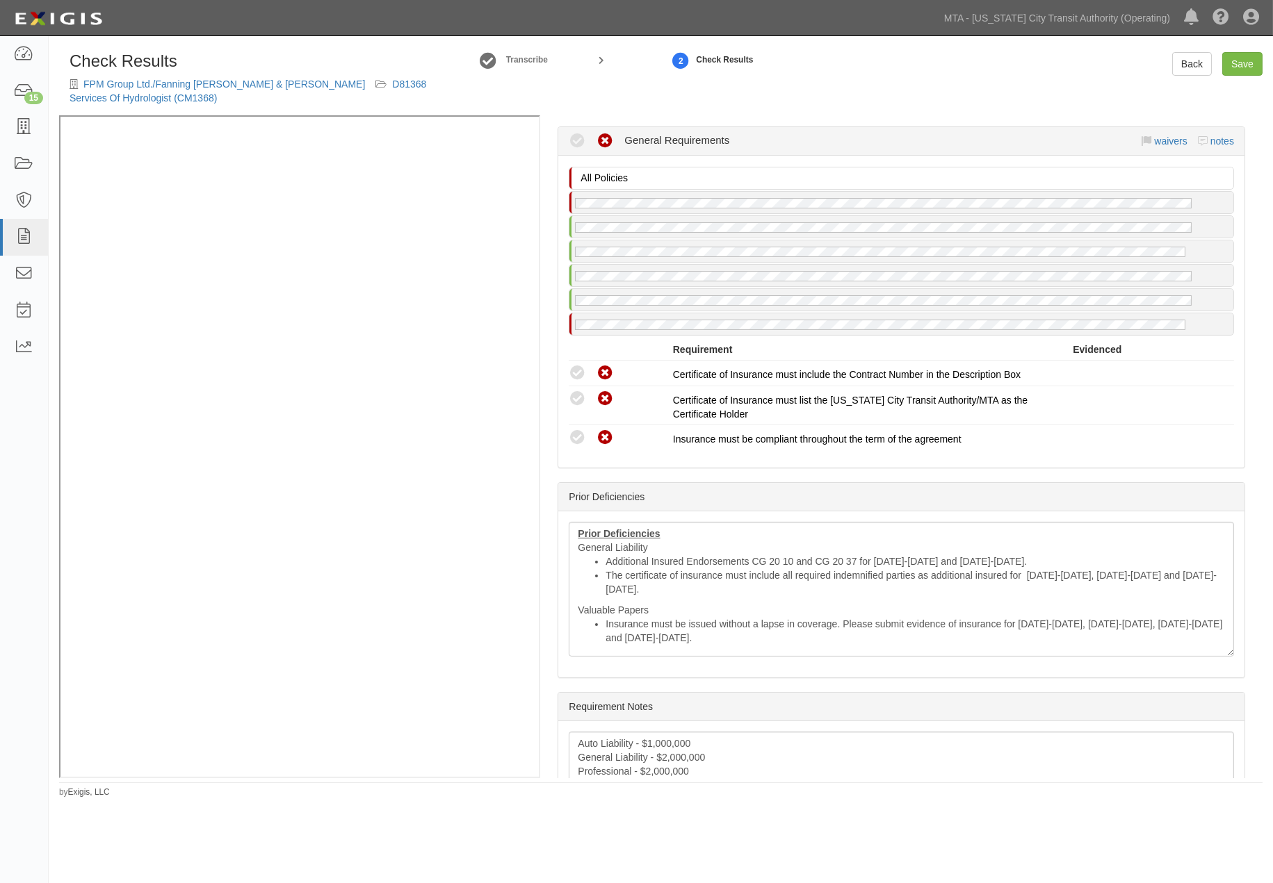
scroll to position [2394, 0]
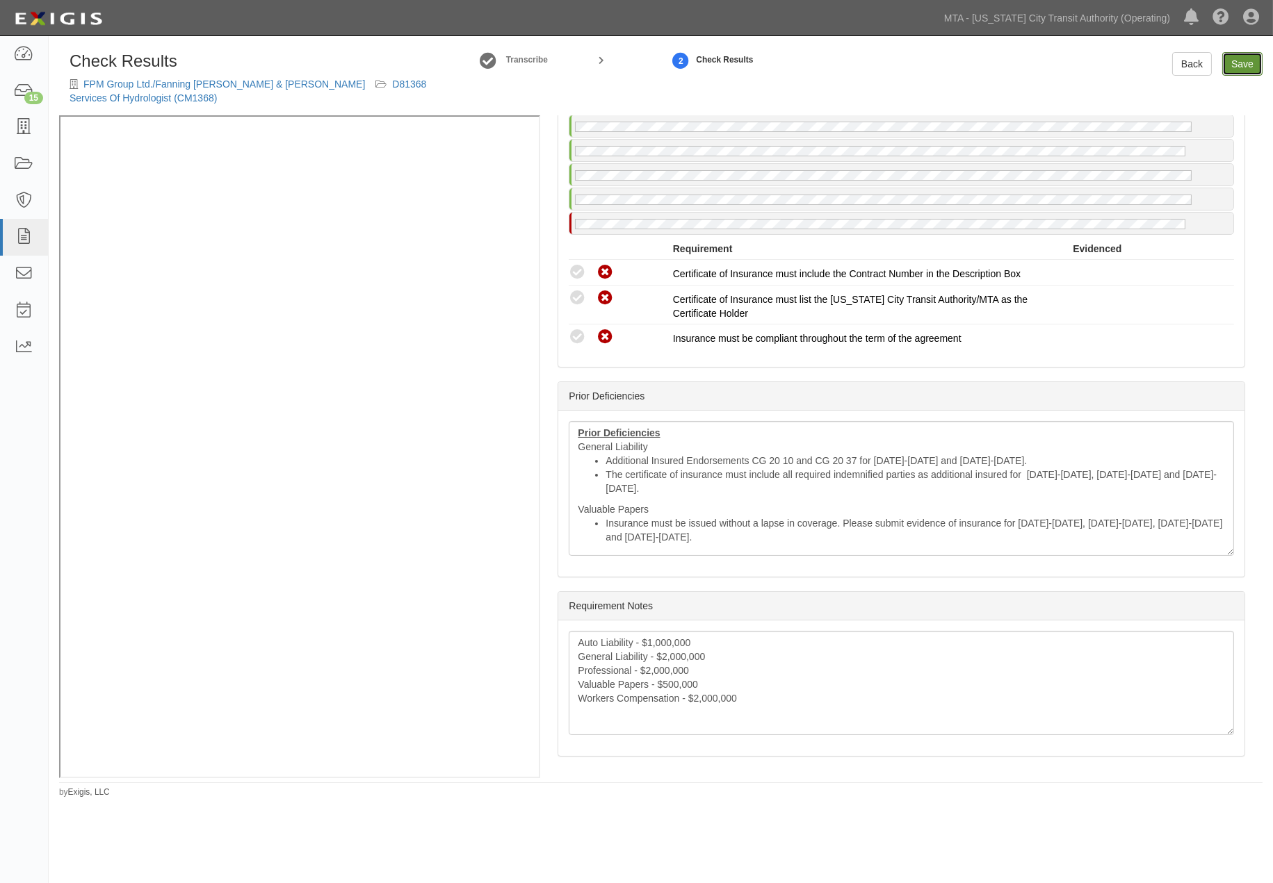
click at [1240, 66] on link "Save" at bounding box center [1242, 64] width 40 height 24
radio input "true"
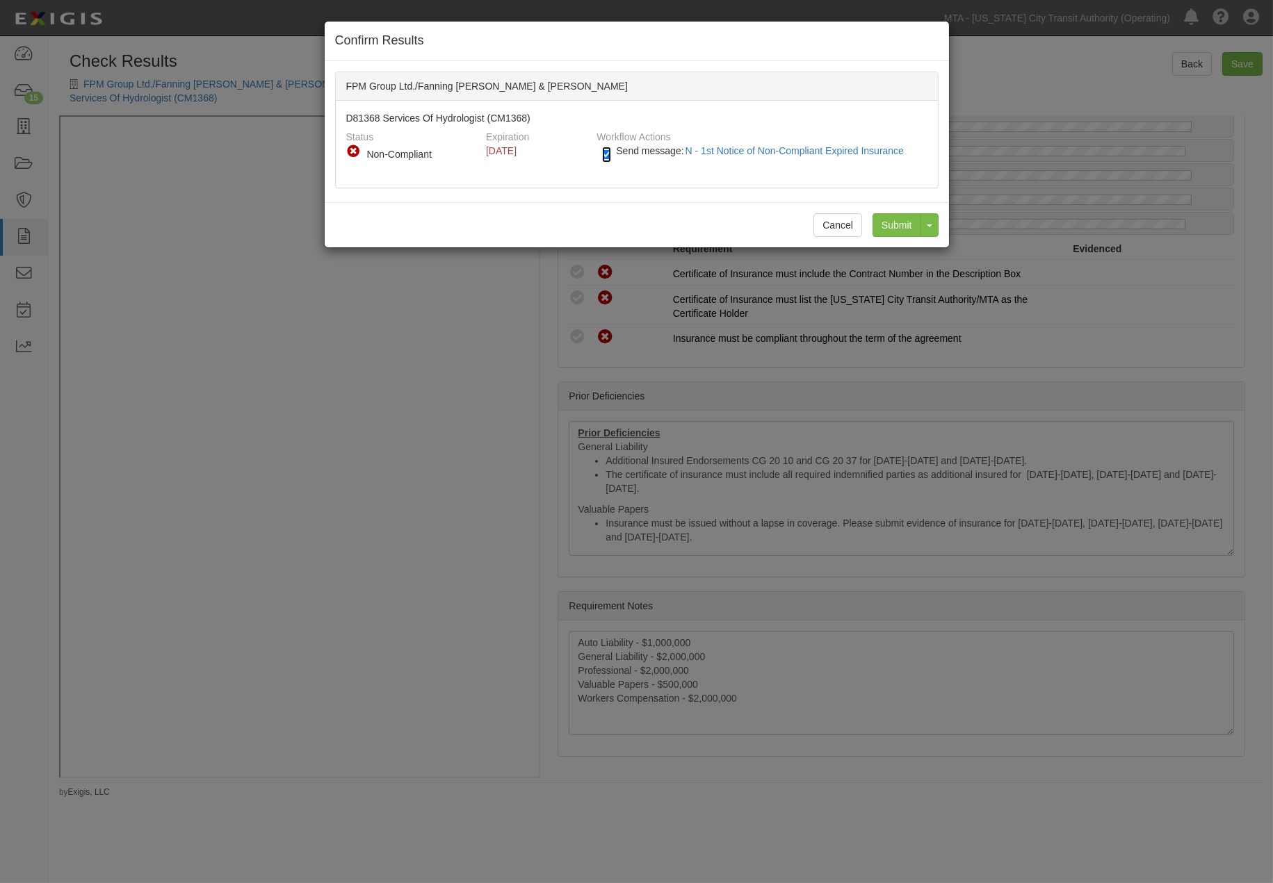
click at [603, 154] on input "Send message: N - 1st Notice of Non-Compliant Expired Insurance" at bounding box center [606, 155] width 9 height 16
checkbox input "false"
click at [885, 220] on input "Submit" at bounding box center [896, 225] width 49 height 24
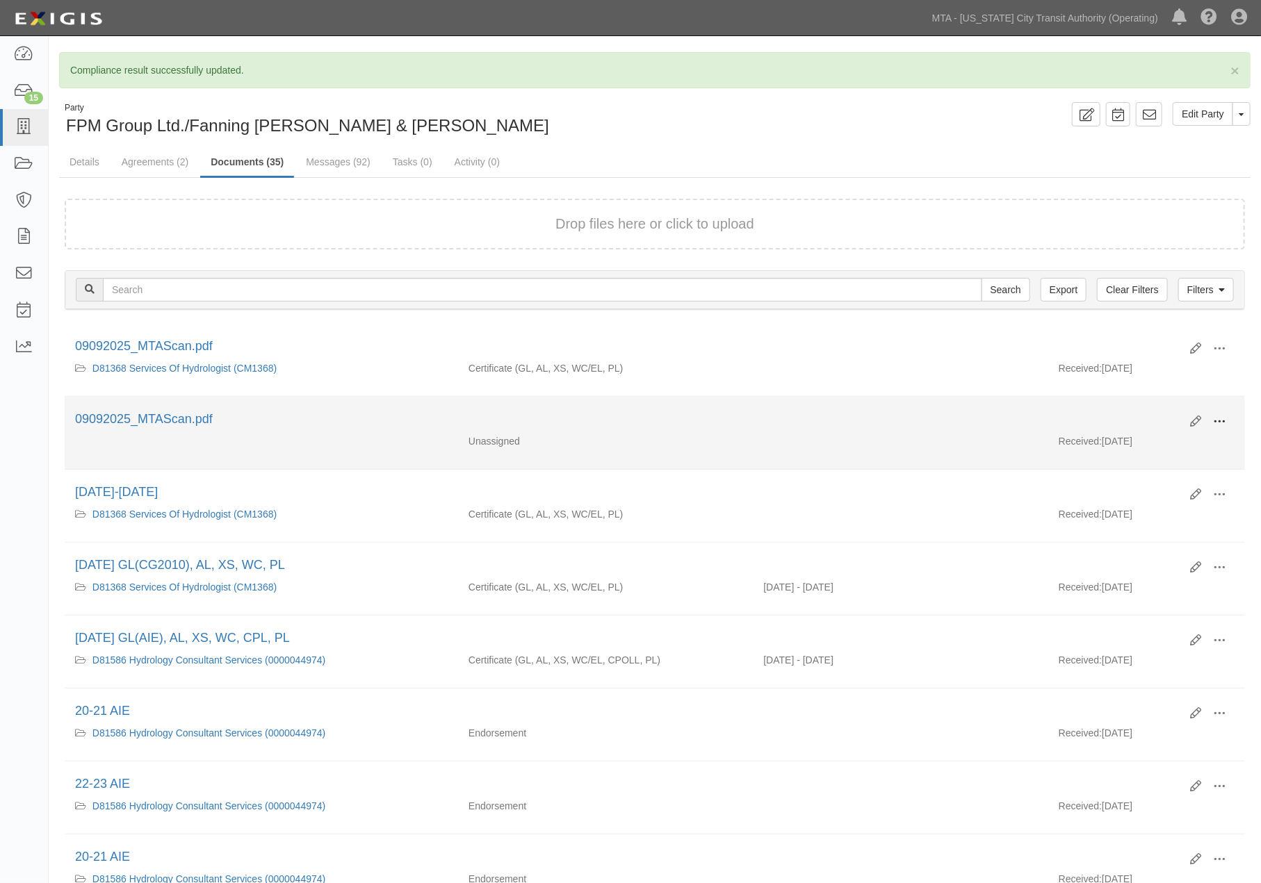
click at [1219, 421] on span at bounding box center [1219, 422] width 13 height 13
click at [1120, 516] on link "Delete" at bounding box center [1152, 519] width 110 height 25
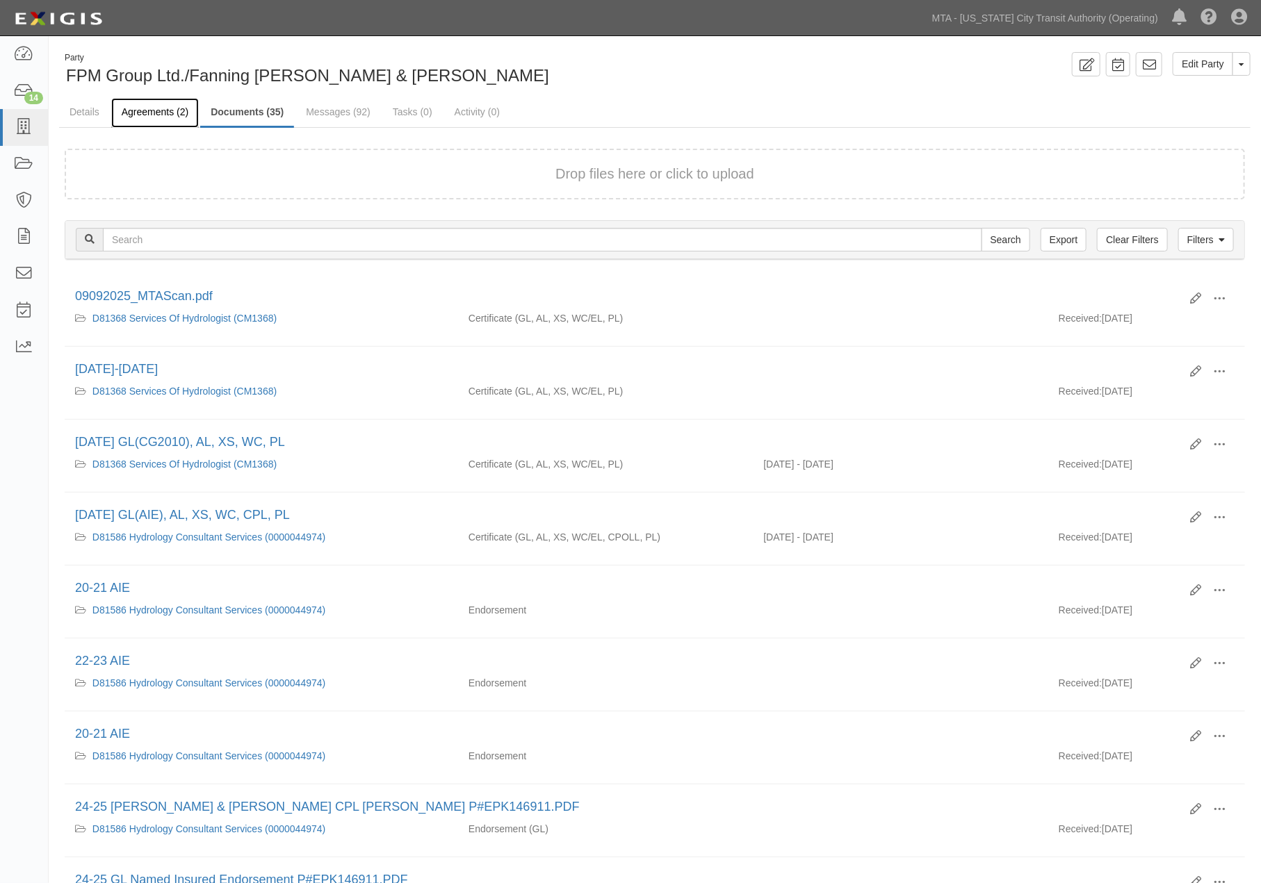
click at [160, 111] on link "Agreements (2)" at bounding box center [155, 113] width 88 height 30
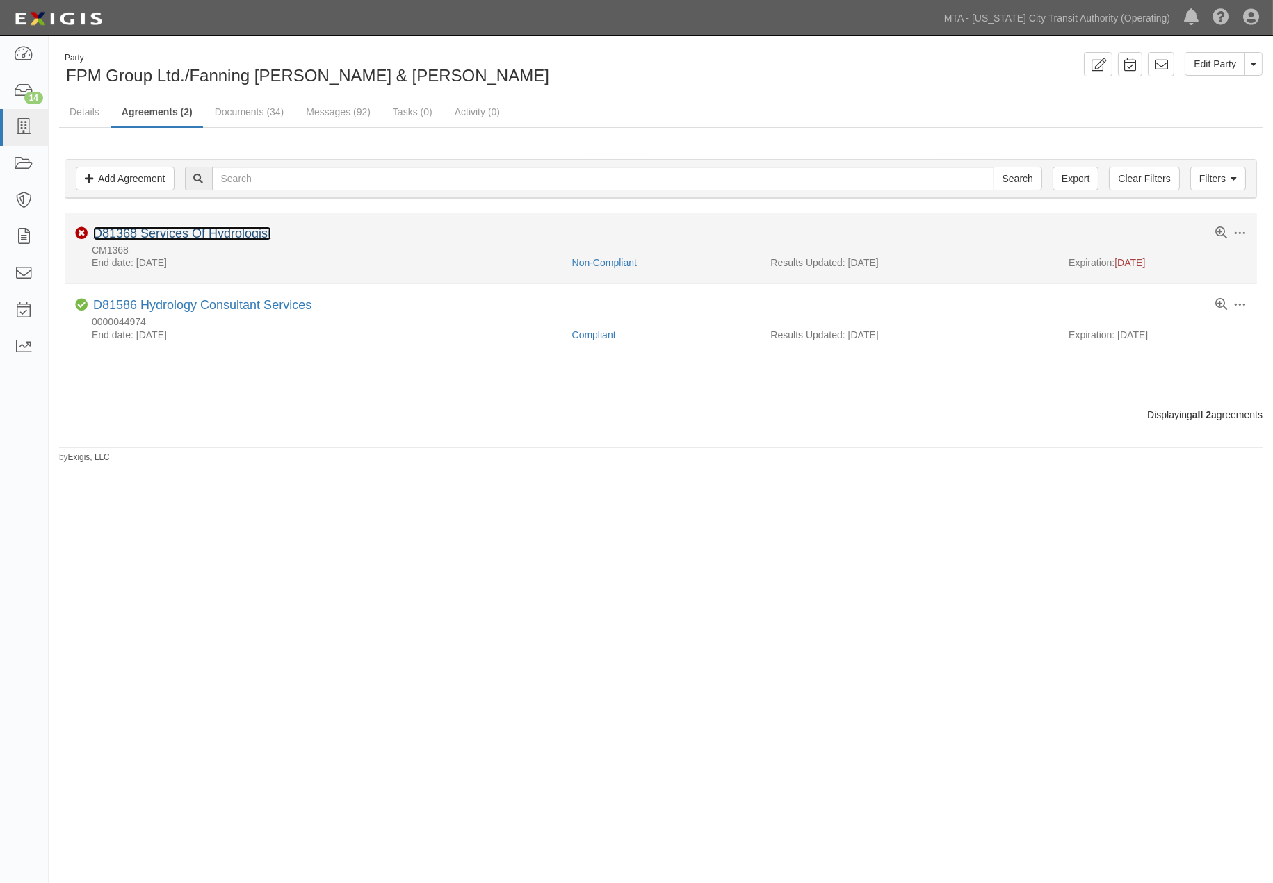
click at [176, 233] on link "D81368 Services Of Hydrologist" at bounding box center [182, 234] width 178 height 14
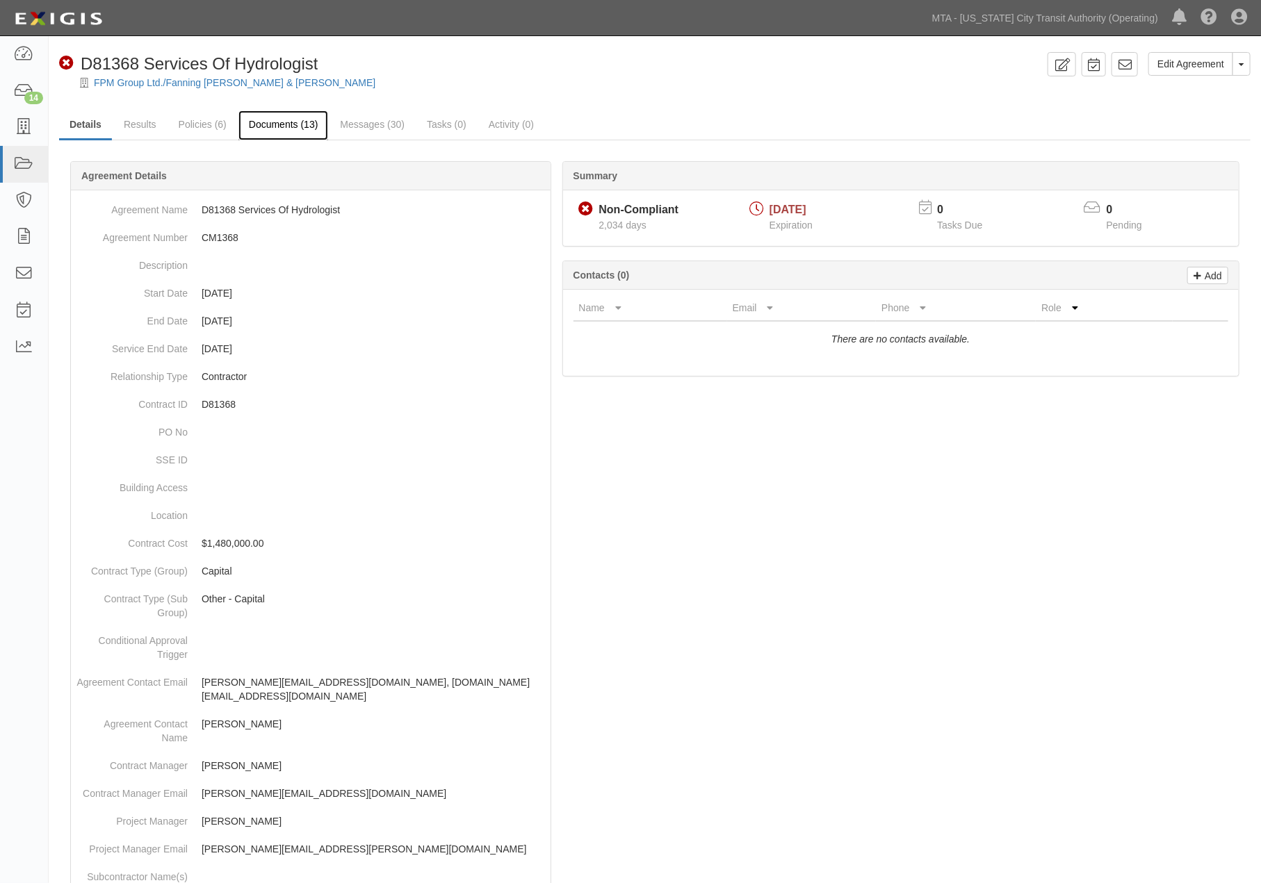
click at [264, 120] on link "Documents (13)" at bounding box center [283, 126] width 90 height 30
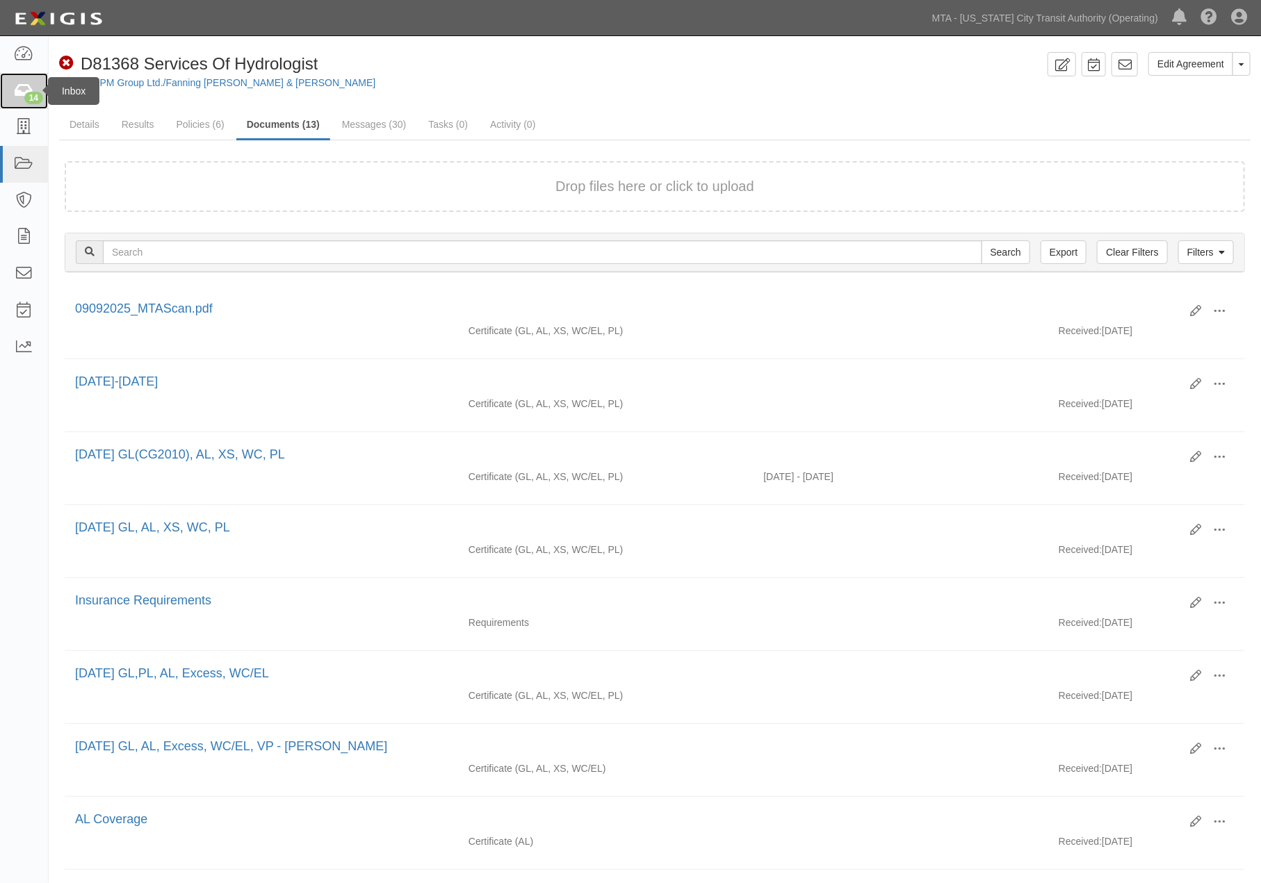
click at [24, 96] on div "14" at bounding box center [33, 98] width 19 height 13
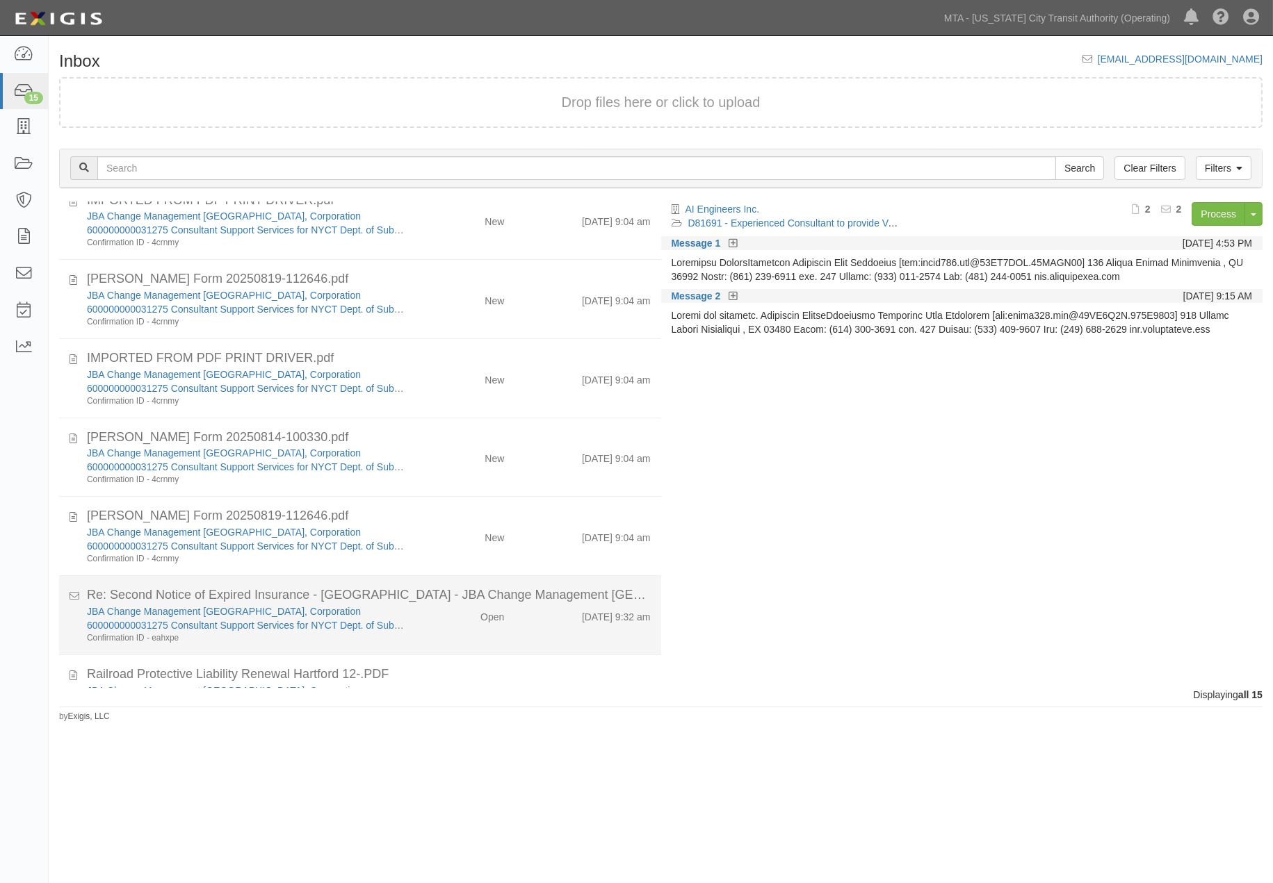
scroll to position [708, 0]
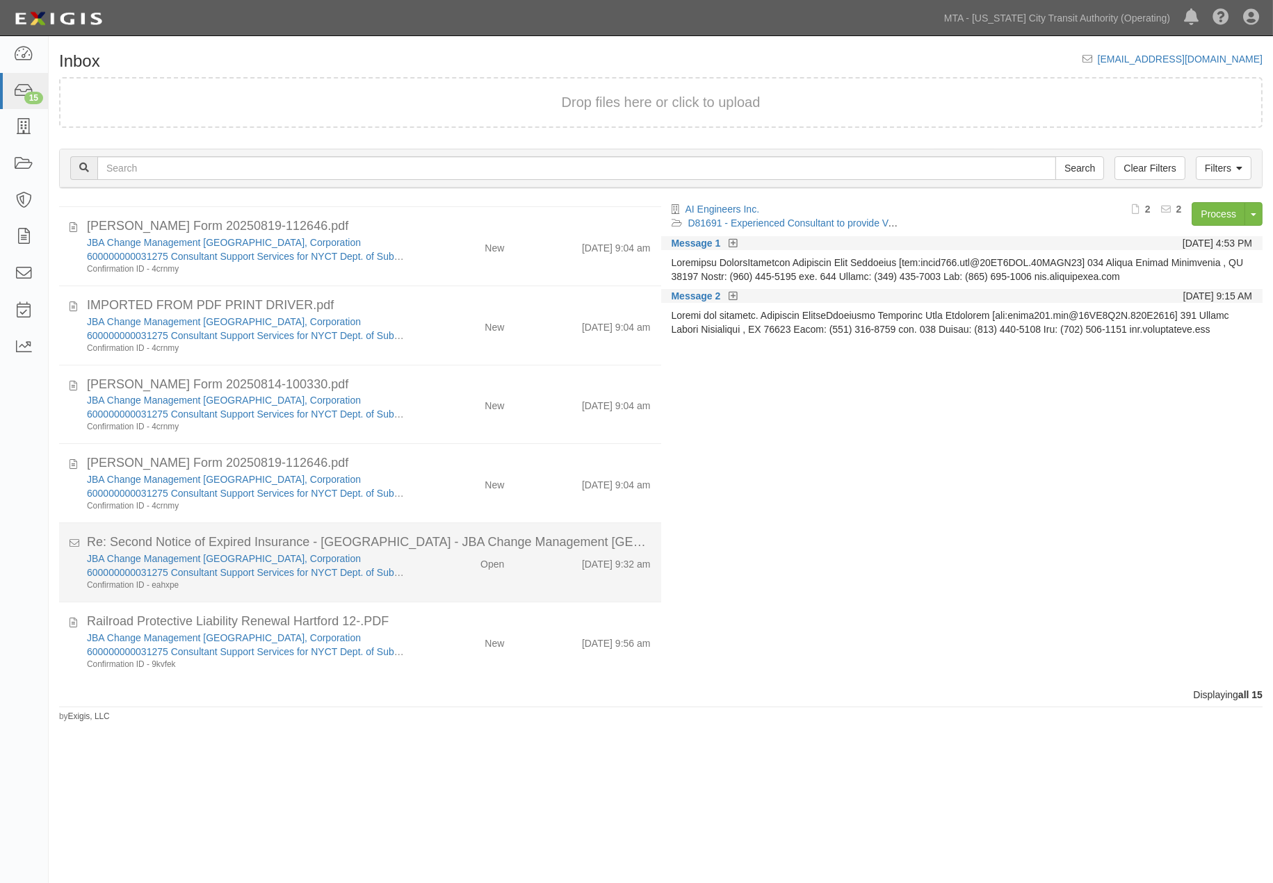
click at [473, 586] on div "JBA Change Management [GEOGRAPHIC_DATA], Corporation 600000000031275 Consultant…" at bounding box center [368, 572] width 585 height 40
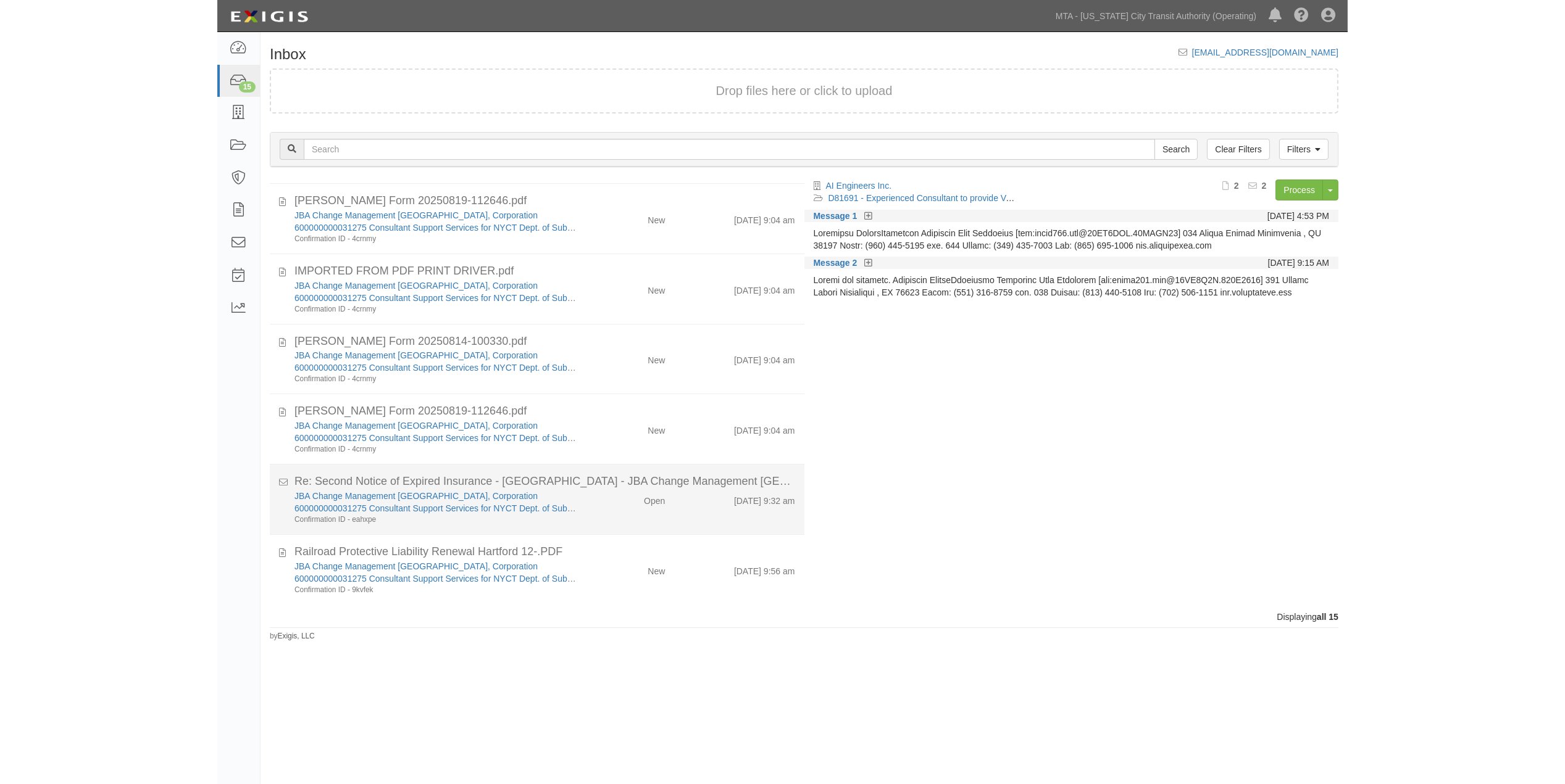
scroll to position [622, 0]
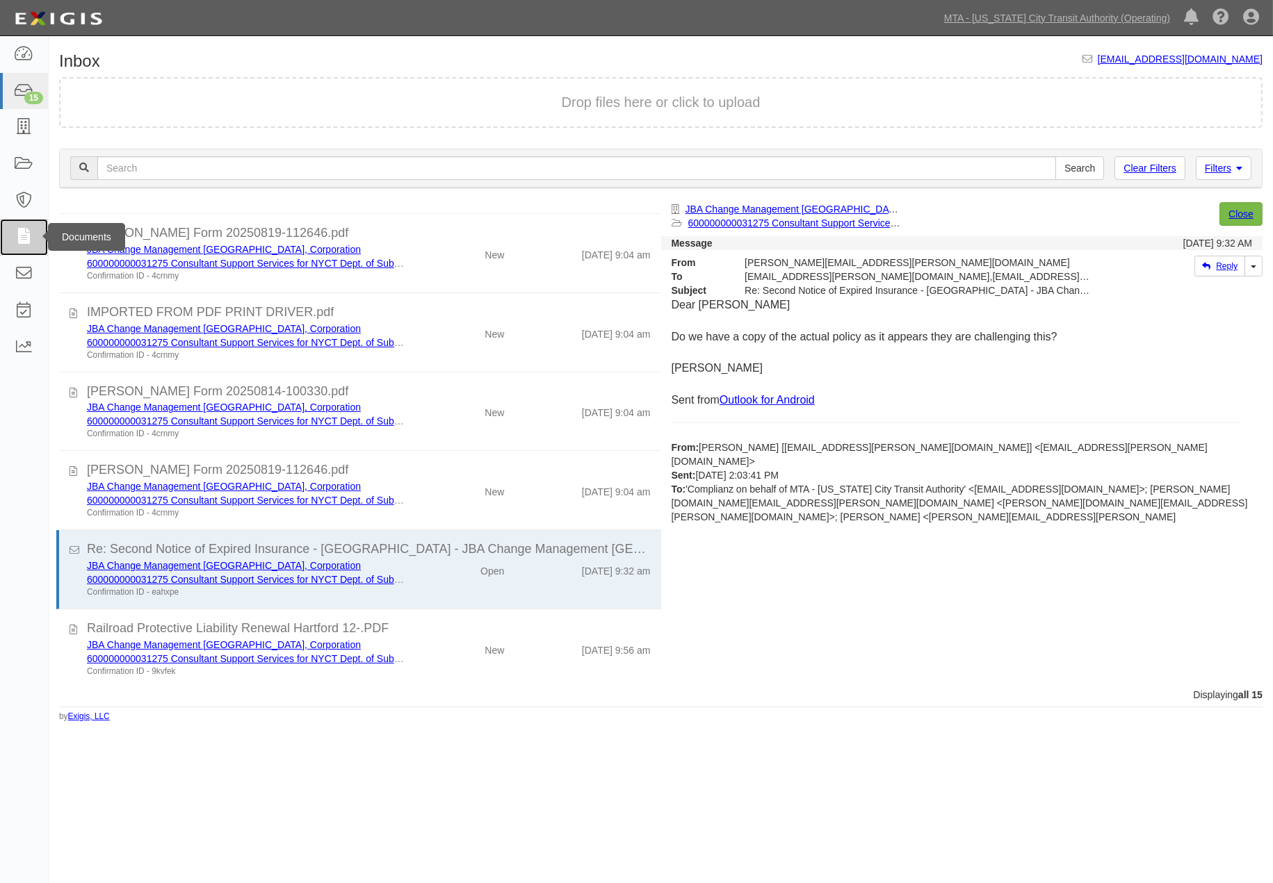
click at [16, 238] on icon at bounding box center [23, 237] width 19 height 16
click at [18, 231] on icon at bounding box center [23, 237] width 19 height 16
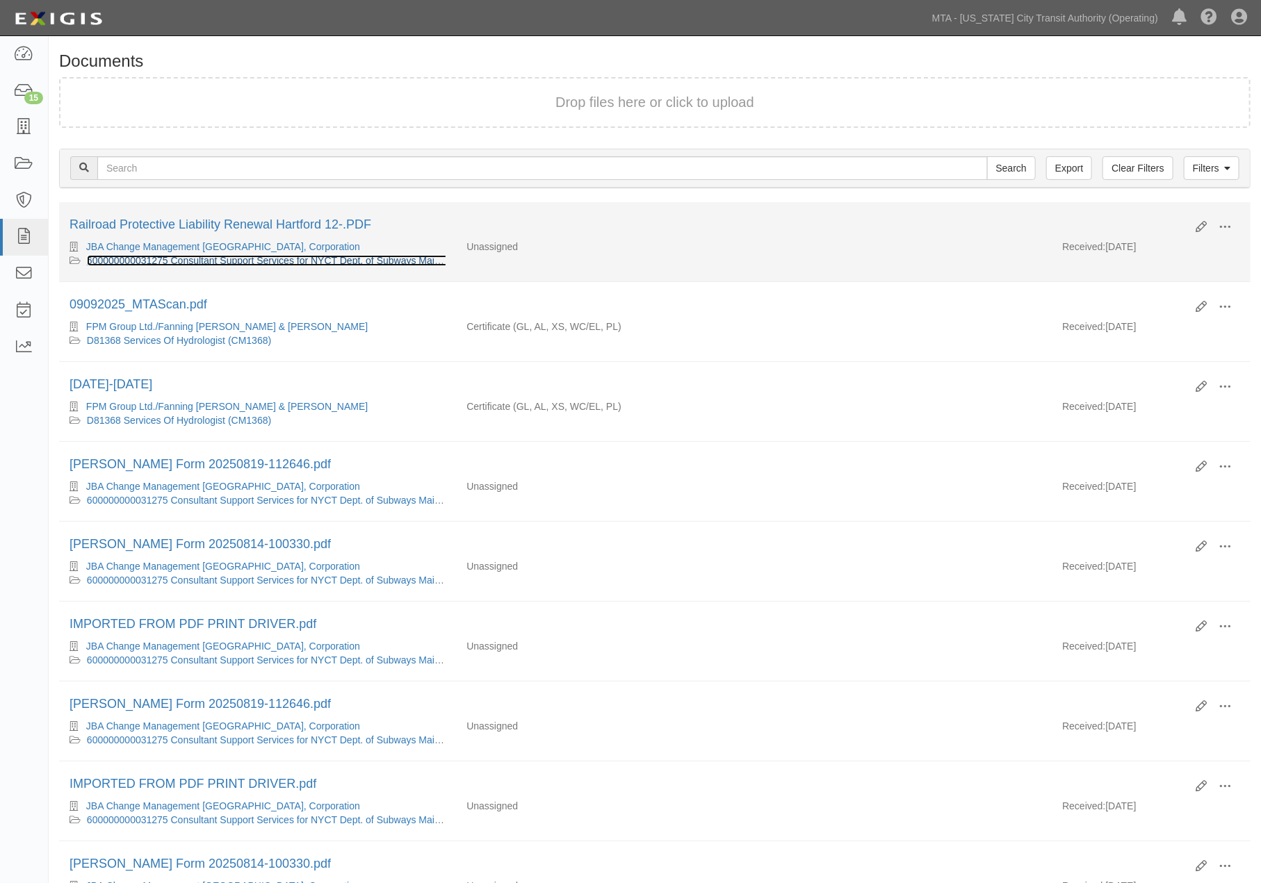
click at [203, 256] on link "600000000031275 Consultant Support Services for NYCT Dept. of Subways Maintenan…" at bounding box center [375, 260] width 576 height 11
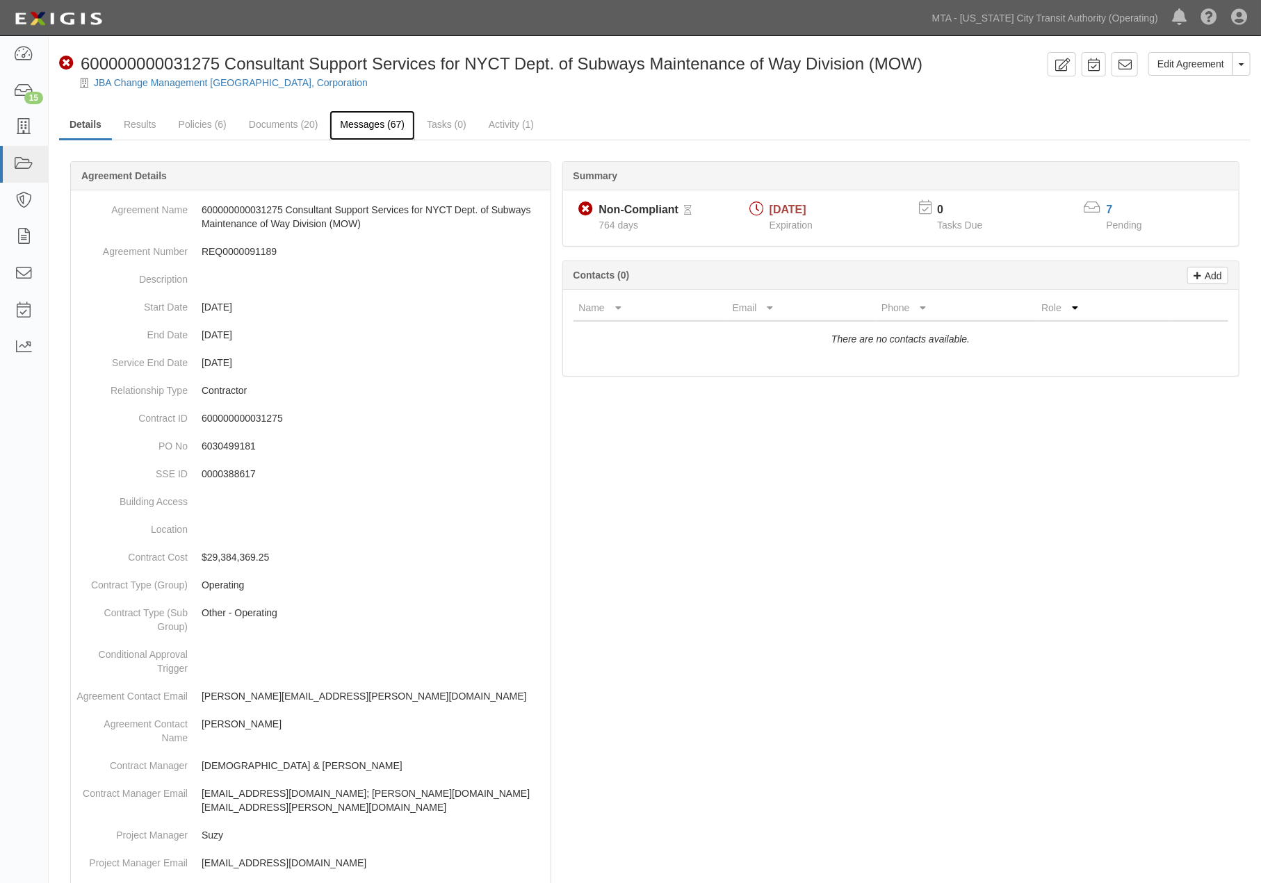
click at [366, 124] on link "Messages (67)" at bounding box center [371, 126] width 85 height 30
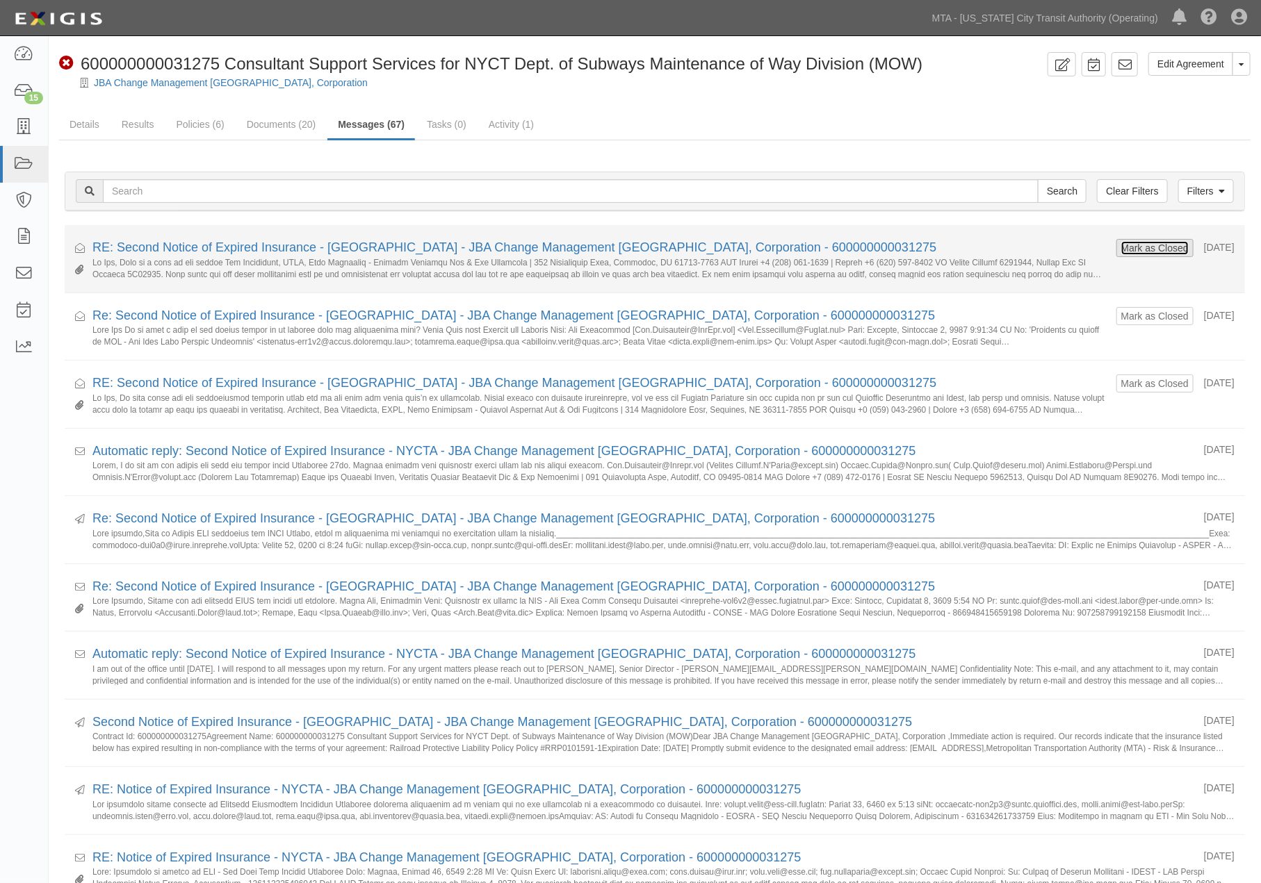
click at [1139, 247] on button "Mark as Closed" at bounding box center [1154, 247] width 69 height 15
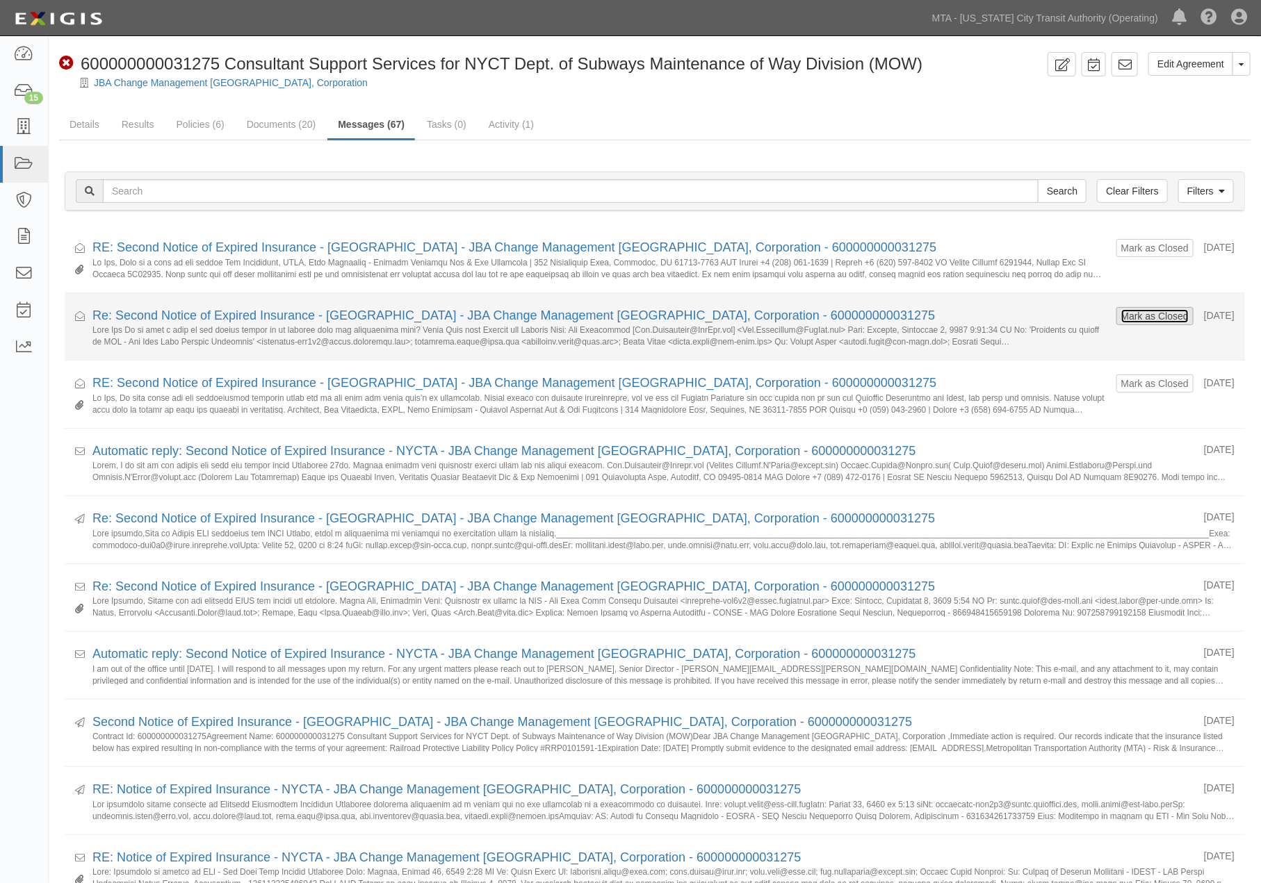
click at [1129, 313] on button "Mark as Closed" at bounding box center [1154, 316] width 69 height 15
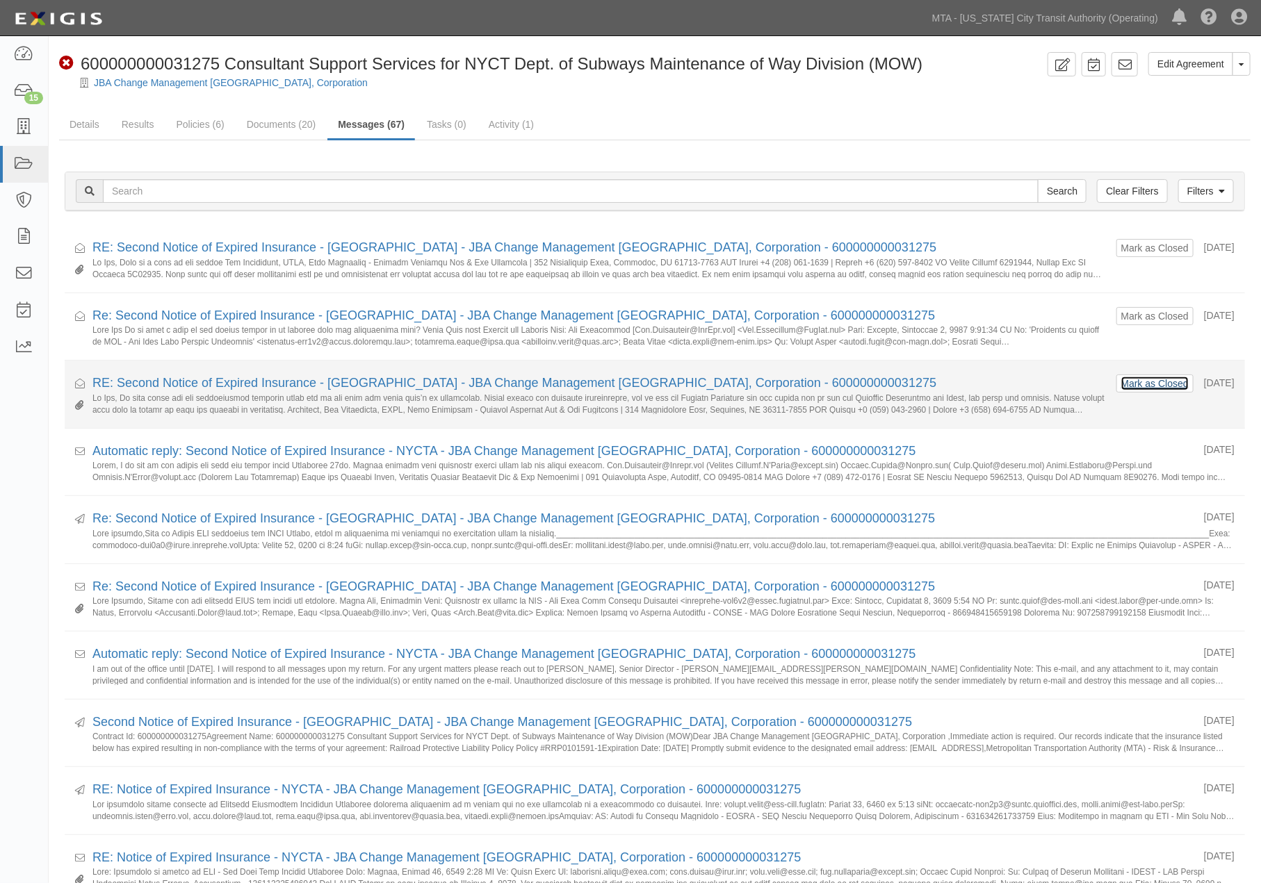
drag, startPoint x: 1132, startPoint y: 381, endPoint x: 1063, endPoint y: 395, distance: 69.5
click at [1132, 382] on button "Mark as Closed" at bounding box center [1154, 383] width 69 height 15
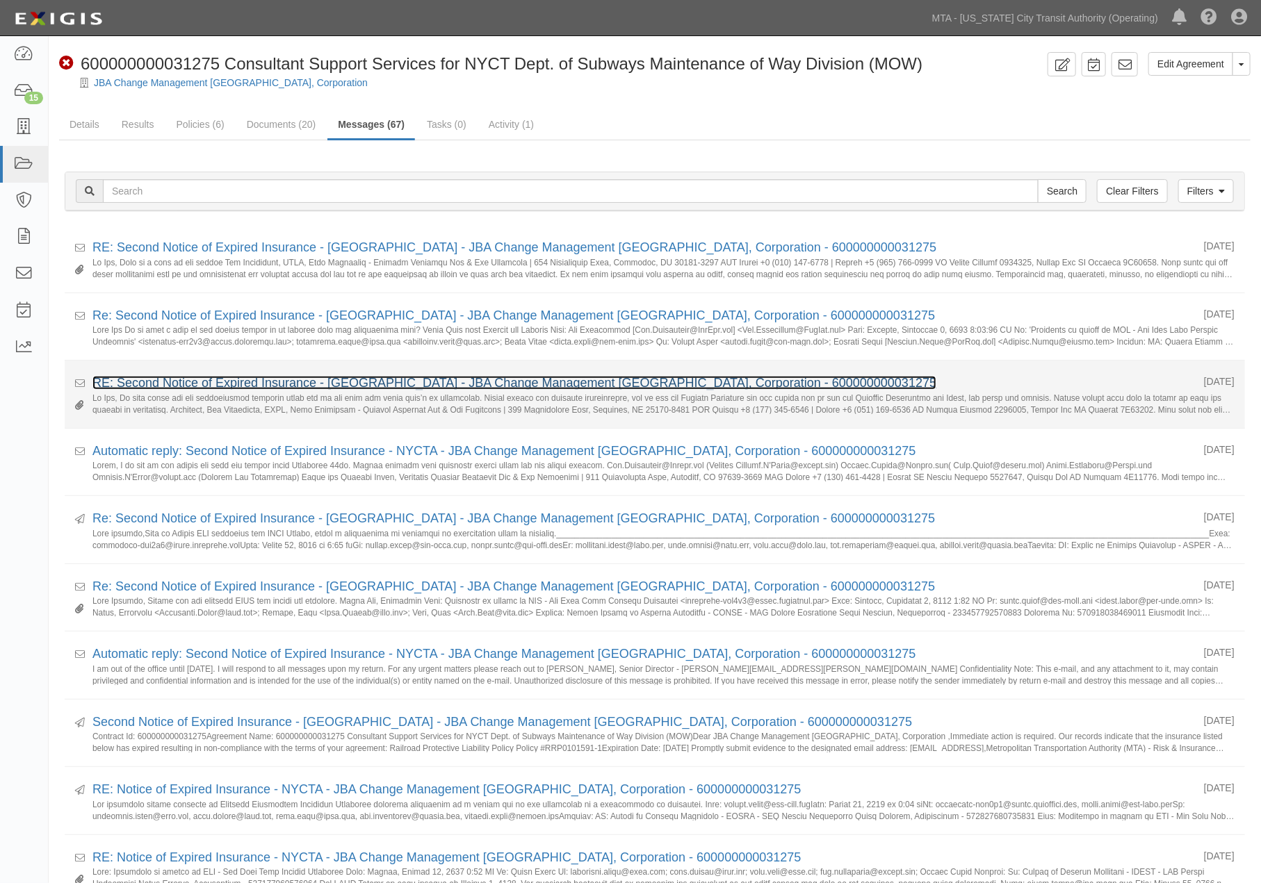
click at [392, 378] on link "RE: Second Notice of Expired Insurance - [GEOGRAPHIC_DATA] - JBA Change Managem…" at bounding box center [514, 383] width 844 height 14
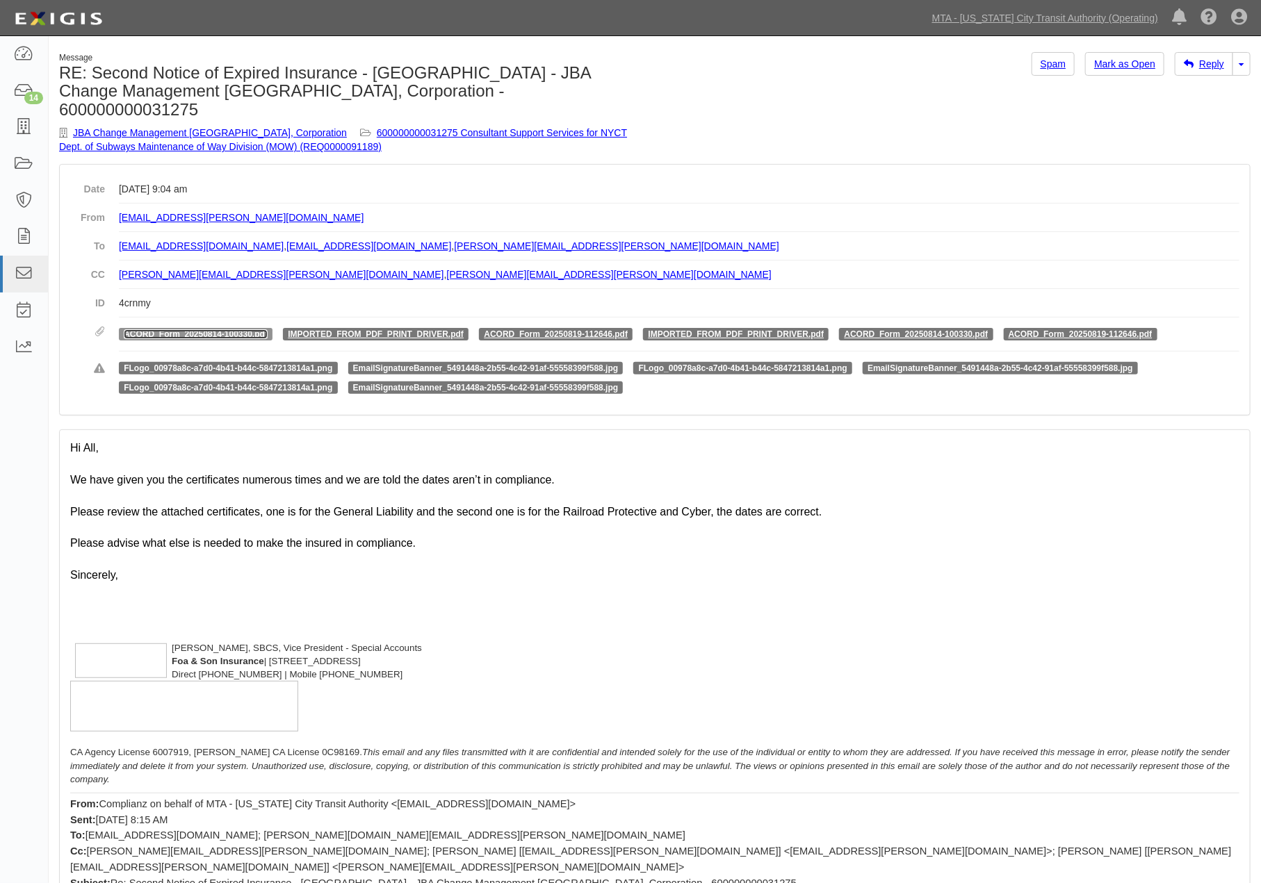
click at [202, 329] on link "ACORD_Form_20250814-100330.pdf" at bounding box center [196, 334] width 144 height 10
click at [425, 127] on link "600000000031275 Consultant Support Services for NYCT Dept. of Subways Maintenan…" at bounding box center [343, 139] width 568 height 25
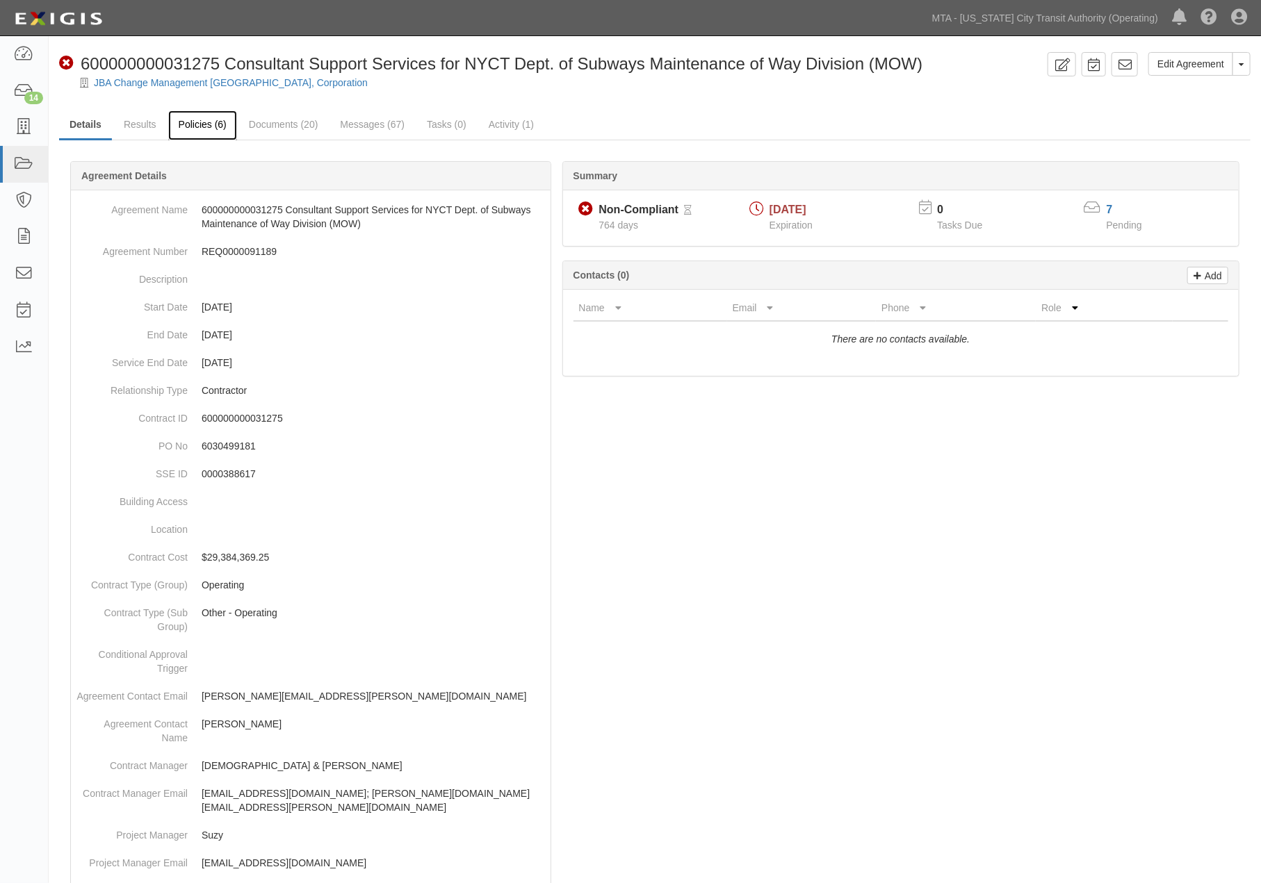
click at [203, 128] on link "Policies (6)" at bounding box center [202, 126] width 69 height 30
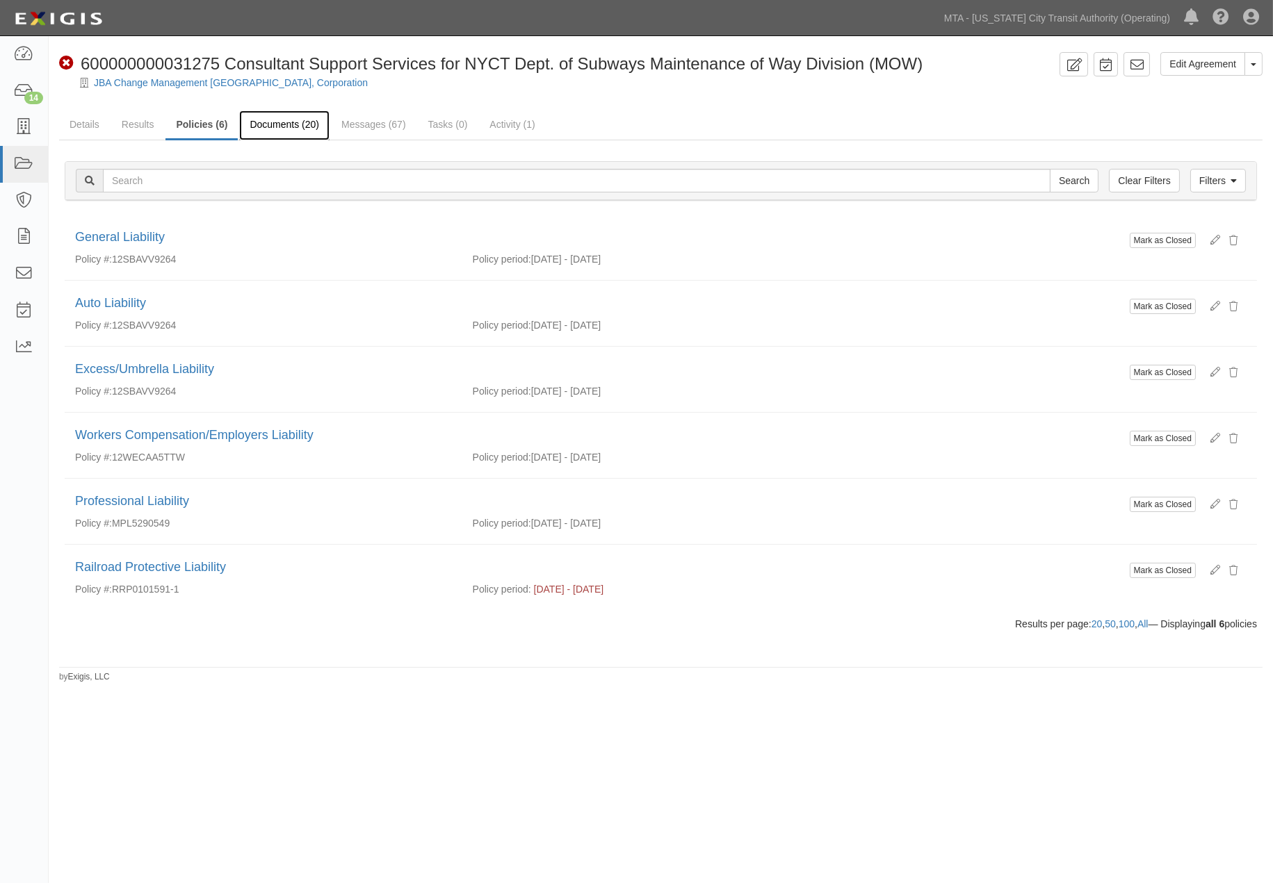
click at [295, 124] on link "Documents (20)" at bounding box center [284, 126] width 90 height 30
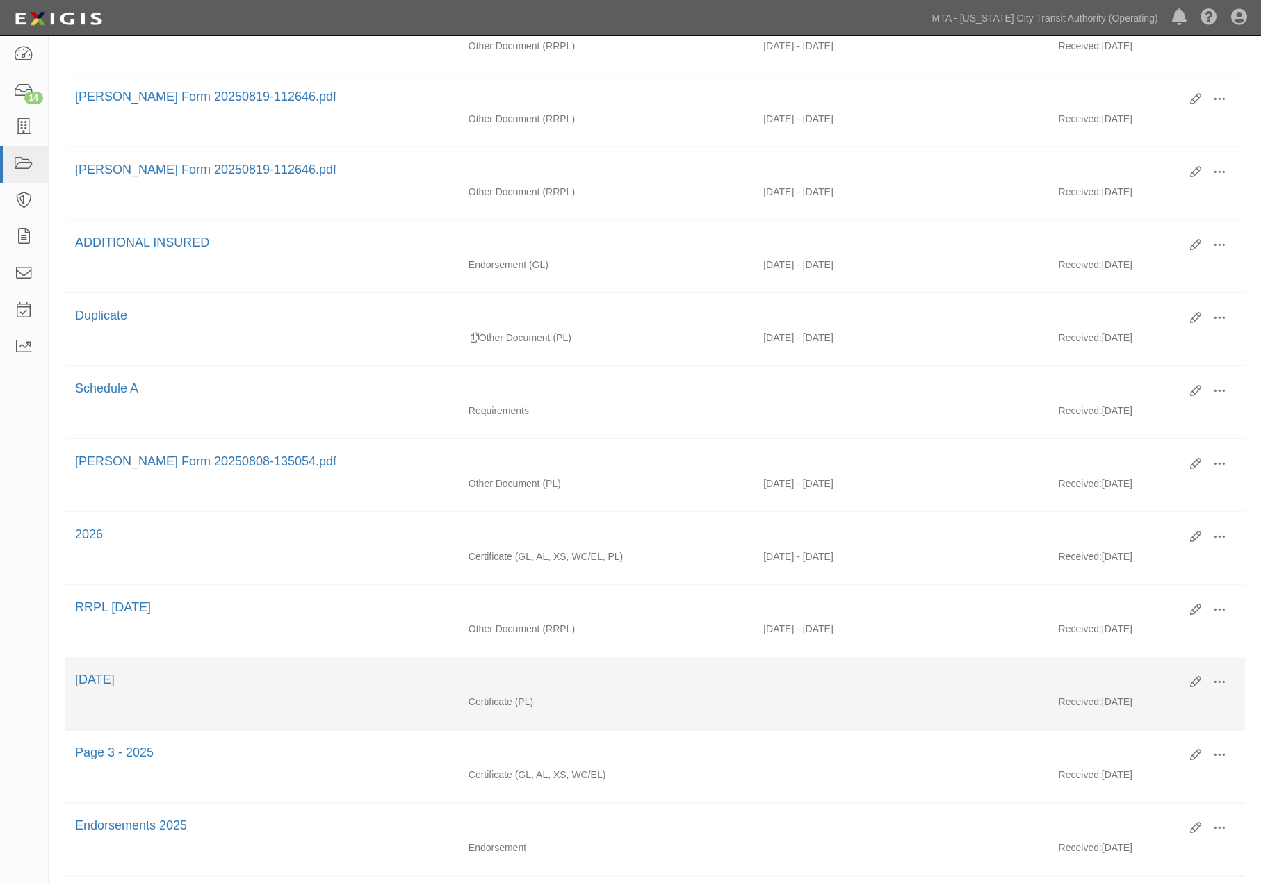
scroll to position [978, 0]
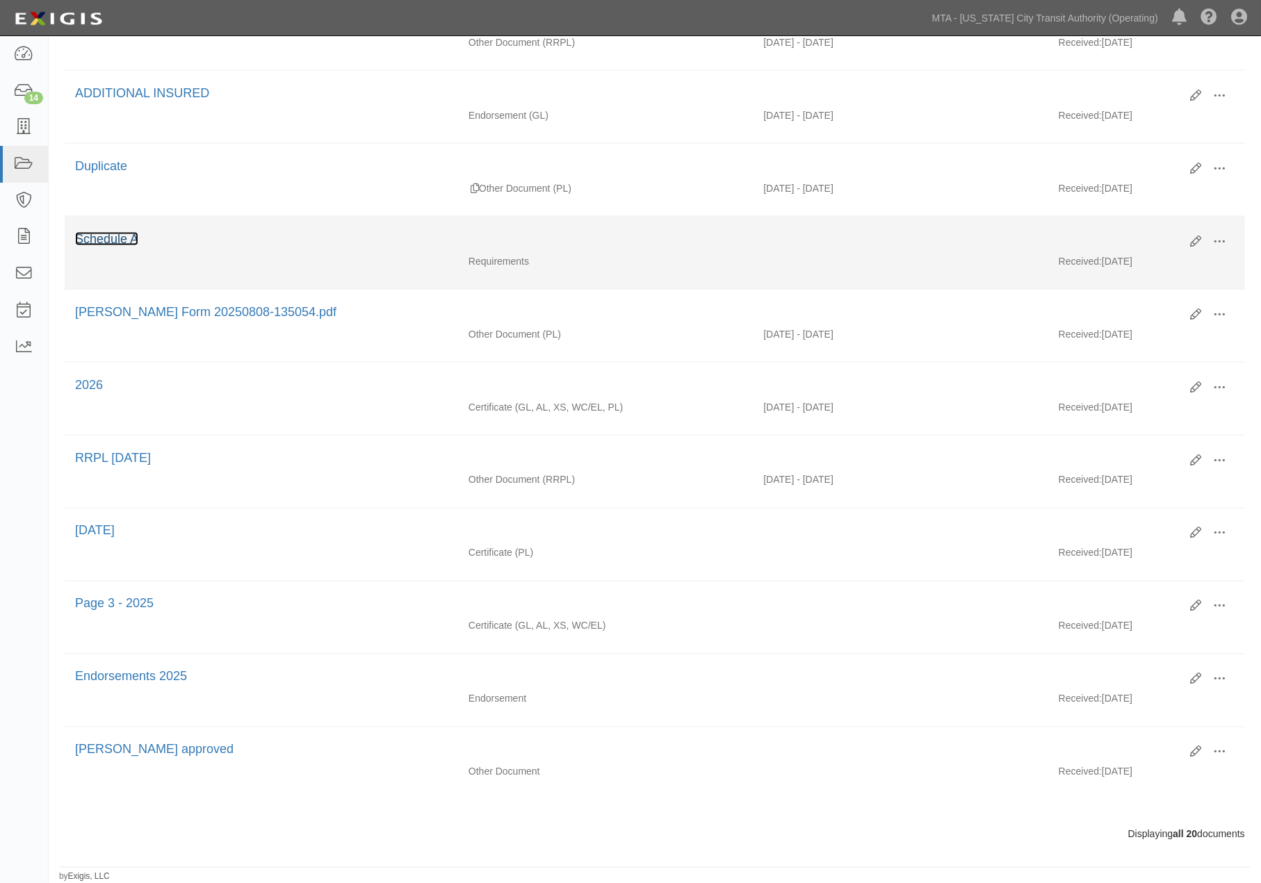
click at [101, 232] on link "Schedule A" at bounding box center [106, 239] width 63 height 14
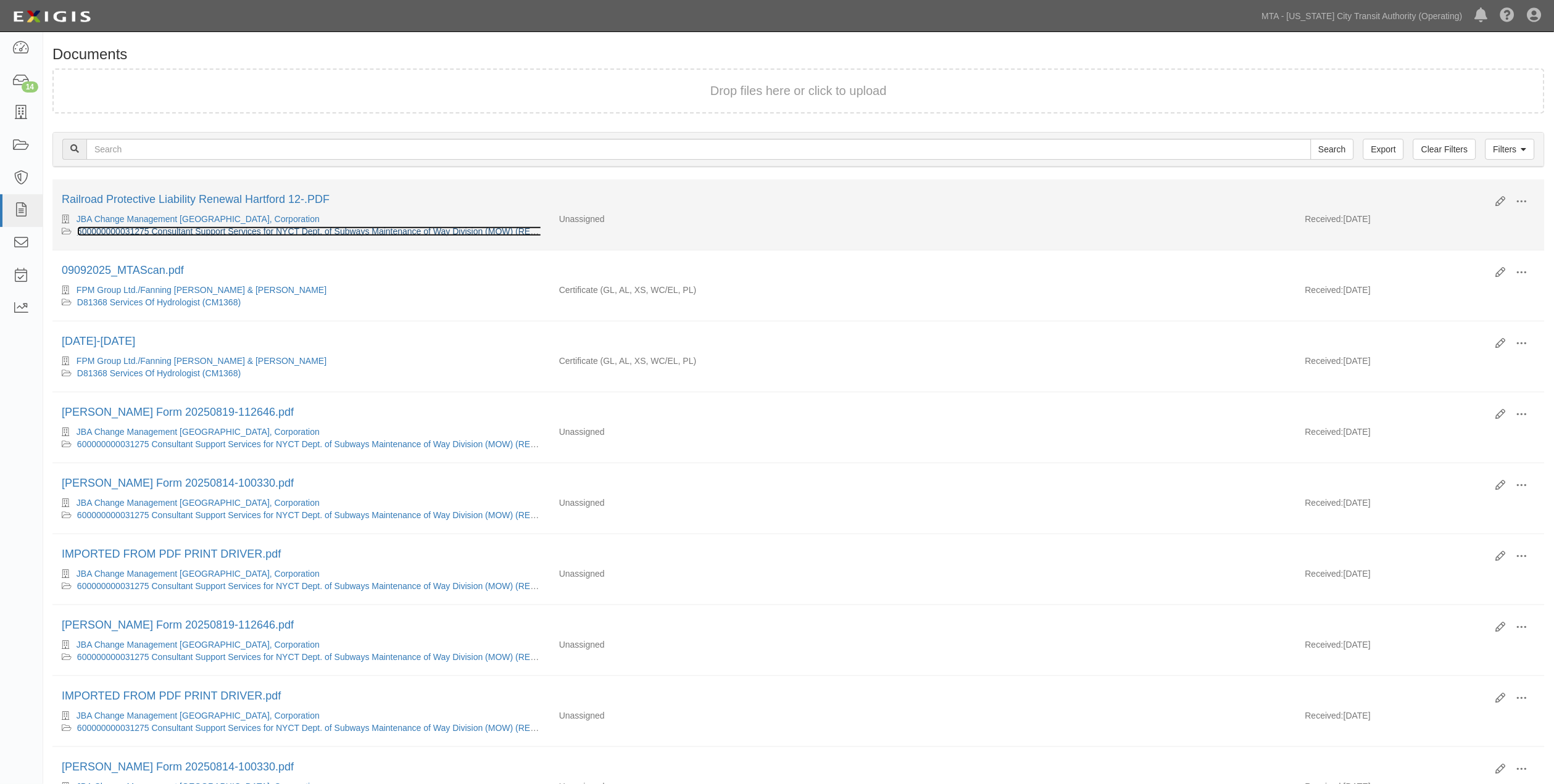
click at [288, 232] on link "600000000031275 Consultant Support Services for NYCT Dept. of Subways Maintenan…" at bounding box center [333, 231] width 511 height 10
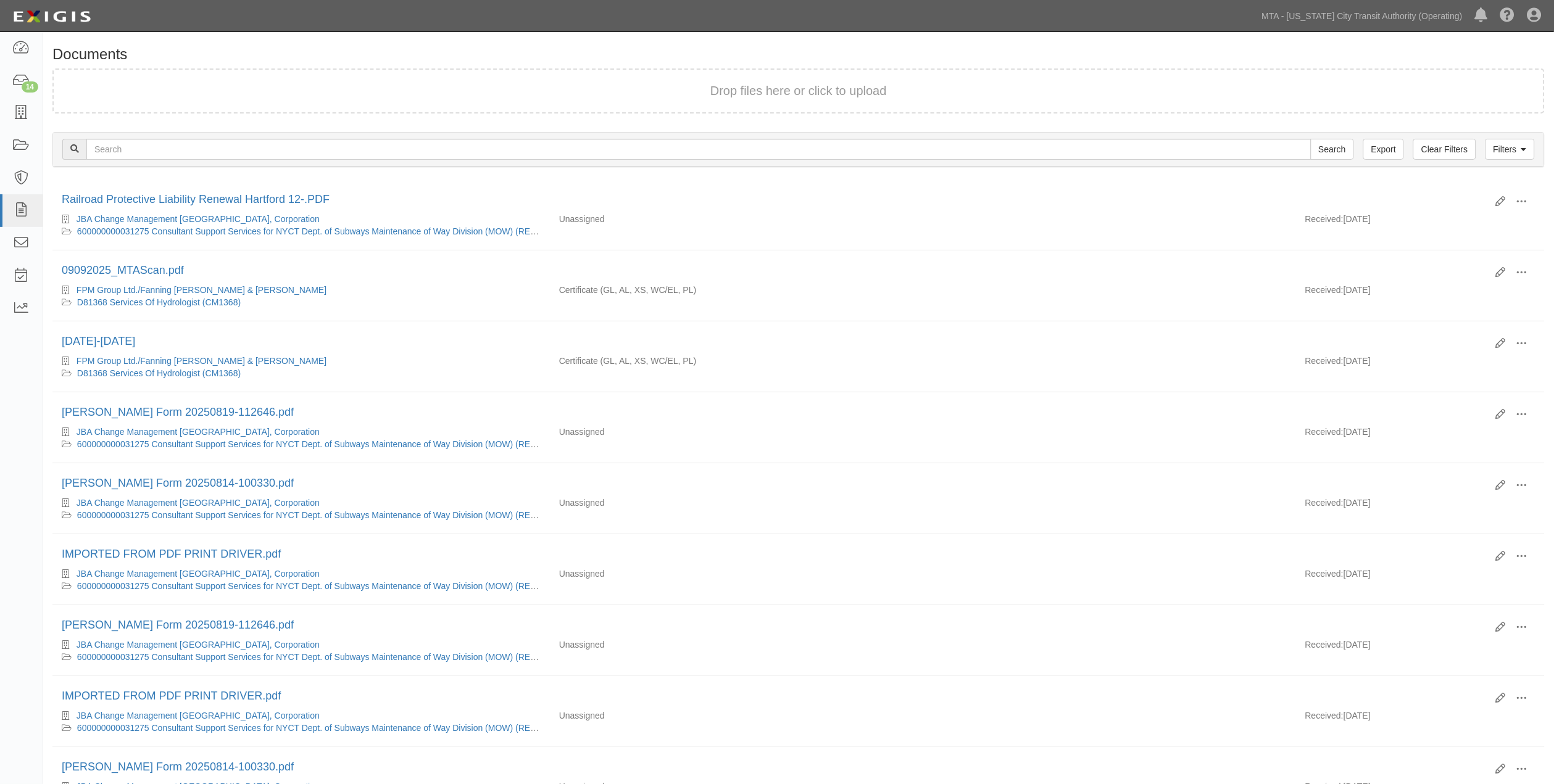
click at [268, 53] on h1 "Documents" at bounding box center [798, 54] width 1493 height 16
click at [1343, 11] on link "MTA - [US_STATE] City Transit Authority (Operating)" at bounding box center [1362, 16] width 213 height 25
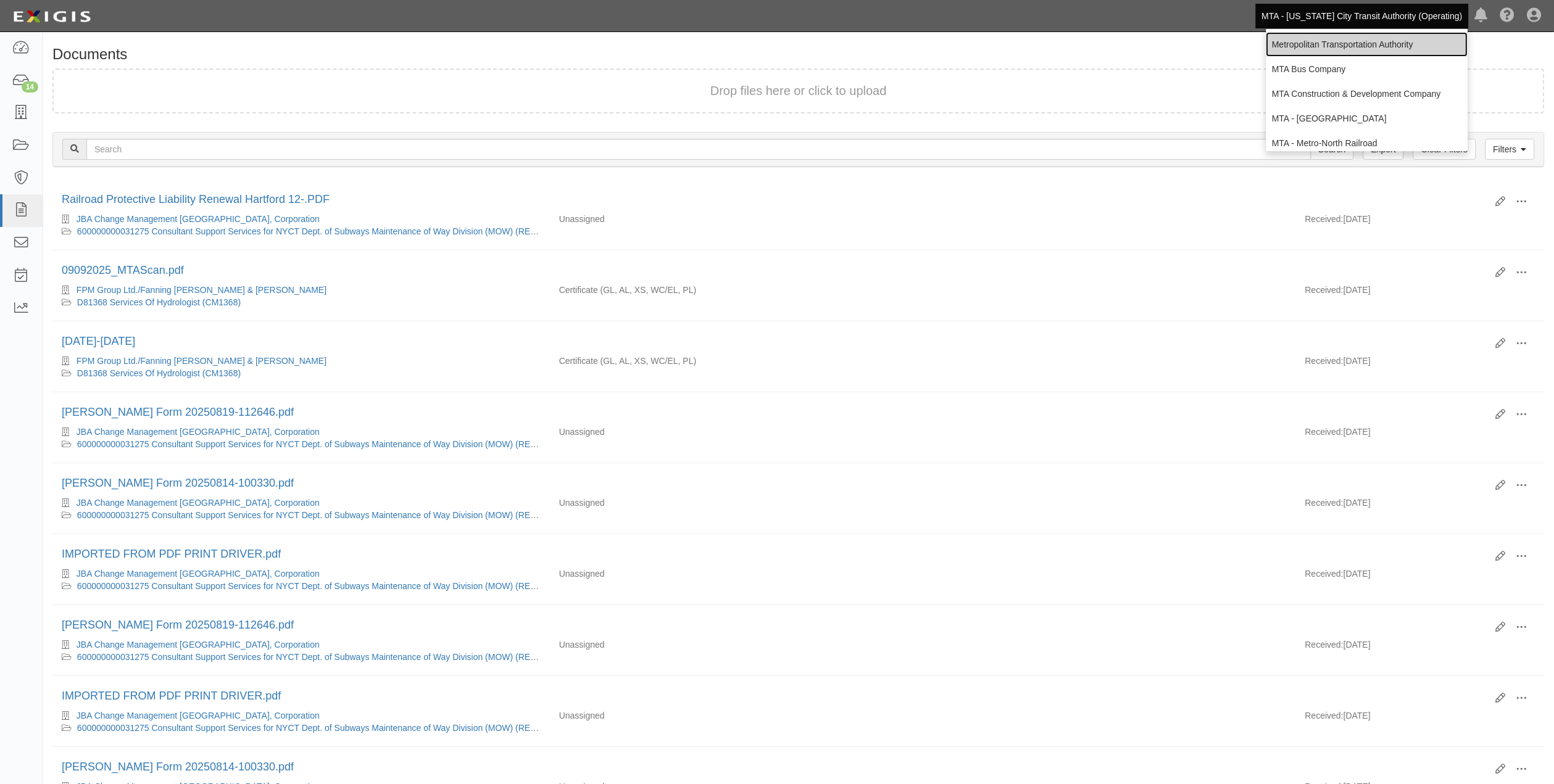
click at [1319, 44] on link "Metropolitan Transportation Authority" at bounding box center [1367, 44] width 202 height 25
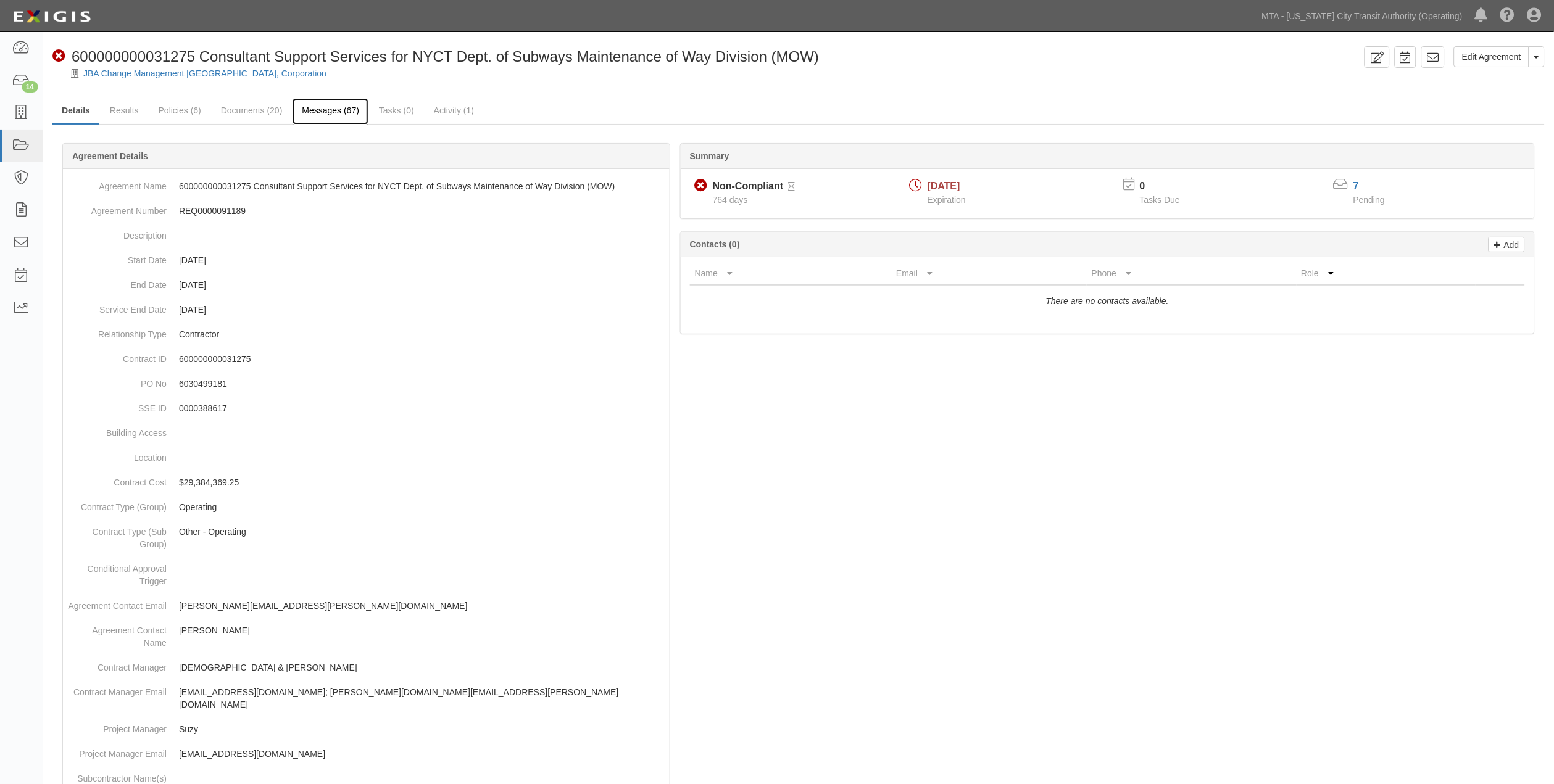
click at [313, 109] on link "Messages (67)" at bounding box center [329, 112] width 75 height 27
